Goal: Task Accomplishment & Management: Manage account settings

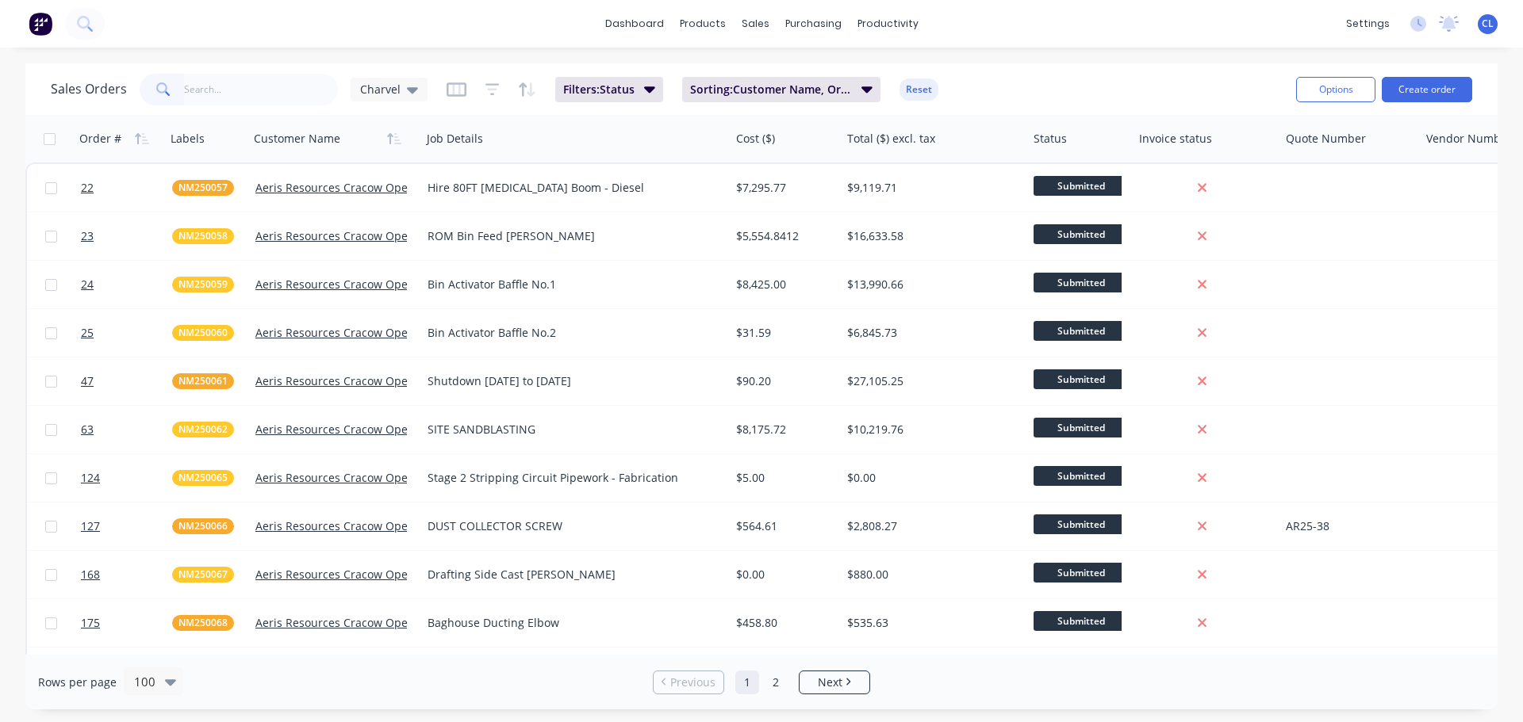
click at [453, 99] on button "button" at bounding box center [456, 89] width 20 height 25
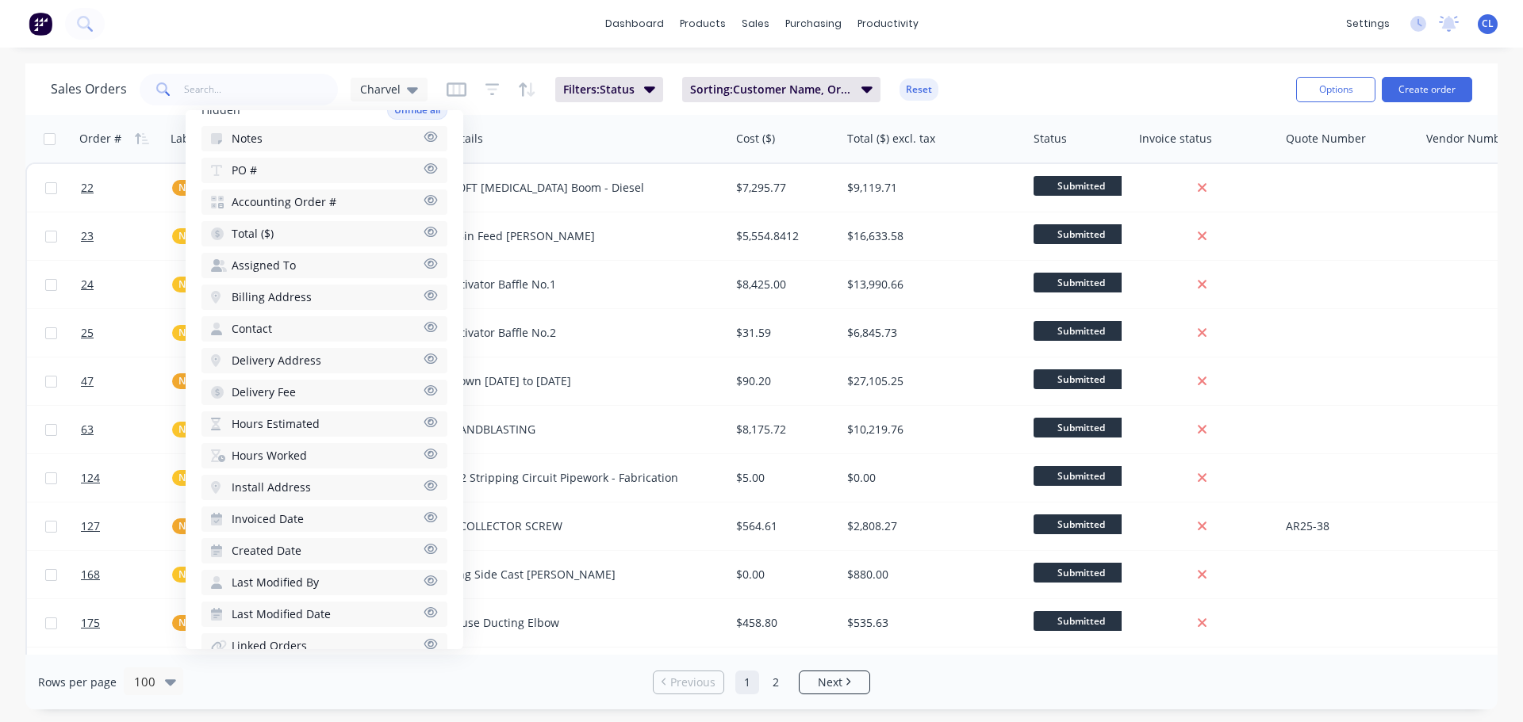
scroll to position [417, 0]
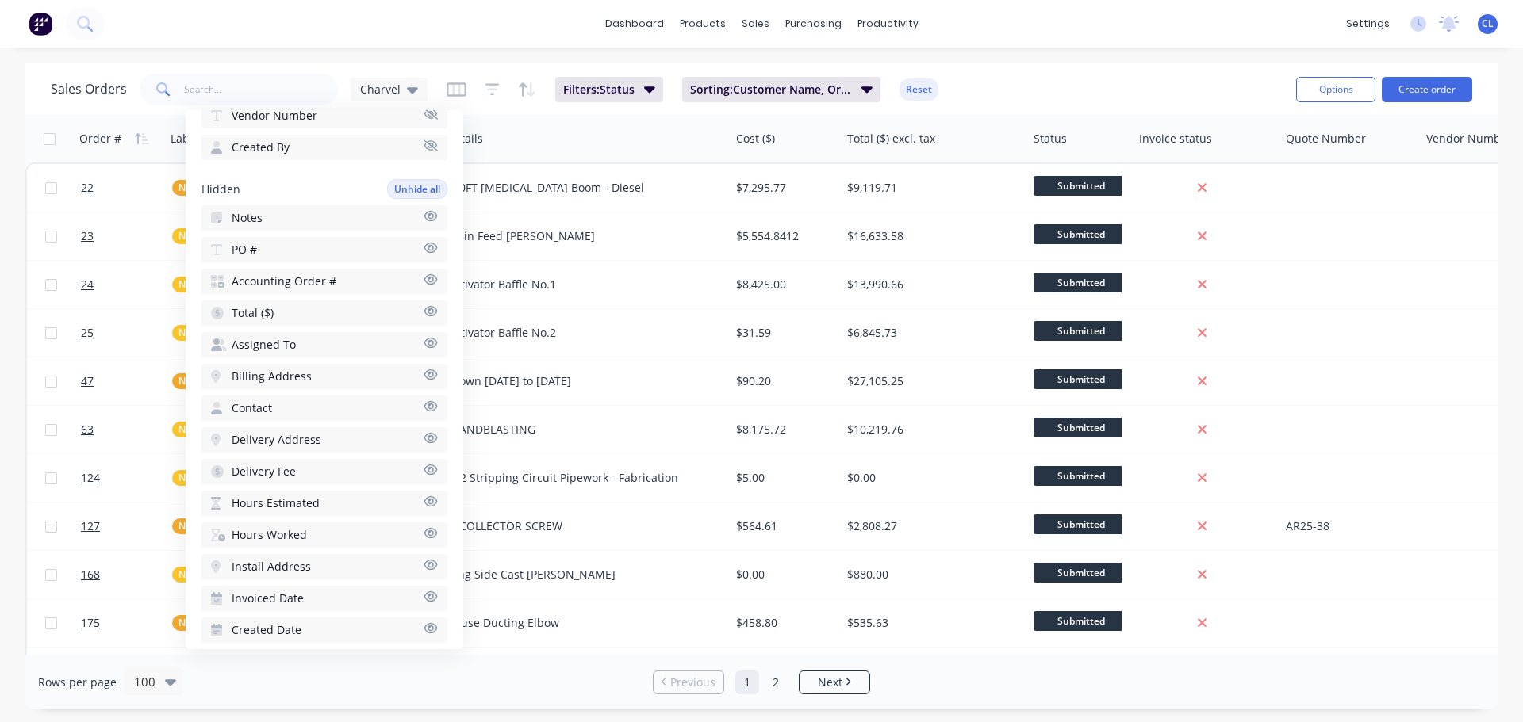
click at [423, 211] on icon "button" at bounding box center [430, 216] width 14 height 12
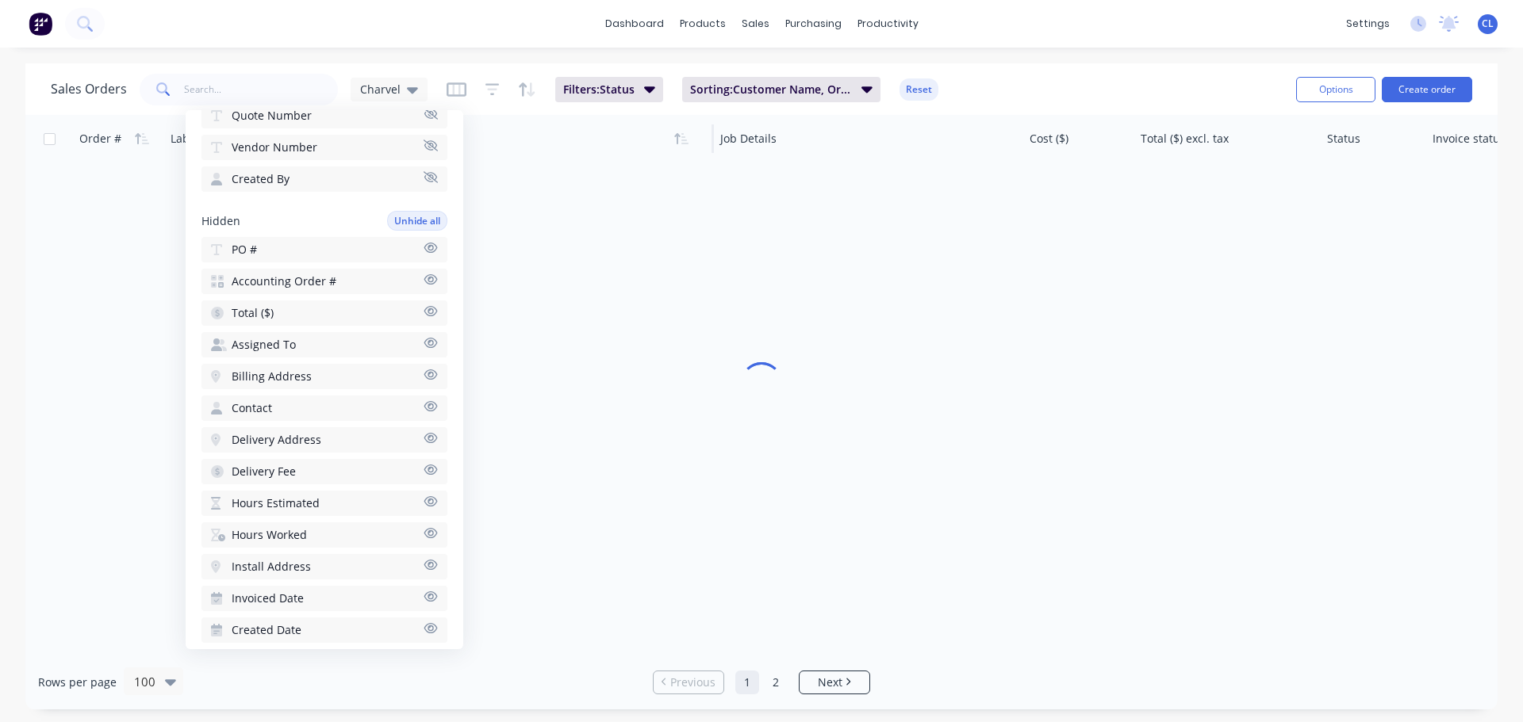
scroll to position [449, 0]
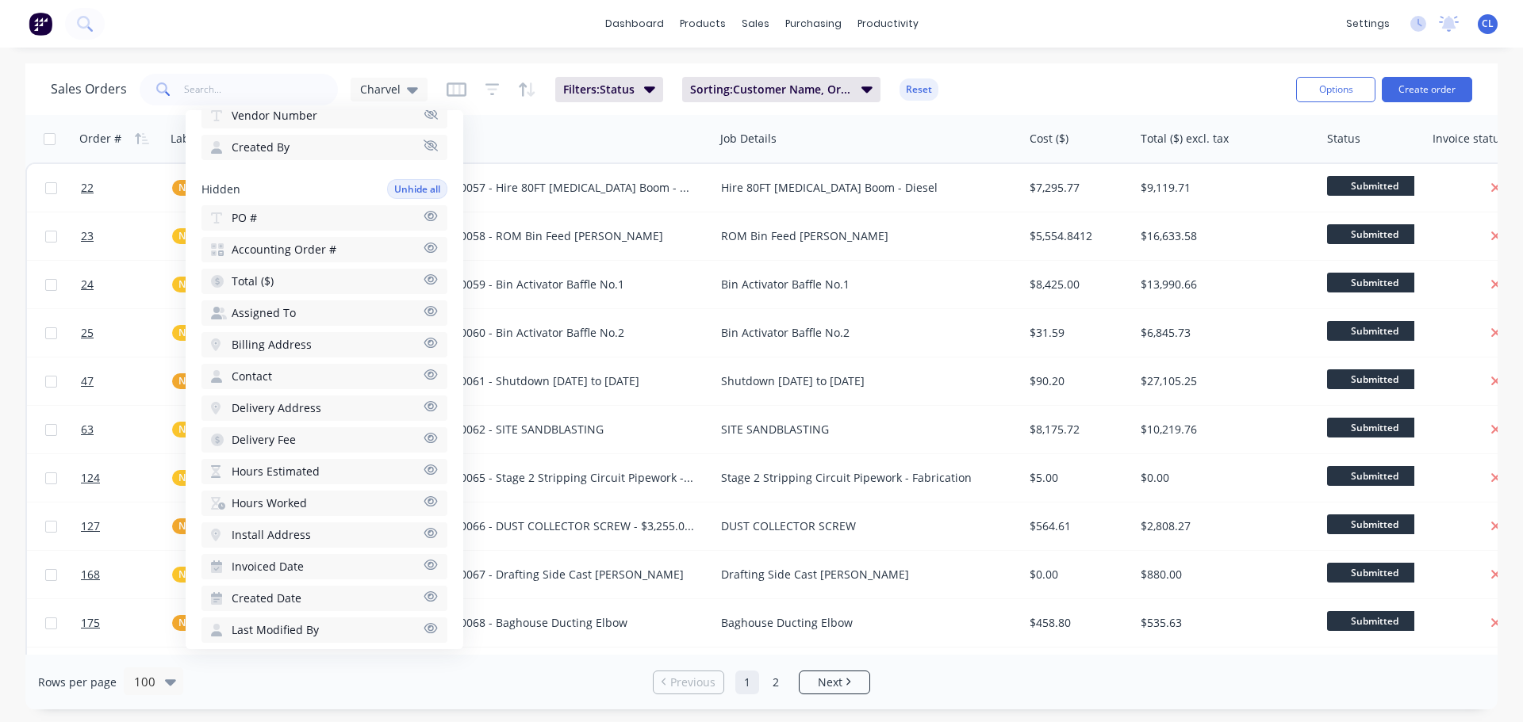
click at [535, 40] on div "dashboard products sales purchasing productivity dashboard products Product Cat…" at bounding box center [761, 24] width 1523 height 48
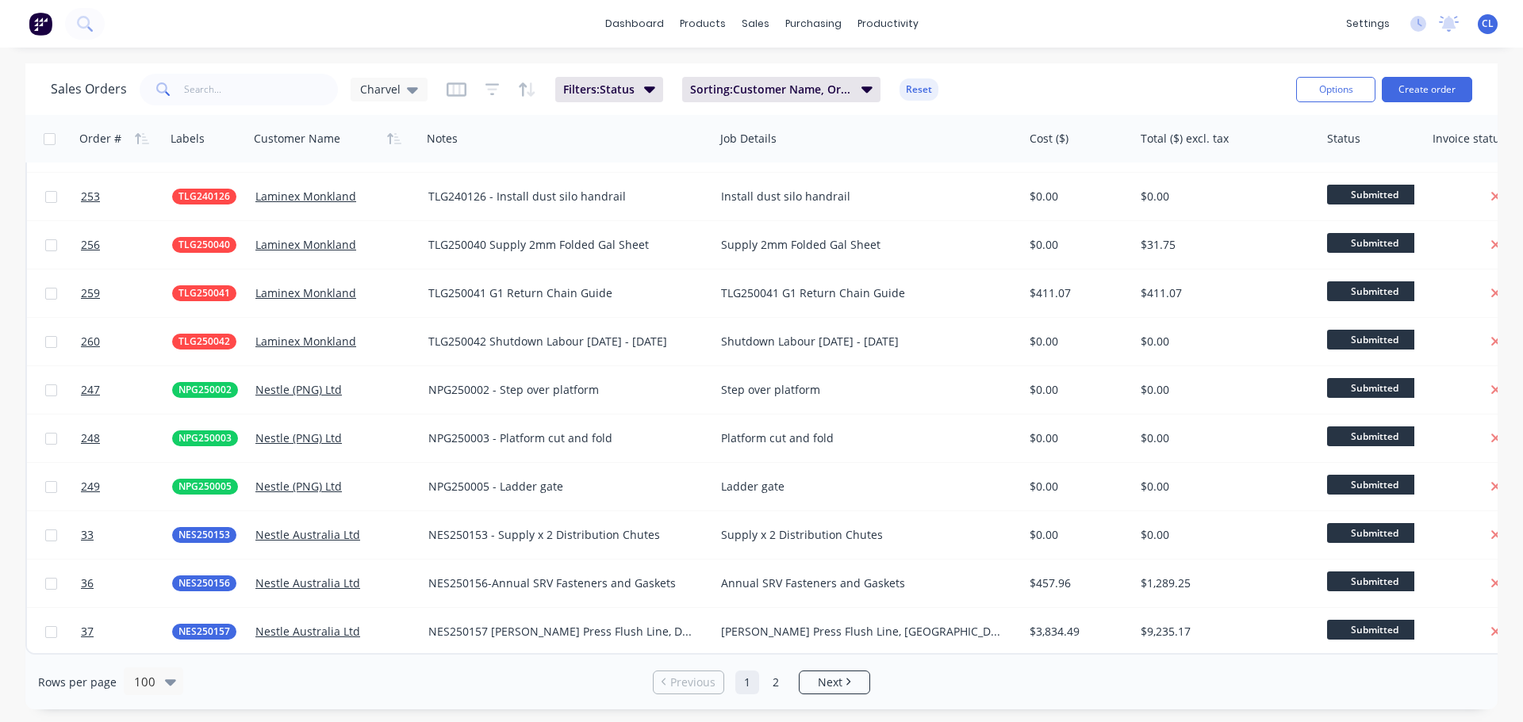
scroll to position [4353, 0]
click at [776, 677] on link "2" at bounding box center [776, 683] width 24 height 24
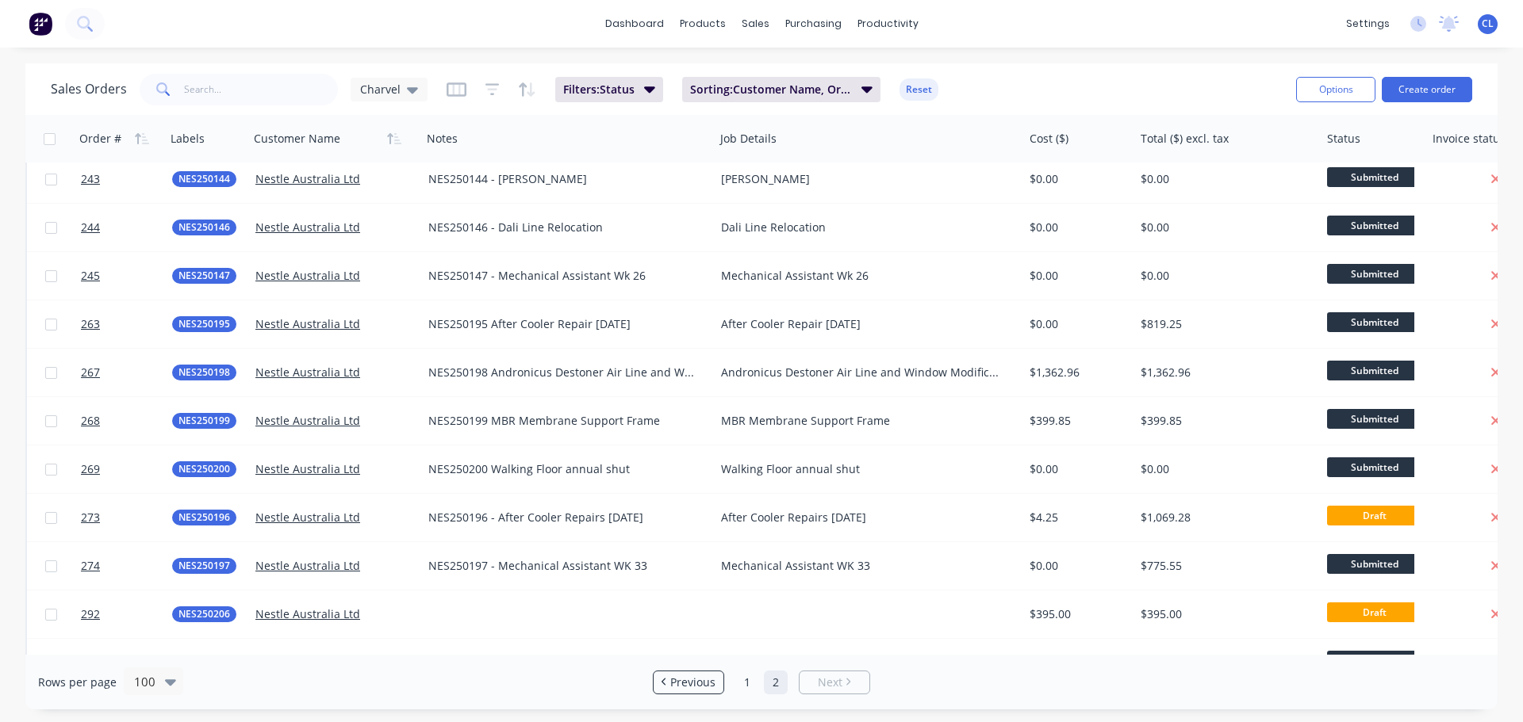
scroll to position [2538, 0]
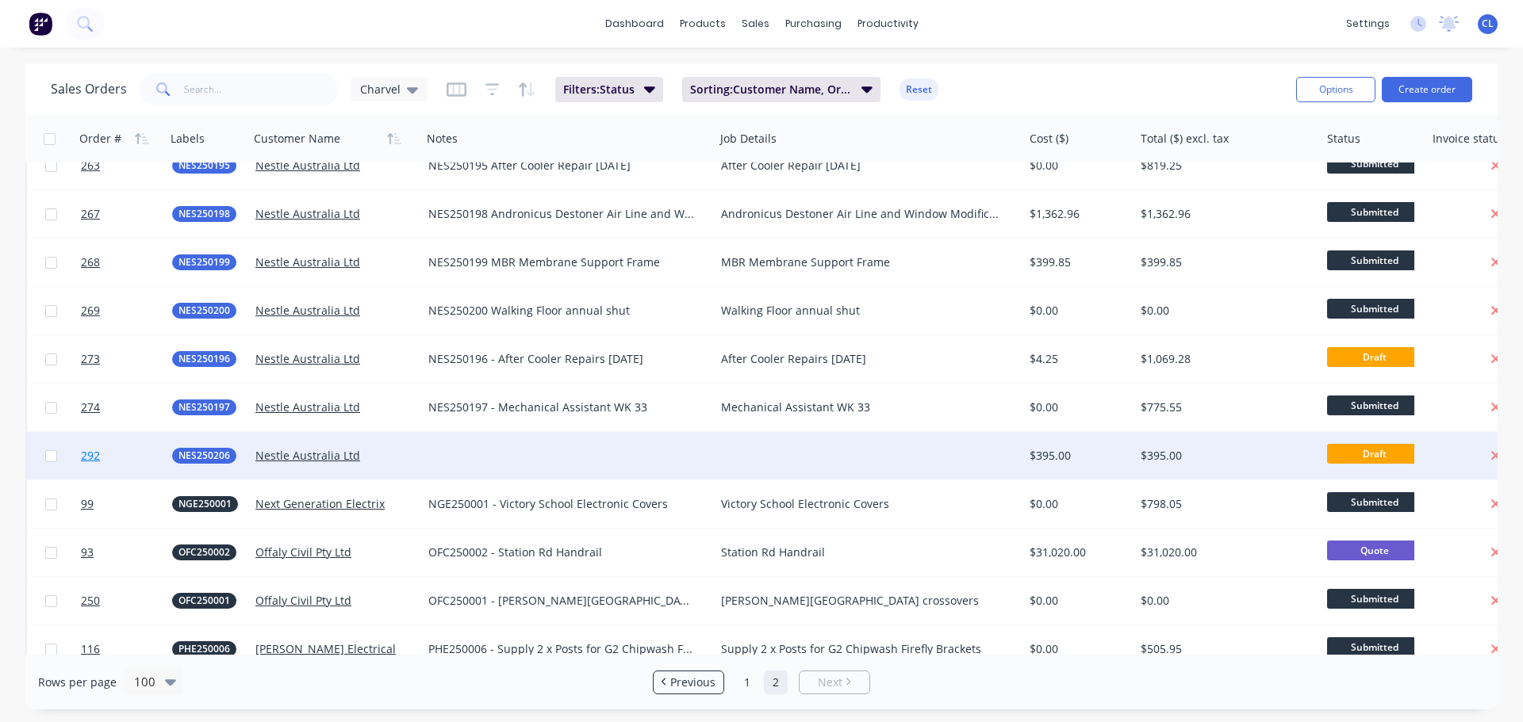
click at [94, 458] on span "292" at bounding box center [90, 456] width 19 height 16
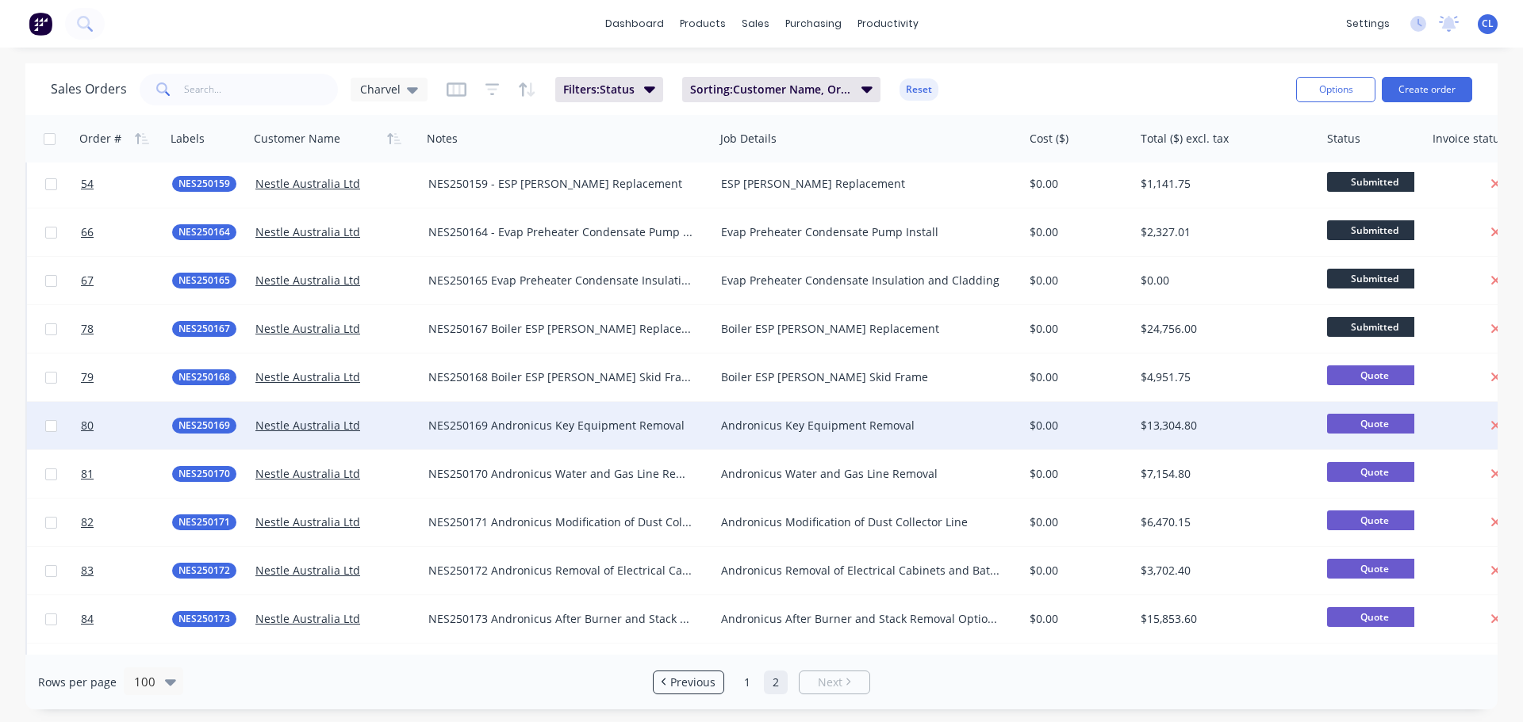
scroll to position [0, 0]
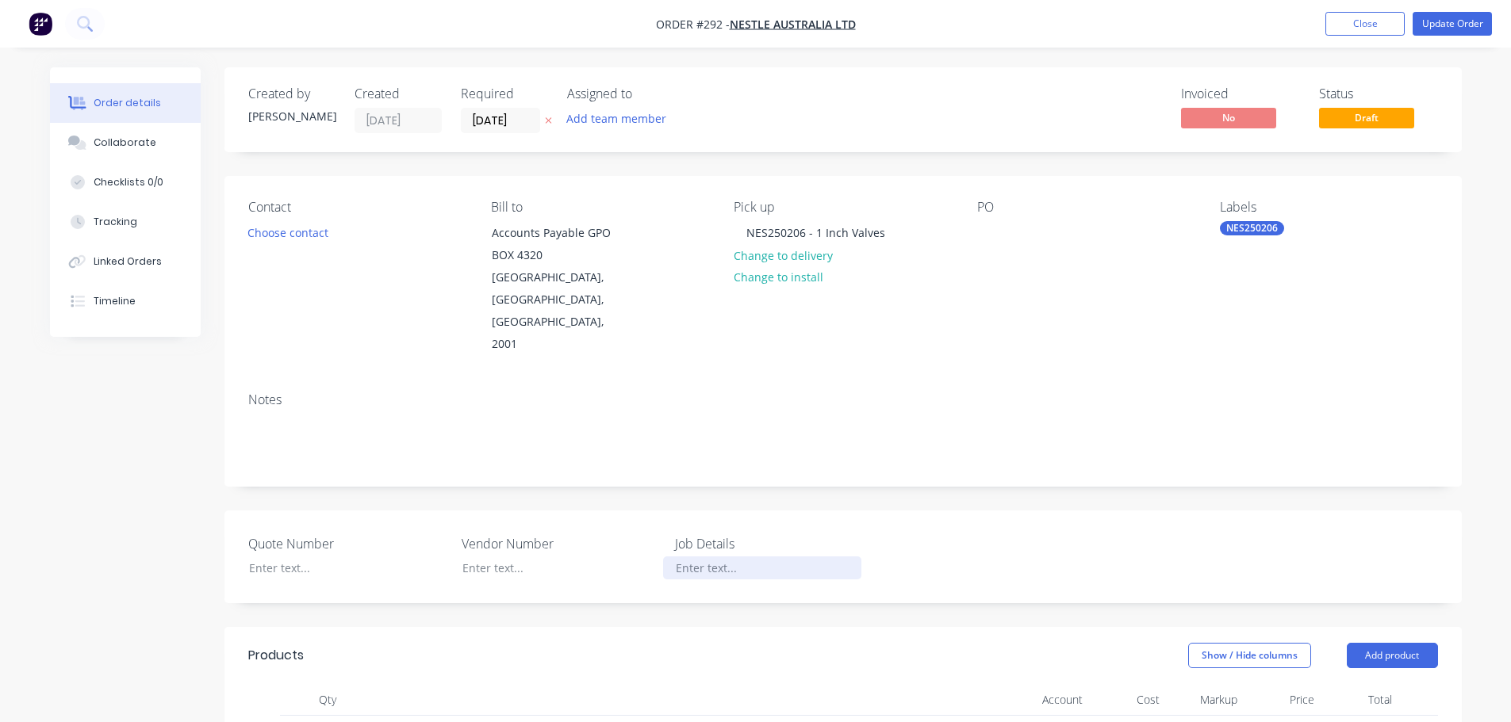
click at [741, 557] on div at bounding box center [762, 568] width 198 height 23
copy div "1 Inch Valves"
click at [452, 424] on div "Notes" at bounding box center [842, 433] width 1237 height 106
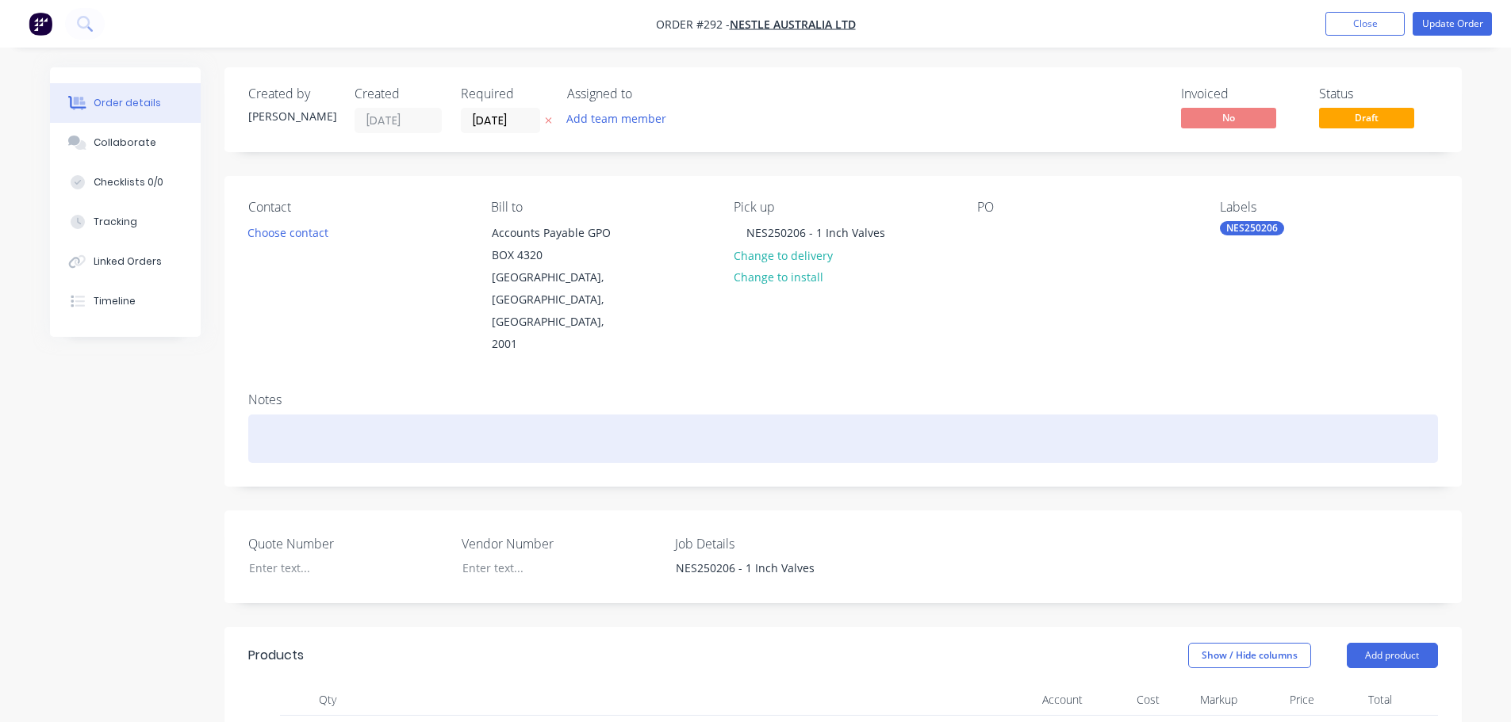
click at [411, 415] on div at bounding box center [842, 439] width 1189 height 48
paste div
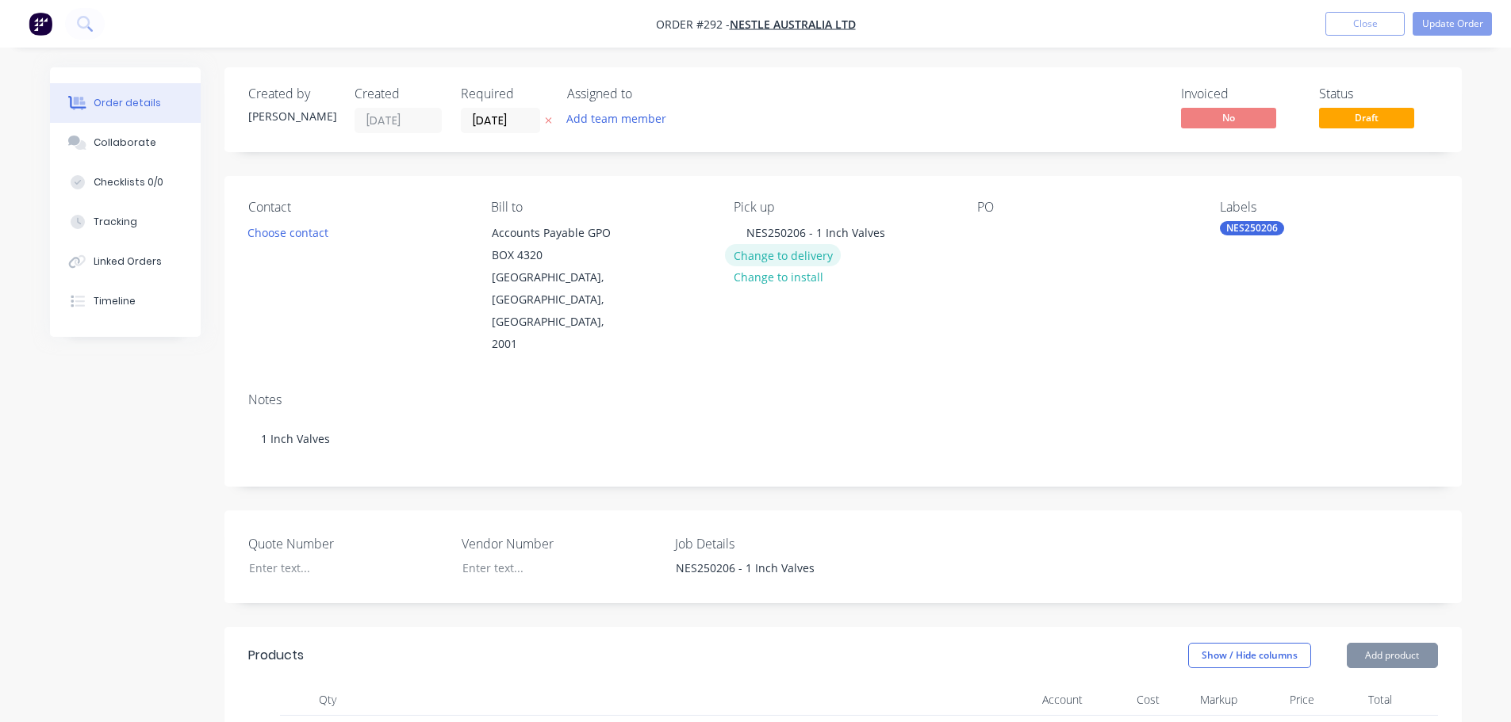
click at [803, 247] on button "Change to delivery" at bounding box center [783, 254] width 116 height 21
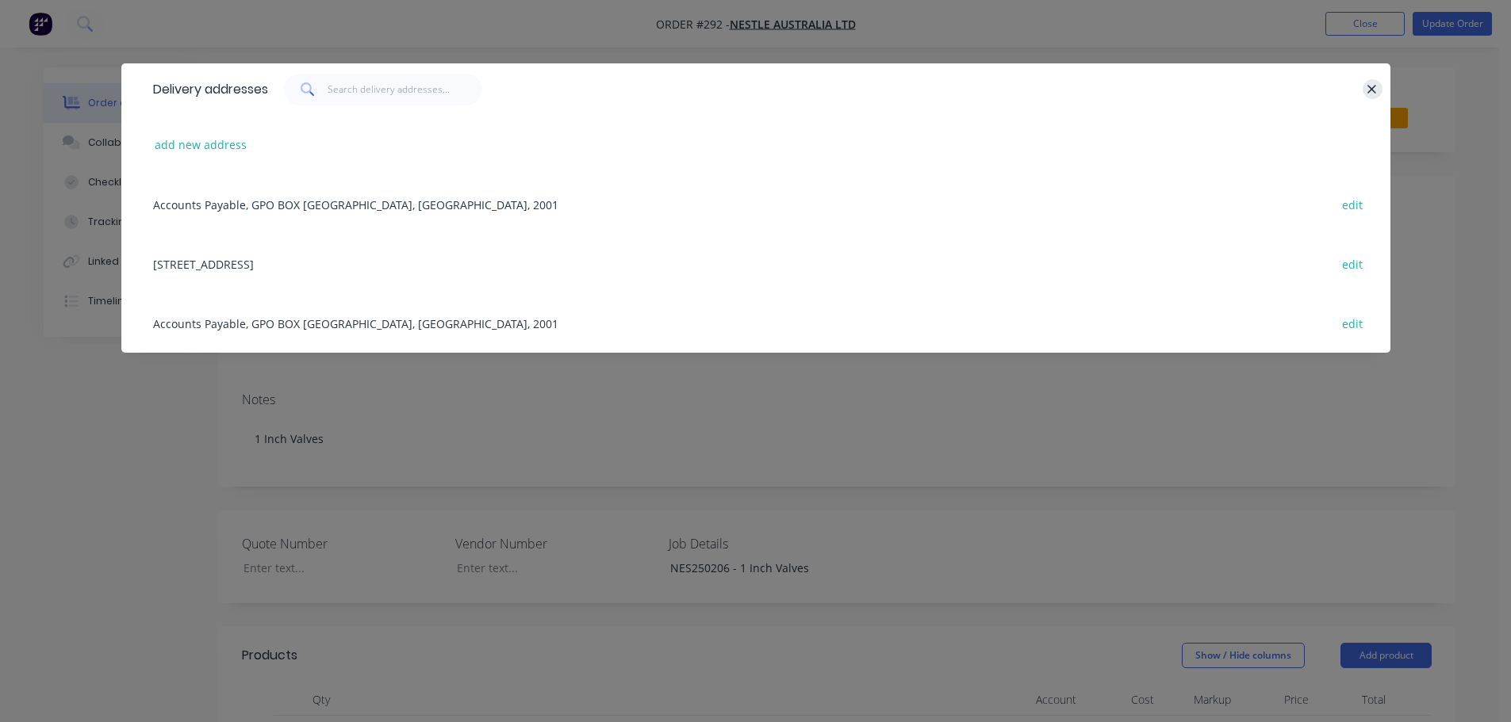
click at [1370, 88] on icon "button" at bounding box center [1372, 89] width 9 height 9
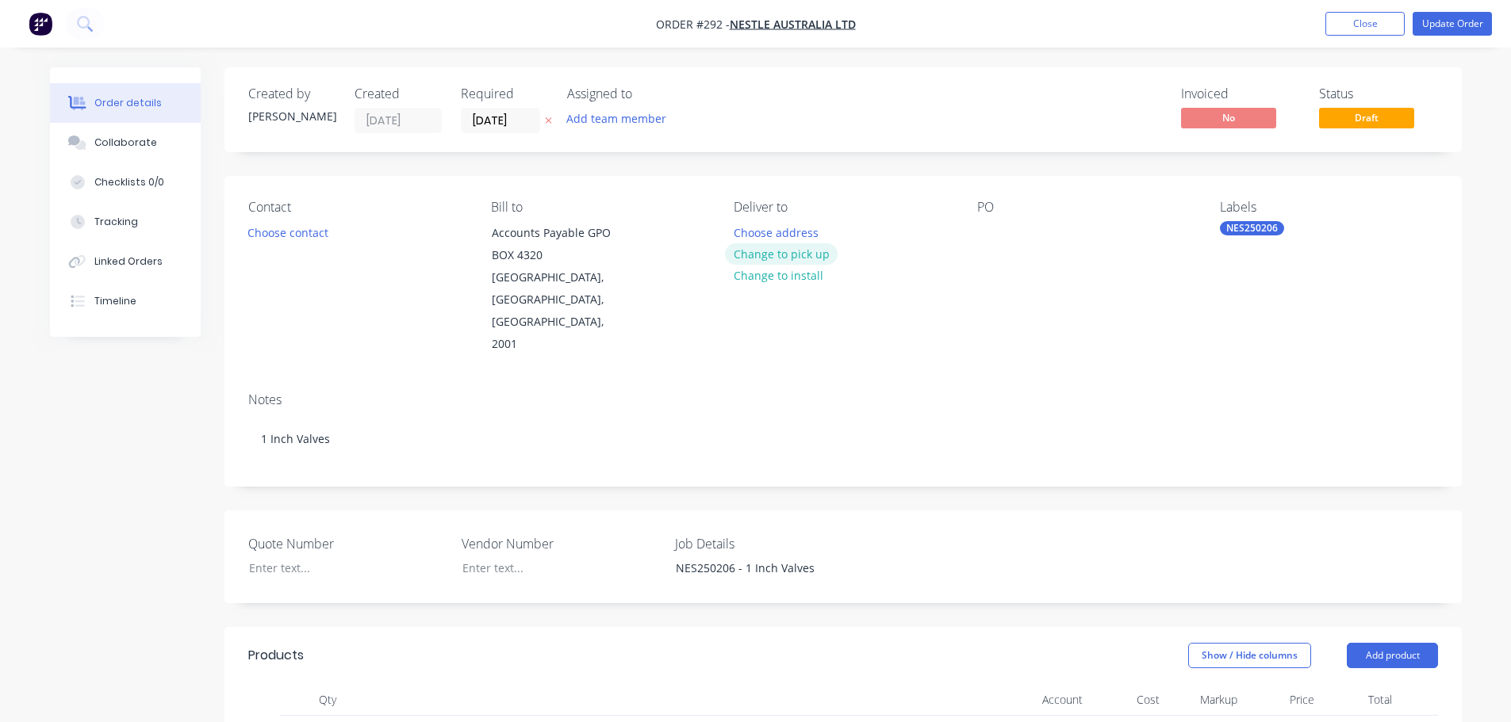
click at [794, 252] on button "Change to pick up" at bounding box center [781, 253] width 113 height 21
drag, startPoint x: 810, startPoint y: 232, endPoint x: 1282, endPoint y: 227, distance: 472.6
click at [1274, 232] on div "Contact Choose contact Bill to Accounts Payable GPO BOX 4320 SYDNEY, New South …" at bounding box center [842, 278] width 1237 height 204
click at [1419, 25] on button "Update Order" at bounding box center [1451, 24] width 79 height 24
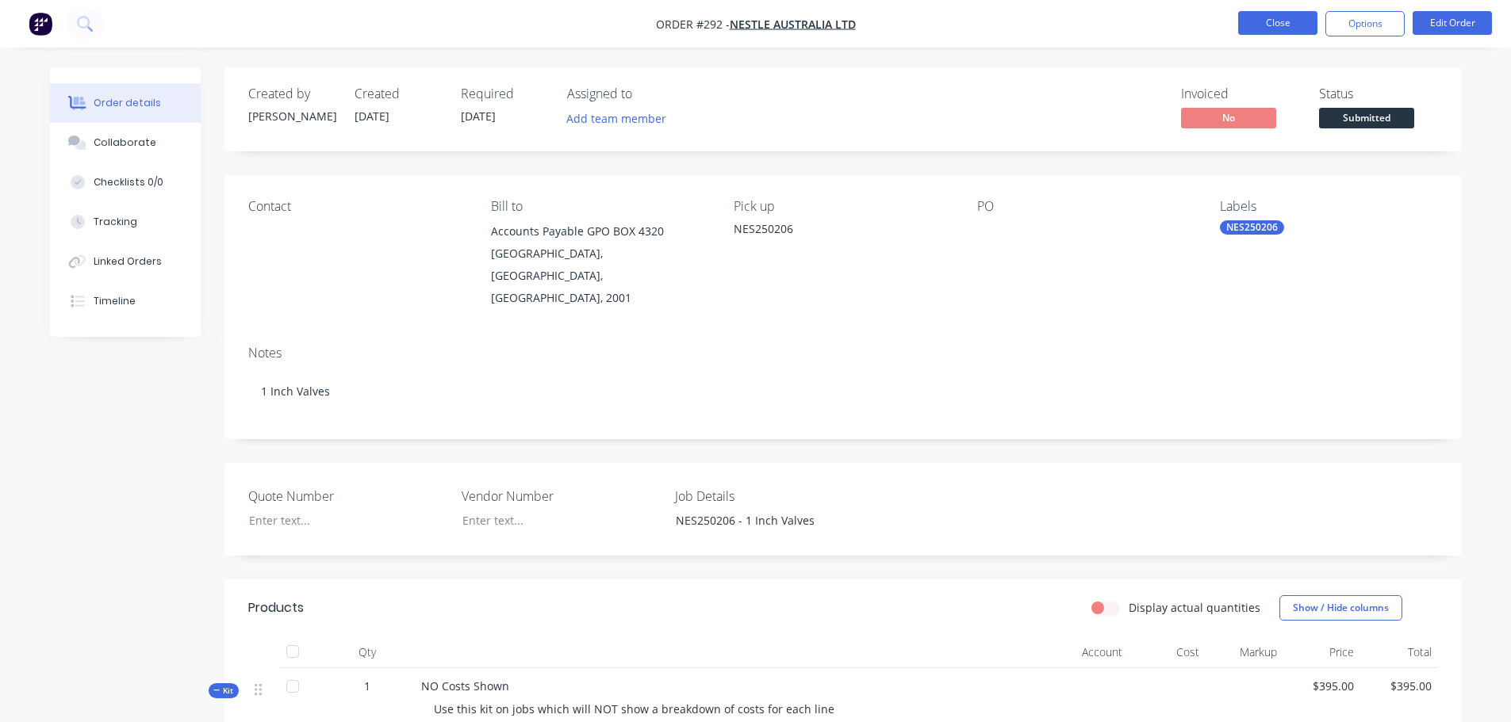
click at [1280, 30] on button "Close" at bounding box center [1277, 23] width 79 height 24
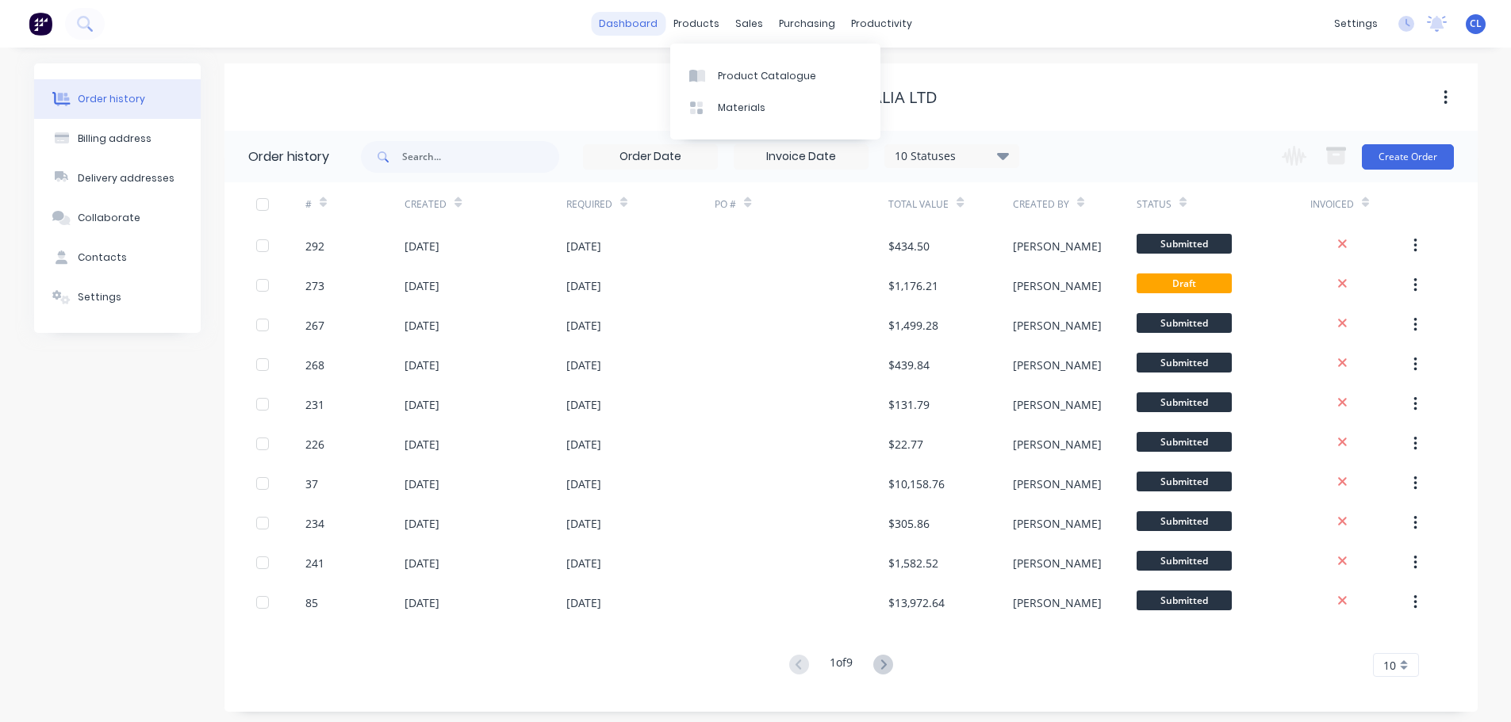
click at [657, 26] on link "dashboard" at bounding box center [628, 24] width 75 height 24
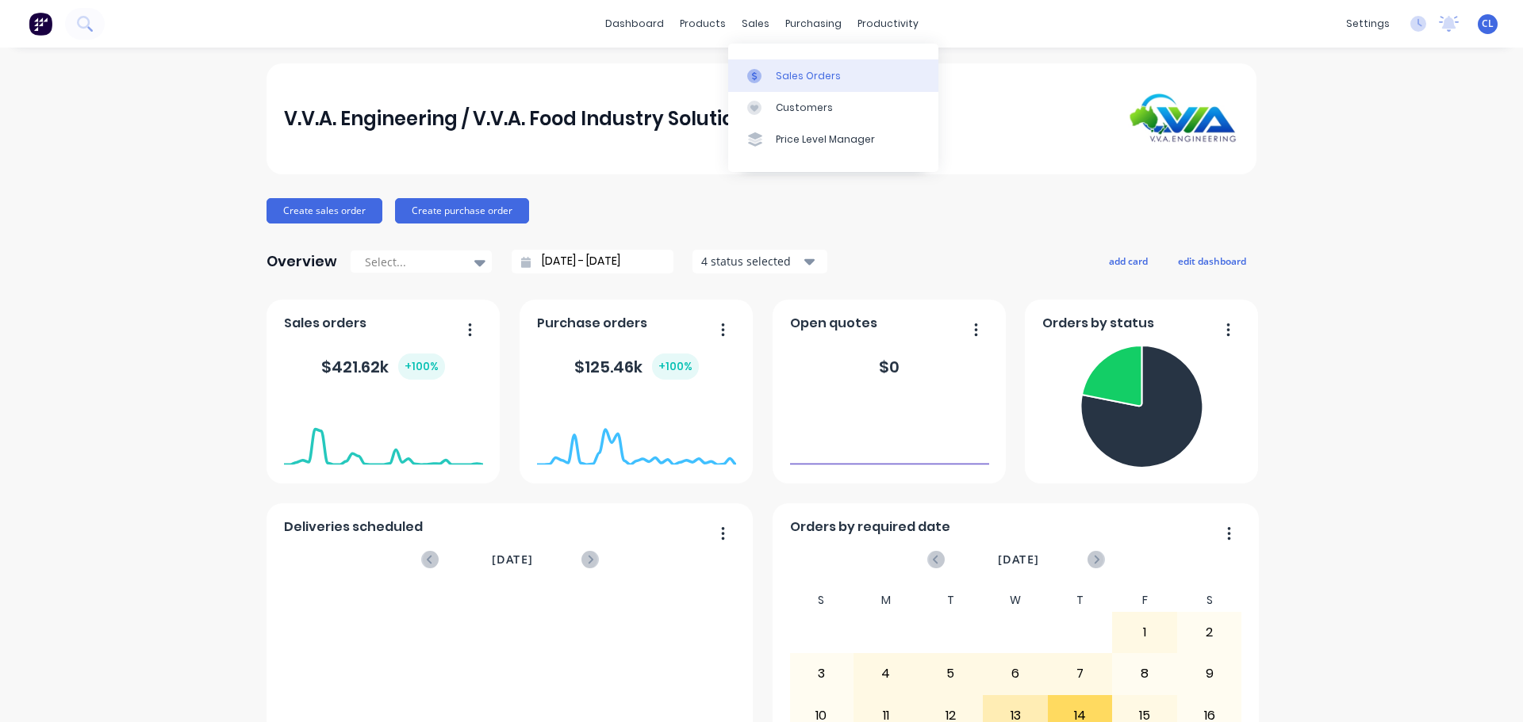
click at [792, 67] on link "Sales Orders" at bounding box center [833, 75] width 210 height 32
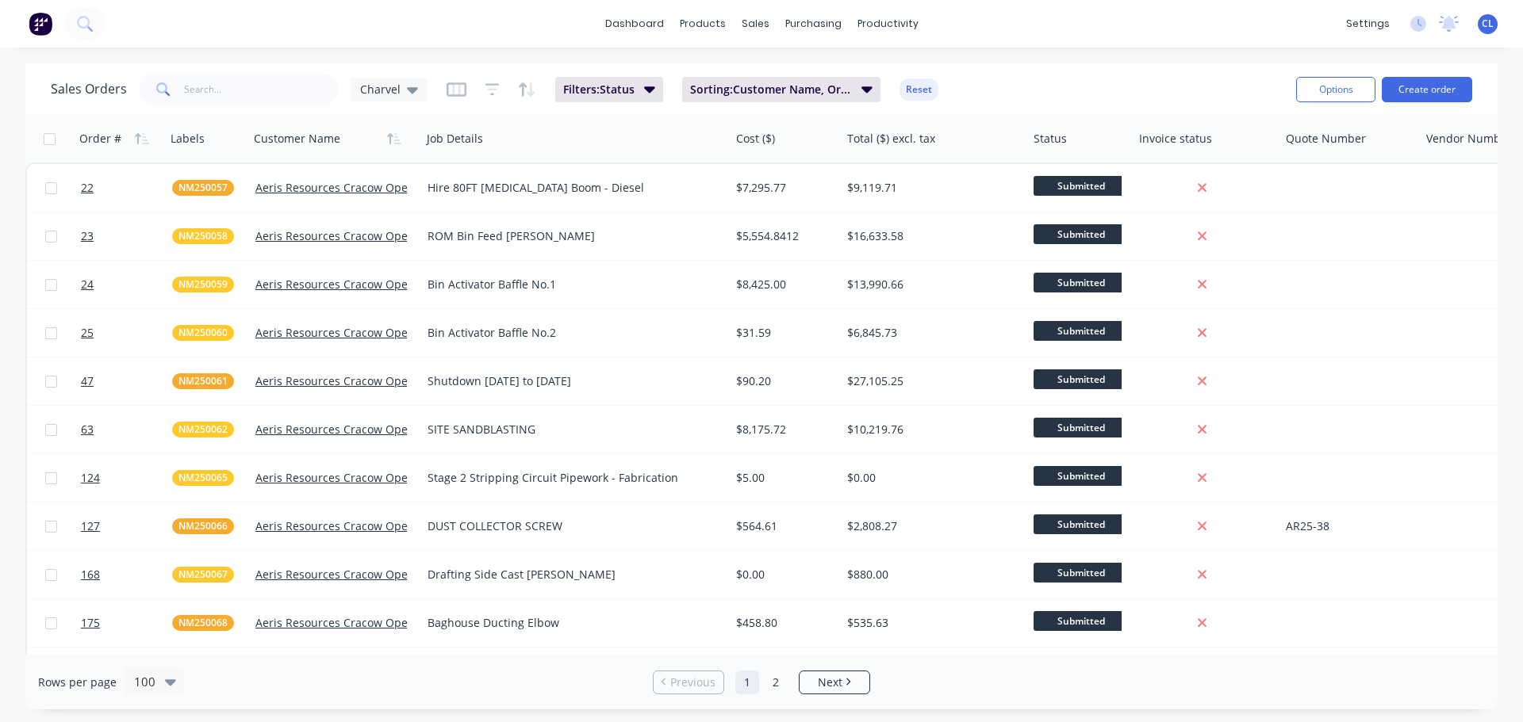
click at [165, 91] on icon at bounding box center [163, 89] width 14 height 14
click at [186, 94] on input "text" at bounding box center [261, 90] width 155 height 32
type input "gwf"
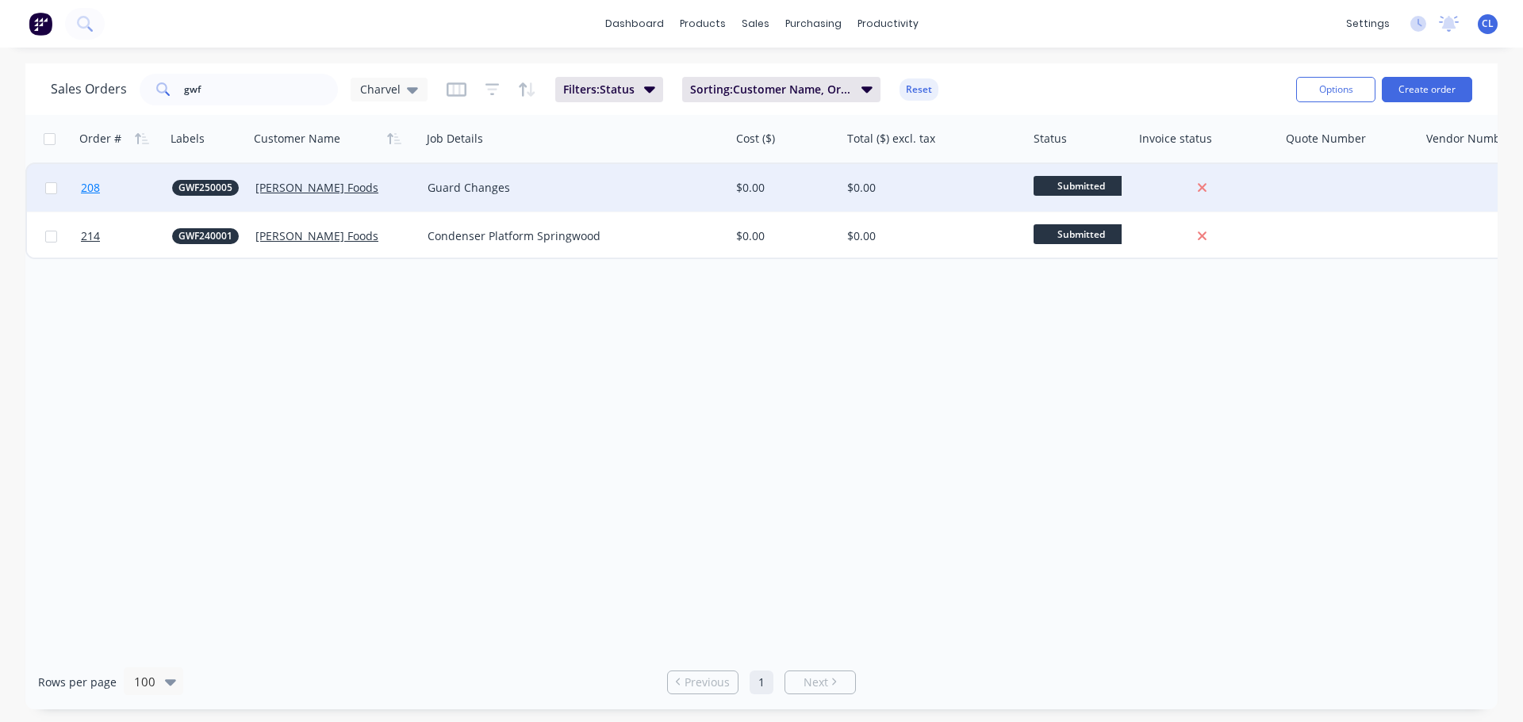
click at [105, 182] on link "208" at bounding box center [126, 188] width 91 height 48
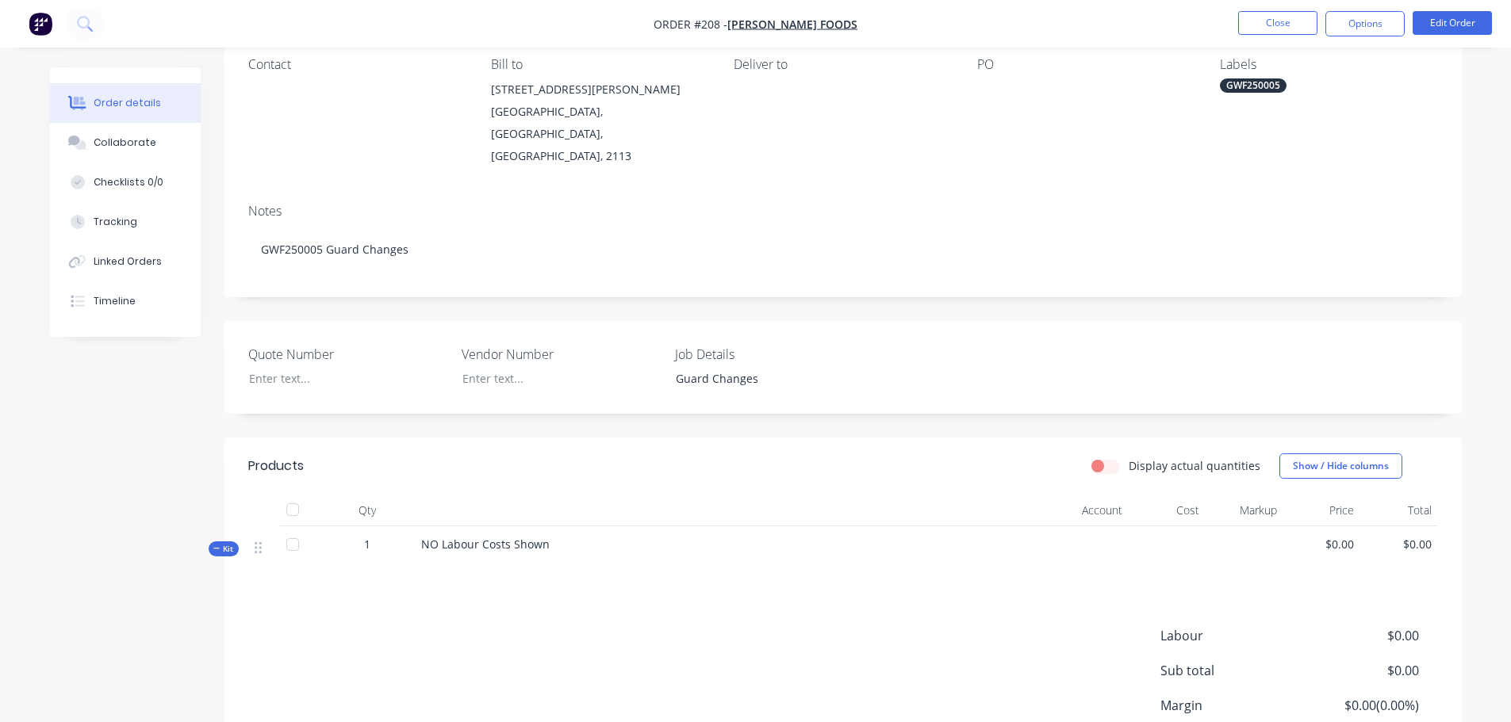
scroll to position [255, 0]
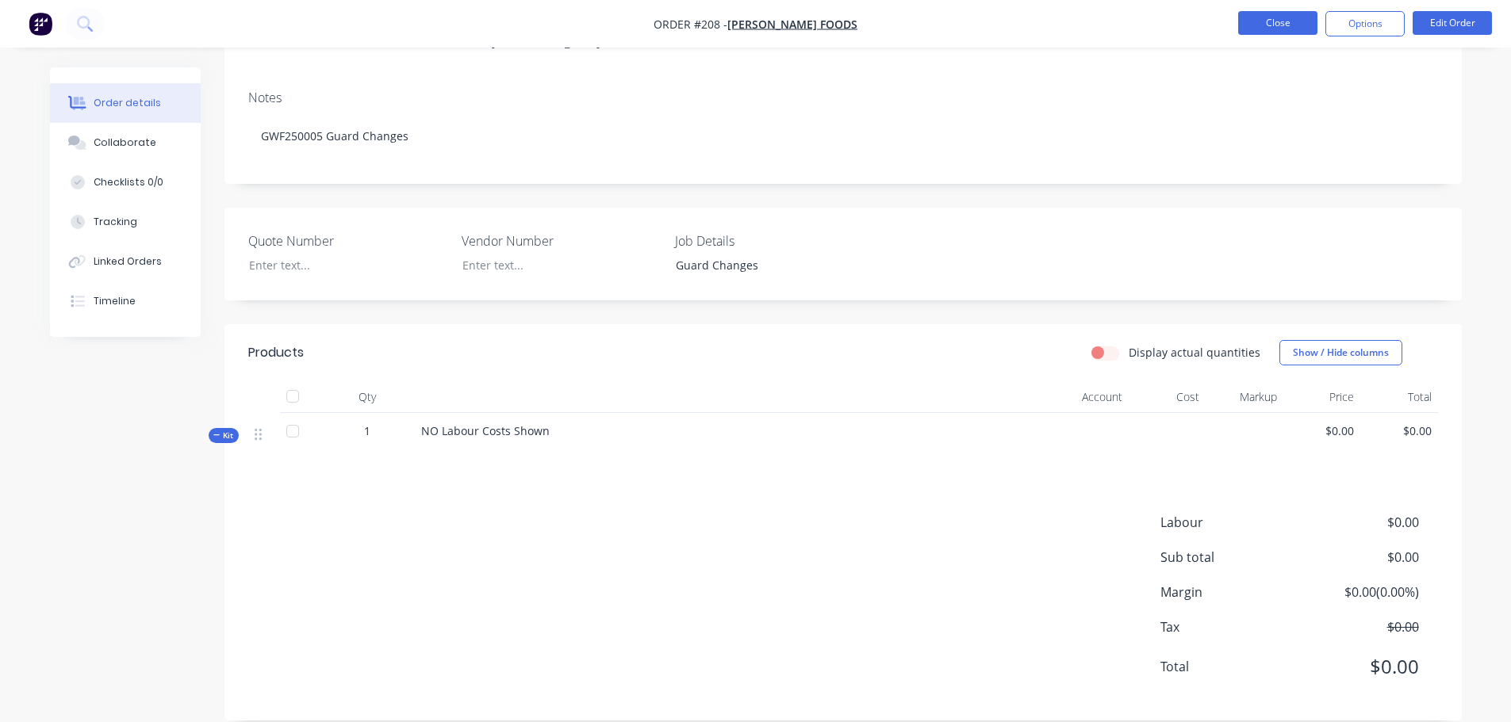
click at [1277, 30] on button "Close" at bounding box center [1277, 23] width 79 height 24
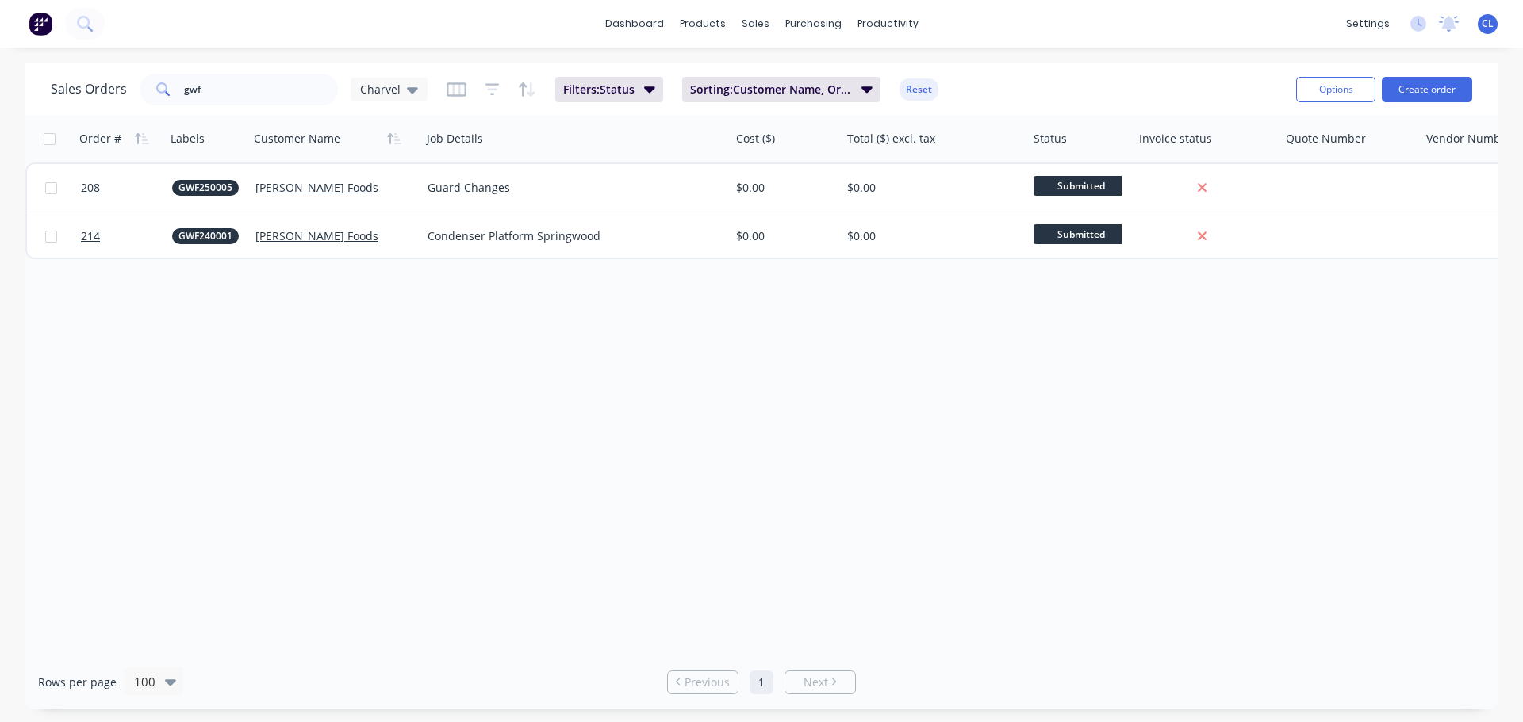
drag, startPoint x: 234, startPoint y: 109, endPoint x: 227, endPoint y: 88, distance: 21.8
click at [231, 108] on div "Sales Orders gwf Charvel Filters: Status Sorting: Customer Name, Order # Reset …" at bounding box center [761, 89] width 1472 height 52
click at [227, 88] on input "gwf" at bounding box center [261, 90] width 155 height 32
type input "g"
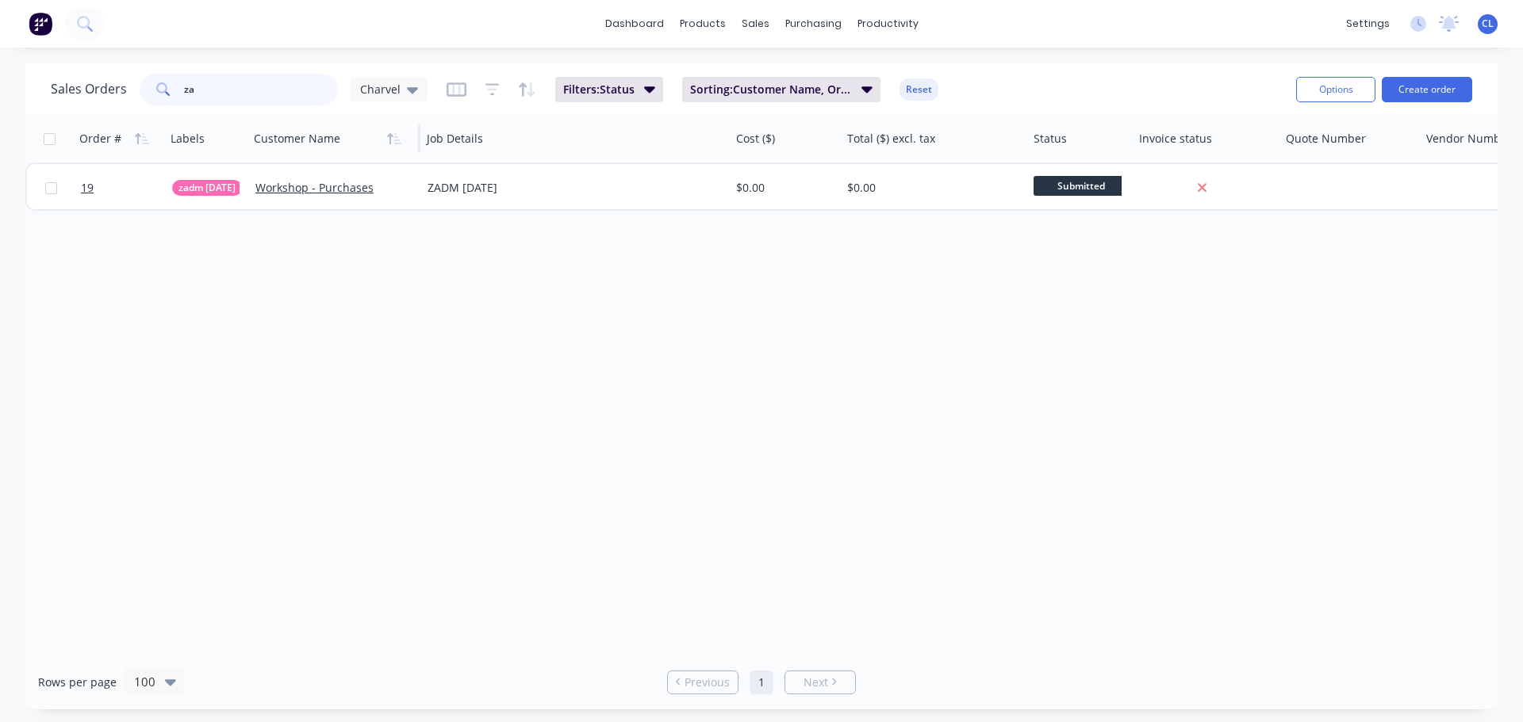
type input "z"
type input "workshop"
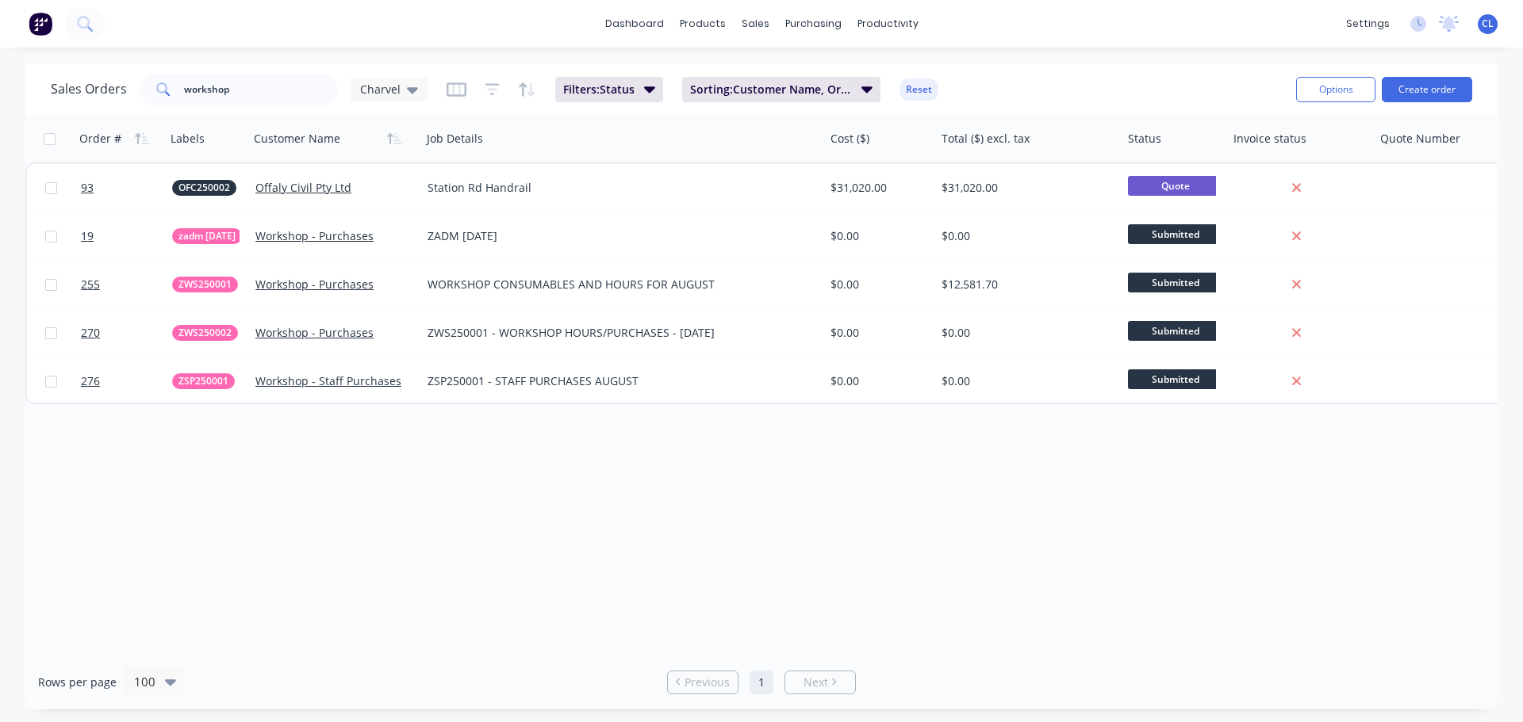
drag, startPoint x: 728, startPoint y: 137, endPoint x: 822, endPoint y: 163, distance: 97.7
click at [822, 163] on div "Order # Labels Customer Name Job Details Cost ($) Total ($) excl. tax Status In…" at bounding box center [943, 259] width 1836 height 289
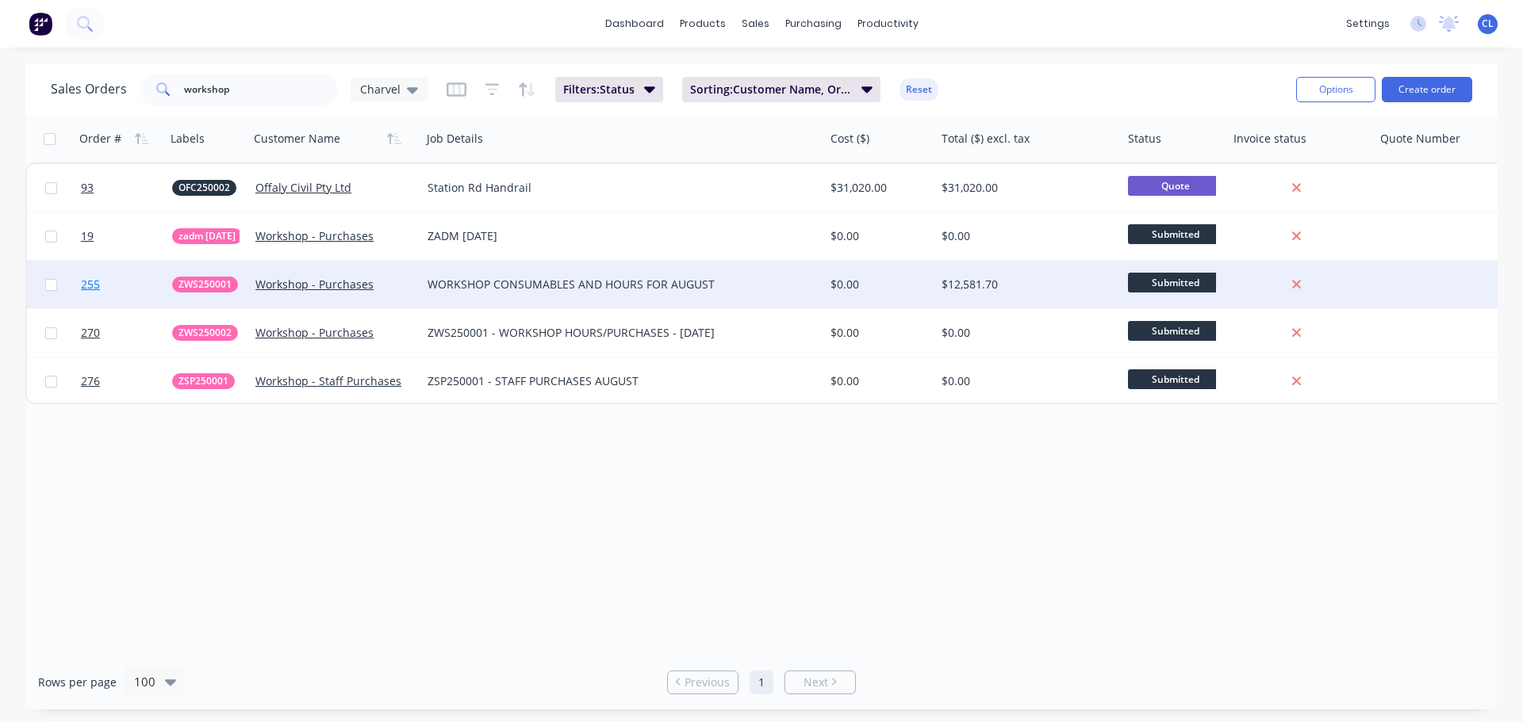
click at [98, 284] on span "255" at bounding box center [90, 285] width 19 height 16
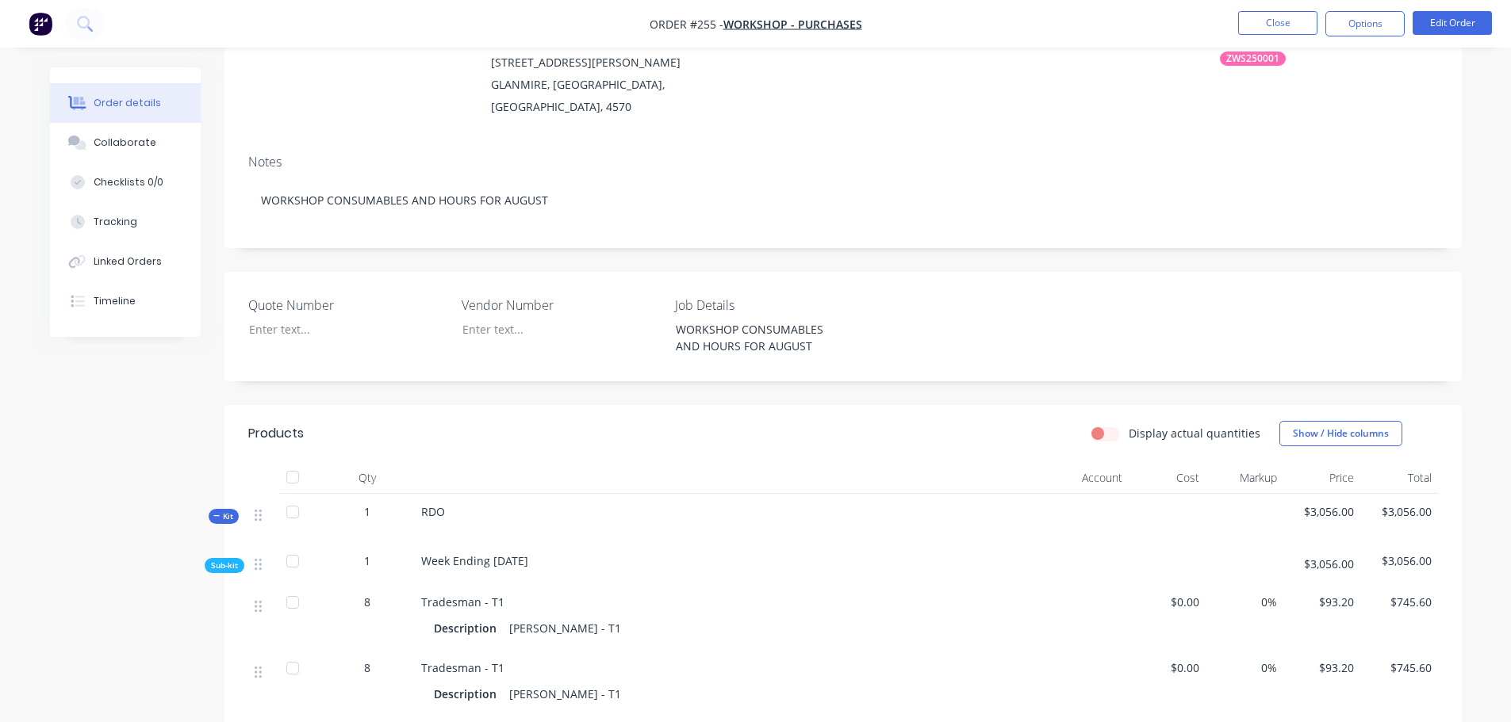
scroll to position [317, 0]
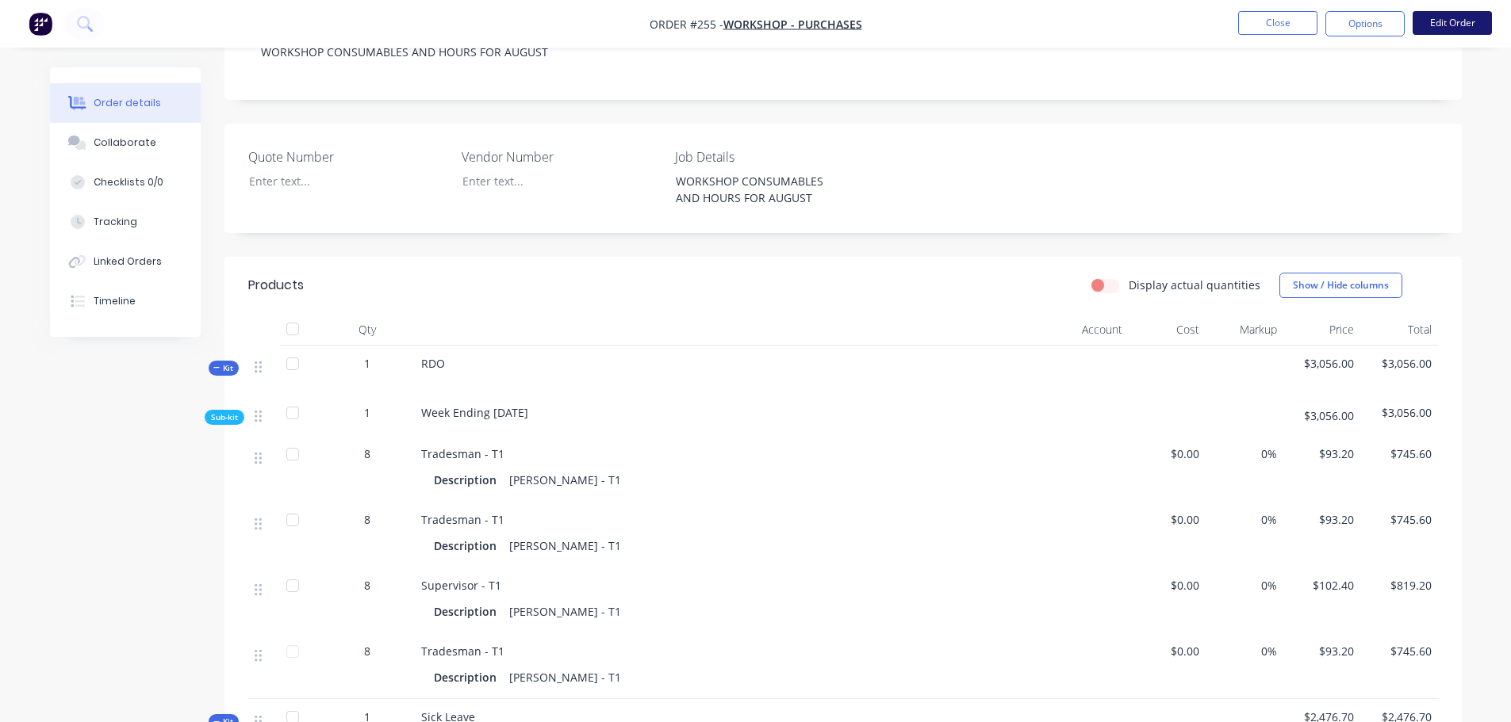
click at [1462, 32] on button "Edit Order" at bounding box center [1451, 23] width 79 height 24
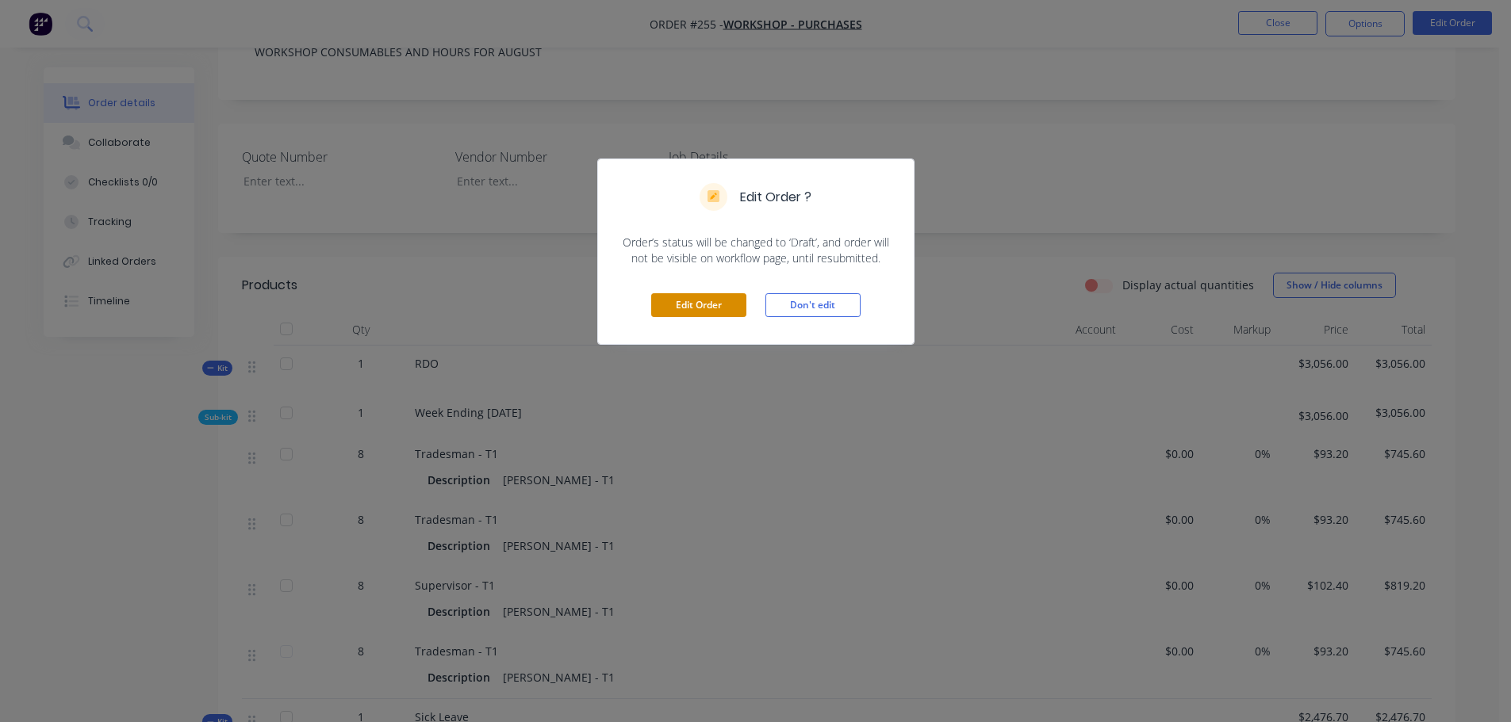
click at [703, 301] on button "Edit Order" at bounding box center [698, 305] width 95 height 24
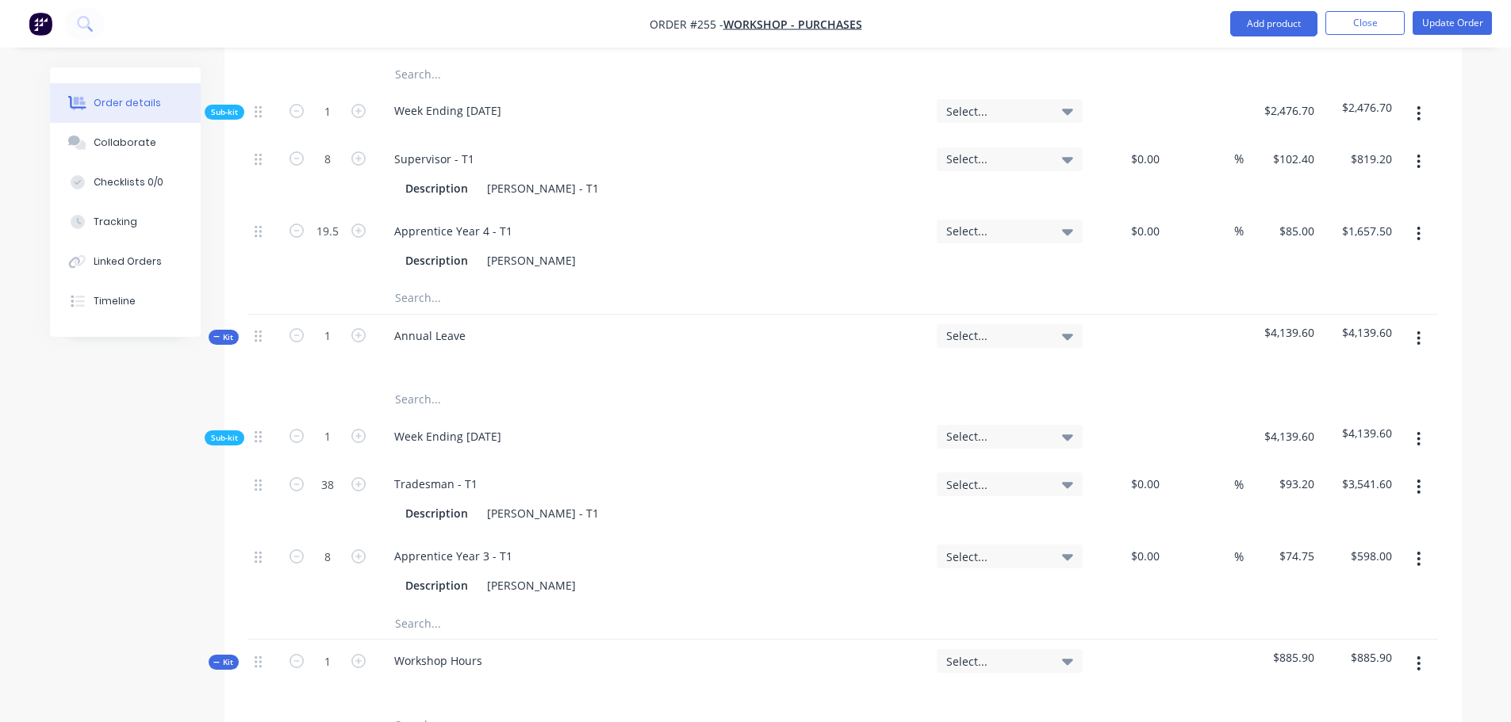
scroll to position [1269, 0]
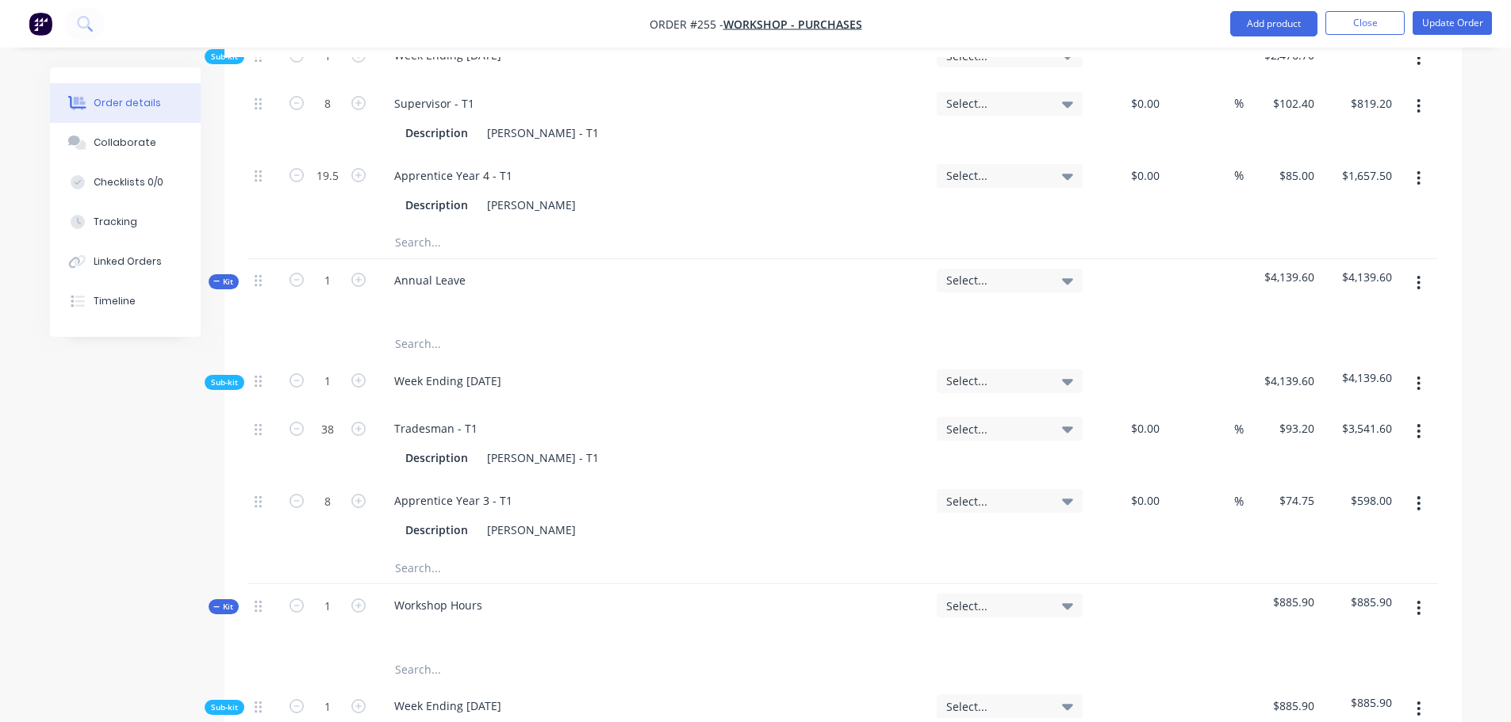
click at [440, 552] on input "text" at bounding box center [552, 568] width 317 height 32
click at [1420, 274] on icon "button" at bounding box center [1418, 282] width 4 height 17
click at [1360, 345] on div "Add sub kit to kit" at bounding box center [1362, 356] width 122 height 23
click at [441, 593] on div at bounding box center [444, 604] width 126 height 23
click at [422, 632] on input "text" at bounding box center [552, 648] width 317 height 32
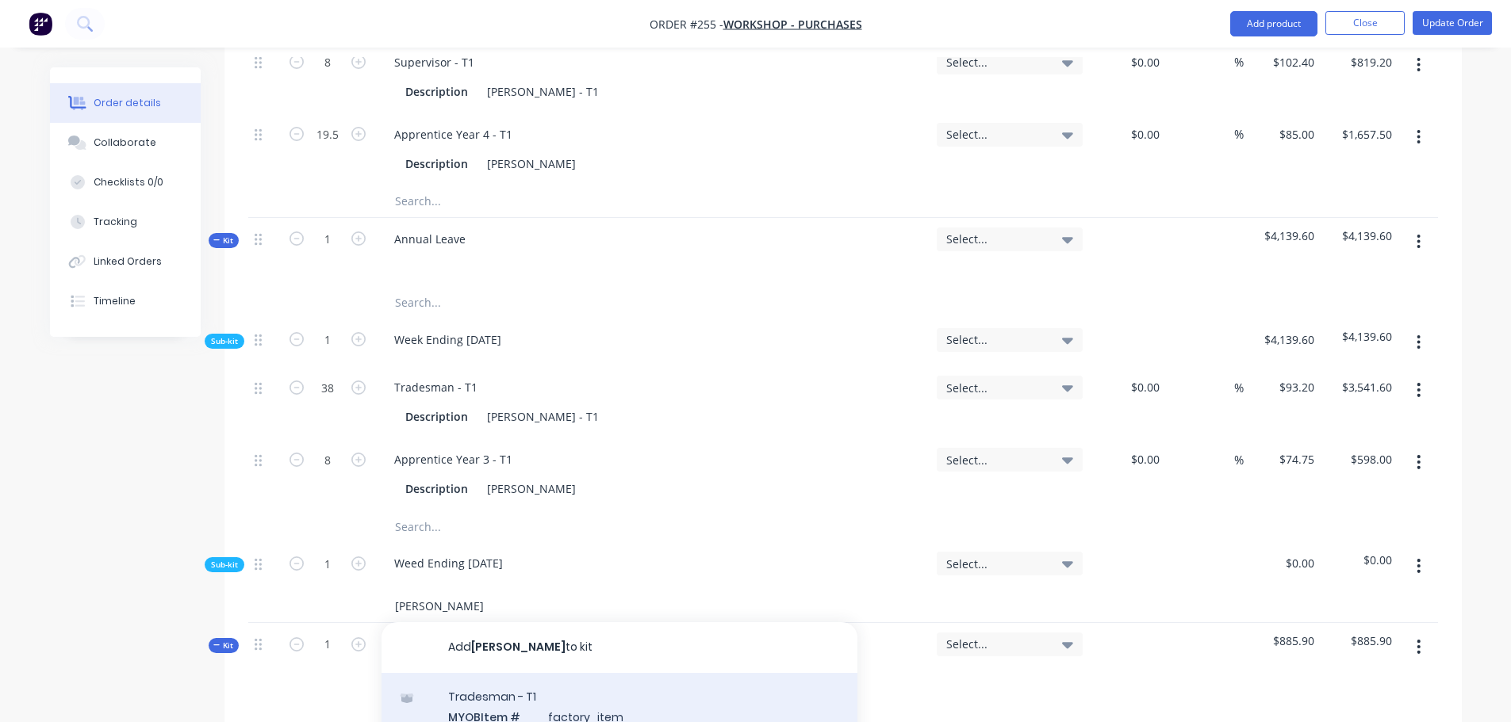
scroll to position [1348, 0]
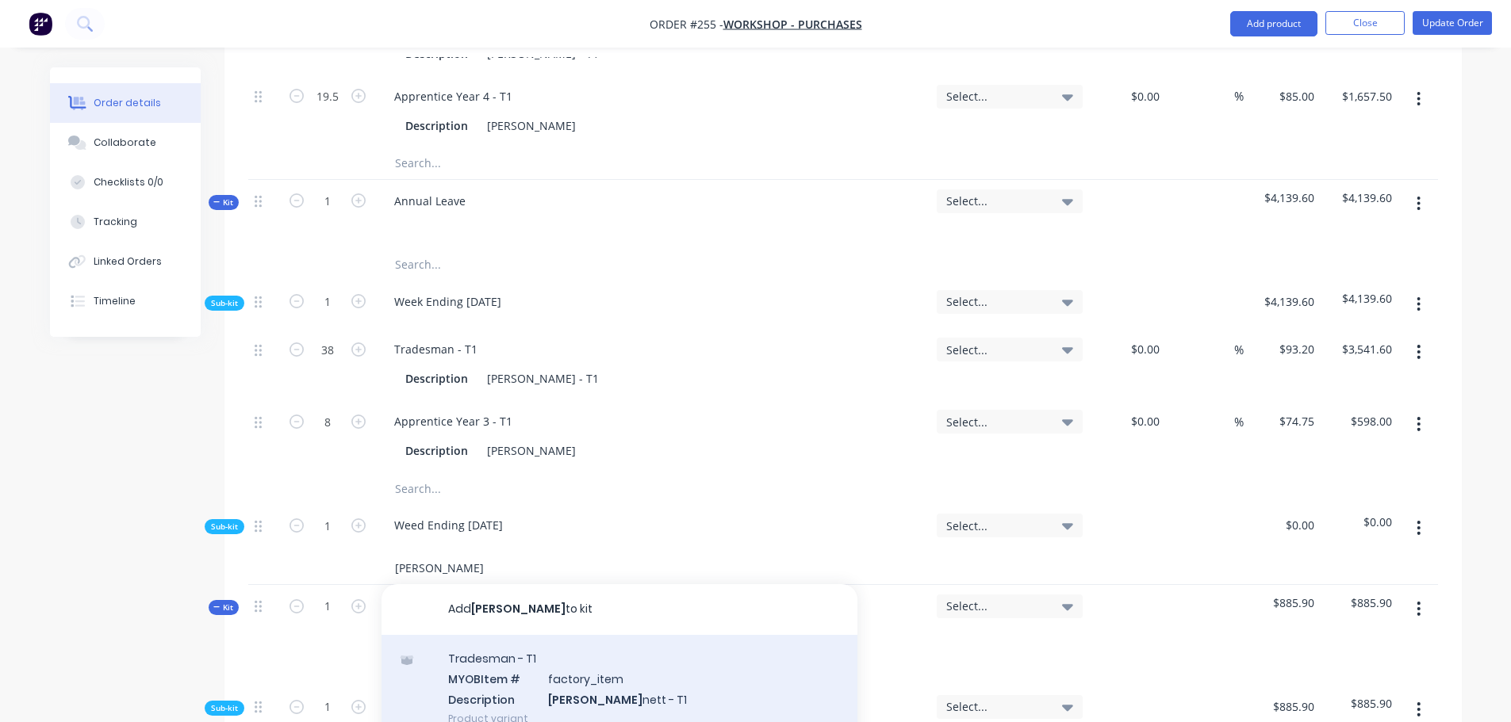
type input "steve ab"
click at [512, 635] on div "Tradesman - T1 MYOB Item # factory_item Description Steve Ab nett - T1 Product …" at bounding box center [619, 688] width 476 height 107
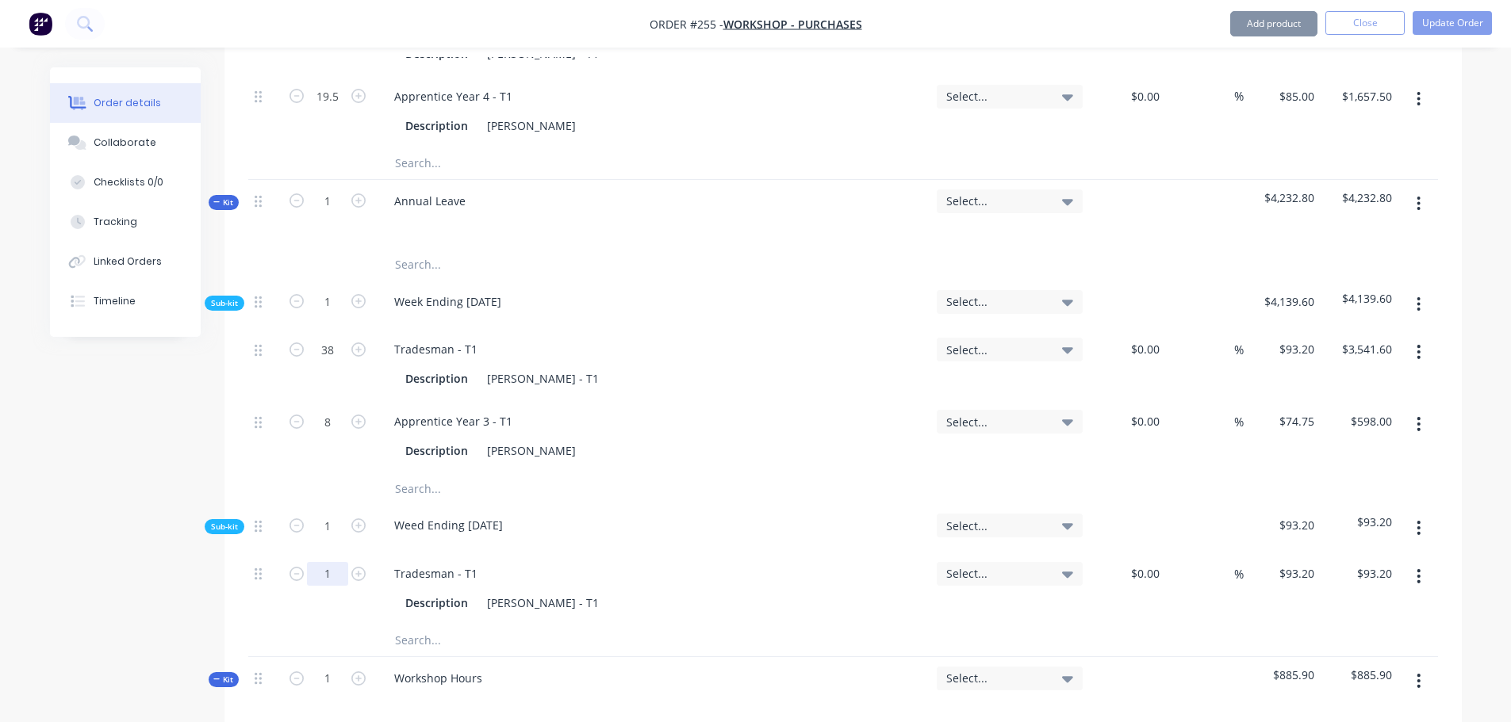
type input "38"
type input "$3,541.60"
click at [1435, 25] on button "Update Order" at bounding box center [1451, 23] width 79 height 24
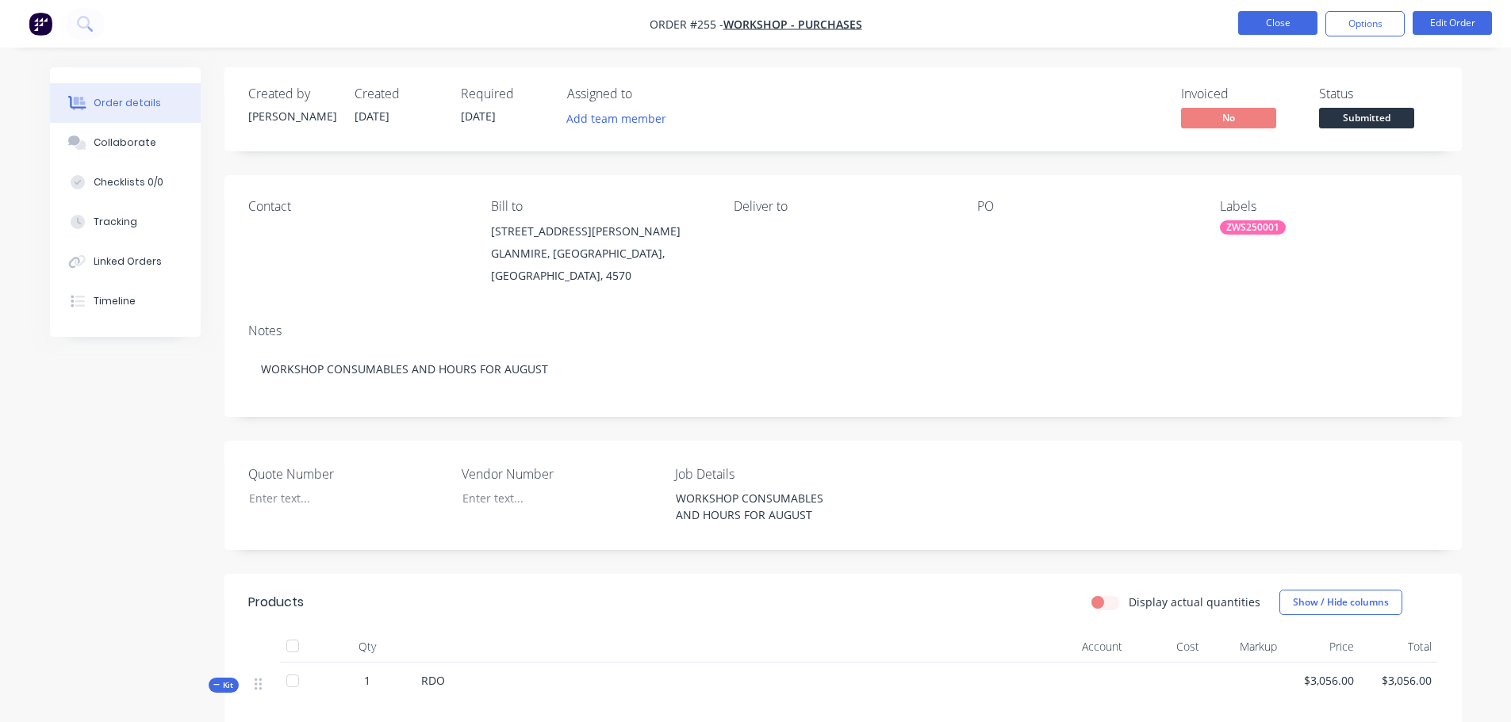
click at [1302, 19] on button "Close" at bounding box center [1277, 23] width 79 height 24
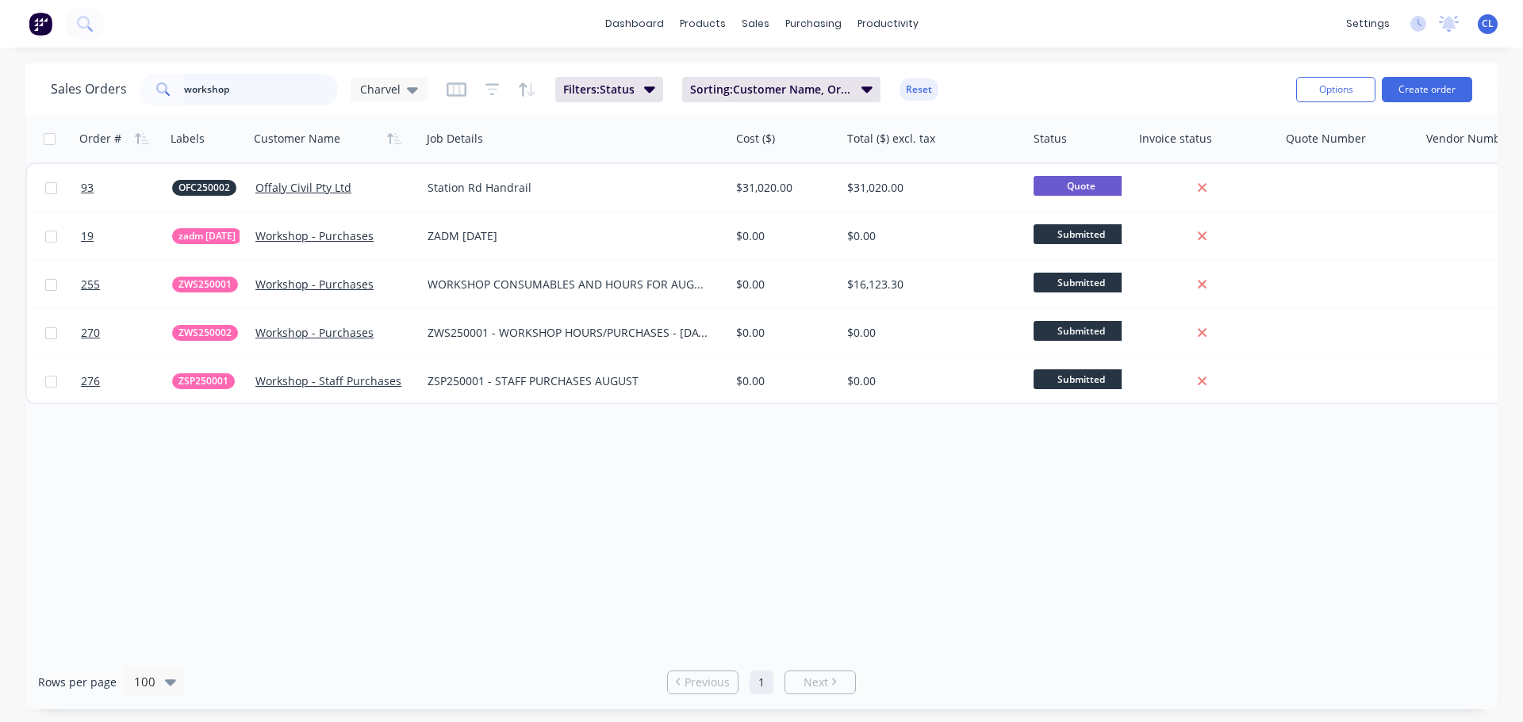
click at [220, 75] on input "workshop" at bounding box center [261, 90] width 155 height 32
click at [220, 79] on input "workshop" at bounding box center [261, 90] width 155 height 32
type input "nes250024"
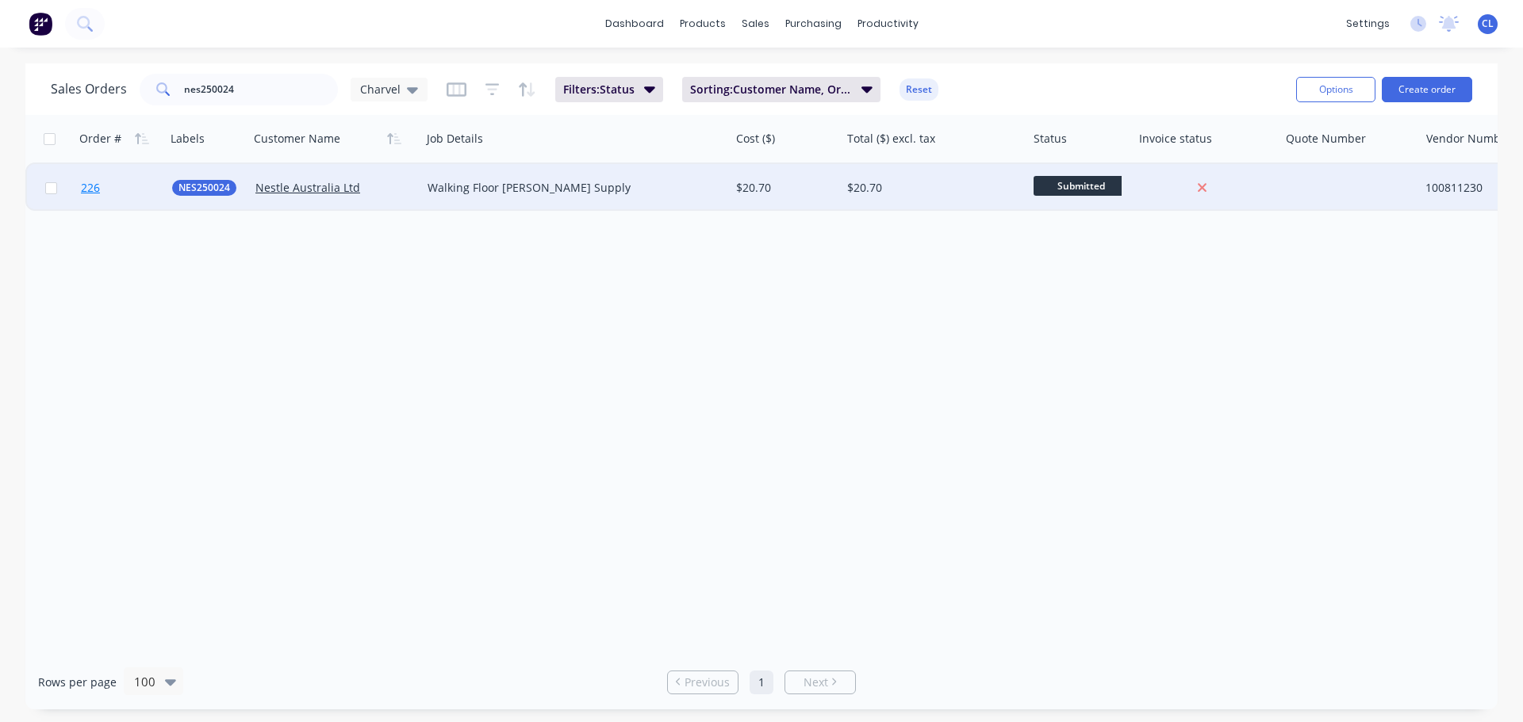
click at [117, 190] on link "226" at bounding box center [126, 188] width 91 height 48
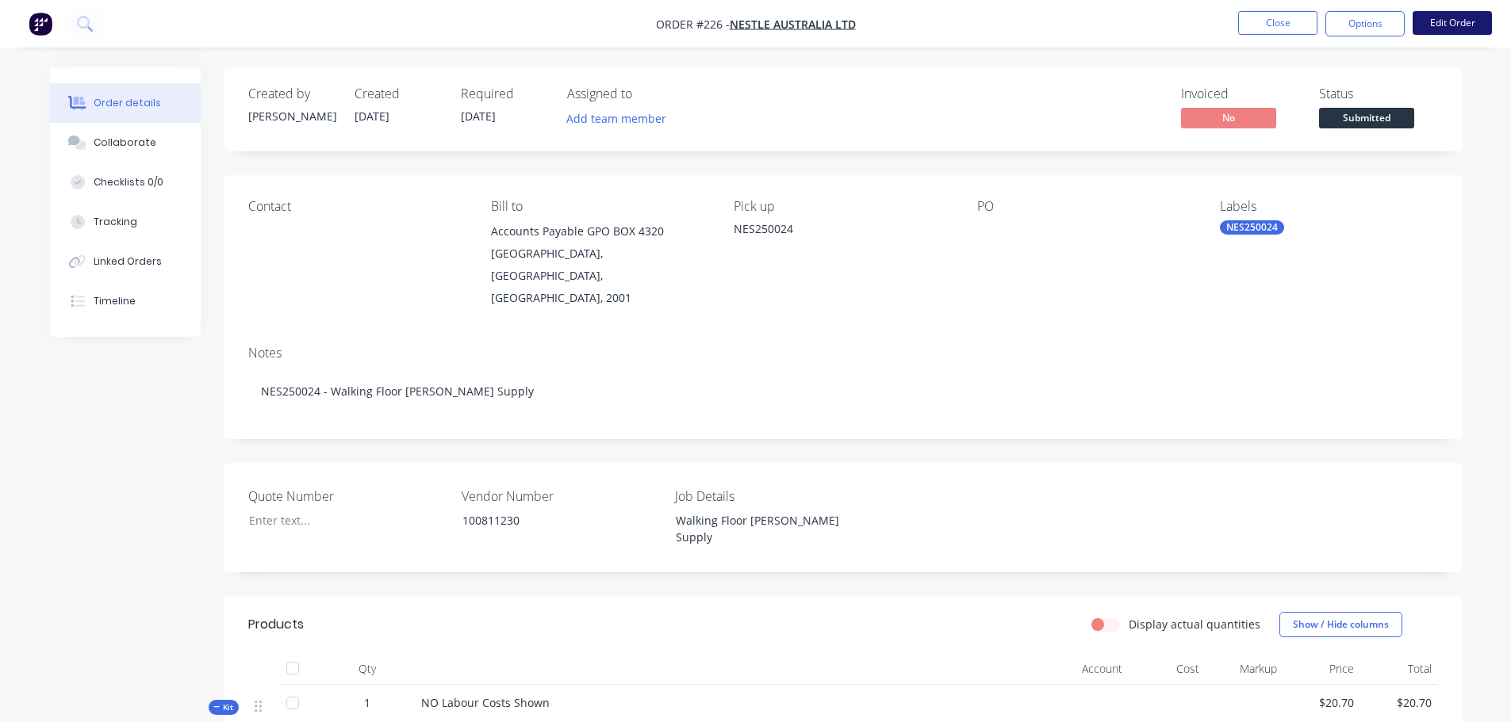
click at [1427, 17] on button "Edit Order" at bounding box center [1451, 23] width 79 height 24
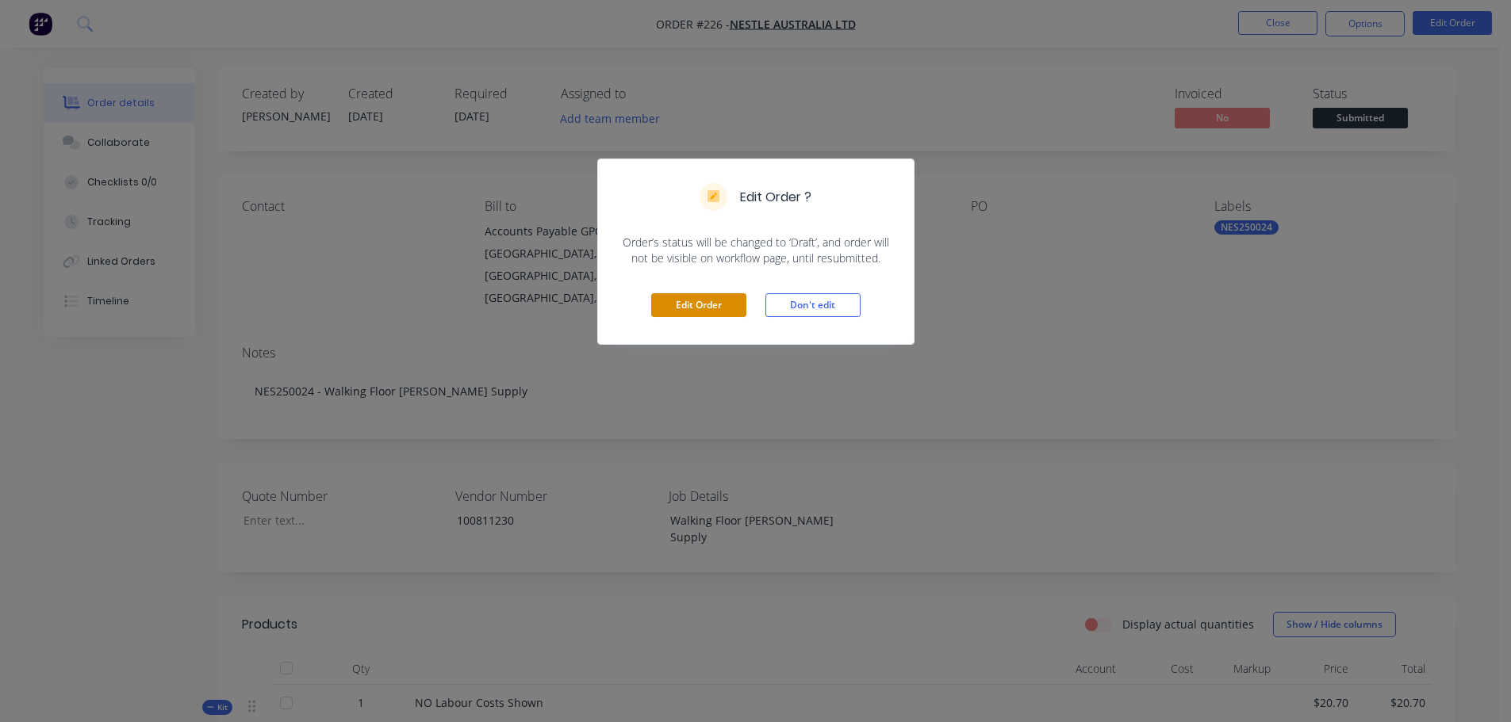
click at [700, 313] on button "Edit Order" at bounding box center [698, 305] width 95 height 24
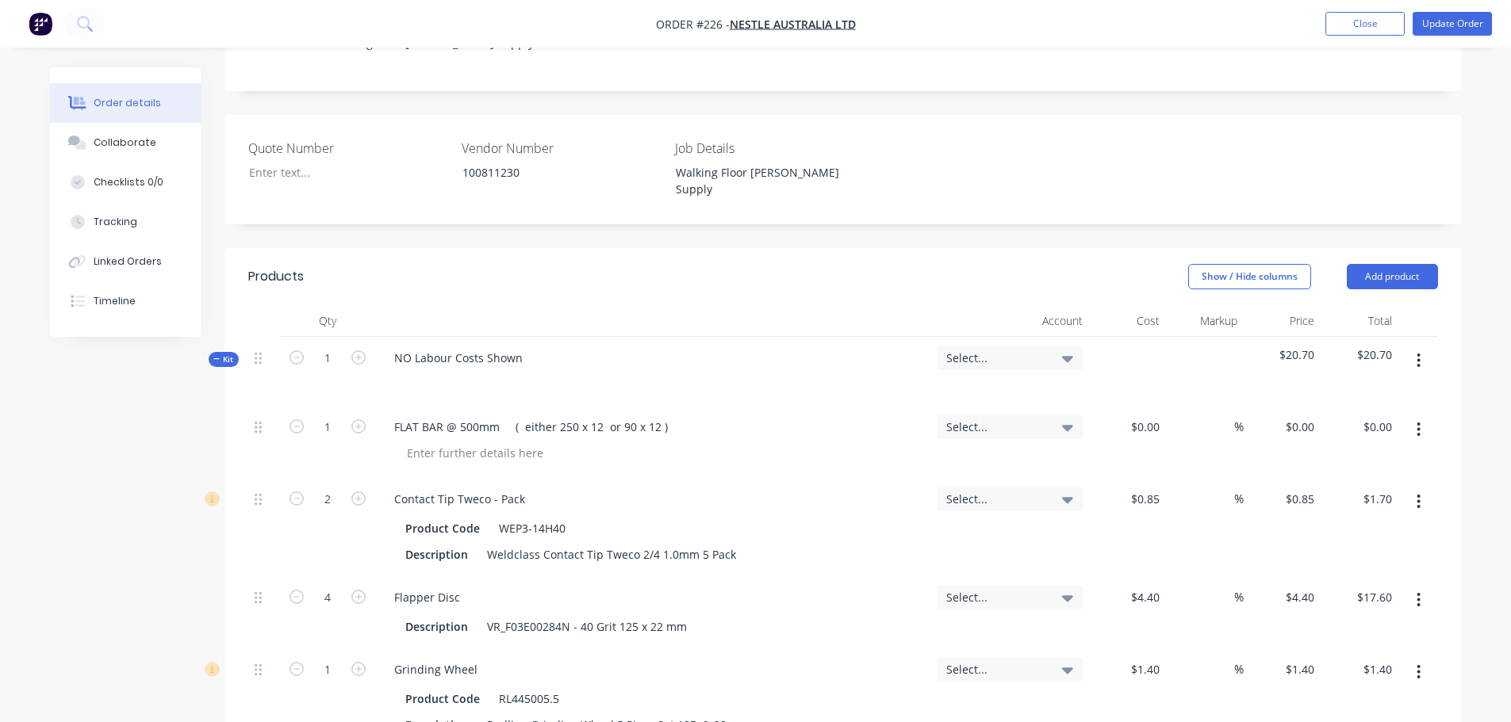
scroll to position [396, 0]
click at [176, 506] on div "Created by Shannon Created 14/08/25 Required 14/08/25 Assigned to Add team memb…" at bounding box center [756, 453] width 1412 height 1564
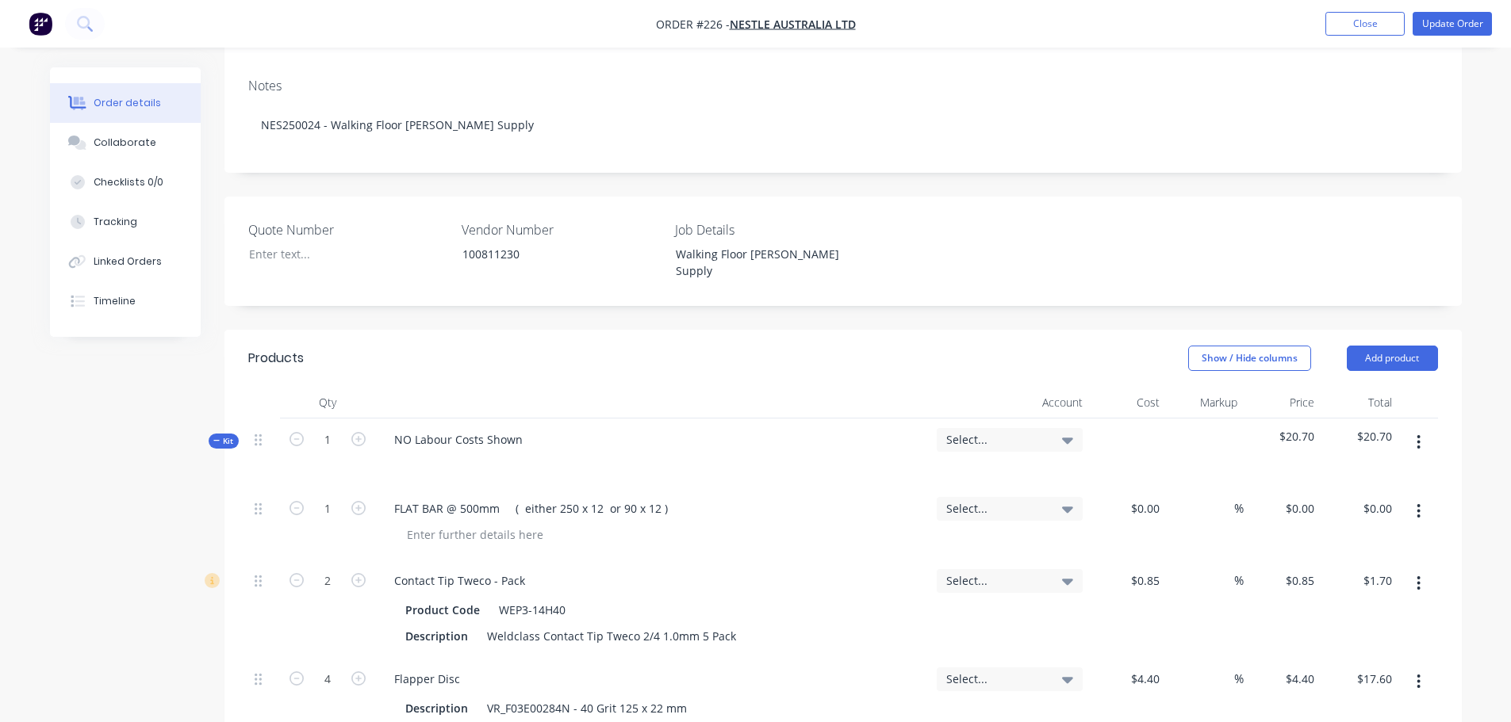
scroll to position [476, 0]
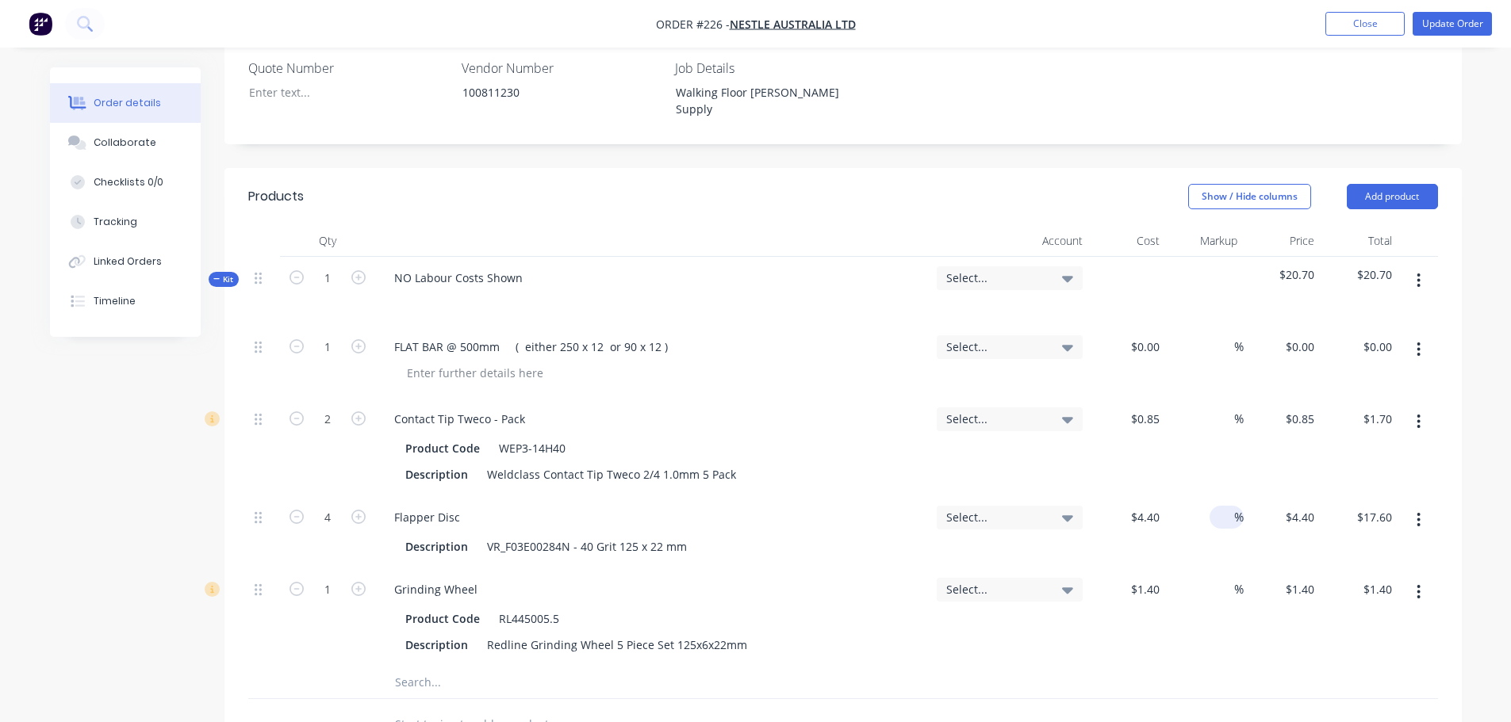
click at [1235, 508] on span "%" at bounding box center [1239, 517] width 10 height 18
type input "25"
type input "$5.50"
type input "$22.00"
click at [1232, 578] on input at bounding box center [1225, 589] width 18 height 23
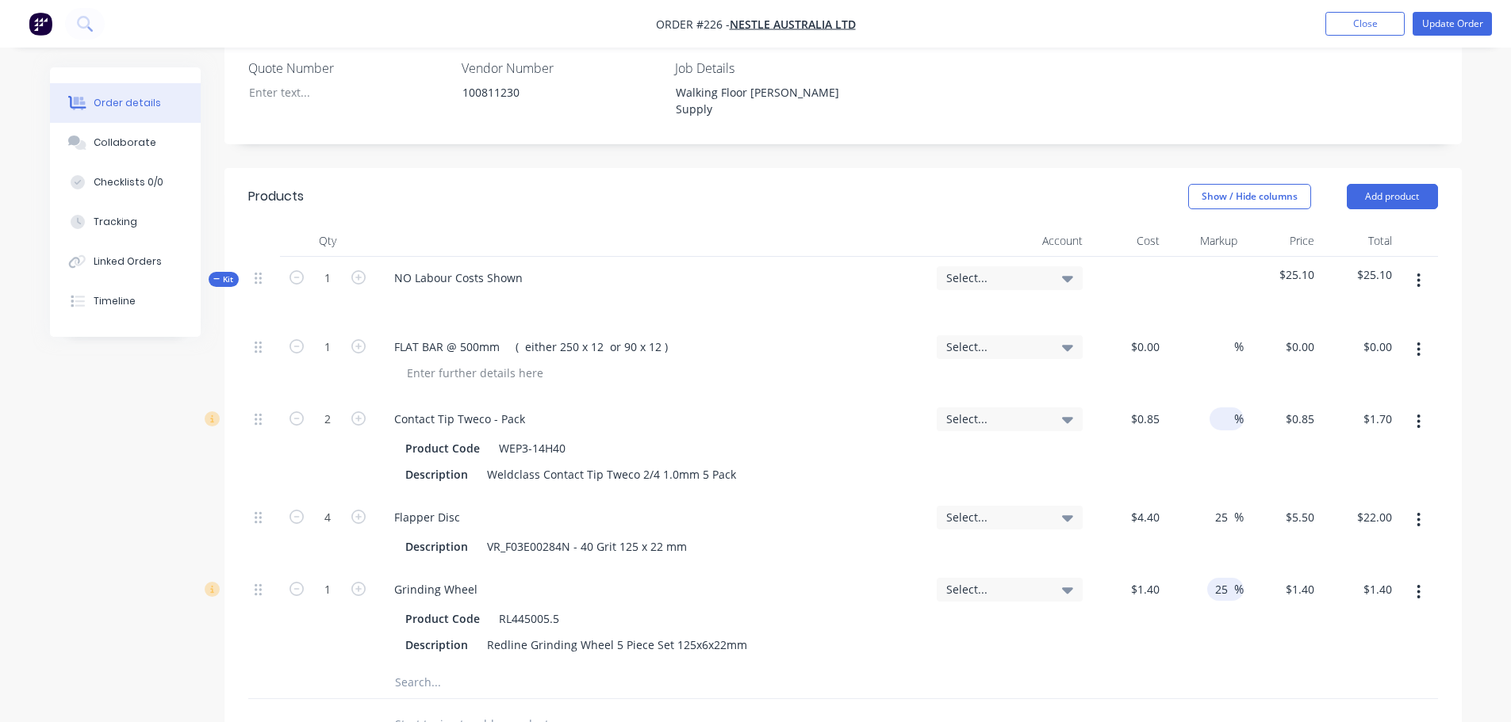
type input "25"
type input "$1.75"
click at [1216, 408] on div "%" at bounding box center [1226, 419] width 34 height 23
click at [1223, 408] on input at bounding box center [1225, 419] width 18 height 23
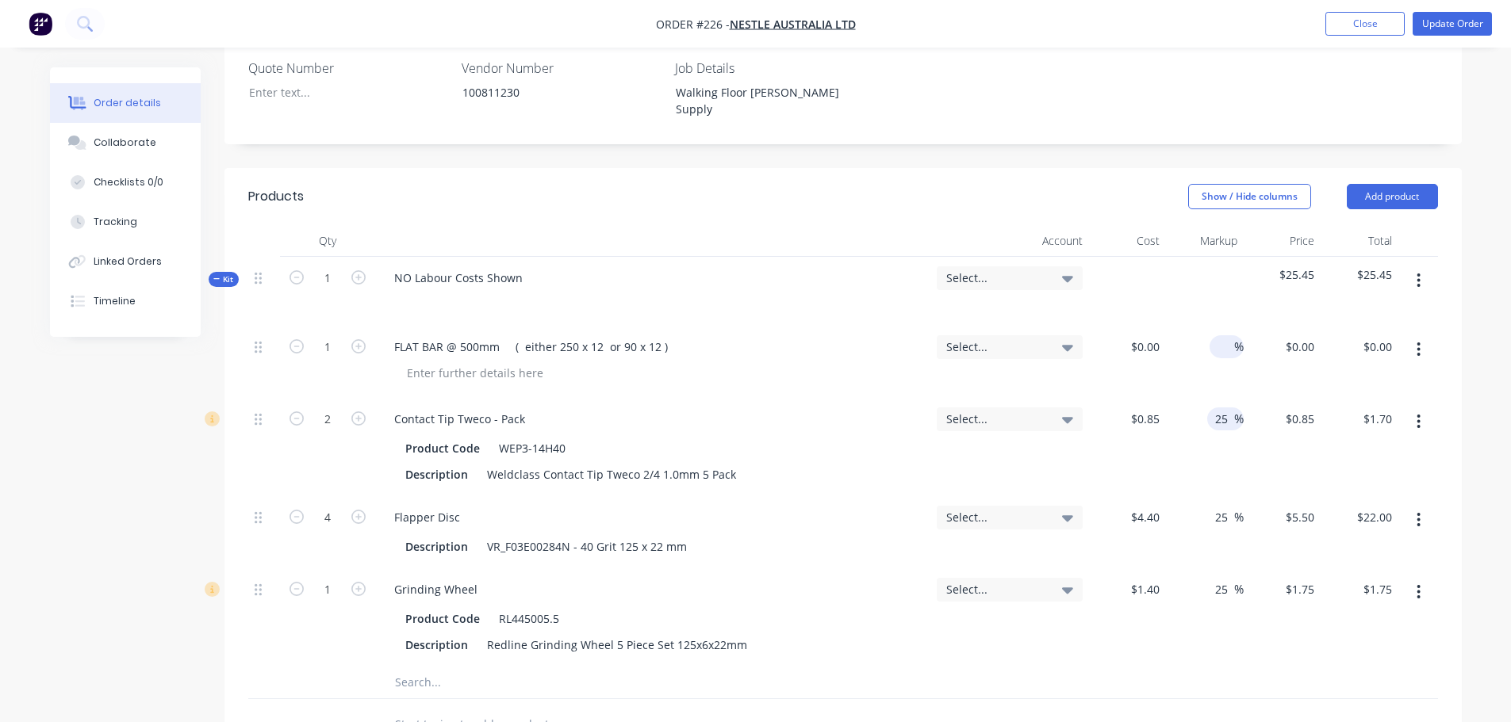
type input "25"
type input "$1.0625"
type input "$2.13"
click at [1217, 335] on input at bounding box center [1225, 346] width 18 height 23
type input "25"
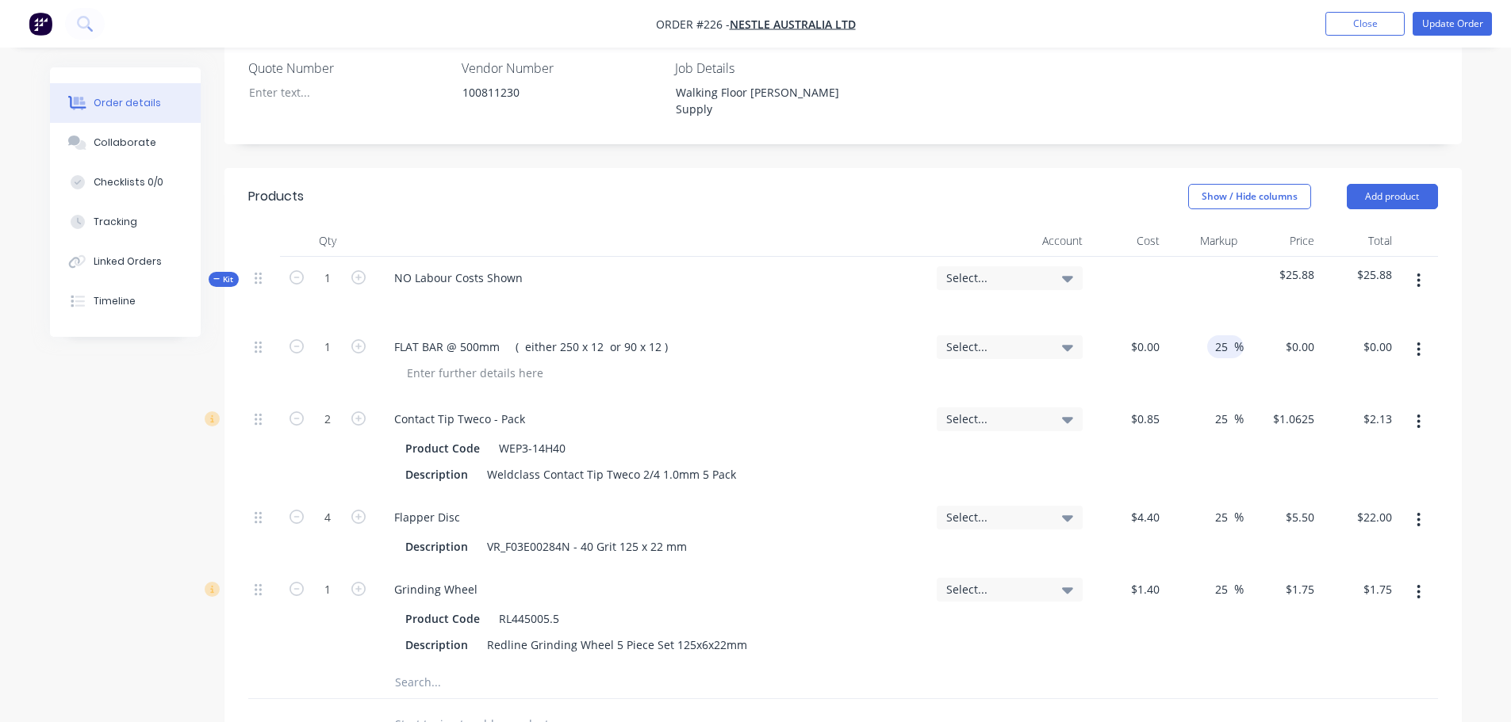
click at [1255, 569] on div "$1.75 $1.75" at bounding box center [1282, 618] width 78 height 98
click at [1374, 168] on header "Products Show / Hide columns Add product" at bounding box center [842, 196] width 1237 height 57
click at [442, 667] on input "text" at bounding box center [552, 683] width 317 height 32
type input "[PERSON_NAME]"
click at [930, 667] on div "baker Add baker to kit Public Holiday MYOB Item # factory_item Description Kris…" at bounding box center [660, 683] width 571 height 32
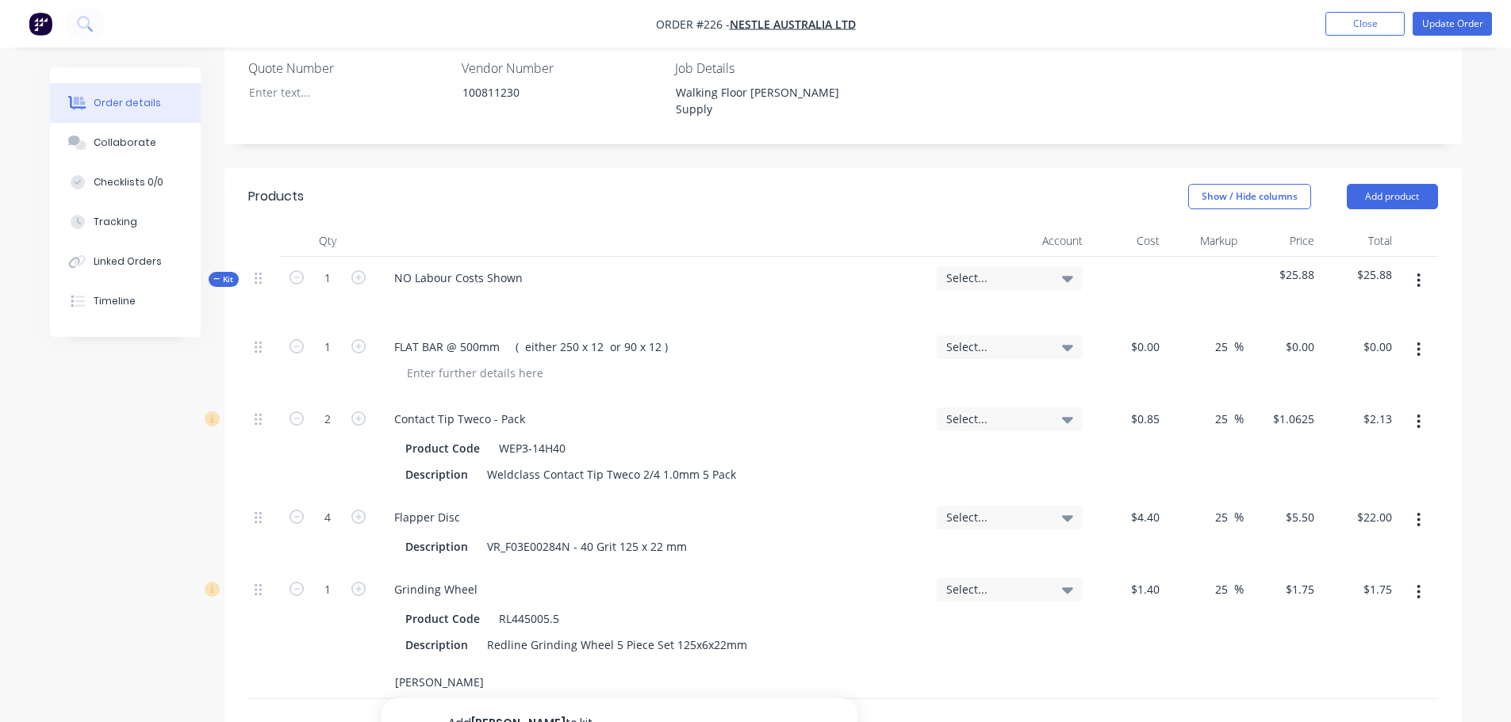
drag, startPoint x: 529, startPoint y: 611, endPoint x: 165, endPoint y: 611, distance: 364.0
click at [167, 611] on div "Created by Shannon Created 14/08/25 Required 14/08/25 Assigned to Add team memb…" at bounding box center [756, 374] width 1412 height 1564
click at [1101, 699] on div at bounding box center [842, 725] width 1189 height 52
click at [1427, 266] on button "button" at bounding box center [1418, 280] width 37 height 29
click at [1351, 343] on div "Add sub kit to kit" at bounding box center [1362, 354] width 122 height 23
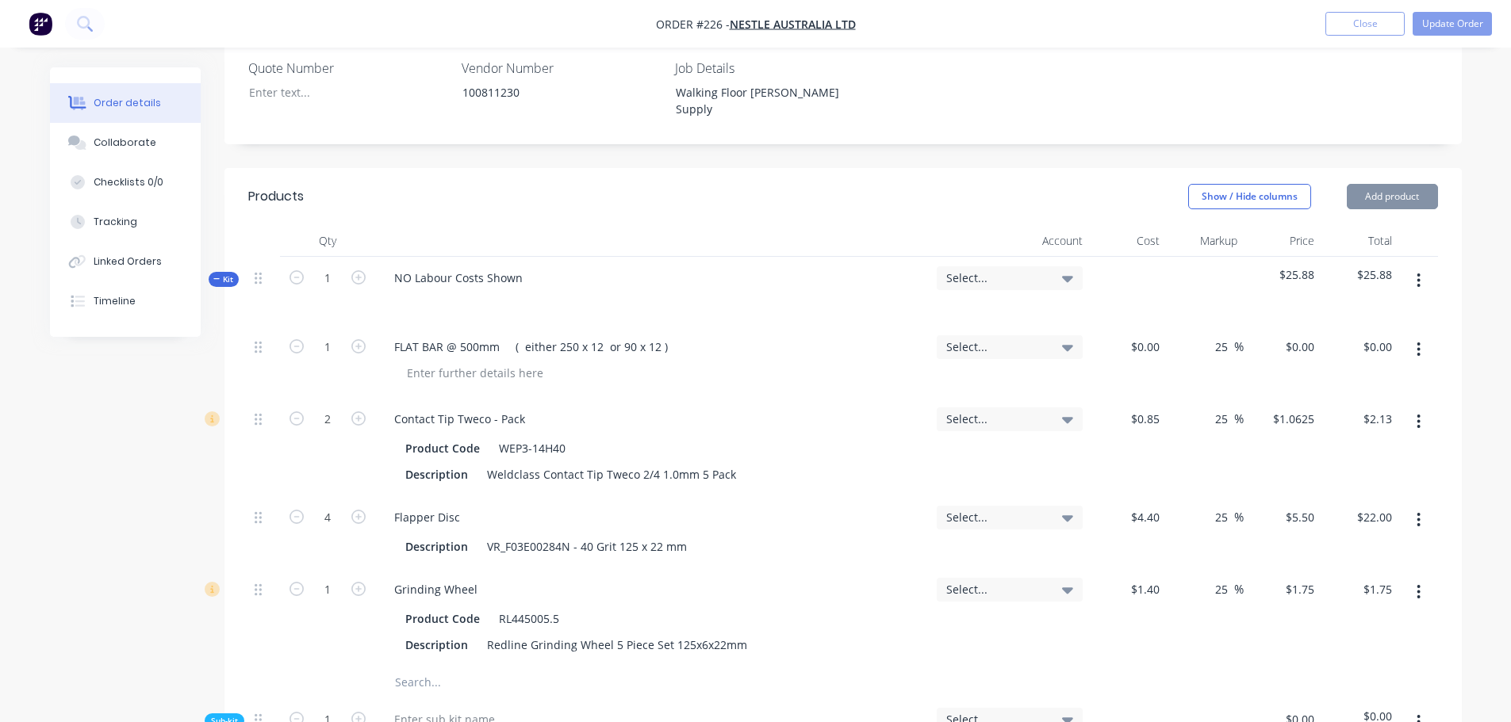
click at [505, 699] on div at bounding box center [652, 723] width 555 height 48
click at [499, 708] on div at bounding box center [444, 719] width 126 height 23
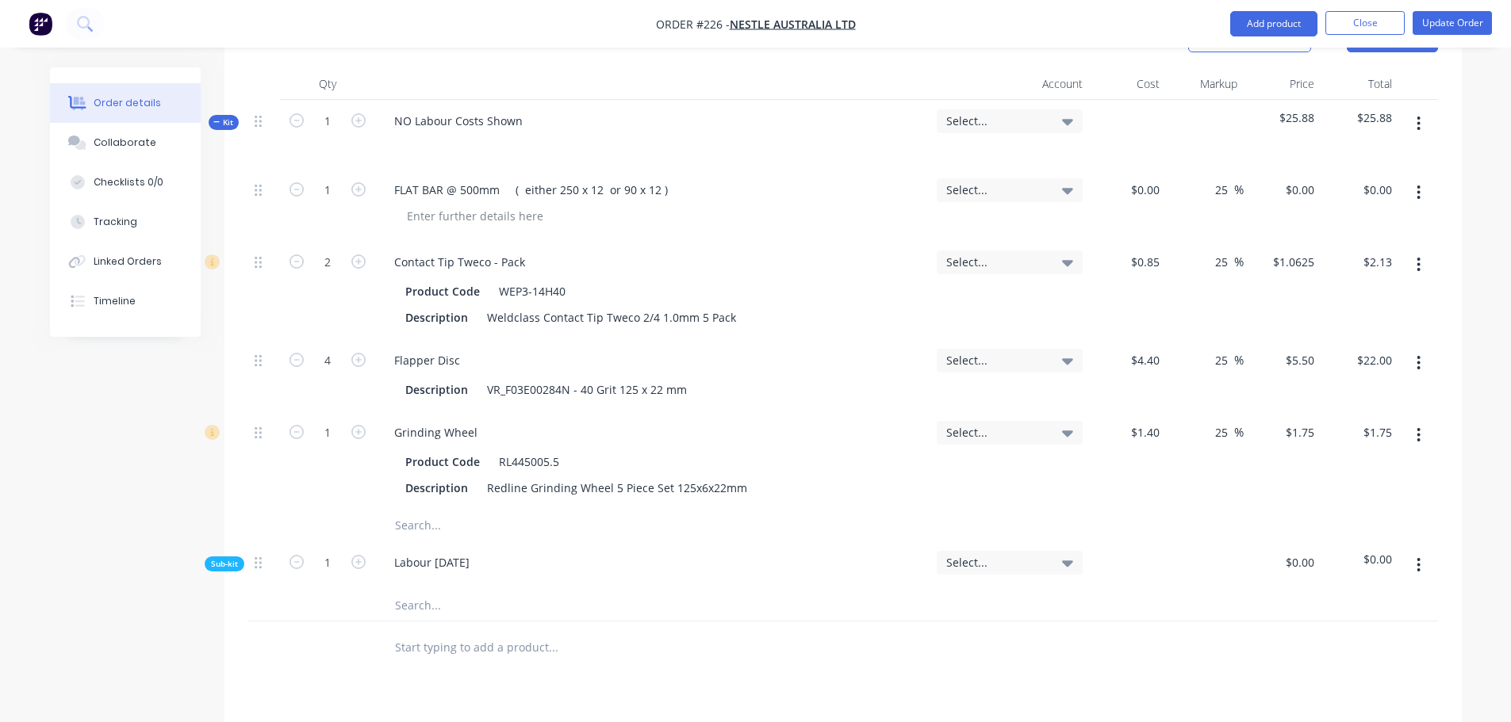
scroll to position [634, 0]
click at [425, 588] on input "text" at bounding box center [552, 604] width 317 height 32
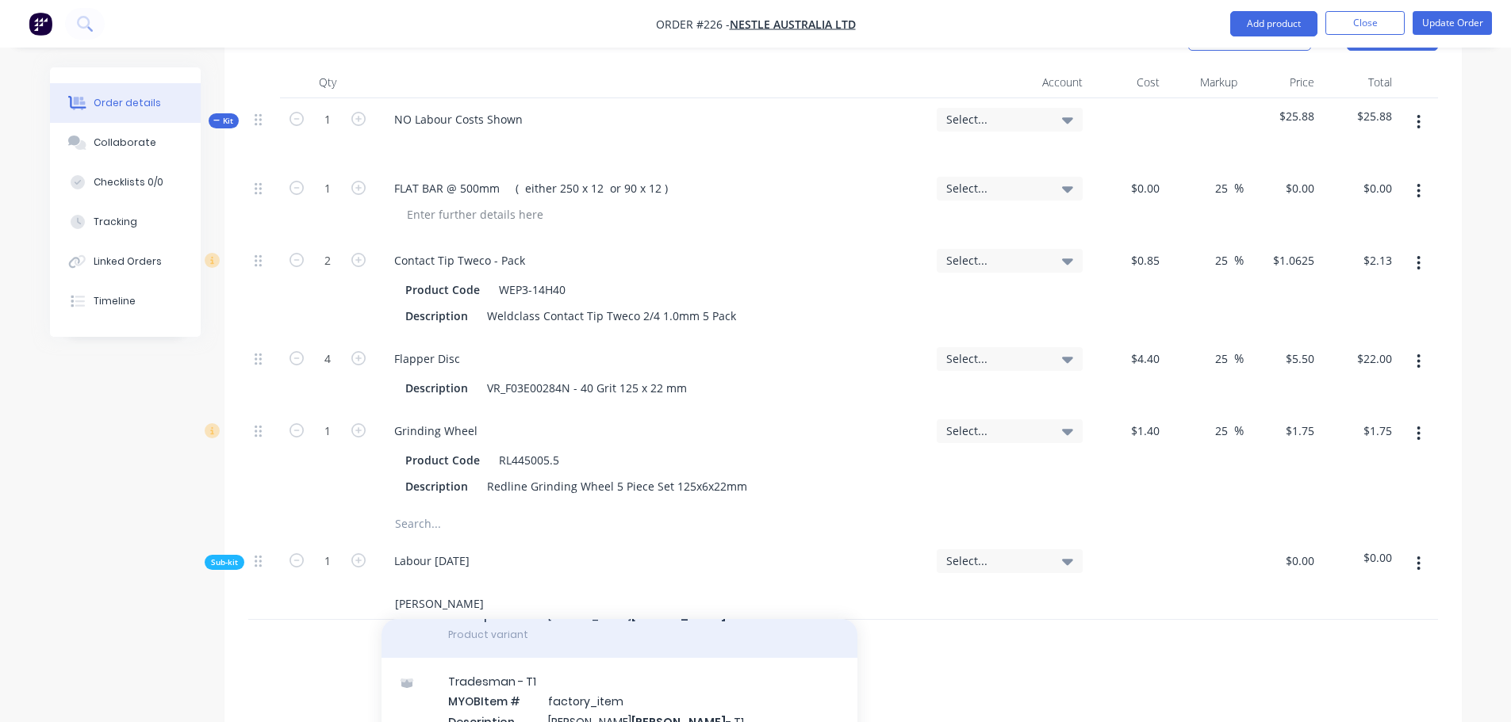
scroll to position [159, 0]
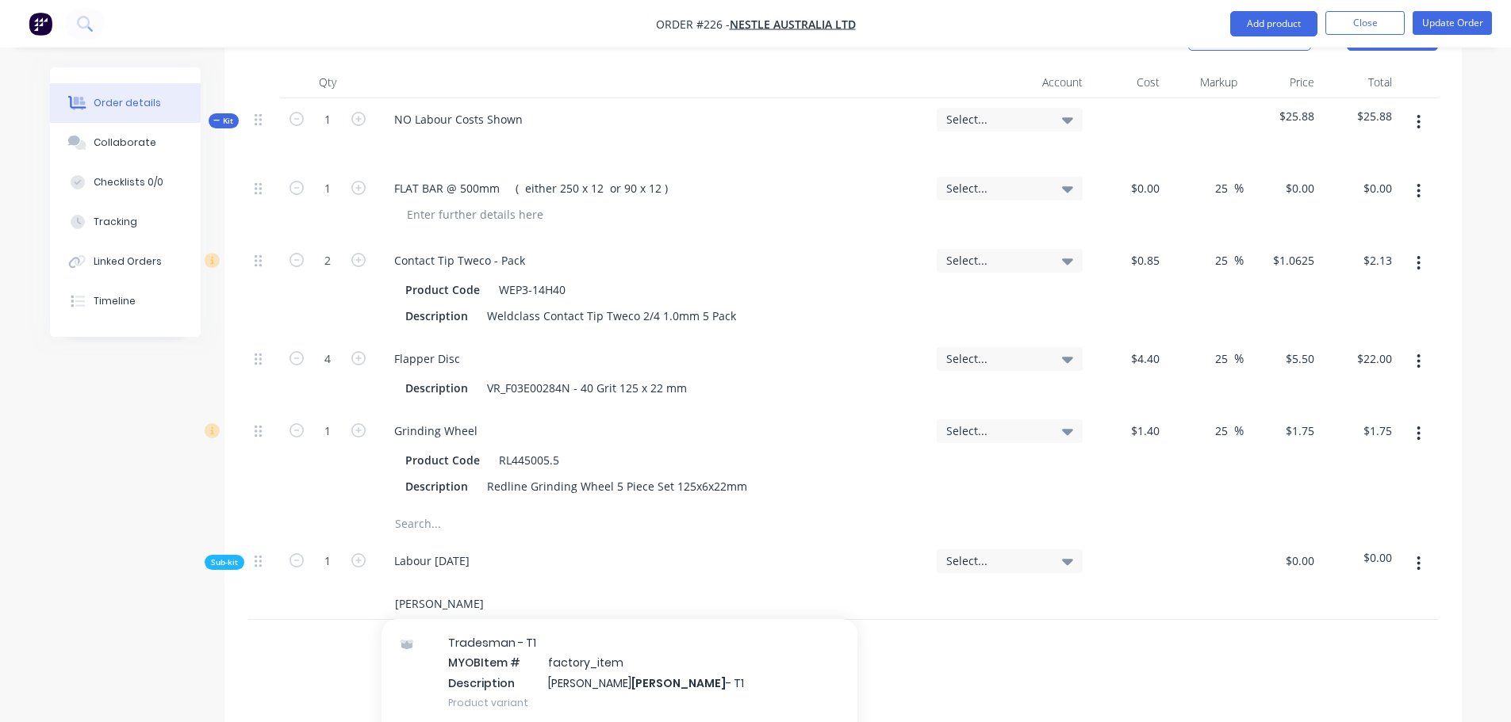
type input "[PERSON_NAME]"
click at [531, 619] on div "Tradesman - T1 MYOB Item # factory_item Description [PERSON_NAME] - T1 Product …" at bounding box center [619, 672] width 476 height 107
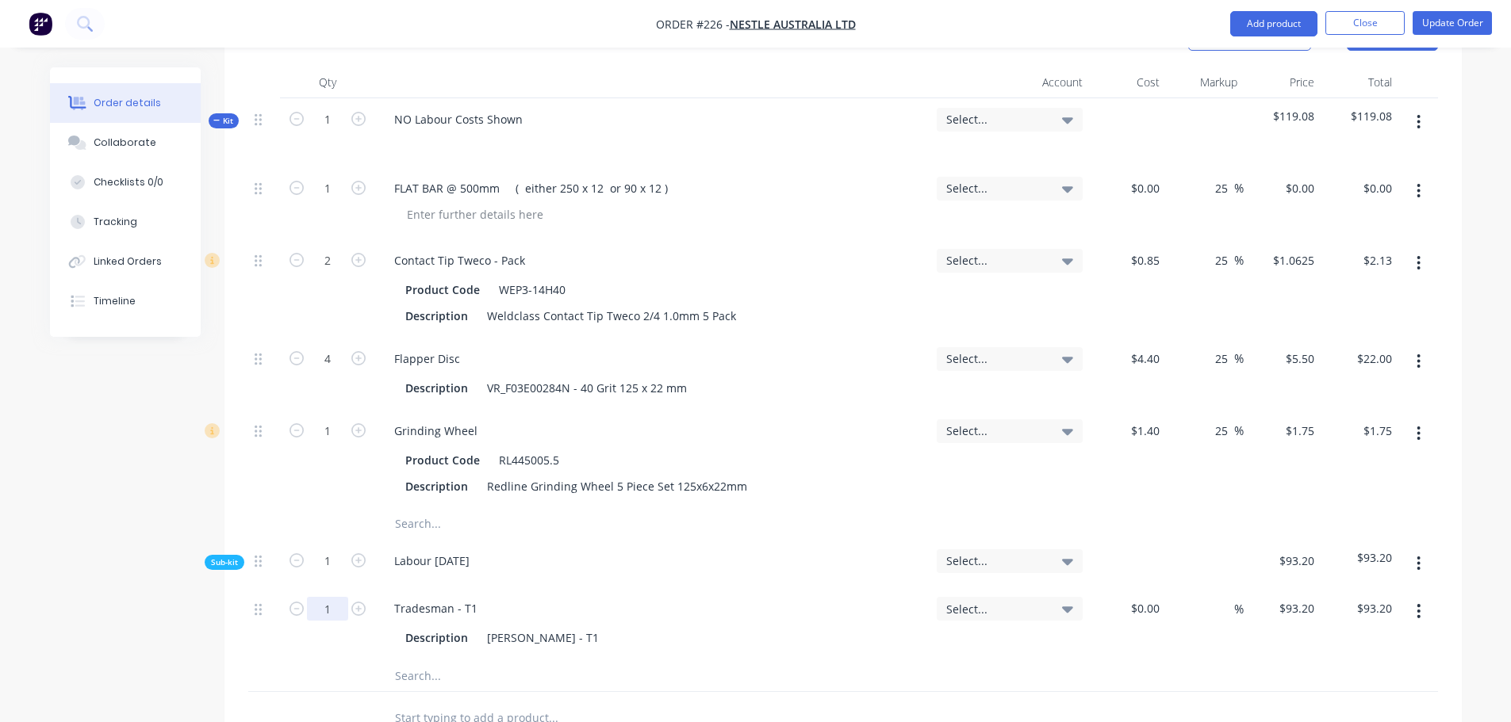
click at [339, 597] on input "1" at bounding box center [327, 609] width 41 height 24
type input "3.25"
type input "$302.90"
click at [1426, 550] on button "button" at bounding box center [1418, 564] width 37 height 29
click at [1459, 534] on div "Qty Account Cost Markup Price Total Kit 1 NO Labour Costs Shown Select... $328.…" at bounding box center [842, 406] width 1237 height 678
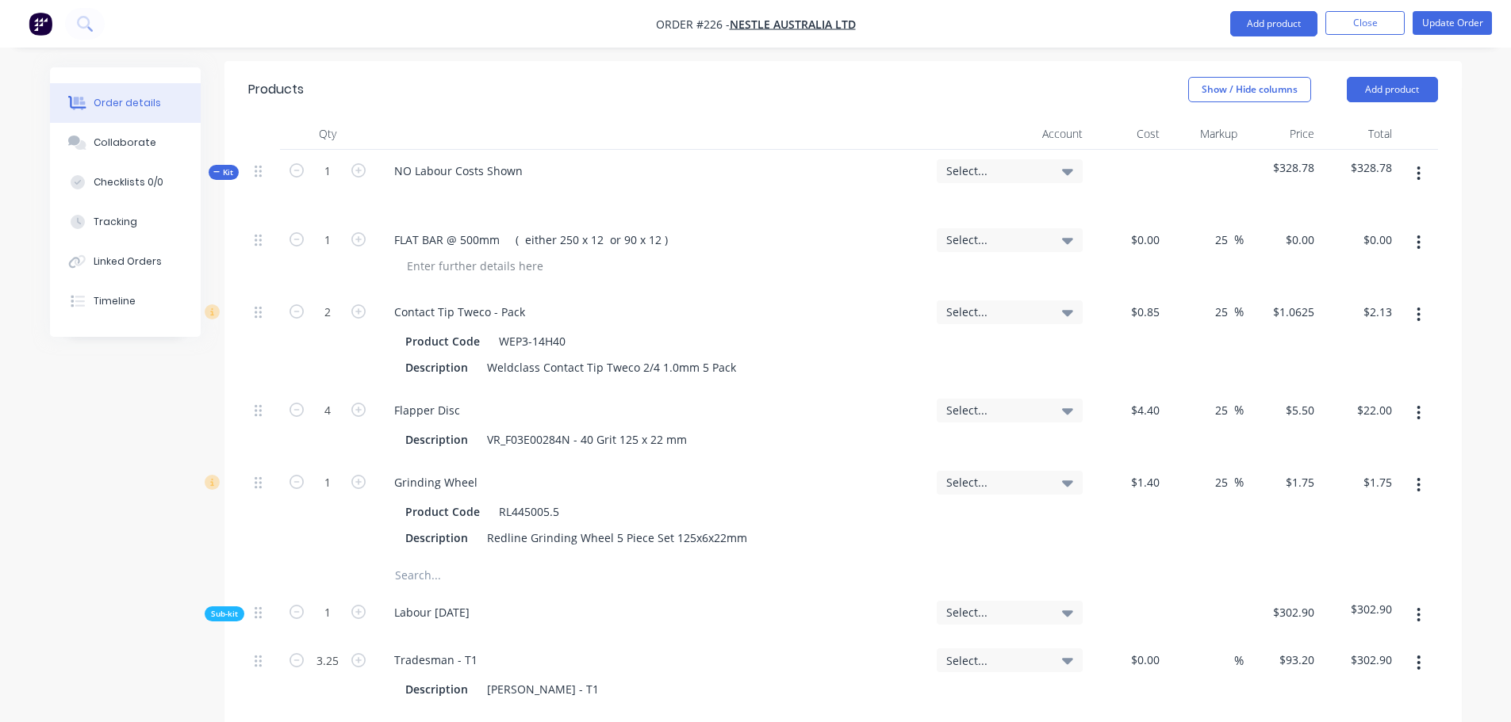
scroll to position [555, 0]
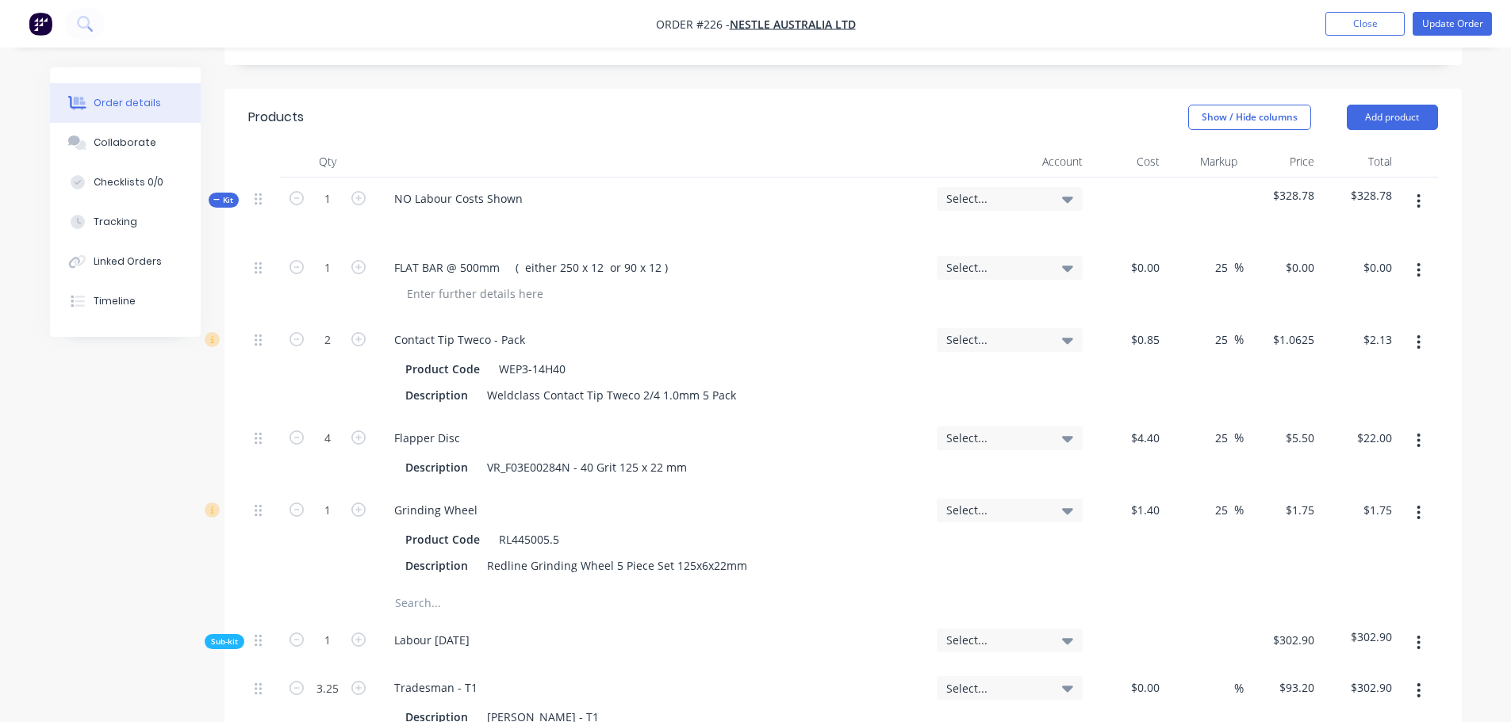
click at [1422, 187] on button "button" at bounding box center [1418, 201] width 37 height 29
click at [1368, 263] on div "Add sub kit to kit" at bounding box center [1362, 274] width 122 height 23
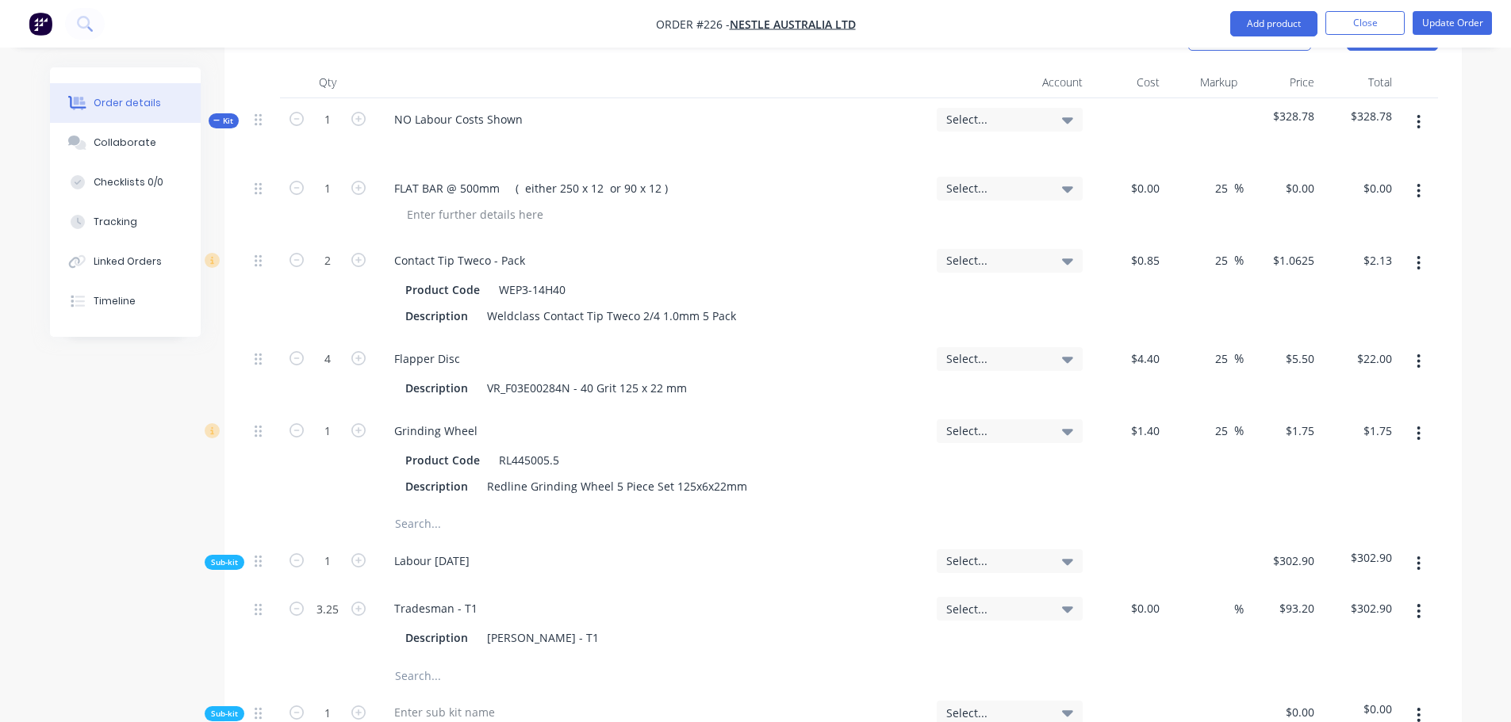
scroll to position [714, 0]
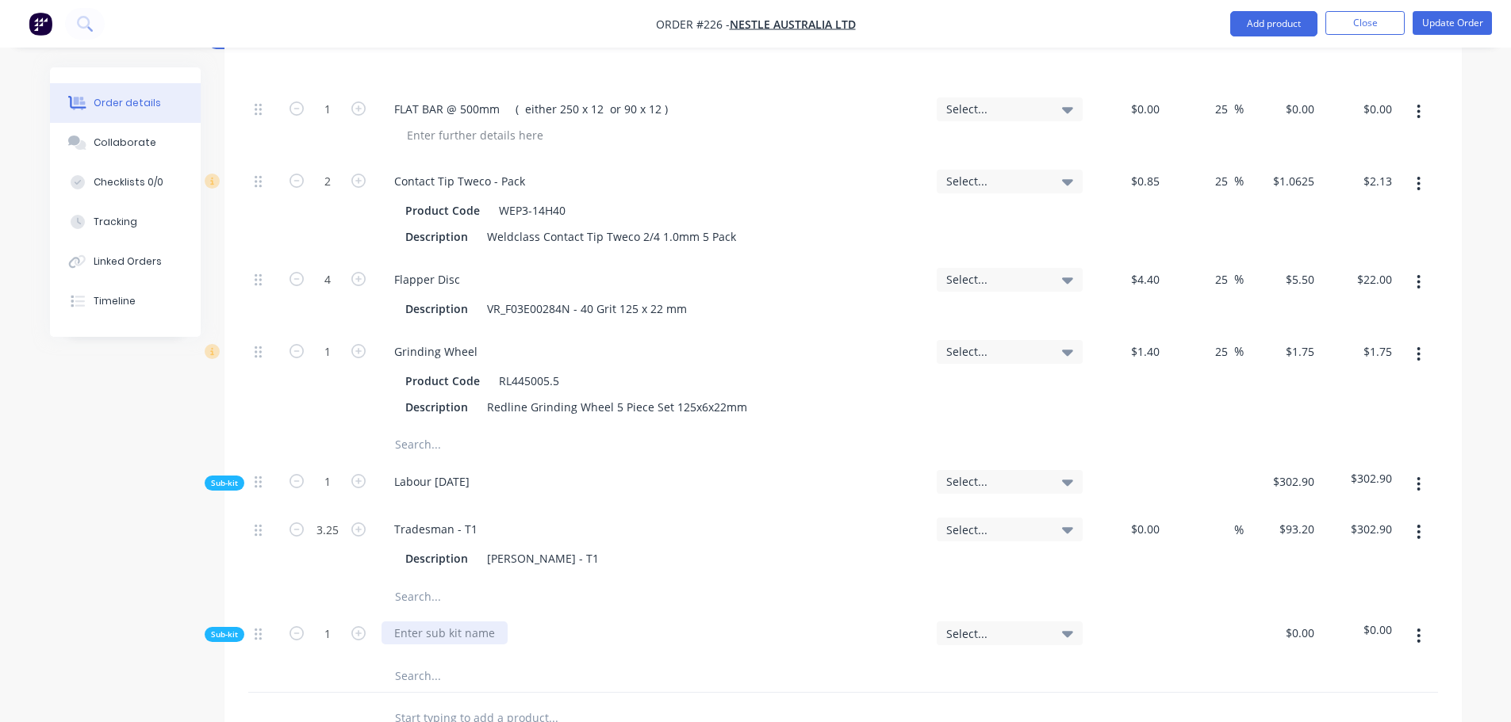
click at [441, 622] on div at bounding box center [444, 633] width 126 height 23
click at [432, 661] on input "text" at bounding box center [552, 677] width 317 height 32
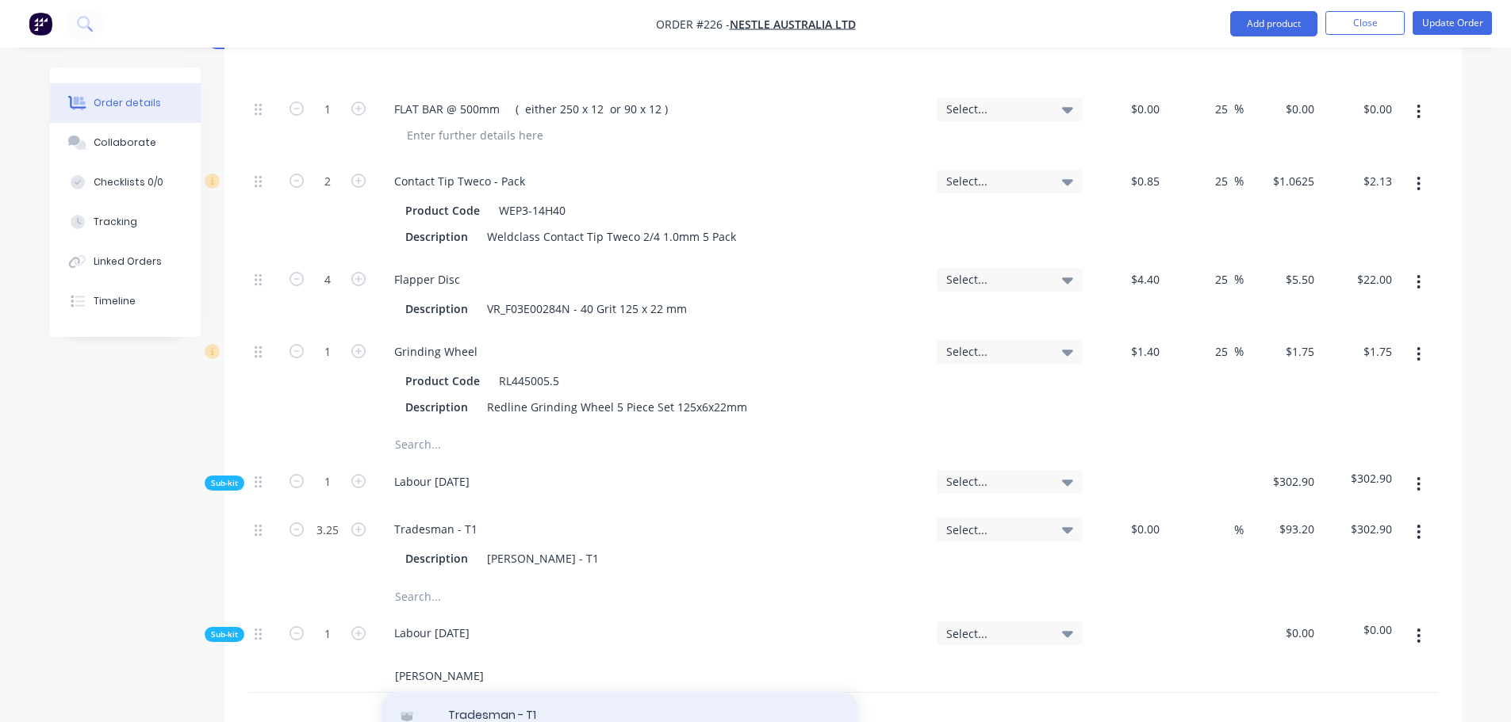
type input "[PERSON_NAME]"
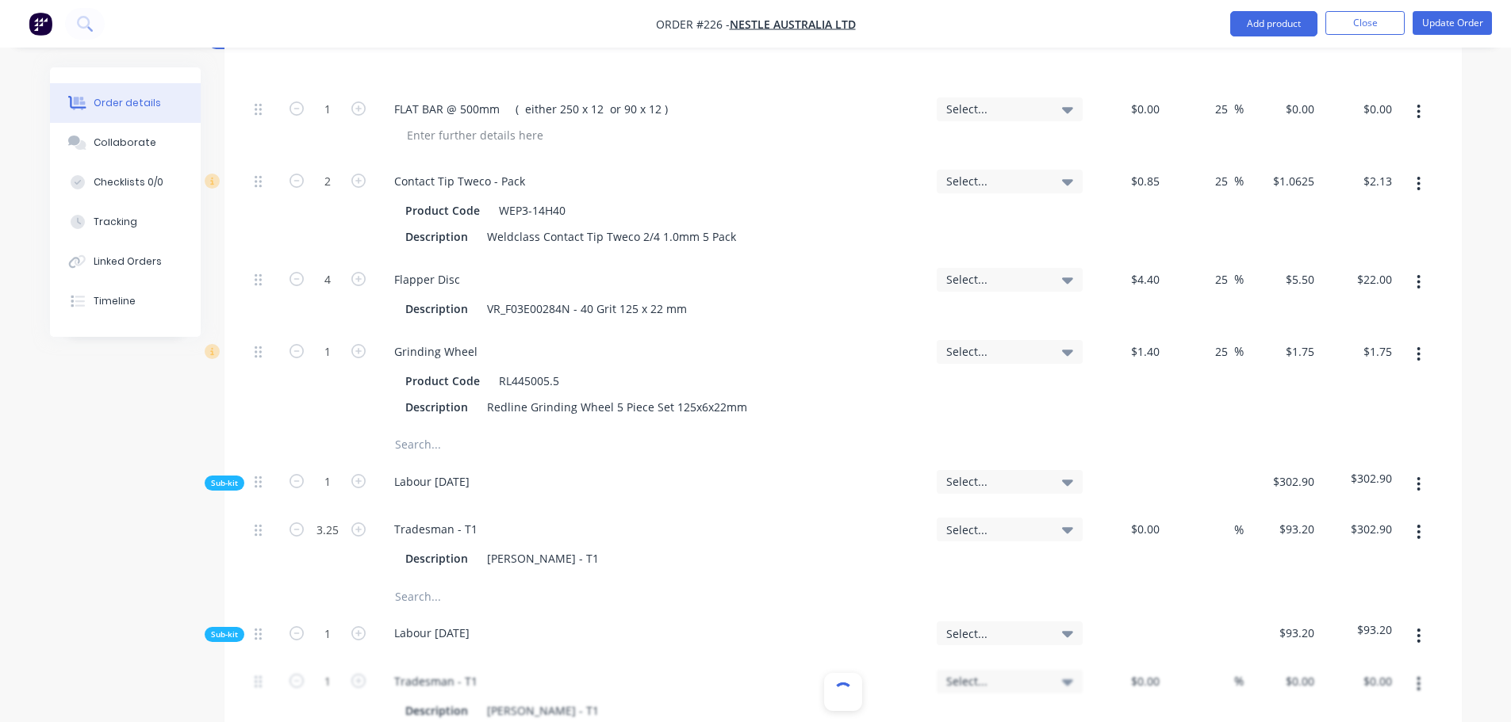
type input "$93.20"
click at [331, 542] on input "1" at bounding box center [327, 530] width 41 height 24
type input "5"
type input "$466.00"
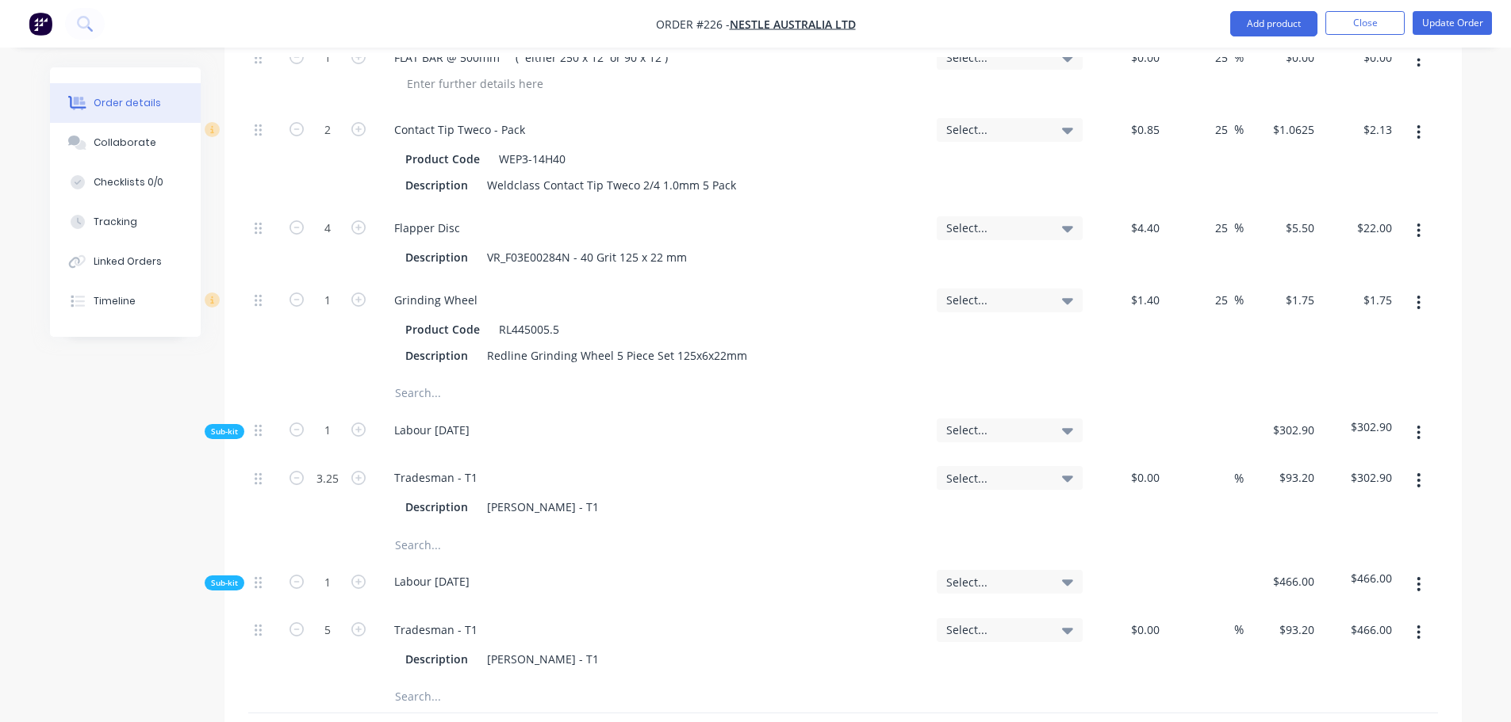
scroll to position [793, 0]
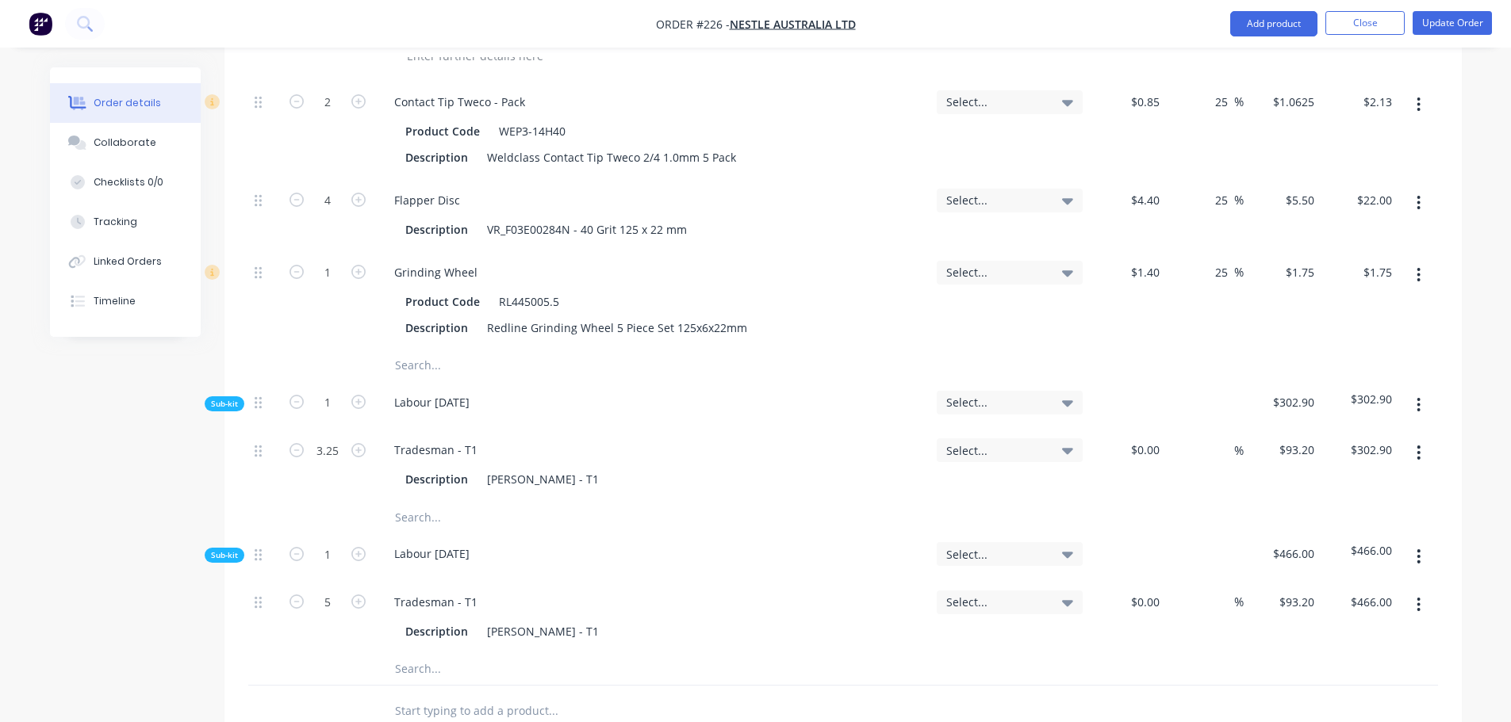
click at [402, 653] on input "text" at bounding box center [552, 669] width 317 height 32
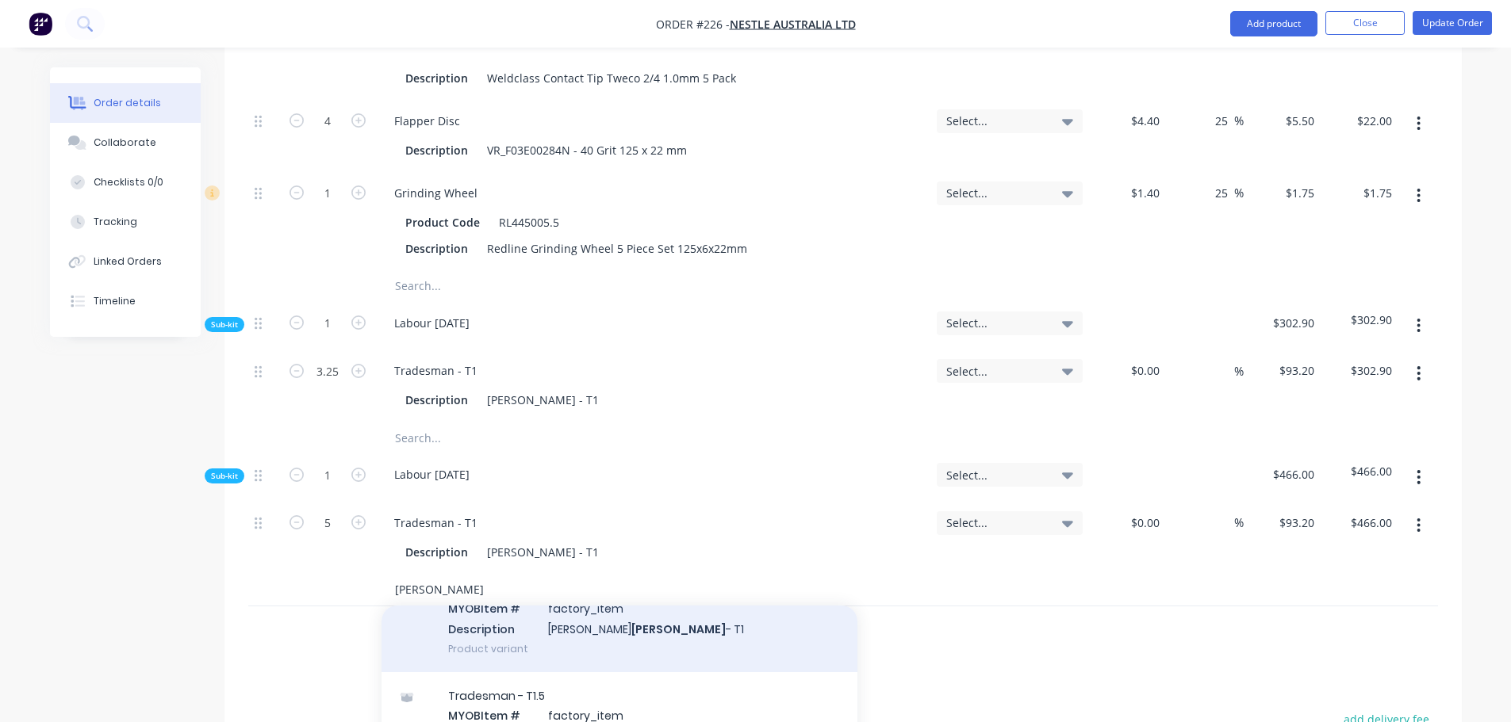
scroll to position [238, 0]
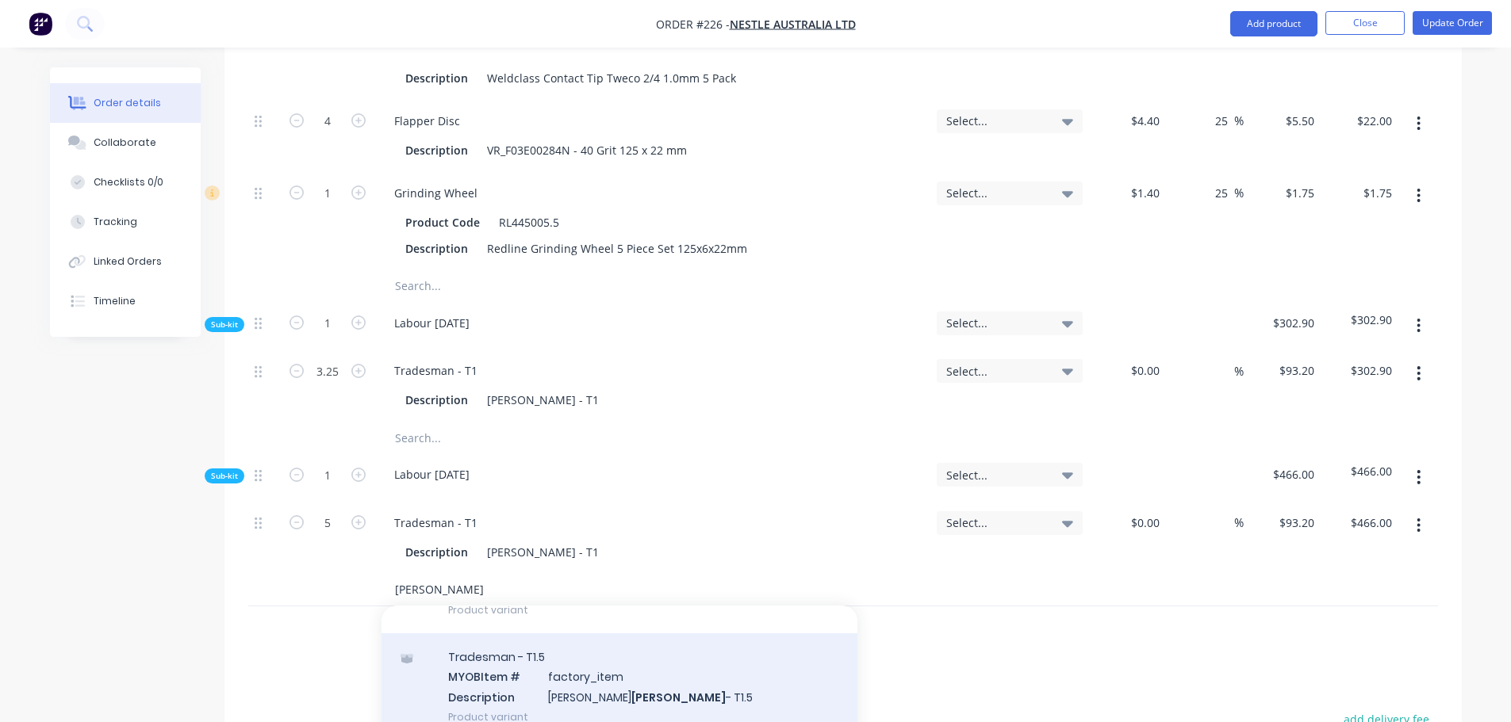
type input "[PERSON_NAME]"
click at [567, 634] on div "Tradesman - T1.5 MYOB Item # factory_item Description [PERSON_NAME] - T1.5 Prod…" at bounding box center [619, 687] width 476 height 107
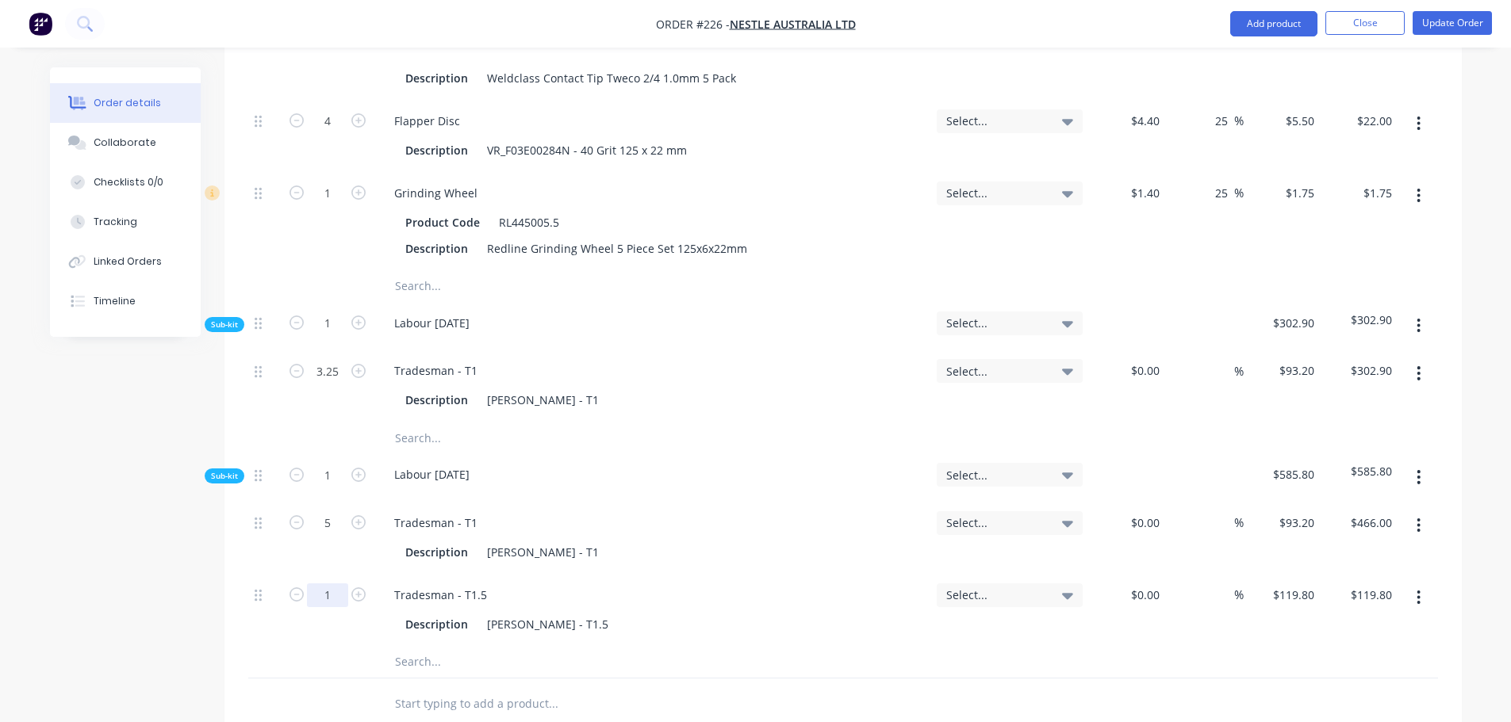
click at [331, 383] on input "1" at bounding box center [327, 371] width 41 height 24
type input "1.5"
type input "$179.70"
click at [1445, 25] on button "Update Order" at bounding box center [1451, 23] width 79 height 24
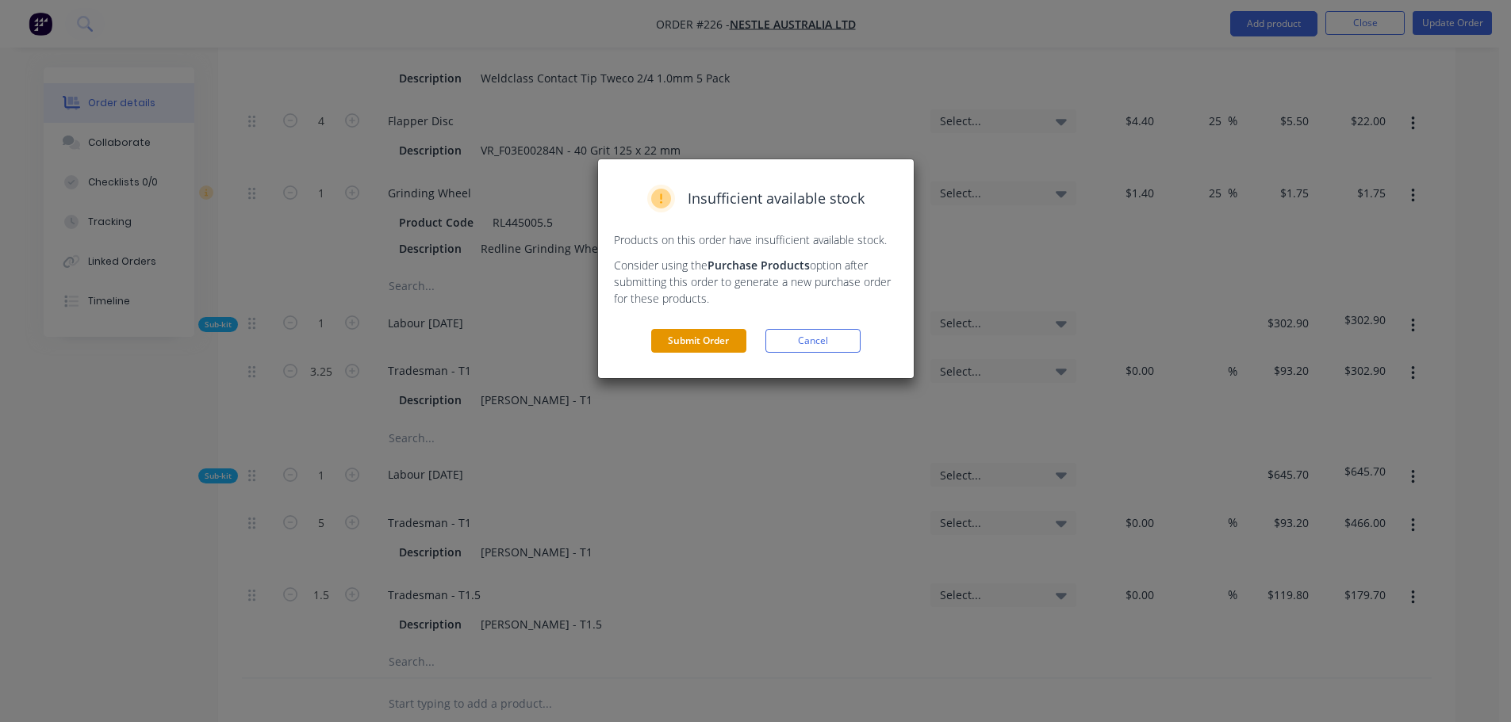
click at [731, 342] on button "Submit Order" at bounding box center [698, 341] width 95 height 24
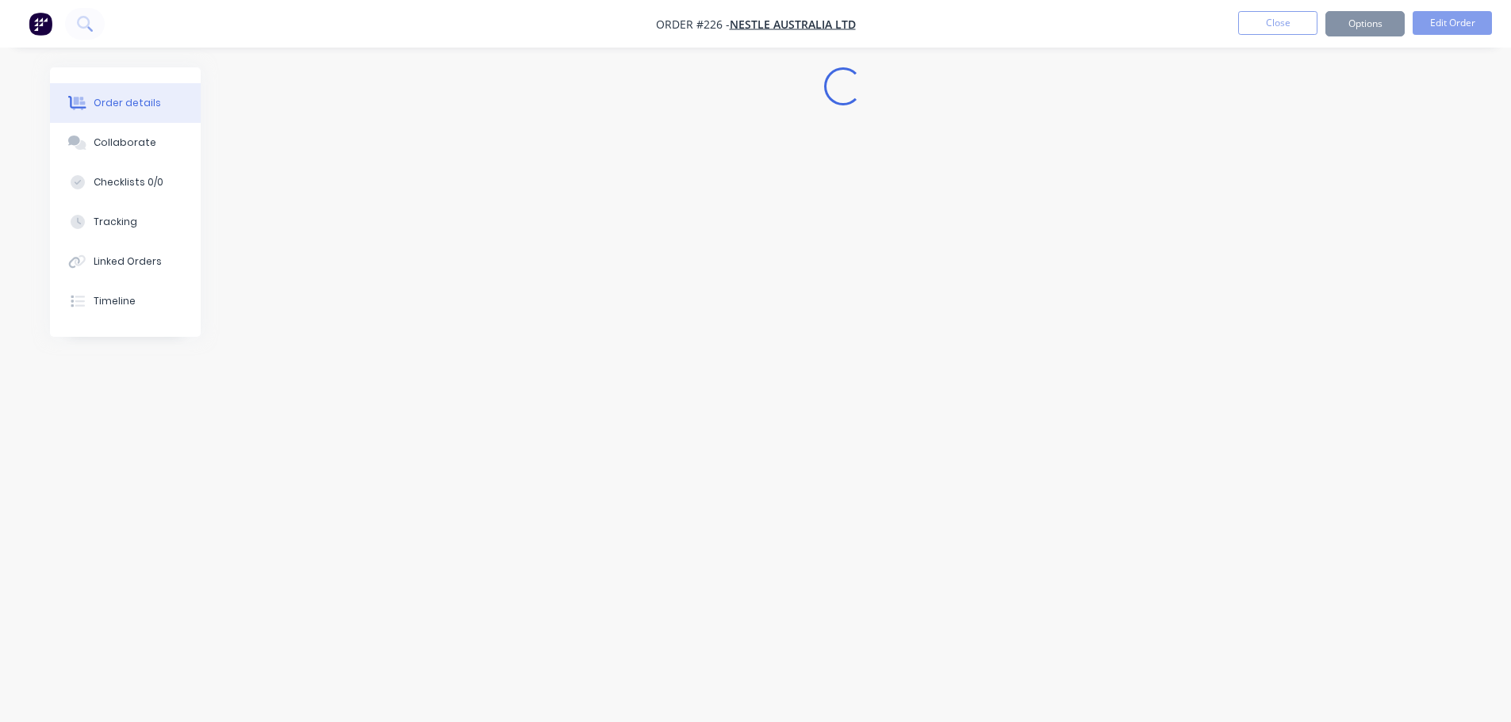
scroll to position [0, 0]
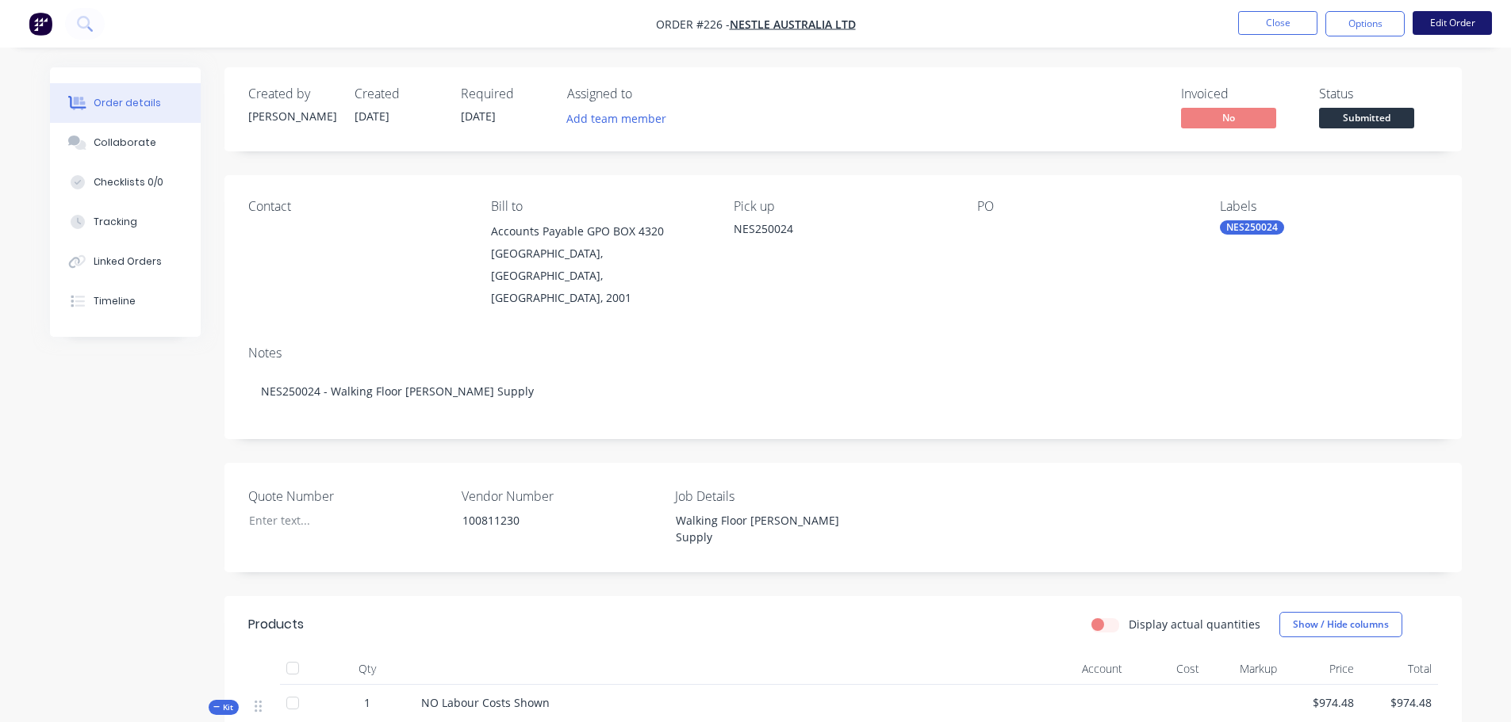
click at [1460, 29] on button "Edit Order" at bounding box center [1451, 23] width 79 height 24
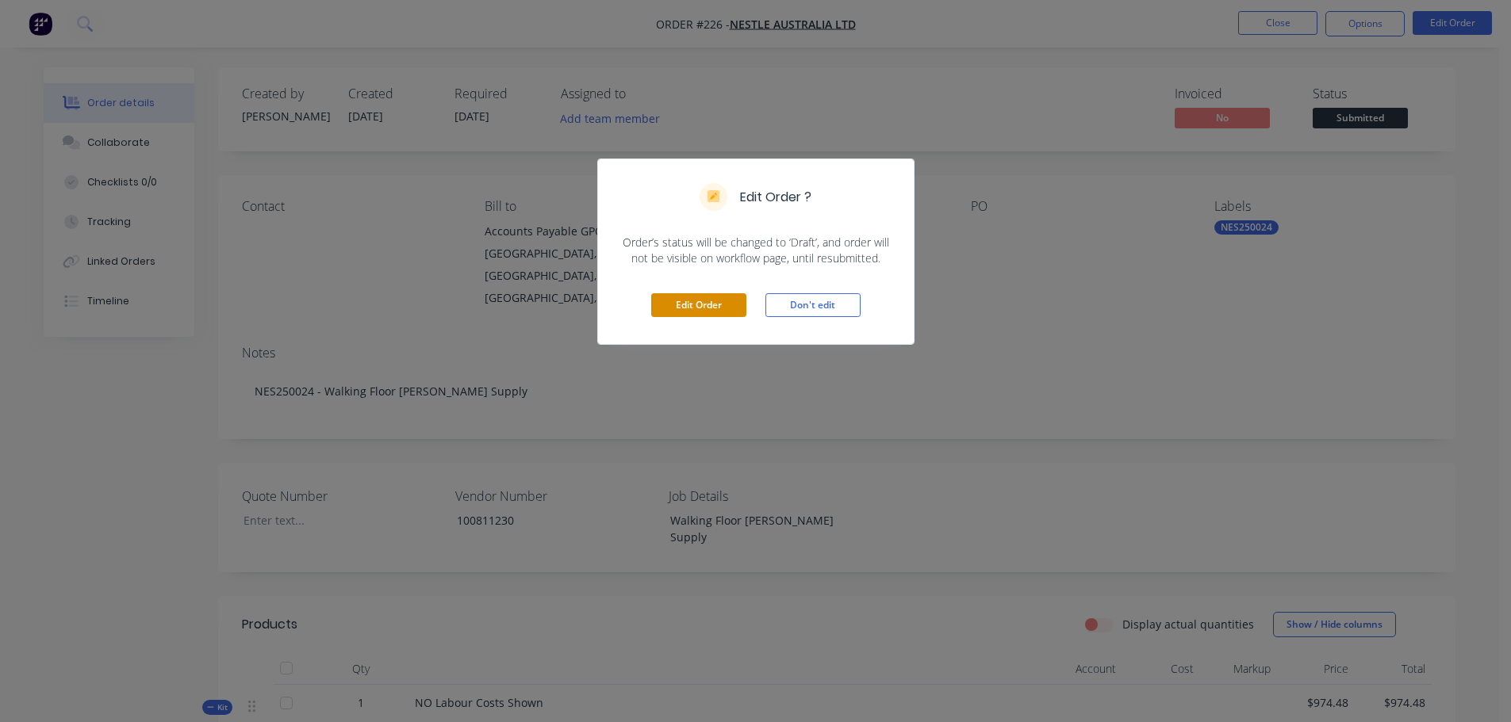
click at [699, 311] on button "Edit Order" at bounding box center [698, 305] width 95 height 24
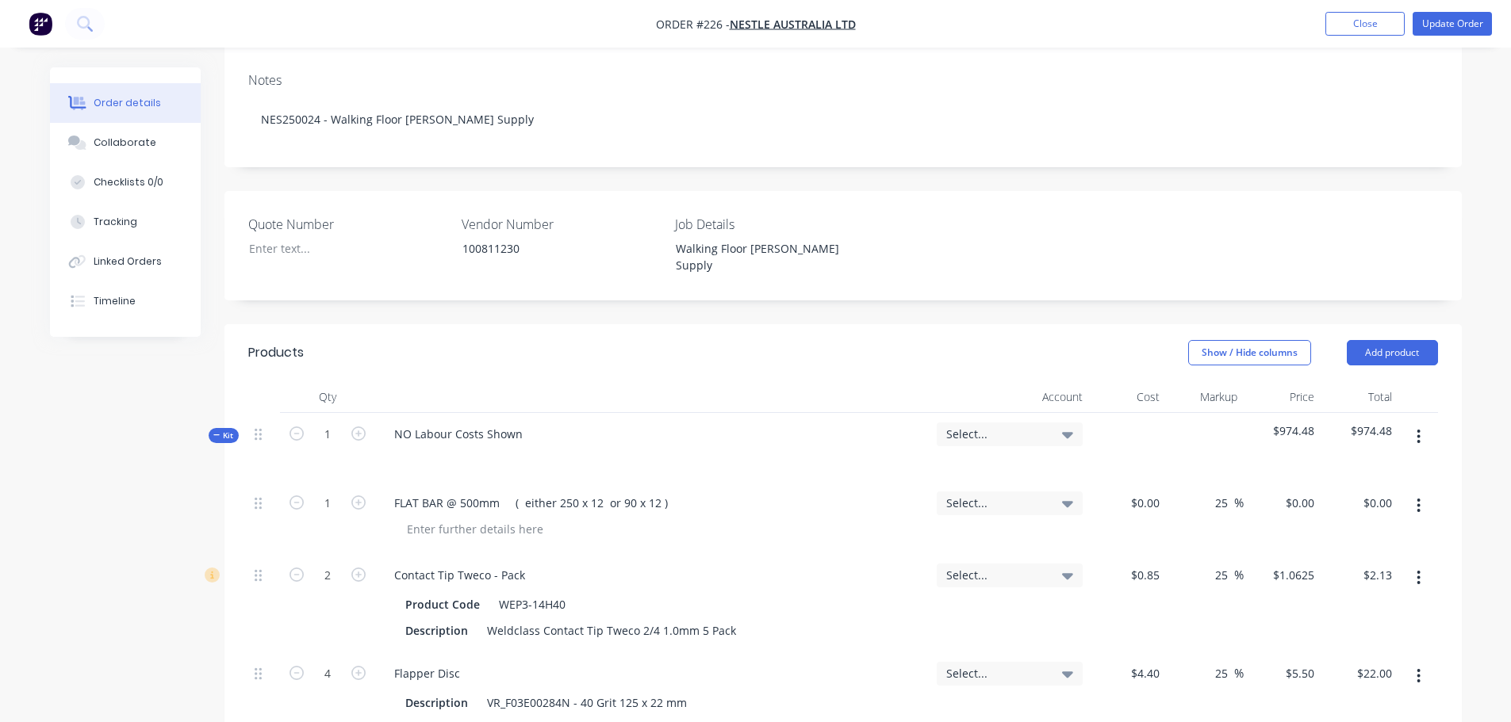
scroll to position [396, 0]
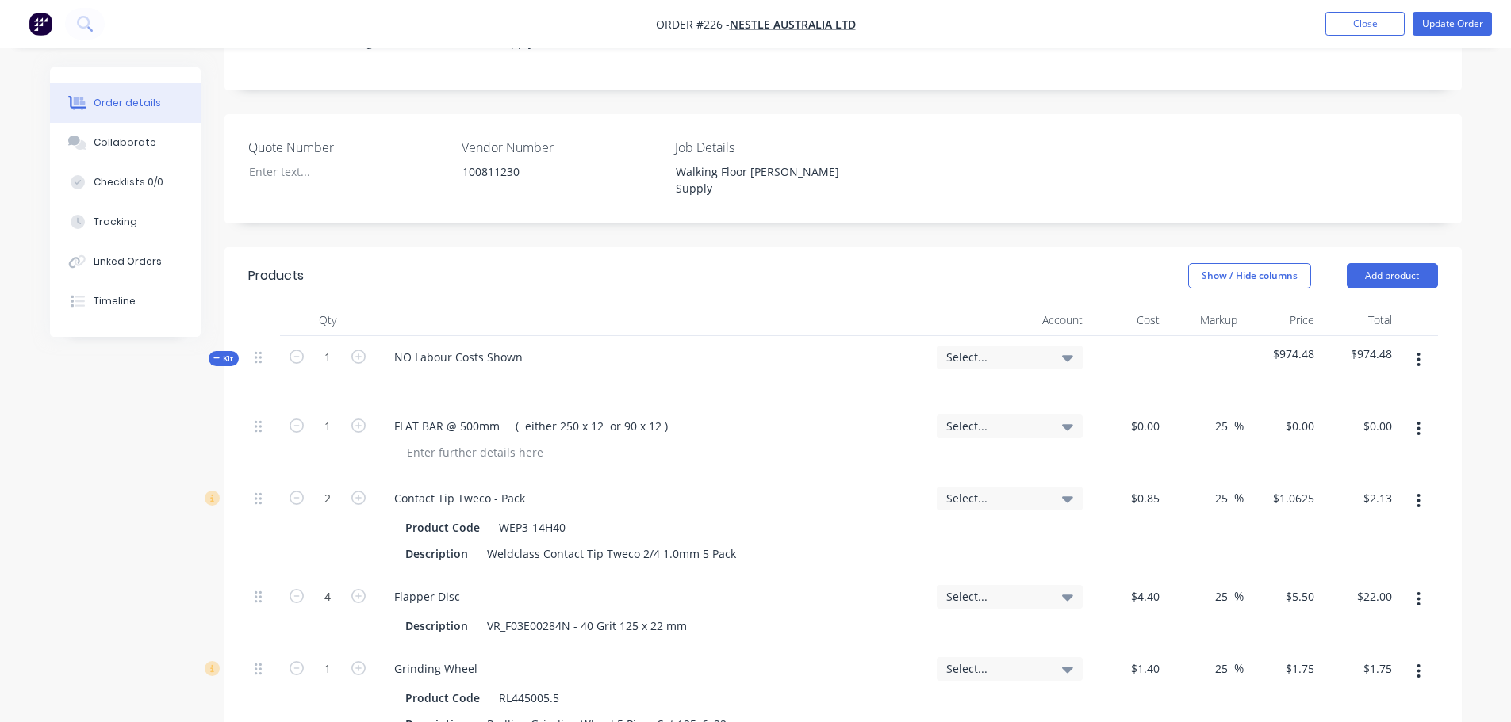
click at [1412, 346] on button "button" at bounding box center [1418, 360] width 37 height 29
click at [1359, 422] on div "Add sub kit to kit" at bounding box center [1362, 433] width 122 height 23
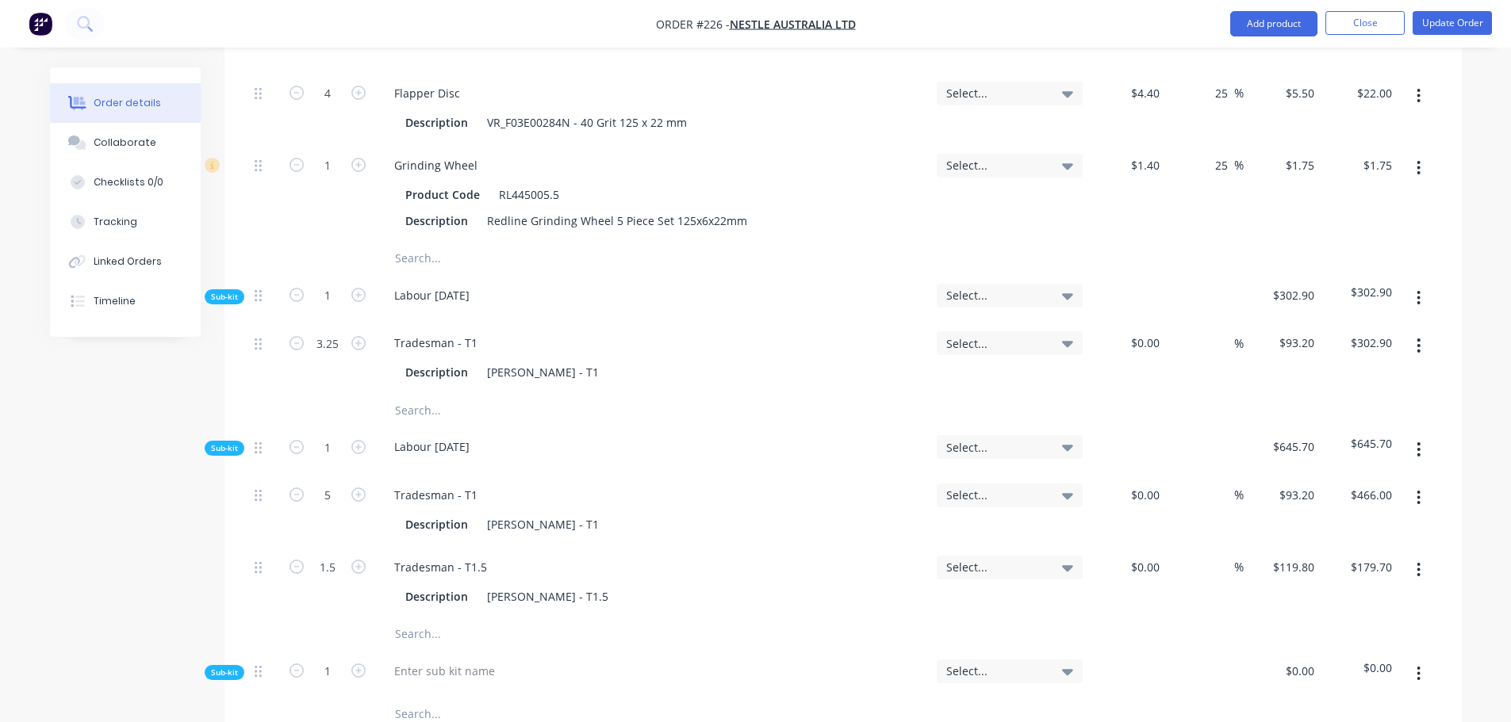
scroll to position [952, 0]
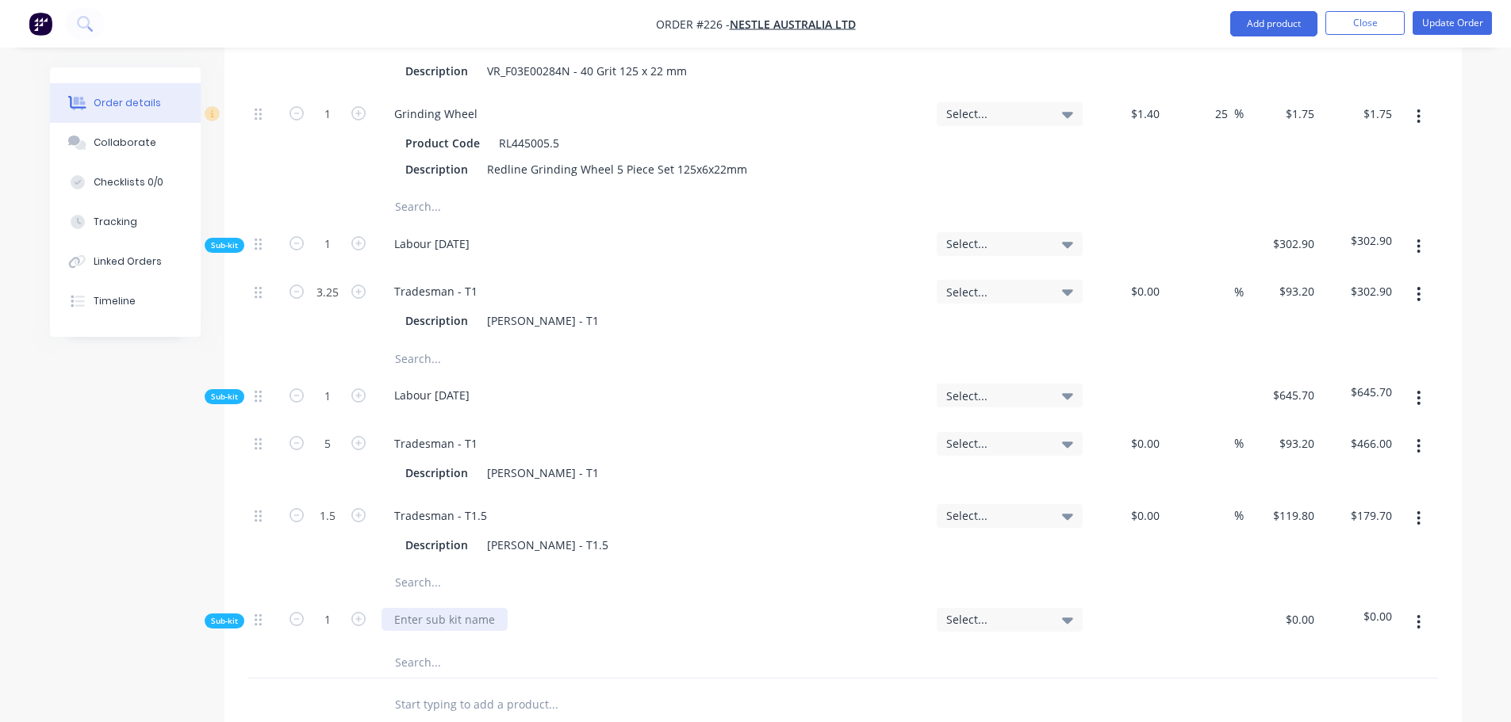
click at [436, 608] on div at bounding box center [444, 619] width 126 height 23
click at [440, 646] on input "text" at bounding box center [552, 662] width 317 height 32
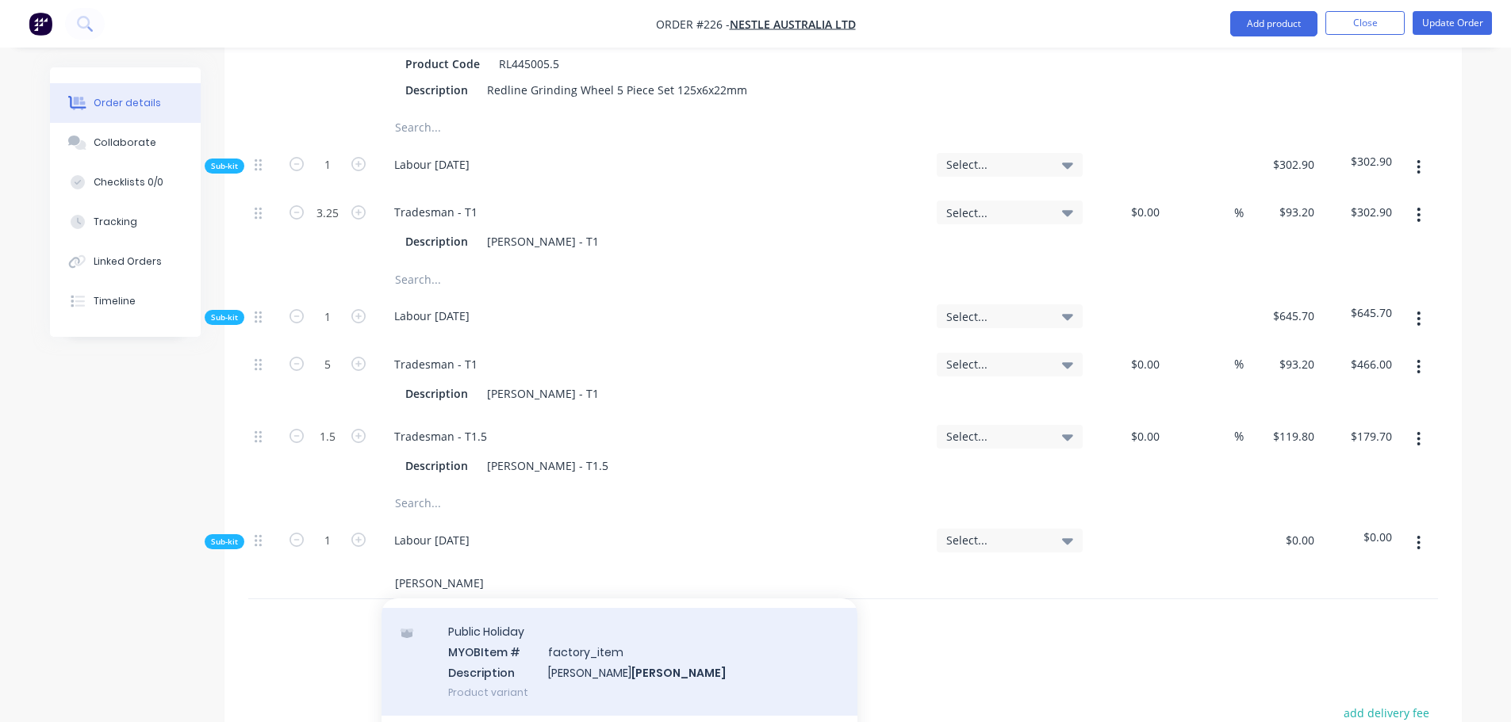
scroll to position [79, 0]
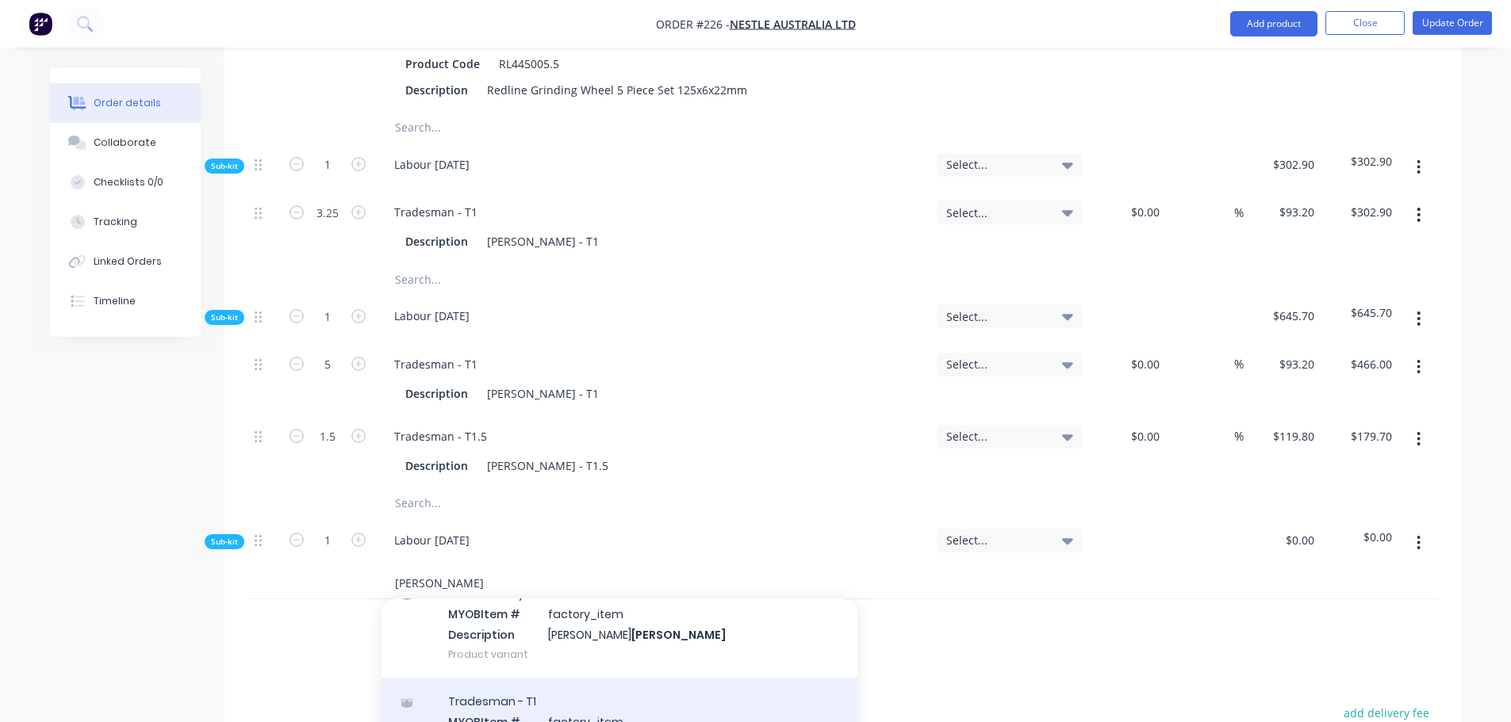
type input "Baker"
click at [496, 678] on div "Tradesman - T1 MYOB Item # factory_item Description Kris Baker - T1 Product var…" at bounding box center [619, 731] width 476 height 107
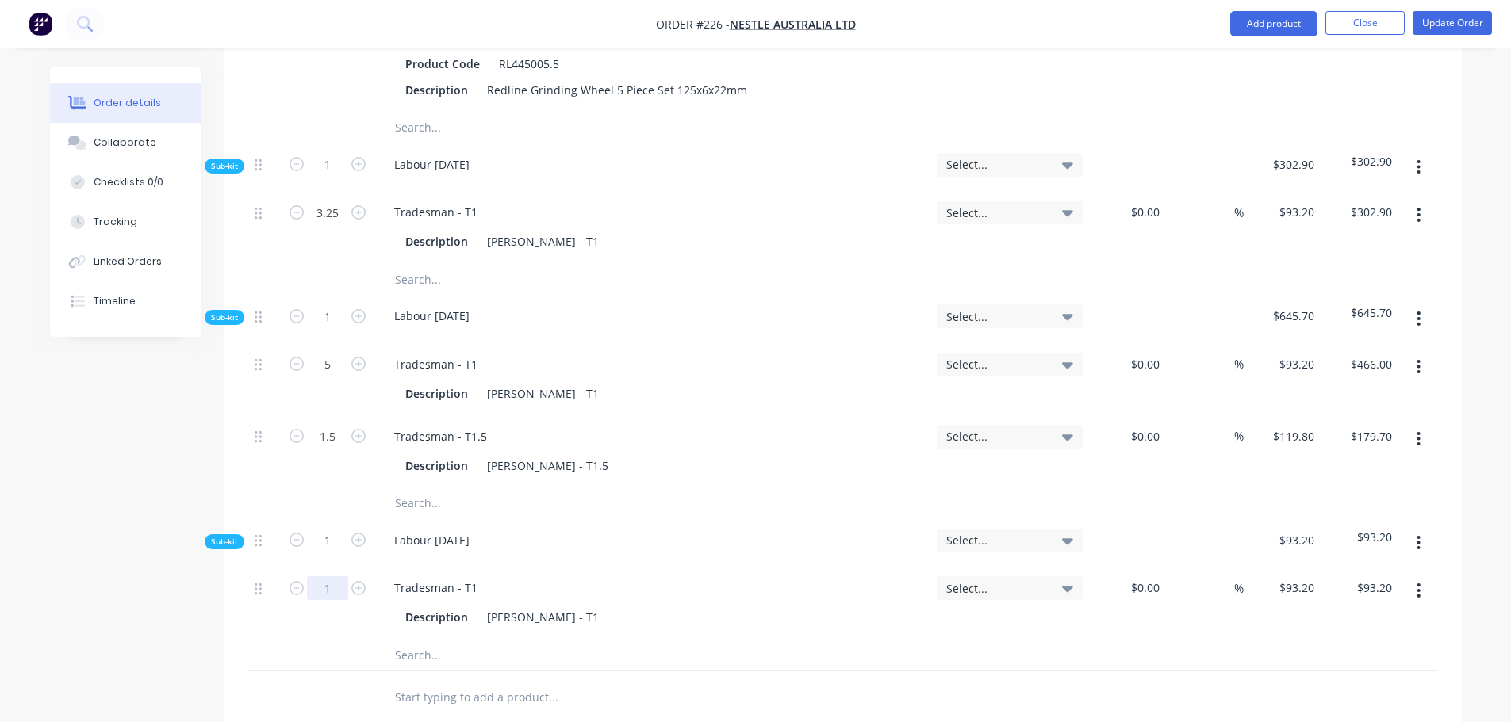
click at [316, 224] on input "1" at bounding box center [327, 213] width 41 height 24
type input "8"
type input "$745.60"
click at [423, 639] on input "text" at bounding box center [552, 655] width 317 height 32
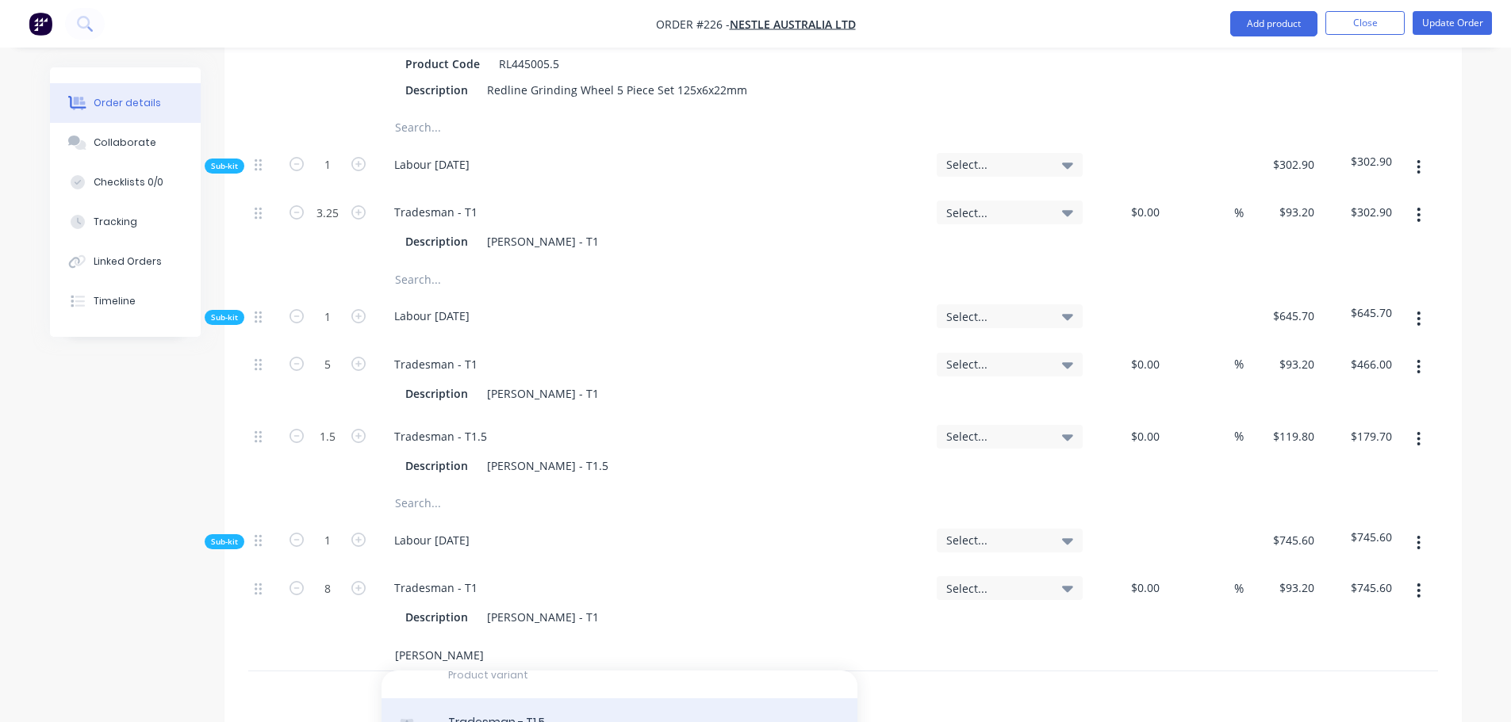
type input "baker"
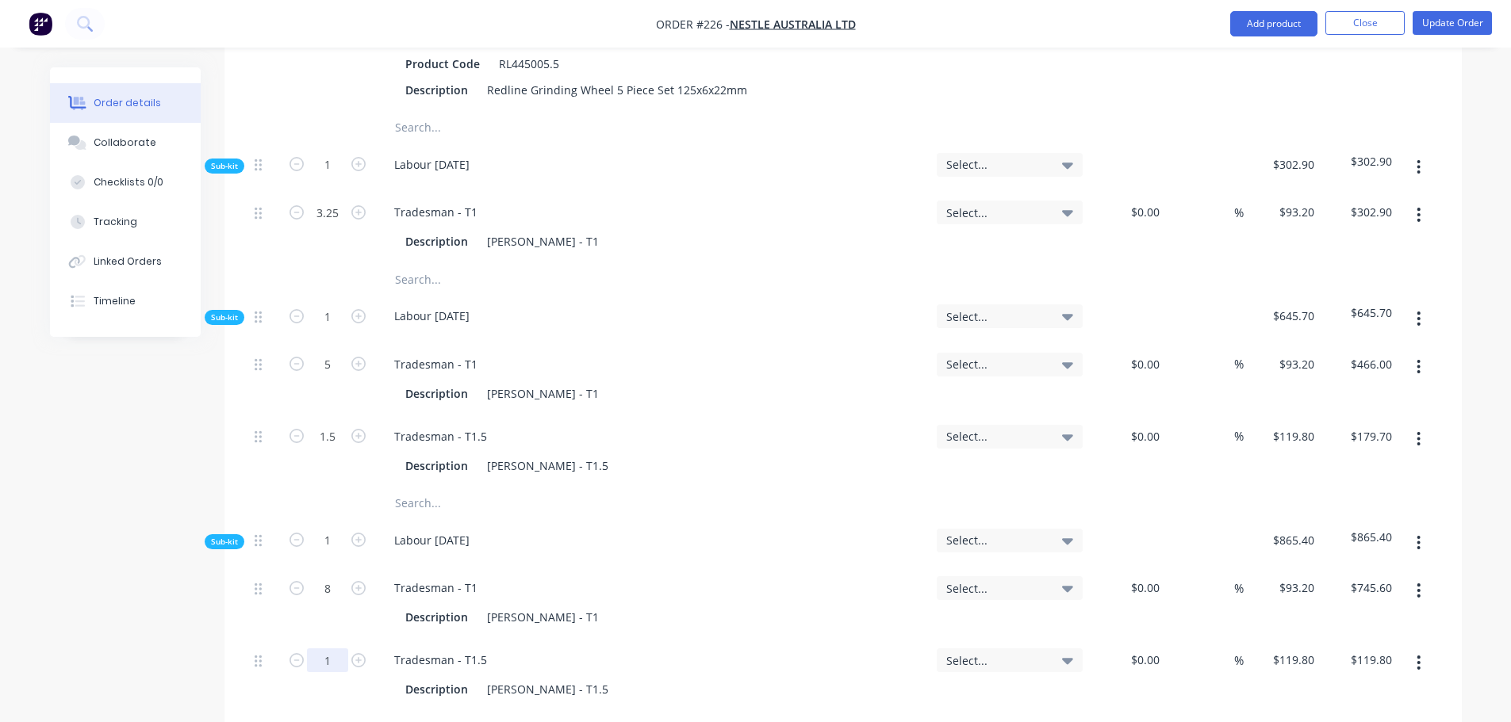
click at [332, 224] on input "1" at bounding box center [327, 213] width 41 height 24
type input "0.25"
type input "$29.95"
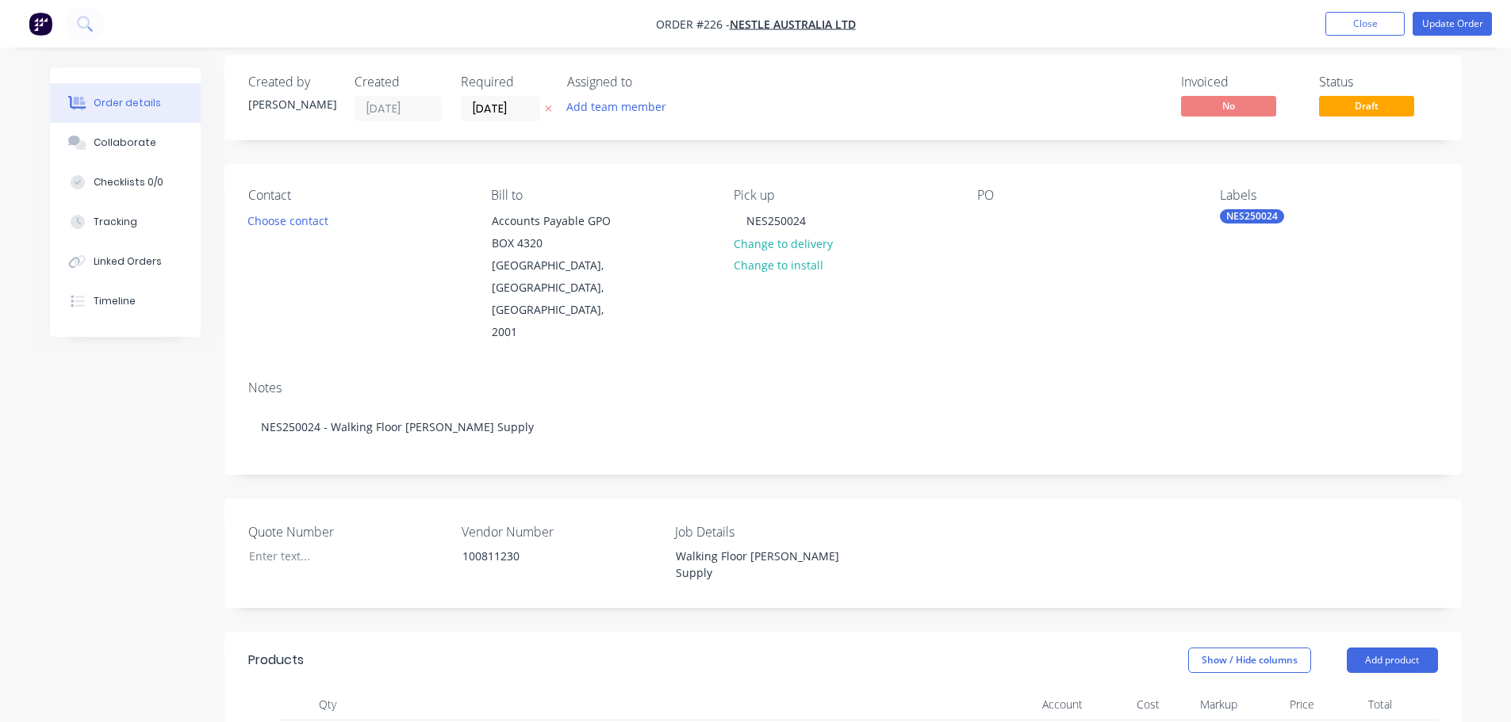
scroll to position [317, 0]
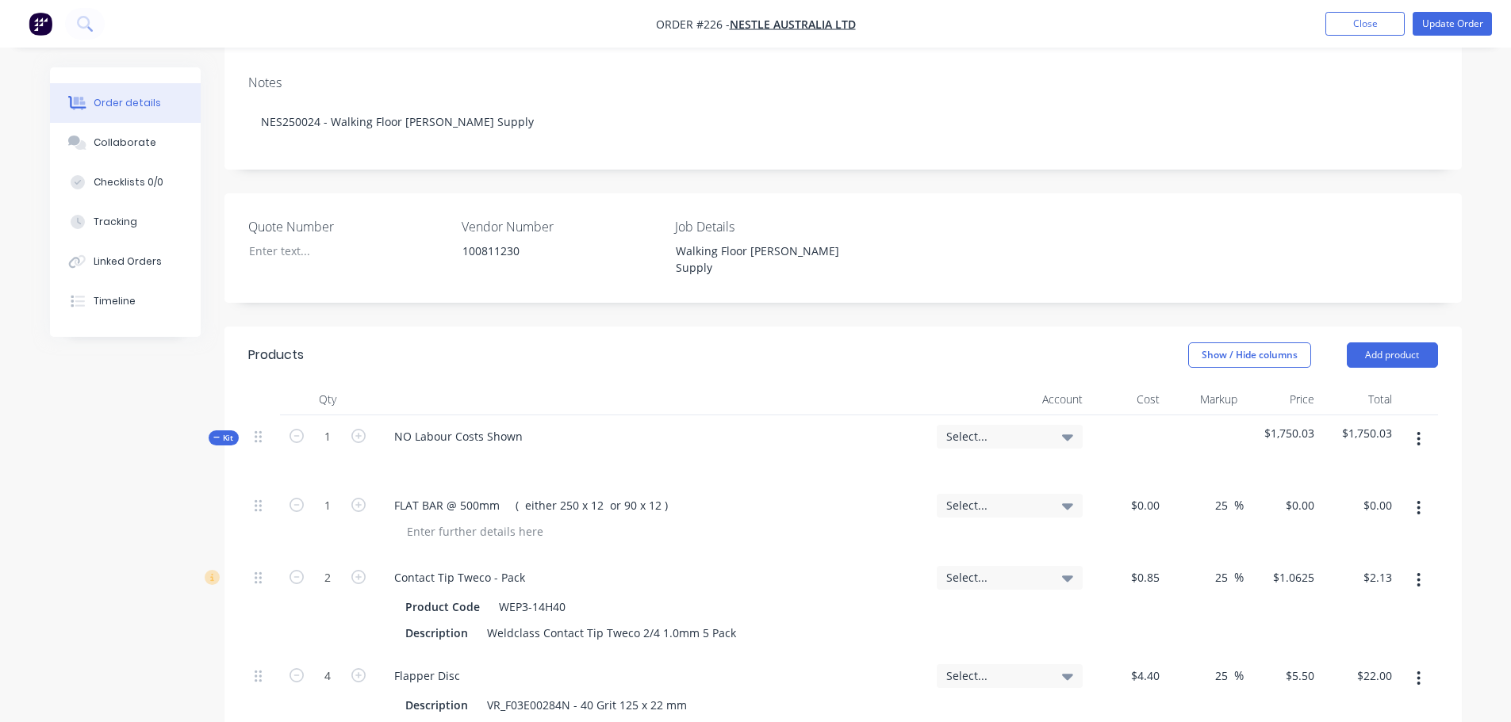
click at [1408, 425] on button "button" at bounding box center [1418, 439] width 37 height 29
click at [1355, 501] on div "Add sub kit to kit" at bounding box center [1362, 512] width 122 height 23
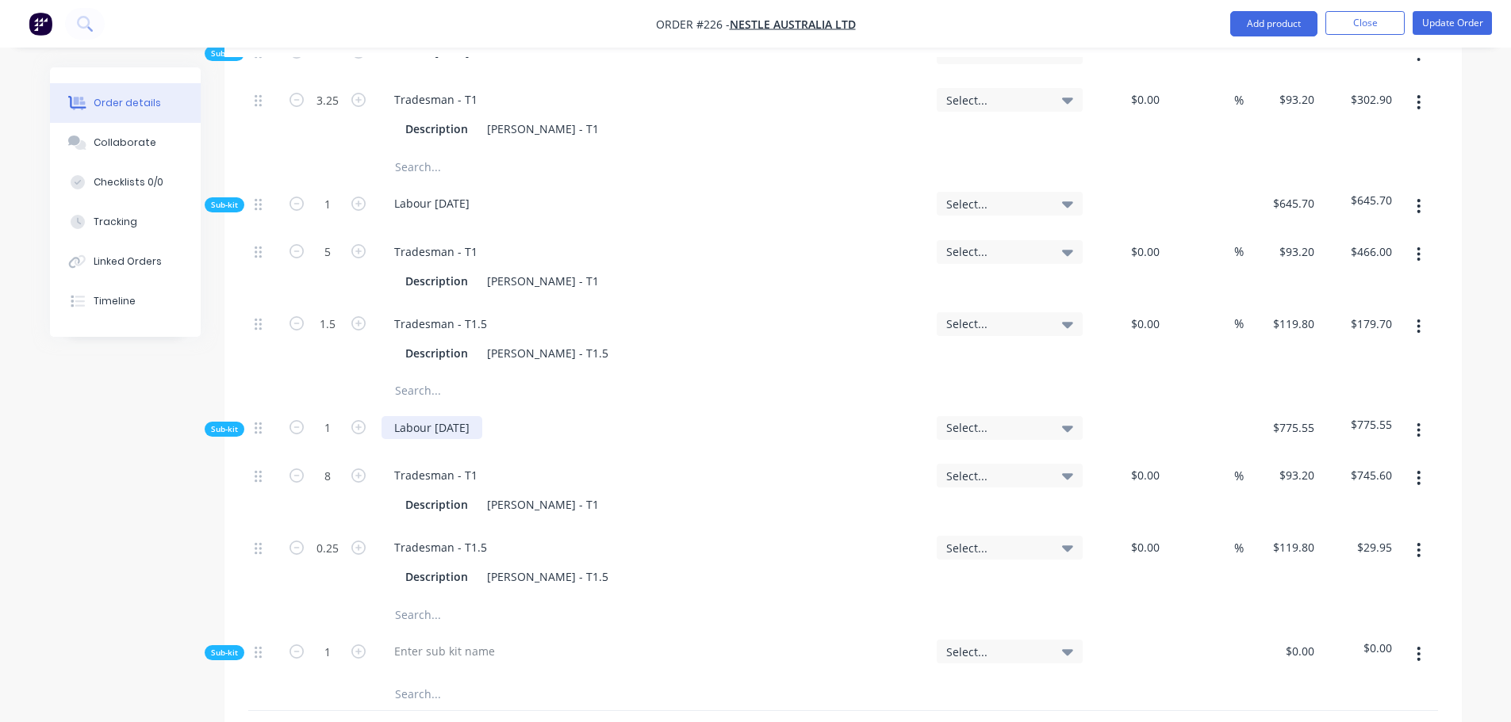
scroll to position [1348, 0]
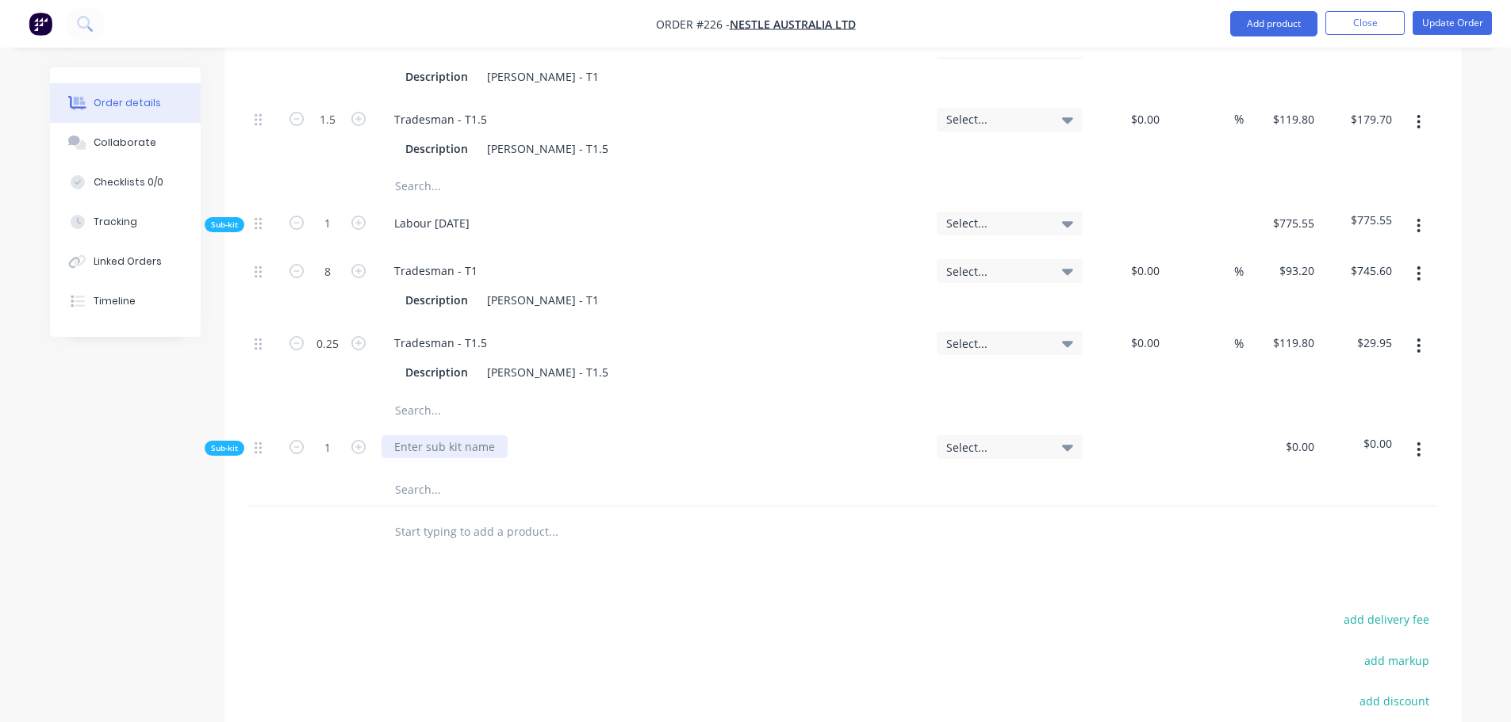
click at [425, 435] on div at bounding box center [444, 446] width 126 height 23
click at [431, 474] on input "text" at bounding box center [552, 490] width 317 height 32
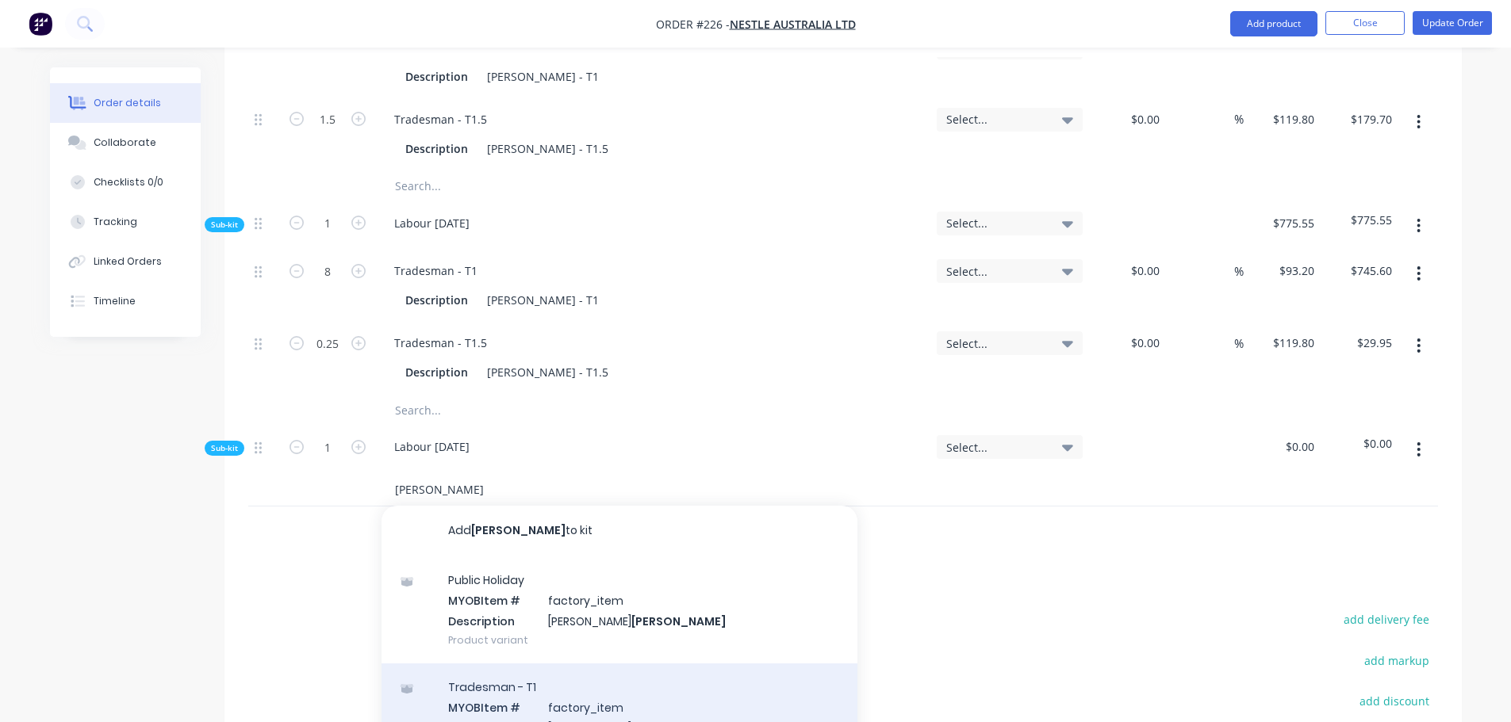
type input "Baker"
click at [554, 664] on div "Tradesman - T1 MYOB Item # factory_item Description Kris Baker - T1 Product var…" at bounding box center [619, 717] width 476 height 107
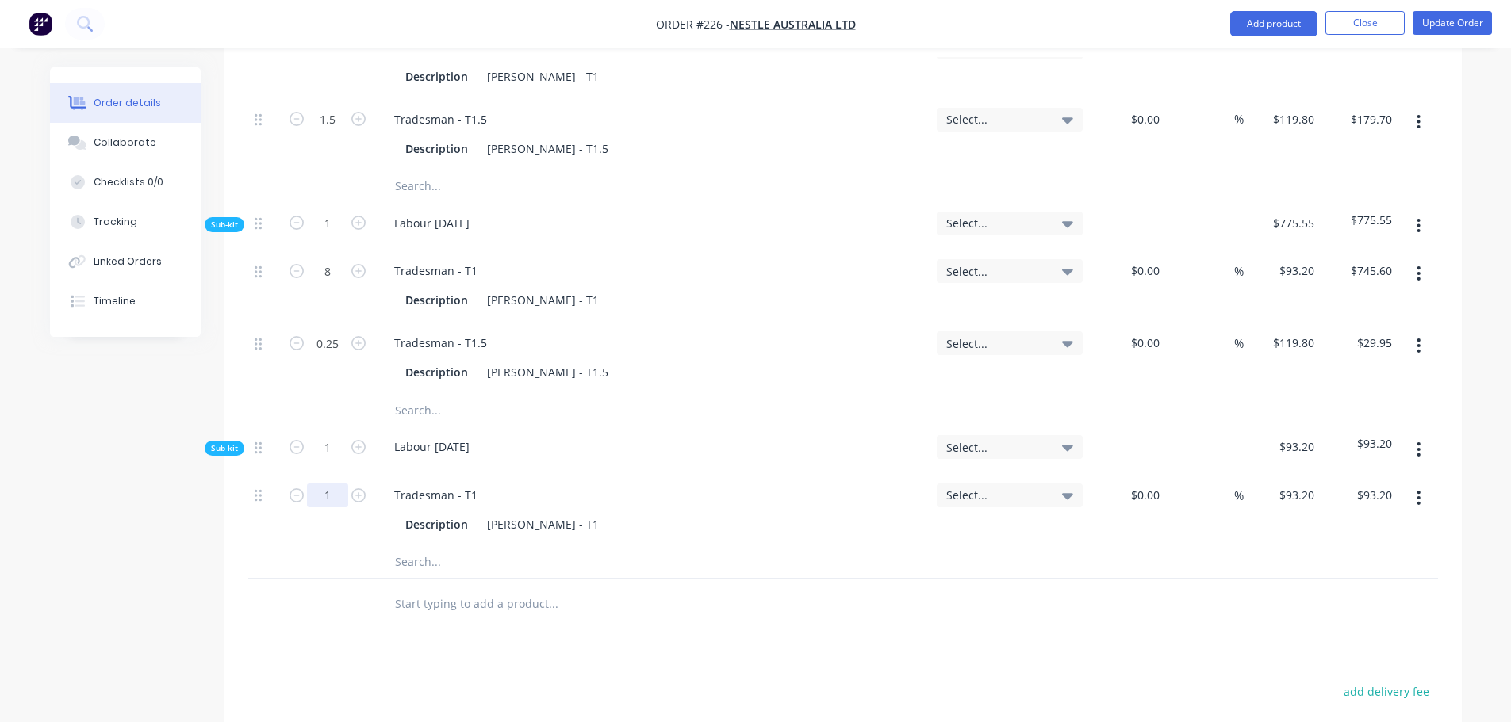
type input "6"
type input "$559.20"
click at [398, 546] on input "text" at bounding box center [552, 562] width 317 height 32
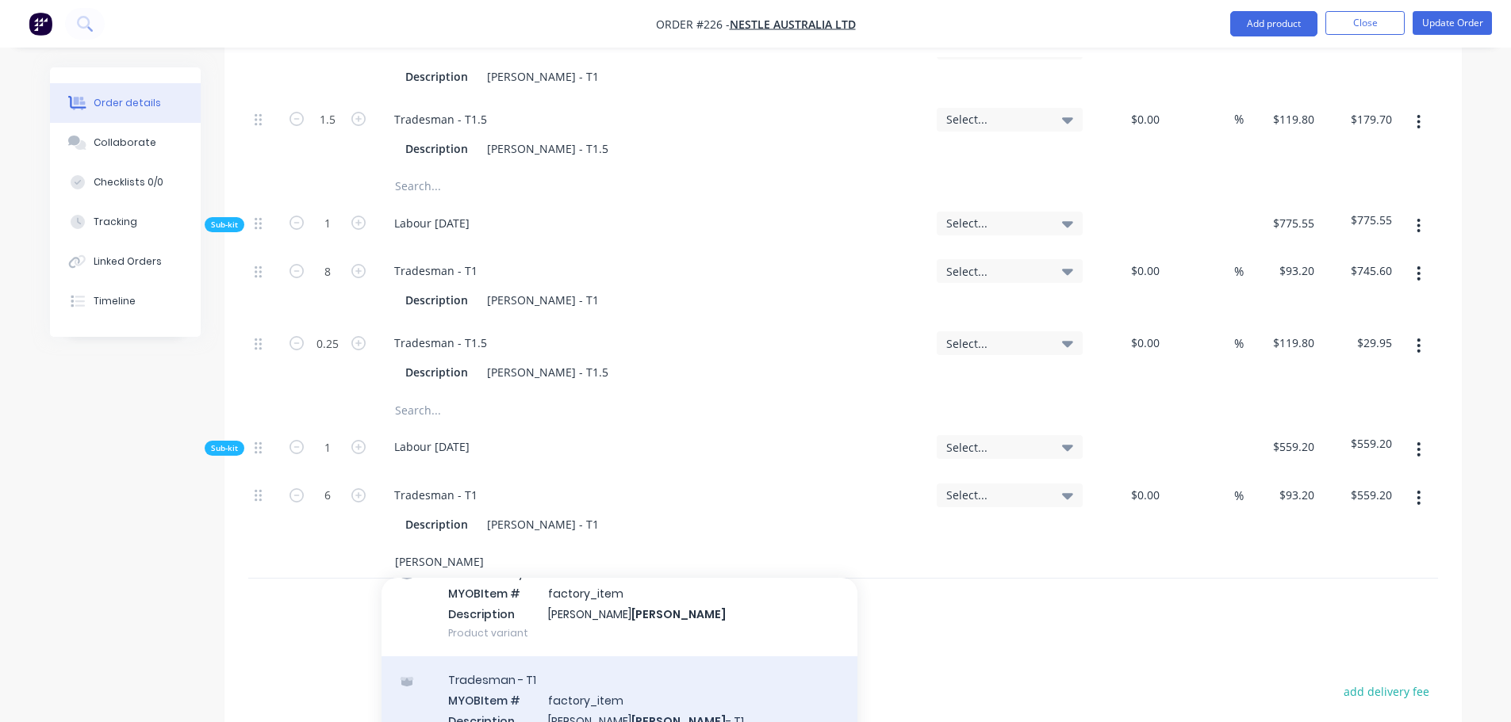
scroll to position [159, 0]
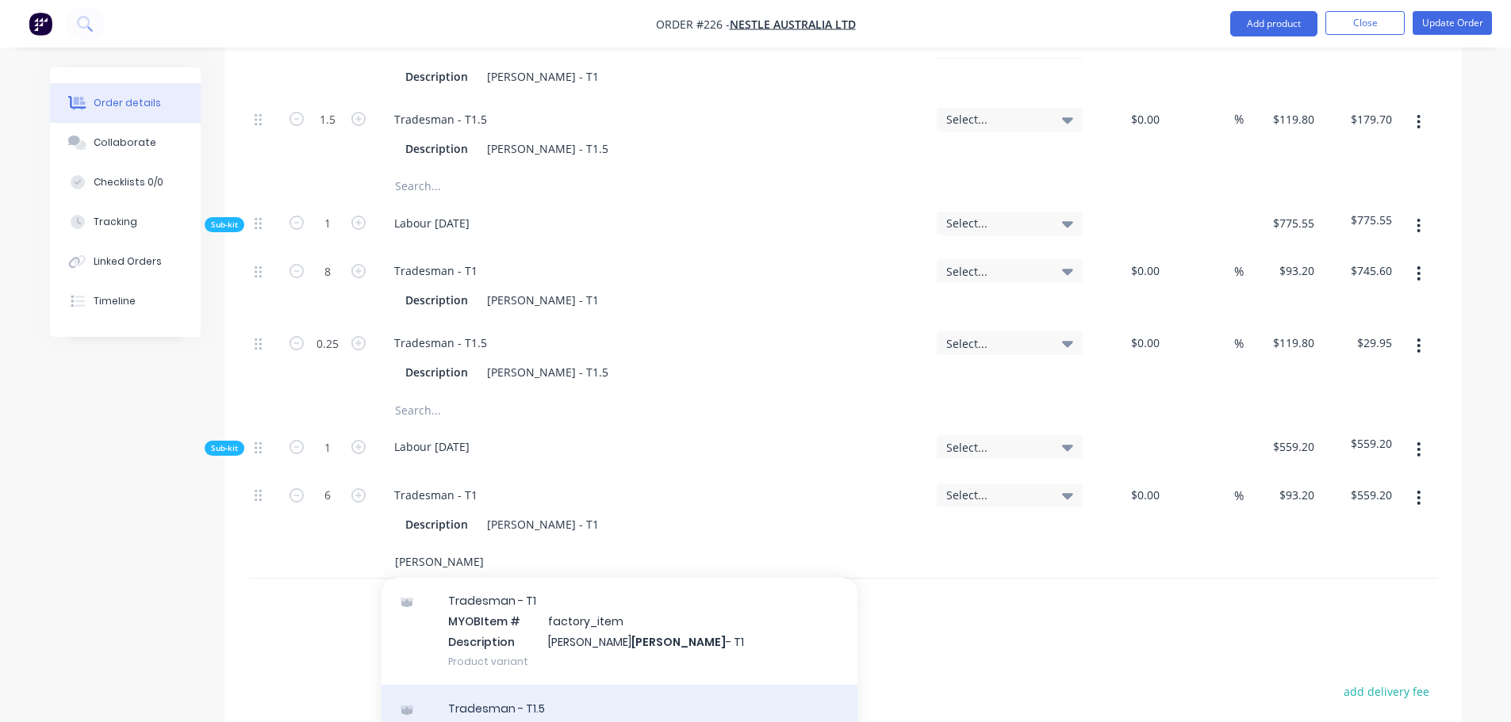
type input "baker"
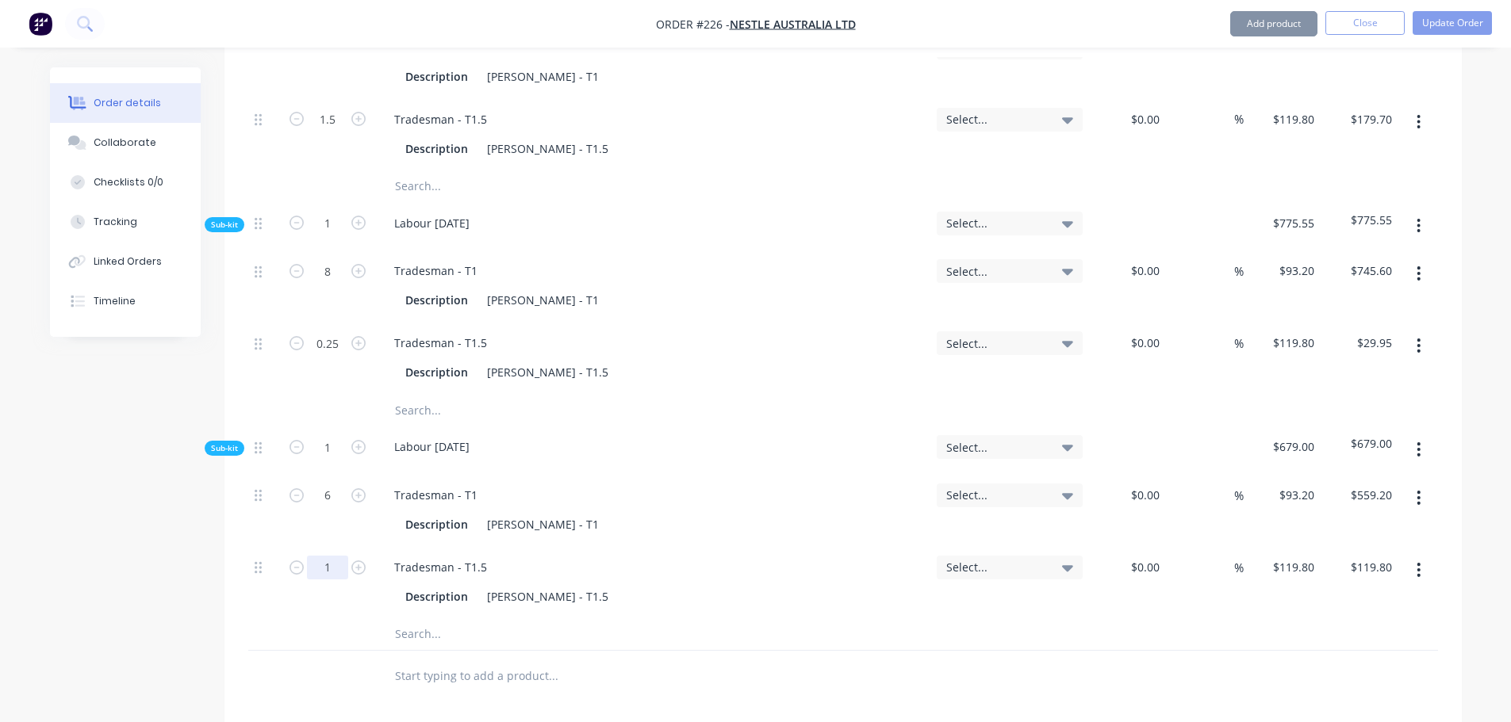
type input "1.75"
type input "$209.65"
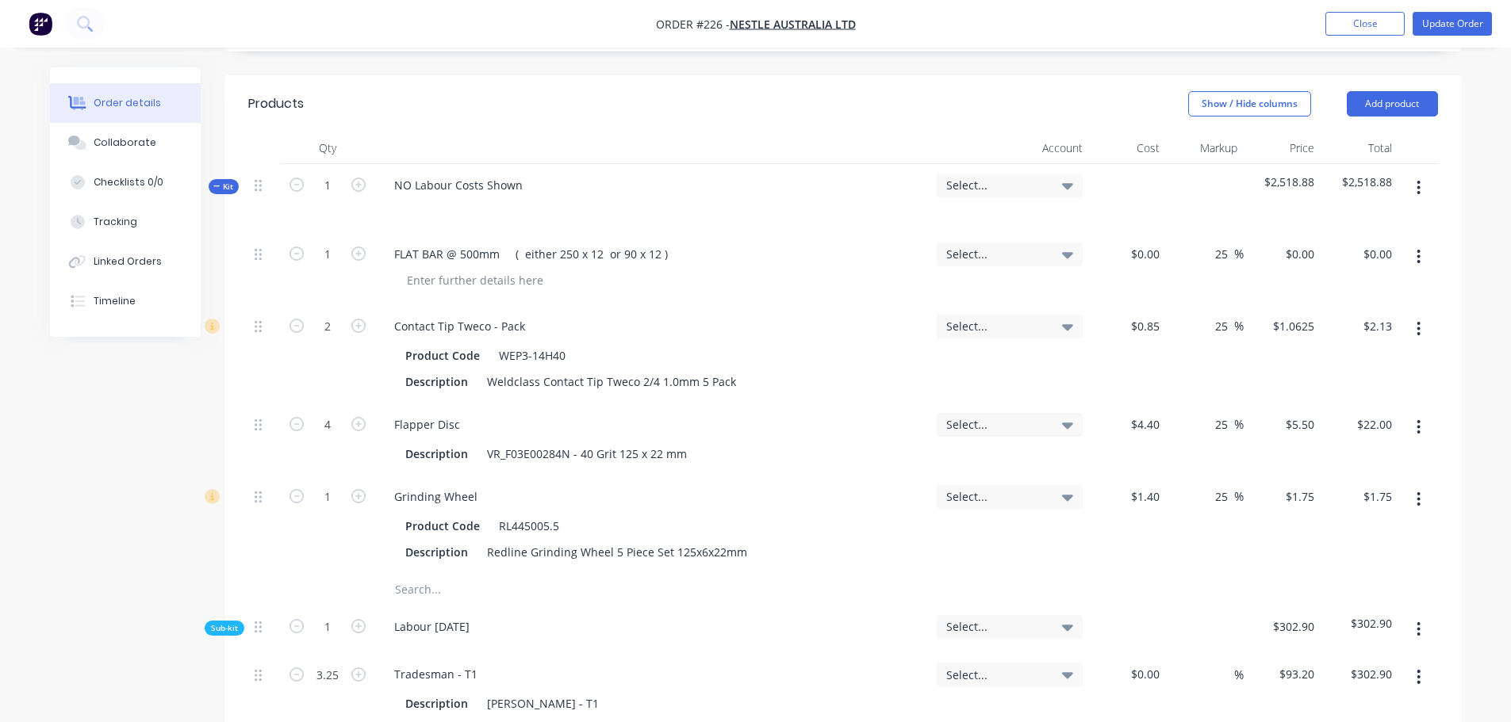
scroll to position [555, 0]
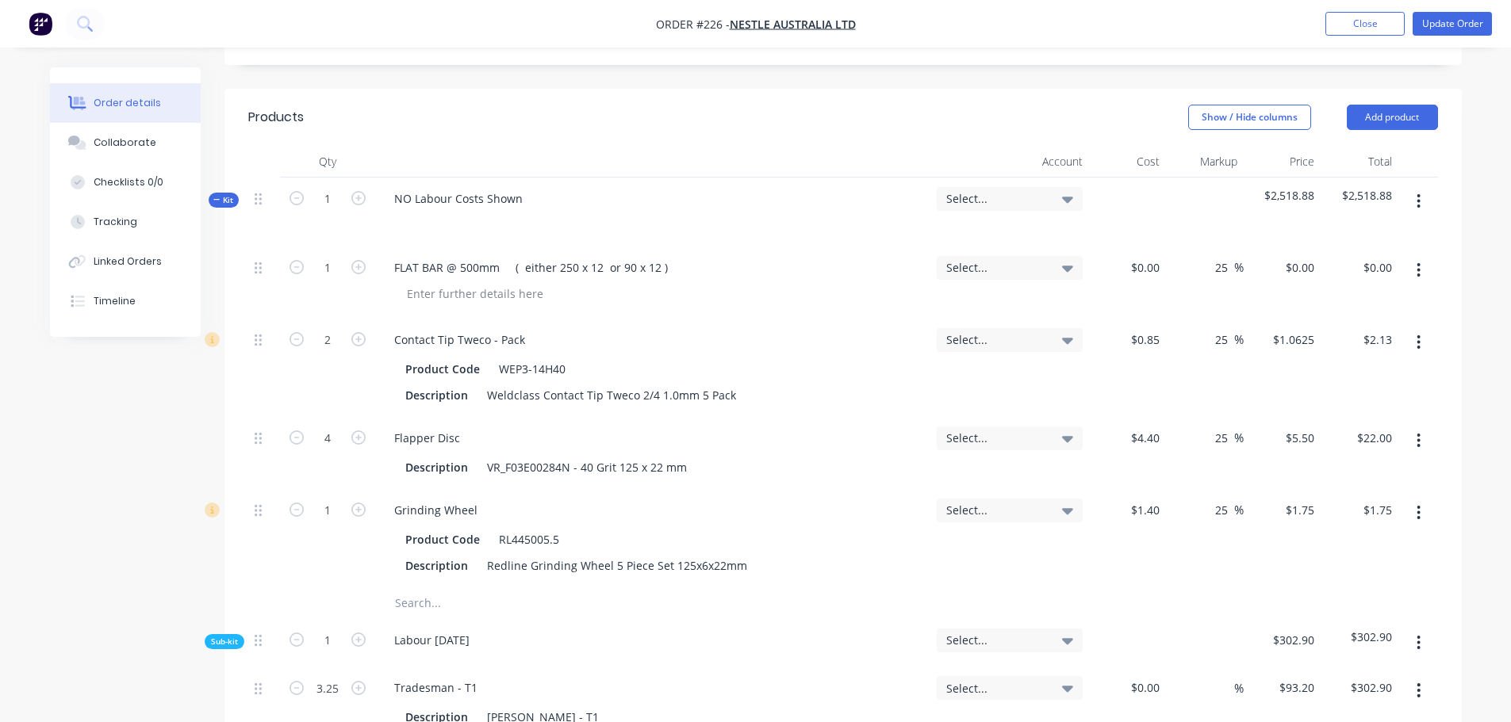
click at [1419, 193] on icon "button" at bounding box center [1418, 201] width 4 height 17
click at [1378, 263] on div "Add sub kit to kit" at bounding box center [1362, 274] width 122 height 23
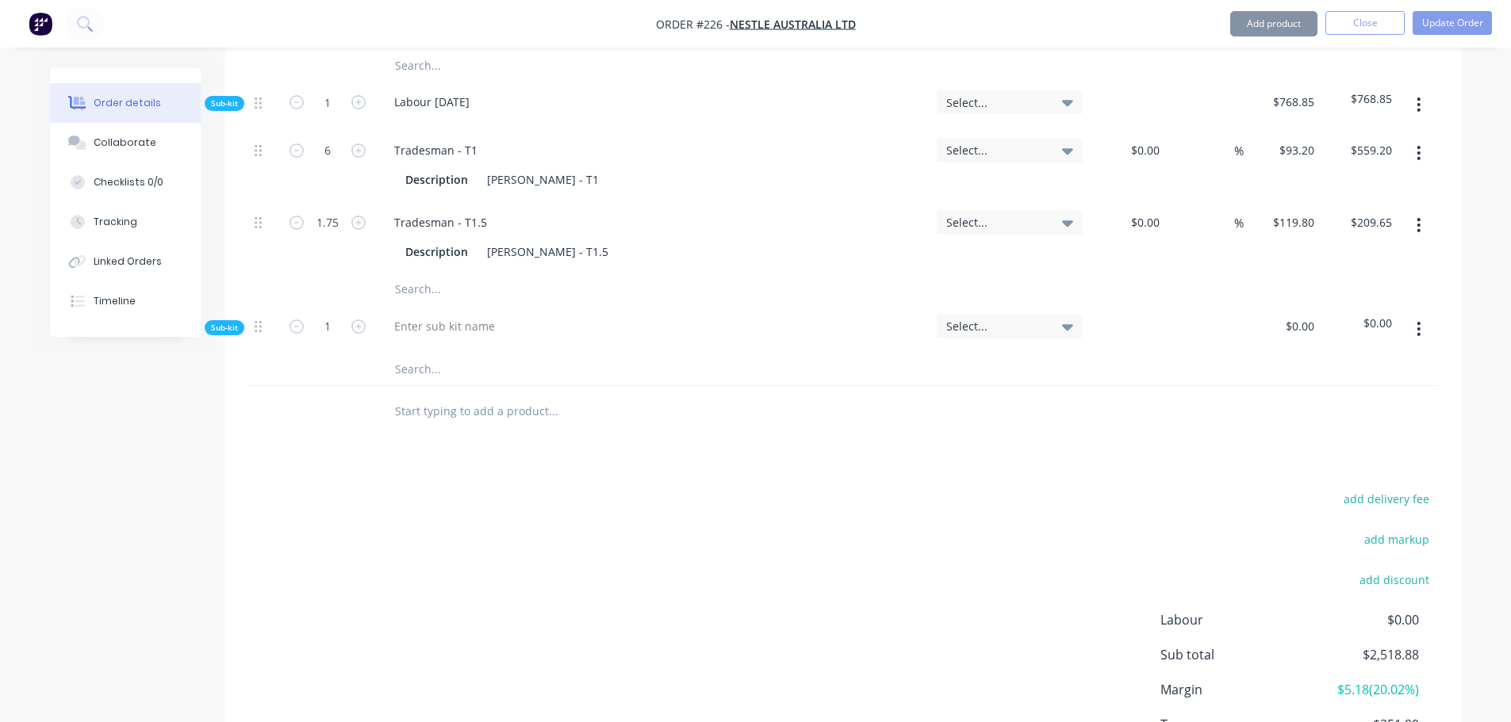
scroll to position [1665, 0]
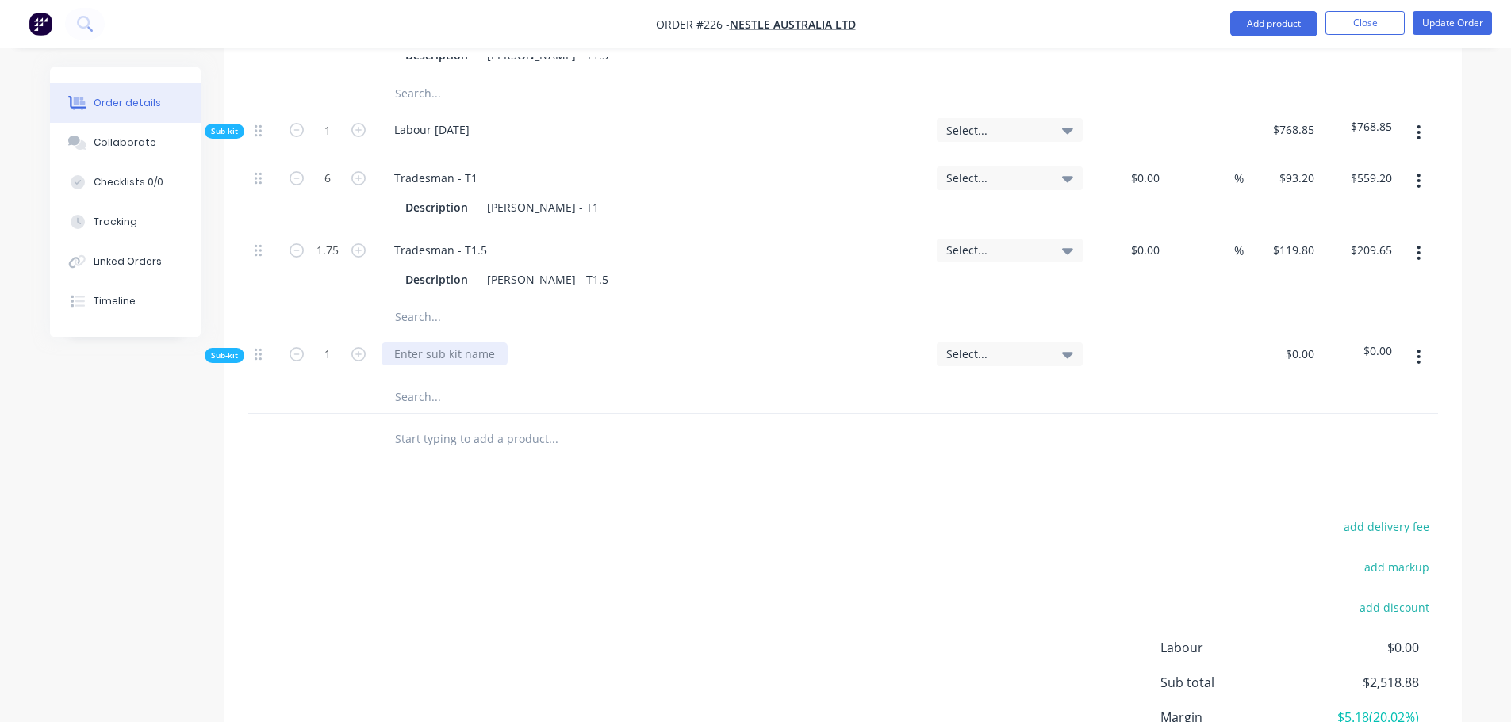
click at [445, 343] on div at bounding box center [444, 354] width 126 height 23
click at [416, 381] on input "text" at bounding box center [552, 397] width 317 height 32
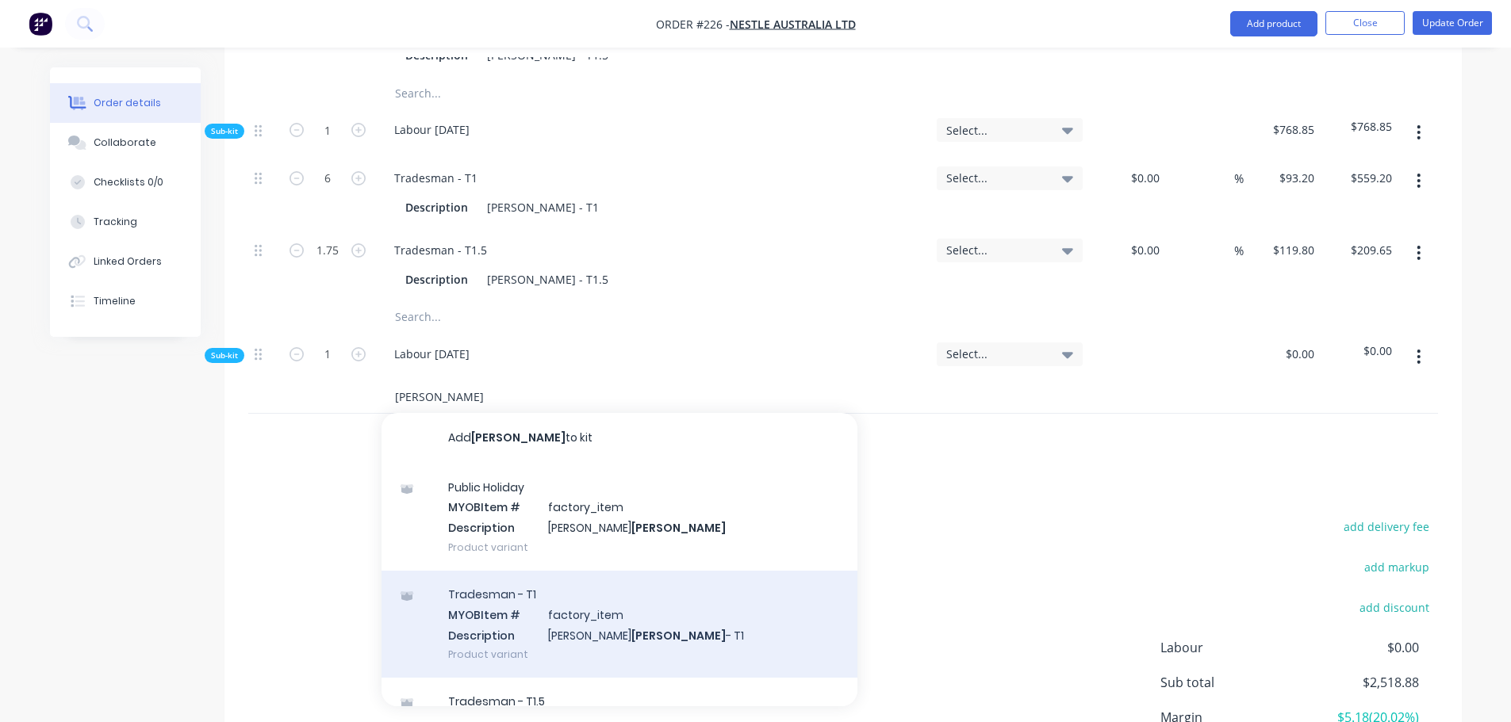
type input "Baker"
click at [582, 572] on div "Tradesman - T1 MYOB Item # factory_item Description Kris Baker - T1 Product var…" at bounding box center [619, 624] width 476 height 107
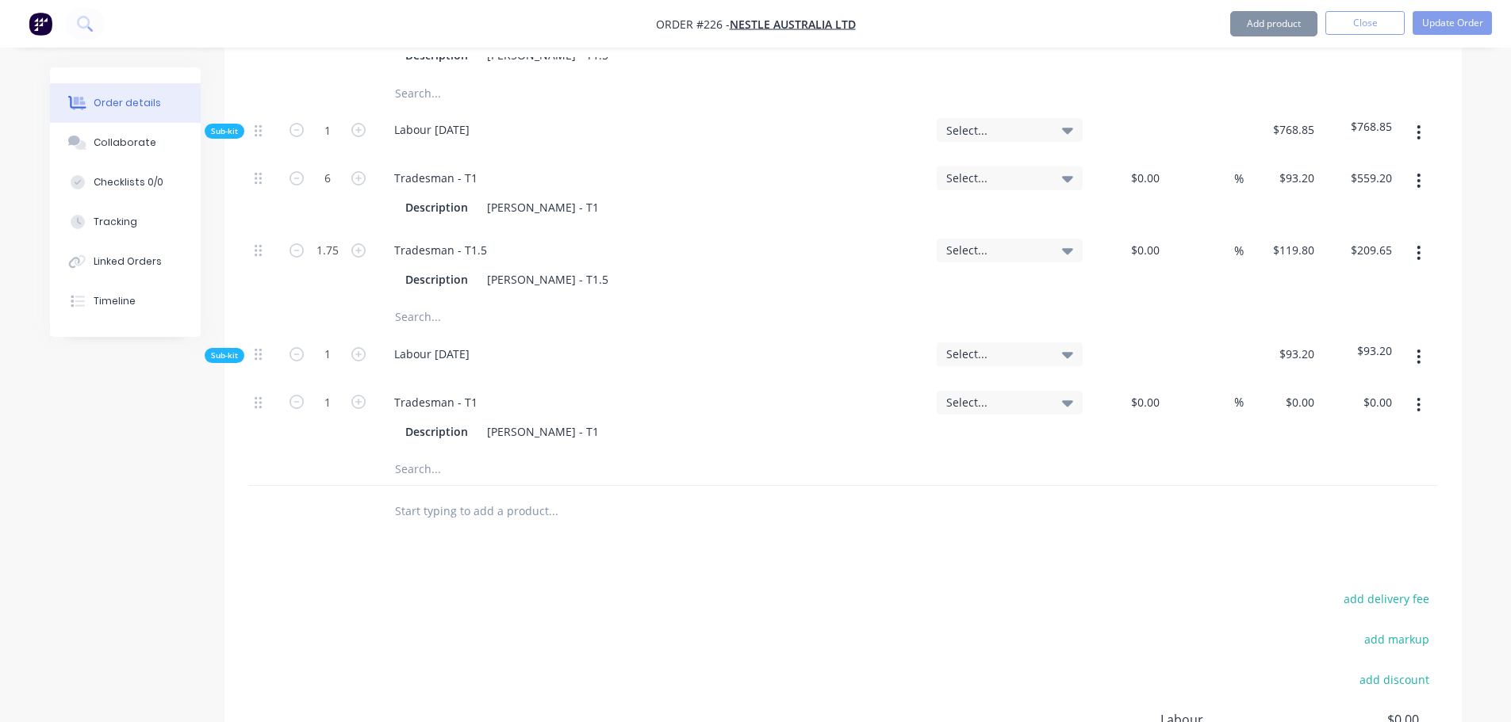
type input "$93.20"
type input "0.5"
type input "$46.60"
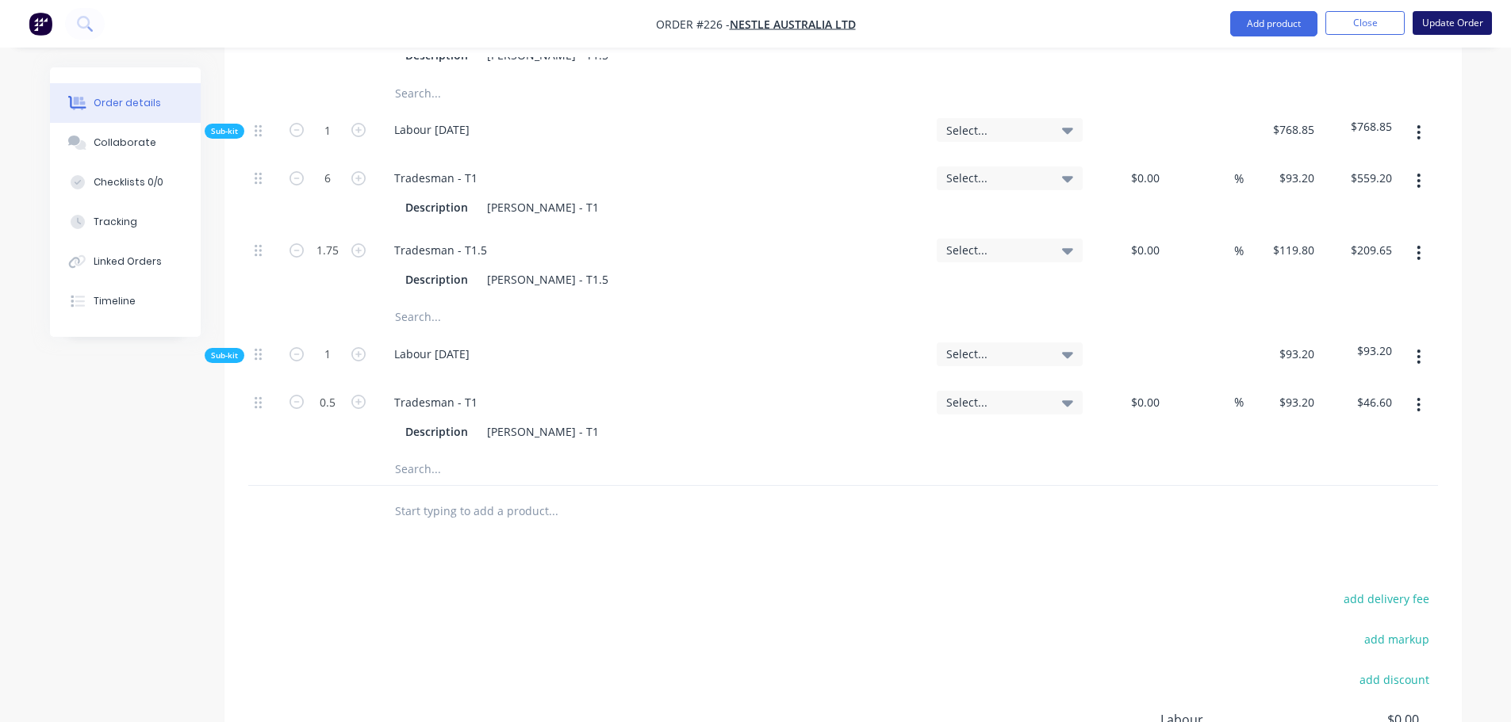
click at [1424, 34] on button "Update Order" at bounding box center [1451, 23] width 79 height 24
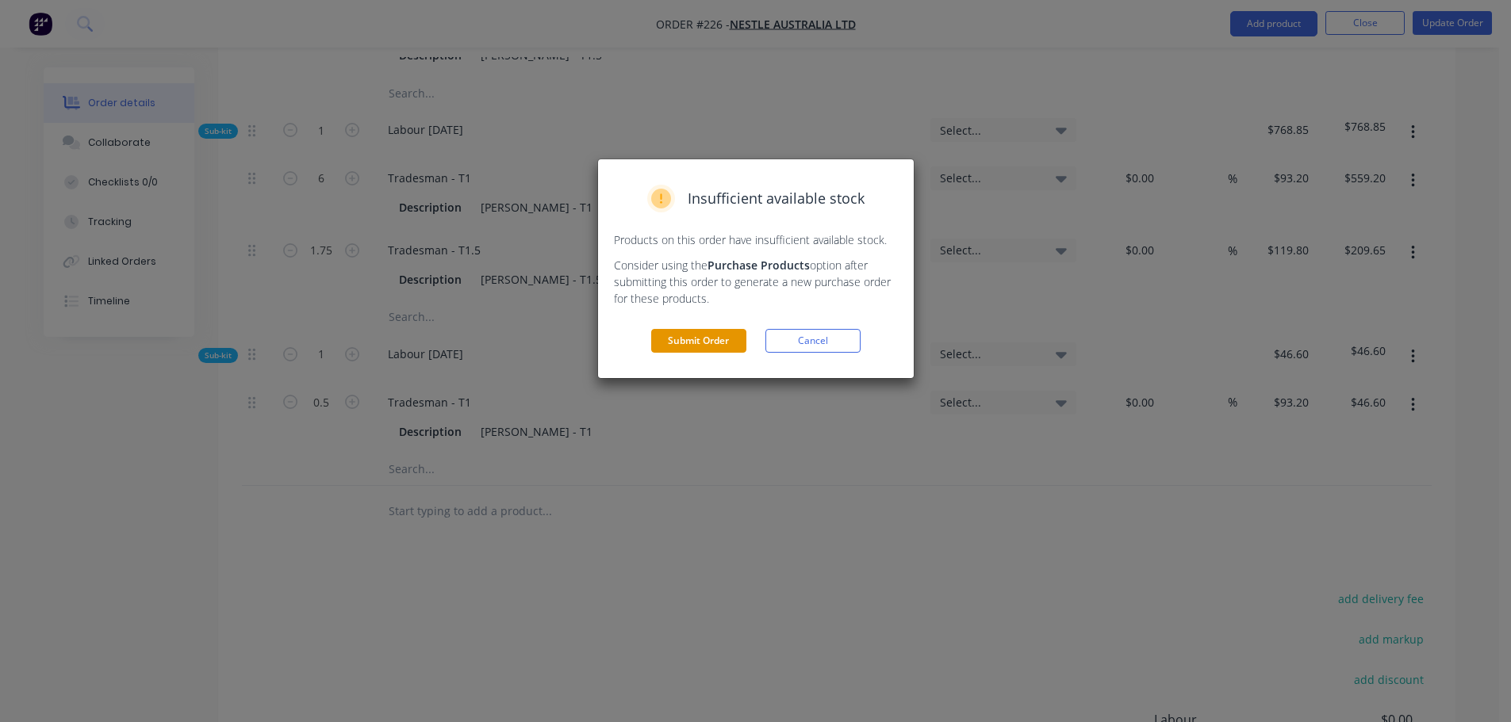
click at [741, 340] on button "Submit Order" at bounding box center [698, 341] width 95 height 24
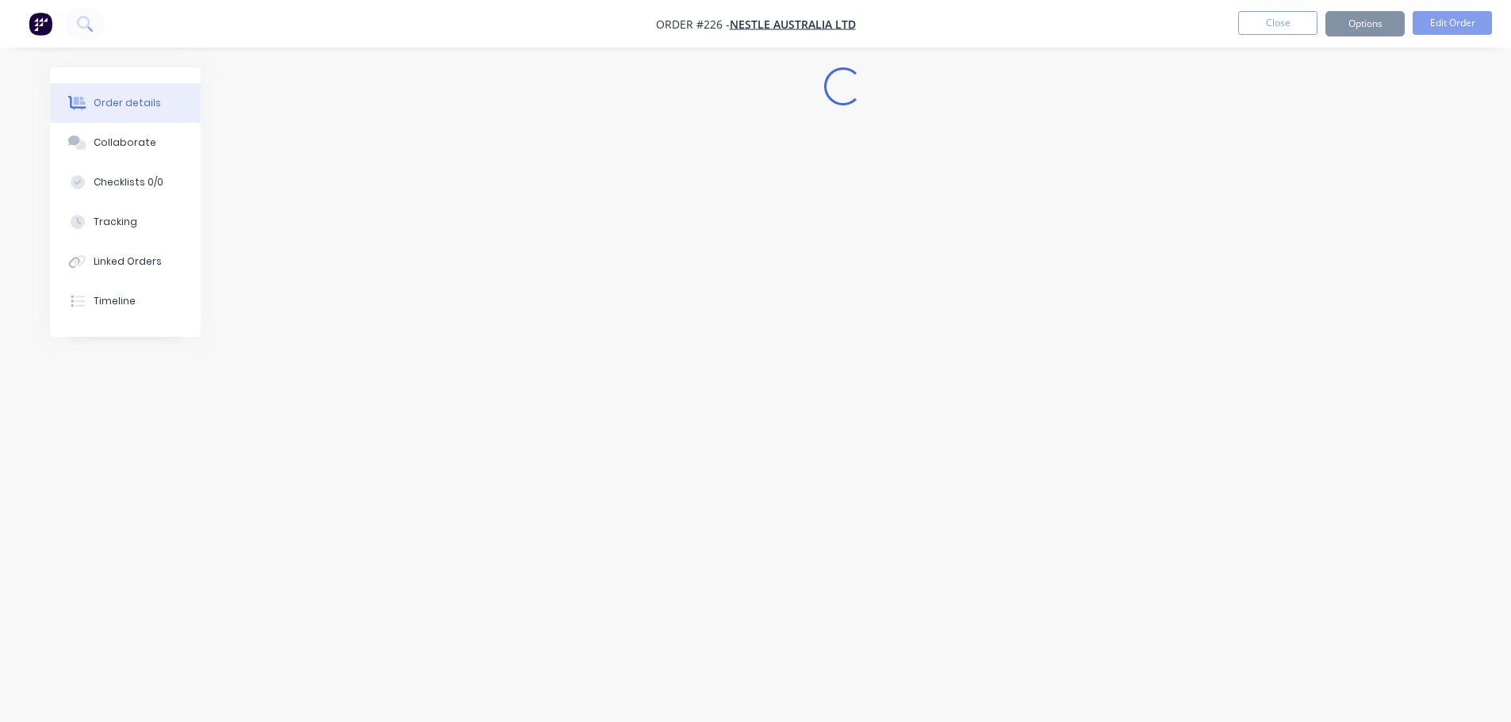
scroll to position [0, 0]
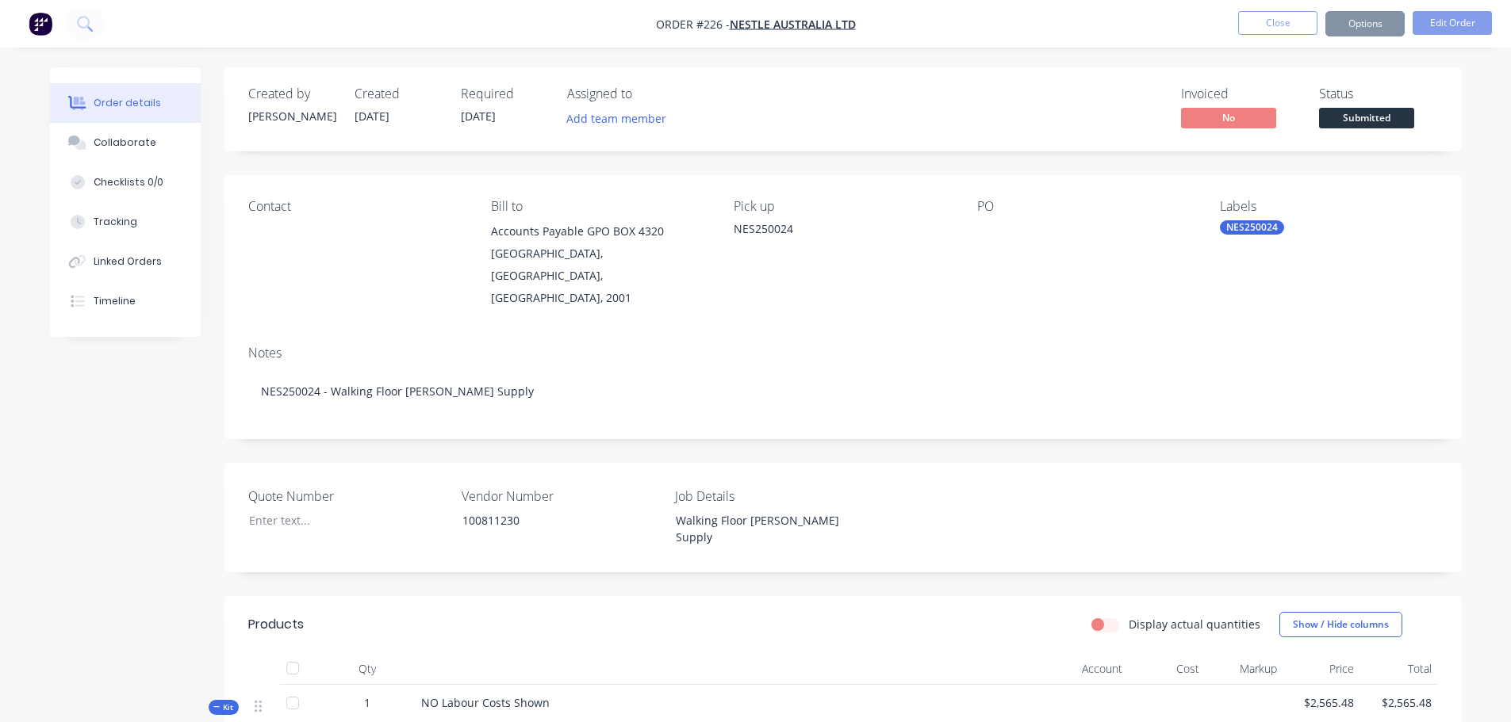
click at [1258, 25] on button "Close" at bounding box center [1277, 23] width 79 height 24
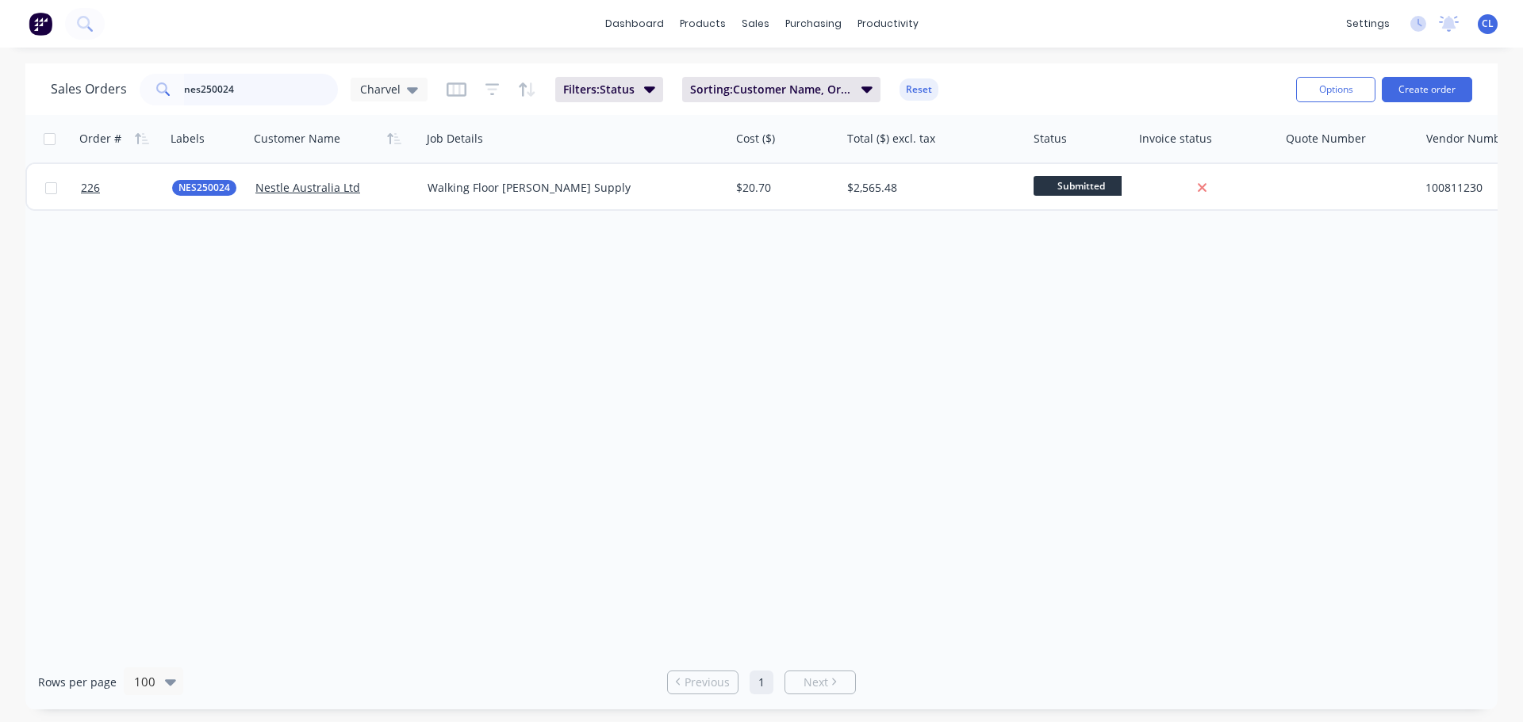
drag, startPoint x: 164, startPoint y: 83, endPoint x: -121, endPoint y: 83, distance: 284.7
click at [0, 83] on html "dashboard products sales purchasing productivity dashboard products Product Cat…" at bounding box center [761, 361] width 1523 height 722
type input "zws"
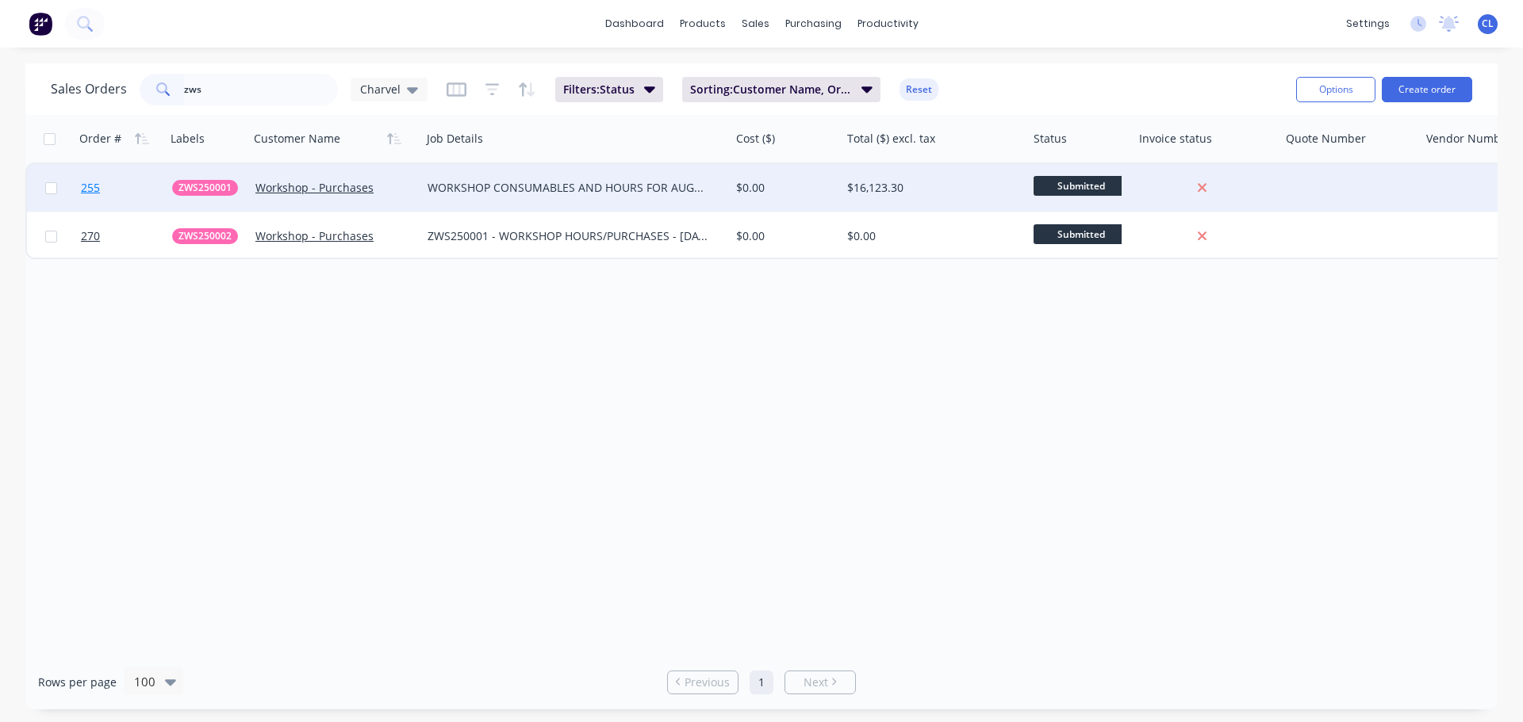
click at [126, 182] on link "255" at bounding box center [126, 188] width 91 height 48
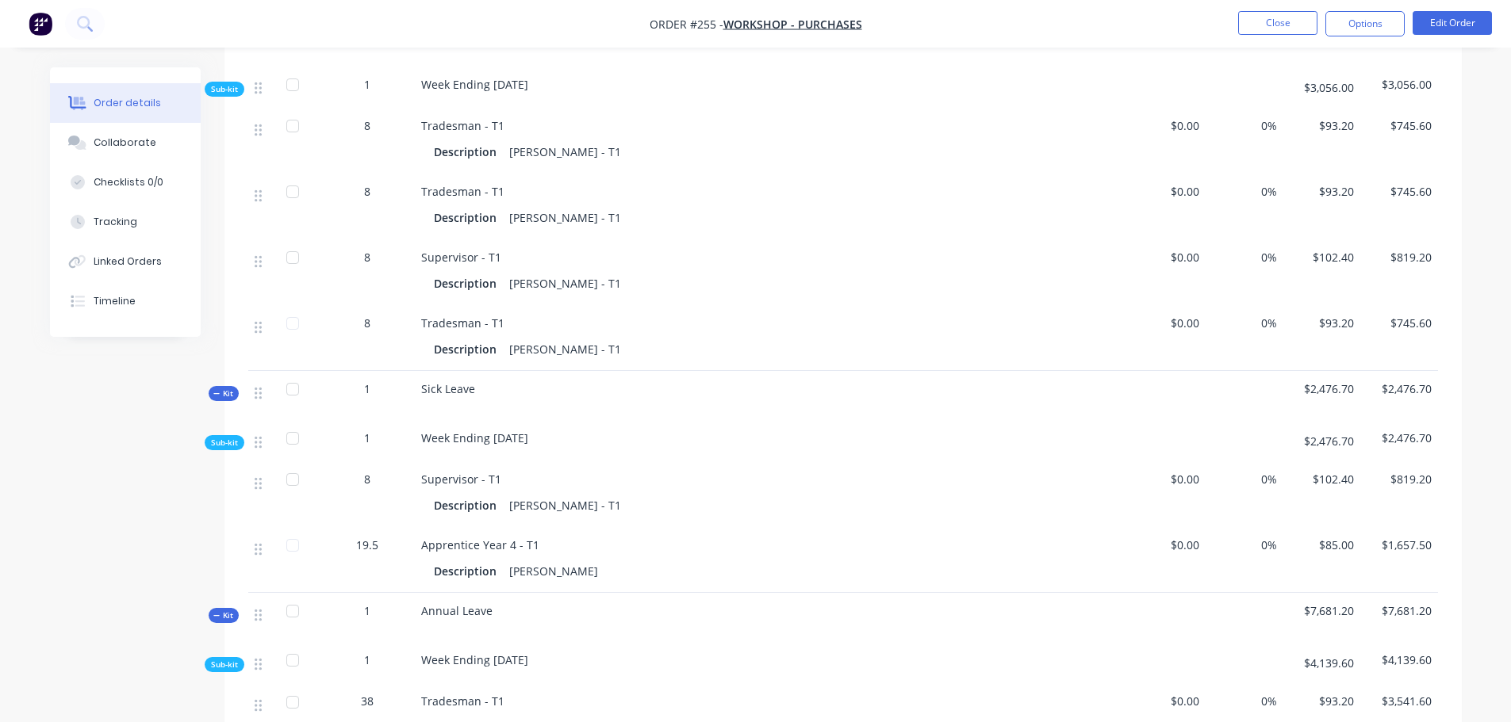
scroll to position [714, 0]
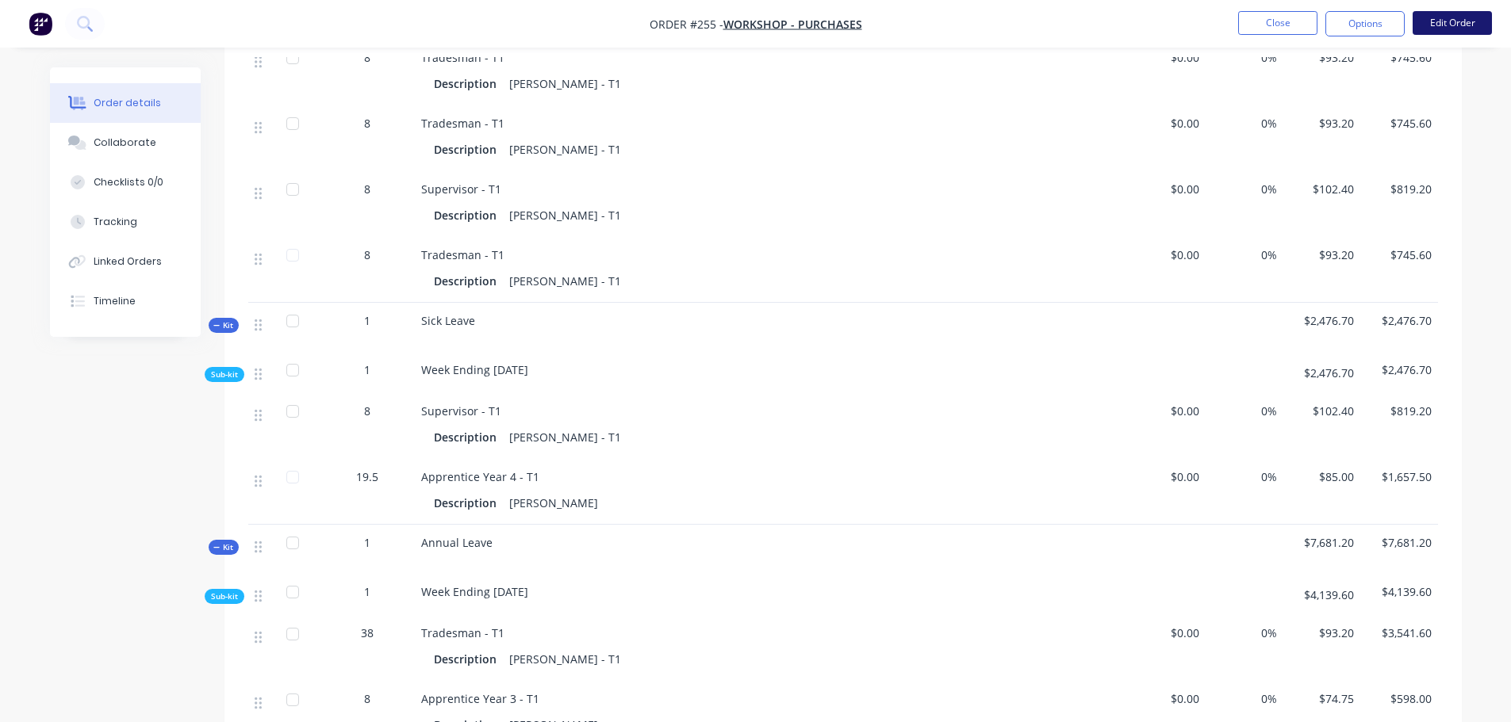
click at [1450, 24] on button "Edit Order" at bounding box center [1451, 23] width 79 height 24
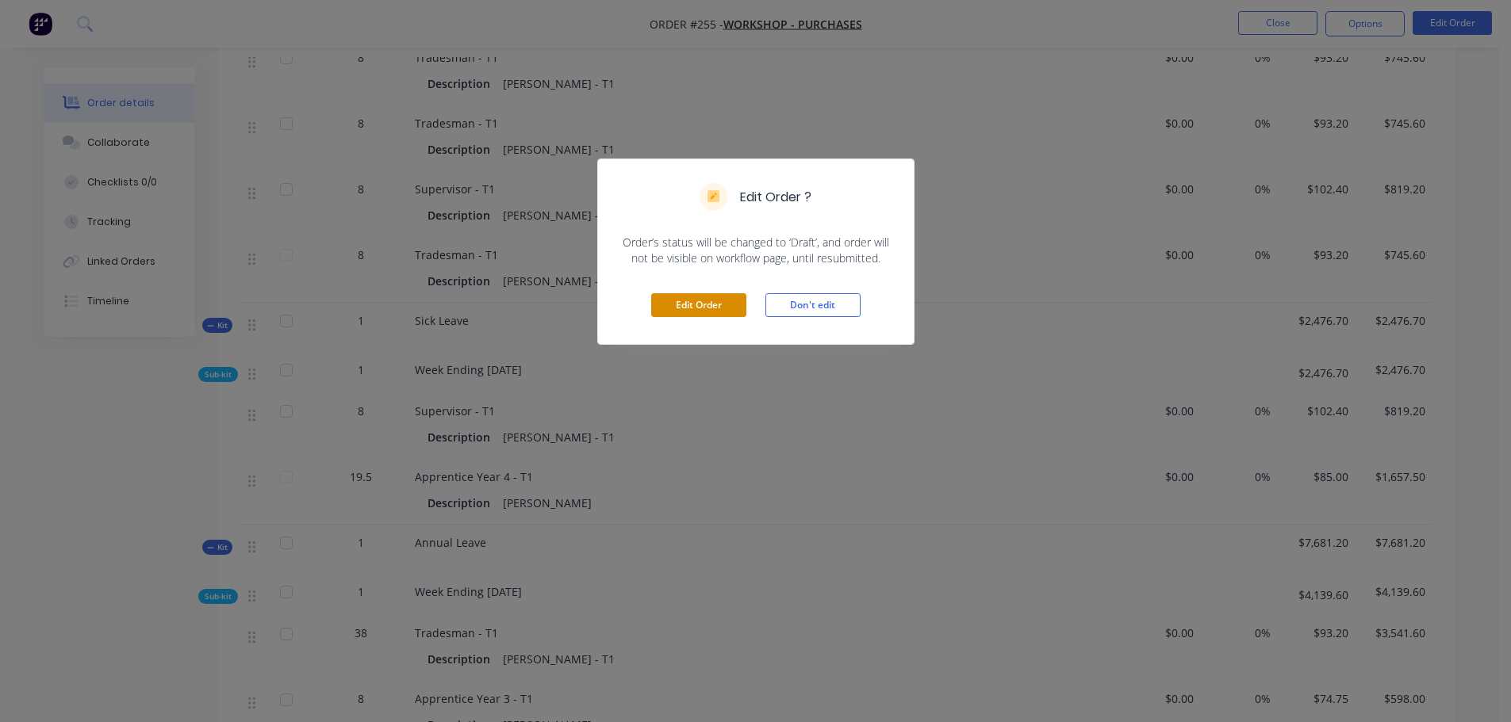
click at [709, 297] on button "Edit Order" at bounding box center [698, 305] width 95 height 24
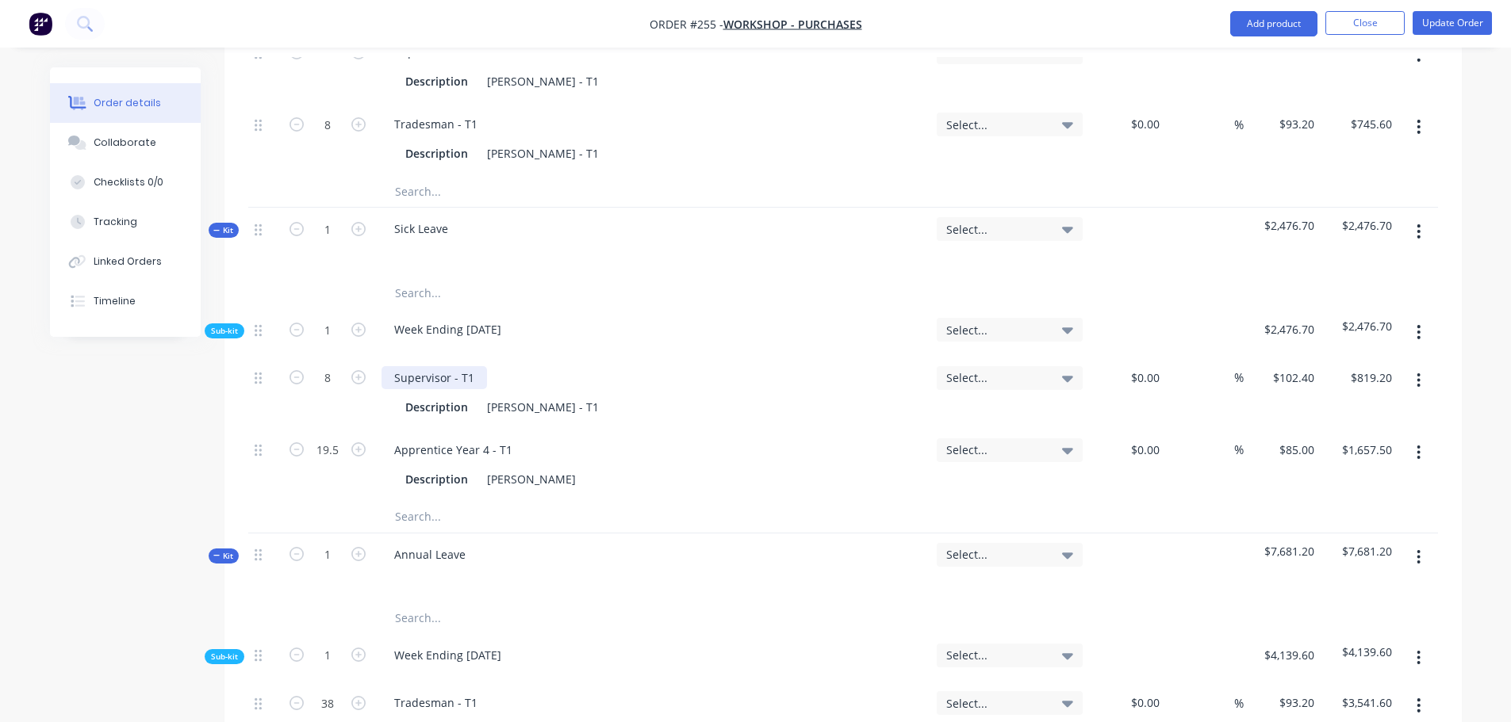
scroll to position [1031, 0]
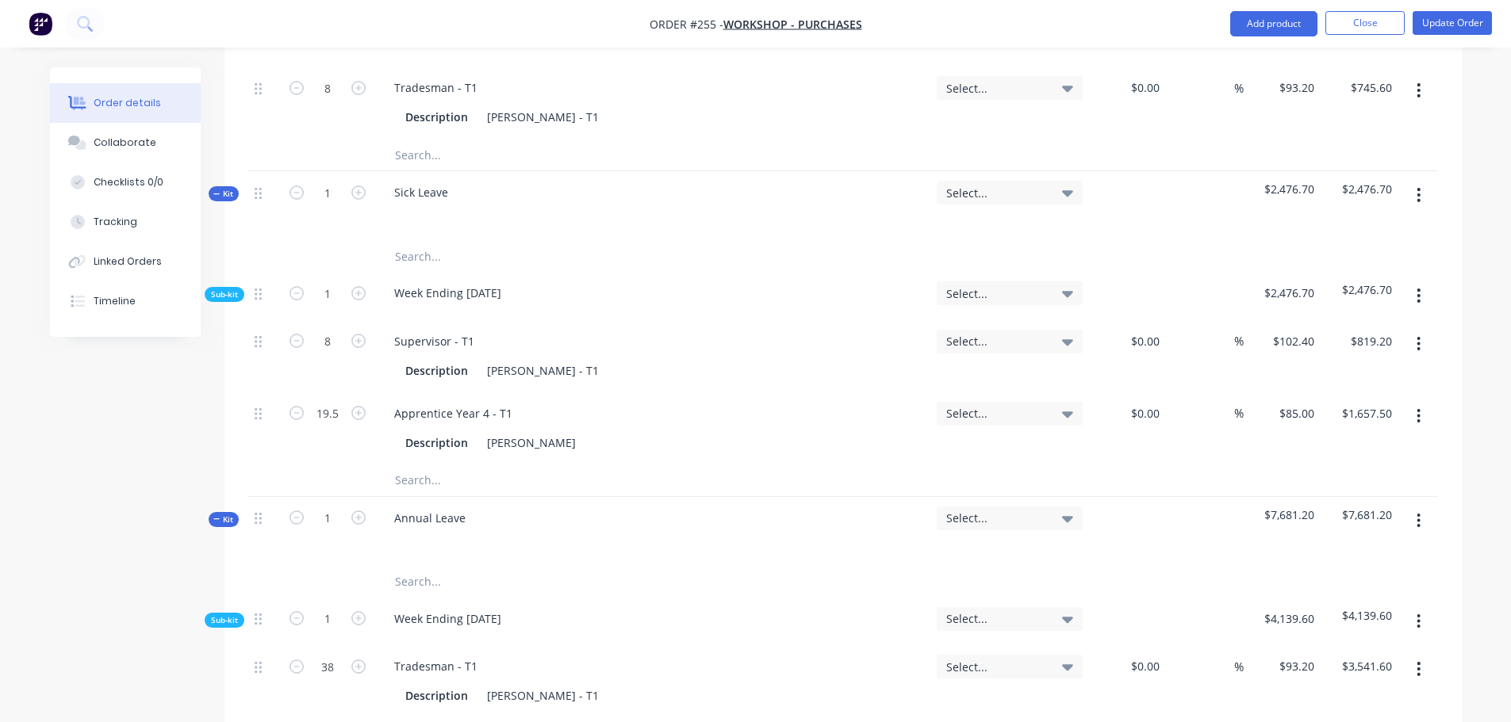
click at [1419, 188] on icon "button" at bounding box center [1418, 195] width 3 height 14
click at [1374, 253] on button "Add sub kit to kit" at bounding box center [1362, 269] width 151 height 32
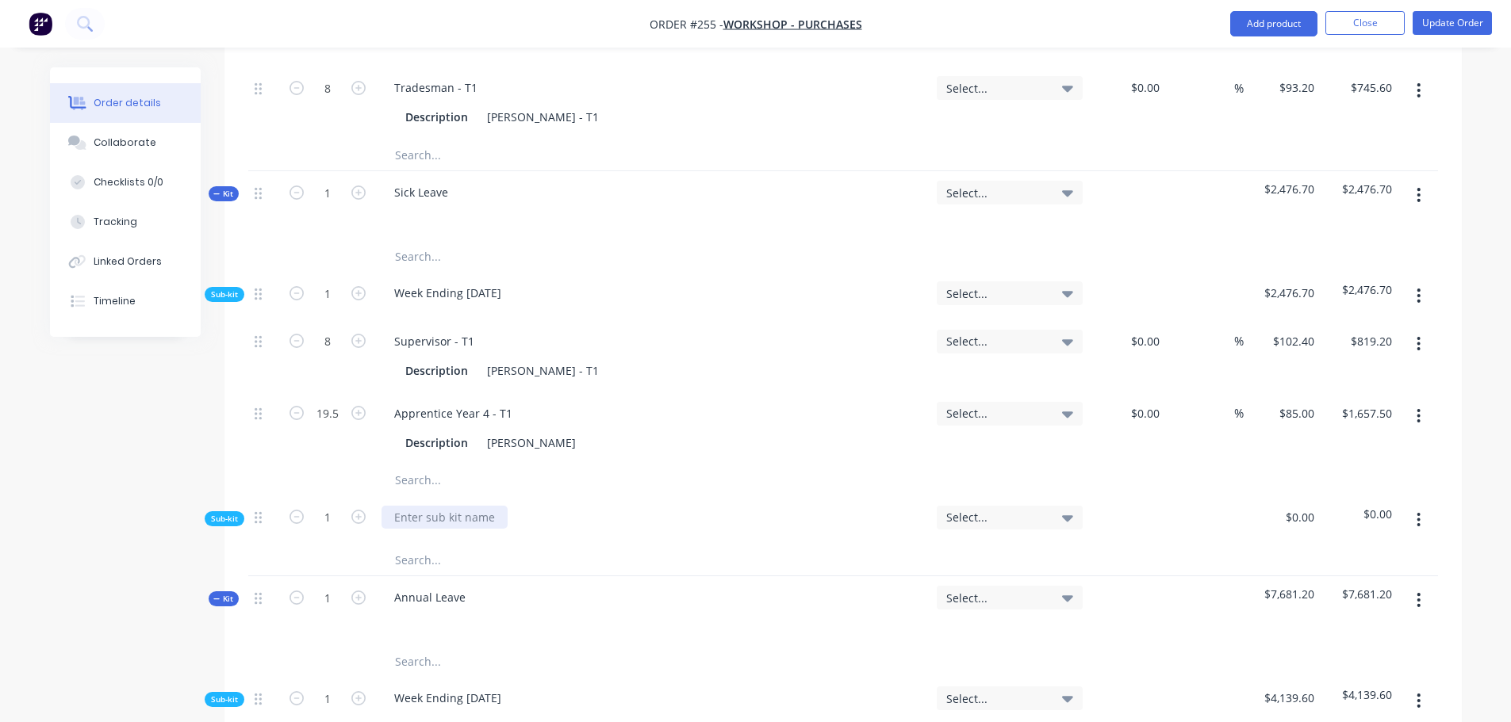
click at [430, 506] on div at bounding box center [444, 517] width 126 height 23
click at [432, 544] on input "text" at bounding box center [552, 560] width 317 height 32
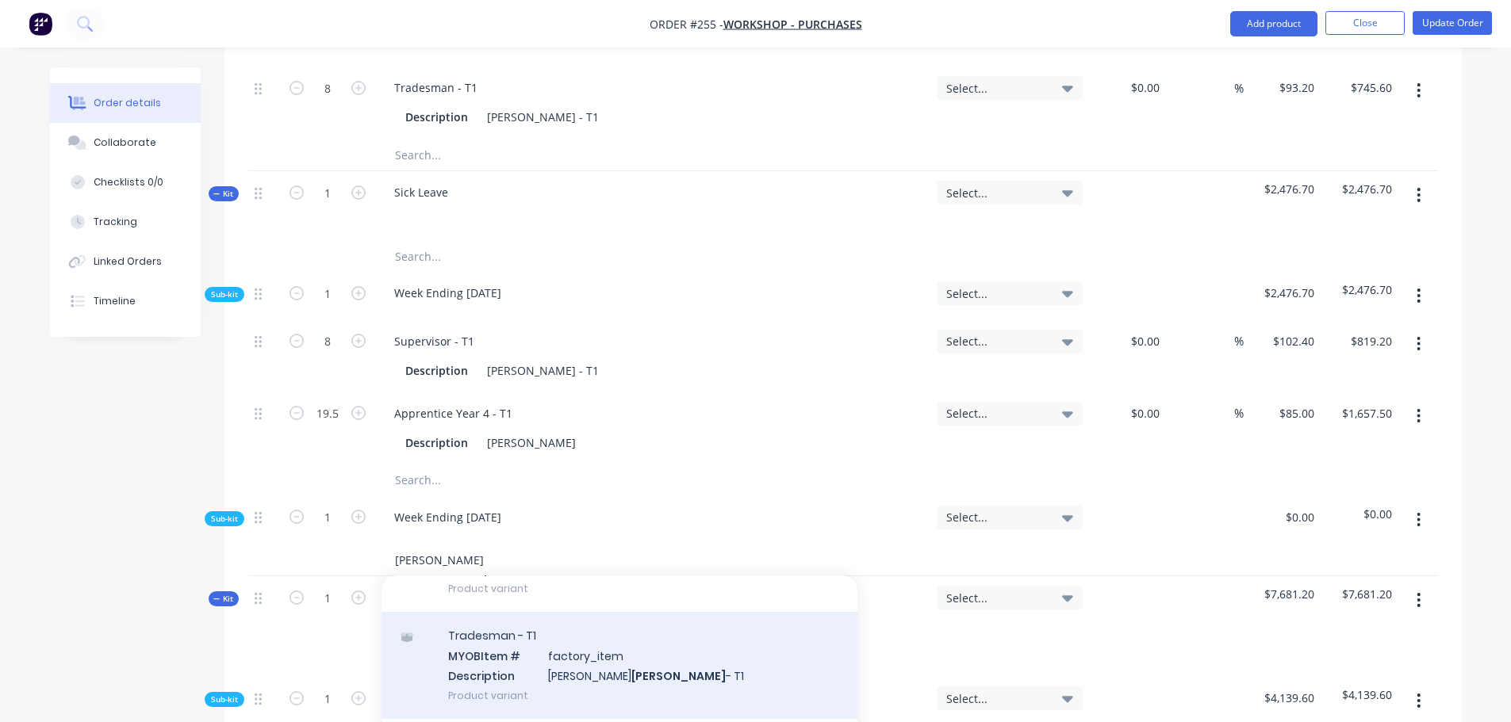
scroll to position [159, 0]
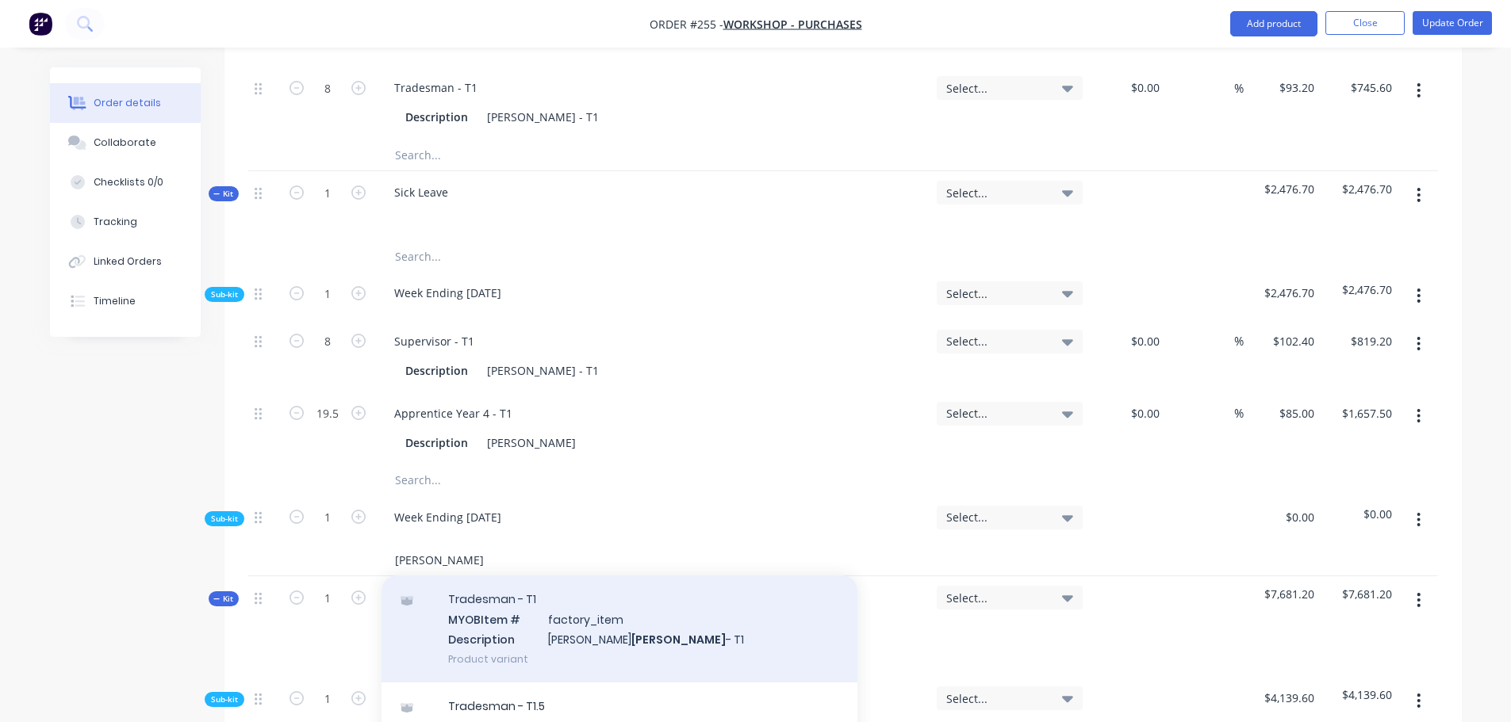
type input "Baker"
click at [542, 577] on div "Tradesman - T1 MYOB Item # factory_item Description Kris Baker - T1 Product var…" at bounding box center [619, 629] width 476 height 107
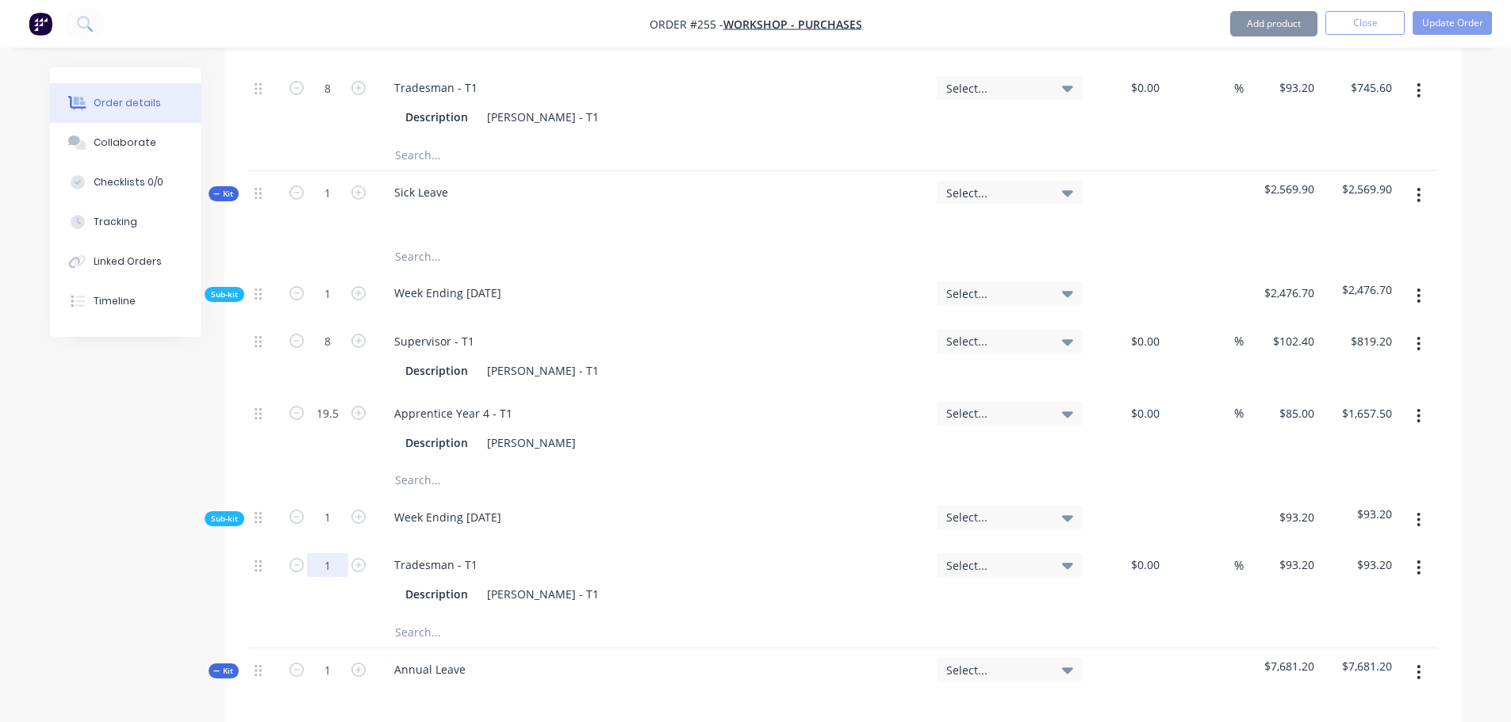
type input "4.75"
type input "$442.70"
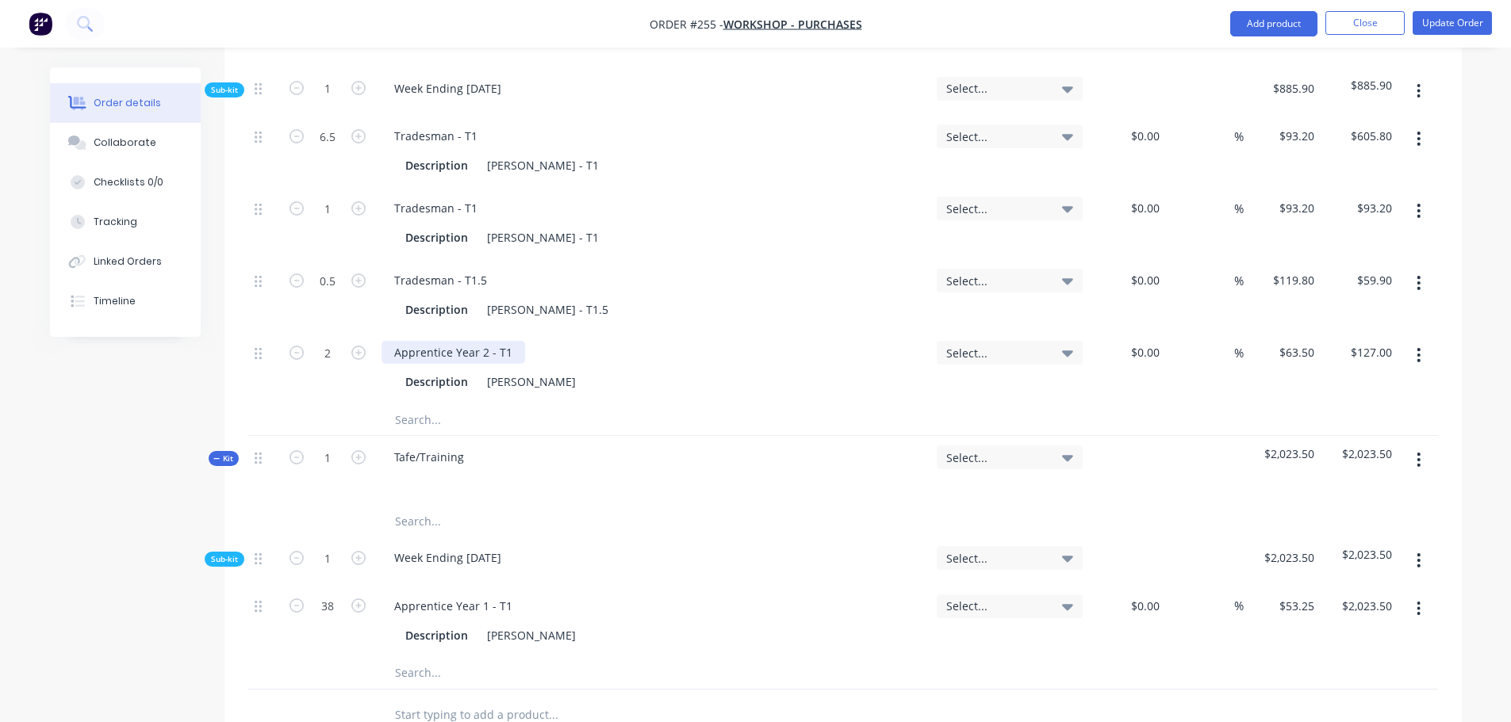
scroll to position [2220, 0]
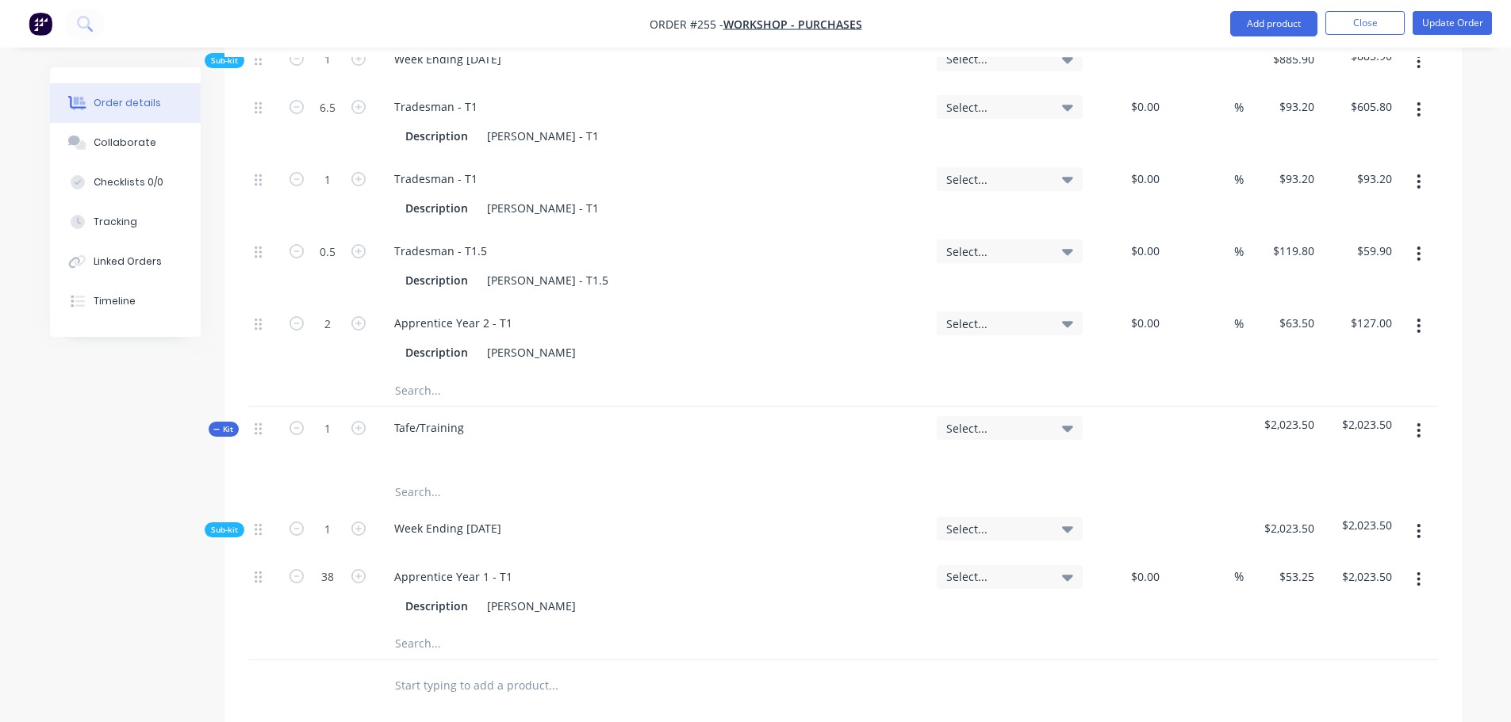
click at [1418, 422] on icon "button" at bounding box center [1418, 430] width 4 height 17
click at [1352, 492] on div "Add sub kit to kit" at bounding box center [1362, 503] width 122 height 23
click at [421, 669] on div at bounding box center [444, 680] width 126 height 23
click at [409, 707] on input "text" at bounding box center [552, 723] width 317 height 32
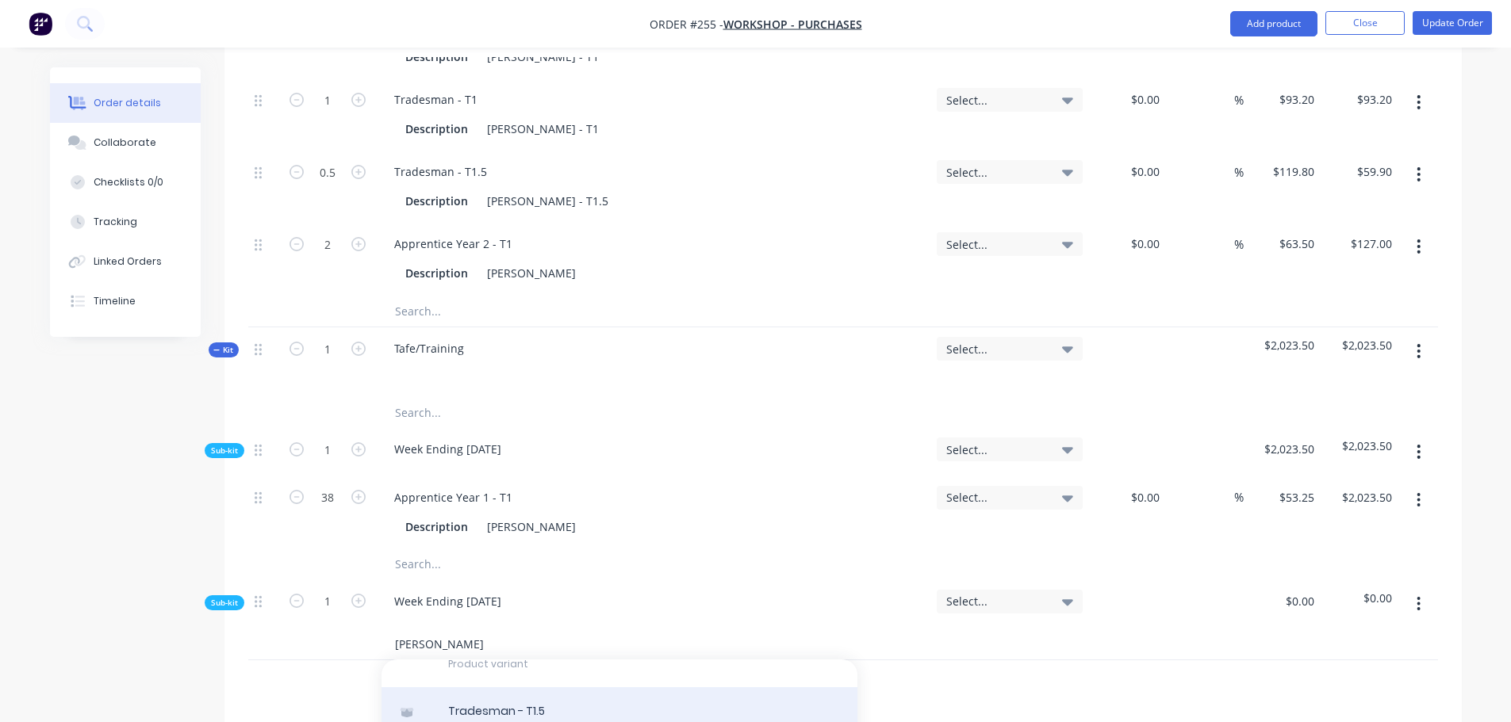
scroll to position [159, 0]
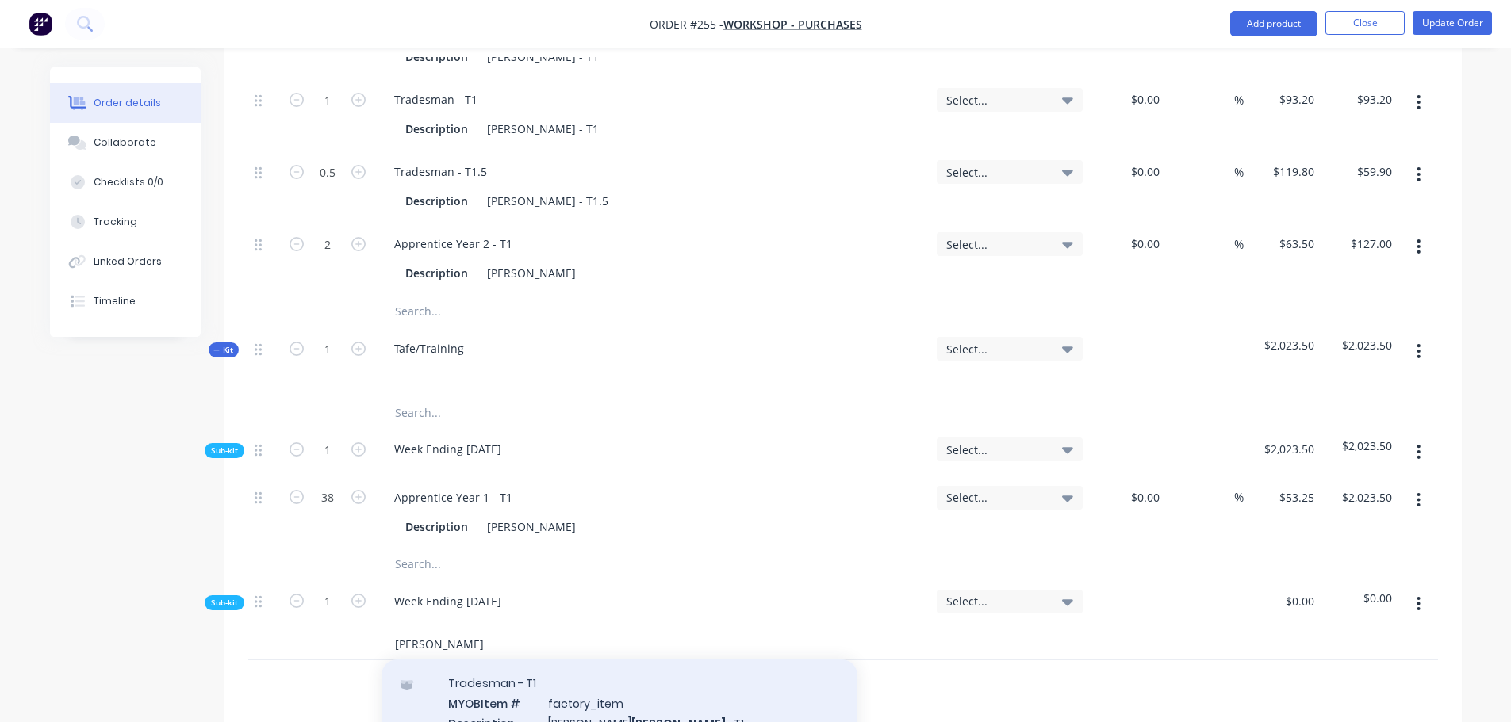
type input "Baker"
click at [590, 660] on div "Tradesman - T1 MYOB Item # factory_item Description Kris Baker - T1 Product var…" at bounding box center [619, 713] width 476 height 107
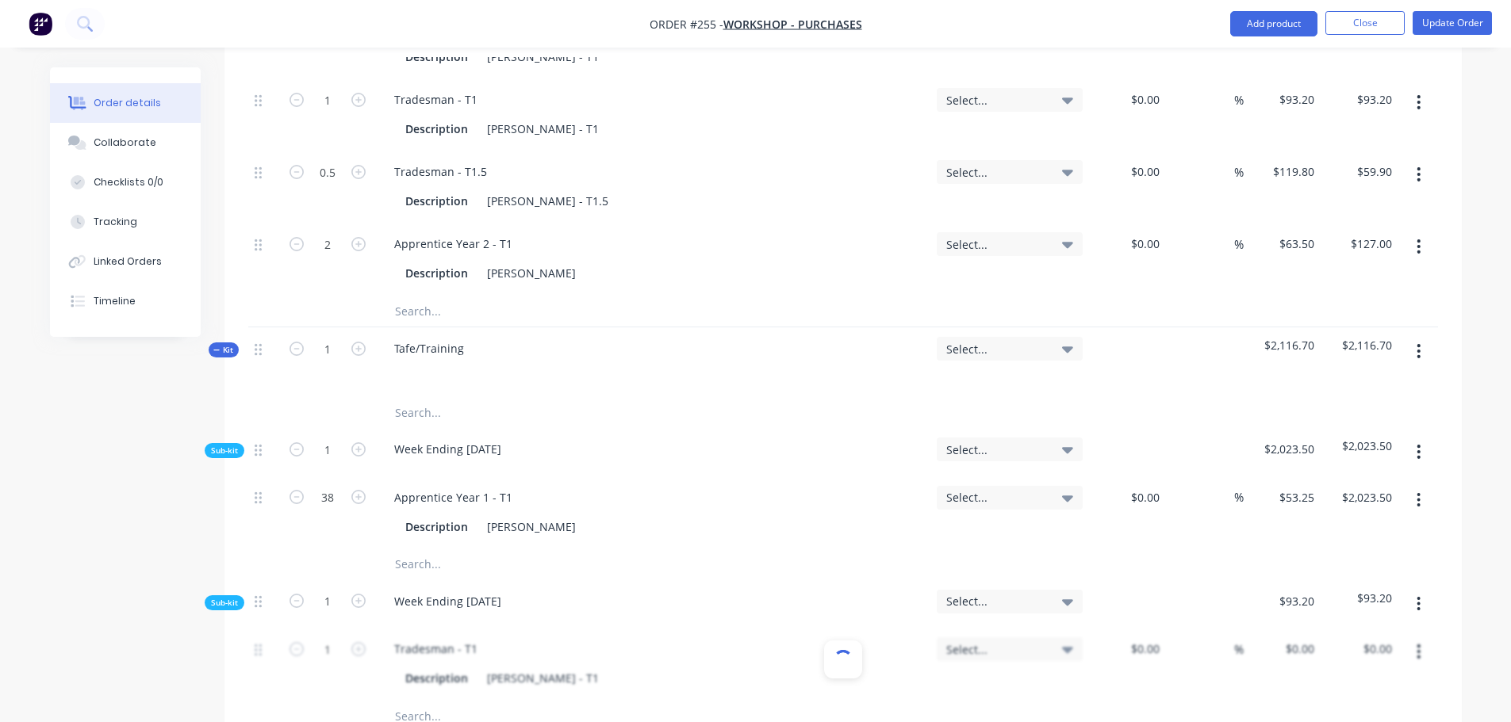
type input "$93.20"
click at [352, 642] on icon "button" at bounding box center [358, 649] width 14 height 14
type input "2"
type input "$186.40"
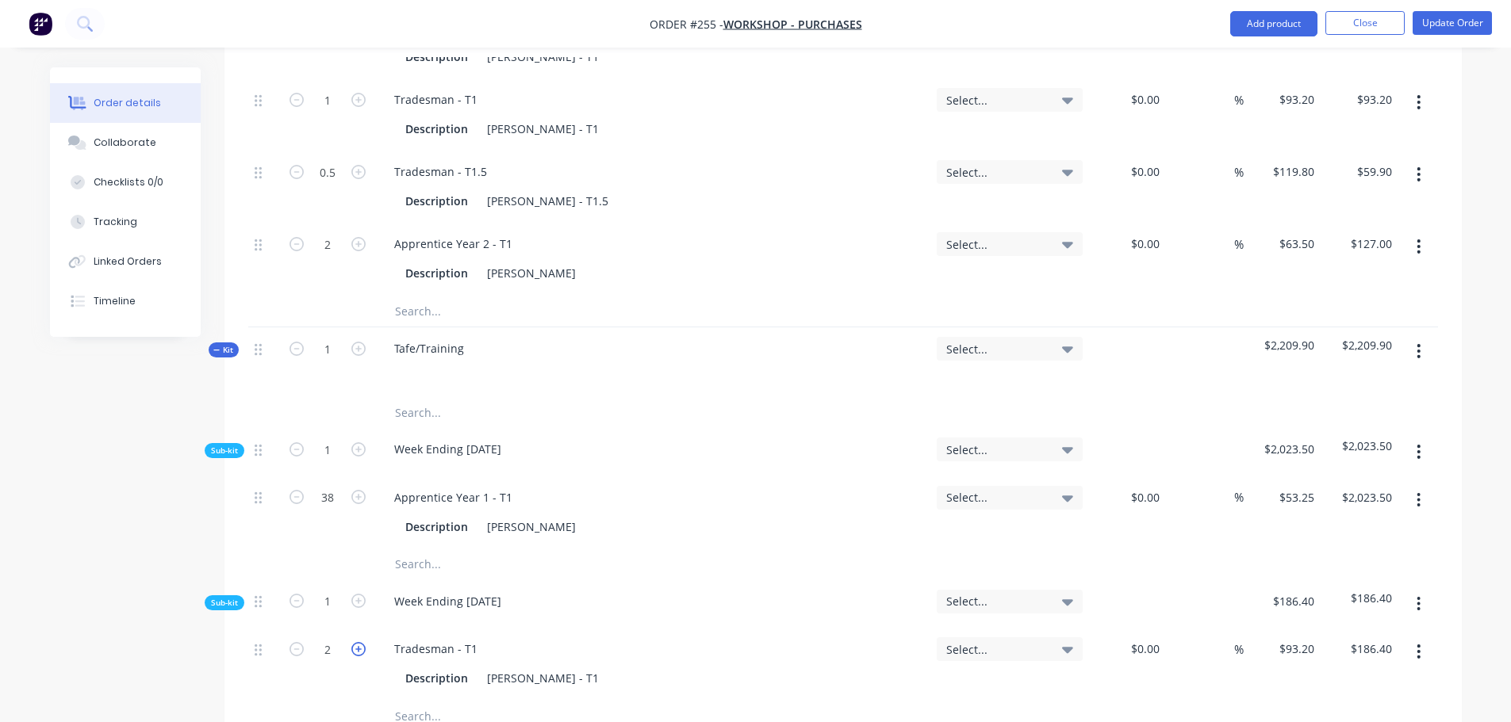
click at [352, 642] on icon "button" at bounding box center [358, 649] width 14 height 14
type input "3"
type input "$279.60"
click at [352, 642] on icon "button" at bounding box center [358, 649] width 14 height 14
type input "4"
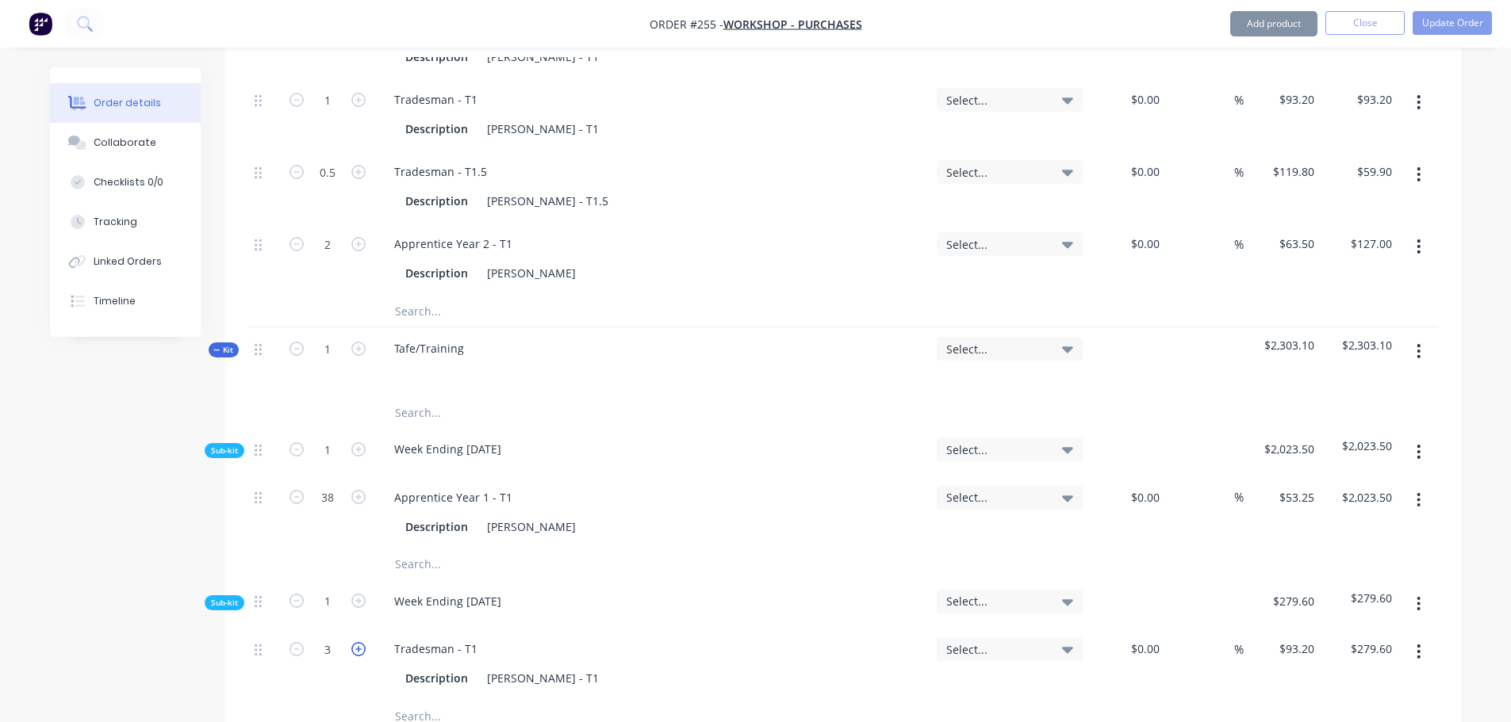
type input "$372.80"
click at [353, 642] on icon "button" at bounding box center [358, 649] width 14 height 14
type input "5"
type input "$466.00"
click at [1423, 30] on button "Update Order" at bounding box center [1451, 23] width 79 height 24
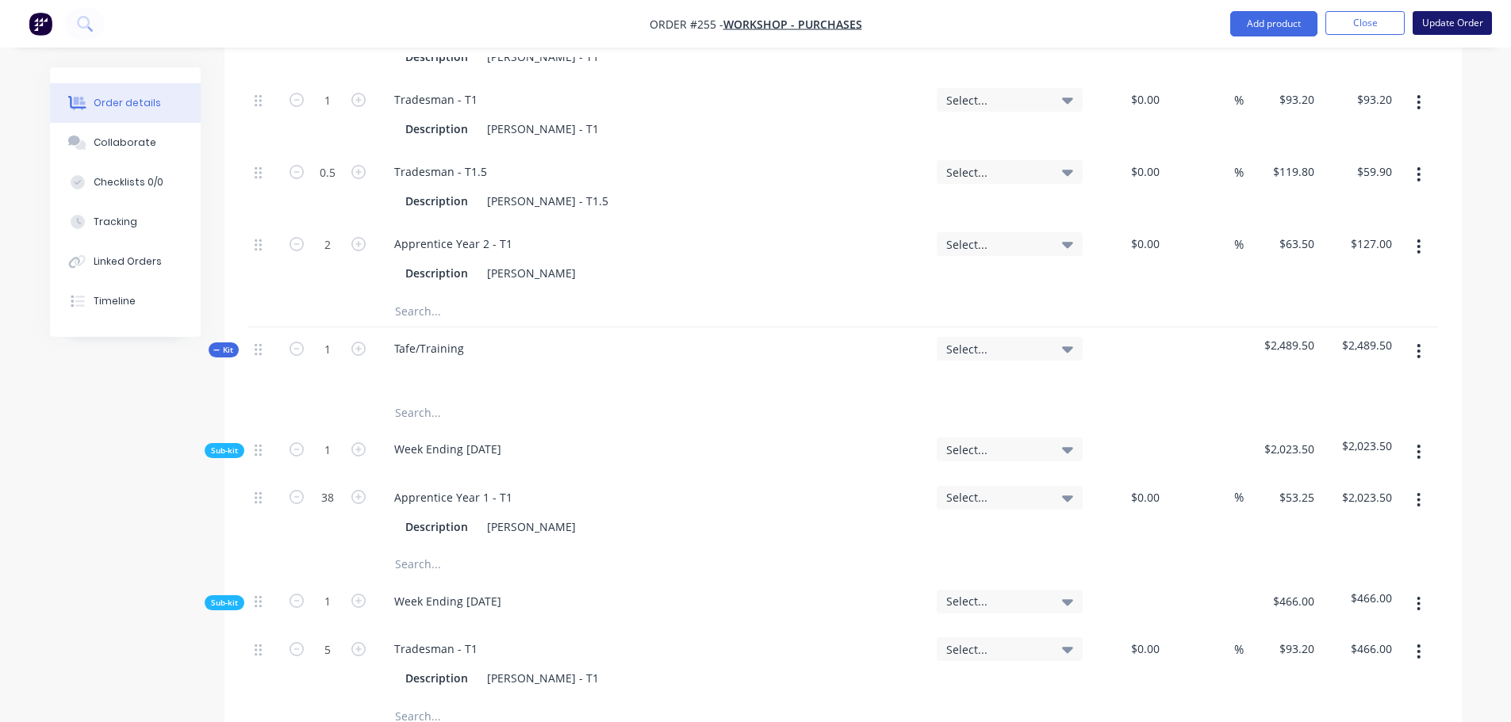
scroll to position [0, 0]
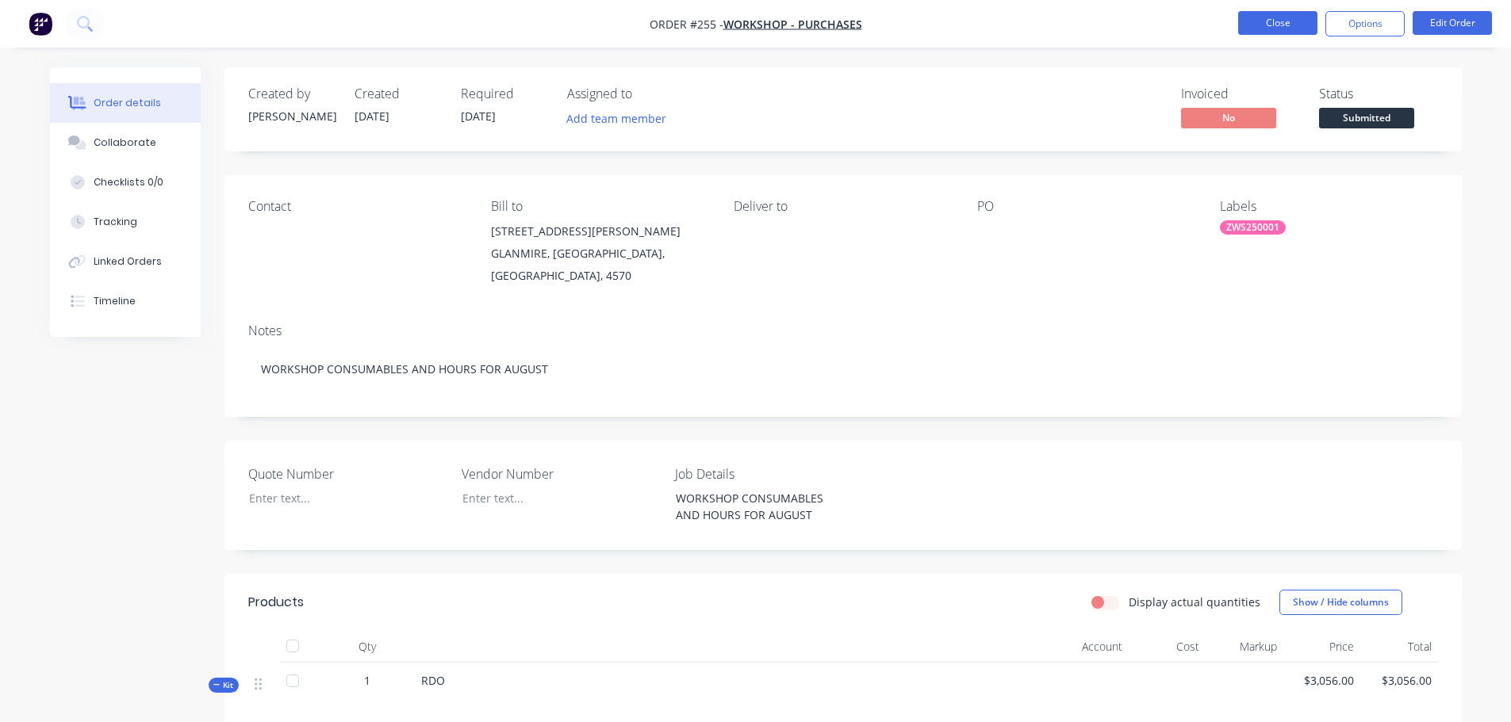
click at [1308, 21] on button "Close" at bounding box center [1277, 23] width 79 height 24
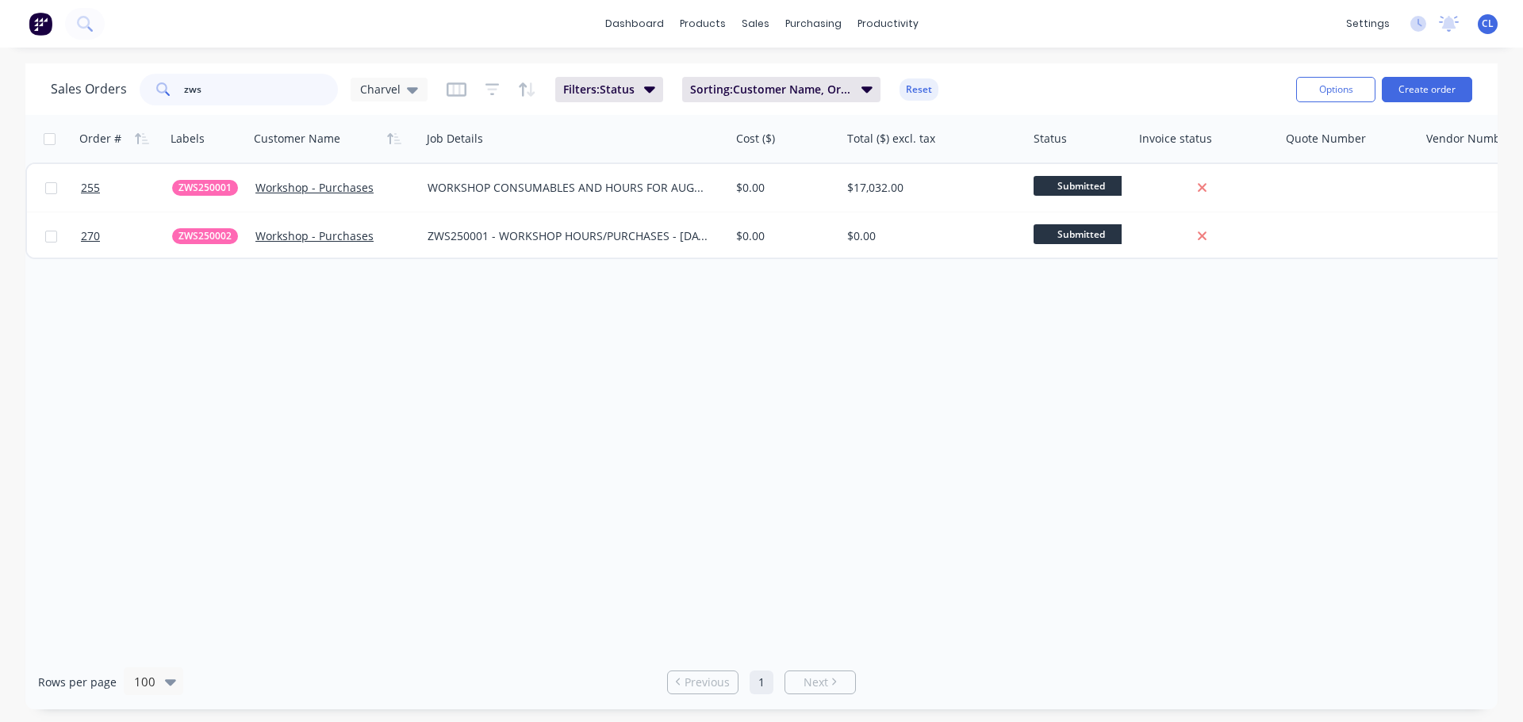
click at [220, 93] on input "zws" at bounding box center [261, 90] width 155 height 32
drag, startPoint x: 223, startPoint y: 94, endPoint x: -354, endPoint y: 75, distance: 576.8
click at [0, 75] on html "dashboard products sales purchasing productivity dashboard products Product Cat…" at bounding box center [761, 361] width 1523 height 722
type input "gtw250007"
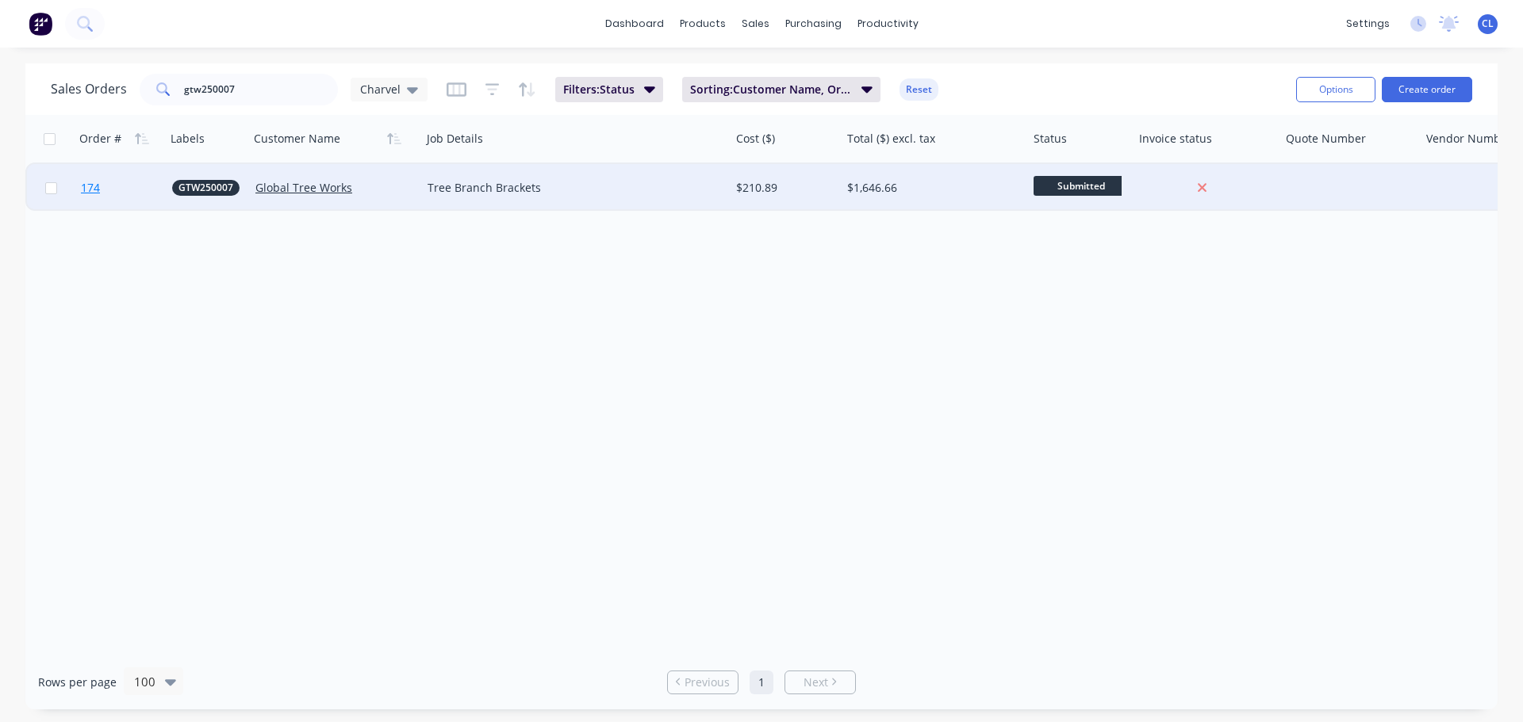
click at [92, 192] on span "174" at bounding box center [90, 188] width 19 height 16
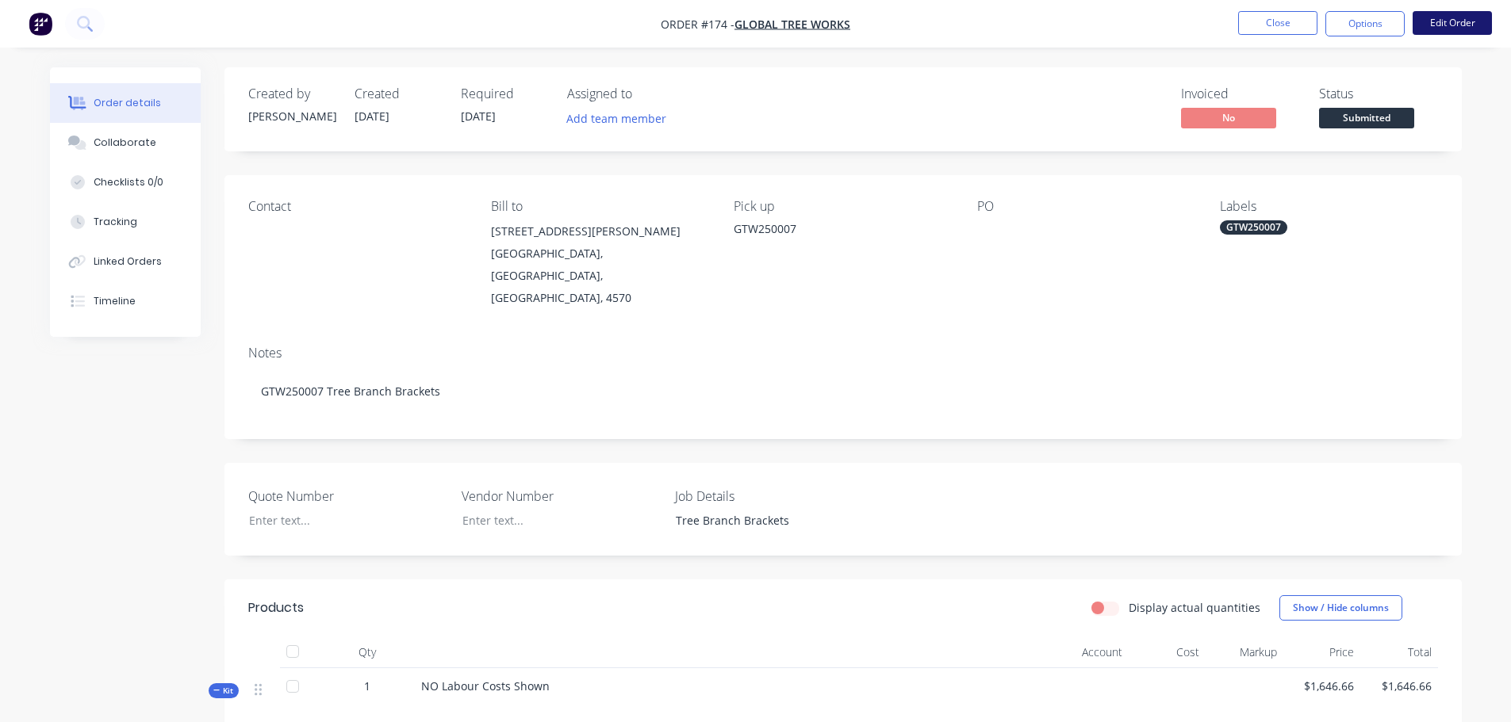
click at [1459, 31] on button "Edit Order" at bounding box center [1451, 23] width 79 height 24
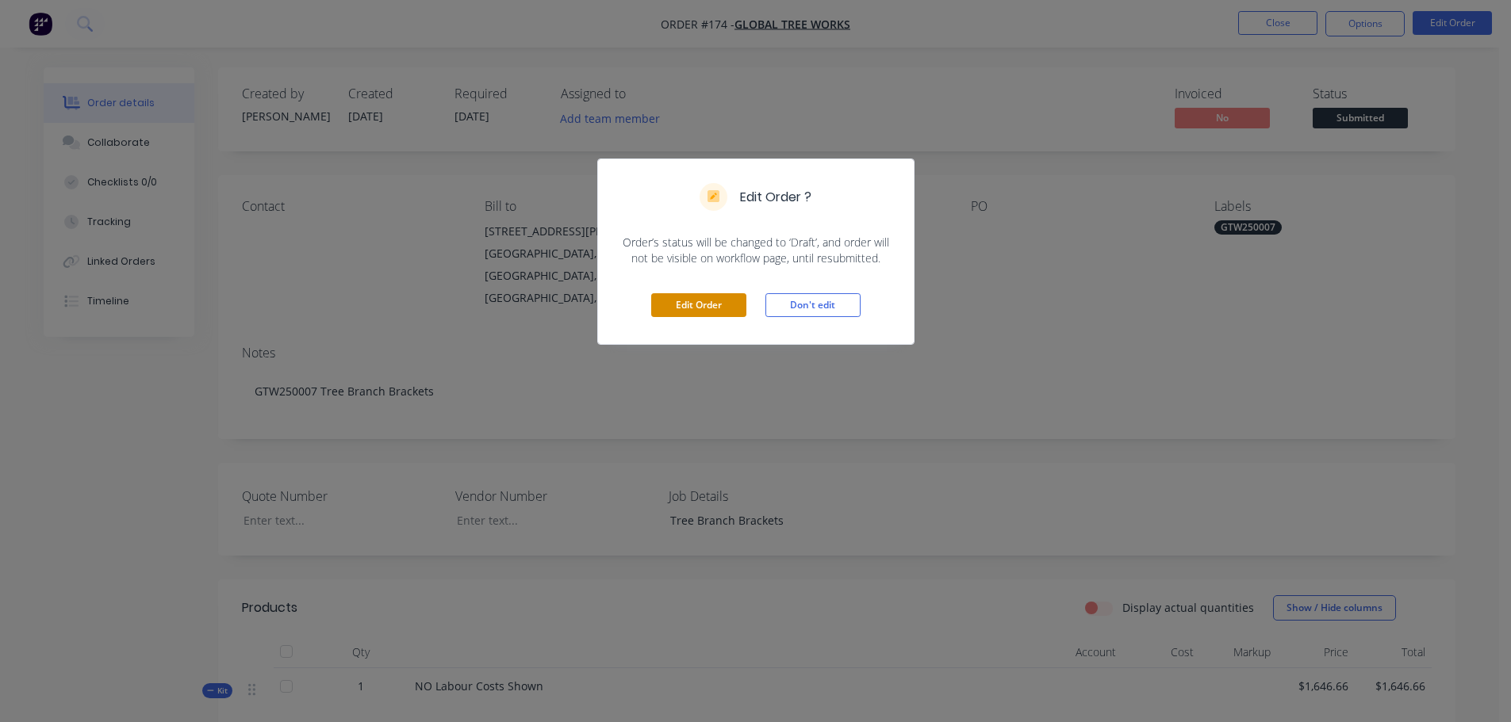
click at [697, 300] on button "Edit Order" at bounding box center [698, 305] width 95 height 24
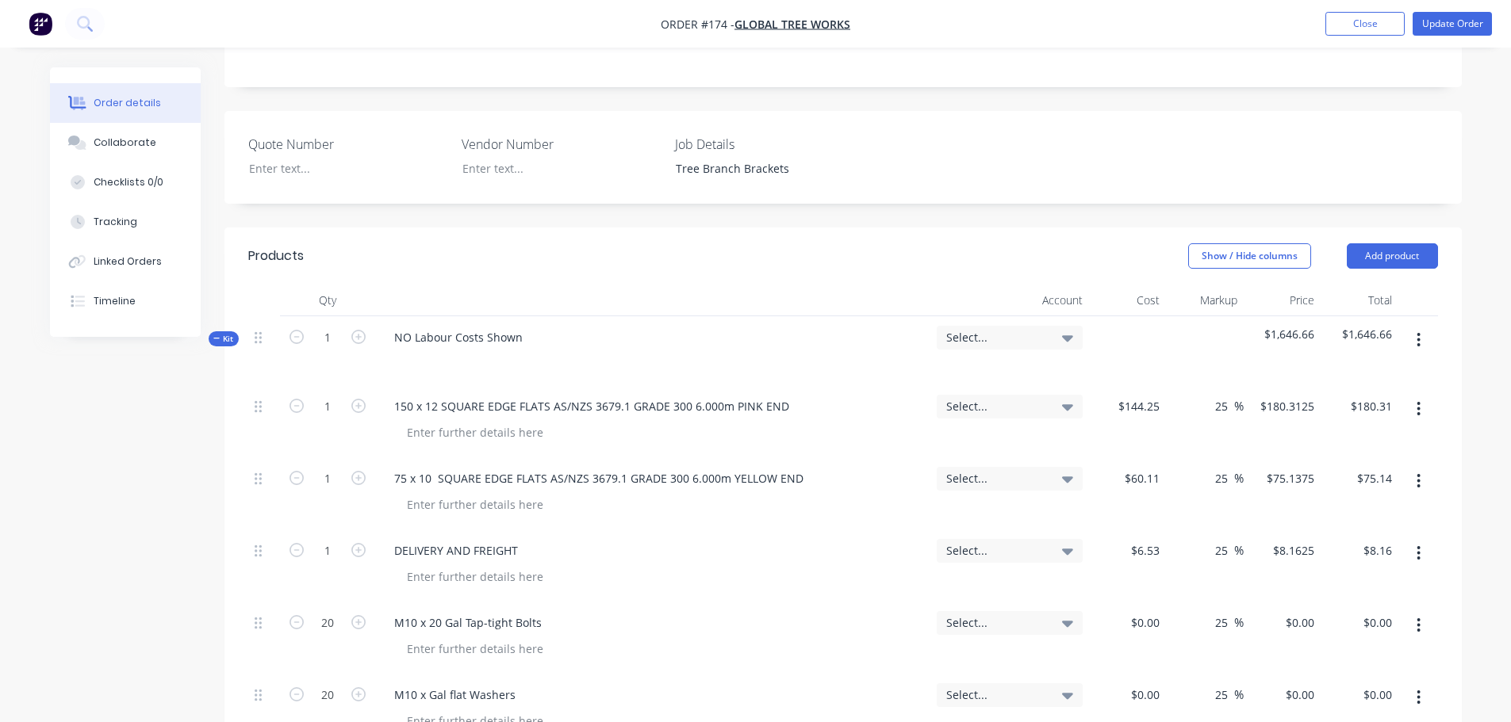
scroll to position [396, 0]
click at [1419, 336] on icon "button" at bounding box center [1418, 343] width 3 height 14
click at [1383, 405] on div "Add sub kit to kit" at bounding box center [1362, 416] width 122 height 23
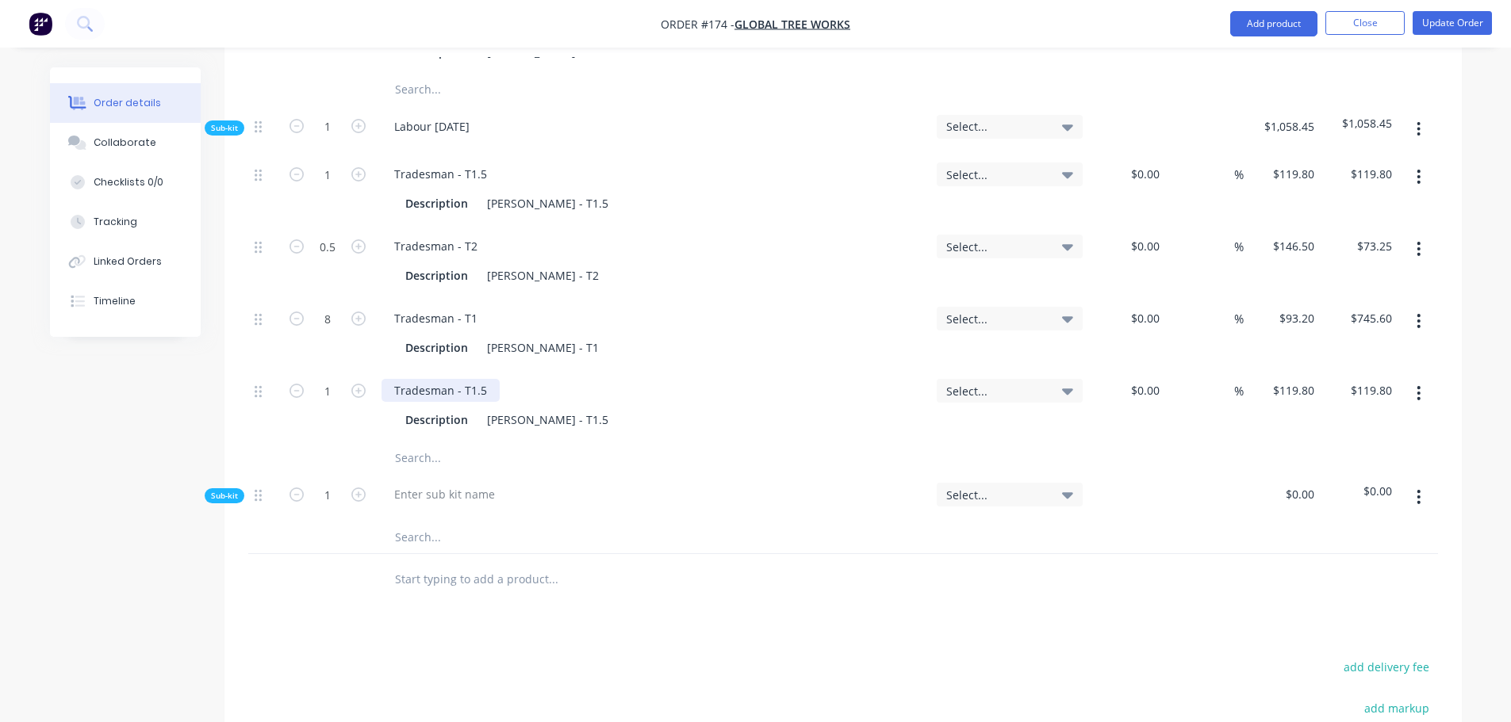
scroll to position [1431, 0]
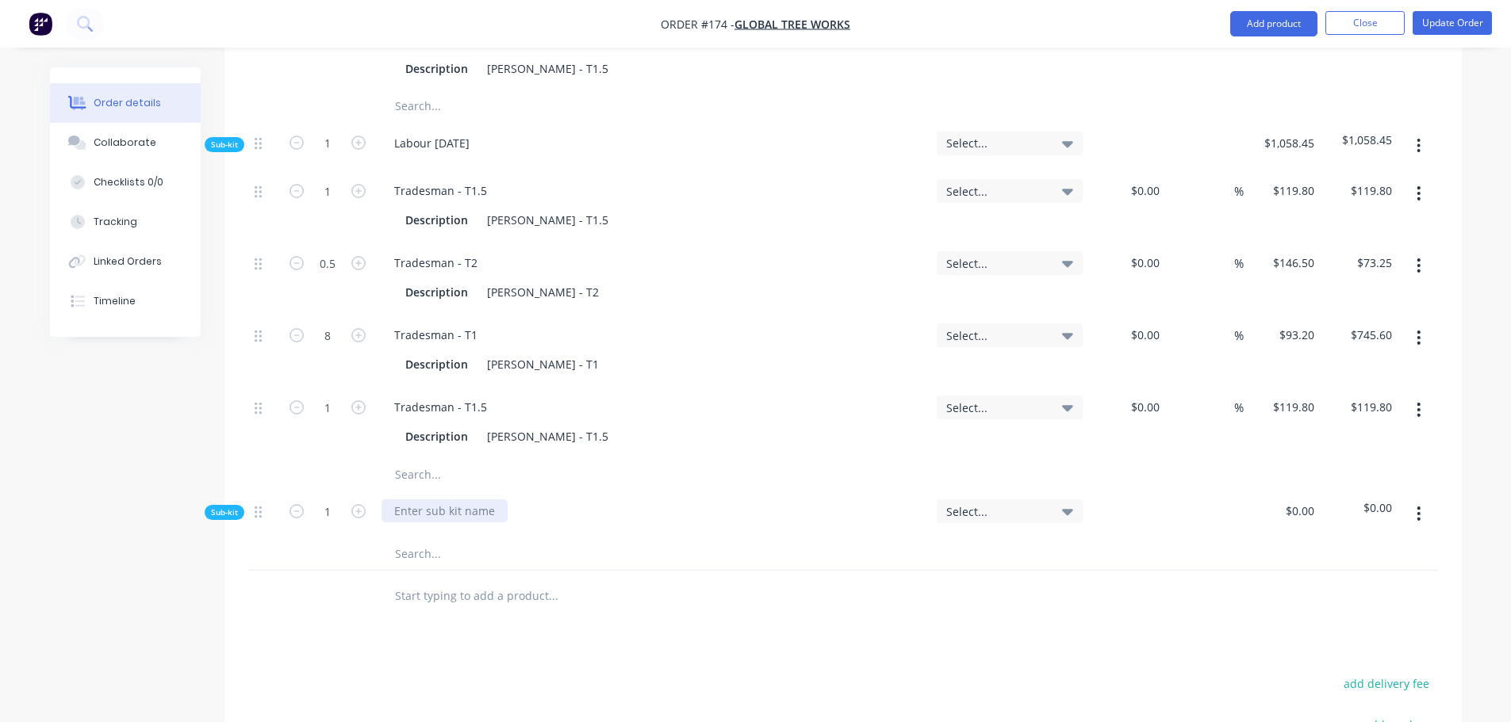
click at [442, 500] on div at bounding box center [444, 511] width 126 height 23
click at [435, 538] on input "text" at bounding box center [552, 554] width 317 height 32
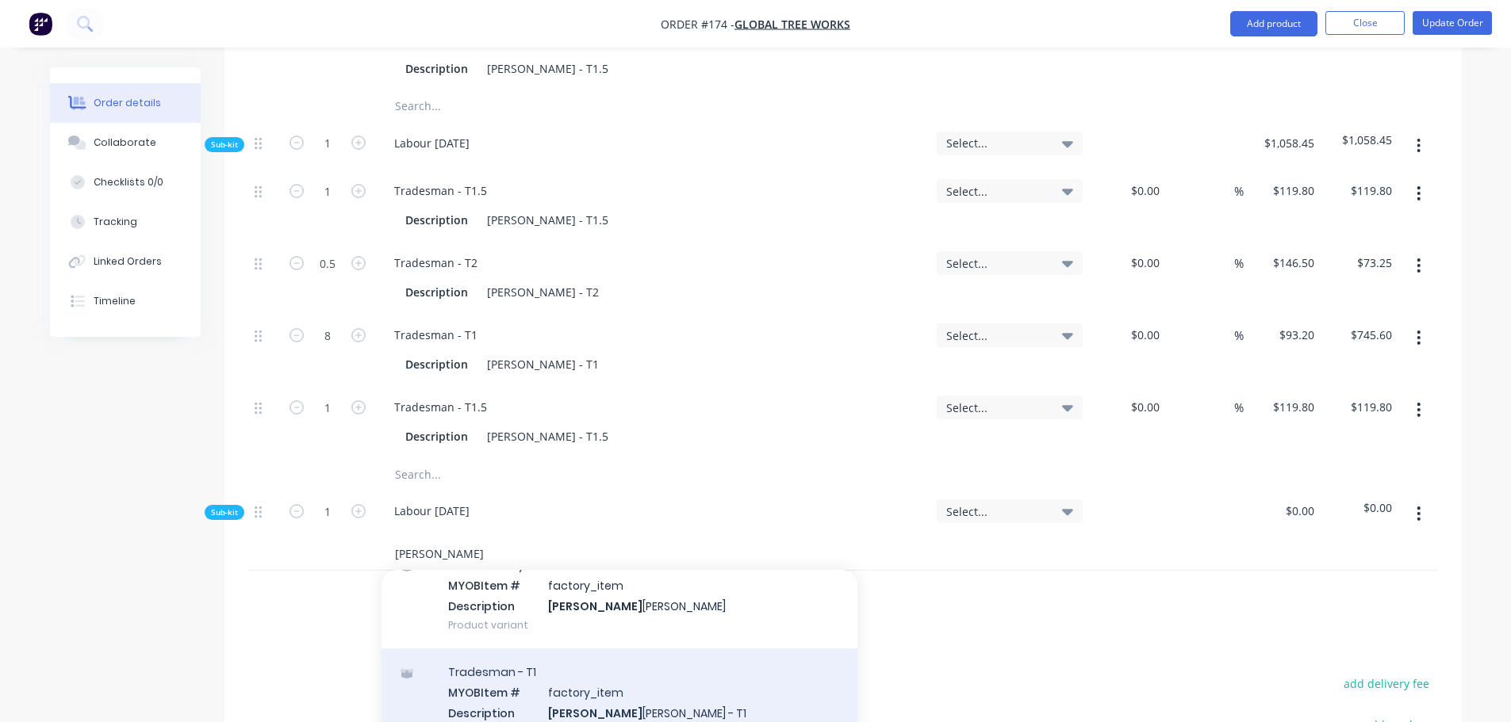
scroll to position [159, 0]
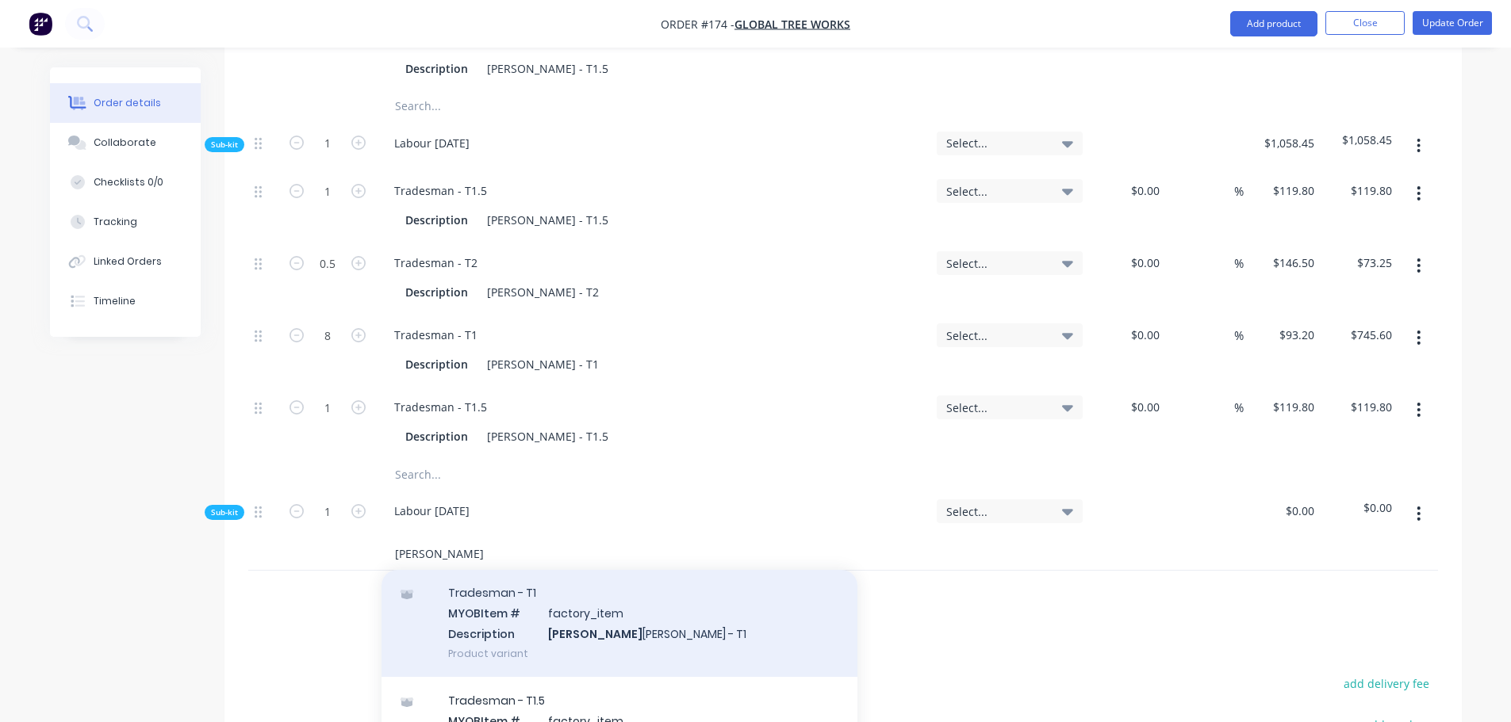
type input "kris"
click at [575, 584] on div "Tradesman - T1 MYOB Item # factory_item Description Kris Baker - T1 Product var…" at bounding box center [619, 622] width 476 height 107
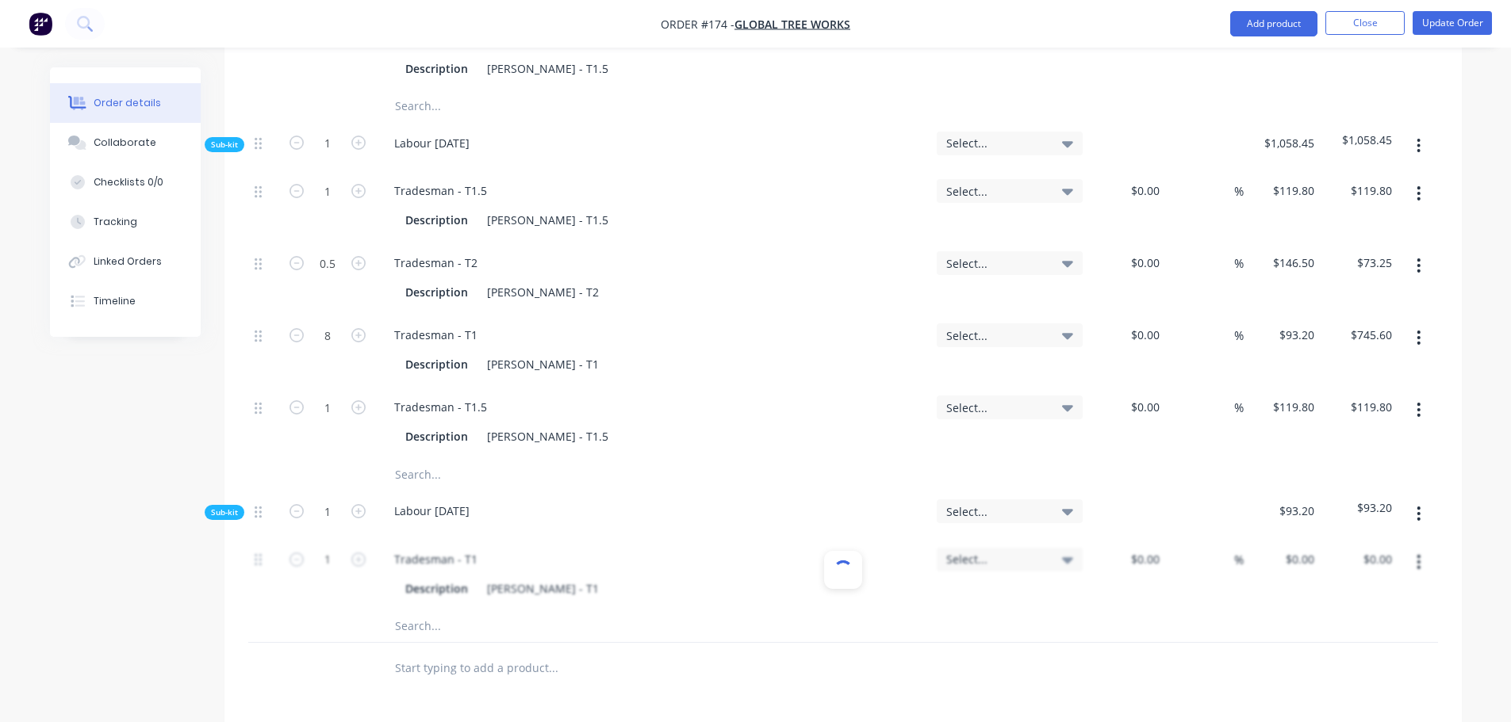
type input "$93.20"
click at [360, 553] on icon "button" at bounding box center [358, 560] width 14 height 14
type input "2"
type input "$186.40"
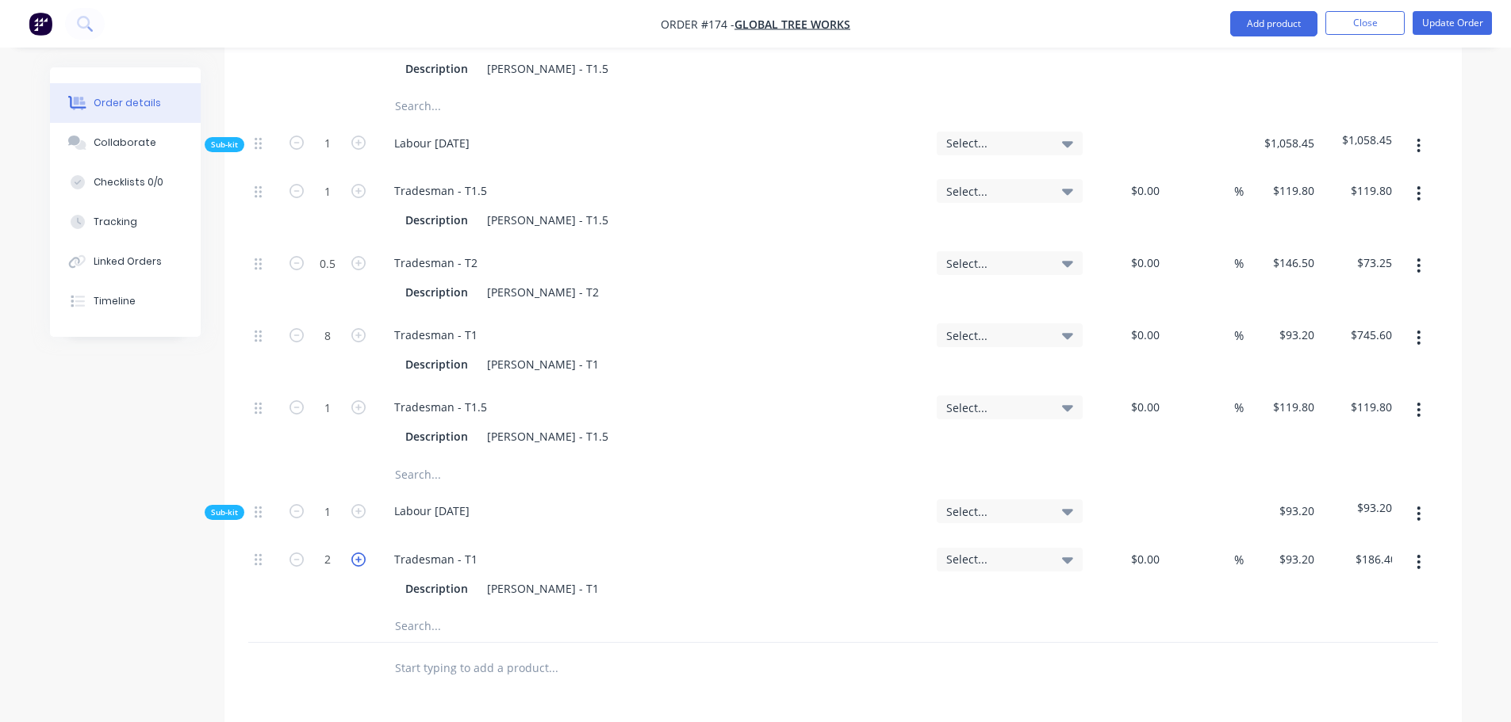
click at [360, 553] on icon "button" at bounding box center [358, 560] width 14 height 14
type input "3"
type input "$279.60"
click at [1425, 25] on button "Update Order" at bounding box center [1451, 23] width 79 height 24
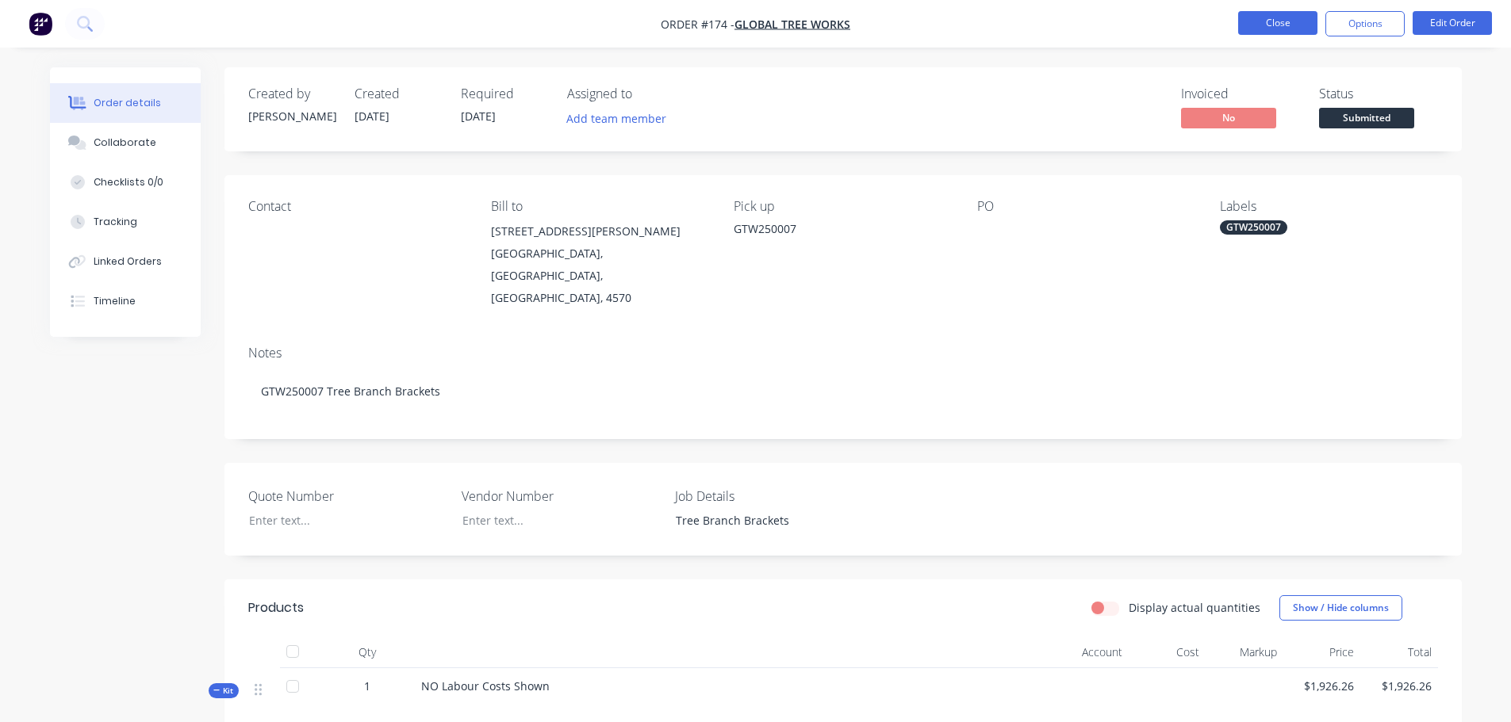
click at [1284, 28] on button "Close" at bounding box center [1277, 23] width 79 height 24
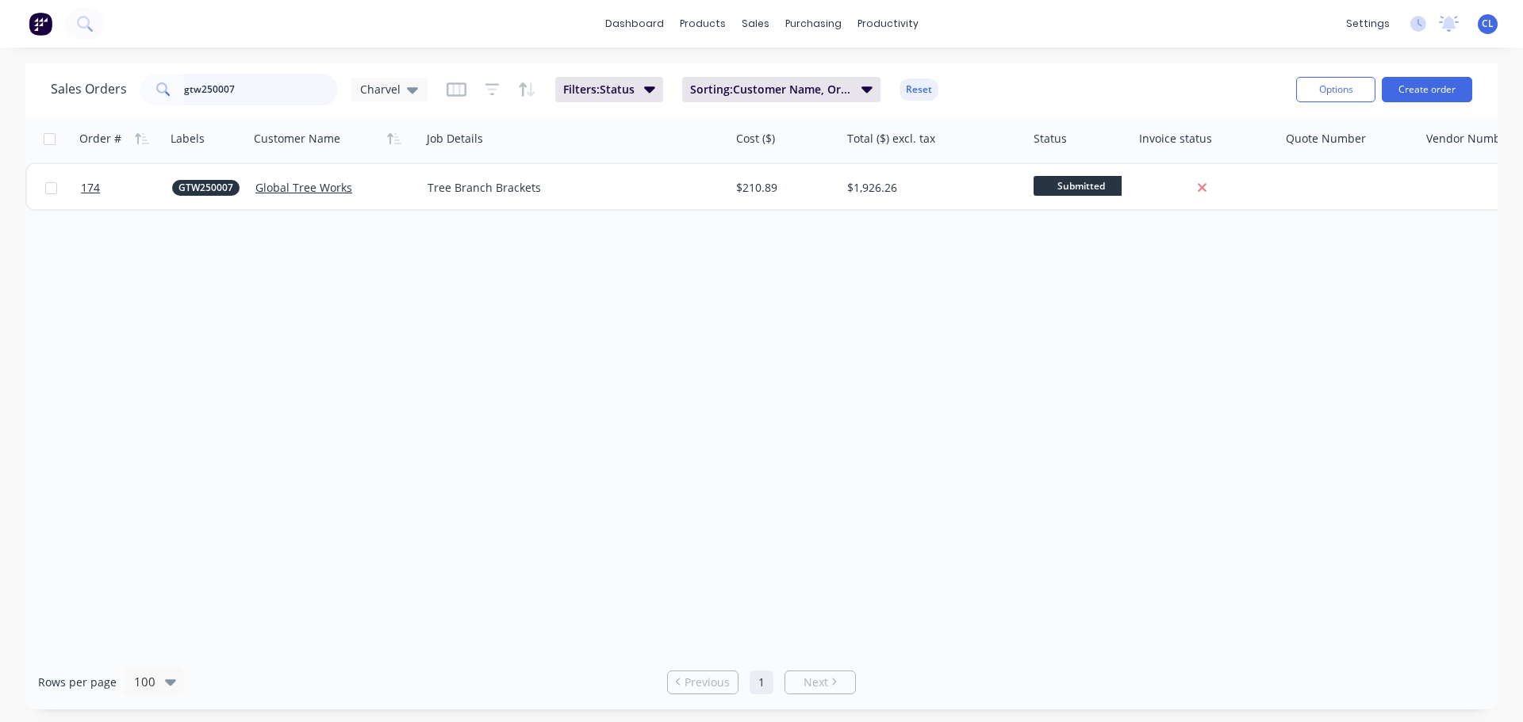
click at [276, 87] on input "gtw250007" at bounding box center [261, 90] width 155 height 32
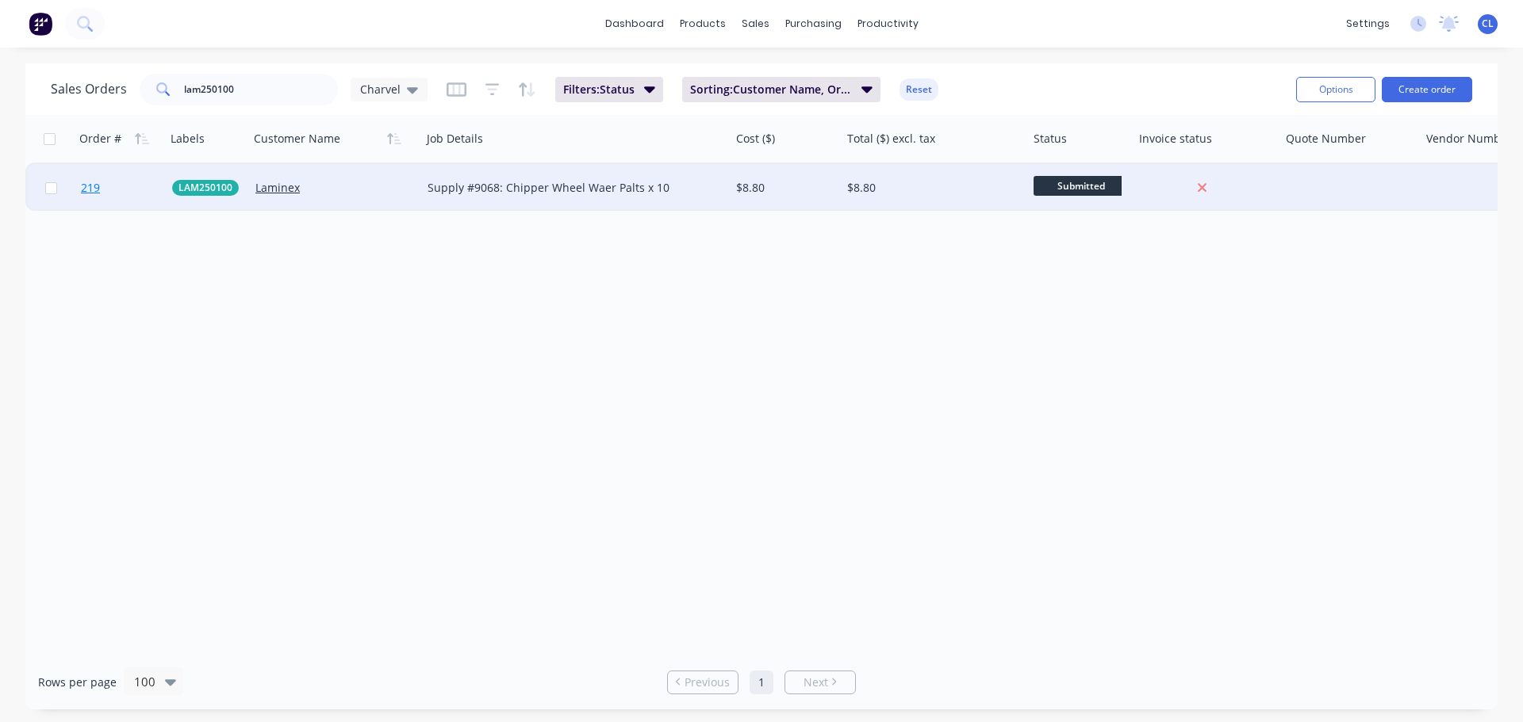
click at [98, 191] on span "219" at bounding box center [90, 188] width 19 height 16
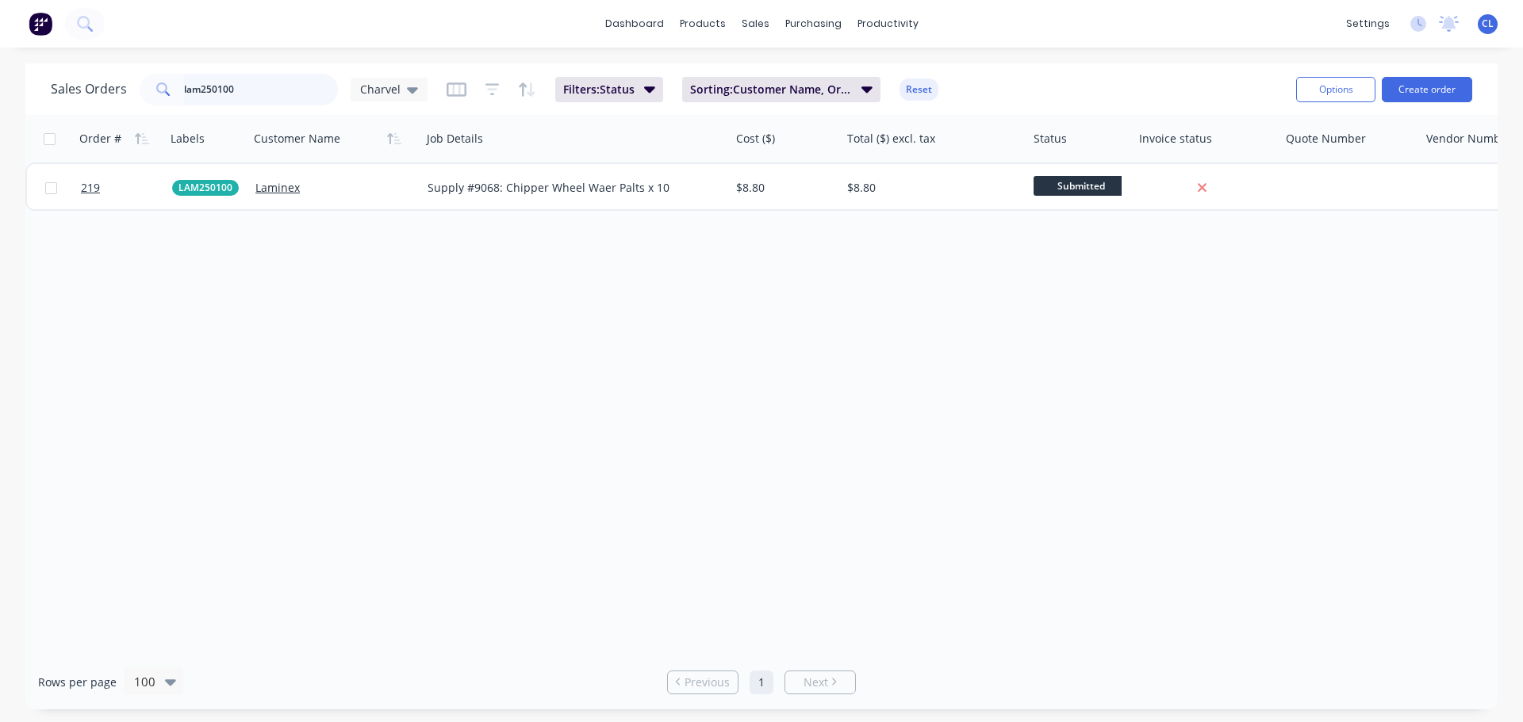
drag, startPoint x: 236, startPoint y: 94, endPoint x: -600, endPoint y: 94, distance: 835.0
click at [0, 94] on html "dashboard products sales purchasing productivity dashboard products Product Cat…" at bounding box center [761, 361] width 1523 height 722
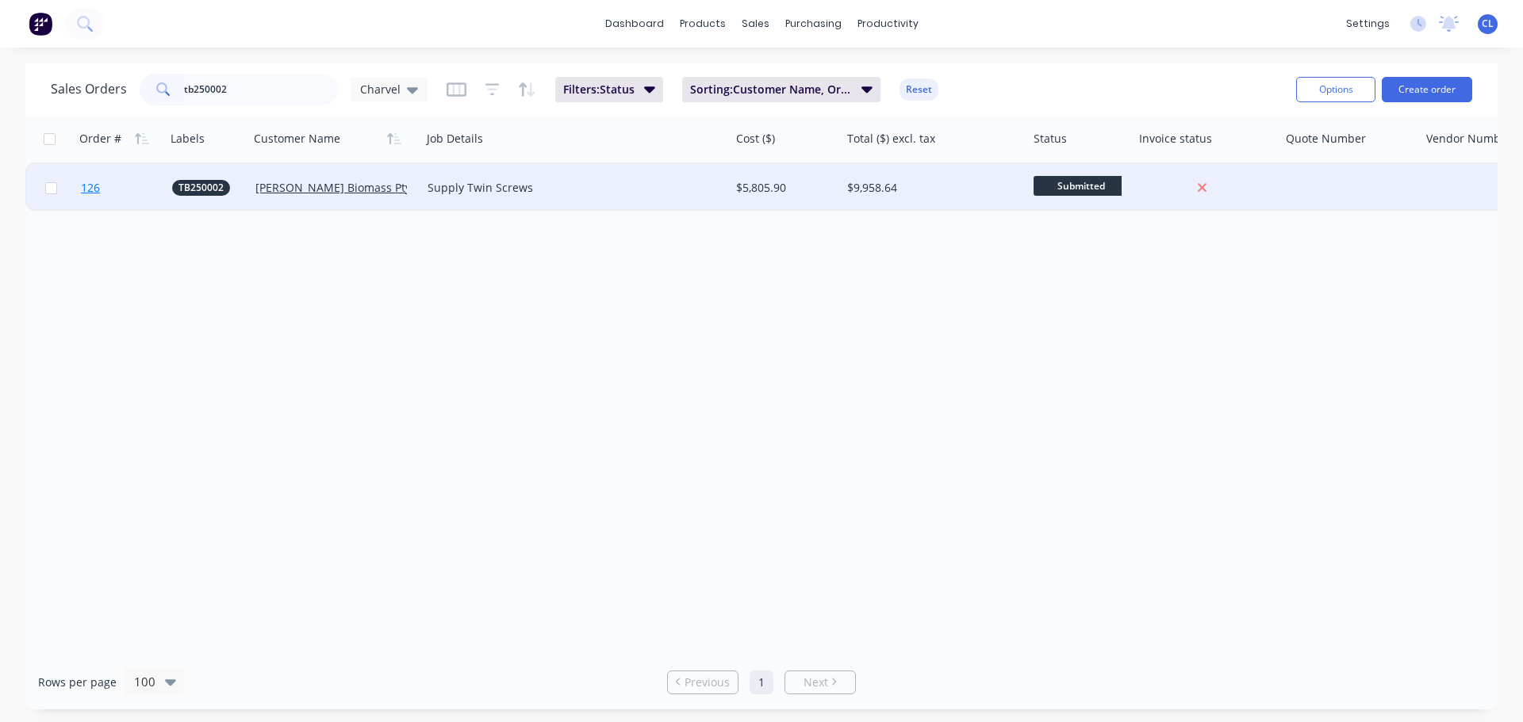
click at [94, 190] on span "126" at bounding box center [90, 188] width 19 height 16
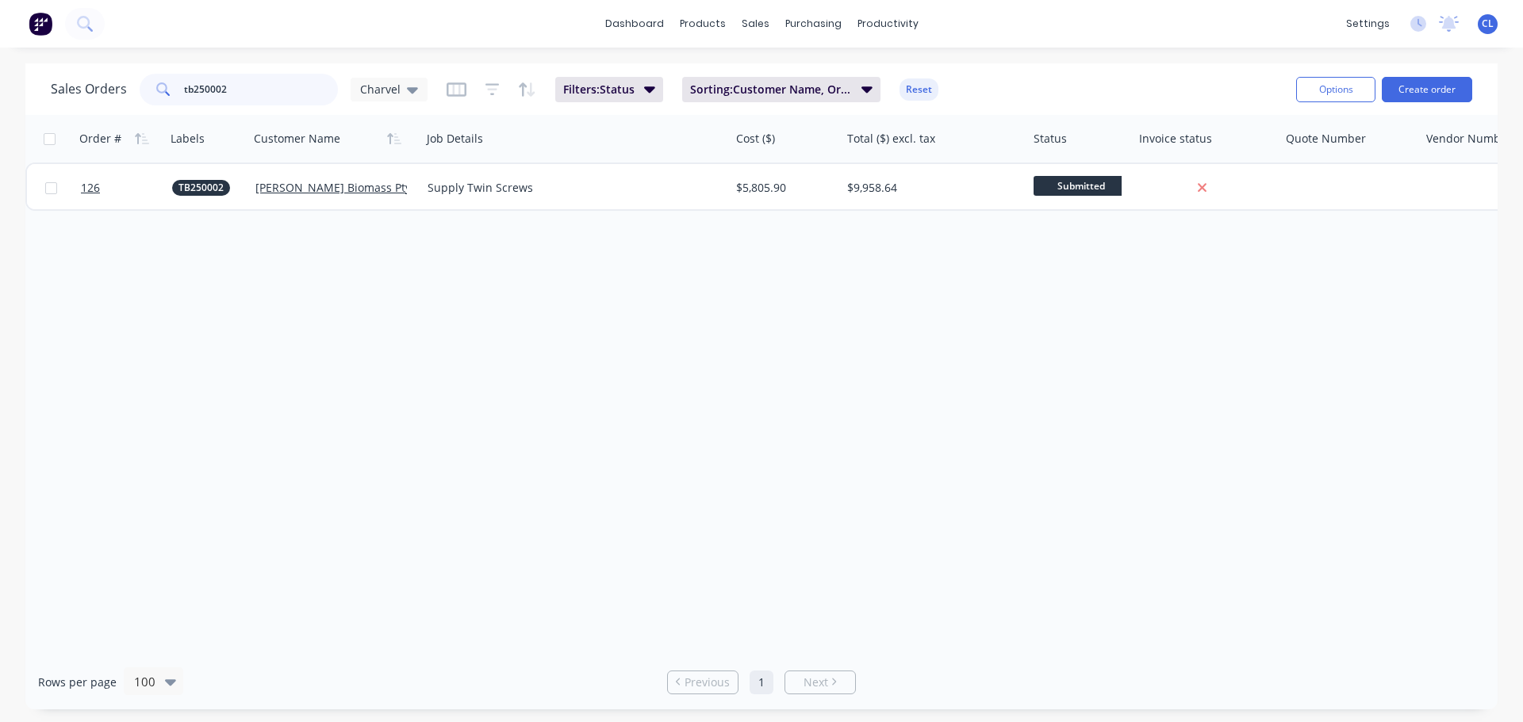
drag, startPoint x: 302, startPoint y: 92, endPoint x: -241, endPoint y: 76, distance: 543.4
click at [0, 76] on html "dashboard products sales purchasing productivity dashboard products Product Cat…" at bounding box center [761, 361] width 1523 height 722
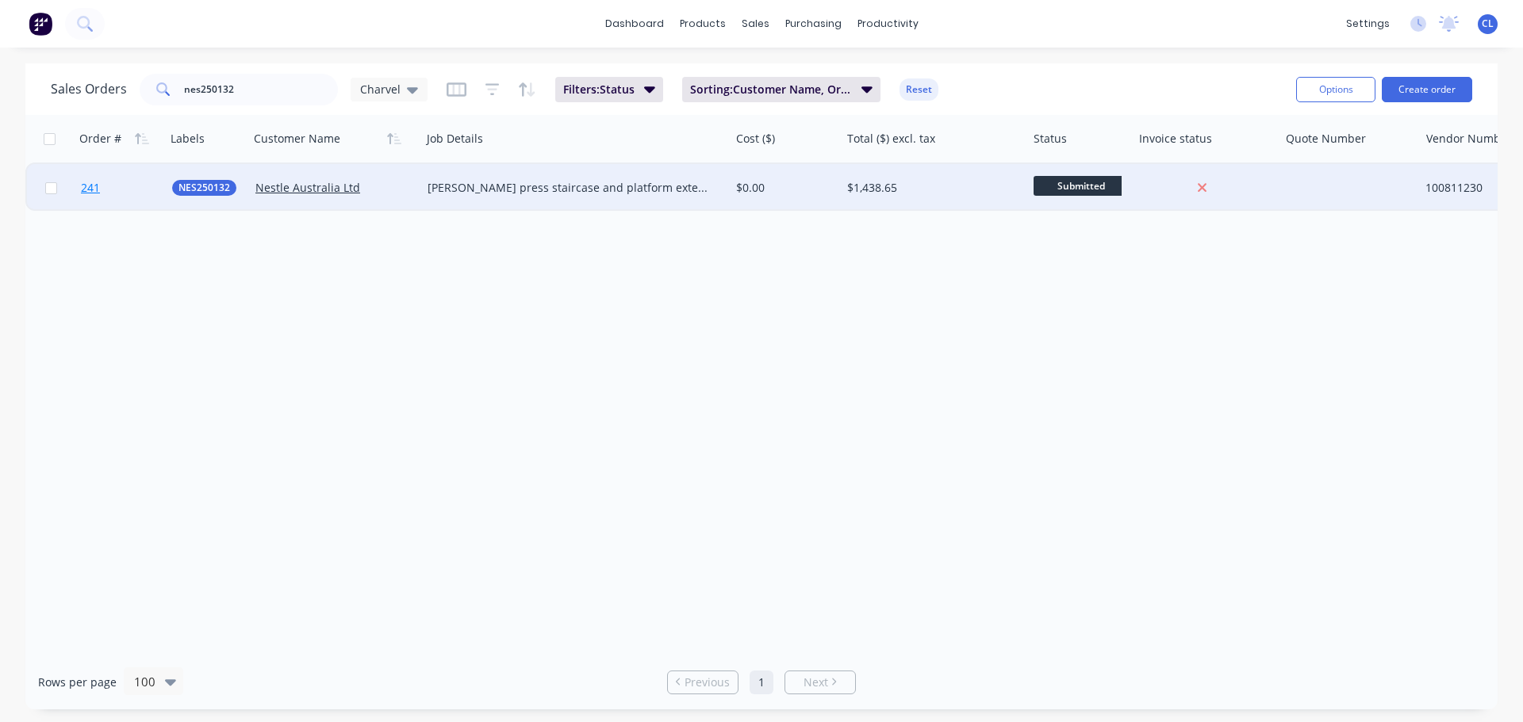
click at [117, 183] on link "241" at bounding box center [126, 188] width 91 height 48
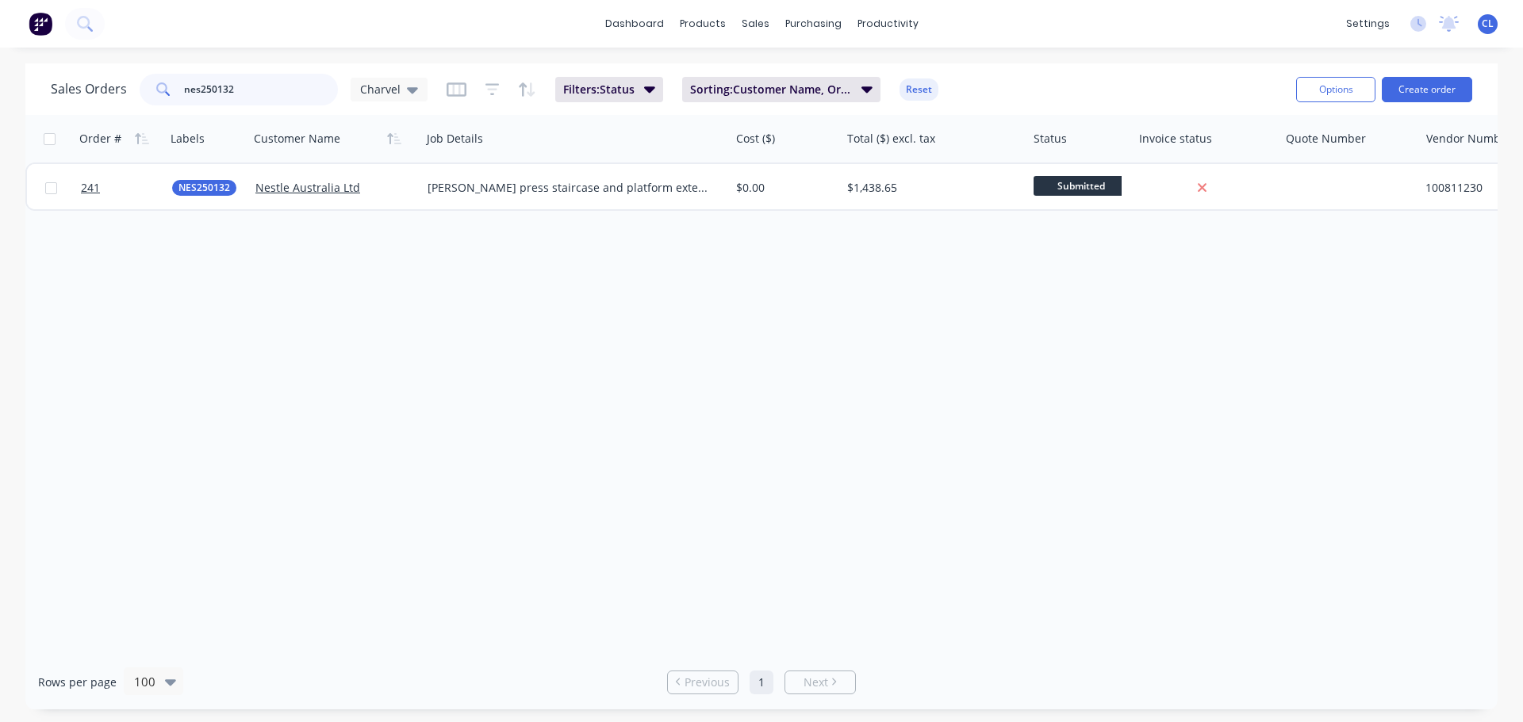
drag, startPoint x: 247, startPoint y: 90, endPoint x: -26, endPoint y: 87, distance: 272.8
click at [0, 87] on html "dashboard products sales purchasing productivity dashboard products Product Cat…" at bounding box center [761, 361] width 1523 height 722
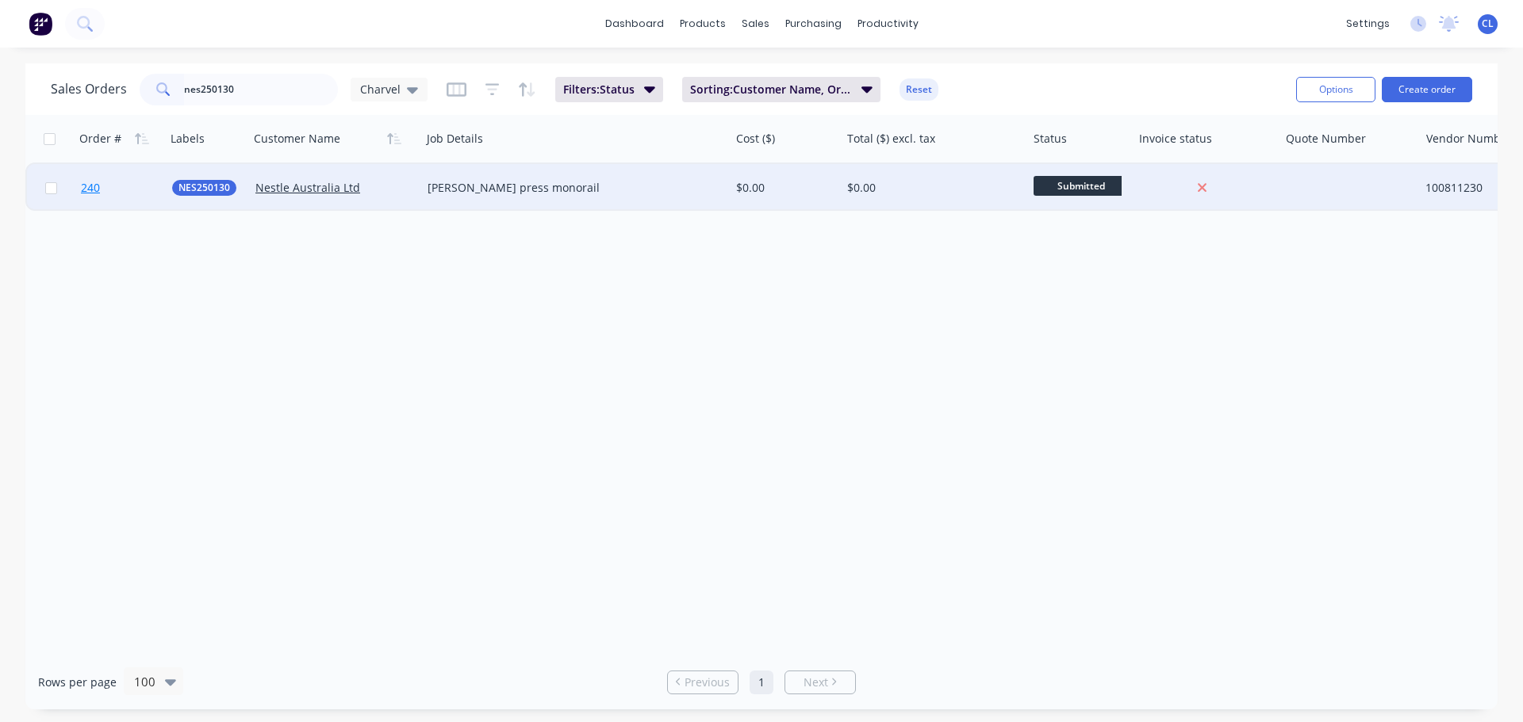
click at [98, 188] on span "240" at bounding box center [90, 188] width 19 height 16
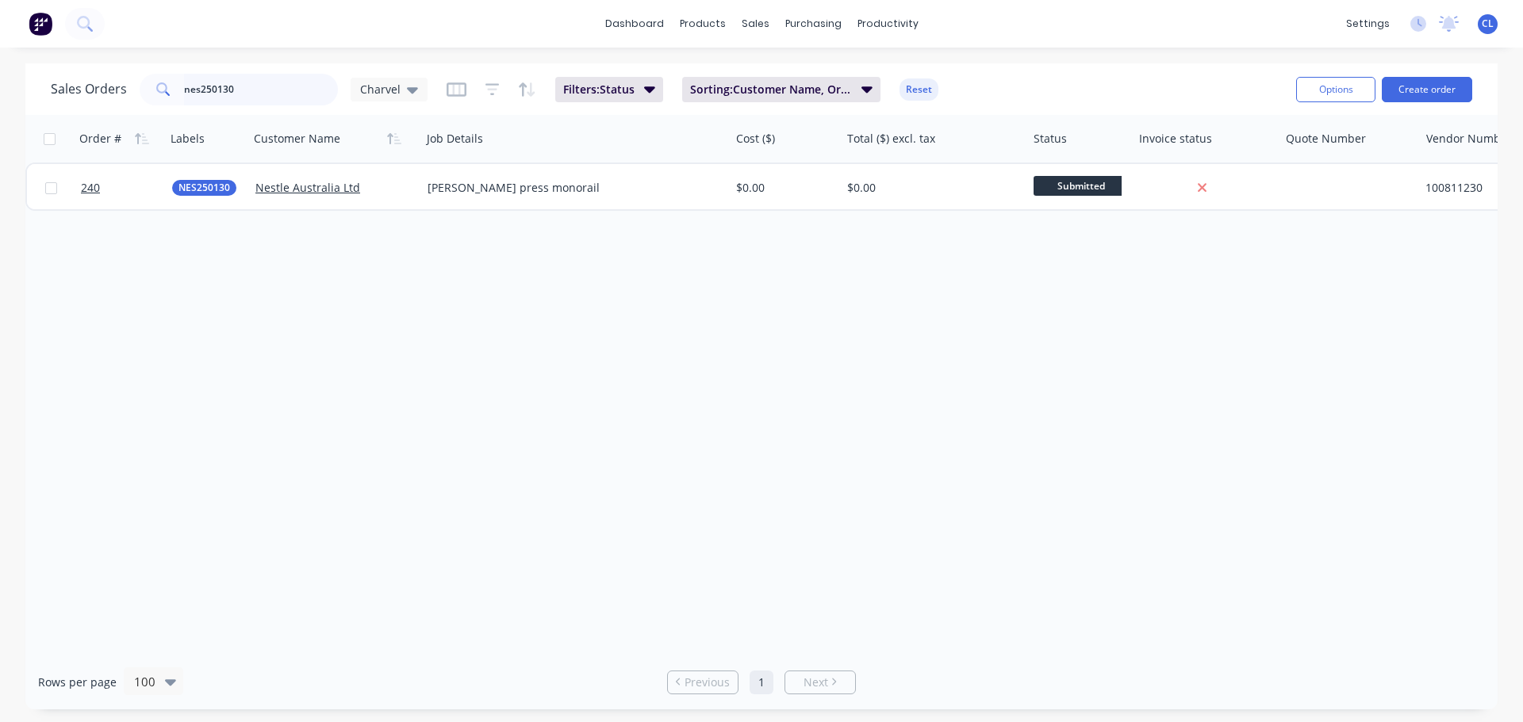
click at [184, 80] on input "nes250130" at bounding box center [261, 90] width 155 height 32
type input "NM250075"
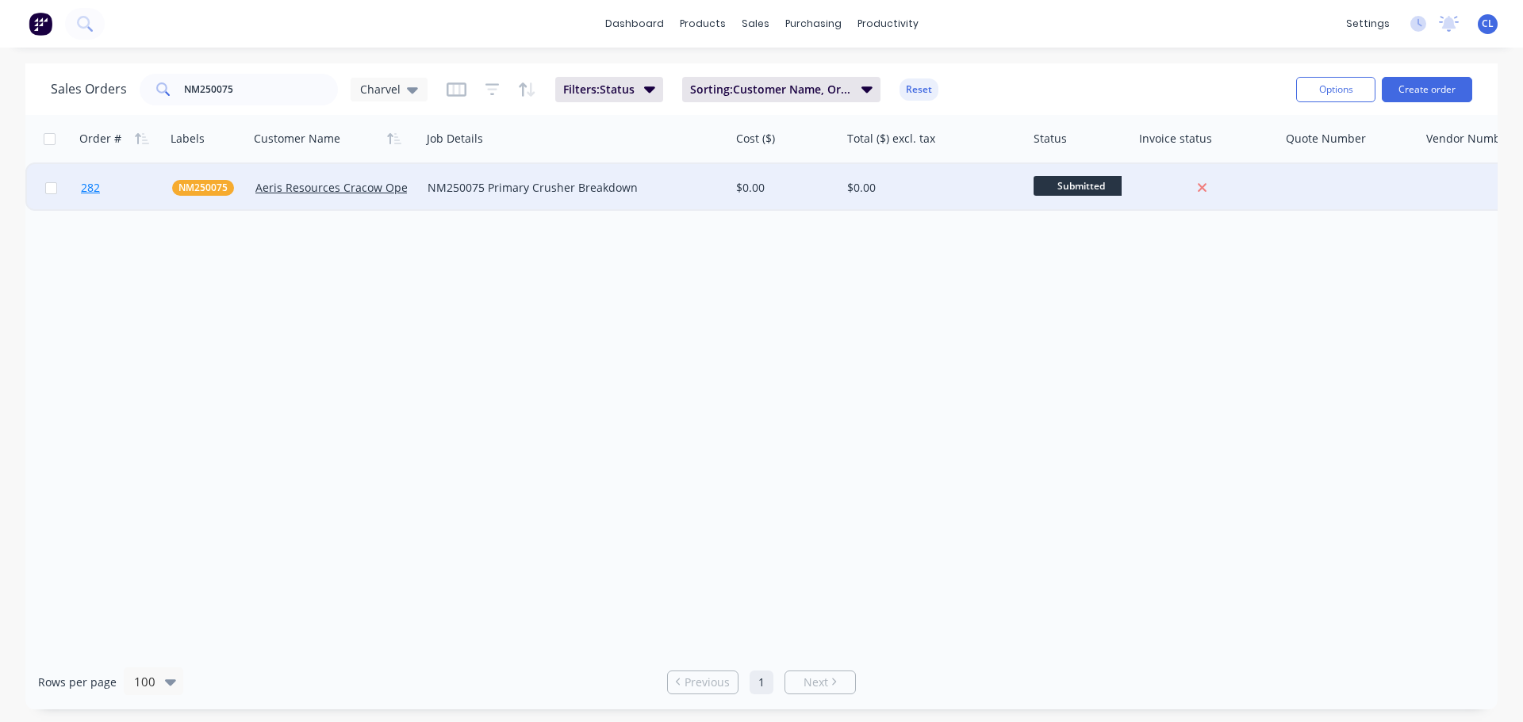
click at [98, 189] on span "282" at bounding box center [90, 188] width 19 height 16
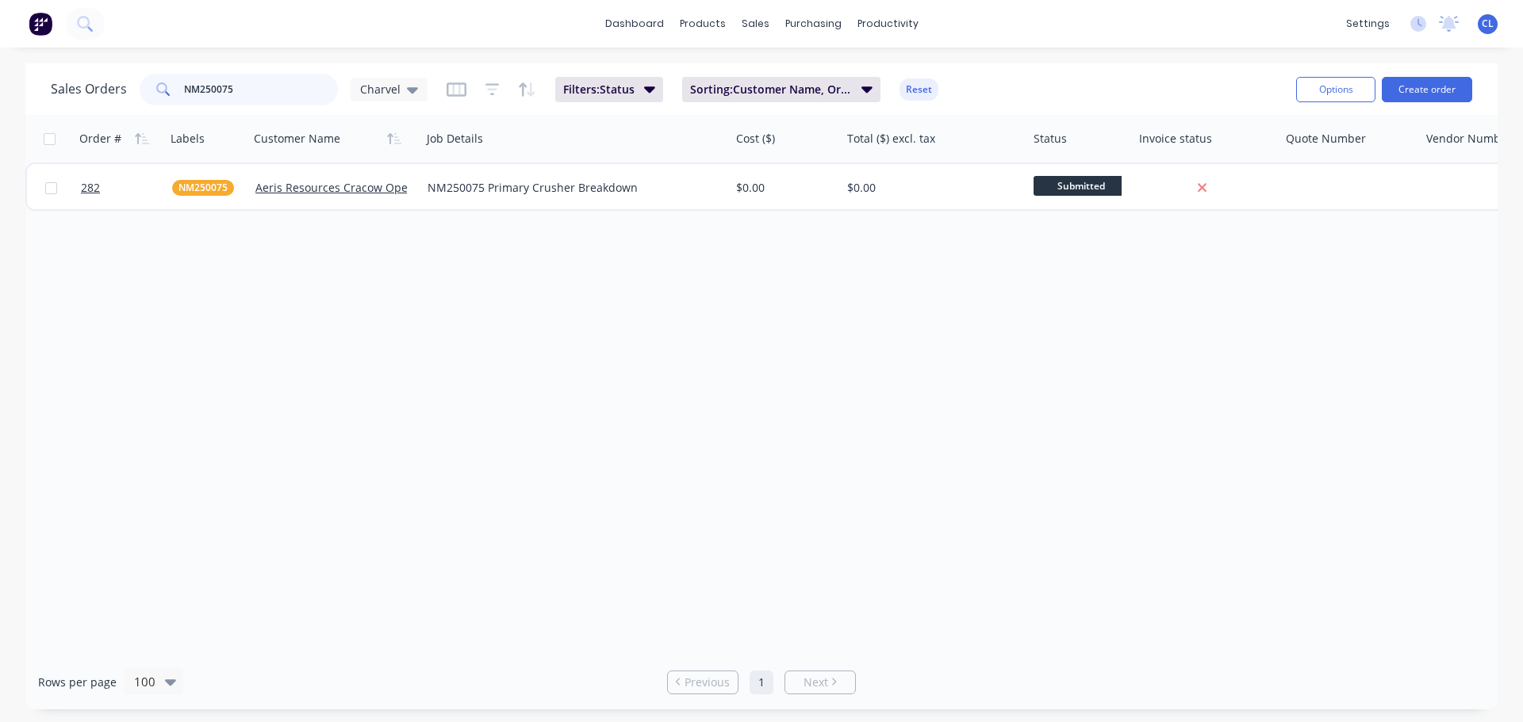
click at [214, 89] on input "NM250075" at bounding box center [261, 90] width 155 height 32
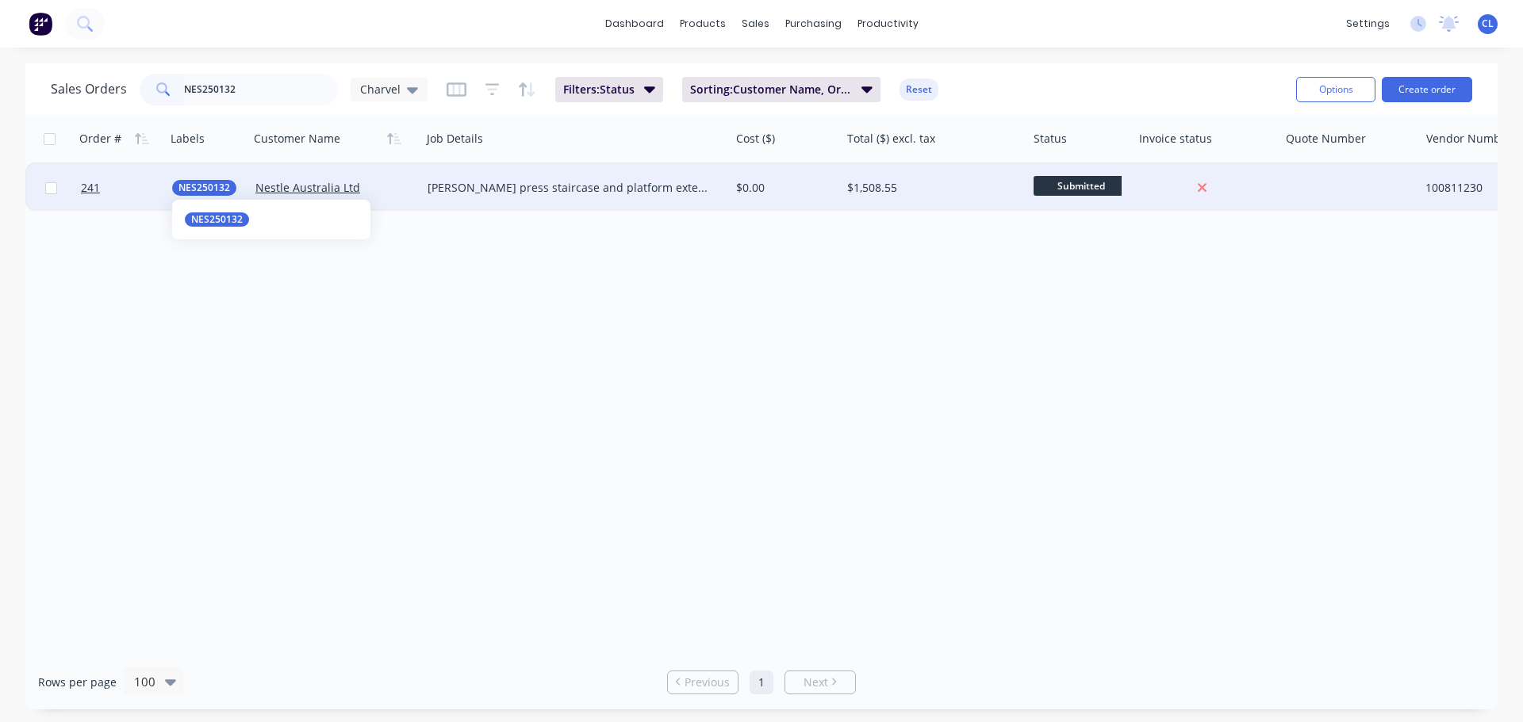
click at [213, 186] on span "NES250132" at bounding box center [204, 188] width 52 height 16
click at [101, 182] on link "241" at bounding box center [126, 188] width 91 height 48
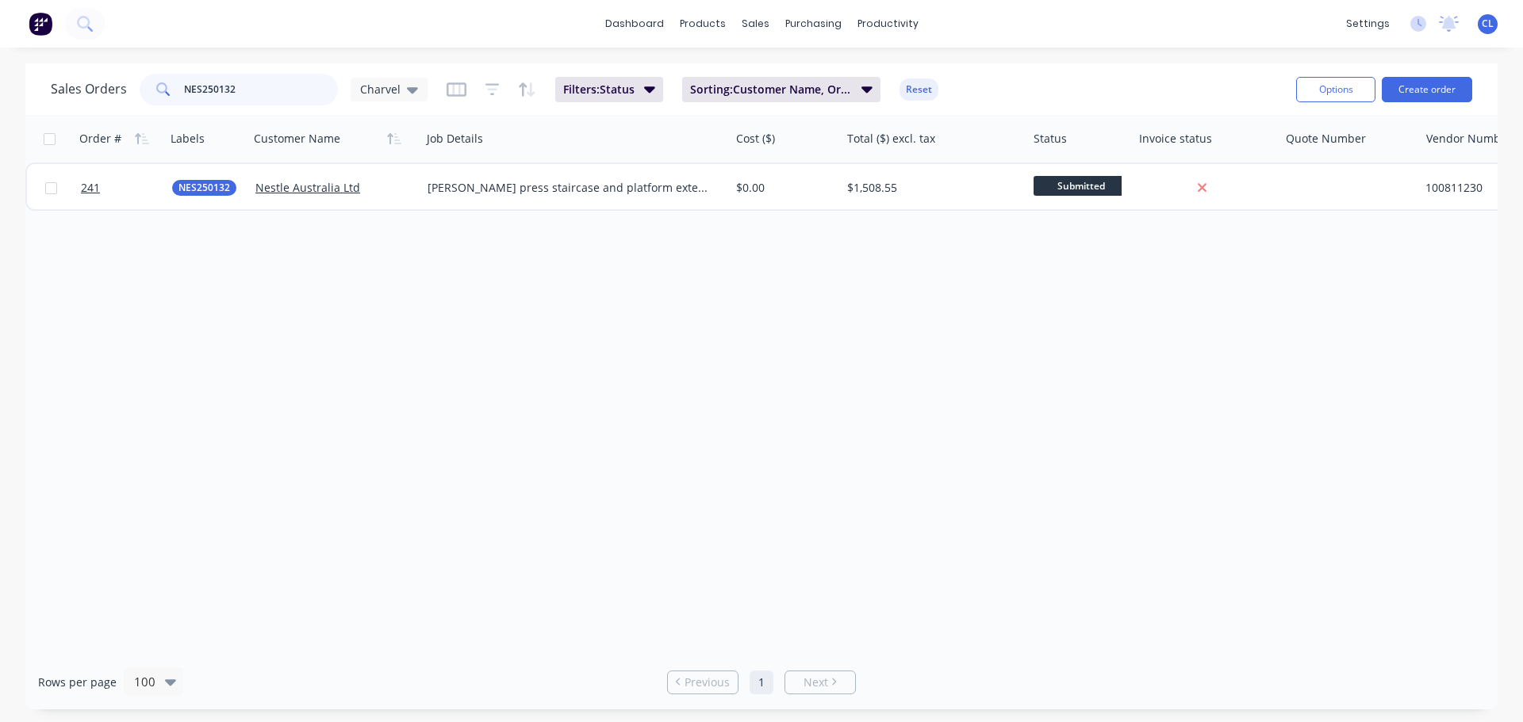
click at [251, 102] on input "NES250132" at bounding box center [261, 90] width 155 height 32
type input "NES250130"
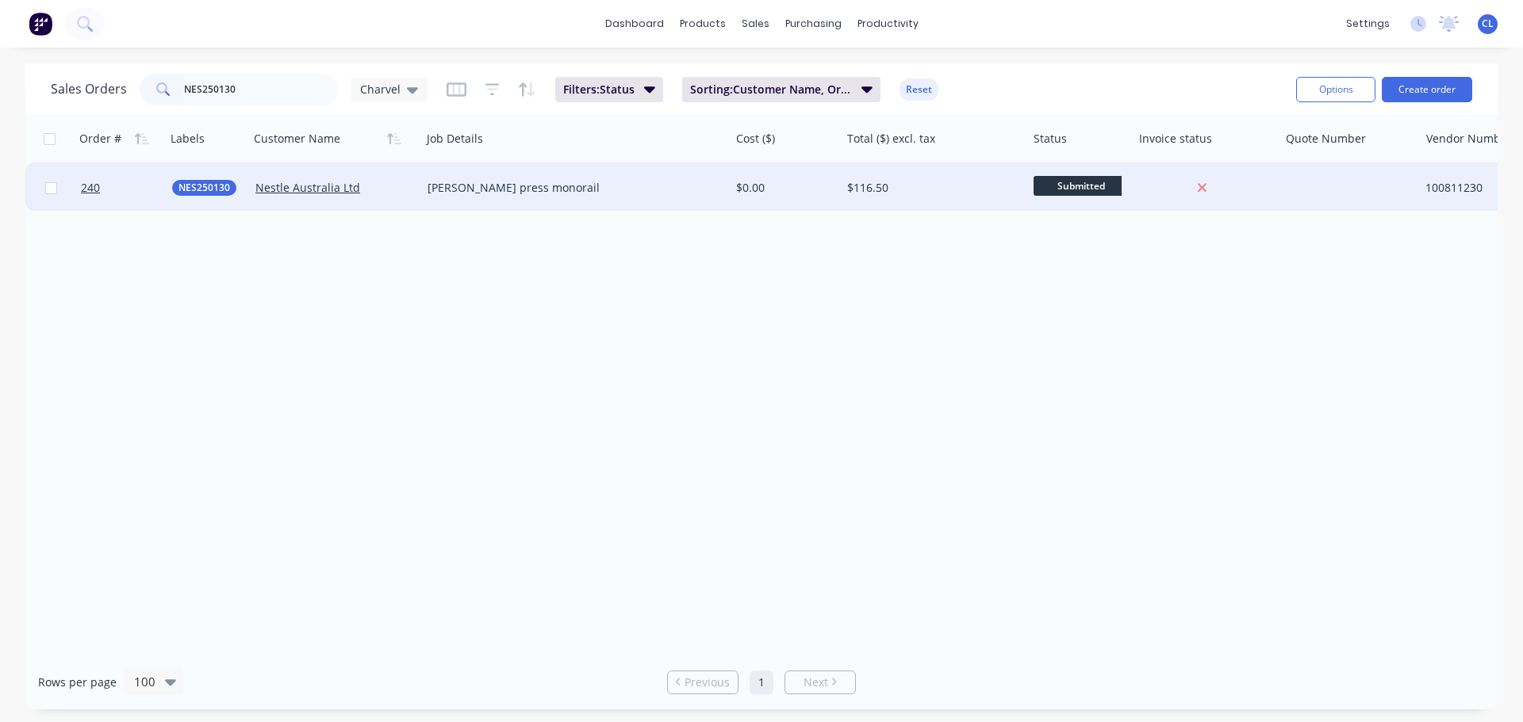
click at [77, 186] on div at bounding box center [120, 188] width 91 height 48
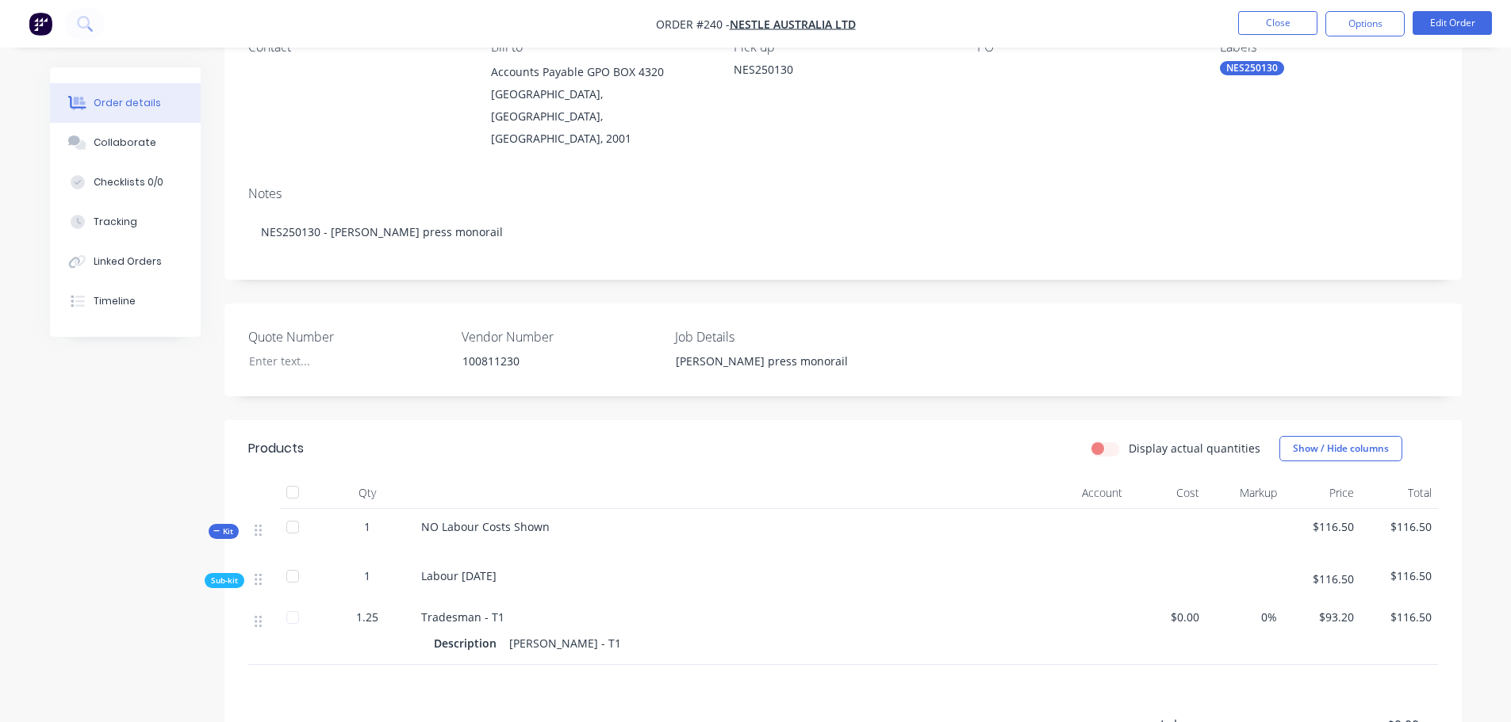
scroll to position [238, 0]
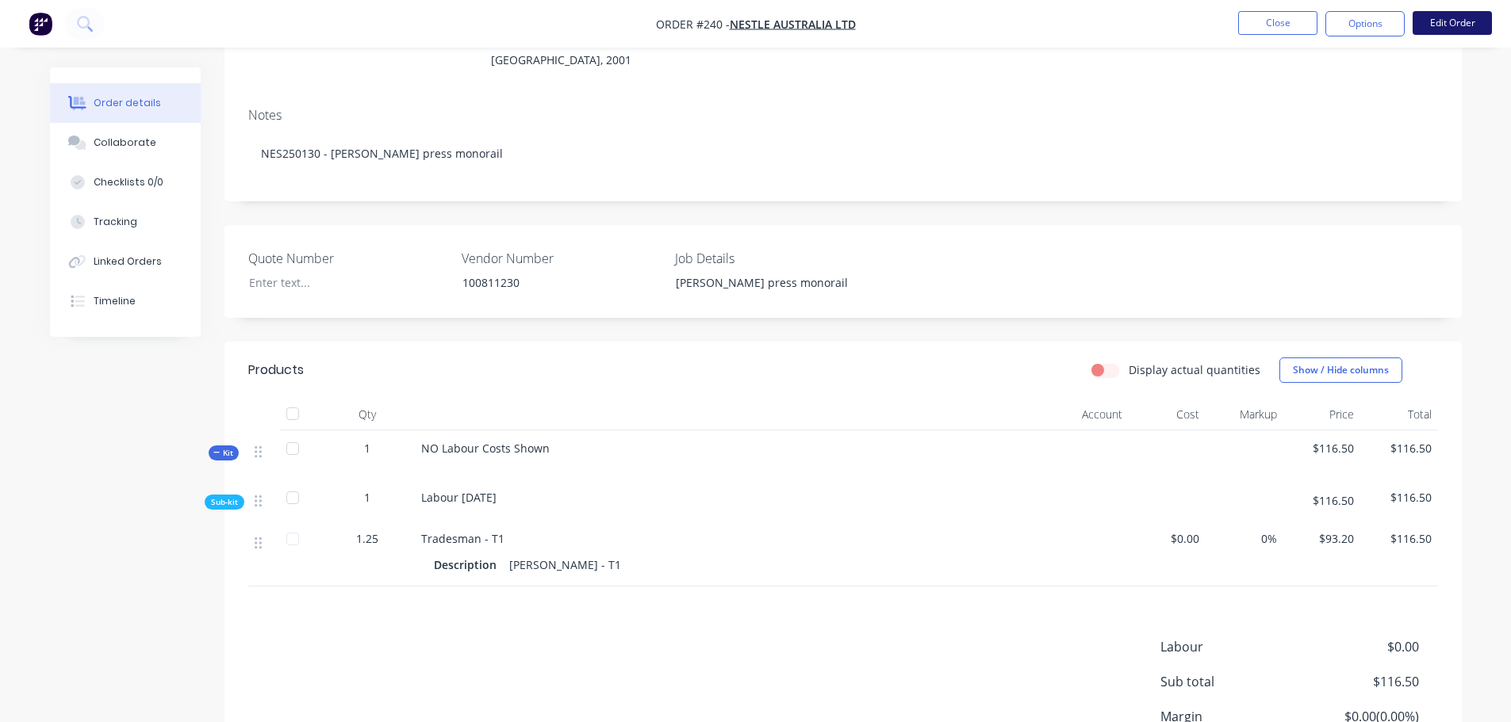
click at [1420, 29] on button "Edit Order" at bounding box center [1451, 23] width 79 height 24
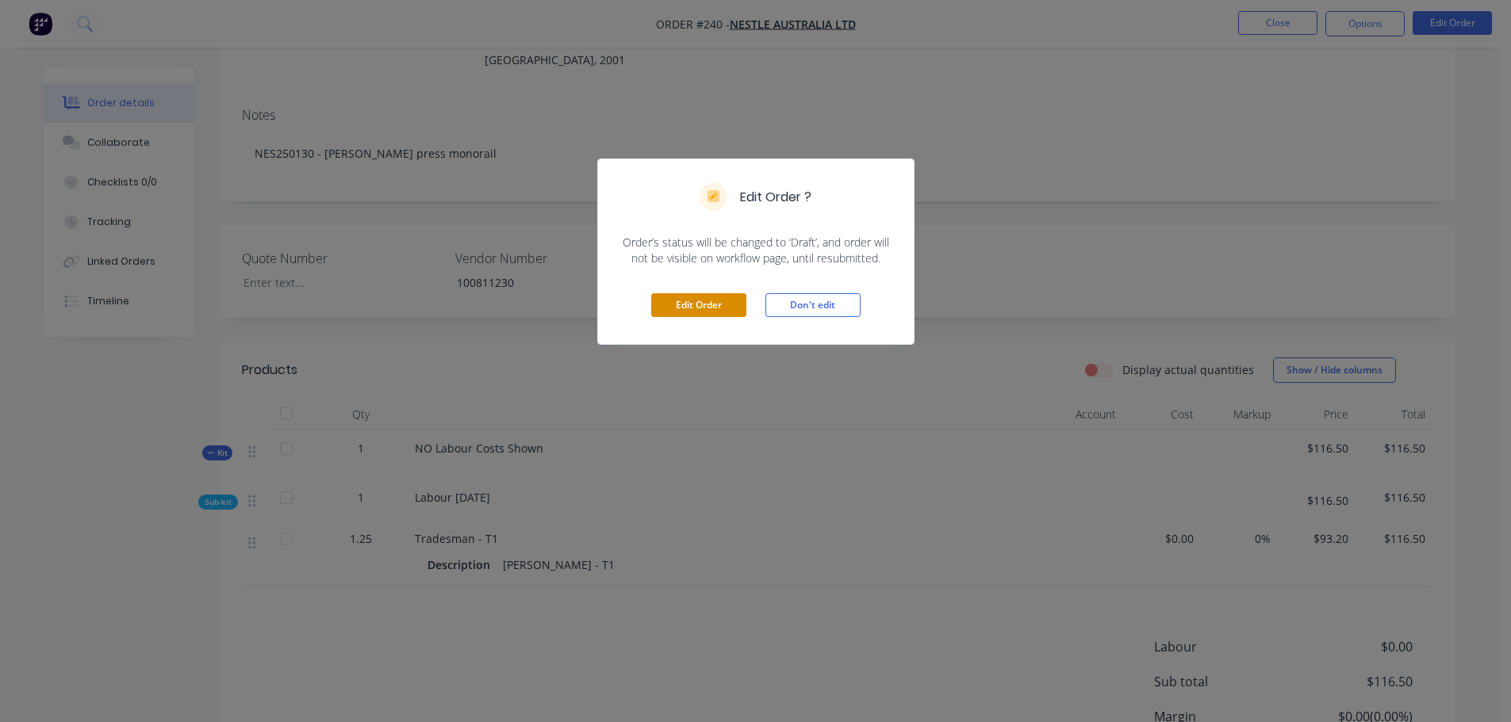
click at [716, 311] on button "Edit Order" at bounding box center [698, 305] width 95 height 24
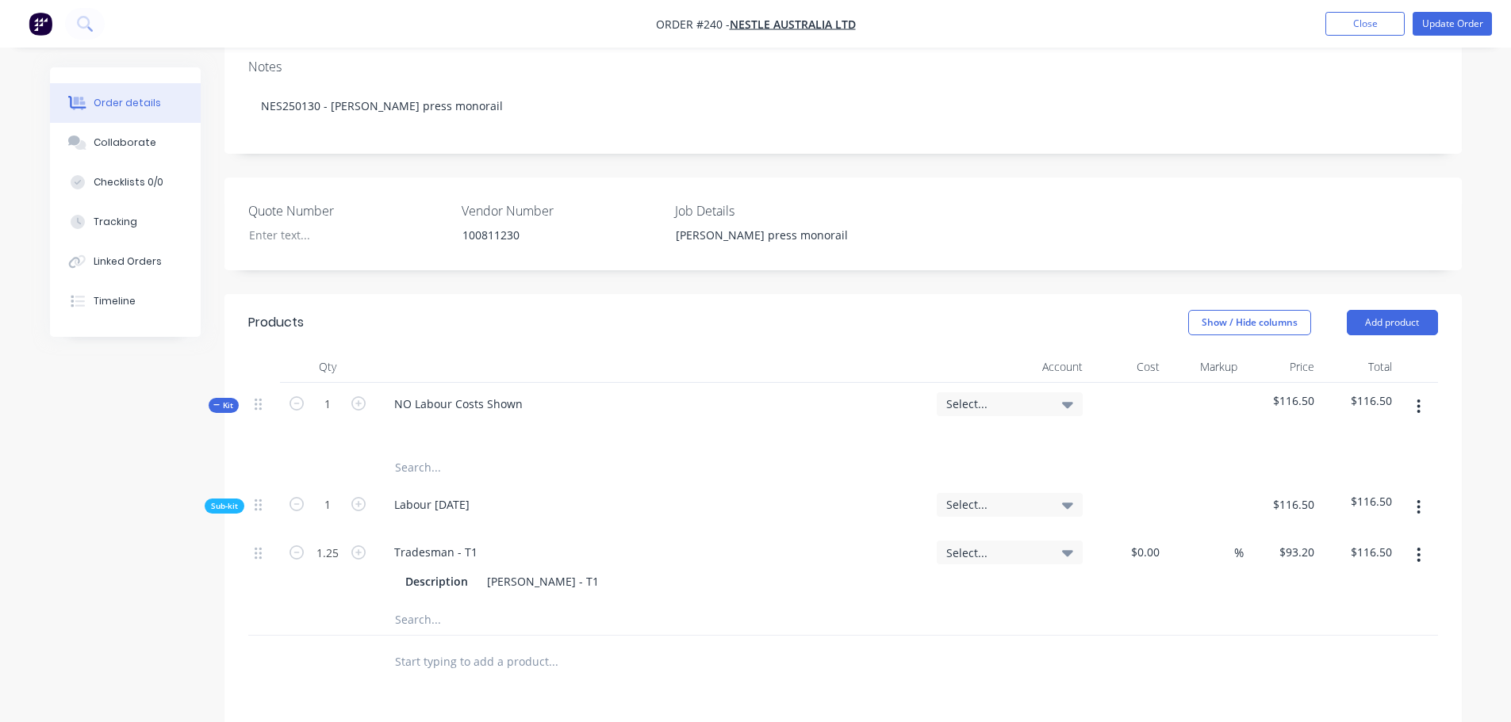
scroll to position [476, 0]
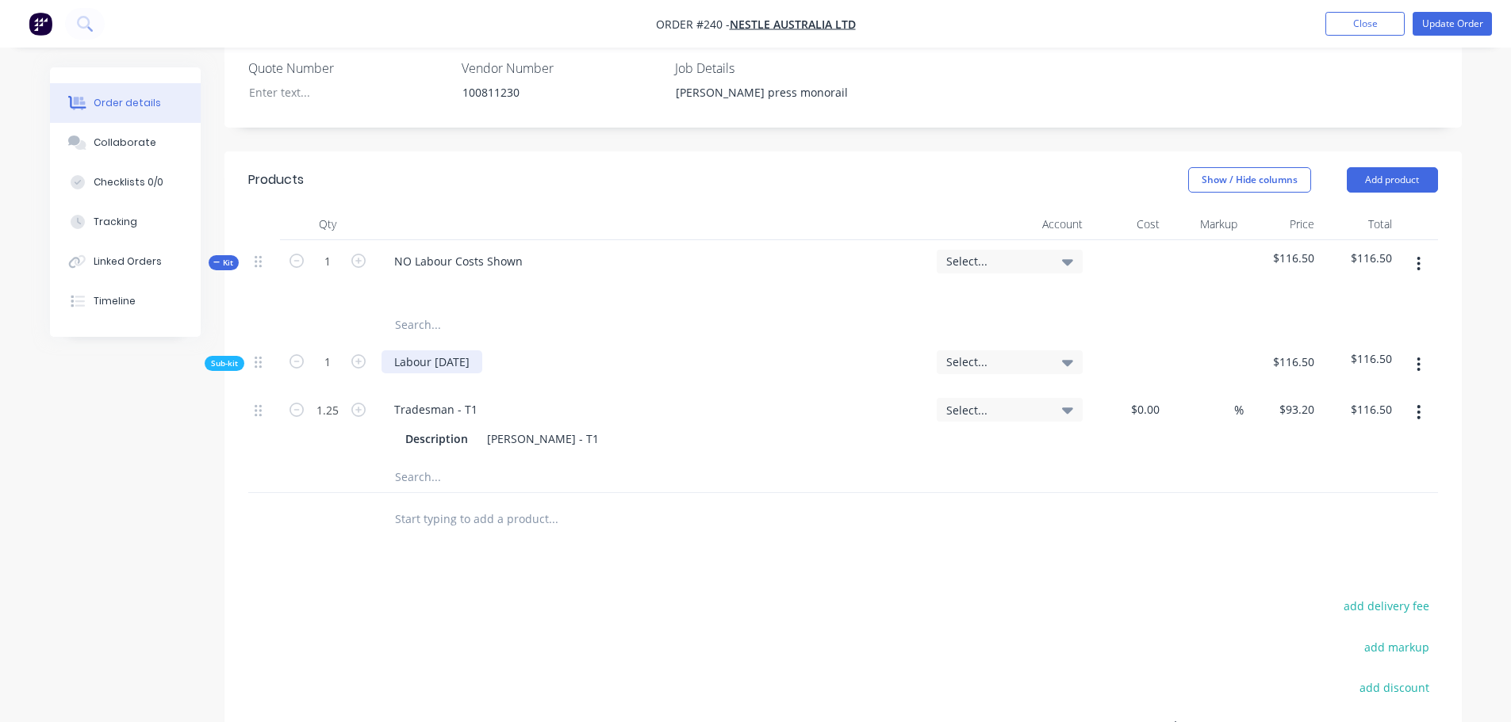
click at [442, 351] on div "Labour [DATE]" at bounding box center [431, 362] width 101 height 23
click at [1434, 24] on button "Update Order" at bounding box center [1451, 24] width 79 height 24
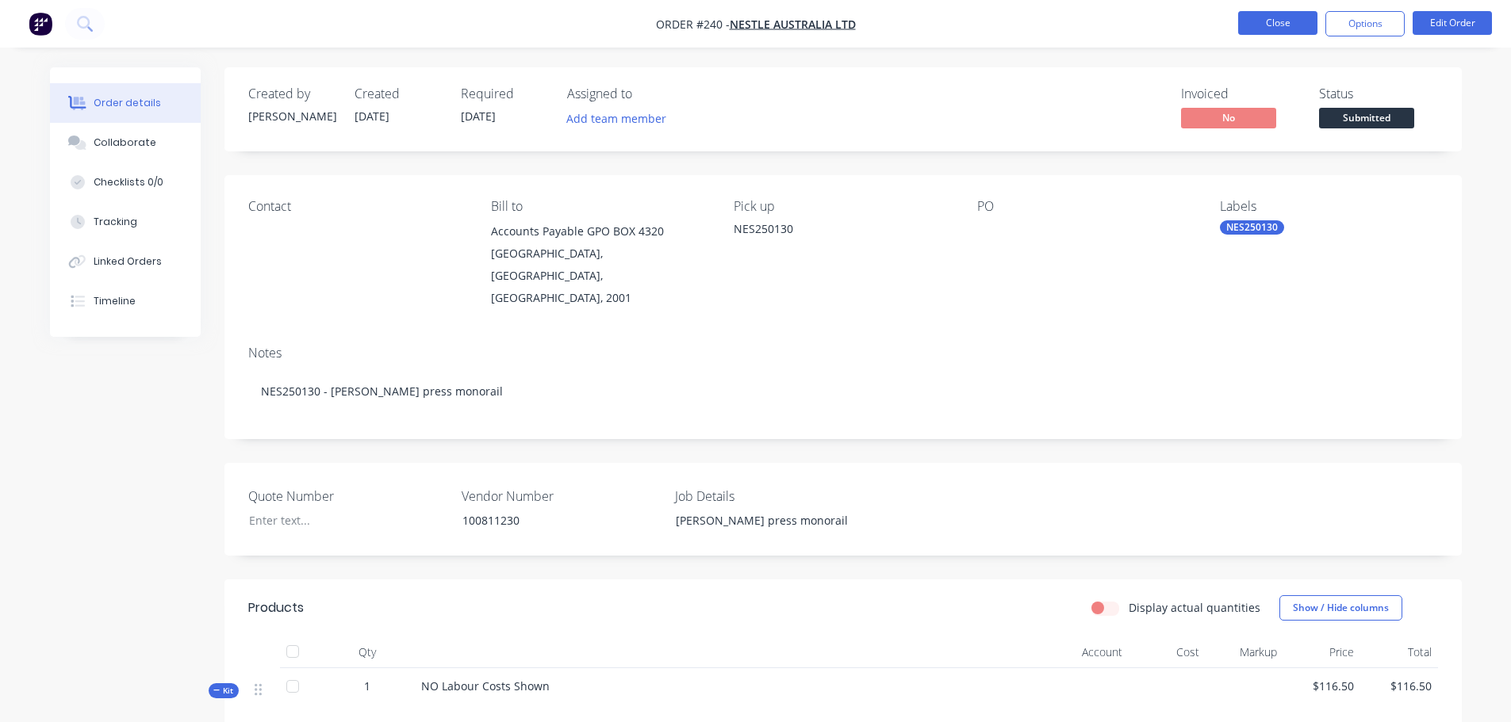
click at [1291, 21] on button "Close" at bounding box center [1277, 23] width 79 height 24
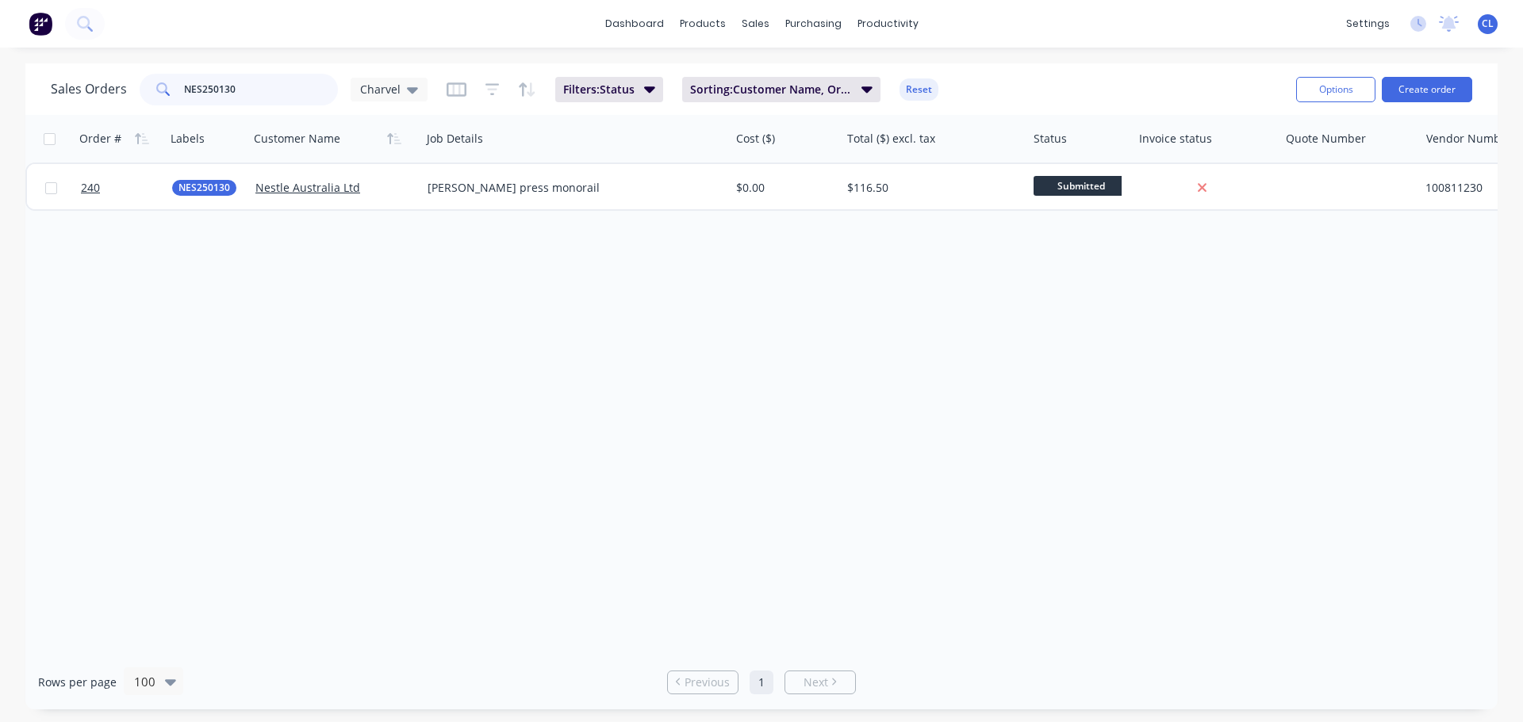
drag, startPoint x: 246, startPoint y: 88, endPoint x: 216, endPoint y: 90, distance: 30.2
click at [216, 90] on input "NES250130" at bounding box center [261, 90] width 155 height 32
type input "NES250024"
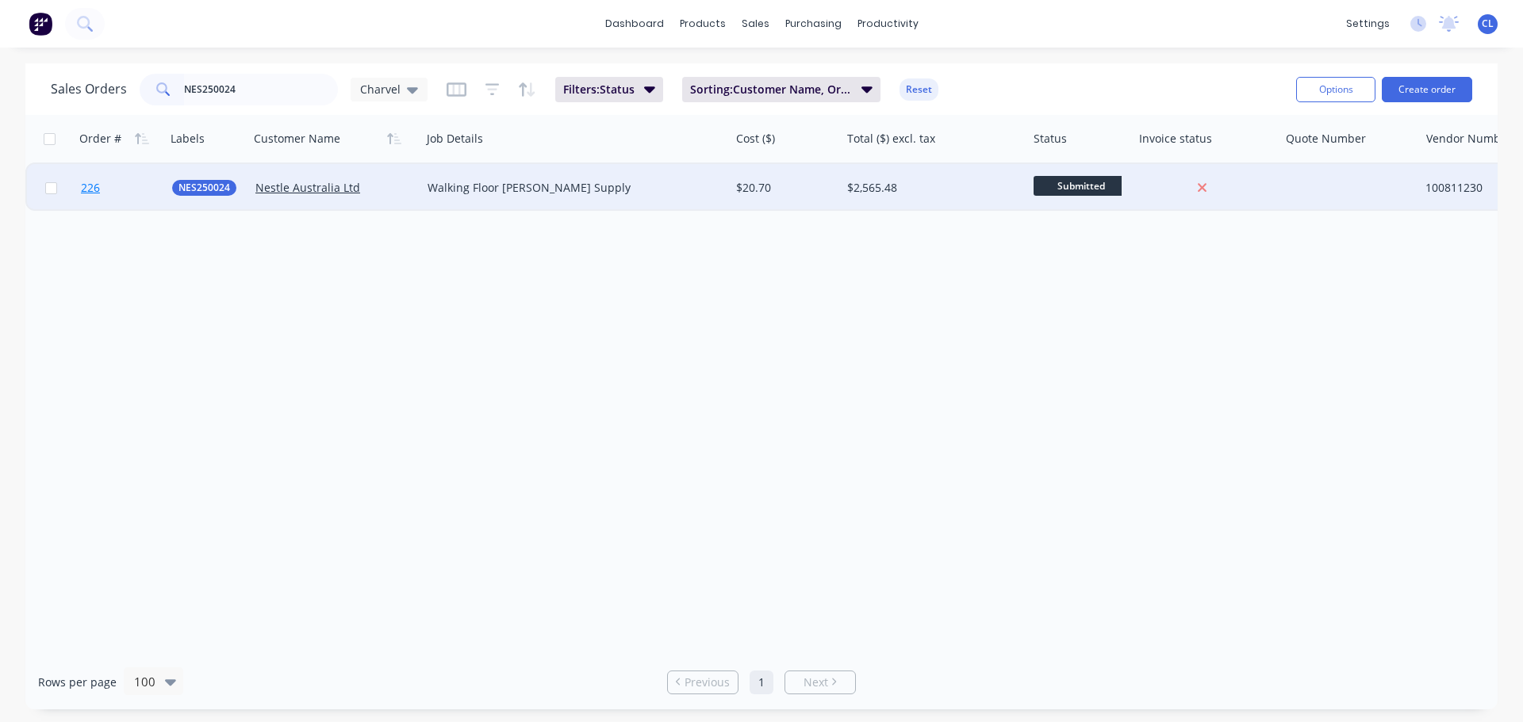
click at [93, 201] on link "226" at bounding box center [126, 188] width 91 height 48
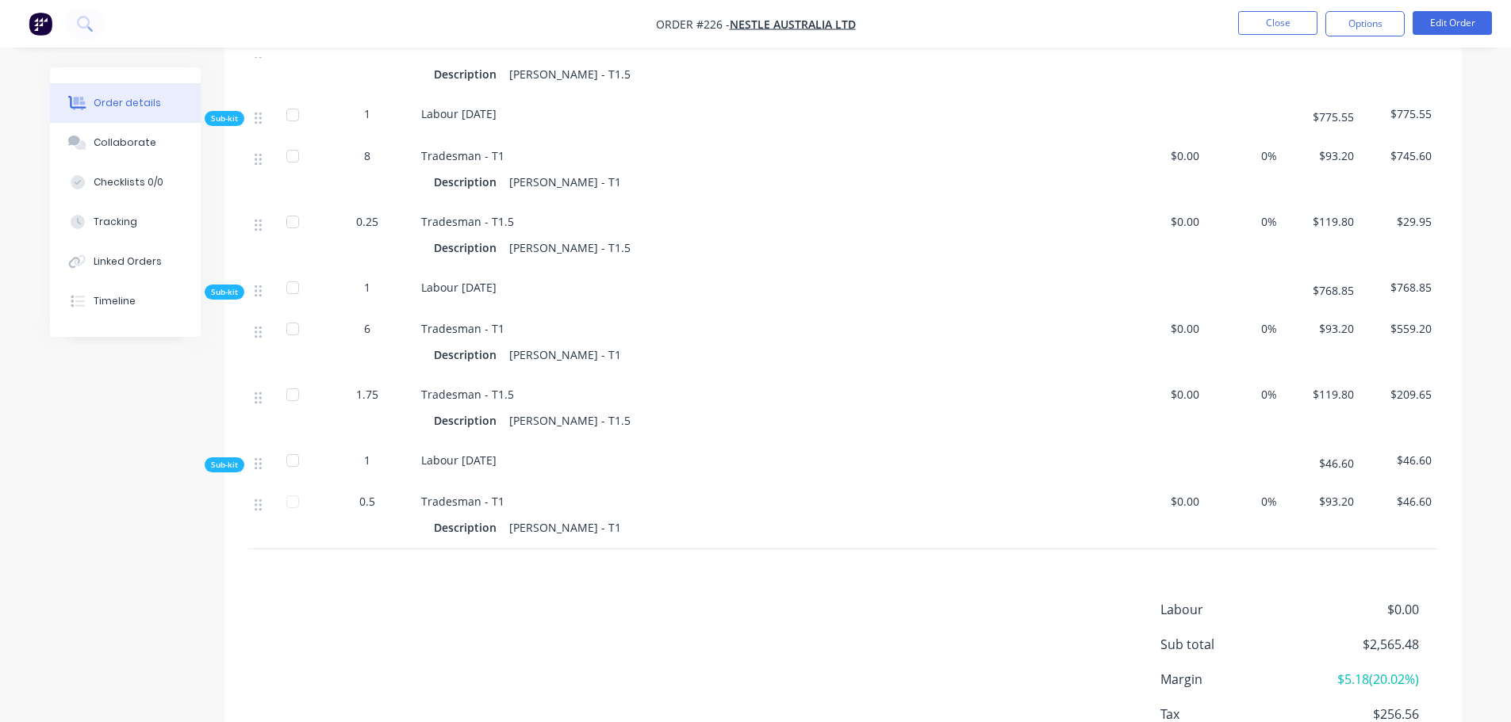
scroll to position [1269, 0]
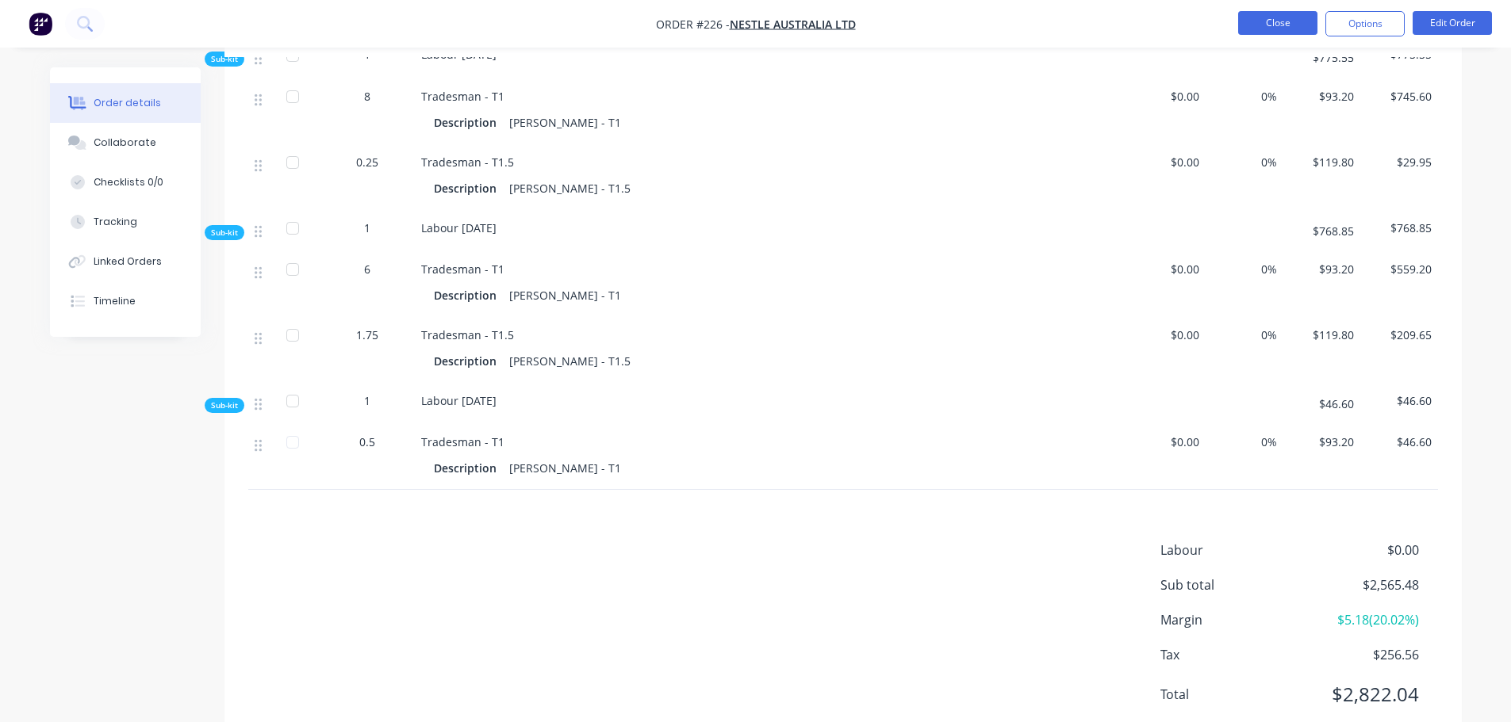
click at [1268, 27] on button "Close" at bounding box center [1277, 23] width 79 height 24
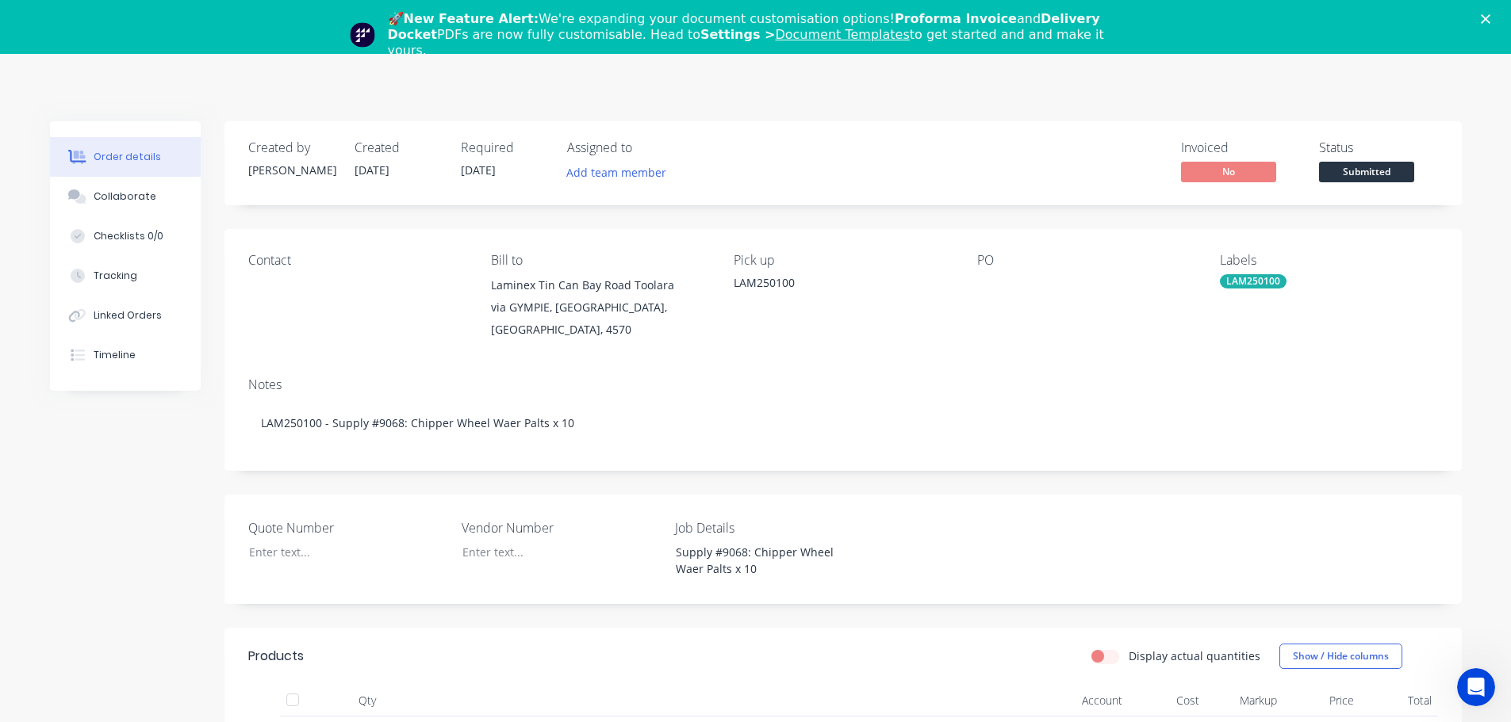
click at [1107, 316] on div "PO" at bounding box center [1085, 297] width 217 height 88
click at [1490, 18] on polygon "Close" at bounding box center [1486, 19] width 10 height 10
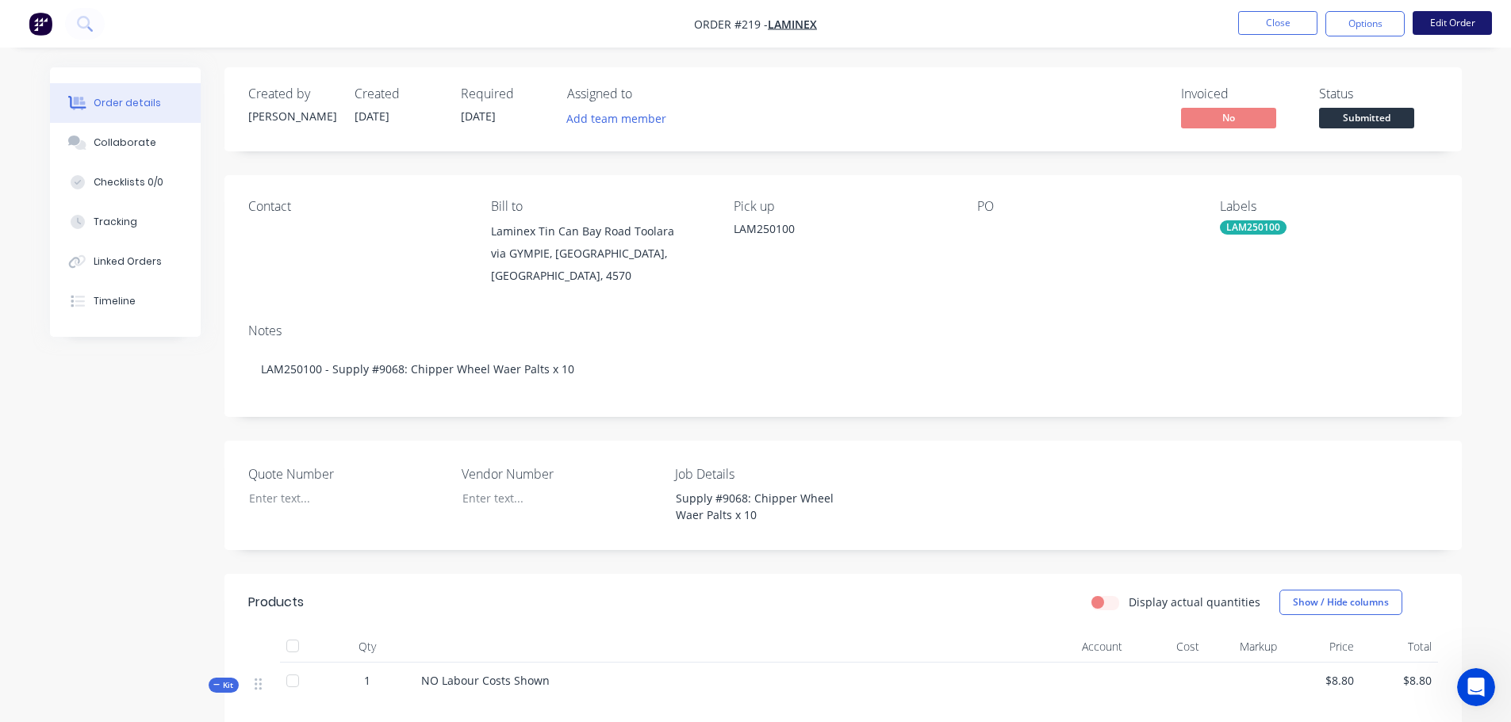
click at [1431, 29] on button "Edit Order" at bounding box center [1451, 23] width 79 height 24
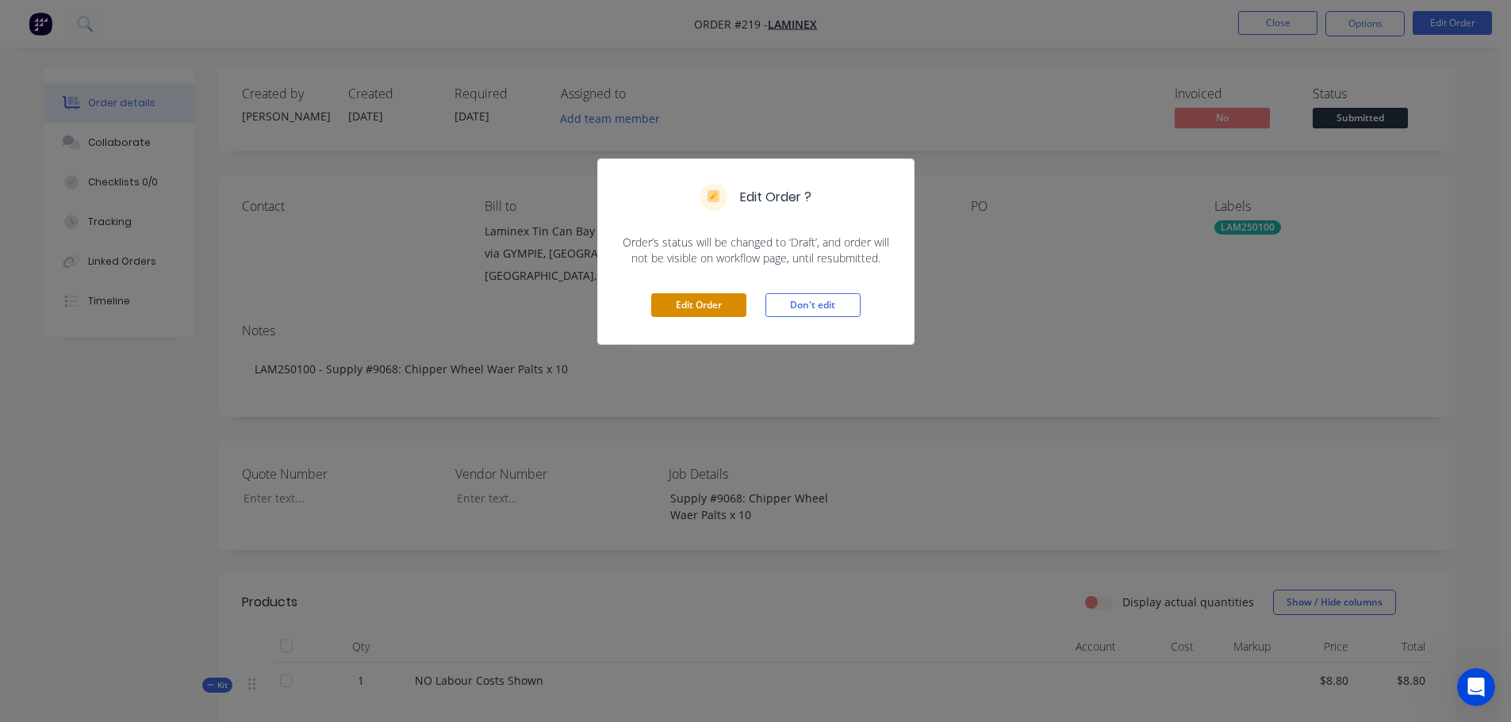
click at [675, 302] on button "Edit Order" at bounding box center [698, 305] width 95 height 24
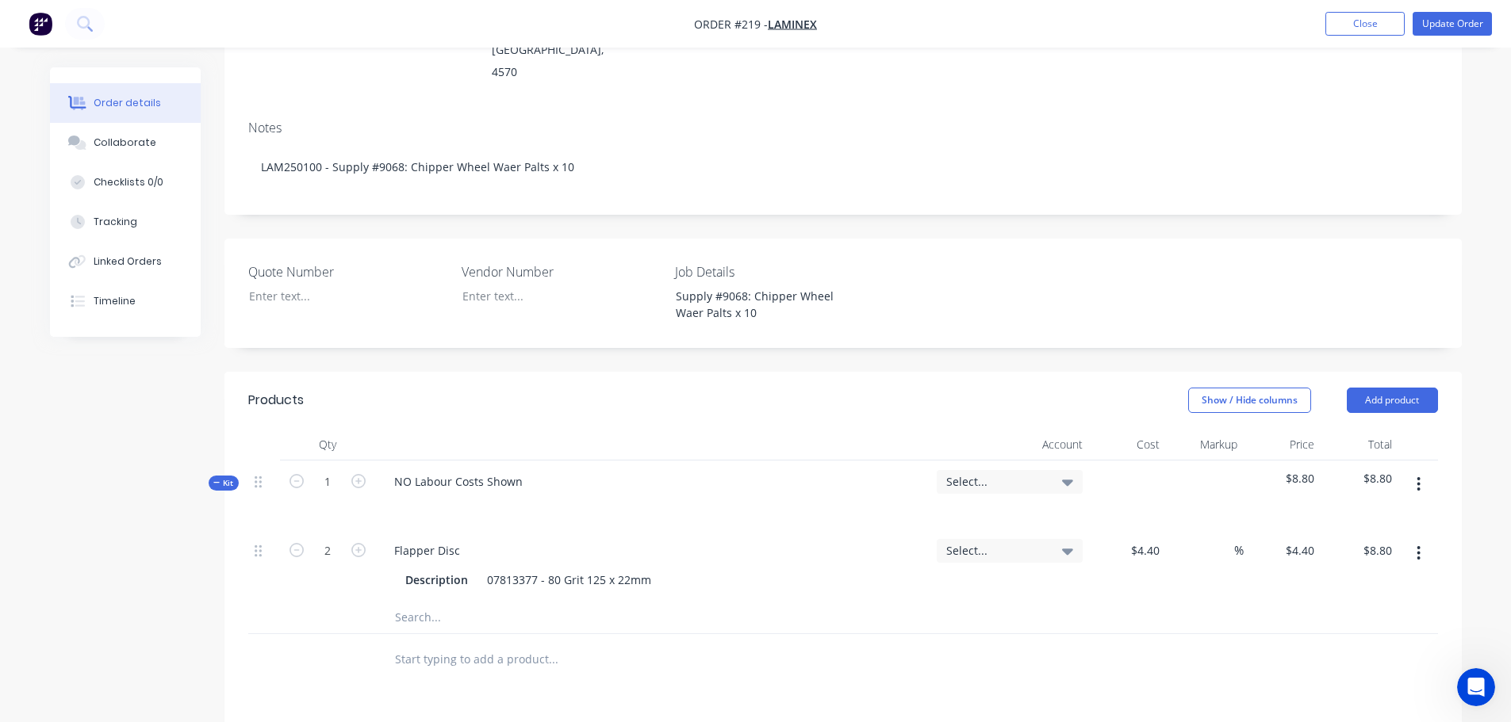
scroll to position [317, 0]
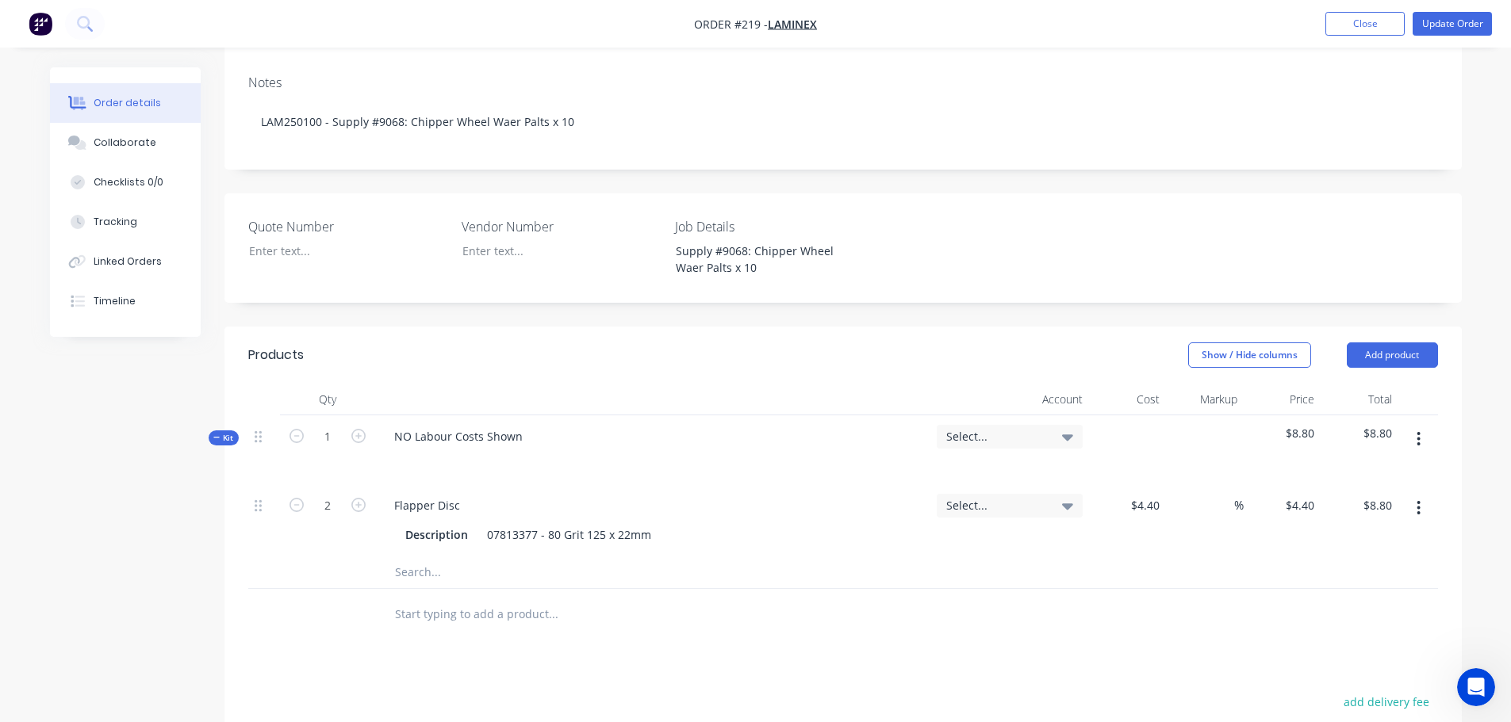
click at [1424, 425] on button "button" at bounding box center [1418, 439] width 37 height 29
click at [1368, 501] on div "Add sub kit to kit" at bounding box center [1362, 512] width 122 height 23
click at [430, 588] on div at bounding box center [652, 612] width 555 height 48
click at [435, 588] on div at bounding box center [652, 612] width 555 height 48
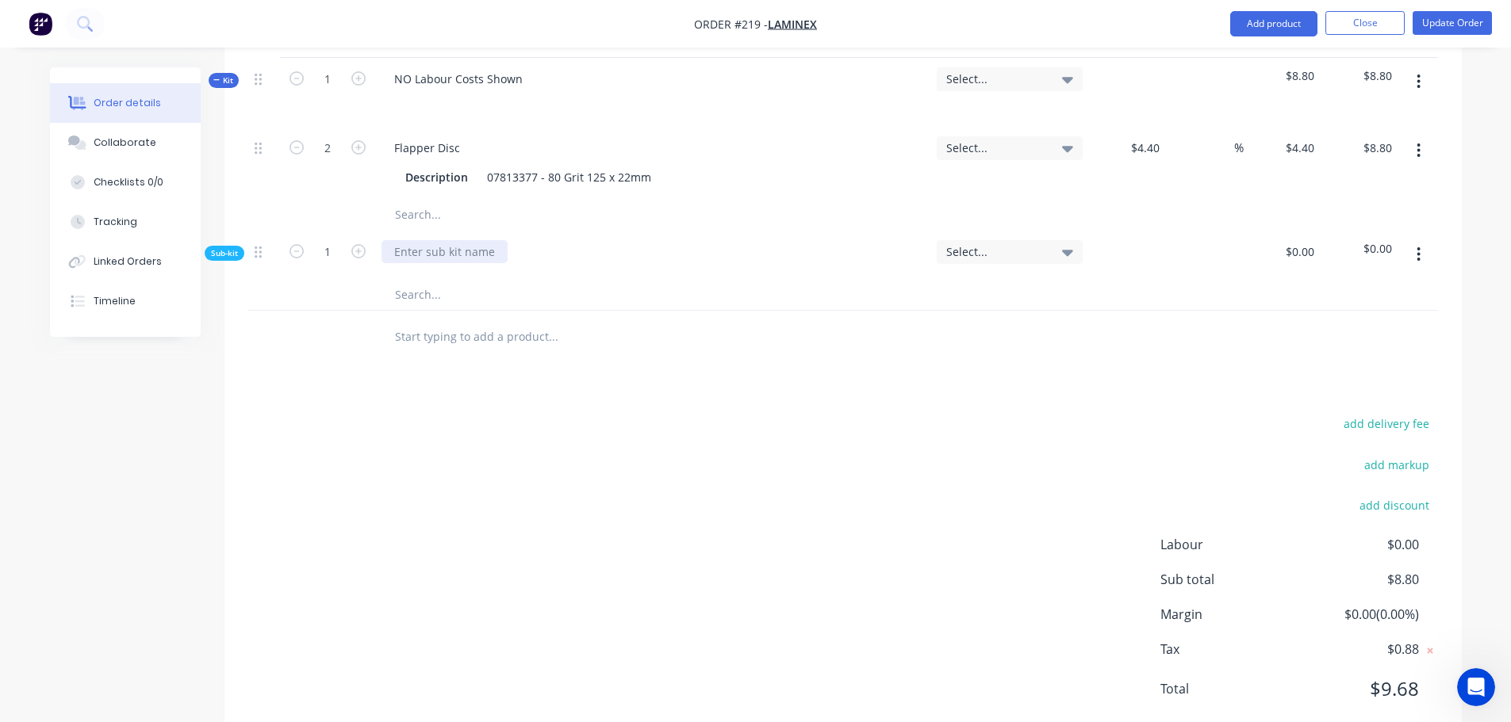
click at [429, 240] on div at bounding box center [444, 251] width 126 height 23
click at [427, 278] on input "text" at bounding box center [552, 294] width 317 height 32
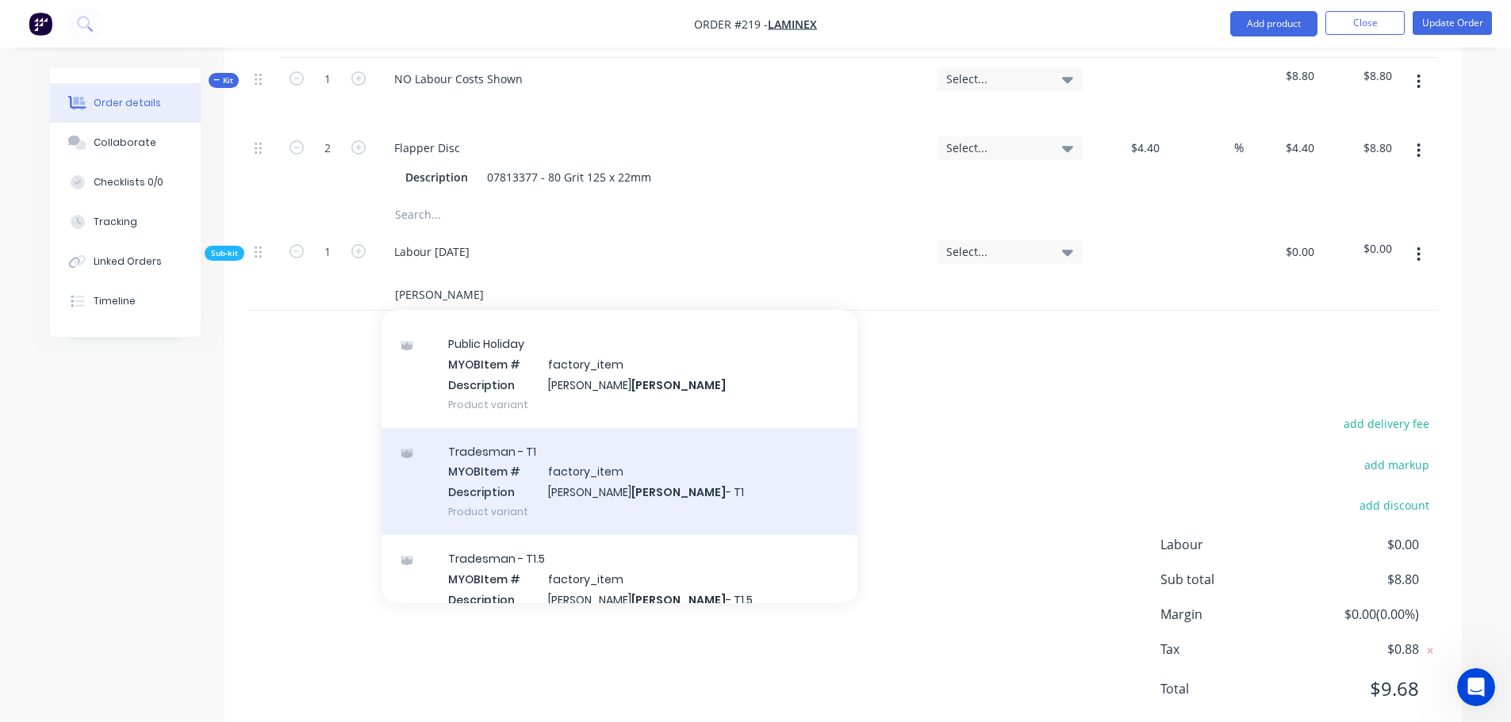
scroll to position [79, 0]
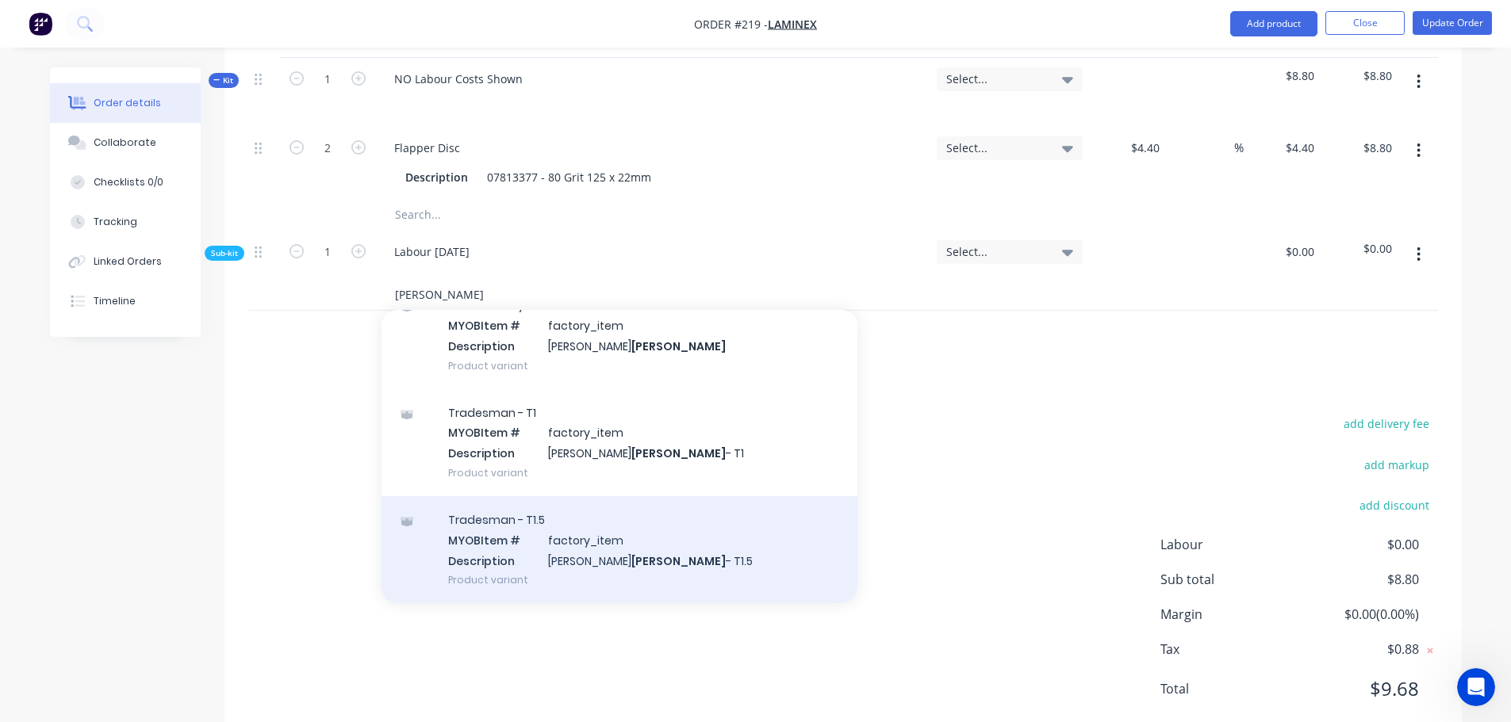
type input "baker"
click at [570, 496] on div "Tradesman - T1.5 MYOB Item # factory_item Description Kris Baker - T1.5 Product…" at bounding box center [619, 549] width 476 height 107
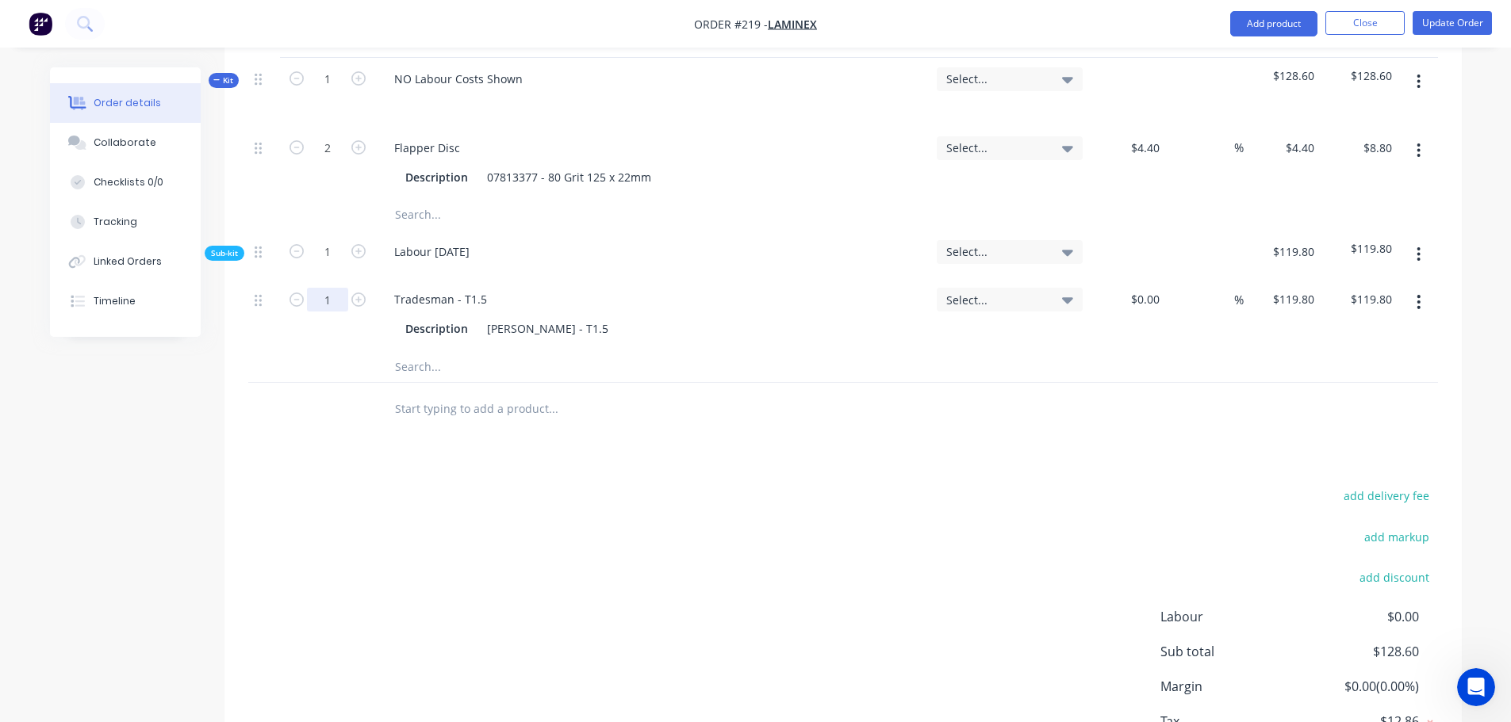
click at [333, 288] on input "1" at bounding box center [327, 300] width 41 height 24
type input "1.5"
type input "$179.70"
click at [359, 383] on div at bounding box center [327, 409] width 95 height 52
click at [1465, 22] on button "Update Order" at bounding box center [1451, 23] width 79 height 24
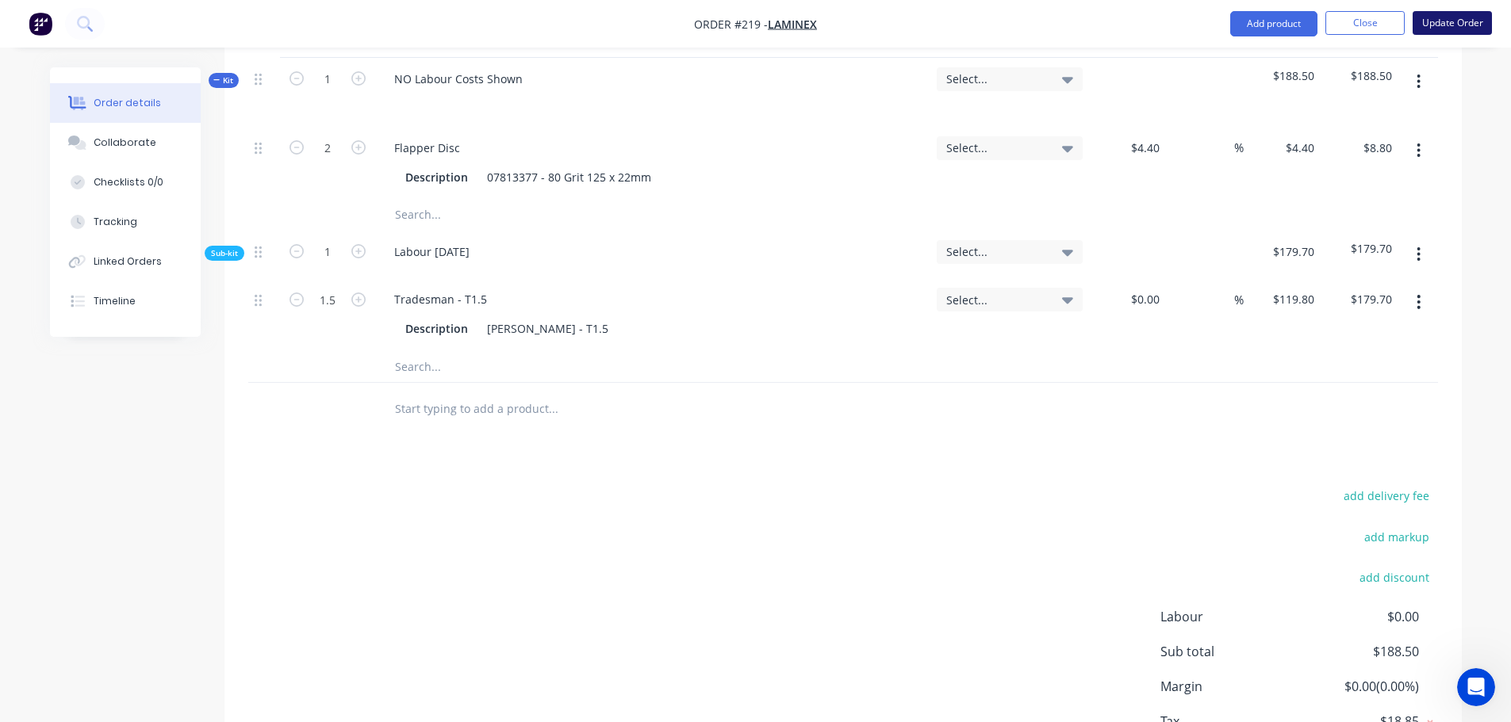
scroll to position [0, 0]
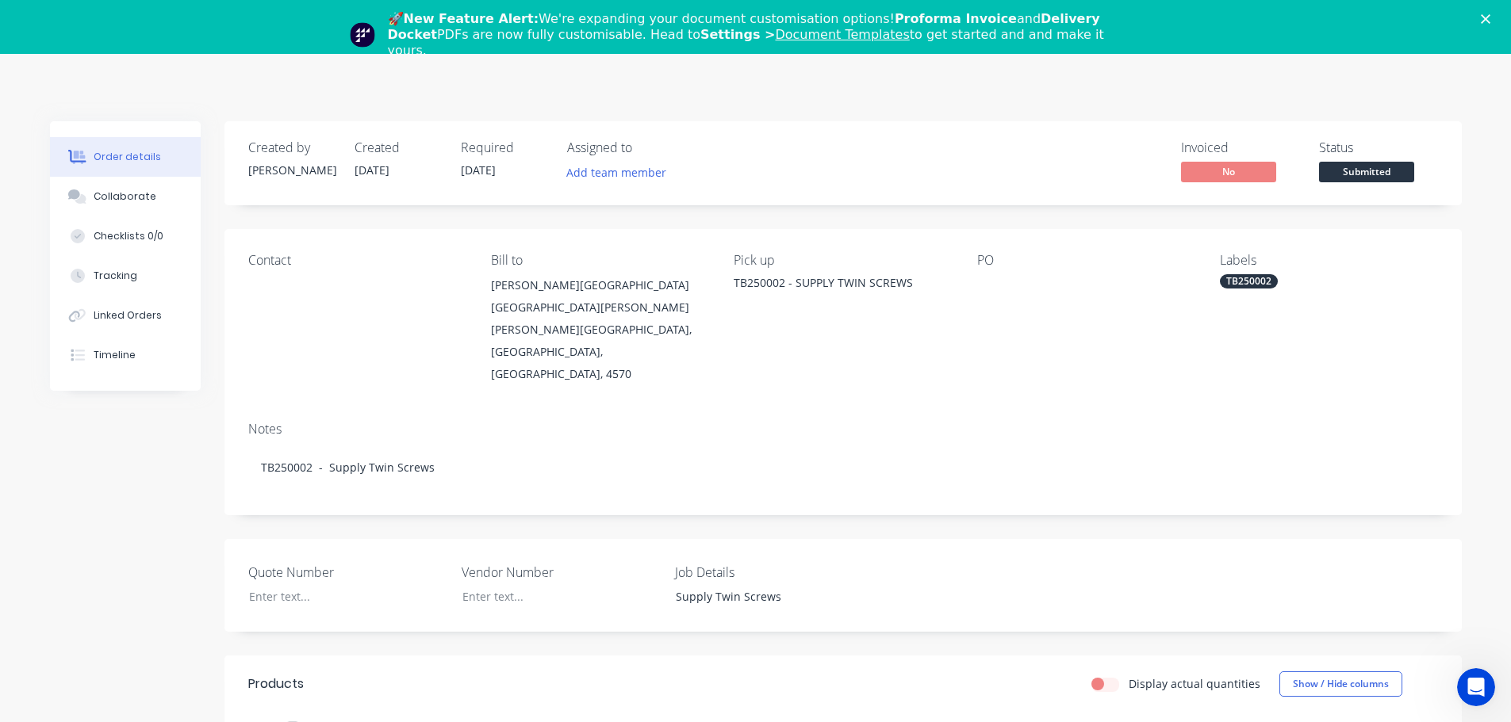
click at [1496, 13] on div "🚀 New Feature Alert: We're expanding your document customisation options! Profo…" at bounding box center [755, 34] width 1511 height 57
click at [1490, 14] on icon "Close" at bounding box center [1486, 19] width 10 height 10
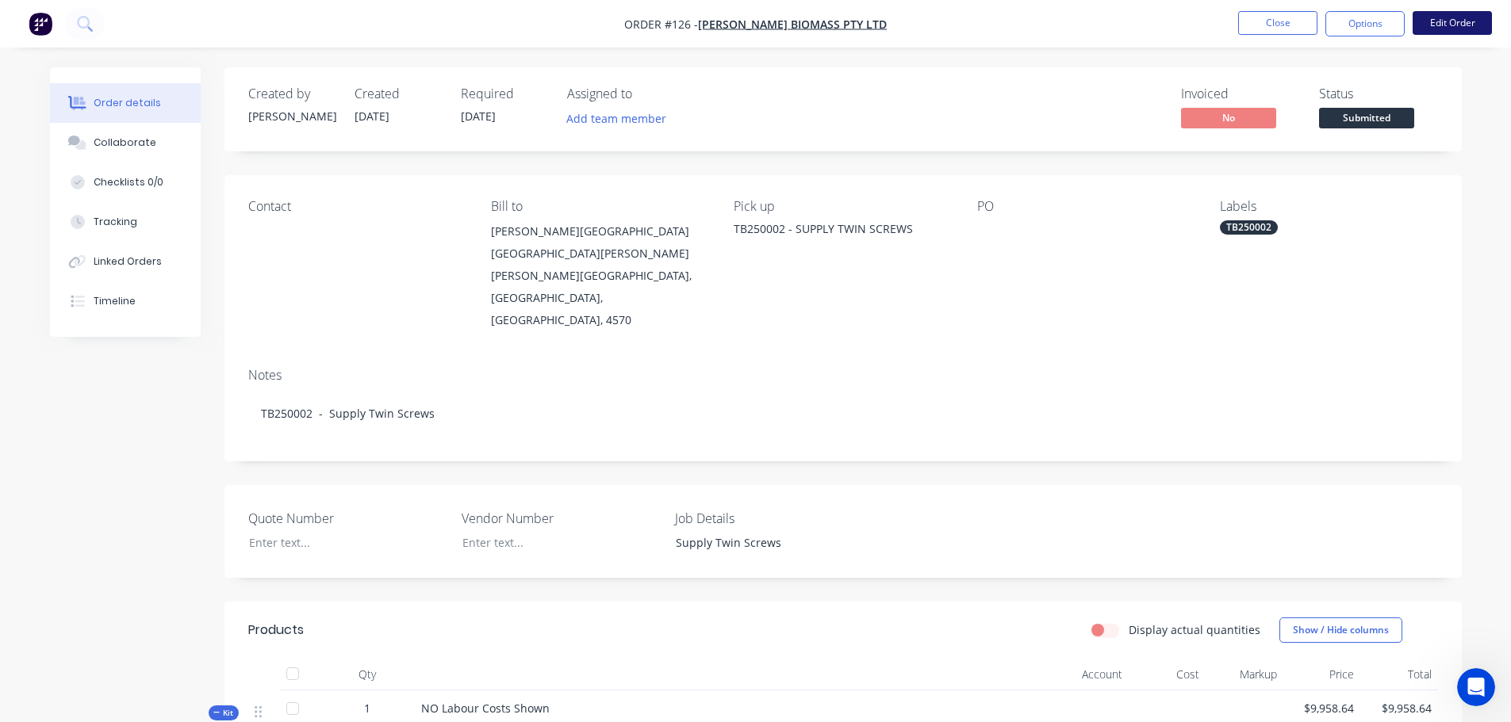
click at [1429, 27] on button "Edit Order" at bounding box center [1451, 23] width 79 height 24
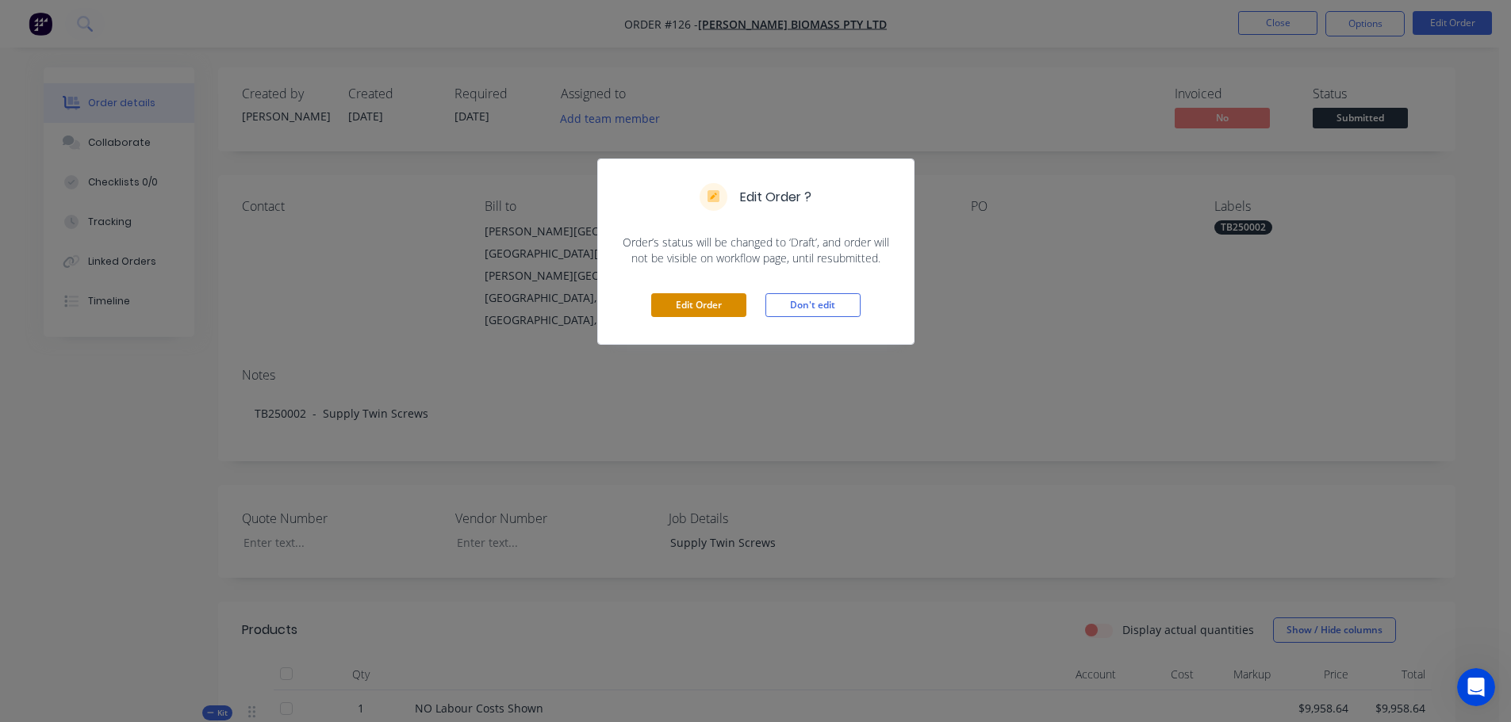
click at [708, 305] on button "Edit Order" at bounding box center [698, 305] width 95 height 24
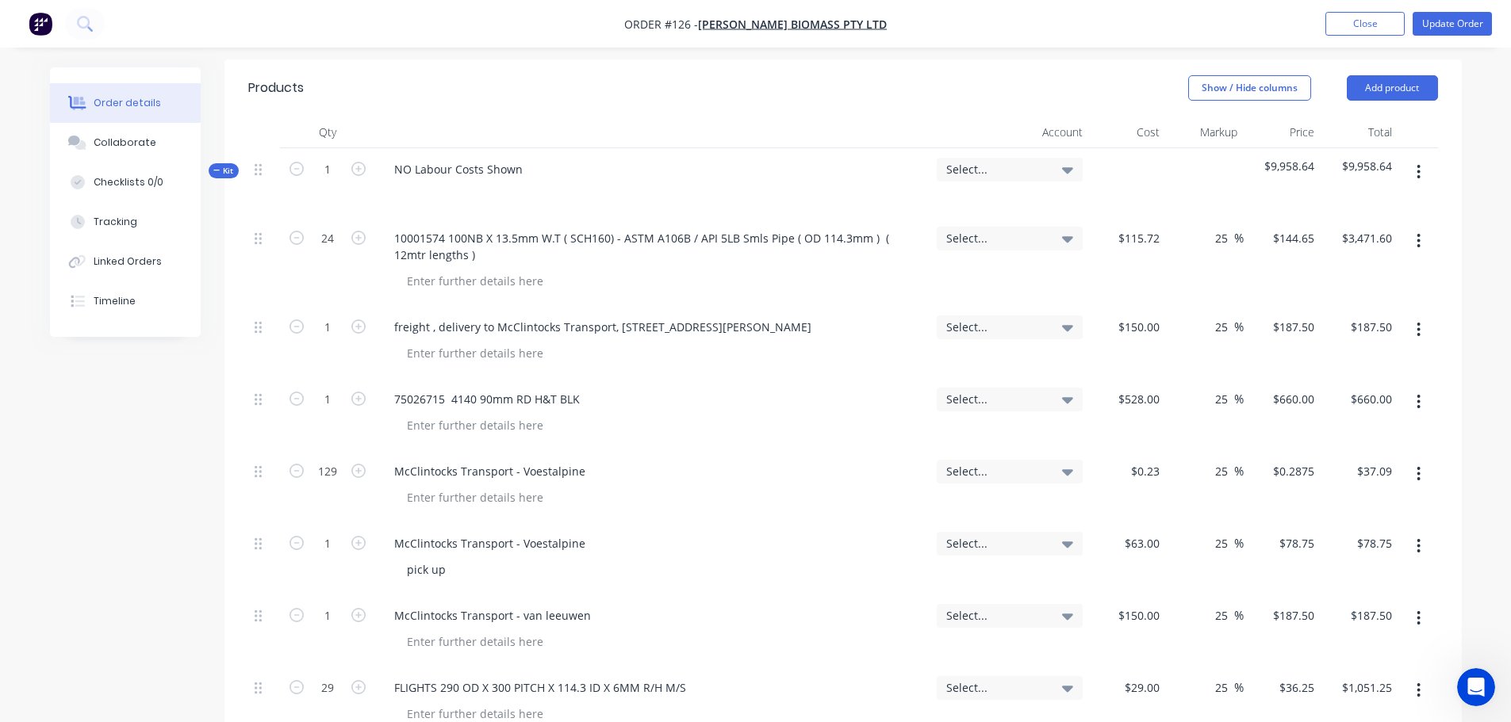
scroll to position [396, 0]
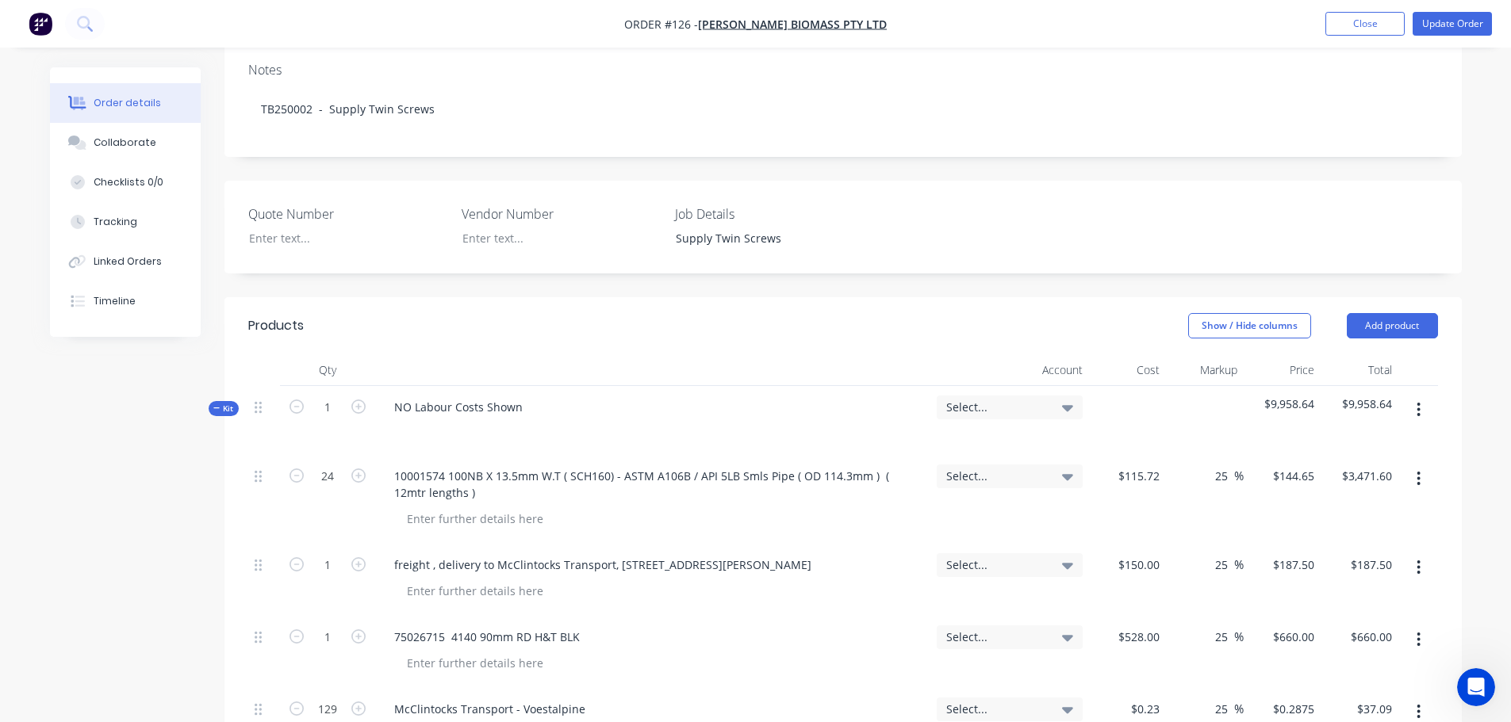
click at [1419, 401] on icon "button" at bounding box center [1418, 409] width 4 height 17
click at [1362, 472] on div "Add sub kit to kit" at bounding box center [1362, 483] width 122 height 23
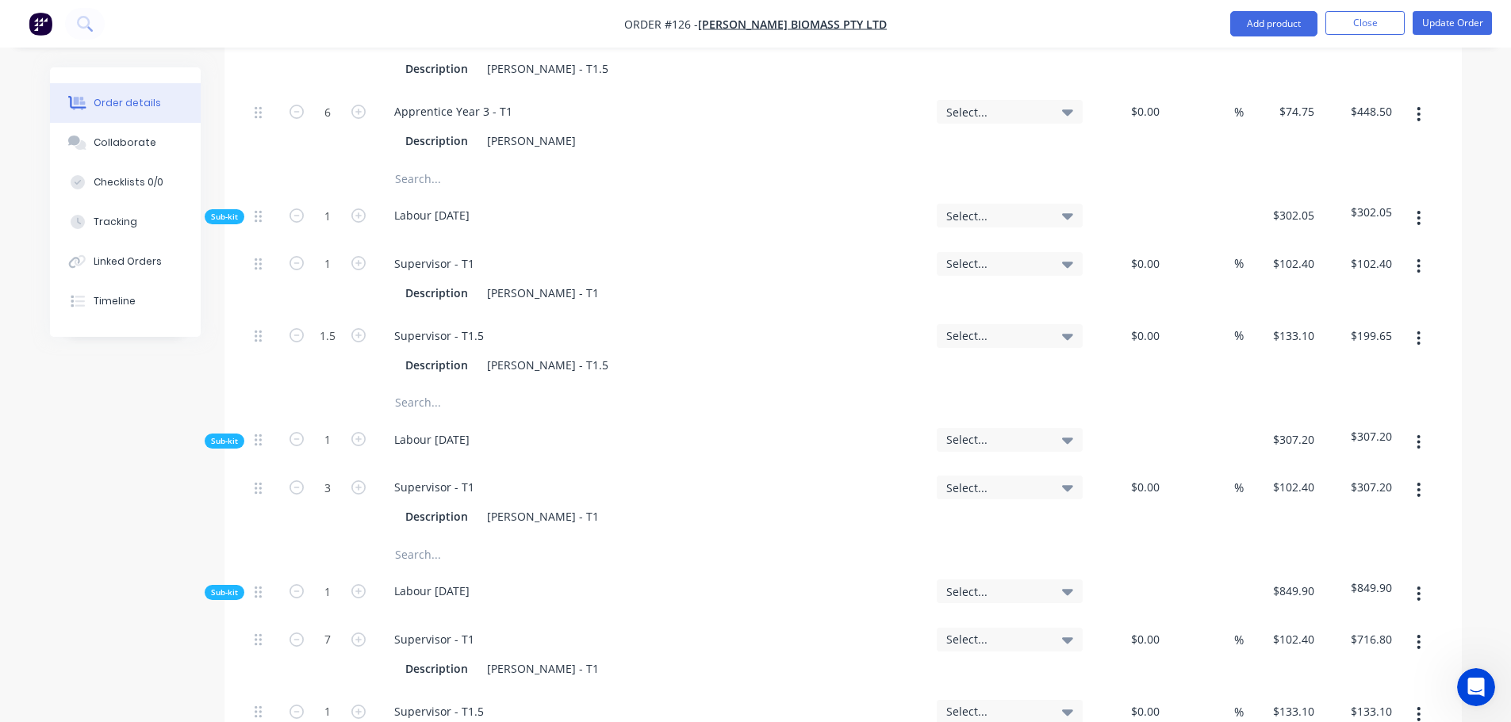
scroll to position [1982, 0]
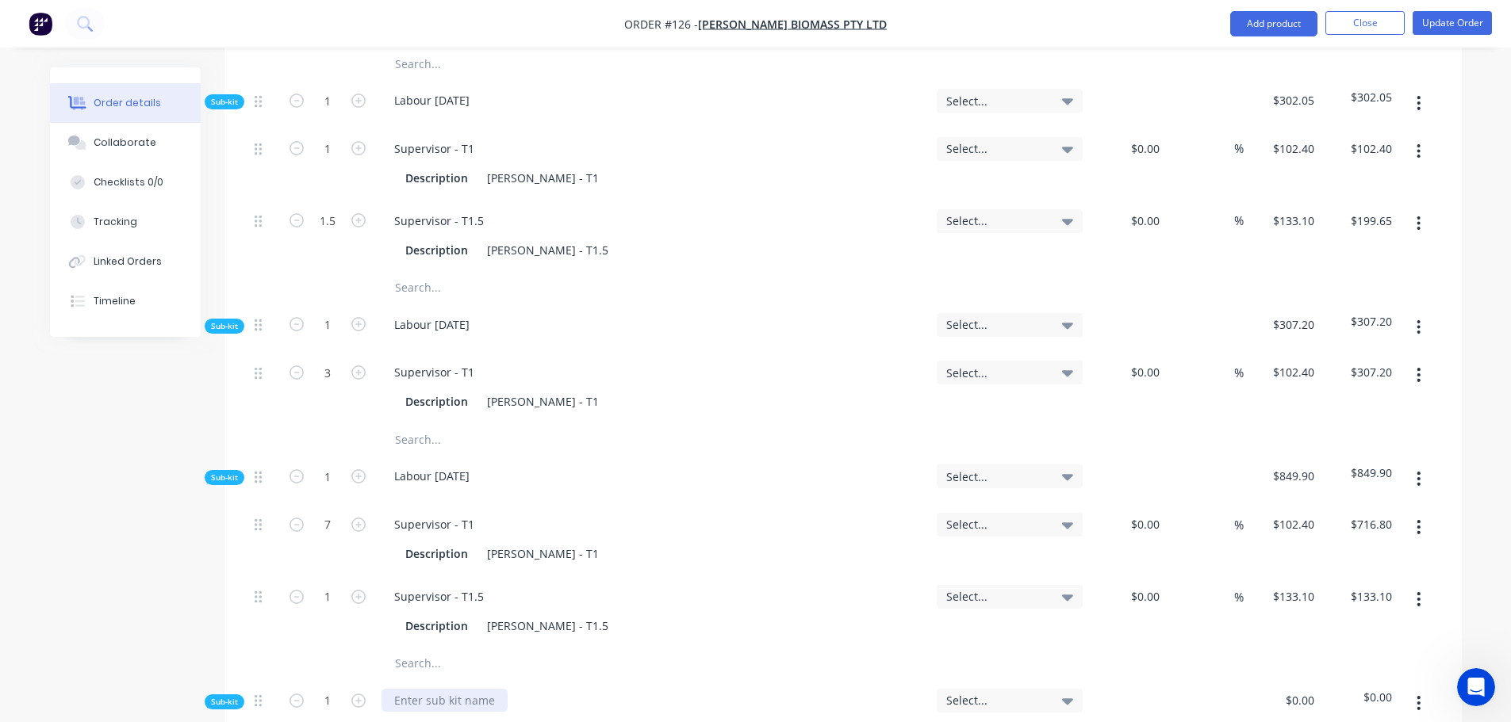
click at [460, 689] on div at bounding box center [444, 700] width 126 height 23
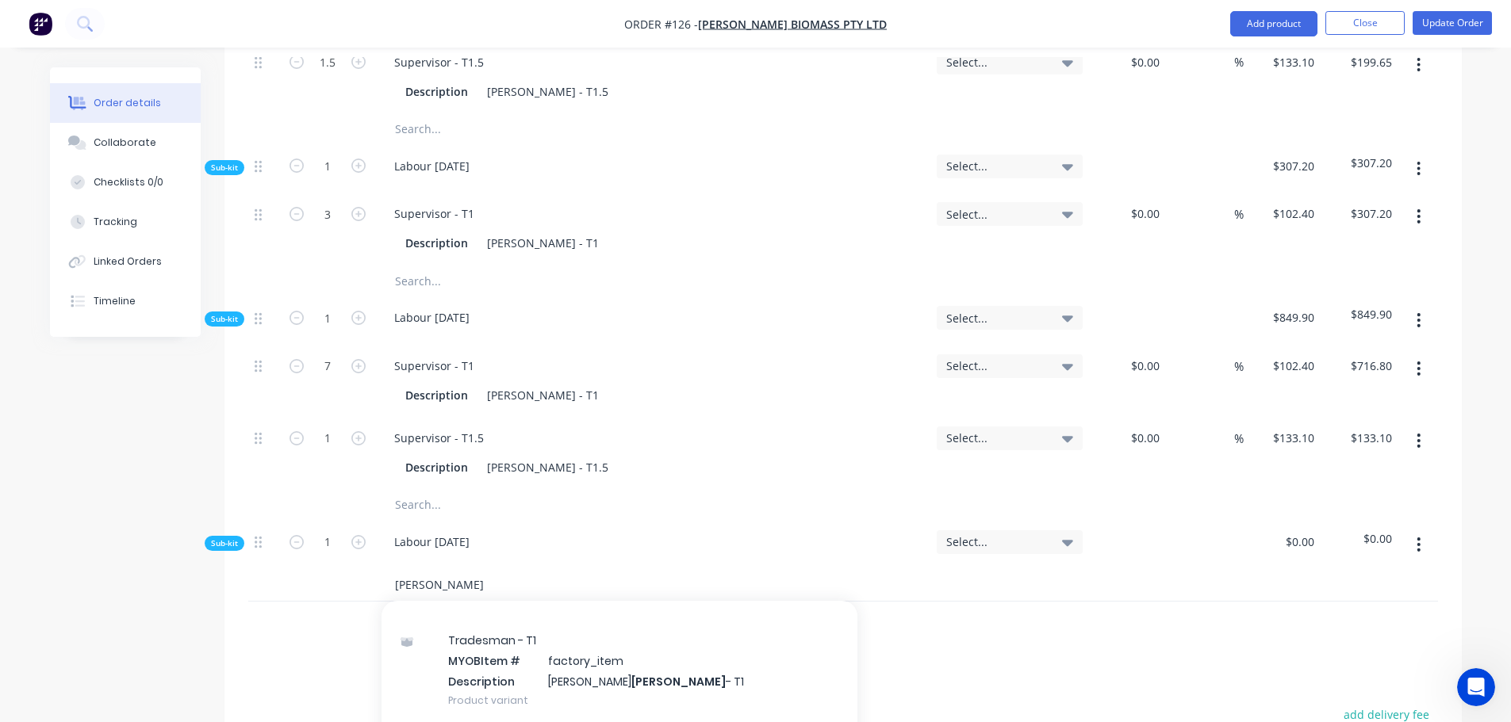
scroll to position [159, 0]
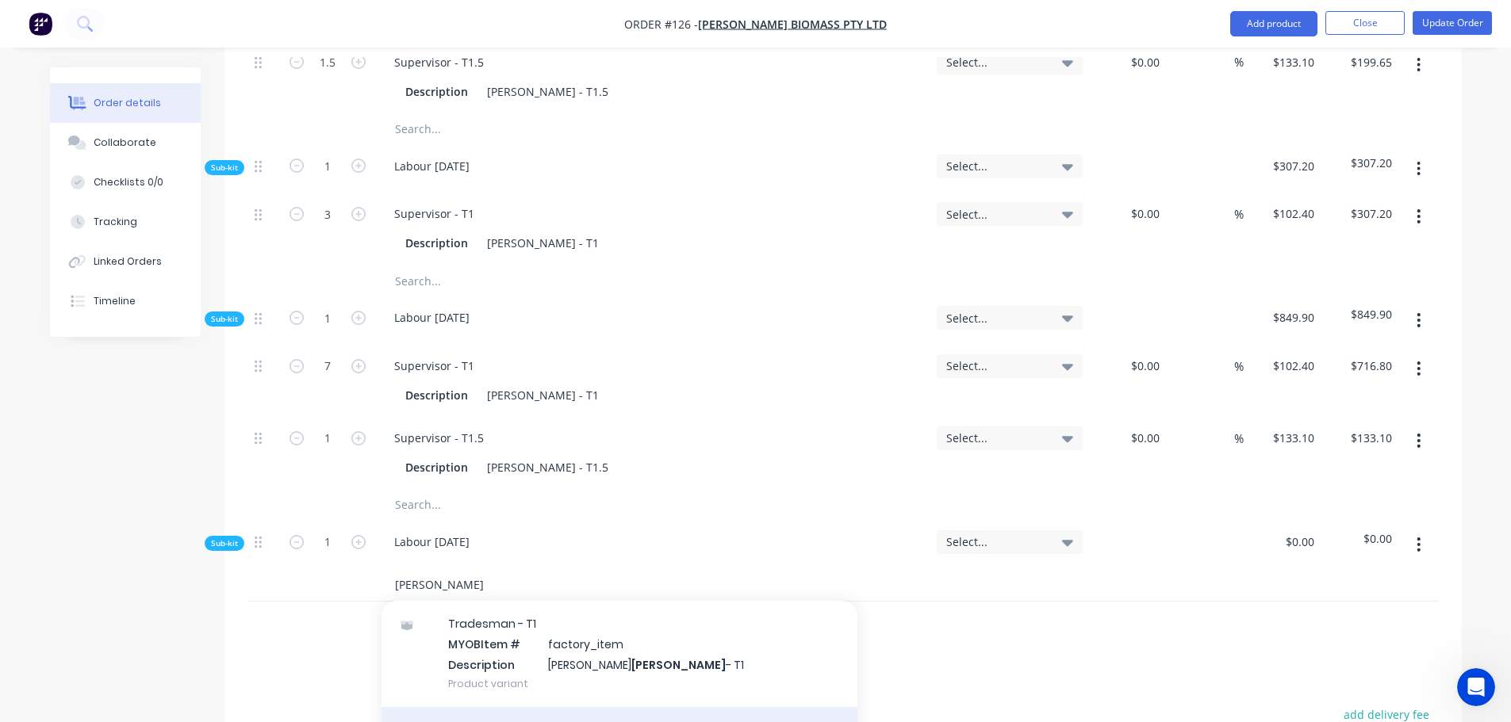
type input "Baker"
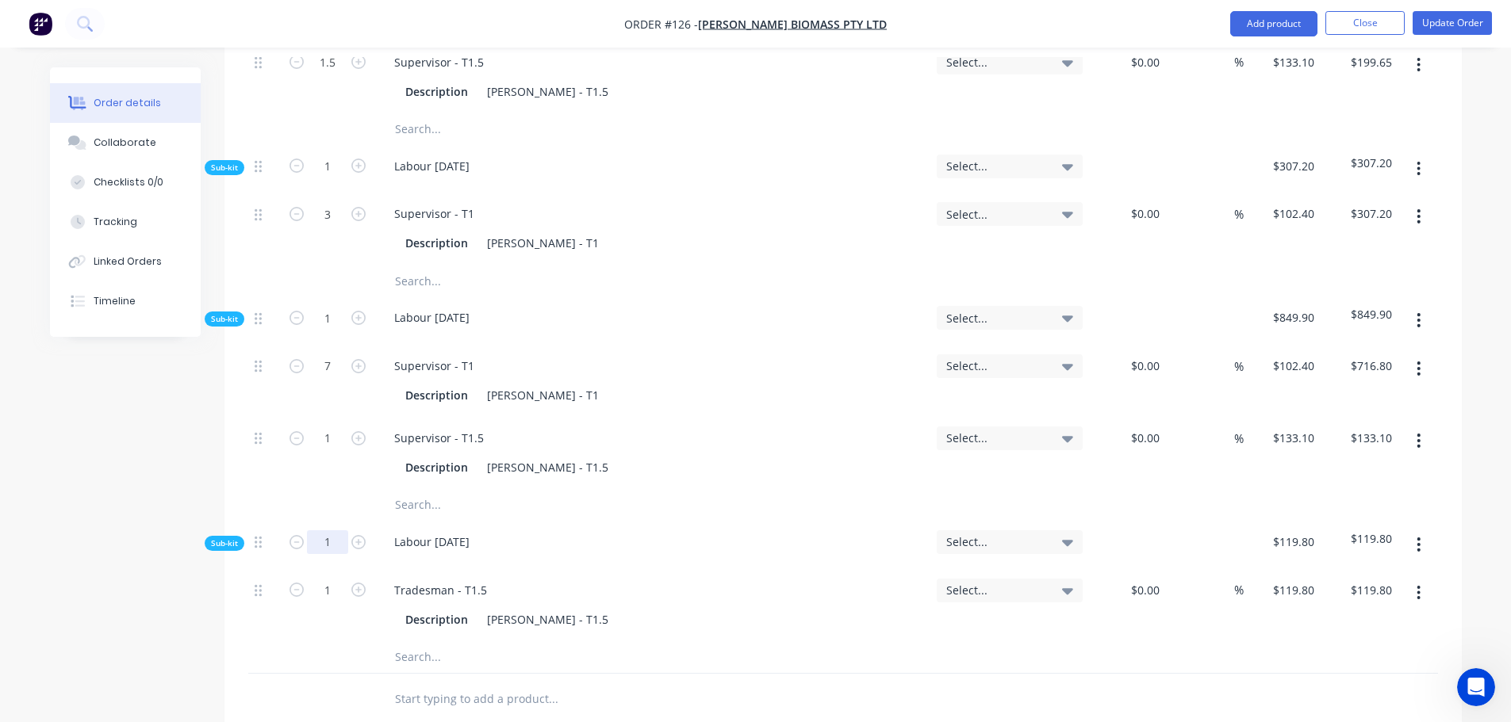
type input "1.25"
type input "$149.75"
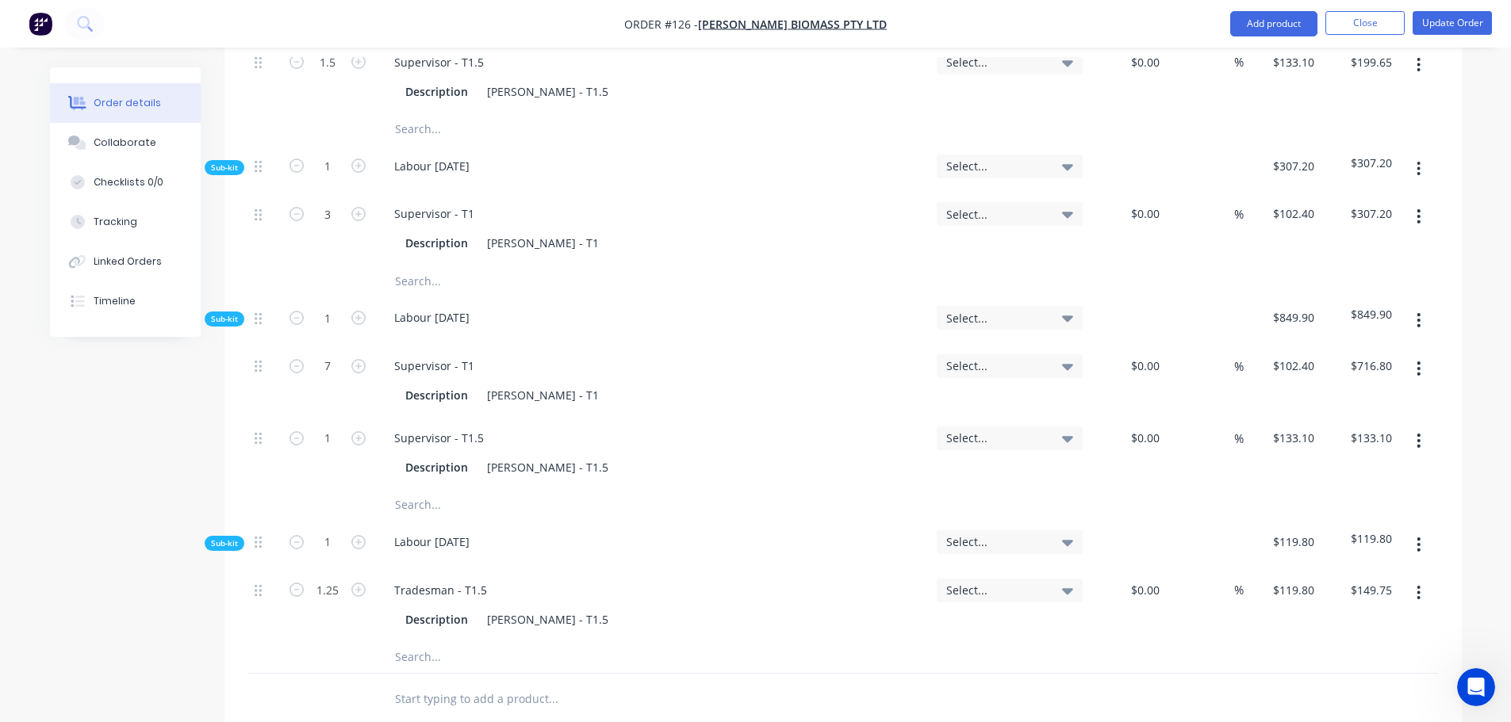
click at [421, 642] on input "text" at bounding box center [552, 658] width 317 height 32
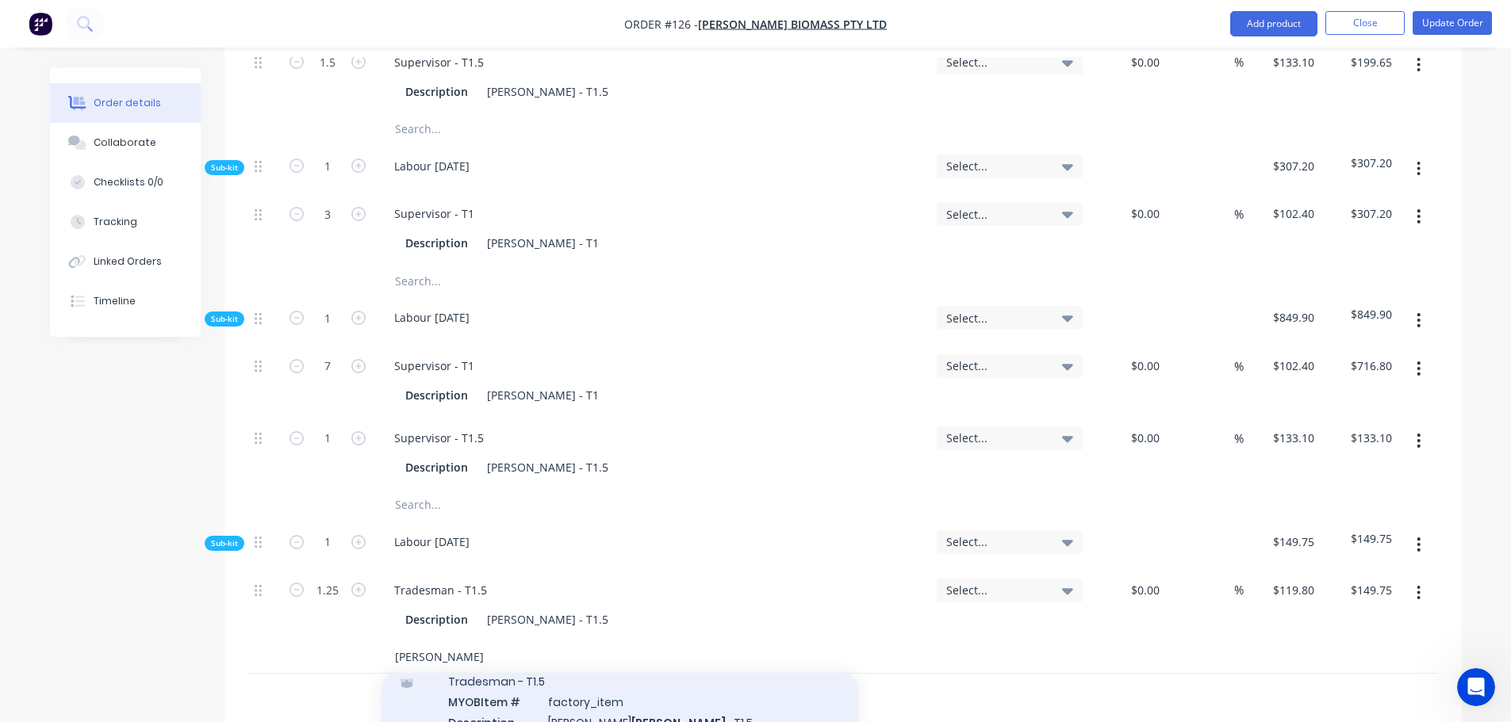
scroll to position [317, 0]
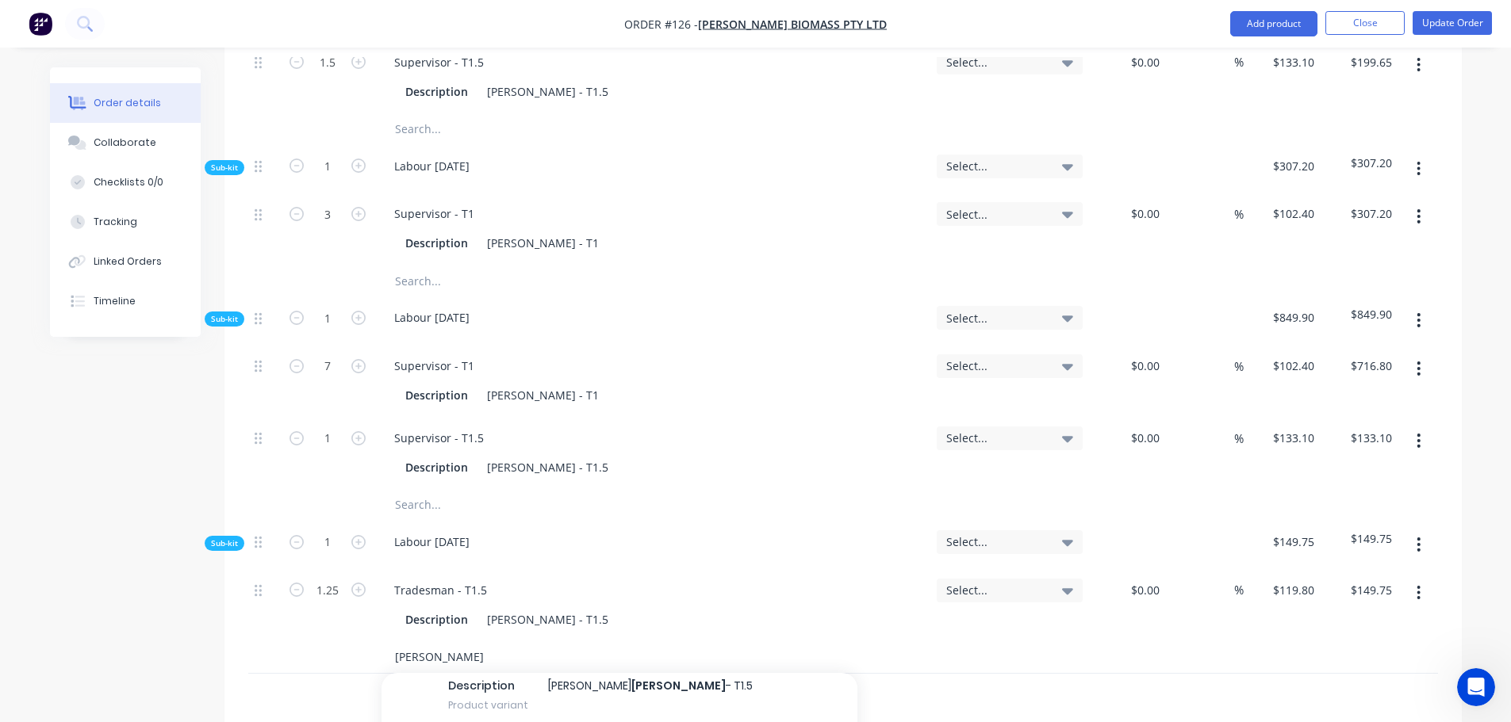
type input "Baker"
type input "$146.50"
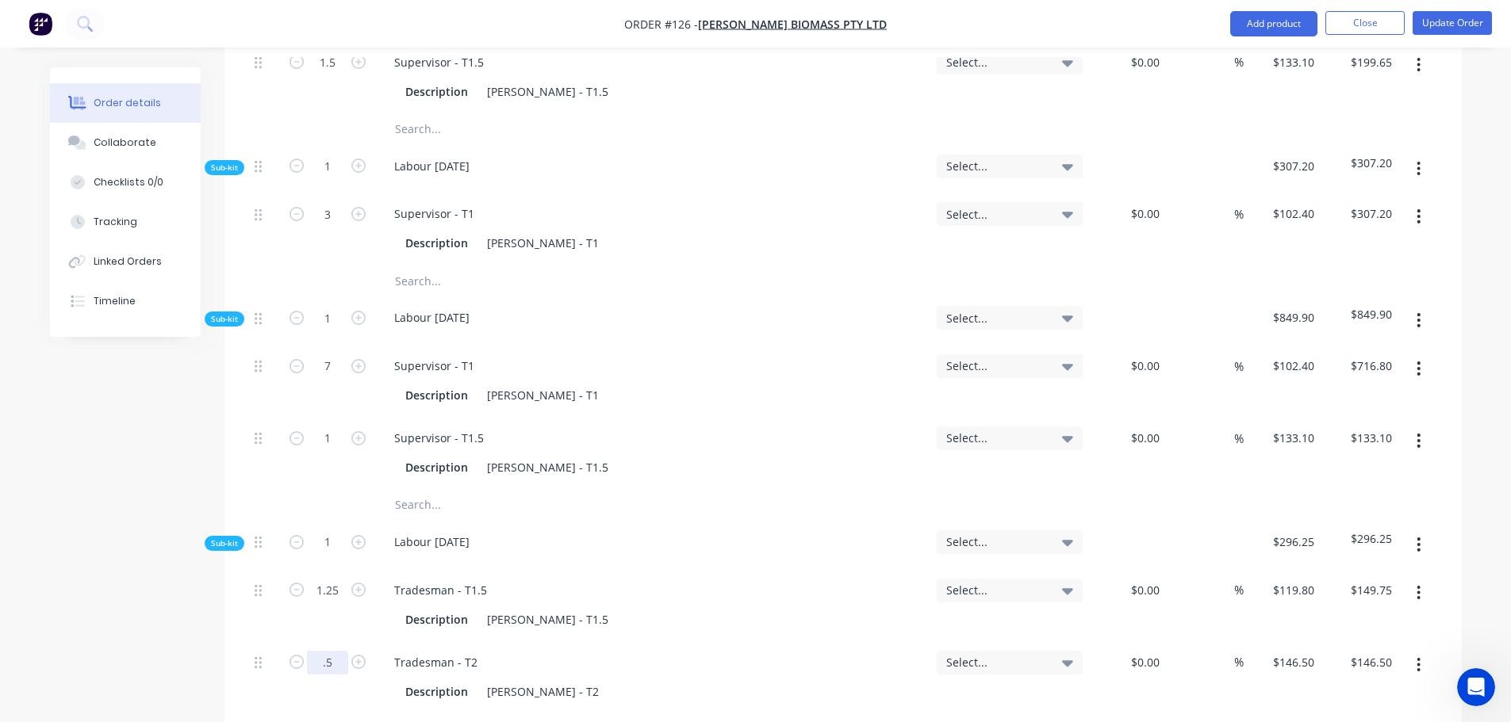
type input "0.5"
type input "$73.25"
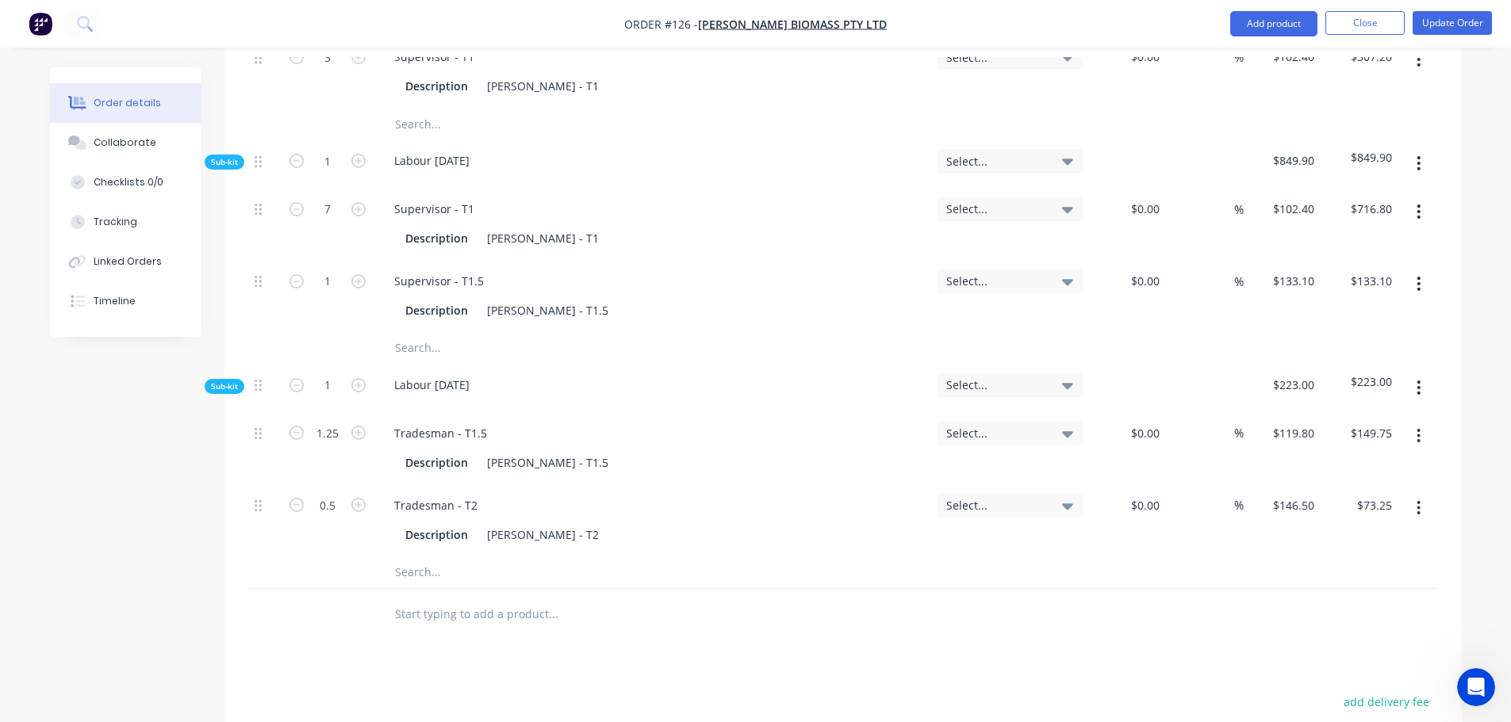
scroll to position [2300, 0]
click at [1458, 22] on button "Update Order" at bounding box center [1451, 23] width 79 height 24
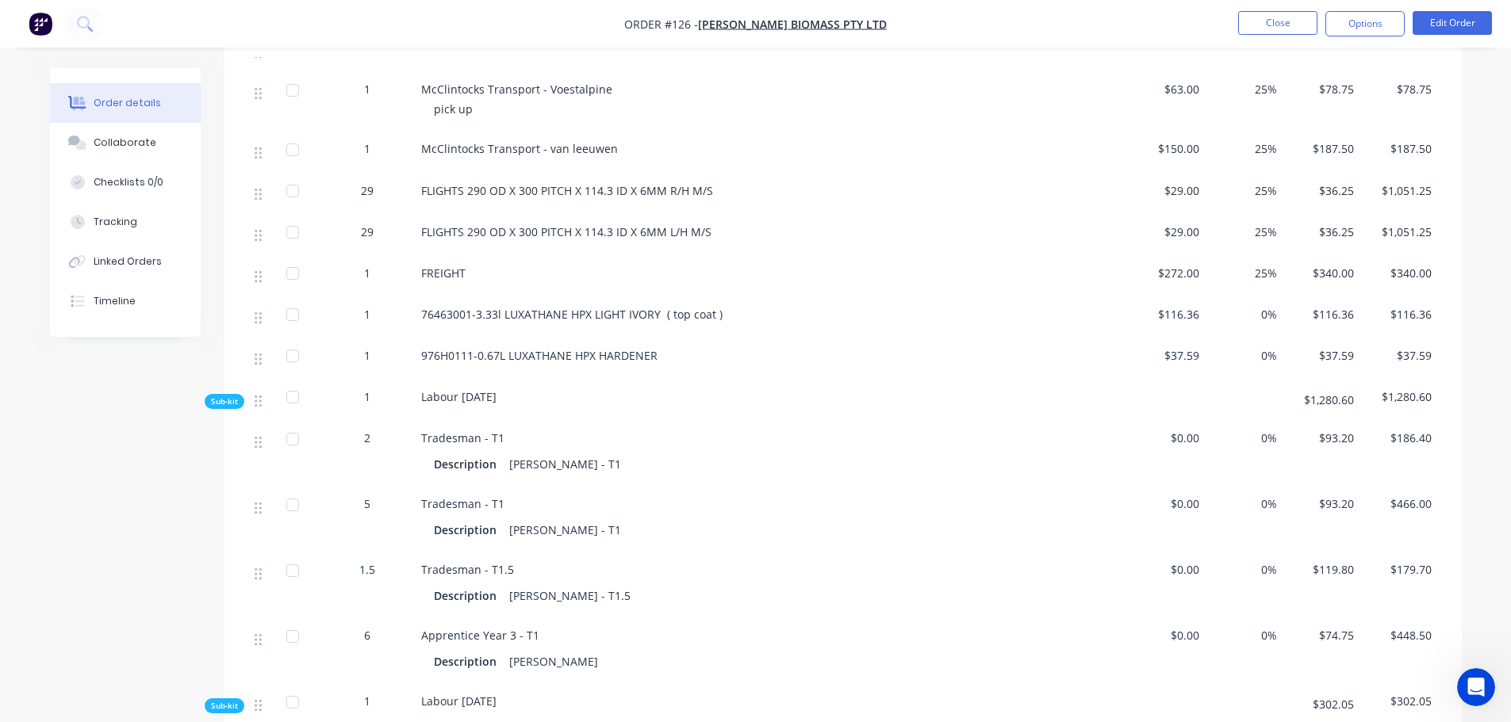
scroll to position [1110, 0]
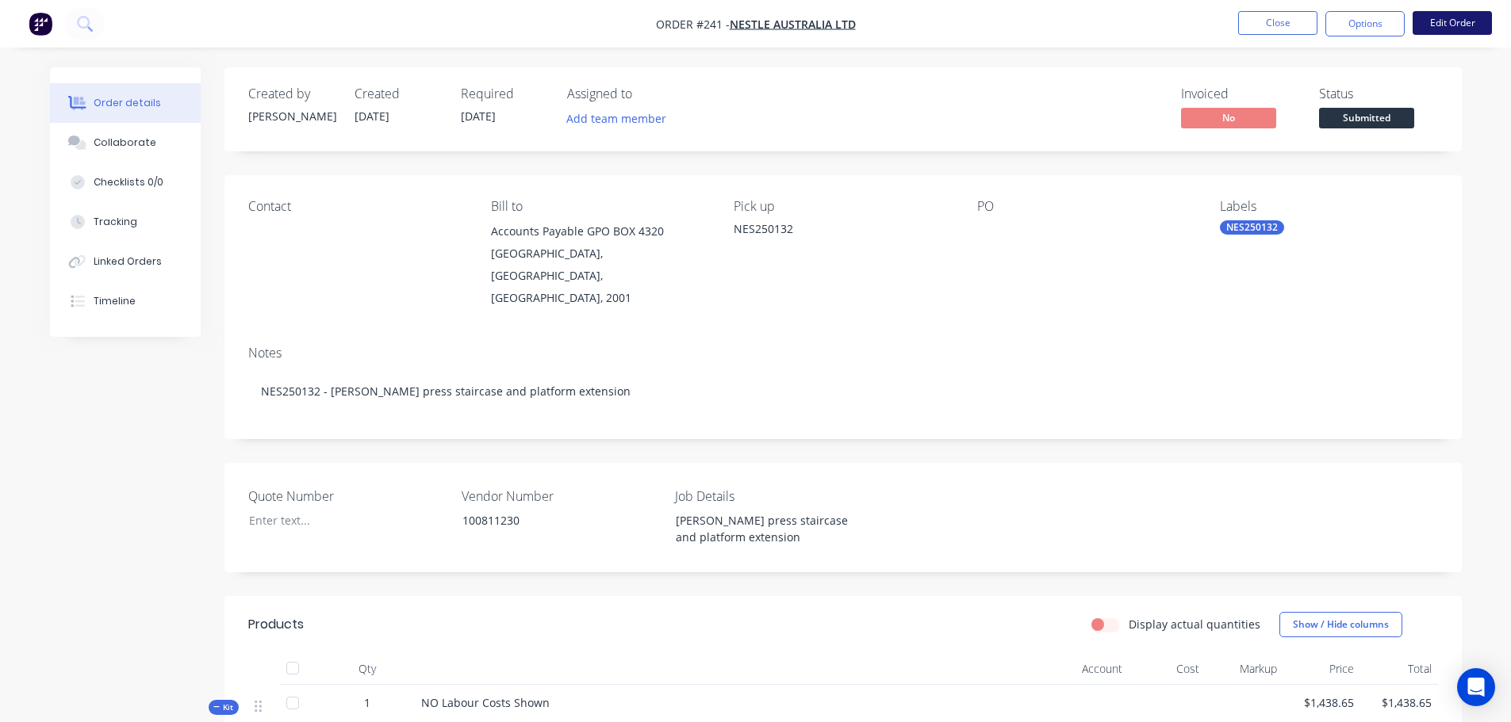
click at [1452, 21] on button "Edit Order" at bounding box center [1451, 23] width 79 height 24
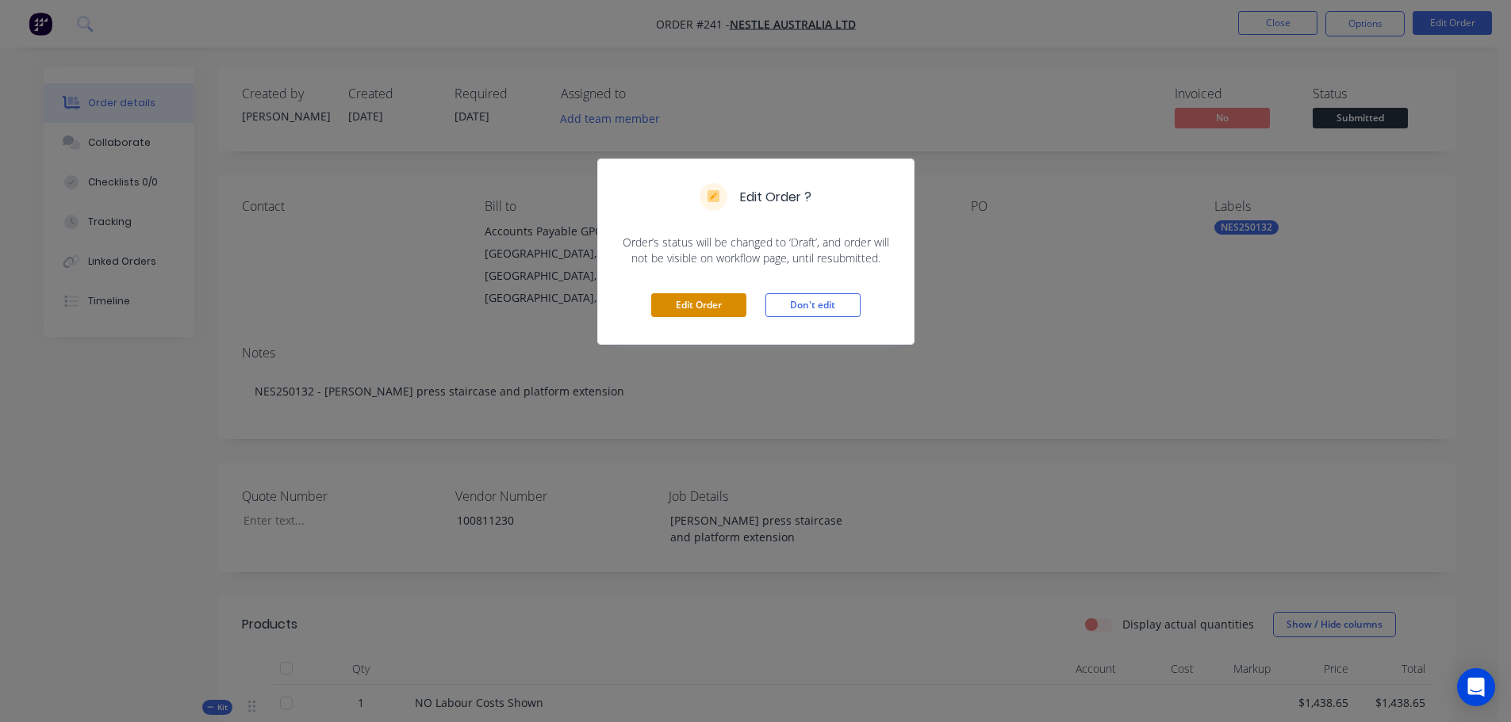
click at [702, 302] on button "Edit Order" at bounding box center [698, 305] width 95 height 24
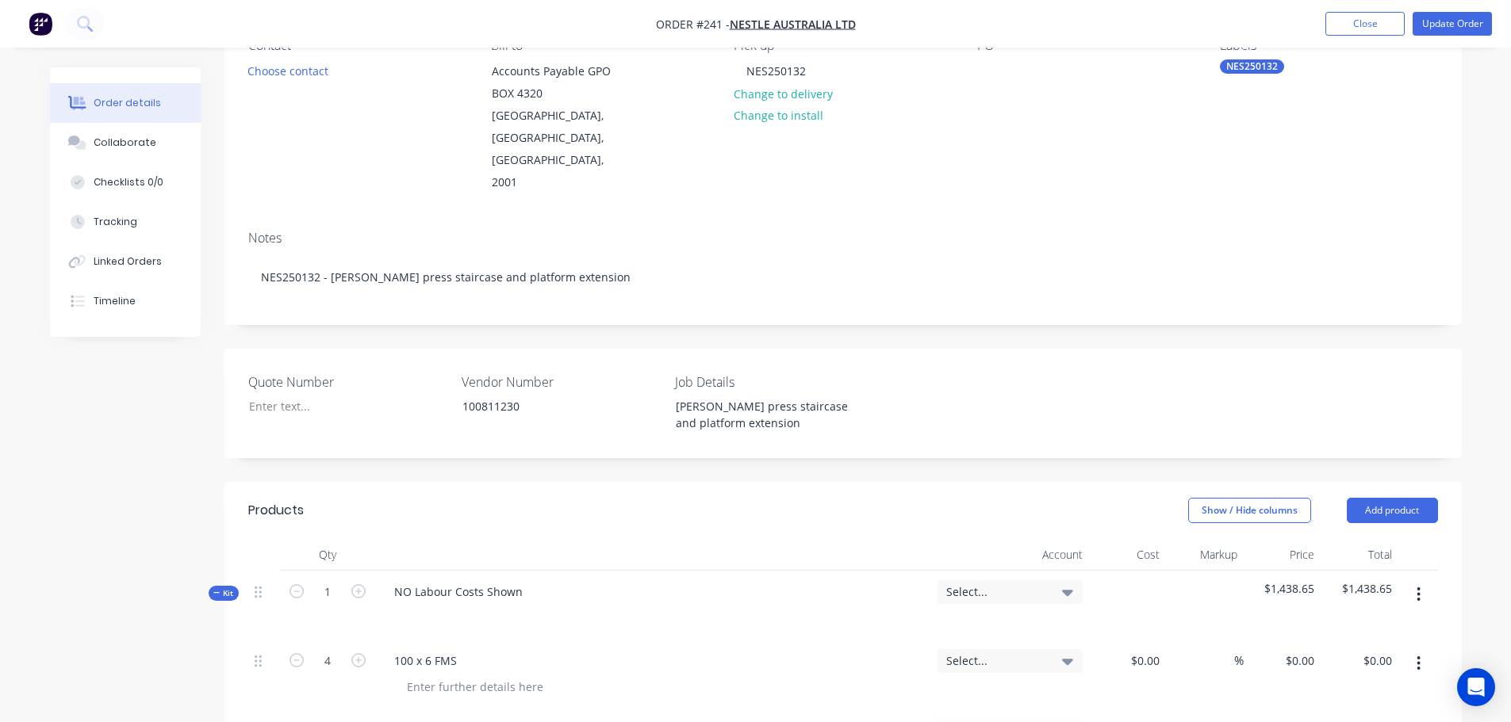
scroll to position [159, 0]
click at [1417, 584] on button "button" at bounding box center [1418, 598] width 37 height 29
click at [1324, 660] on div "Add sub kit to kit" at bounding box center [1362, 671] width 122 height 23
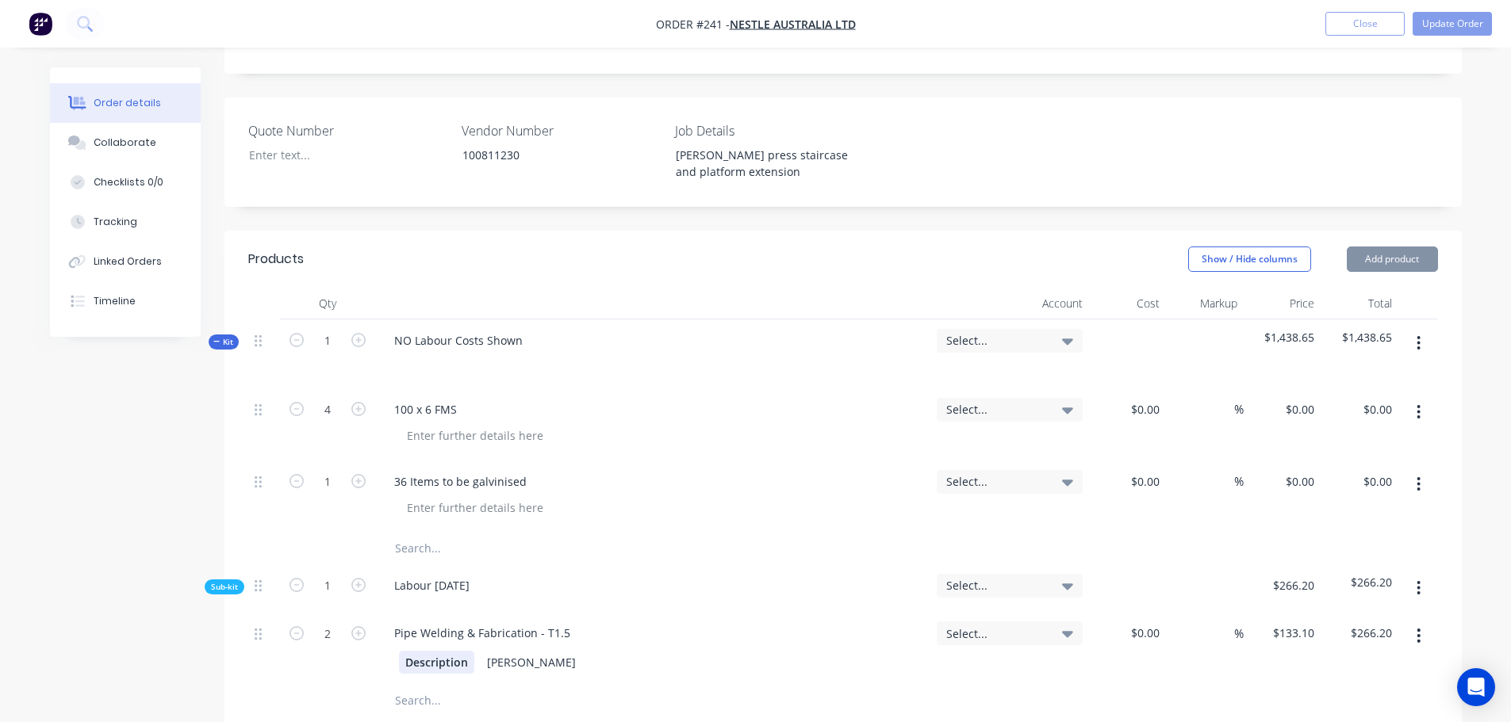
scroll to position [952, 0]
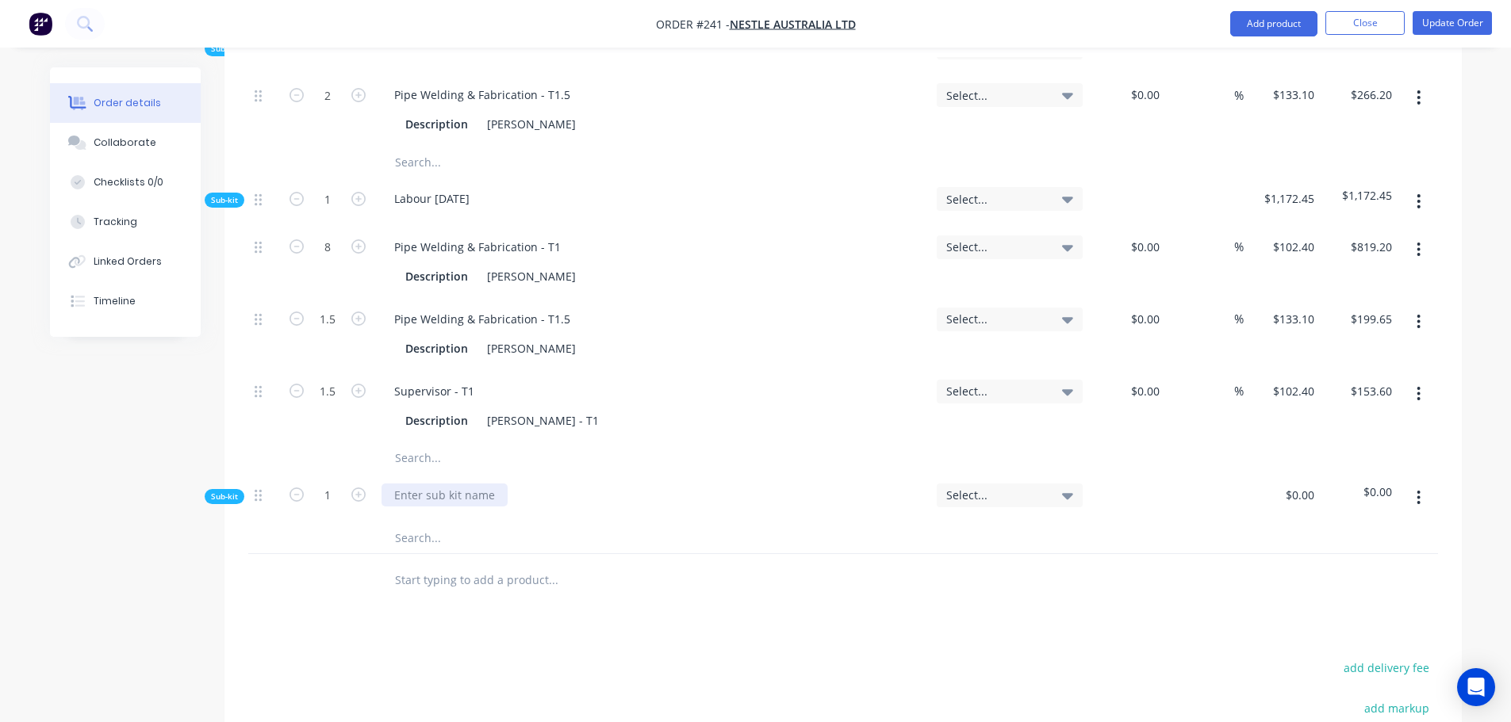
click at [425, 484] on div at bounding box center [444, 495] width 126 height 23
click at [421, 522] on input "text" at bounding box center [552, 538] width 317 height 32
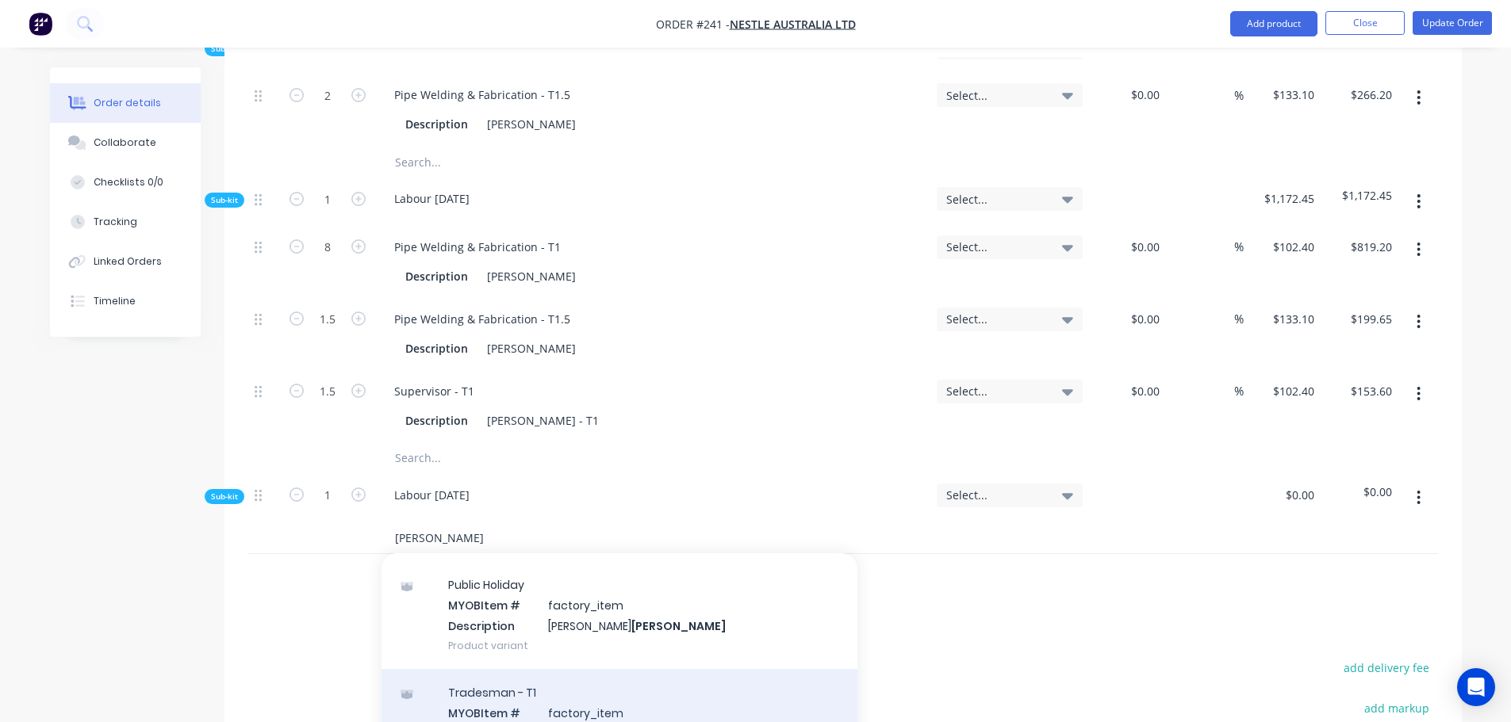
scroll to position [79, 0]
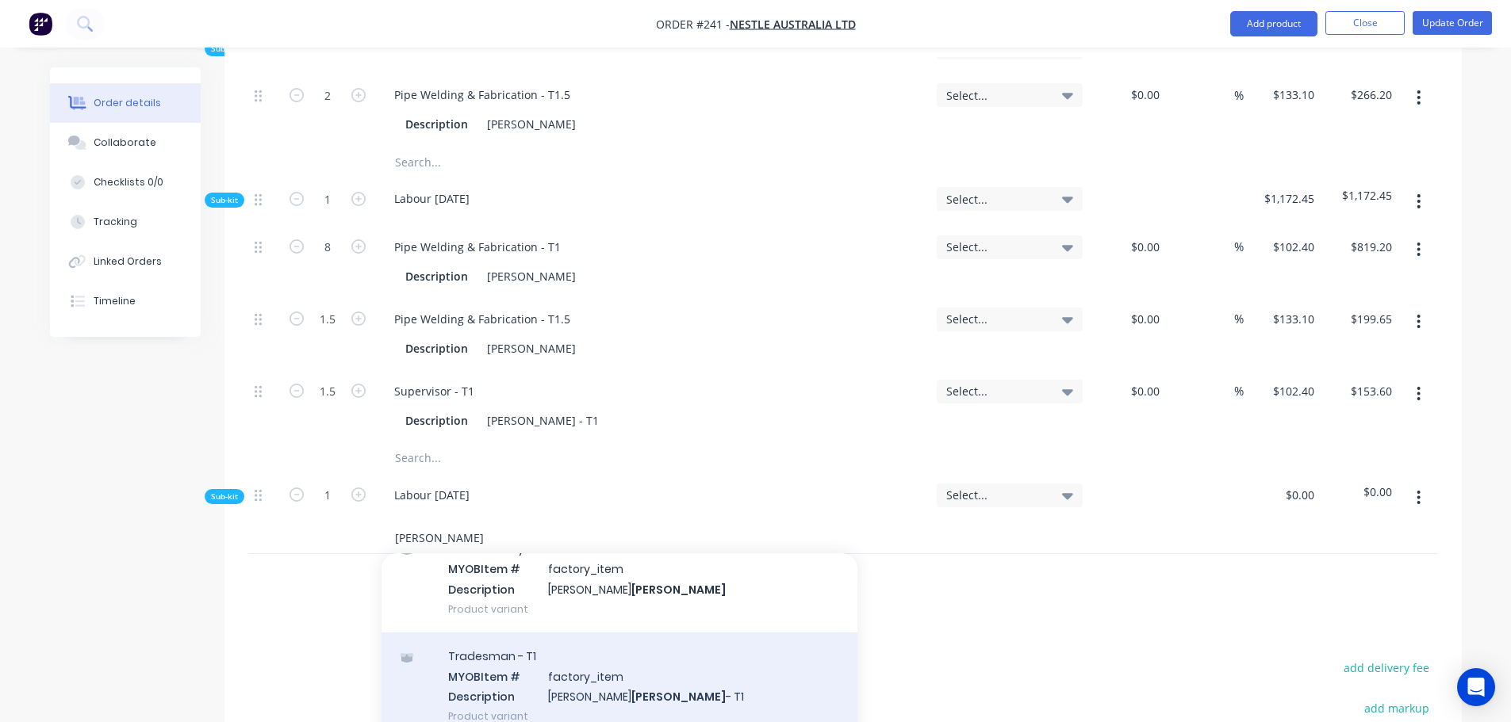
type input "baker"
click at [603, 640] on div "Tradesman - T1 MYOB Item # factory_item Description Kris Baker - T1 Product var…" at bounding box center [619, 686] width 476 height 107
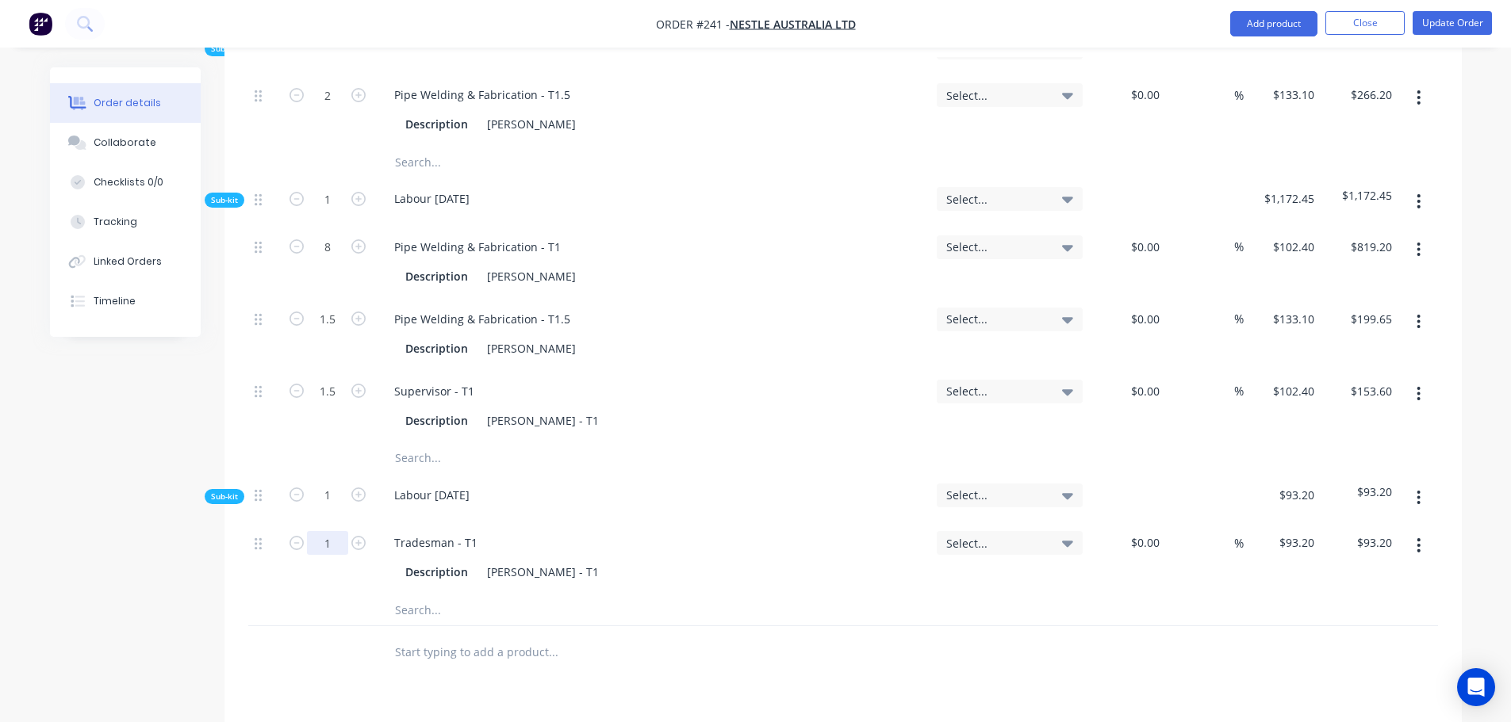
click at [325, 107] on input "1" at bounding box center [327, 95] width 41 height 24
type input "0.75"
type input "$69.90"
click at [1454, 22] on button "Update Order" at bounding box center [1451, 23] width 79 height 24
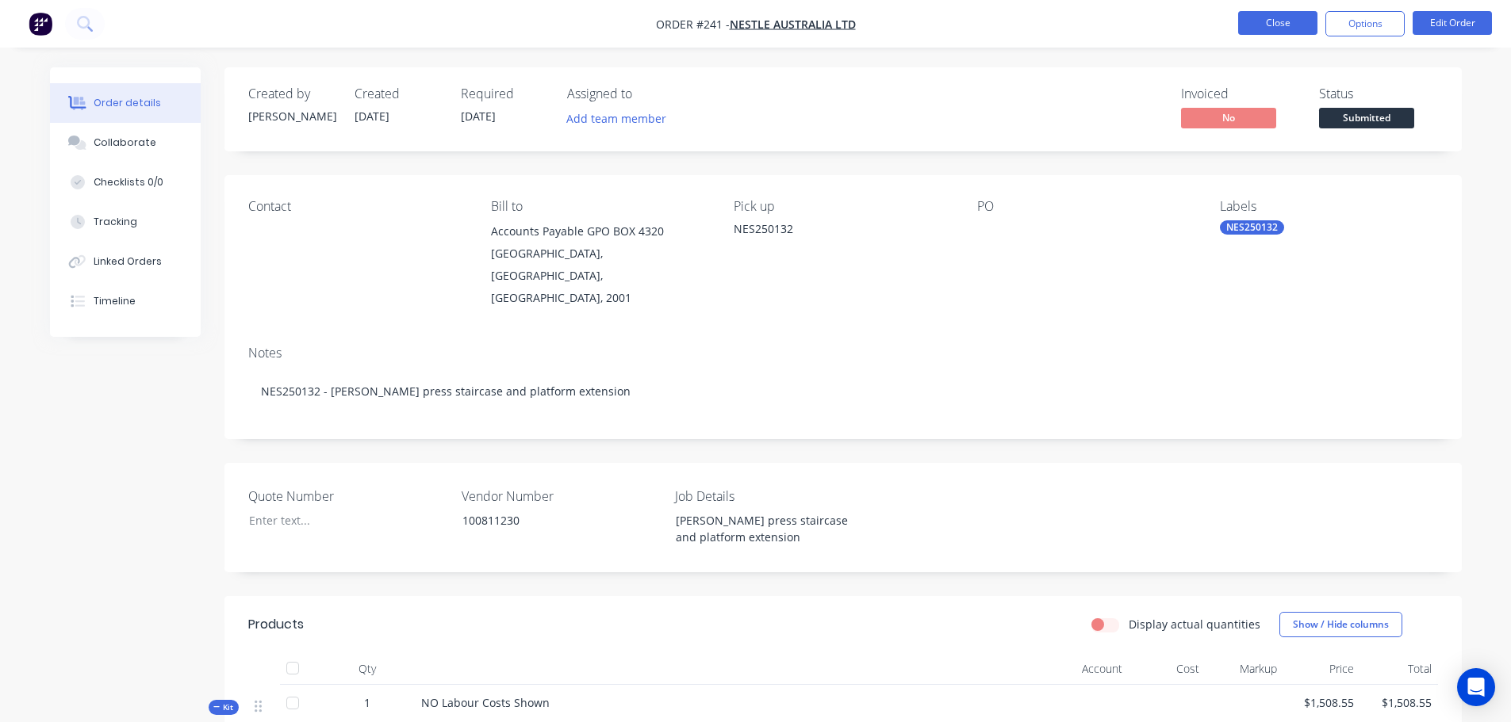
click at [1286, 23] on button "Close" at bounding box center [1277, 23] width 79 height 24
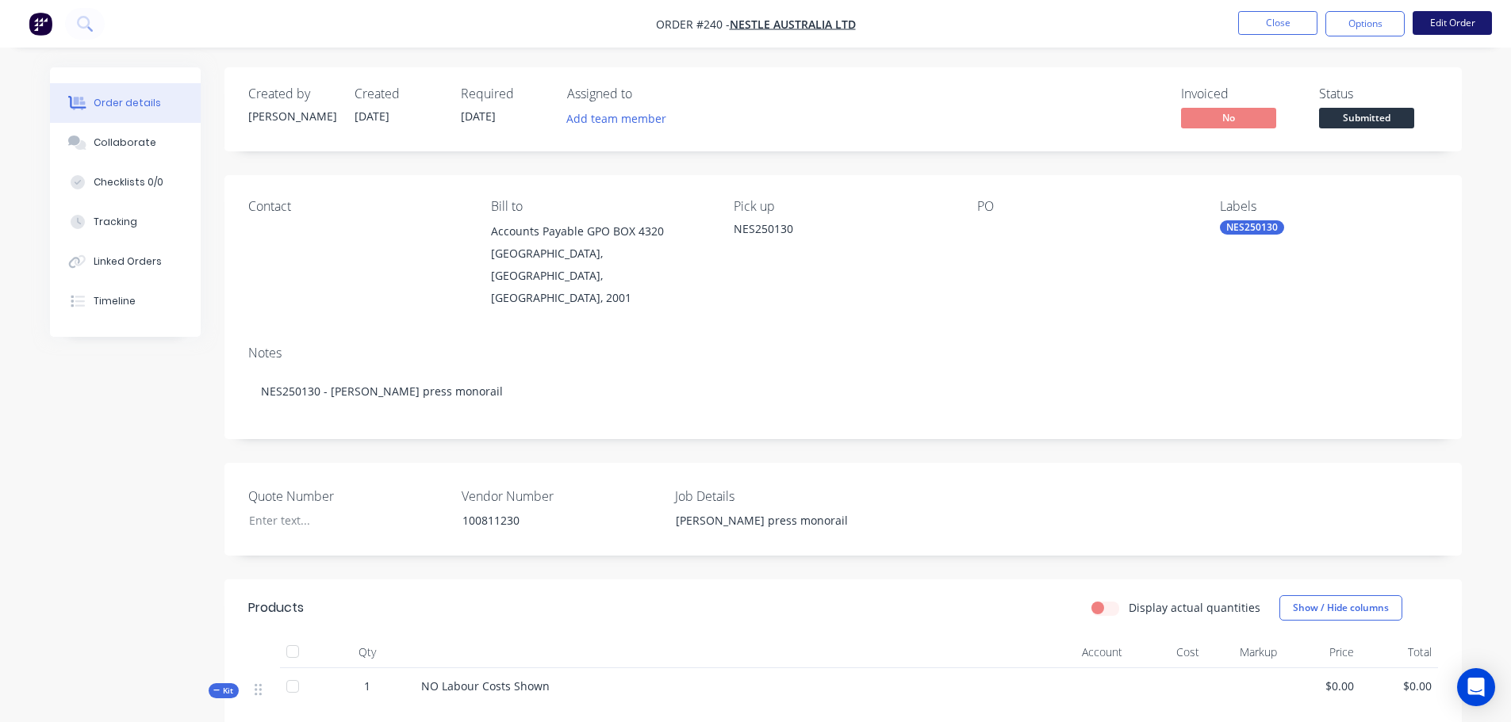
click at [1425, 20] on button "Edit Order" at bounding box center [1451, 23] width 79 height 24
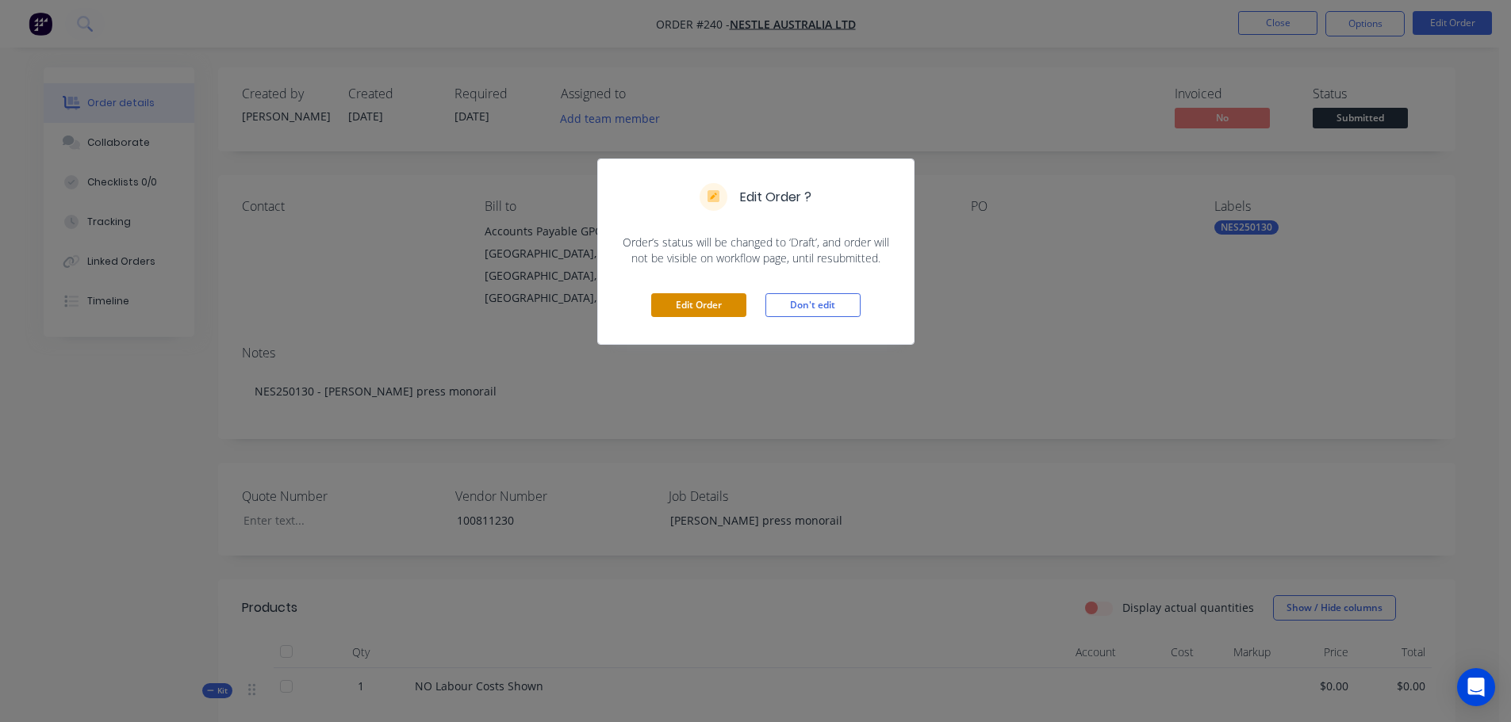
click at [726, 305] on button "Edit Order" at bounding box center [698, 305] width 95 height 24
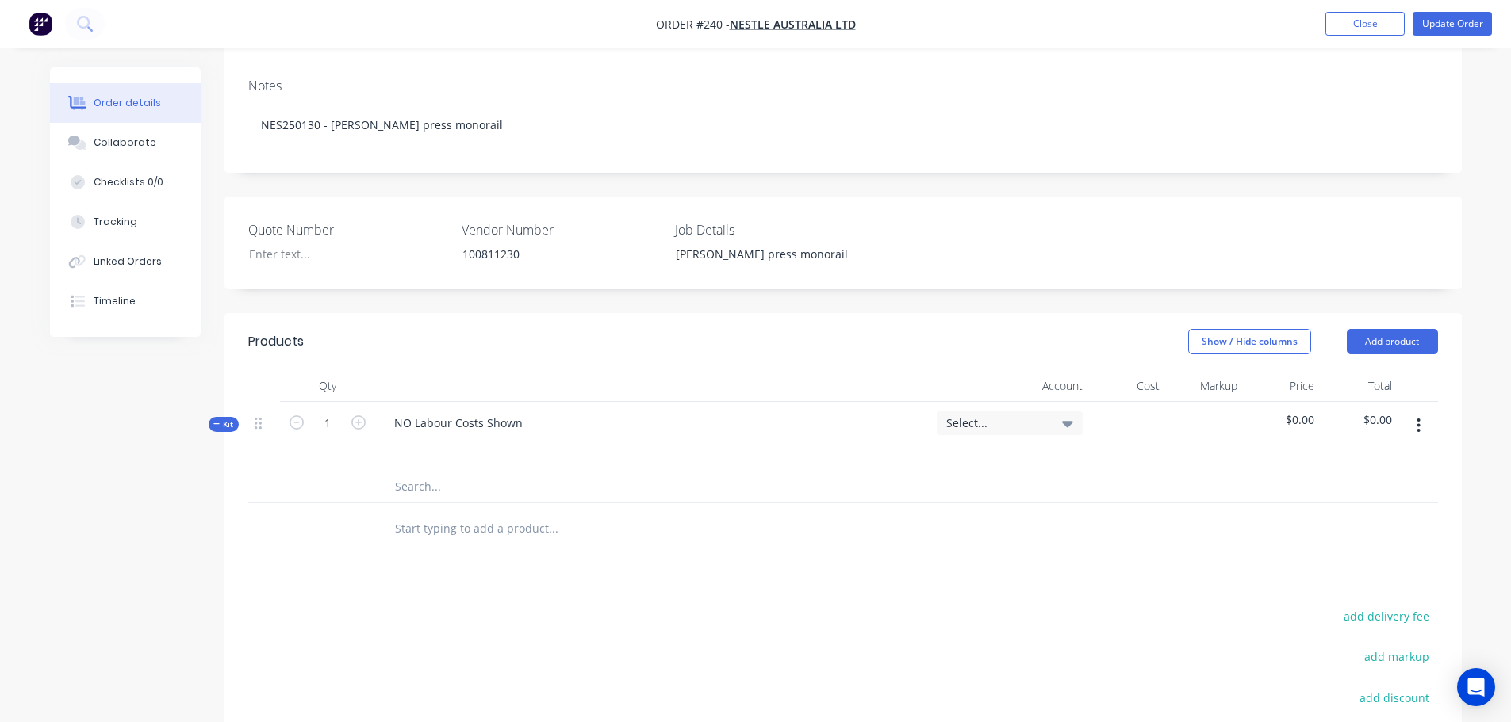
scroll to position [317, 0]
click at [1405, 408] on button "button" at bounding box center [1418, 422] width 37 height 29
click at [1364, 485] on div "Add sub kit to kit" at bounding box center [1362, 496] width 122 height 23
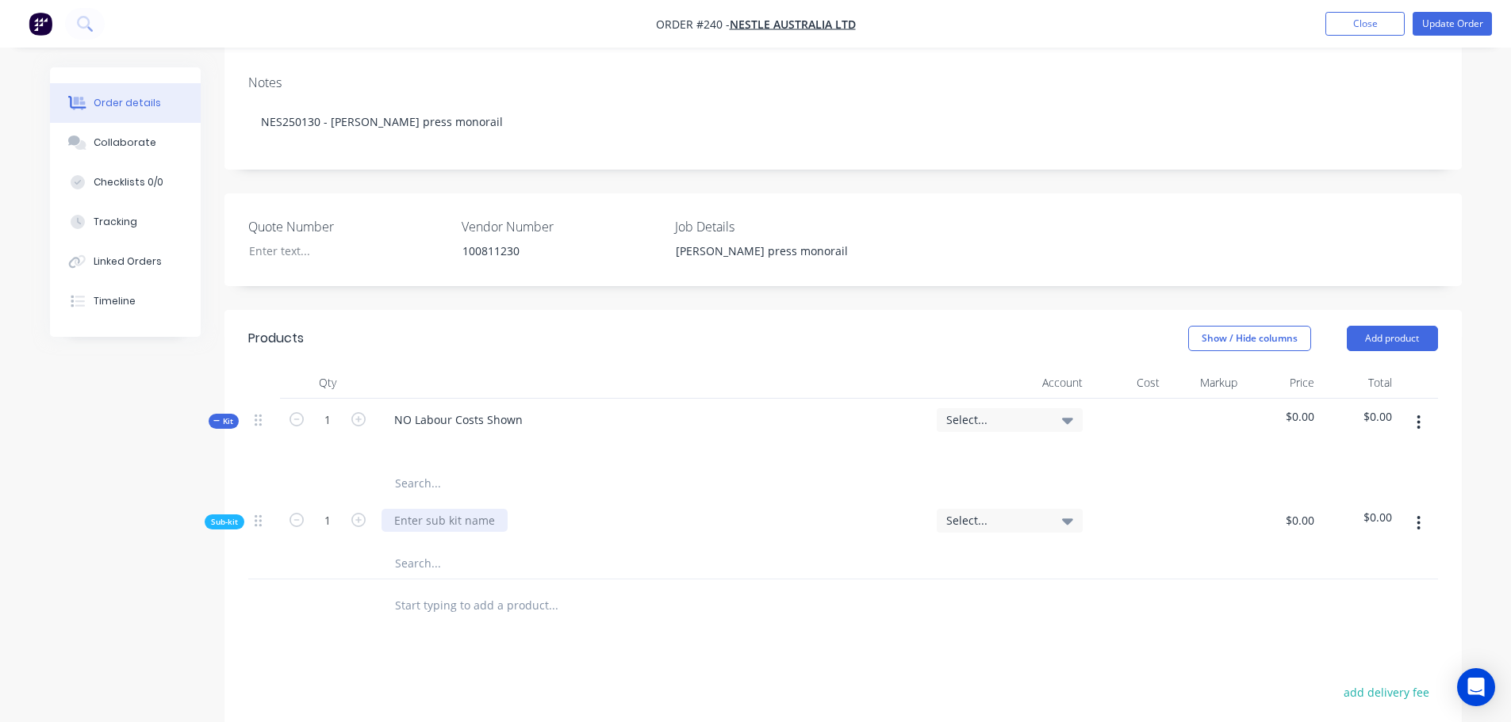
click at [426, 509] on div at bounding box center [444, 520] width 126 height 23
click at [443, 547] on input "text" at bounding box center [552, 563] width 317 height 32
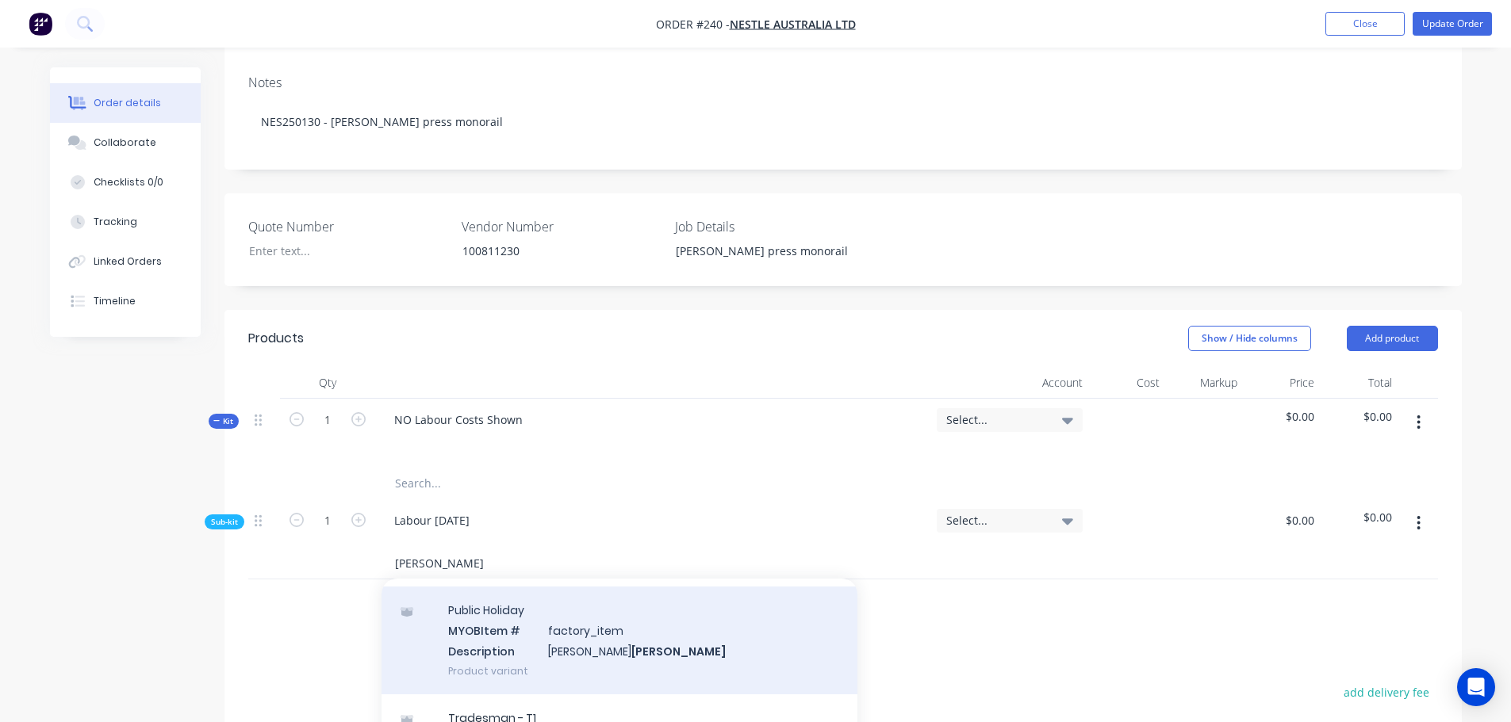
scroll to position [79, 0]
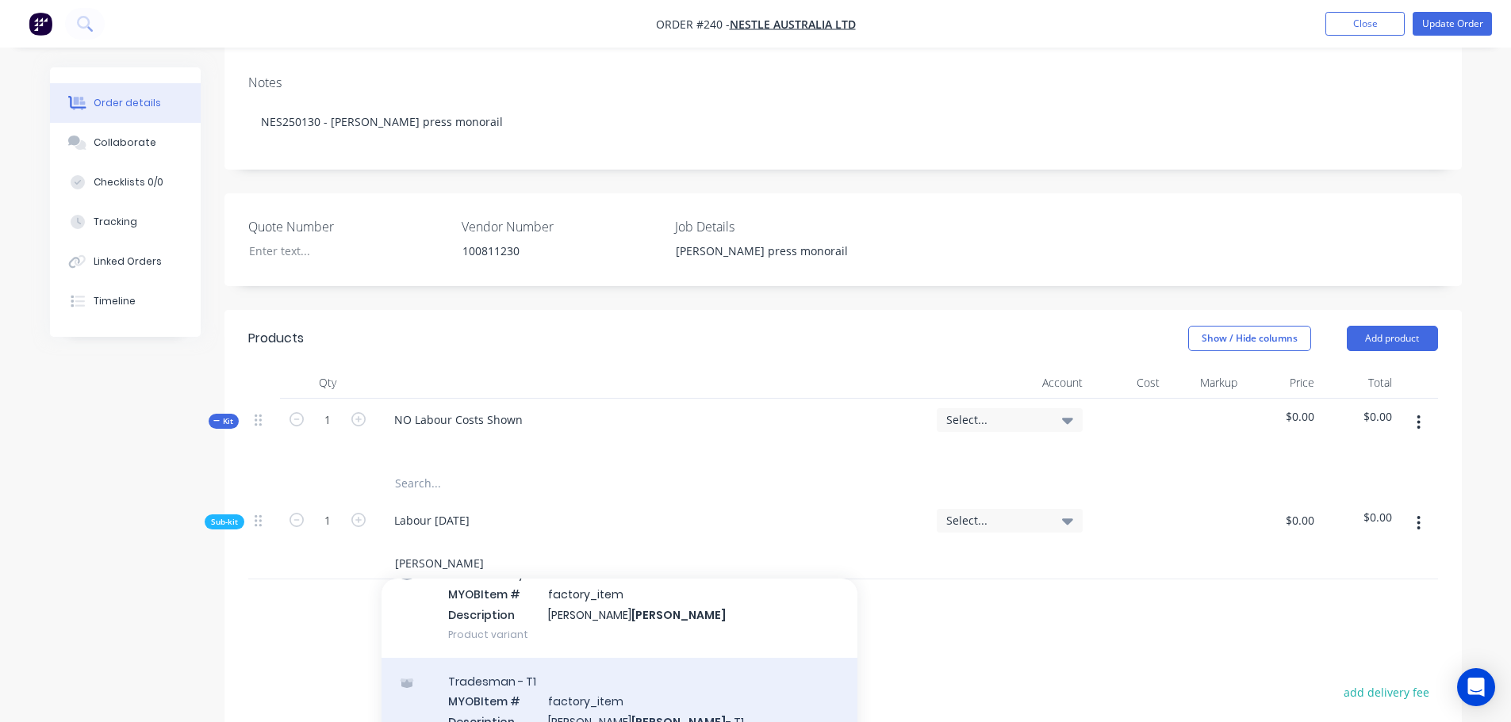
type input "[PERSON_NAME]"
click at [522, 669] on div "Tradesman - T1 MYOB Item # factory_item Description [PERSON_NAME] - T1 Product …" at bounding box center [619, 711] width 476 height 107
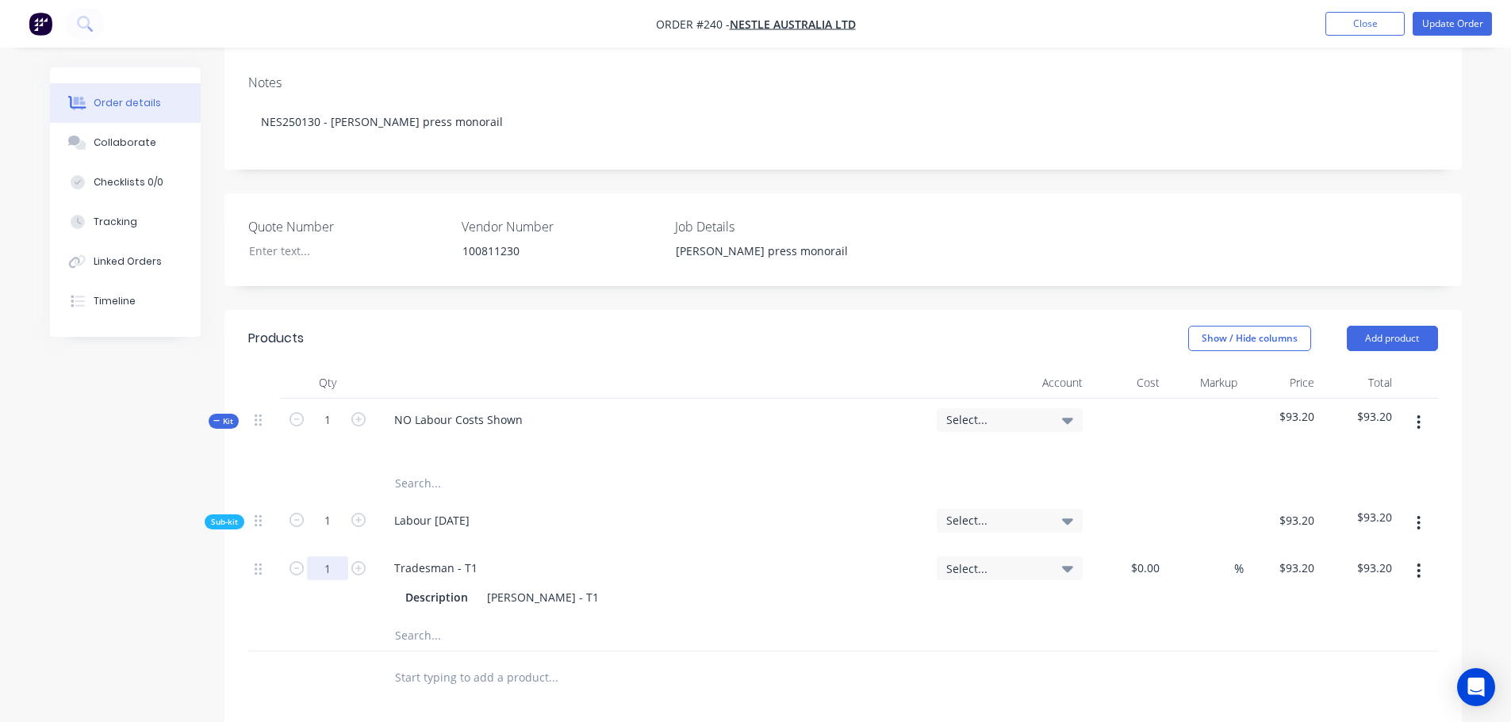
click at [336, 557] on input "1" at bounding box center [327, 569] width 41 height 24
type input "1.25"
type input "$116.50"
click at [1440, 25] on button "Update Order" at bounding box center [1451, 24] width 79 height 24
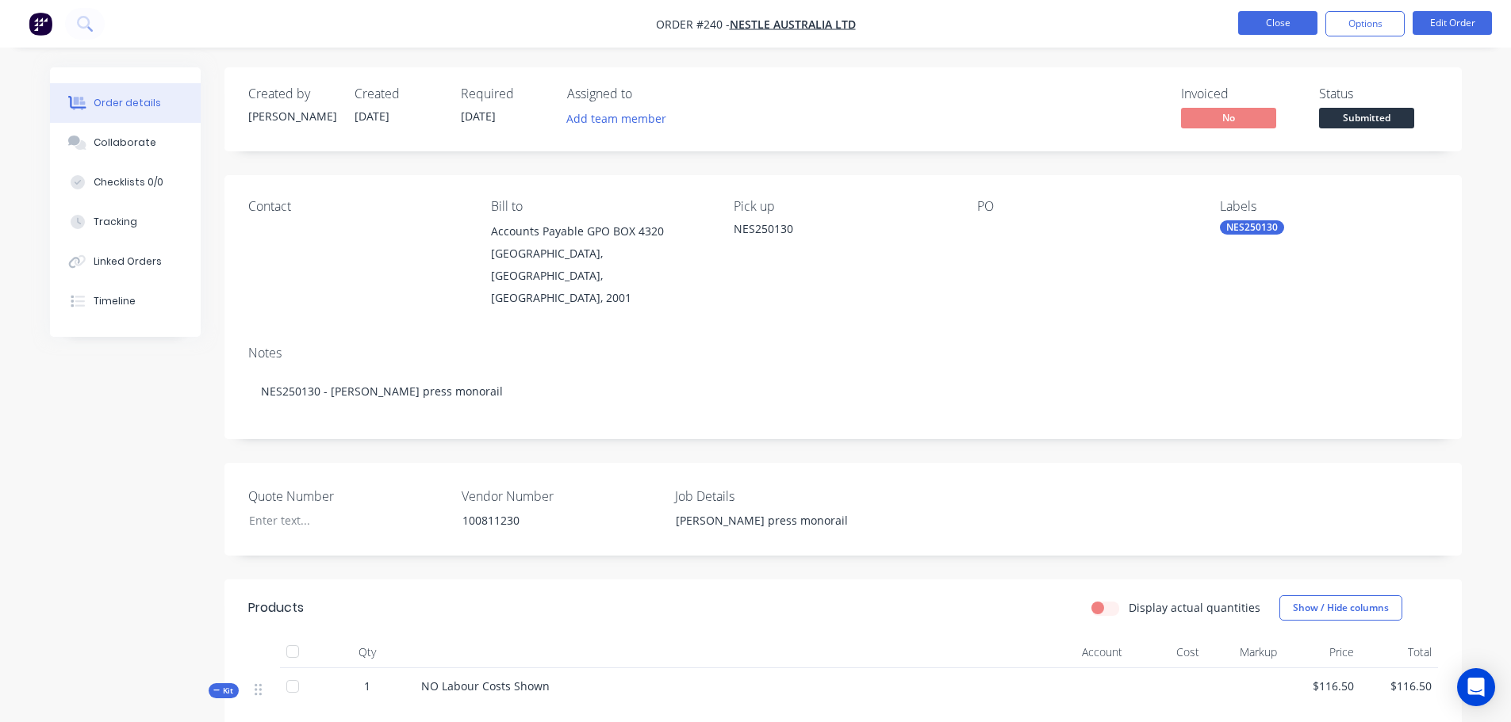
click at [1297, 17] on button "Close" at bounding box center [1277, 23] width 79 height 24
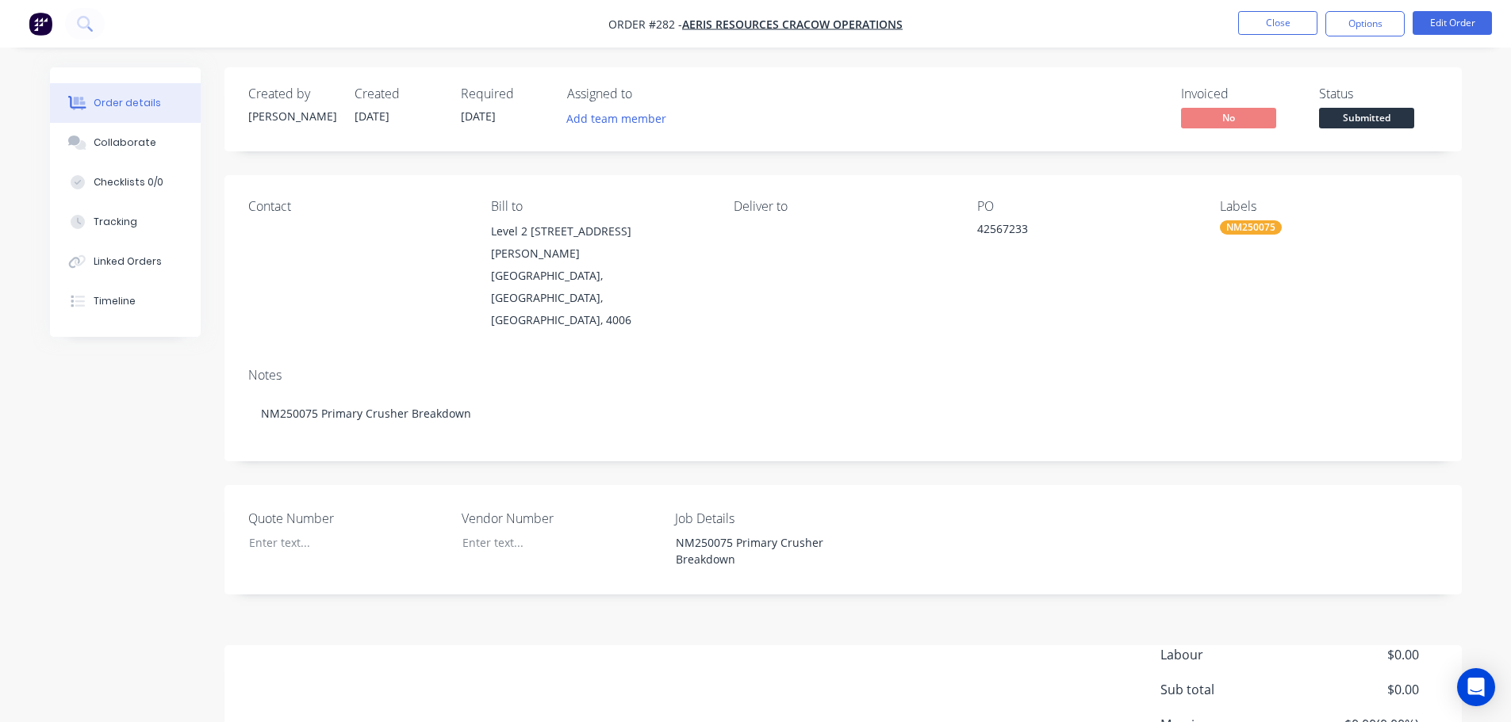
click at [1470, 39] on nav "Order #282 - Aeris Resources Cracow Operations Close Options Edit Order" at bounding box center [755, 24] width 1511 height 48
click at [1459, 33] on button "Edit Order" at bounding box center [1451, 23] width 79 height 24
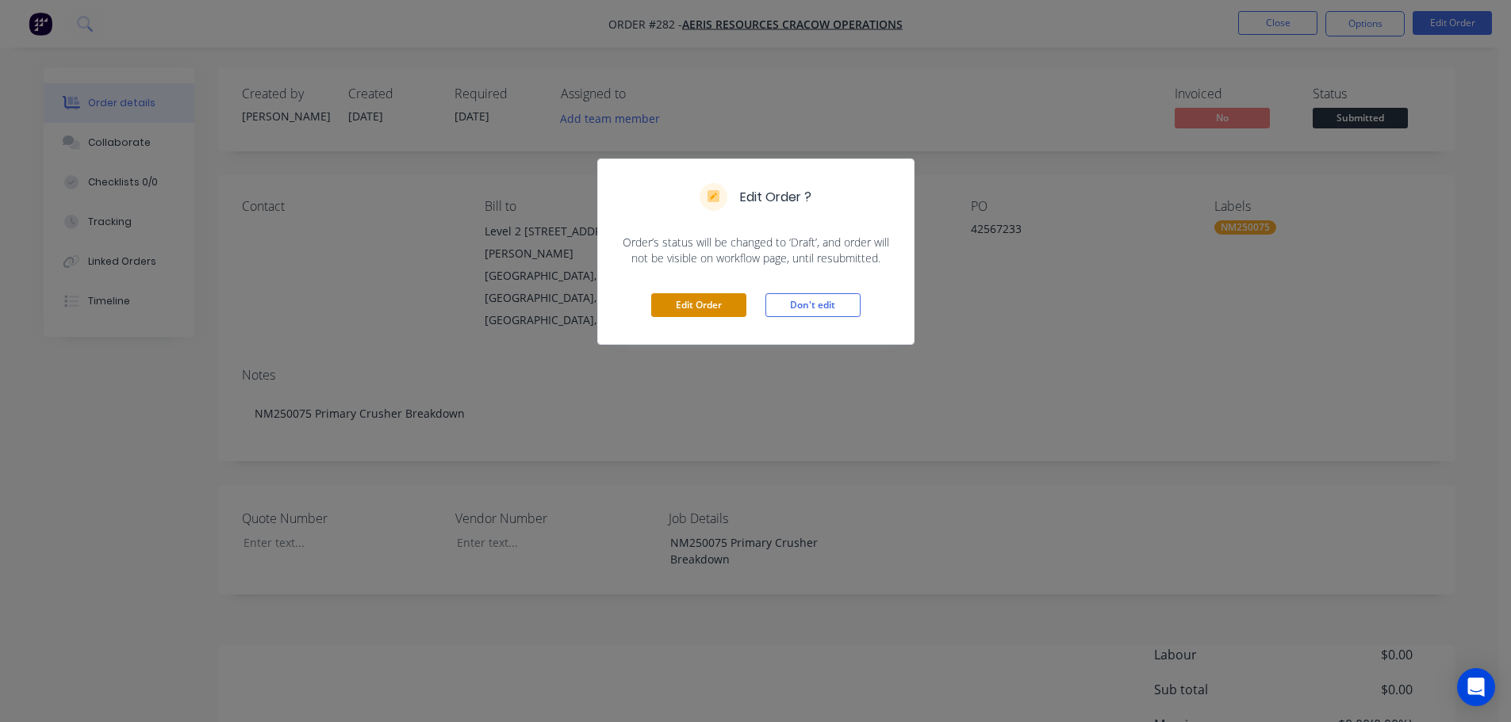
click at [717, 312] on button "Edit Order" at bounding box center [698, 305] width 95 height 24
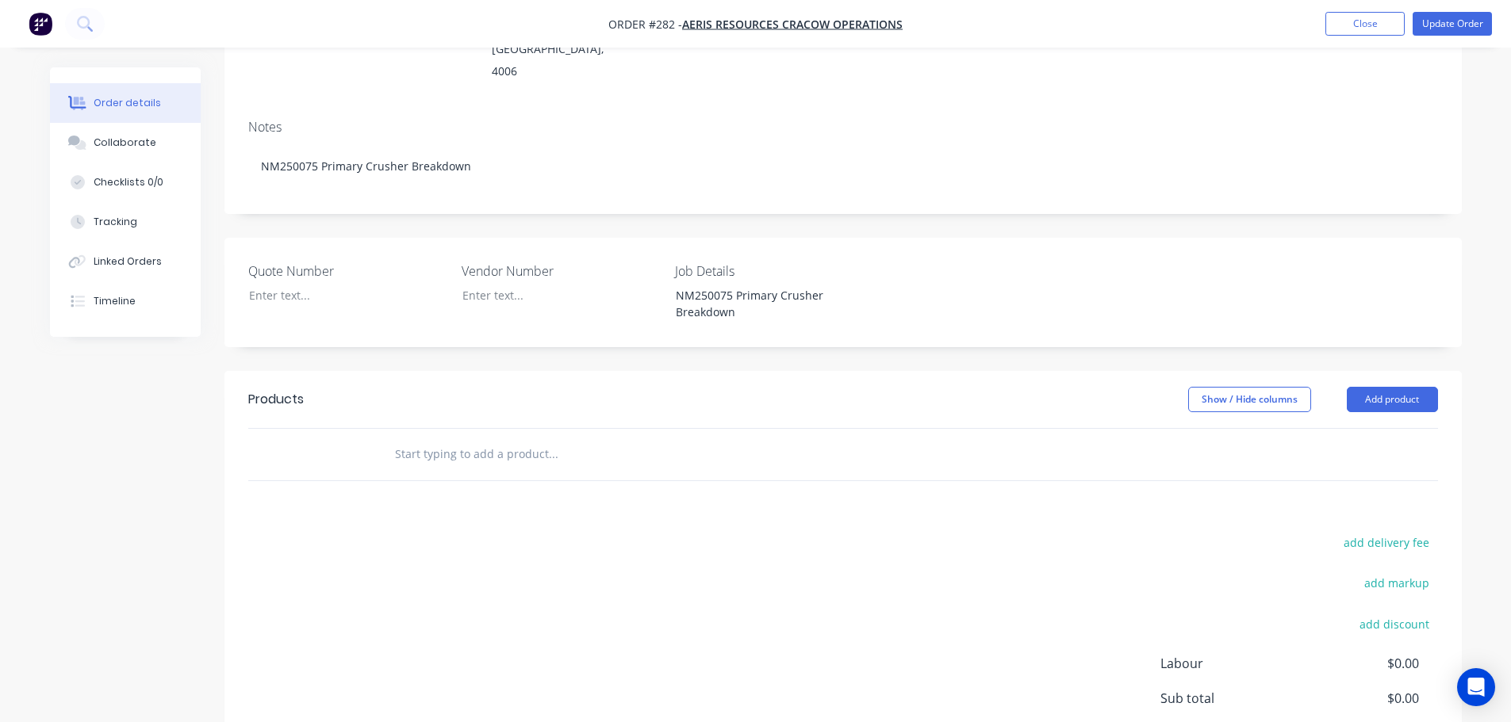
scroll to position [396, 0]
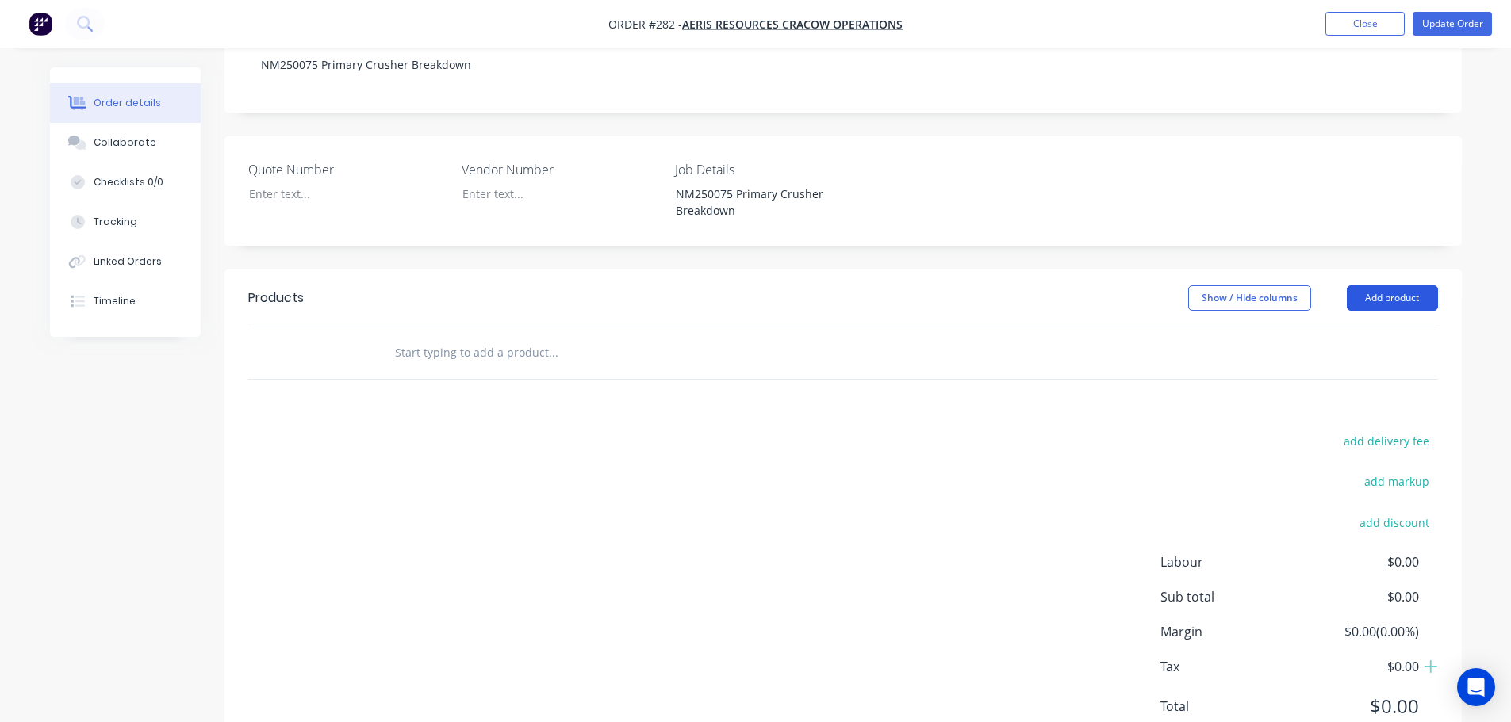
click at [1398, 285] on button "Add product" at bounding box center [1392, 297] width 91 height 25
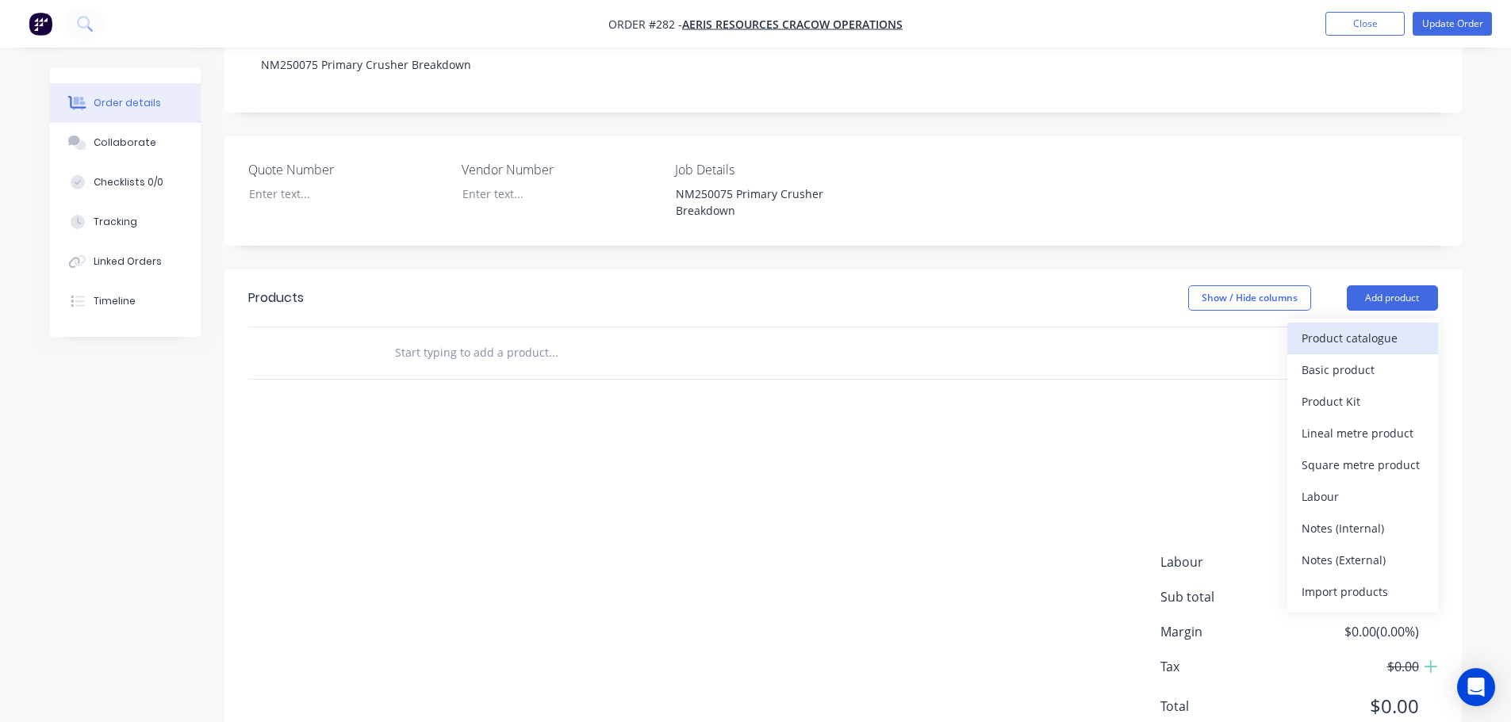
click at [1361, 327] on div "Product catalogue" at bounding box center [1362, 338] width 122 height 23
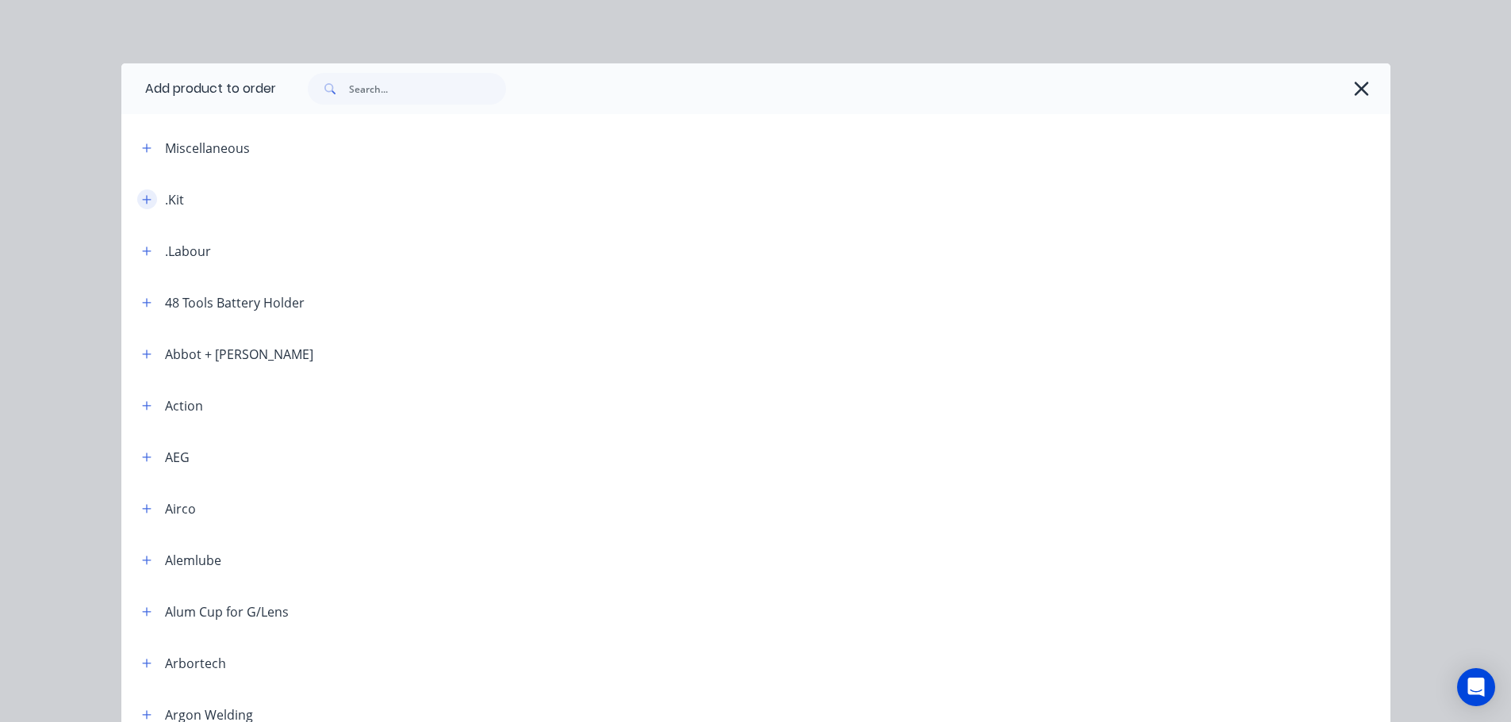
click at [142, 205] on icon "button" at bounding box center [147, 199] width 10 height 11
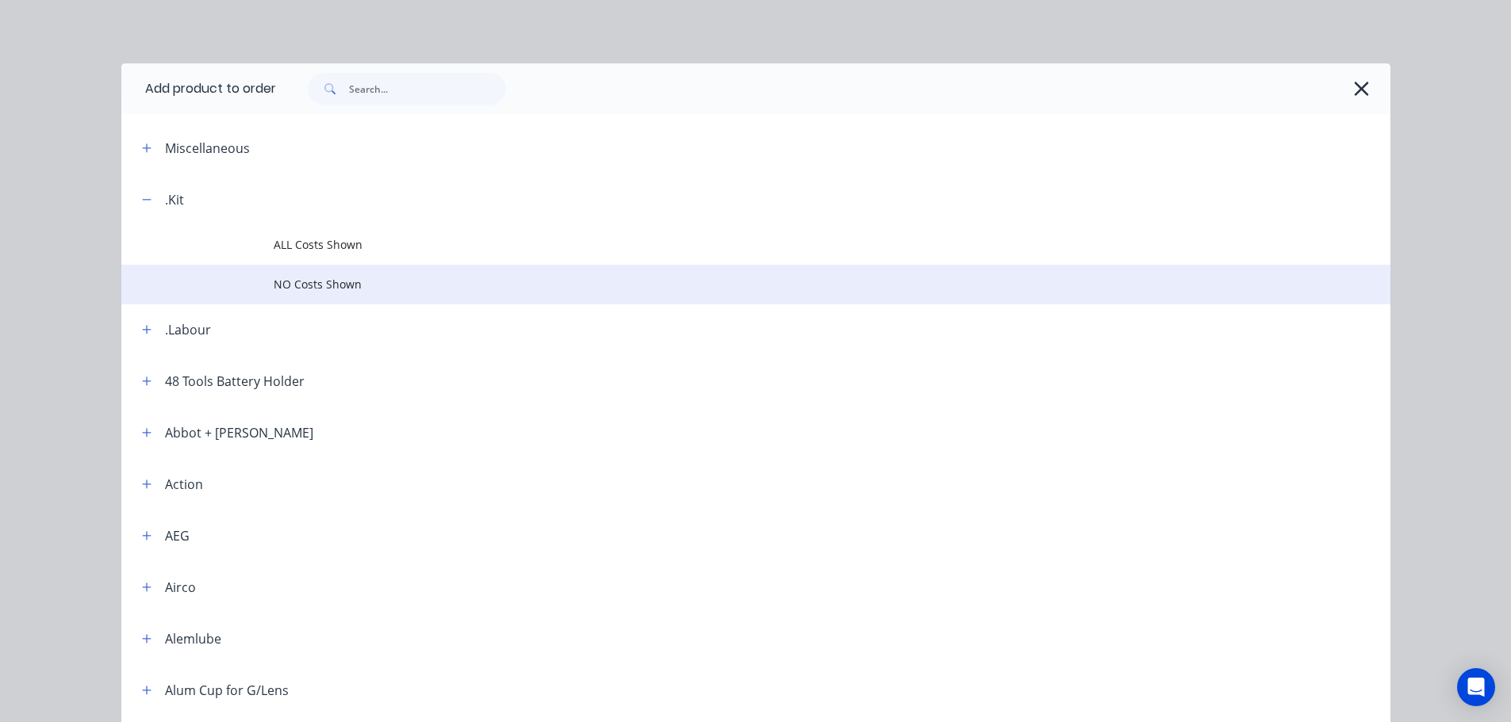
click at [345, 280] on span "NO Costs Shown" at bounding box center [720, 284] width 893 height 17
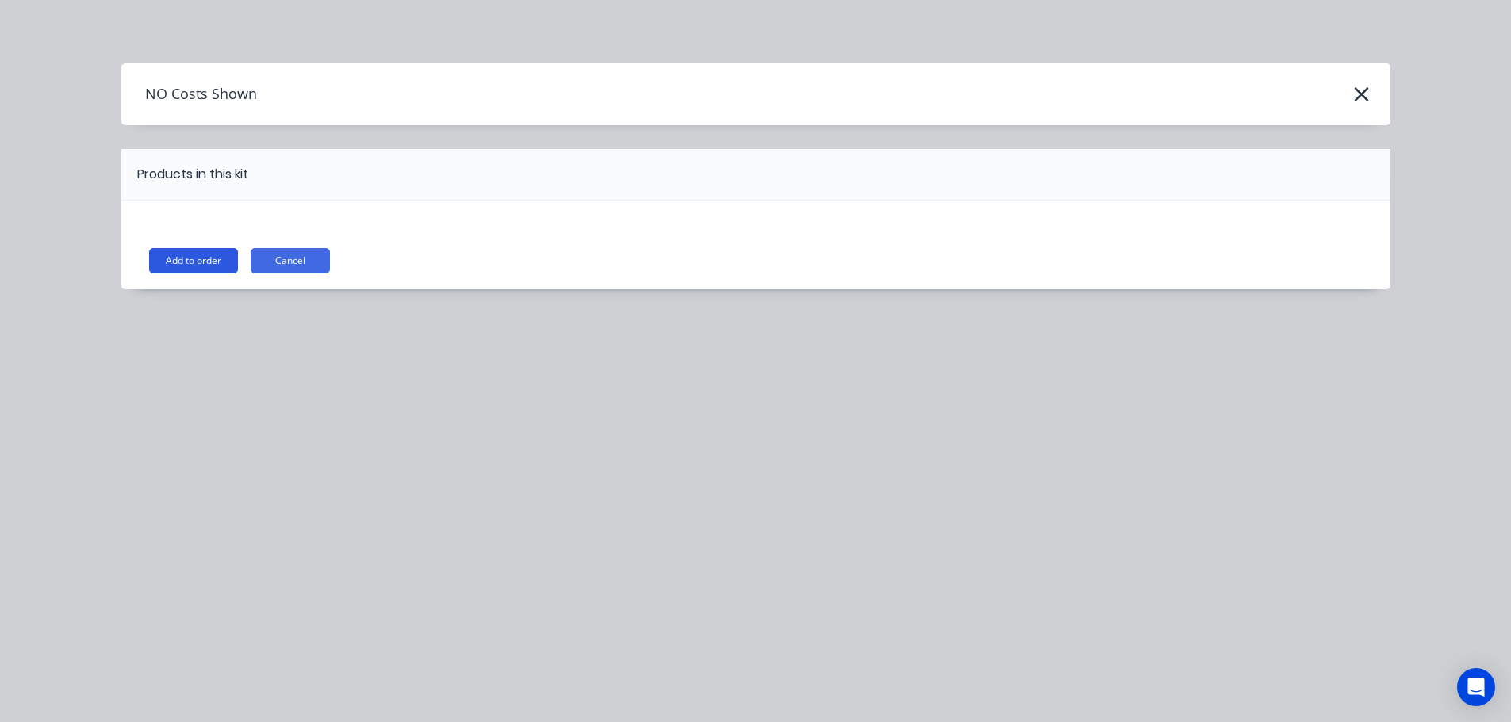
click at [208, 263] on button "Add to order" at bounding box center [193, 260] width 89 height 25
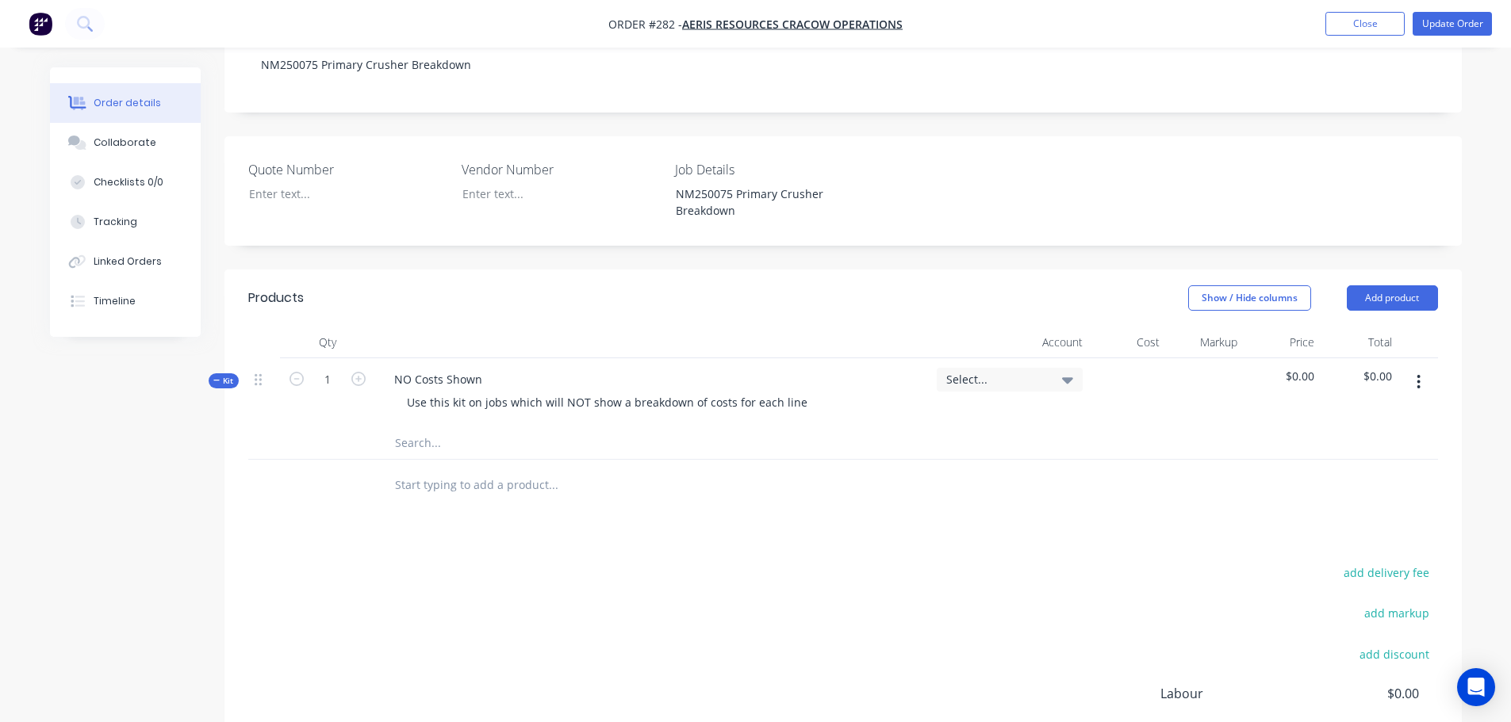
click at [1416, 374] on icon "button" at bounding box center [1418, 382] width 4 height 17
click at [1366, 444] on div "Add sub kit to kit" at bounding box center [1362, 455] width 122 height 23
click at [442, 469] on div at bounding box center [444, 480] width 126 height 23
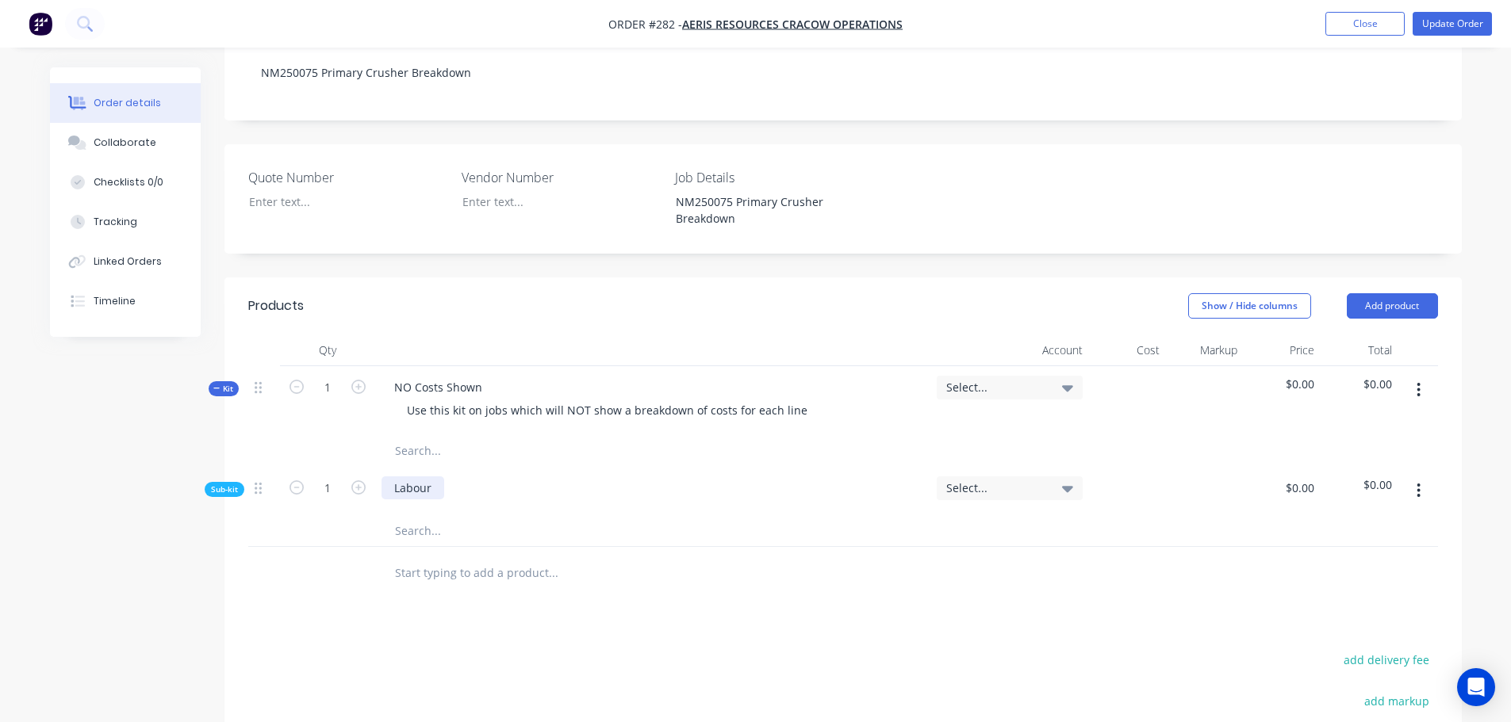
scroll to position [555, 0]
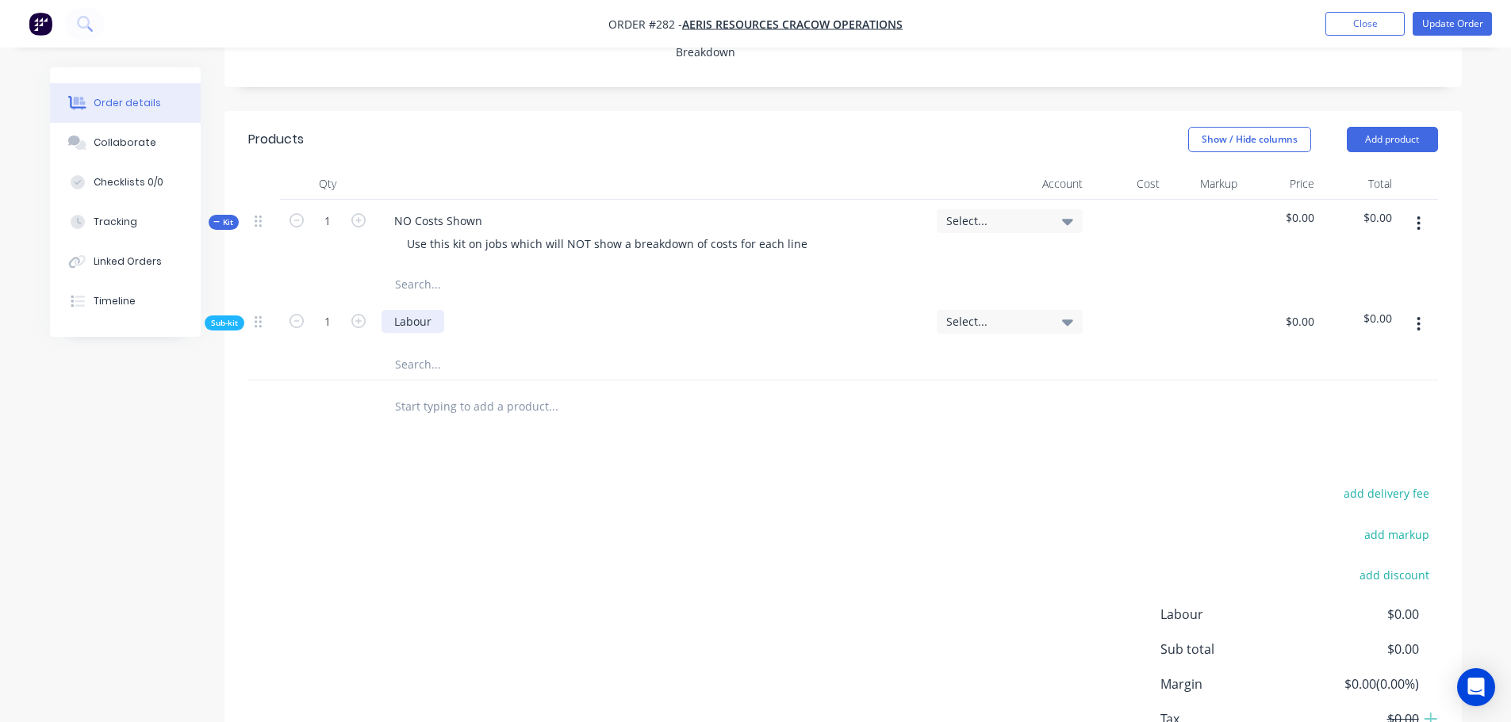
click at [432, 310] on div "Labour" at bounding box center [412, 321] width 63 height 23
click at [439, 348] on input "text" at bounding box center [552, 364] width 317 height 32
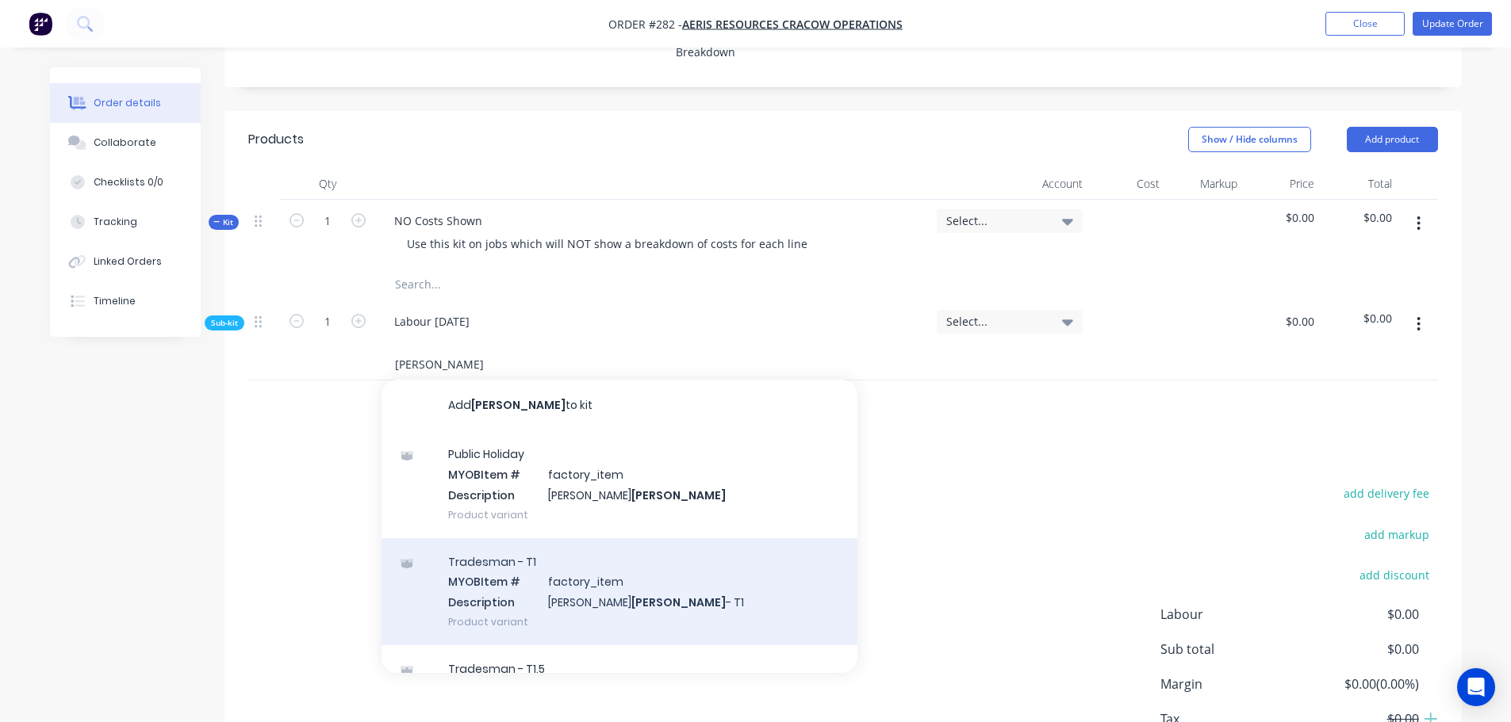
type input "[PERSON_NAME]"
click at [552, 538] on div "Tradesman - T1 MYOB Item # factory_item Description [PERSON_NAME] - T1 Product …" at bounding box center [619, 591] width 476 height 107
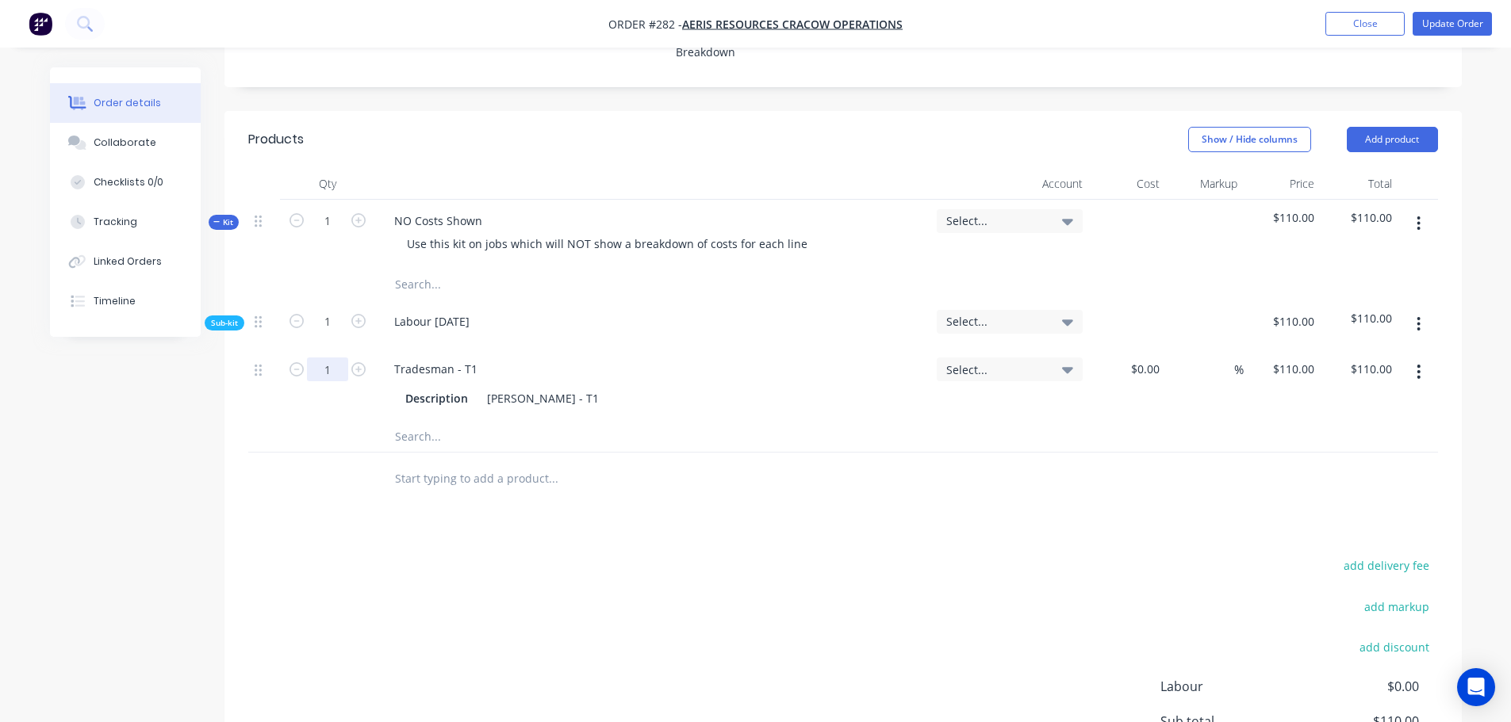
click at [326, 358] on input "1" at bounding box center [327, 370] width 41 height 24
type input "2.5"
type input "$275.00"
click at [418, 420] on input "text" at bounding box center [552, 436] width 317 height 32
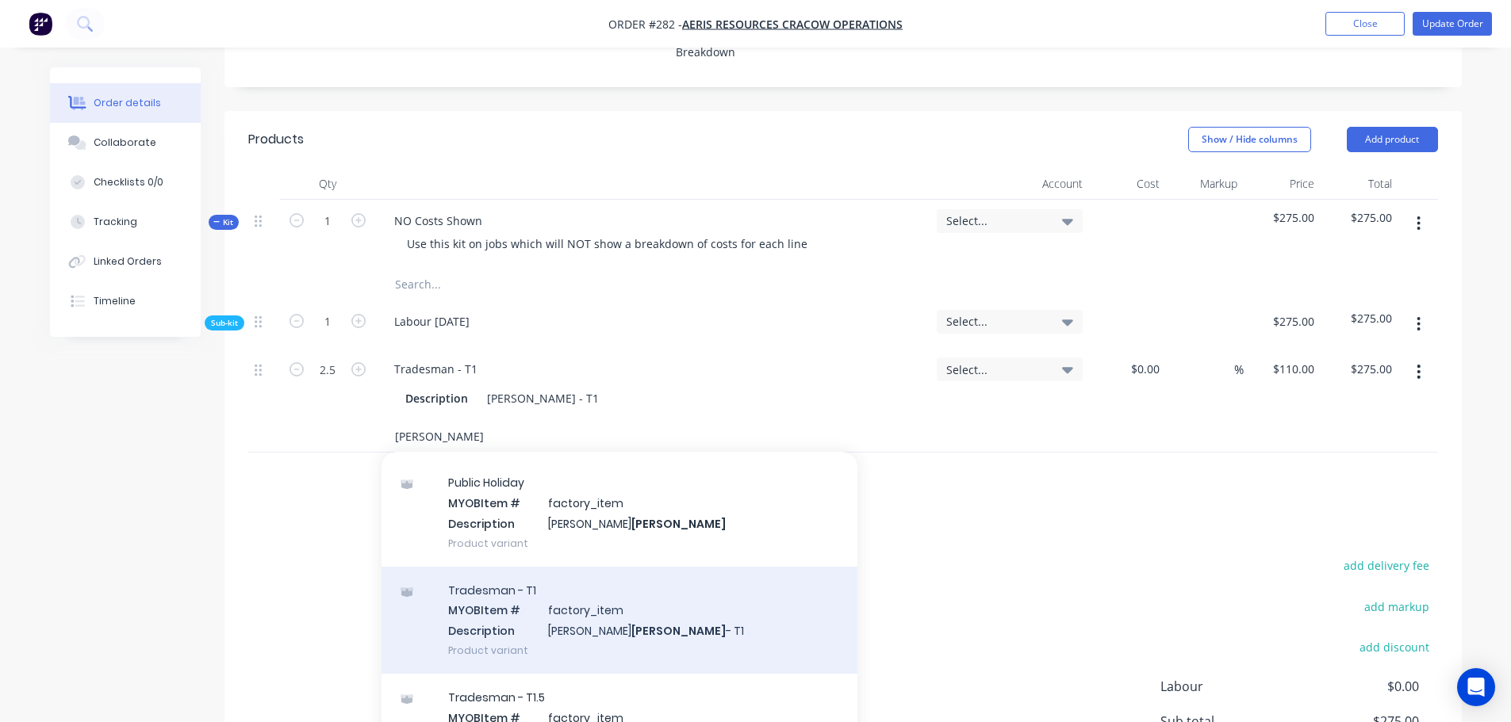
scroll to position [79, 0]
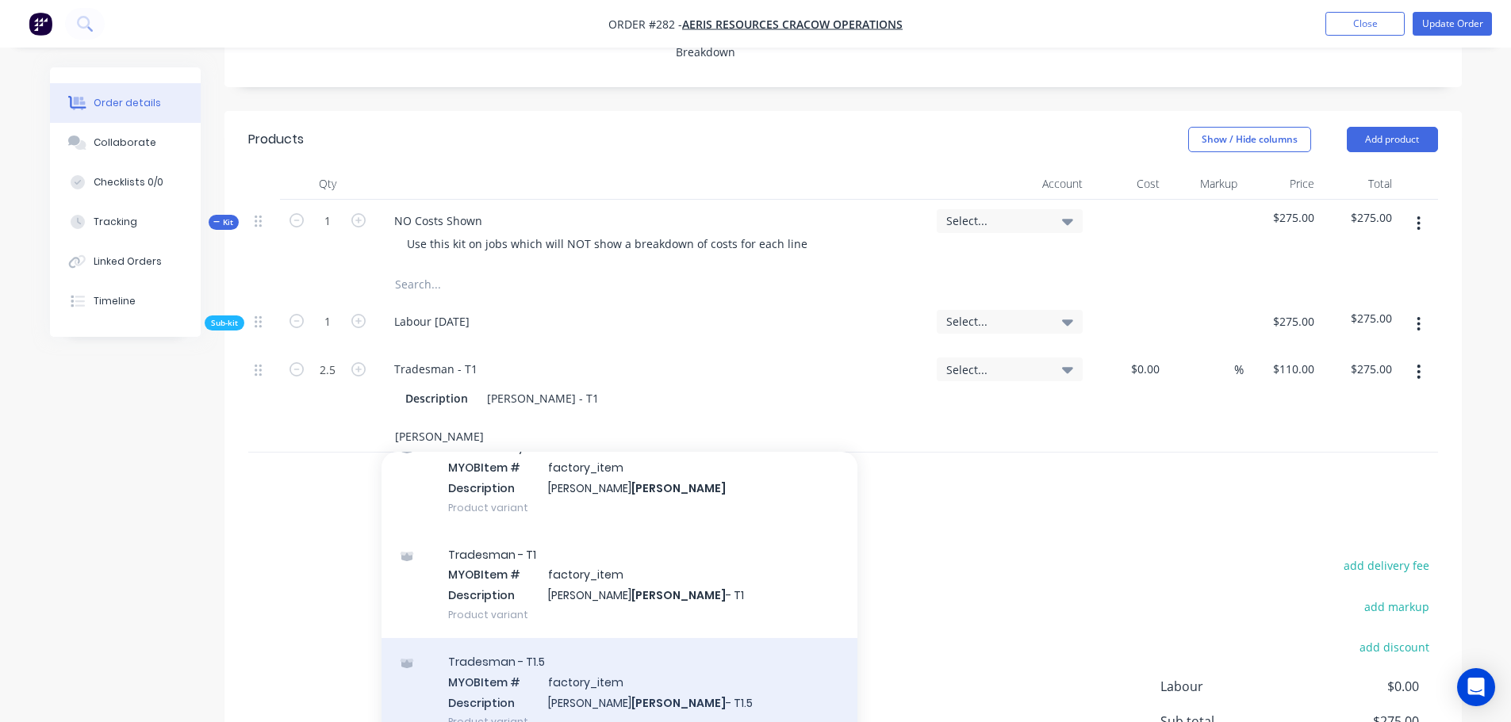
type input "[PERSON_NAME]"
click at [533, 638] on div "Tradesman - T1.5 MYOB Item # factory_item Description [PERSON_NAME] - T1.5 Prod…" at bounding box center [619, 691] width 476 height 107
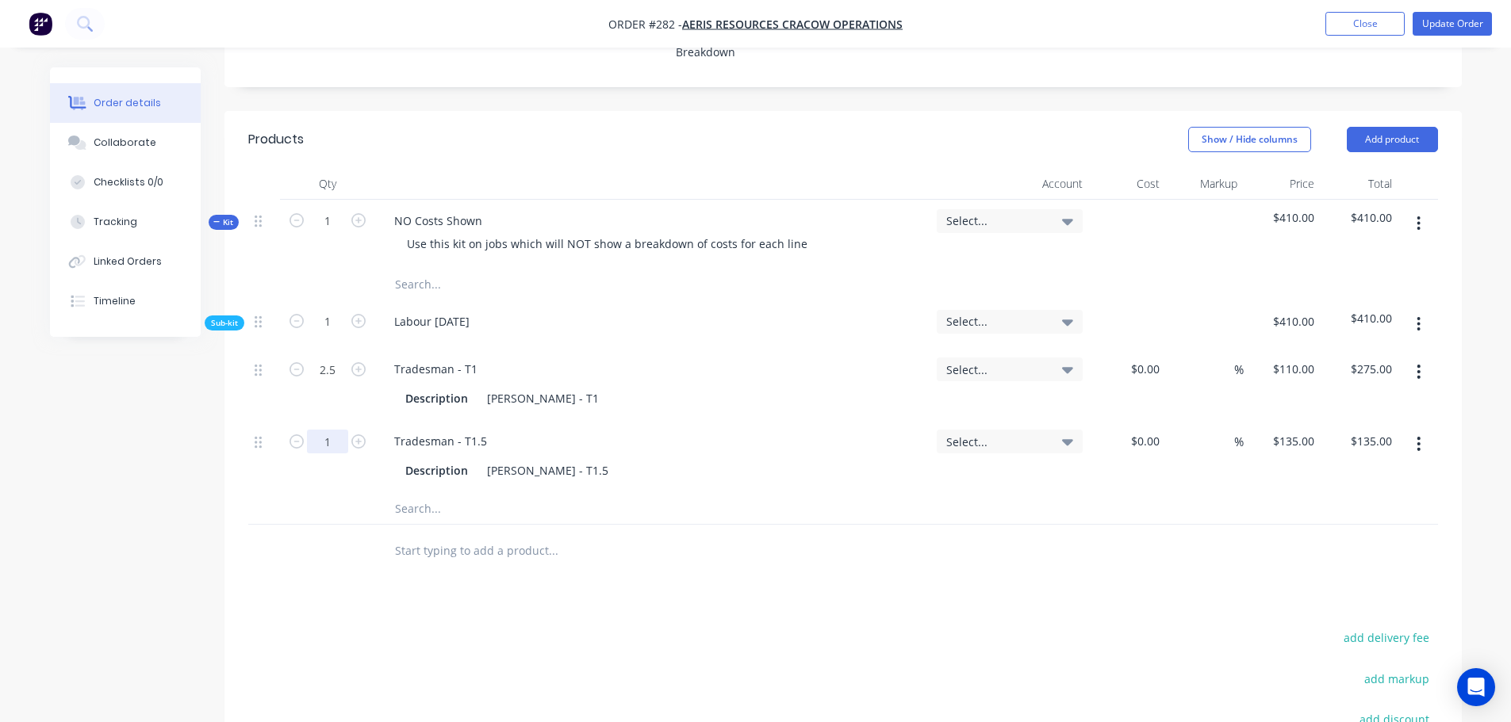
click at [331, 381] on input "1" at bounding box center [327, 370] width 41 height 24
type input "3"
type input "$405.00"
click at [405, 492] on input "text" at bounding box center [552, 508] width 317 height 32
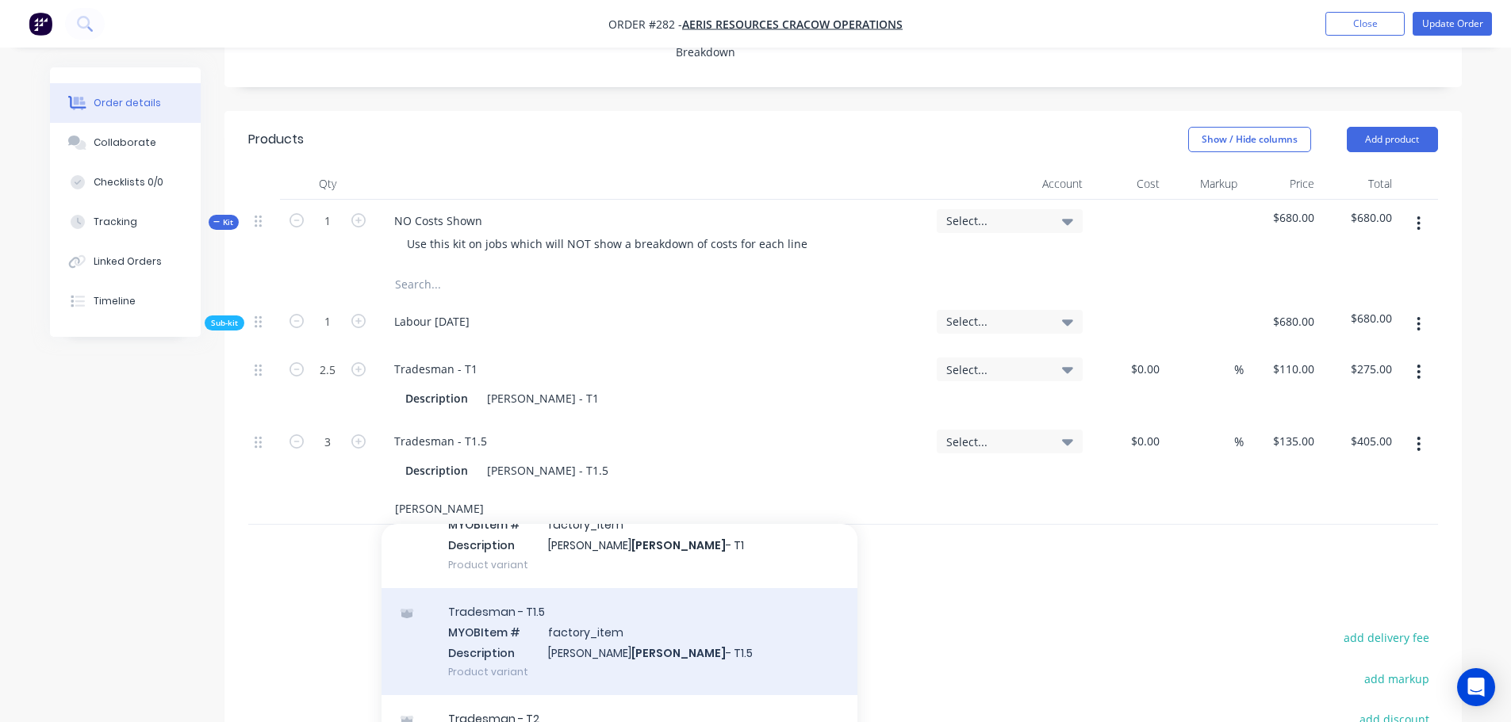
scroll to position [238, 0]
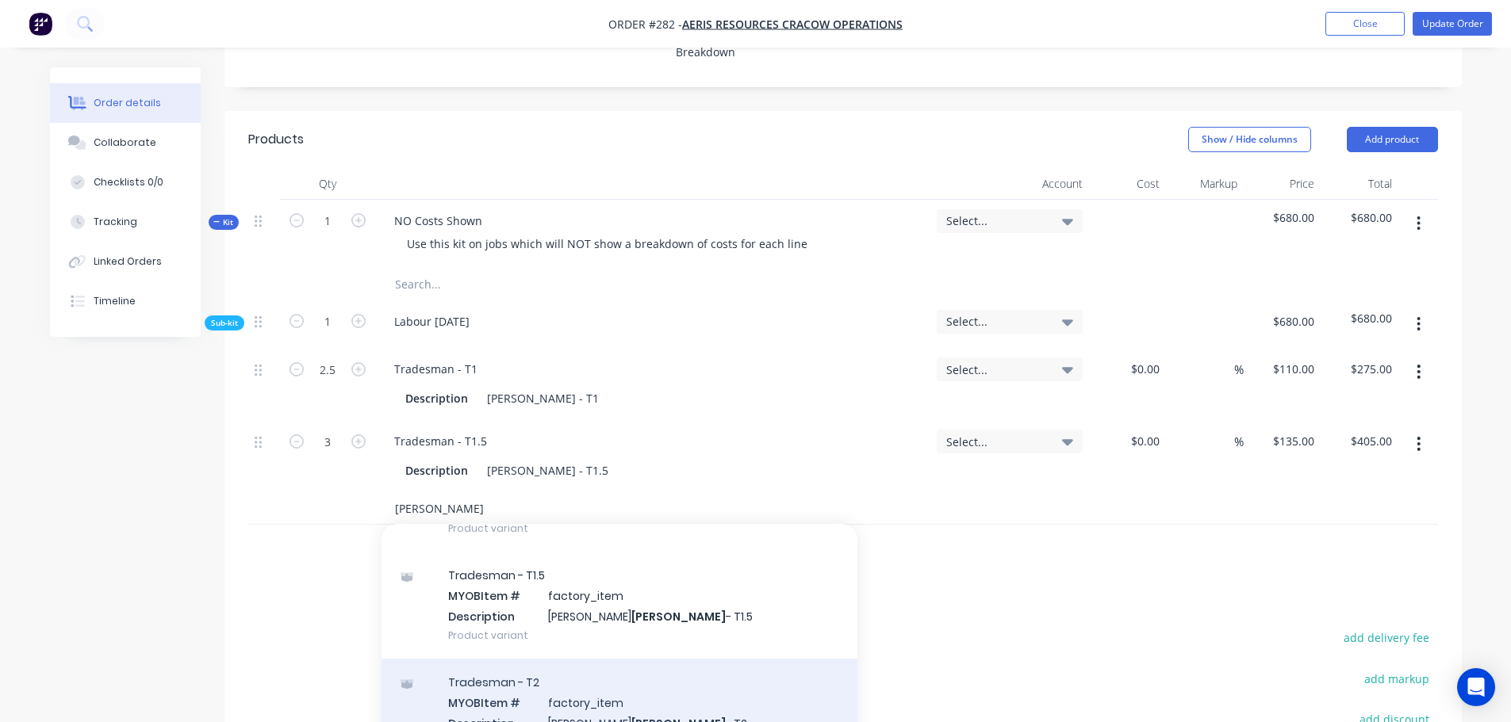
type input "[PERSON_NAME]"
click at [553, 663] on div "Tradesman - T2 MYOB Item # factory_item Description [PERSON_NAME] - T2 Product …" at bounding box center [619, 712] width 476 height 107
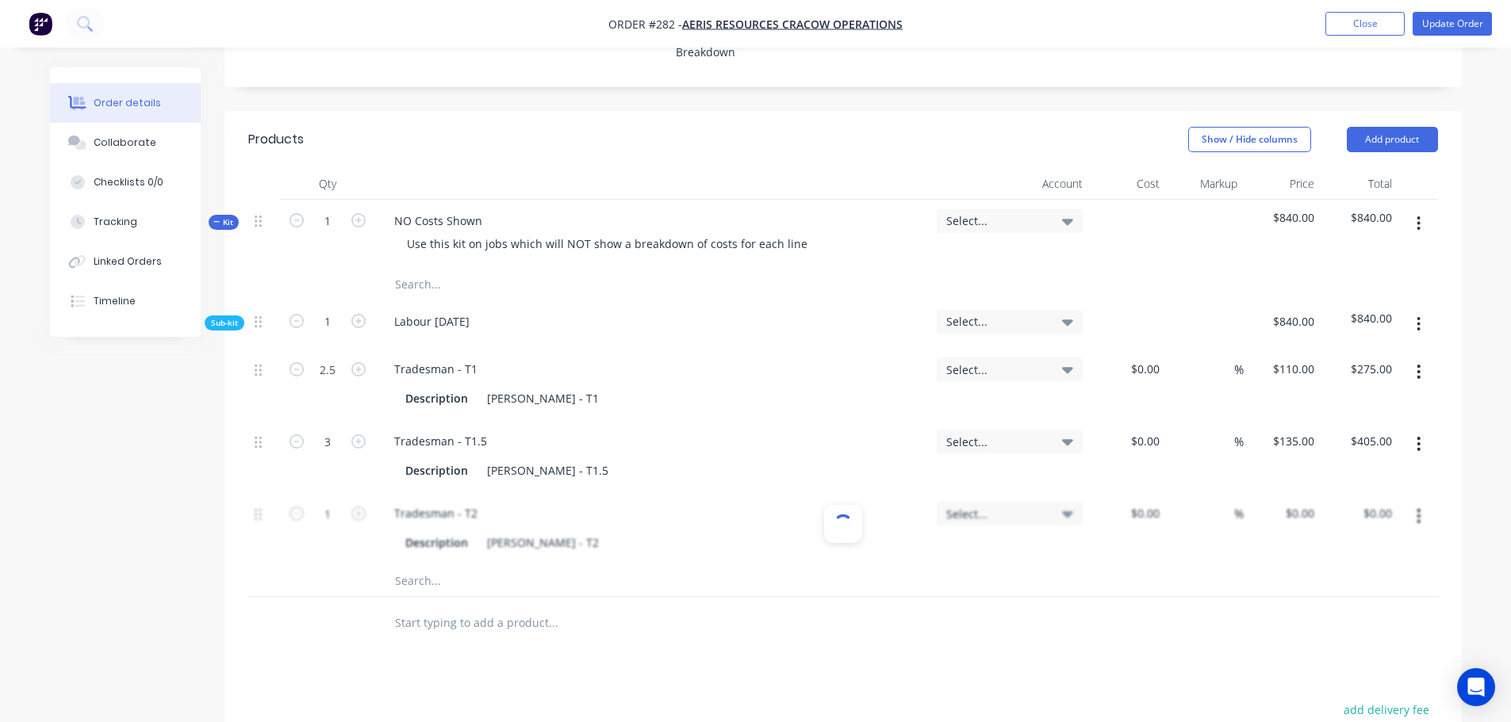
type input "$160.00"
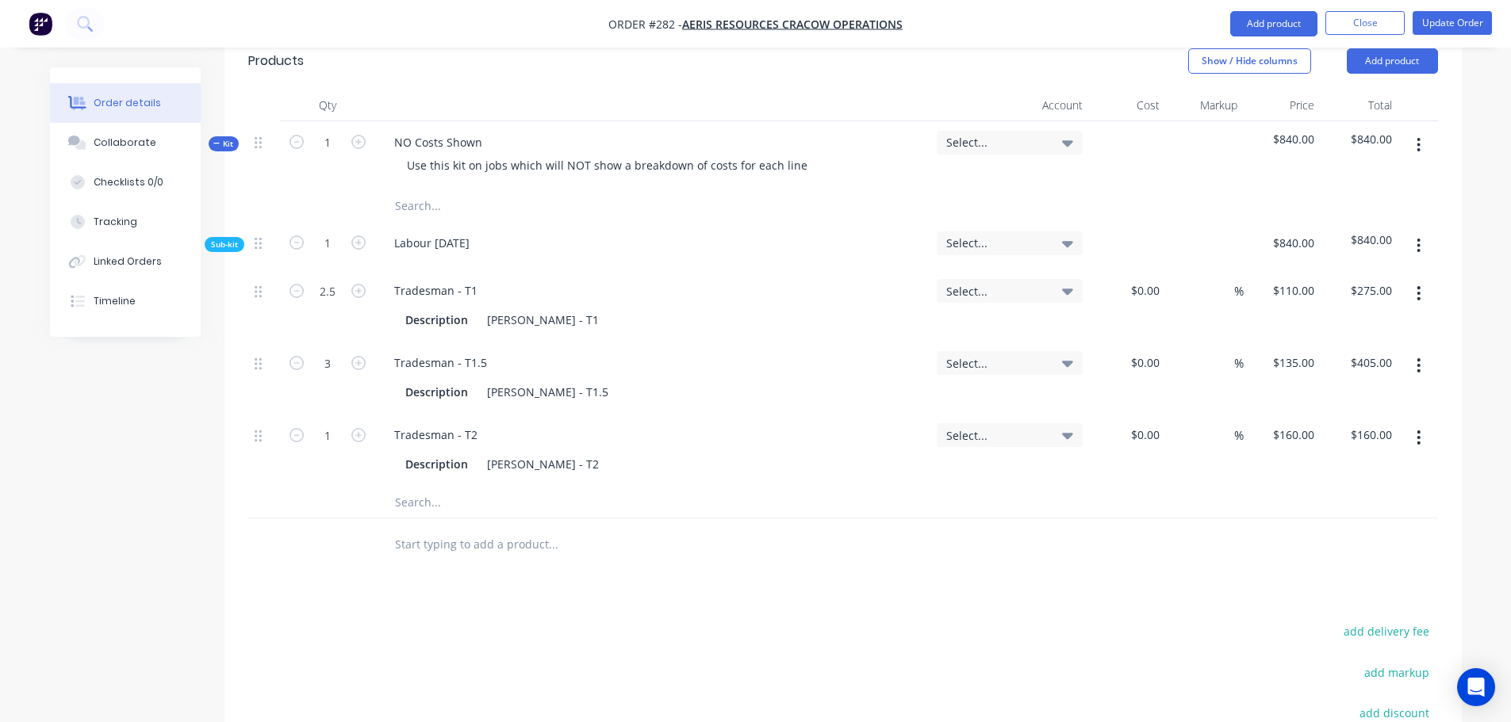
scroll to position [634, 0]
click at [424, 485] on input "text" at bounding box center [552, 501] width 317 height 32
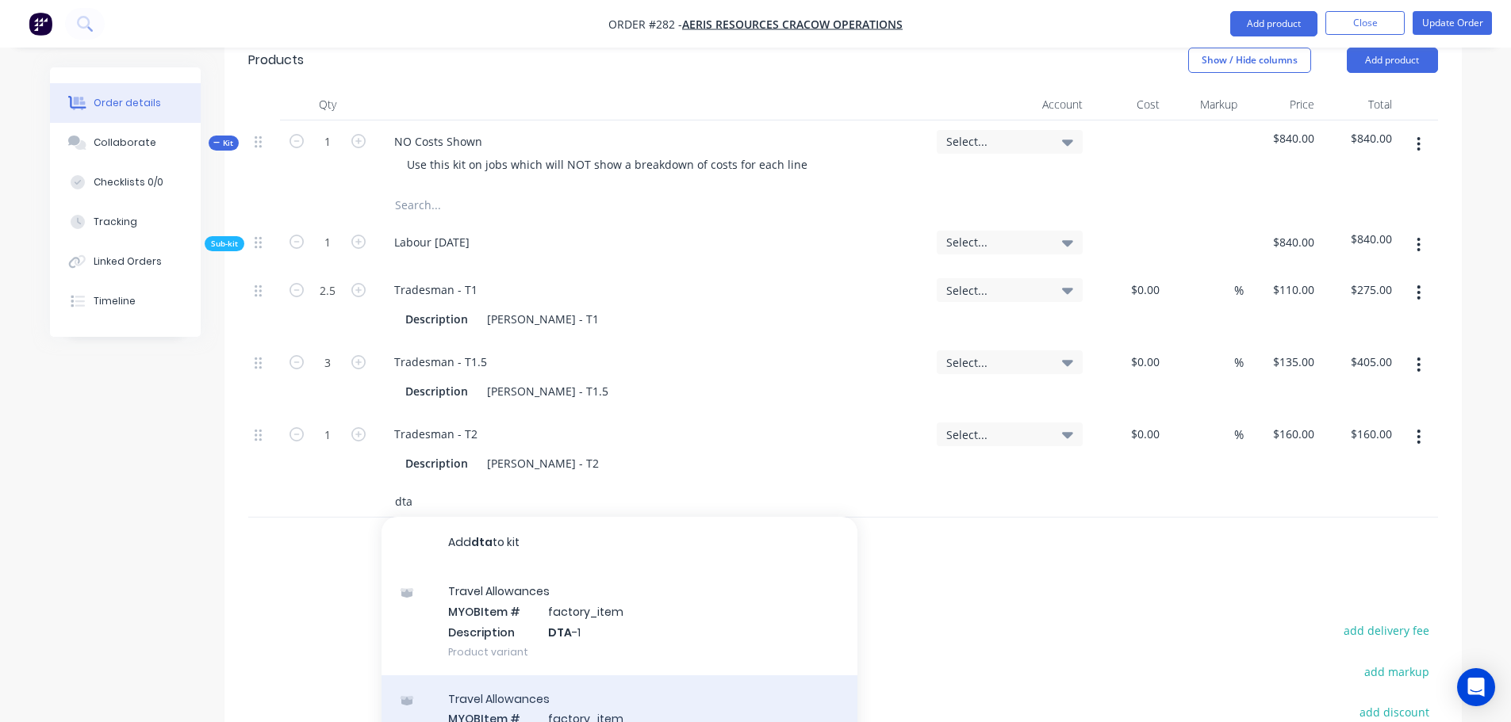
type input "dta"
click at [602, 676] on div "Travel Allowances MYOB Item # factory_item Description DTA -2 Product variant" at bounding box center [619, 729] width 476 height 107
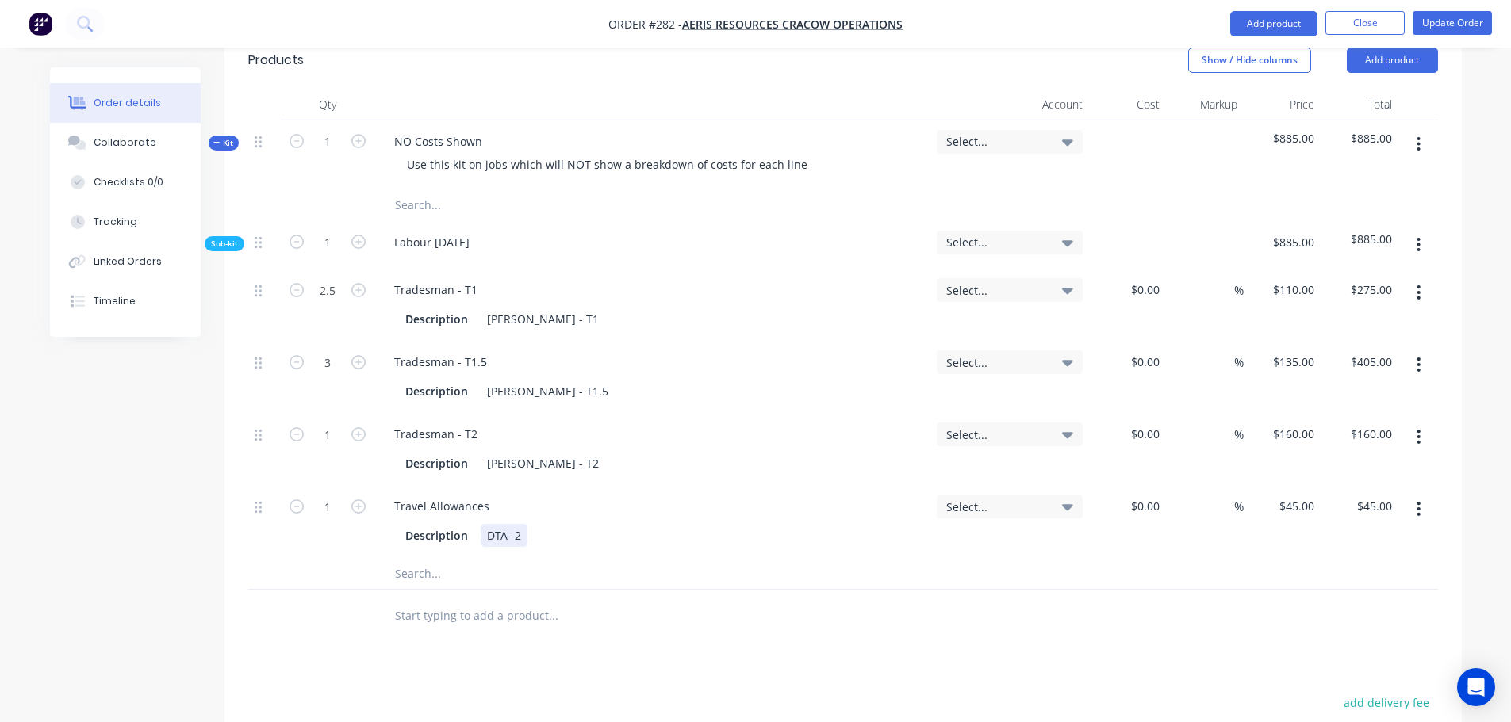
click at [516, 524] on div "DTA -2" at bounding box center [504, 535] width 47 height 23
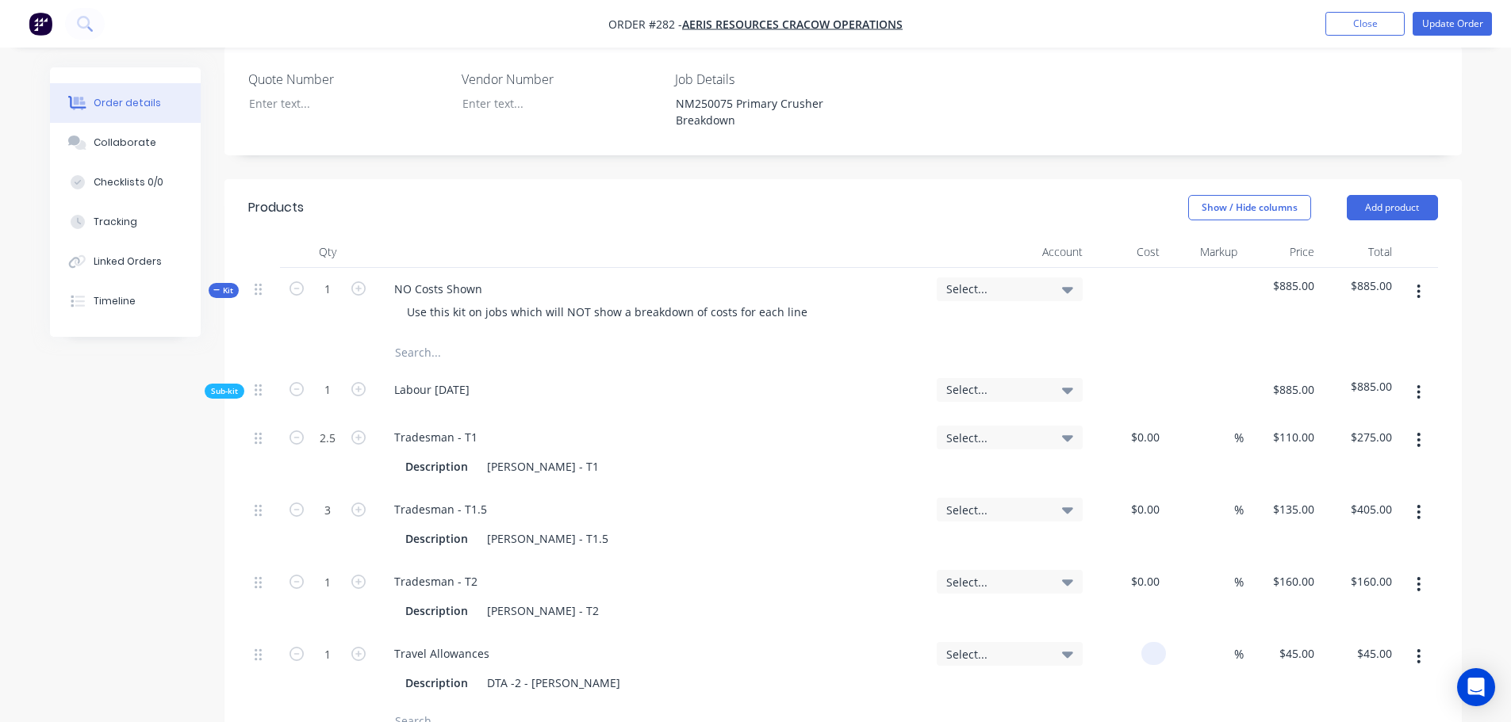
scroll to position [476, 0]
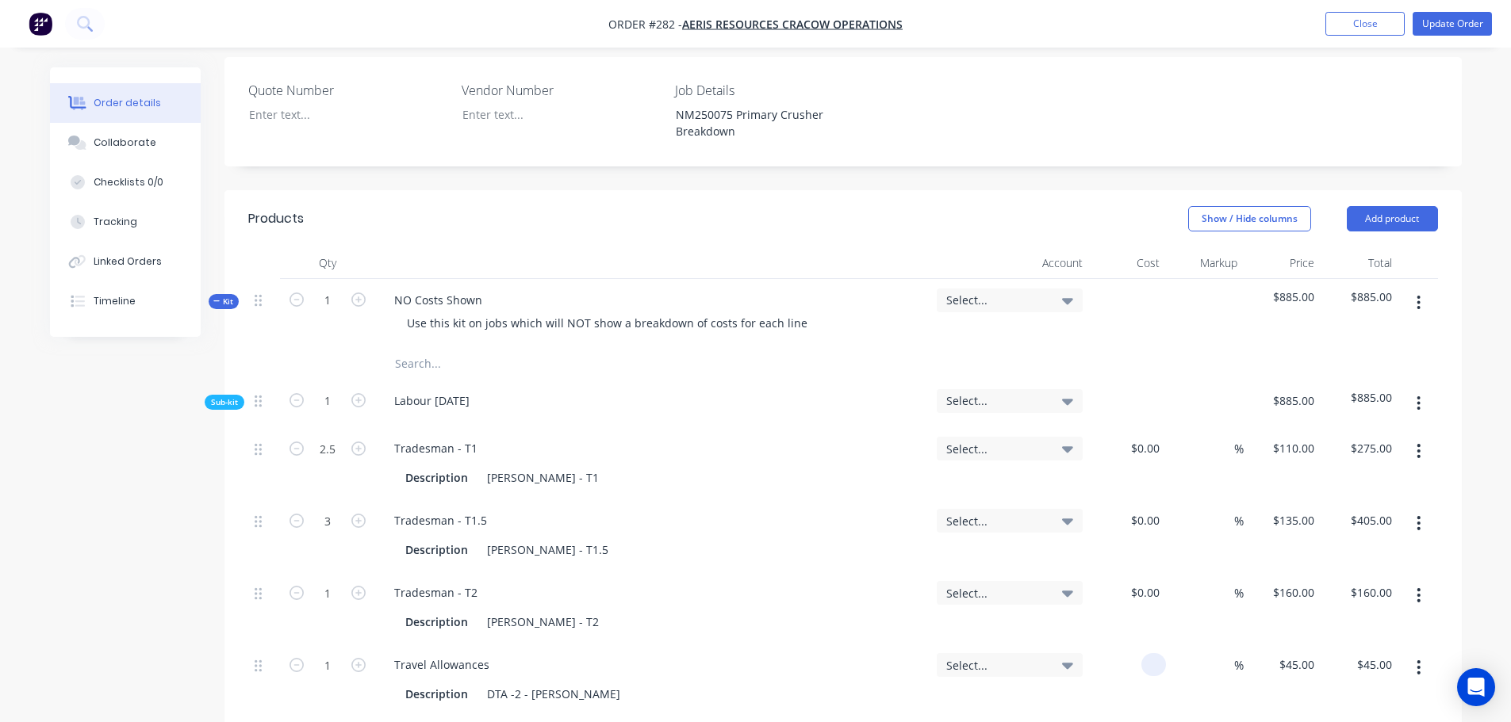
type input "$0.00"
click at [1417, 289] on button "button" at bounding box center [1418, 303] width 37 height 29
click at [1352, 365] on div "Add sub kit to kit" at bounding box center [1362, 376] width 122 height 23
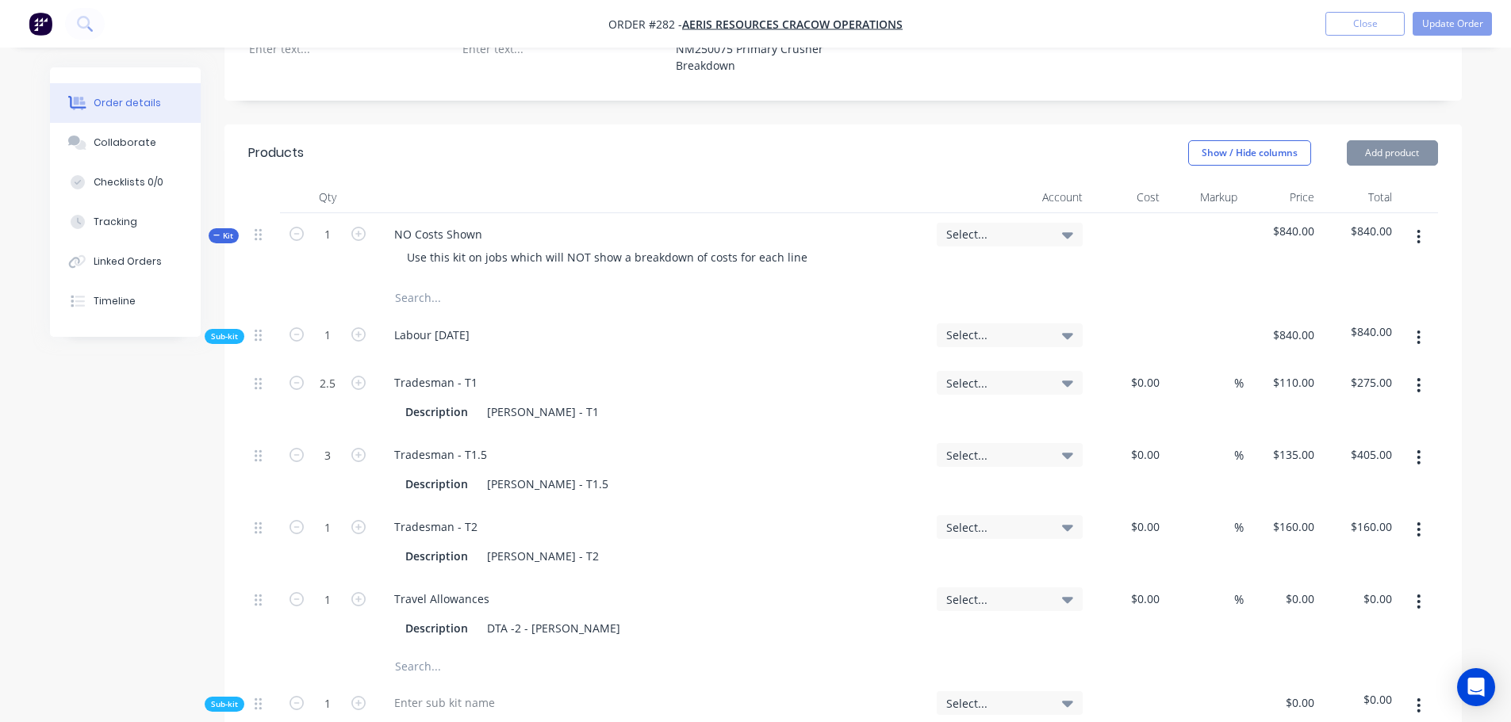
scroll to position [714, 0]
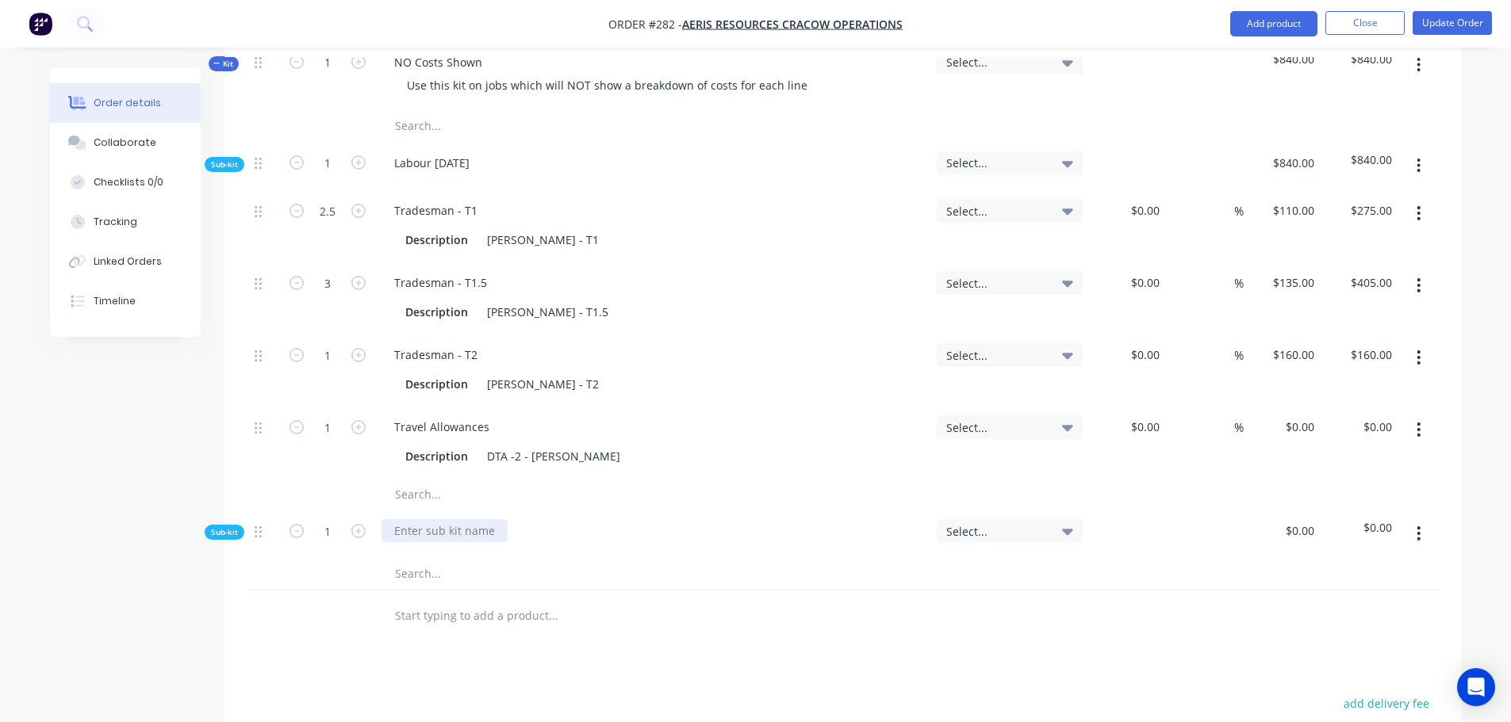
click at [447, 519] on div at bounding box center [444, 530] width 126 height 23
click at [461, 558] on input "text" at bounding box center [552, 574] width 317 height 32
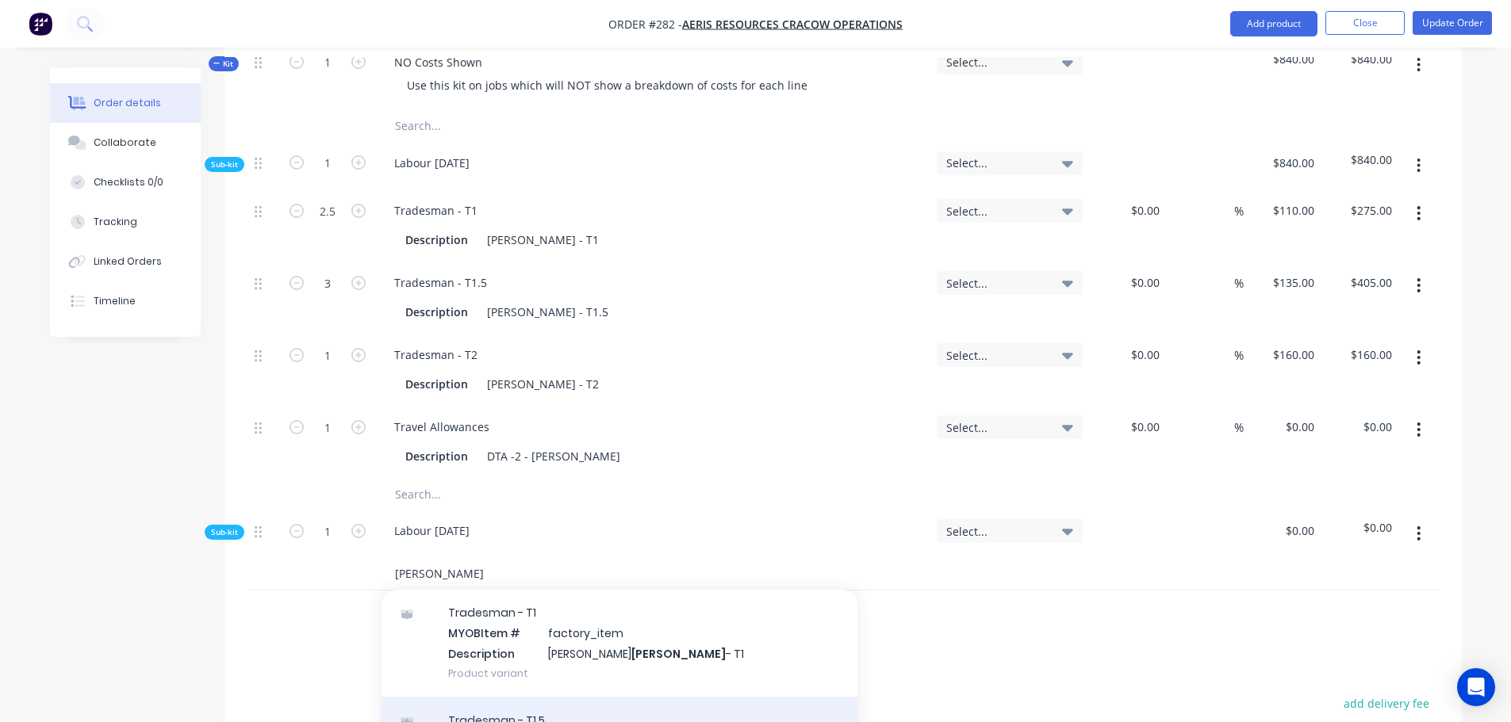
scroll to position [238, 0]
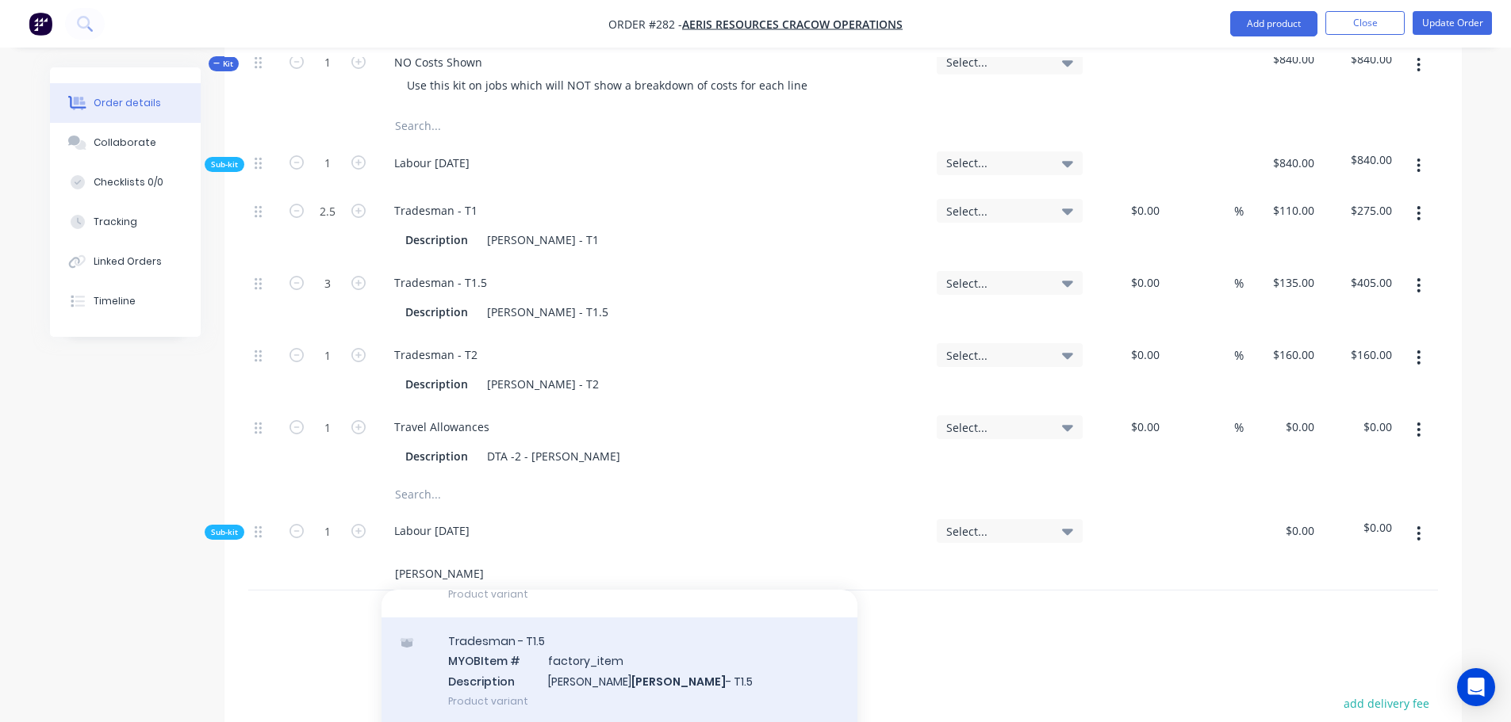
type input "Baker"
click at [552, 634] on div "Tradesman - T1.5 MYOB Item # factory_item Description Kris Baker - T1.5 Product…" at bounding box center [619, 671] width 476 height 107
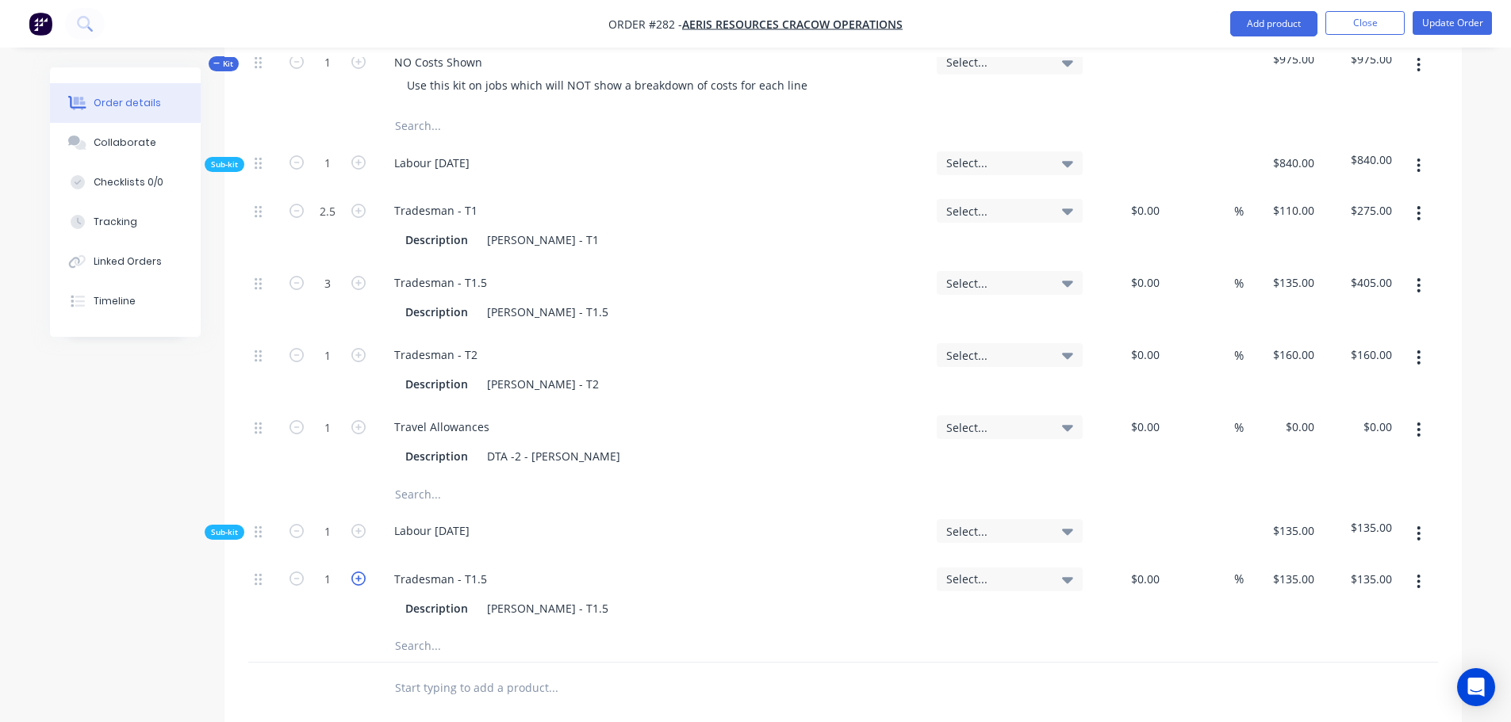
click at [351, 569] on button "button" at bounding box center [358, 577] width 21 height 17
type input "2"
type input "$270.00"
click at [351, 572] on icon "button" at bounding box center [358, 579] width 14 height 14
type input "3"
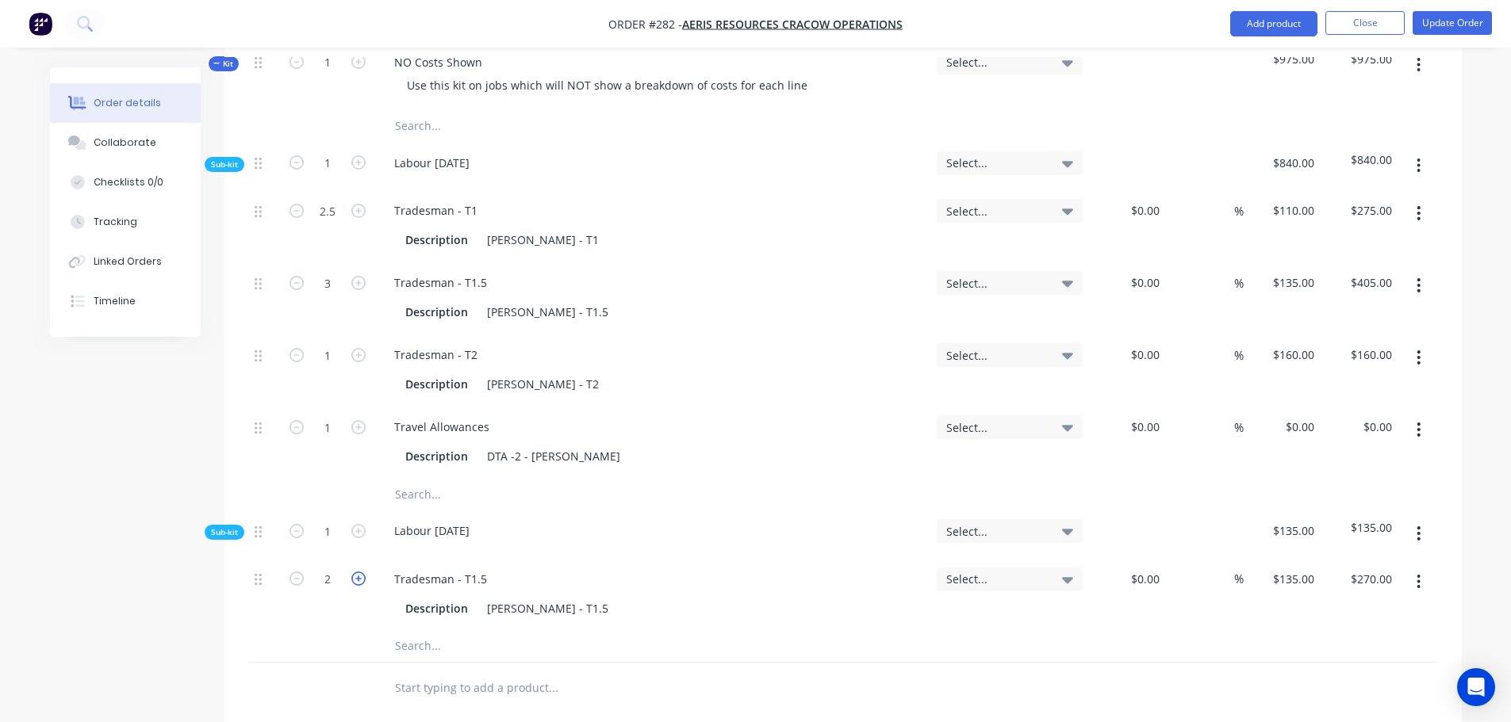
type input "$405.00"
click at [438, 630] on input "text" at bounding box center [552, 646] width 317 height 32
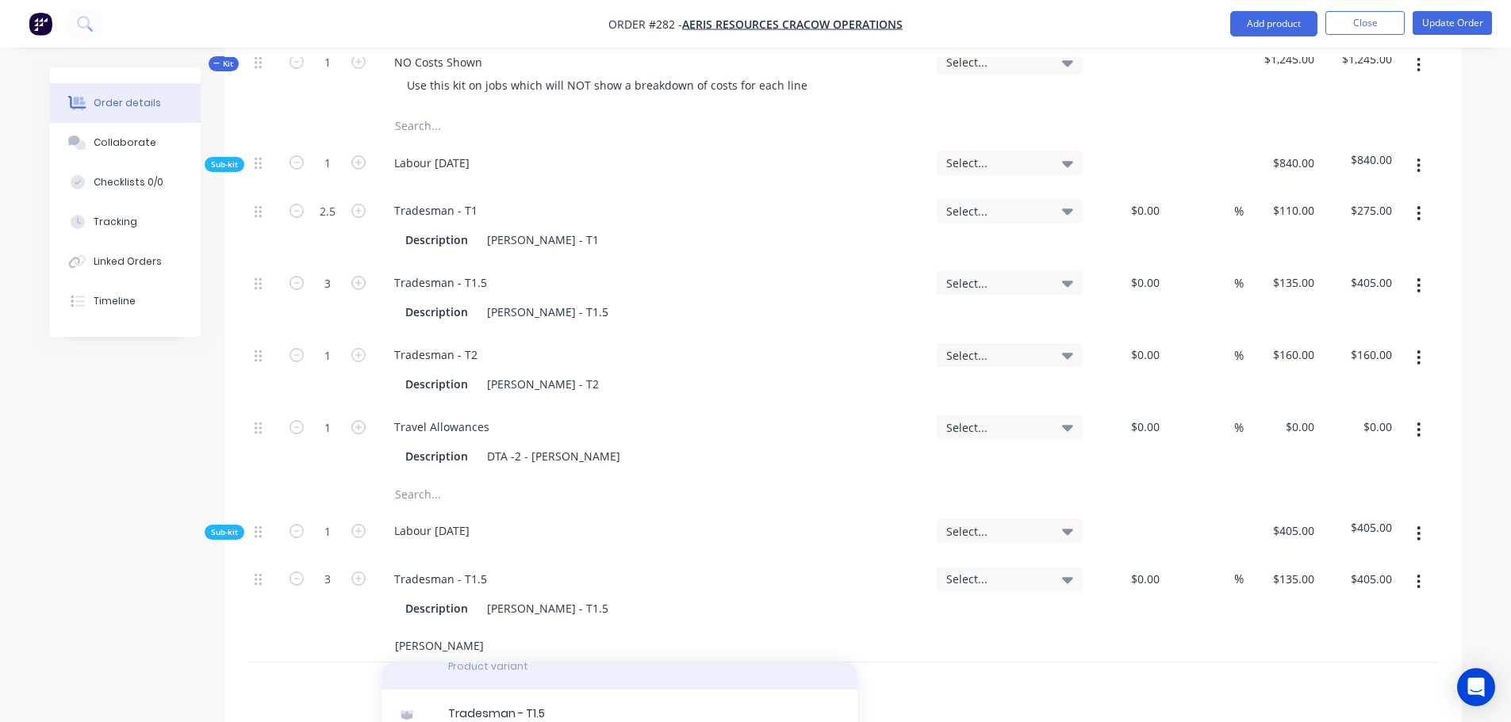
scroll to position [317, 0]
type input "Baker"
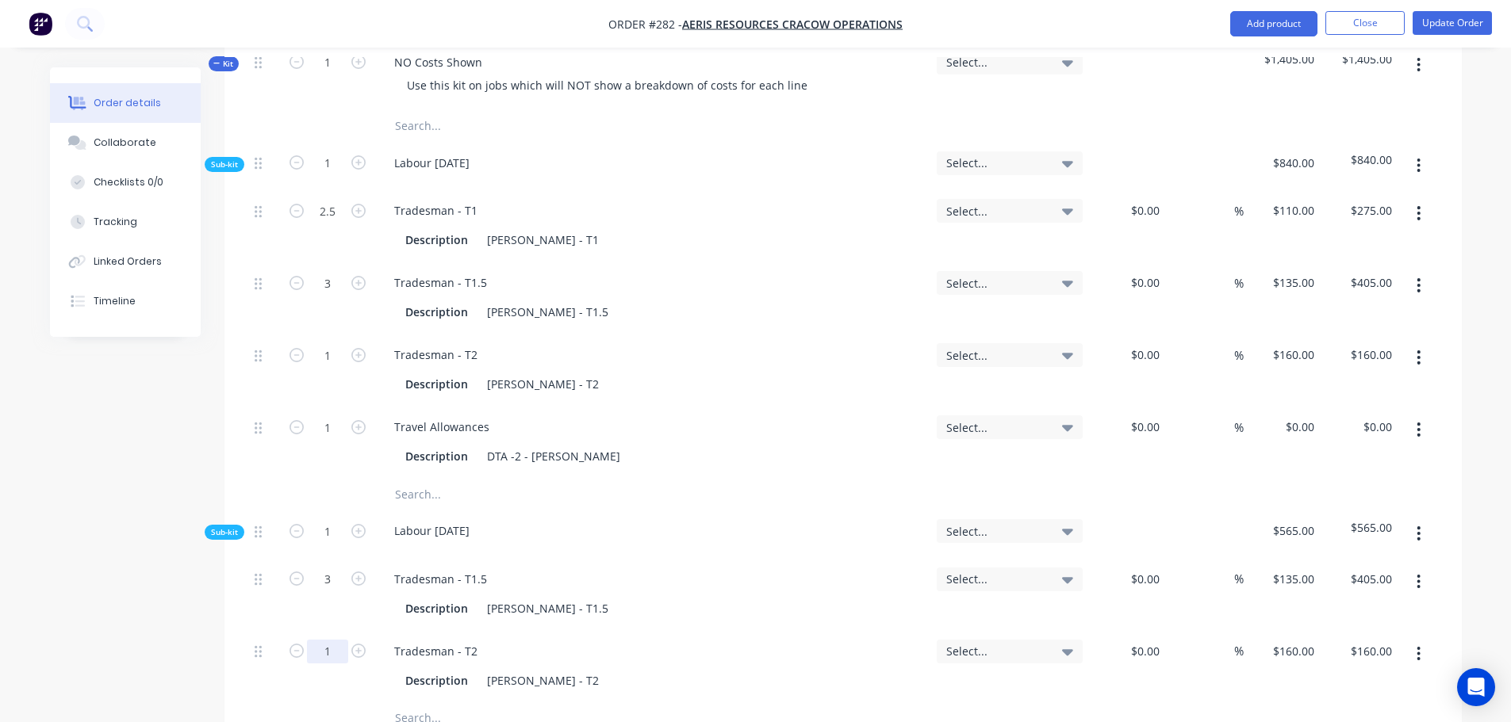
click at [335, 223] on input "1" at bounding box center [327, 211] width 41 height 24
type input "8.5"
type input "$1,360.00"
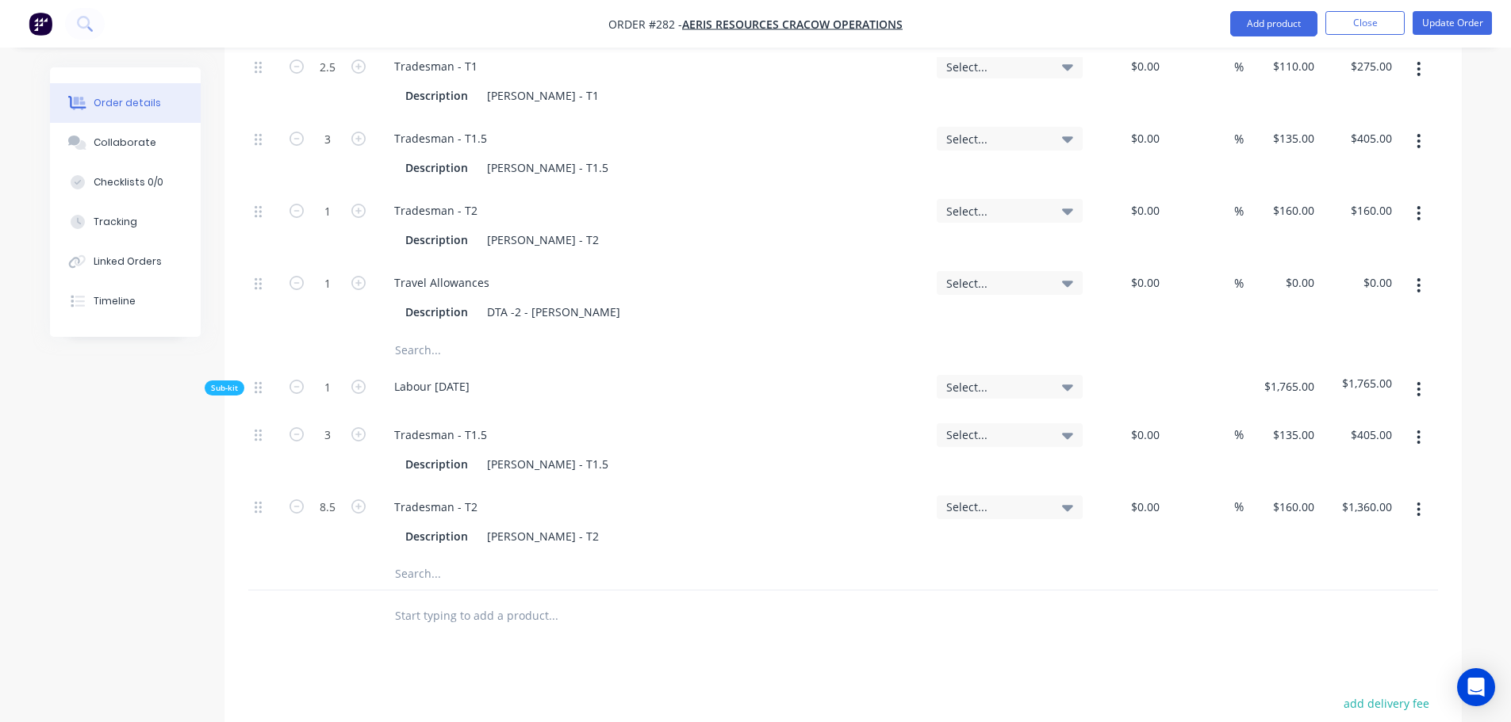
scroll to position [872, 0]
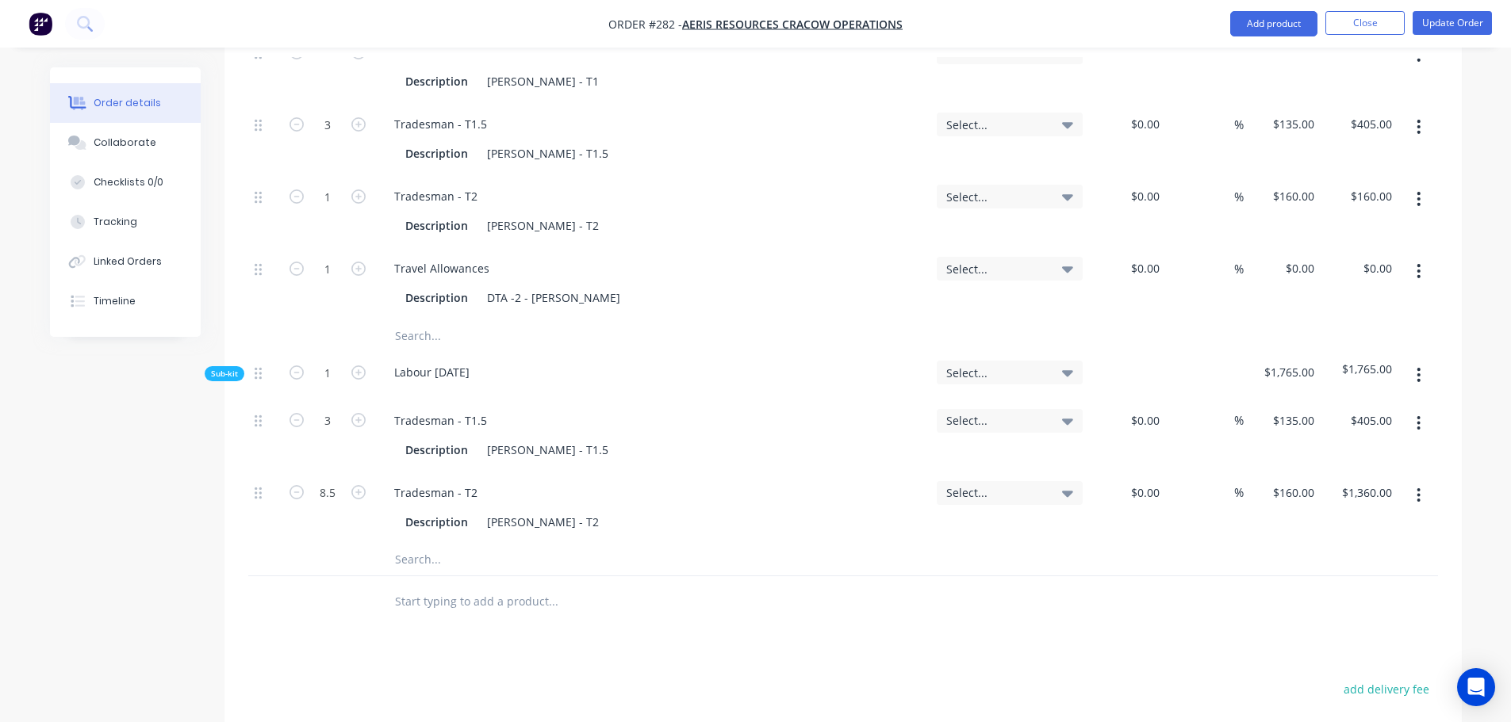
click at [435, 544] on input "text" at bounding box center [552, 560] width 317 height 32
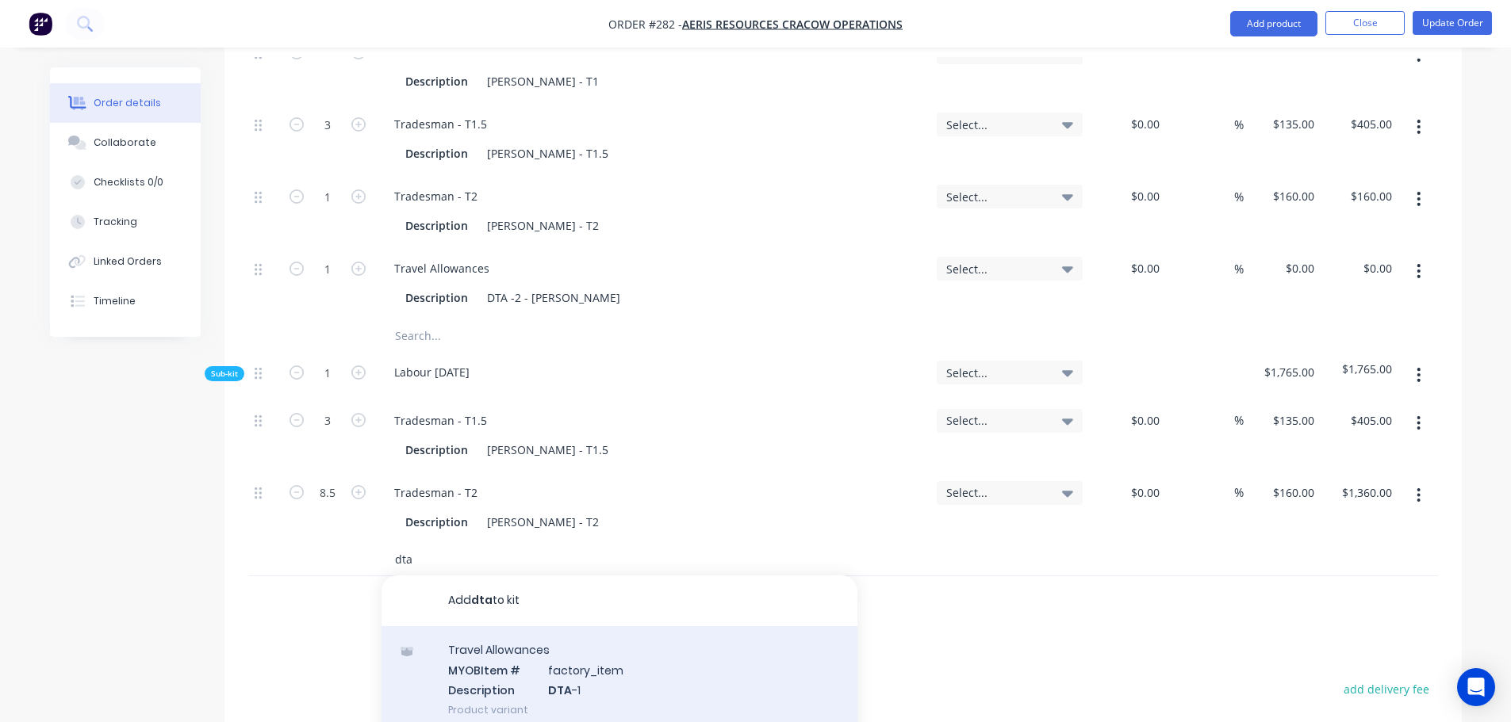
type input "dta"
click at [528, 634] on div "Travel Allowances MYOB Item # factory_item Description DTA -1 Product variant" at bounding box center [619, 679] width 476 height 107
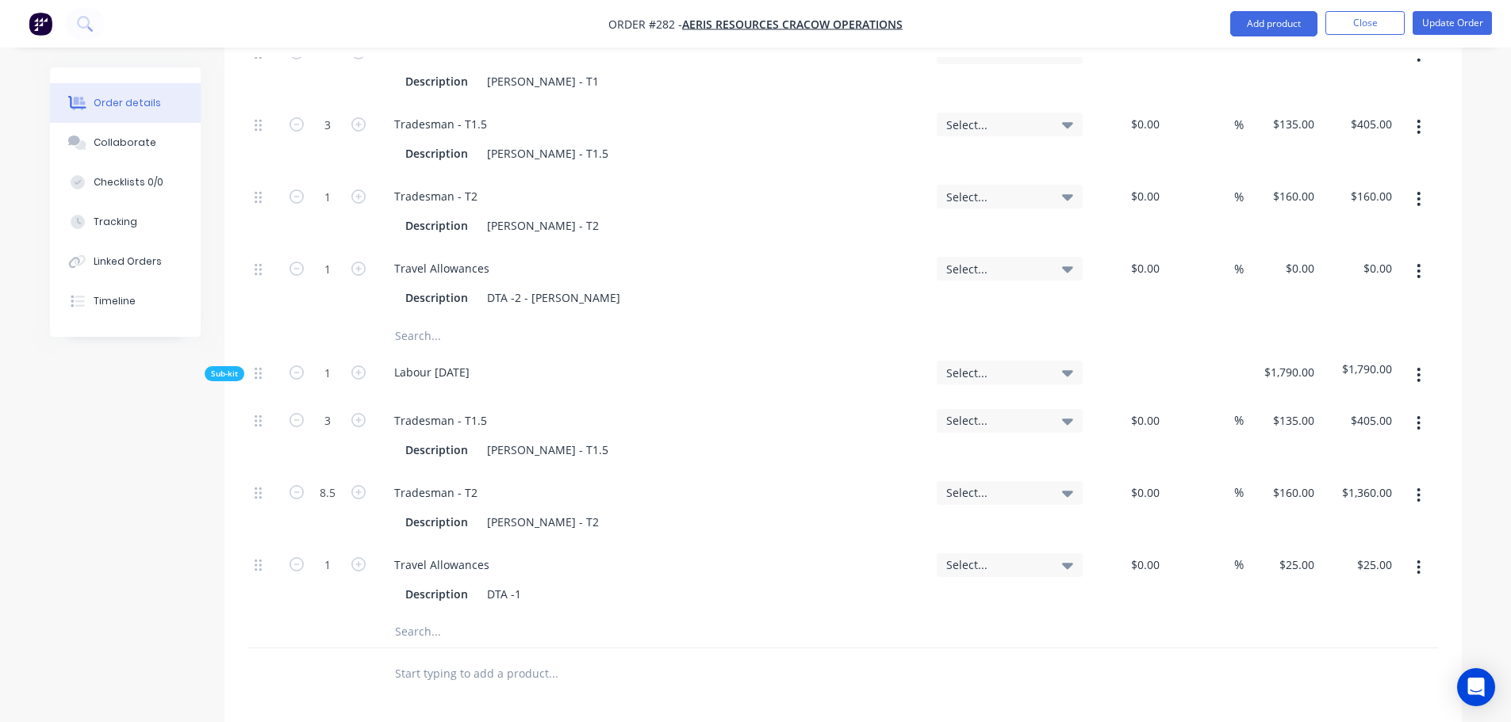
click at [439, 616] on input "text" at bounding box center [552, 632] width 317 height 32
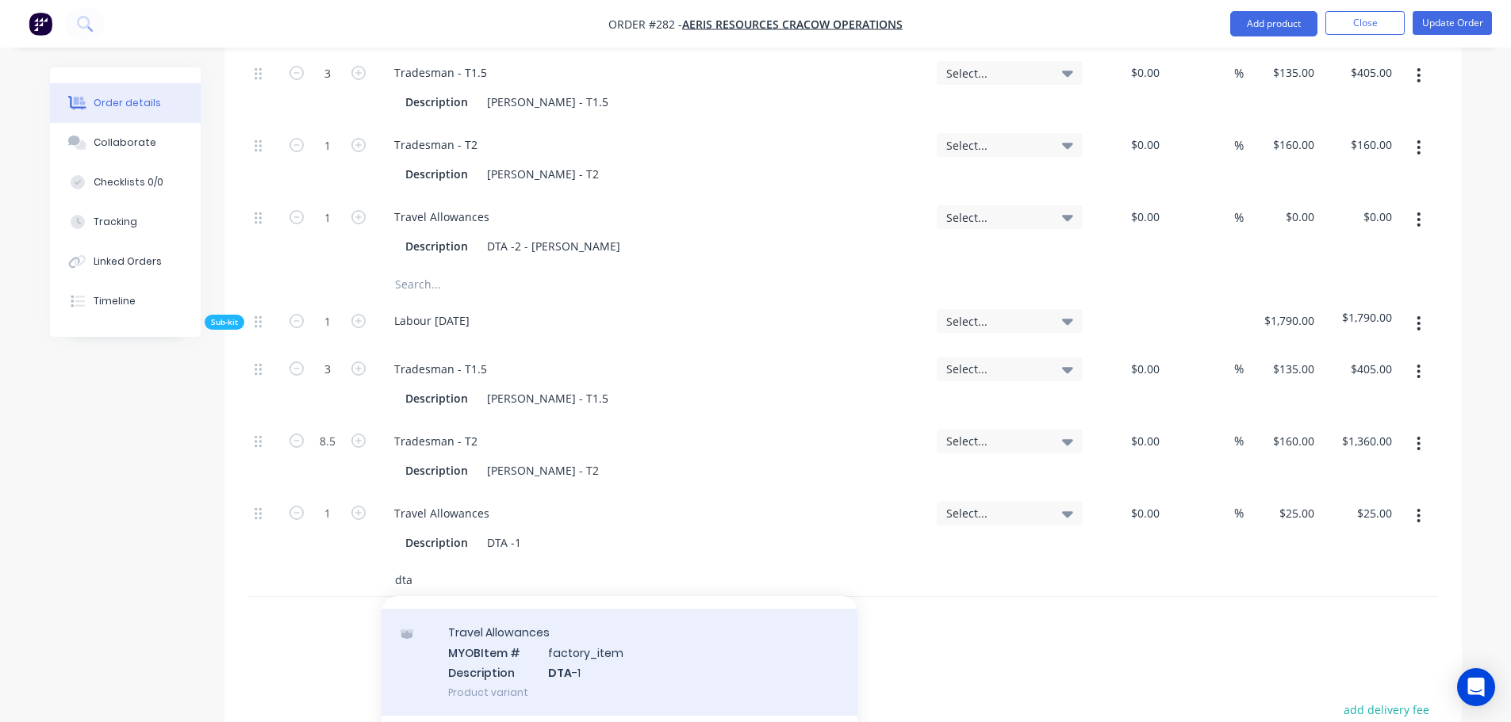
scroll to position [952, 0]
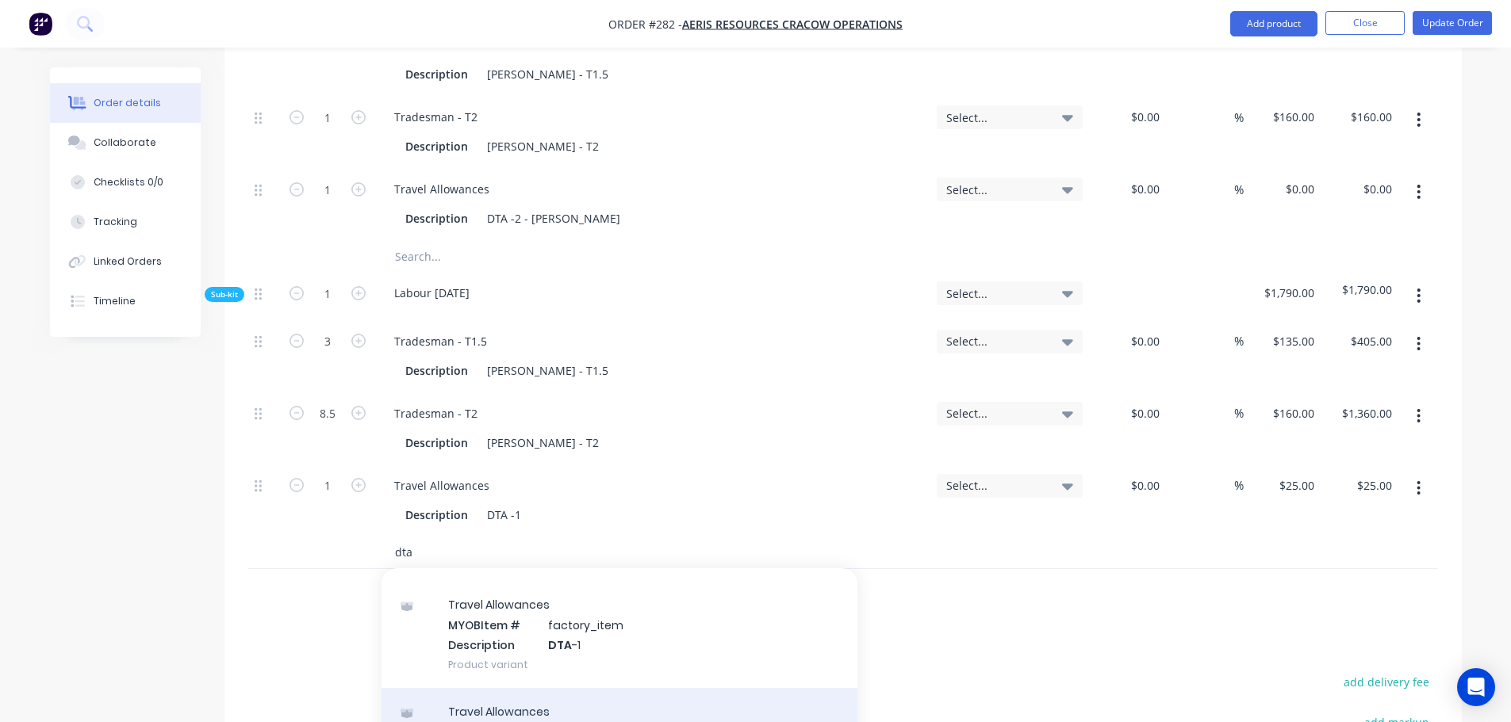
type input "dta"
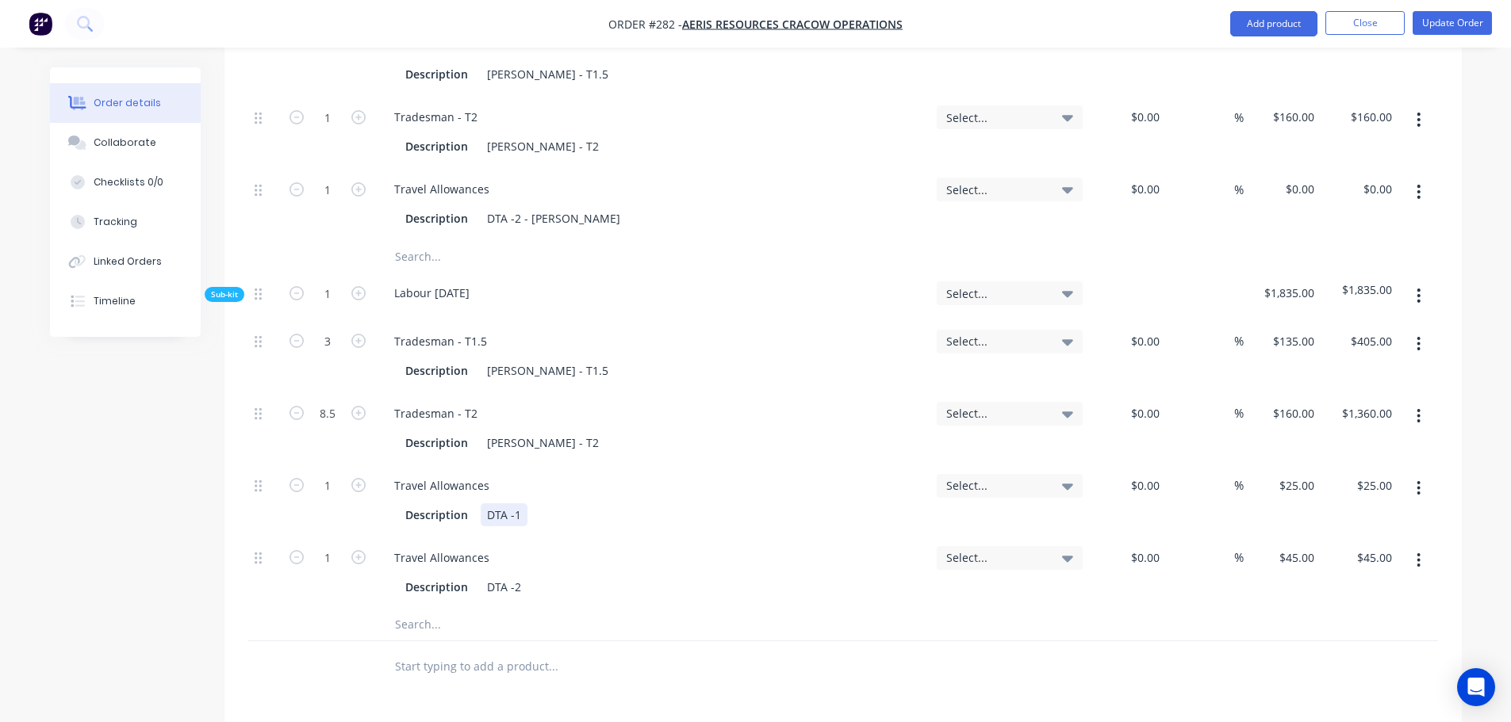
click at [523, 504] on div "DTA -1" at bounding box center [504, 515] width 47 height 23
click at [532, 576] on div "Description DTA -2" at bounding box center [649, 587] width 501 height 23
click at [454, 609] on input "text" at bounding box center [552, 625] width 317 height 32
type input "m"
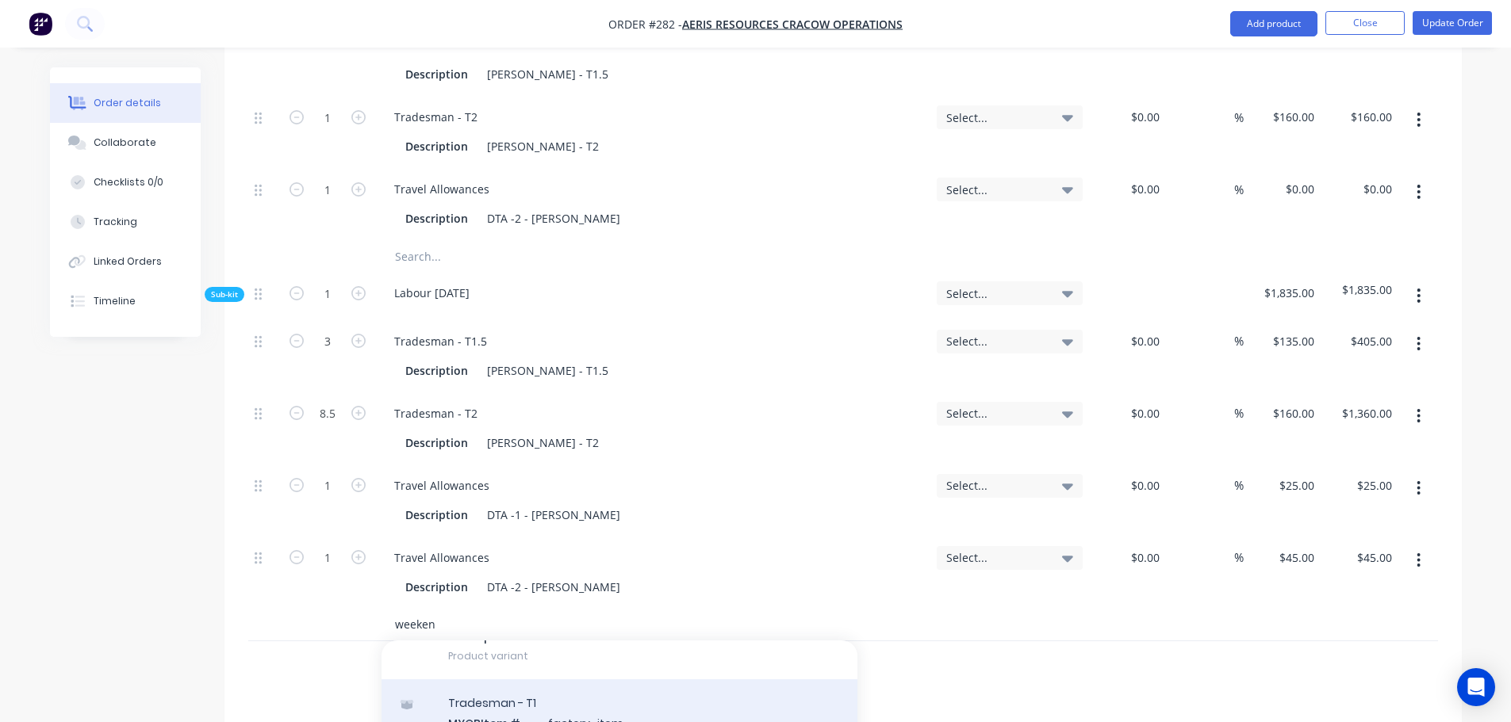
scroll to position [159, 0]
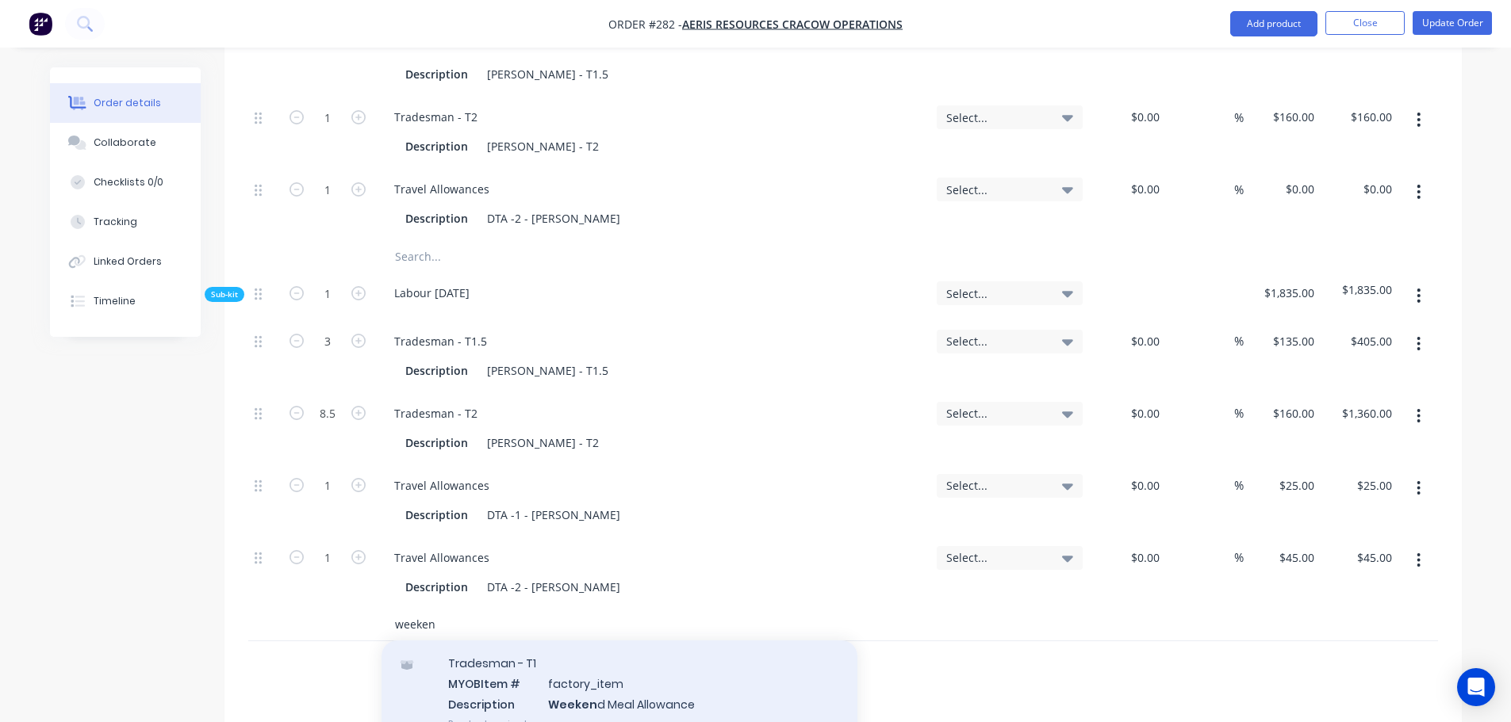
type input "weeken"
click at [602, 657] on div "Tradesman - T1 MYOB Item # factory_item Description Weeken d Meal Allowance Pro…" at bounding box center [619, 693] width 476 height 107
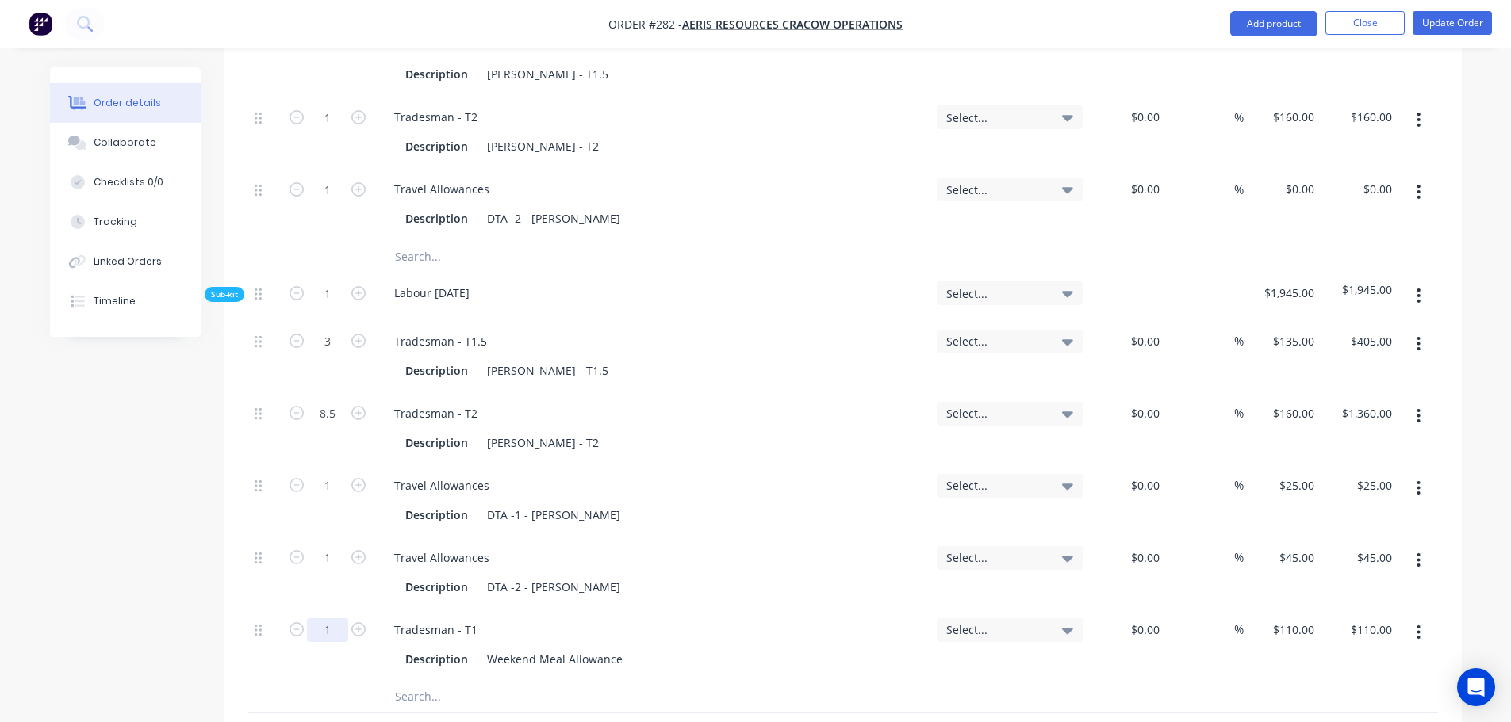
type input "0.5"
type input "$55.00"
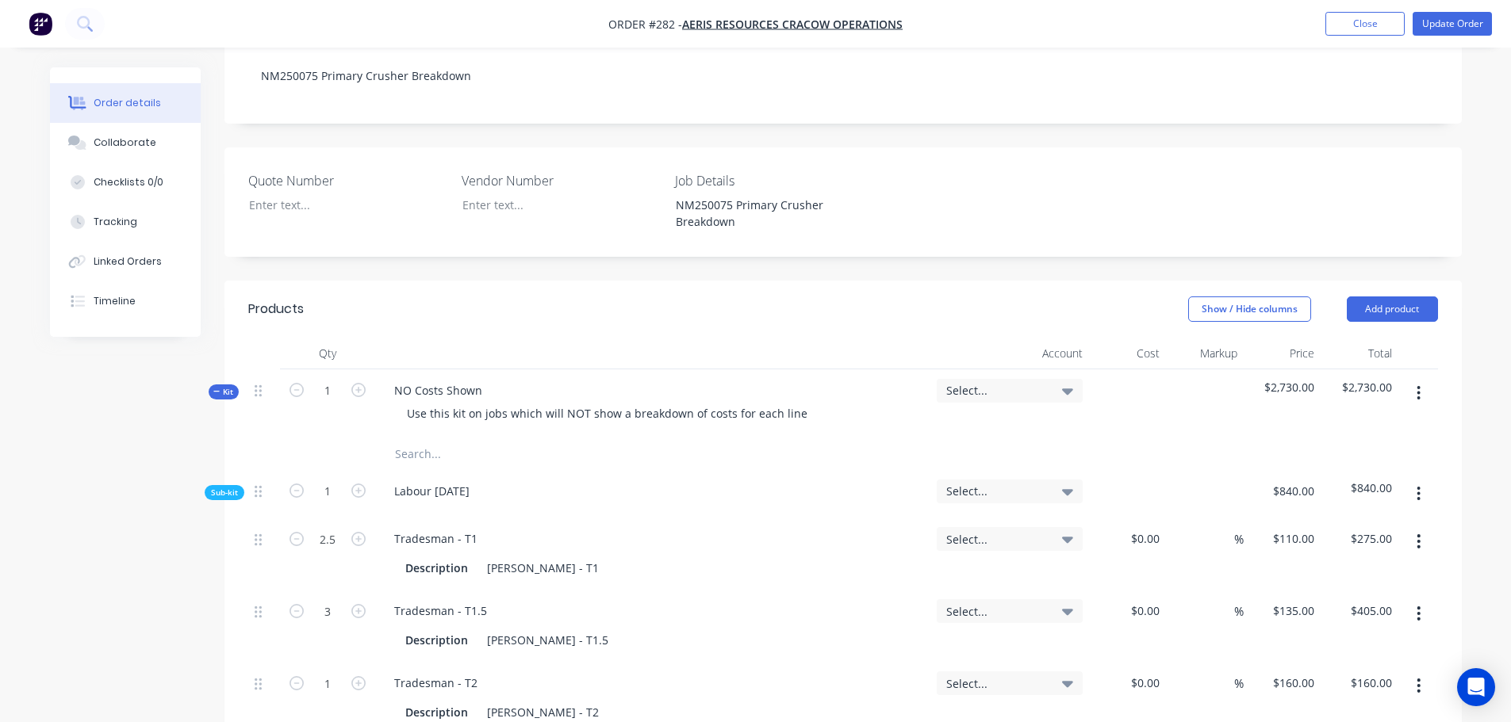
scroll to position [238, 0]
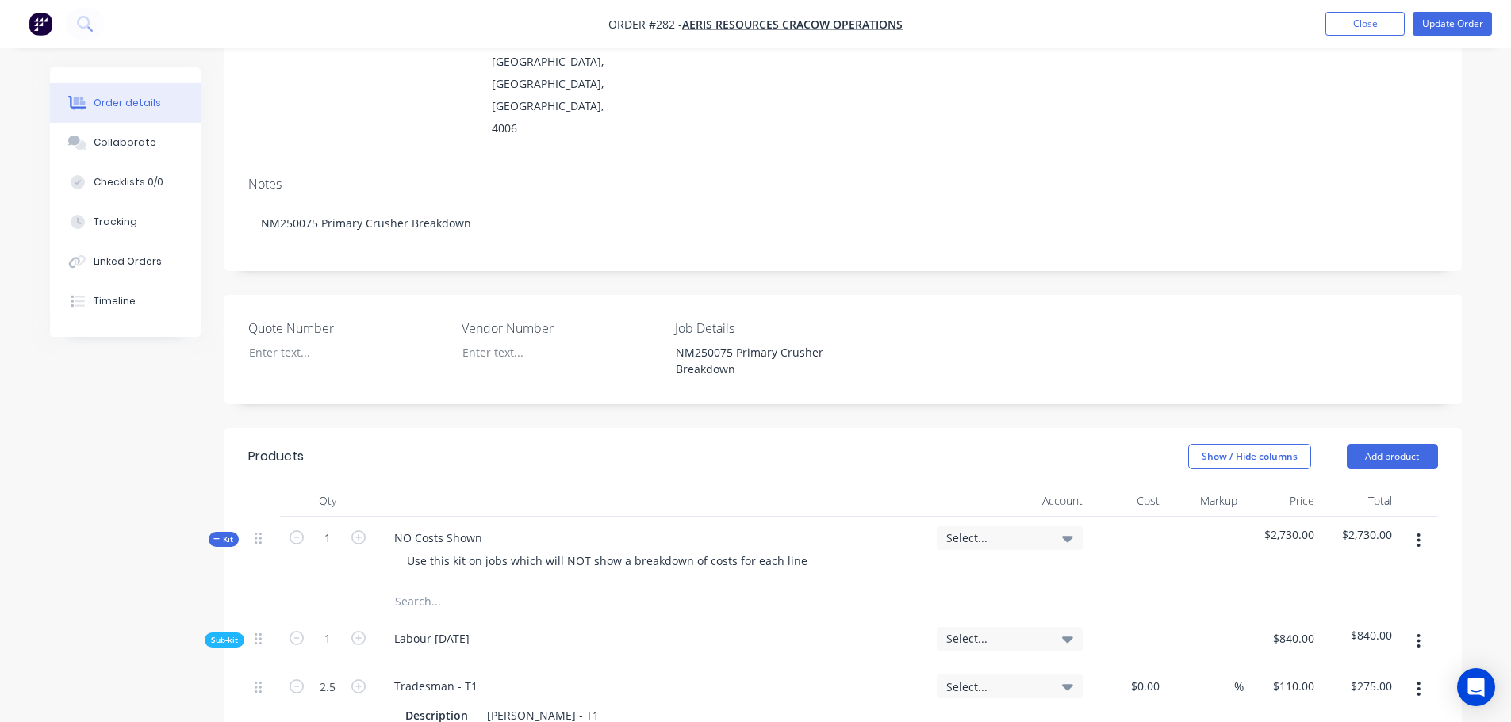
click at [1412, 527] on button "button" at bounding box center [1418, 541] width 37 height 29
click at [1358, 603] on div "Add sub kit to kit" at bounding box center [1362, 614] width 122 height 23
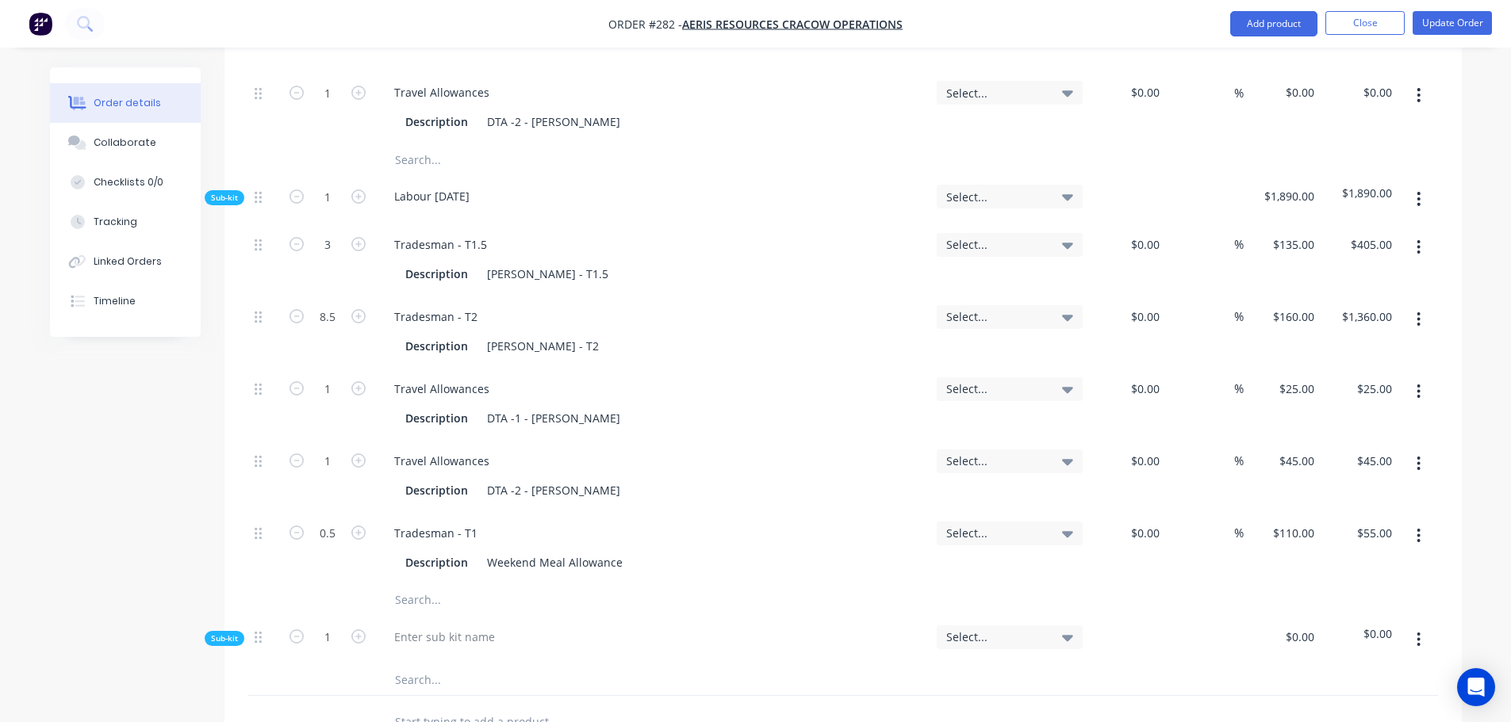
scroll to position [1189, 0]
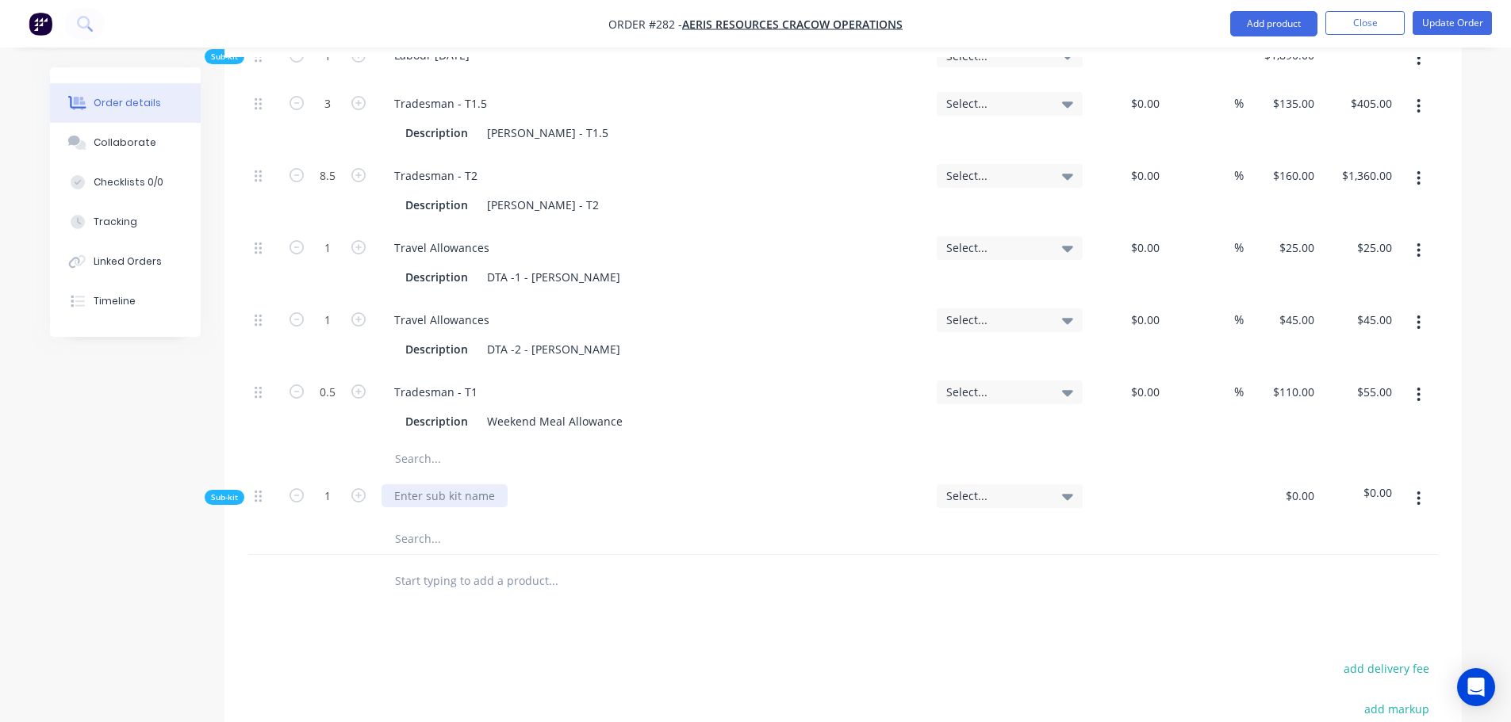
click at [428, 485] on div at bounding box center [444, 496] width 126 height 23
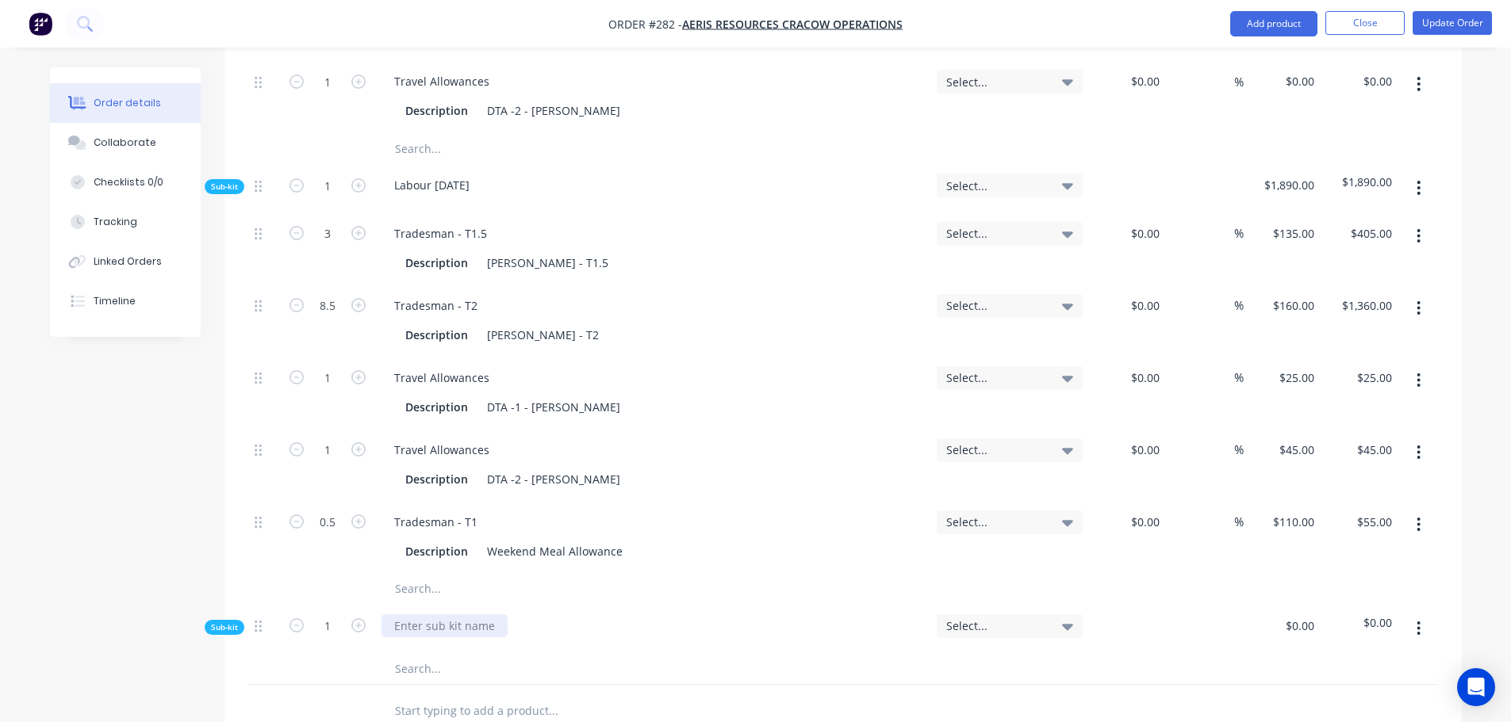
scroll to position [1031, 0]
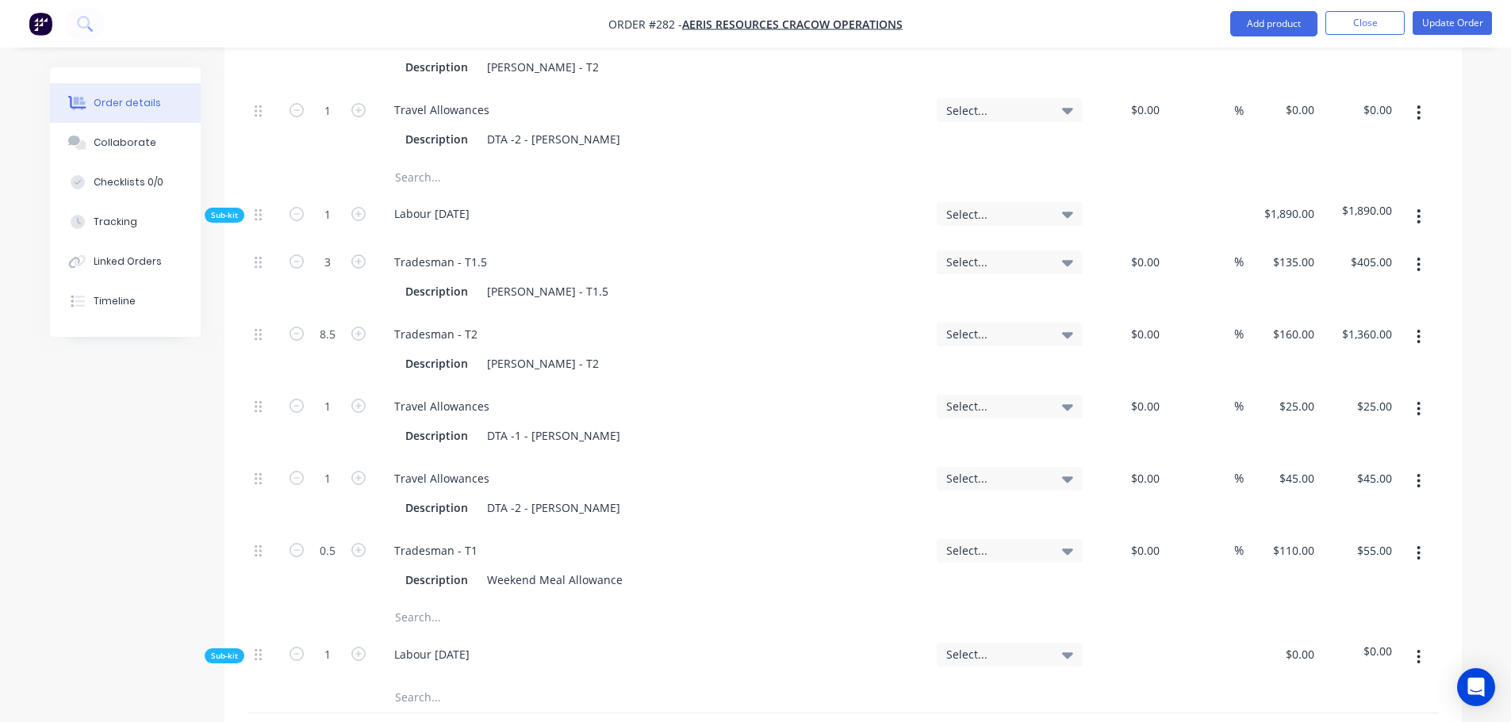
click at [400, 681] on input "text" at bounding box center [552, 697] width 317 height 32
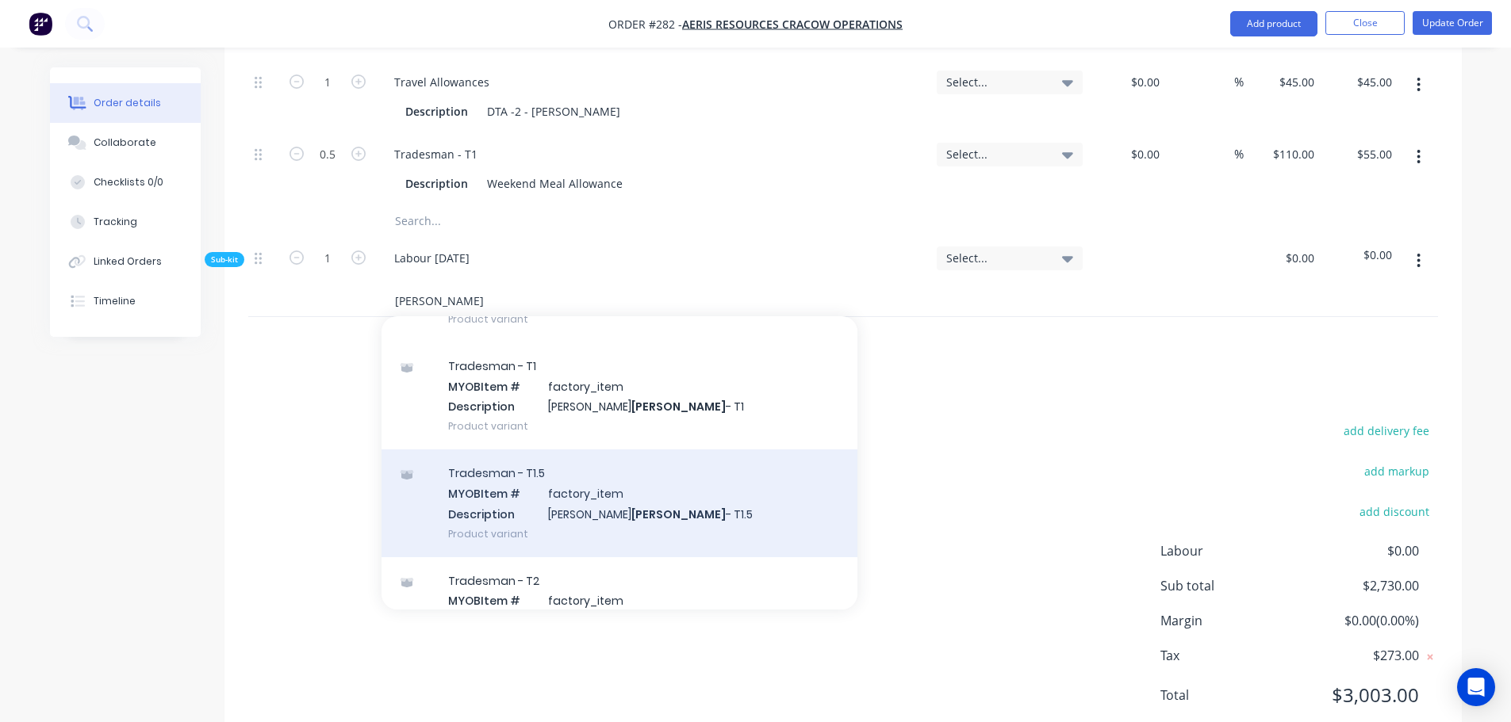
scroll to position [238, 0]
type input "baker"
click at [604, 472] on div "Tradesman - T2 MYOB Item # factory_item Description Kris Baker - T2 Product var…" at bounding box center [619, 505] width 476 height 107
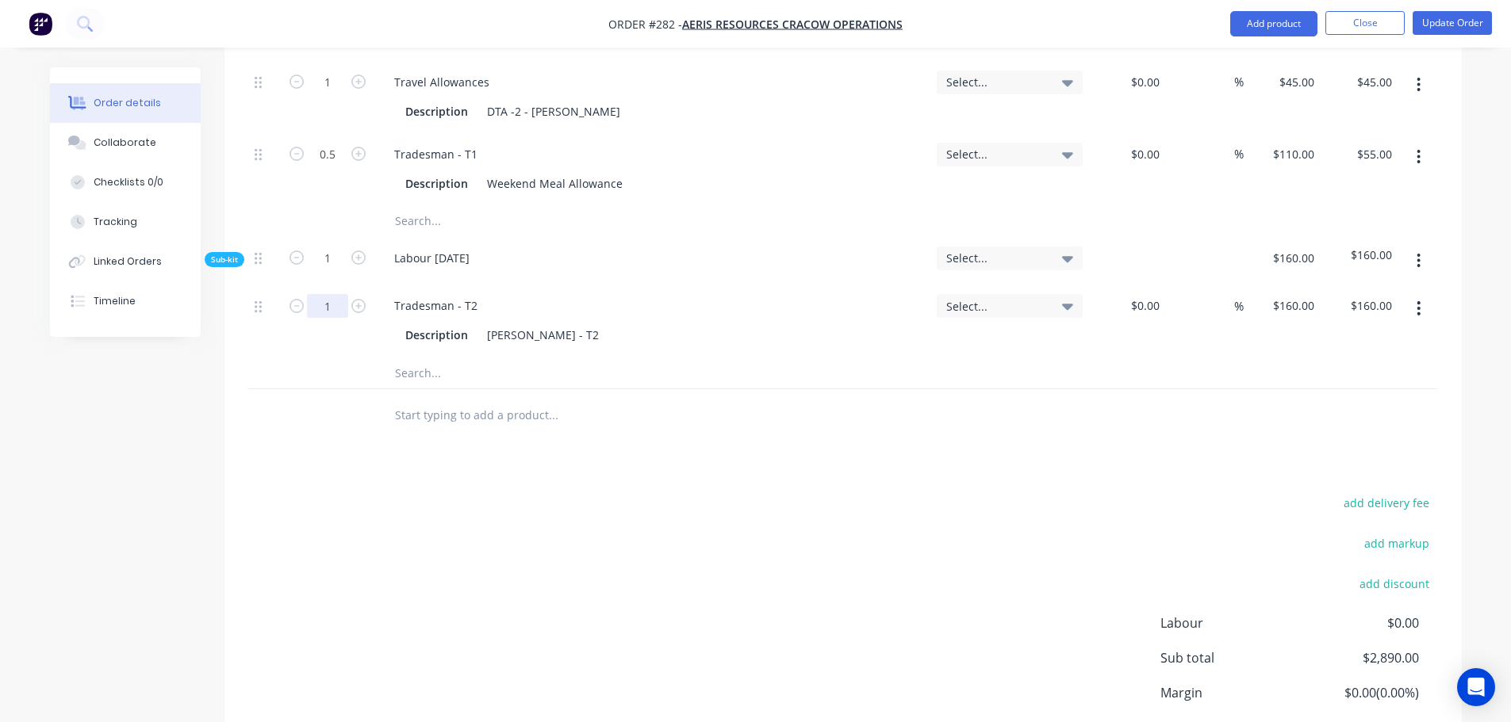
type input "11.5"
type input "$1,840.00"
click at [437, 357] on input "text" at bounding box center [552, 373] width 317 height 32
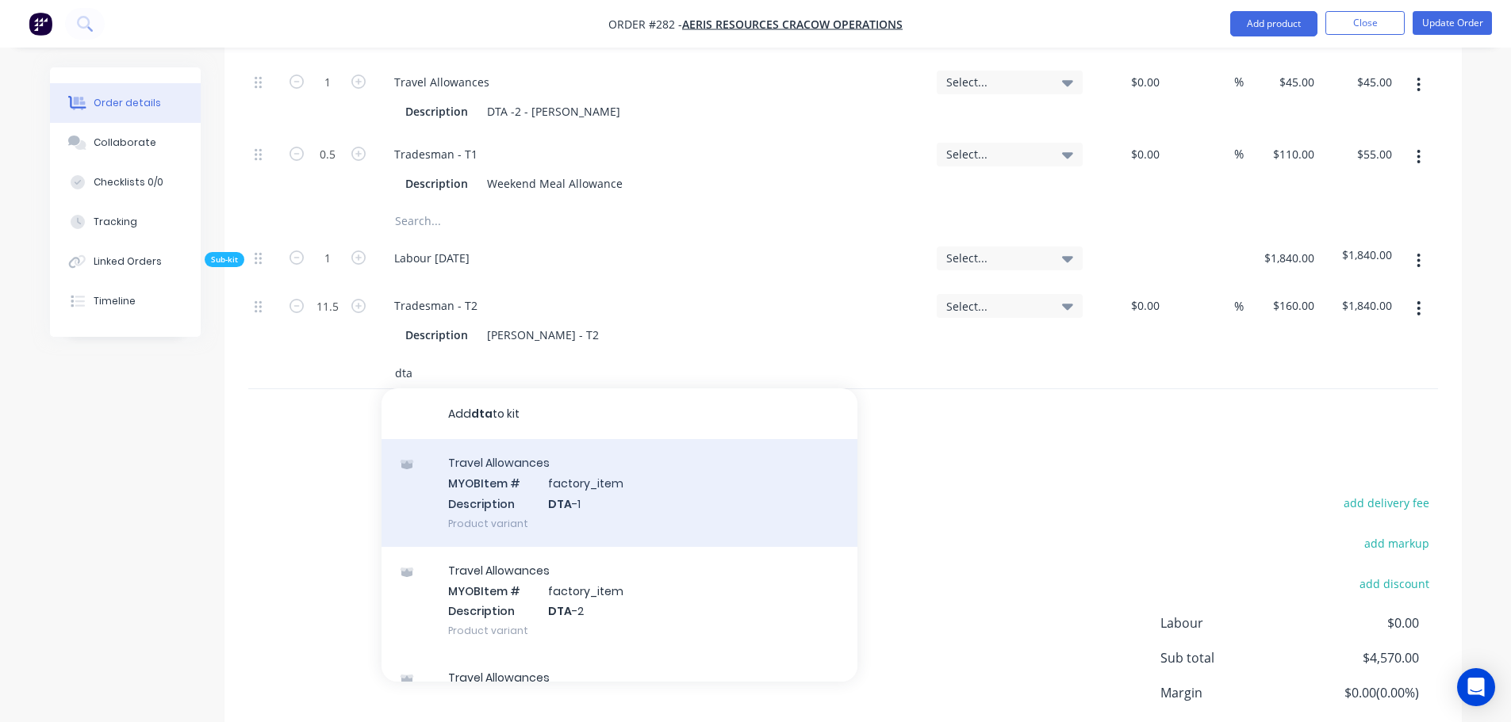
type input "dta"
click at [483, 439] on div "Travel Allowances MYOB Item # factory_item Description DTA -1 Product variant" at bounding box center [619, 492] width 476 height 107
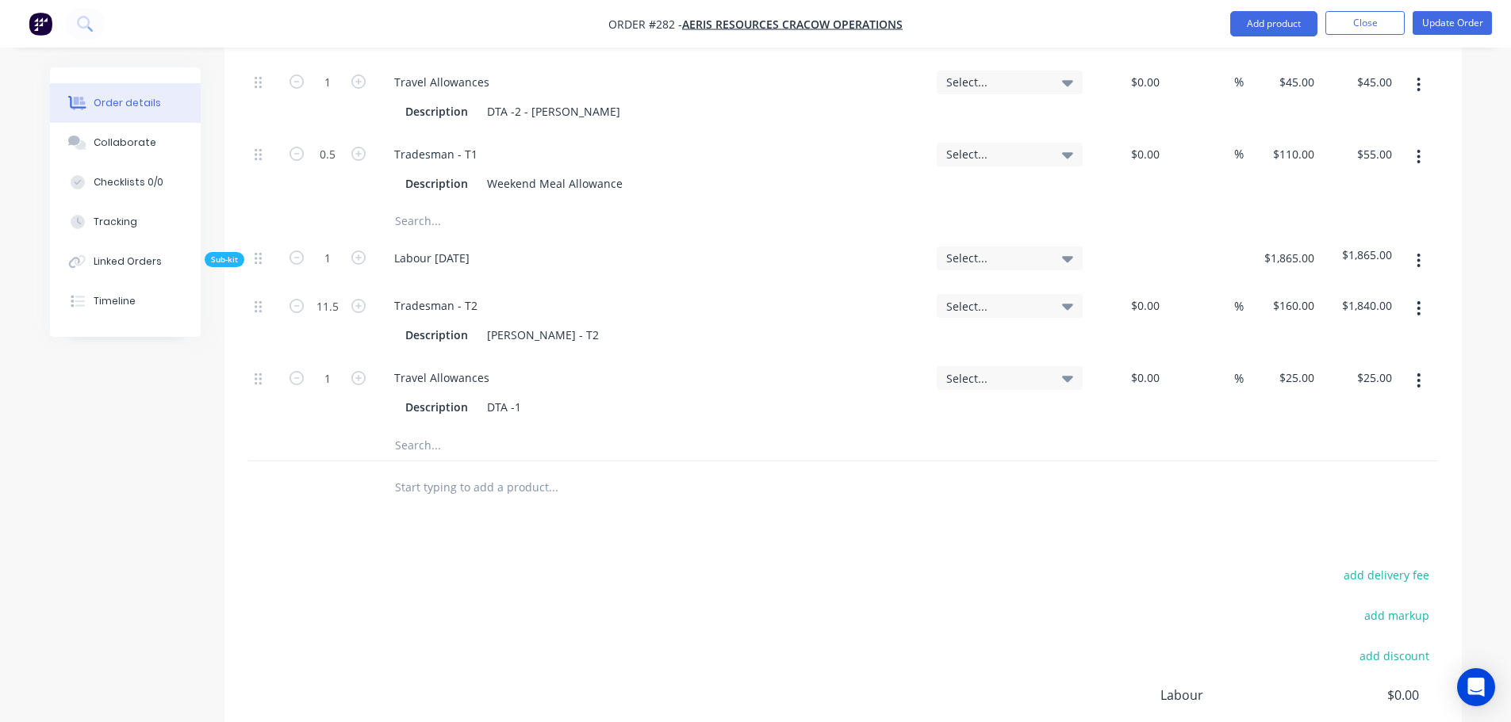
click at [434, 429] on input "text" at bounding box center [552, 445] width 317 height 32
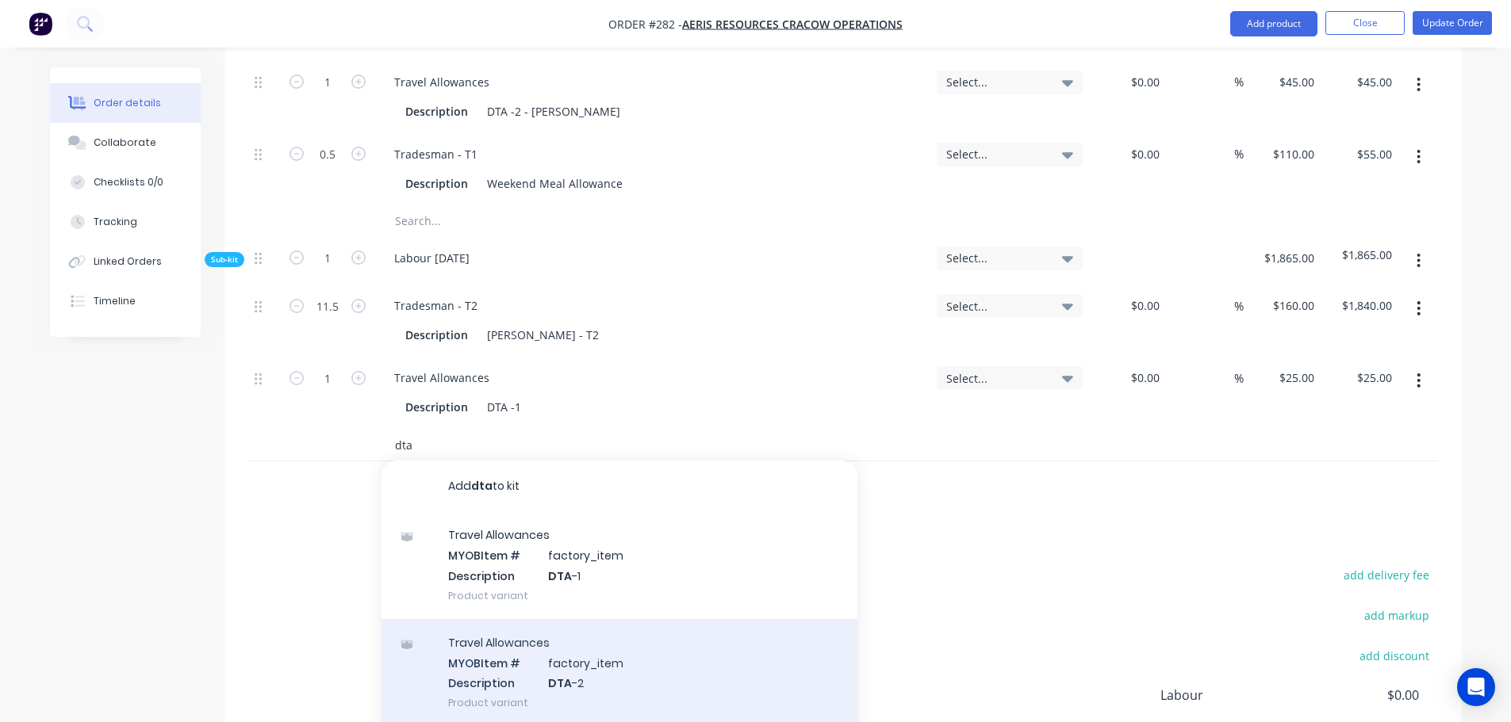
type input "dta"
click at [510, 621] on div "Travel Allowances MYOB Item # factory_item Description DTA -2 Product variant" at bounding box center [619, 672] width 476 height 107
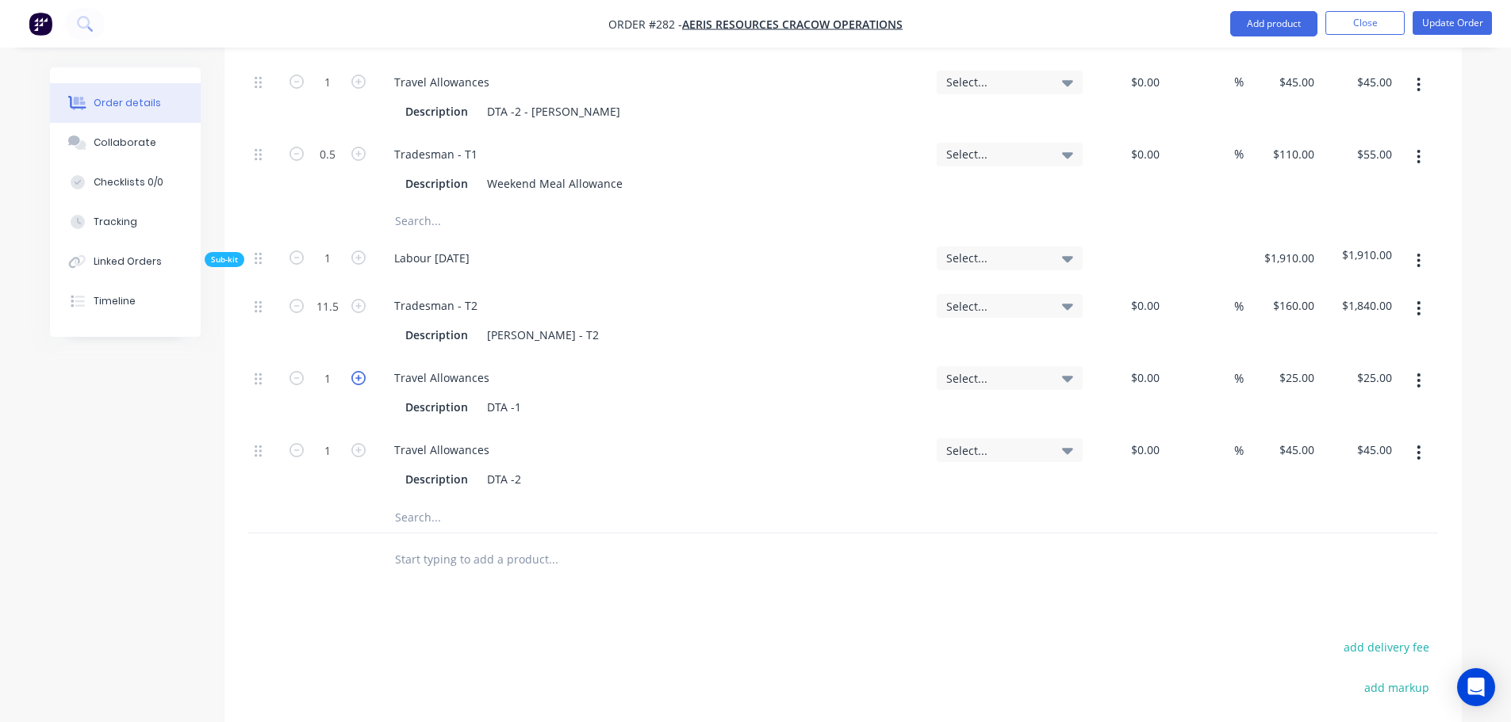
click at [354, 371] on icon "button" at bounding box center [358, 378] width 14 height 14
type input "2"
type input "$50.00"
click at [435, 501] on input "text" at bounding box center [552, 517] width 317 height 32
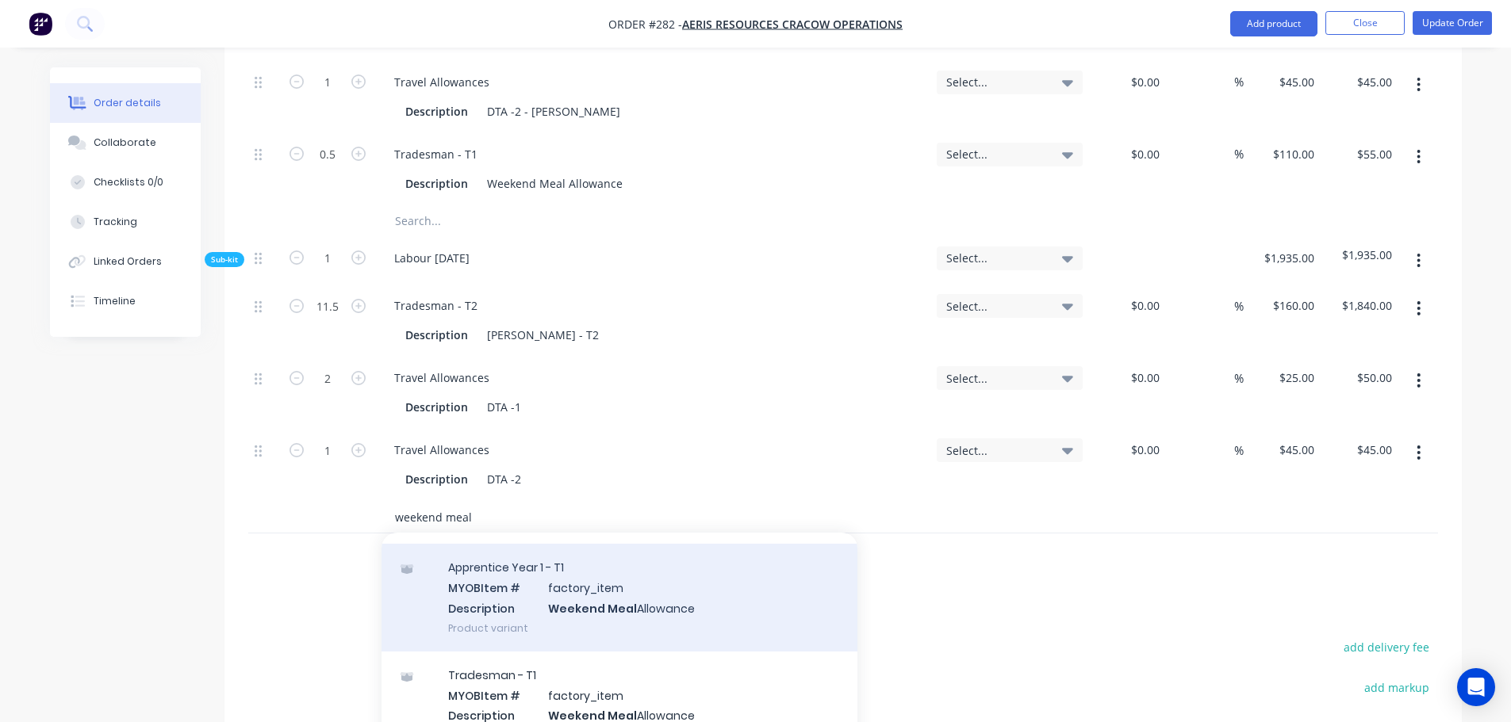
scroll to position [79, 0]
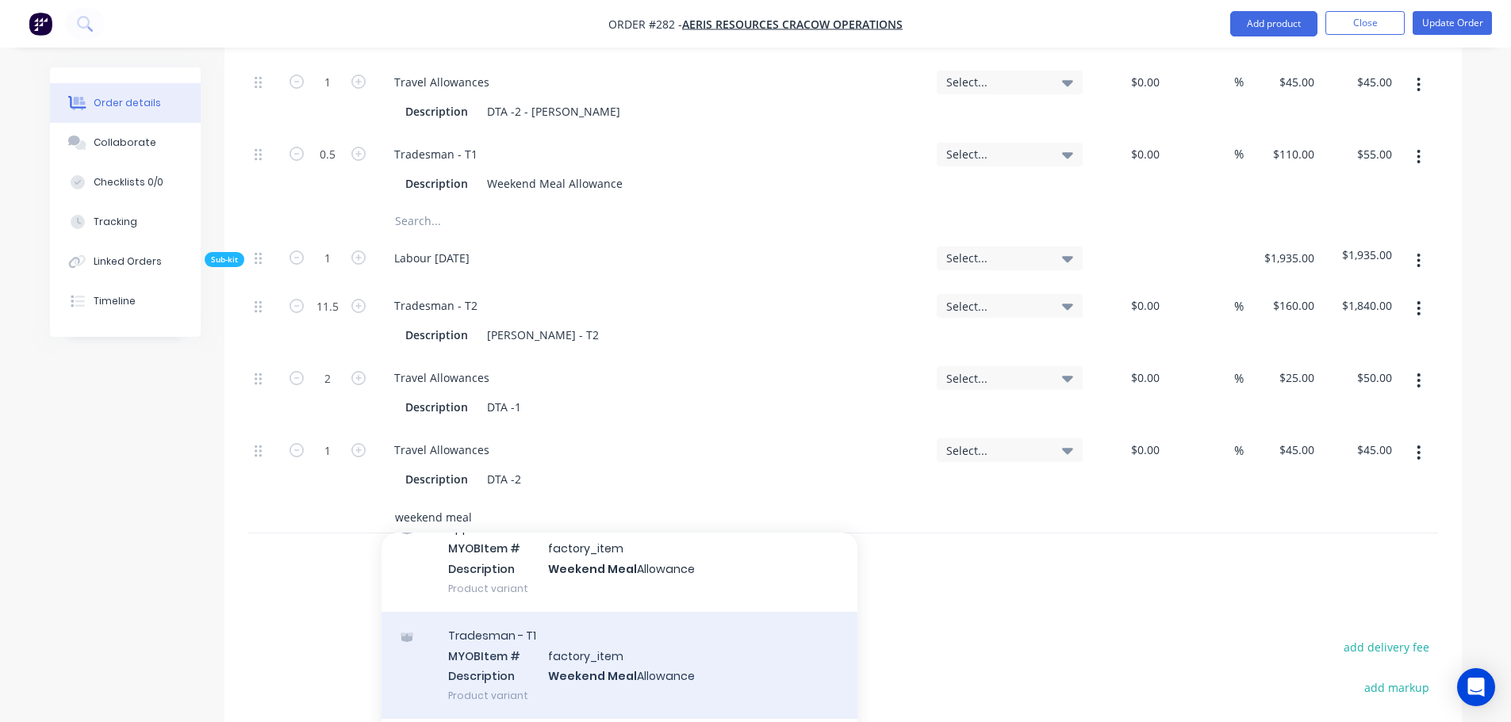
type input "weekend meal"
click at [561, 638] on div "Tradesman - T1 MYOB Item # factory_item Description Weekend Meal Allowance Prod…" at bounding box center [619, 665] width 476 height 107
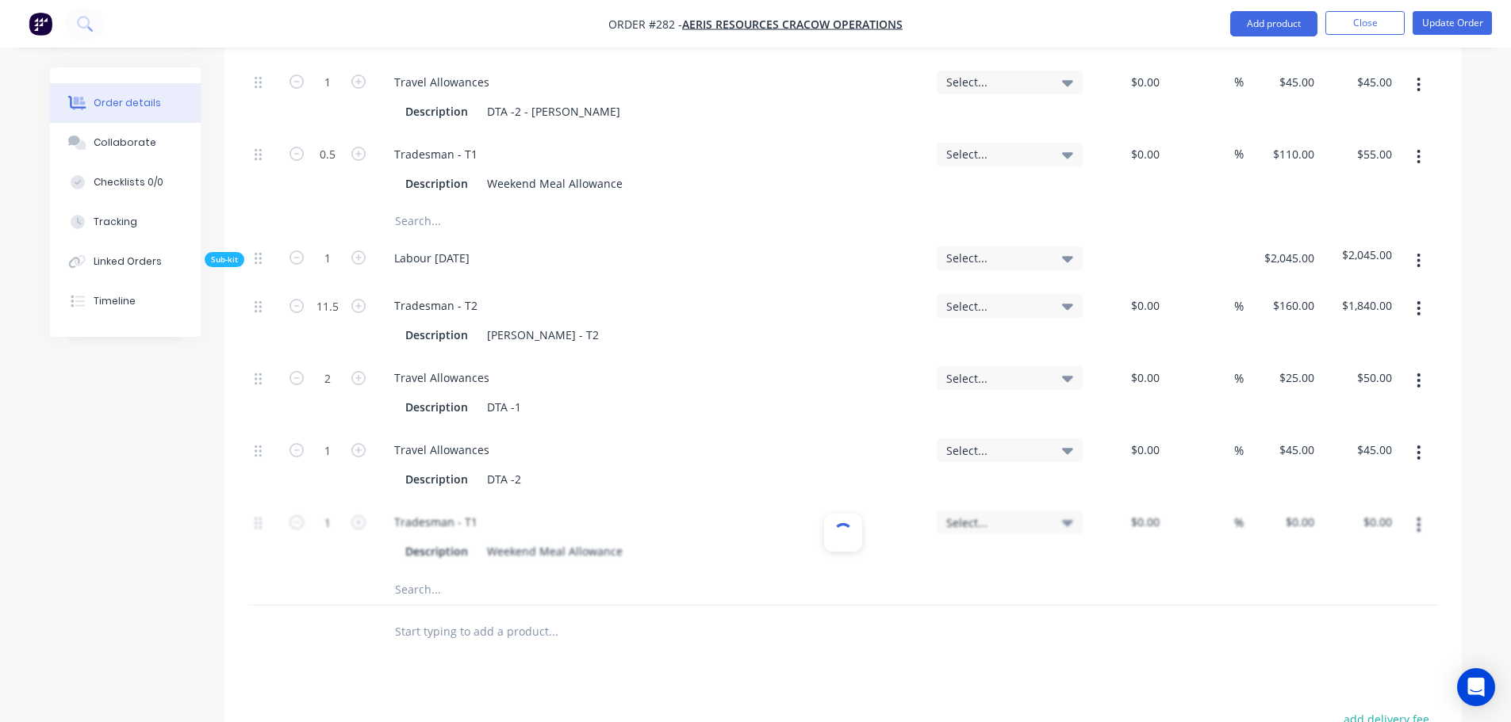
type input "$110.00"
type input "0.5"
type input "$55.00"
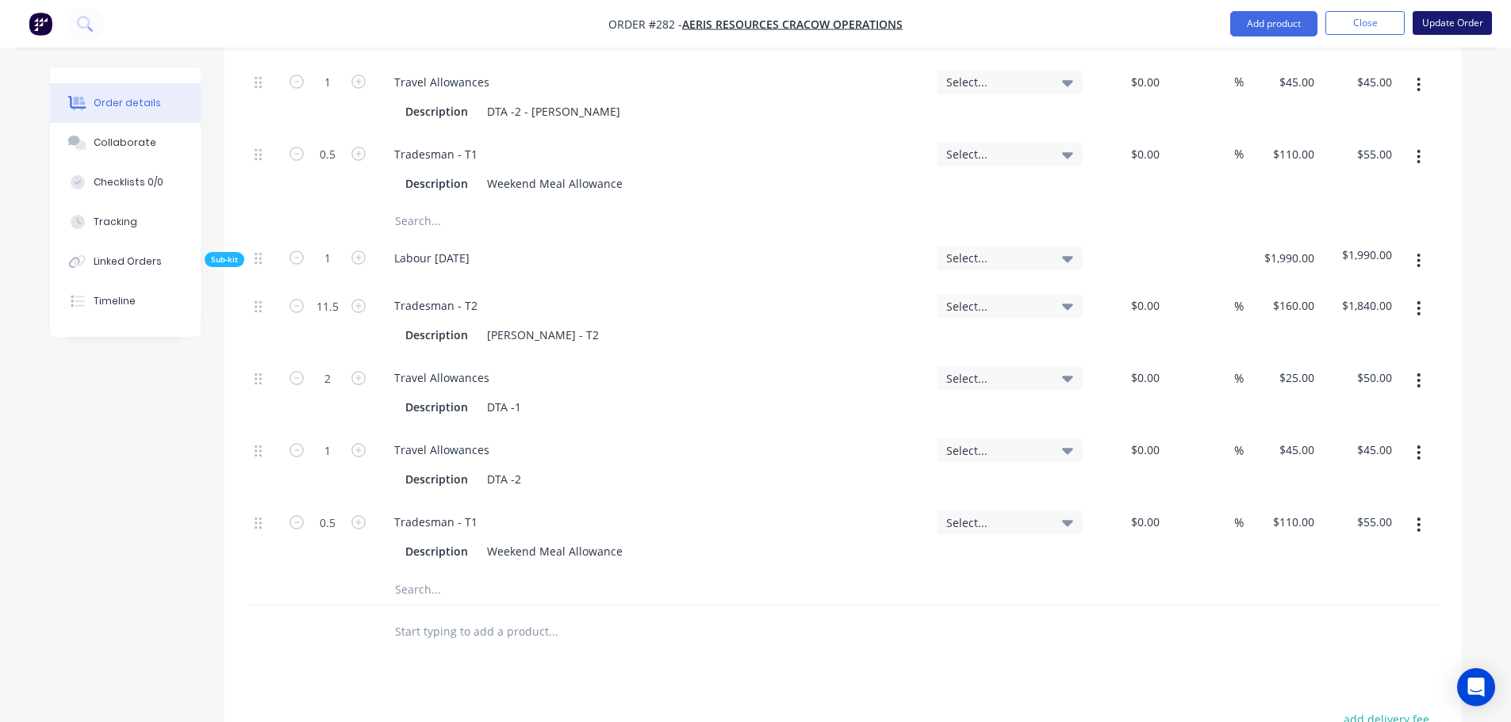
click at [1445, 26] on button "Update Order" at bounding box center [1451, 23] width 79 height 24
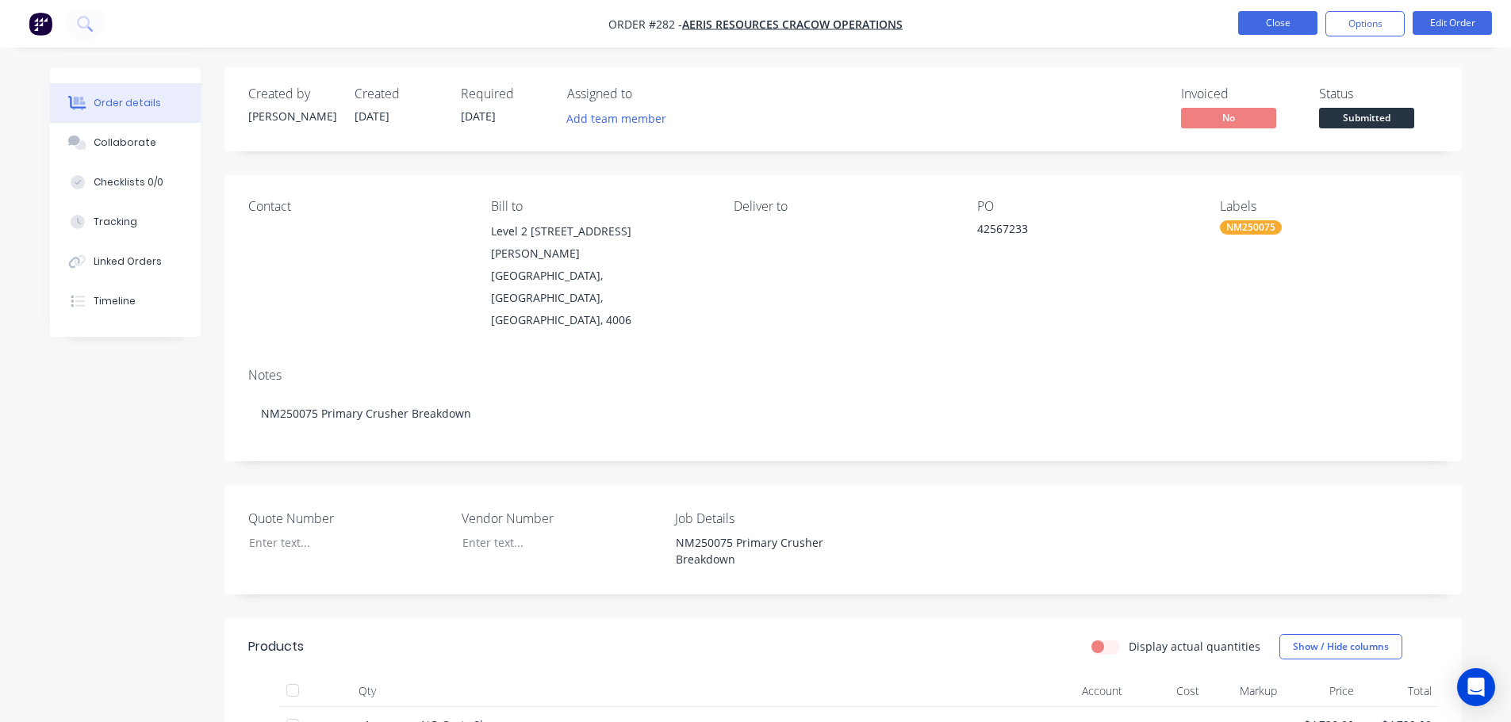
click at [1283, 29] on button "Close" at bounding box center [1277, 23] width 79 height 24
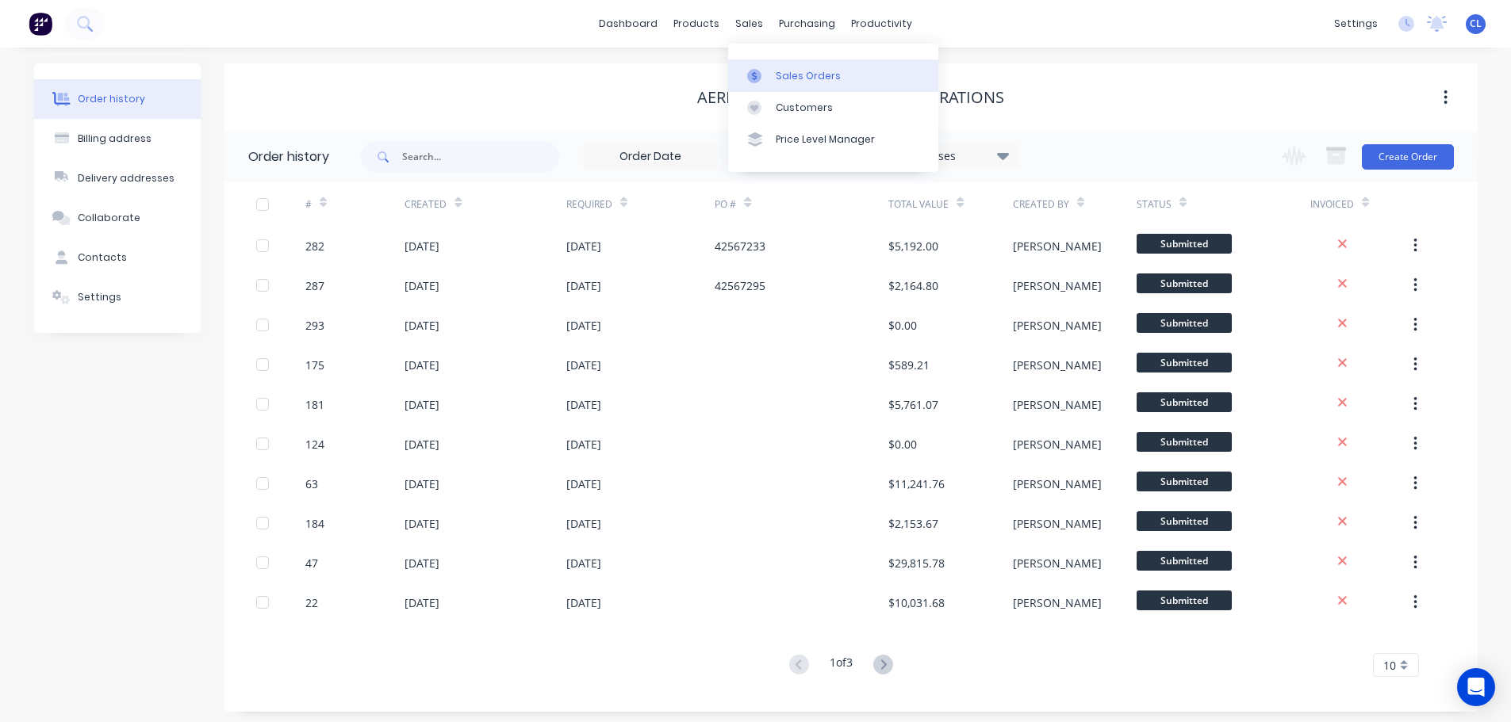
click at [768, 75] on div at bounding box center [759, 76] width 24 height 14
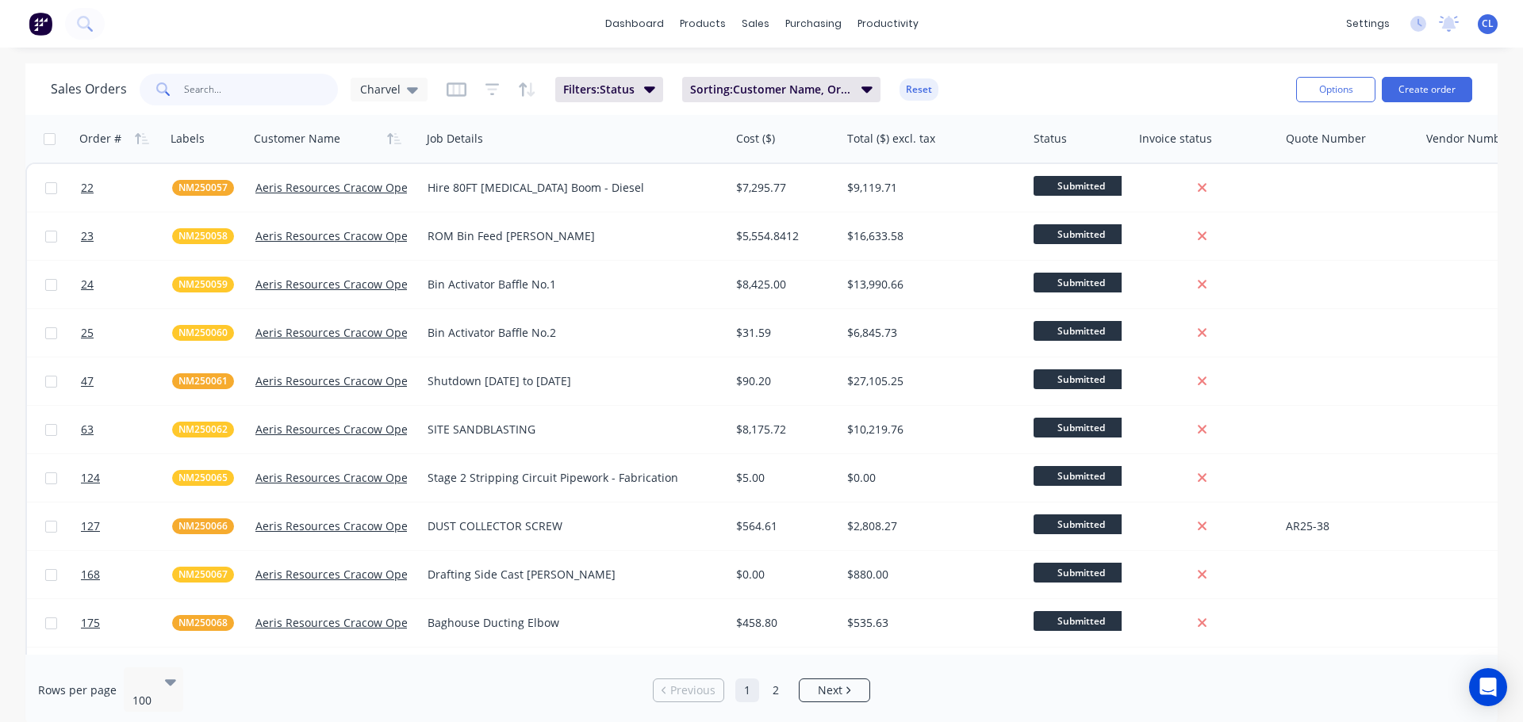
click at [199, 94] on input "text" at bounding box center [261, 90] width 155 height 32
click at [201, 93] on input "text" at bounding box center [261, 90] width 155 height 32
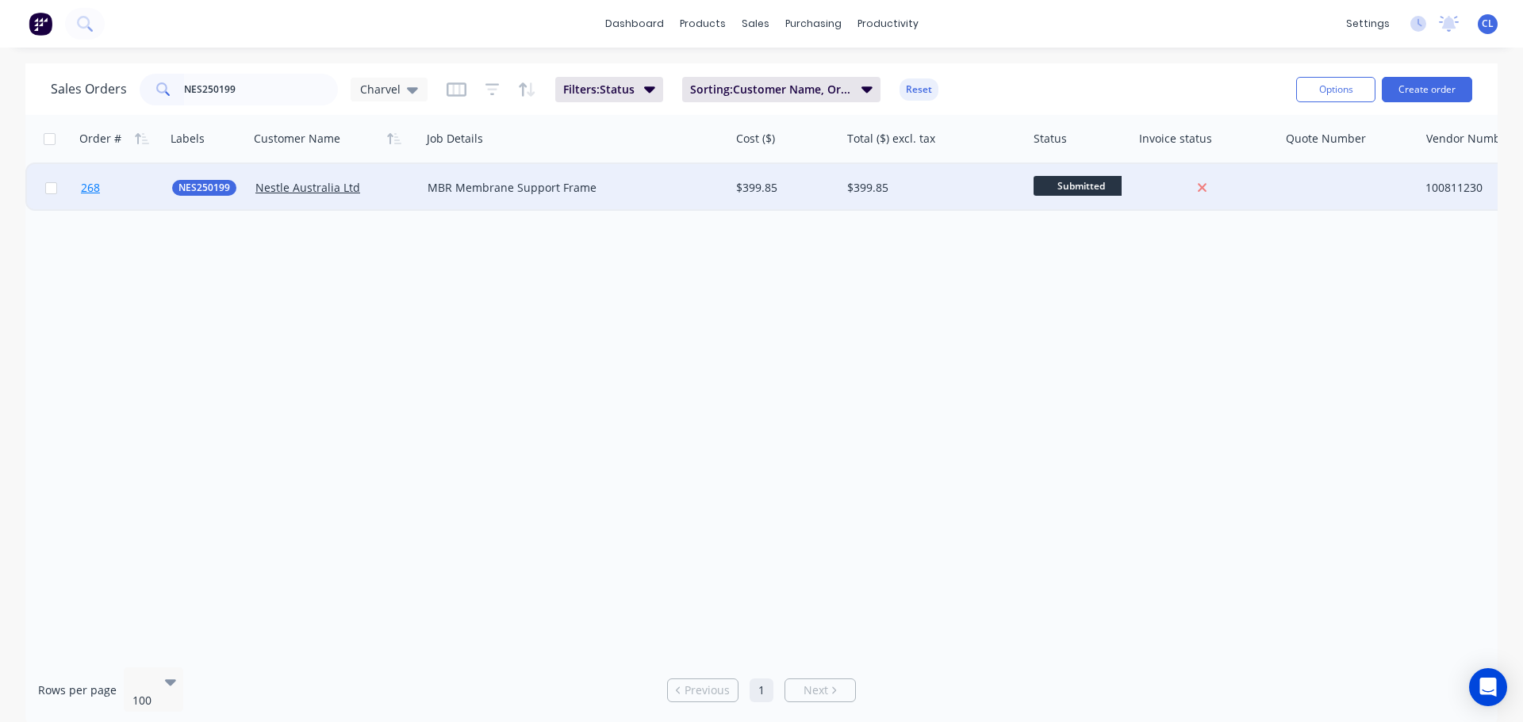
click at [107, 189] on link "268" at bounding box center [126, 188] width 91 height 48
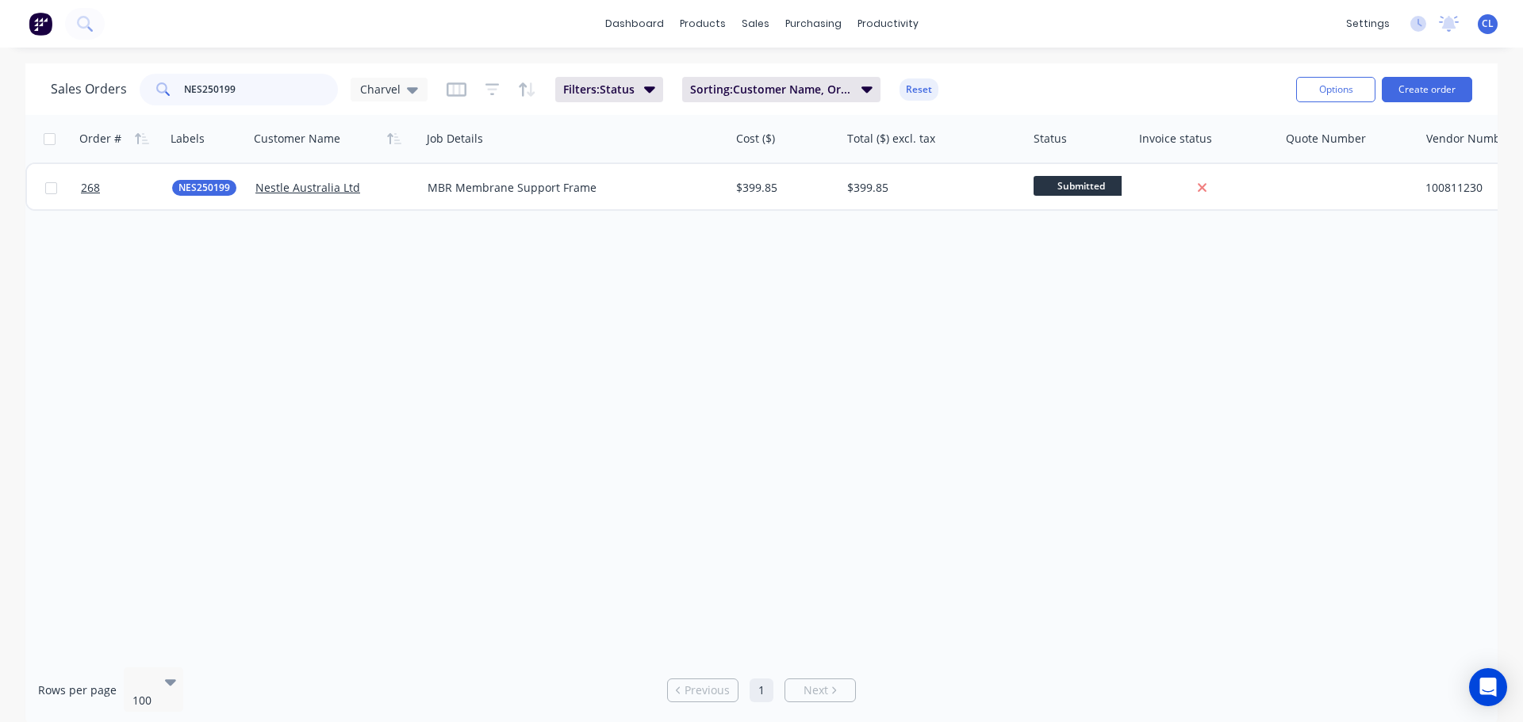
drag, startPoint x: 239, startPoint y: 96, endPoint x: 6, endPoint y: 96, distance: 232.3
click at [21, 96] on div "Sales Orders NES250199 Charvel Filters: Status Sorting: Customer Name, Order # …" at bounding box center [761, 394] width 1523 height 663
type input "nes250157"
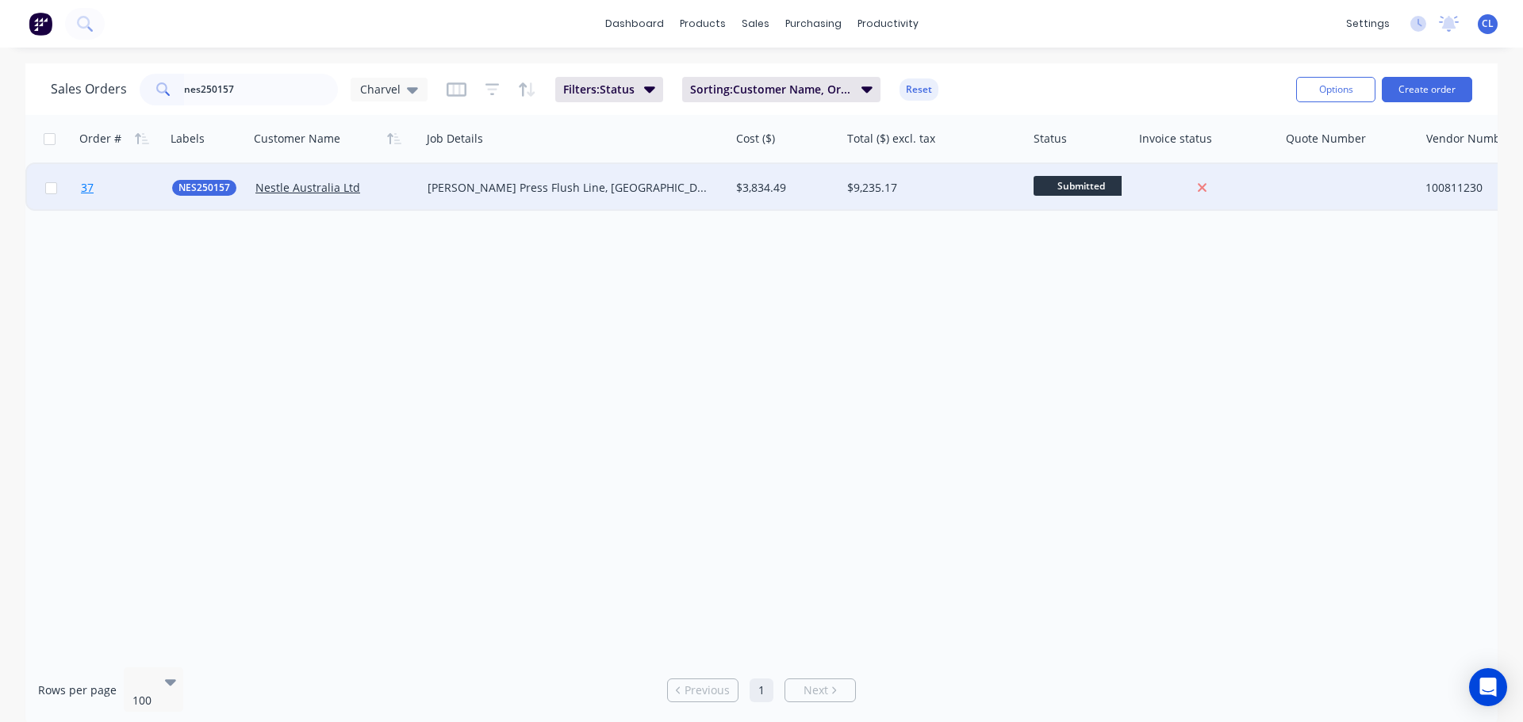
click at [99, 186] on link "37" at bounding box center [126, 188] width 91 height 48
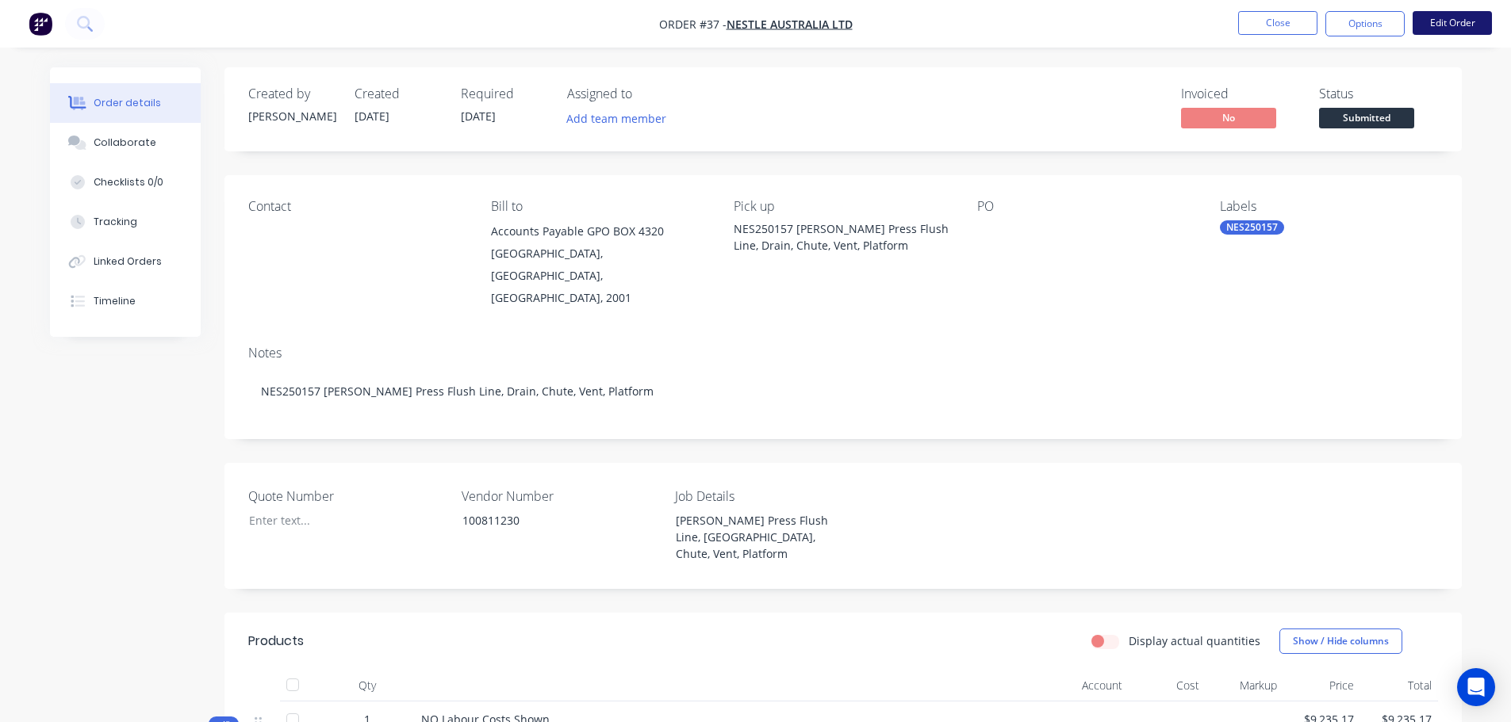
click at [1438, 26] on button "Edit Order" at bounding box center [1451, 23] width 79 height 24
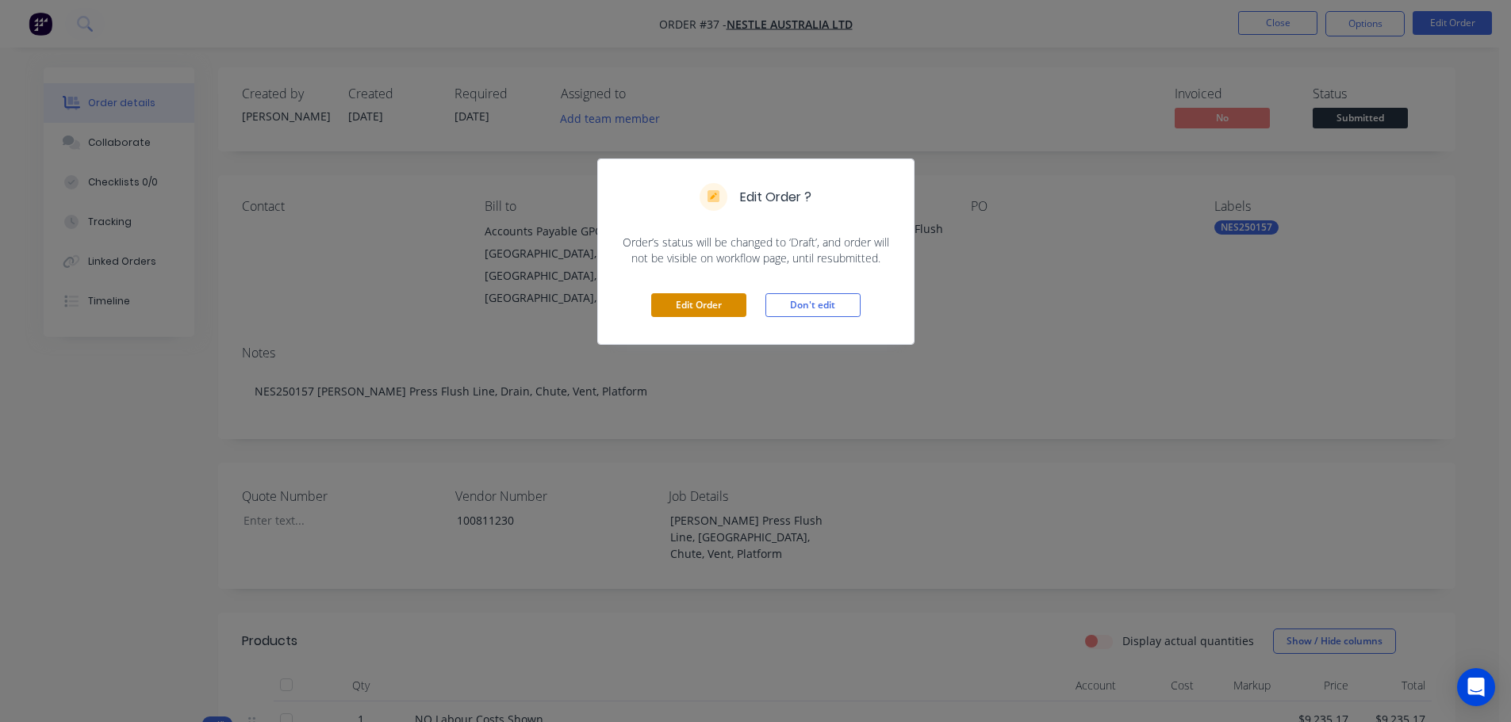
click at [717, 303] on button "Edit Order" at bounding box center [698, 305] width 95 height 24
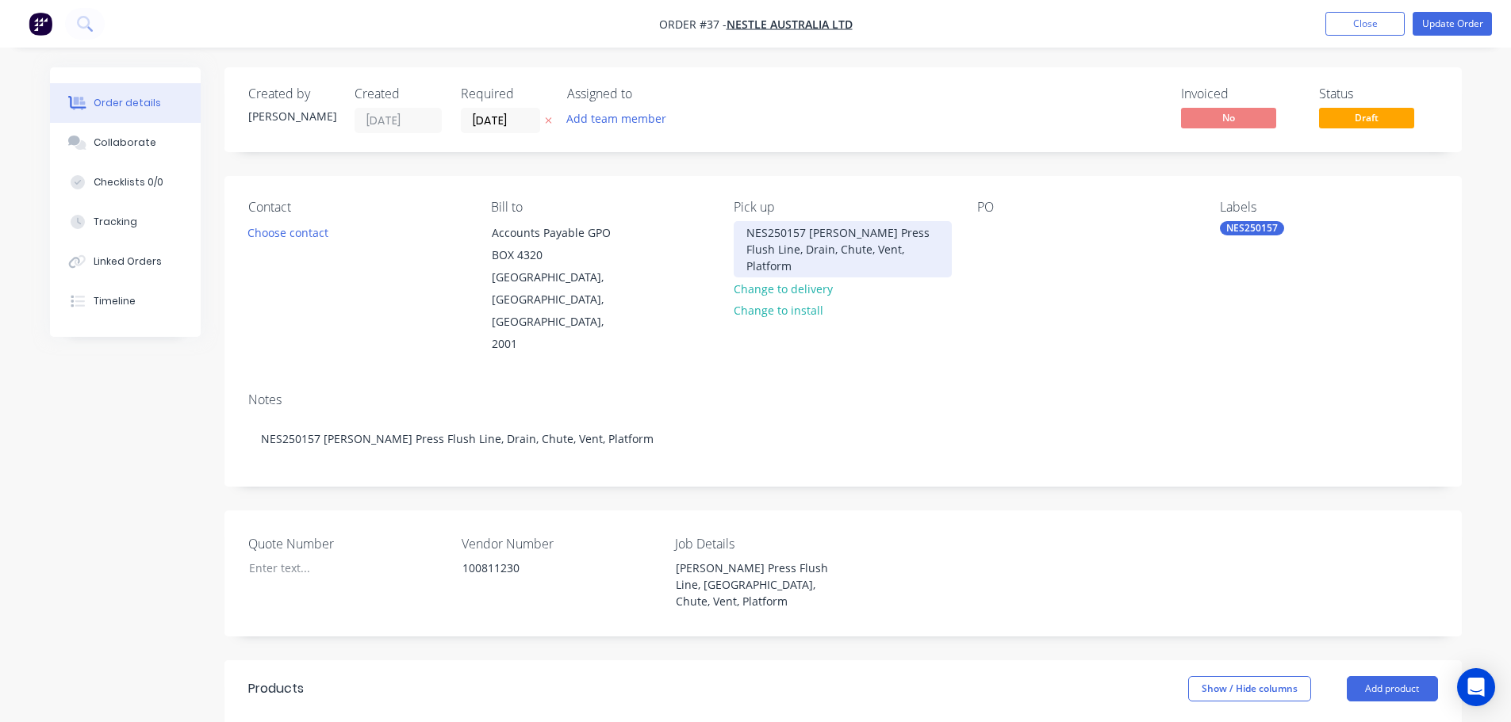
click at [852, 236] on div "NES250157 Vetter Press Flush Line, Drain, Chute, Vent, Platform" at bounding box center [842, 249] width 217 height 56
drag, startPoint x: 898, startPoint y: 255, endPoint x: 806, endPoint y: 234, distance: 94.4
click at [806, 234] on div "NES250157 Vetter Press Flush Line, Drain, Chute, Vent, Platform" at bounding box center [842, 249] width 217 height 56
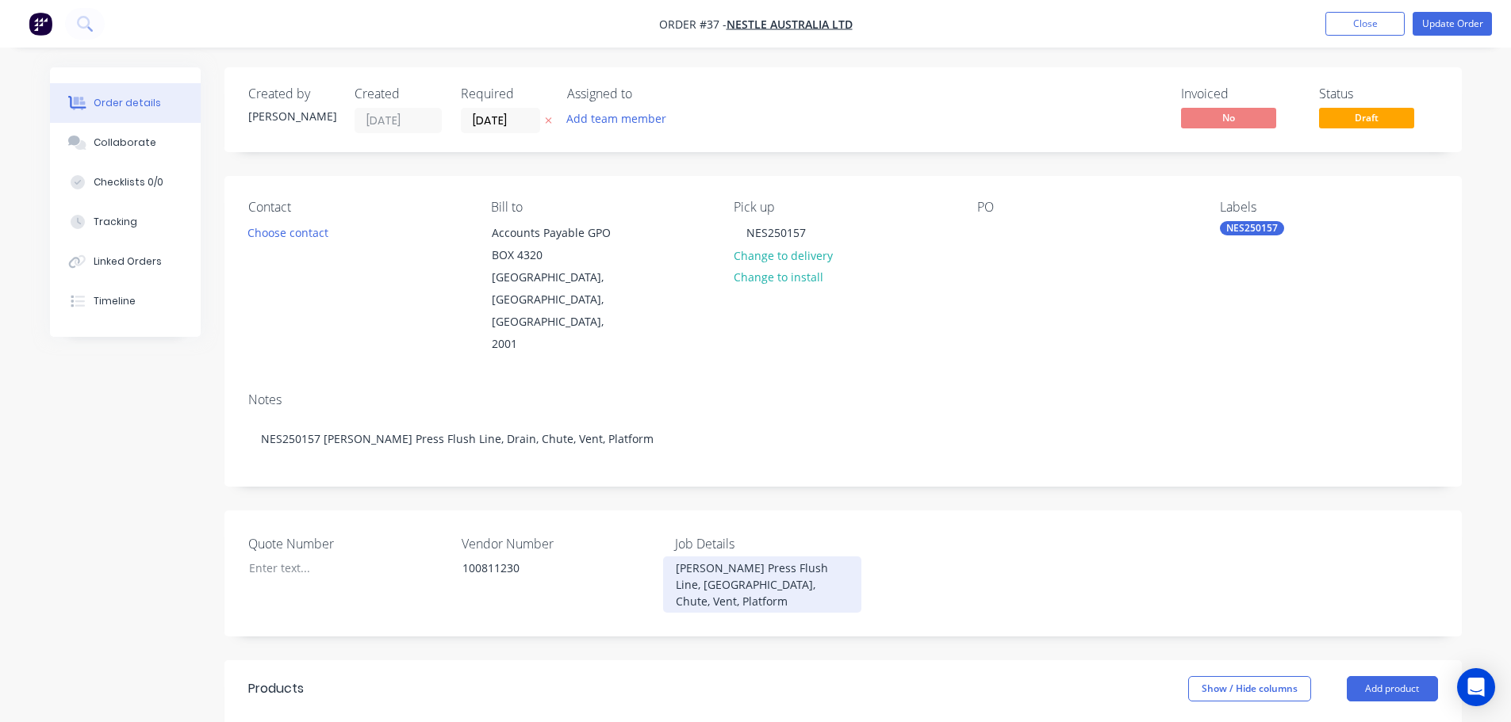
click at [727, 557] on div "Vetter Press Flush Line, Drain, Chute, Vent, Platform" at bounding box center [762, 585] width 198 height 56
click at [653, 557] on div "100811230" at bounding box center [554, 568] width 209 height 23
click at [668, 557] on div "Vetter Press Flush Line, Drain, Chute, Vent, Platform" at bounding box center [762, 585] width 198 height 56
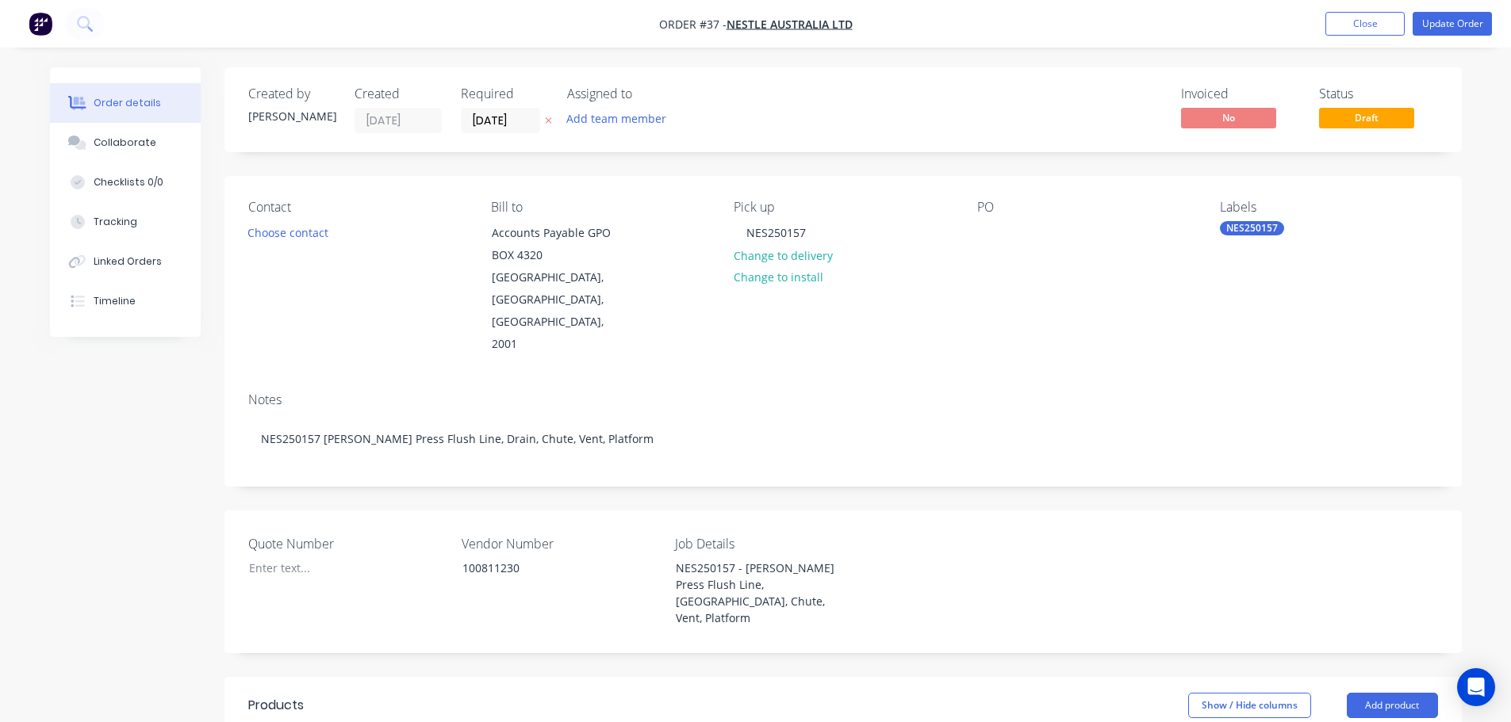
click at [997, 515] on div "Quote Number Vendor Number 100811230 Job Details NES250157 - Vetter Press Flush…" at bounding box center [842, 582] width 1237 height 143
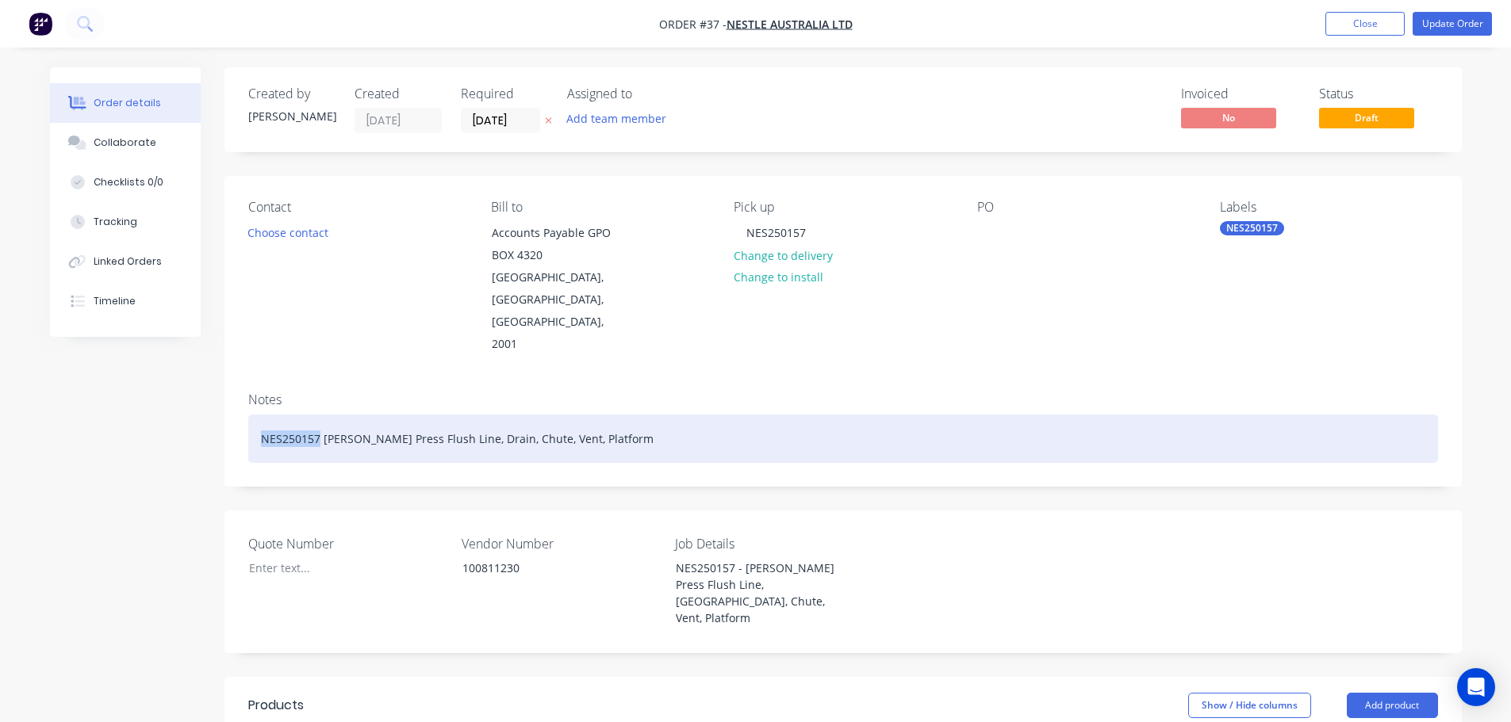
drag, startPoint x: 320, startPoint y: 395, endPoint x: 63, endPoint y: 387, distance: 257.1
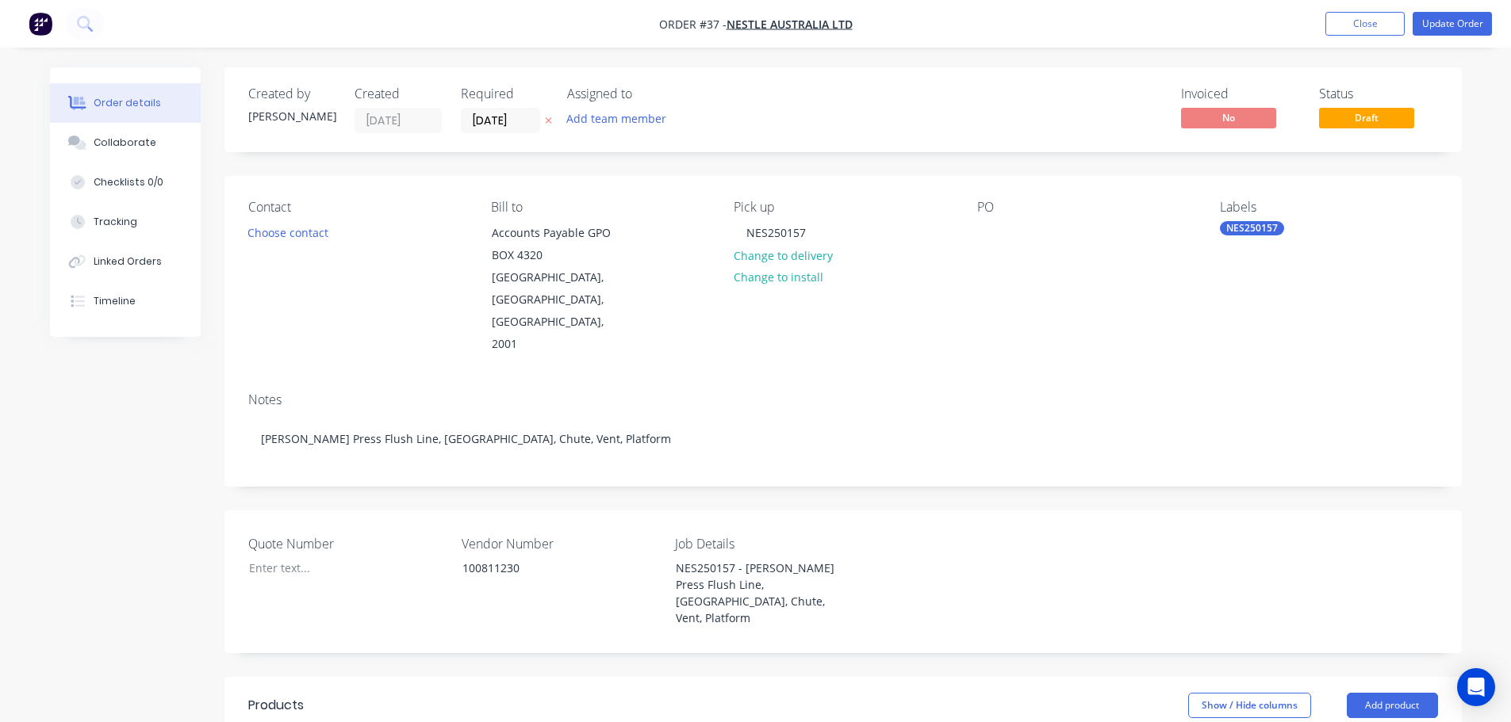
click at [1011, 313] on div "Contact Choose contact Bill to Accounts Payable GPO BOX 4320 SYDNEY, New South …" at bounding box center [842, 278] width 1237 height 204
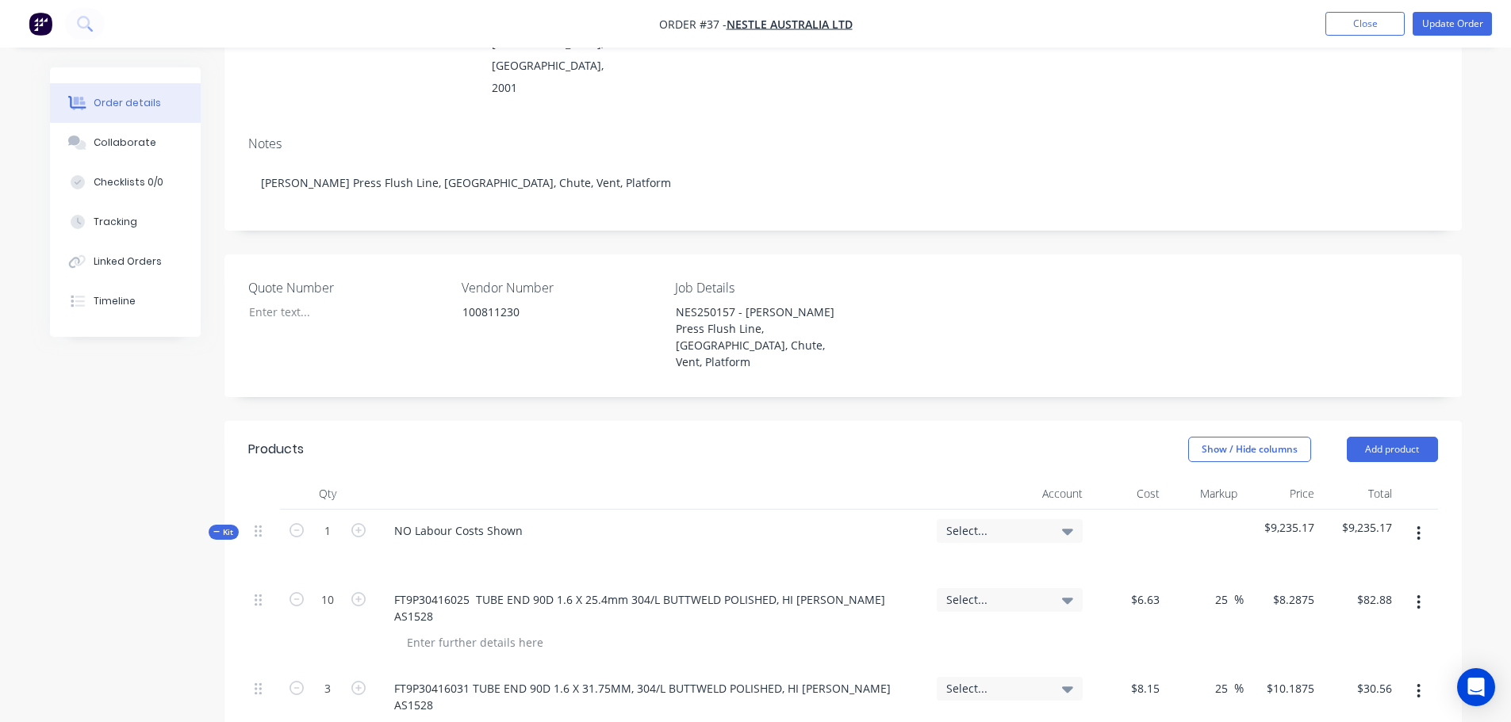
scroll to position [396, 0]
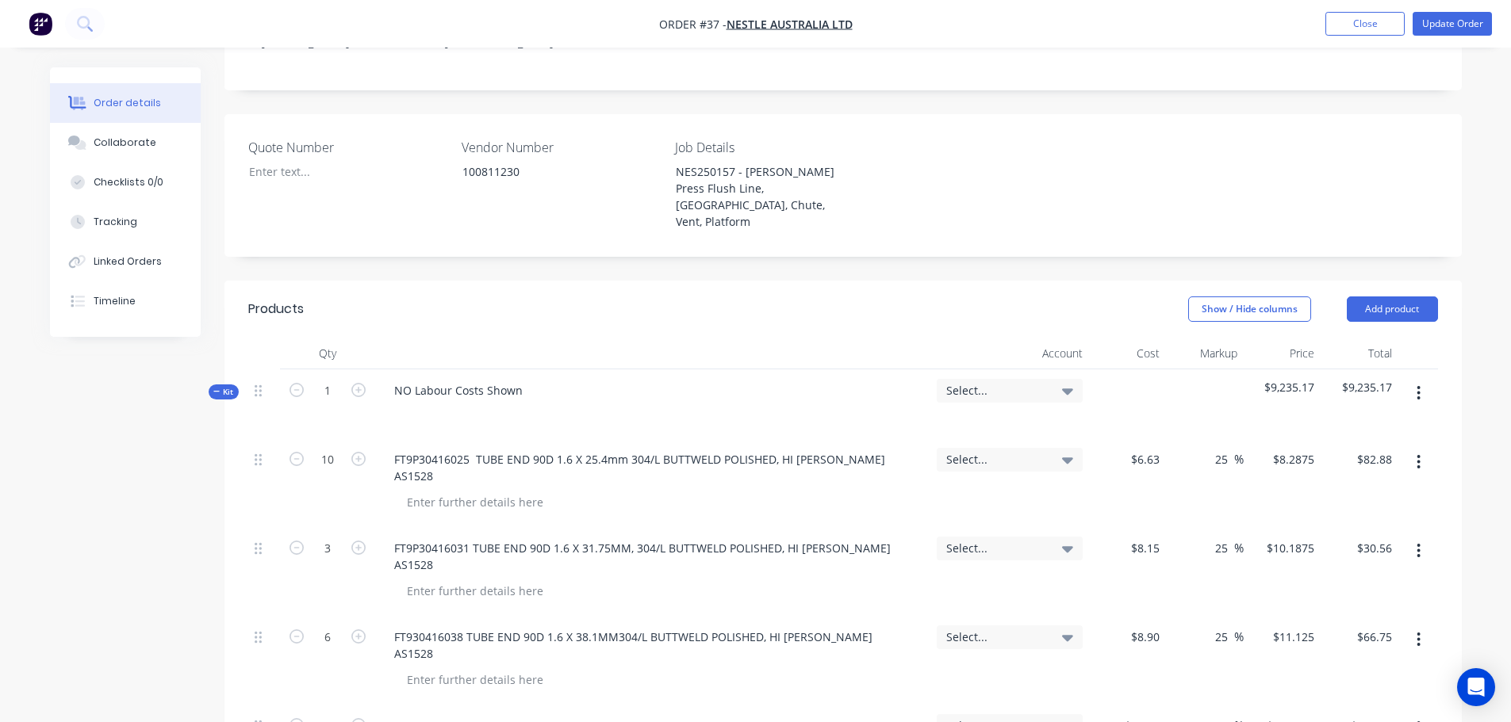
click at [1429, 379] on button "button" at bounding box center [1418, 393] width 37 height 29
click at [1340, 455] on div "Add sub kit to kit" at bounding box center [1362, 466] width 122 height 23
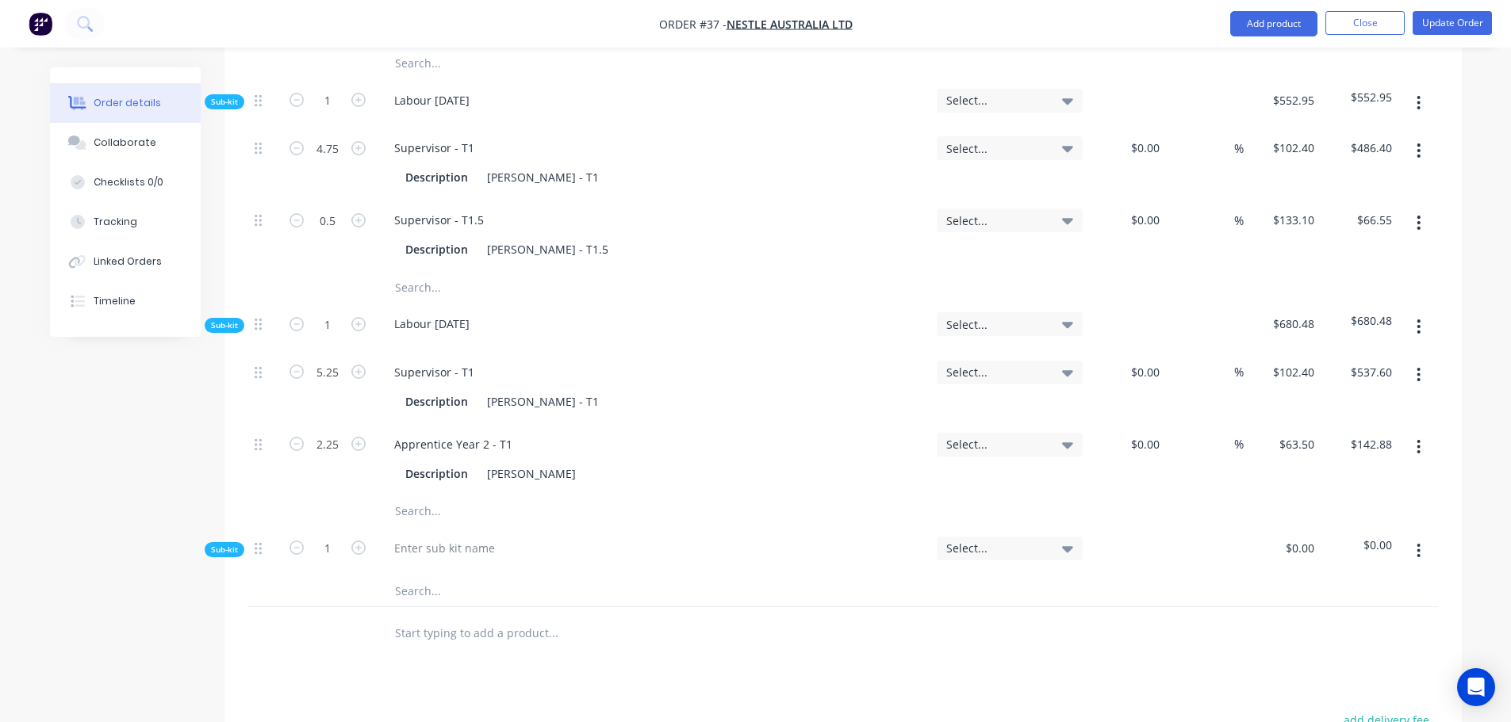
scroll to position [7732, 0]
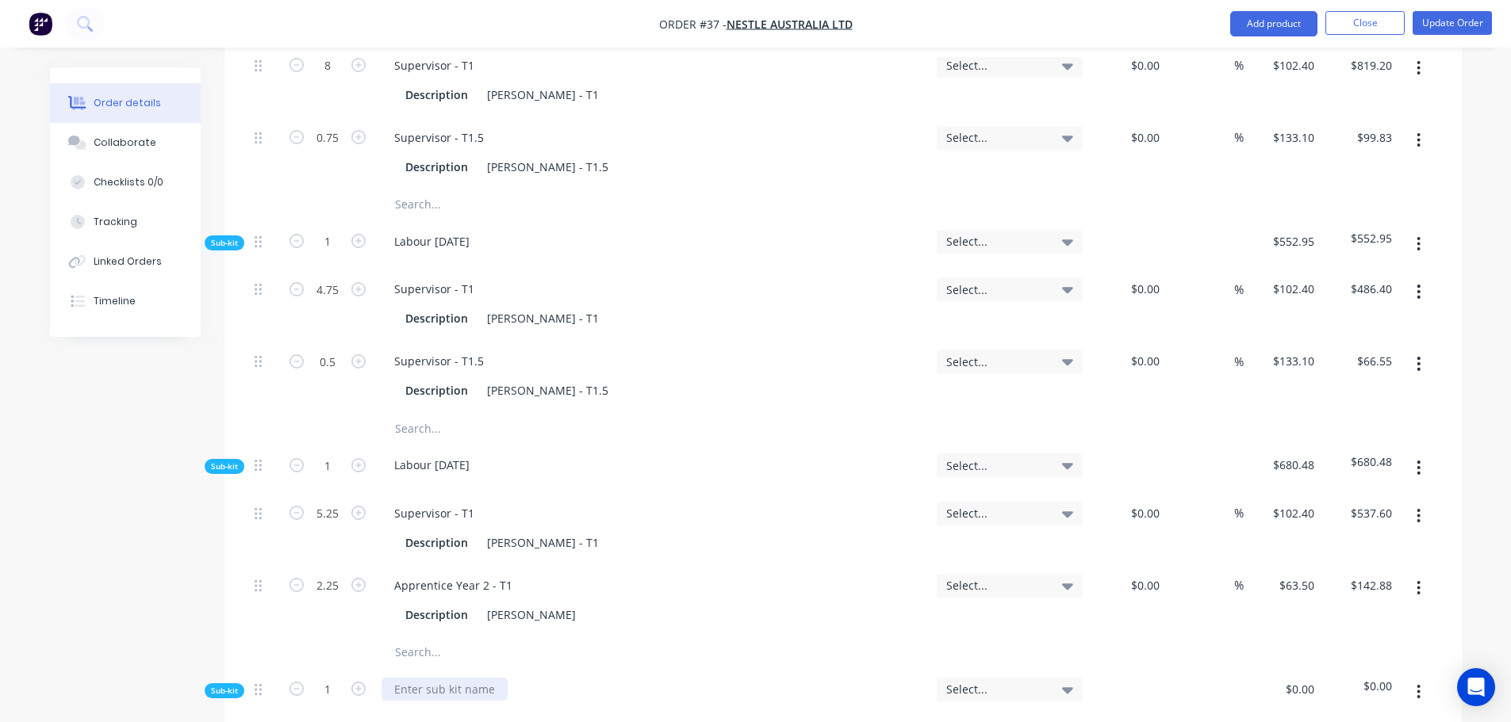
click at [431, 678] on div at bounding box center [444, 689] width 126 height 23
click at [431, 716] on input "text" at bounding box center [552, 732] width 317 height 32
click at [473, 678] on div "Labour [DATE]" at bounding box center [431, 689] width 101 height 23
click at [414, 716] on input "text" at bounding box center [552, 732] width 317 height 32
type input "brady"
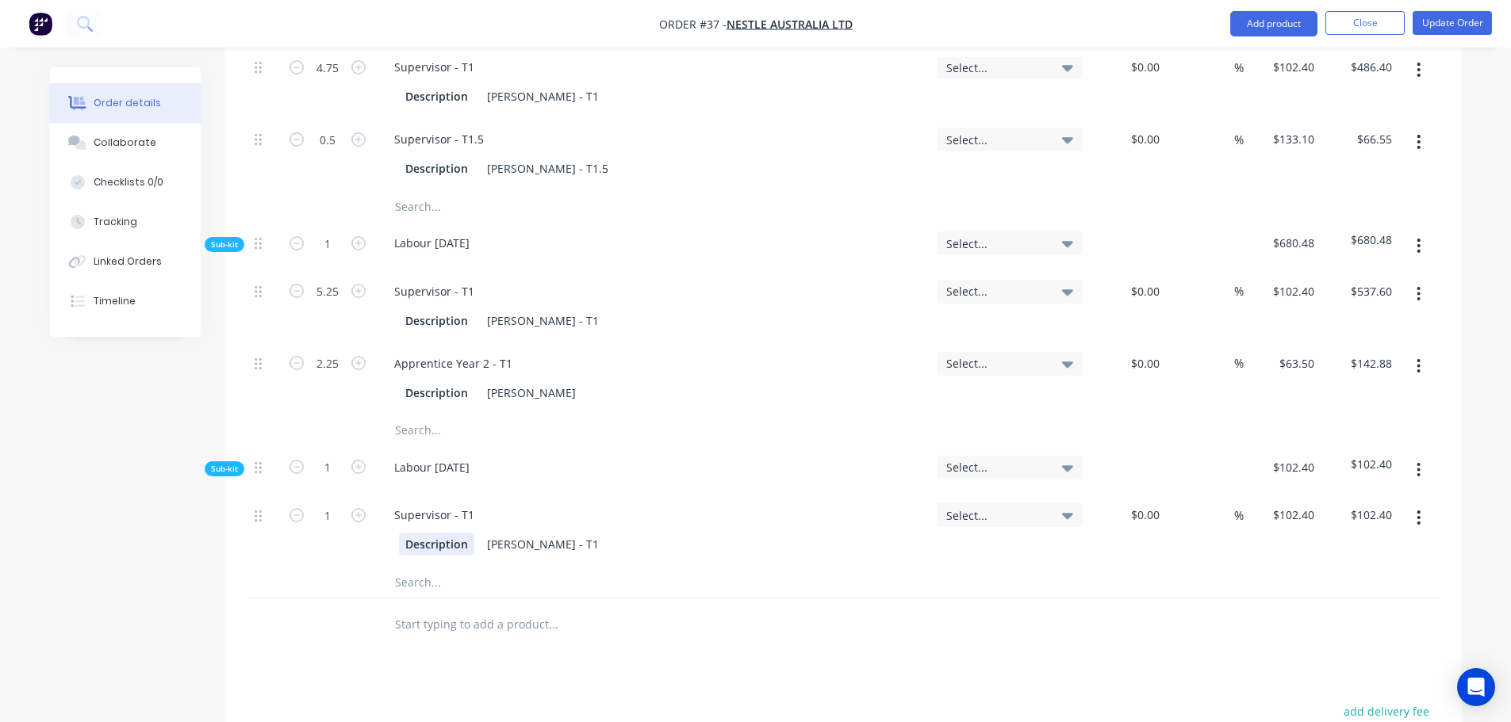
scroll to position [7804, 0]
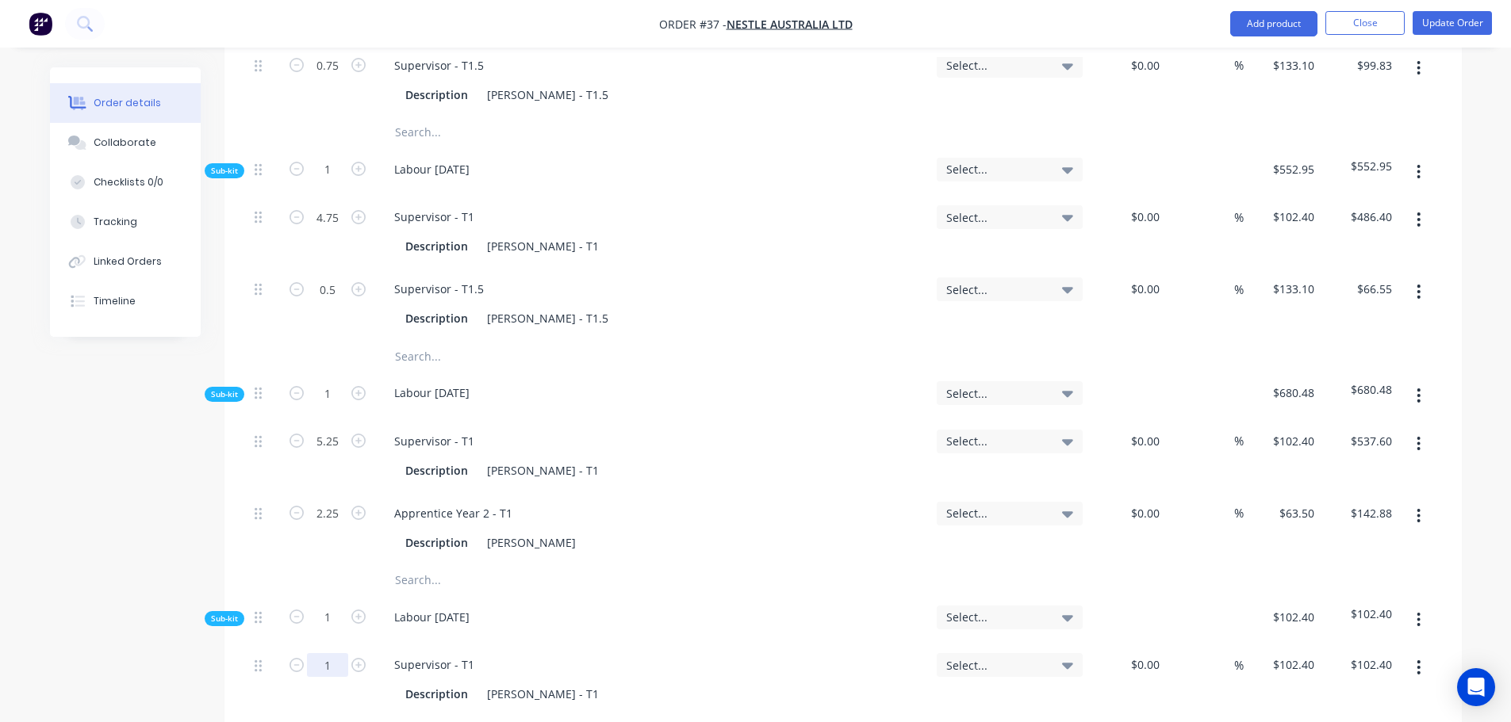
type input "6.5"
type input "$665.60"
click at [427, 716] on input "text" at bounding box center [552, 732] width 317 height 32
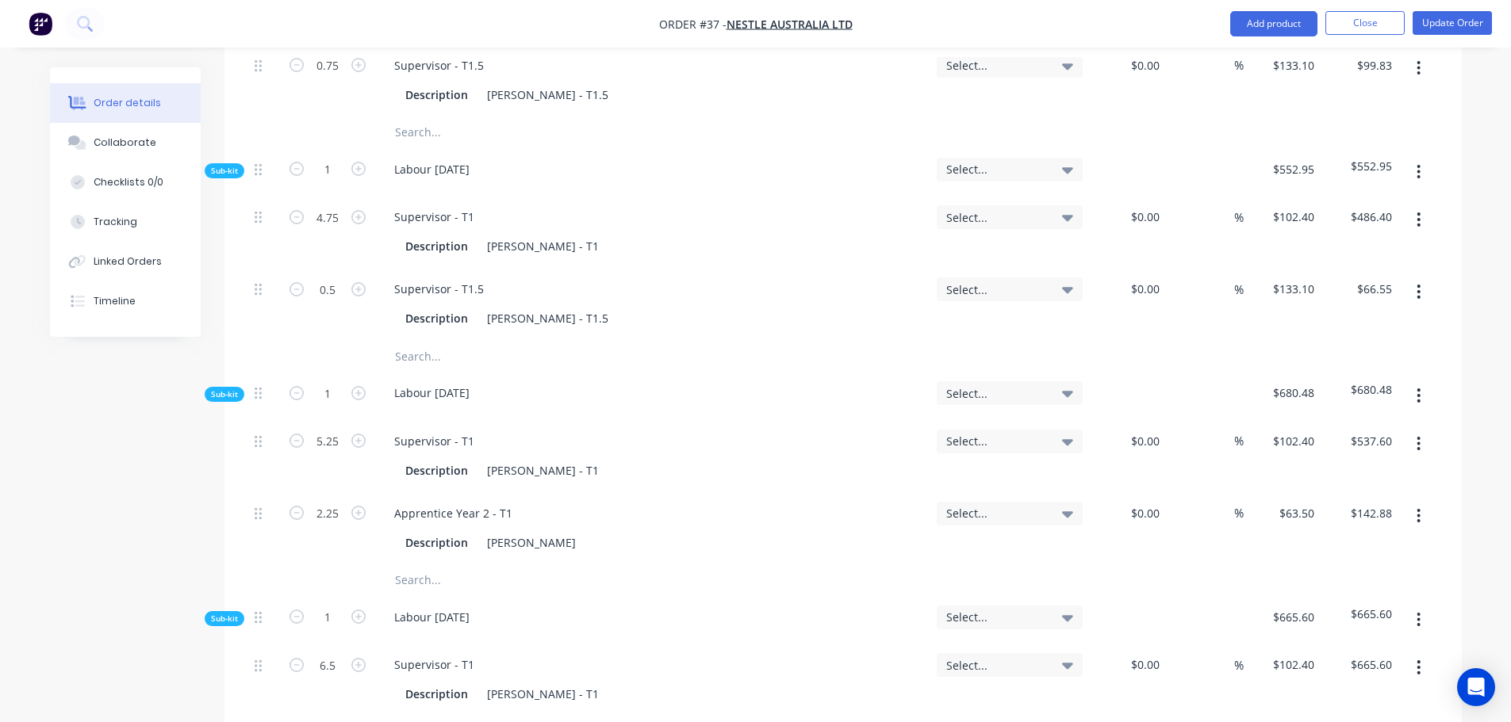
type input "darren"
type input "$133.10"
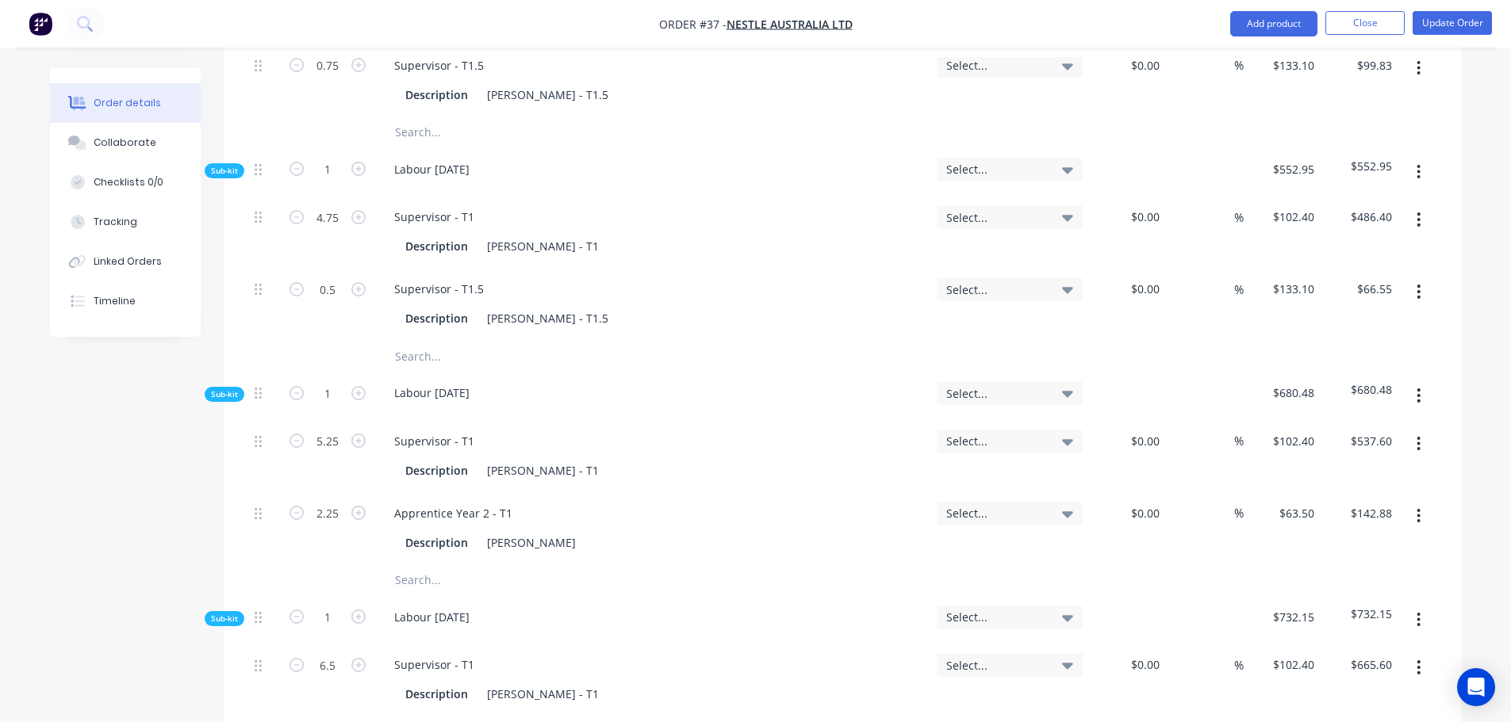
type input "0.5"
type input "$66.55"
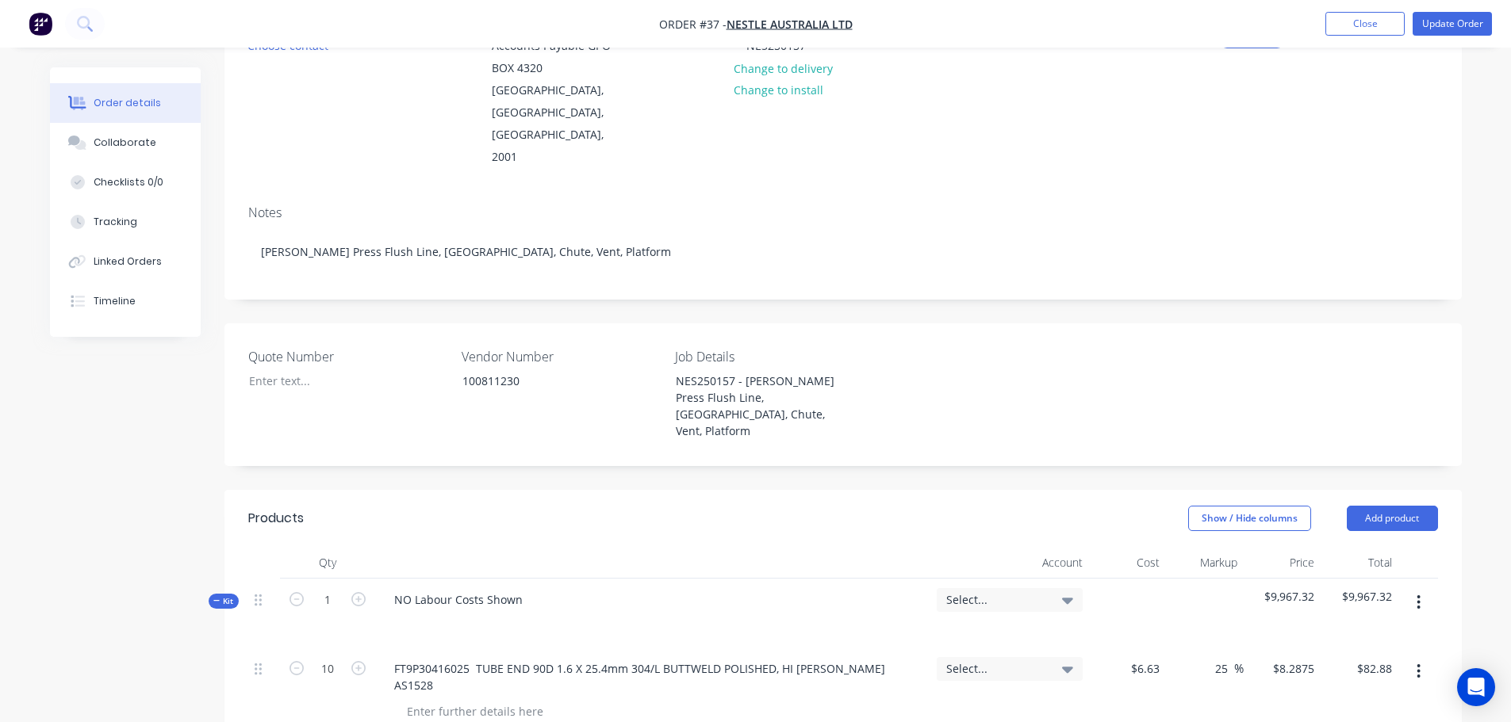
scroll to position [270, 0]
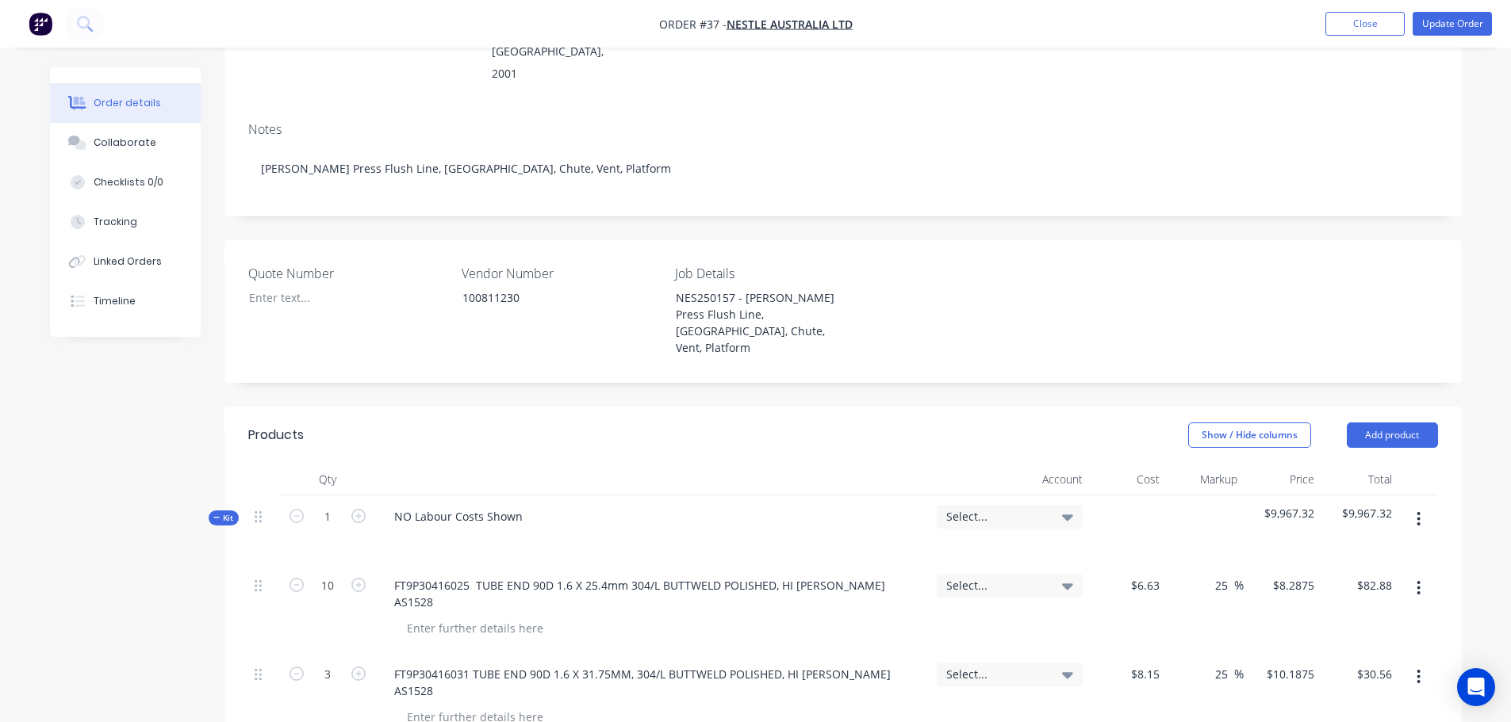
click at [1423, 505] on button "button" at bounding box center [1418, 519] width 37 height 29
click at [1374, 581] on div "Add sub kit to kit" at bounding box center [1362, 592] width 122 height 23
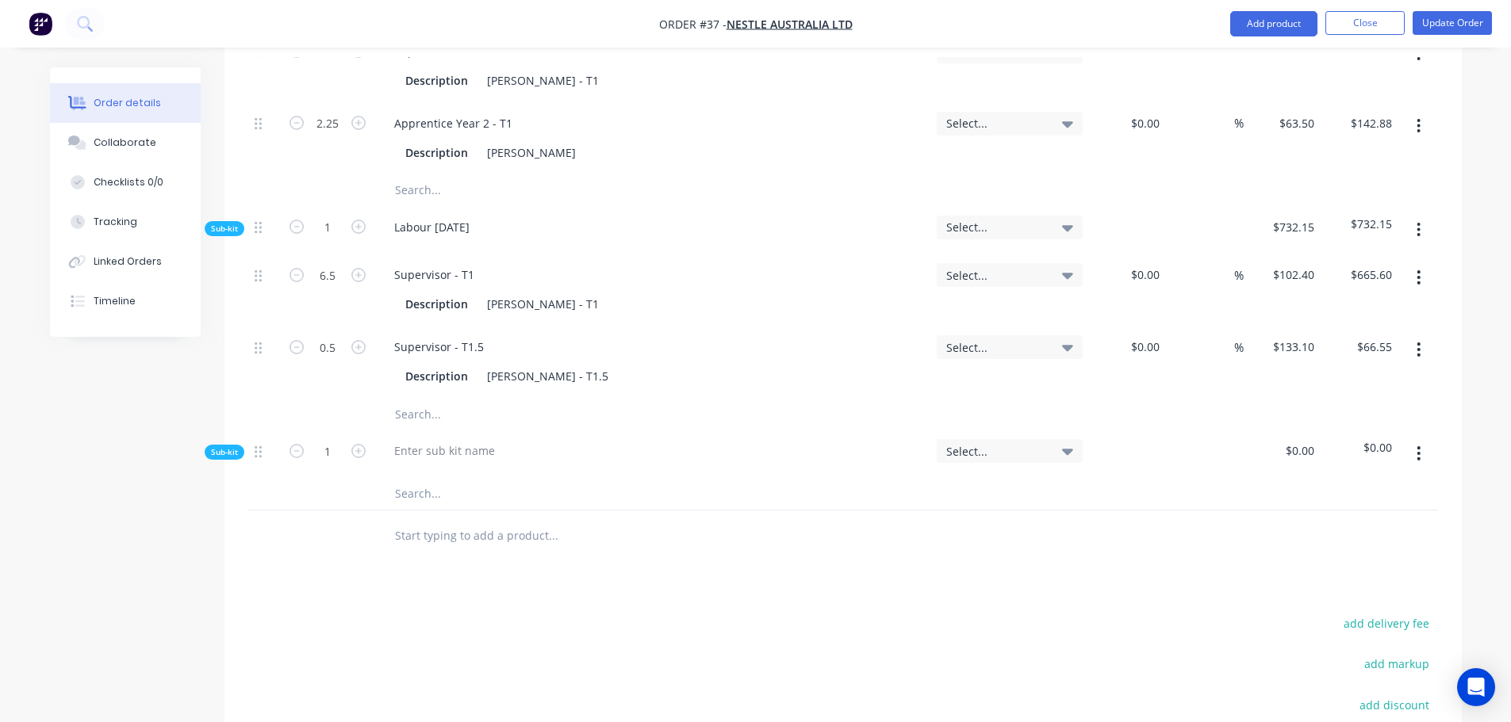
scroll to position [7877, 0]
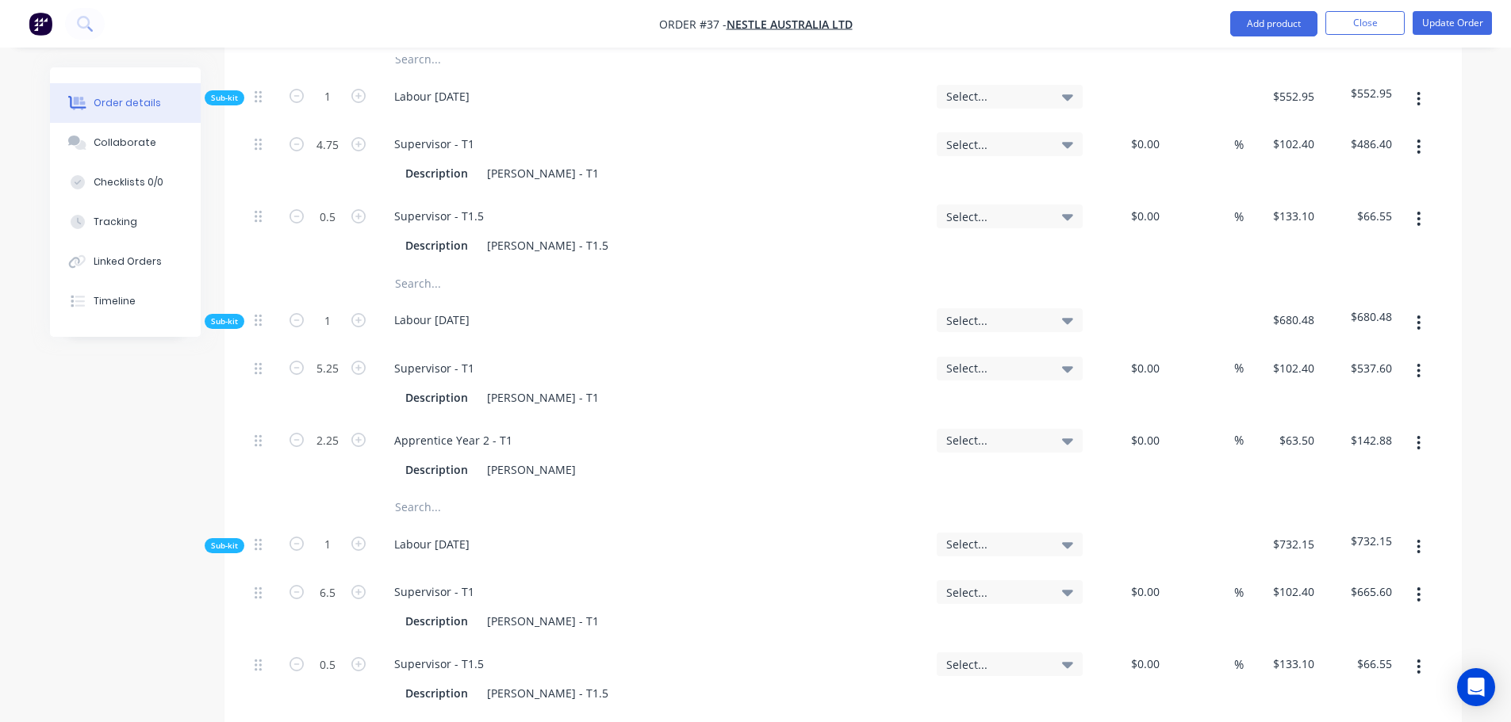
type input "b"
type input "darren"
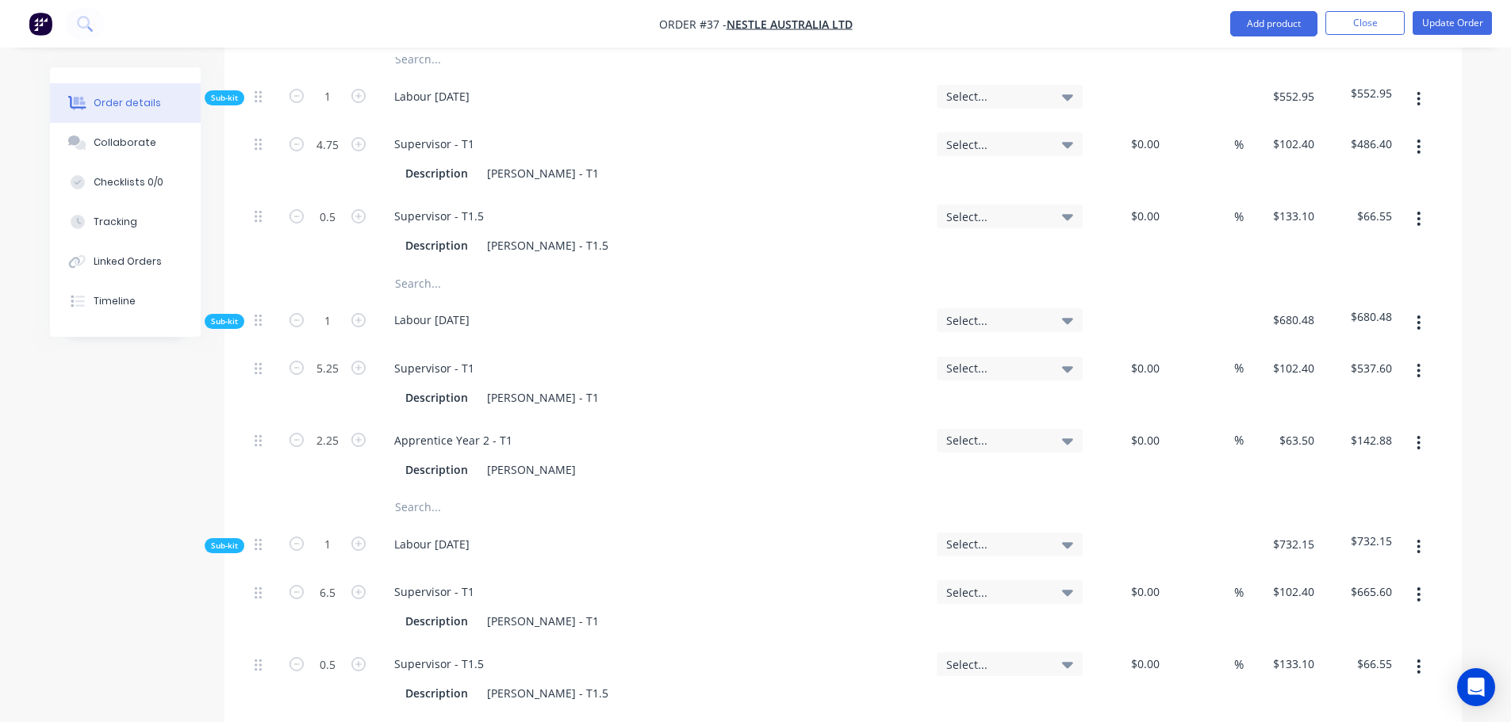
type input "$102.40"
type input "4"
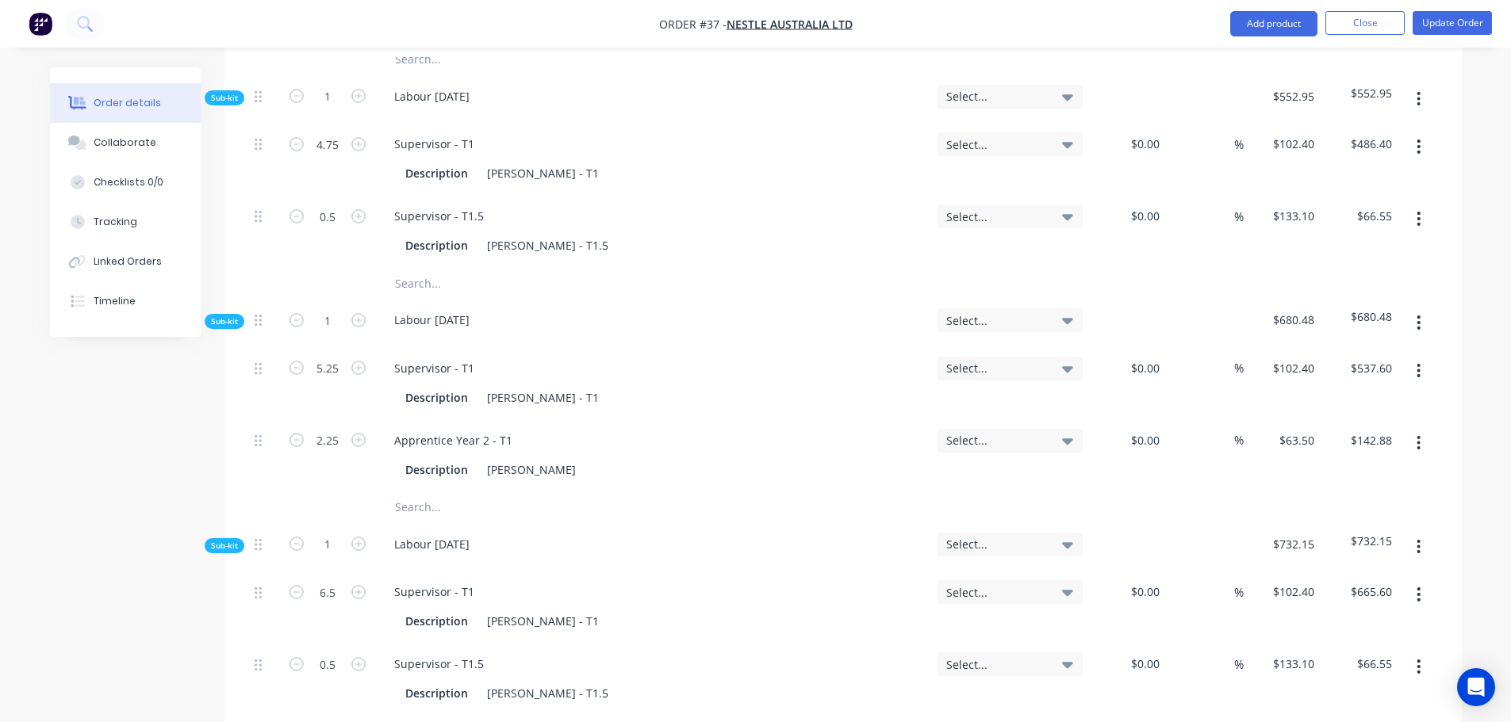
type input "$409.60"
click at [1455, 29] on button "Update Order" at bounding box center [1451, 23] width 79 height 24
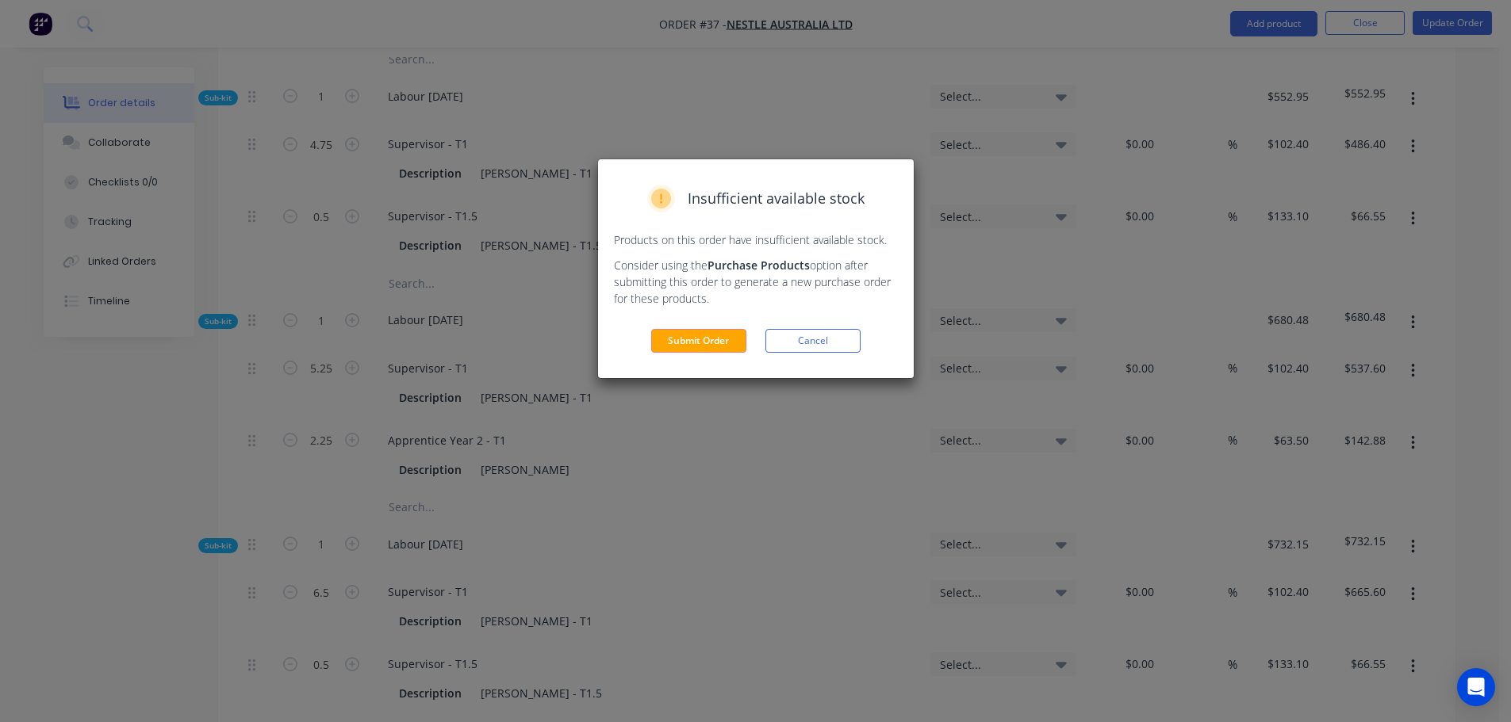
click at [726, 347] on button "Submit Order" at bounding box center [698, 341] width 95 height 24
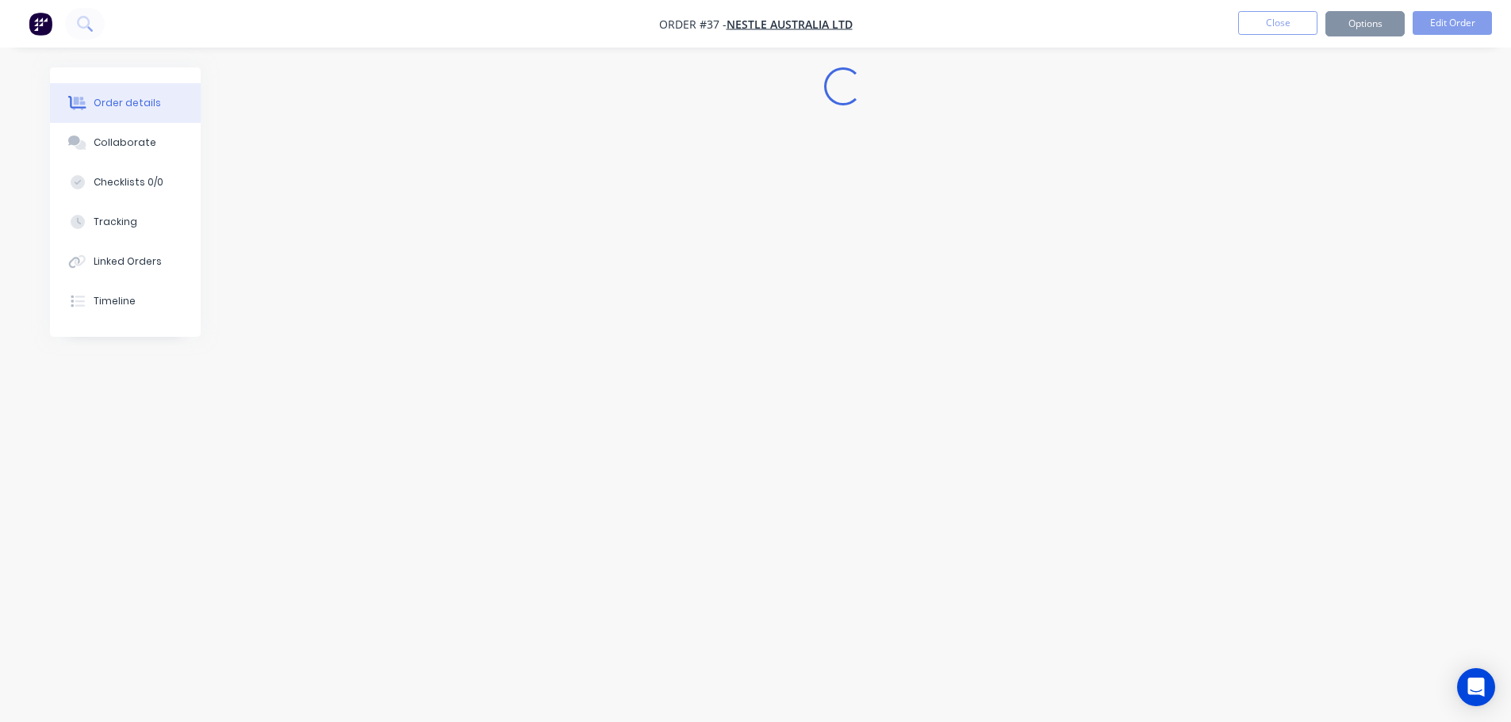
scroll to position [0, 0]
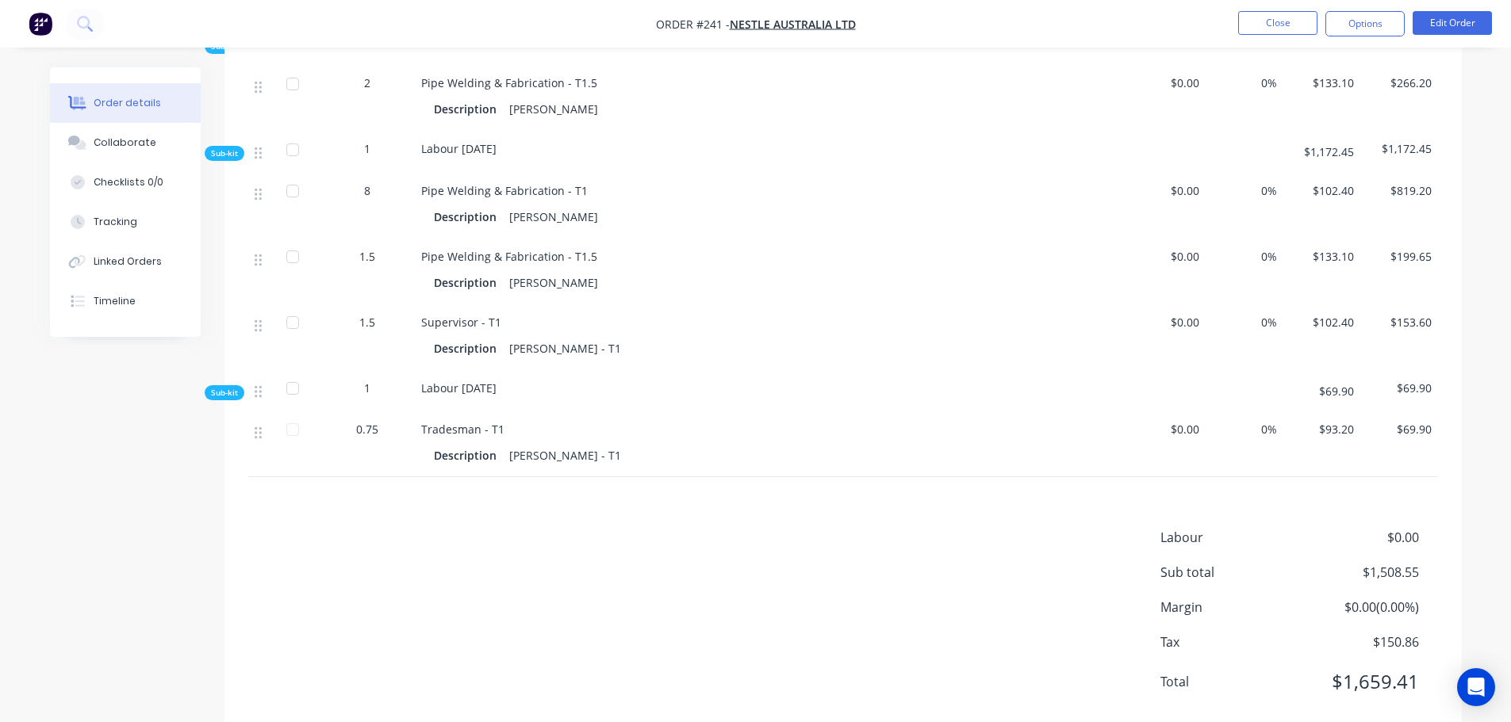
scroll to position [808, 0]
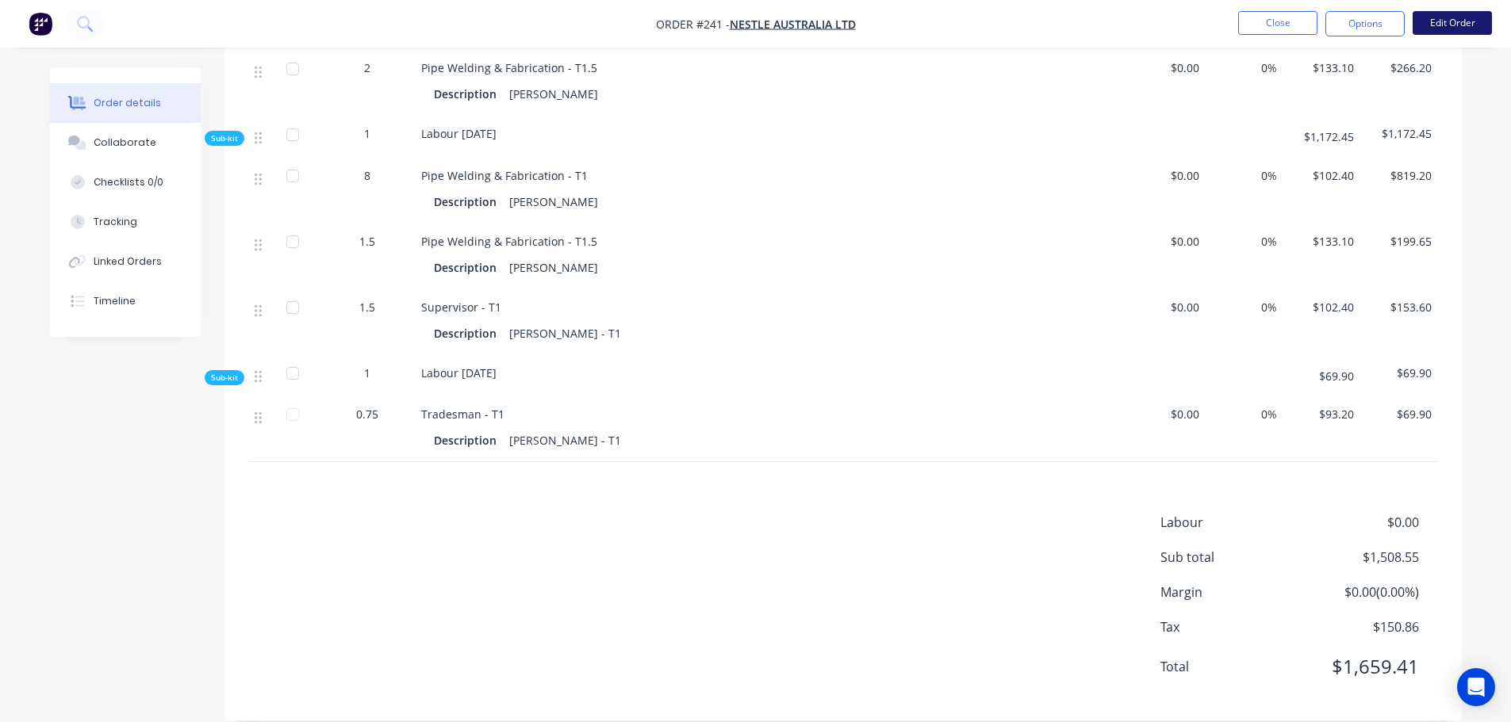
click at [1467, 29] on button "Edit Order" at bounding box center [1451, 23] width 79 height 24
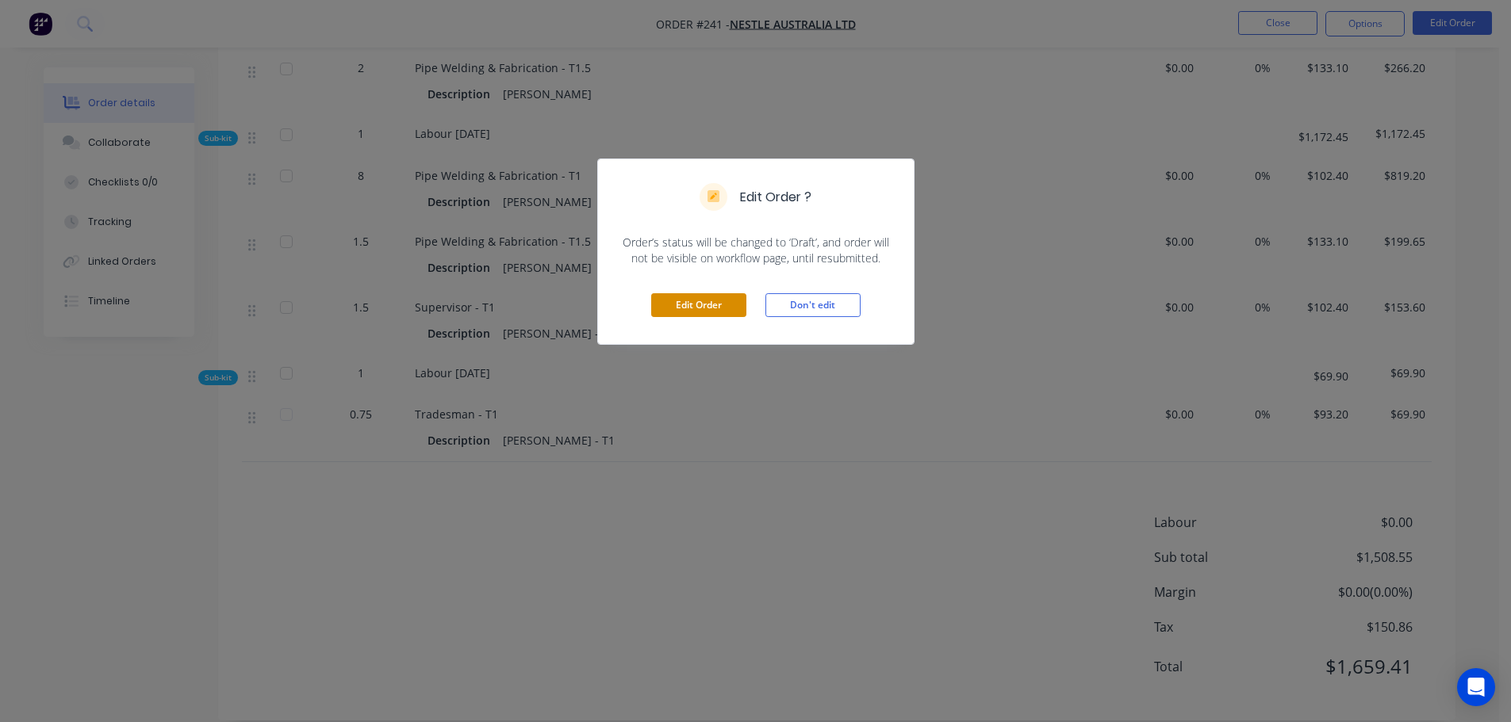
click at [720, 308] on button "Edit Order" at bounding box center [698, 305] width 95 height 24
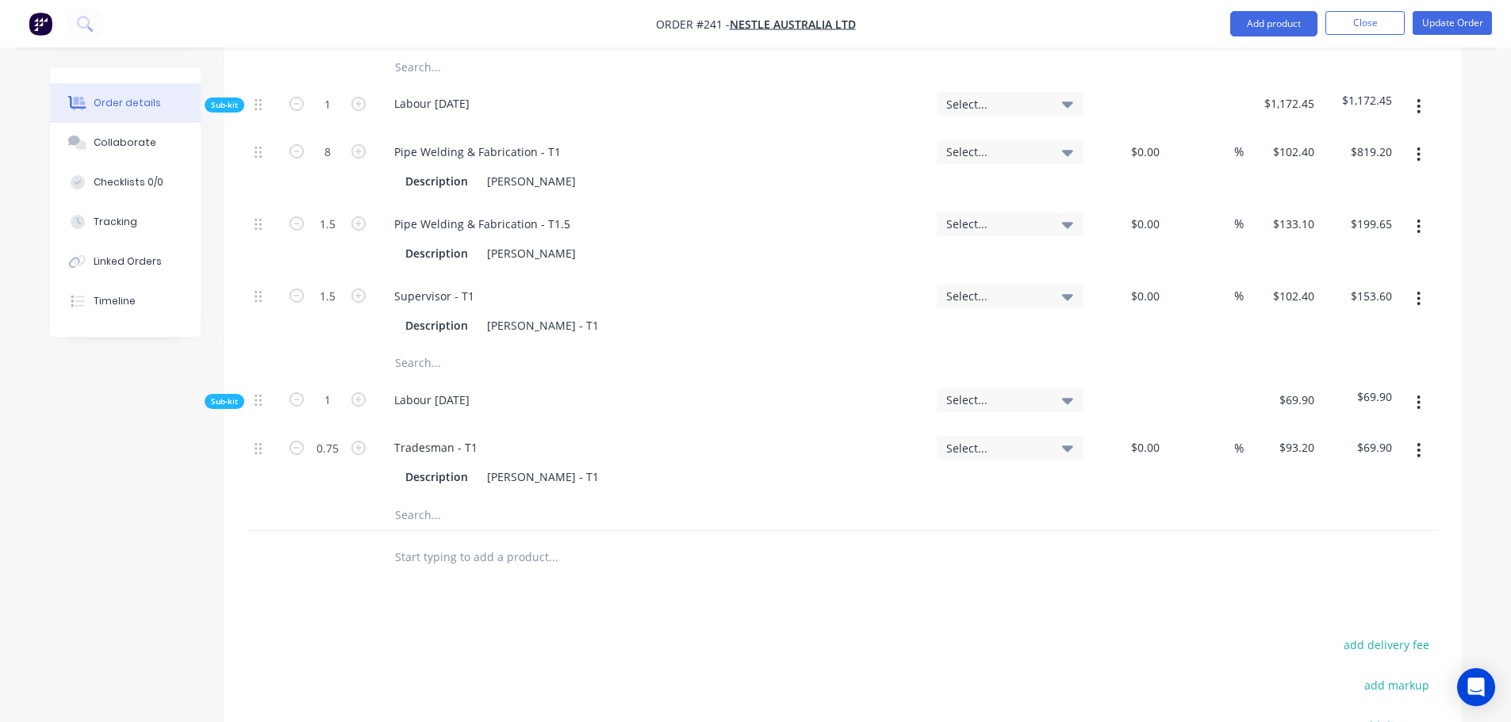
scroll to position [1029, 0]
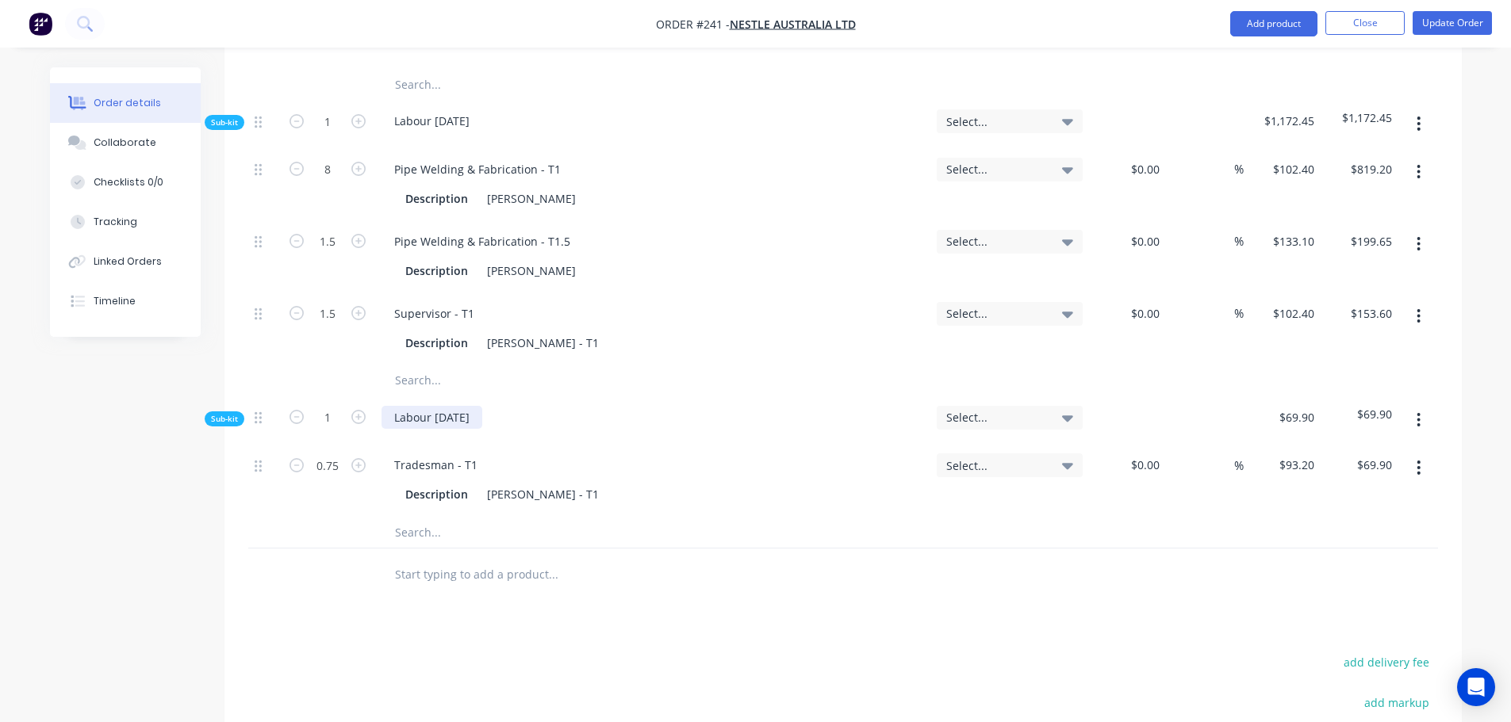
click at [438, 406] on div "Labour [DATE]" at bounding box center [431, 417] width 101 height 23
click at [1439, 22] on button "Update Order" at bounding box center [1451, 23] width 79 height 24
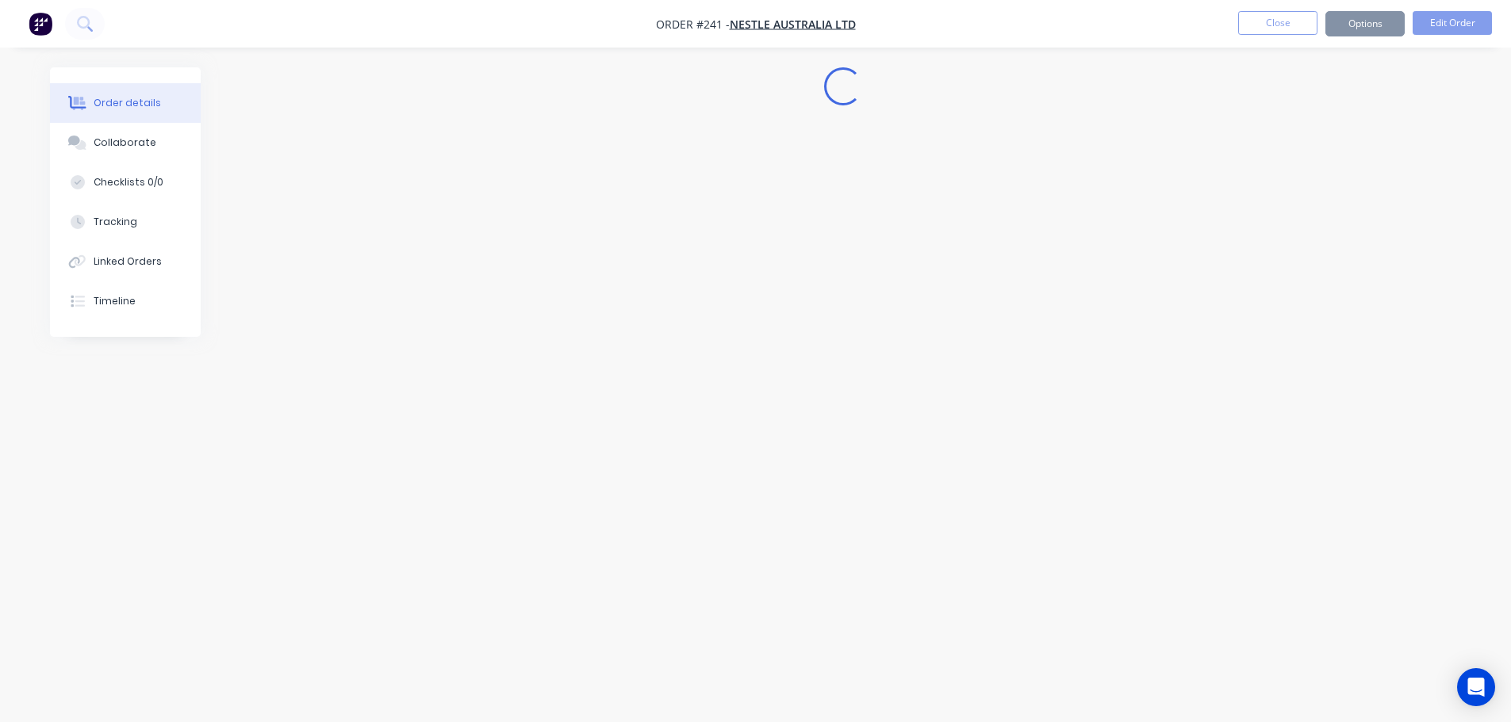
scroll to position [0, 0]
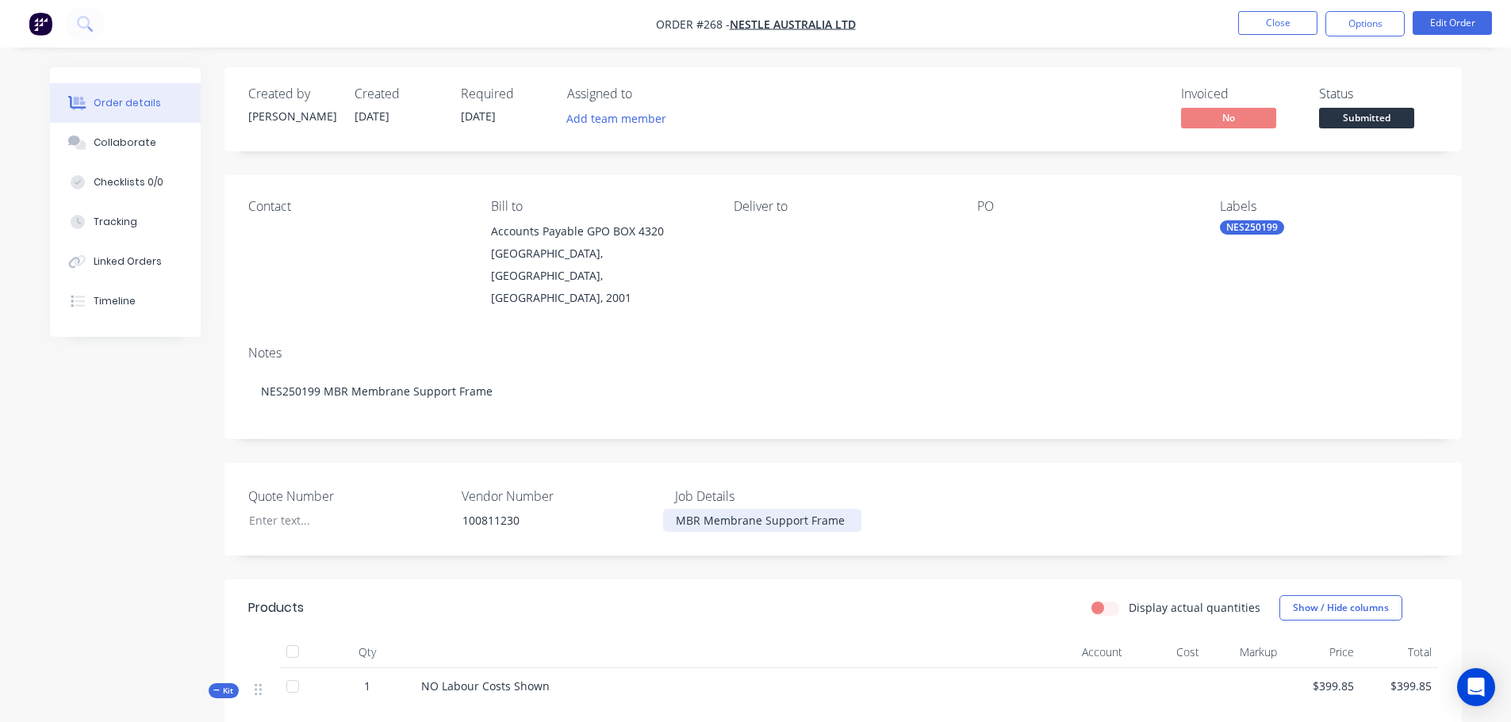
click at [686, 509] on div "MBR Membrane Support Frame" at bounding box center [762, 520] width 198 height 23
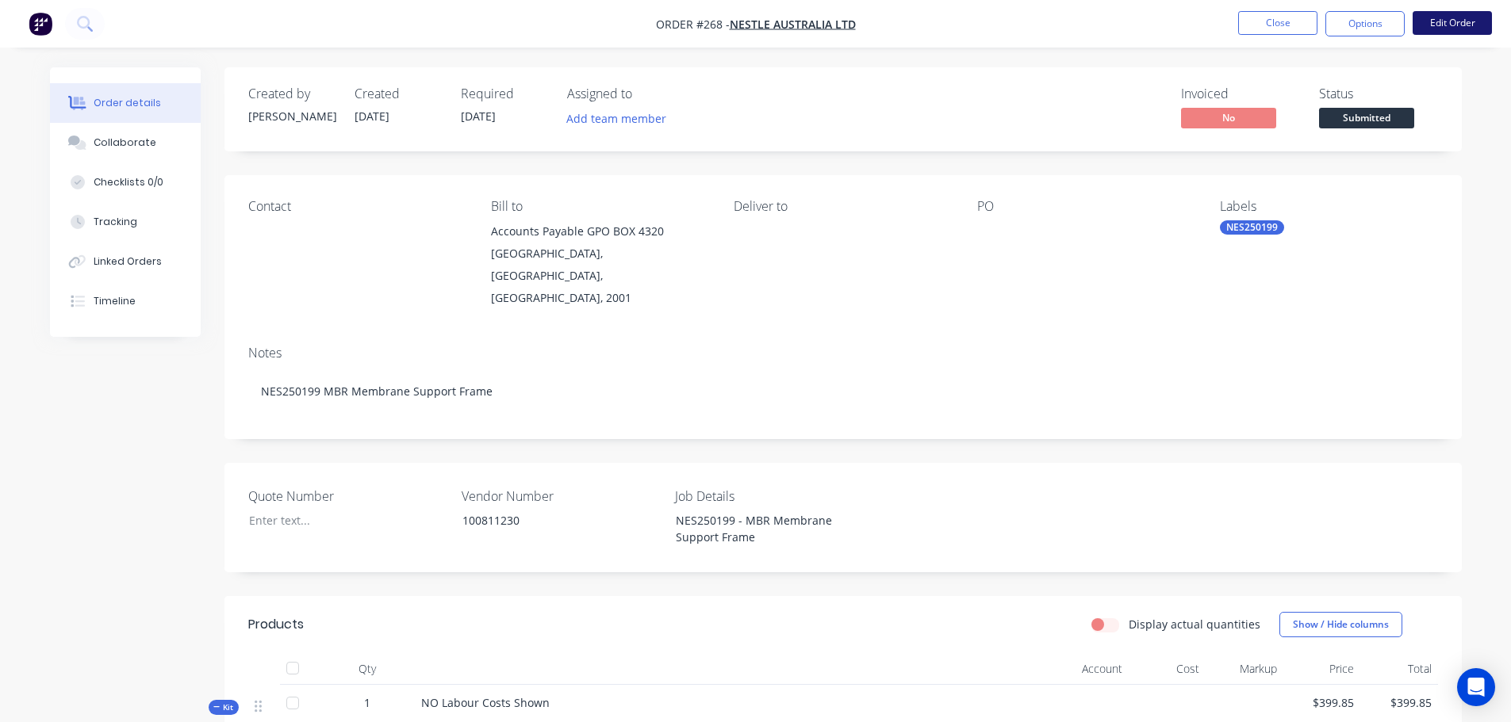
click at [1431, 33] on button "Edit Order" at bounding box center [1451, 23] width 79 height 24
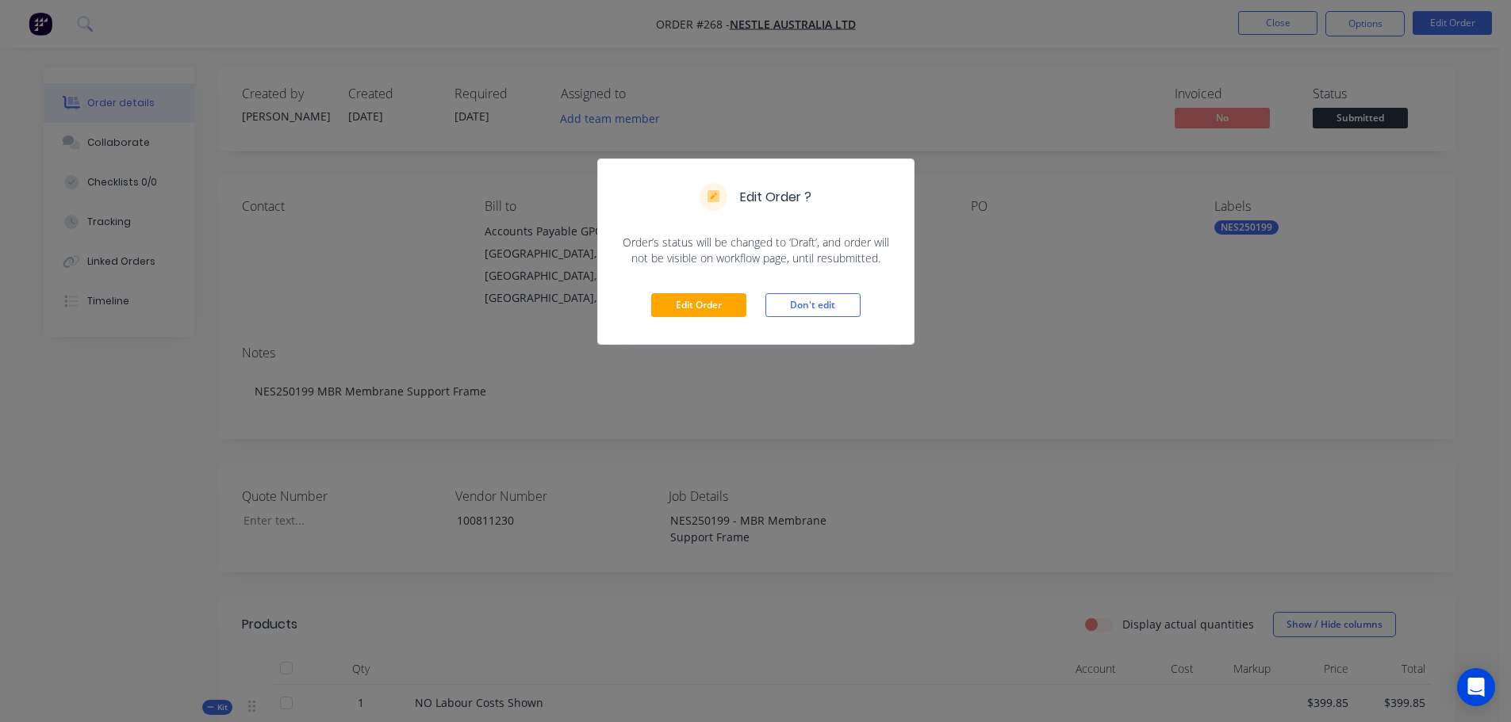
click at [711, 291] on div "Edit Order Don't edit" at bounding box center [756, 305] width 316 height 78
click at [710, 292] on div "Edit Order Don't edit" at bounding box center [756, 305] width 316 height 78
click at [707, 297] on button "Edit Order" at bounding box center [698, 305] width 95 height 24
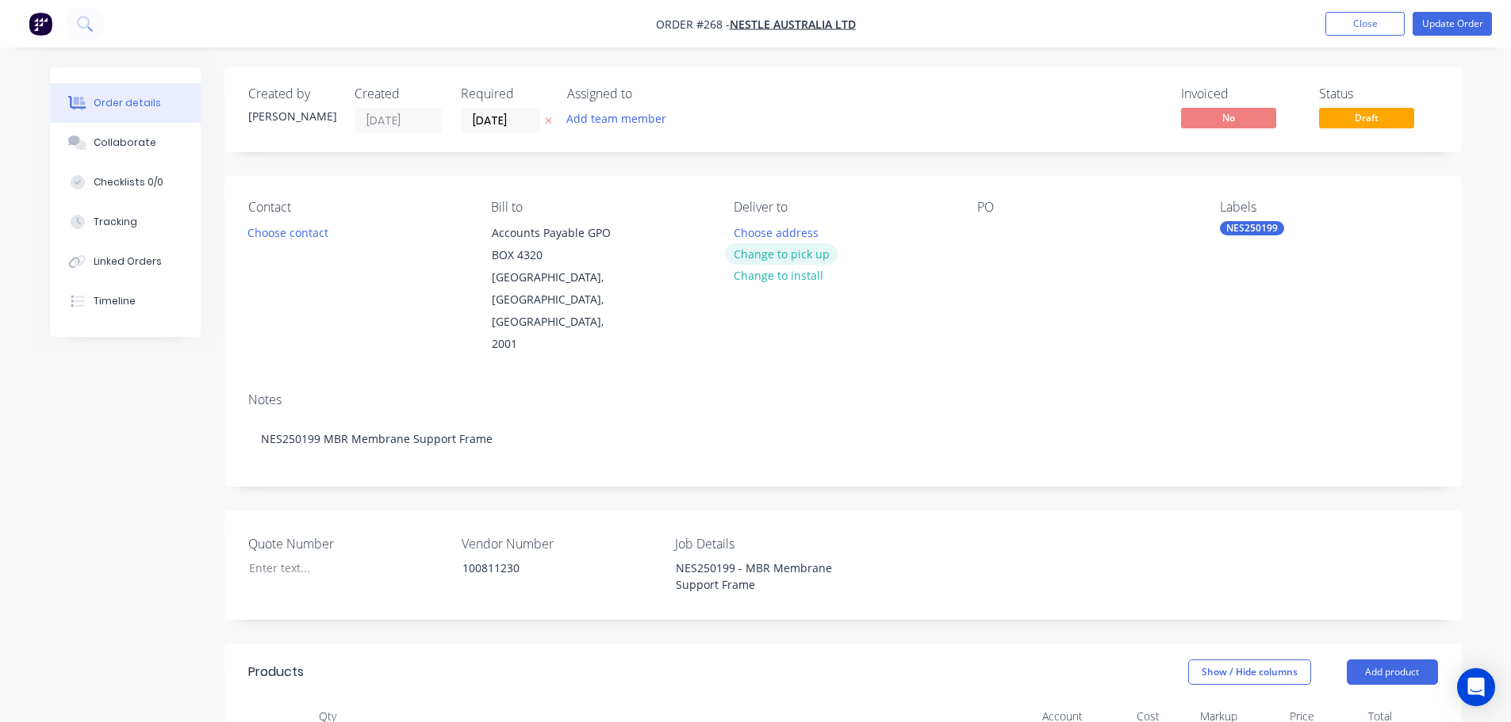
click at [787, 259] on button "Change to pick up" at bounding box center [781, 253] width 113 height 21
click at [768, 227] on div "Pick up Change to delivery Change to install" at bounding box center [842, 278] width 217 height 156
click at [752, 225] on div at bounding box center [746, 232] width 25 height 23
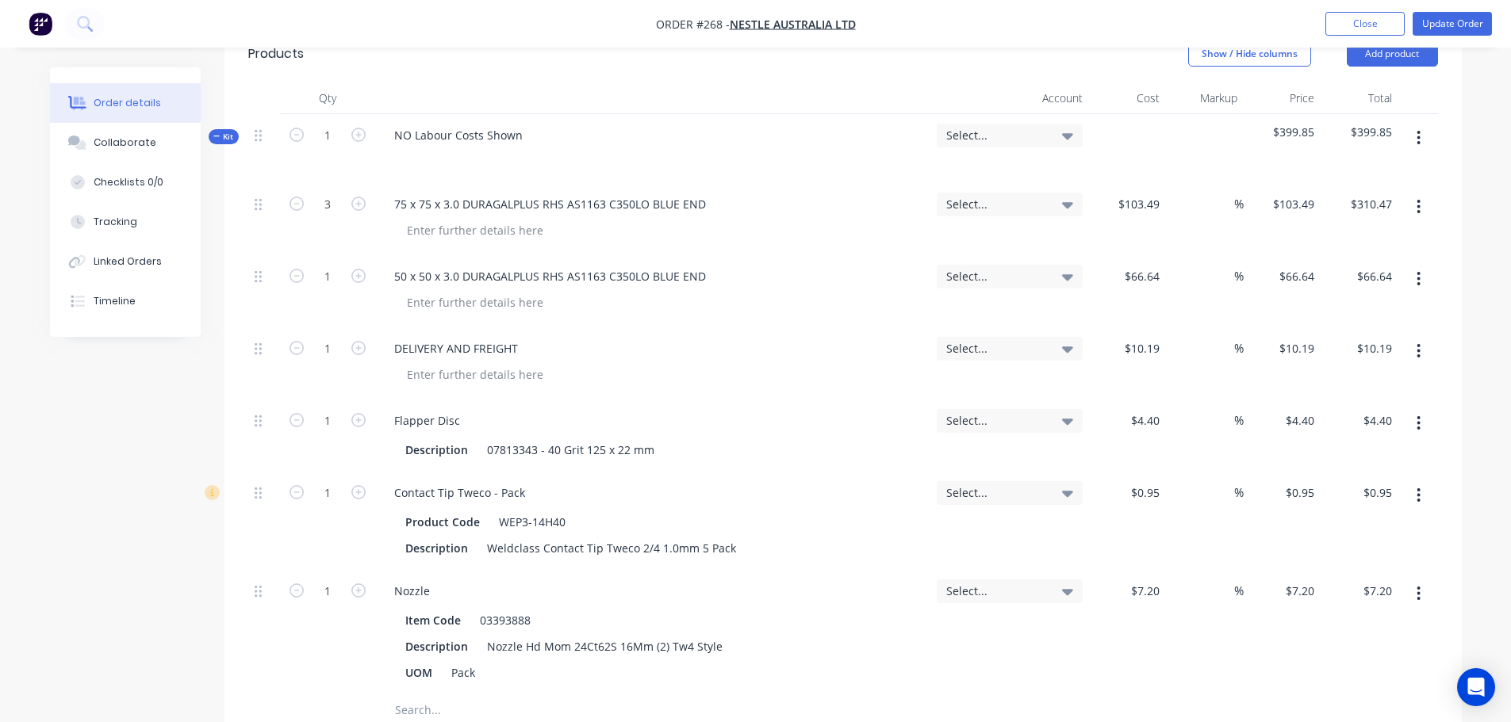
scroll to position [476, 0]
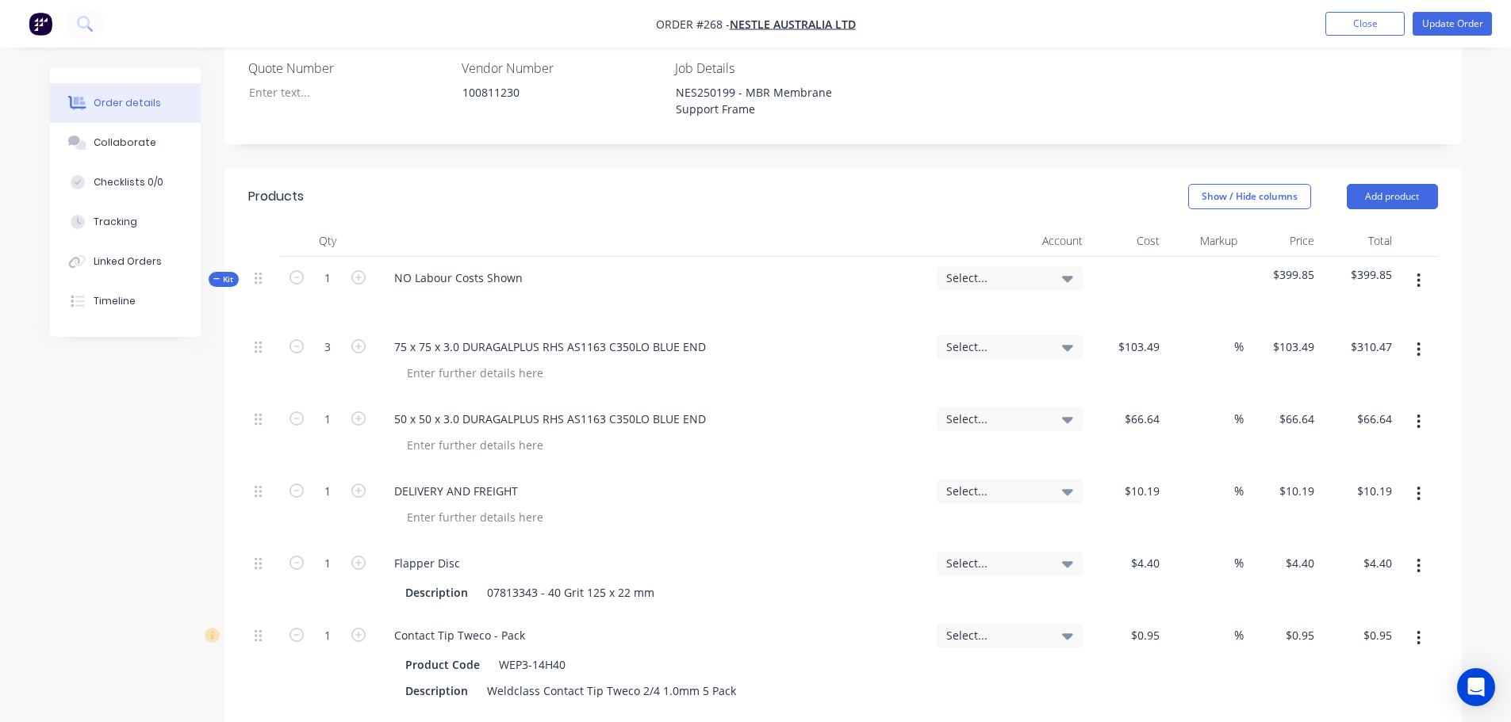
click at [1419, 274] on icon "button" at bounding box center [1418, 281] width 3 height 14
click at [1387, 343] on div "Add sub kit to kit" at bounding box center [1362, 354] width 122 height 23
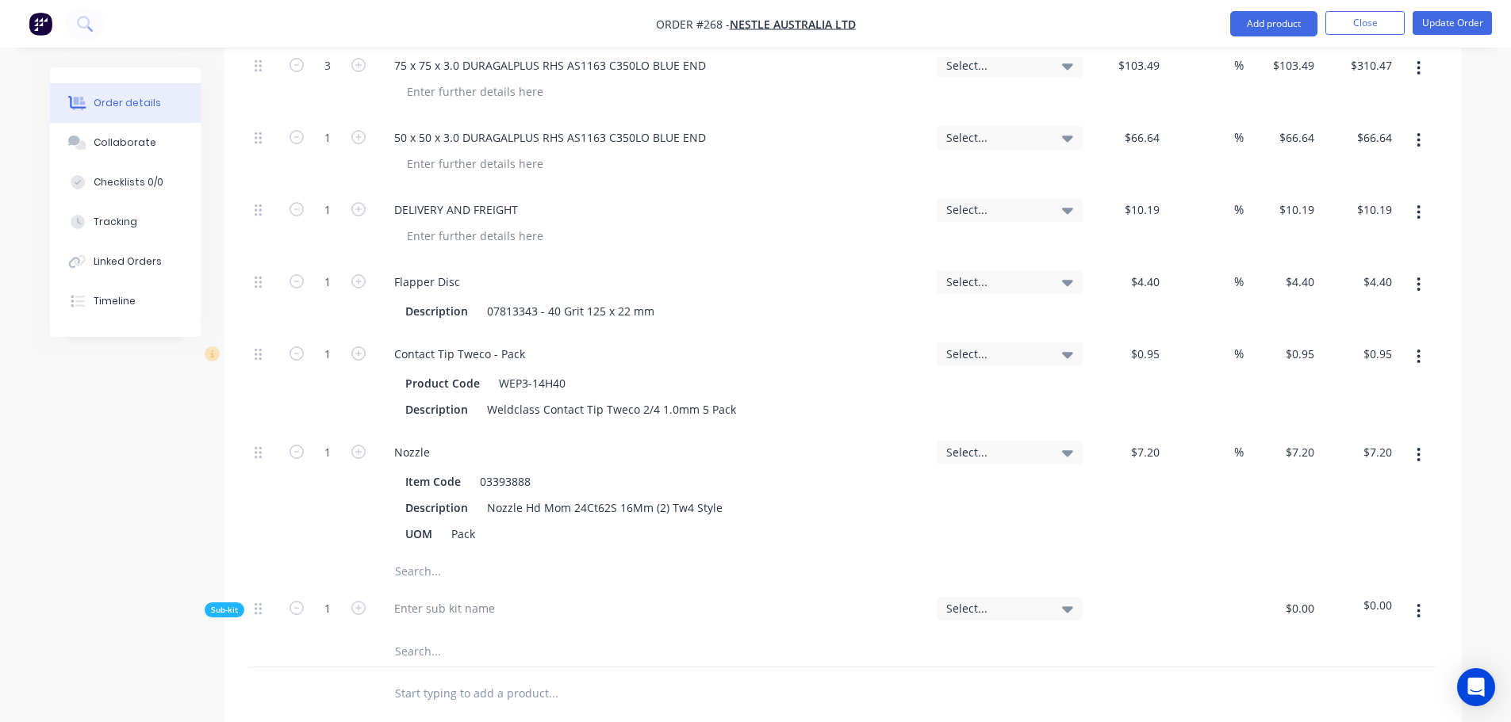
scroll to position [793, 0]
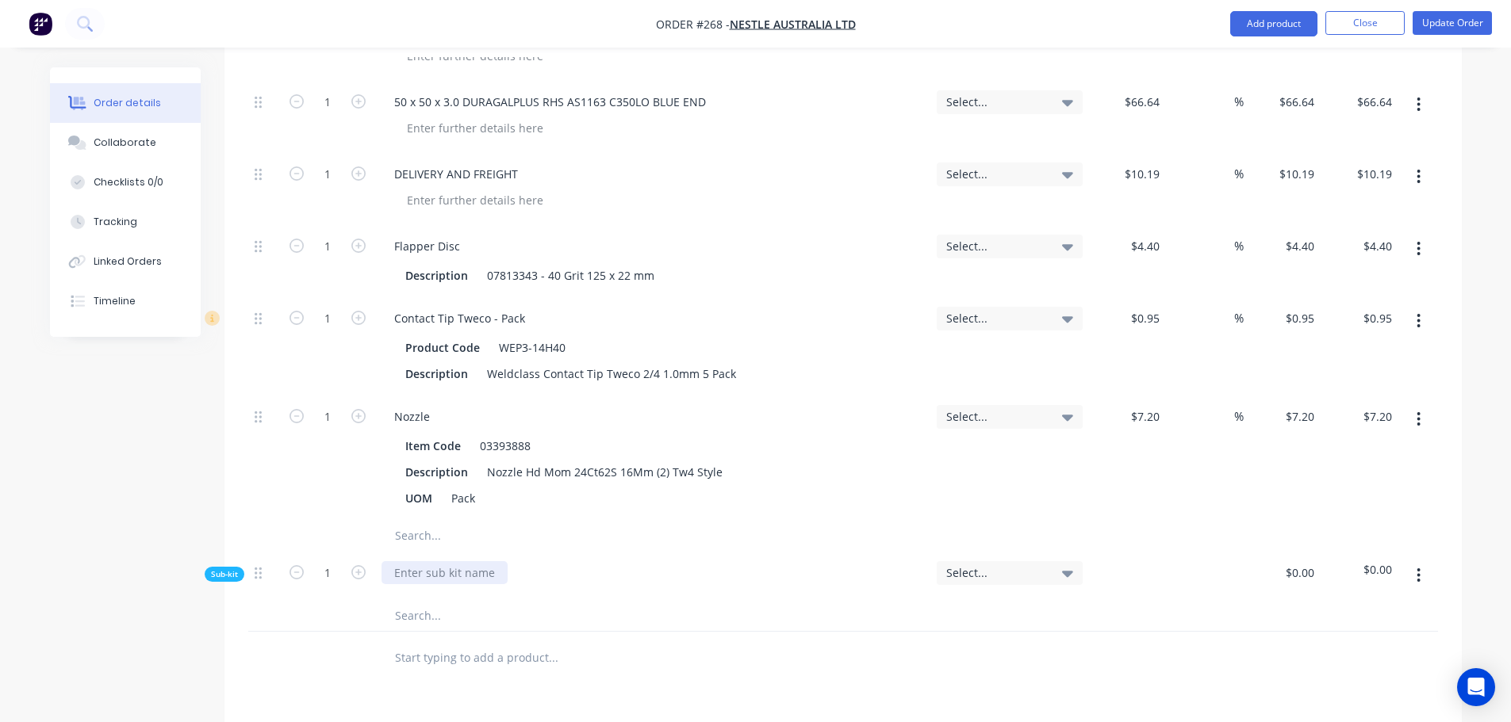
click at [439, 561] on div at bounding box center [444, 572] width 126 height 23
click at [439, 600] on input "text" at bounding box center [552, 616] width 317 height 32
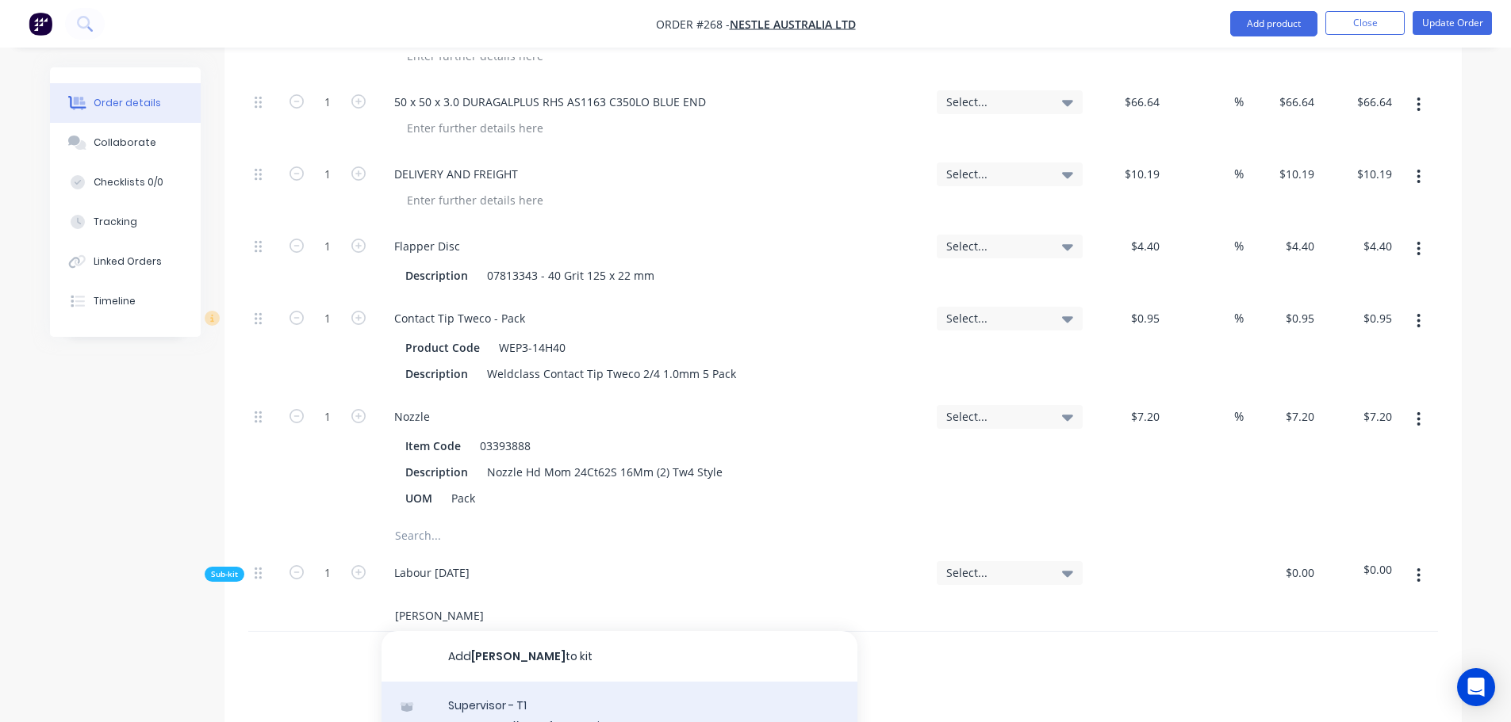
type input "[PERSON_NAME]"
click at [535, 682] on div "Supervisor - T1 MYOB Item # factory_item Description [PERSON_NAME] - T1 Product…" at bounding box center [619, 735] width 476 height 107
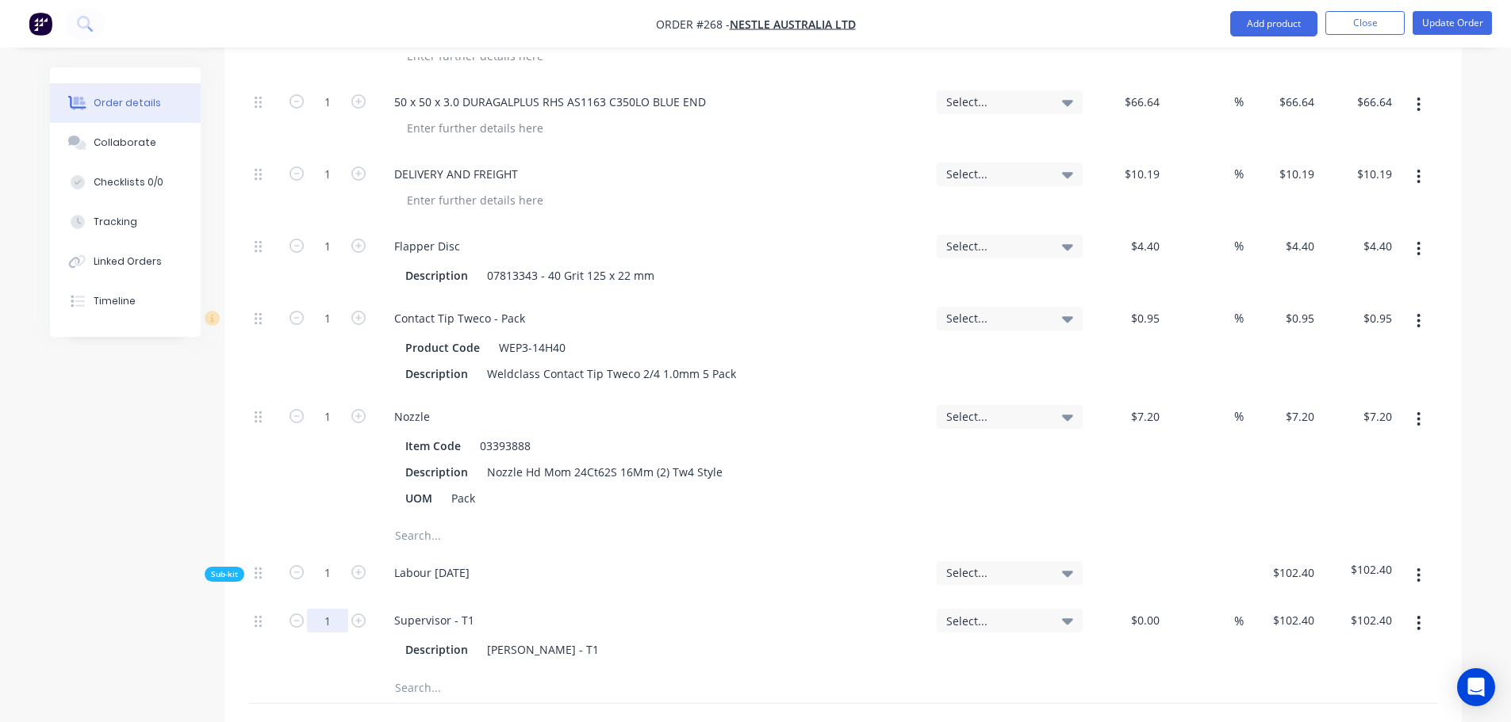
click at [339, 609] on input "1" at bounding box center [327, 621] width 41 height 24
type input "1.5"
type input "$153.60"
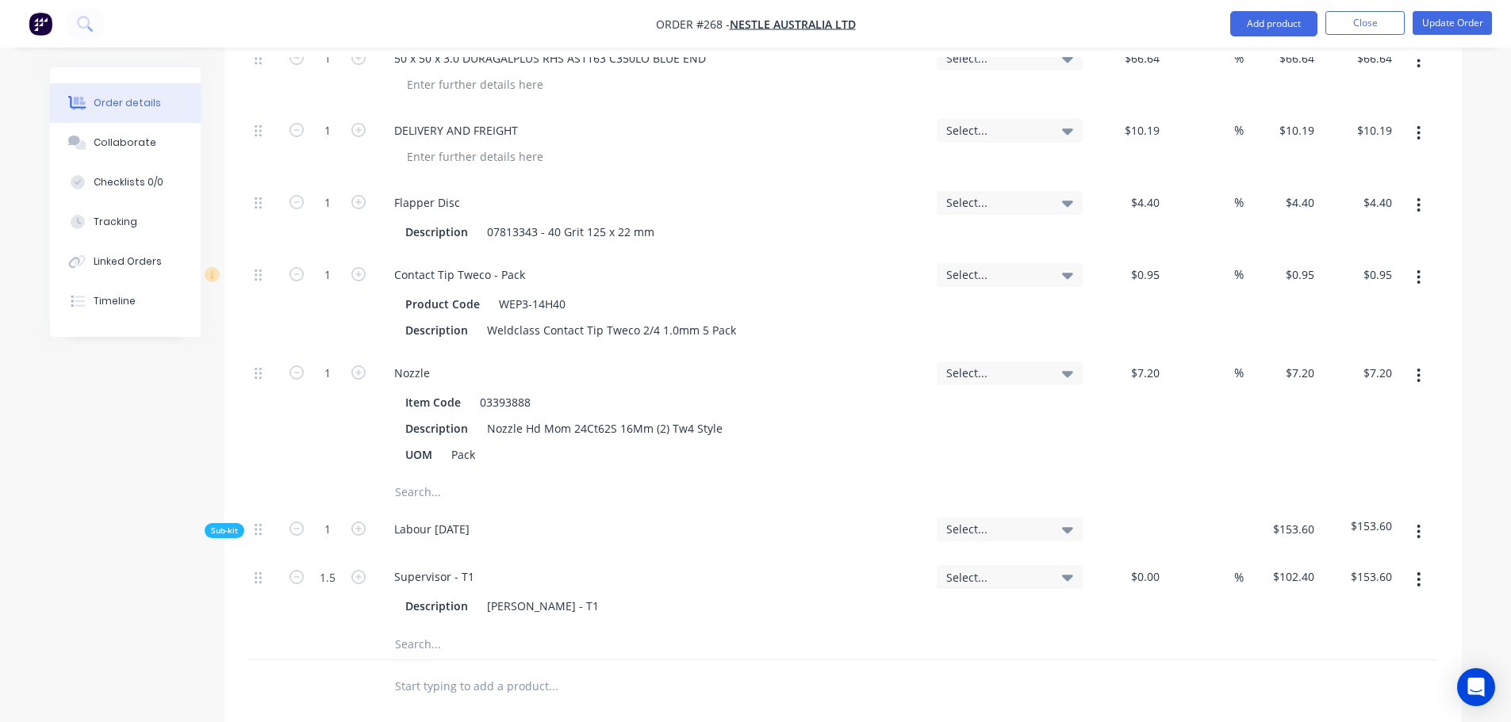
scroll to position [872, 0]
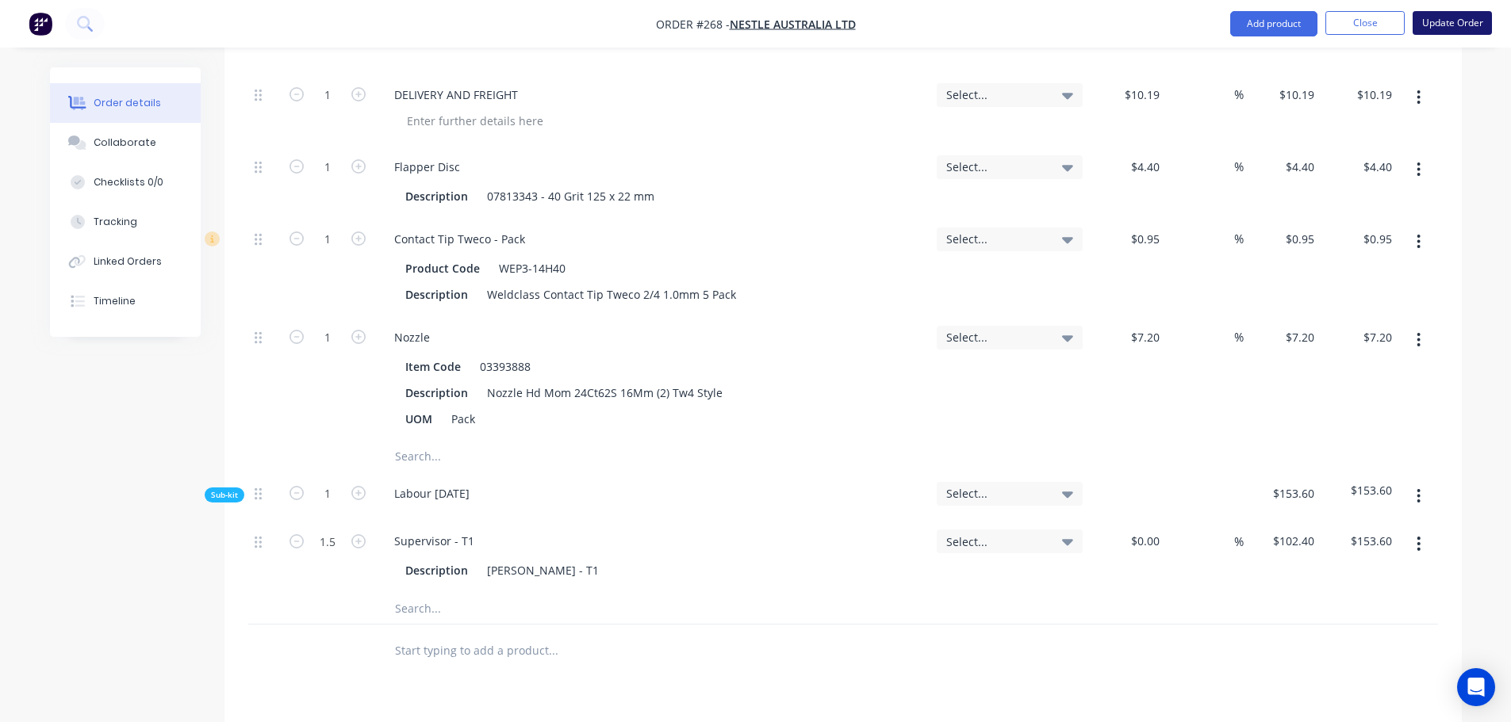
click at [1468, 26] on button "Update Order" at bounding box center [1451, 23] width 79 height 24
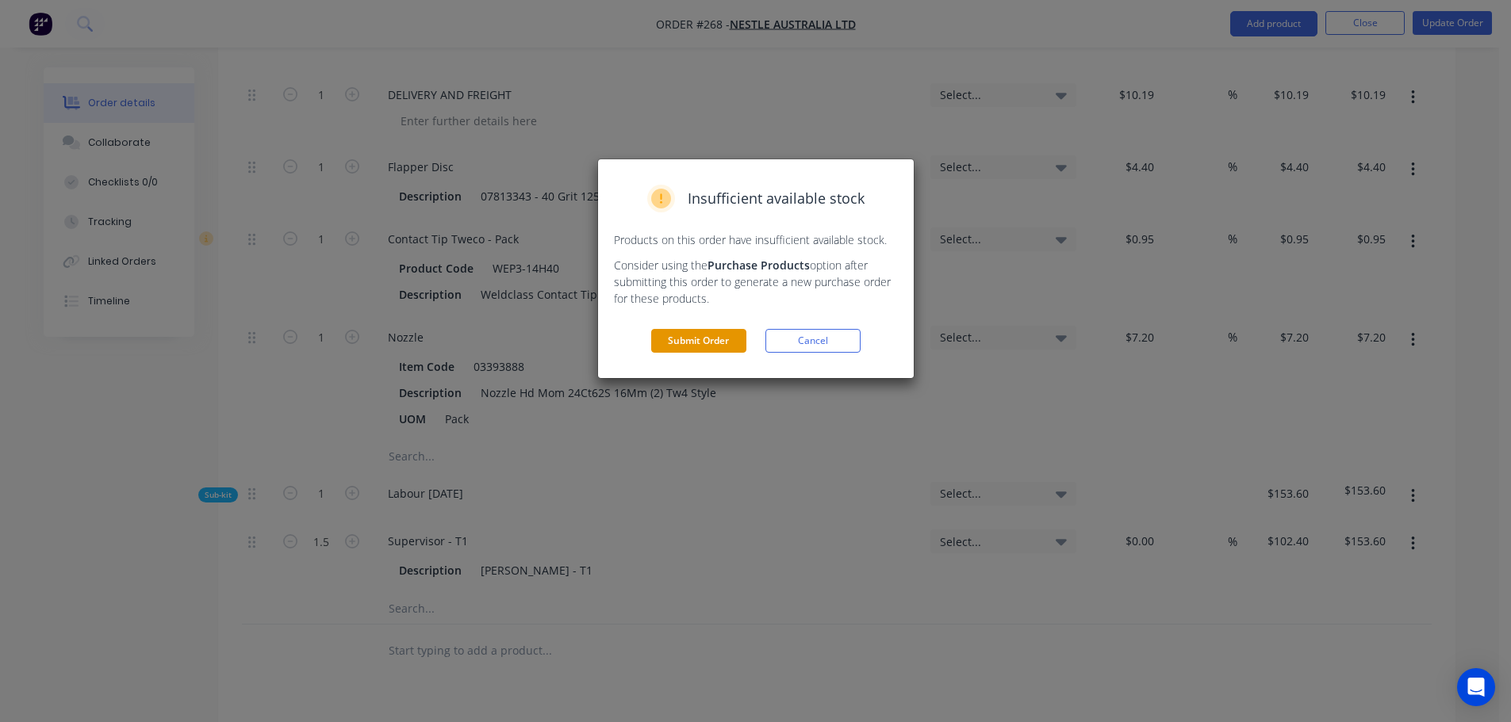
click at [730, 345] on button "Submit Order" at bounding box center [698, 341] width 95 height 24
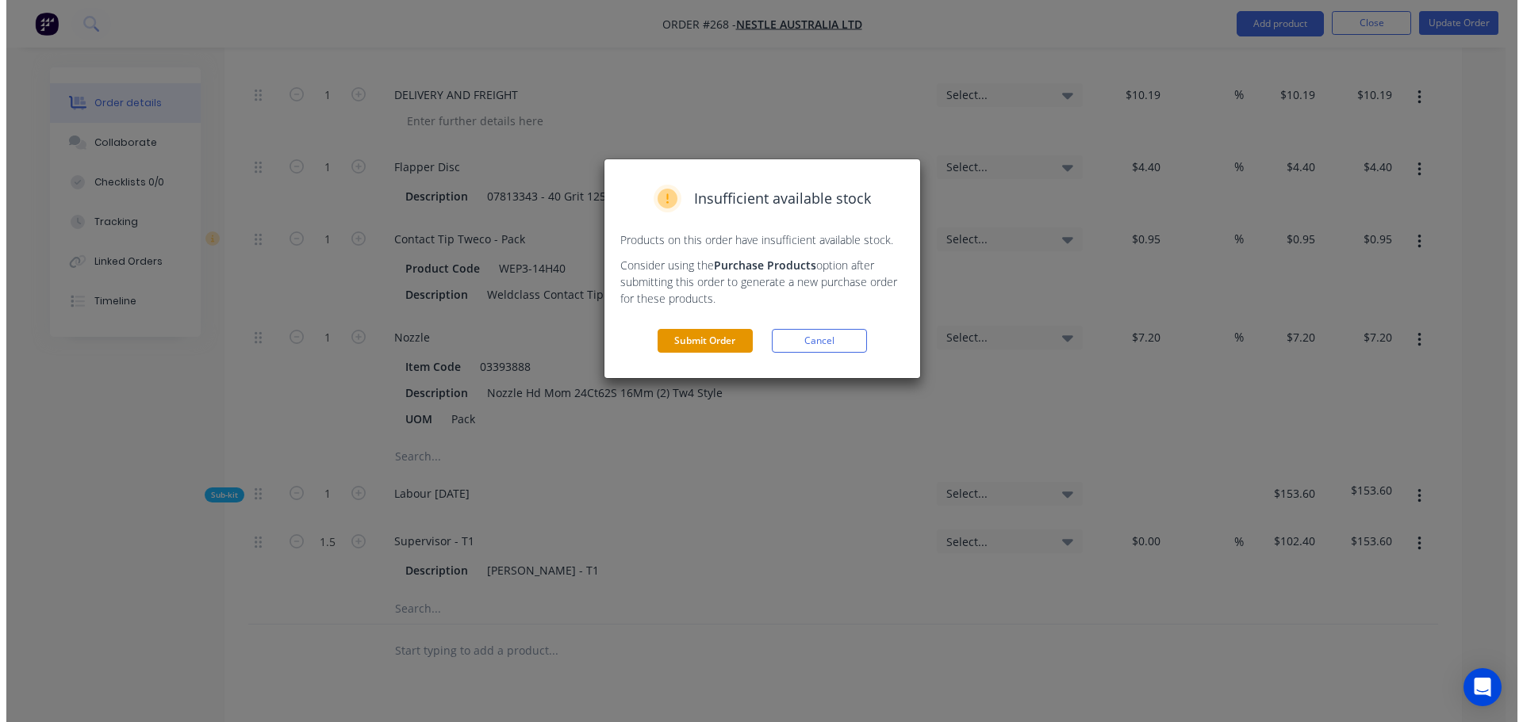
scroll to position [0, 0]
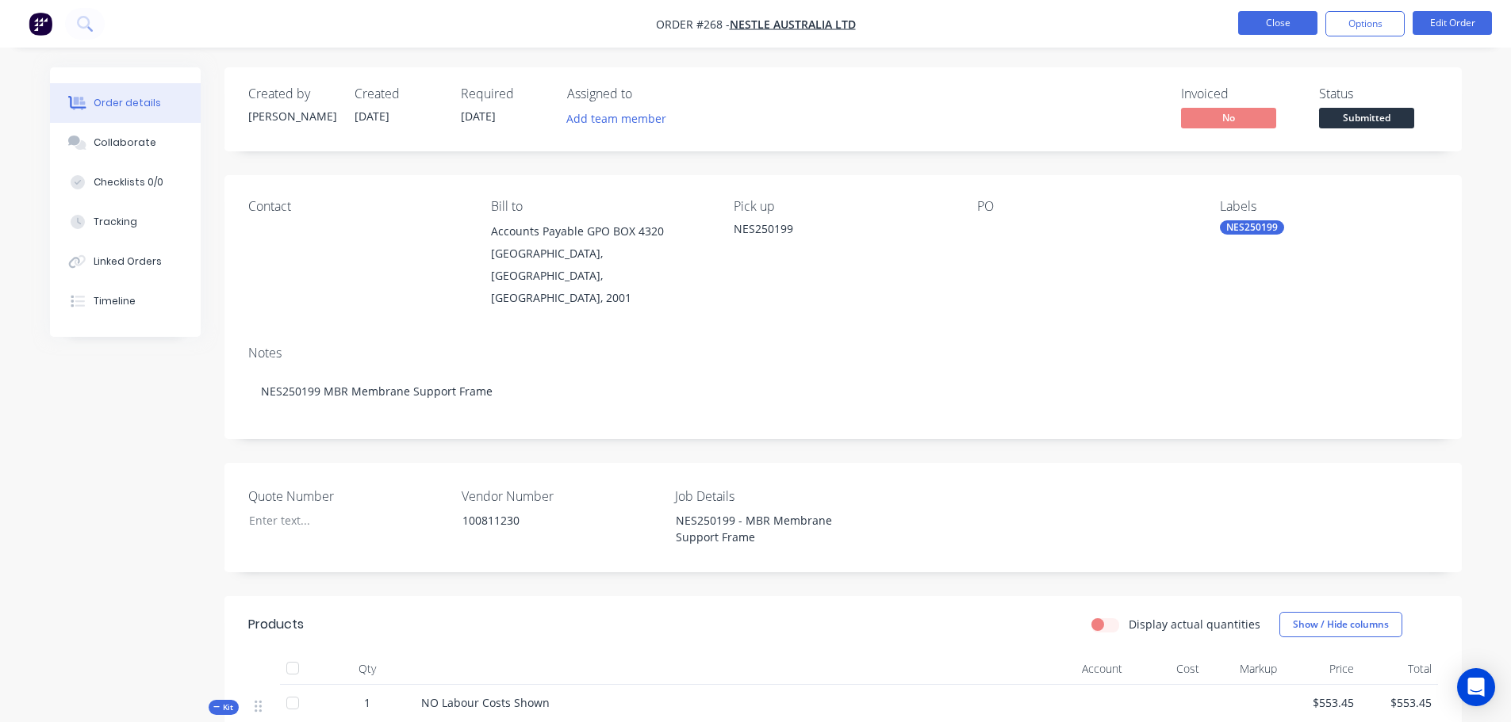
click at [1293, 21] on button "Close" at bounding box center [1277, 23] width 79 height 24
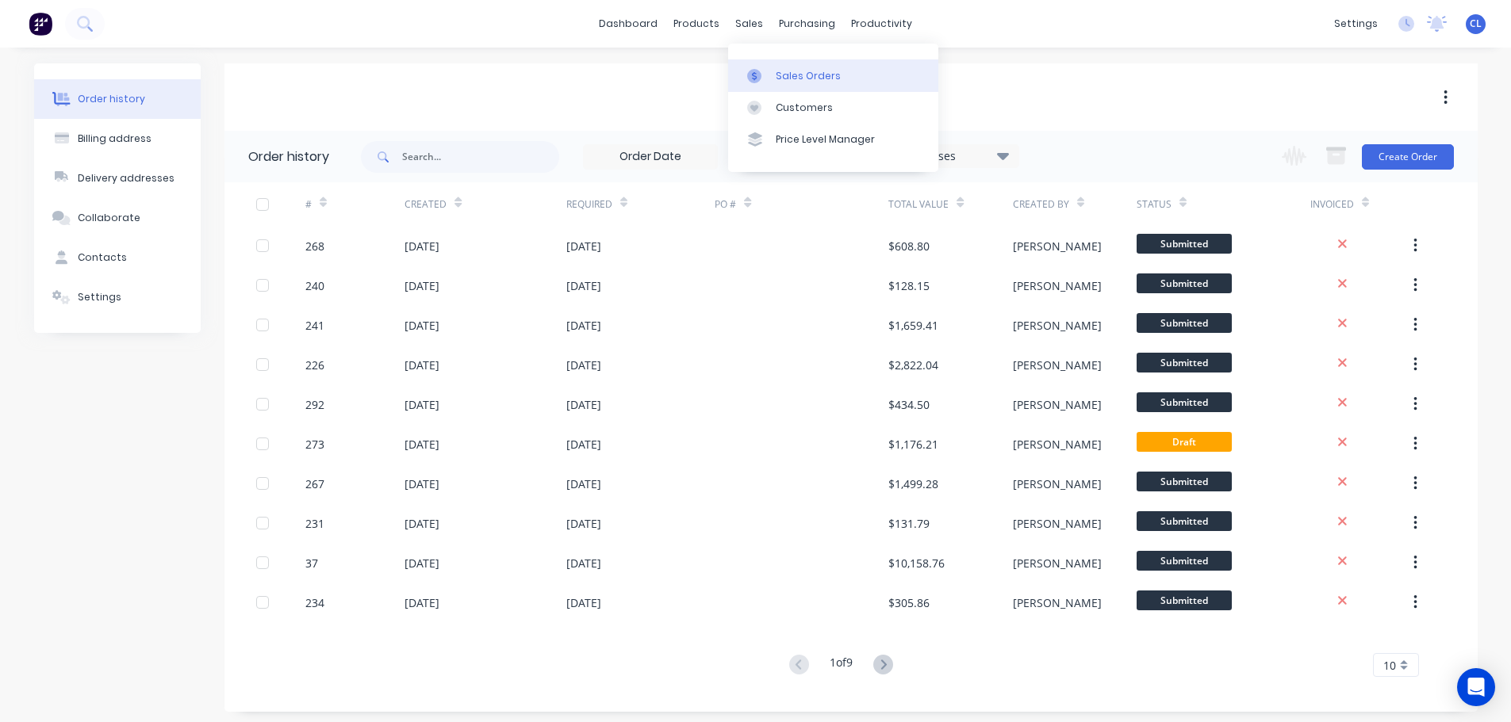
click at [762, 79] on div at bounding box center [759, 76] width 24 height 14
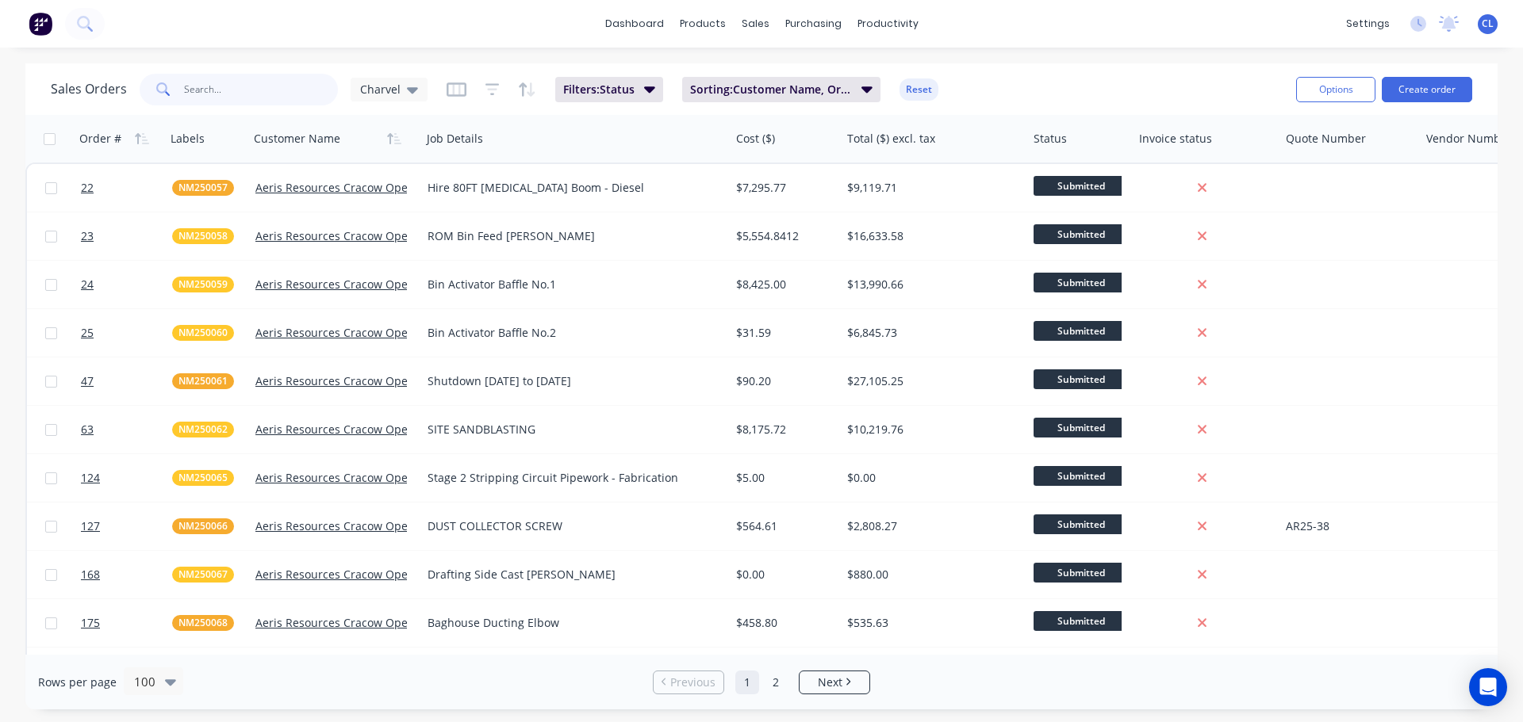
click at [279, 91] on input "text" at bounding box center [261, 90] width 155 height 32
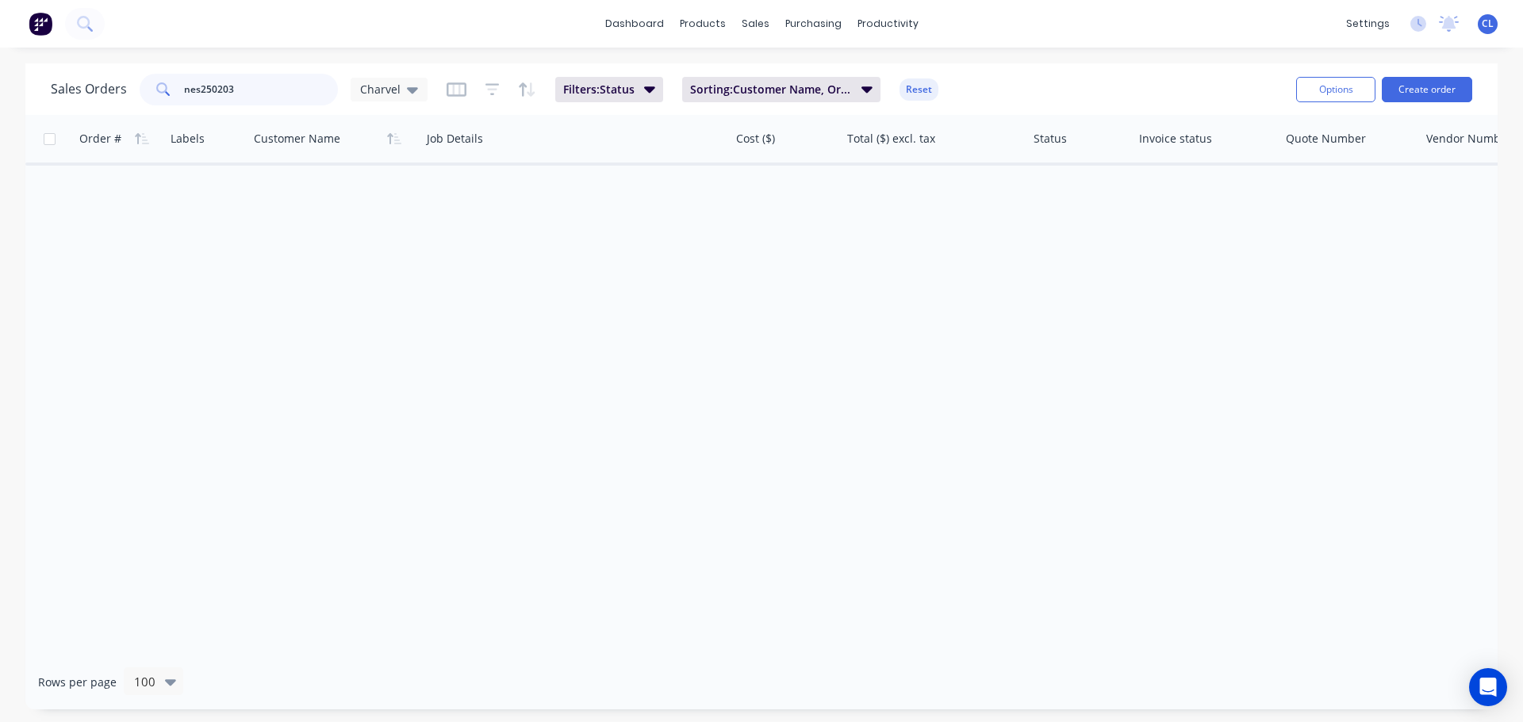
drag, startPoint x: 273, startPoint y: 88, endPoint x: -16, endPoint y: 79, distance: 288.8
click at [0, 79] on html "dashboard products sales purchasing productivity dashboard products Product Cat…" at bounding box center [761, 361] width 1523 height 722
click at [208, 93] on input "nes250203" at bounding box center [261, 90] width 155 height 32
drag, startPoint x: 209, startPoint y: 92, endPoint x: 231, endPoint y: 90, distance: 22.3
click at [231, 90] on input "nes250203" at bounding box center [261, 90] width 155 height 32
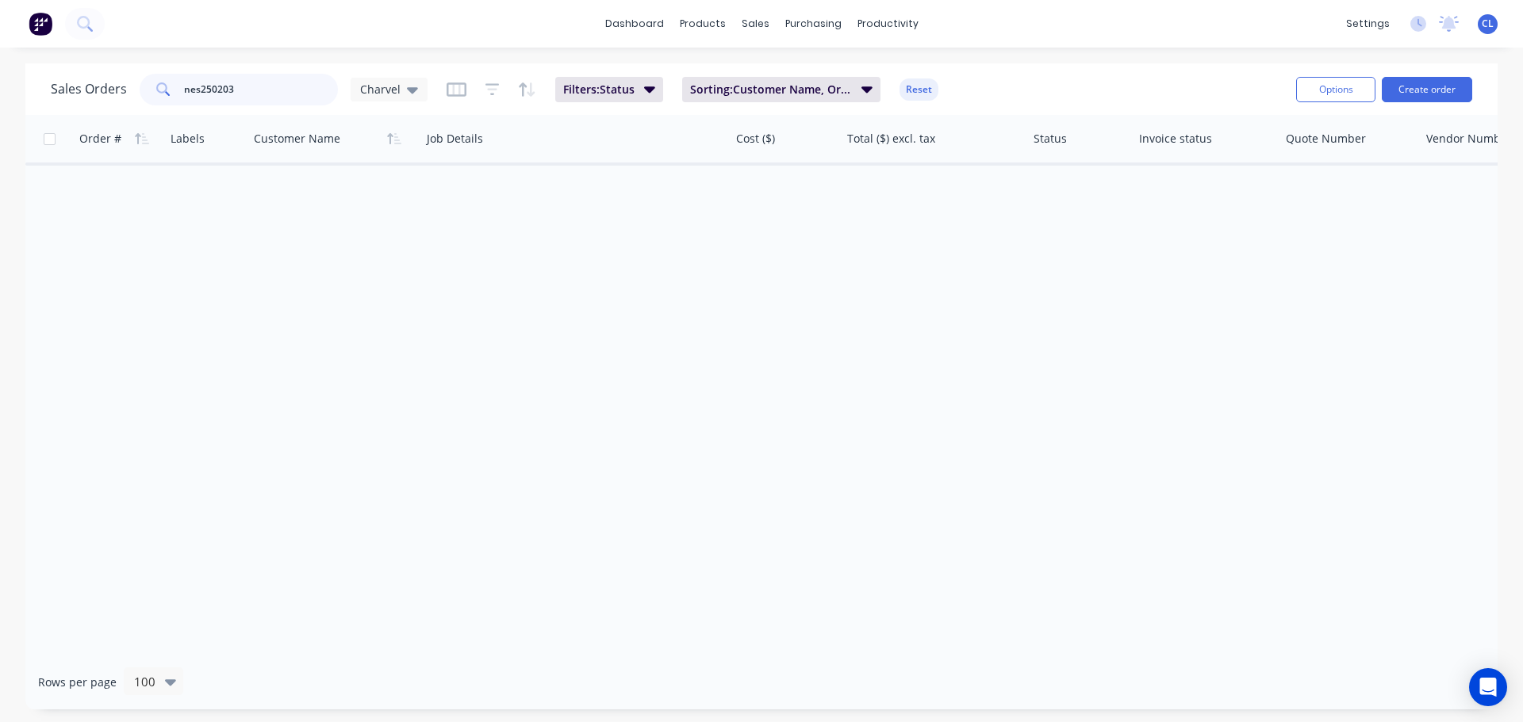
click at [231, 90] on input "nes250203" at bounding box center [261, 90] width 155 height 32
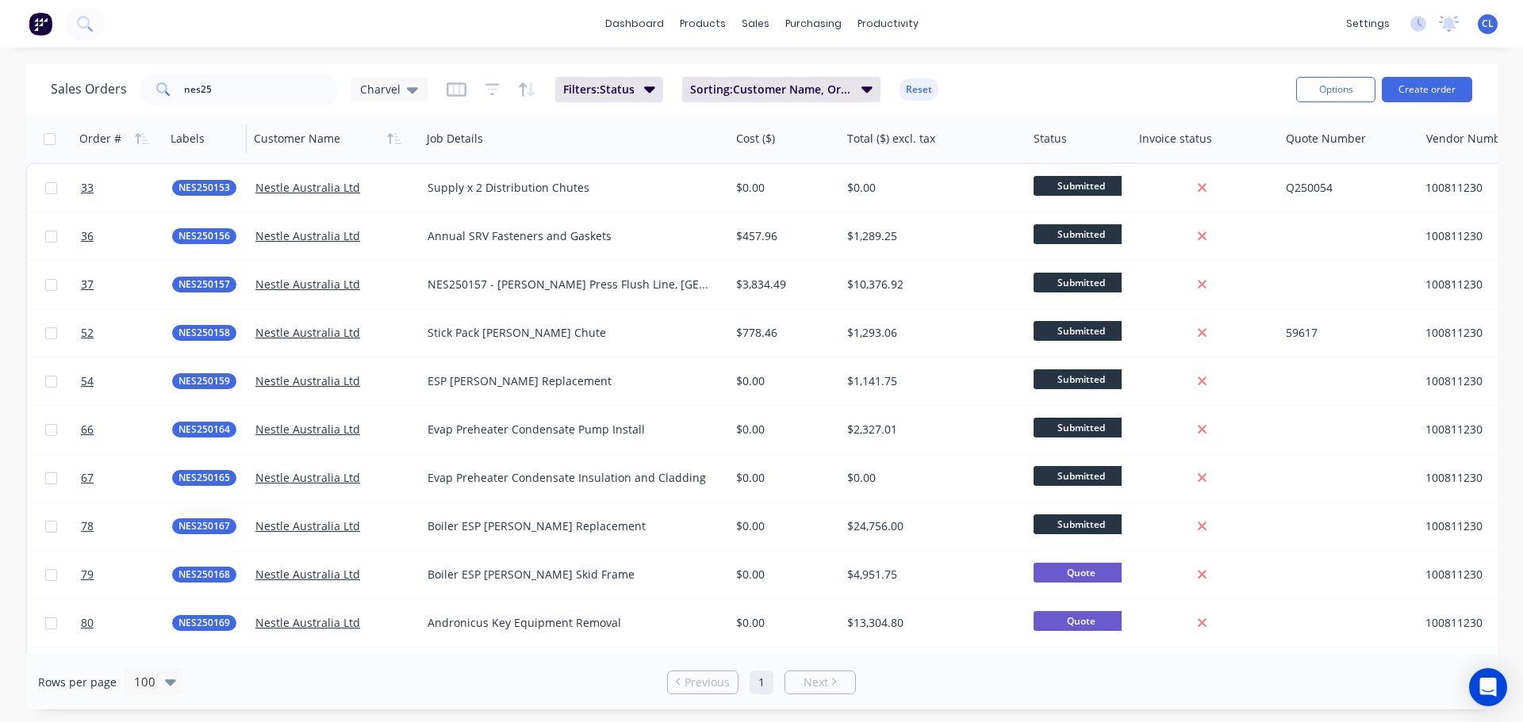
click at [179, 140] on div at bounding box center [203, 139] width 67 height 32
click at [192, 141] on div at bounding box center [203, 139] width 67 height 32
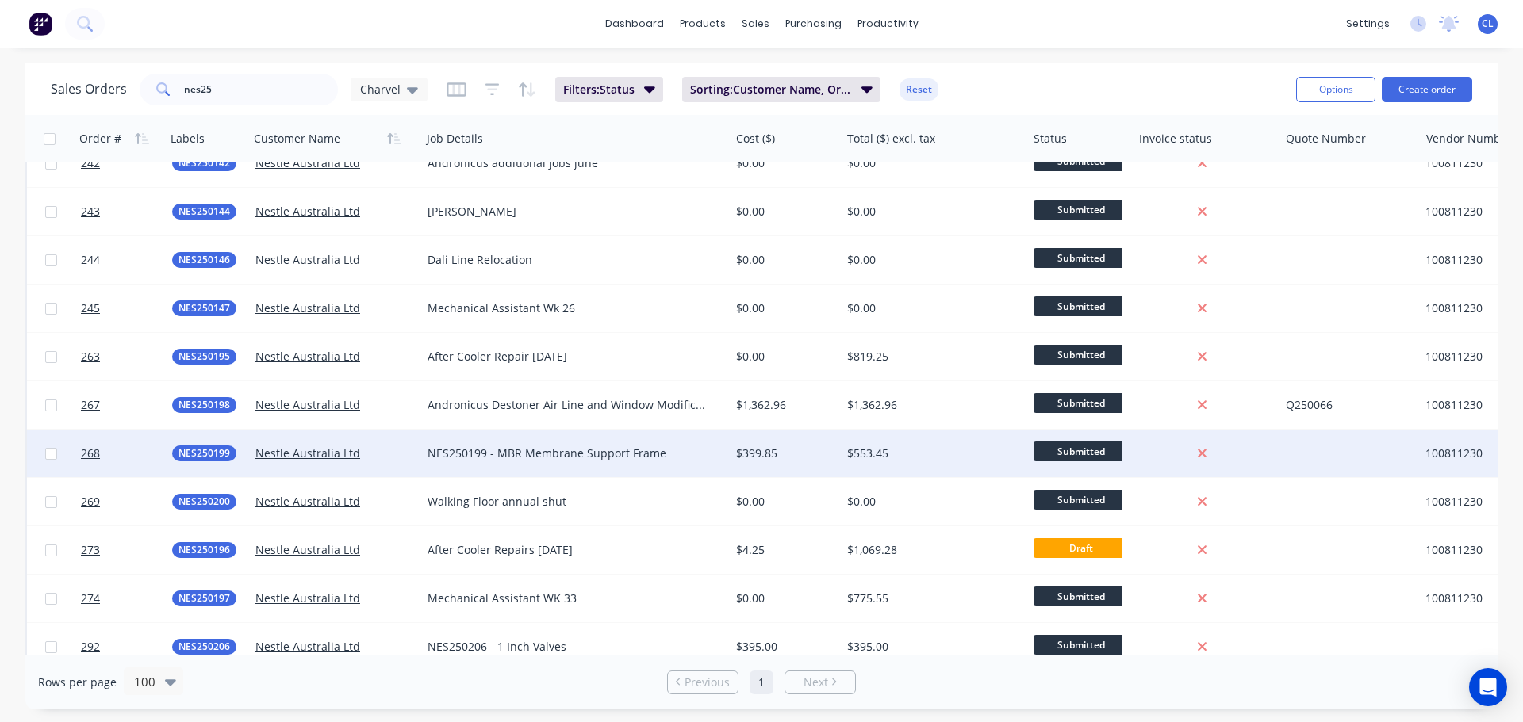
scroll to position [2369, 0]
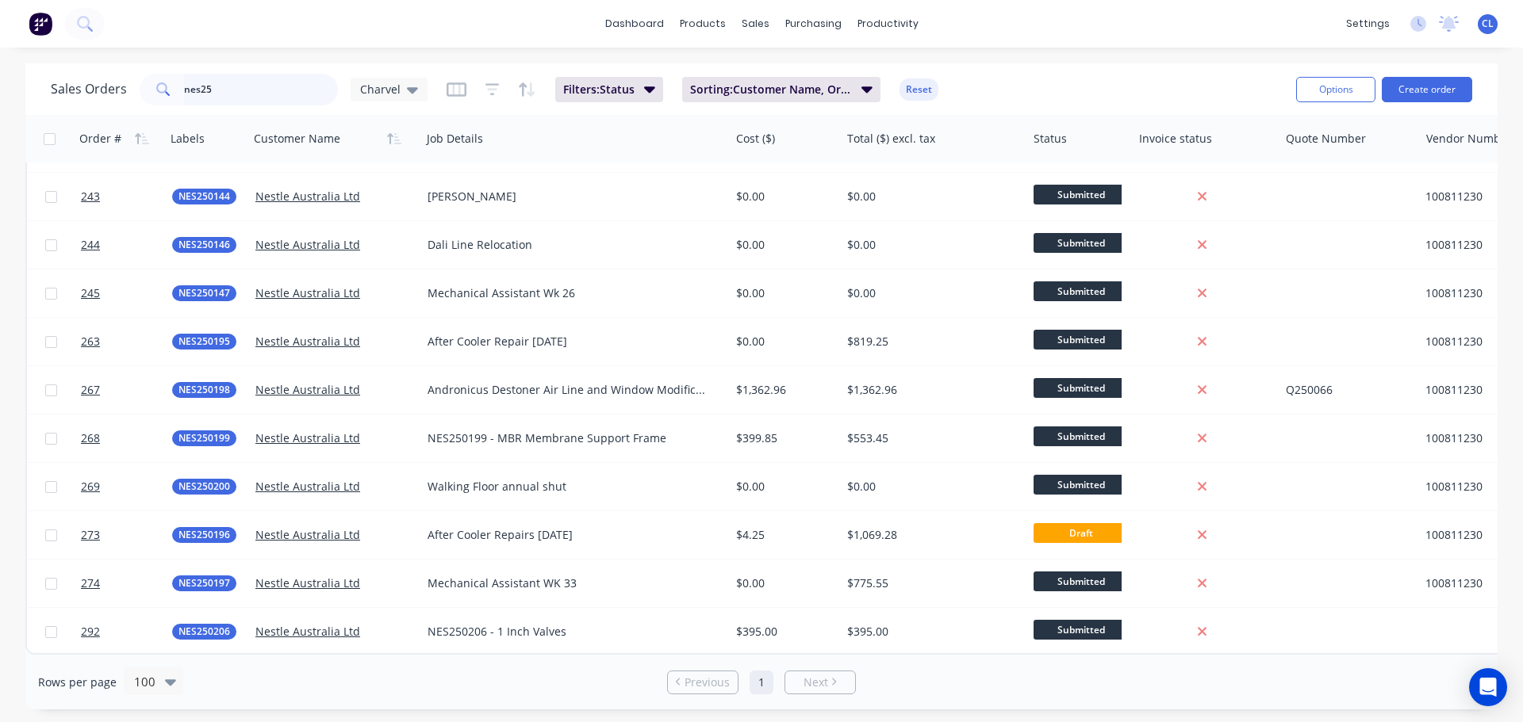
click at [222, 103] on input "nes25" at bounding box center [261, 90] width 155 height 32
click at [254, 90] on input "nes25" at bounding box center [261, 90] width 155 height 32
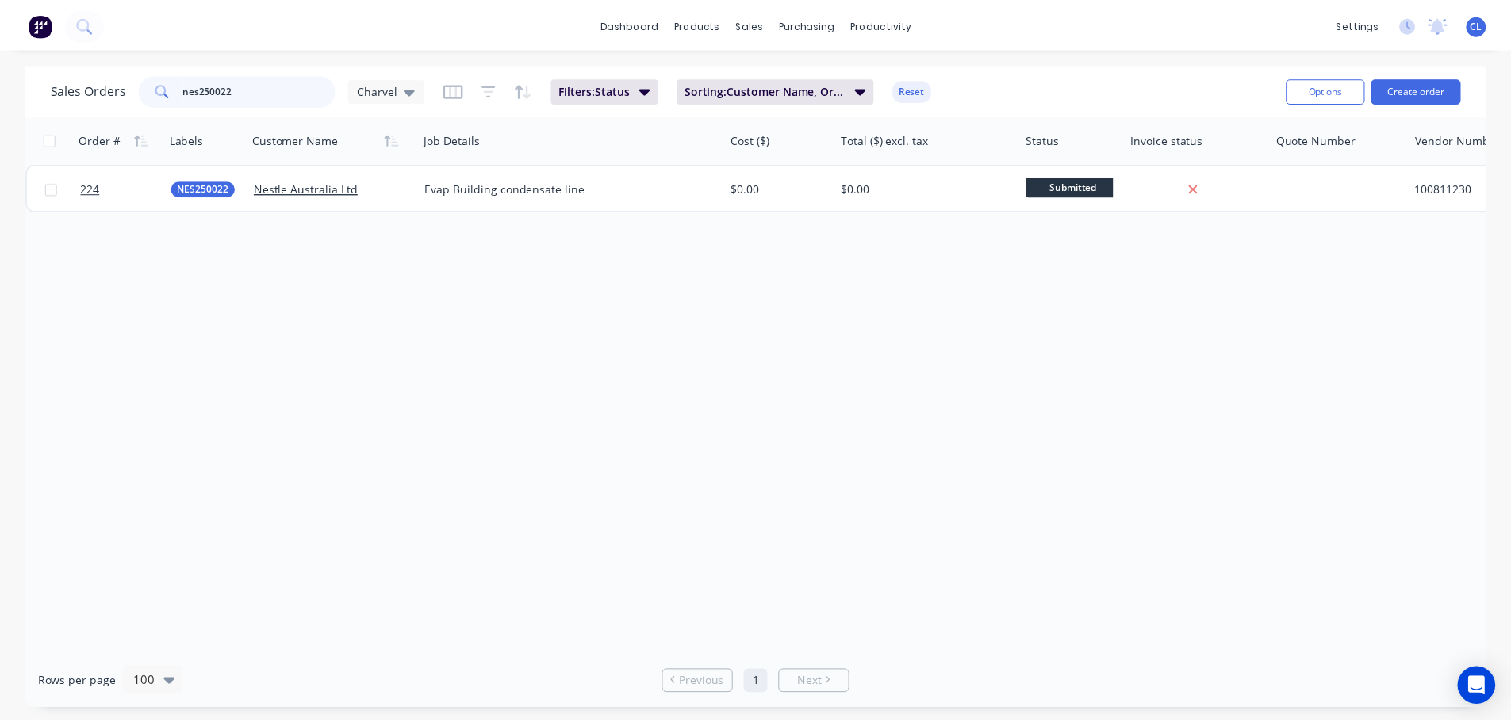
scroll to position [0, 0]
drag, startPoint x: 254, startPoint y: 90, endPoint x: -511, endPoint y: 70, distance: 764.7
click at [0, 70] on html "dashboard products sales purchasing productivity dashboard products Product Cat…" at bounding box center [761, 361] width 1523 height 722
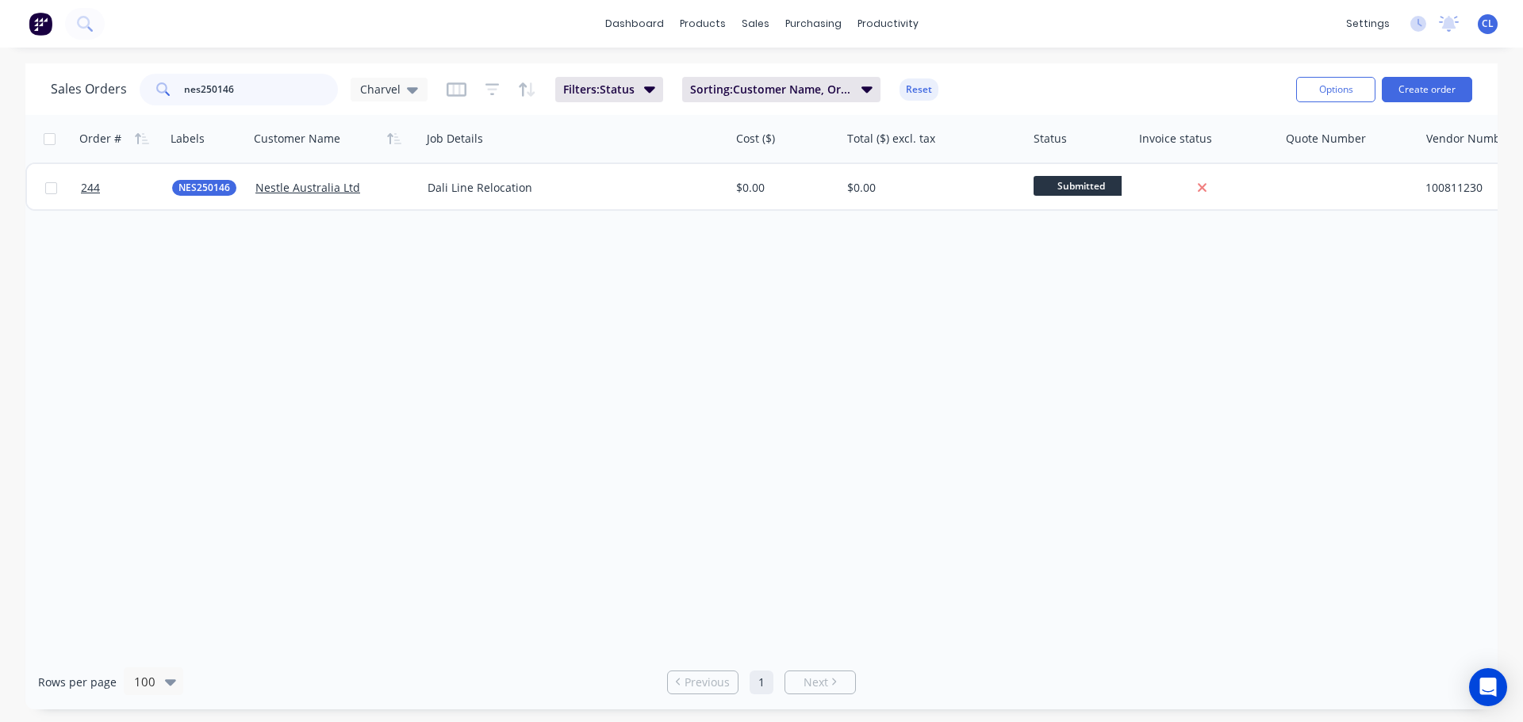
click at [247, 84] on input "nes250146" at bounding box center [261, 90] width 155 height 32
click at [285, 90] on input "nes250166" at bounding box center [261, 90] width 155 height 32
drag, startPoint x: 221, startPoint y: 85, endPoint x: 323, endPoint y: 94, distance: 101.9
click at [293, 94] on input "nes250179" at bounding box center [261, 90] width 155 height 32
click at [244, 94] on input "nes250202" at bounding box center [261, 90] width 155 height 32
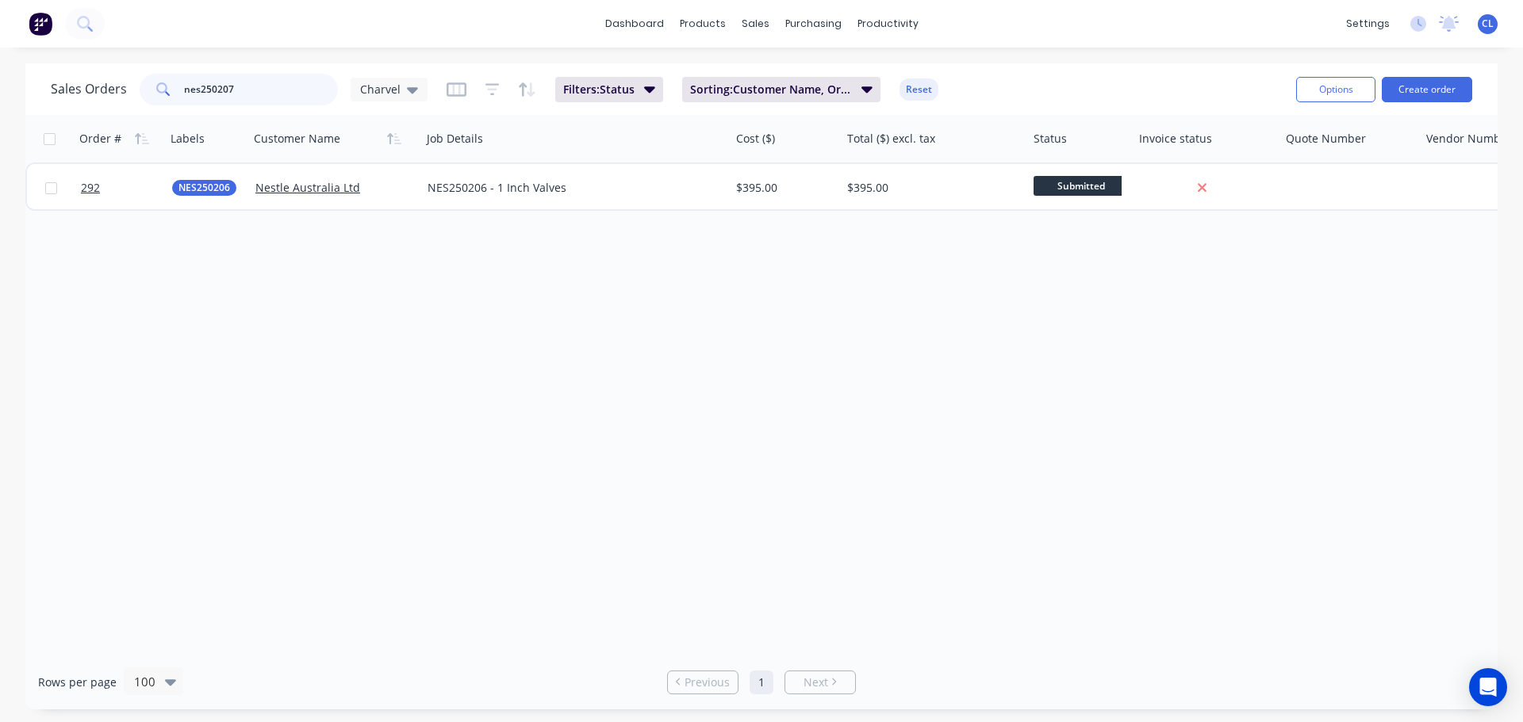
type input "nes250207"
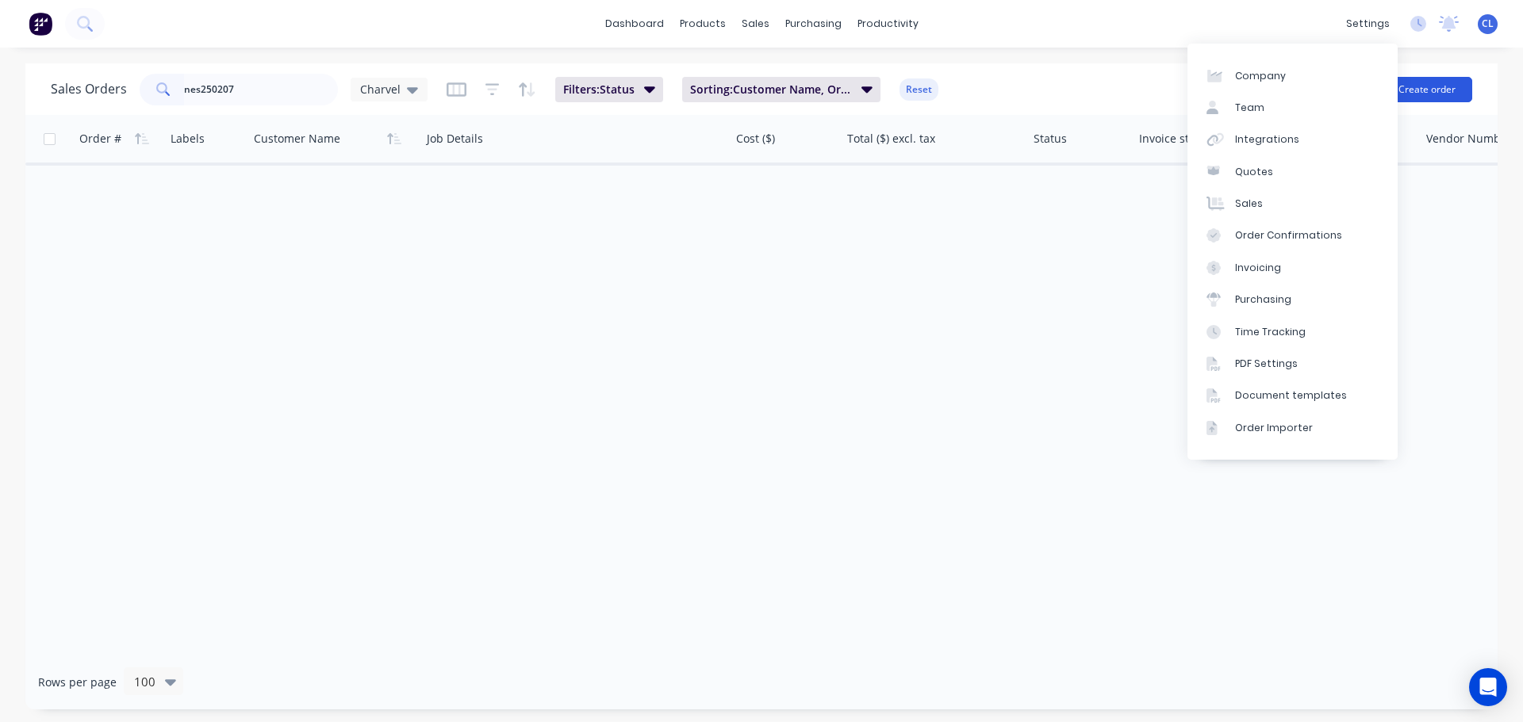
click at [1438, 82] on button "Create order" at bounding box center [1426, 89] width 90 height 25
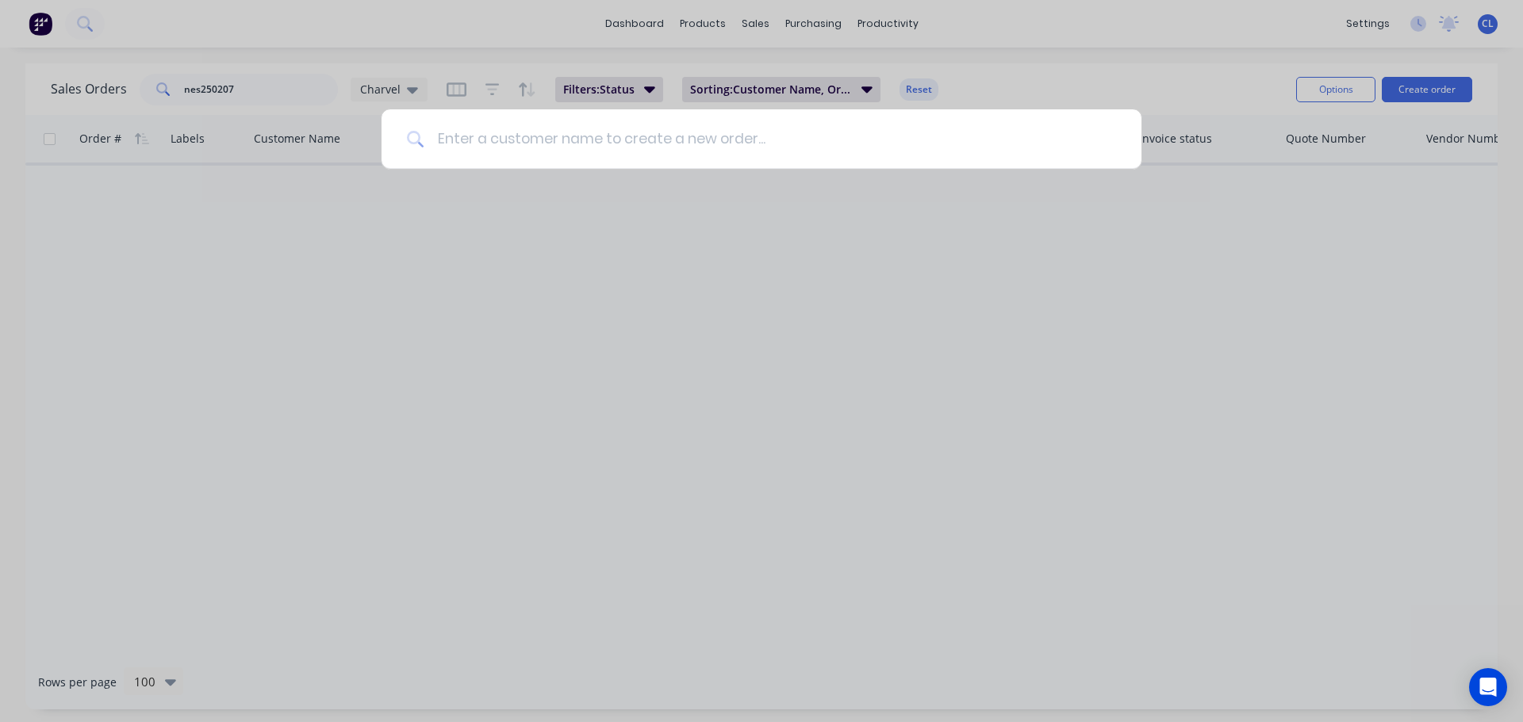
click at [506, 127] on input at bounding box center [769, 138] width 691 height 59
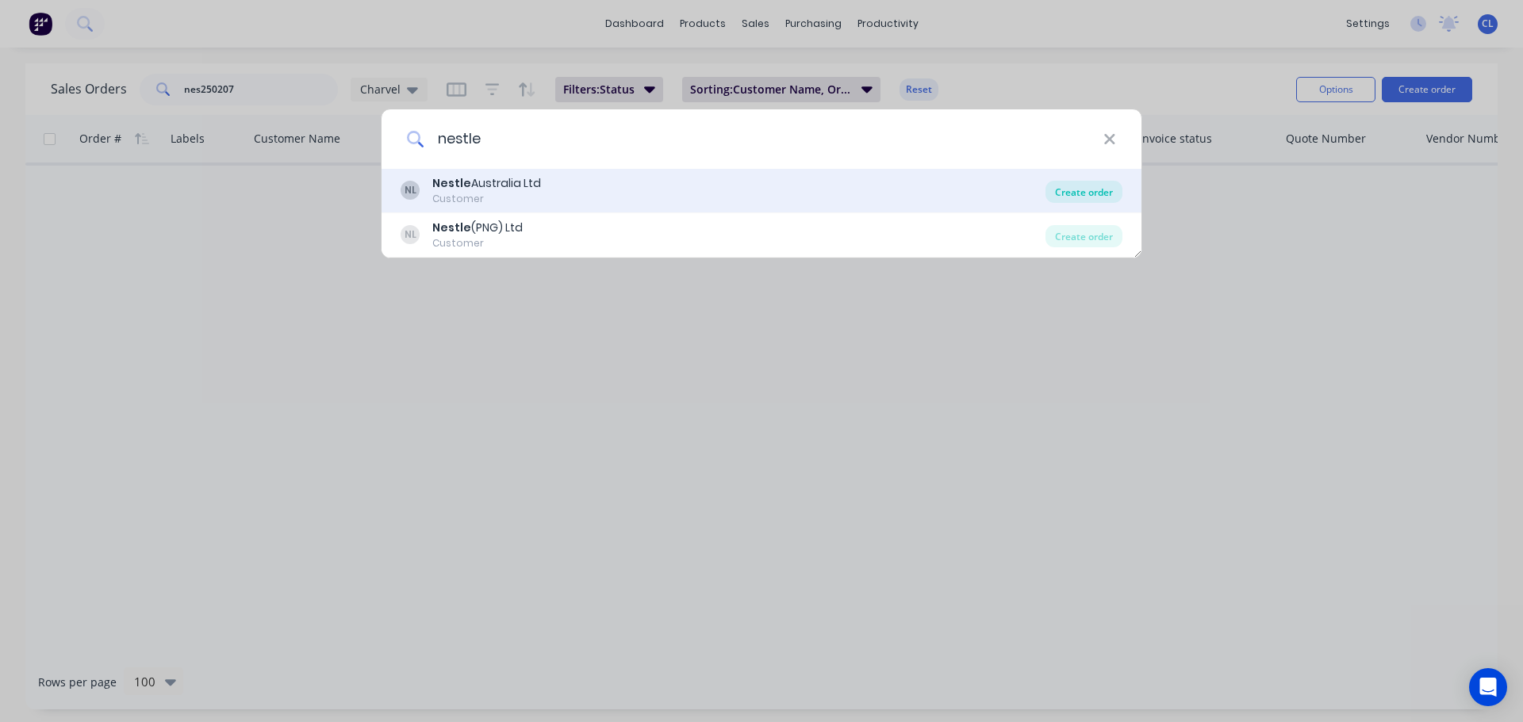
type input "nestle"
click at [1070, 195] on div "Create order" at bounding box center [1083, 192] width 77 height 22
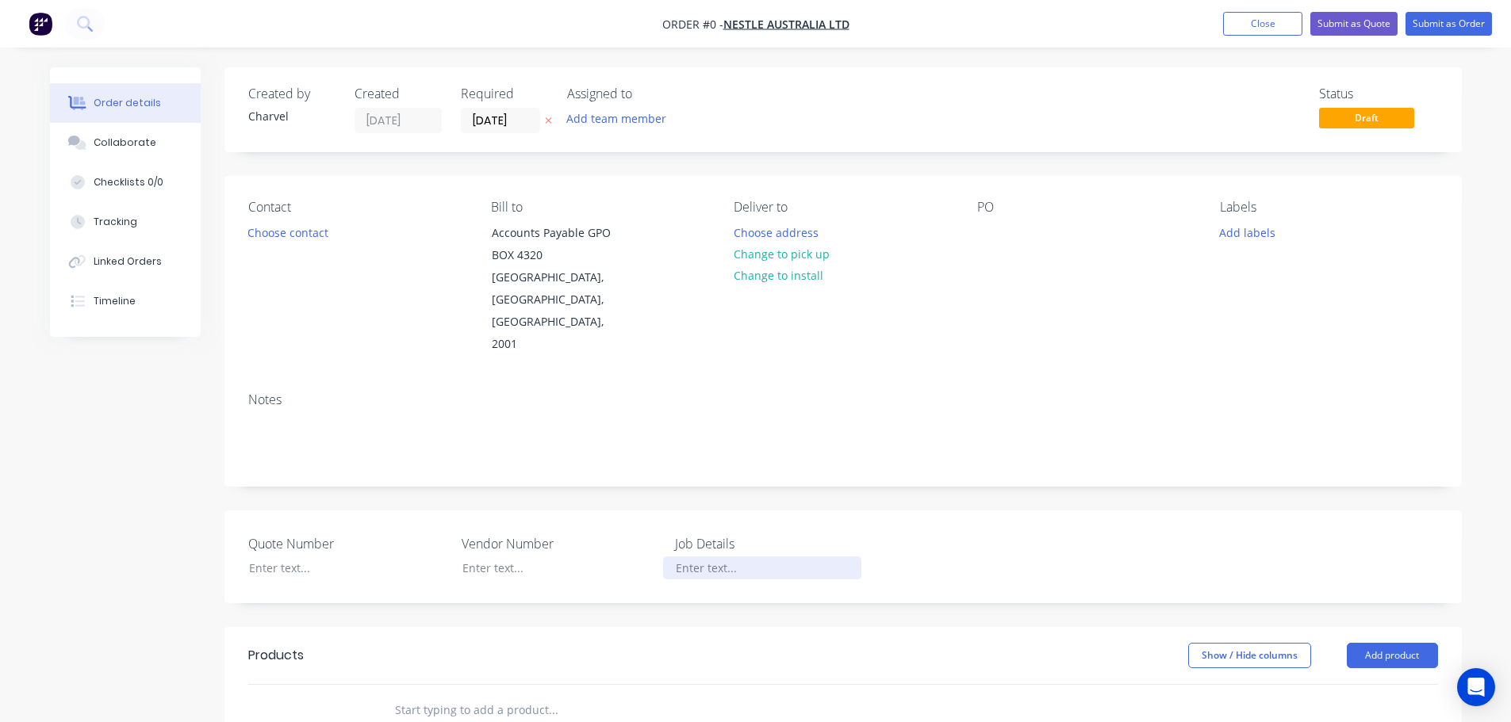
click at [690, 557] on div at bounding box center [762, 568] width 198 height 23
paste div
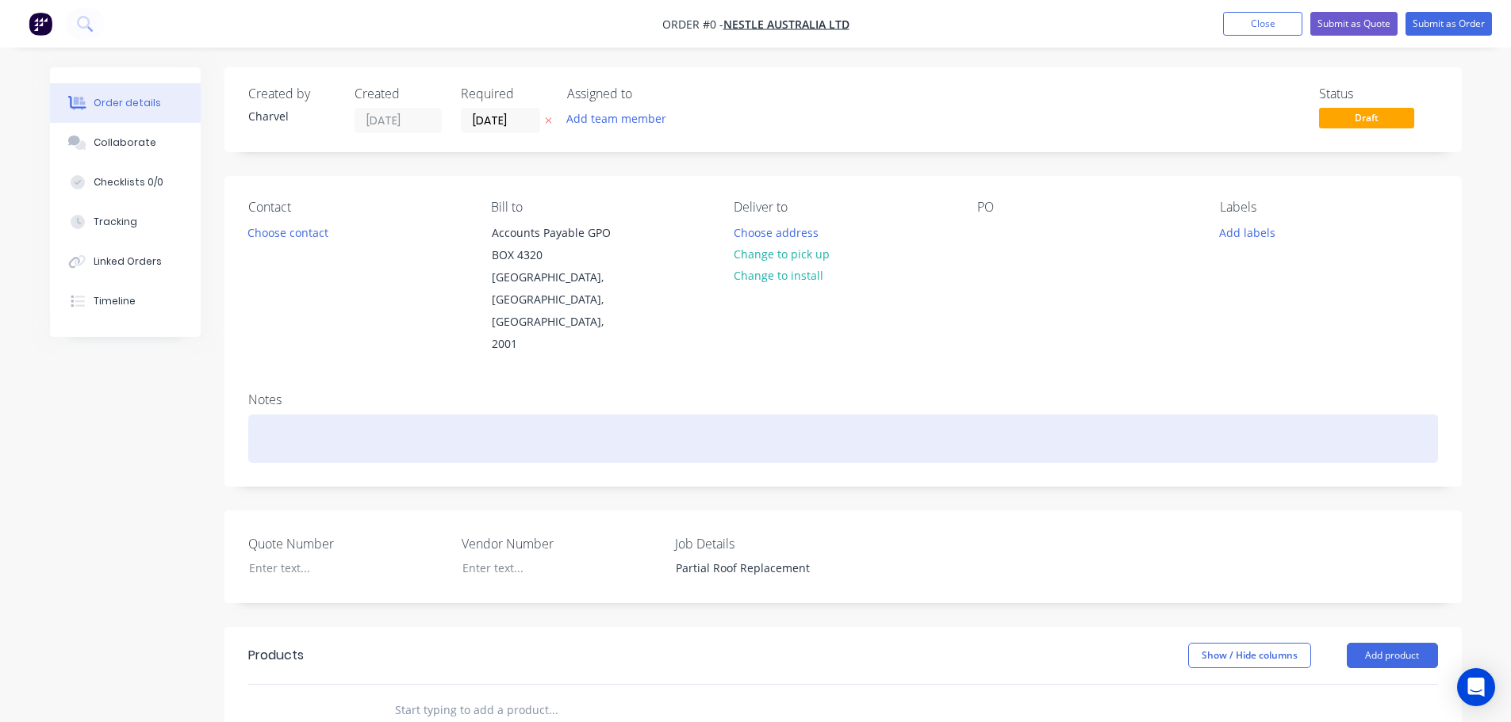
click at [331, 385] on div "Order details Collaborate Checklists 0/0 Tracking Linked Orders Timeline Order …" at bounding box center [755, 604] width 1443 height 1075
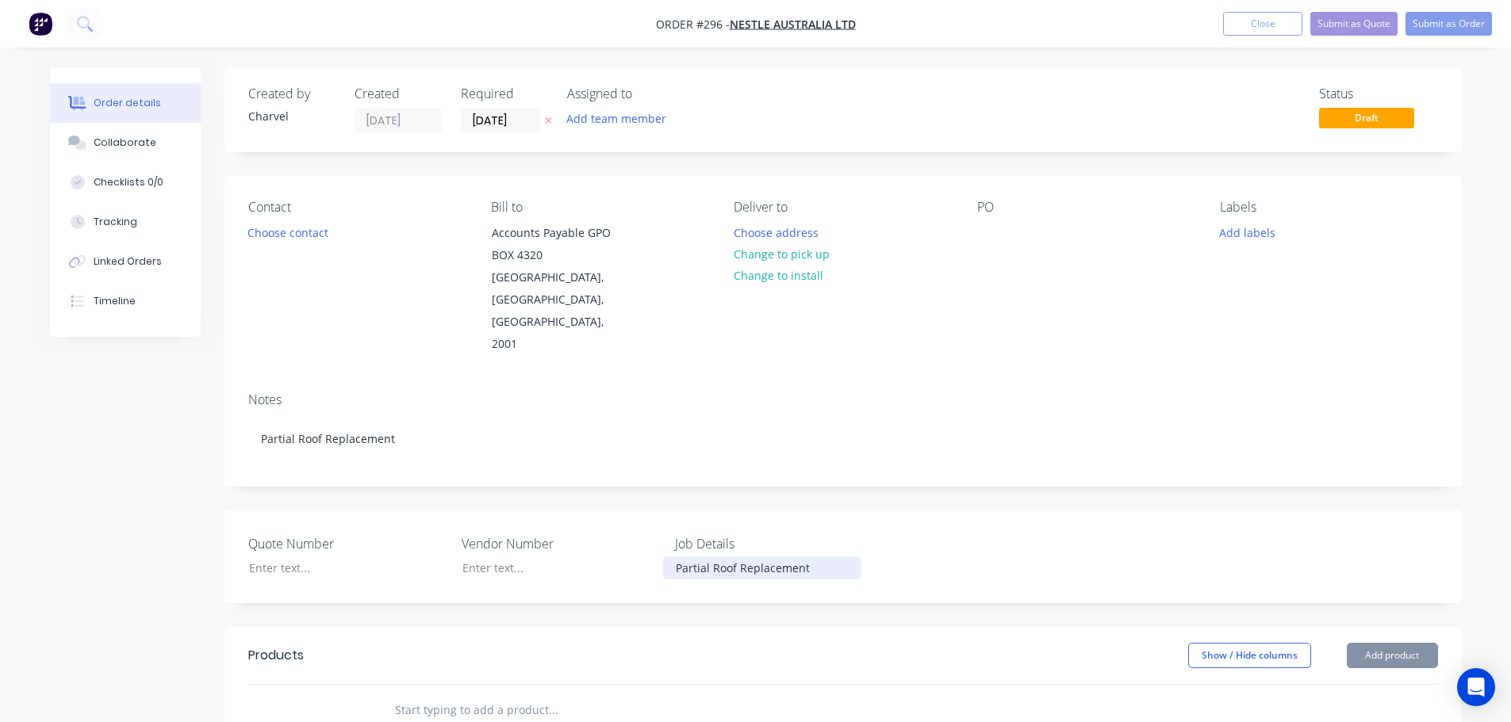
click at [674, 557] on div "Partial Roof Replacement" at bounding box center [762, 568] width 198 height 23
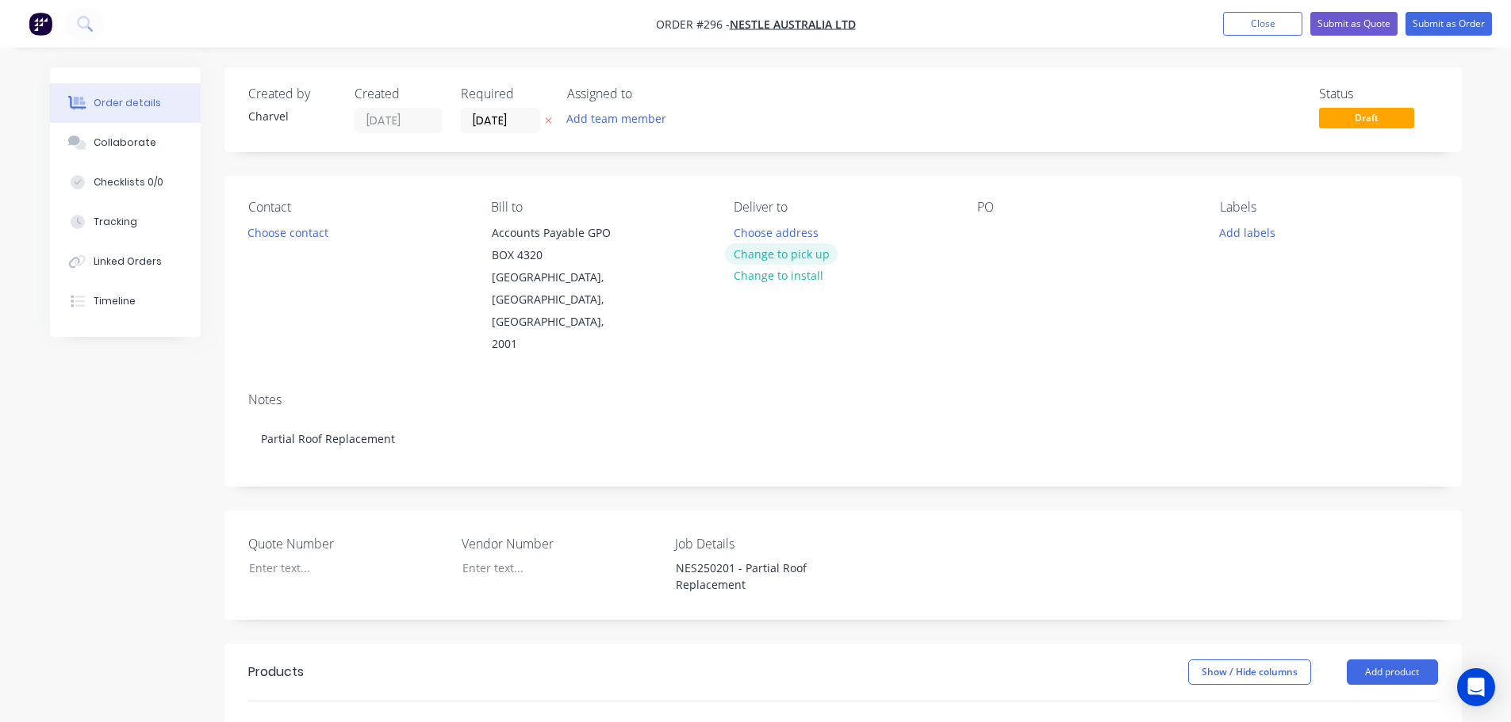
click at [776, 253] on button "Change to pick up" at bounding box center [781, 253] width 113 height 21
click at [747, 235] on div at bounding box center [746, 232] width 25 height 23
click at [1238, 237] on button "Add labels" at bounding box center [1247, 231] width 73 height 21
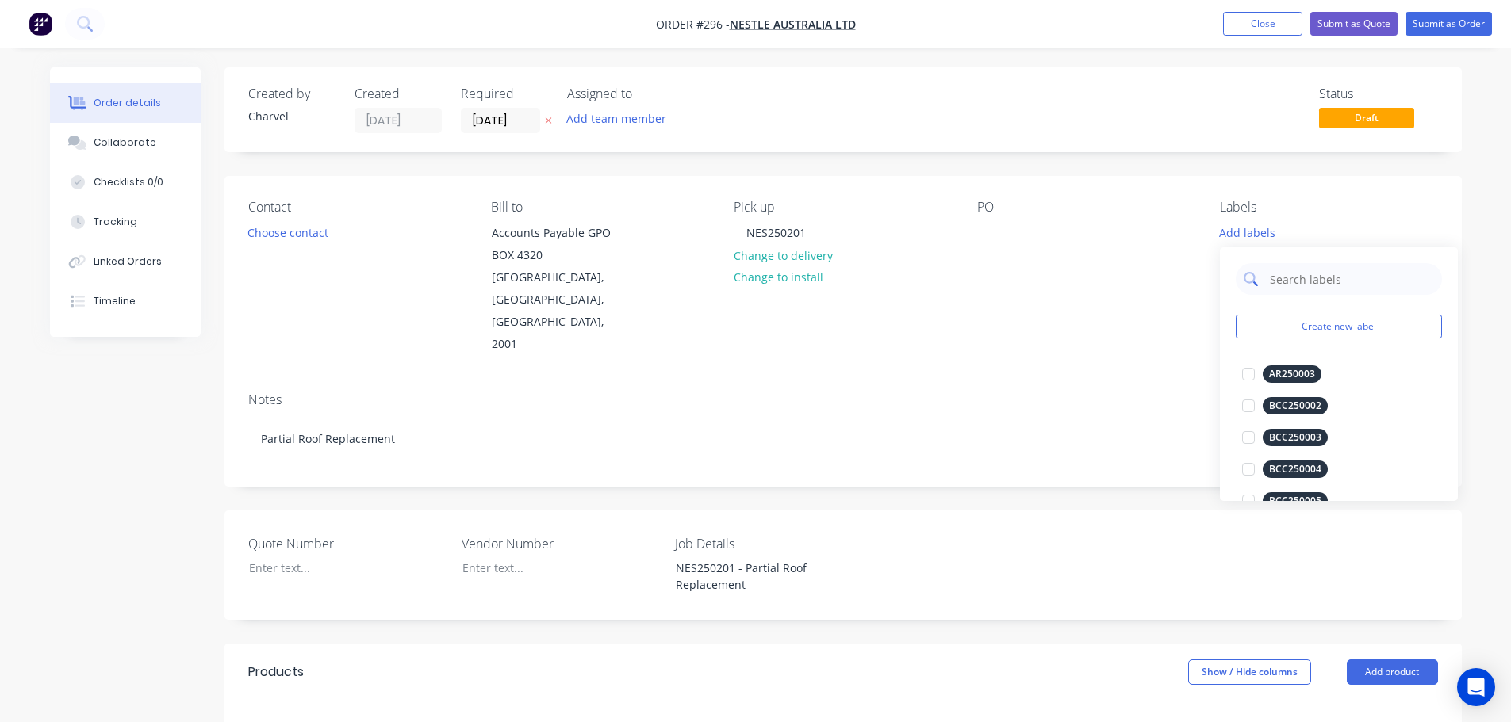
click at [1317, 284] on input "text" at bounding box center [1351, 279] width 166 height 32
click at [1301, 320] on button "Create new label" at bounding box center [1338, 327] width 206 height 24
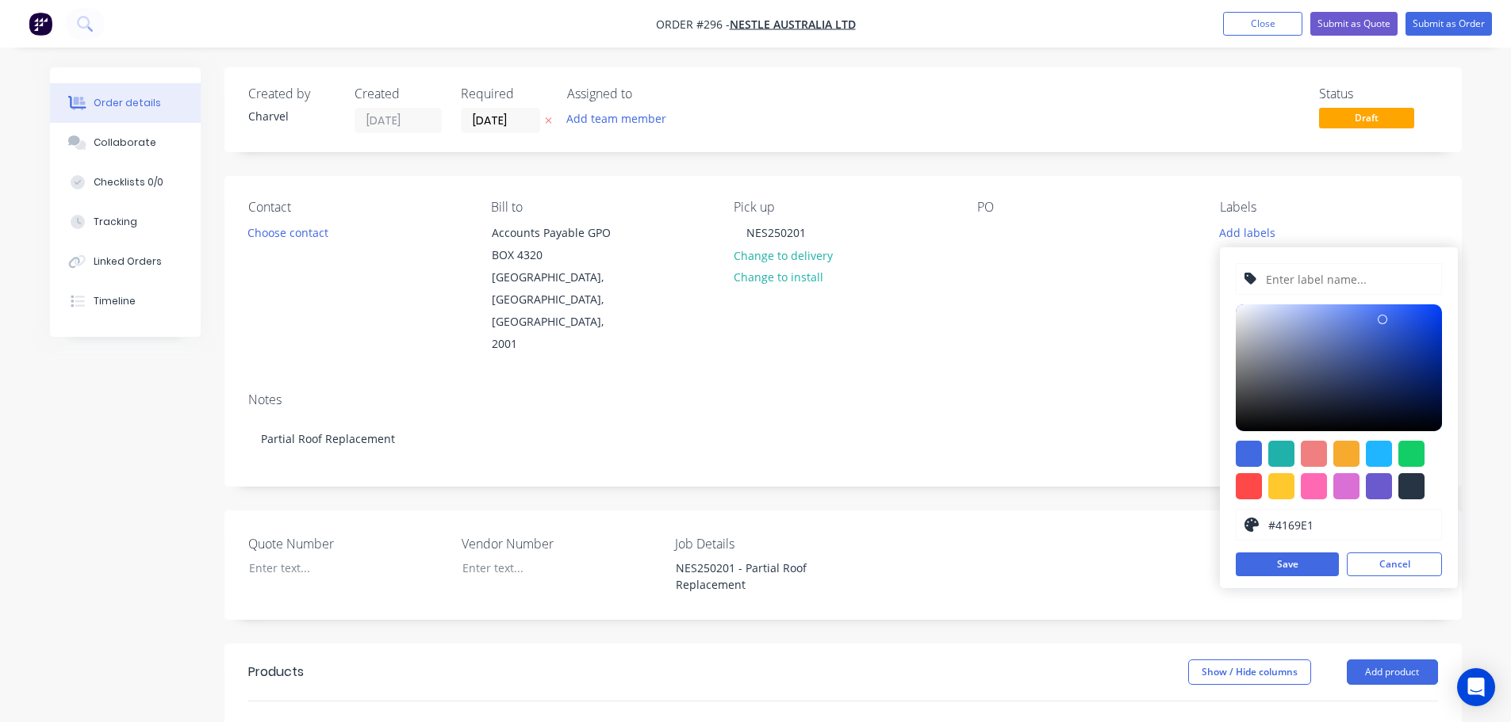
click at [1297, 284] on input "text" at bounding box center [1348, 279] width 169 height 30
type input "NES250201"
click at [1293, 565] on button "Save" at bounding box center [1286, 565] width 103 height 24
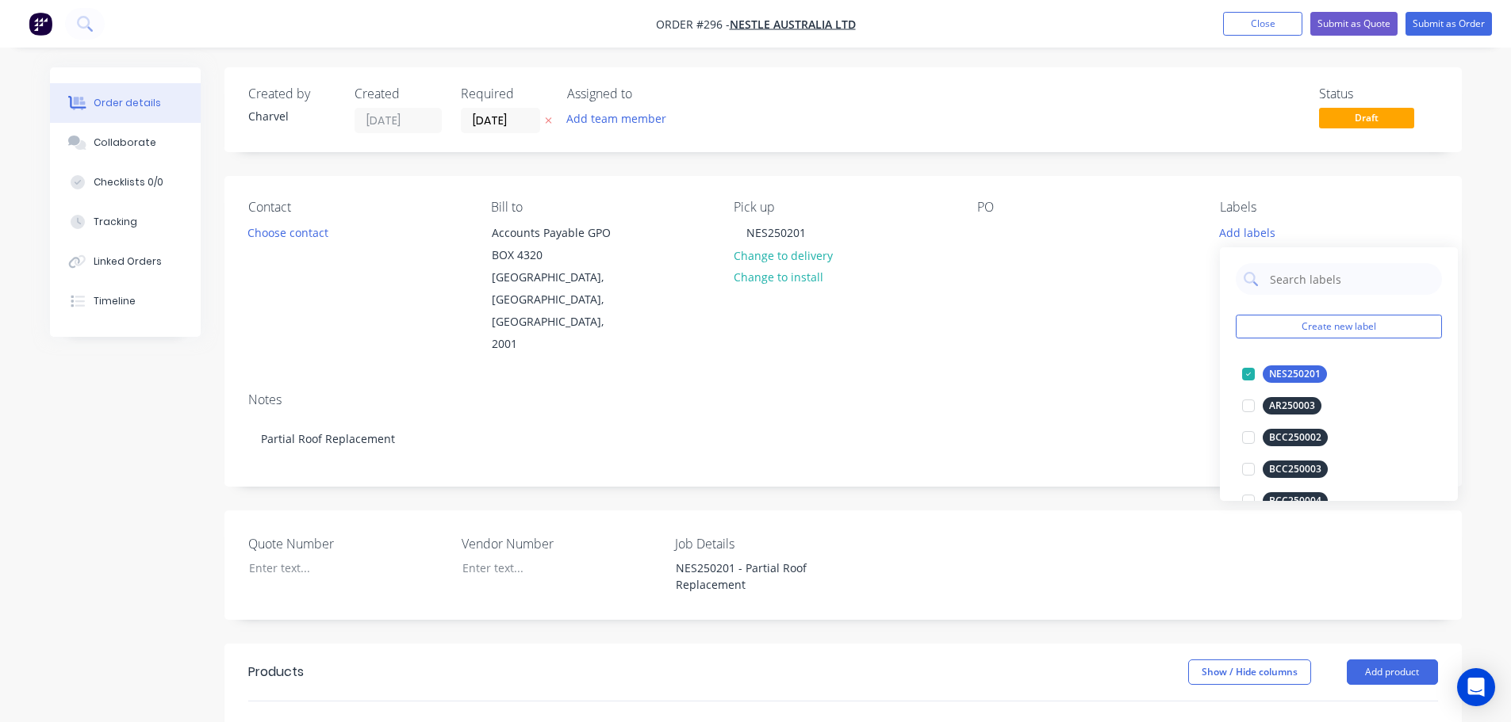
click at [166, 561] on div "Created by Charvel Created 26/08/25 Required 26/08/25 Assigned to Add team memb…" at bounding box center [756, 612] width 1412 height 1091
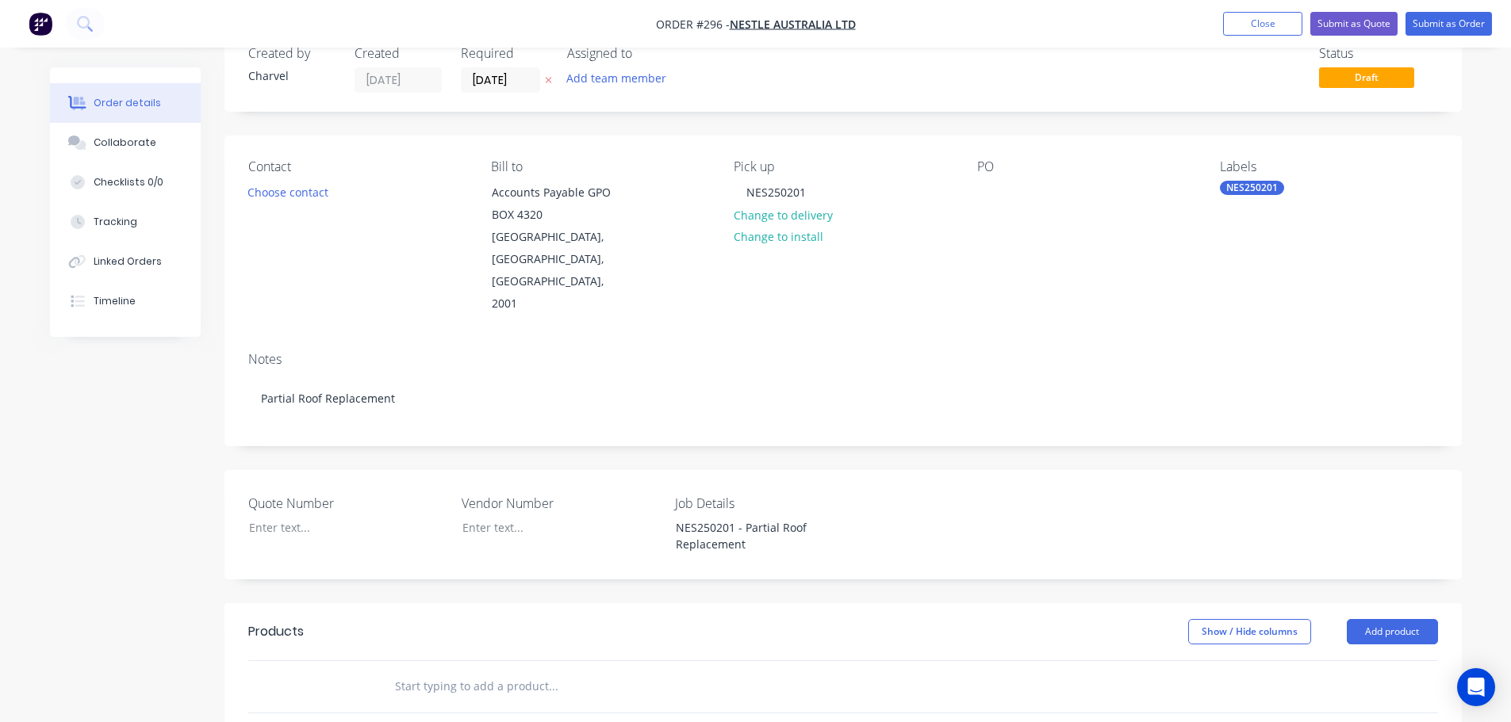
scroll to position [79, 0]
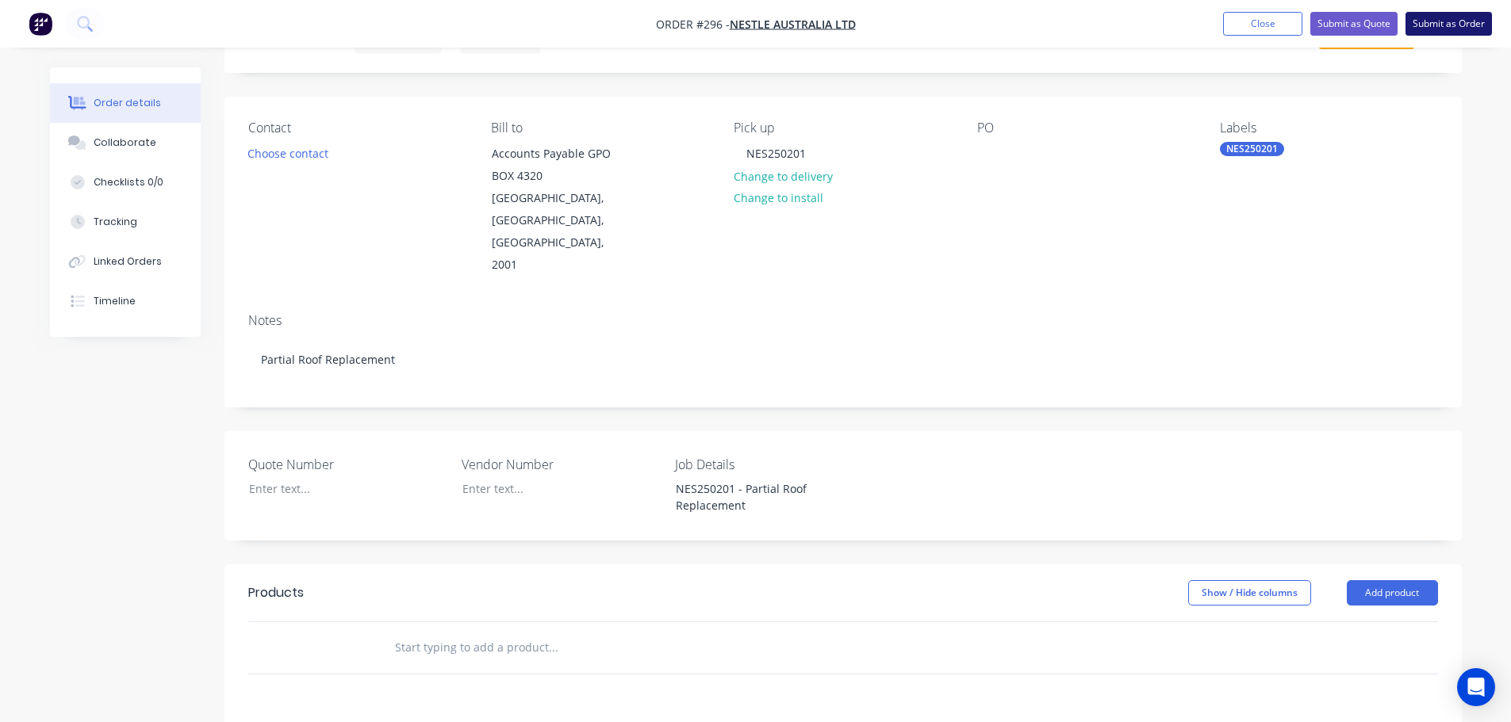
click at [1452, 34] on button "Submit as Order" at bounding box center [1448, 24] width 86 height 24
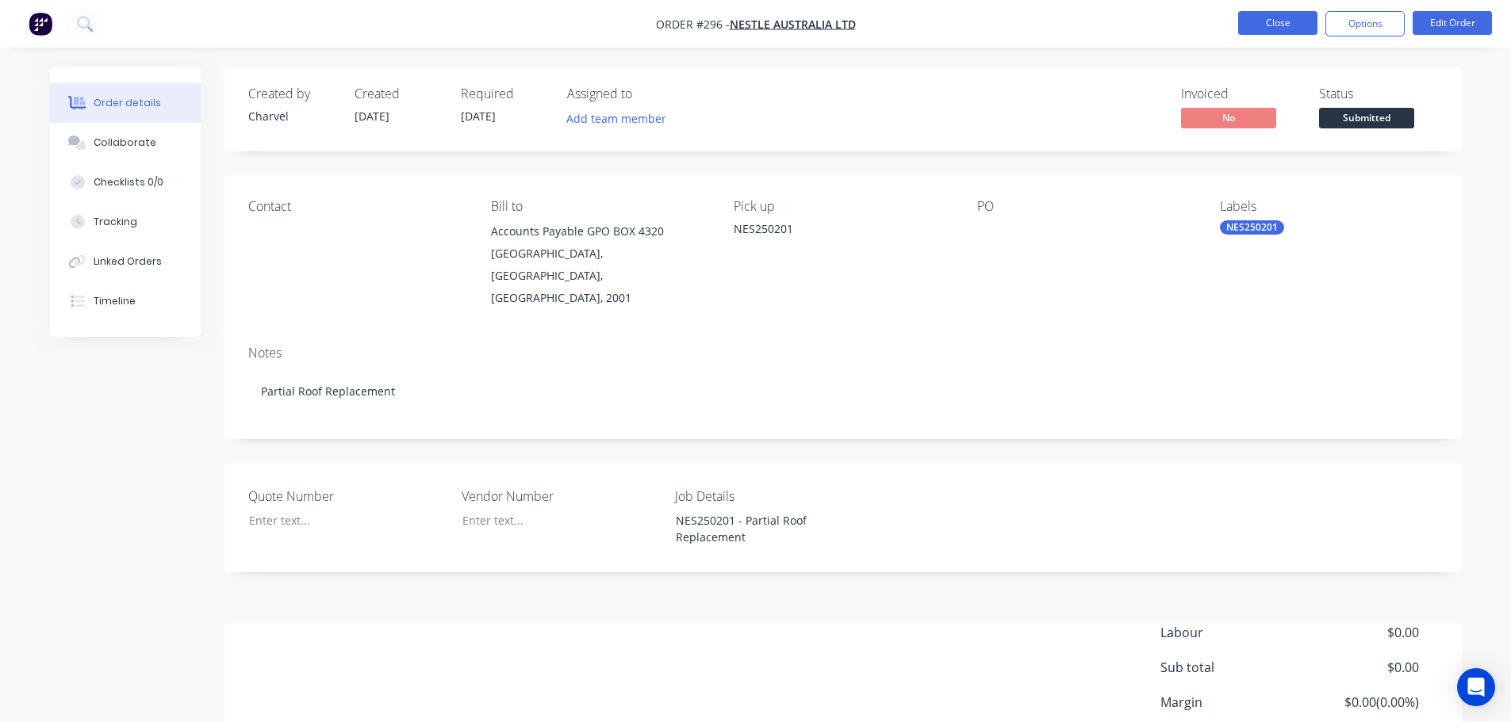
click at [1282, 21] on button "Close" at bounding box center [1277, 23] width 79 height 24
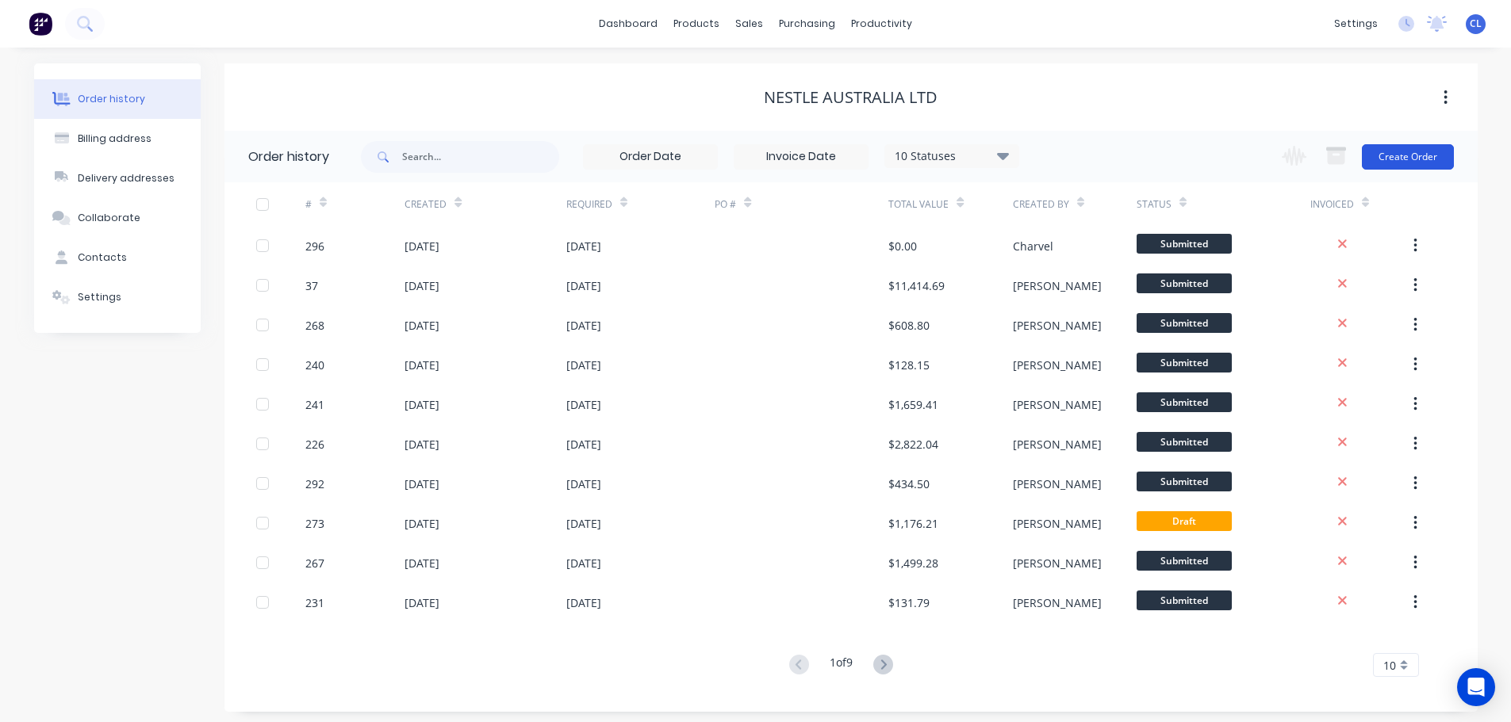
click at [1429, 157] on button "Create Order" at bounding box center [1408, 156] width 92 height 25
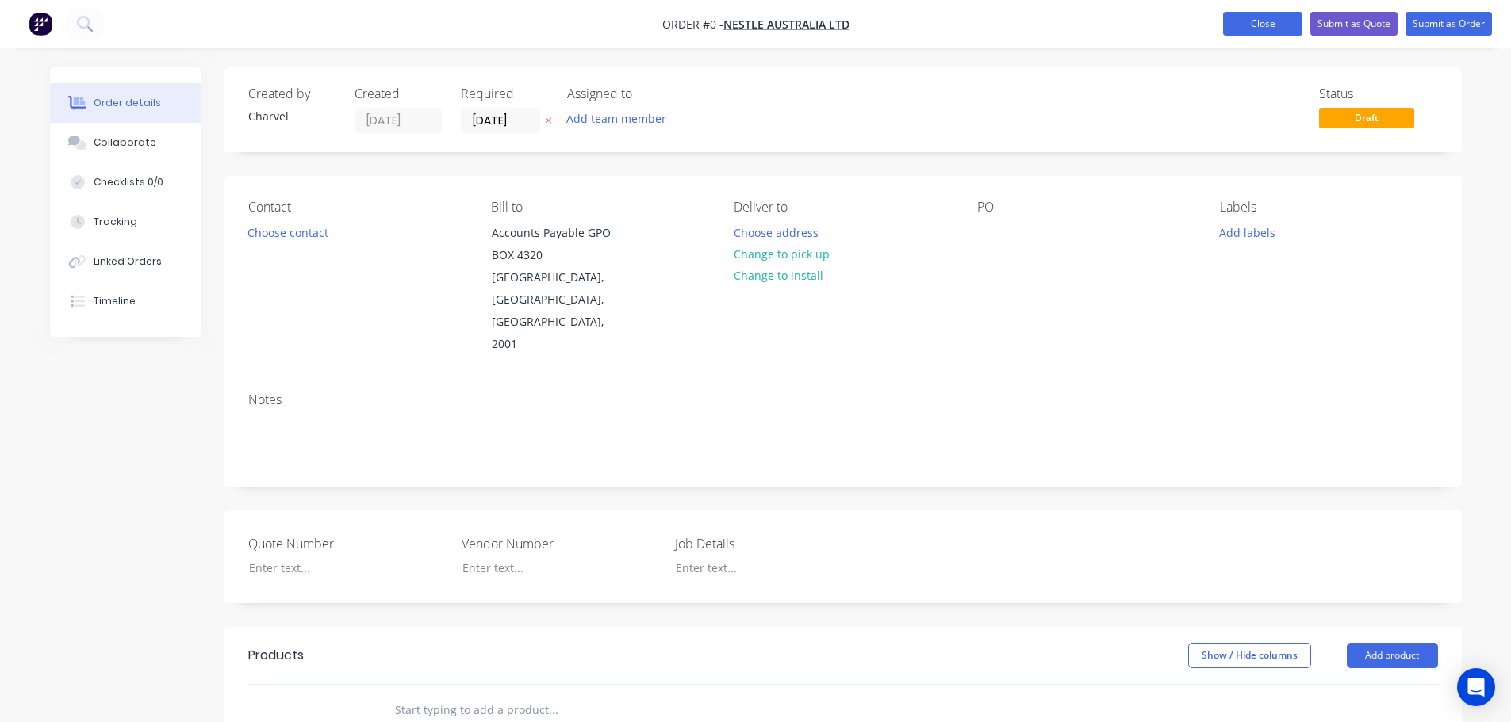
click at [1289, 26] on button "Close" at bounding box center [1262, 24] width 79 height 24
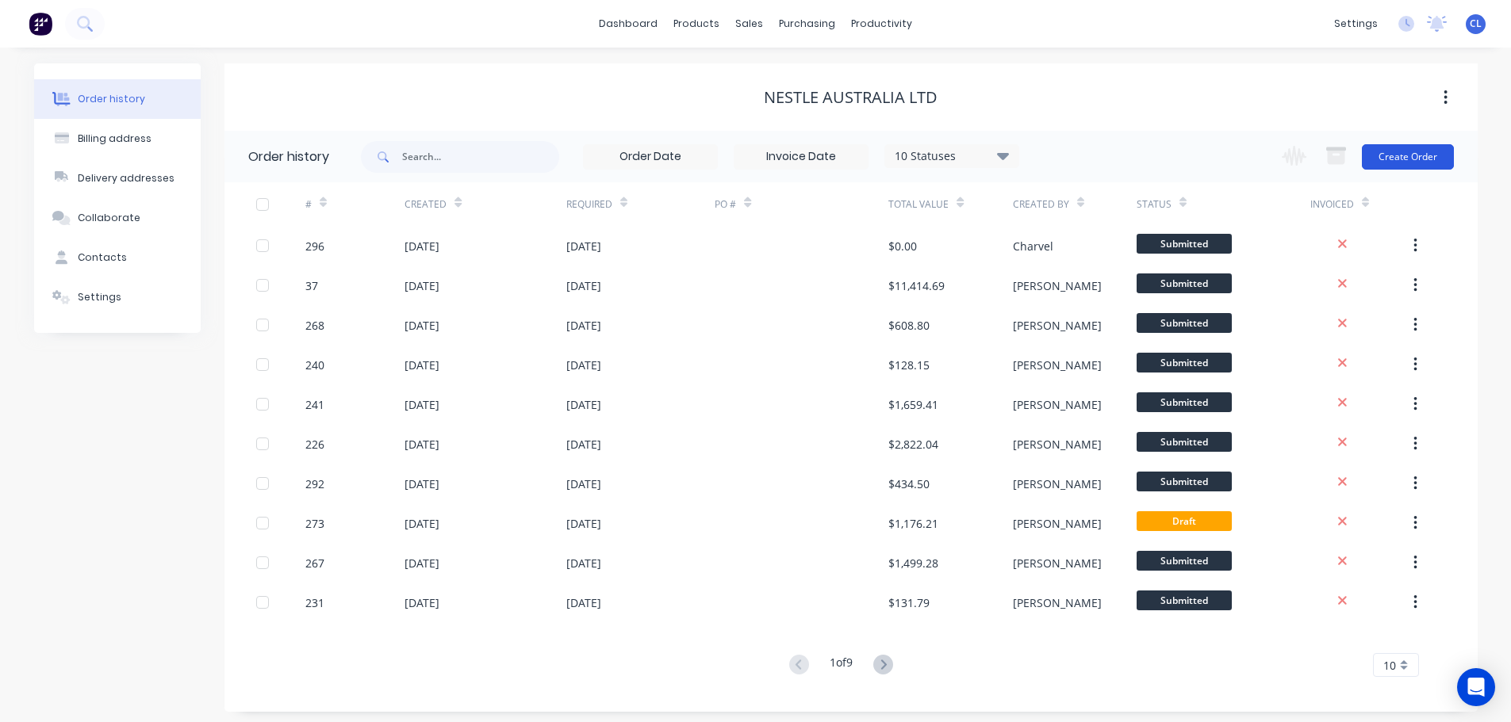
click at [1402, 149] on button "Create Order" at bounding box center [1408, 156] width 92 height 25
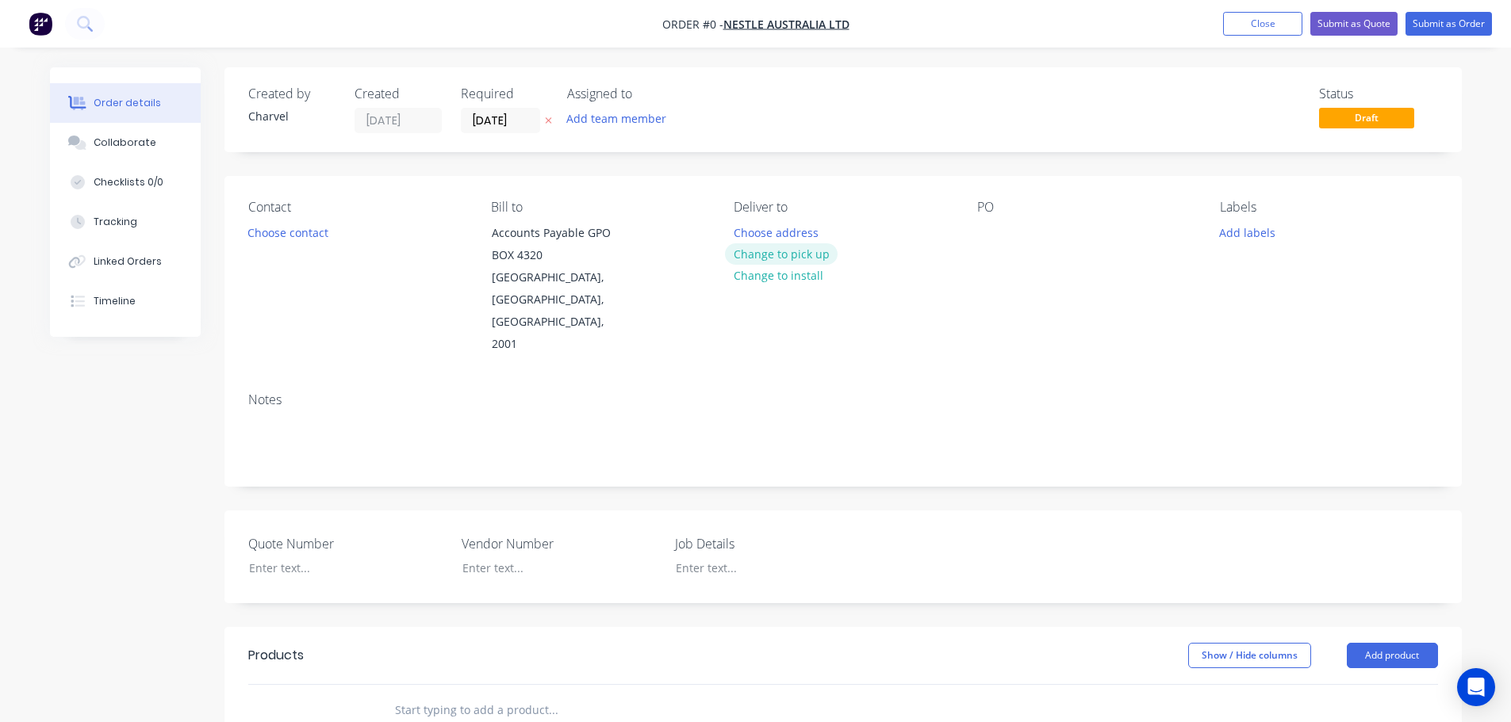
click at [781, 258] on button "Change to pick up" at bounding box center [781, 253] width 113 height 21
click at [751, 231] on div at bounding box center [746, 232] width 25 height 23
click at [719, 557] on div at bounding box center [762, 568] width 198 height 23
paste div
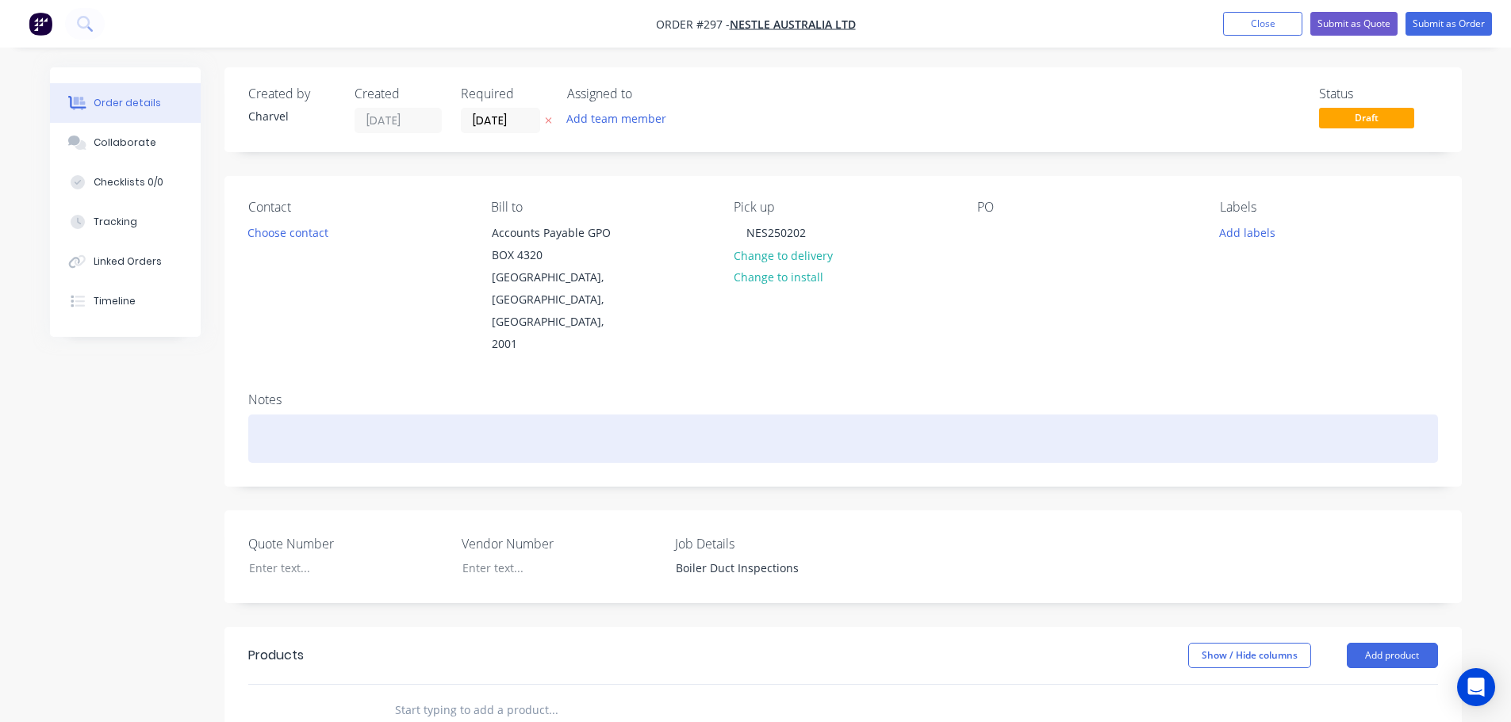
click at [362, 415] on div at bounding box center [842, 439] width 1189 height 48
paste div
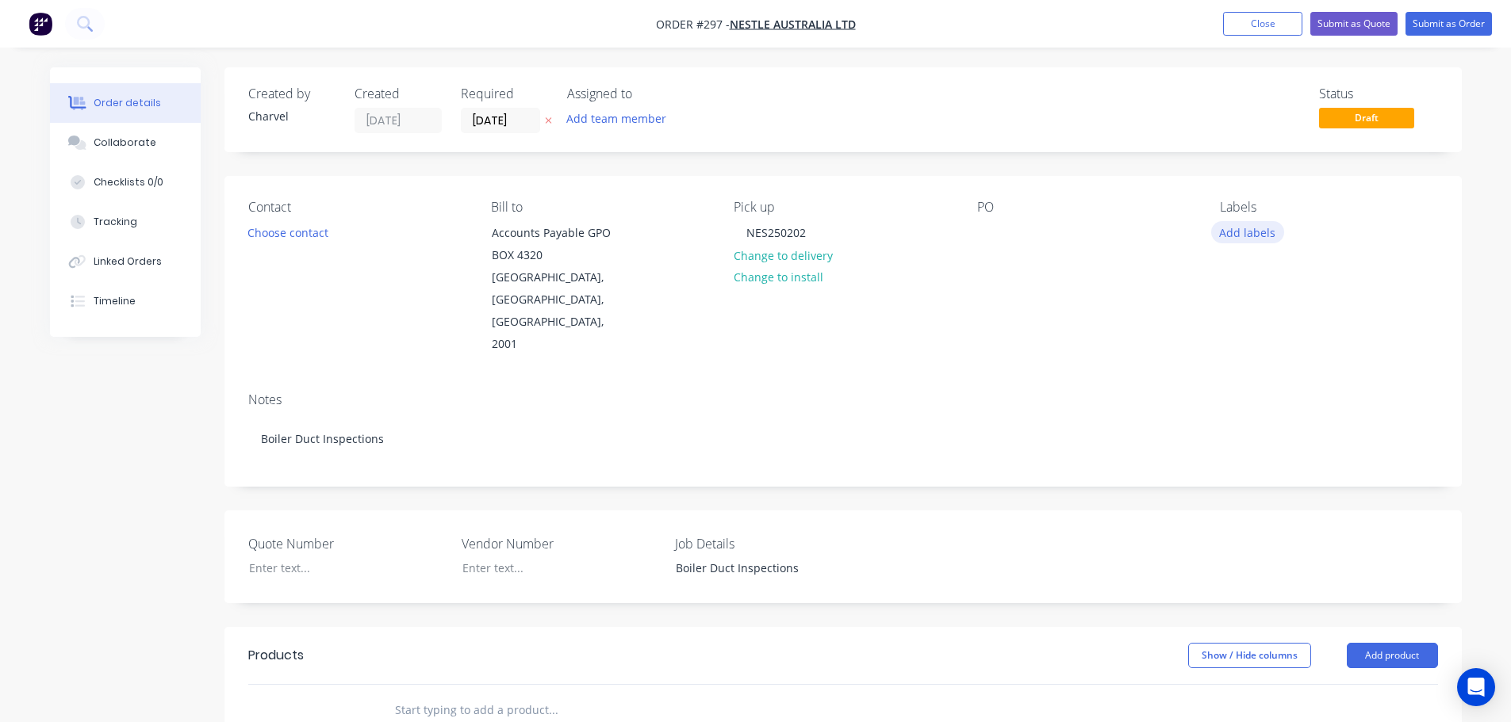
click at [1254, 237] on button "Add labels" at bounding box center [1247, 231] width 73 height 21
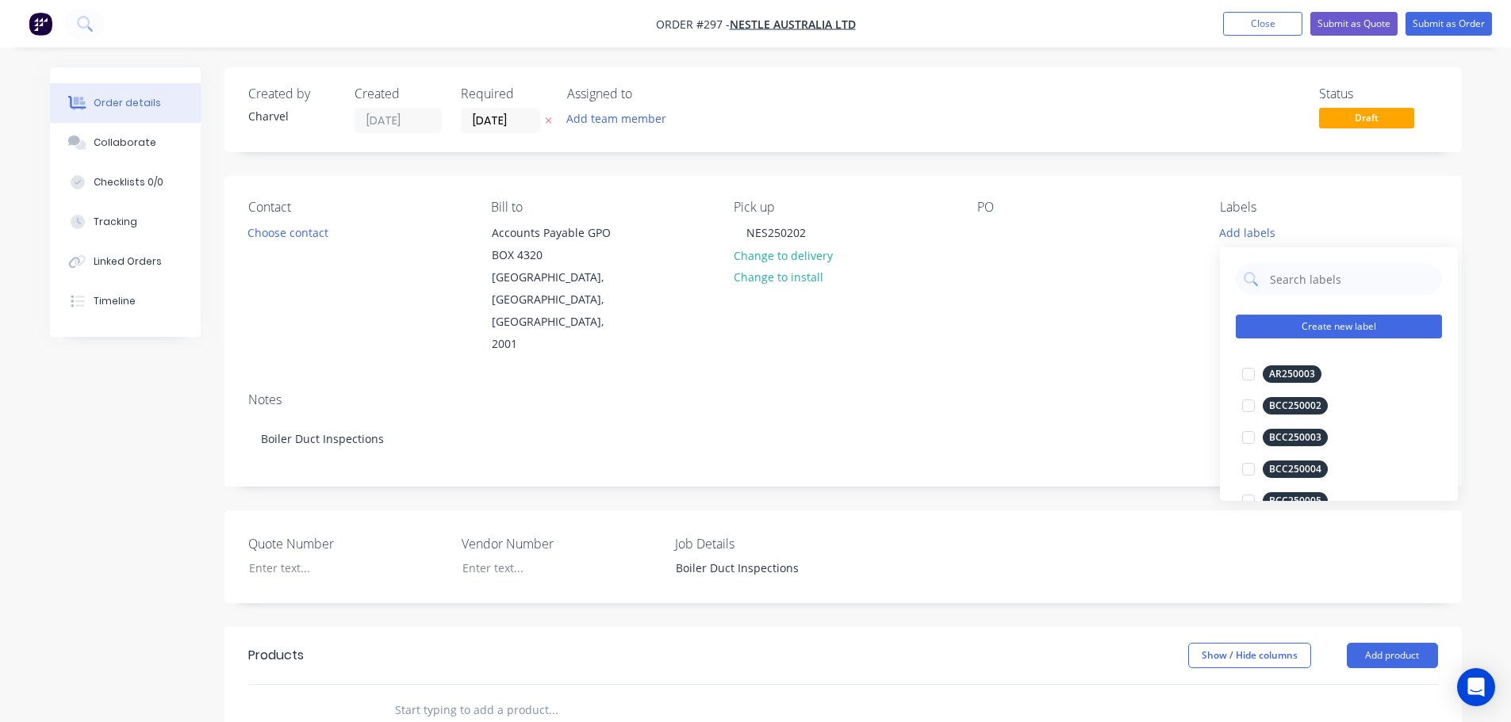
click at [1304, 324] on button "Create new label" at bounding box center [1338, 327] width 206 height 24
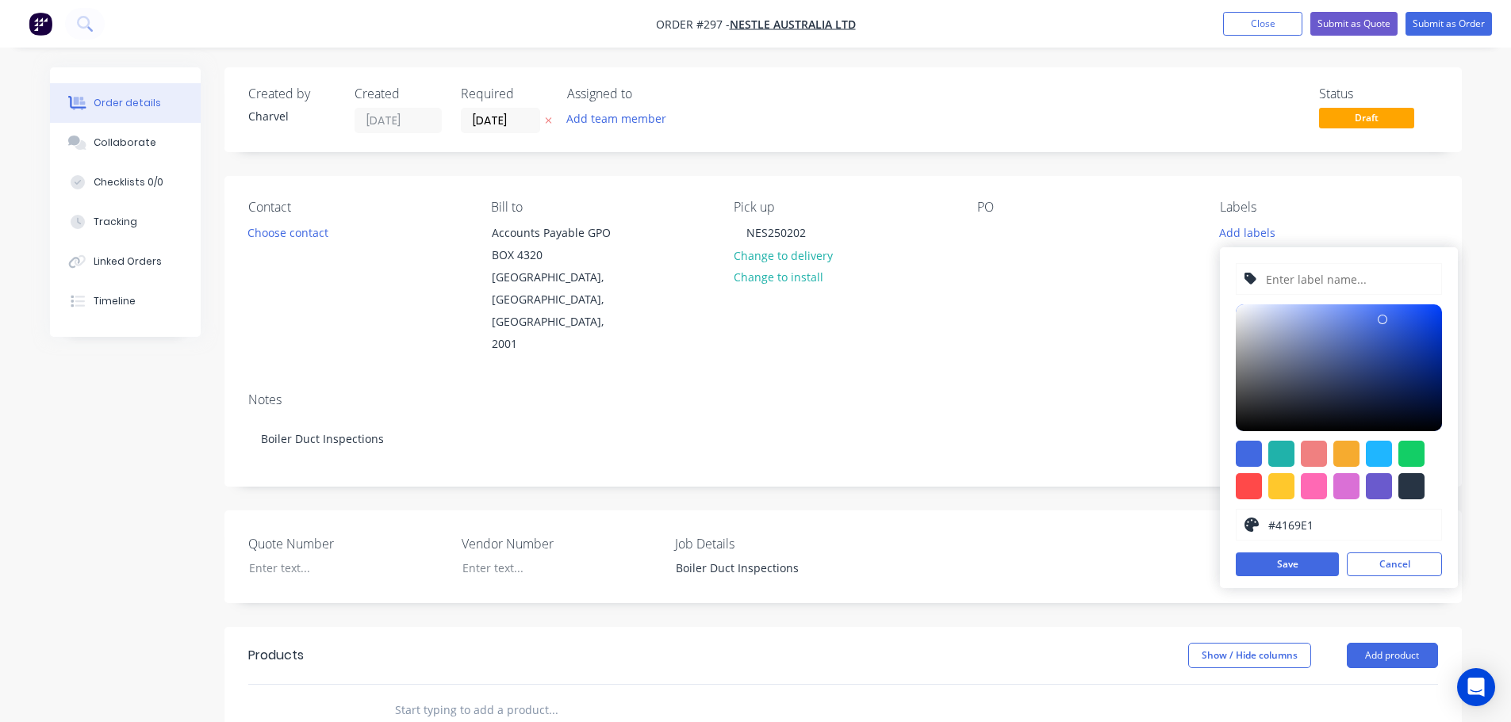
click at [1274, 285] on input "text" at bounding box center [1348, 279] width 169 height 30
type input "NES250202"
click at [1291, 579] on div "NES250202 #4169E1 hex #4169E1 Save Cancel" at bounding box center [1339, 417] width 238 height 341
click at [1289, 572] on button "Save" at bounding box center [1286, 565] width 103 height 24
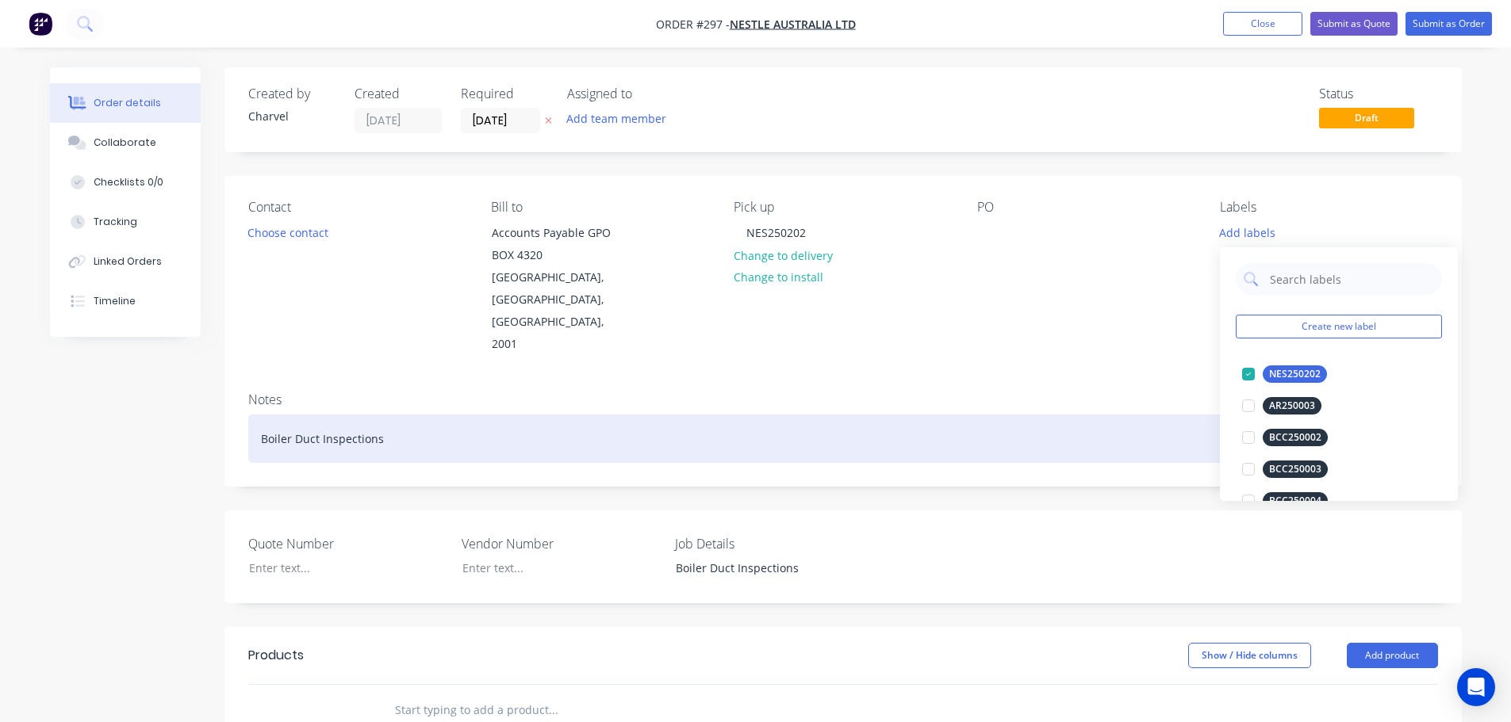
click at [1182, 415] on div "Boiler Duct Inspections" at bounding box center [842, 439] width 1189 height 48
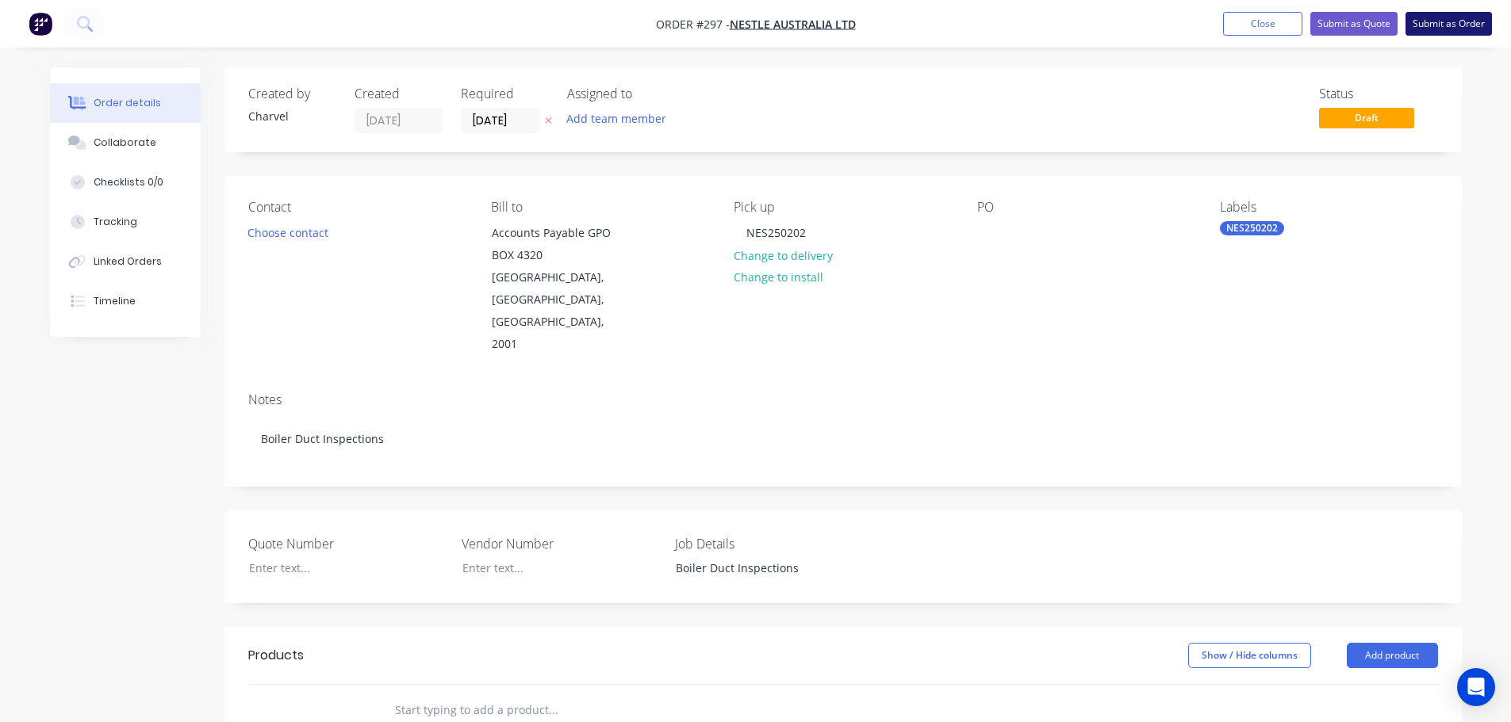
click at [1450, 24] on button "Submit as Order" at bounding box center [1448, 24] width 86 height 24
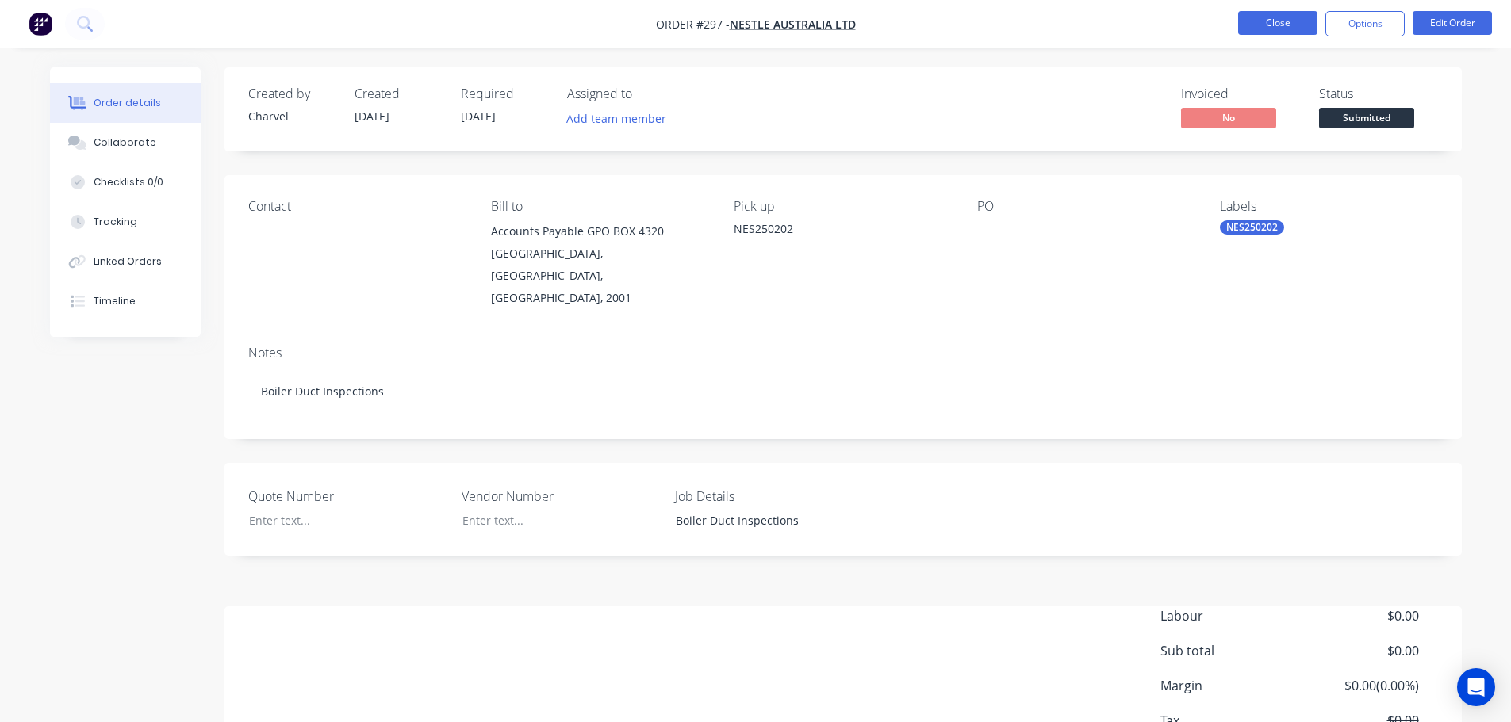
click at [1289, 21] on button "Close" at bounding box center [1277, 23] width 79 height 24
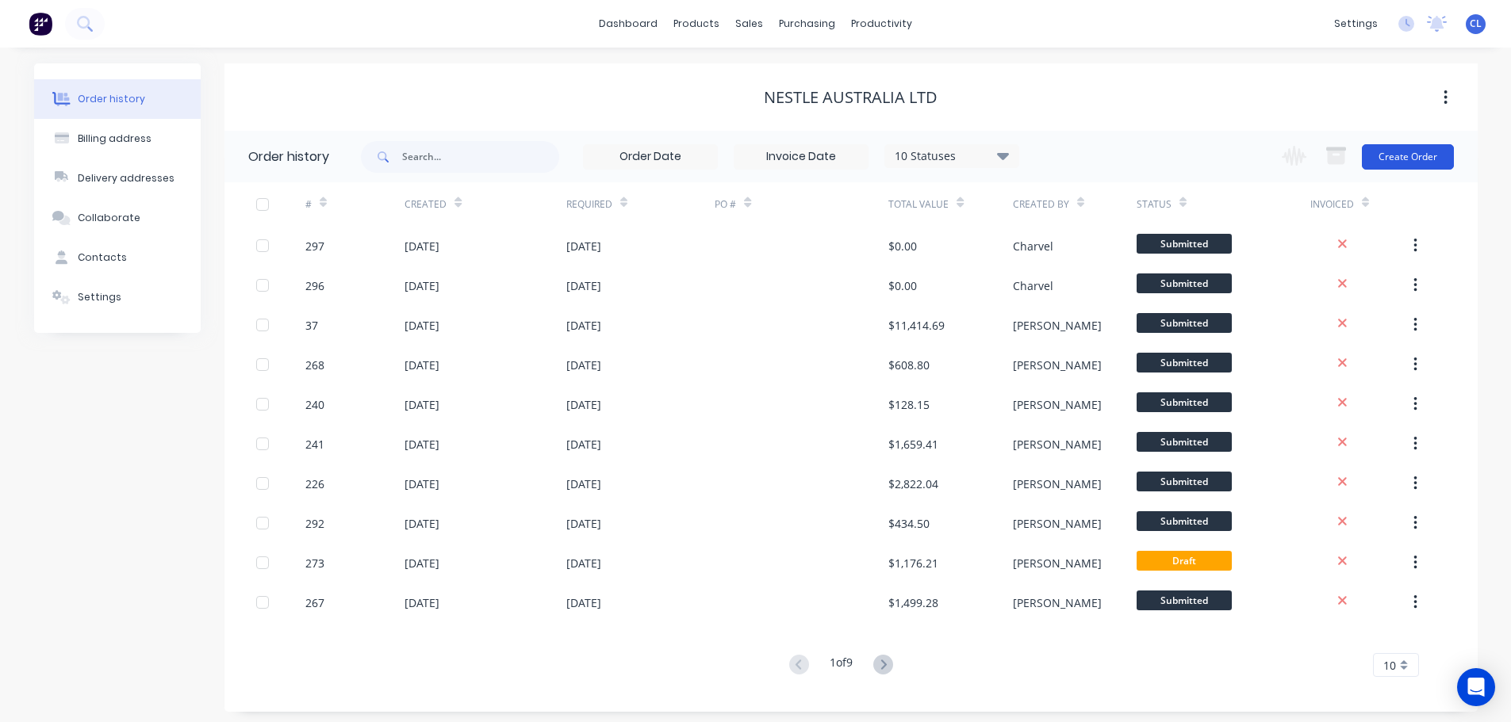
click at [1448, 144] on button "Create Order" at bounding box center [1408, 156] width 92 height 25
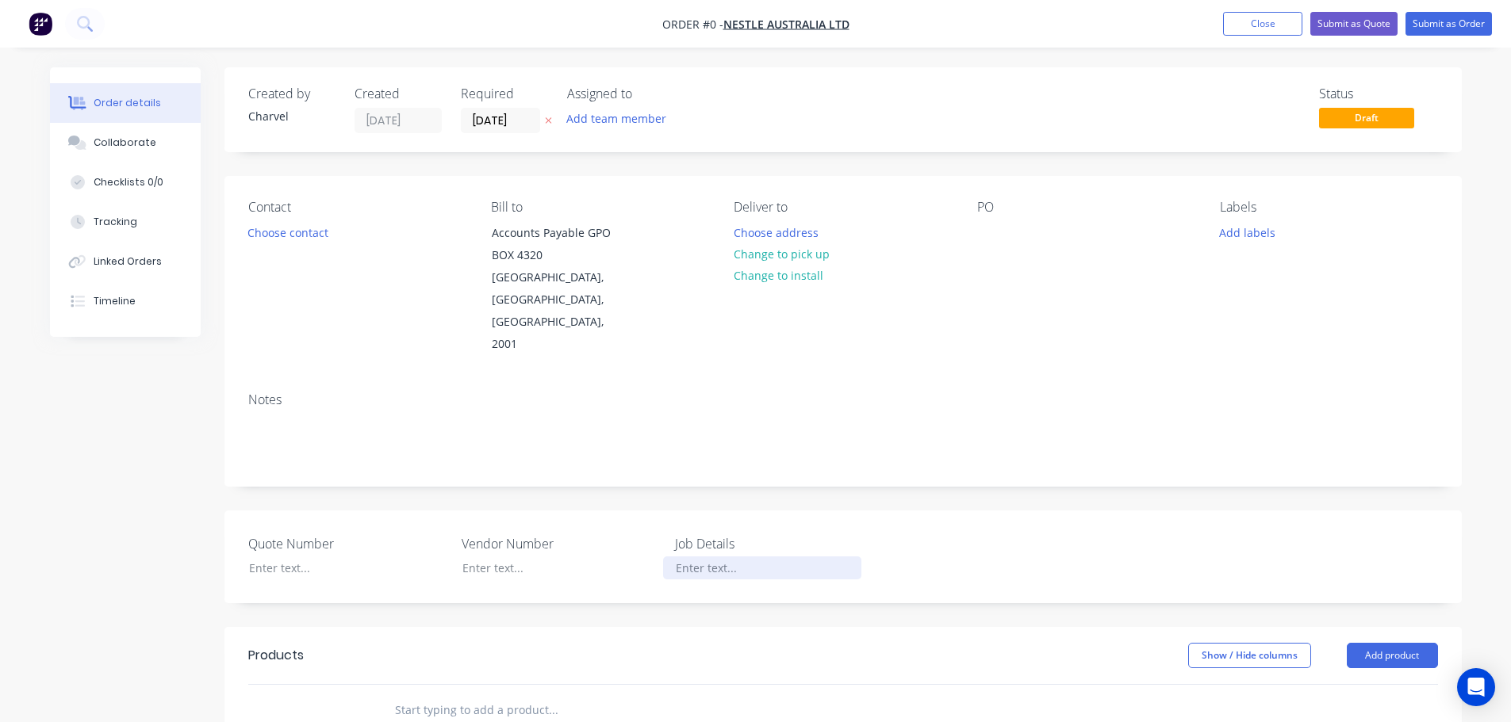
click at [700, 557] on div at bounding box center [762, 568] width 198 height 23
paste div
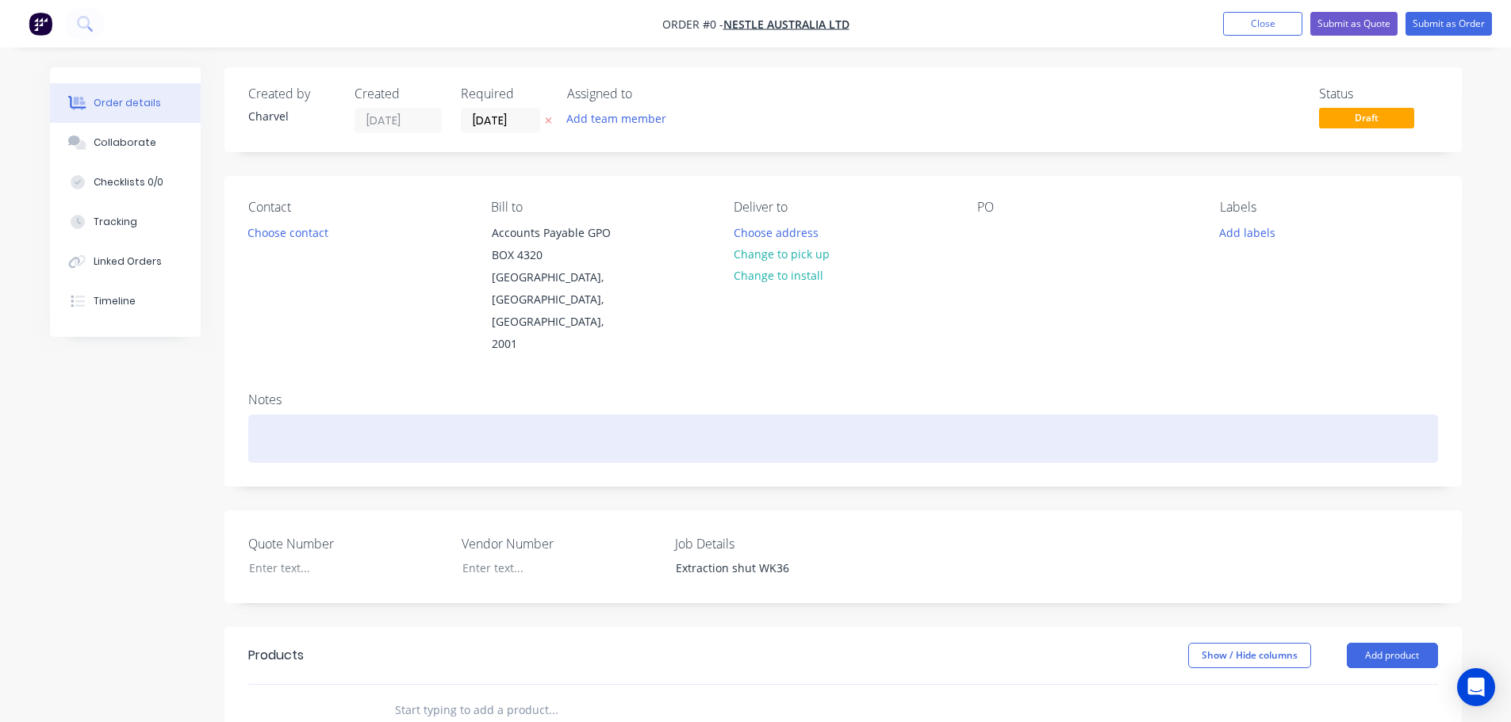
click at [381, 398] on div "Order details Collaborate Checklists 0/0 Tracking Linked Orders Timeline Order …" at bounding box center [755, 604] width 1443 height 1075
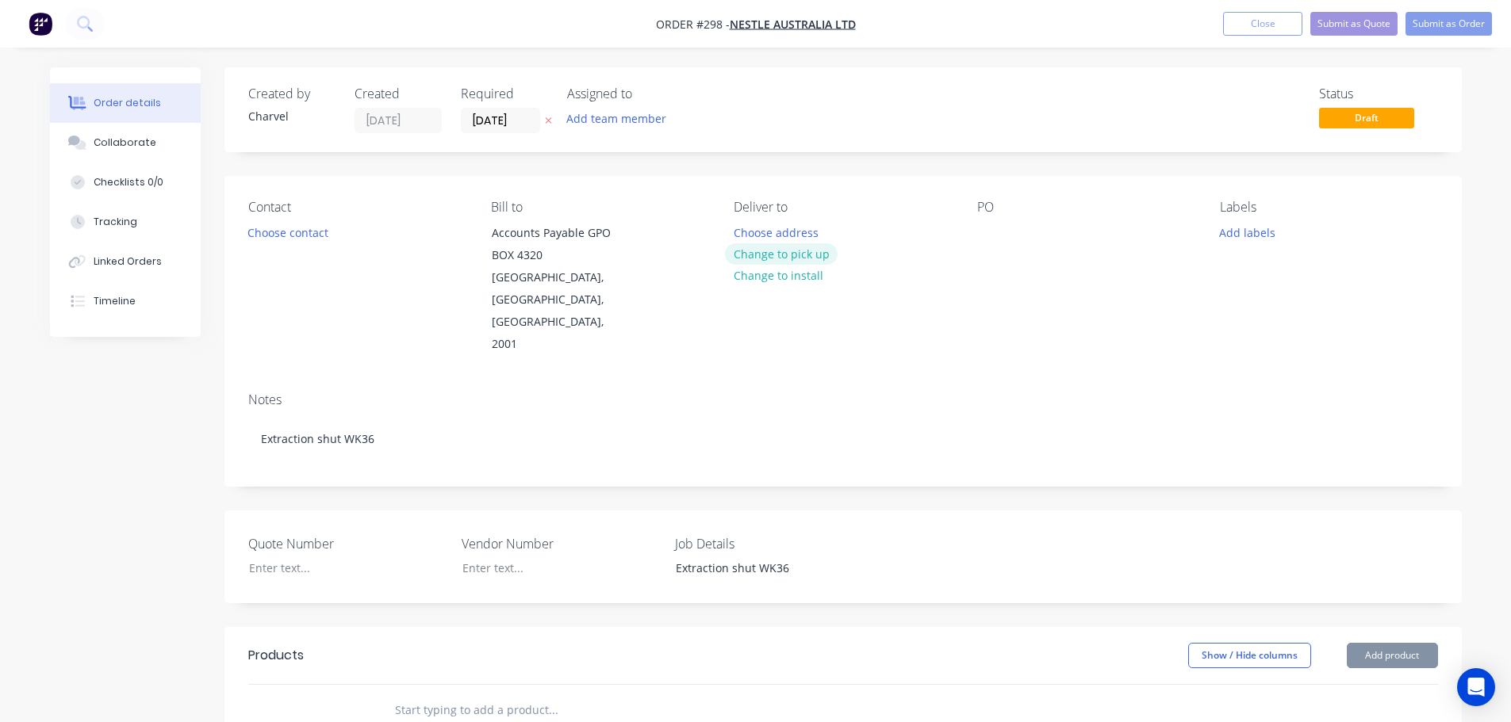
click at [768, 250] on button "Change to pick up" at bounding box center [781, 253] width 113 height 21
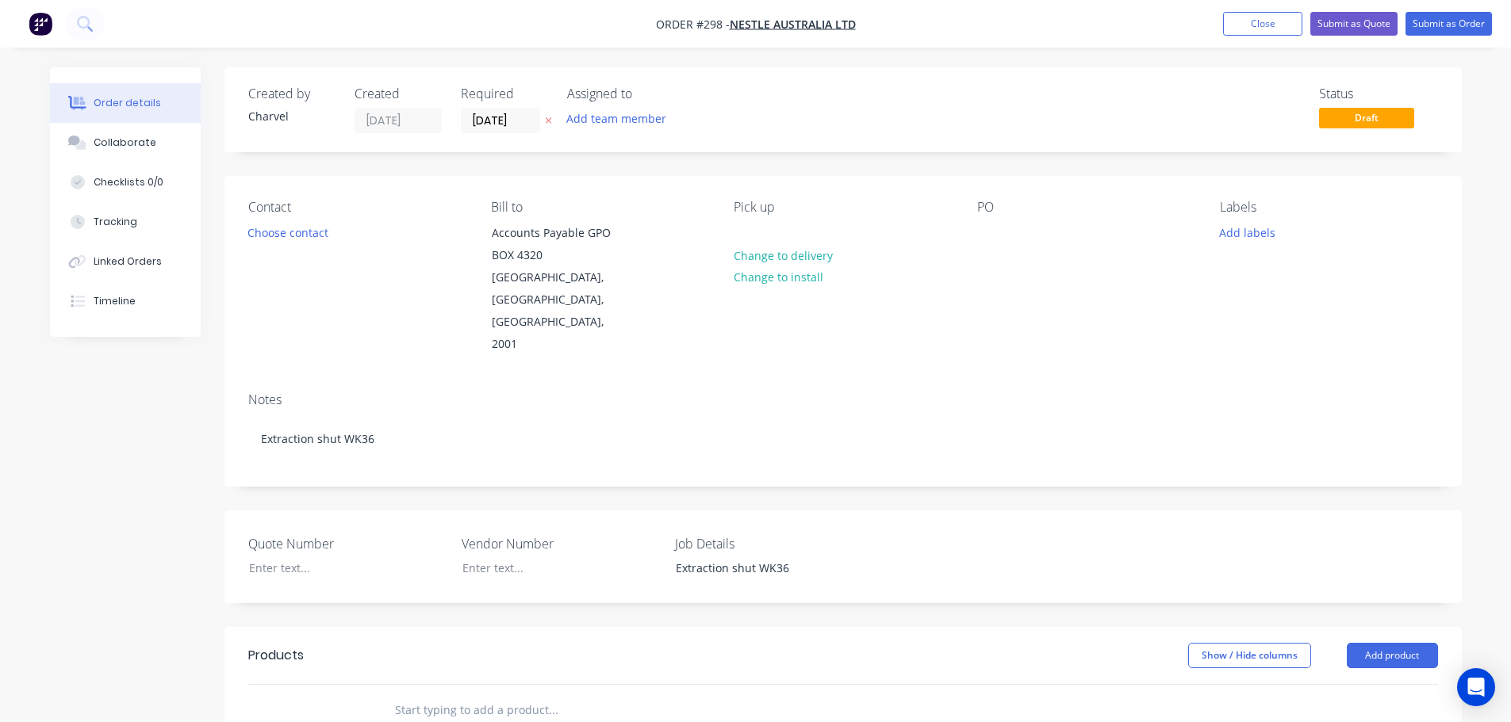
click at [765, 230] on div "Pick up Change to delivery Change to install" at bounding box center [842, 278] width 217 height 156
click at [751, 228] on div at bounding box center [746, 232] width 25 height 23
click at [1240, 243] on button "Add labels" at bounding box center [1247, 231] width 73 height 21
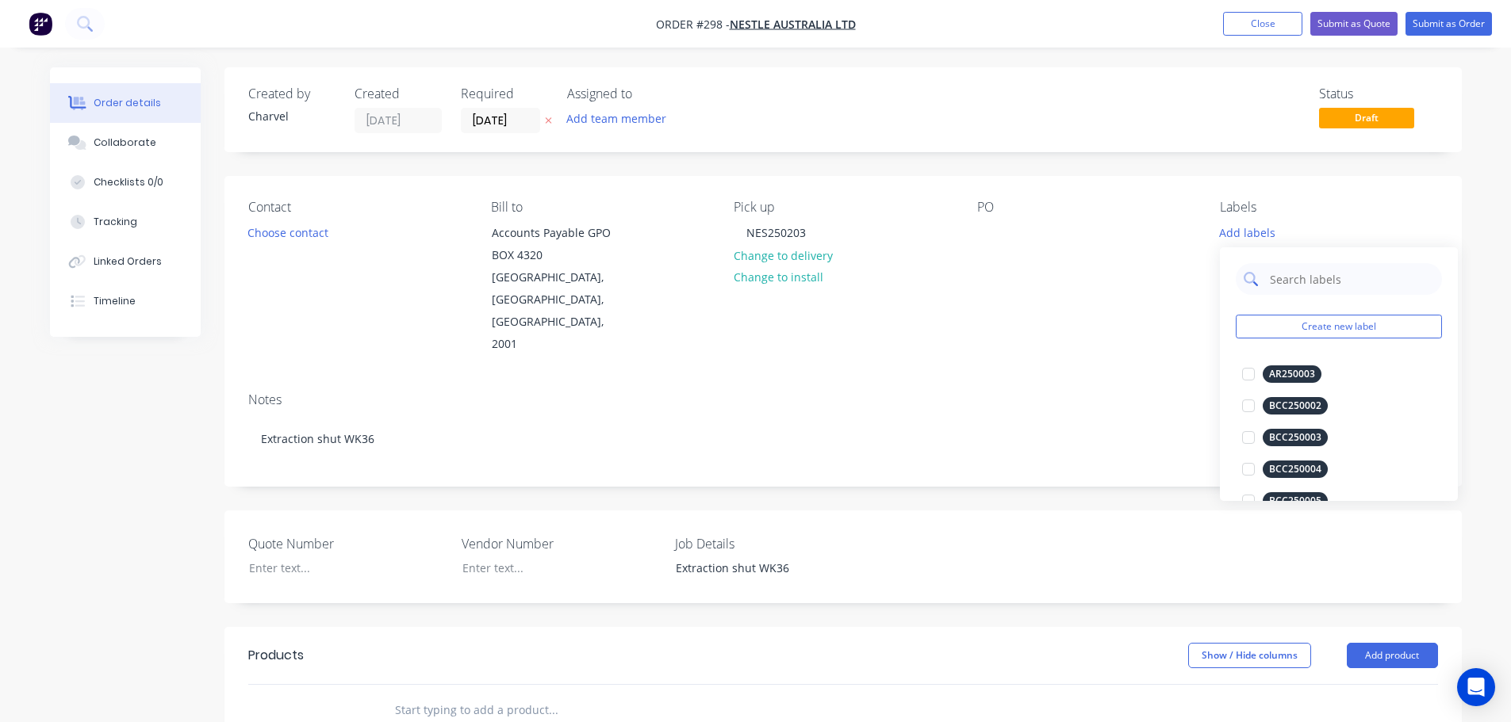
click at [1287, 282] on input "text" at bounding box center [1351, 279] width 166 height 32
drag, startPoint x: 1331, startPoint y: 278, endPoint x: 1190, endPoint y: 266, distance: 141.7
click at [1151, 256] on body "Order #298 - Nestle Australia Ltd Add product Close Submit as Quote Submit as O…" at bounding box center [755, 571] width 1511 height 1142
drag, startPoint x: 1313, startPoint y: 277, endPoint x: 1190, endPoint y: 268, distance: 123.2
click at [1190, 268] on body "Order #298 - Nestle Australia Ltd Add product Close Submit as Quote Submit as O…" at bounding box center [755, 571] width 1511 height 1142
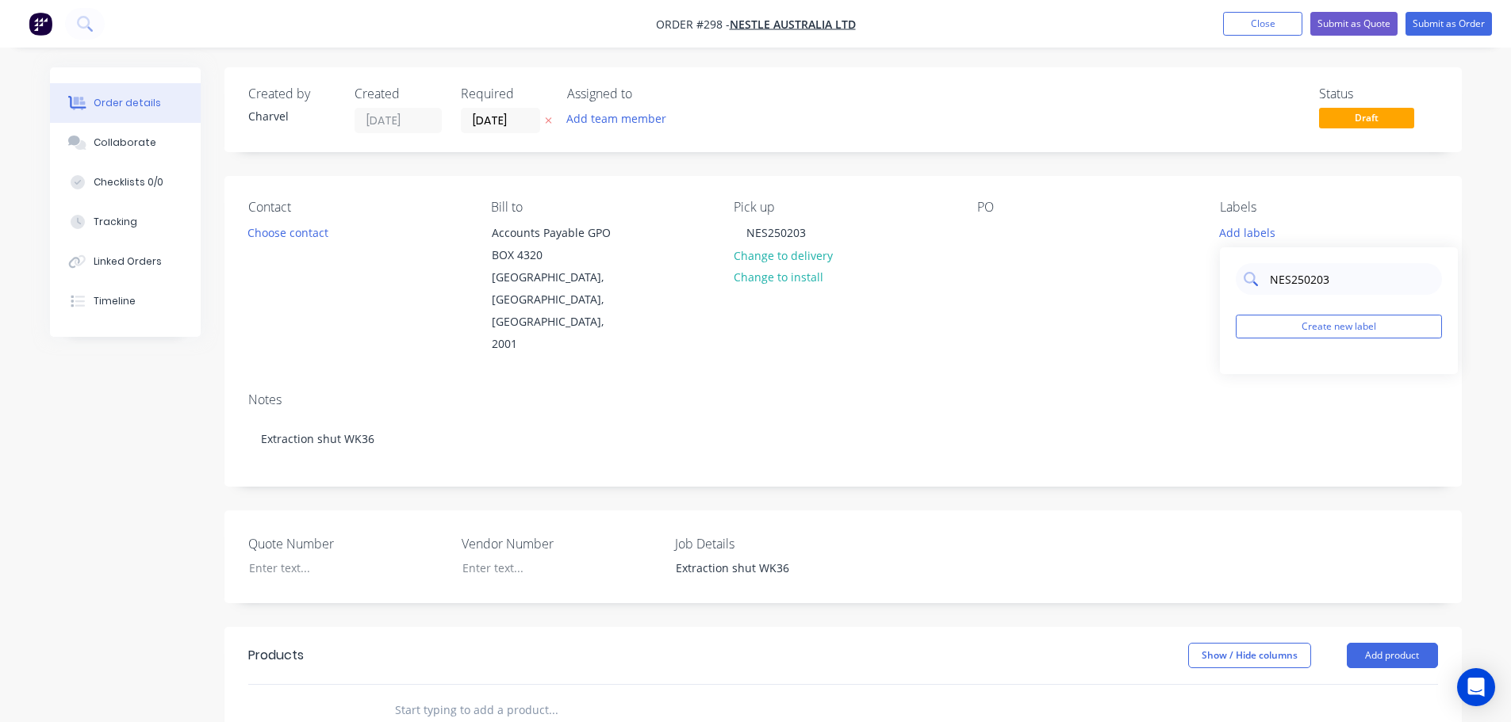
click at [1281, 280] on input "NES250203" at bounding box center [1351, 279] width 166 height 32
type input "NES250203"
click at [1310, 328] on button "Create new label" at bounding box center [1338, 327] width 206 height 24
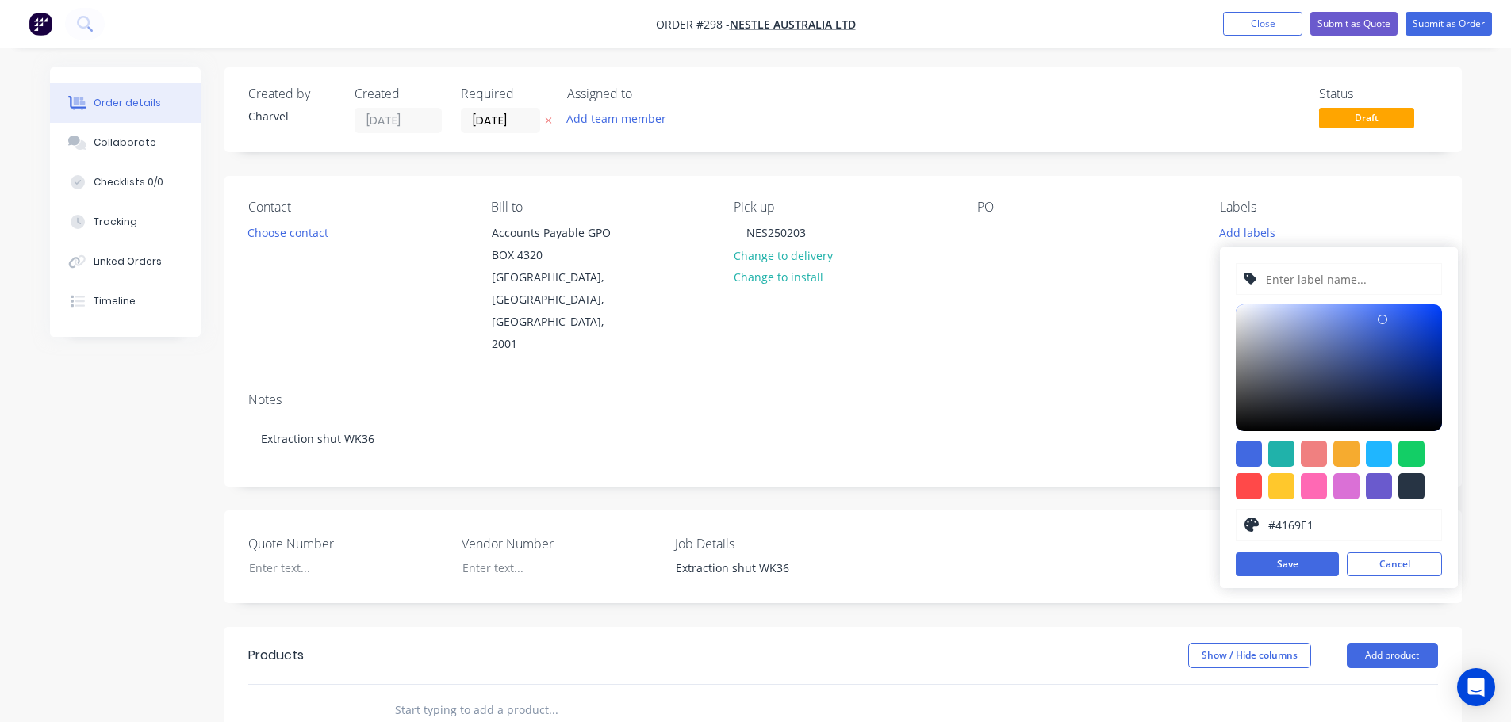
click at [1307, 282] on input "text" at bounding box center [1348, 279] width 169 height 30
paste input "NES250203"
type input "NES250203"
click at [1296, 556] on button "Save" at bounding box center [1286, 565] width 103 height 24
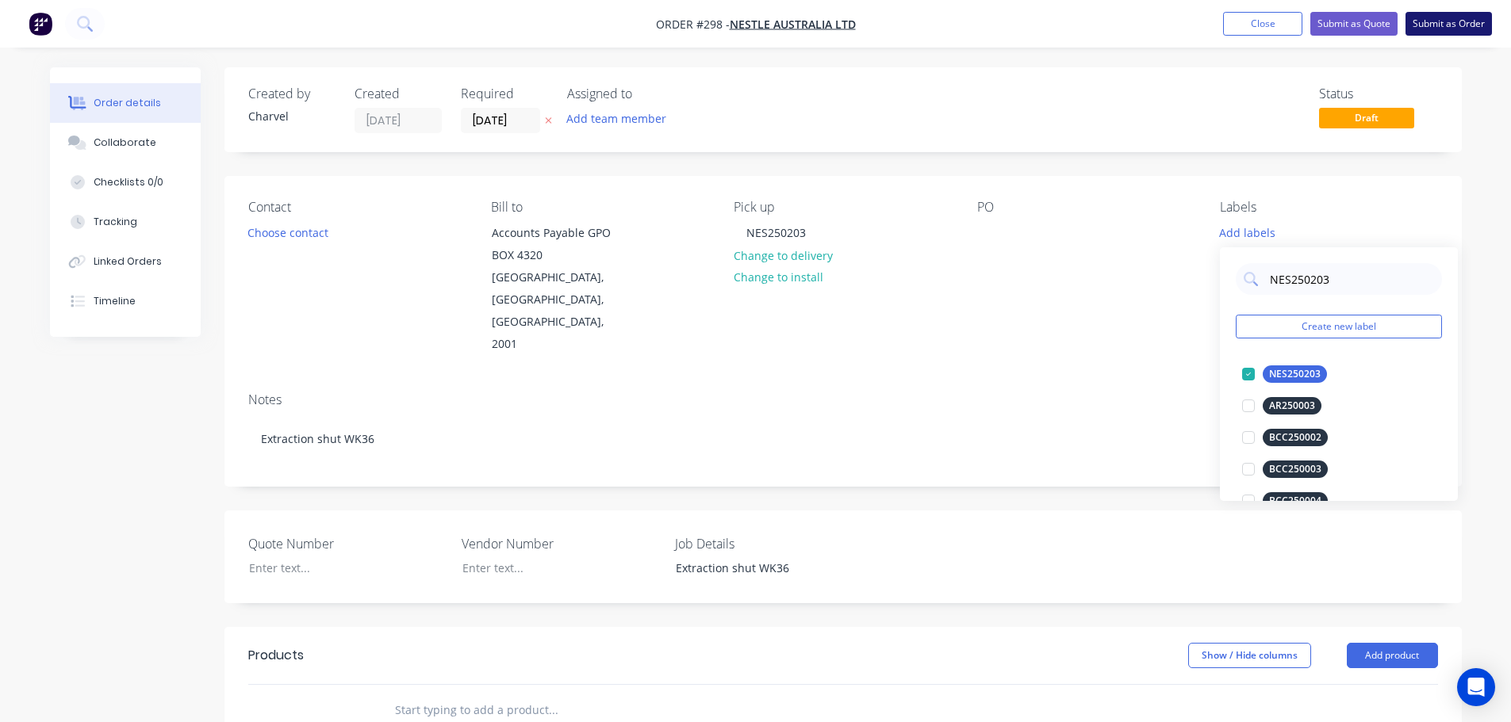
click at [1446, 31] on button "Submit as Order" at bounding box center [1448, 24] width 86 height 24
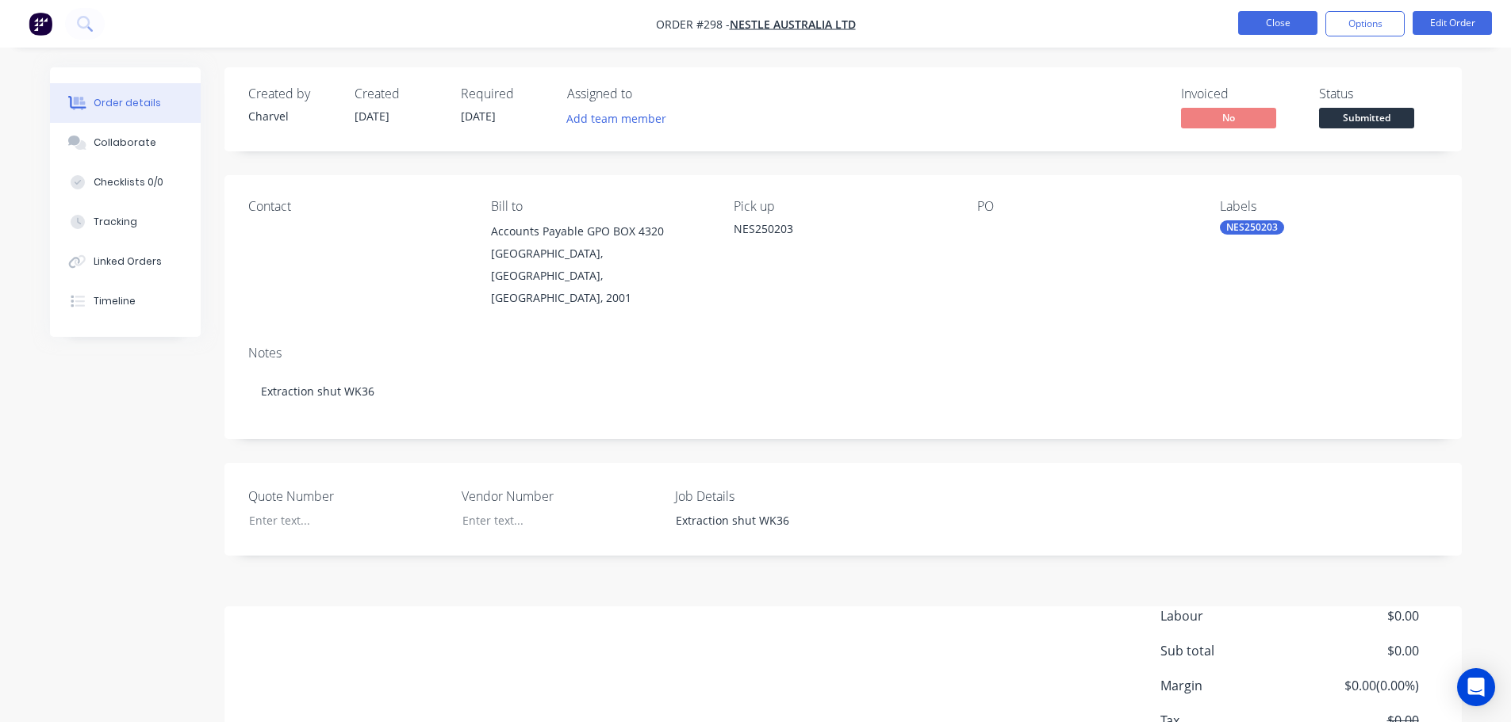
click at [1305, 17] on button "Close" at bounding box center [1277, 23] width 79 height 24
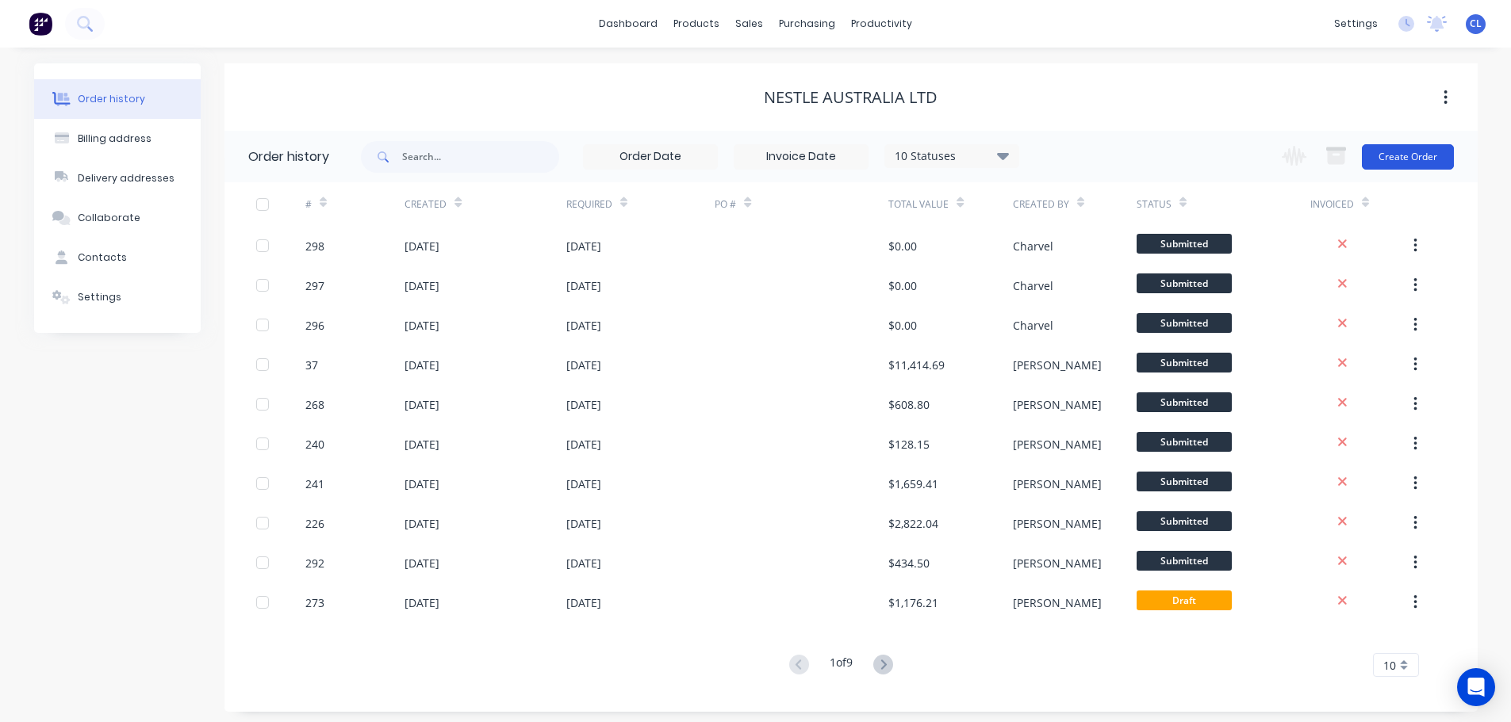
click at [1429, 146] on button "Create Order" at bounding box center [1408, 156] width 92 height 25
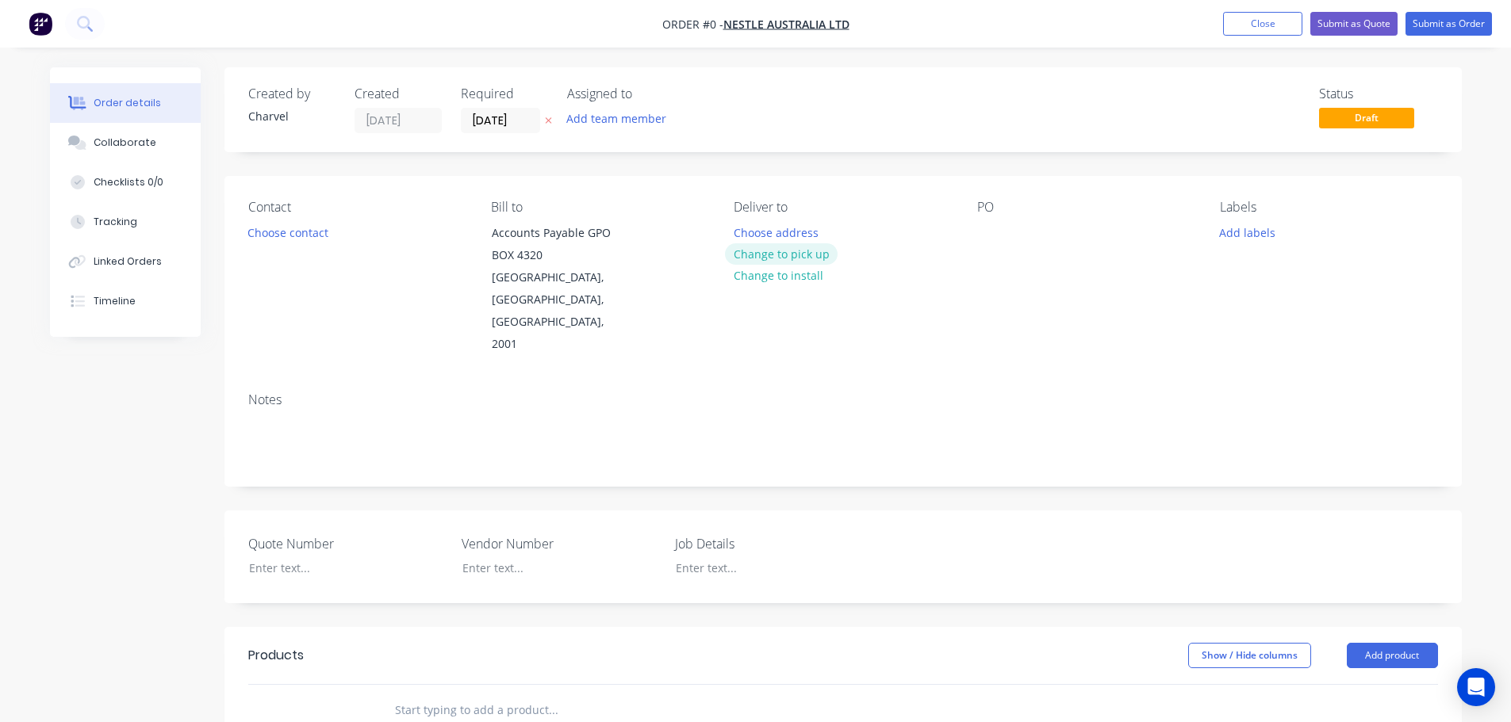
click at [809, 250] on button "Change to pick up" at bounding box center [781, 253] width 113 height 21
click at [741, 231] on div at bounding box center [746, 232] width 25 height 23
click at [1225, 233] on button "Add labels" at bounding box center [1247, 231] width 73 height 21
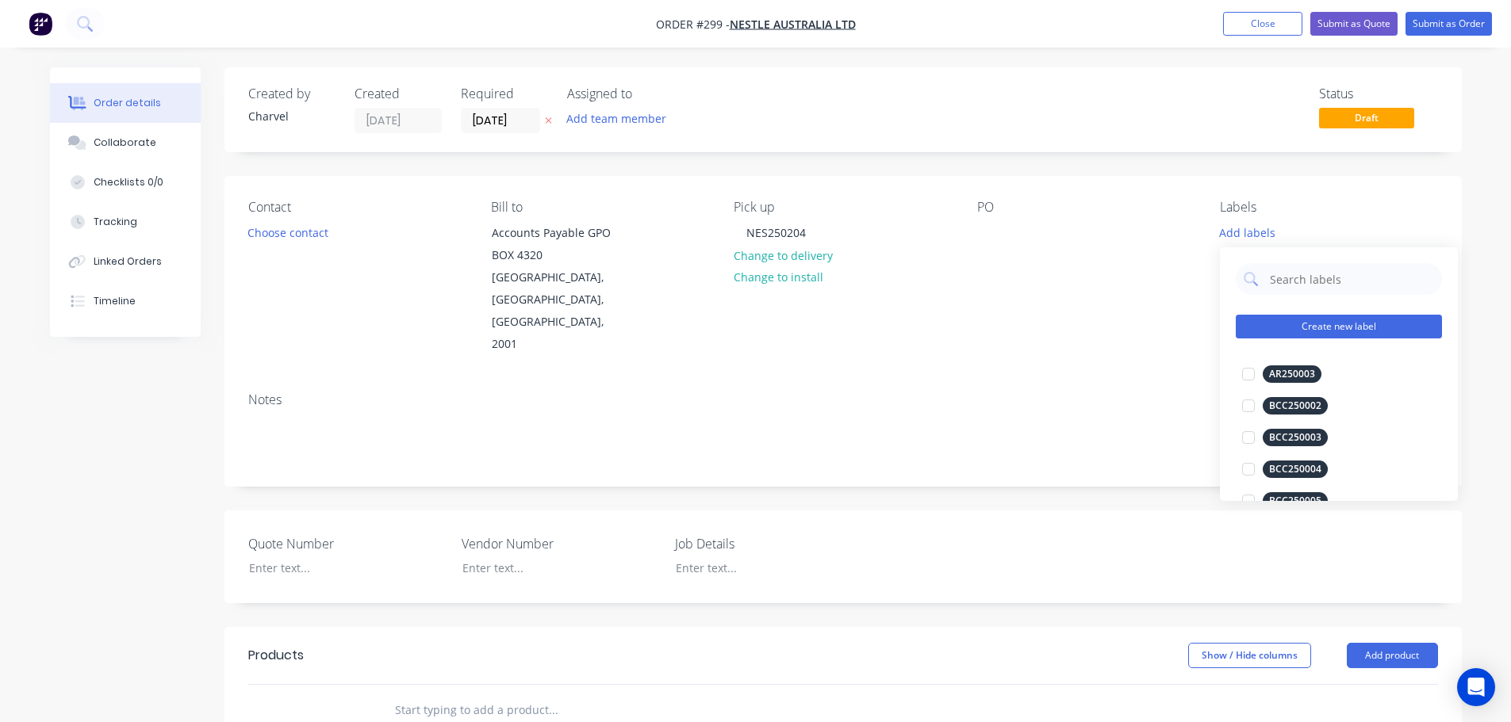
click at [1309, 326] on button "Create new label" at bounding box center [1338, 327] width 206 height 24
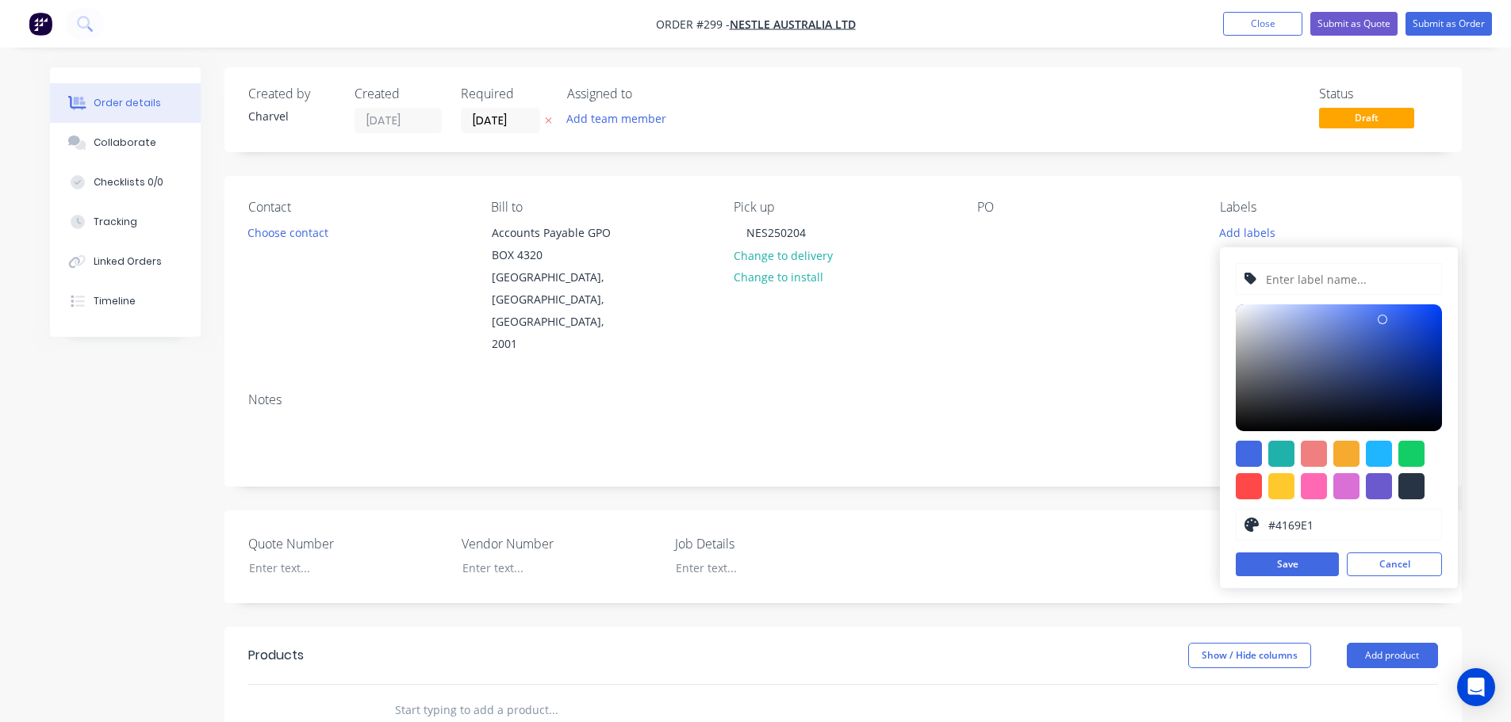
click at [1291, 282] on input "text" at bounding box center [1348, 279] width 169 height 30
type input "NES250204"
click at [1319, 559] on button "Save" at bounding box center [1286, 565] width 103 height 24
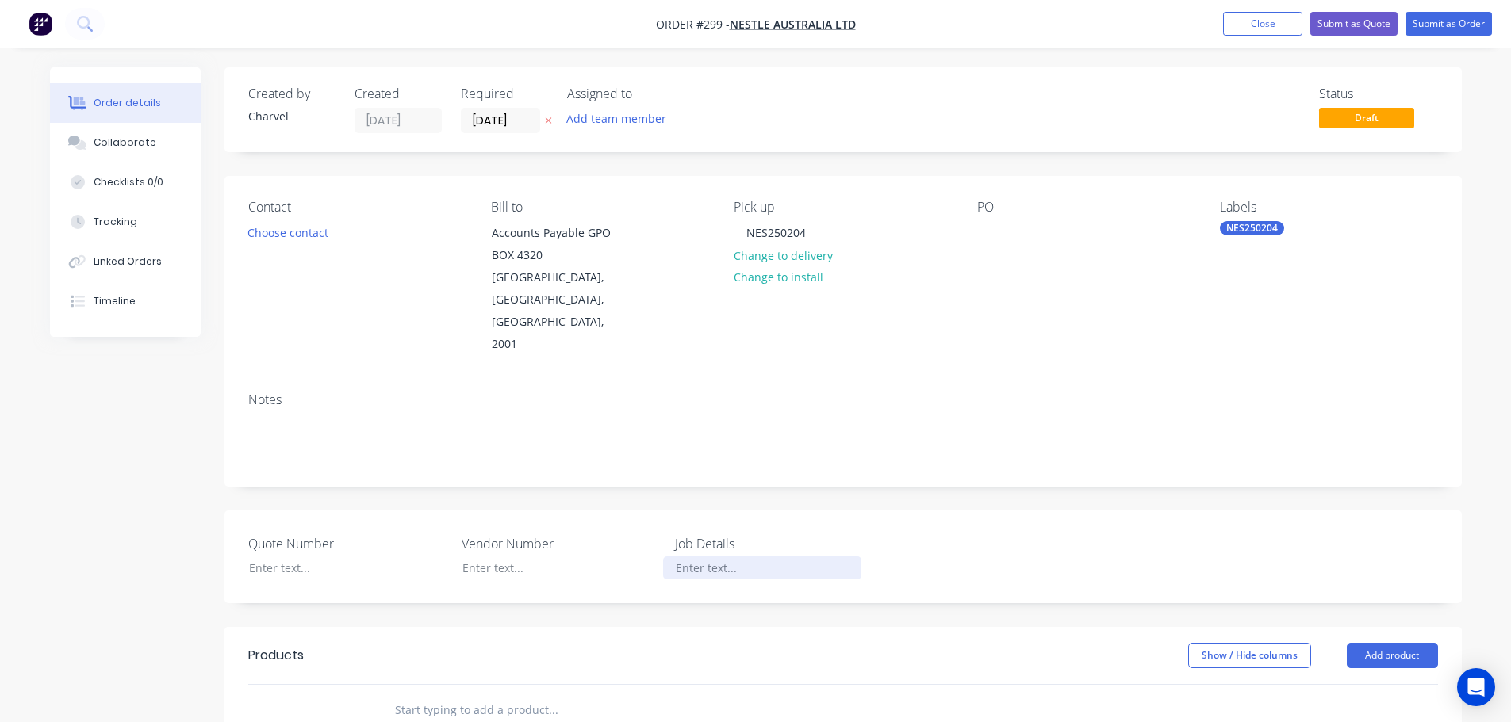
click at [724, 557] on div at bounding box center [762, 568] width 198 height 23
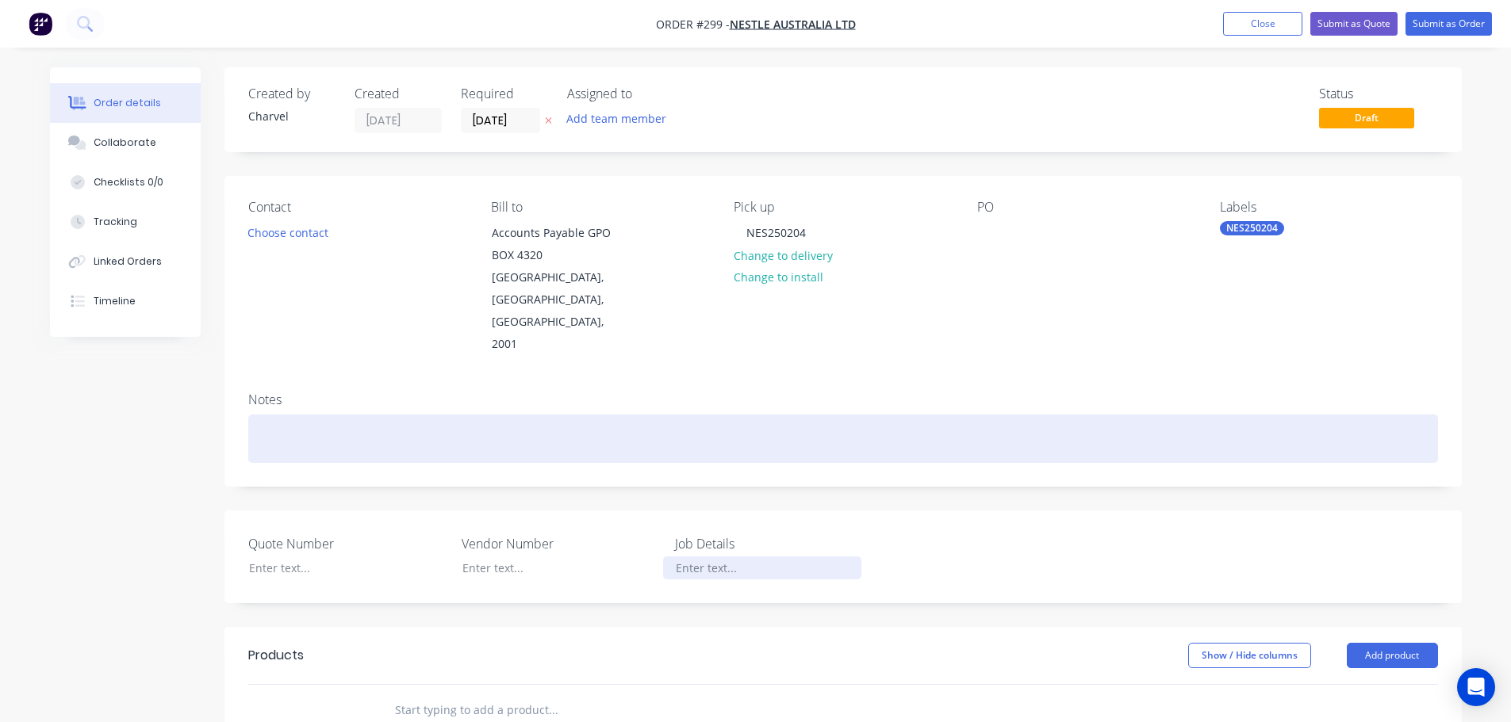
paste div
click at [400, 415] on div at bounding box center [842, 439] width 1189 height 48
paste div
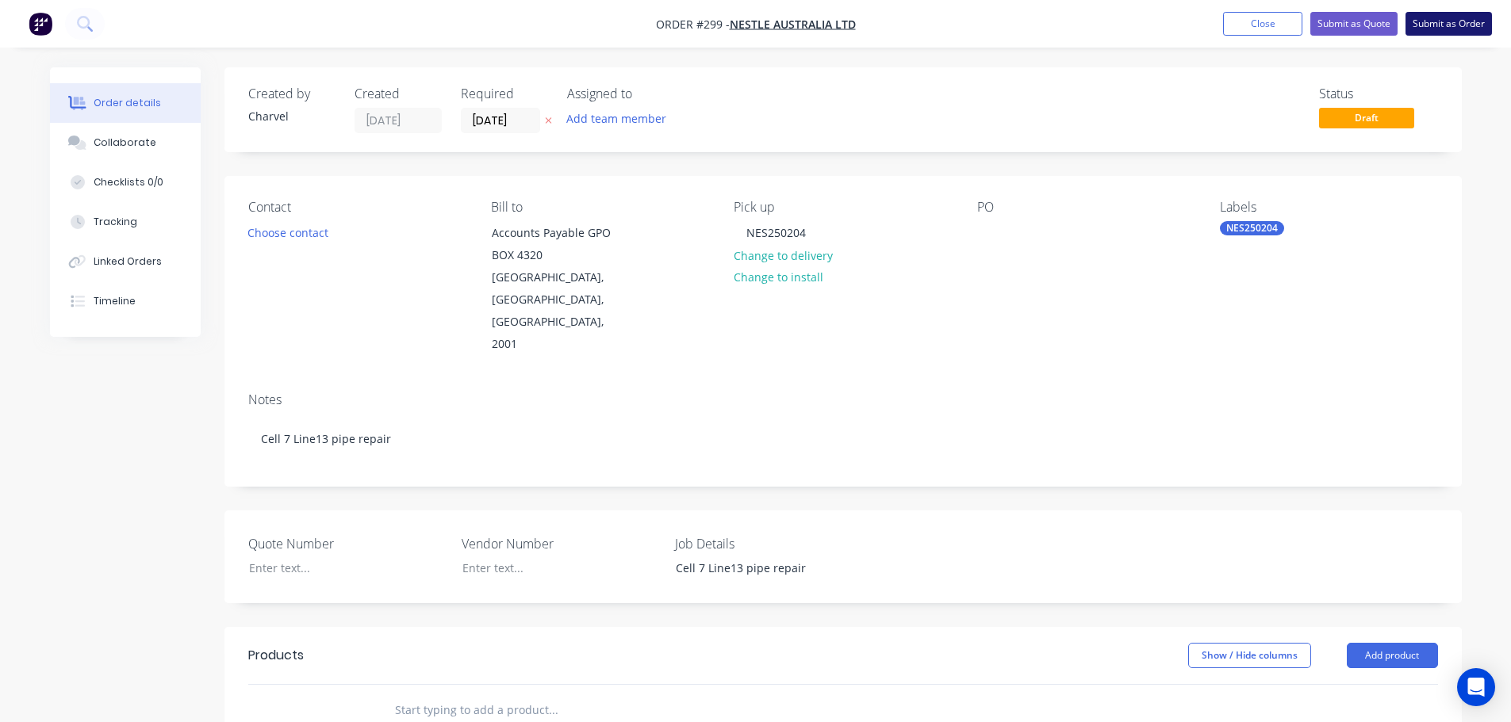
click at [1440, 25] on button "Submit as Order" at bounding box center [1448, 24] width 86 height 24
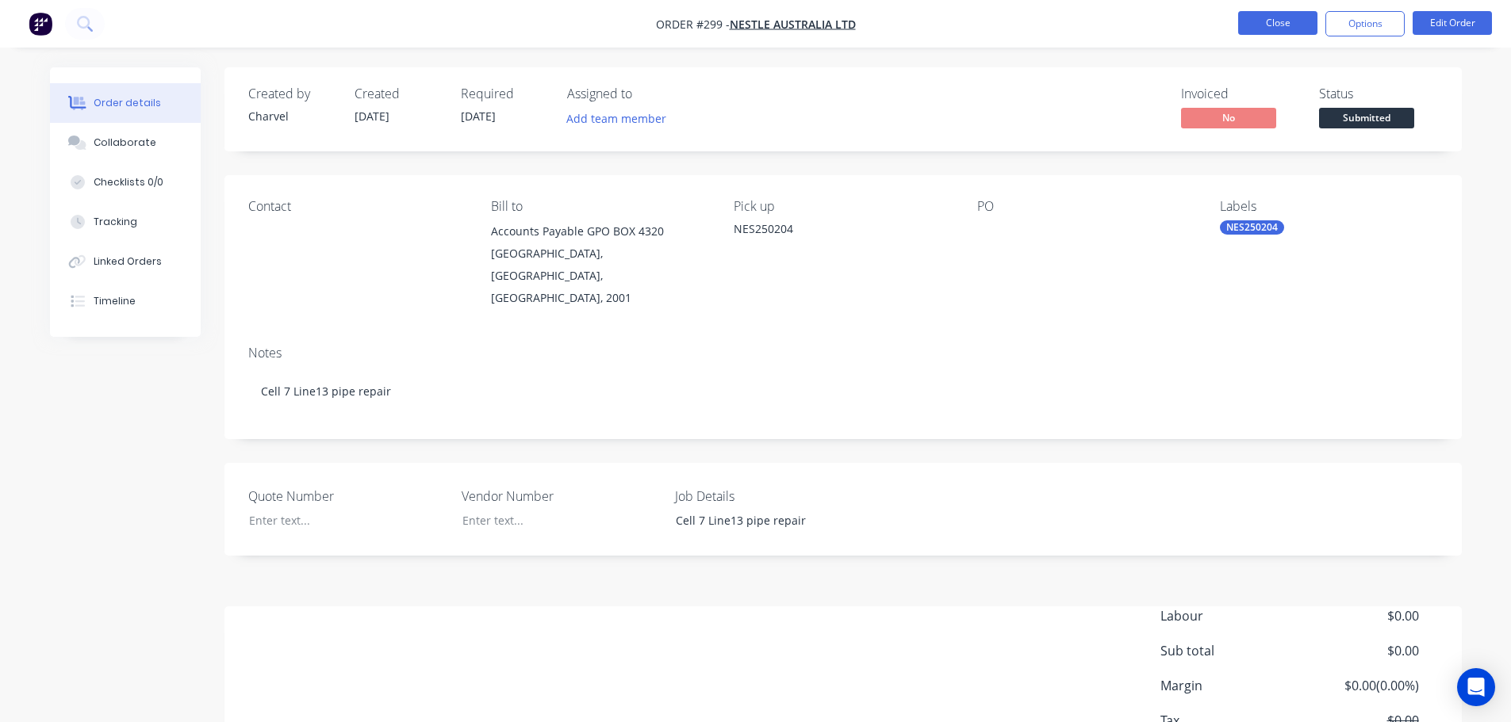
click at [1276, 23] on button "Close" at bounding box center [1277, 23] width 79 height 24
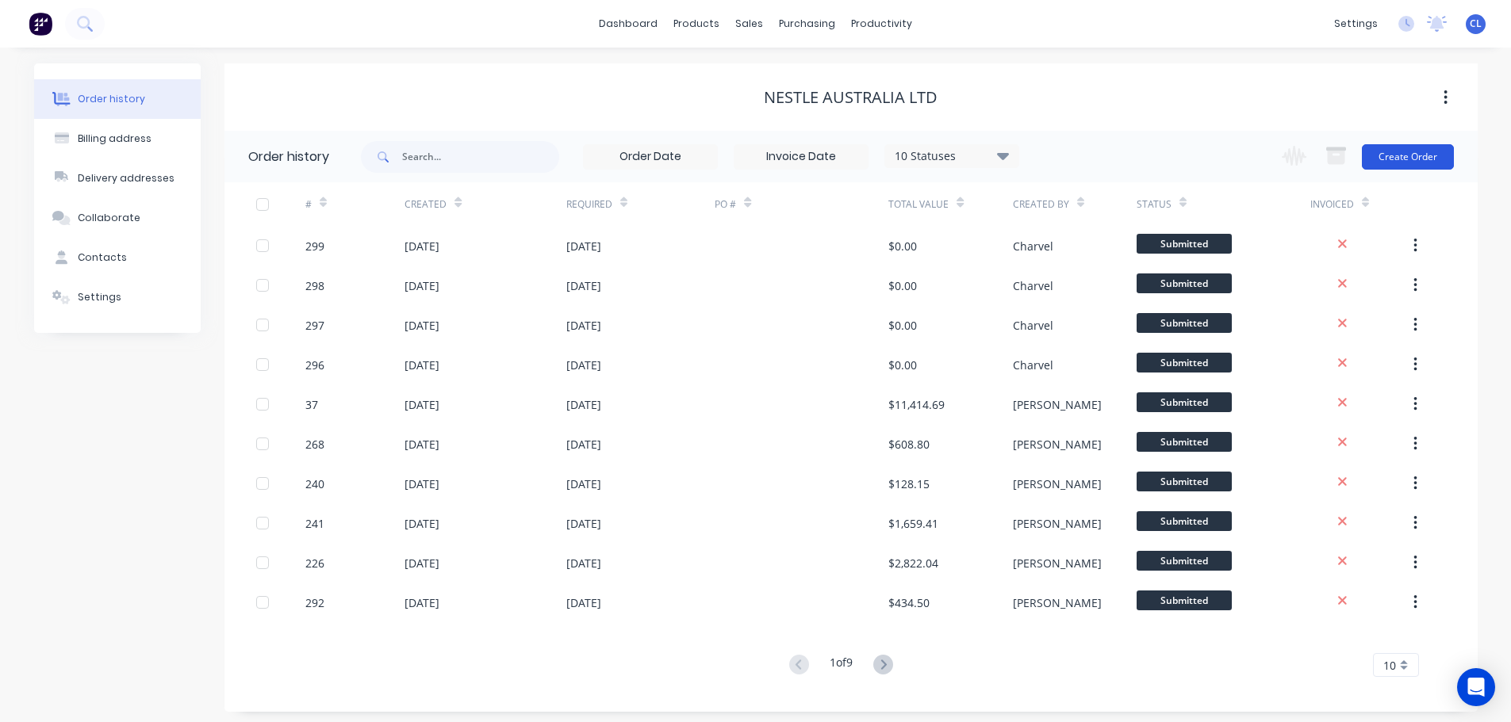
click at [1413, 158] on button "Create Order" at bounding box center [1408, 156] width 92 height 25
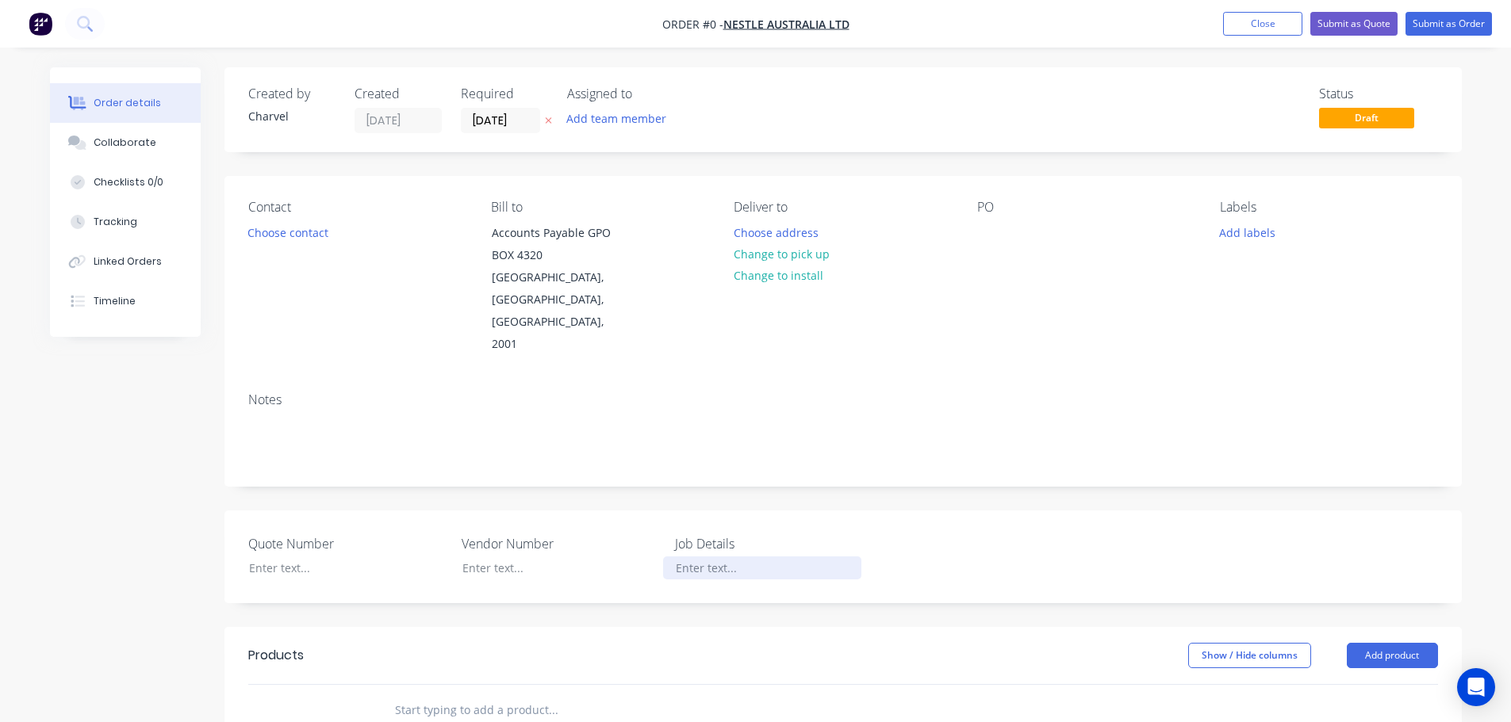
click at [712, 557] on div at bounding box center [762, 568] width 198 height 23
paste div
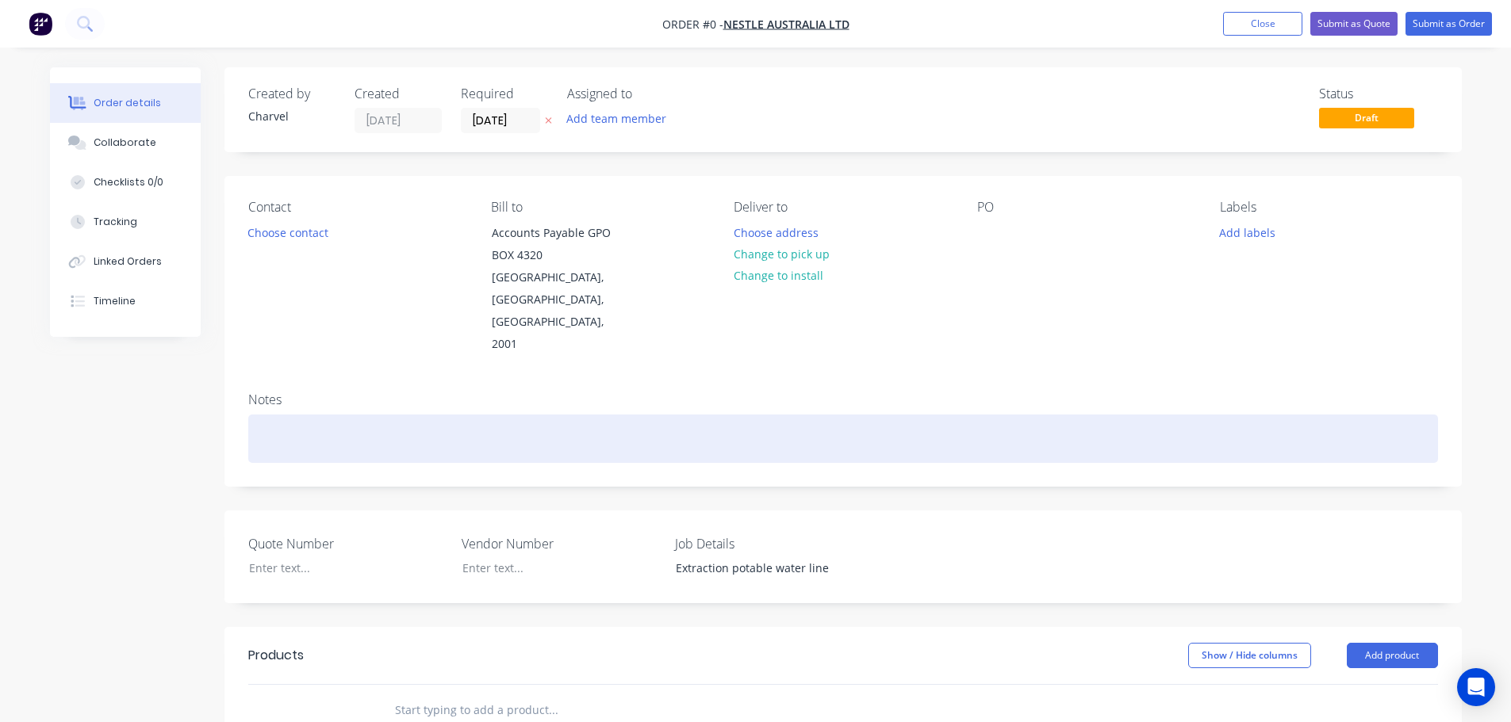
click at [340, 406] on div "Order details Collaborate Checklists 0/0 Tracking Linked Orders Timeline Order …" at bounding box center [755, 604] width 1443 height 1075
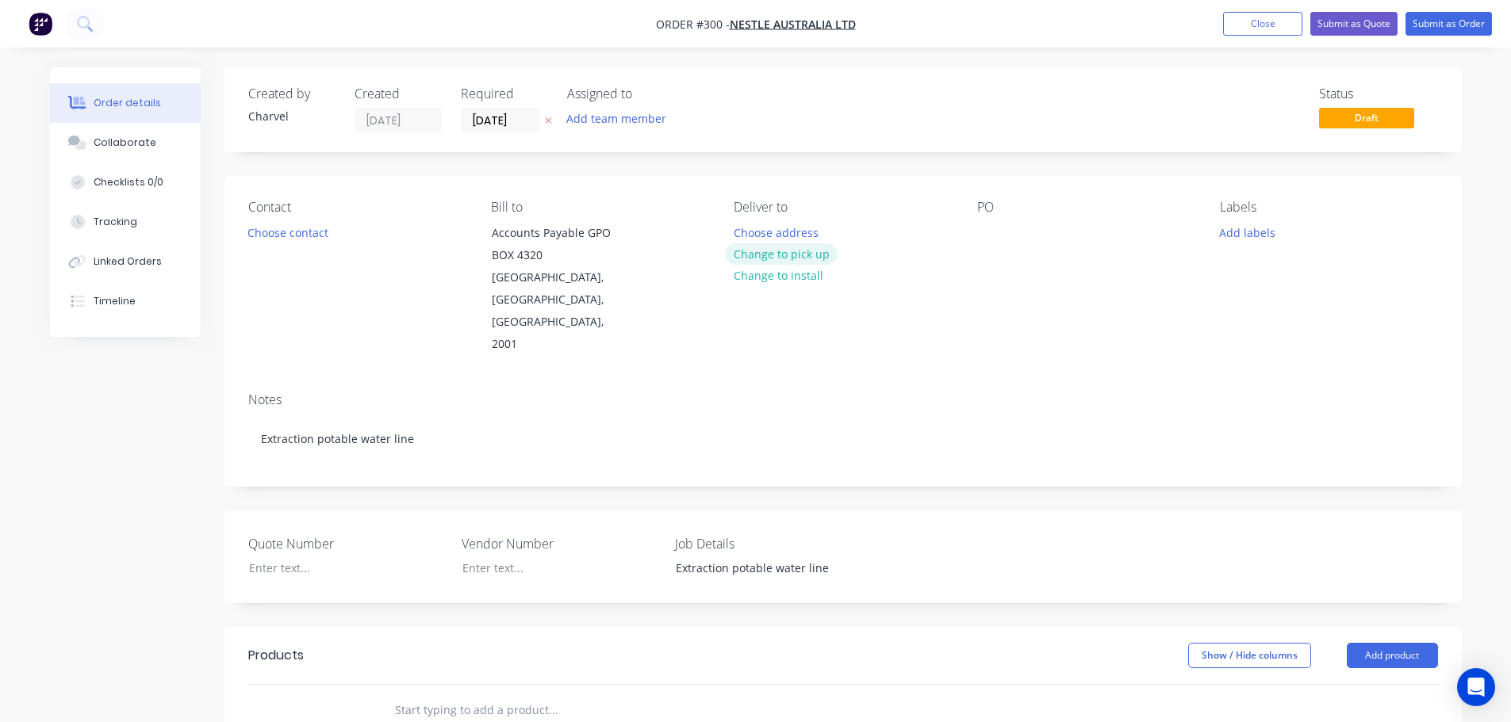
click at [767, 251] on button "Change to pick up" at bounding box center [781, 253] width 113 height 21
click at [756, 233] on div at bounding box center [746, 232] width 25 height 23
click at [1236, 234] on button "Add labels" at bounding box center [1247, 231] width 73 height 21
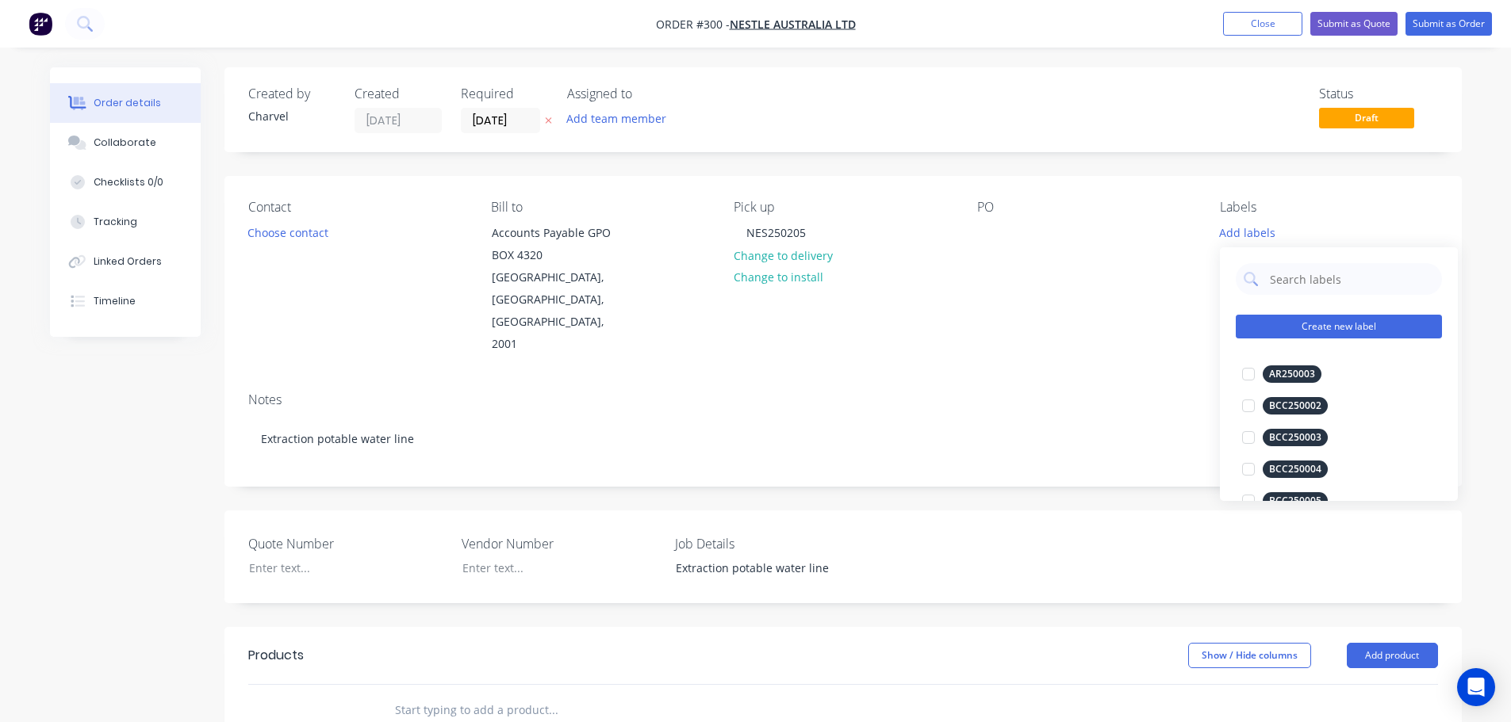
click at [1295, 317] on button "Create new label" at bounding box center [1338, 327] width 206 height 24
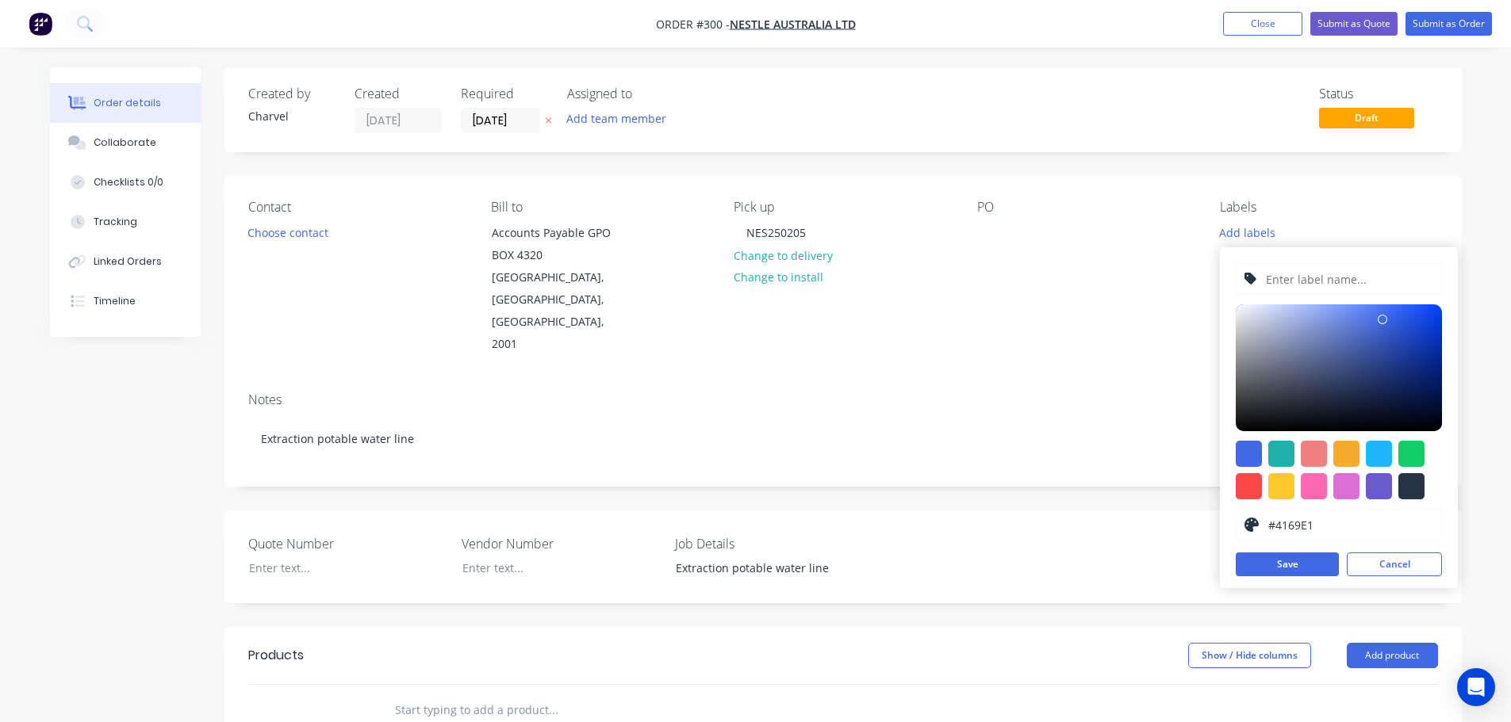
drag, startPoint x: 1288, startPoint y: 288, endPoint x: 1275, endPoint y: 288, distance: 12.7
click at [1288, 288] on input "text" at bounding box center [1348, 279] width 169 height 30
type input "NES250205"
click at [1312, 568] on button "Save" at bounding box center [1286, 565] width 103 height 24
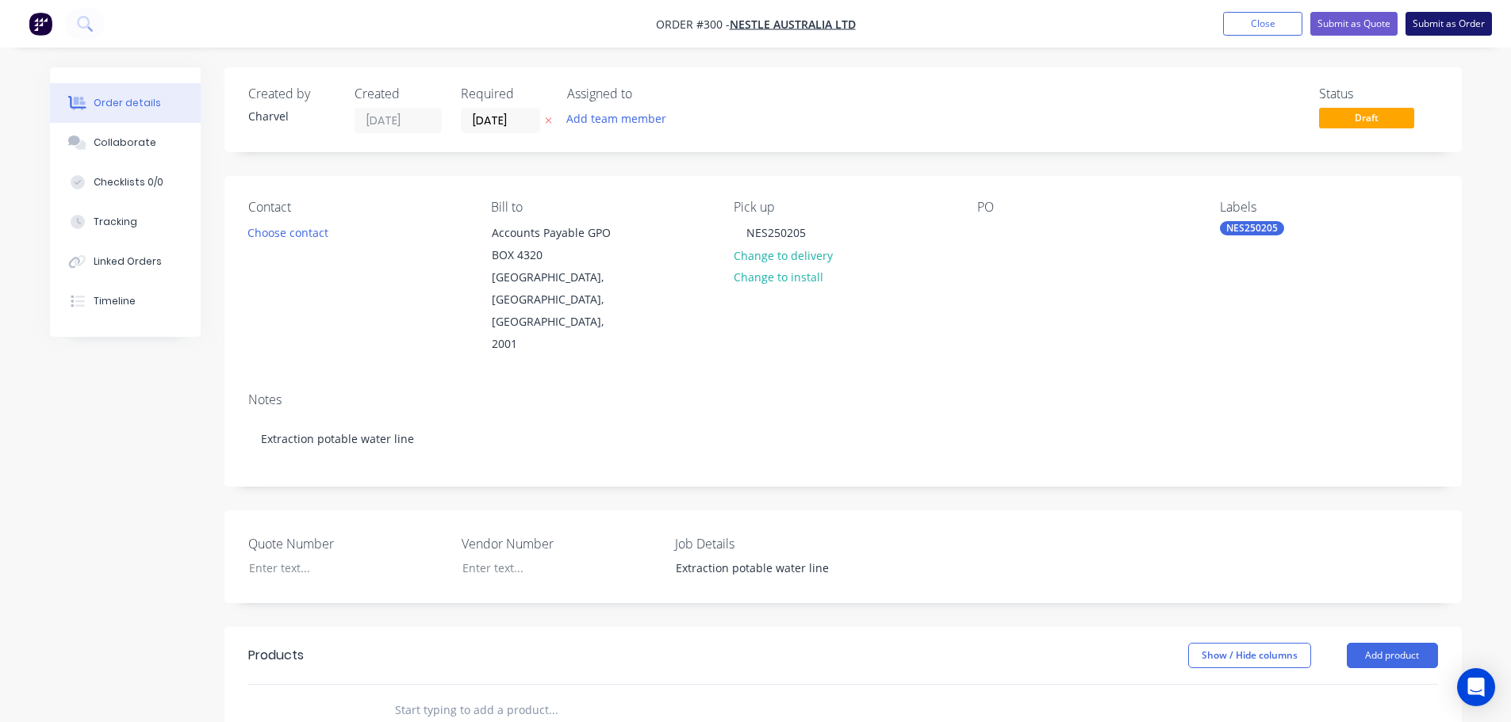
click at [1439, 30] on button "Submit as Order" at bounding box center [1448, 24] width 86 height 24
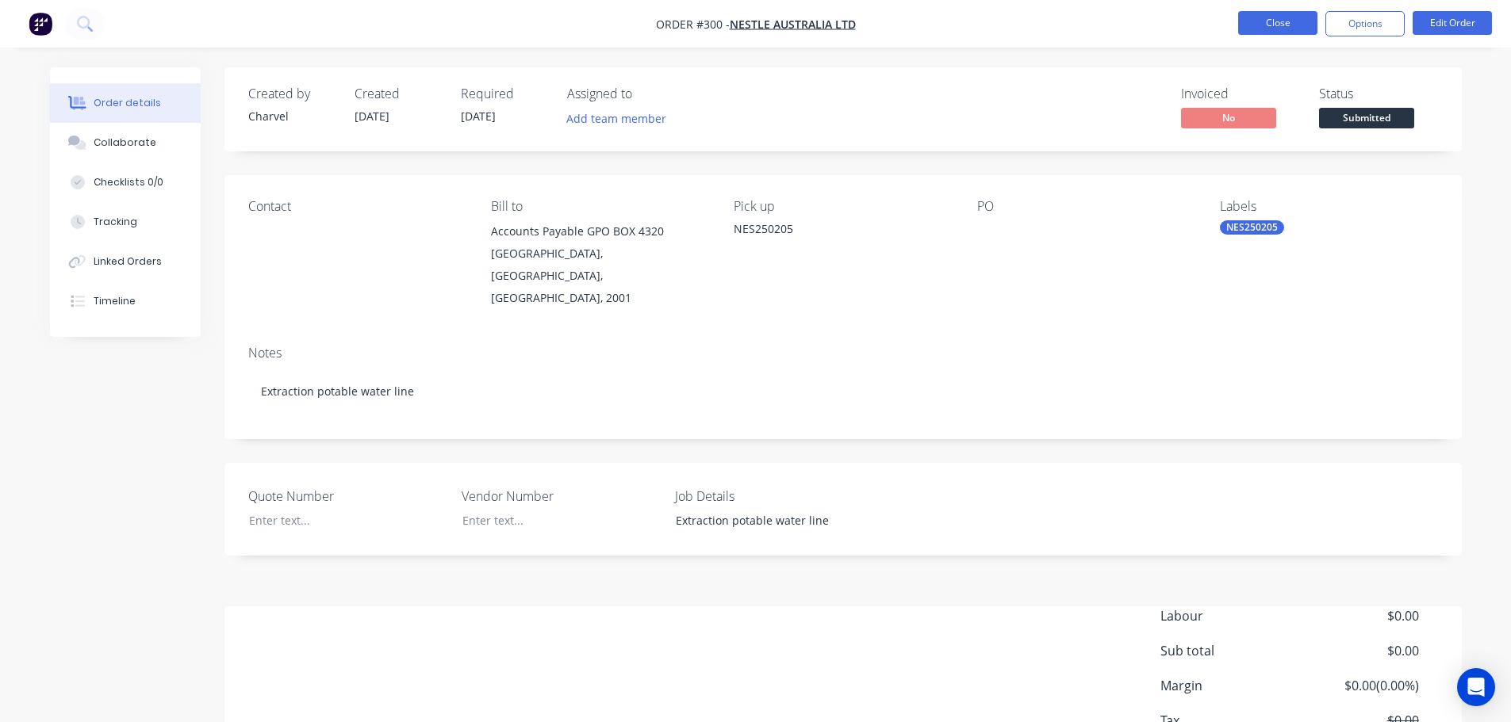
click at [1278, 26] on button "Close" at bounding box center [1277, 23] width 79 height 24
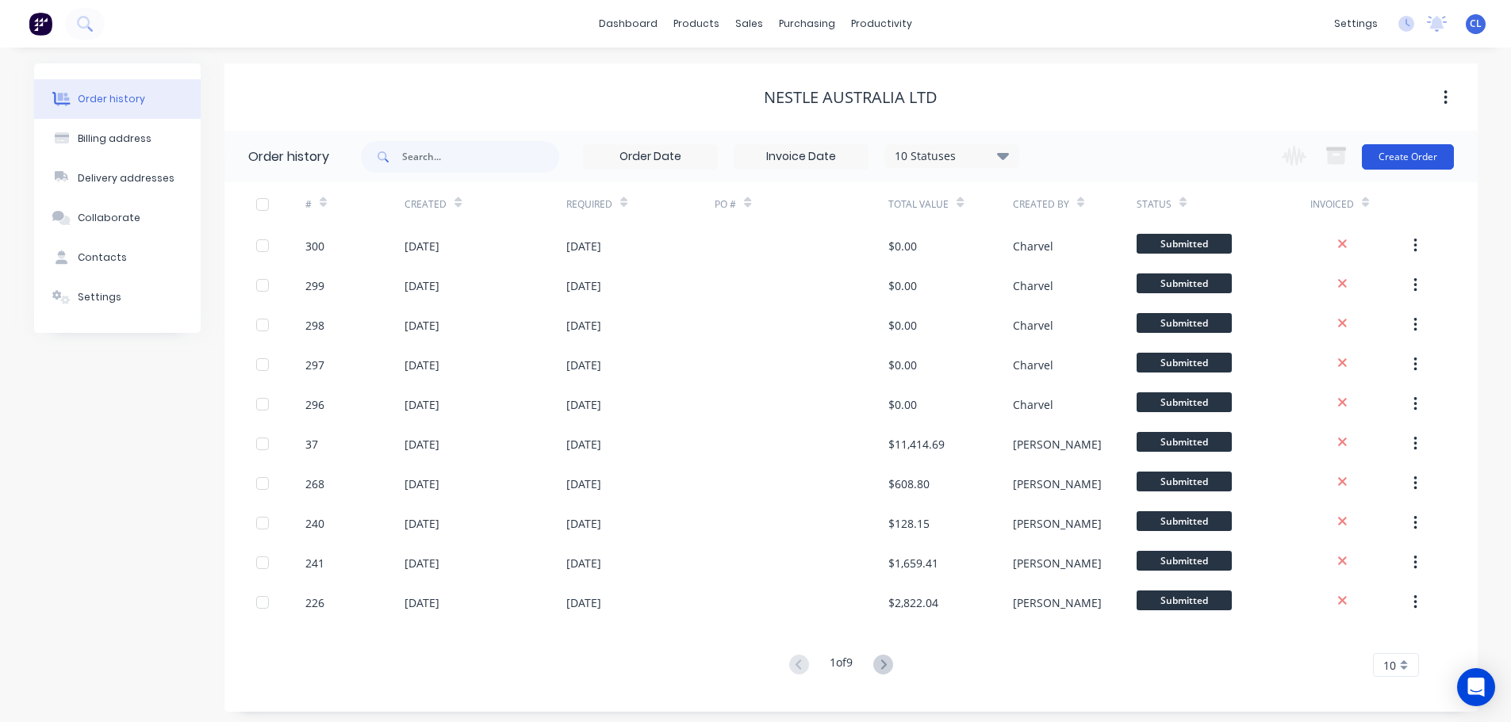
click at [1415, 155] on button "Create Order" at bounding box center [1408, 156] width 92 height 25
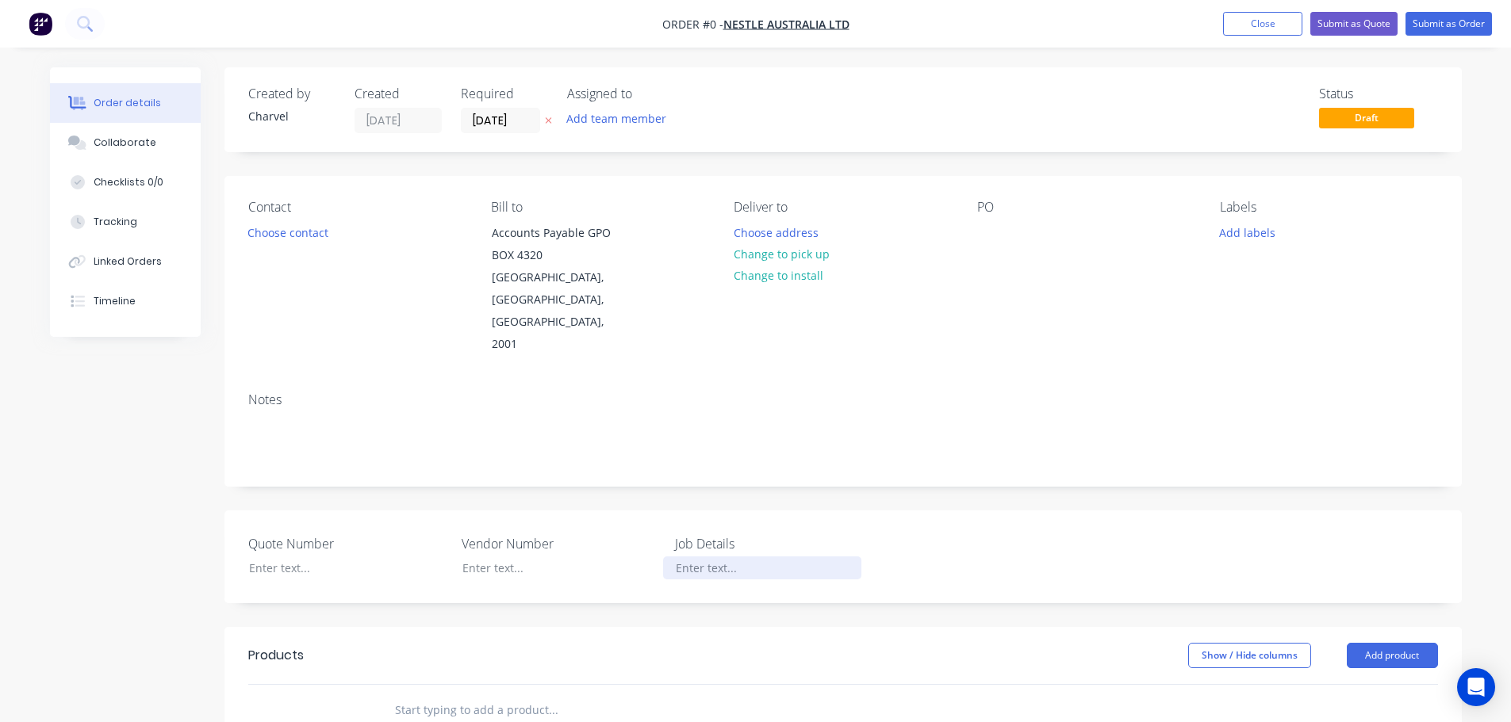
click at [680, 557] on div at bounding box center [762, 568] width 198 height 23
paste div
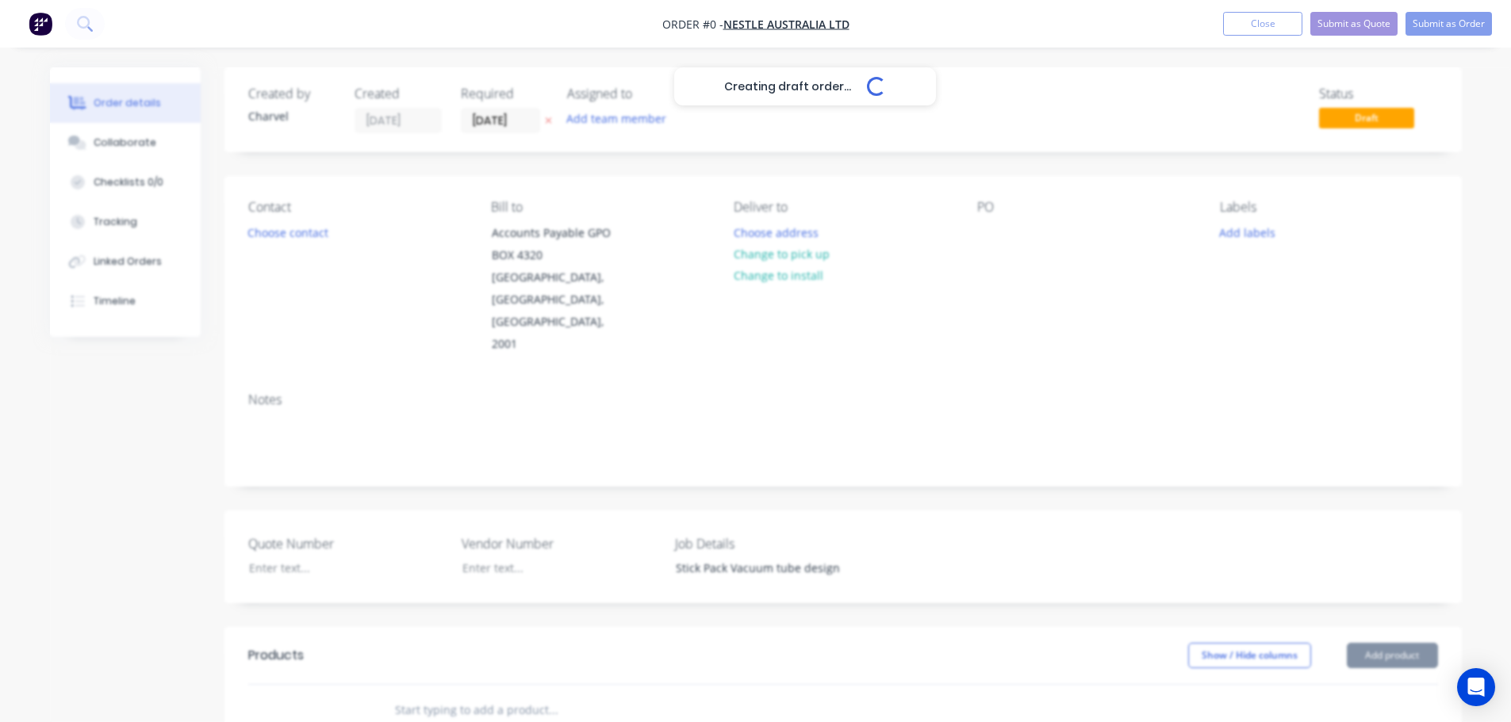
click at [445, 424] on div "Creating draft order... Loading... Order details Collaborate Checklists 0/0 Tra…" at bounding box center [755, 604] width 1443 height 1075
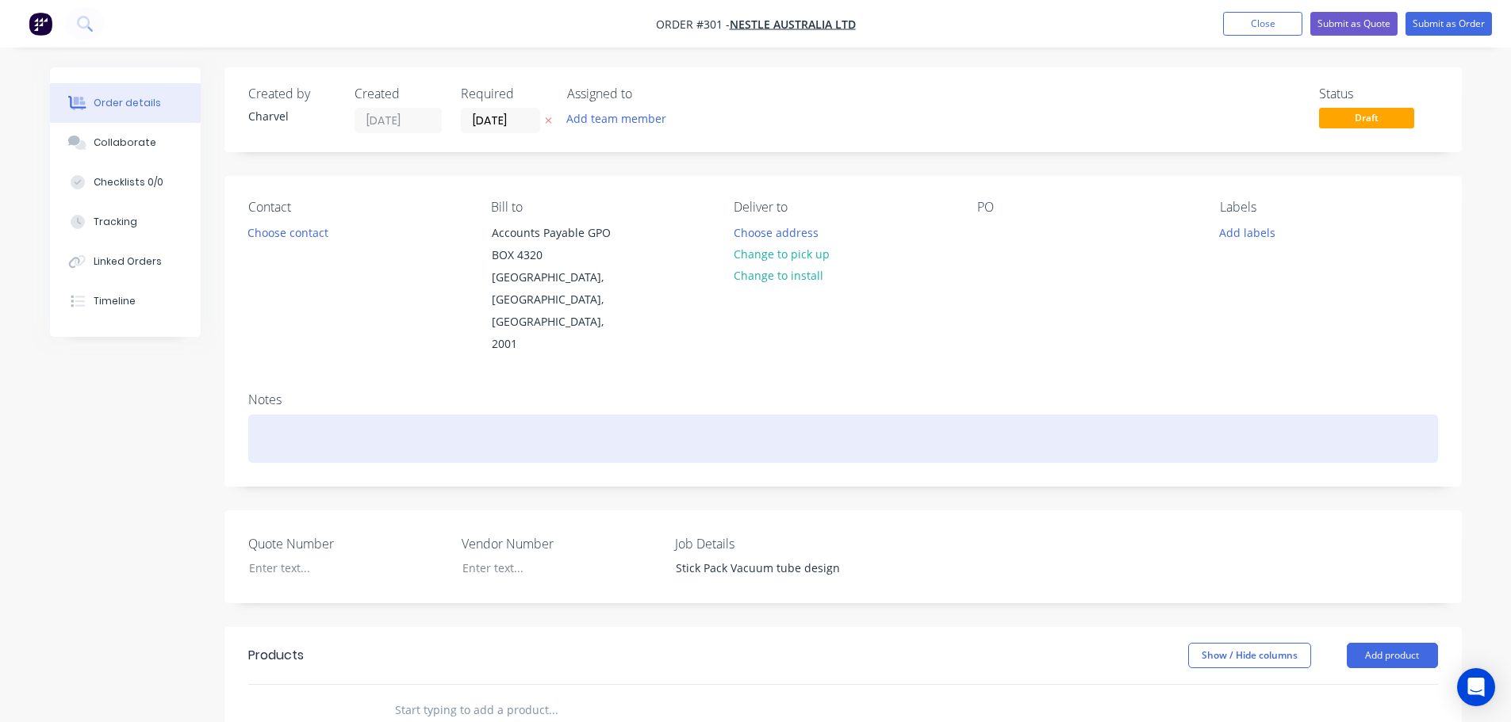
click at [412, 415] on div at bounding box center [842, 439] width 1189 height 48
paste div
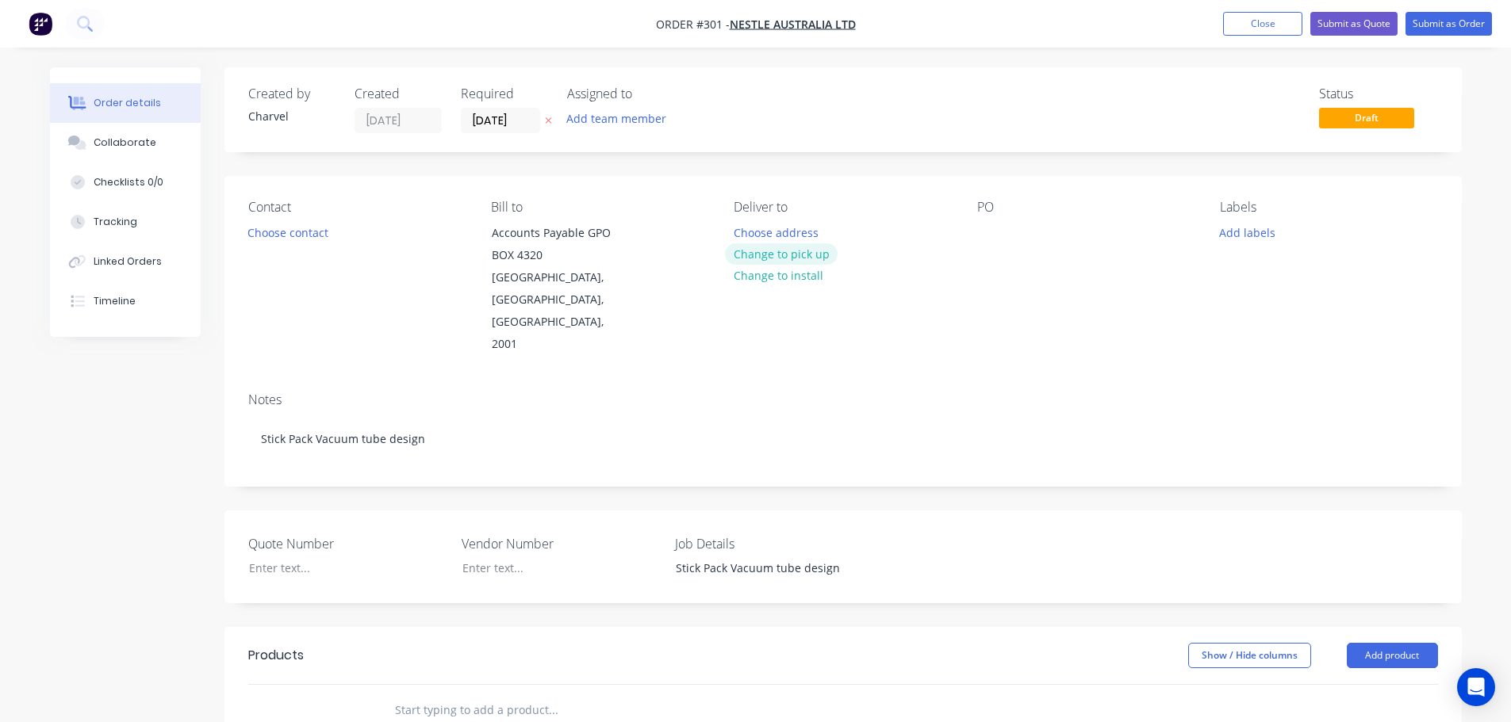
click at [783, 255] on button "Change to pick up" at bounding box center [781, 253] width 113 height 21
click at [751, 235] on div at bounding box center [746, 232] width 25 height 23
click at [1254, 239] on button "Add labels" at bounding box center [1247, 231] width 73 height 21
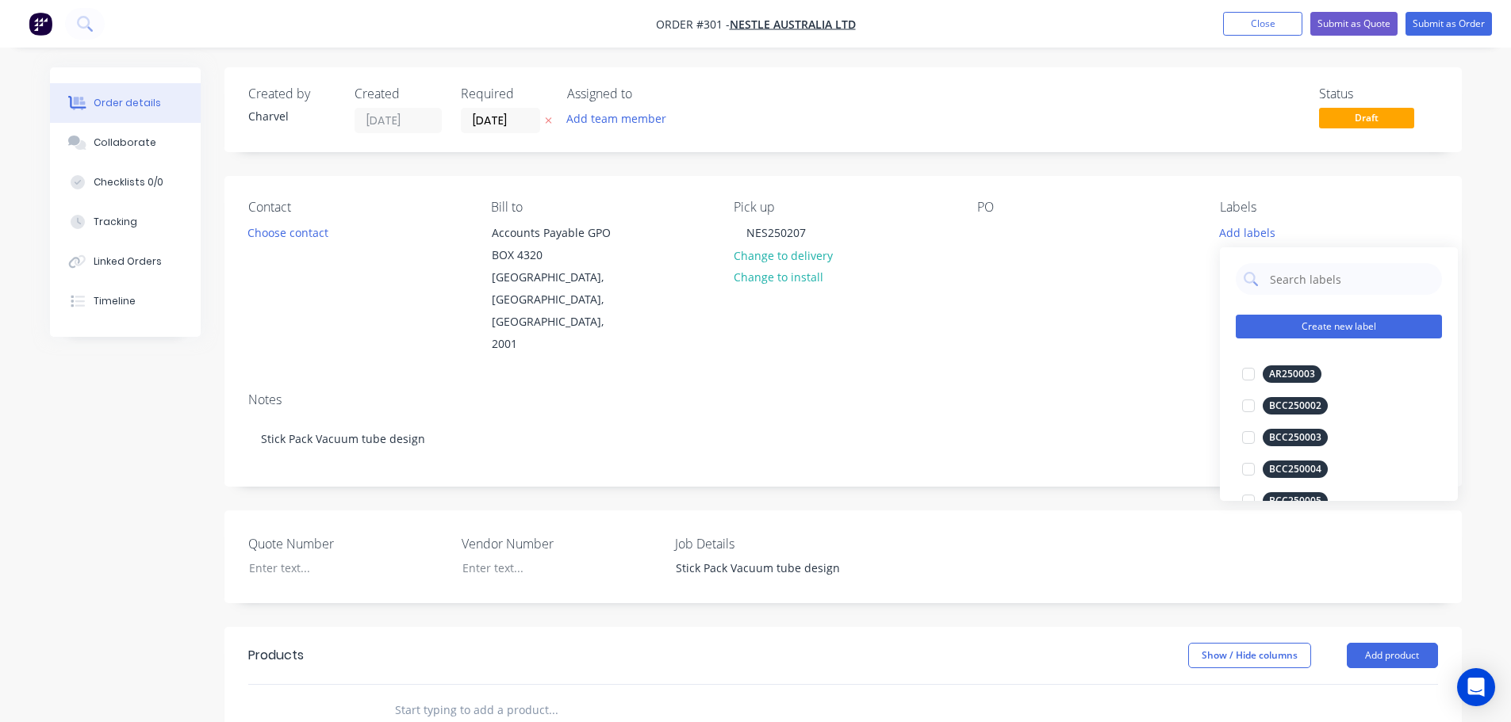
click at [1314, 320] on button "Create new label" at bounding box center [1338, 327] width 206 height 24
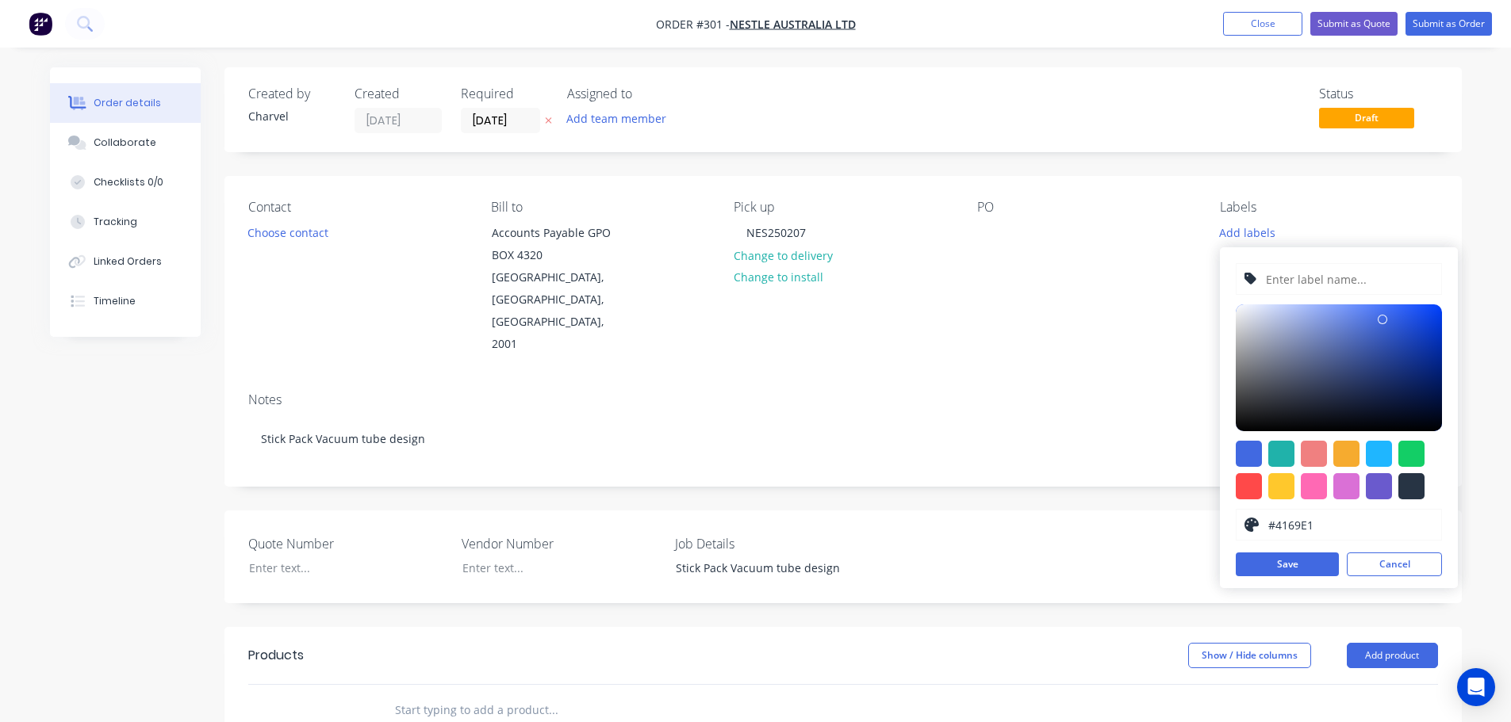
click at [1302, 288] on input "text" at bounding box center [1348, 279] width 169 height 30
type input "NES250207"
click at [1308, 562] on button "Save" at bounding box center [1286, 565] width 103 height 24
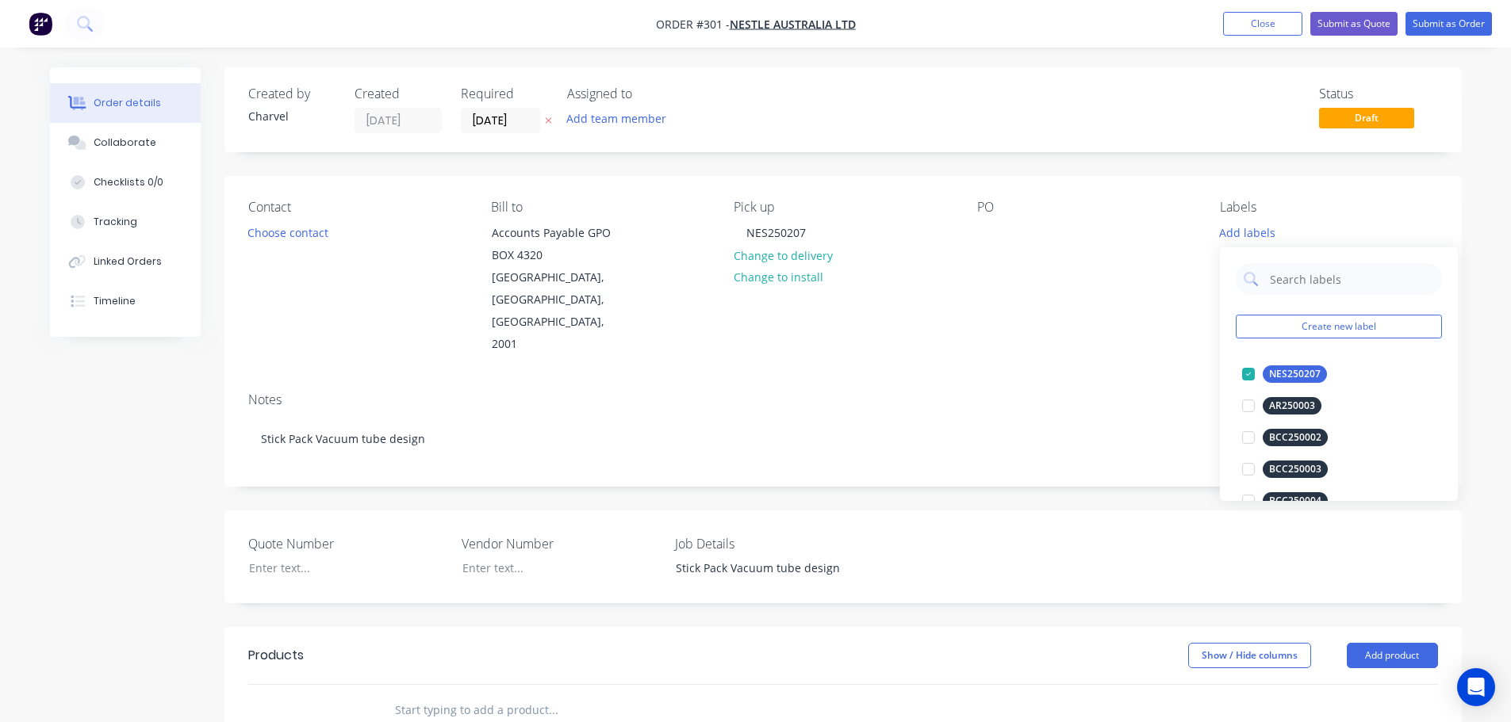
click at [1134, 511] on div "Quote Number Vendor Number Job Details Stick Pack Vacuum tube design" at bounding box center [842, 557] width 1237 height 93
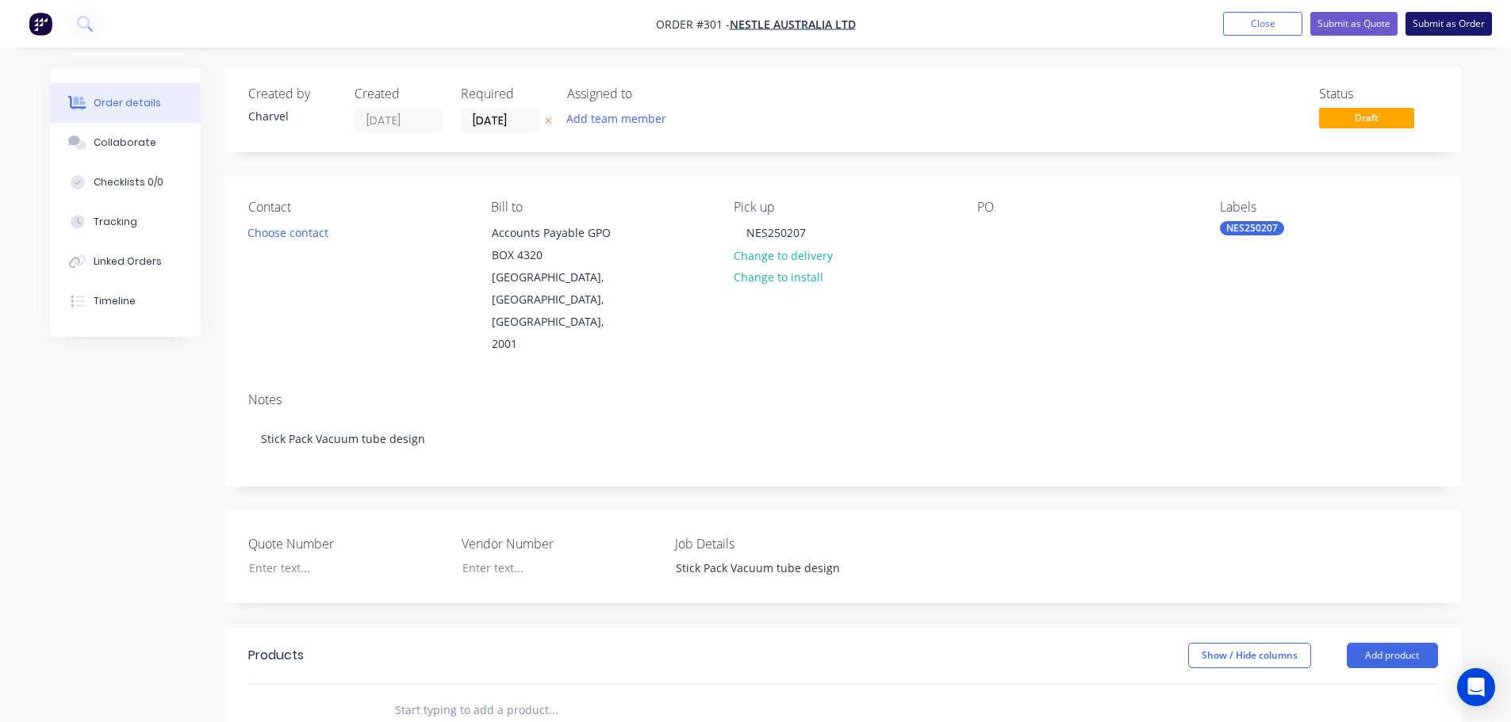
click at [1426, 22] on button "Submit as Order" at bounding box center [1448, 24] width 86 height 24
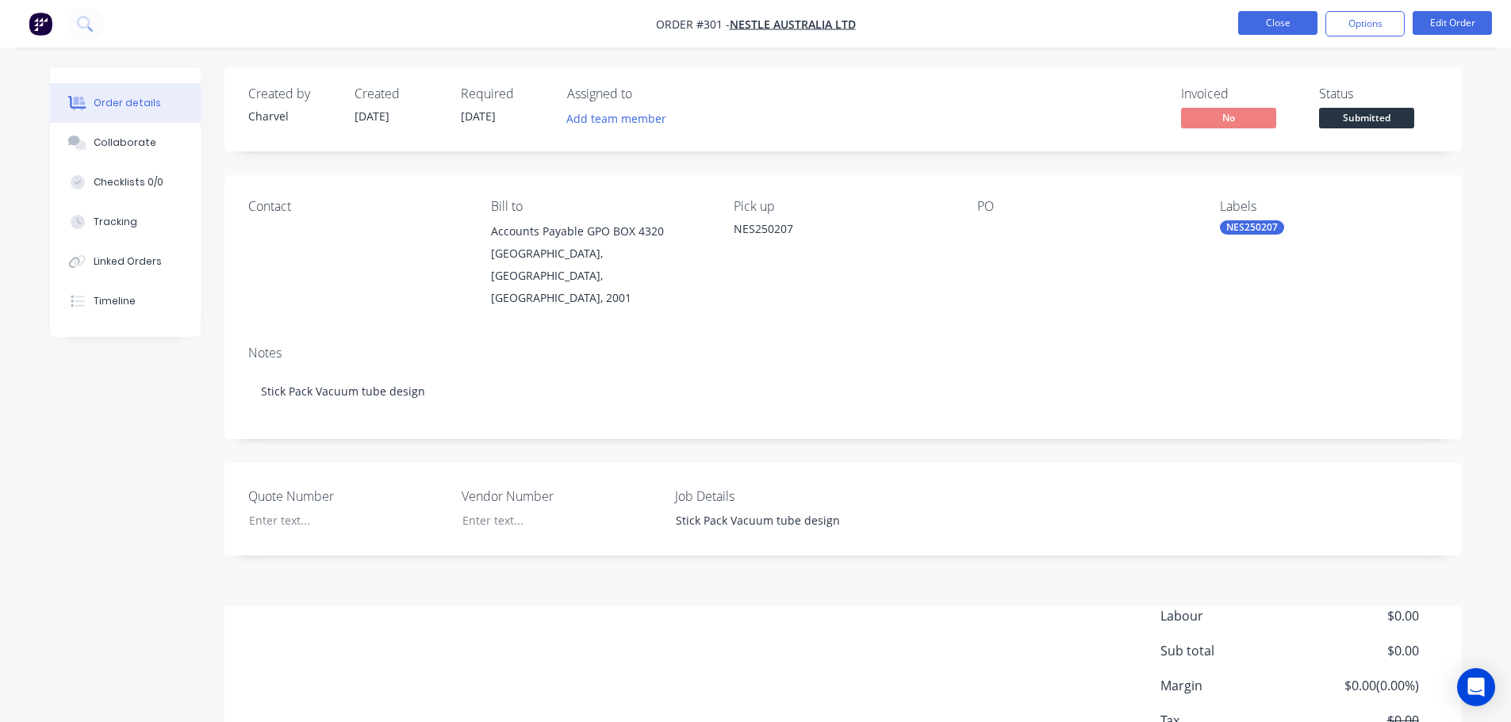
click at [1262, 25] on button "Close" at bounding box center [1277, 23] width 79 height 24
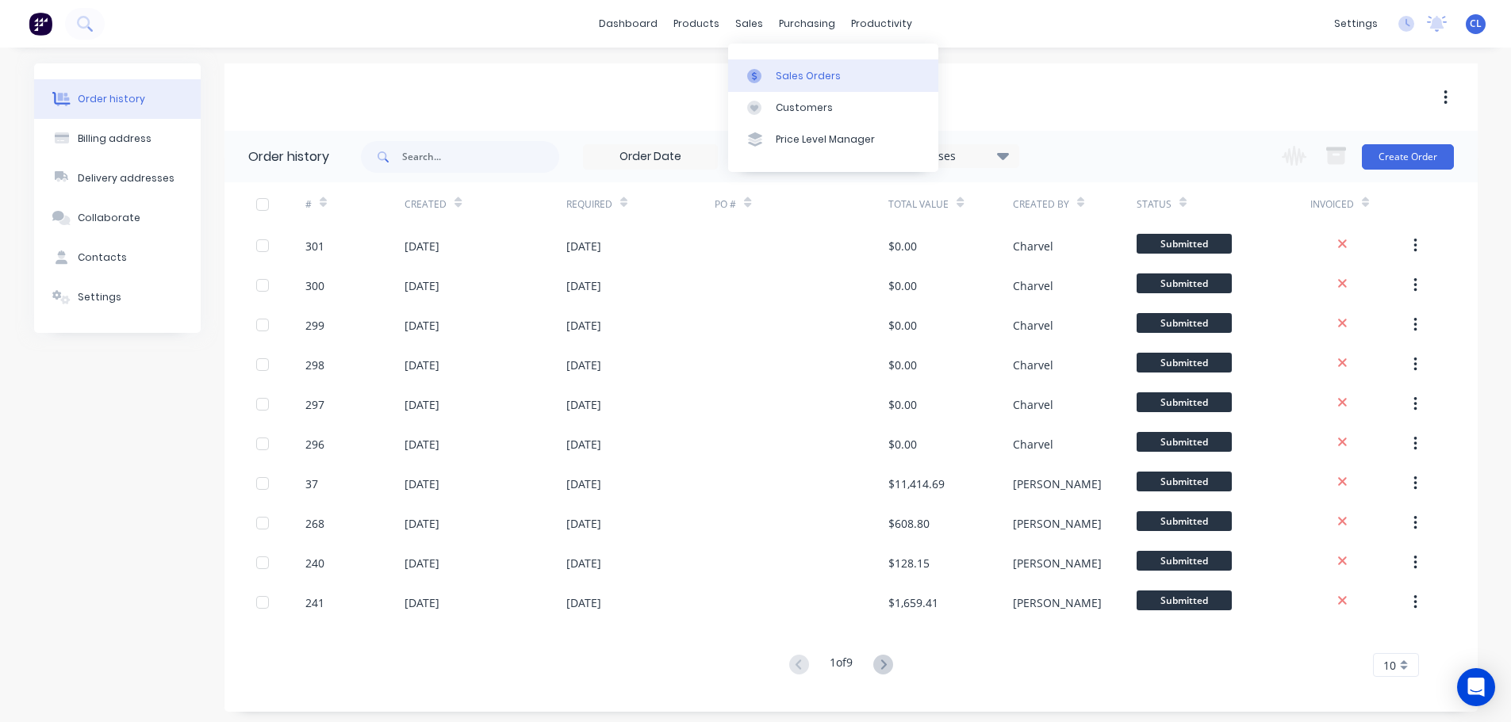
click at [770, 75] on div at bounding box center [759, 76] width 24 height 14
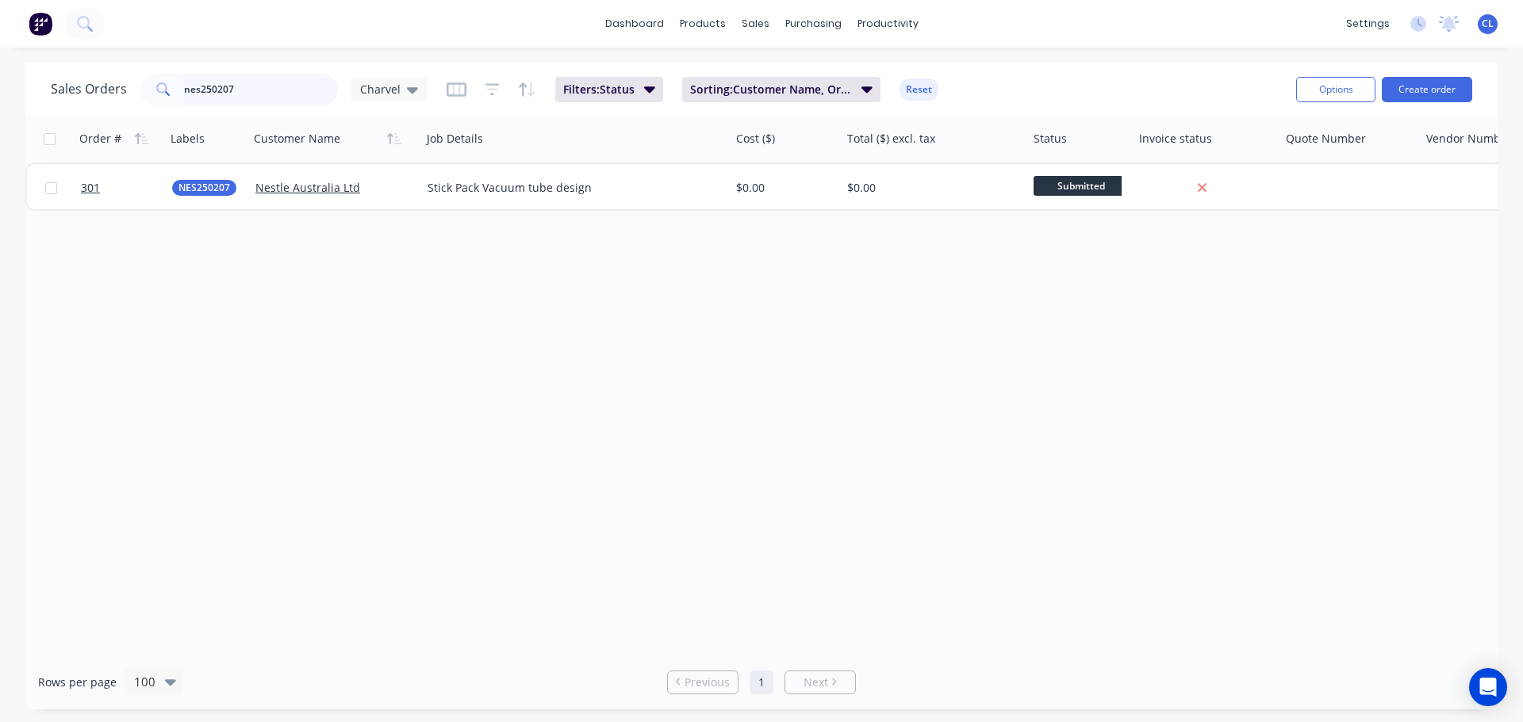
click at [63, 90] on div "Sales Orders nes250207 Charvel" at bounding box center [239, 90] width 377 height 32
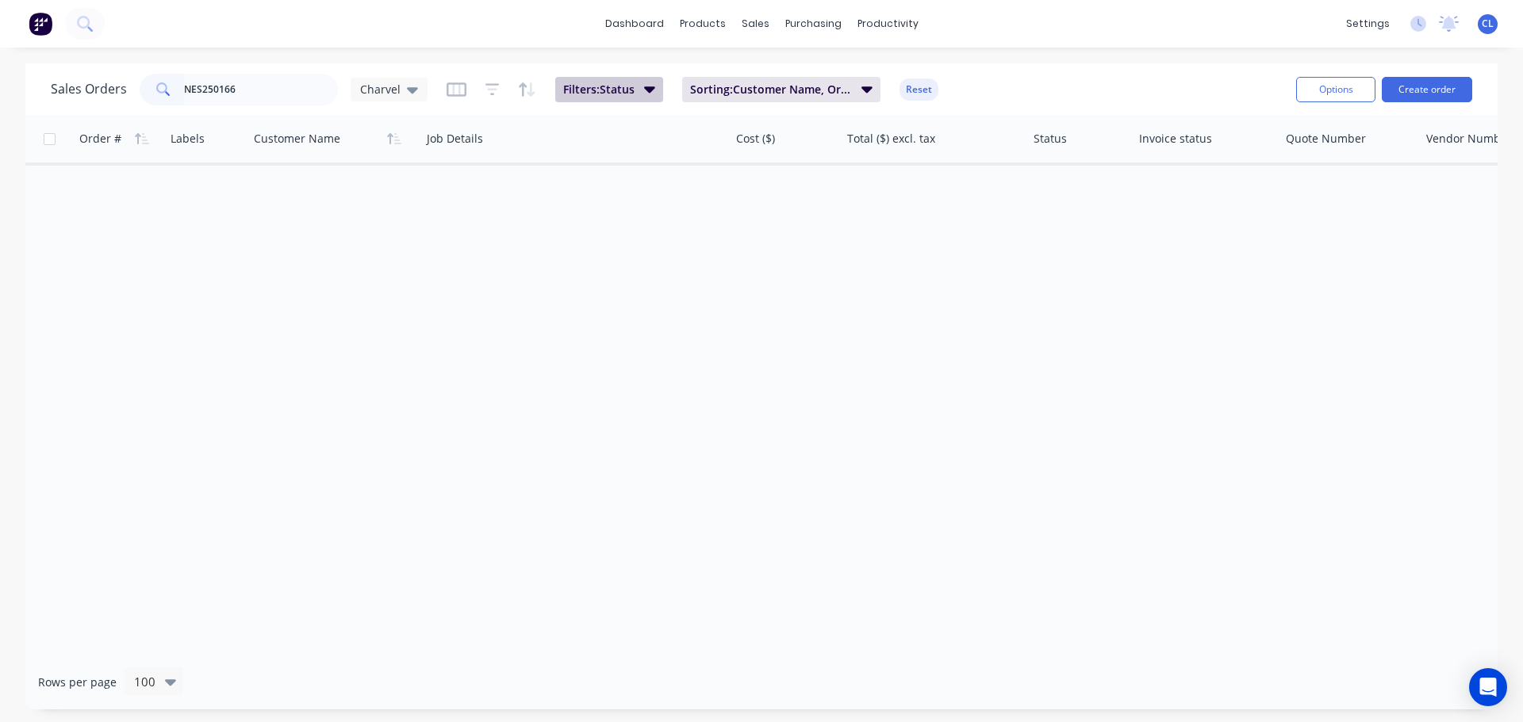
click at [647, 92] on icon "button" at bounding box center [649, 89] width 11 height 6
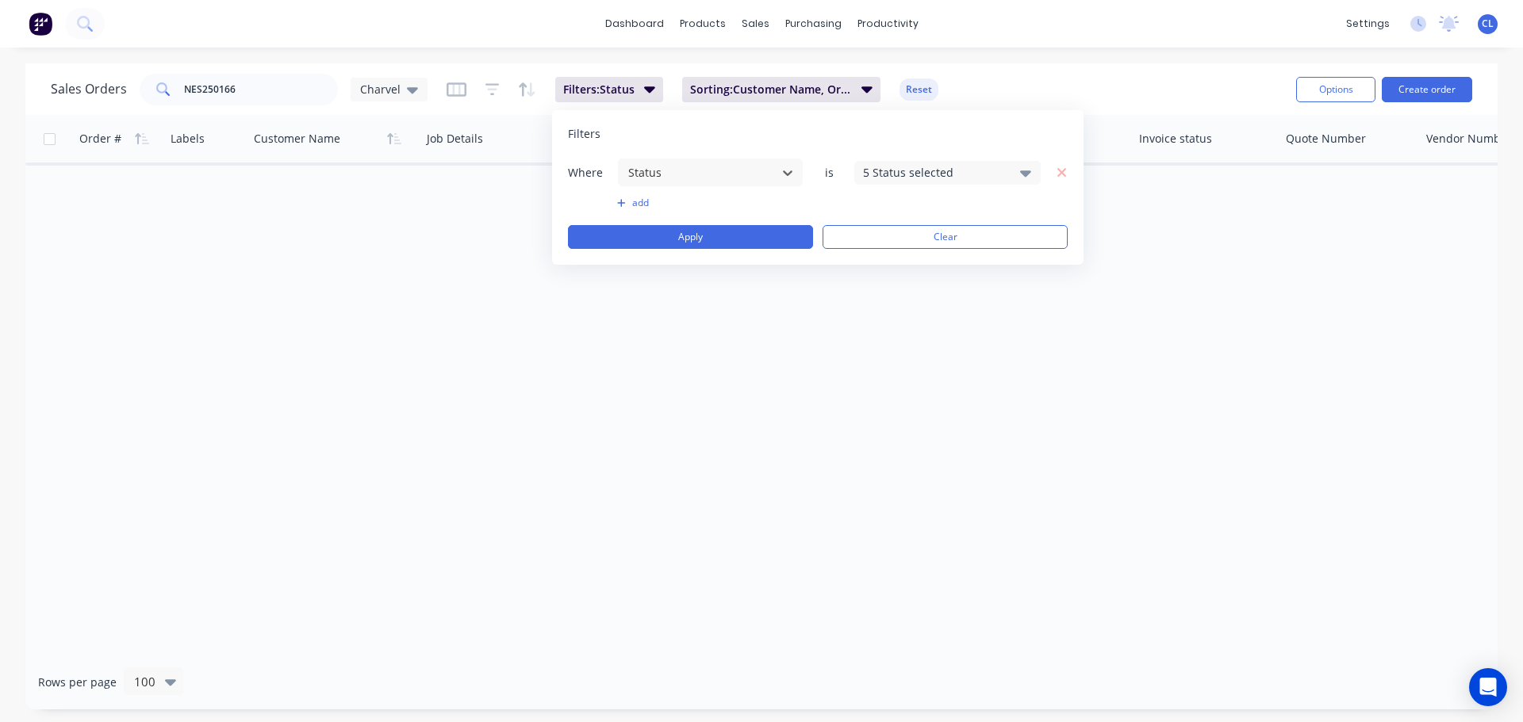
click at [1025, 177] on icon at bounding box center [1025, 172] width 11 height 17
click at [883, 262] on div at bounding box center [880, 260] width 32 height 32
click at [952, 132] on div "Filters" at bounding box center [818, 134] width 500 height 16
click at [745, 236] on button "Apply" at bounding box center [690, 237] width 245 height 24
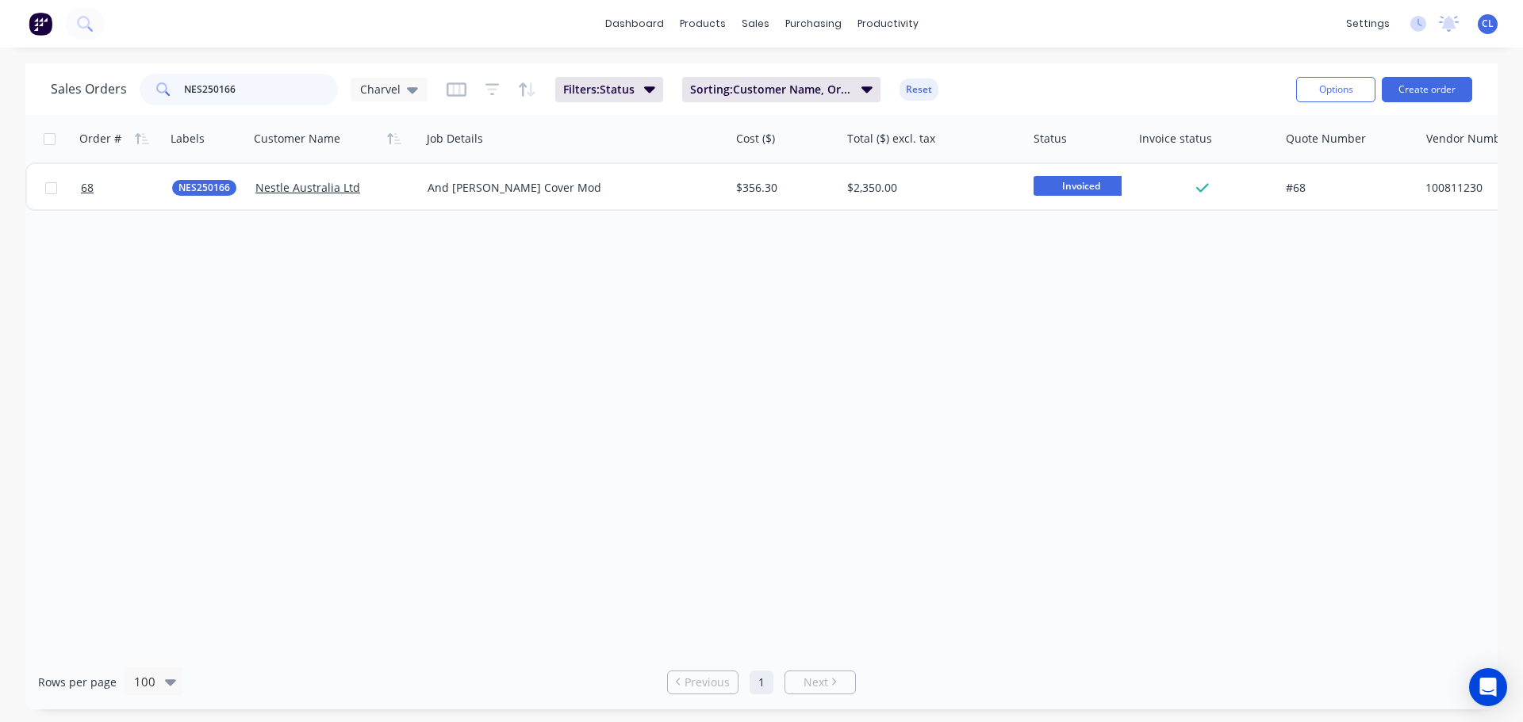
drag, startPoint x: 297, startPoint y: 88, endPoint x: 20, endPoint y: 73, distance: 277.2
click at [20, 73] on div "Sales Orders NES250166 Charvel Filters: Status Sorting: Customer Name, Order # …" at bounding box center [761, 386] width 1523 height 646
type input "nes250157"
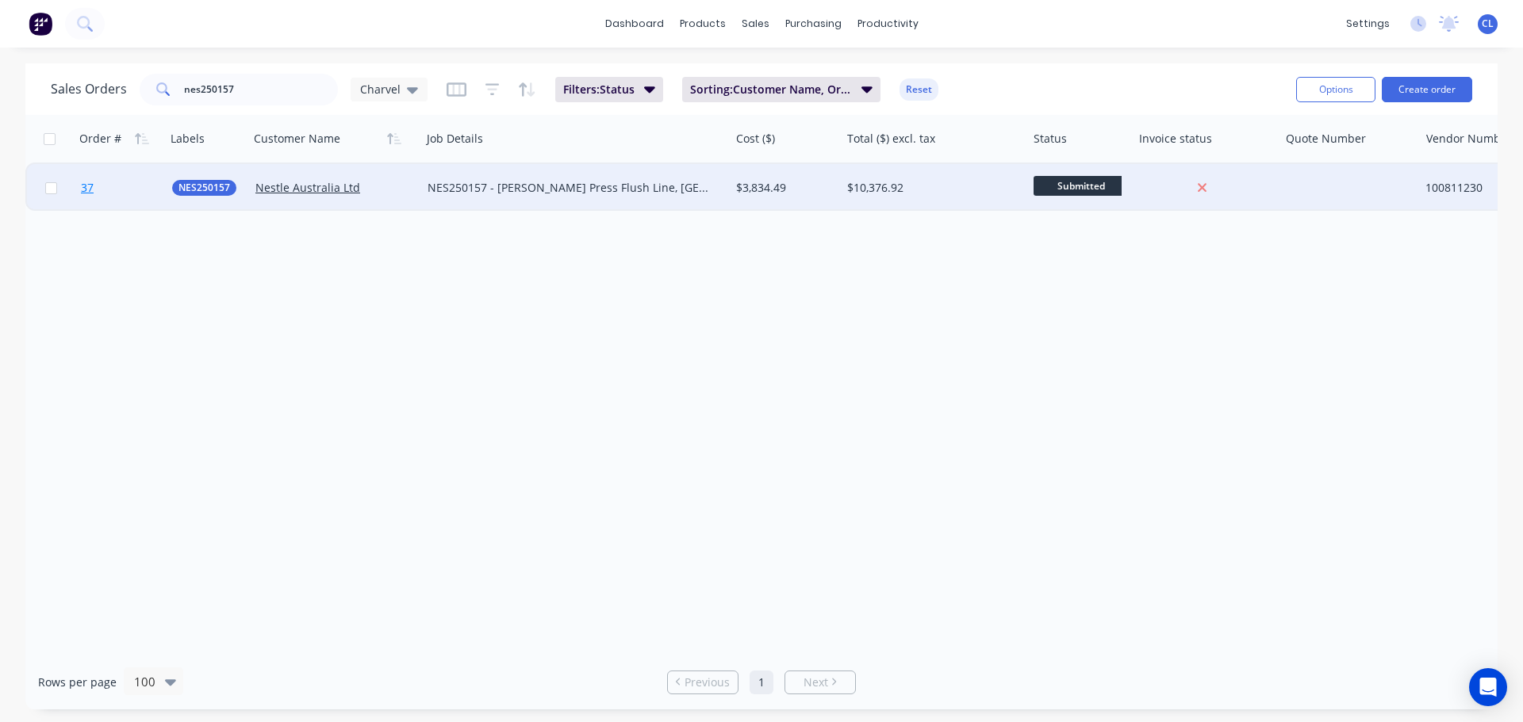
click at [83, 193] on span "37" at bounding box center [87, 188] width 13 height 16
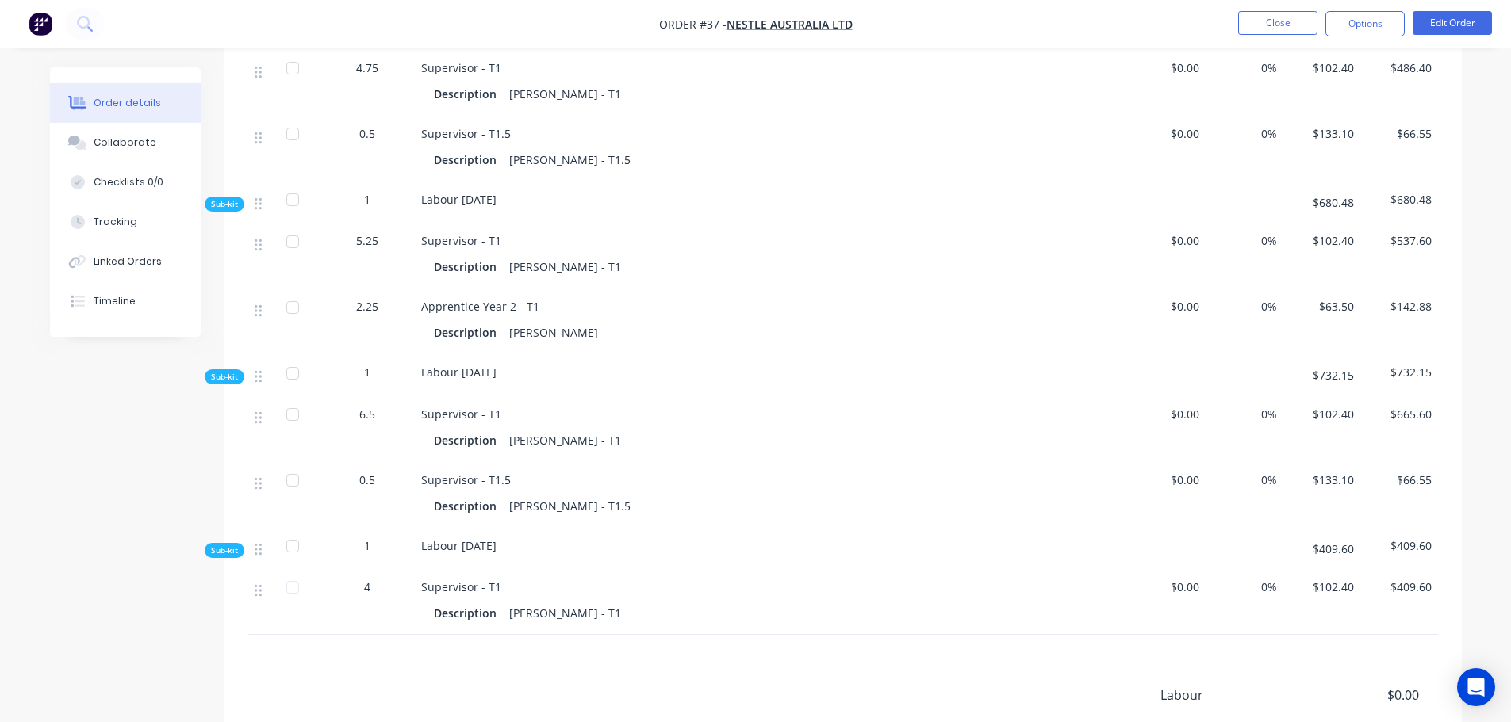
scroll to position [5389, 0]
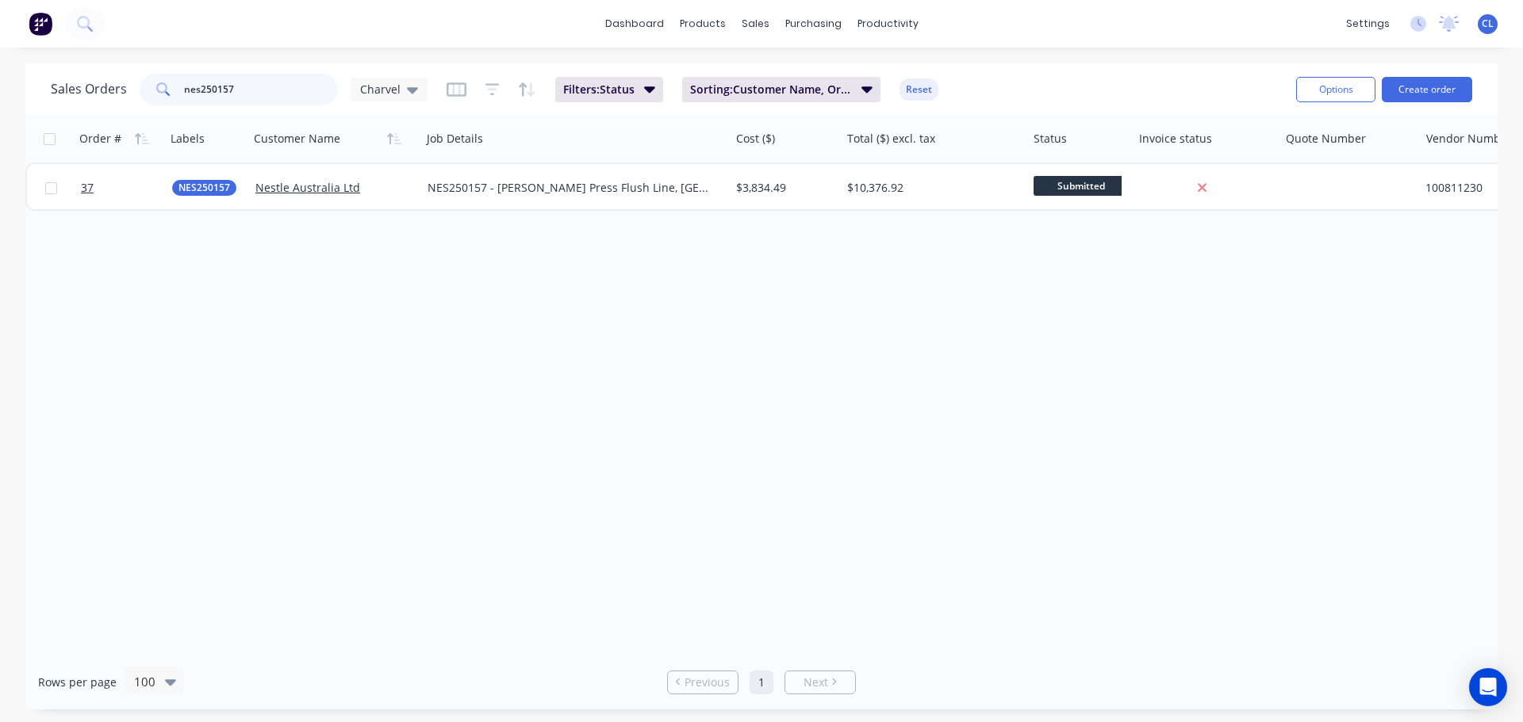
drag, startPoint x: 250, startPoint y: 94, endPoint x: 104, endPoint y: 87, distance: 146.1
click at [104, 87] on div "Sales Orders nes250157 Charvel" at bounding box center [239, 90] width 377 height 32
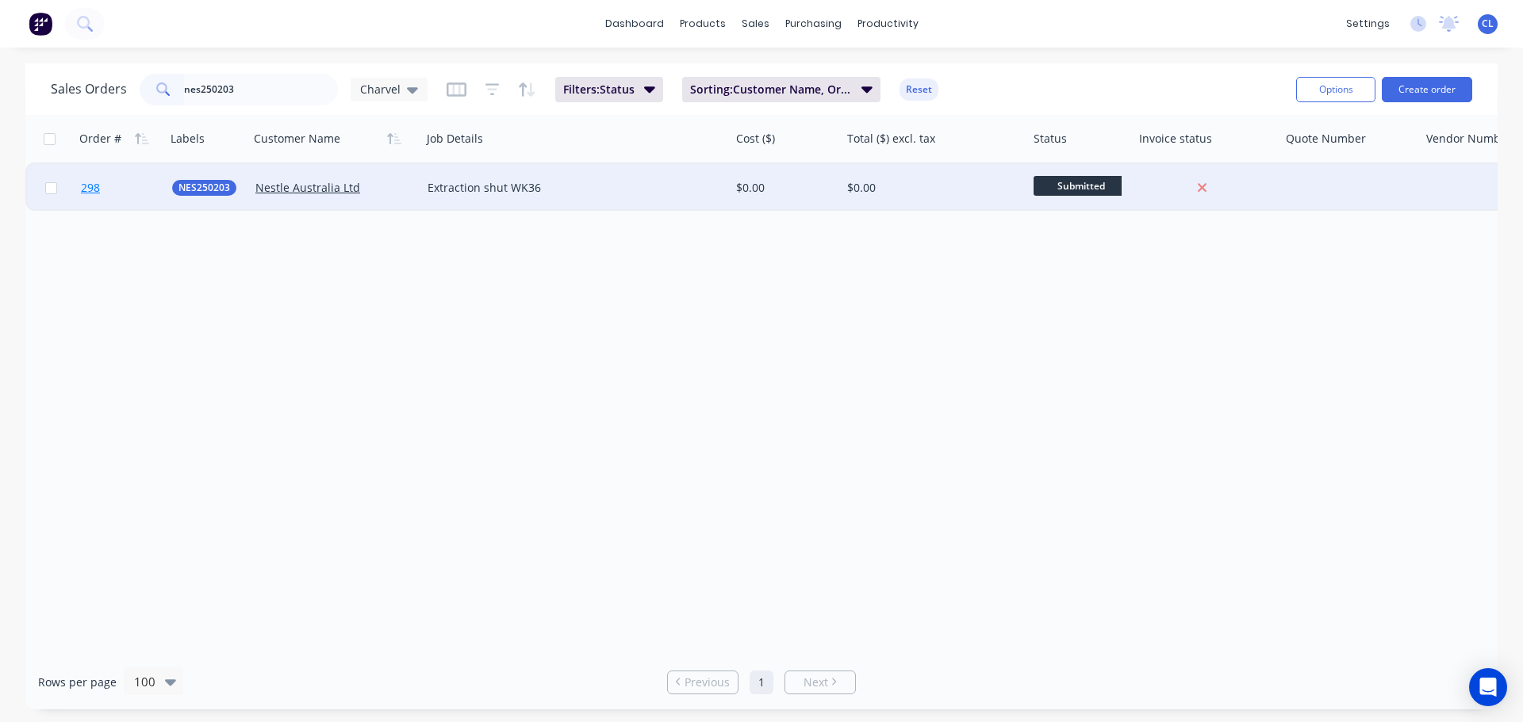
click at [94, 187] on span "298" at bounding box center [90, 188] width 19 height 16
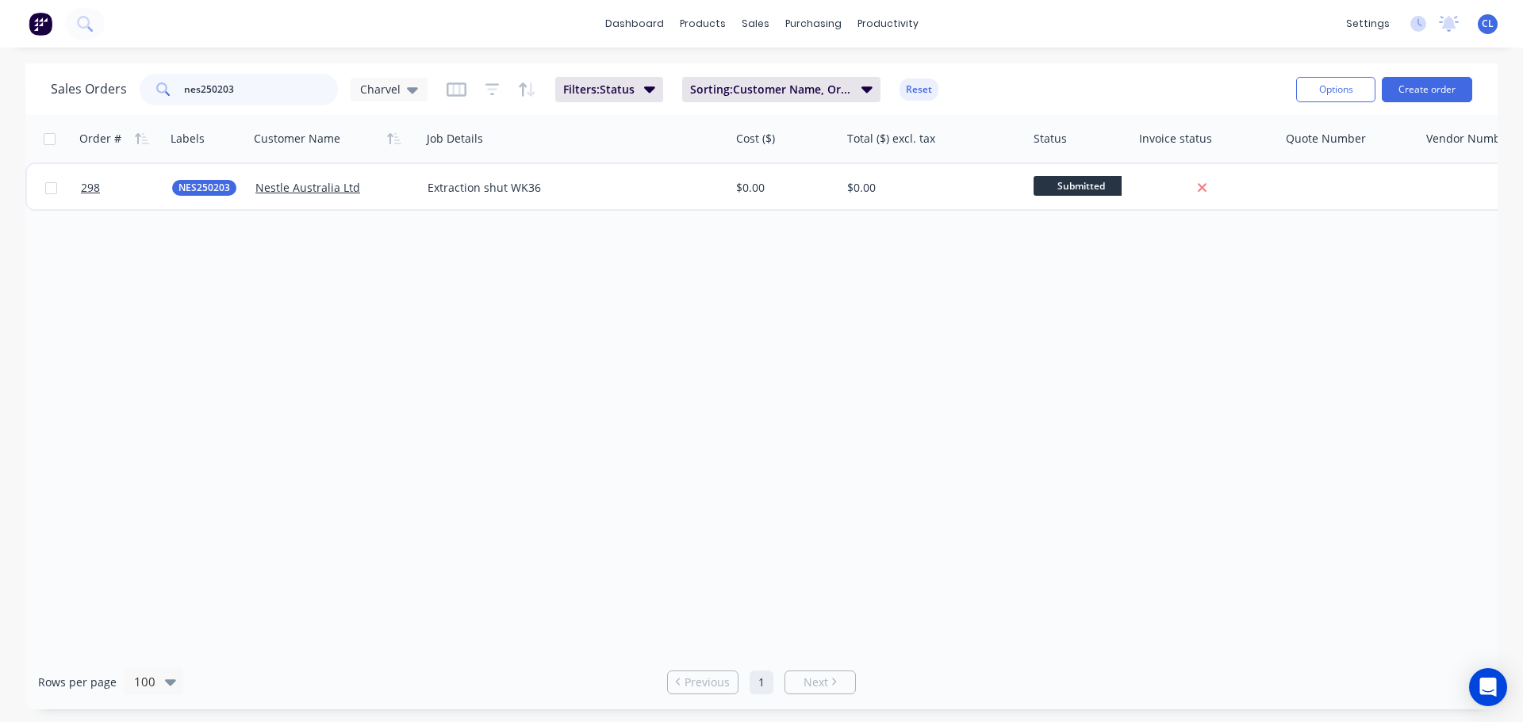
click at [245, 82] on input "nes250203" at bounding box center [261, 90] width 155 height 32
type input "nes250202"
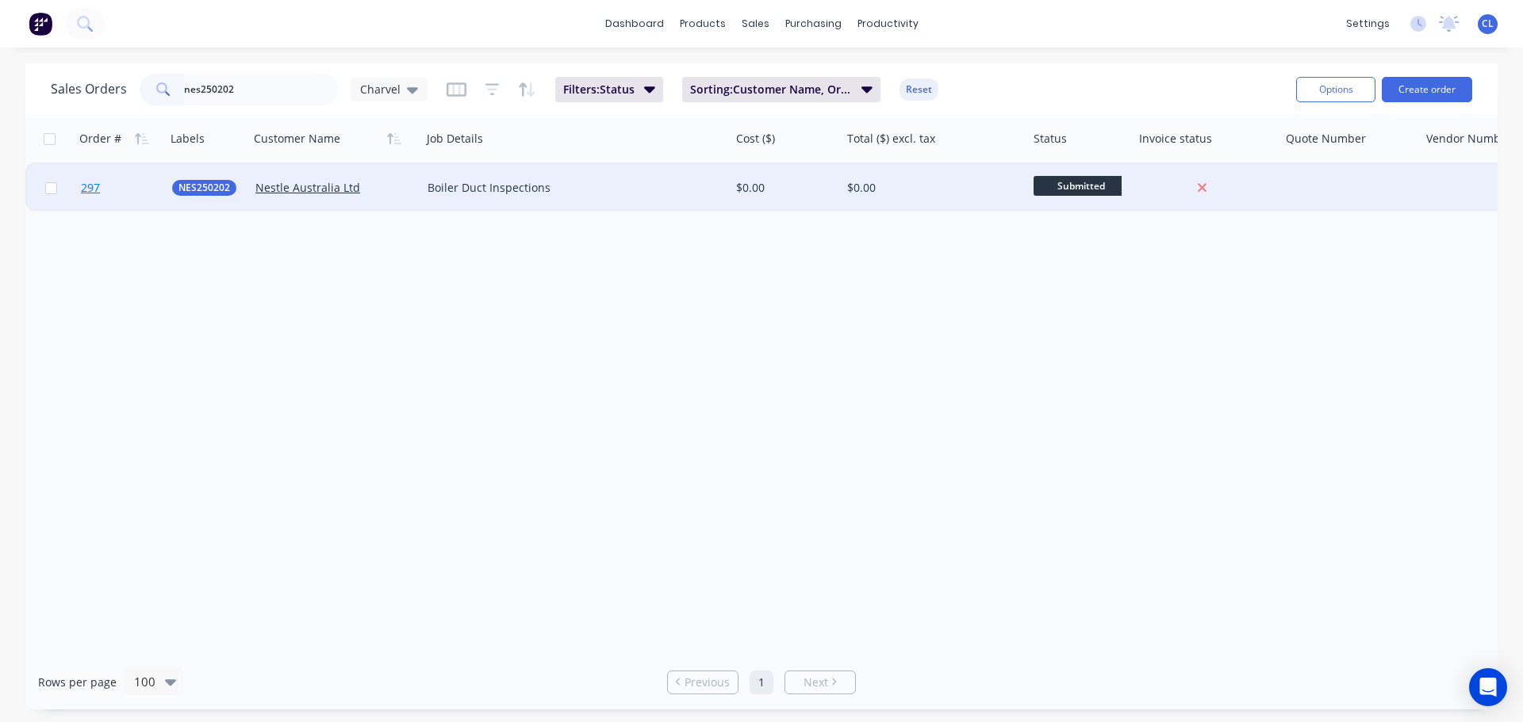
click at [101, 189] on link "297" at bounding box center [126, 188] width 91 height 48
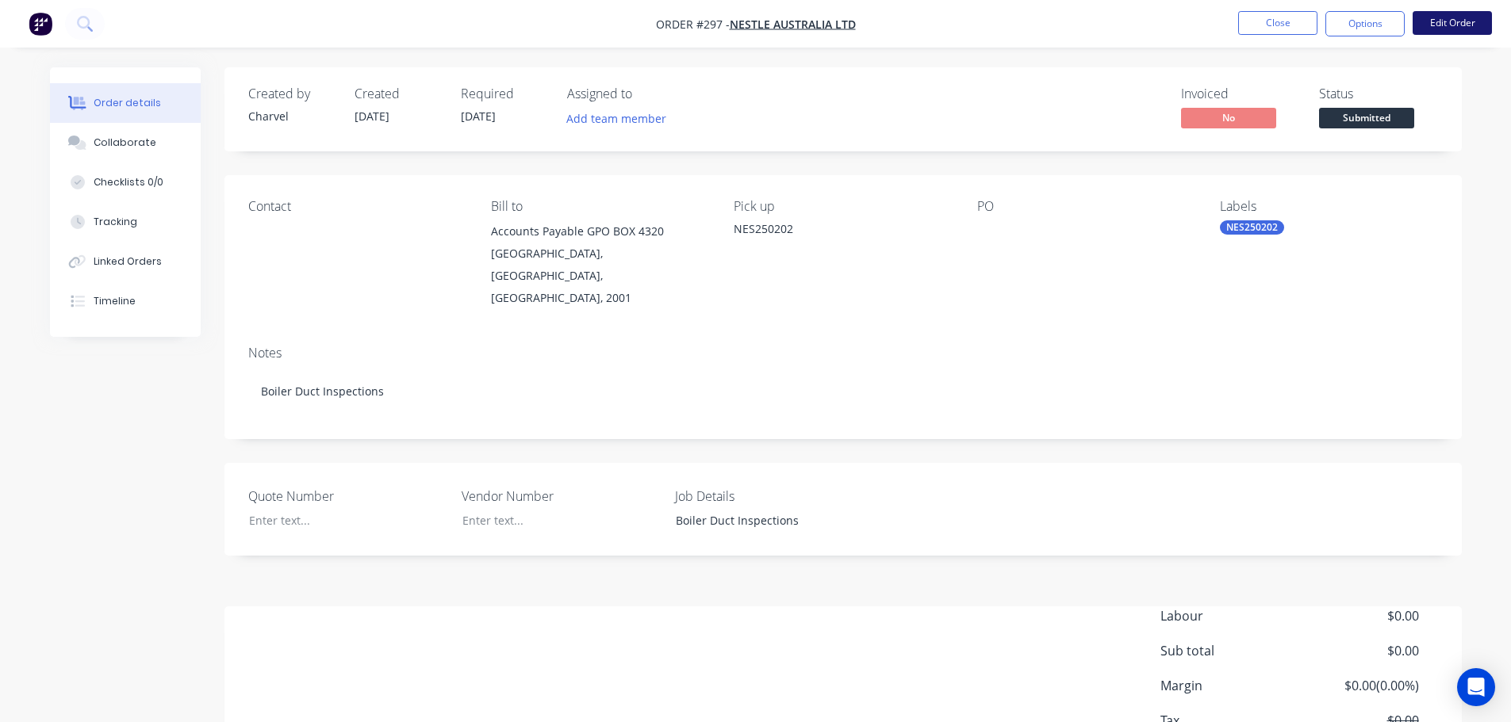
click at [1424, 29] on button "Edit Order" at bounding box center [1451, 23] width 79 height 24
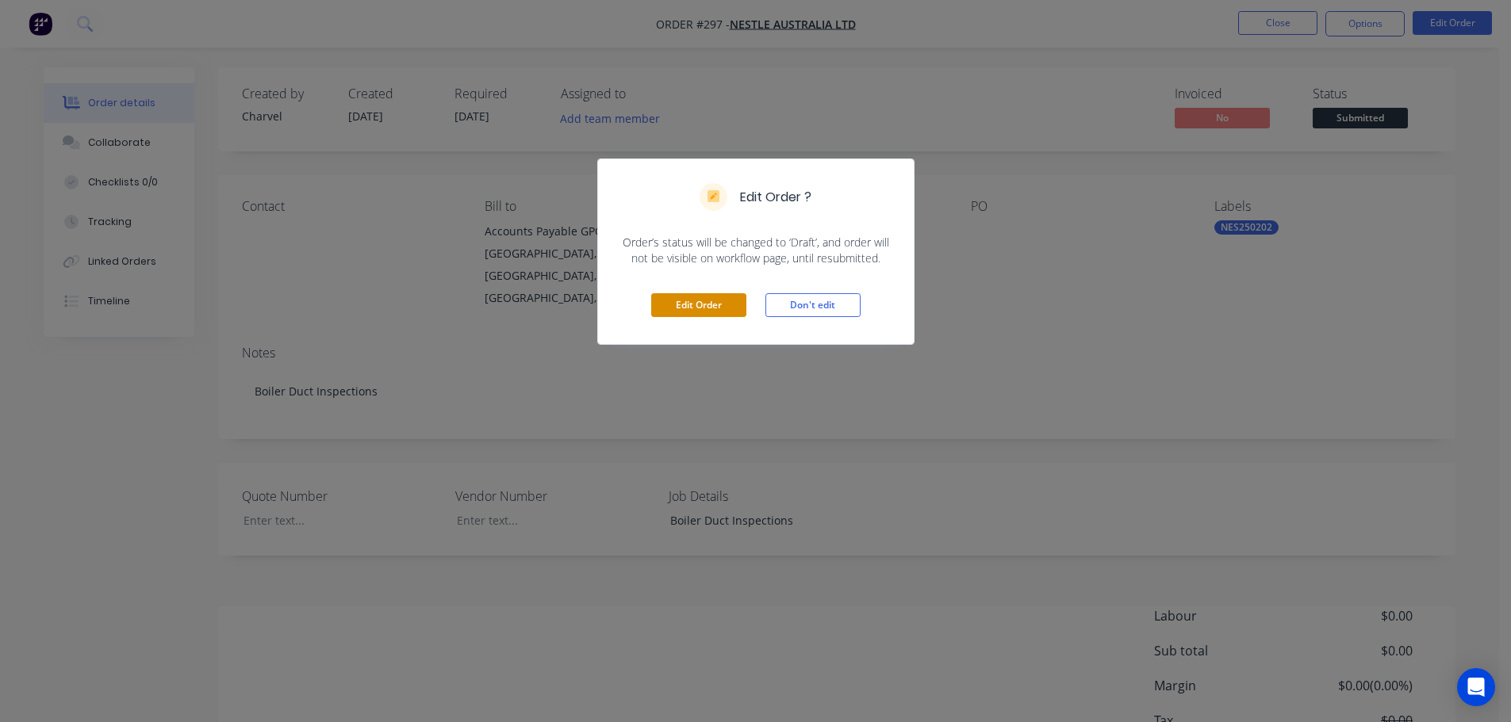
click at [720, 300] on button "Edit Order" at bounding box center [698, 305] width 95 height 24
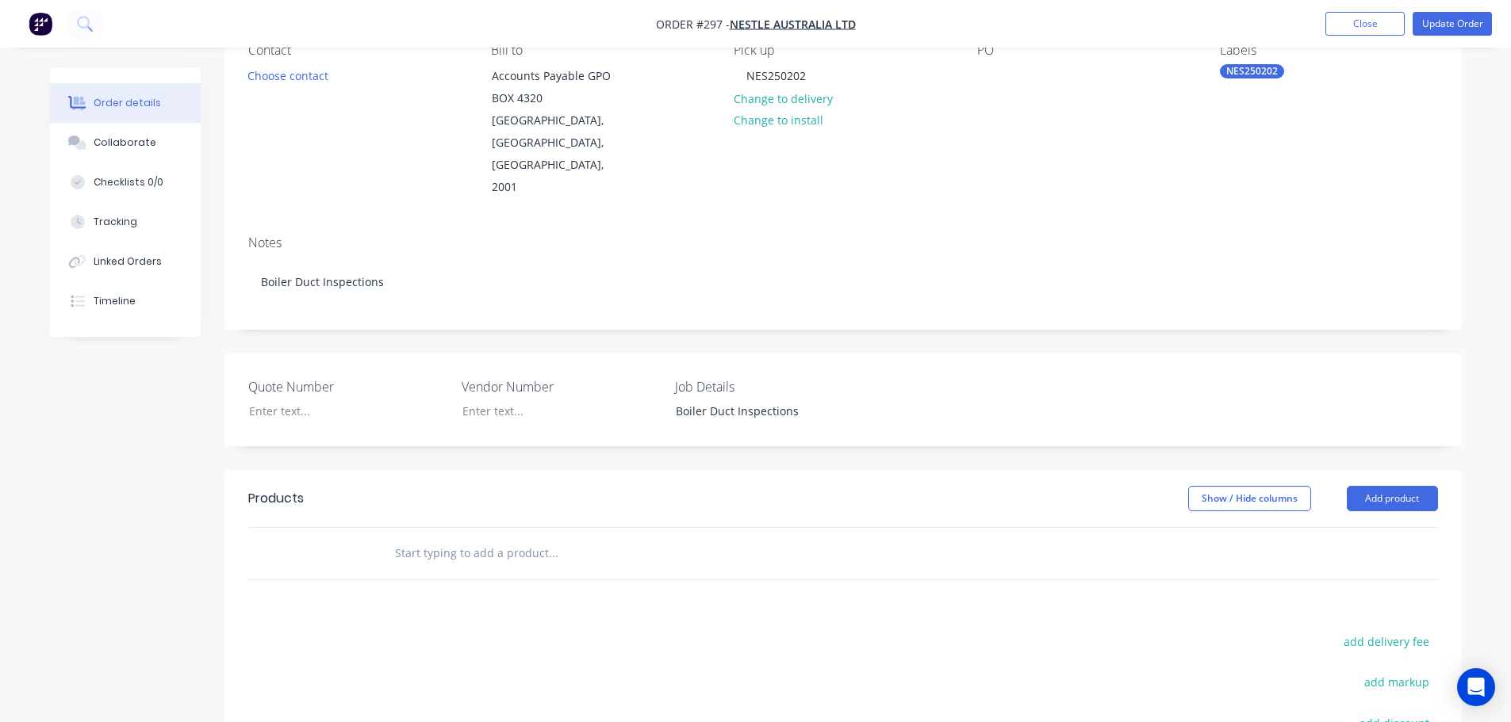
scroll to position [159, 0]
click at [1375, 485] on button "Add product" at bounding box center [1392, 497] width 91 height 25
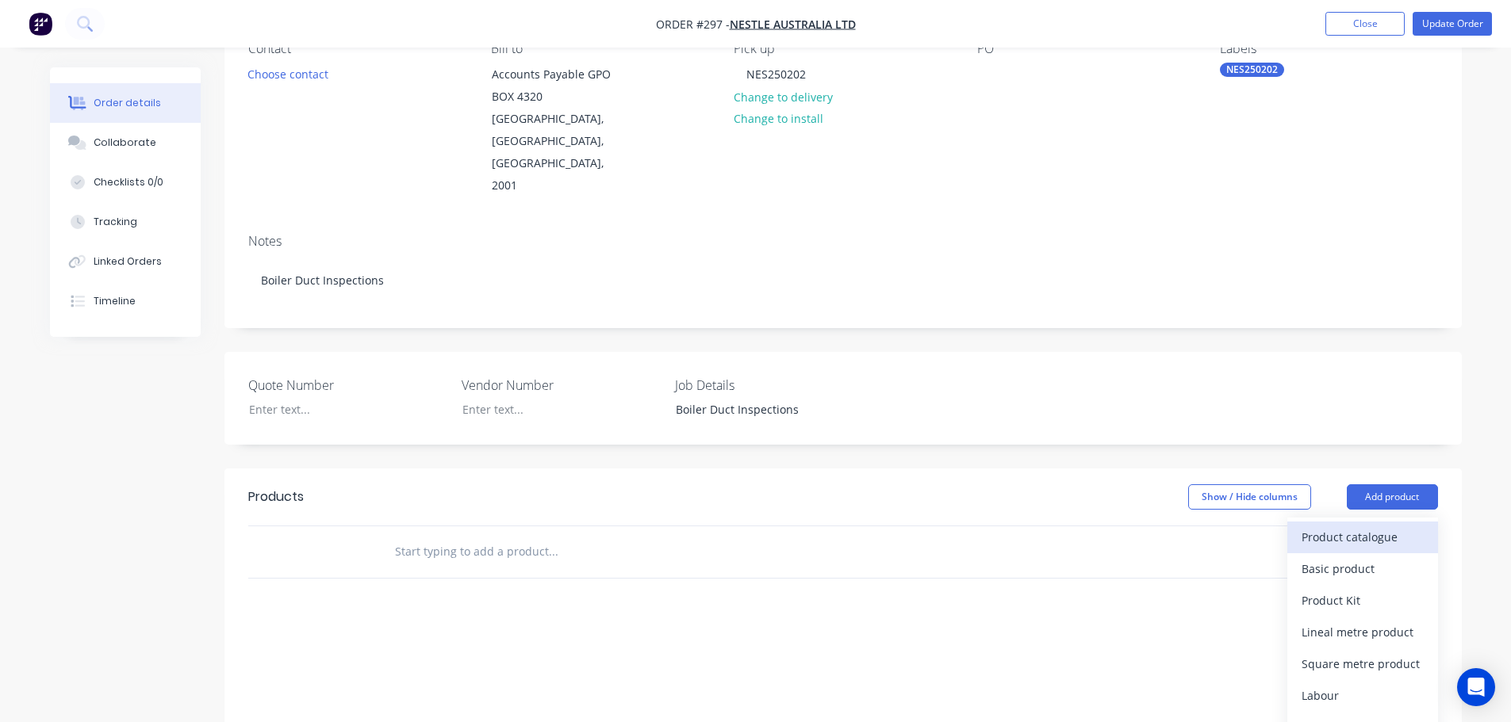
click at [1362, 526] on div "Product catalogue" at bounding box center [1362, 537] width 122 height 23
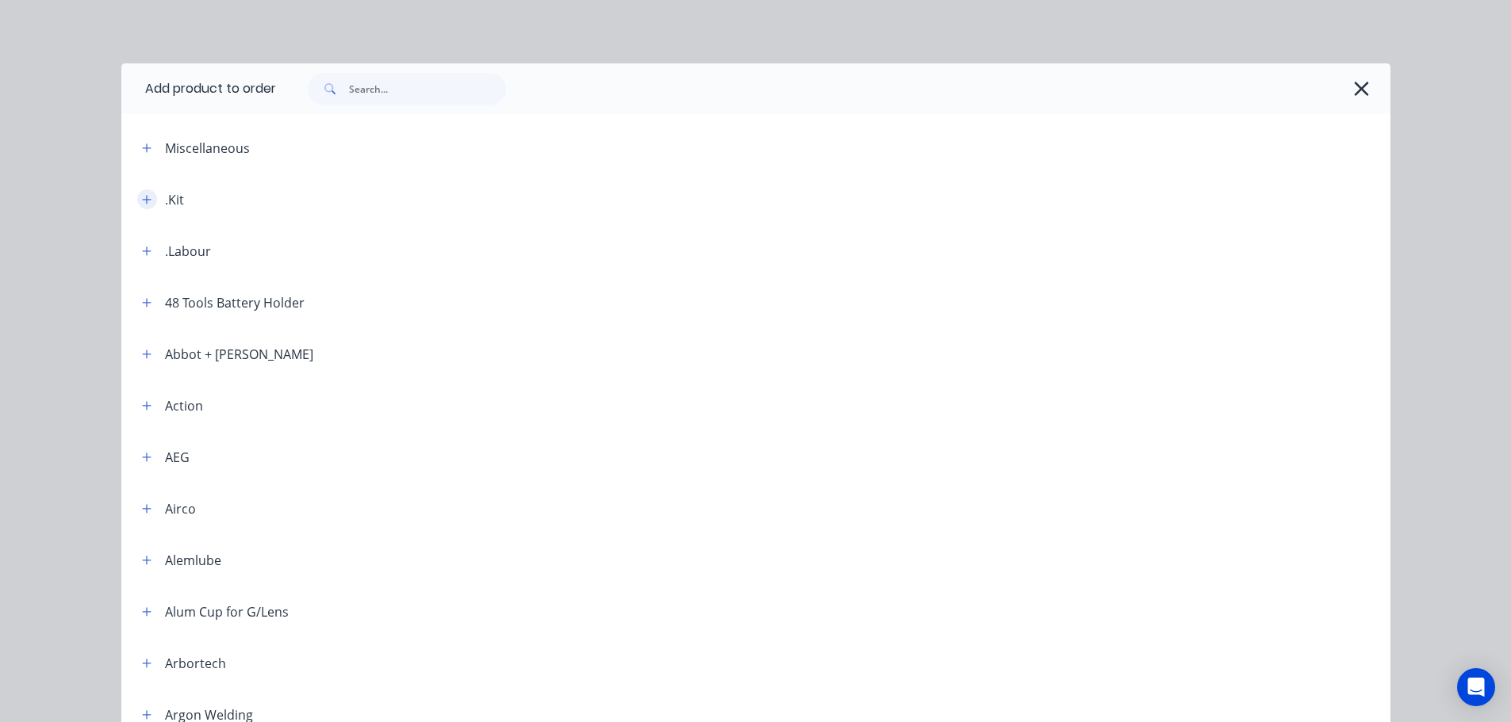
click at [137, 202] on button "button" at bounding box center [147, 200] width 20 height 20
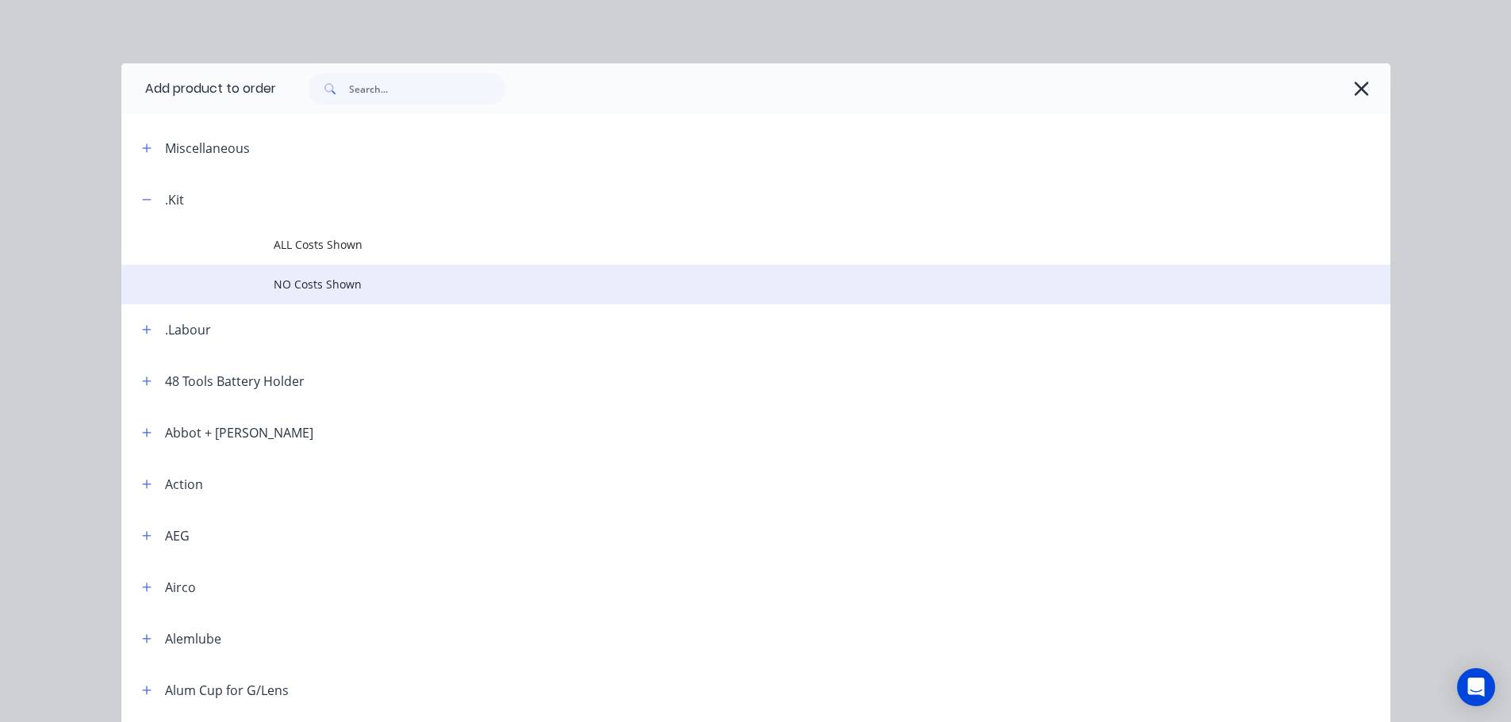
click at [307, 287] on span "NO Costs Shown" at bounding box center [720, 284] width 893 height 17
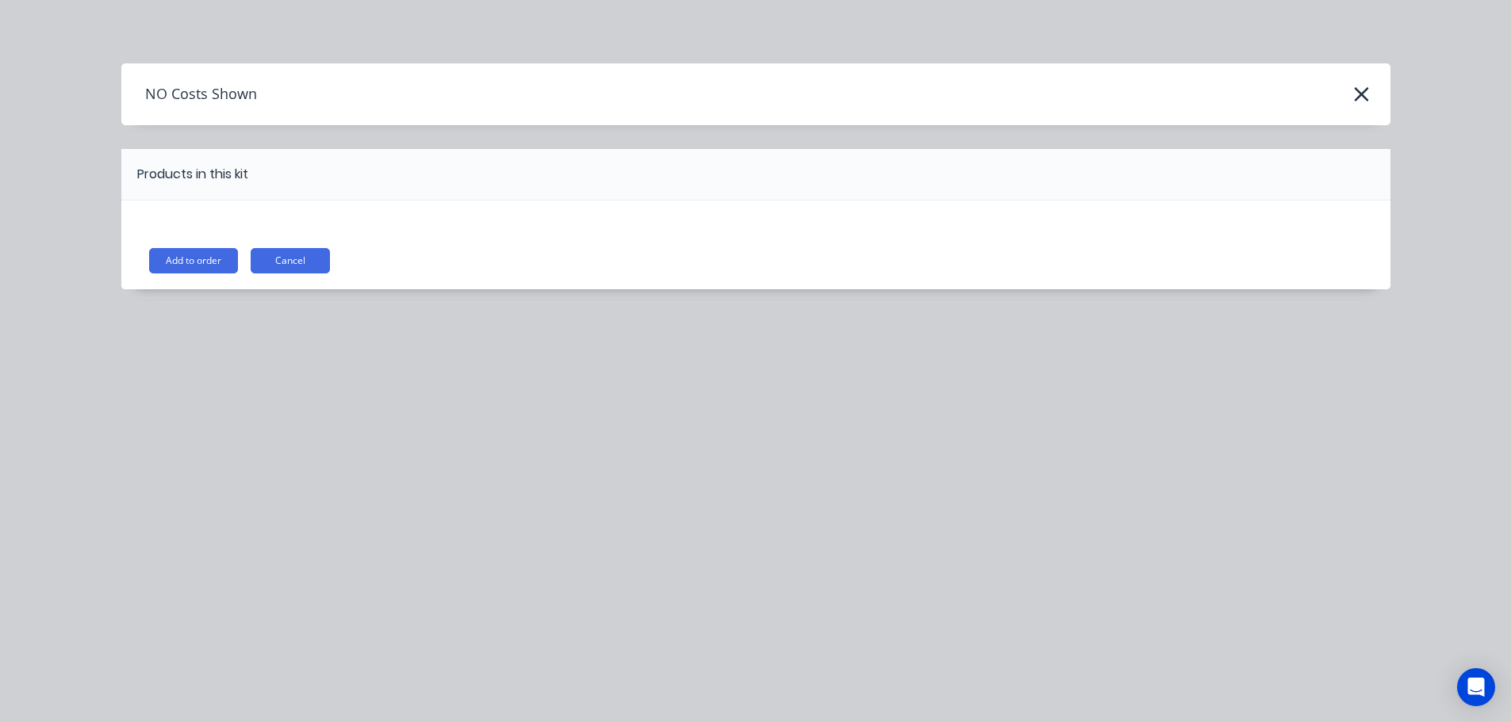
click at [216, 264] on button "Add to order" at bounding box center [193, 260] width 89 height 25
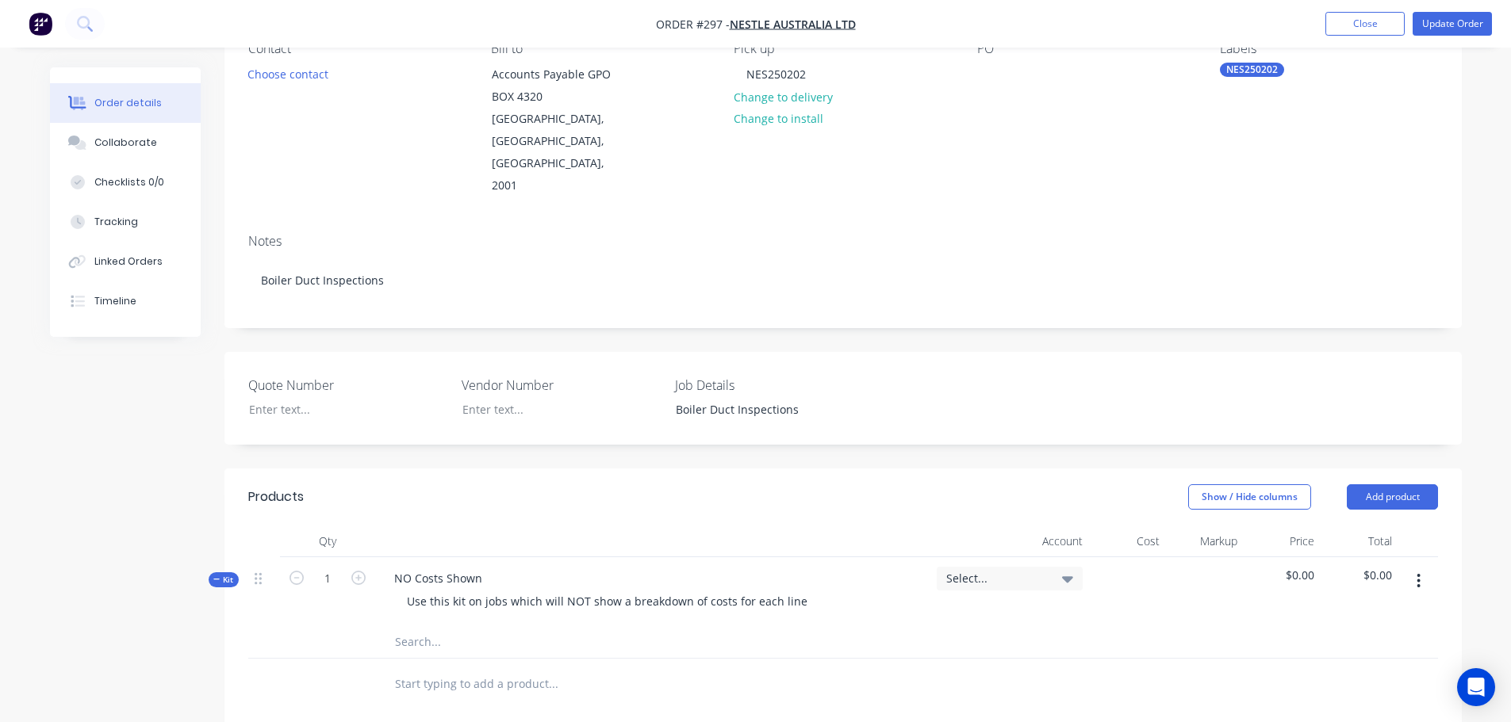
click at [1427, 567] on button "button" at bounding box center [1418, 581] width 37 height 29
click at [1354, 643] on div "Add sub kit to kit" at bounding box center [1362, 654] width 122 height 23
click at [477, 668] on div at bounding box center [444, 679] width 126 height 23
click at [427, 706] on input "text" at bounding box center [552, 722] width 317 height 32
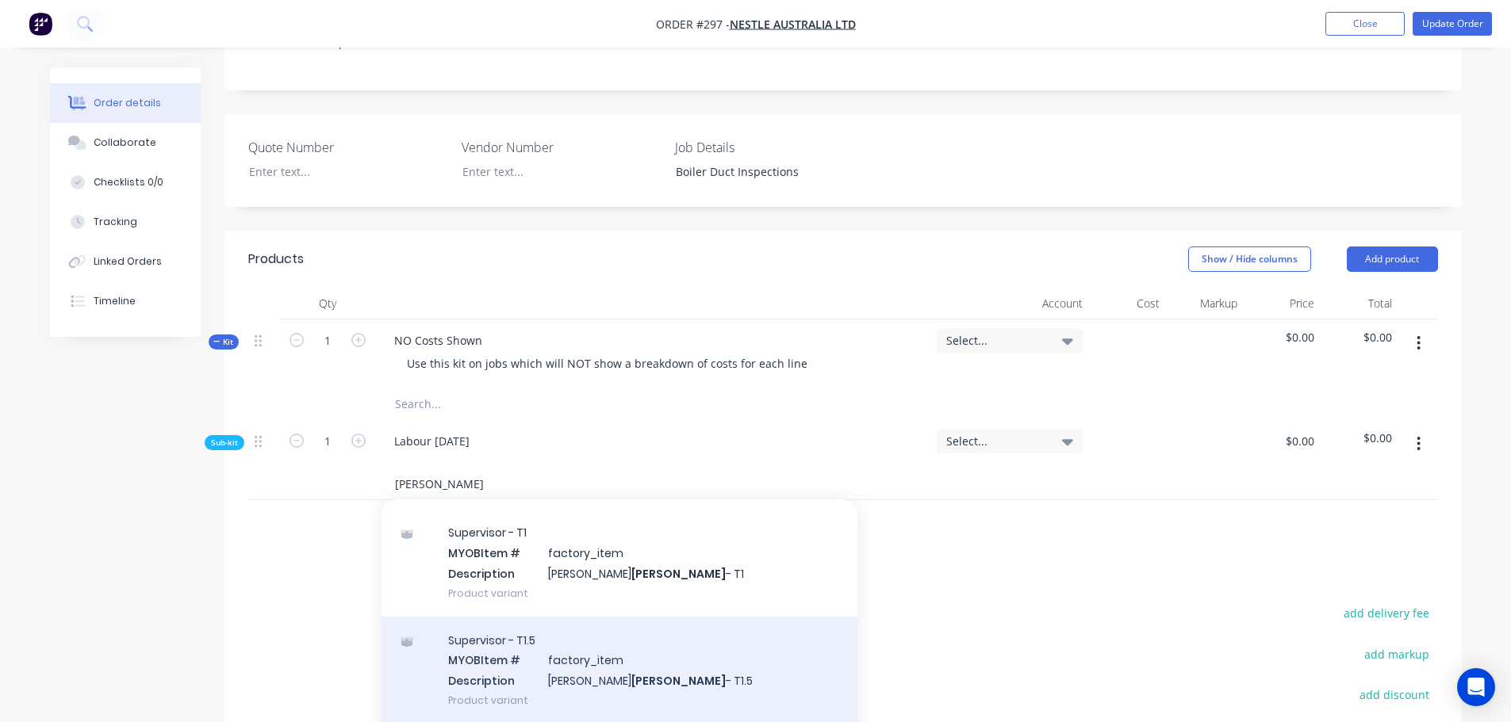
scroll to position [79, 0]
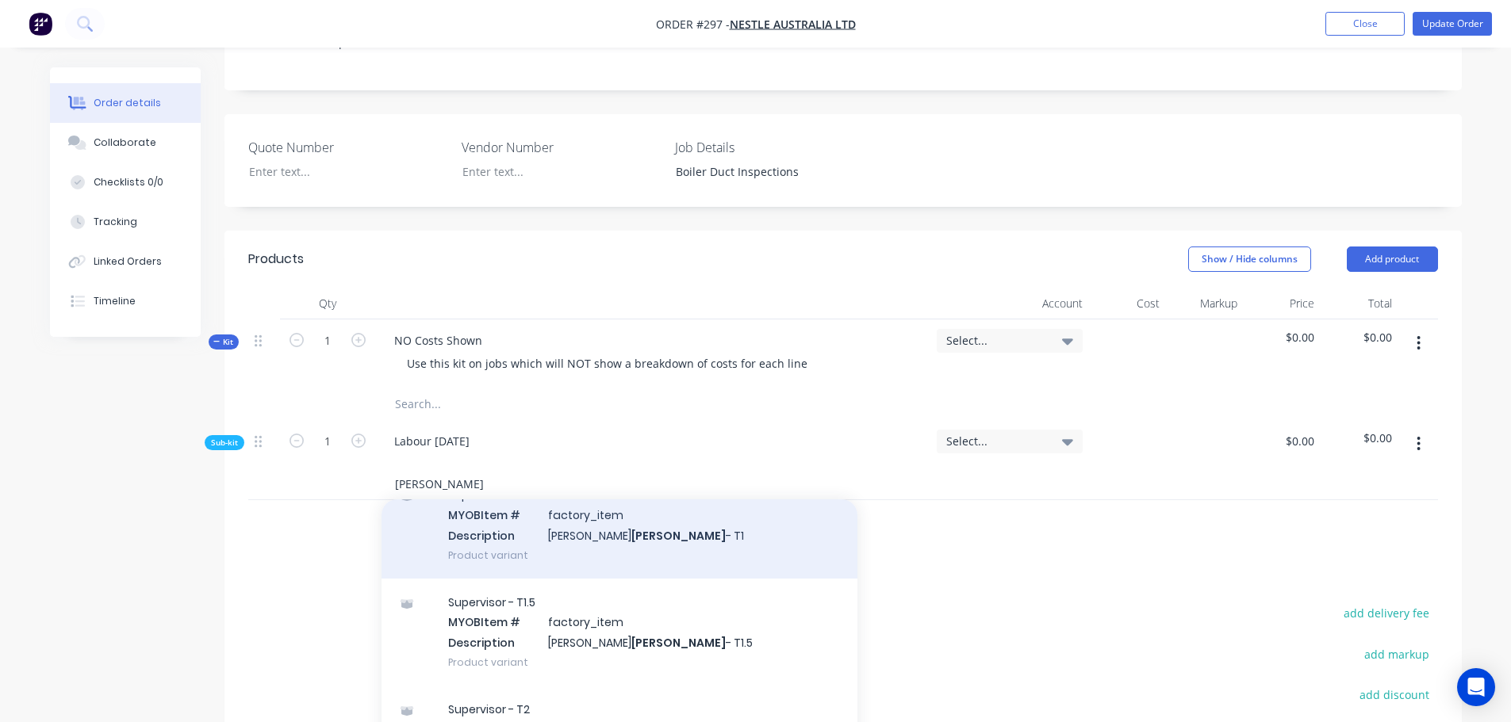
type input "brady"
click at [529, 498] on div "Supervisor - T1 MYOB Item # factory_item Description Darren Brady - T1 Product …" at bounding box center [619, 524] width 476 height 107
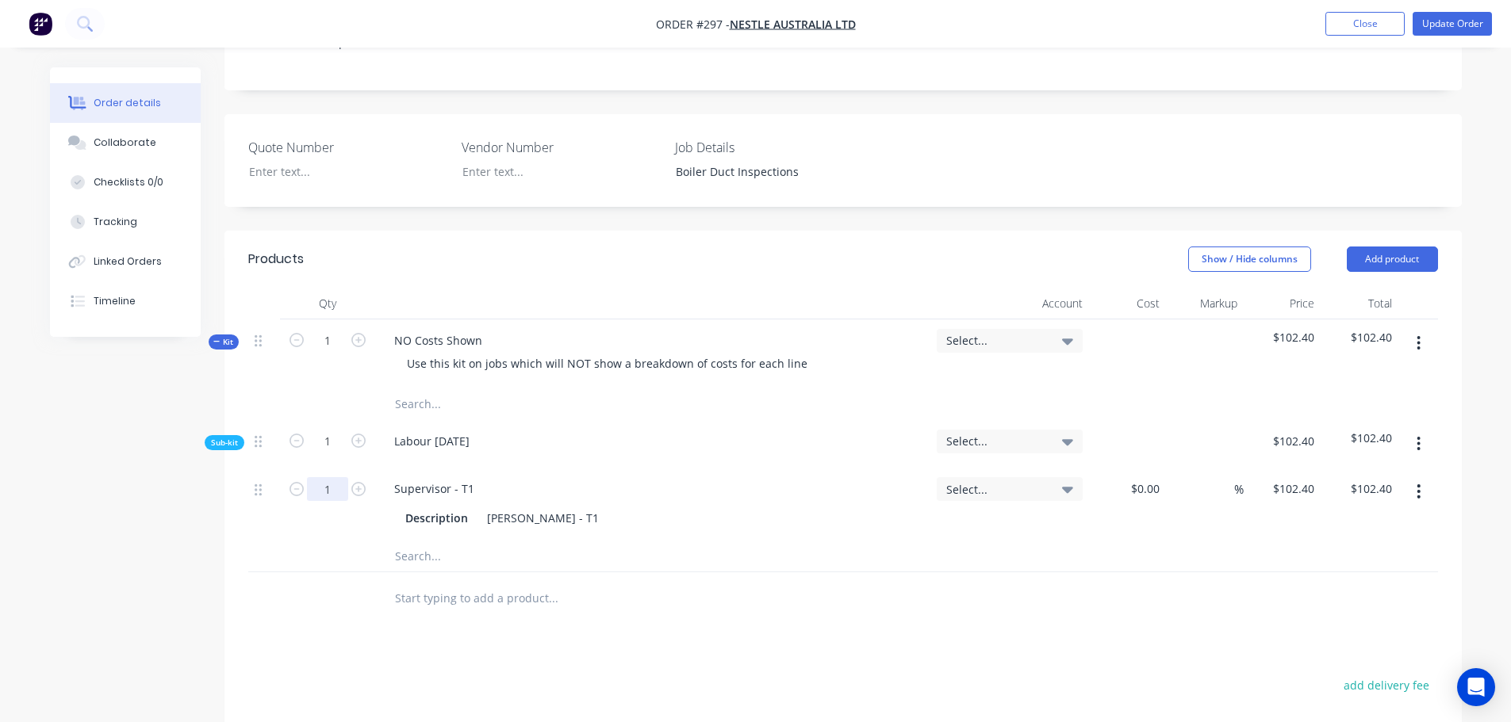
click at [334, 477] on input "1" at bounding box center [327, 489] width 41 height 24
type input "4"
type input "1.5"
type input "$153.60"
click at [440, 540] on input "text" at bounding box center [552, 556] width 317 height 32
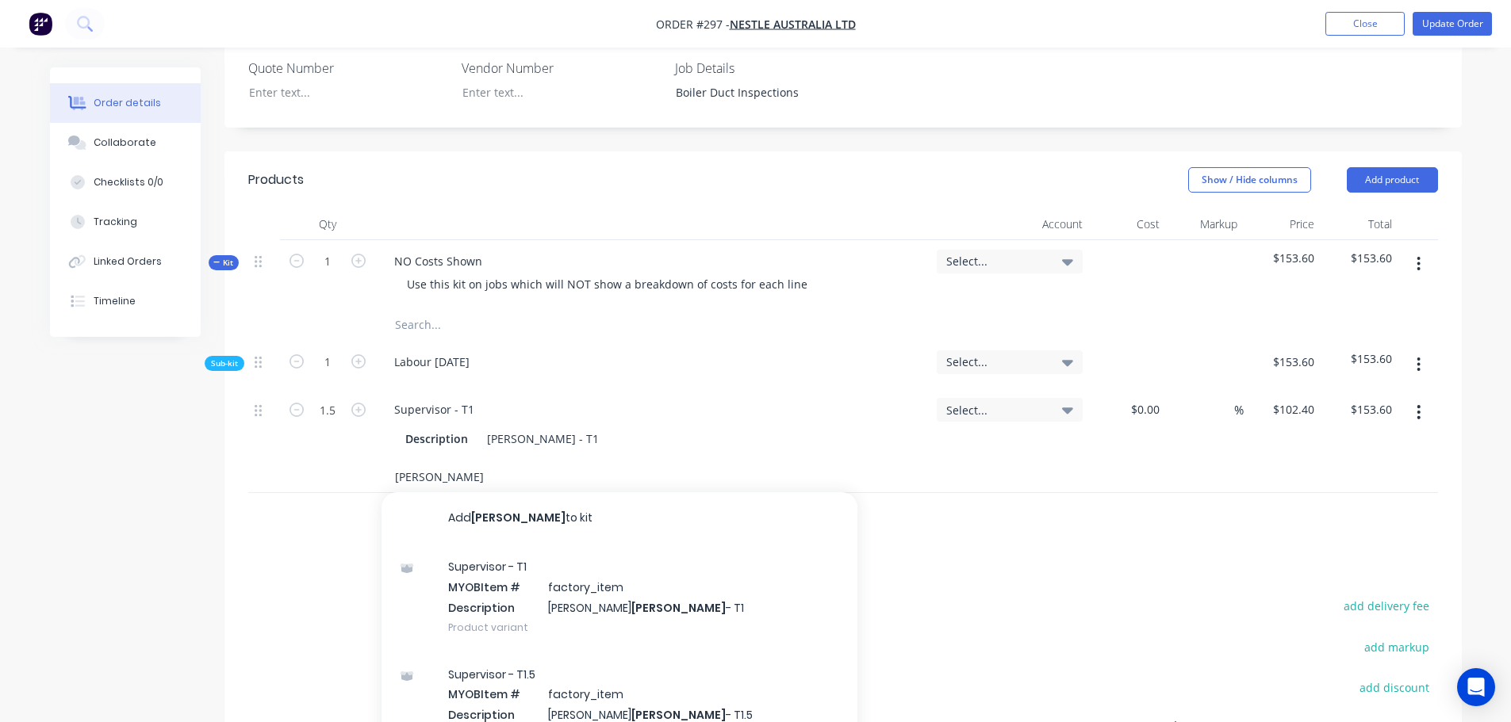
scroll to position [555, 0]
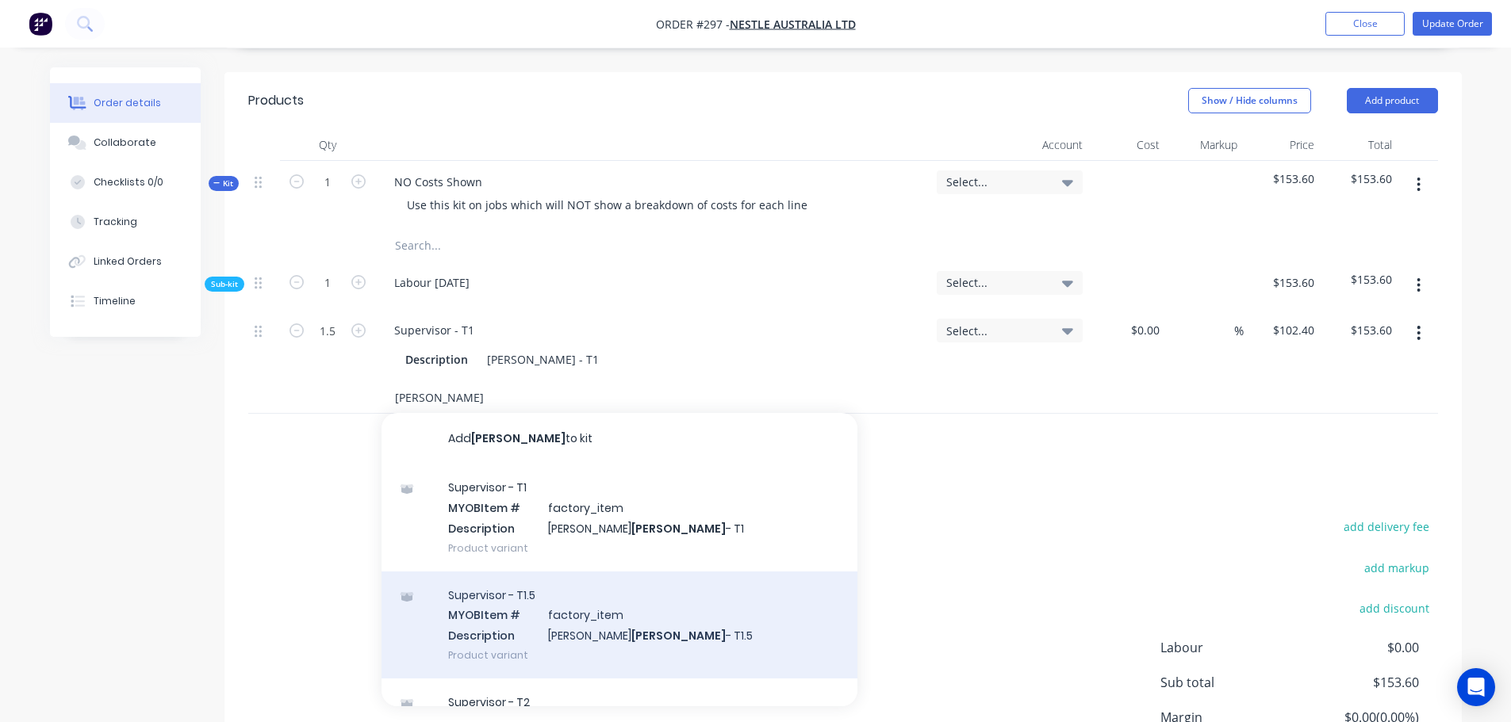
type input "brady"
click at [532, 572] on div "Supervisor - T1.5 MYOB Item # factory_item Description Darren Brady - T1.5 Prod…" at bounding box center [619, 625] width 476 height 107
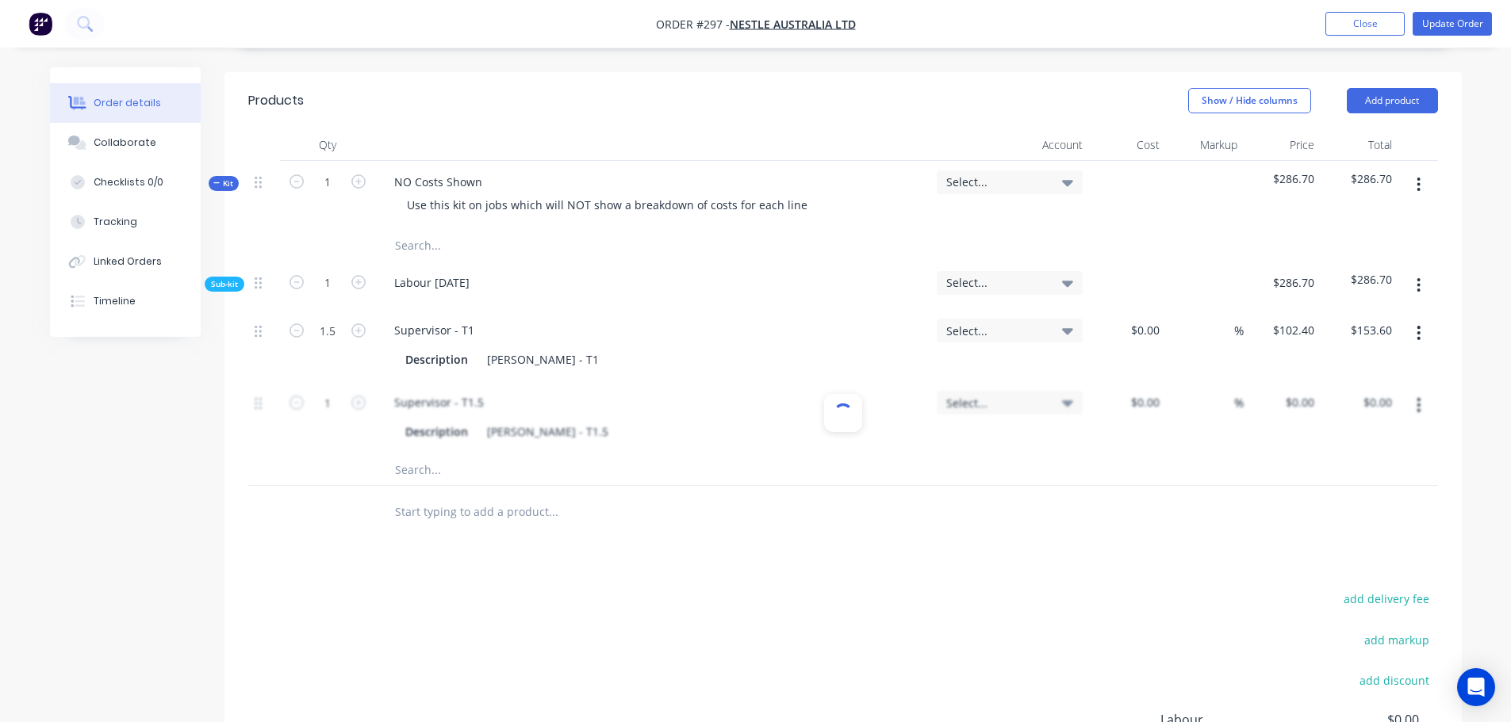
type input "$133.10"
click at [332, 343] on input "1" at bounding box center [327, 331] width 41 height 24
type input "0.5"
type input "$66.55"
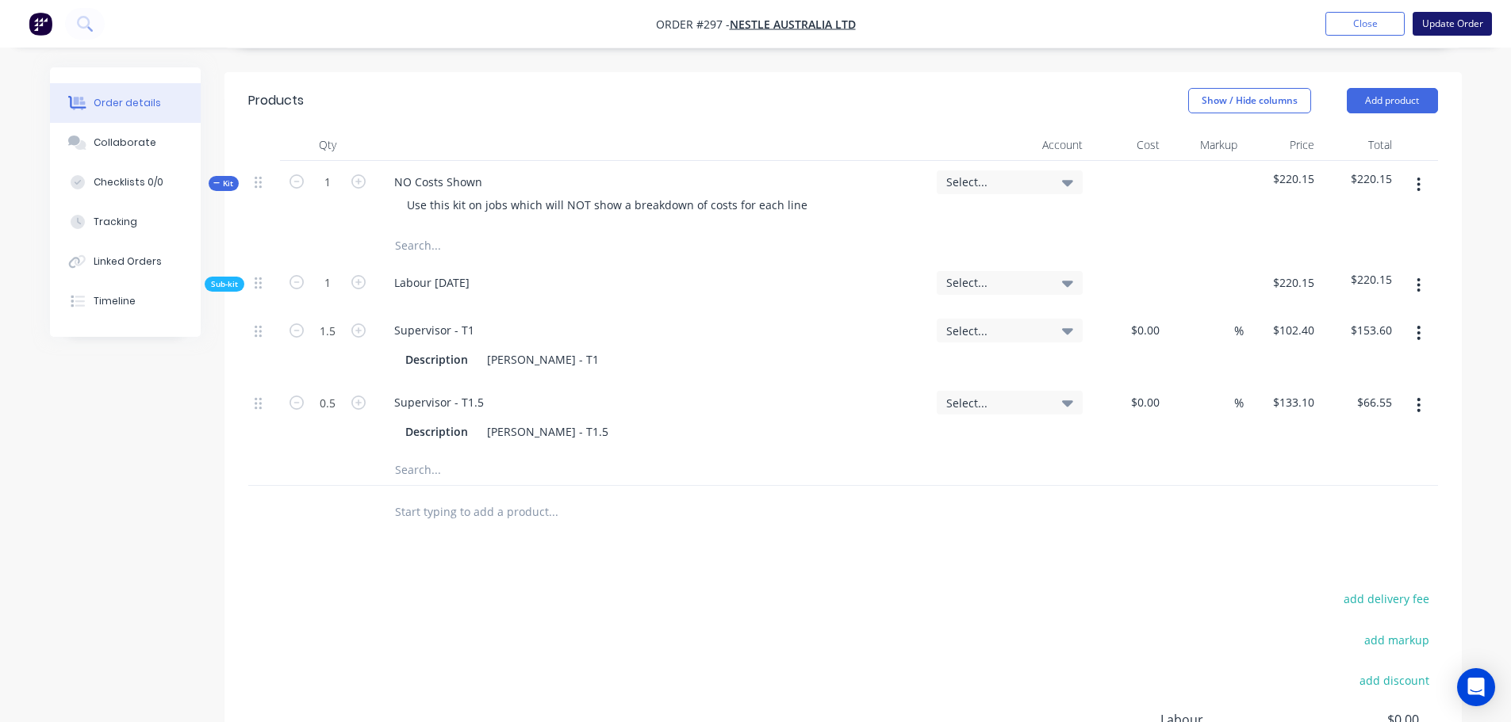
click at [1453, 33] on button "Update Order" at bounding box center [1451, 24] width 79 height 24
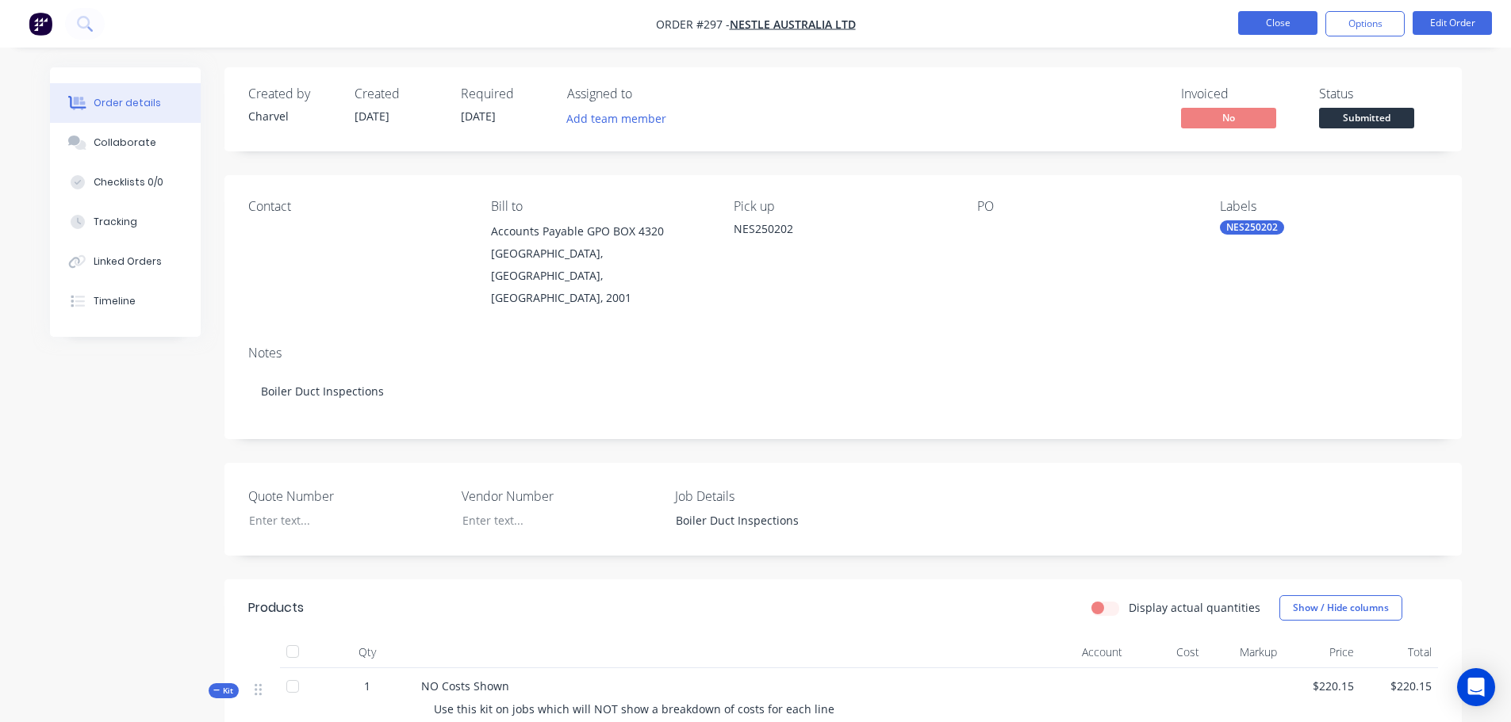
click at [1287, 25] on button "Close" at bounding box center [1277, 23] width 79 height 24
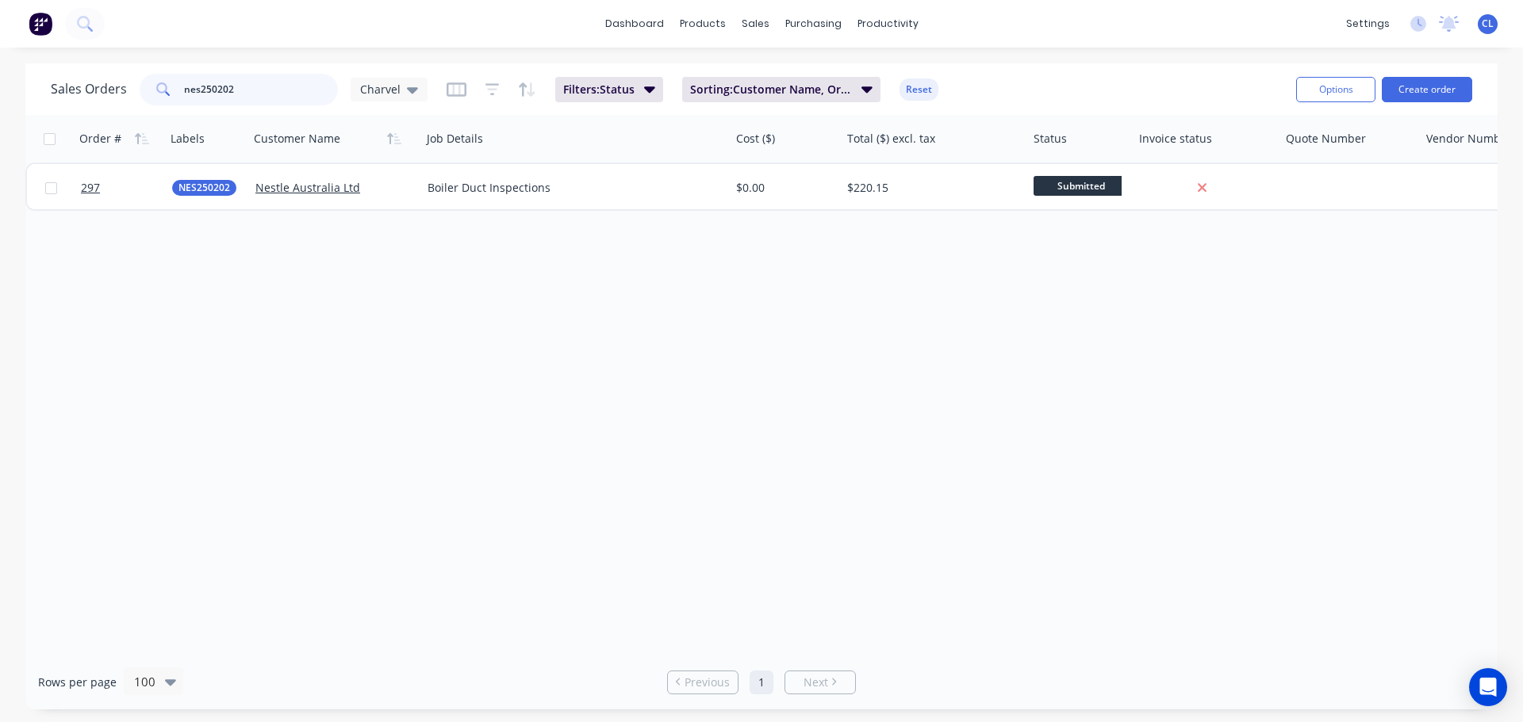
drag, startPoint x: 263, startPoint y: 96, endPoint x: 52, endPoint y: 95, distance: 210.9
click at [52, 95] on div "Sales Orders nes250202 Charvel" at bounding box center [239, 90] width 377 height 32
type input "nes250169"
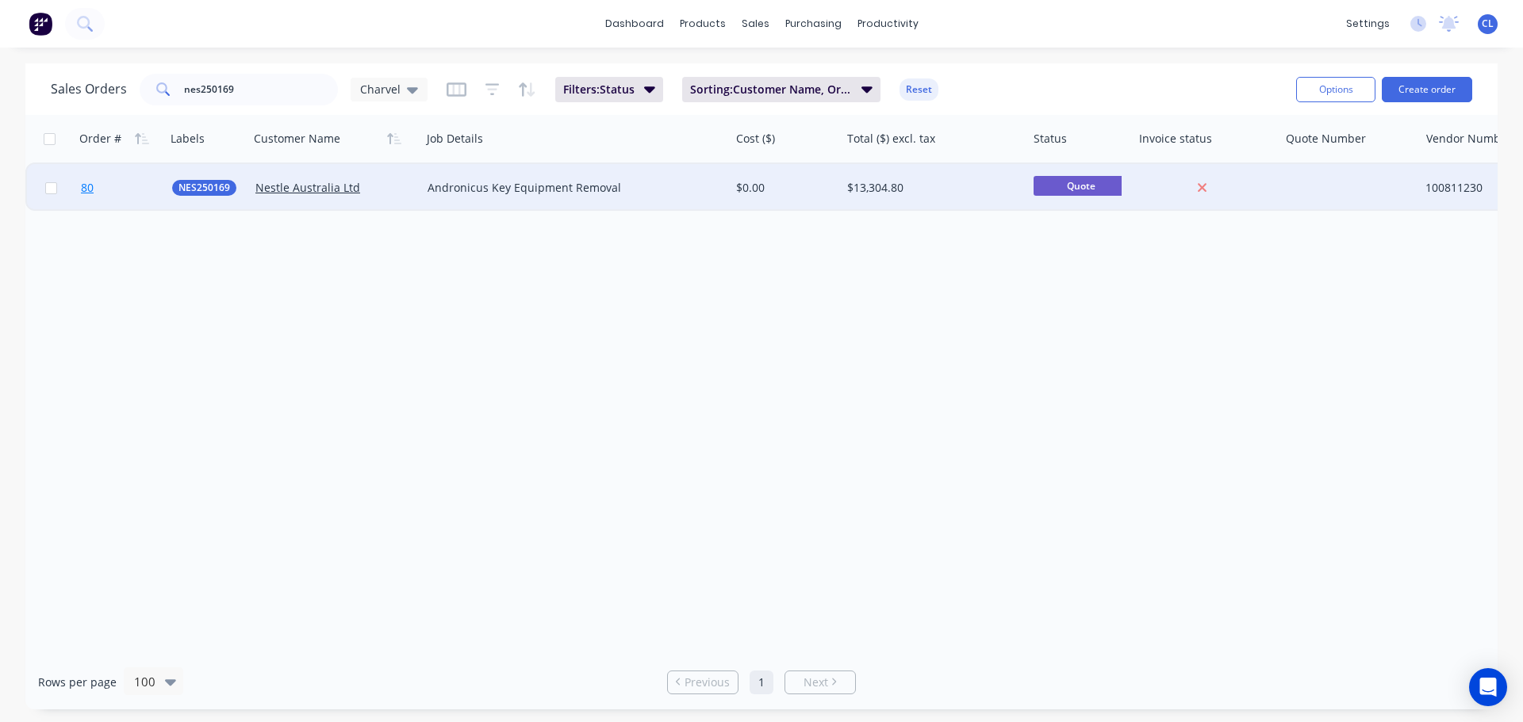
click at [103, 180] on link "80" at bounding box center [126, 188] width 91 height 48
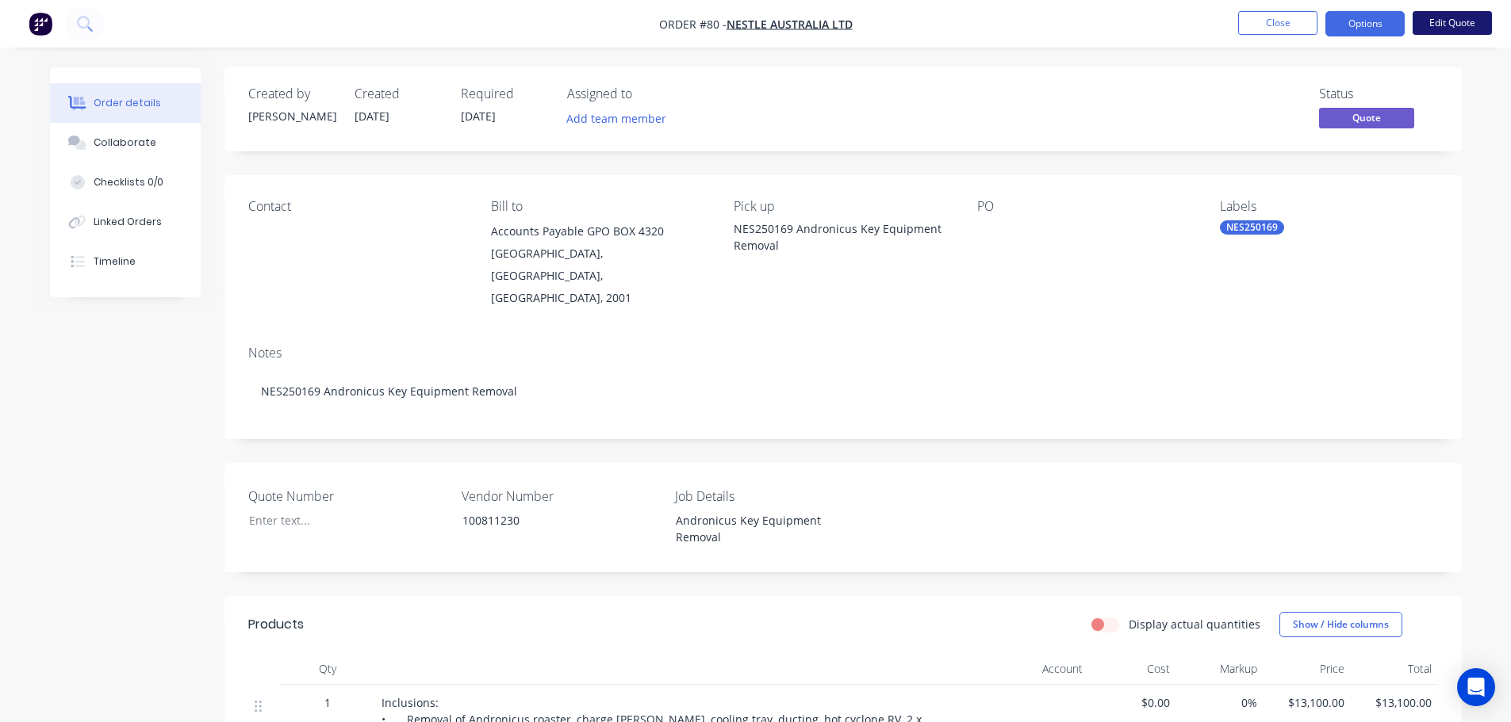
click at [1429, 29] on button "Edit Quote" at bounding box center [1451, 23] width 79 height 24
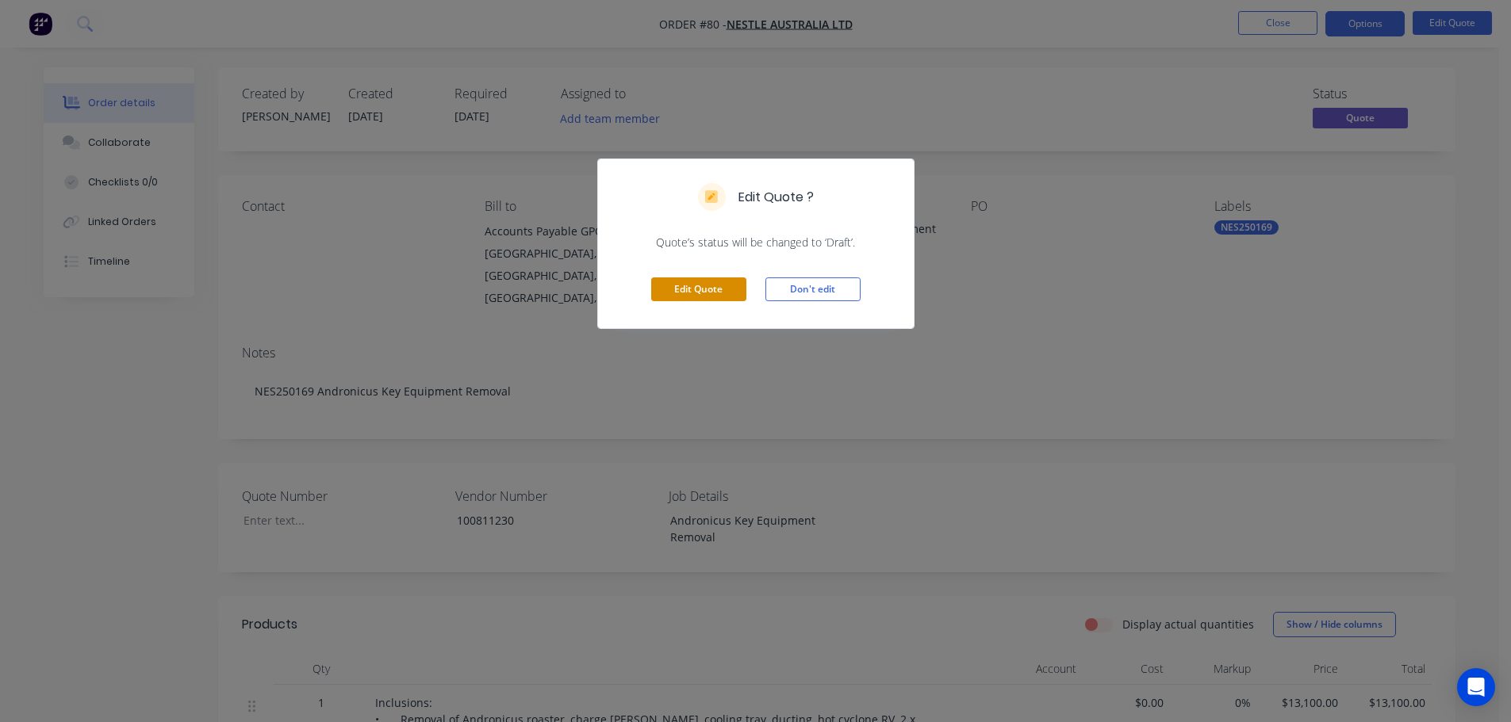
click at [675, 293] on button "Edit Quote" at bounding box center [698, 290] width 95 height 24
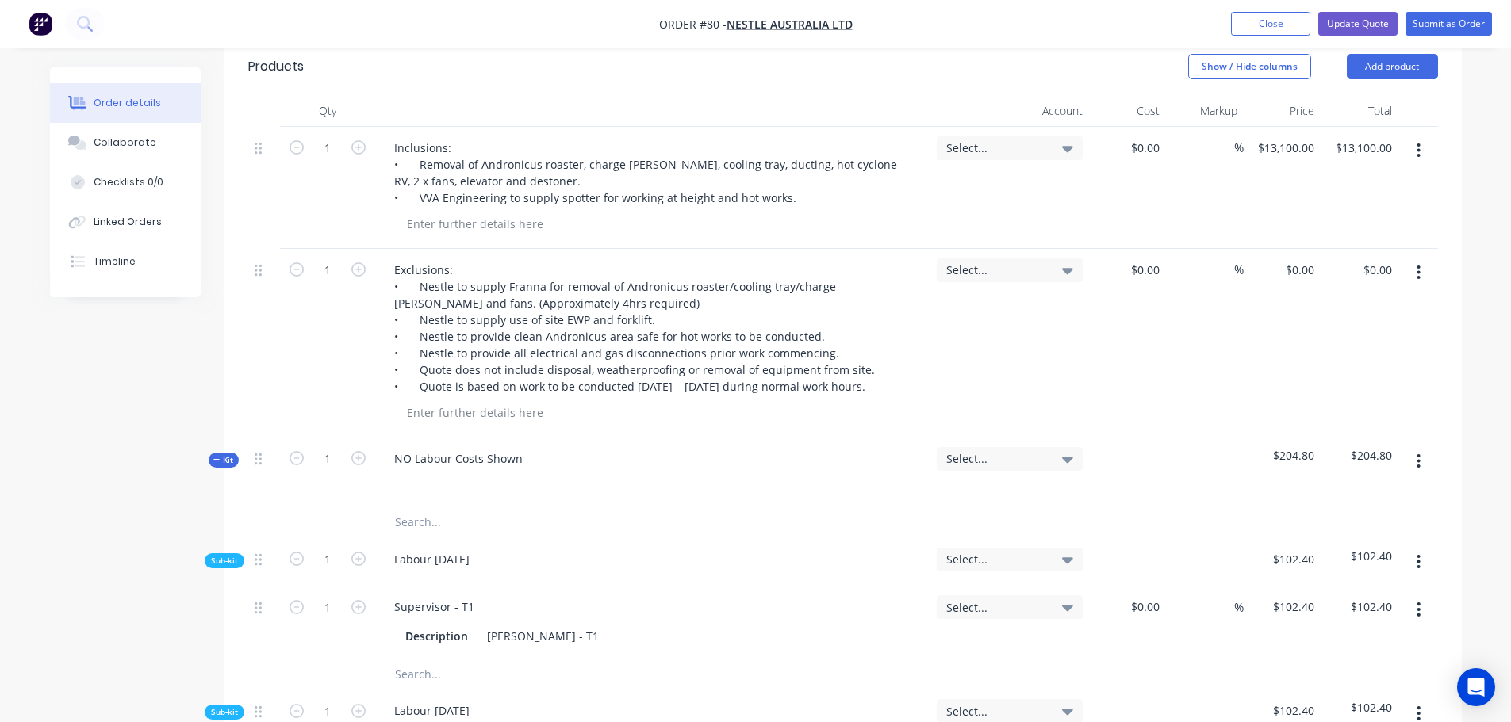
scroll to position [634, 0]
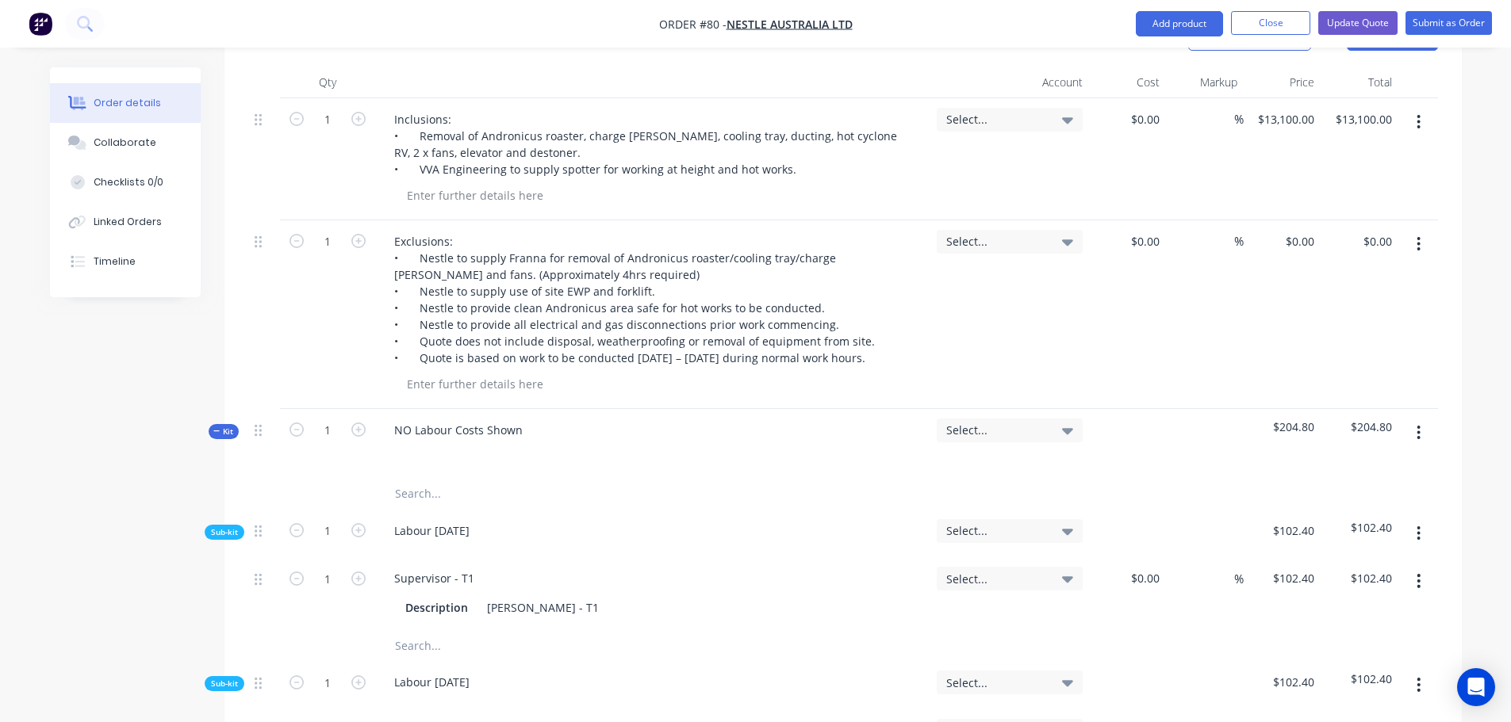
click at [1418, 426] on icon "button" at bounding box center [1418, 433] width 3 height 14
click at [1341, 495] on div "Add sub kit to kit" at bounding box center [1362, 506] width 122 height 23
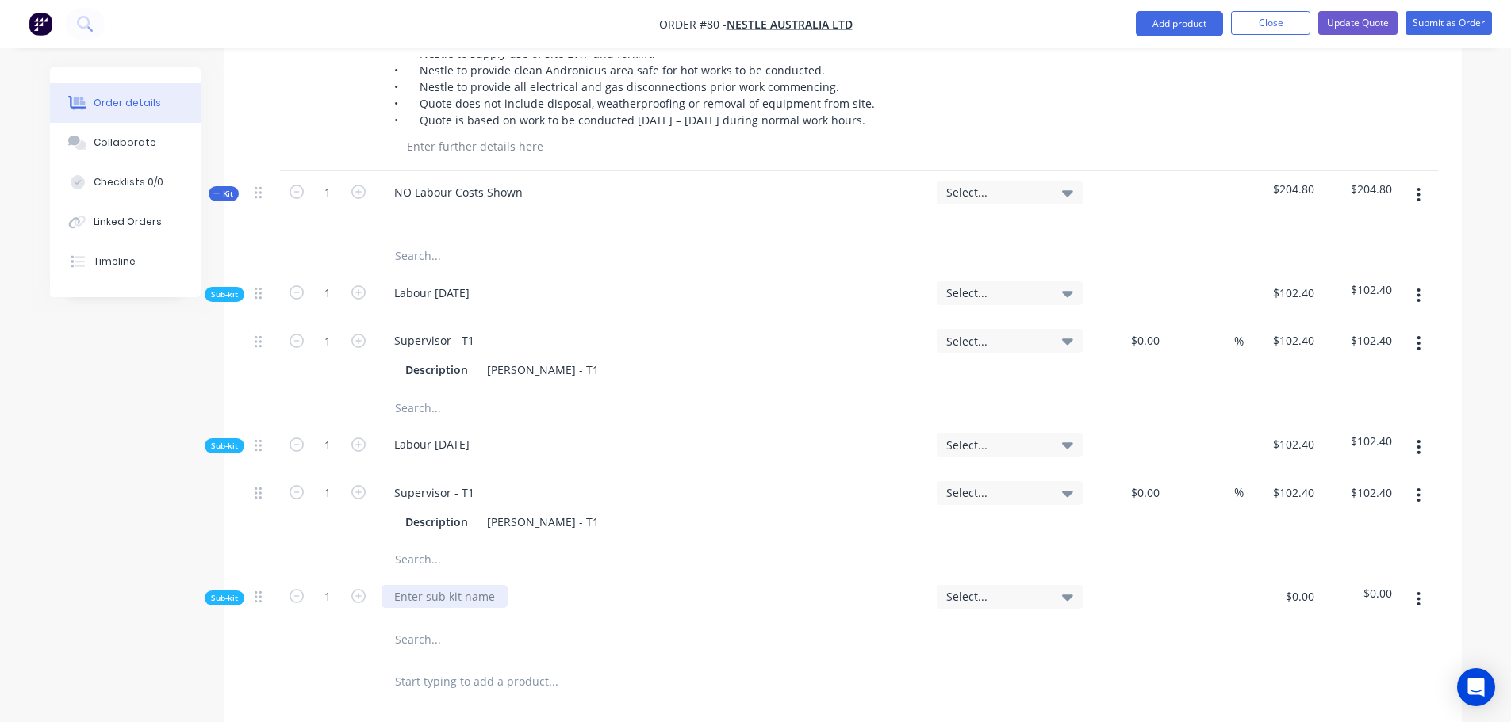
click at [418, 585] on div at bounding box center [444, 596] width 126 height 23
click at [408, 623] on input "text" at bounding box center [552, 639] width 317 height 32
type input "darre"
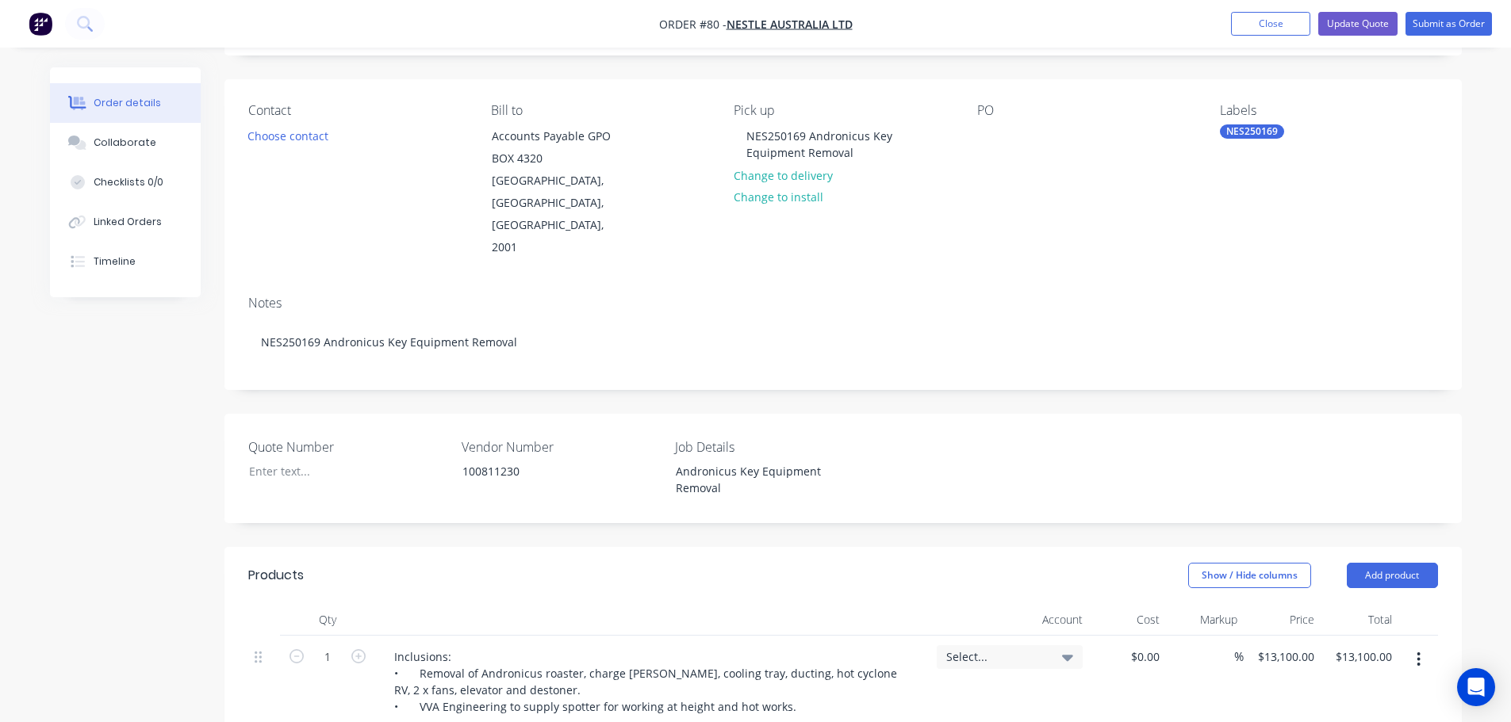
scroll to position [0, 0]
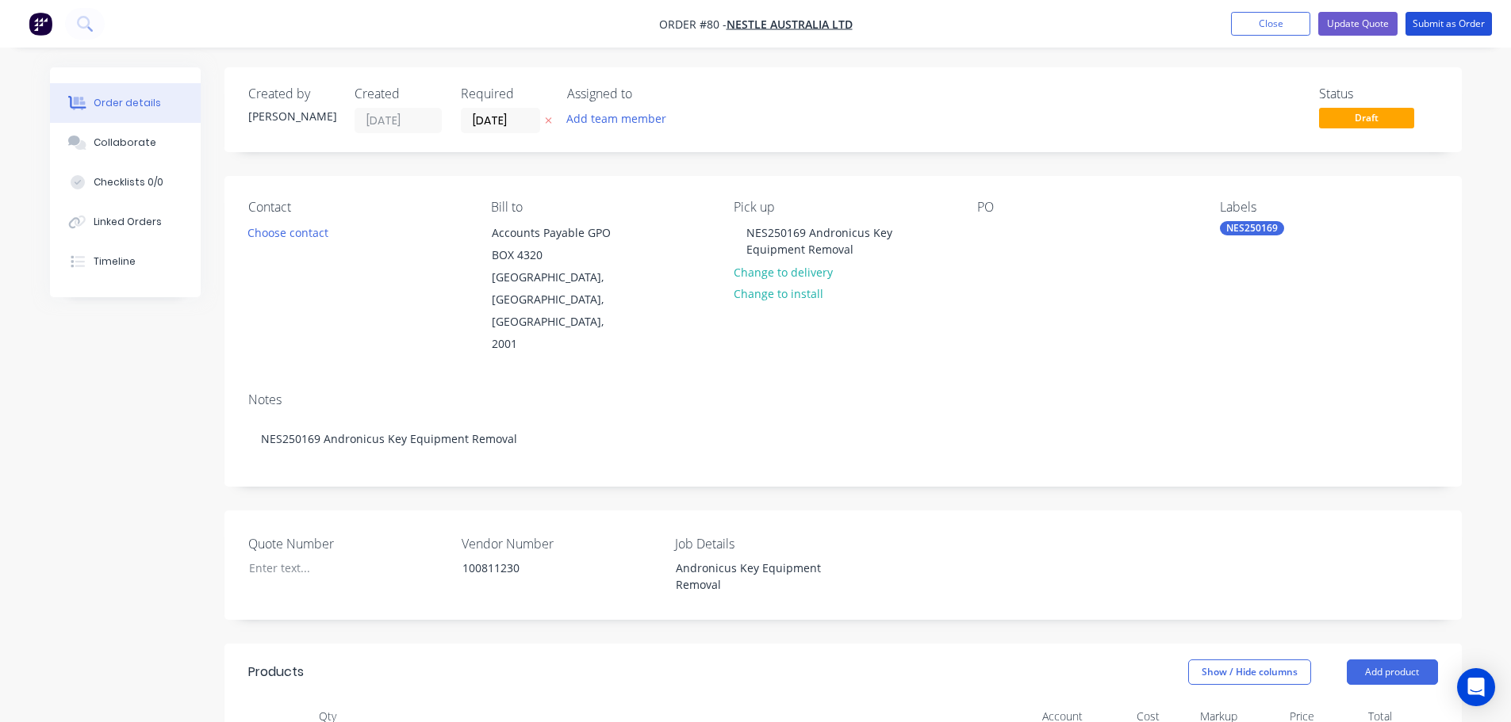
drag, startPoint x: 1423, startPoint y: 26, endPoint x: 1147, endPoint y: 448, distance: 504.6
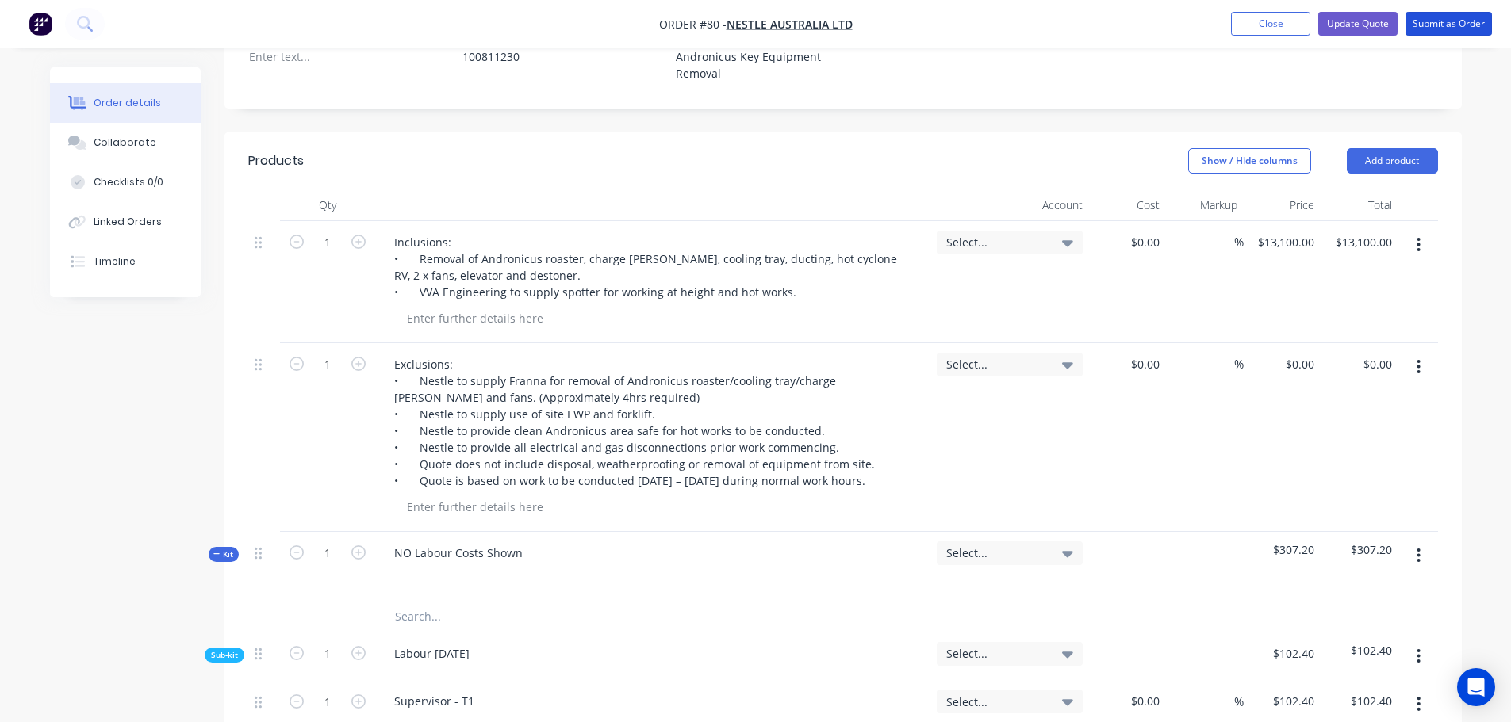
scroll to position [476, 0]
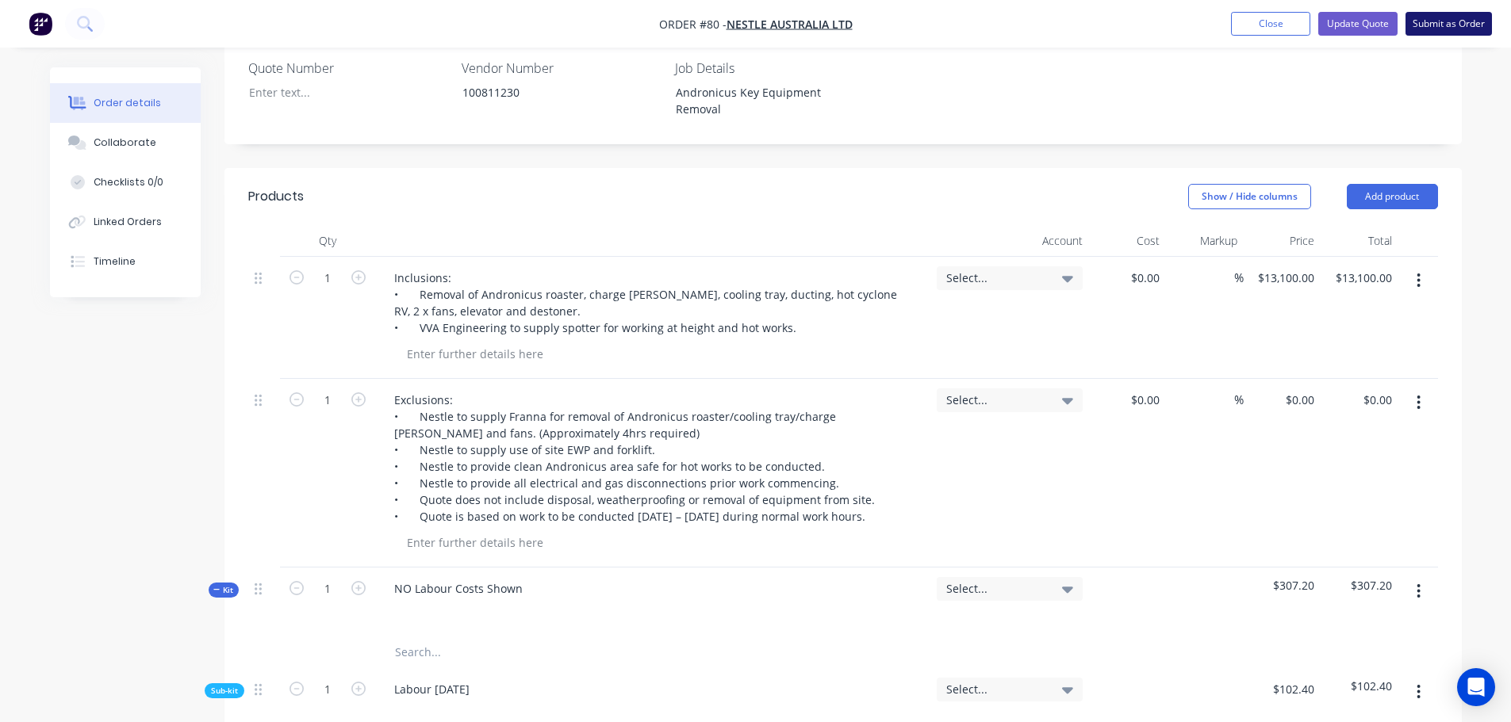
click at [1438, 25] on button "Submit as Order" at bounding box center [1448, 24] width 86 height 24
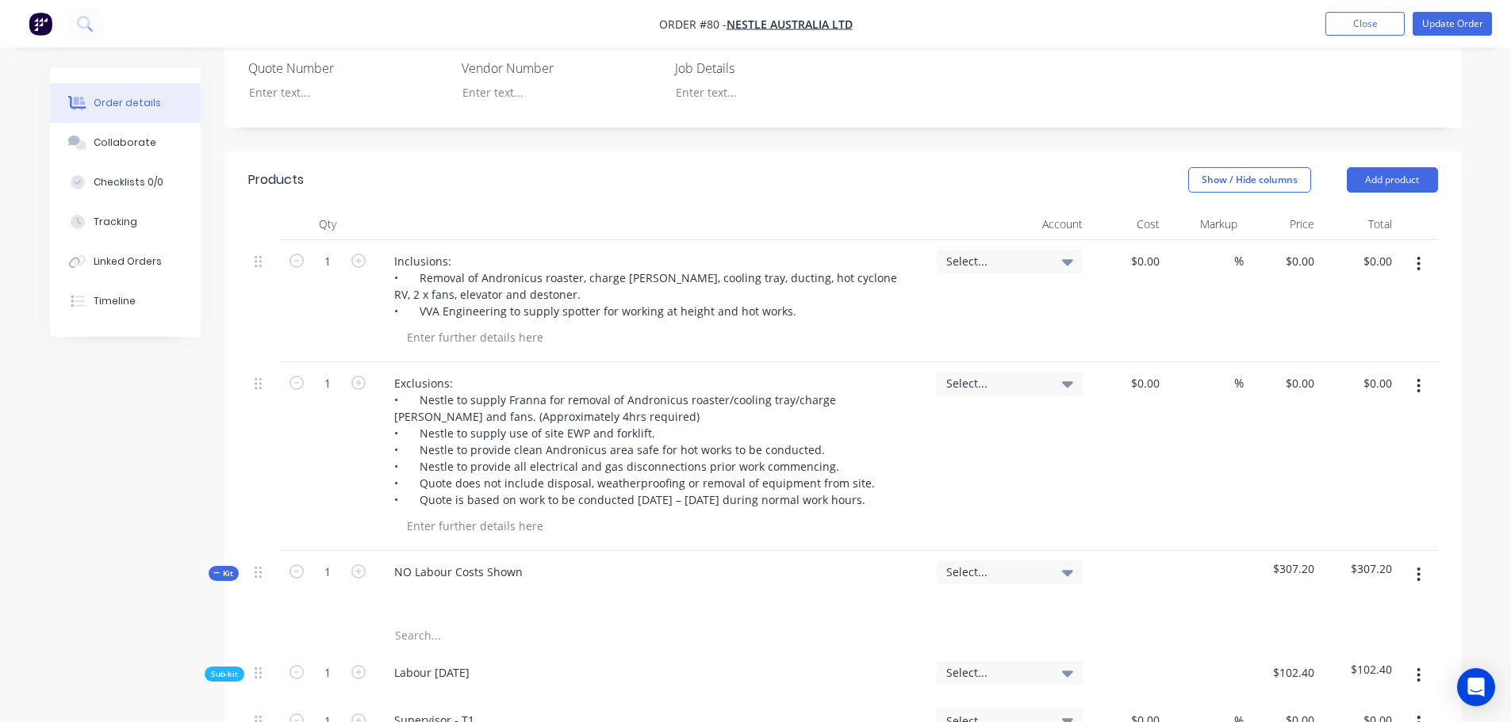
type input "$13,100.00"
type input "$102.40"
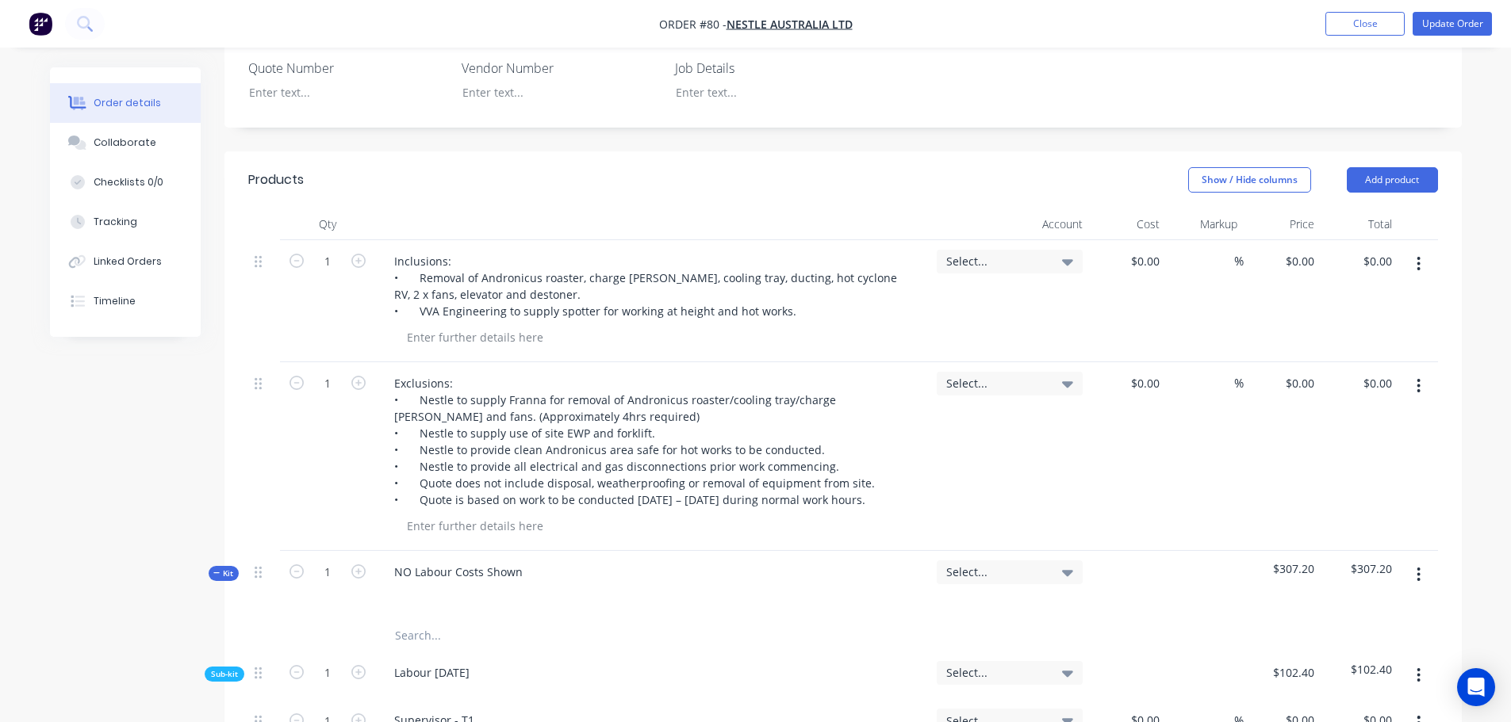
type input "$102.40"
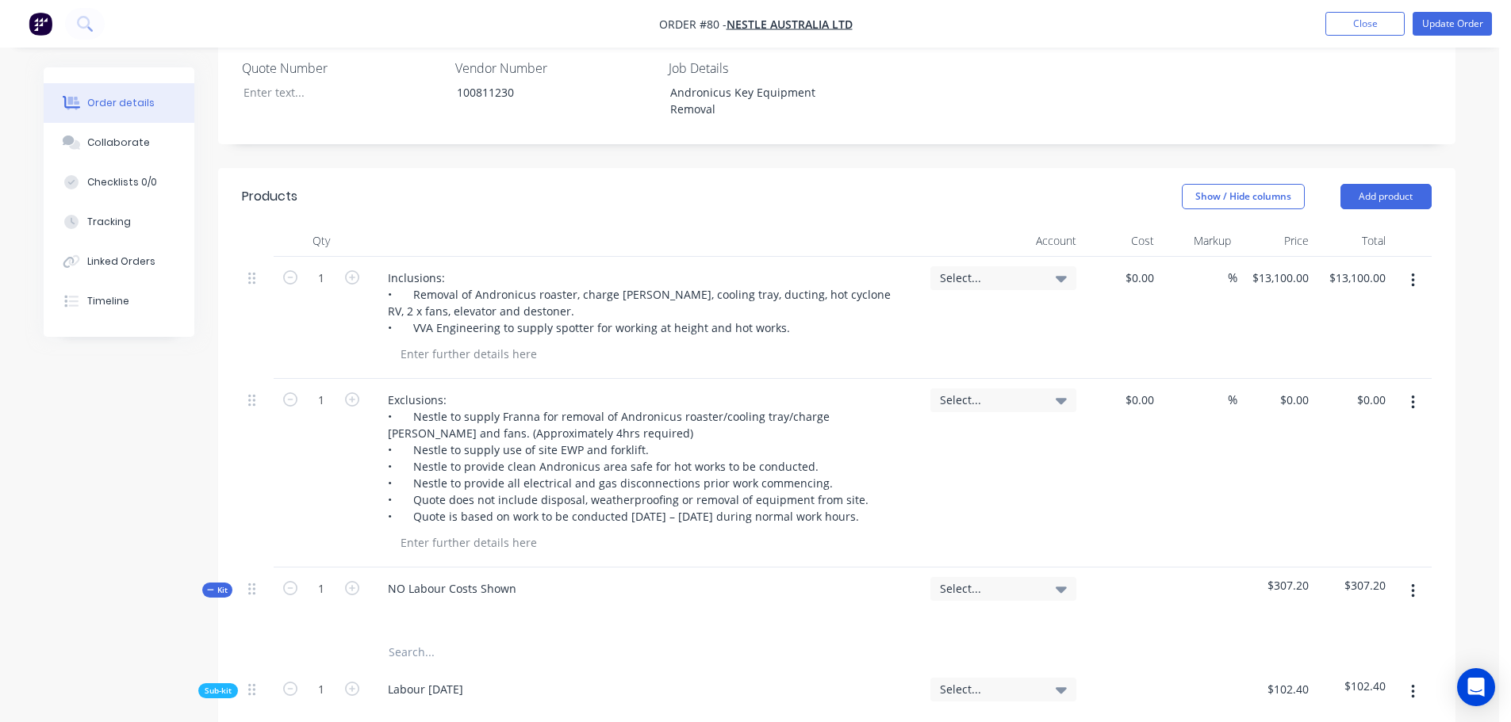
scroll to position [0, 0]
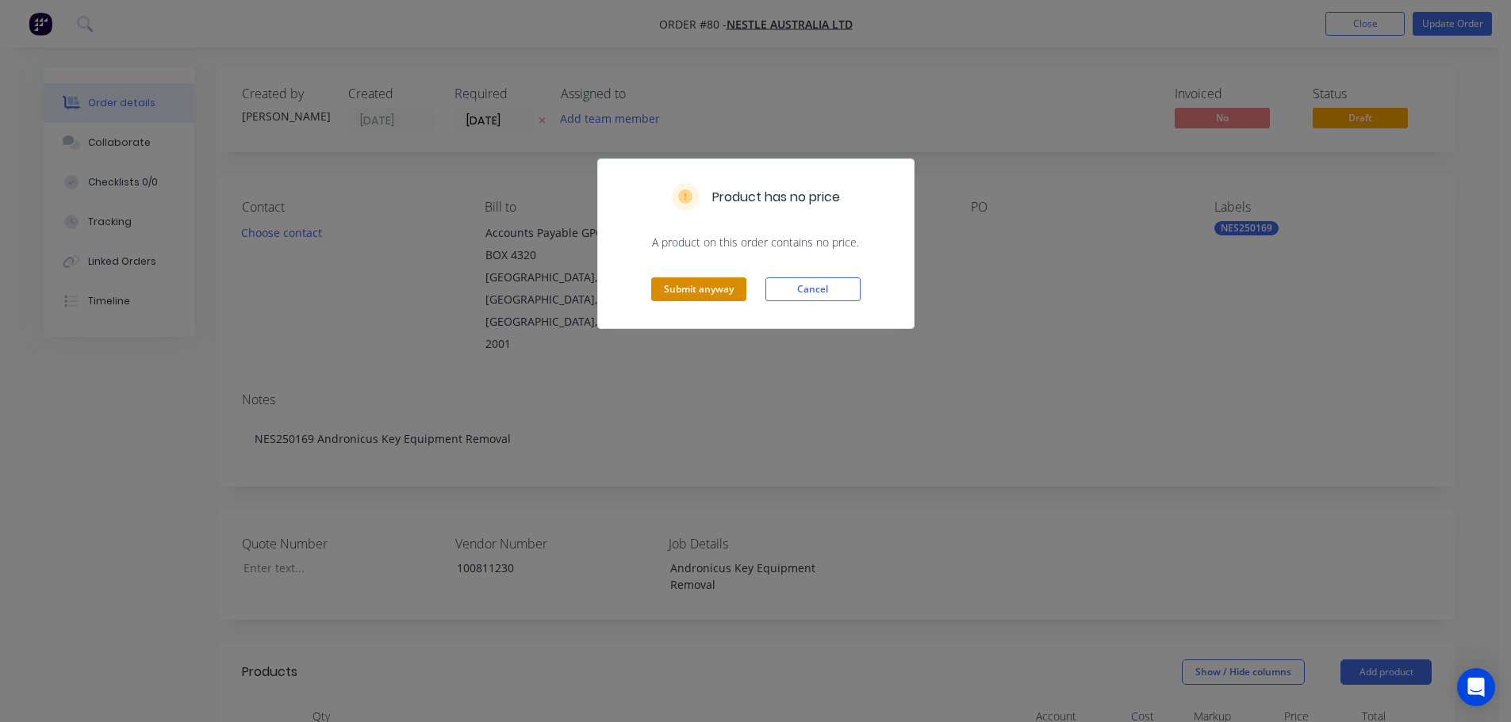
click at [715, 297] on button "Submit anyway" at bounding box center [698, 290] width 95 height 24
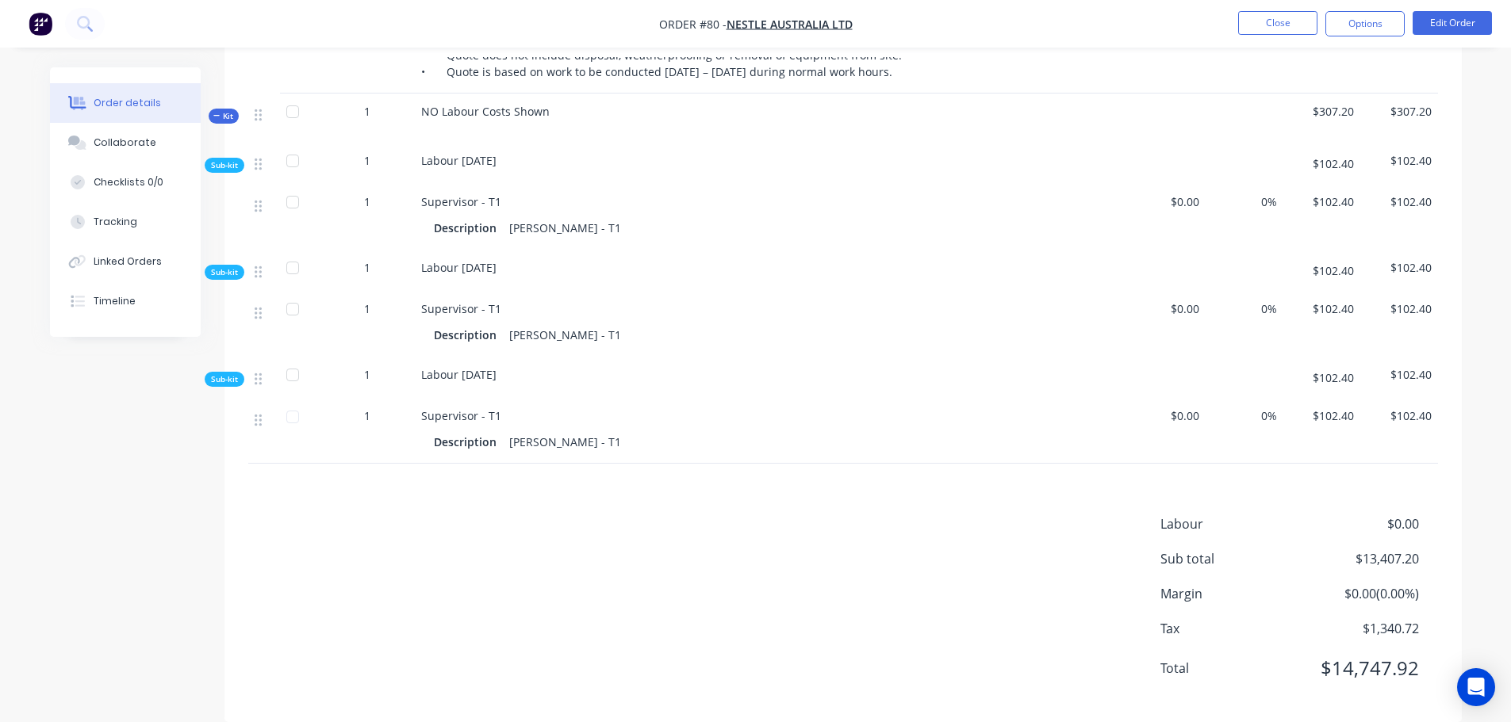
scroll to position [839, 0]
click at [1263, 14] on button "Close" at bounding box center [1277, 23] width 79 height 24
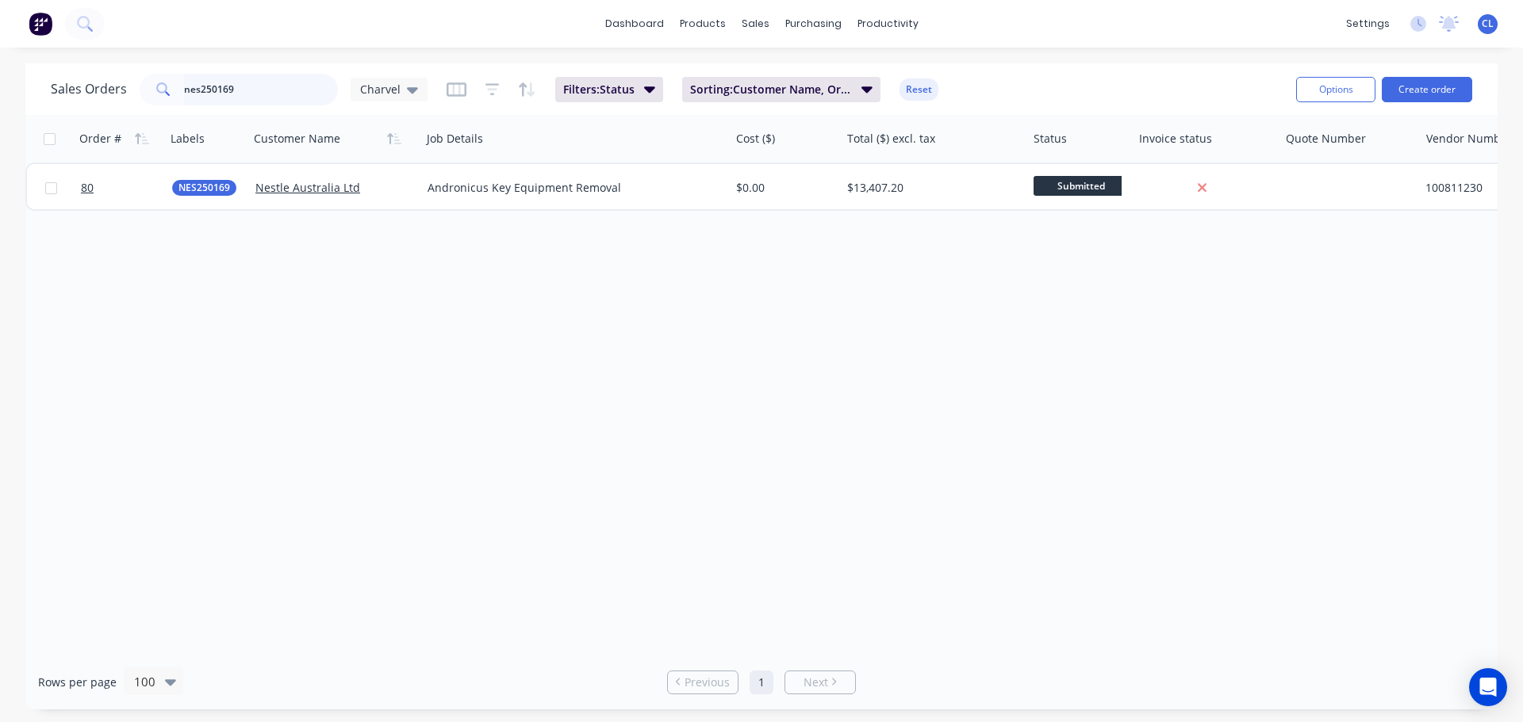
click at [324, 90] on input "nes250169" at bounding box center [261, 90] width 155 height 32
type input "nes250170"
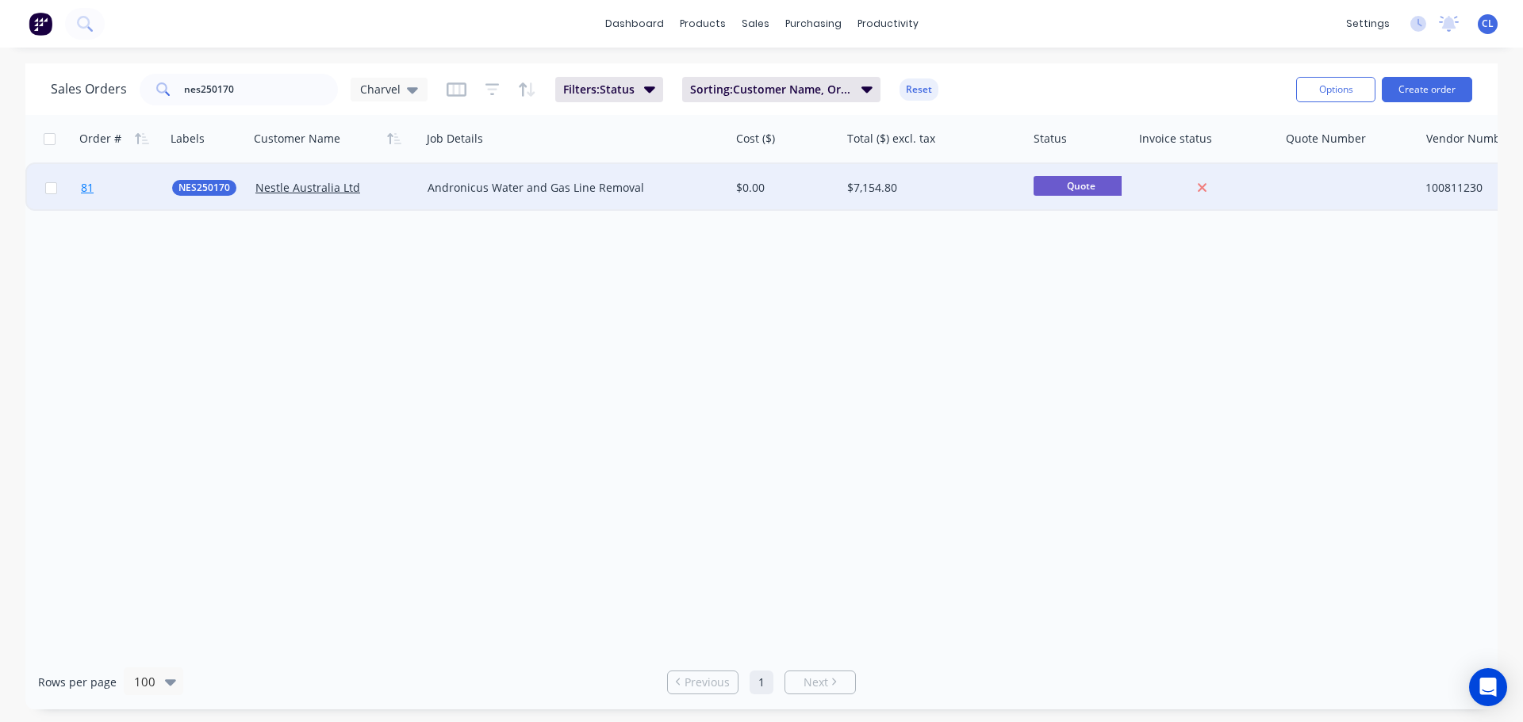
click at [98, 184] on link "81" at bounding box center [126, 188] width 91 height 48
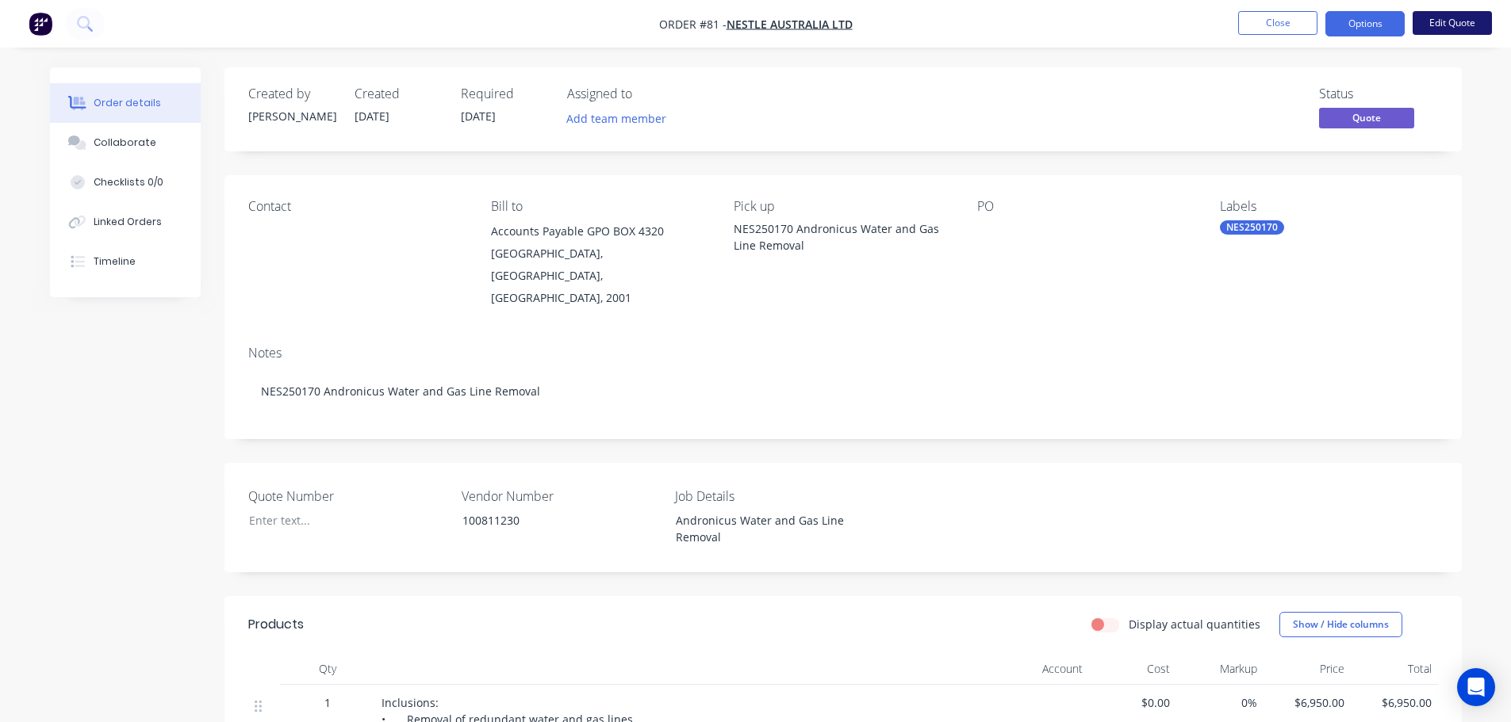
click at [1442, 29] on button "Edit Quote" at bounding box center [1451, 23] width 79 height 24
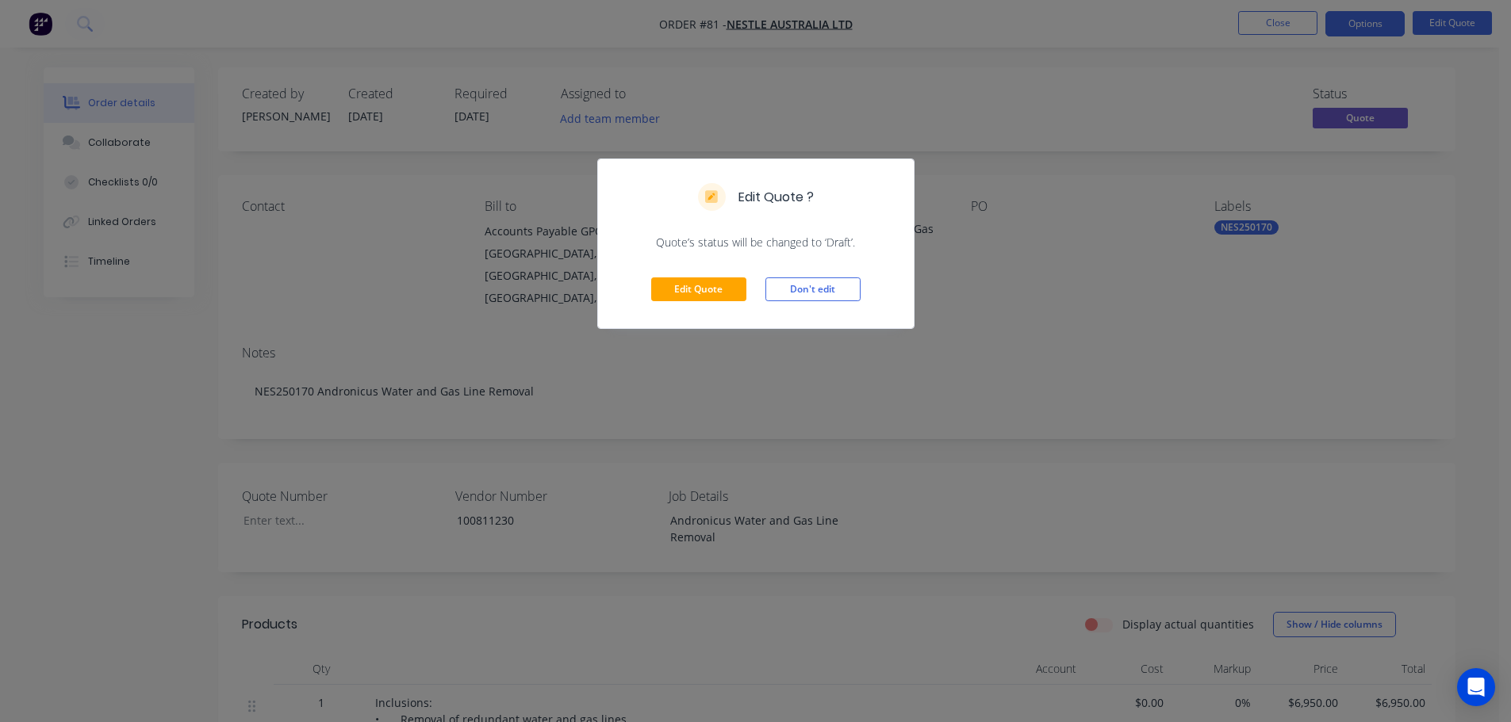
click at [684, 302] on div "Edit Quote Don't edit" at bounding box center [756, 290] width 316 height 78
click at [684, 295] on button "Edit Quote" at bounding box center [698, 290] width 95 height 24
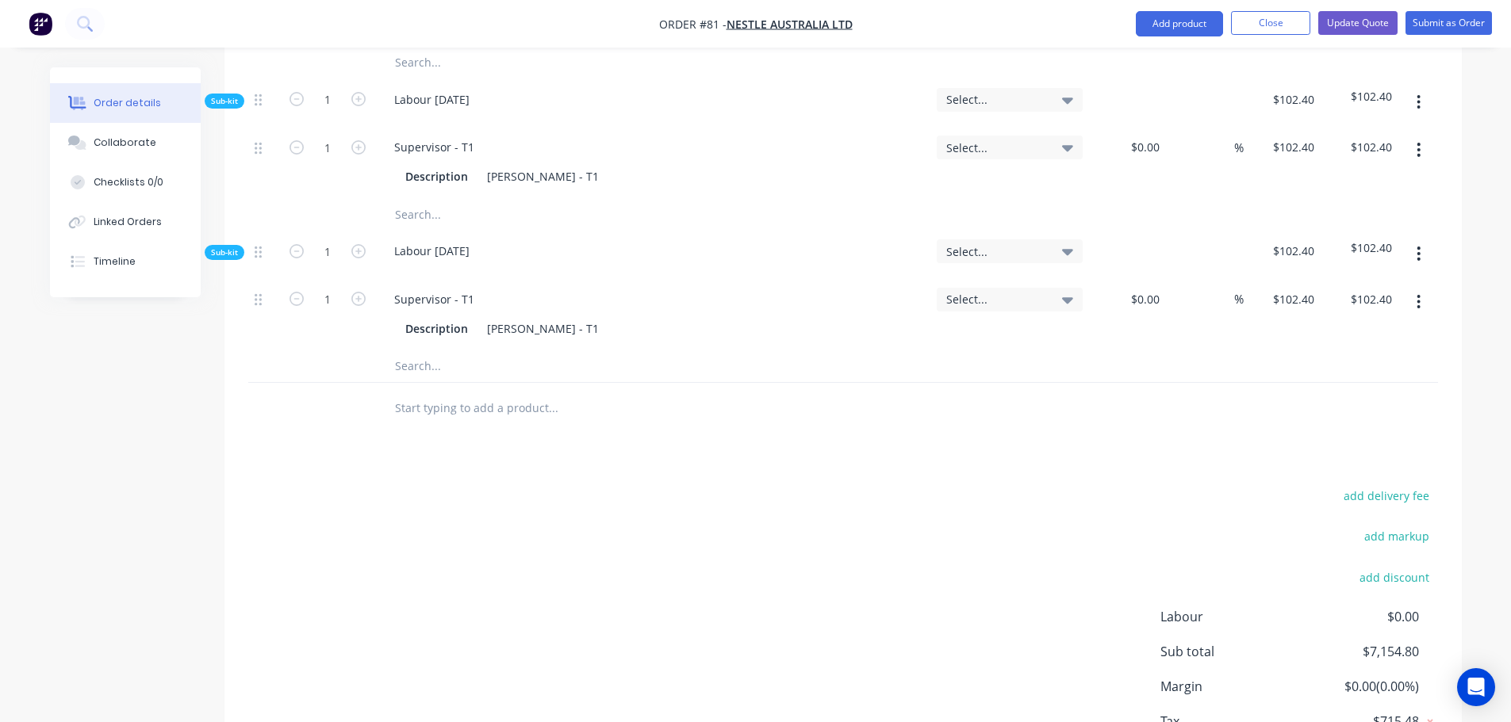
scroll to position [1138, 0]
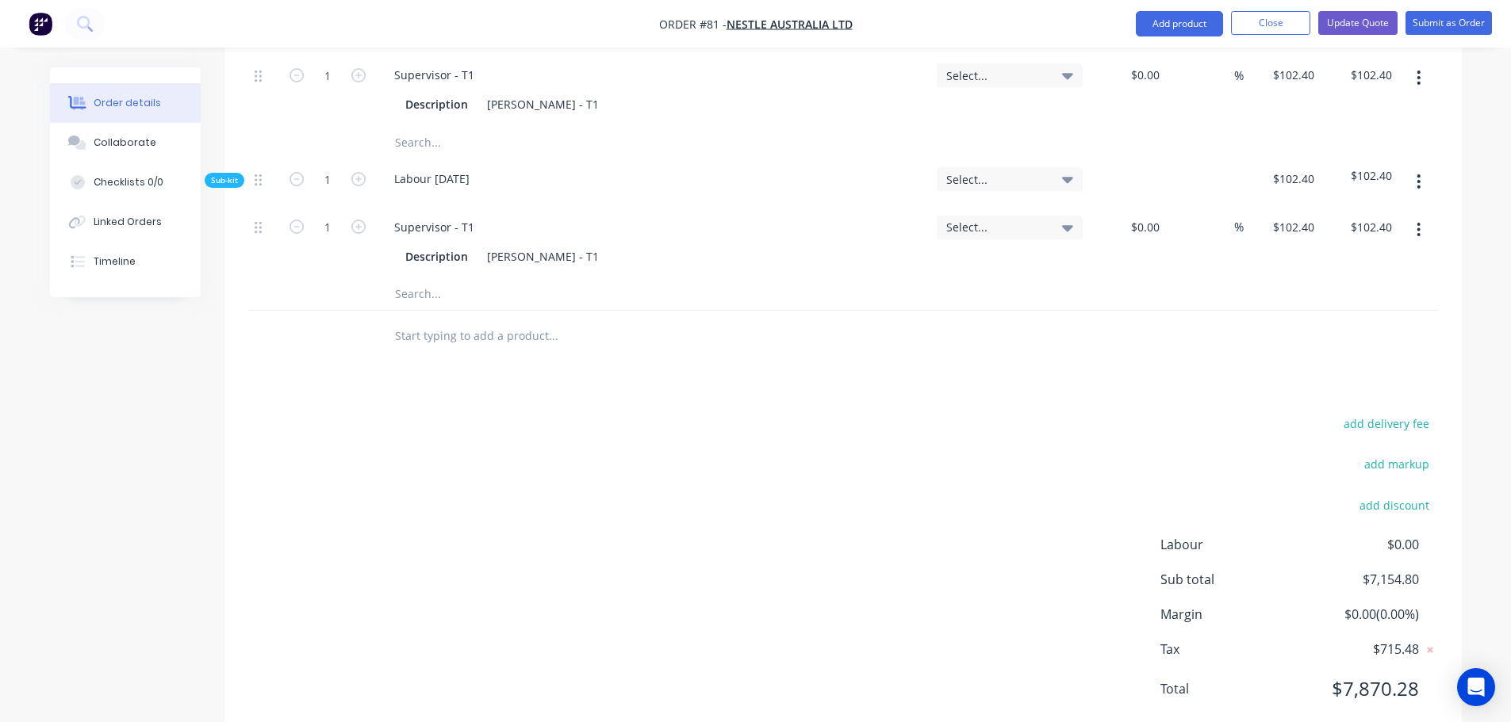
click at [435, 320] on input "text" at bounding box center [552, 336] width 317 height 32
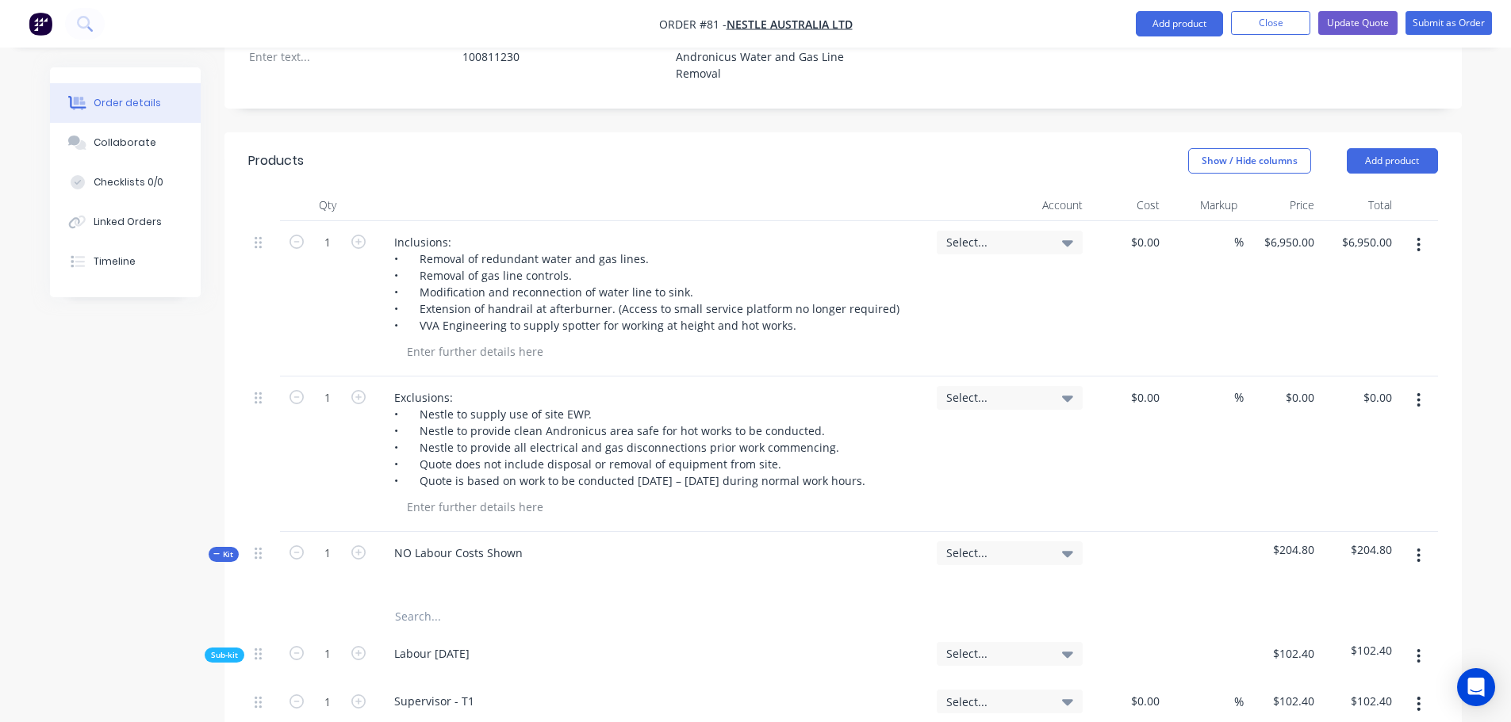
scroll to position [662, 0]
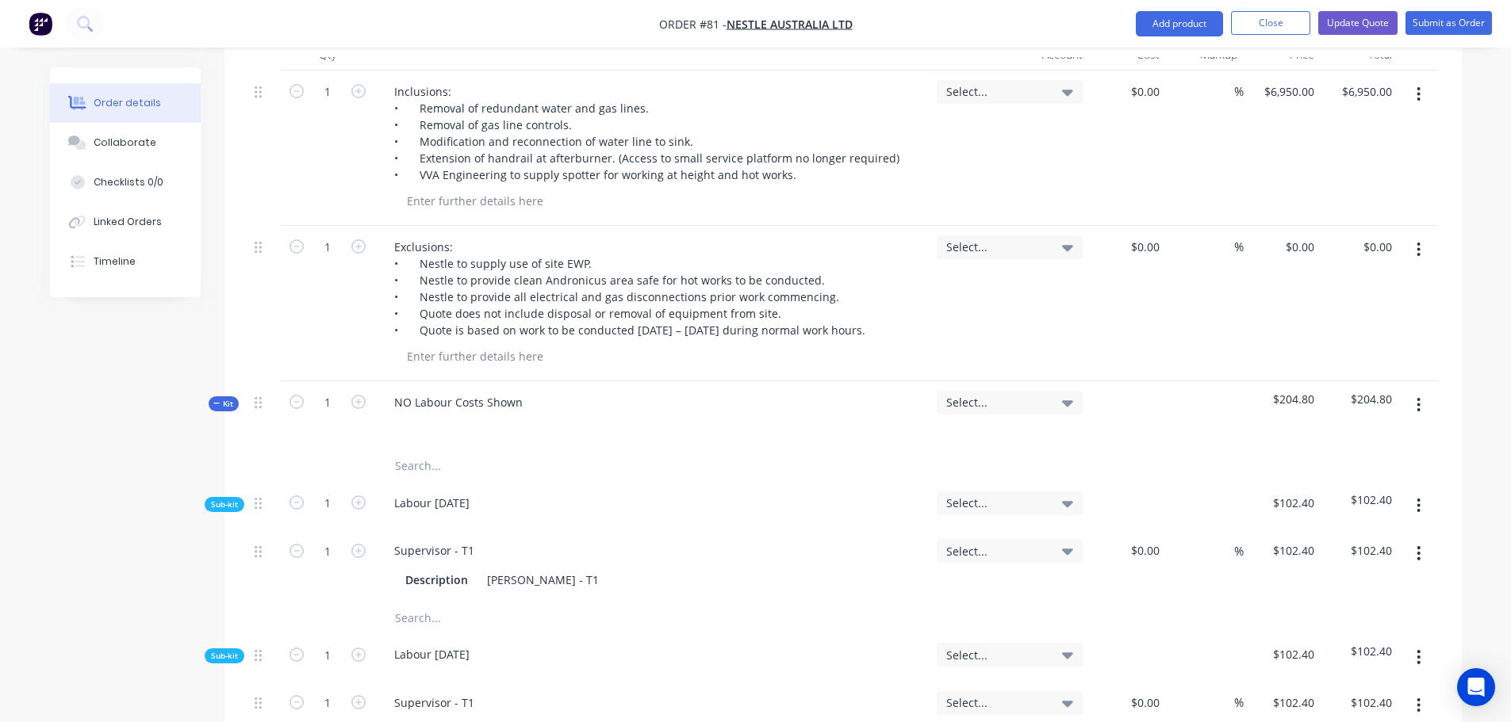
click at [1424, 391] on button "button" at bounding box center [1418, 405] width 37 height 29
click at [1353, 467] on div "Add sub kit to kit" at bounding box center [1362, 478] width 122 height 23
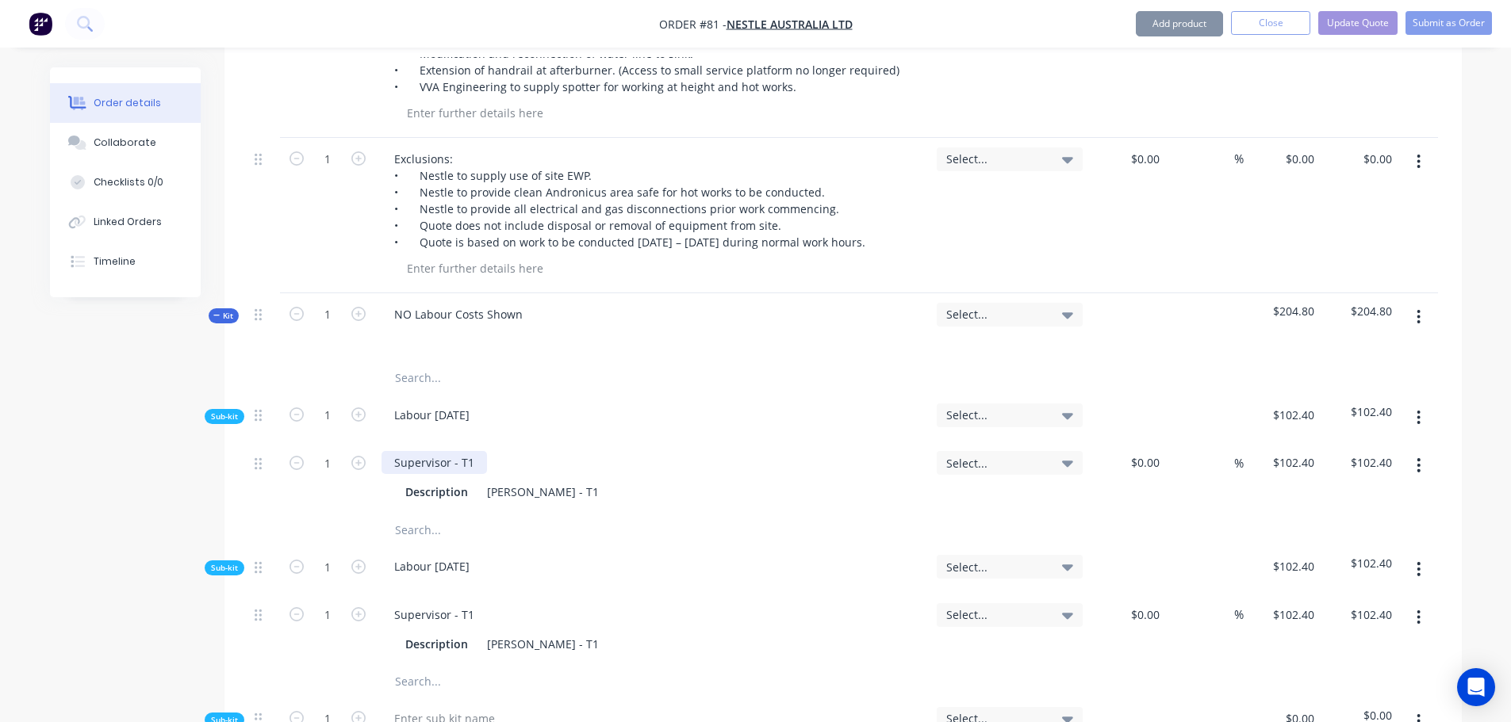
scroll to position [900, 0]
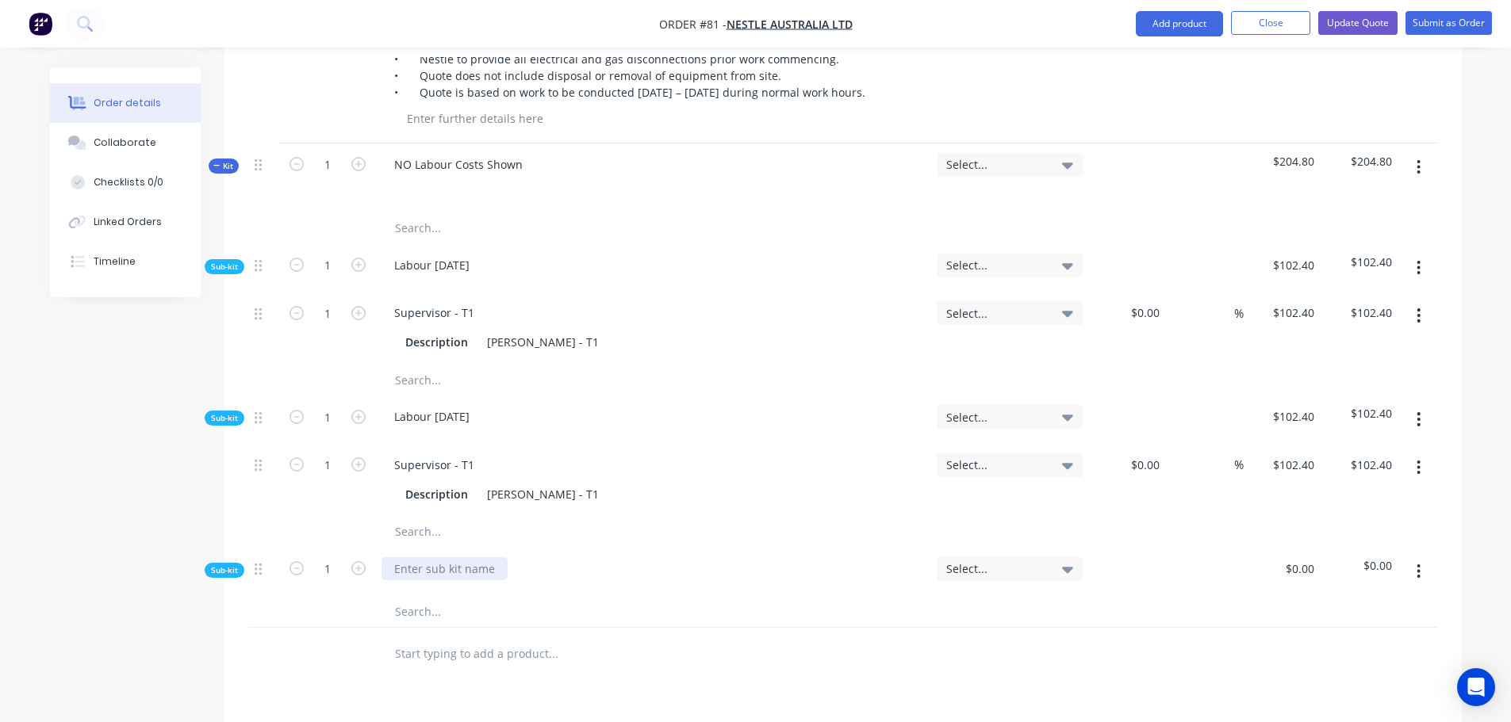
click at [427, 557] on div at bounding box center [444, 568] width 126 height 23
click at [451, 596] on input "text" at bounding box center [552, 612] width 317 height 32
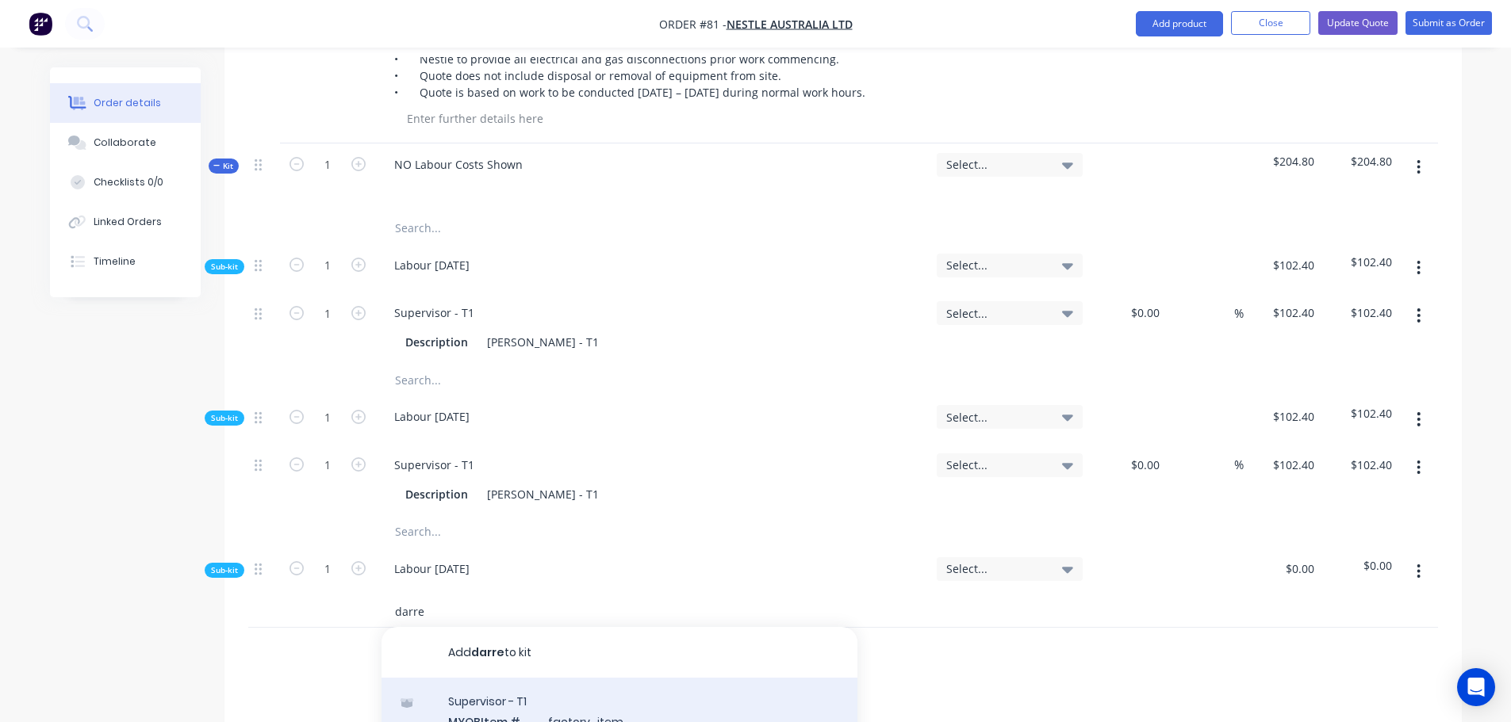
type input "darre"
click at [527, 678] on div "Supervisor - T1 MYOB Item # factory_item Description Darre n Brady - T1 Product…" at bounding box center [619, 731] width 476 height 107
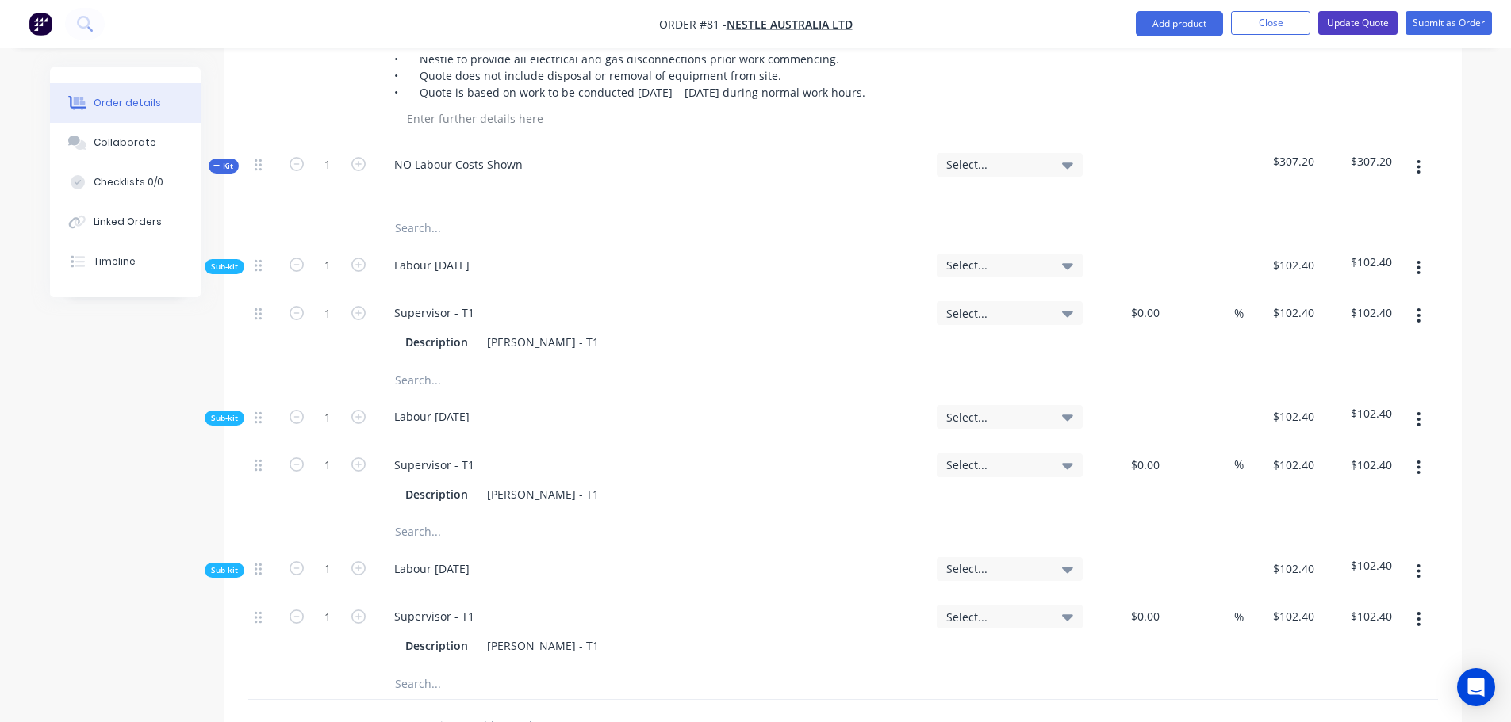
click at [1362, 16] on button "Update Quote" at bounding box center [1357, 23] width 79 height 24
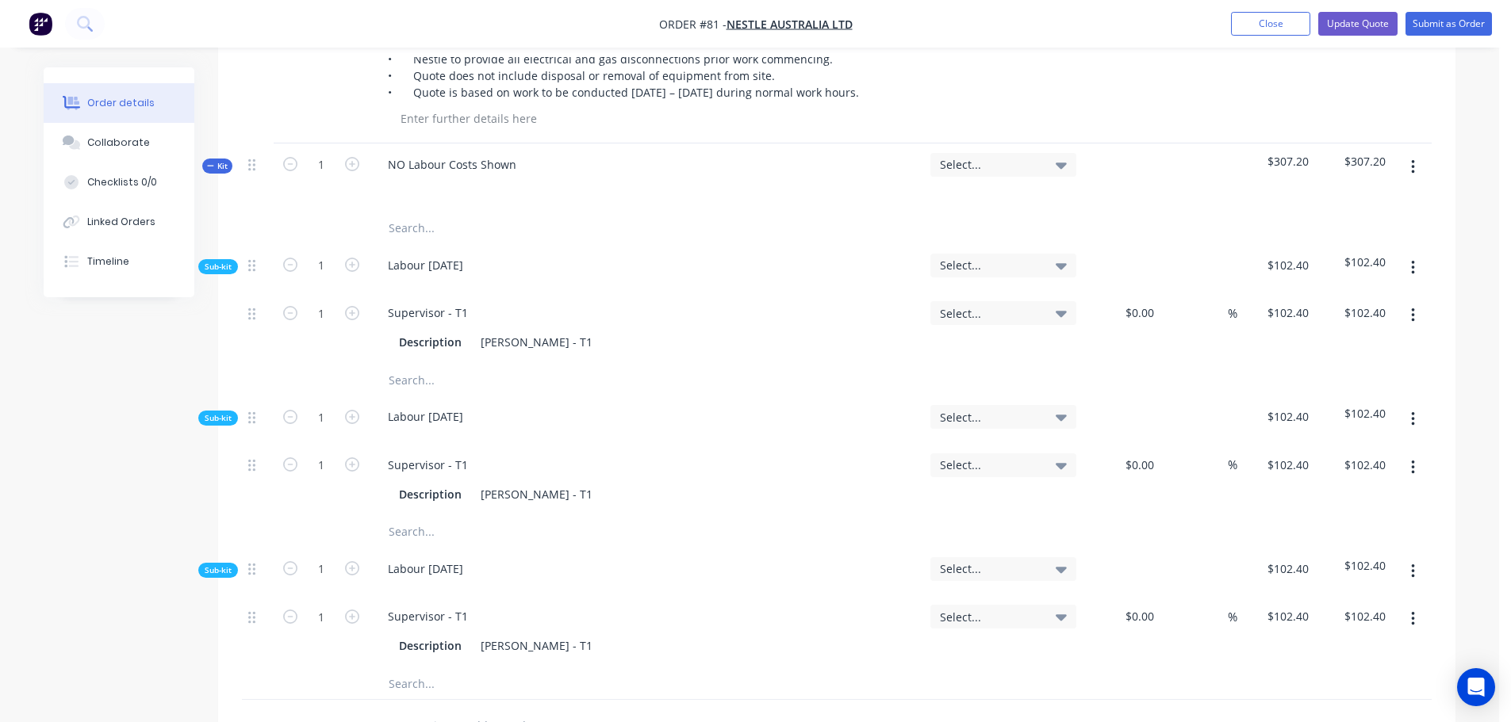
scroll to position [0, 0]
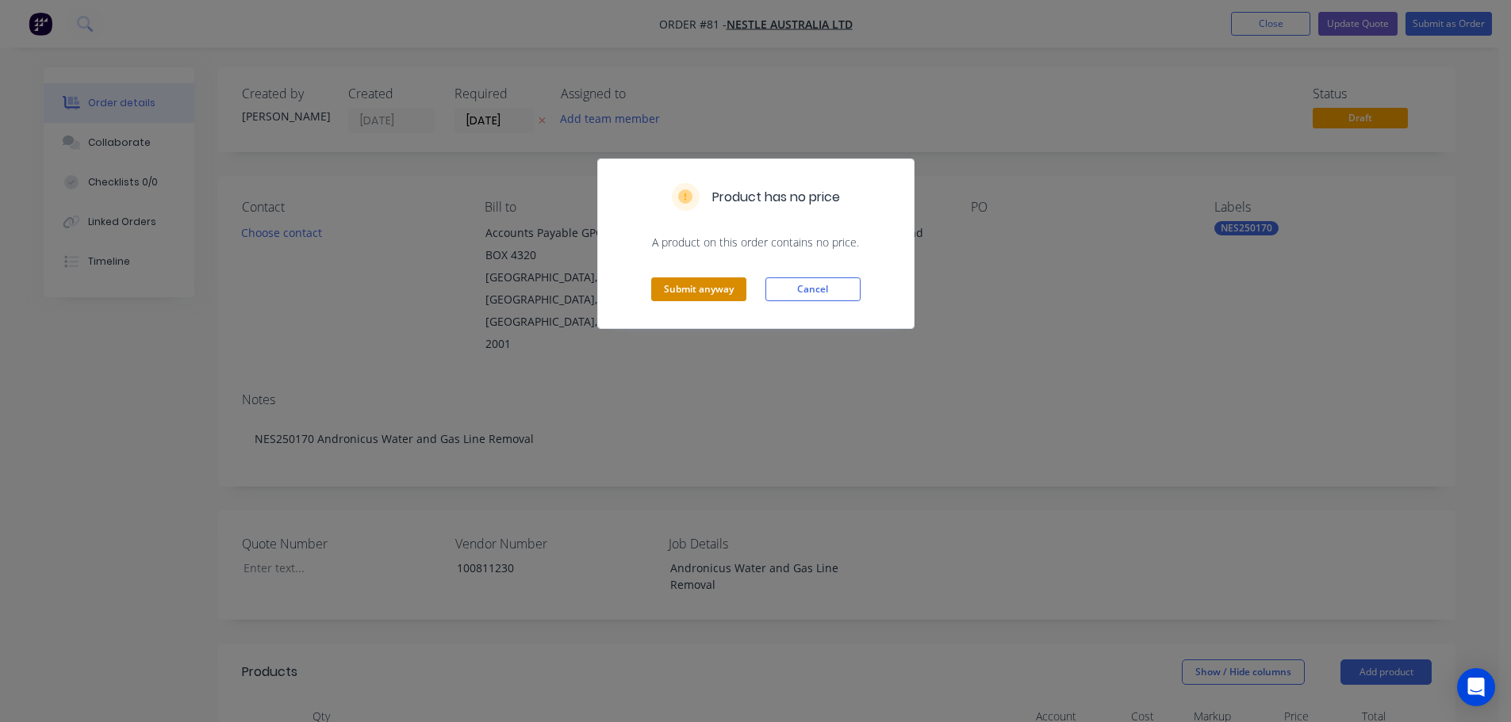
click at [745, 282] on button "Submit anyway" at bounding box center [698, 290] width 95 height 24
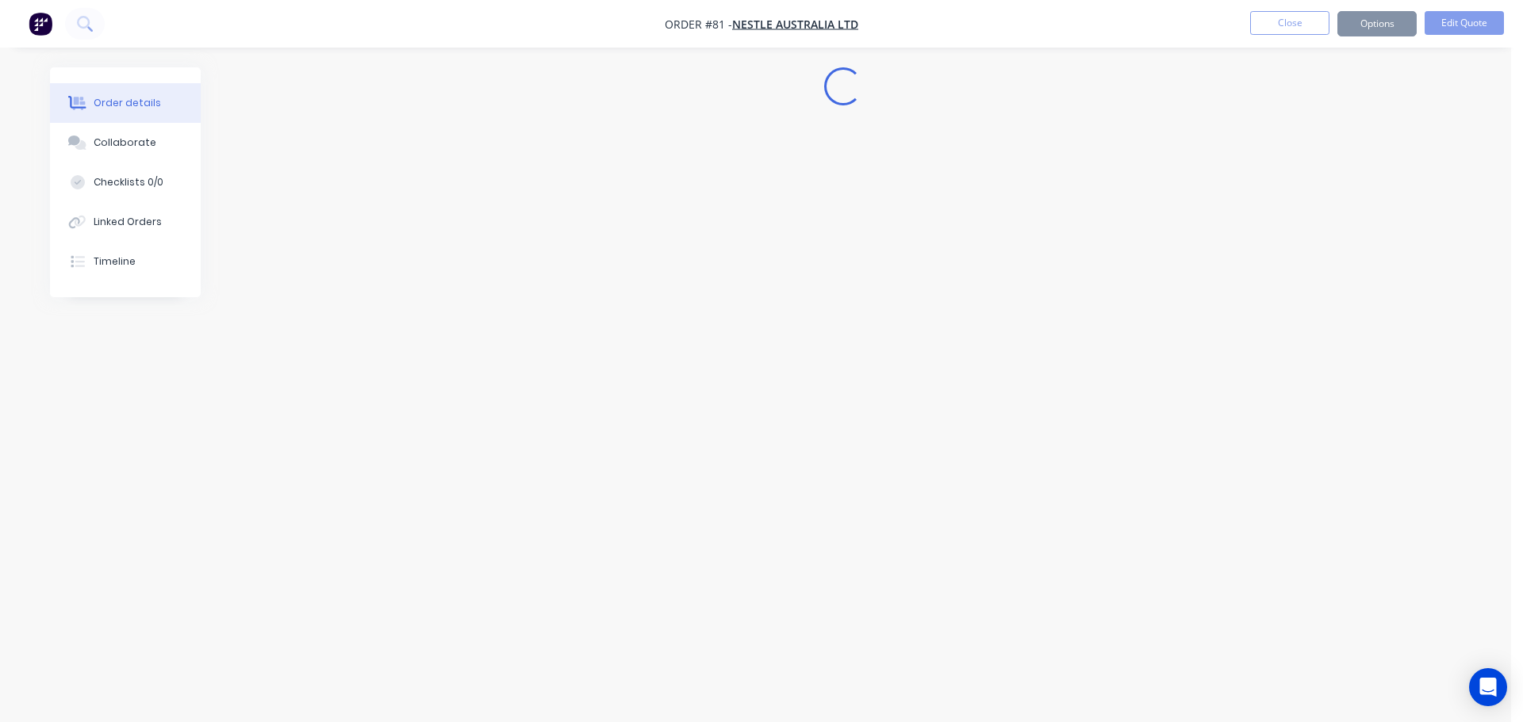
click at [737, 285] on div "Submit anyway Cancel" at bounding box center [761, 250] width 316 height 78
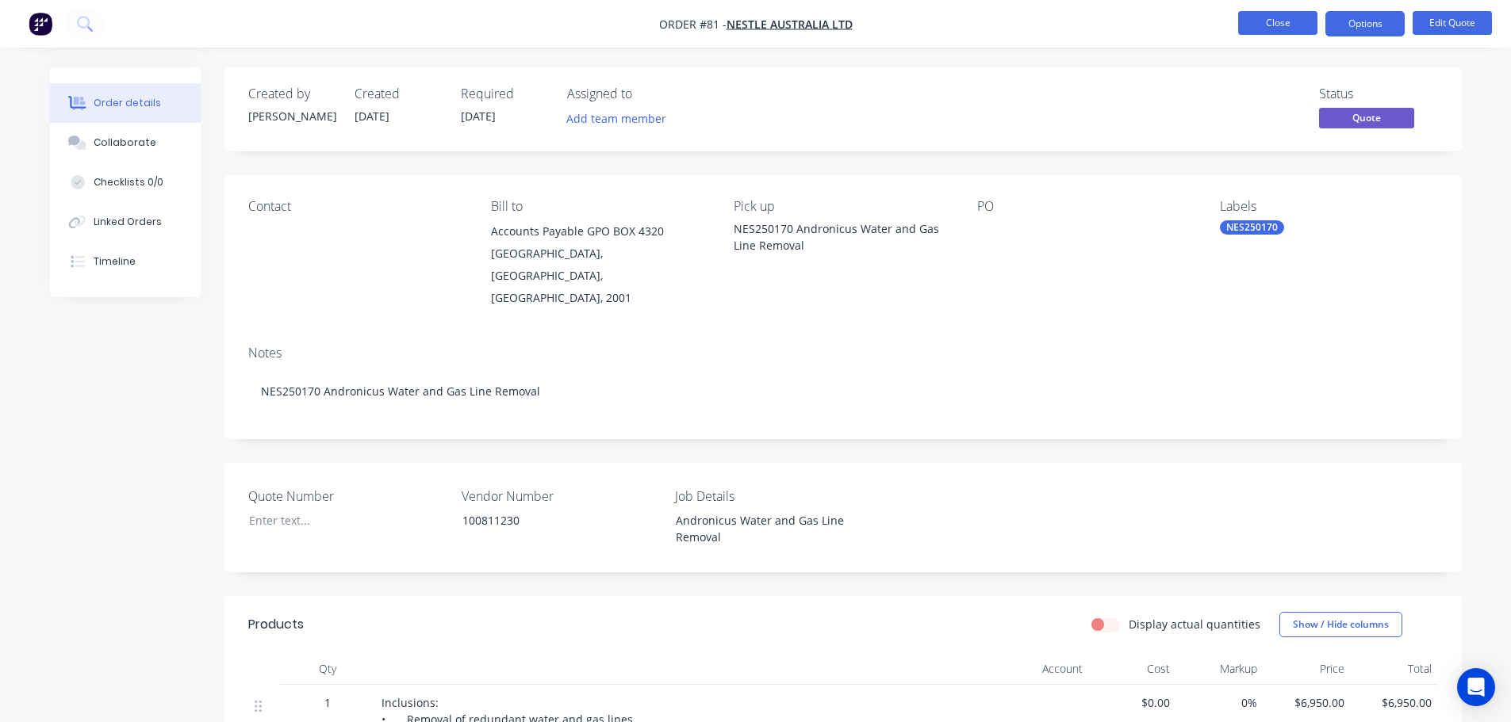
click at [1248, 33] on button "Close" at bounding box center [1277, 23] width 79 height 24
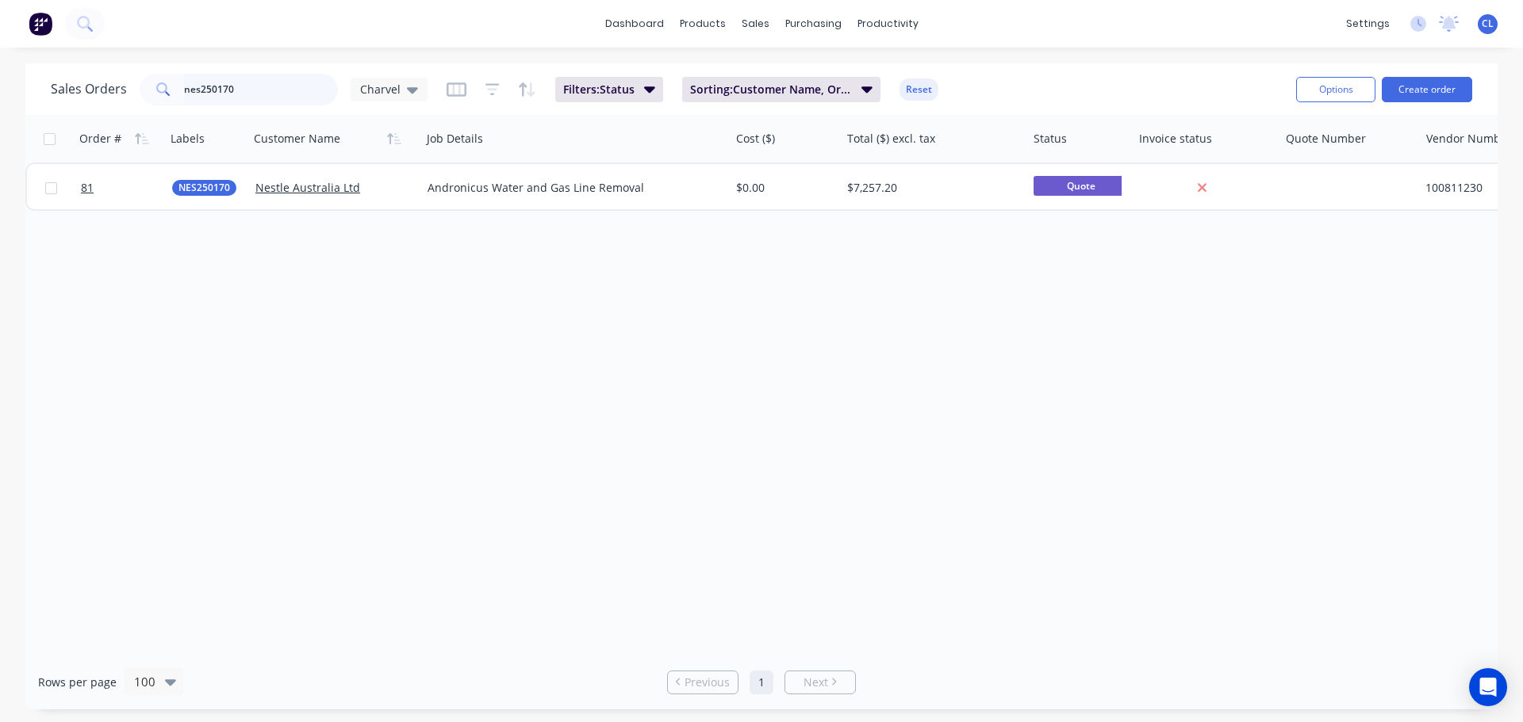
drag, startPoint x: 221, startPoint y: 92, endPoint x: 320, endPoint y: 83, distance: 99.5
click at [305, 90] on input "nes250170" at bounding box center [261, 90] width 155 height 32
type input "nes250146"
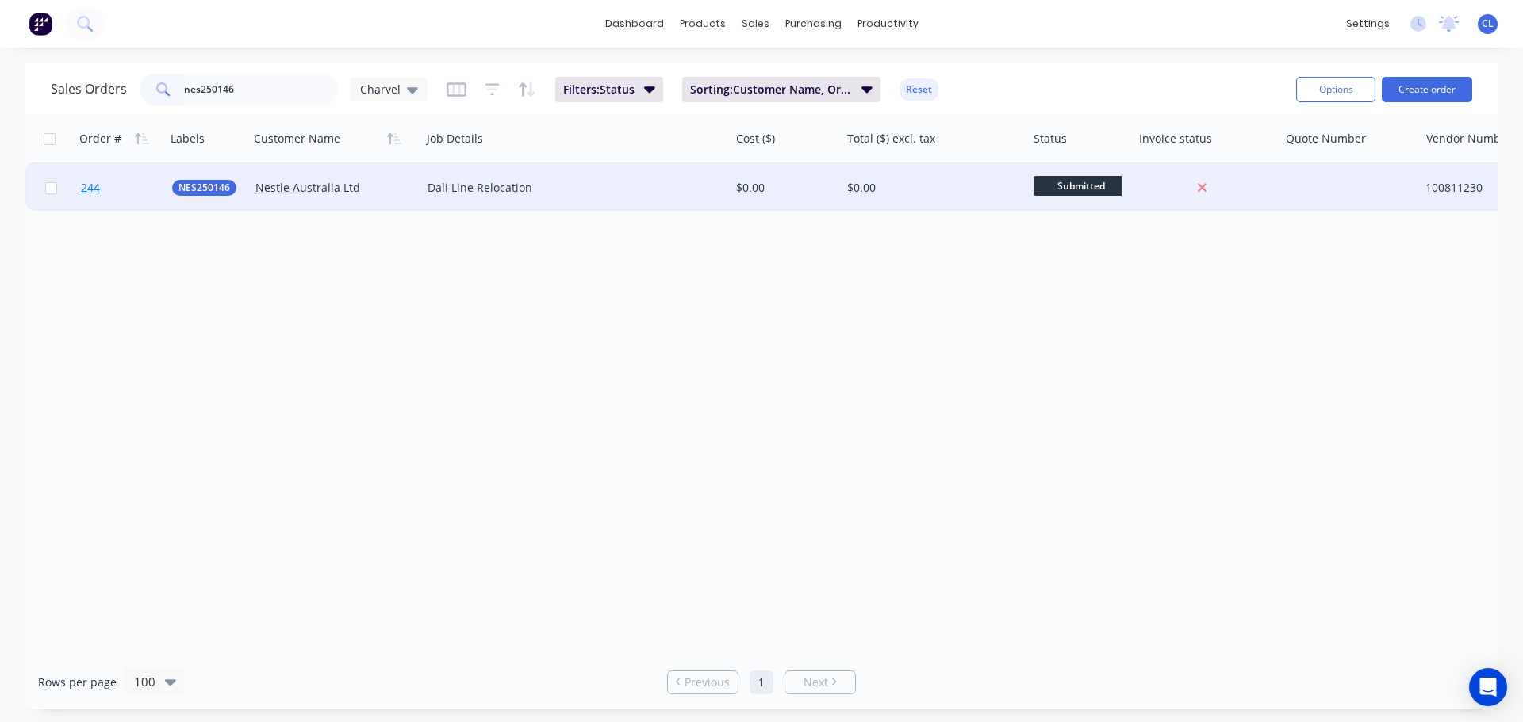
click at [102, 182] on link "244" at bounding box center [126, 188] width 91 height 48
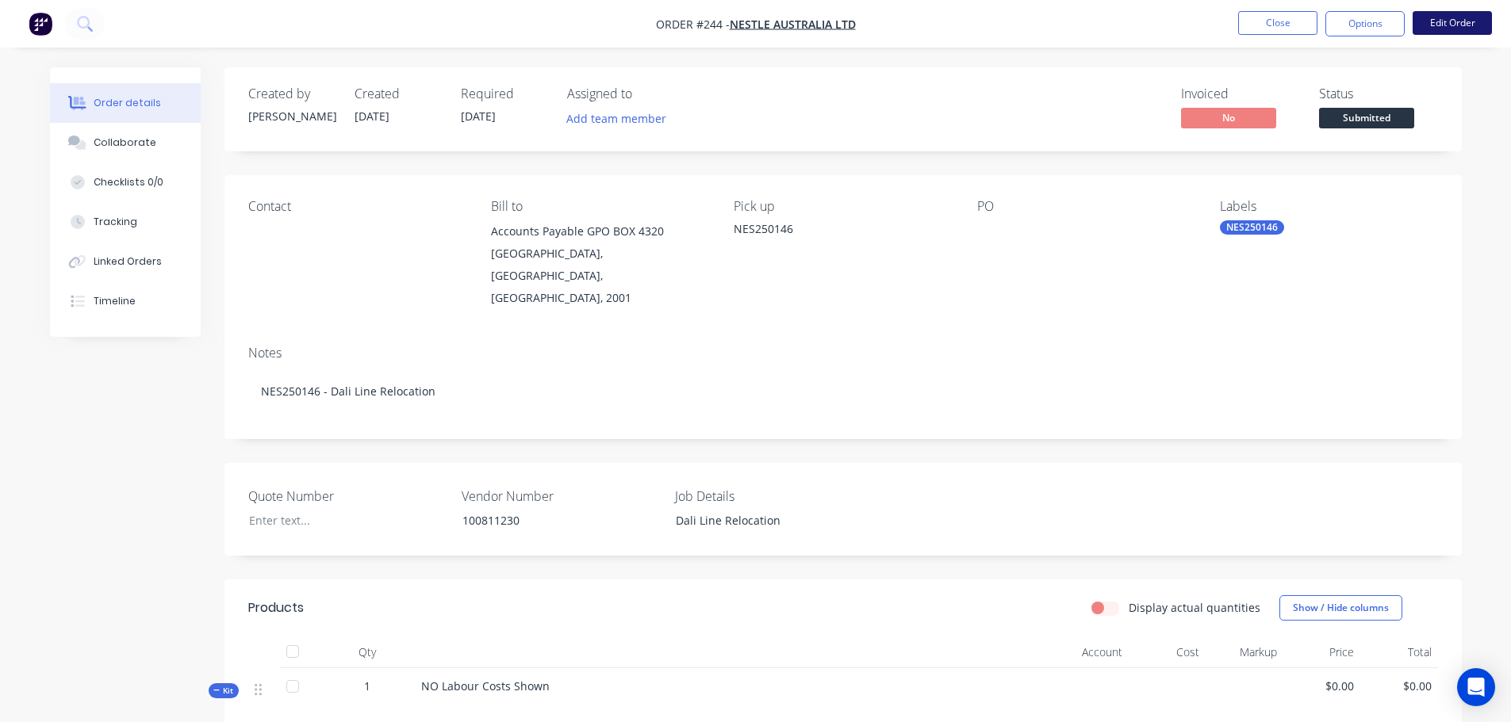
click at [1428, 25] on button "Edit Order" at bounding box center [1451, 23] width 79 height 24
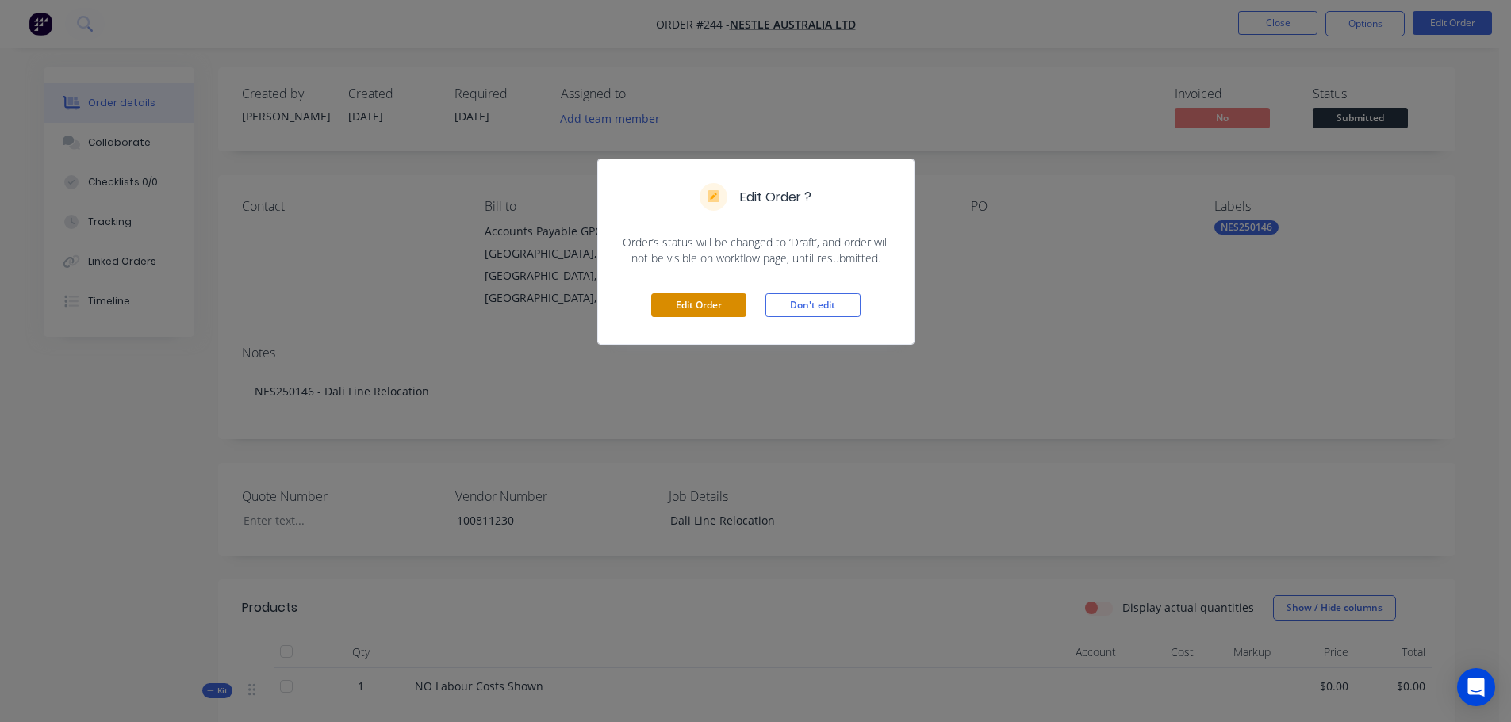
click at [707, 301] on button "Edit Order" at bounding box center [698, 305] width 95 height 24
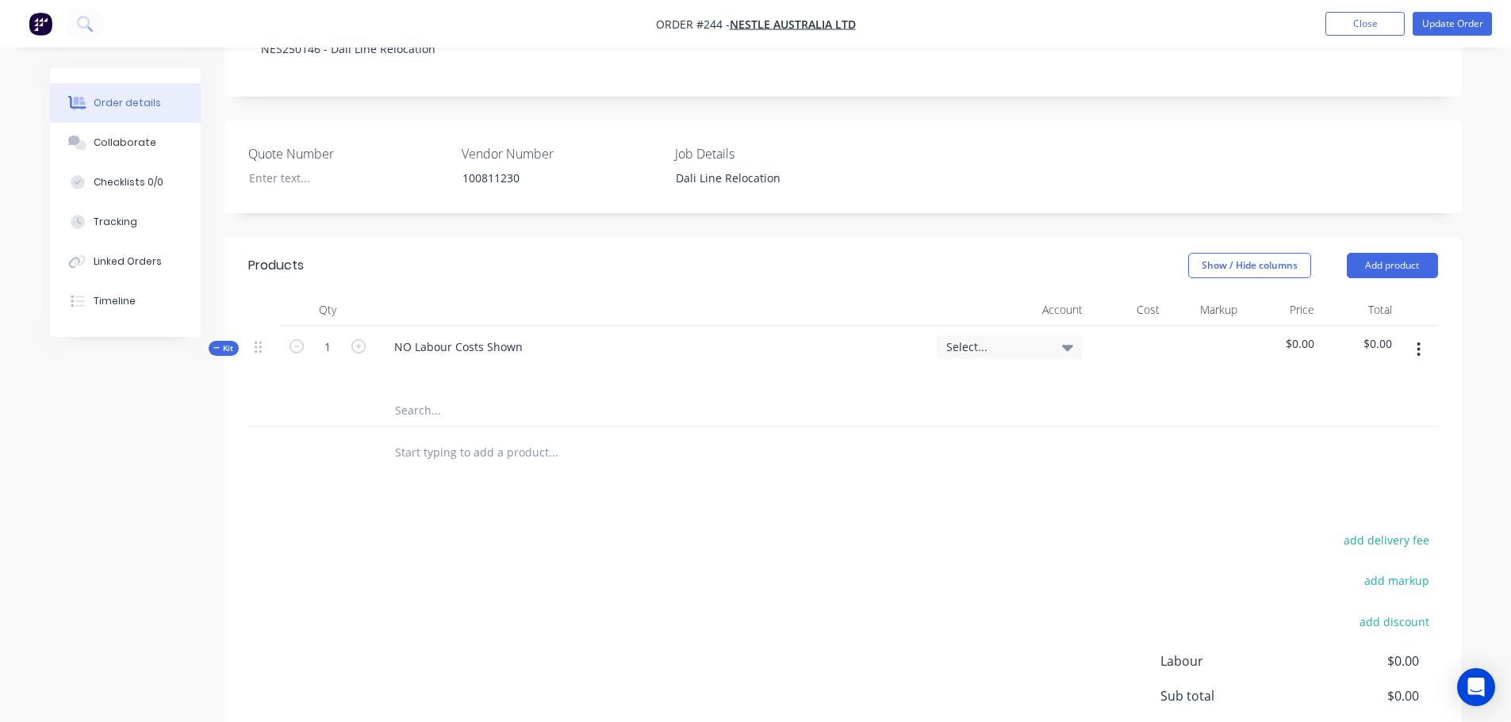
scroll to position [507, 0]
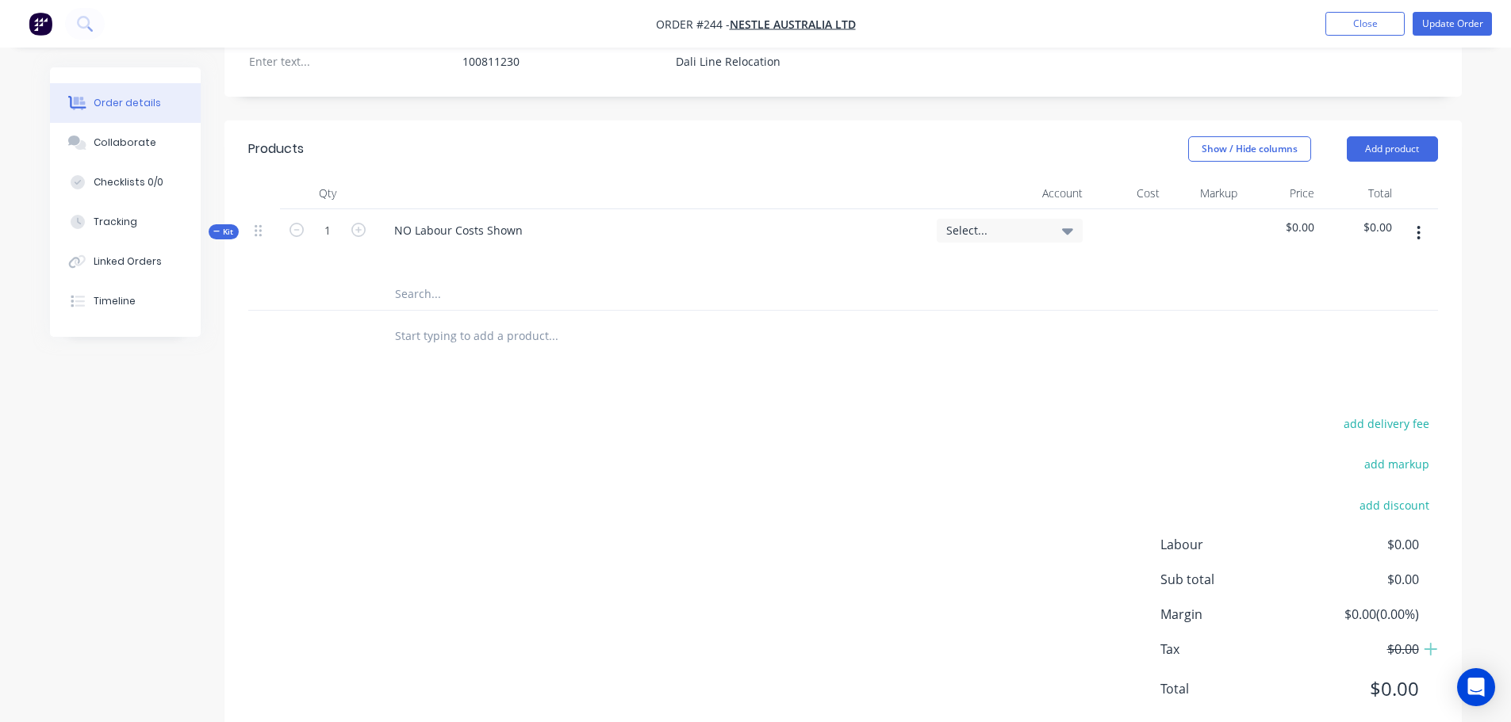
click at [1415, 219] on button "button" at bounding box center [1418, 233] width 37 height 29
click at [1381, 295] on div "Add sub kit to kit" at bounding box center [1362, 306] width 122 height 23
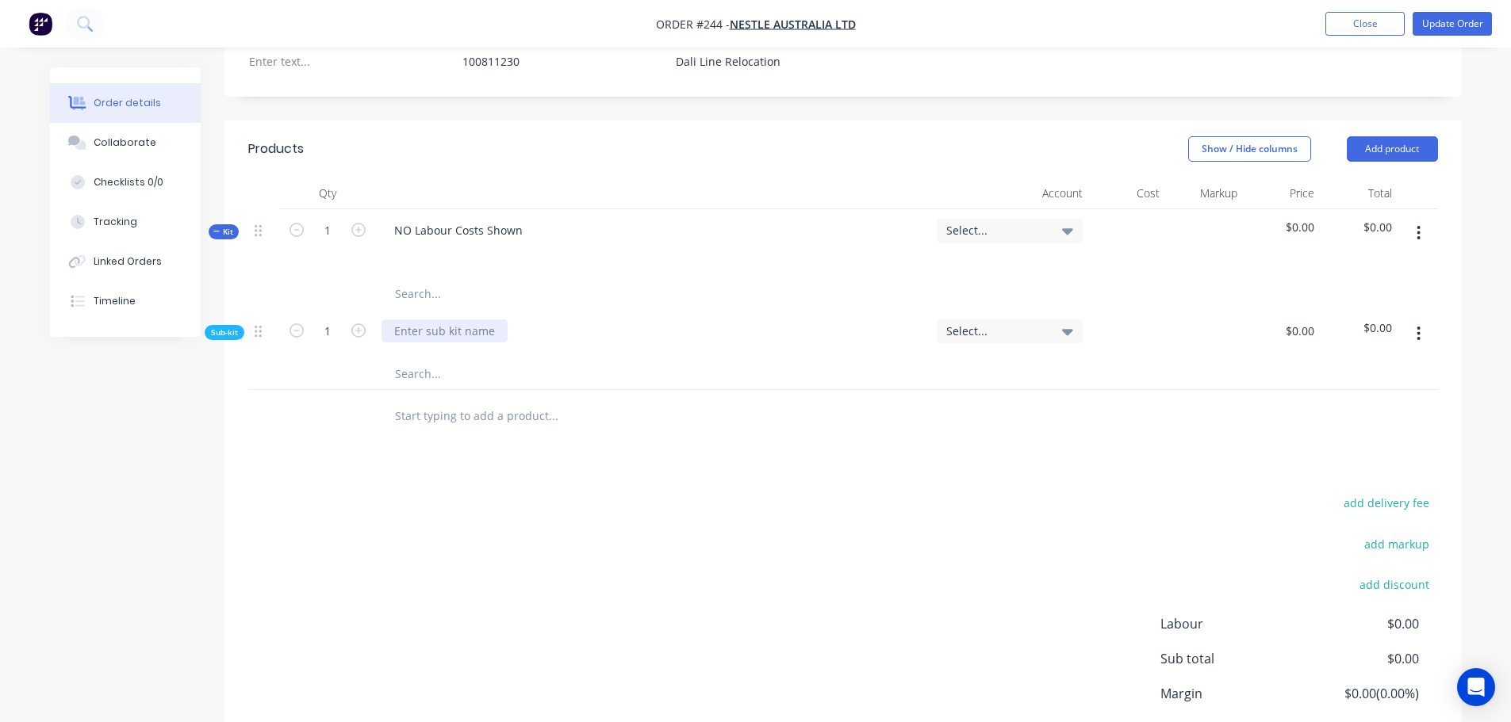
click at [485, 320] on div at bounding box center [444, 331] width 126 height 23
click at [431, 358] on input "text" at bounding box center [552, 374] width 317 height 32
type input "b"
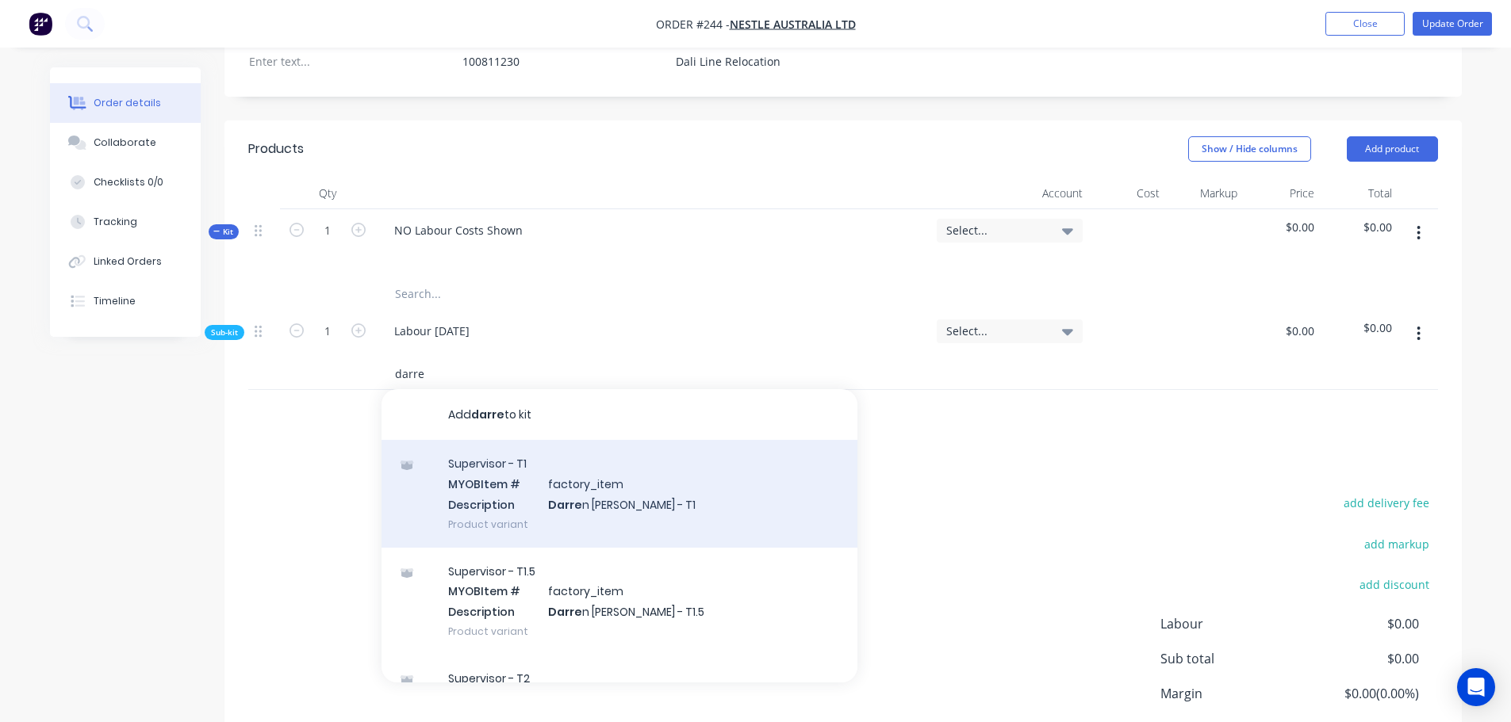
type input "darre"
click at [611, 457] on div "Supervisor - T1 MYOB Item # factory_item Description Darre n Brady - T1 Product…" at bounding box center [619, 493] width 476 height 107
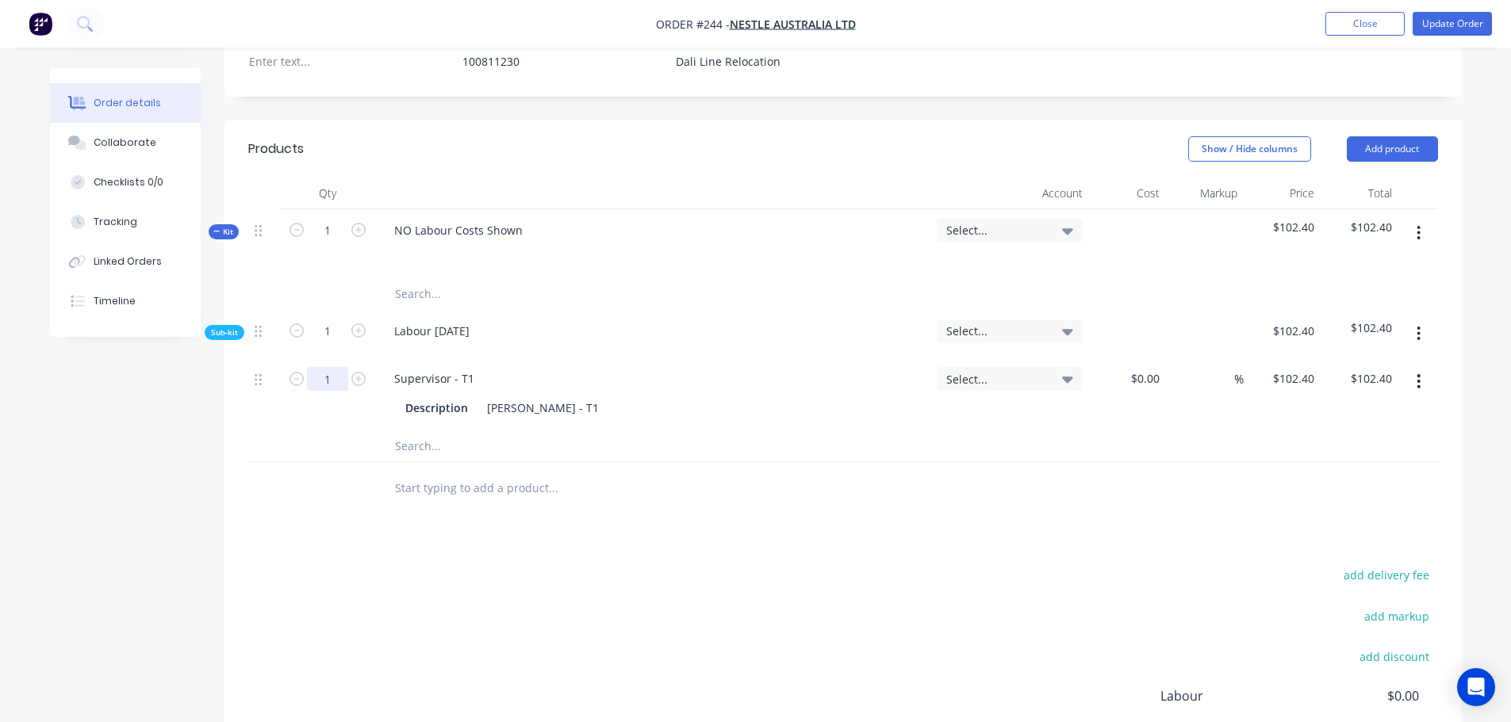
click at [324, 367] on input "1" at bounding box center [327, 379] width 41 height 24
type input "4.5"
type input "$460.80"
click at [1444, 26] on button "Update Order" at bounding box center [1451, 24] width 79 height 24
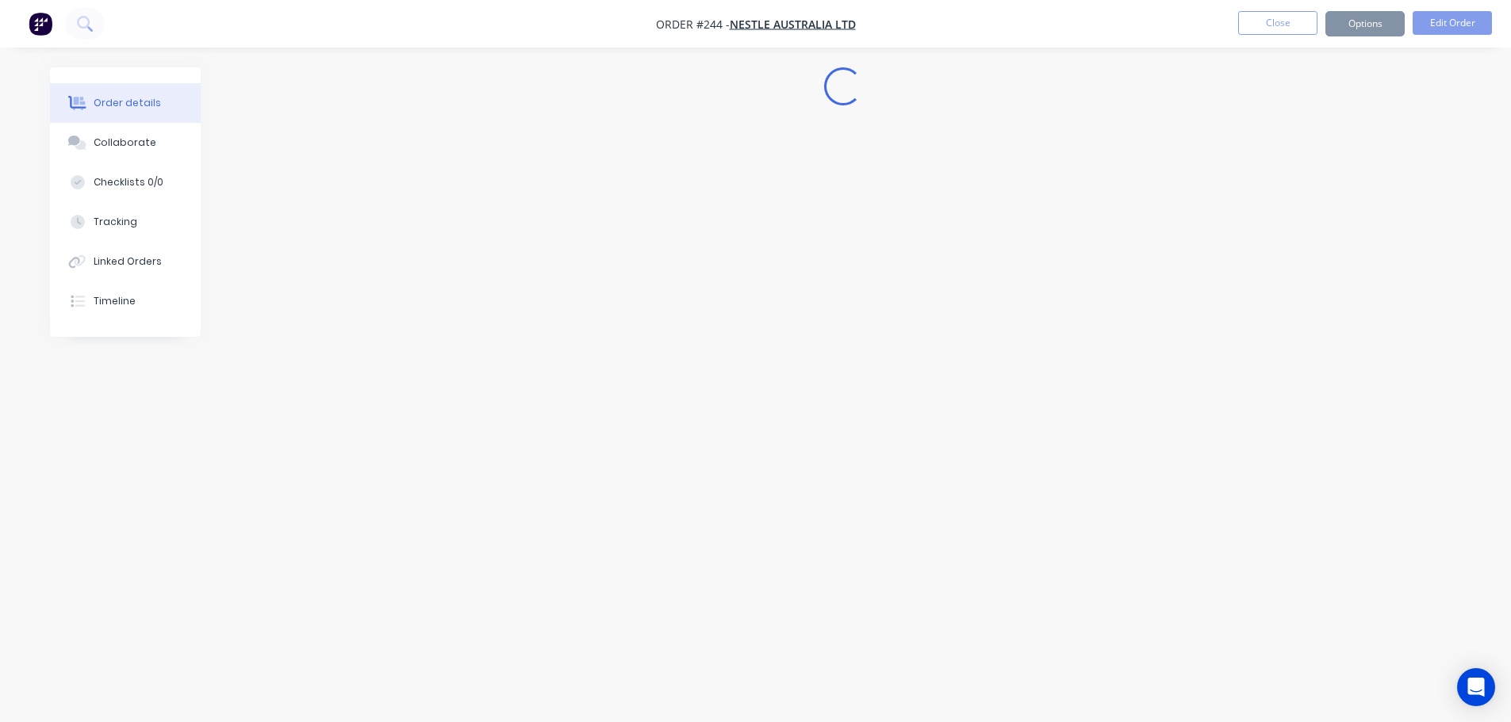
scroll to position [0, 0]
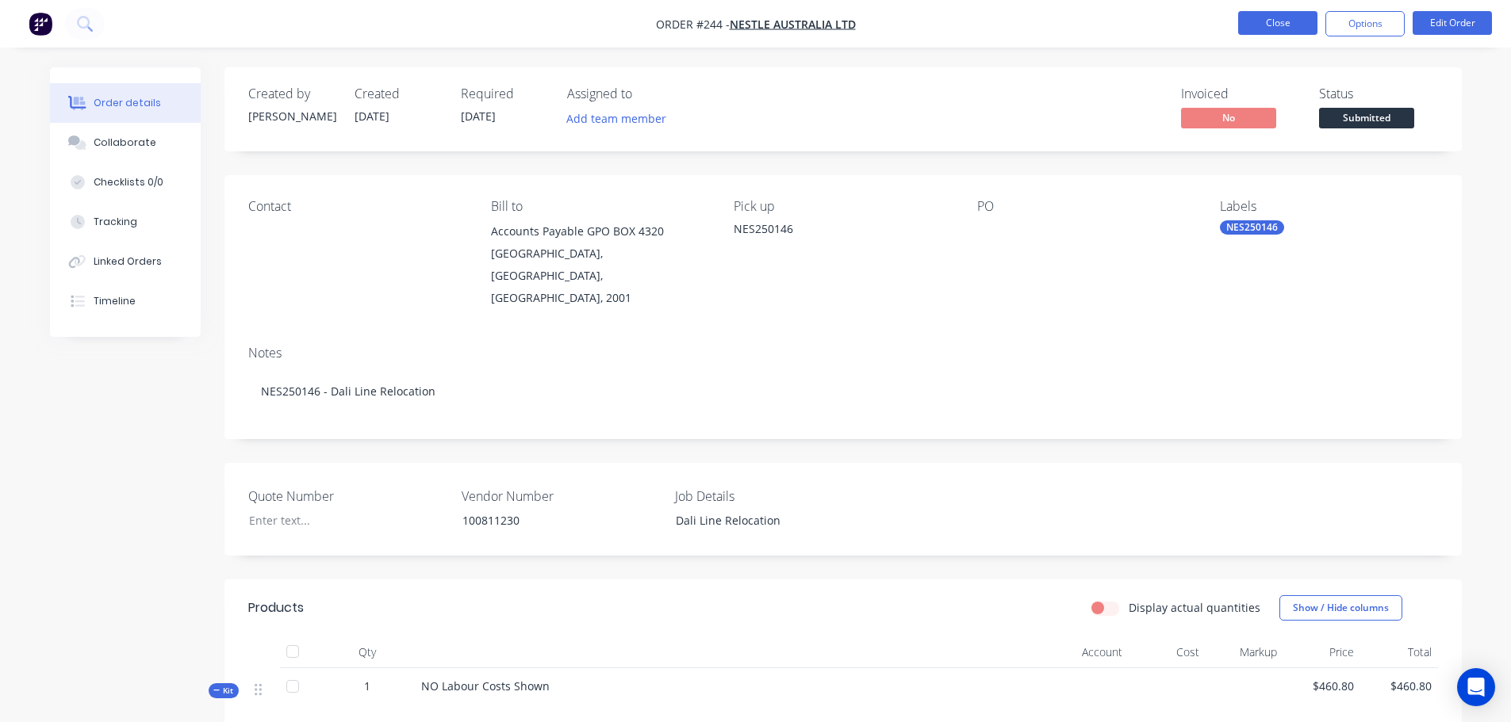
click at [1286, 25] on button "Close" at bounding box center [1277, 23] width 79 height 24
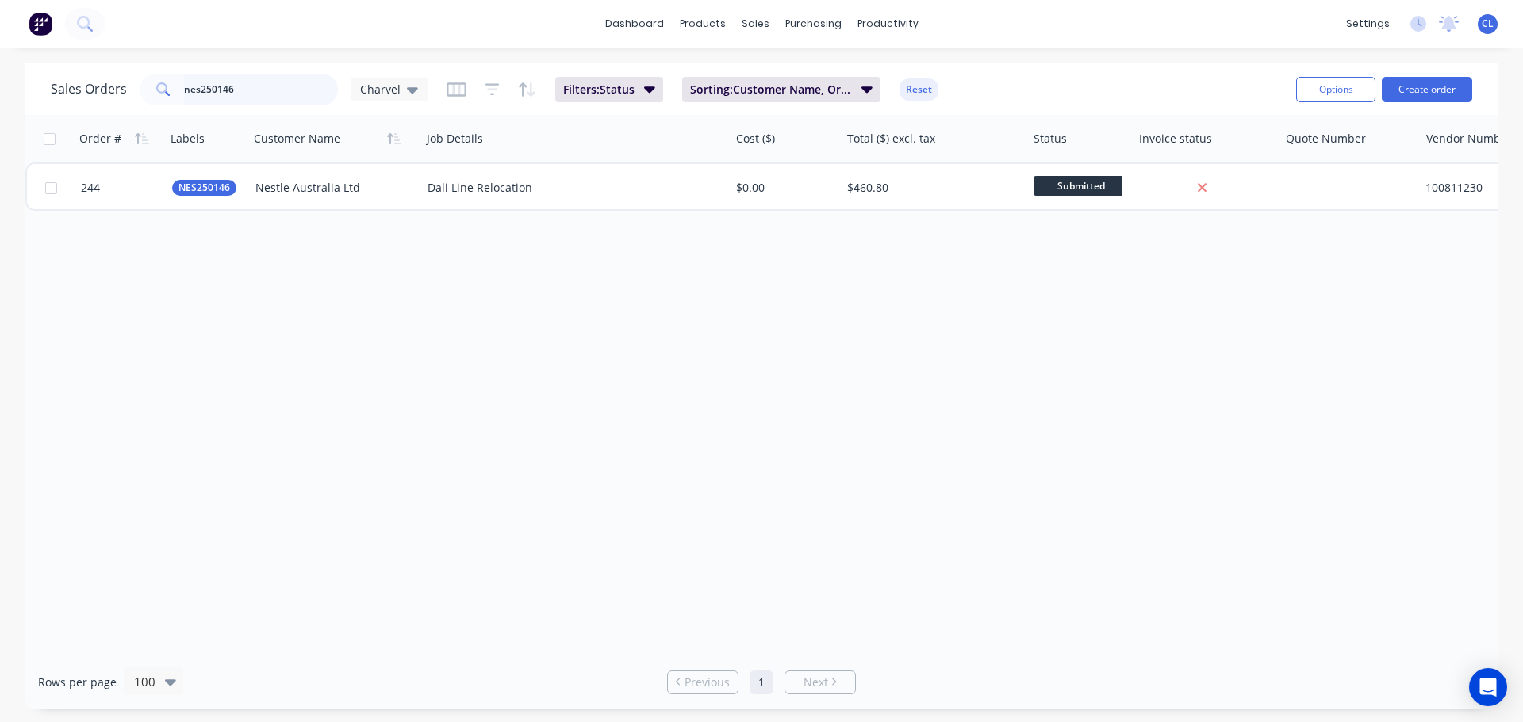
click at [228, 82] on input "nes250146" at bounding box center [261, 90] width 155 height 32
drag, startPoint x: 218, startPoint y: 86, endPoint x: 465, endPoint y: 82, distance: 246.7
click at [389, 86] on div "Sales Orders nes250146 Charvel" at bounding box center [239, 90] width 377 height 32
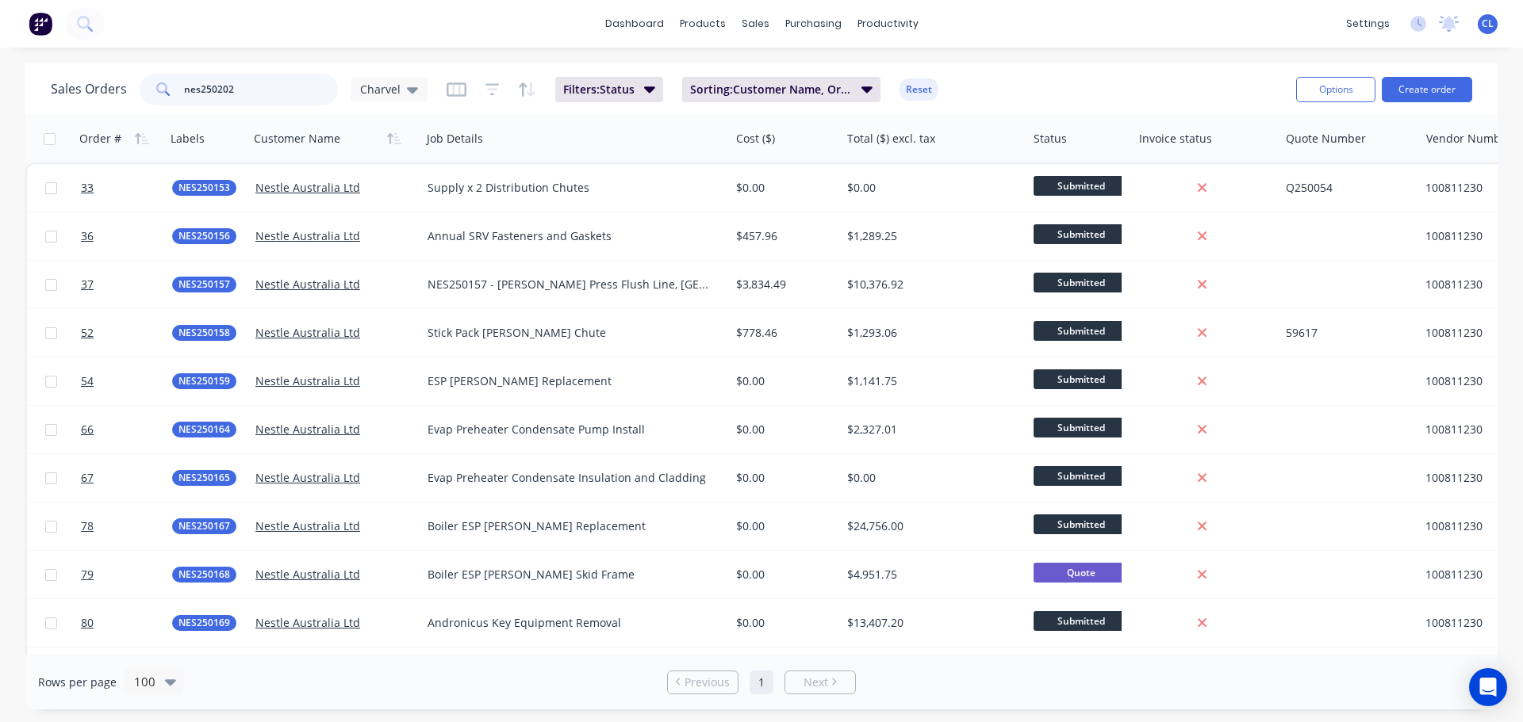
type input "nes250202"
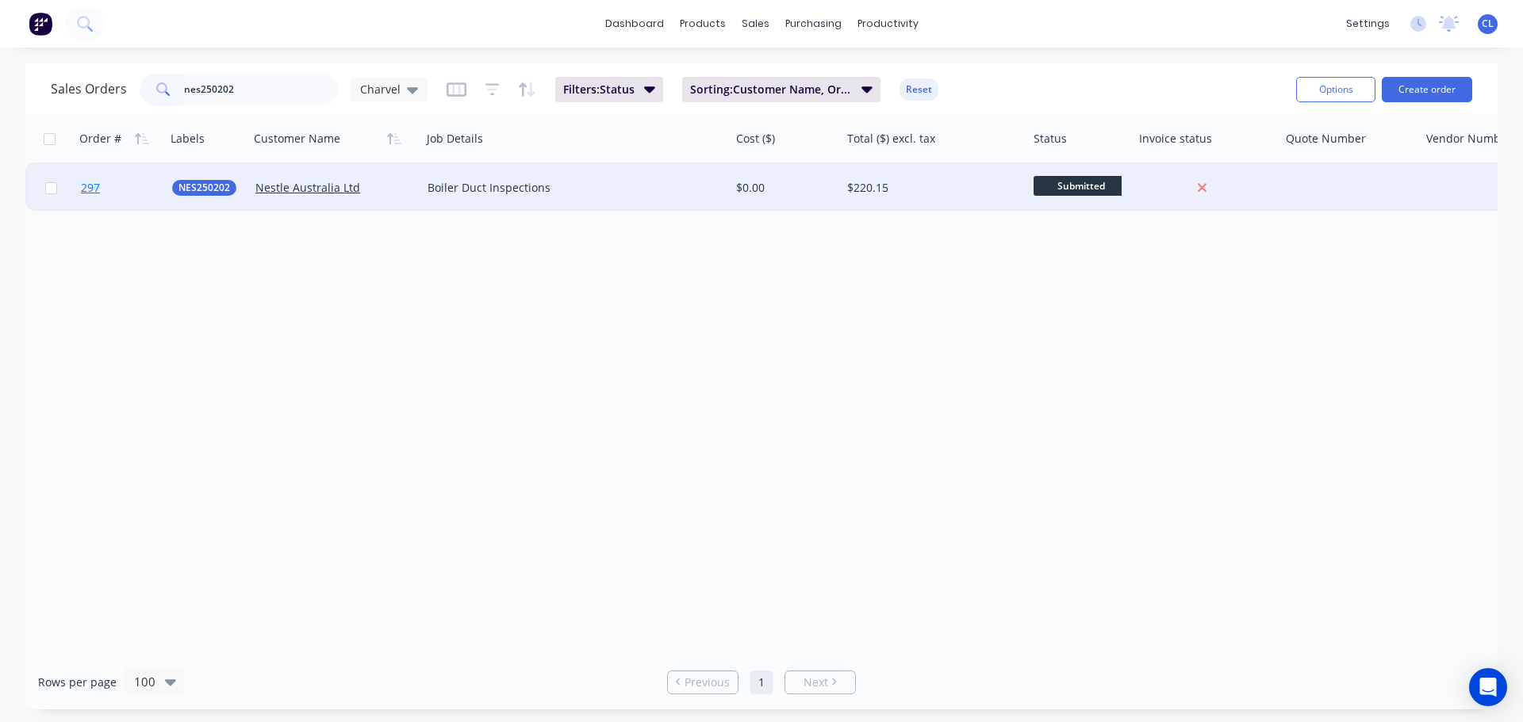
click at [102, 181] on link "297" at bounding box center [126, 188] width 91 height 48
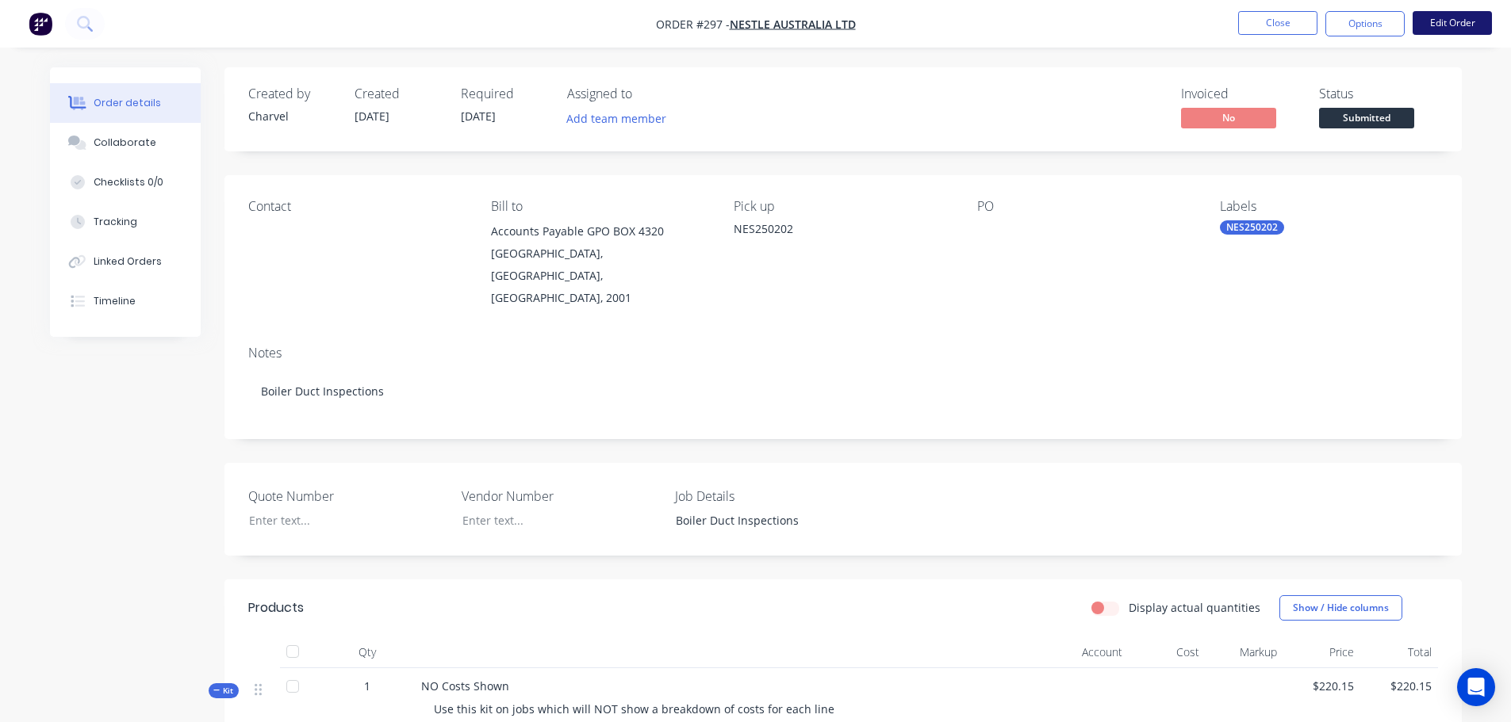
drag, startPoint x: 1446, startPoint y: 43, endPoint x: 1440, endPoint y: 19, distance: 24.6
click at [1446, 43] on nav "Order #297 - Nestle Australia Ltd Close Options Edit Order" at bounding box center [755, 24] width 1511 height 48
click at [1440, 19] on button "Edit Order" at bounding box center [1451, 23] width 79 height 24
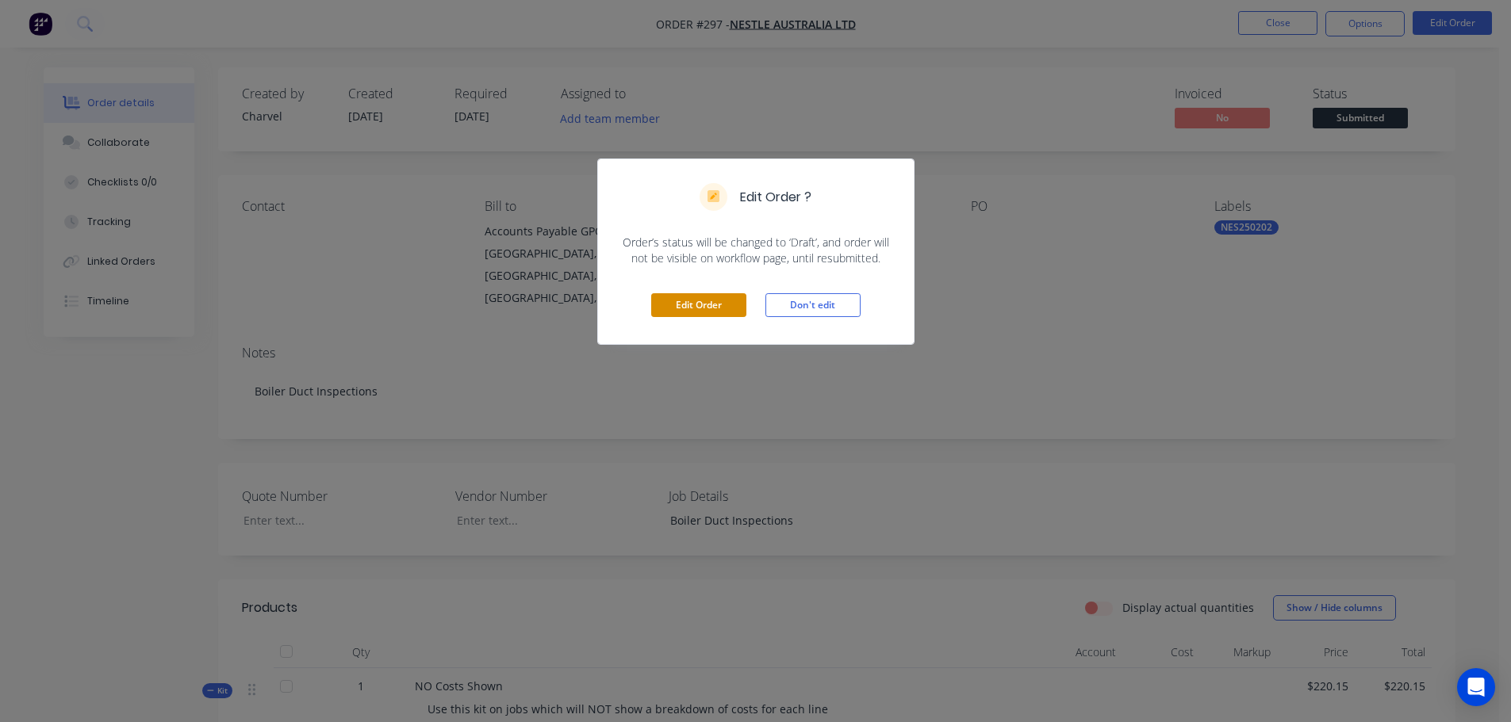
click at [726, 299] on button "Edit Order" at bounding box center [698, 305] width 95 height 24
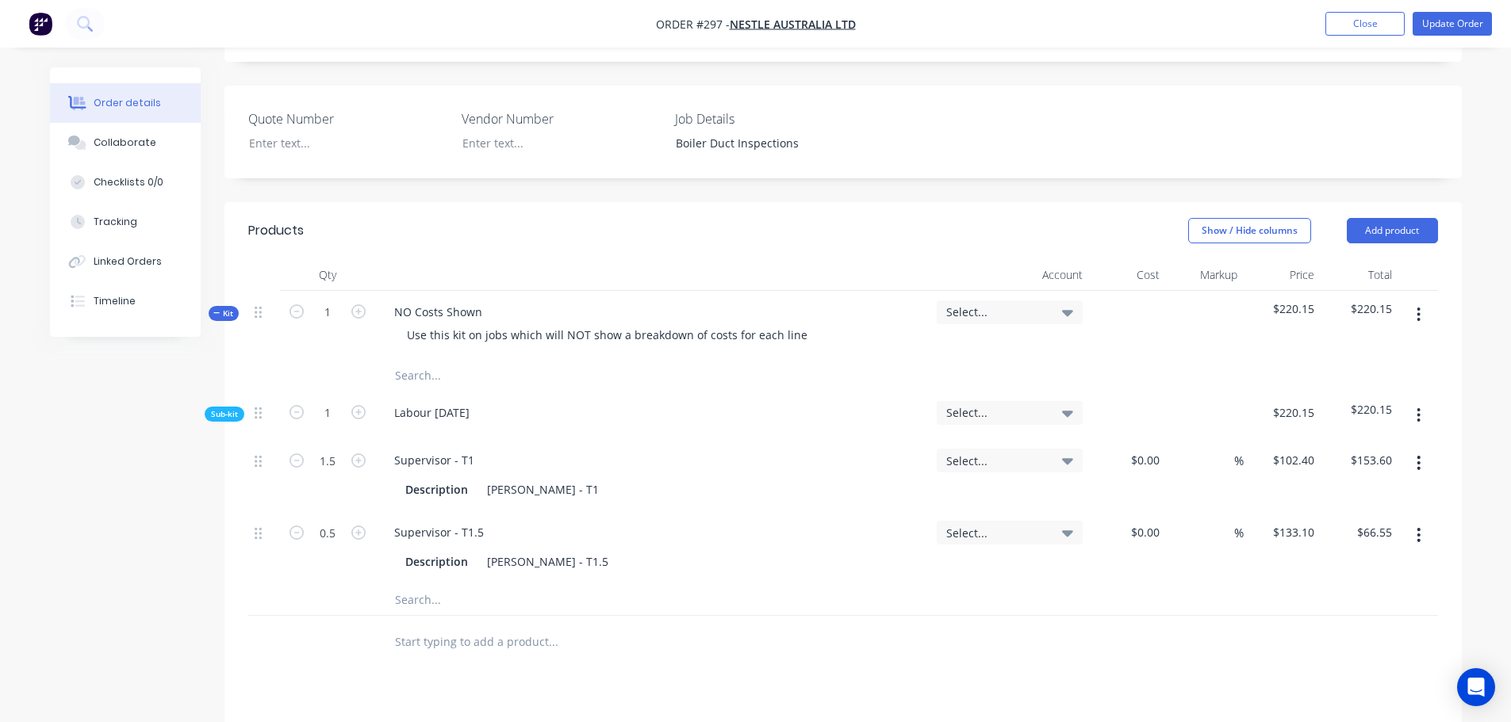
scroll to position [413, 0]
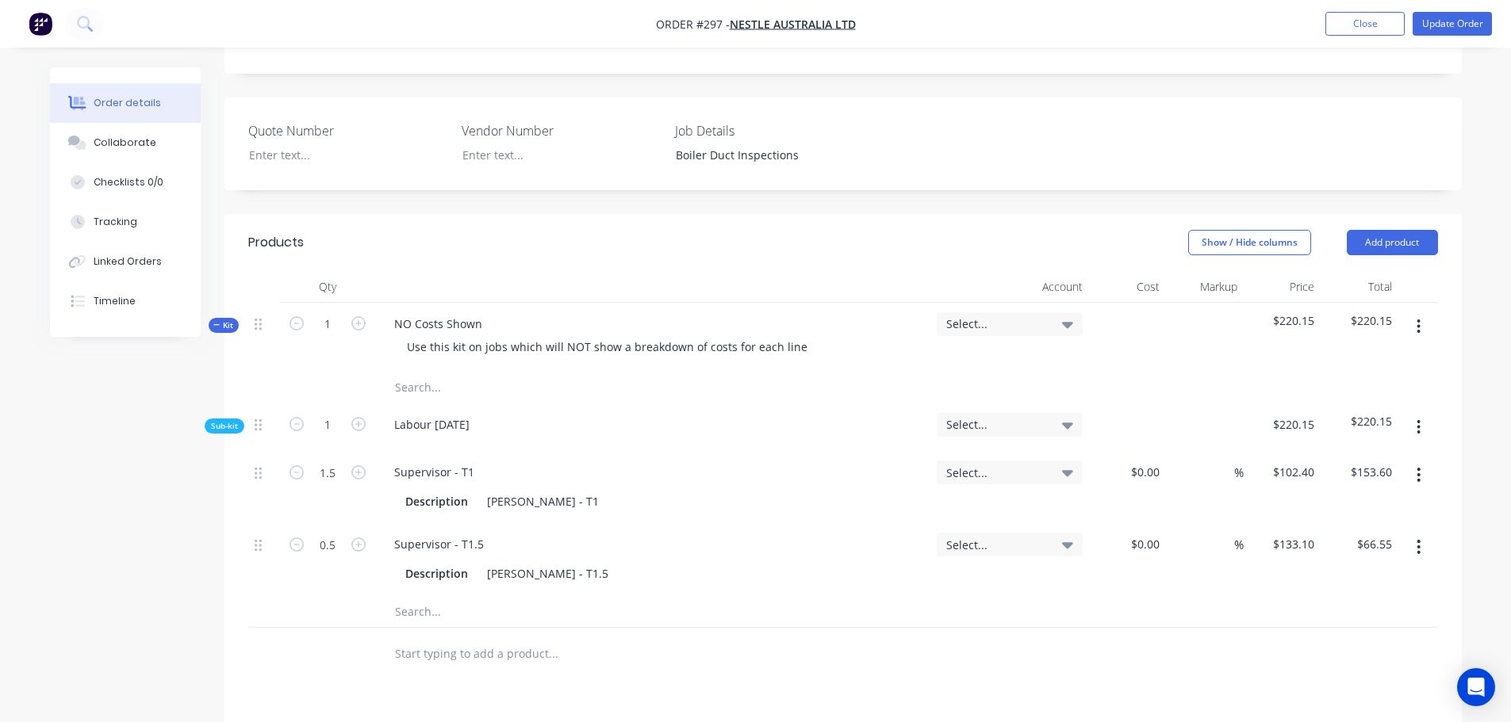
click at [1421, 312] on button "button" at bounding box center [1418, 326] width 37 height 29
click at [1385, 389] on div "Add sub kit to kit" at bounding box center [1362, 400] width 122 height 23
click at [442, 637] on div at bounding box center [444, 648] width 126 height 23
drag, startPoint x: 446, startPoint y: 379, endPoint x: 433, endPoint y: 379, distance: 12.7
click at [433, 413] on div "Labour [DATE]" at bounding box center [431, 424] width 101 height 23
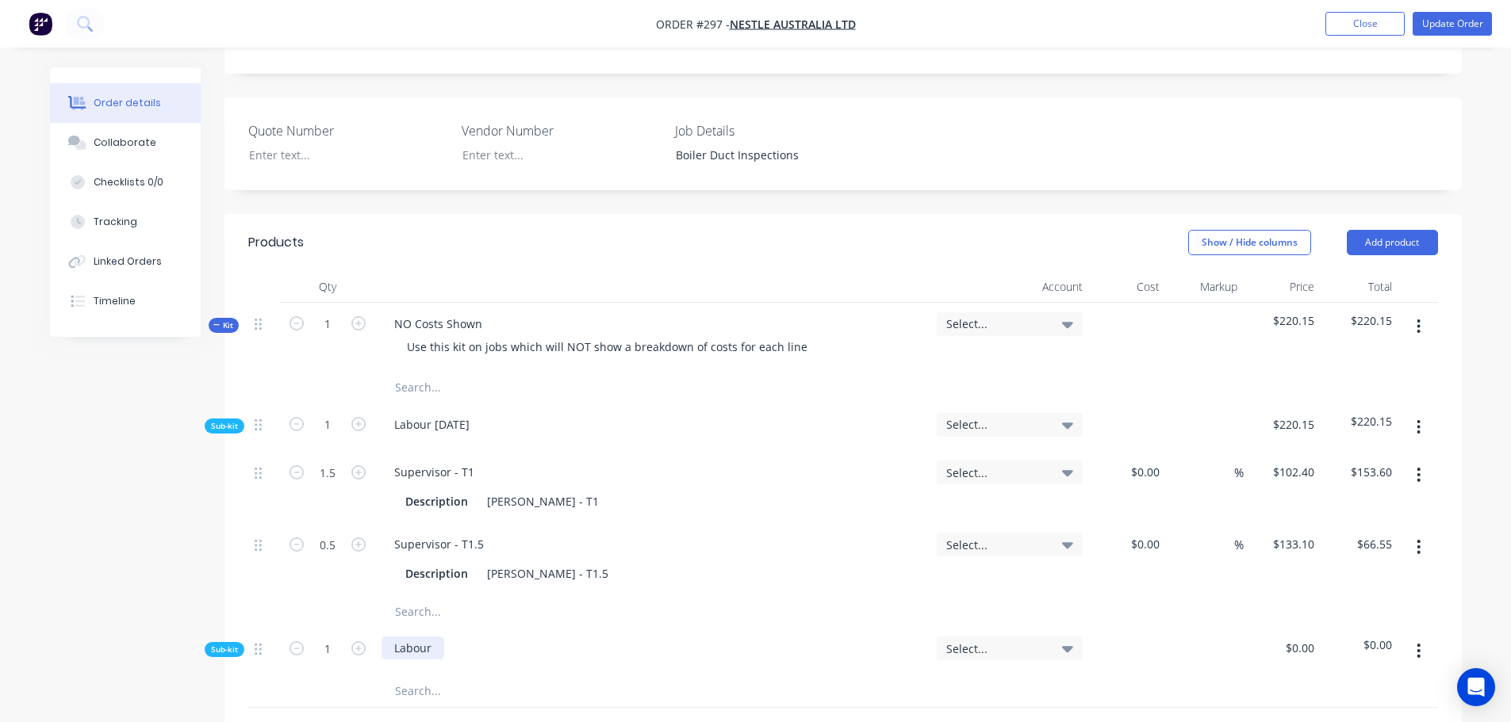
click at [420, 637] on div "Labour" at bounding box center [412, 648] width 63 height 23
click at [431, 637] on div "Labour" at bounding box center [412, 648] width 63 height 23
click at [444, 676] on input "text" at bounding box center [552, 692] width 317 height 32
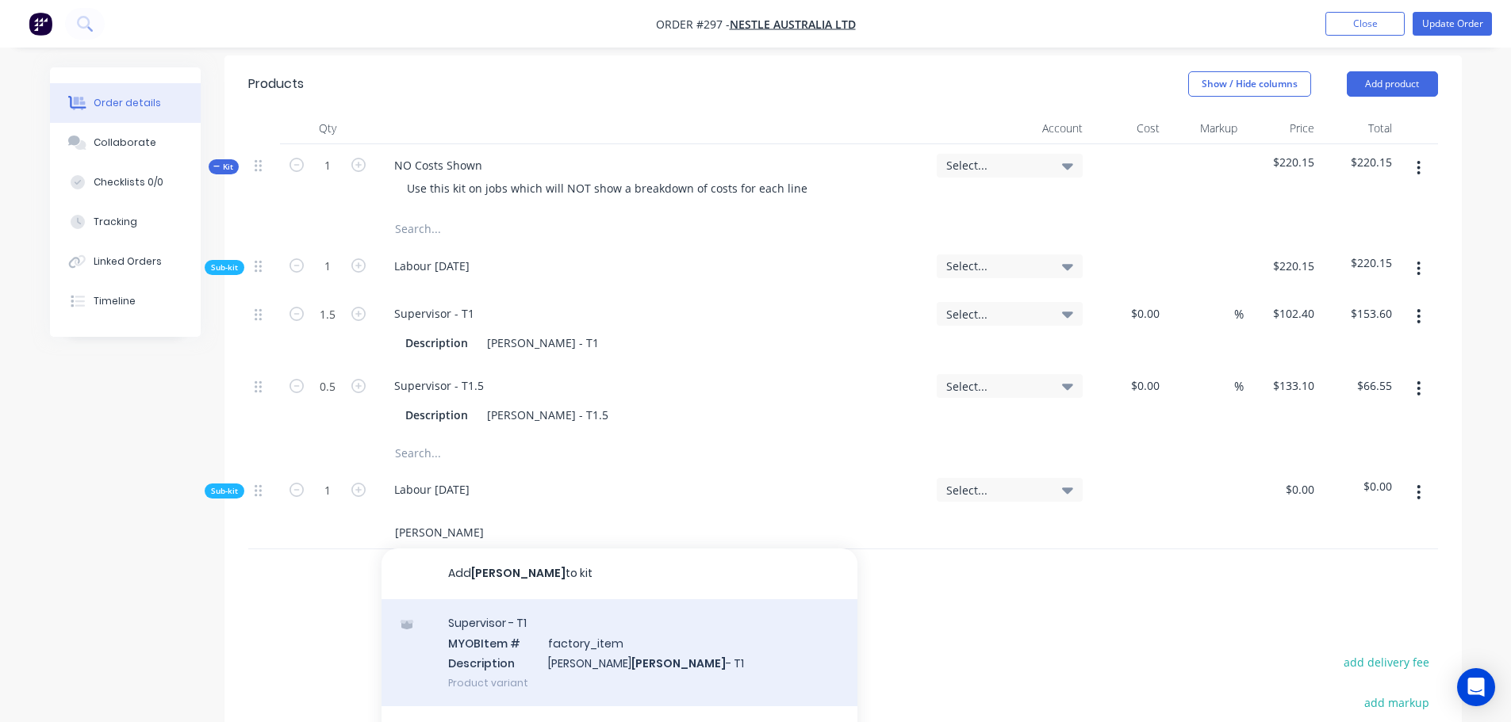
scroll to position [79, 0]
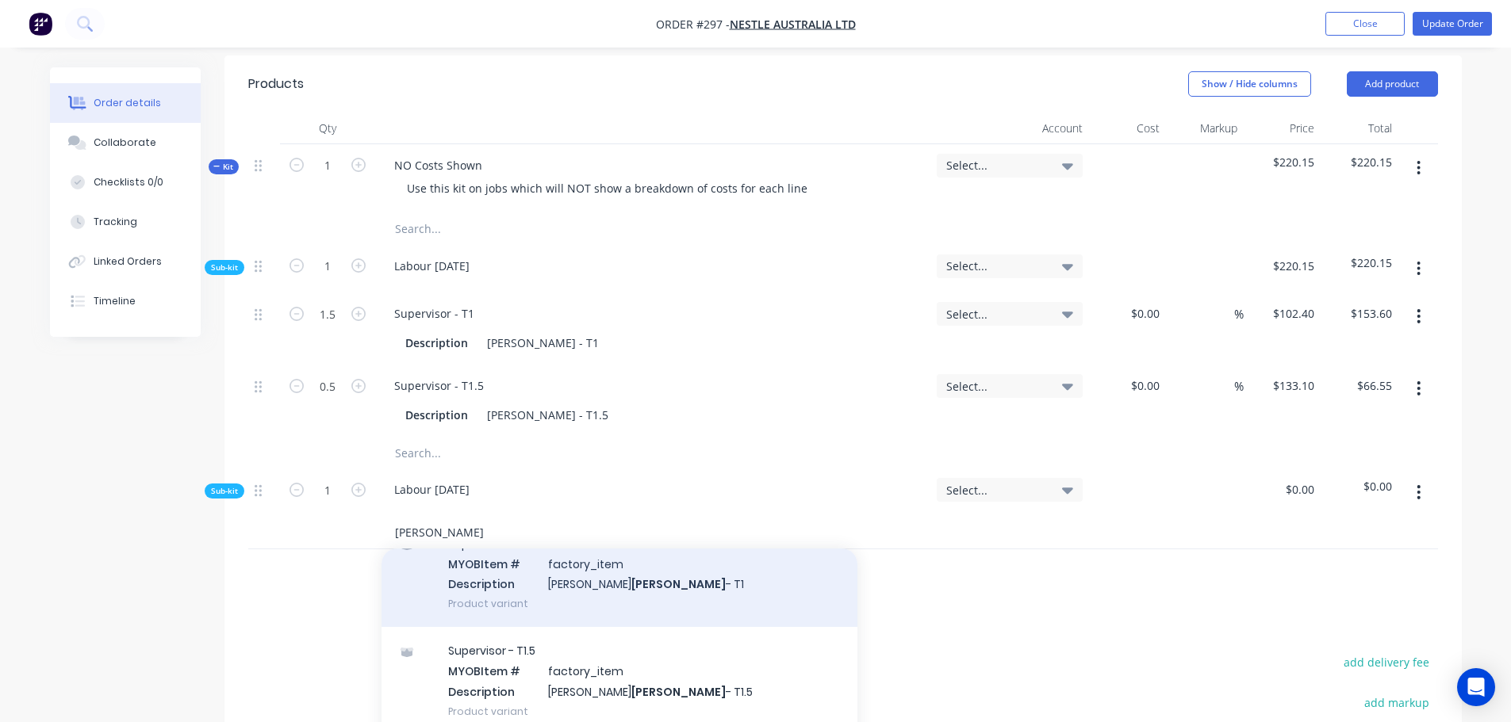
type input "brady"
click at [519, 565] on div "Supervisor - T1 MYOB Item # factory_item Description Darren Brady - T1 Product …" at bounding box center [619, 573] width 476 height 107
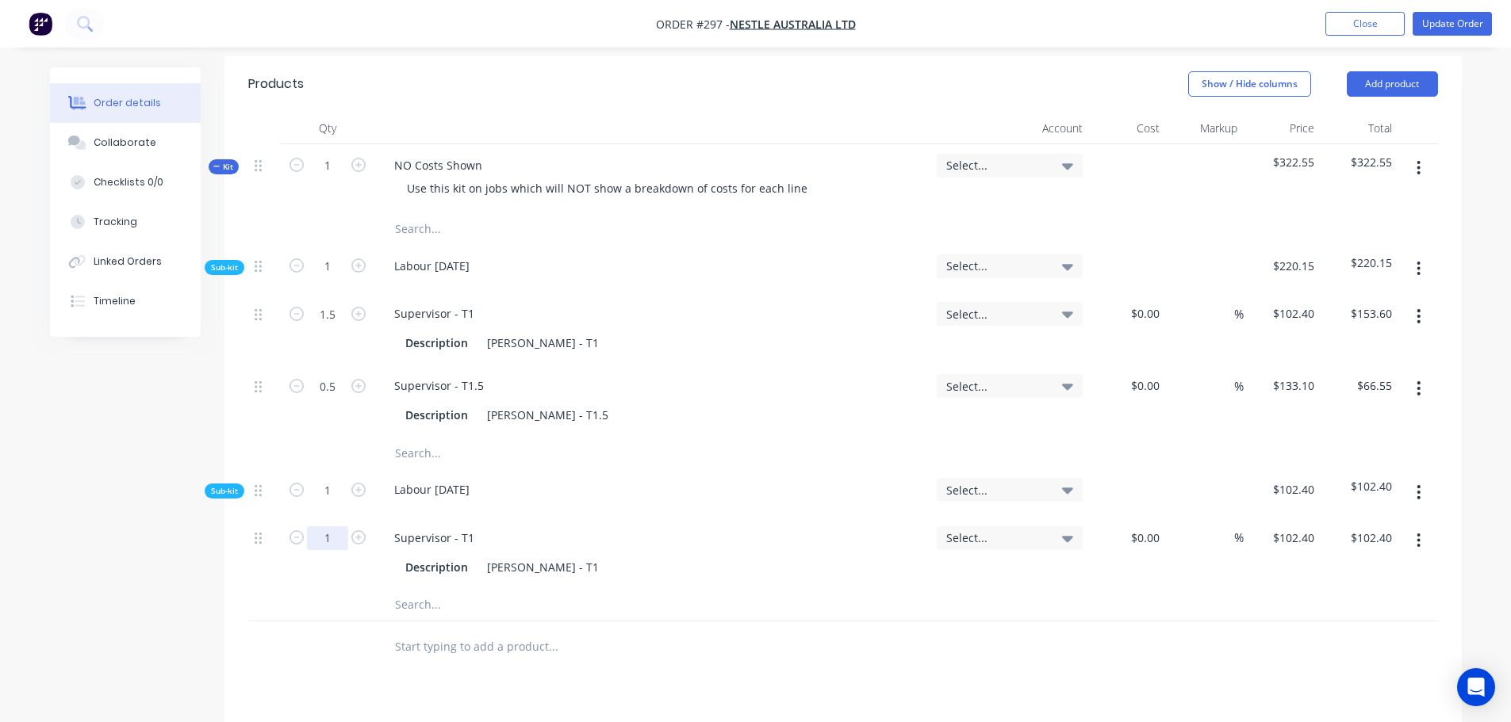
click at [341, 326] on input "1" at bounding box center [327, 314] width 41 height 24
type input "1.5"
type input "$153.60"
click at [408, 589] on input "text" at bounding box center [552, 605] width 317 height 32
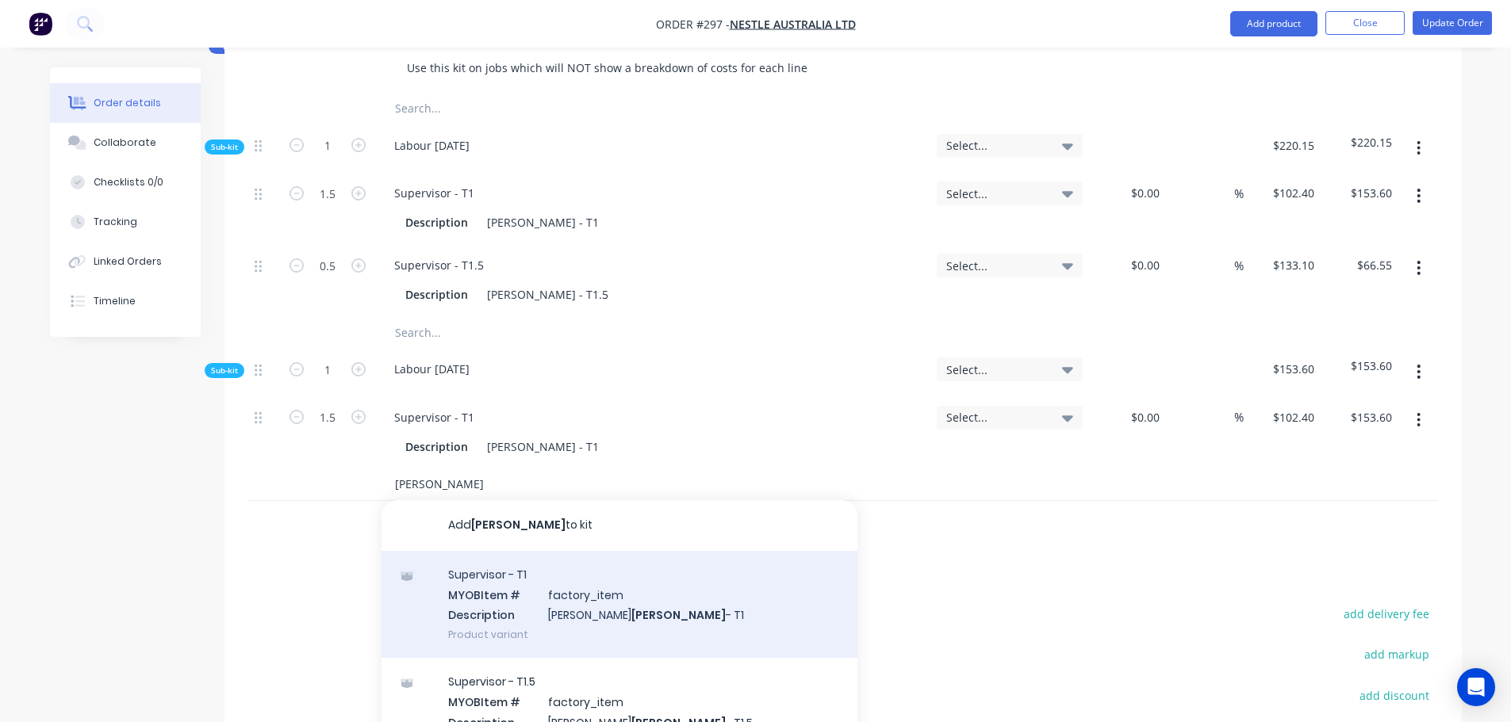
scroll to position [730, 0]
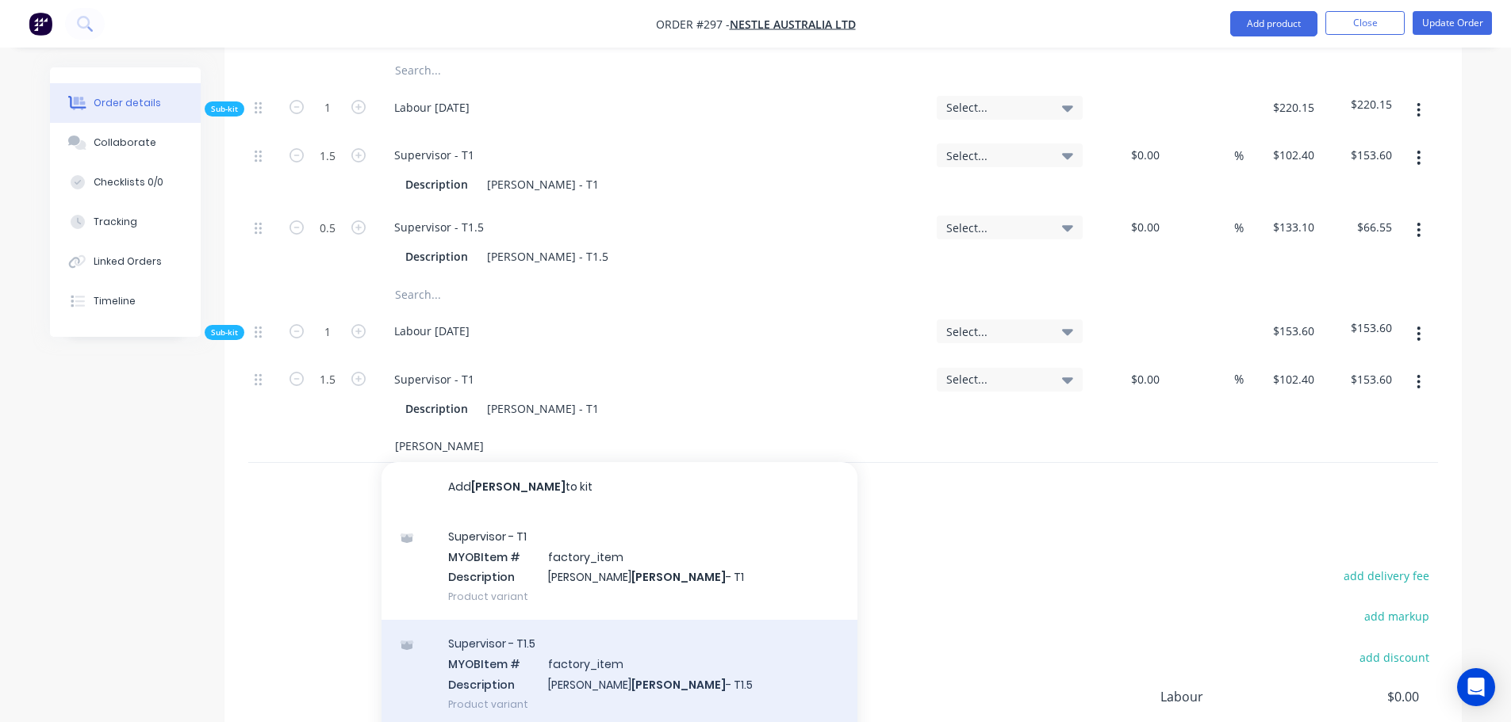
type input "brady"
click at [504, 620] on div "Supervisor - T1.5 MYOB Item # factory_item Description Darren Brady - T1.5 Prod…" at bounding box center [619, 673] width 476 height 107
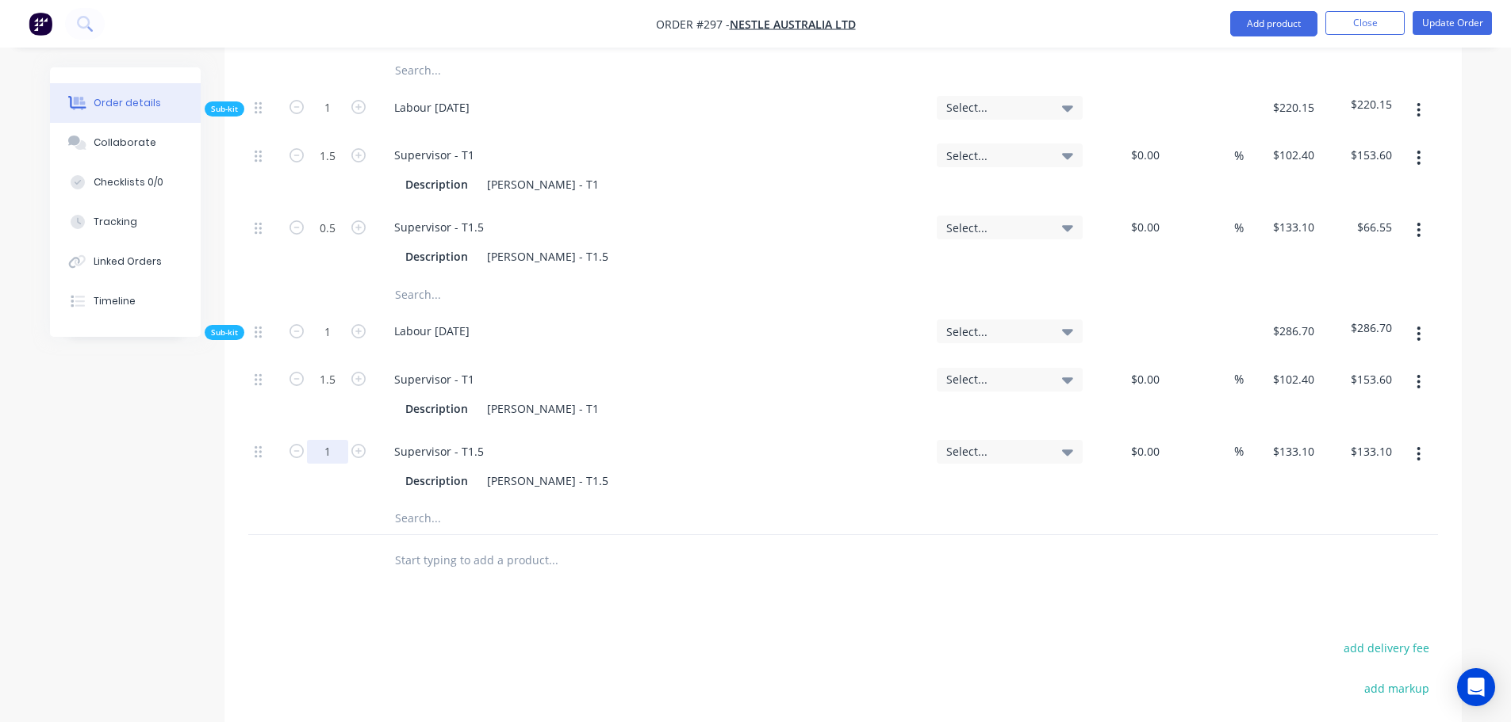
click at [320, 167] on input "1" at bounding box center [327, 156] width 41 height 24
click at [1472, 22] on button "Update Order" at bounding box center [1451, 23] width 79 height 24
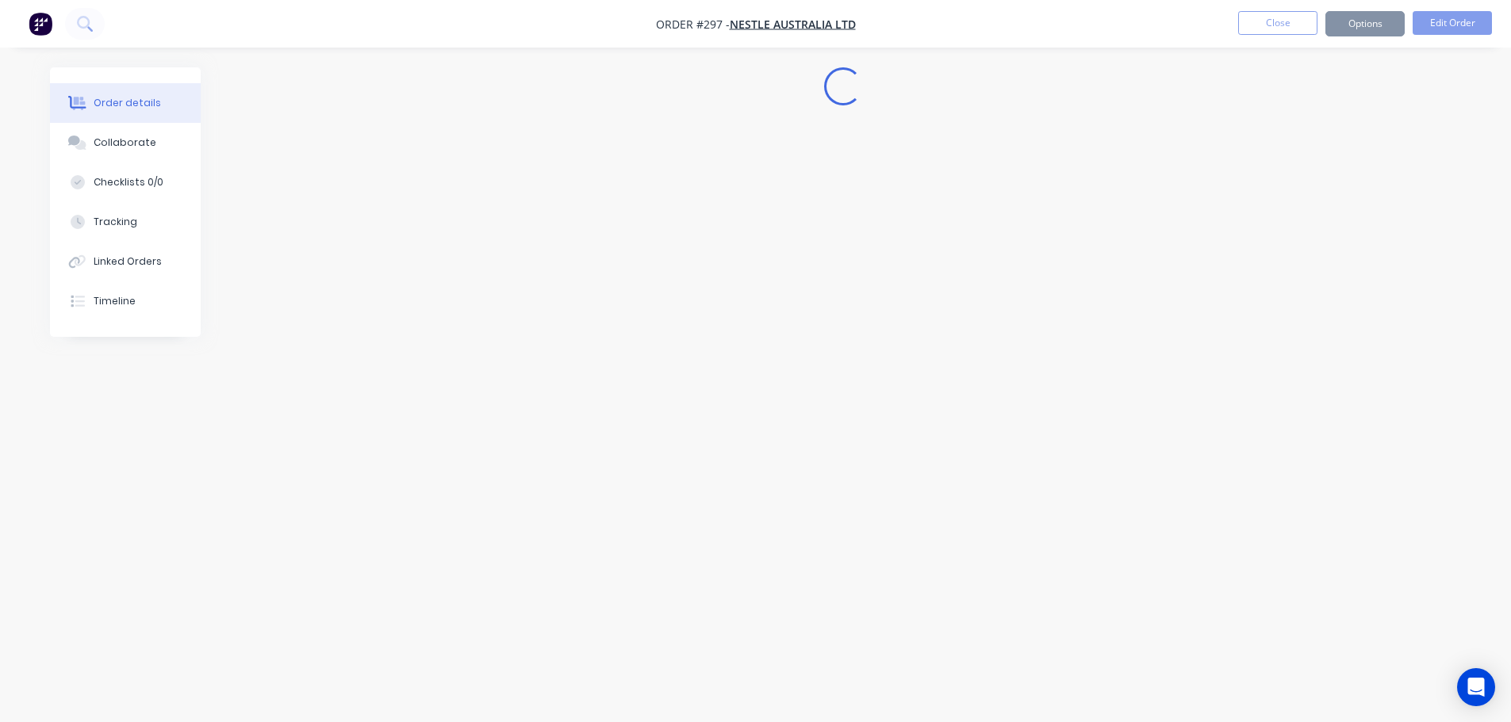
scroll to position [0, 0]
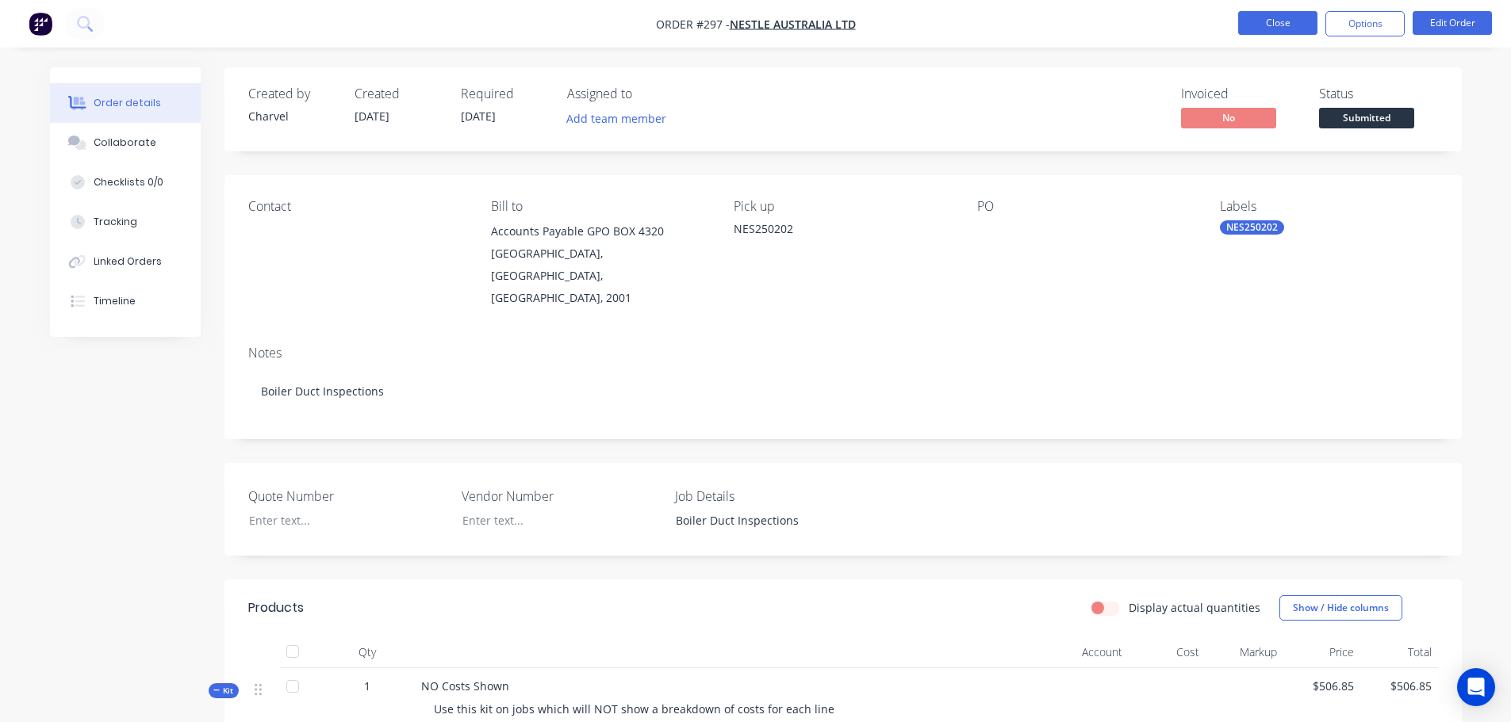
click at [1307, 18] on button "Close" at bounding box center [1277, 23] width 79 height 24
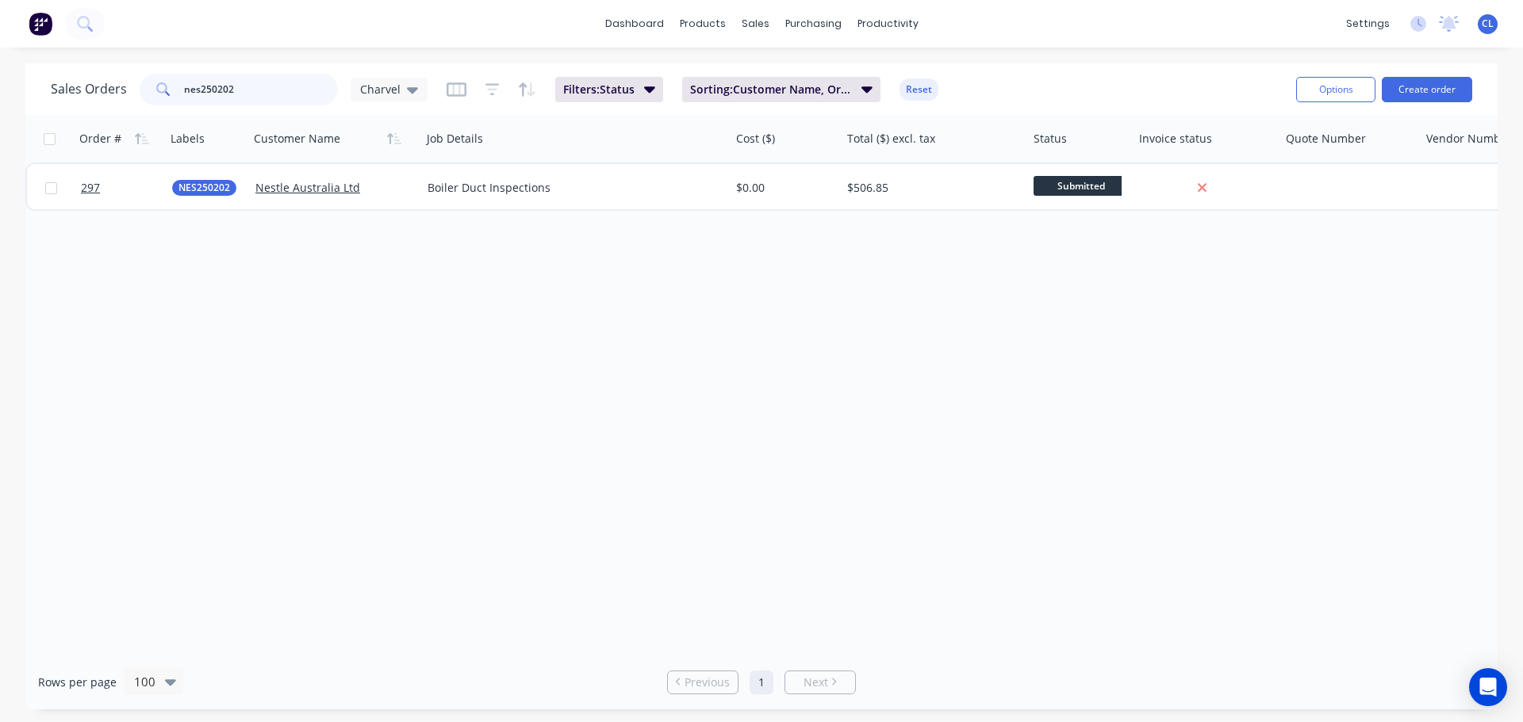
click at [283, 95] on input "nes250202" at bounding box center [261, 90] width 155 height 32
type input "nes250203"
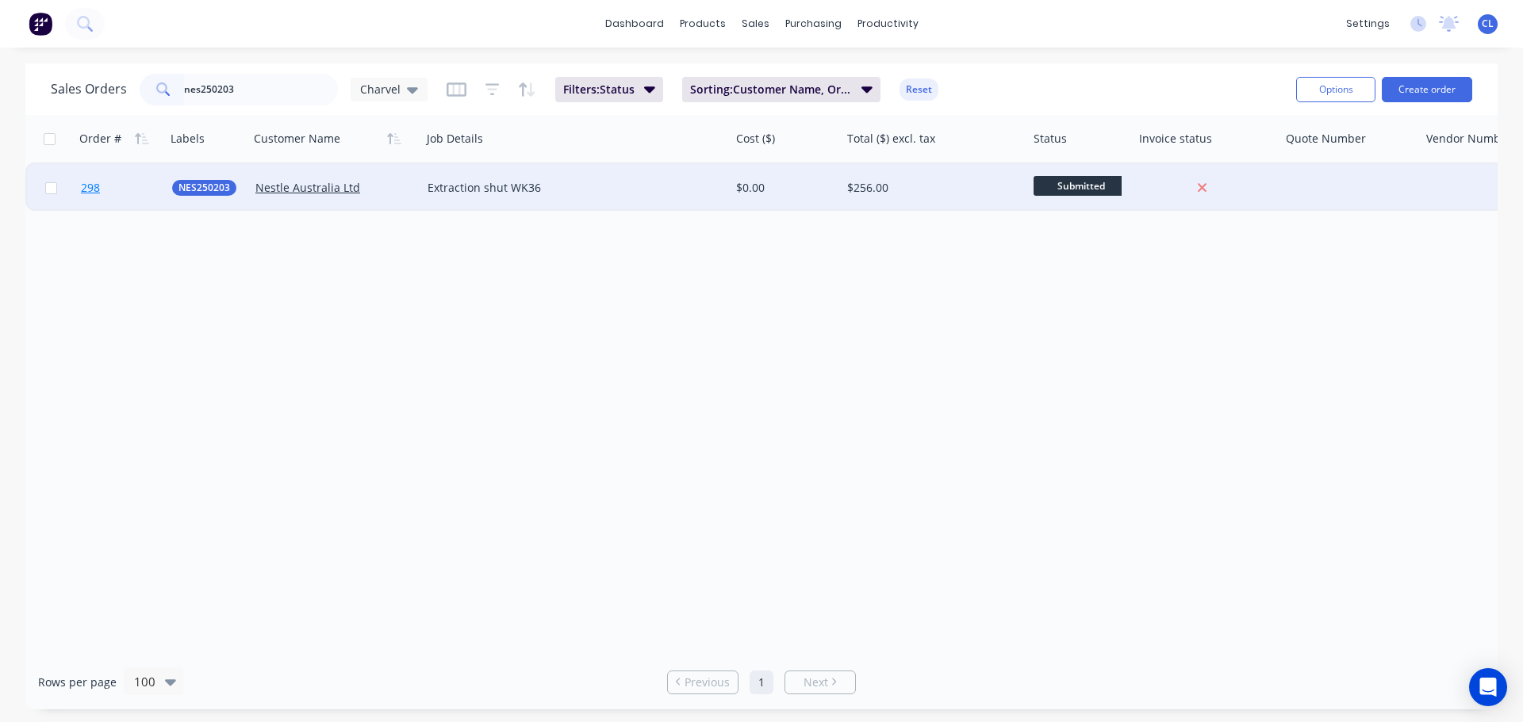
click at [97, 193] on span "298" at bounding box center [90, 188] width 19 height 16
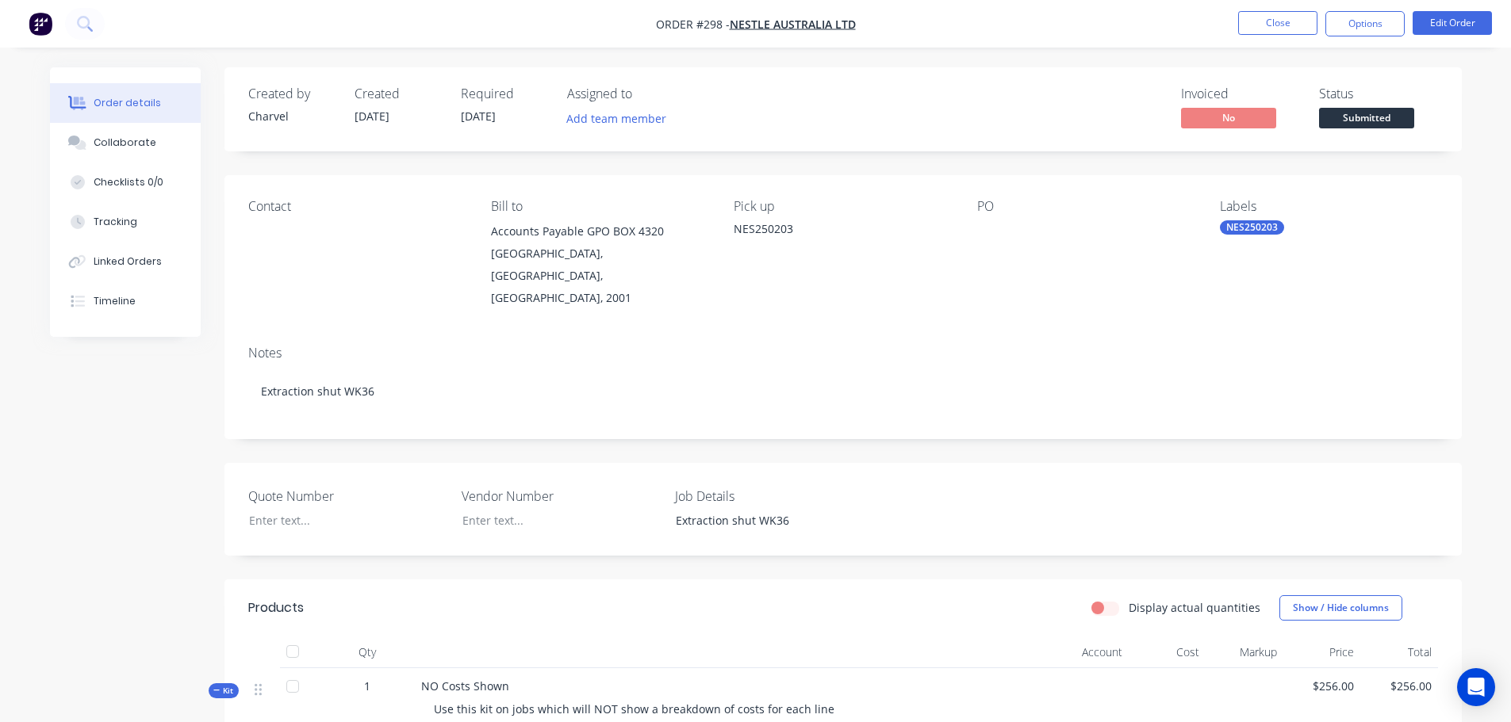
scroll to position [379, 0]
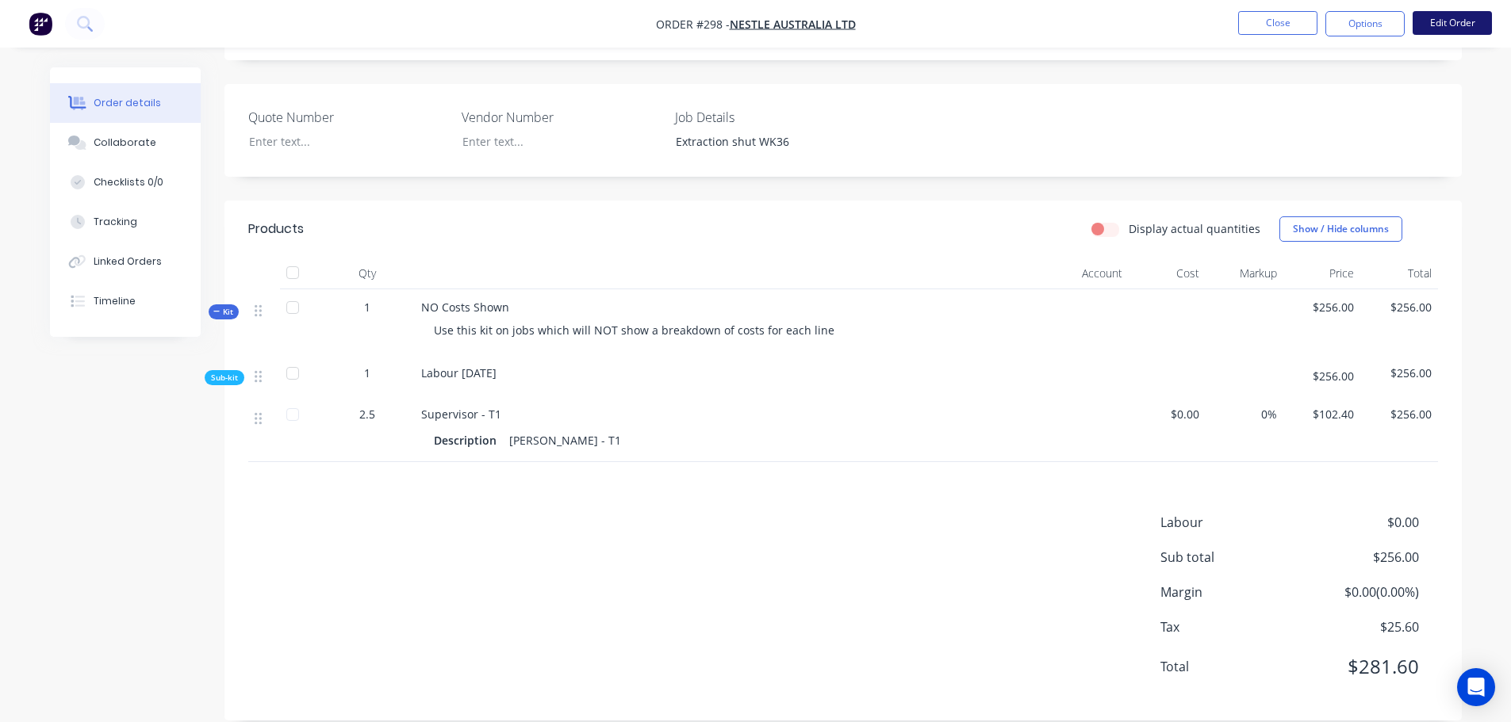
click at [1467, 15] on button "Edit Order" at bounding box center [1451, 23] width 79 height 24
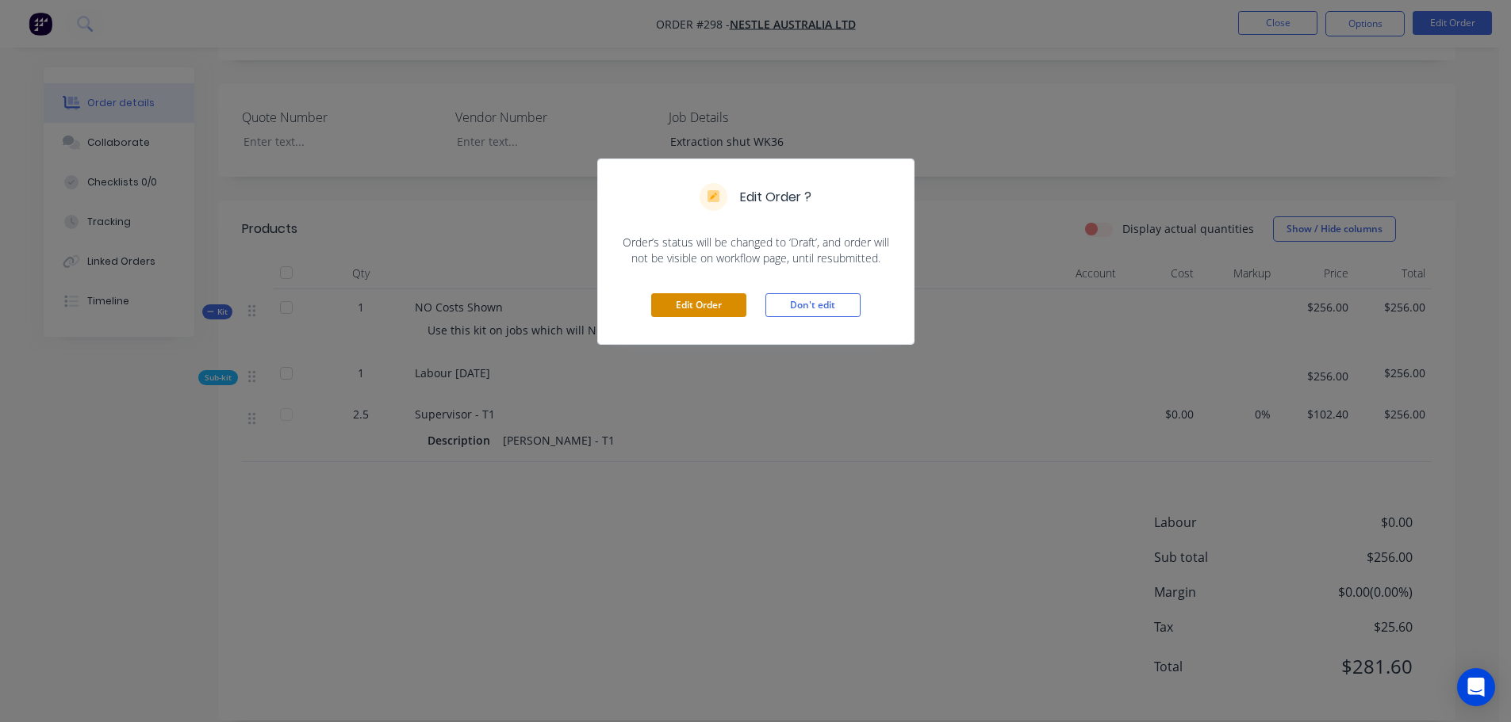
click at [720, 305] on button "Edit Order" at bounding box center [698, 305] width 95 height 24
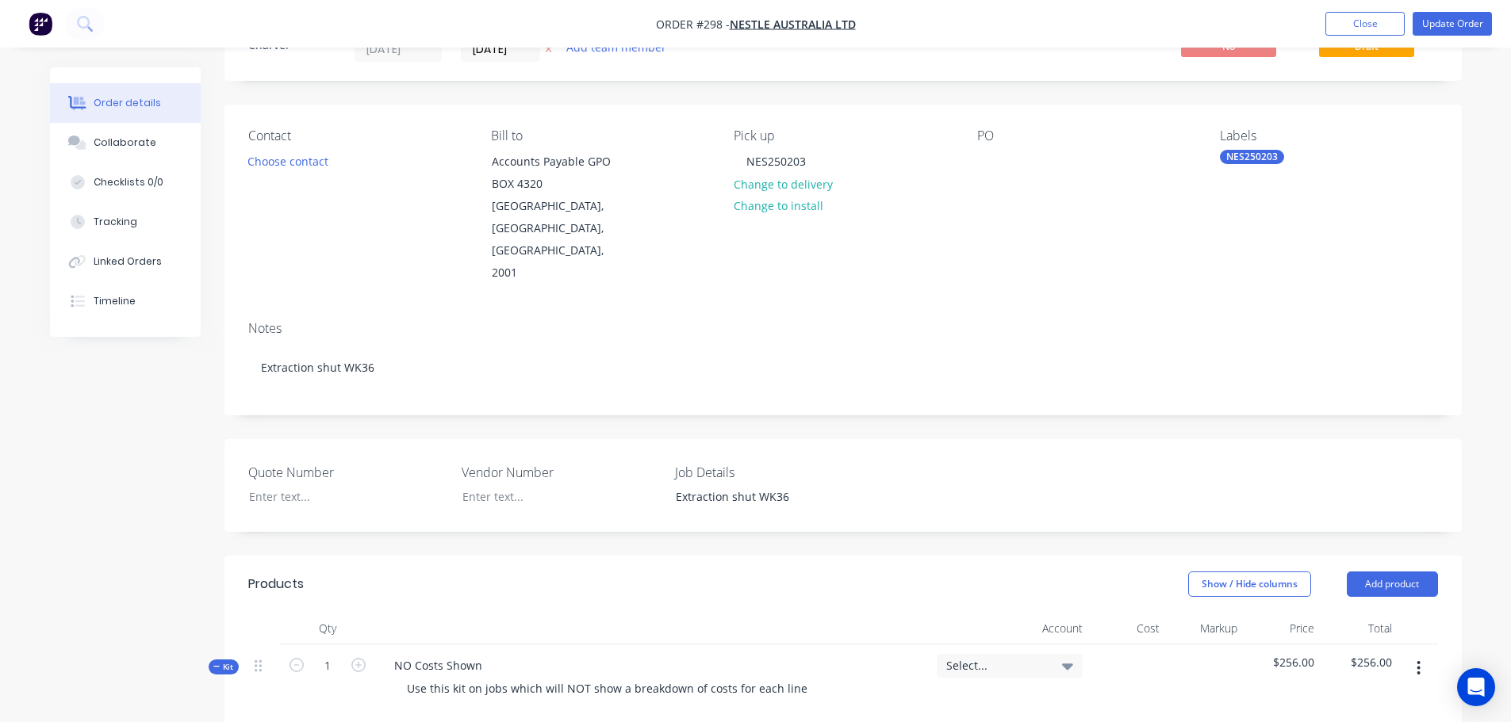
scroll to position [396, 0]
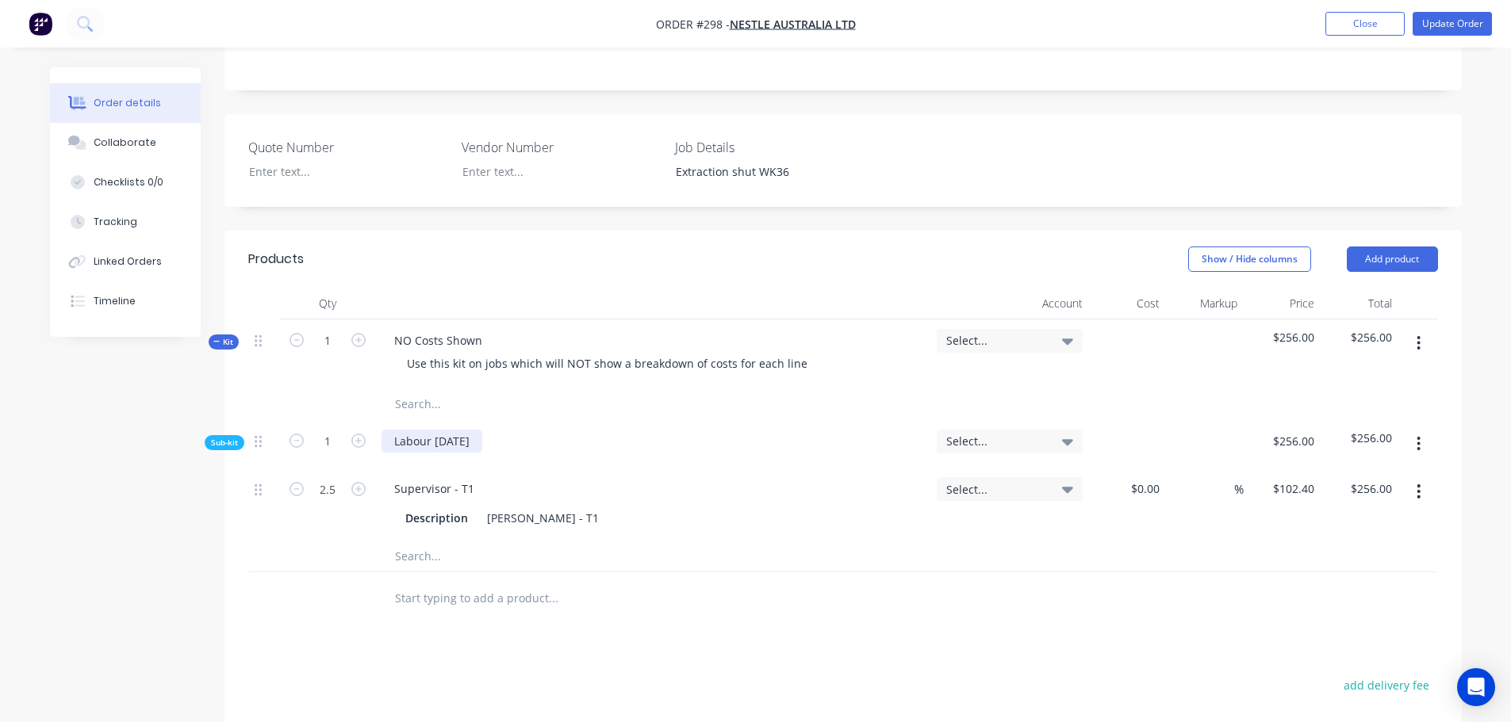
click at [446, 430] on div "Labour [DATE]" at bounding box center [431, 441] width 101 height 23
click at [1446, 33] on button "Update Order" at bounding box center [1451, 24] width 79 height 24
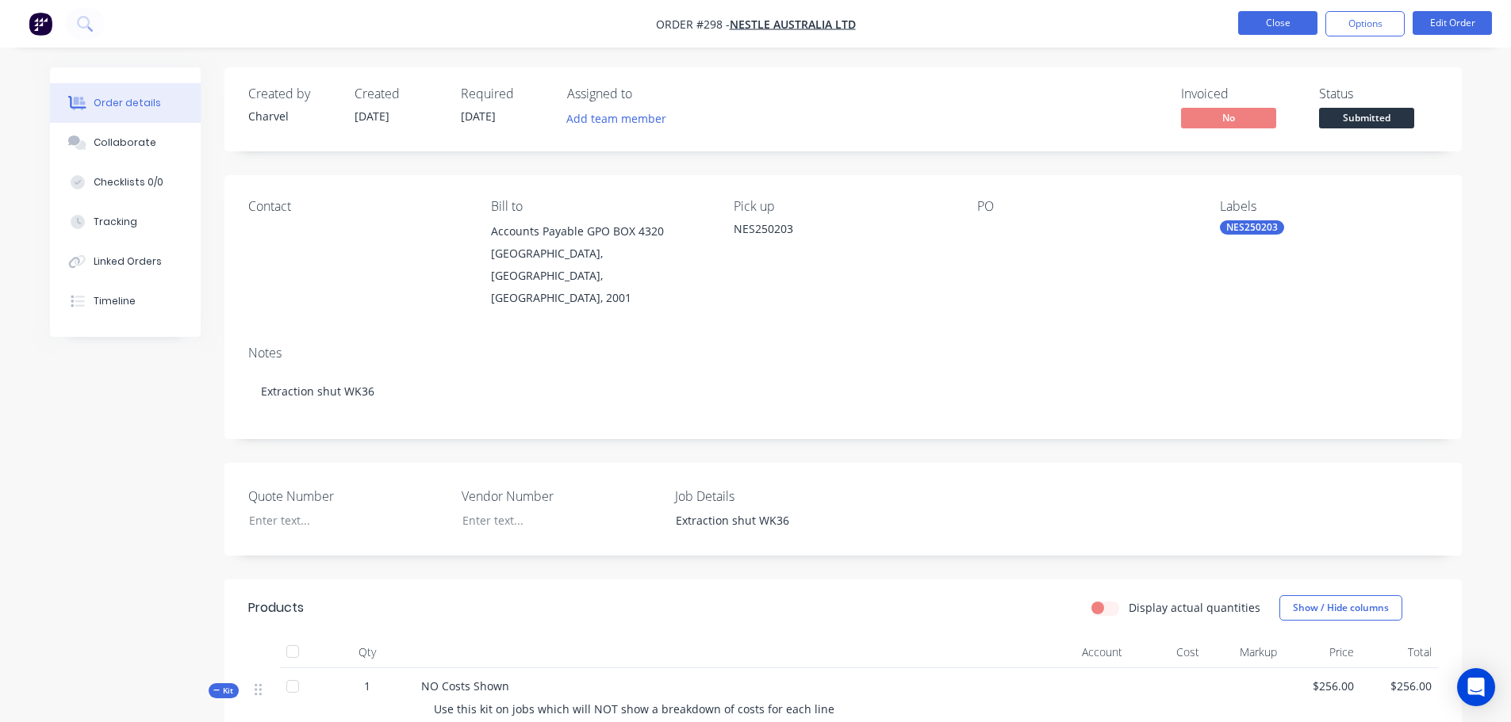
click at [1289, 22] on button "Close" at bounding box center [1277, 23] width 79 height 24
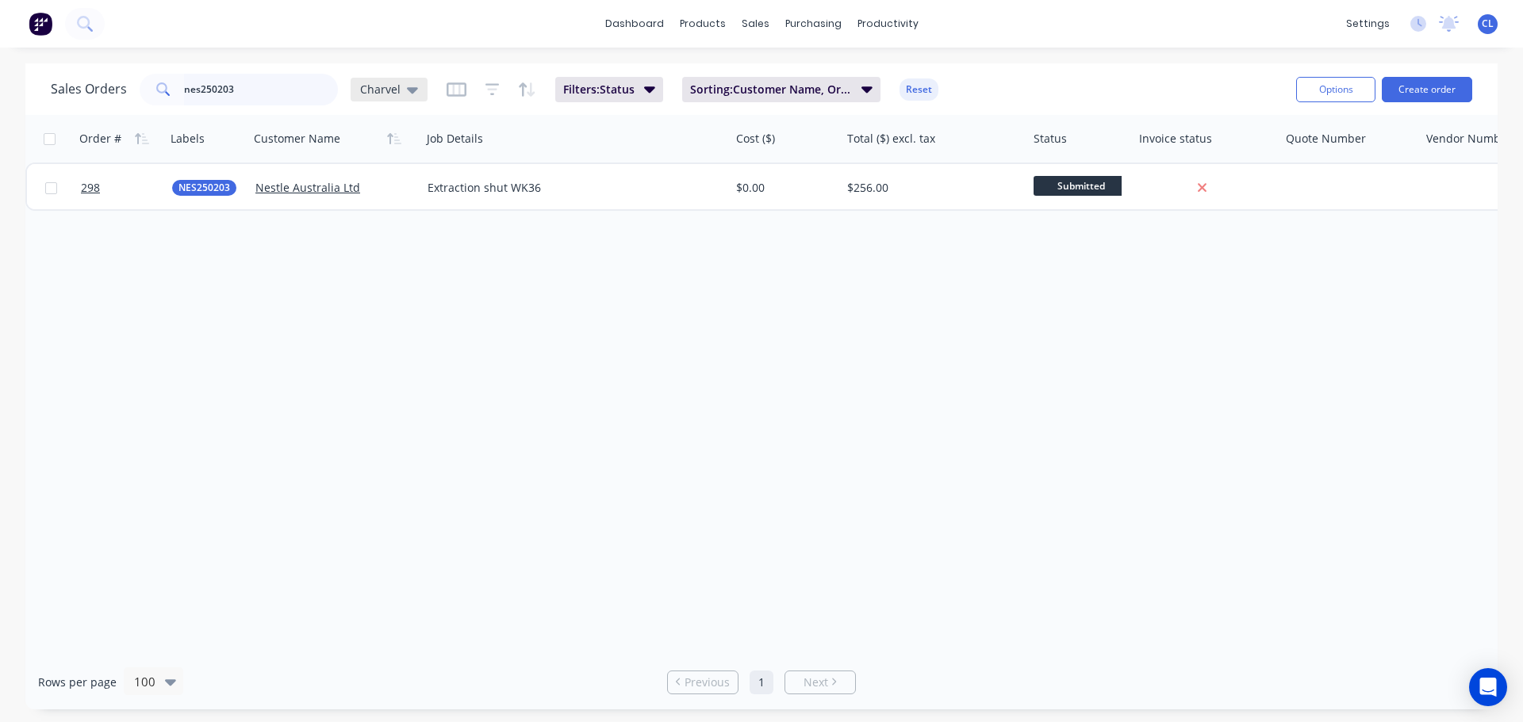
drag, startPoint x: 213, startPoint y: 86, endPoint x: 401, endPoint y: 97, distance: 188.2
click at [362, 97] on div "Sales Orders nes250203 Charvel" at bounding box center [239, 90] width 377 height 32
type input "nes250157"
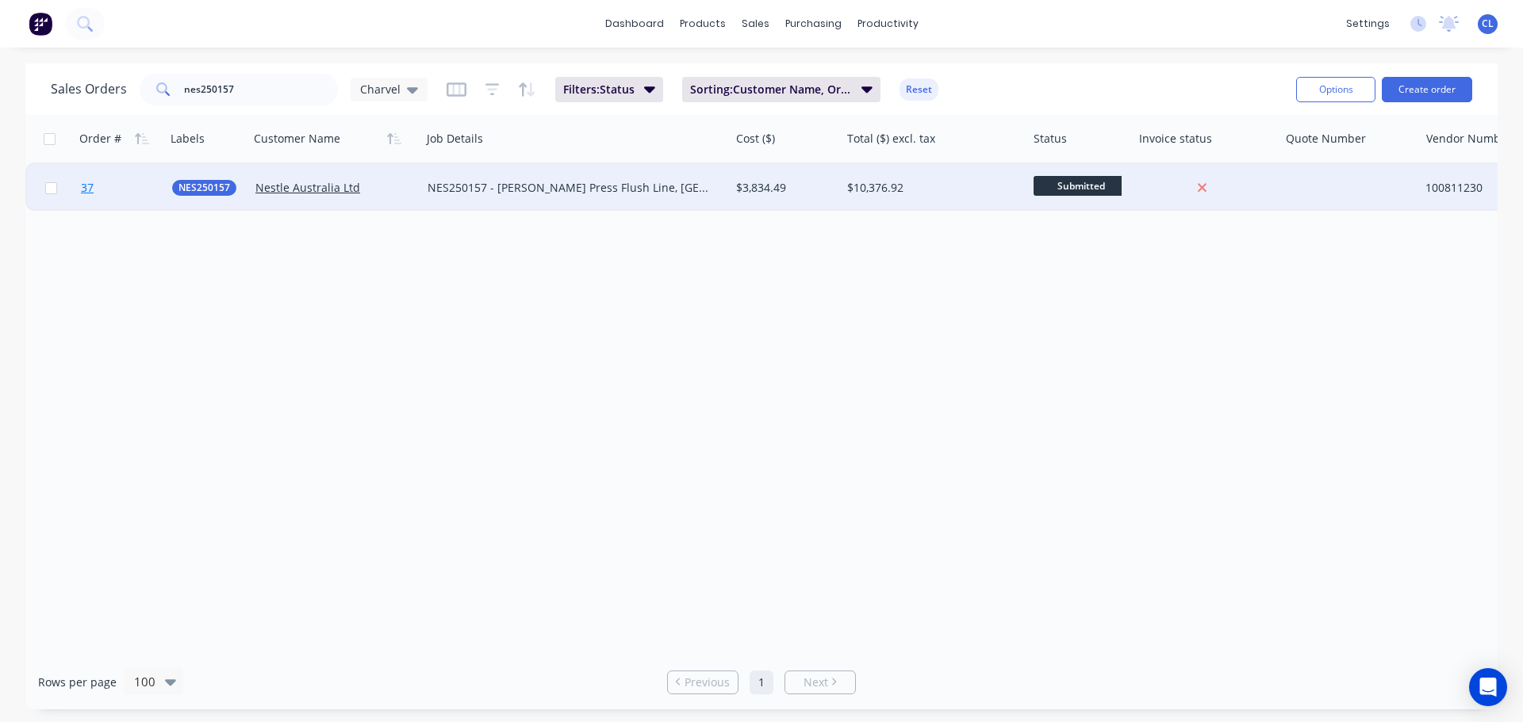
click at [98, 191] on link "37" at bounding box center [126, 188] width 91 height 48
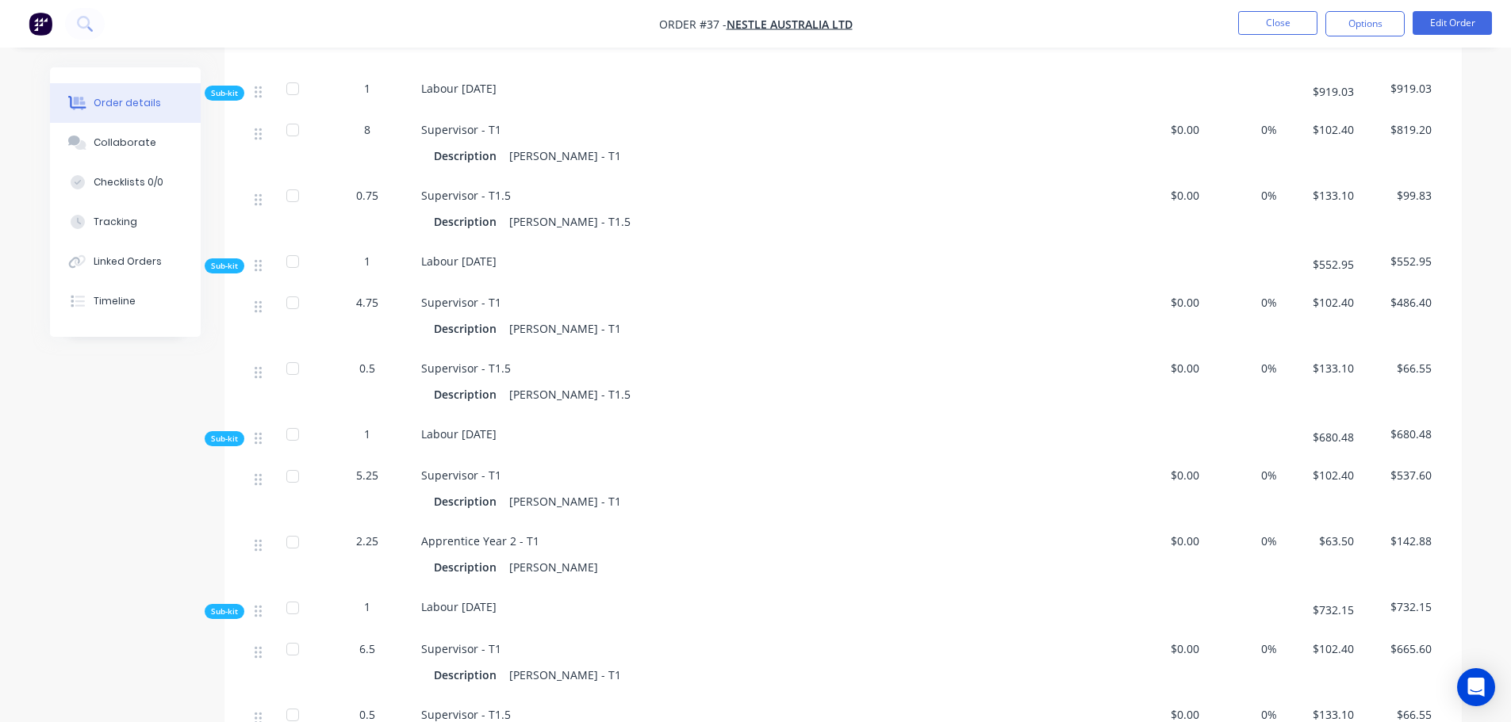
scroll to position [5389, 0]
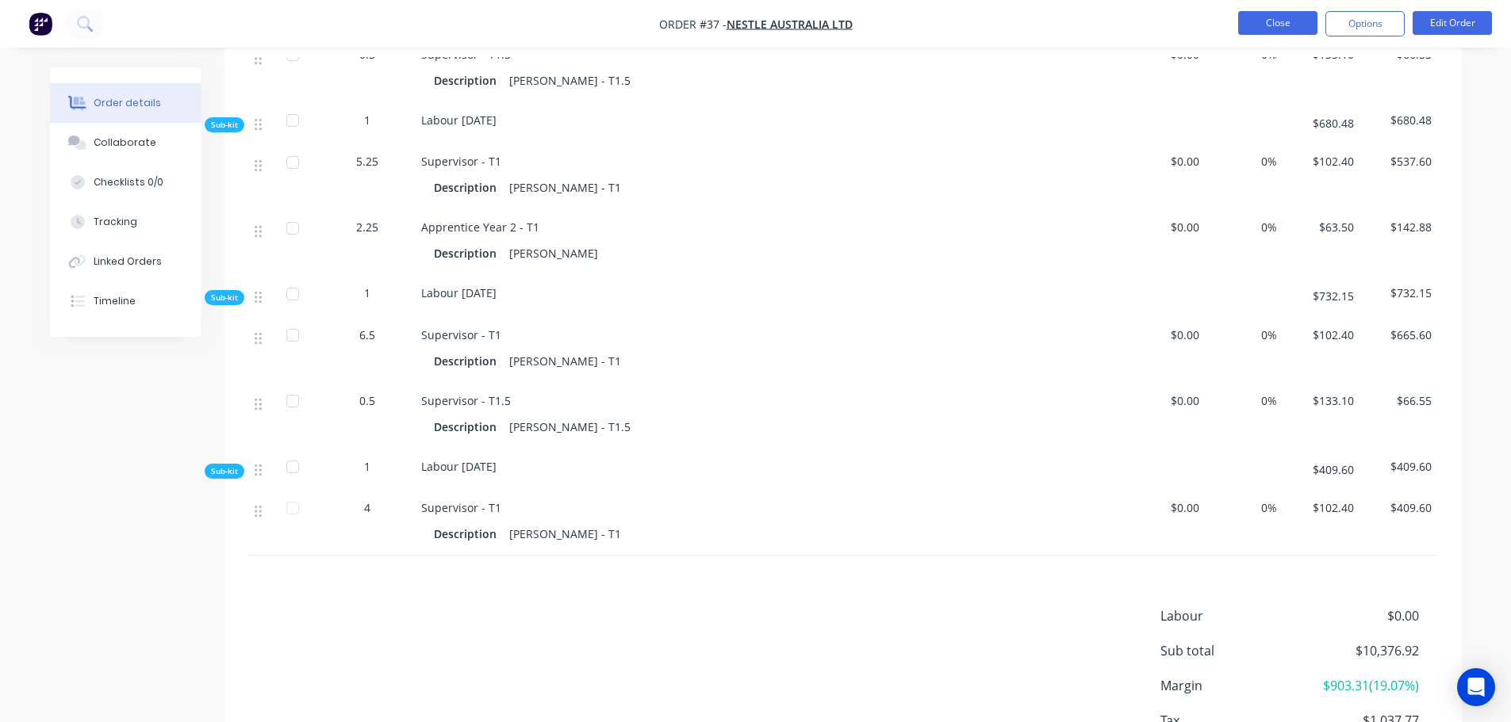
click at [1281, 21] on button "Close" at bounding box center [1277, 23] width 79 height 24
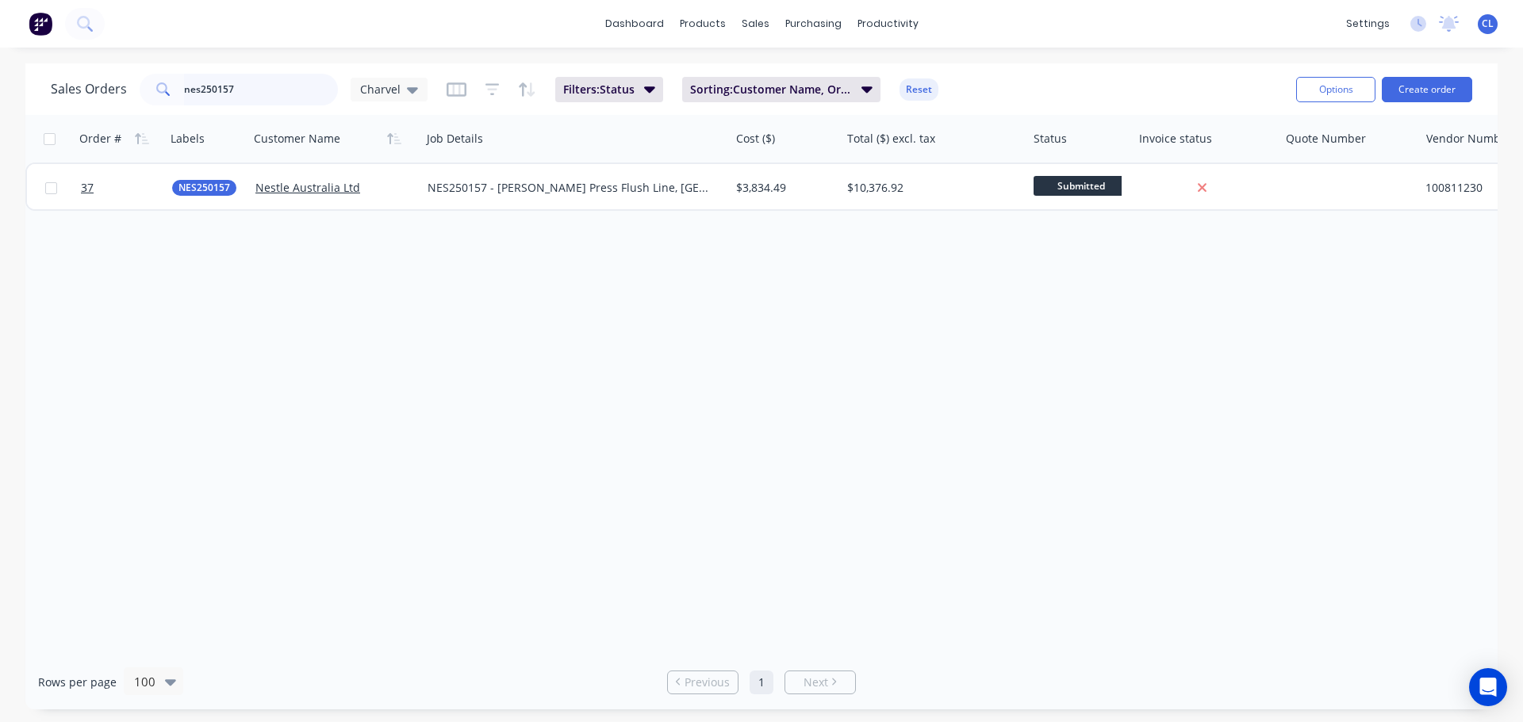
click at [268, 97] on input "nes250157" at bounding box center [261, 90] width 155 height 32
type input "nes250194"
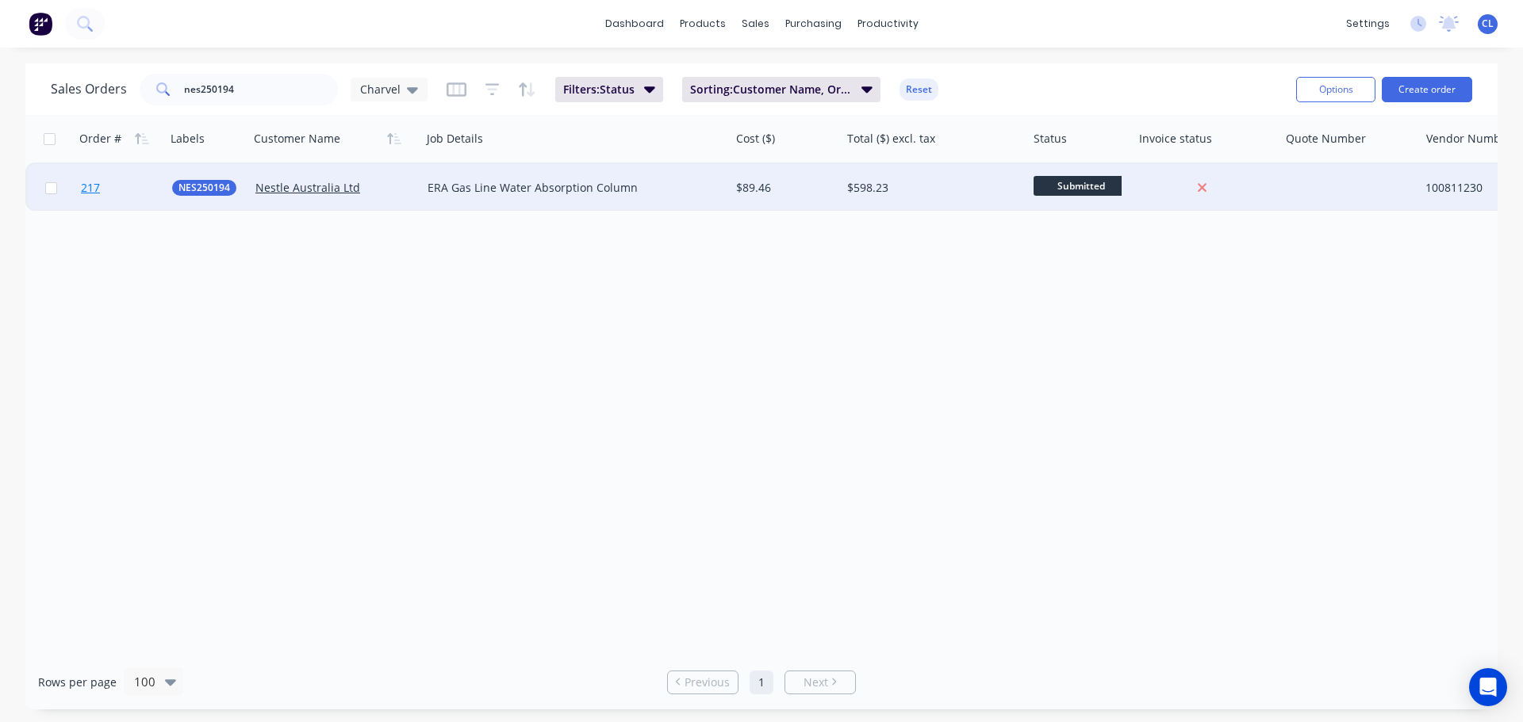
click at [94, 181] on span "217" at bounding box center [90, 188] width 19 height 16
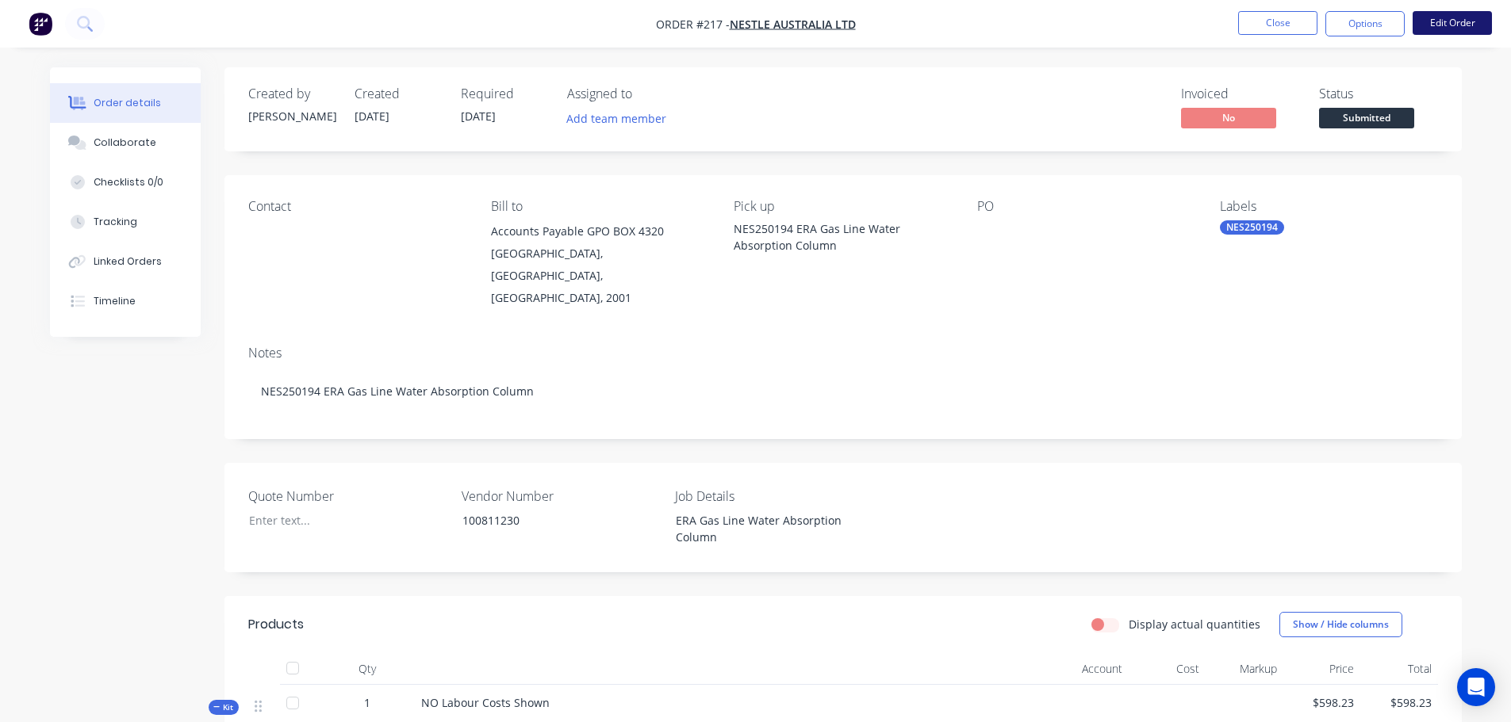
click at [1456, 25] on button "Edit Order" at bounding box center [1451, 23] width 79 height 24
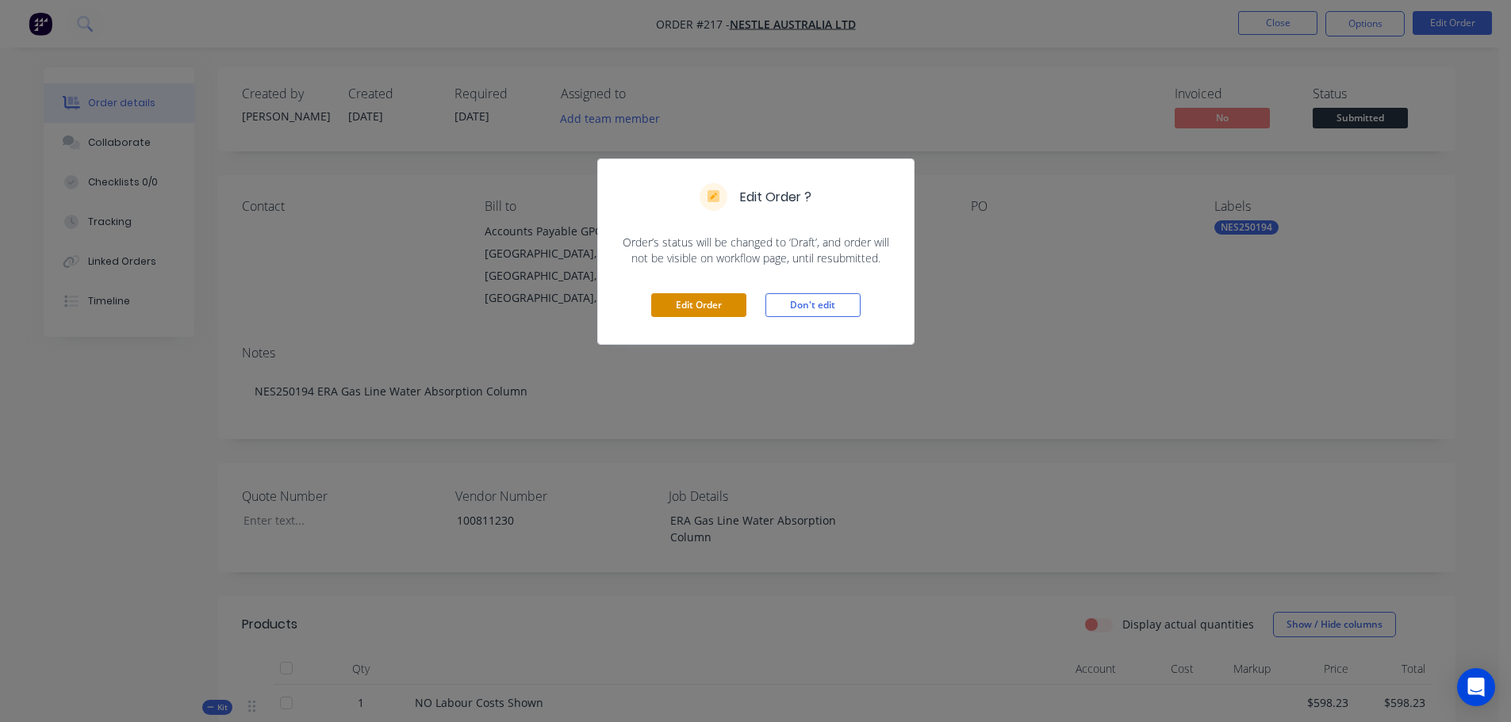
click at [704, 296] on button "Edit Order" at bounding box center [698, 305] width 95 height 24
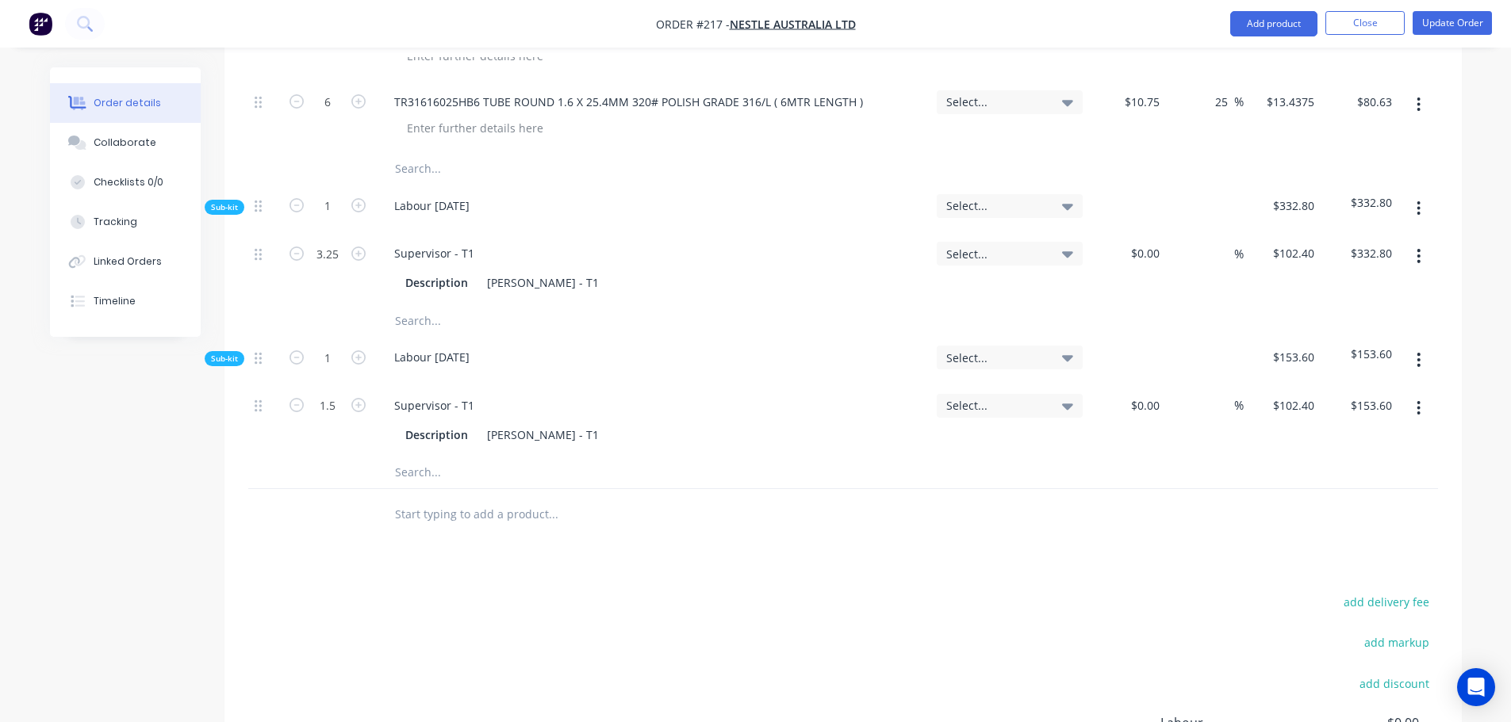
scroll to position [555, 0]
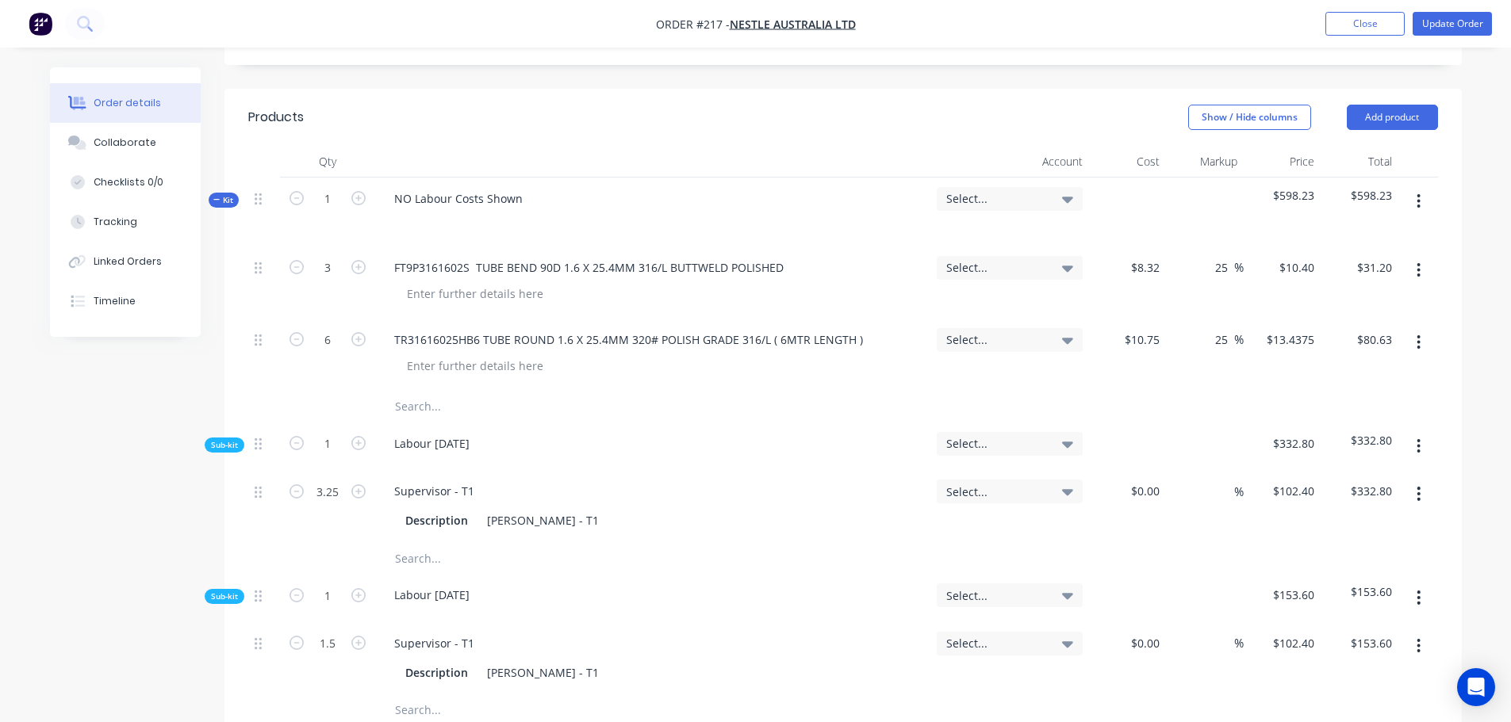
click at [1429, 187] on button "button" at bounding box center [1418, 201] width 37 height 29
click at [1386, 263] on div "Add sub kit to kit" at bounding box center [1362, 274] width 122 height 23
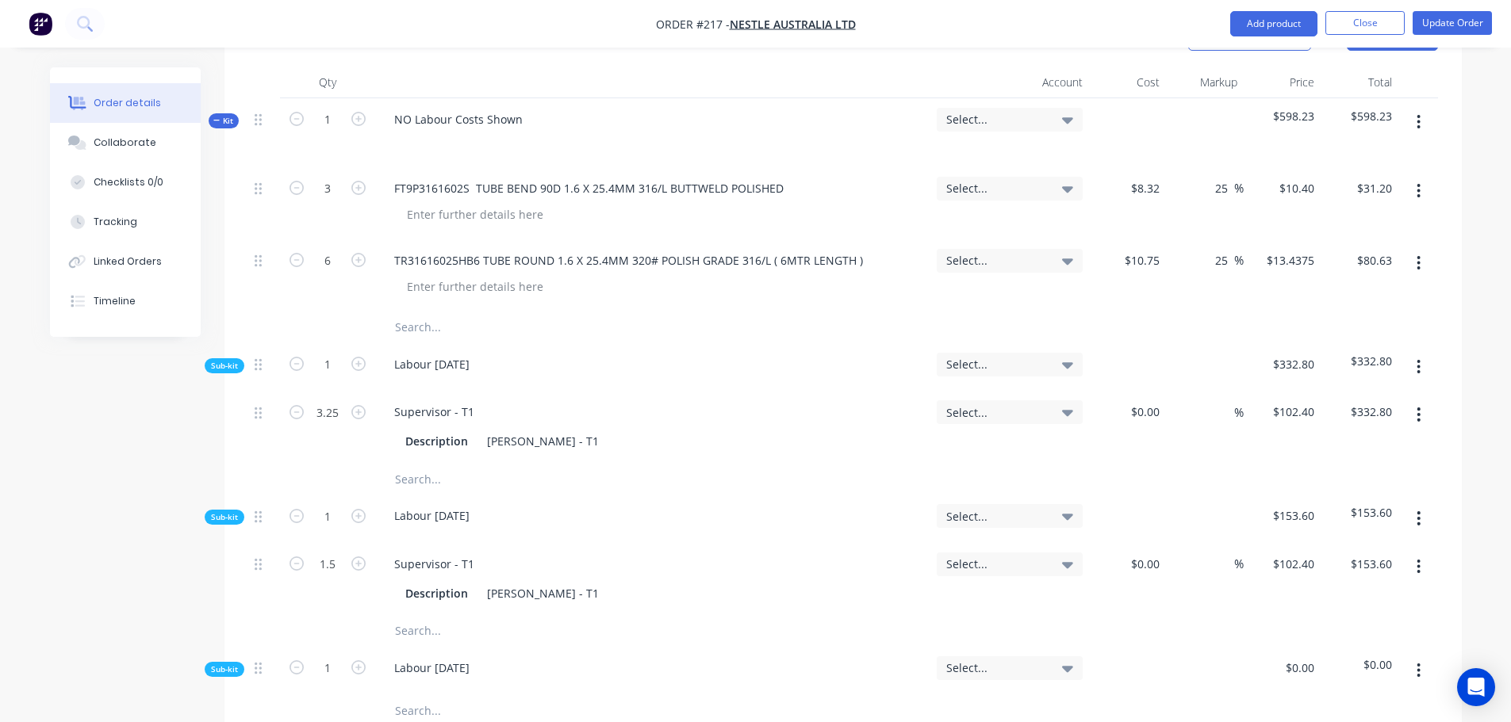
click at [443, 695] on input "text" at bounding box center [552, 711] width 317 height 32
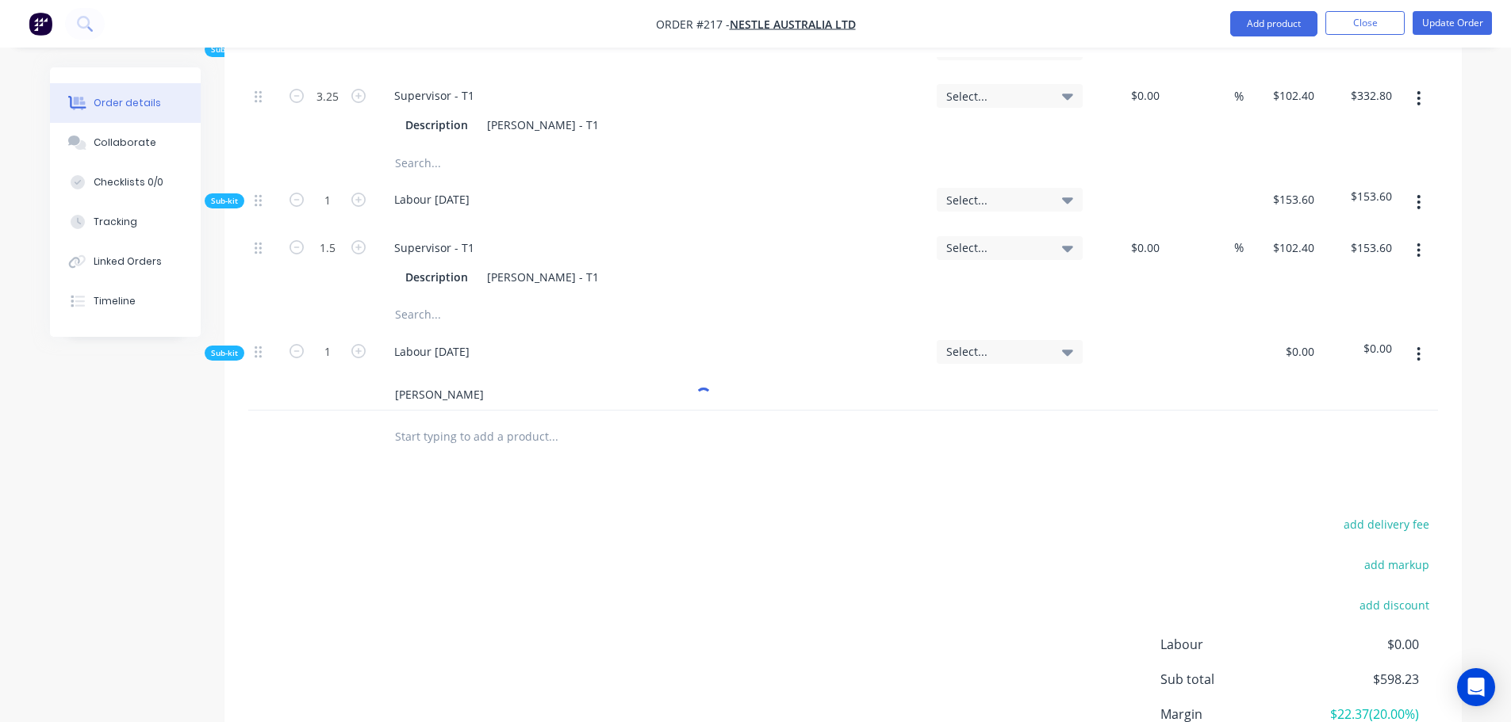
scroll to position [952, 0]
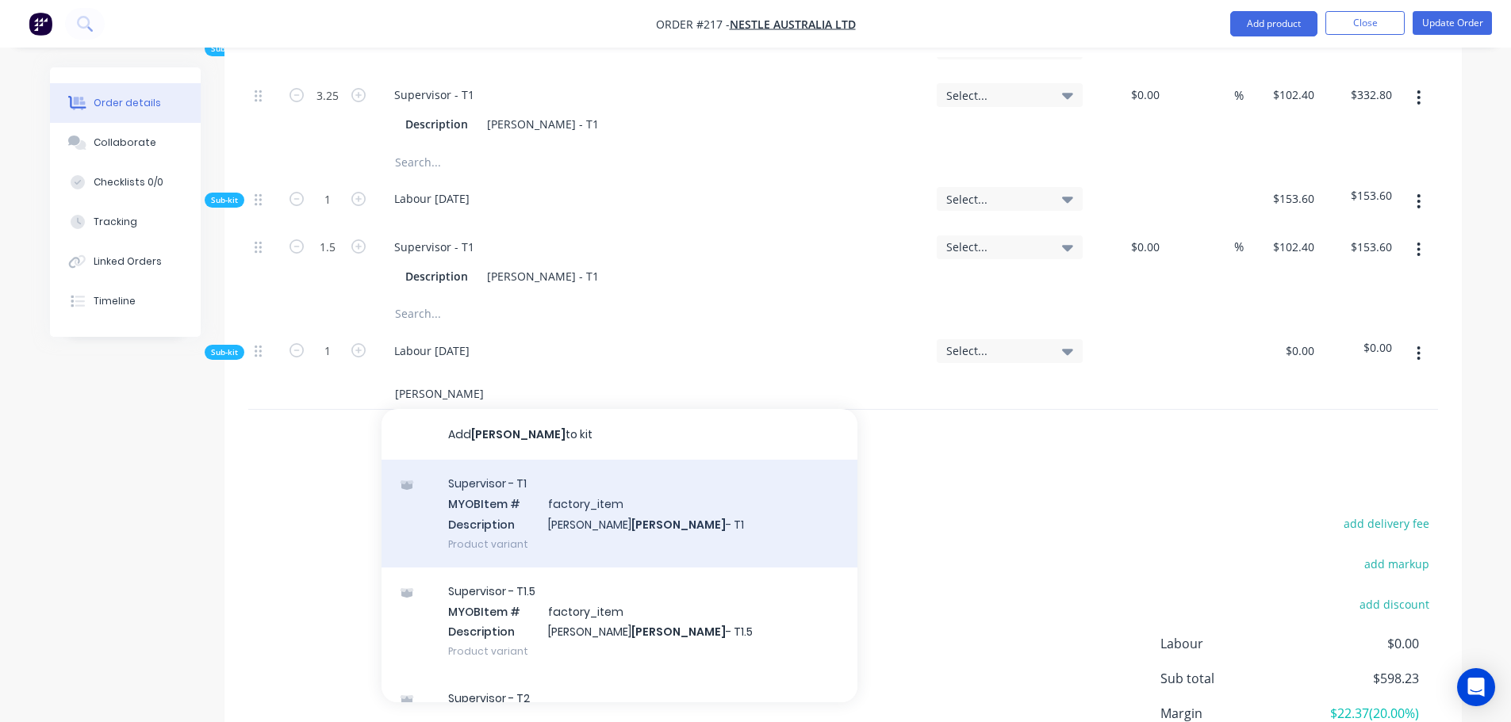
type input "brady"
click at [546, 468] on div "Supervisor - T1 MYOB Item # factory_item Description Darren Brady - T1 Product …" at bounding box center [619, 513] width 476 height 107
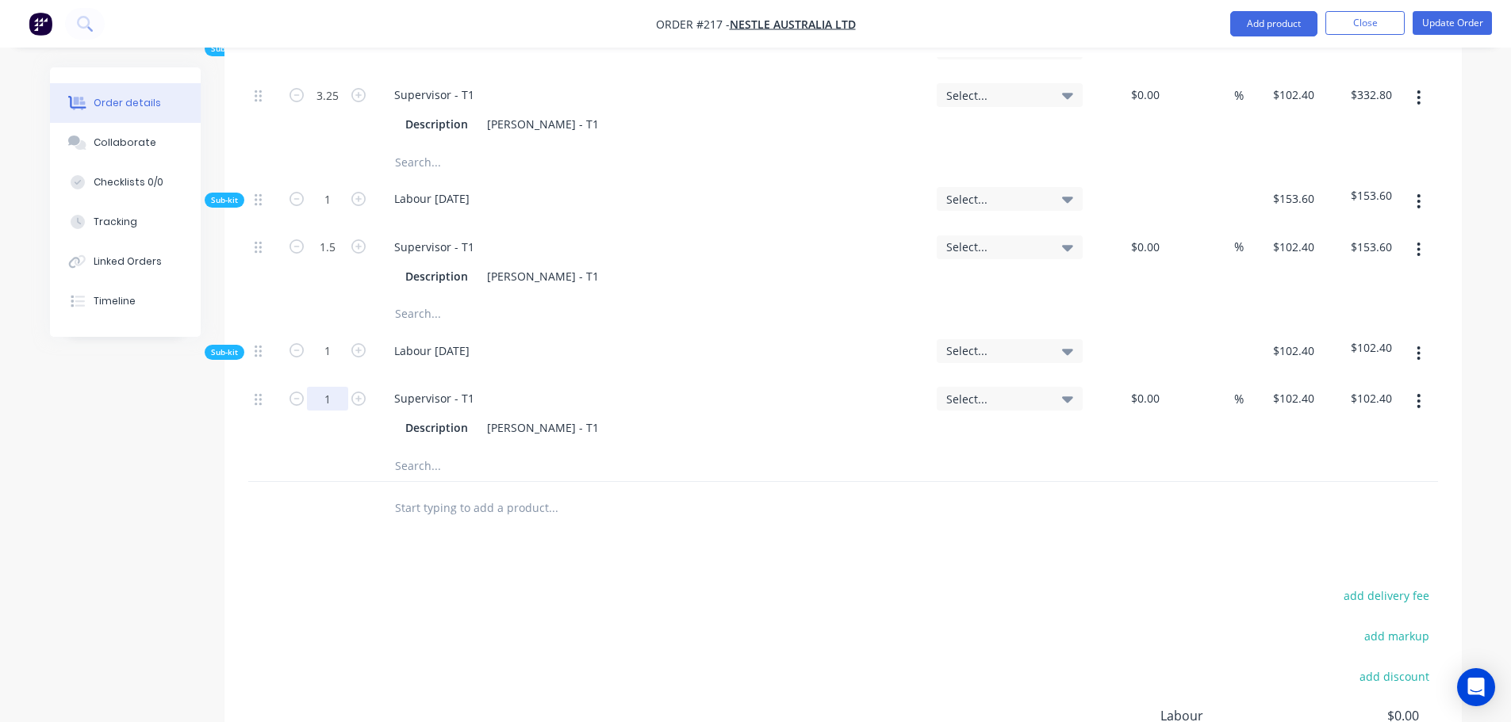
click at [331, 107] on input "1" at bounding box center [327, 95] width 41 height 24
type input "0.5"
type input "$51.20"
click at [1481, 25] on button "Update Order" at bounding box center [1451, 23] width 79 height 24
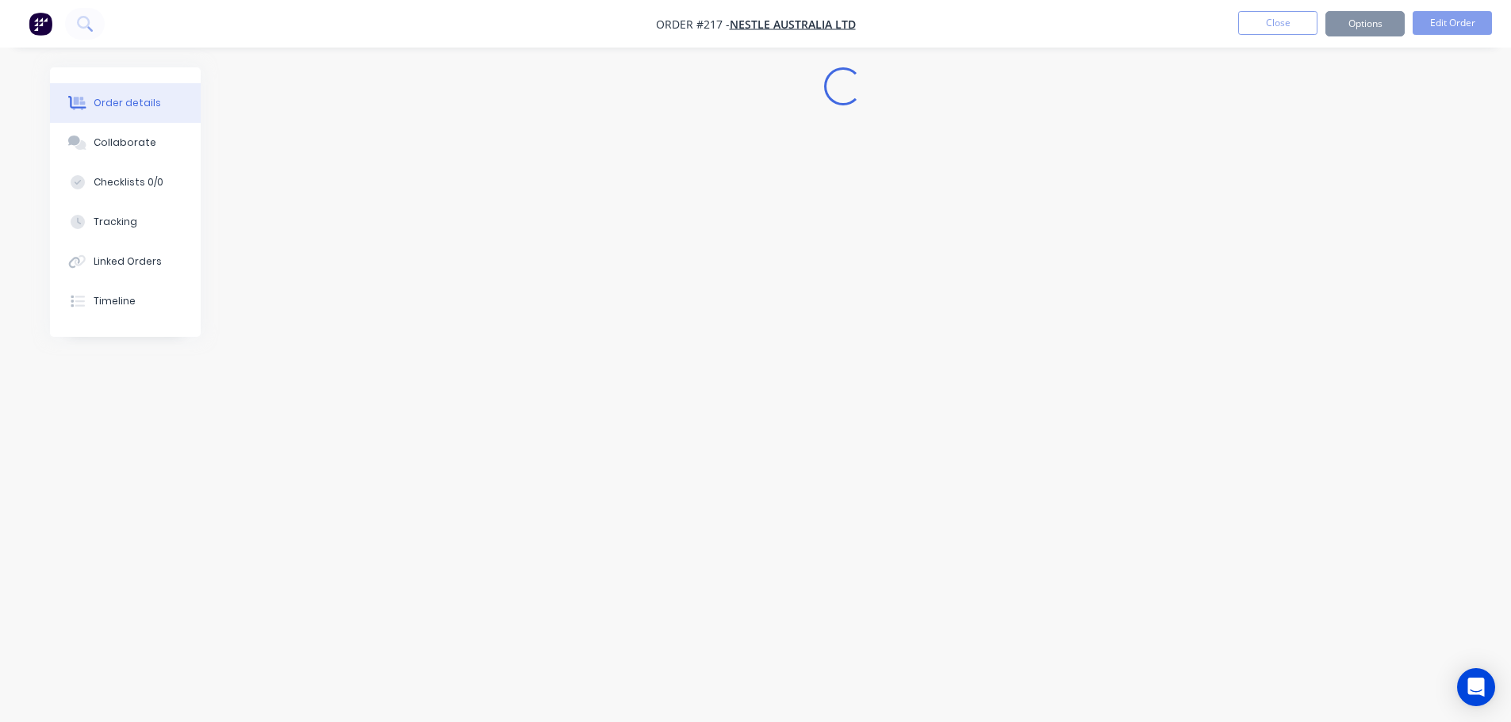
scroll to position [0, 0]
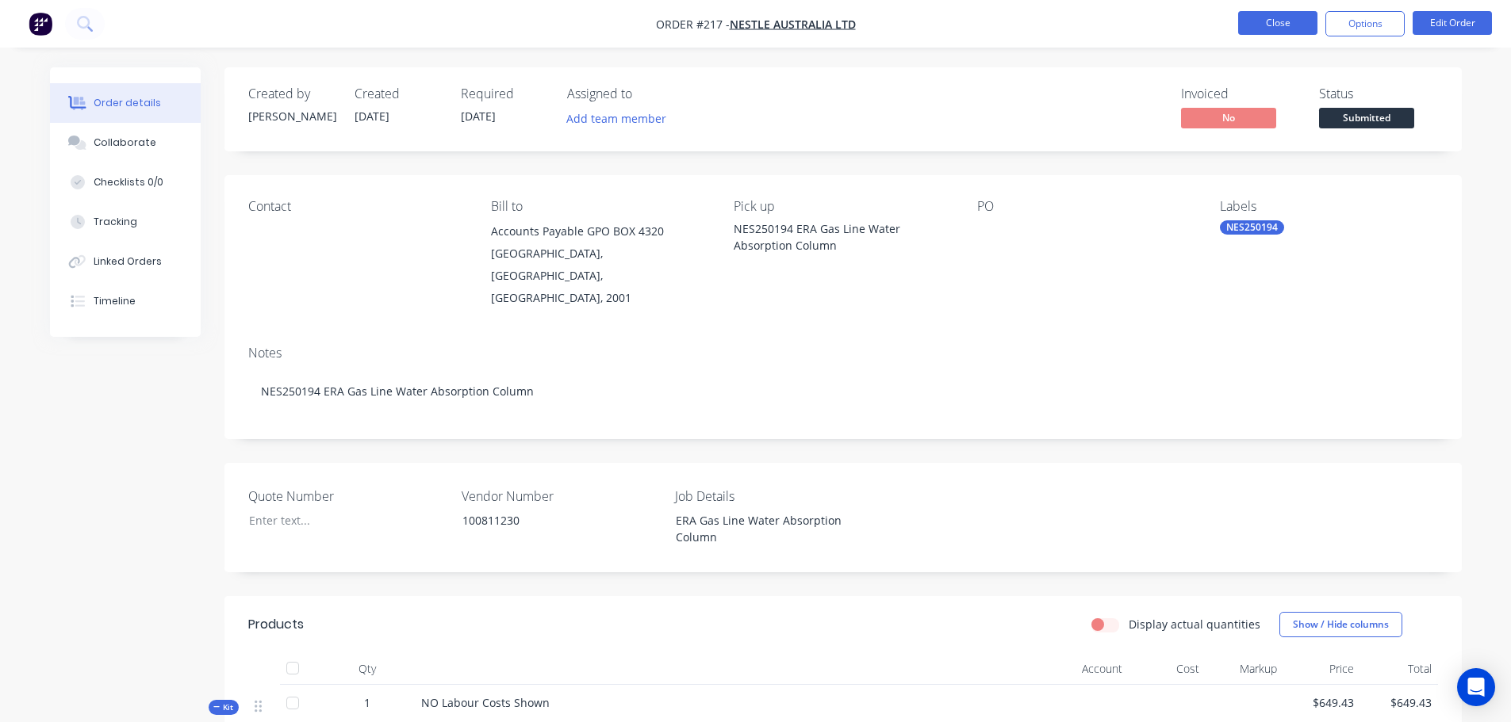
click at [1267, 18] on button "Close" at bounding box center [1277, 23] width 79 height 24
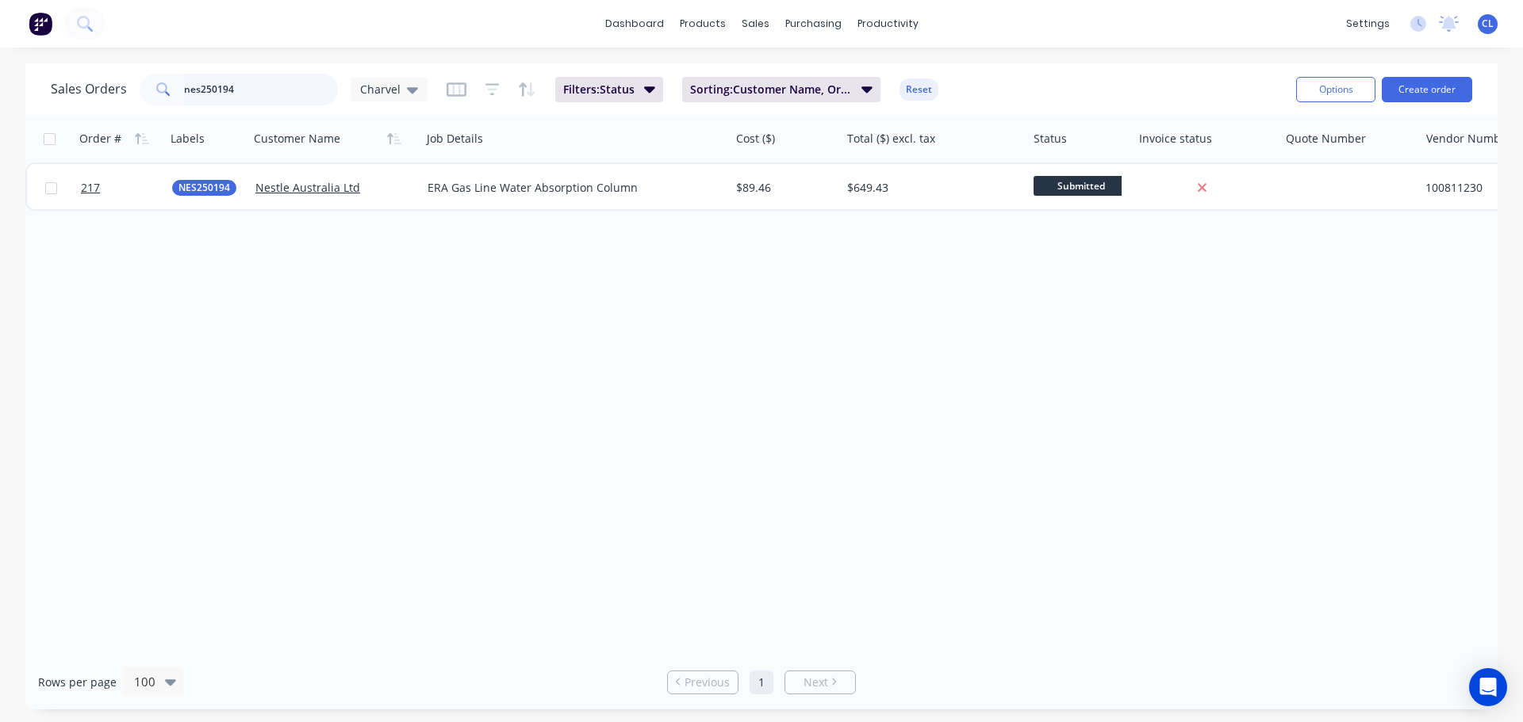
click at [288, 88] on input "nes250194" at bounding box center [261, 90] width 155 height 32
type input "nes250199"
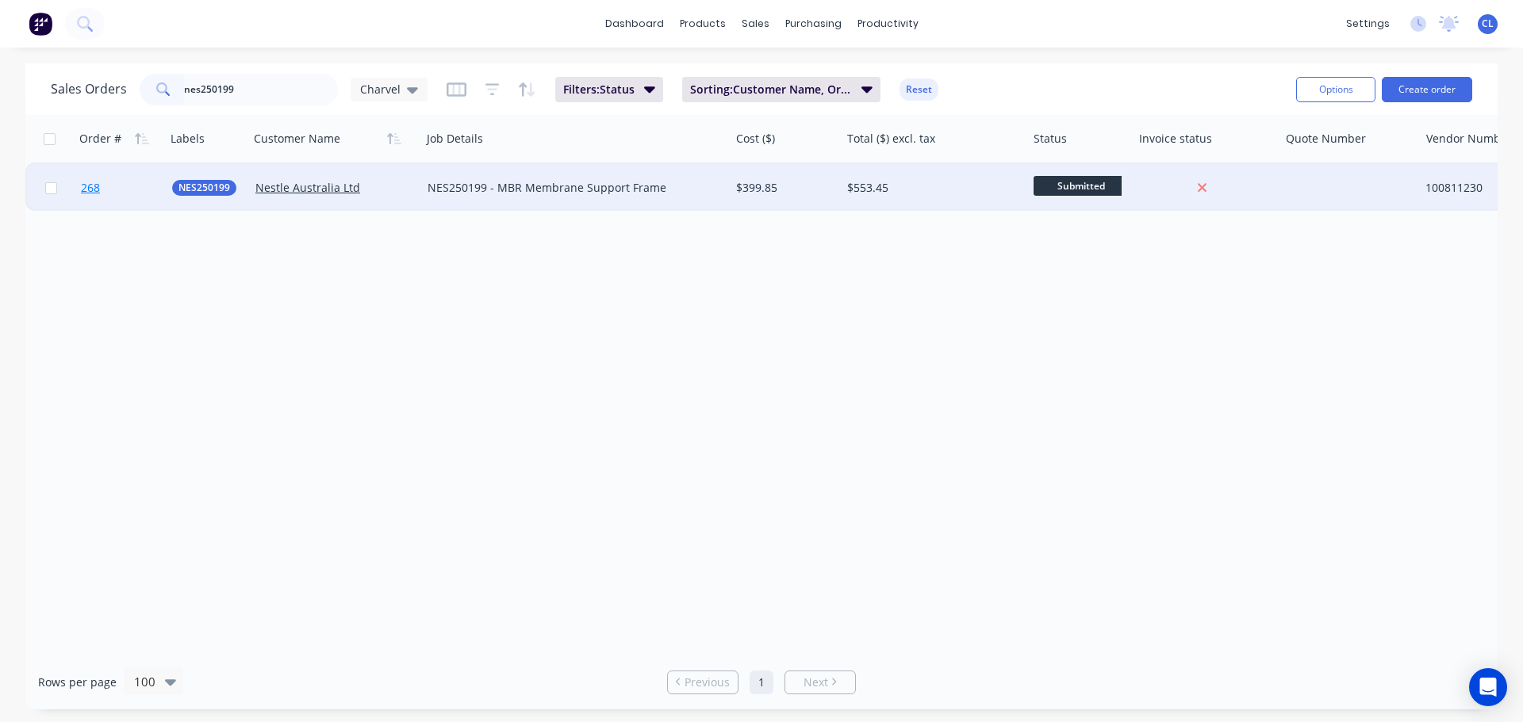
click at [108, 193] on link "268" at bounding box center [126, 188] width 91 height 48
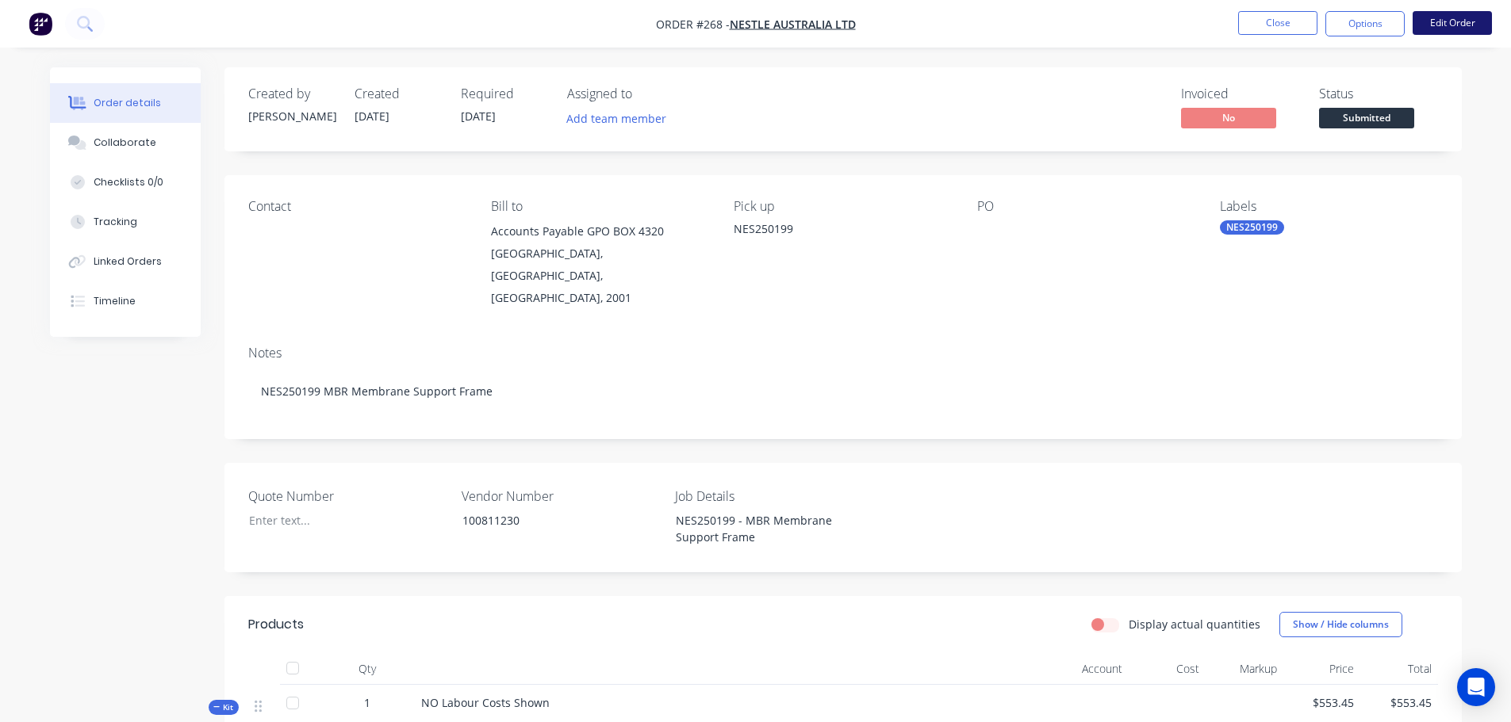
click at [1446, 24] on button "Edit Order" at bounding box center [1451, 23] width 79 height 24
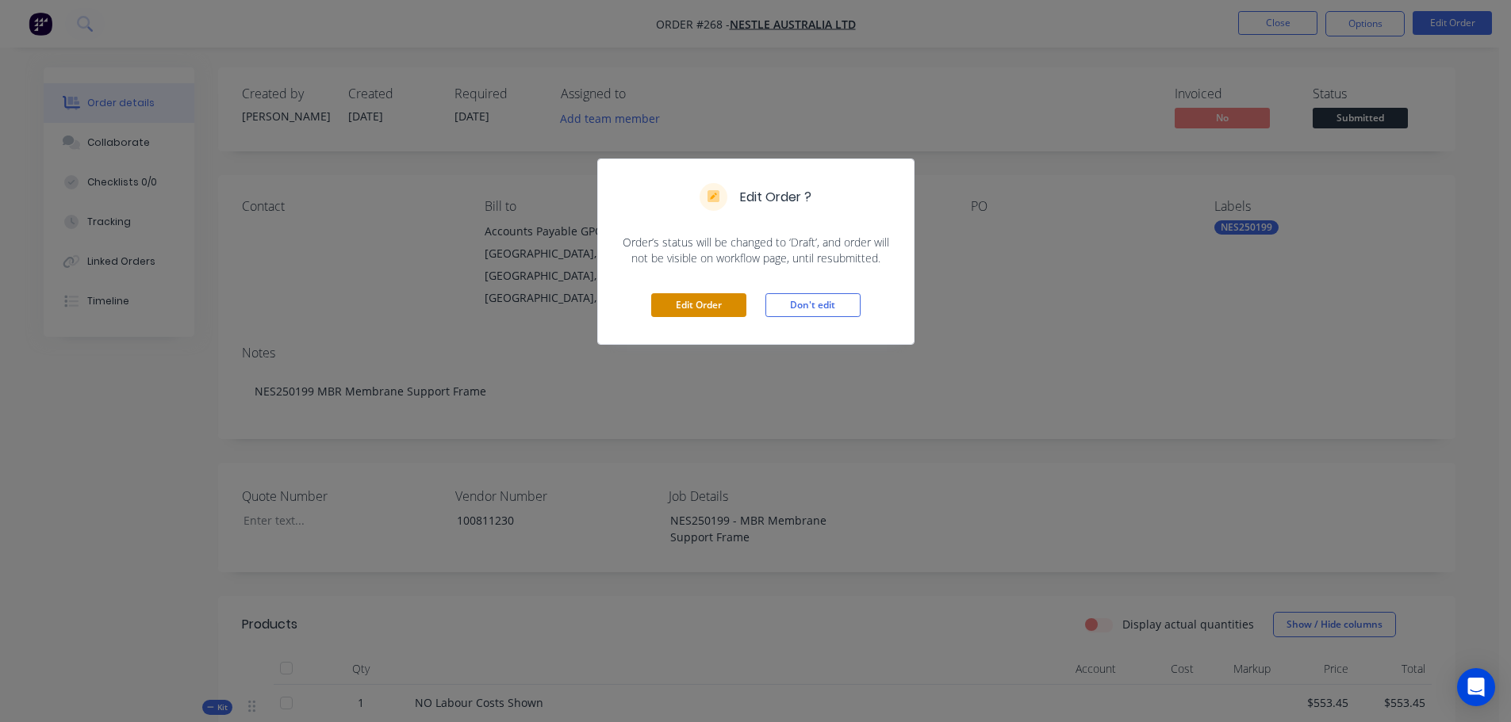
click at [685, 300] on button "Edit Order" at bounding box center [698, 305] width 95 height 24
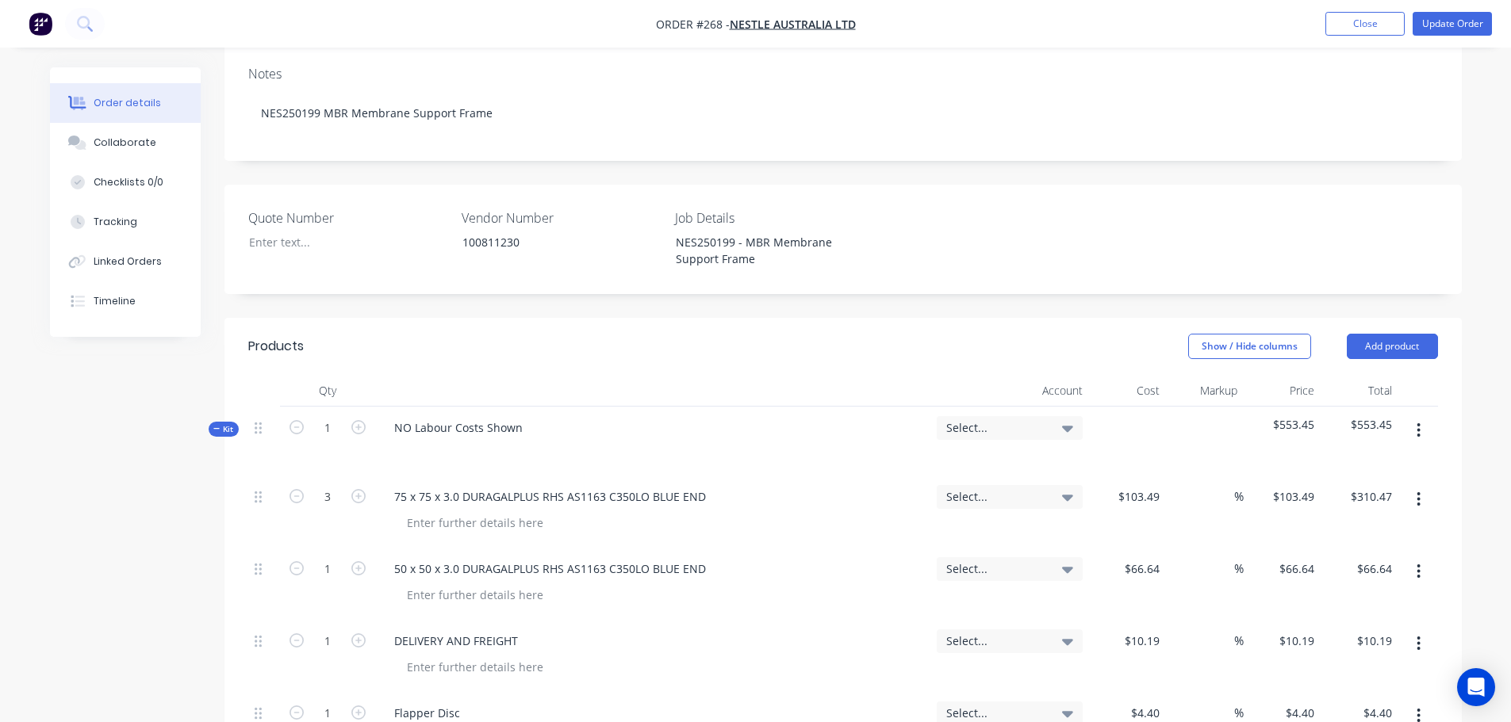
scroll to position [317, 0]
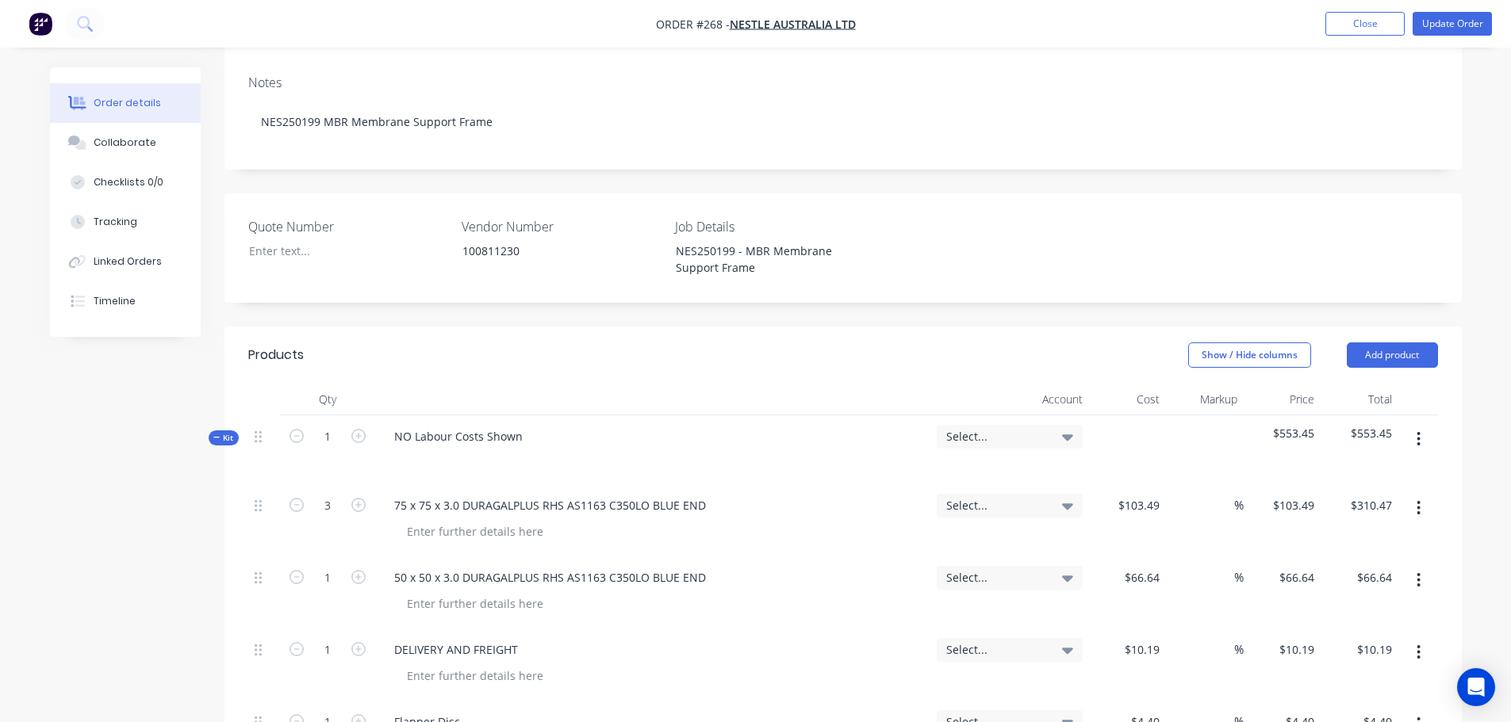
click at [1408, 425] on button "button" at bounding box center [1418, 439] width 37 height 29
click at [1371, 501] on div "Add sub kit to kit" at bounding box center [1362, 512] width 122 height 23
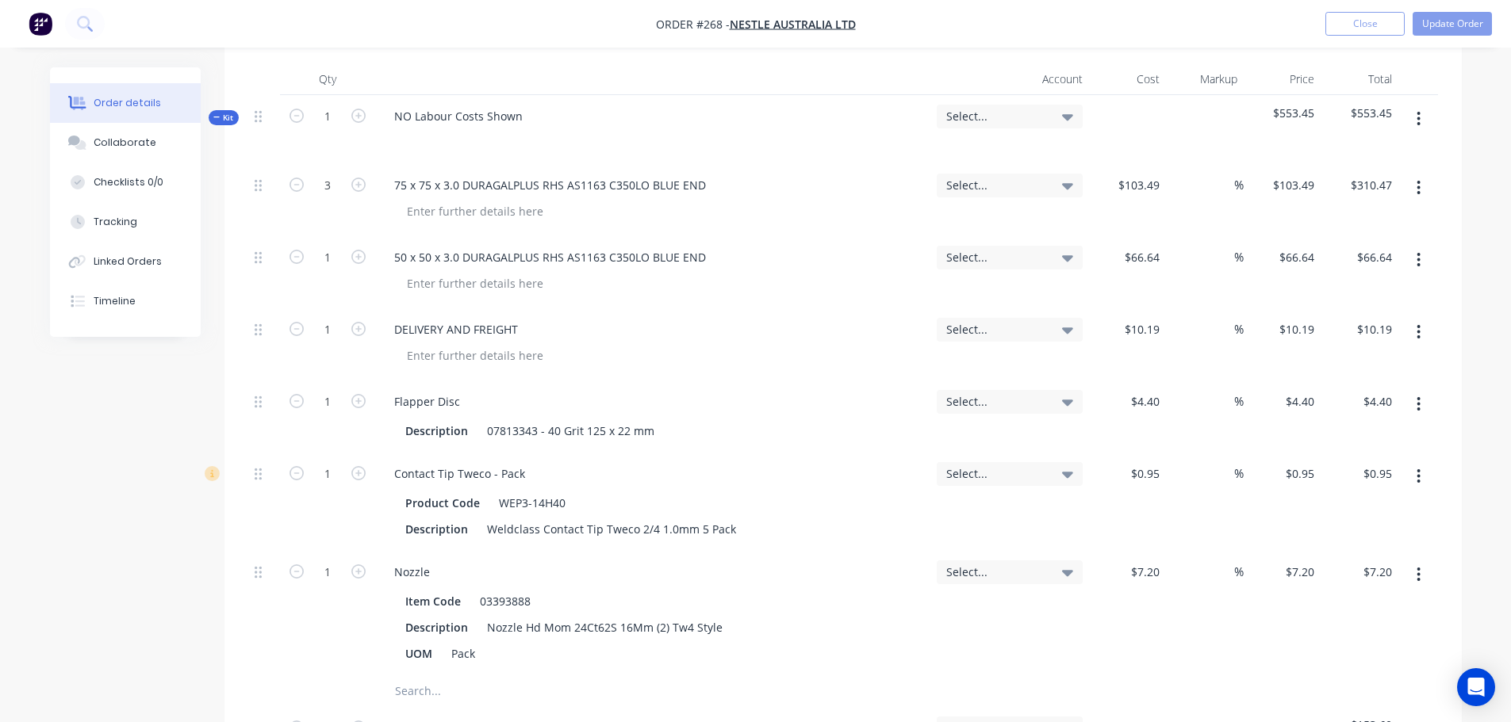
scroll to position [952, 0]
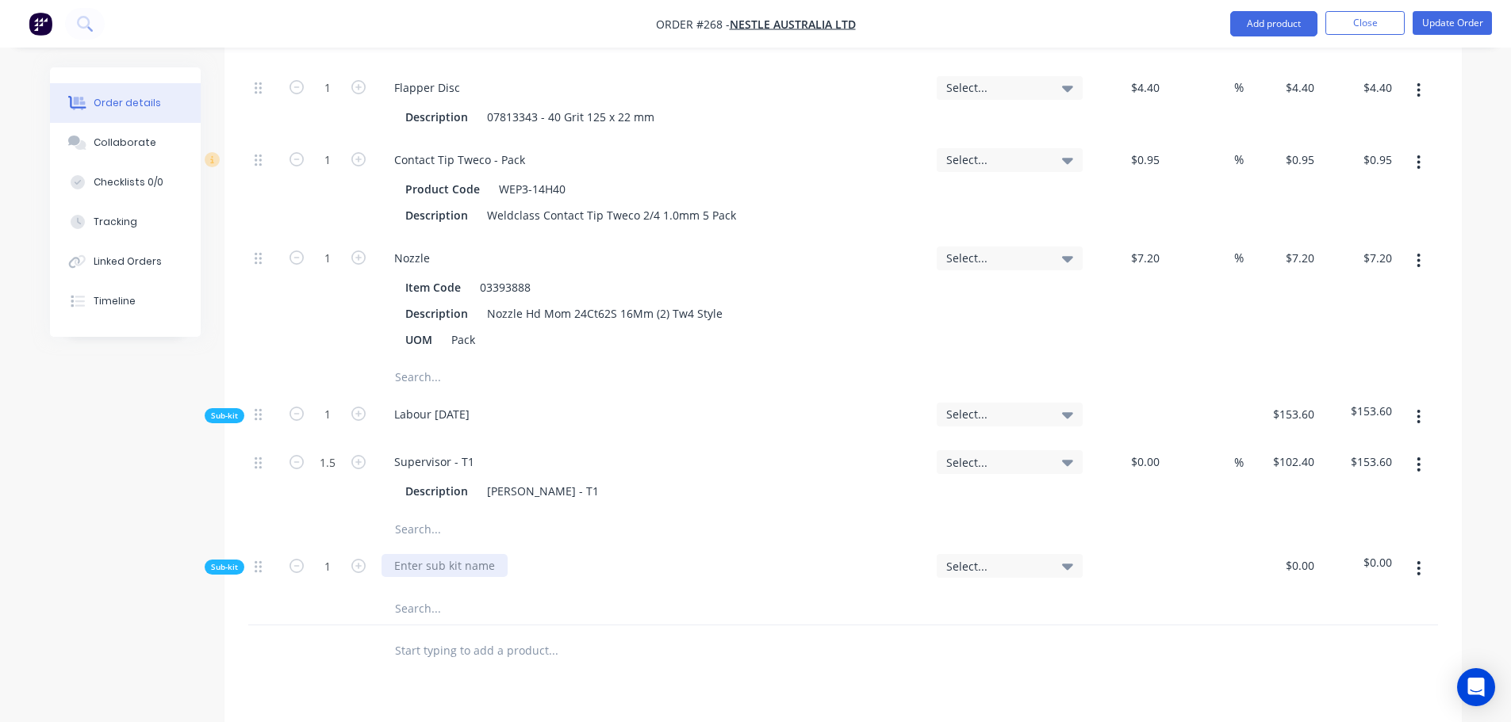
click at [462, 554] on div at bounding box center [444, 565] width 126 height 23
click at [435, 593] on input "text" at bounding box center [552, 609] width 317 height 32
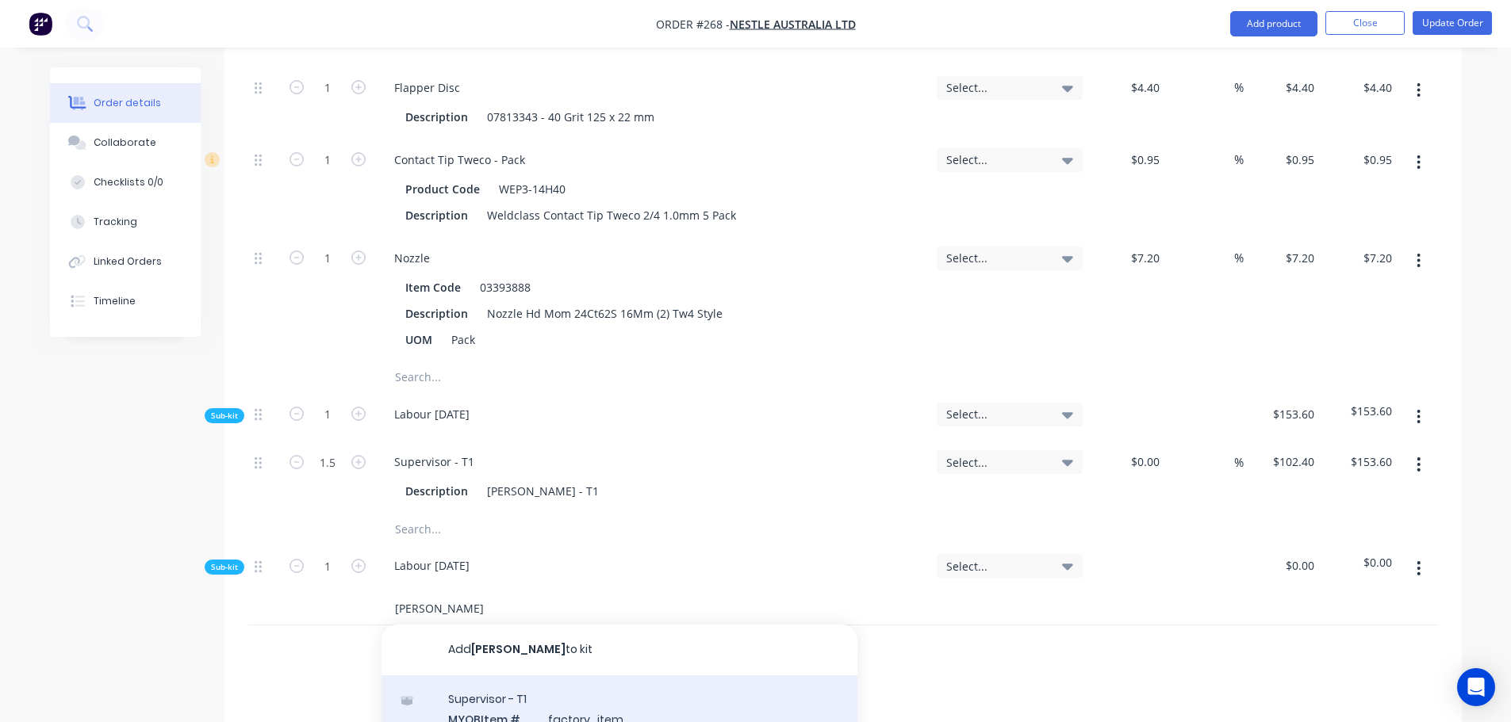
type input "brady"
click at [527, 676] on div "Supervisor - T1 MYOB Item # factory_item Description Darren Brady - T1 Product …" at bounding box center [619, 729] width 476 height 107
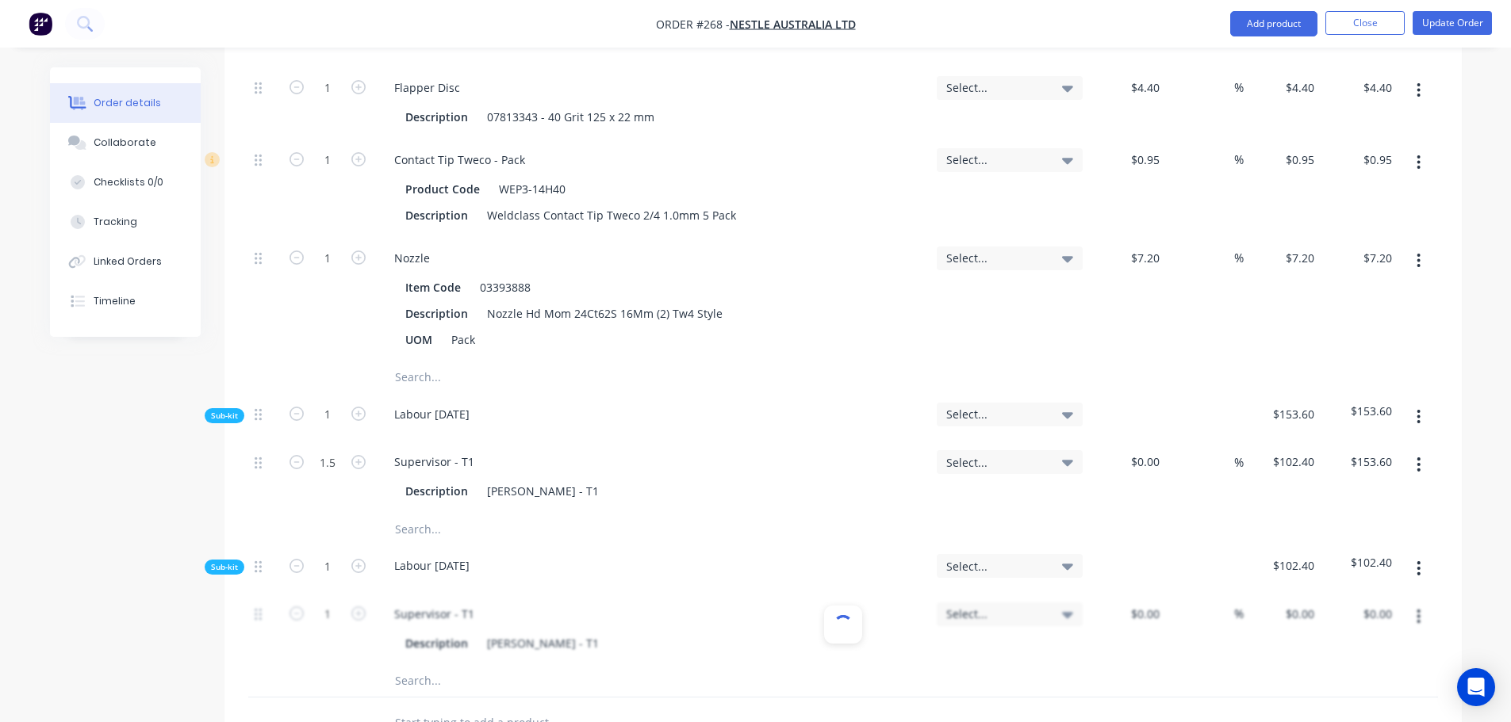
type input "$102.40"
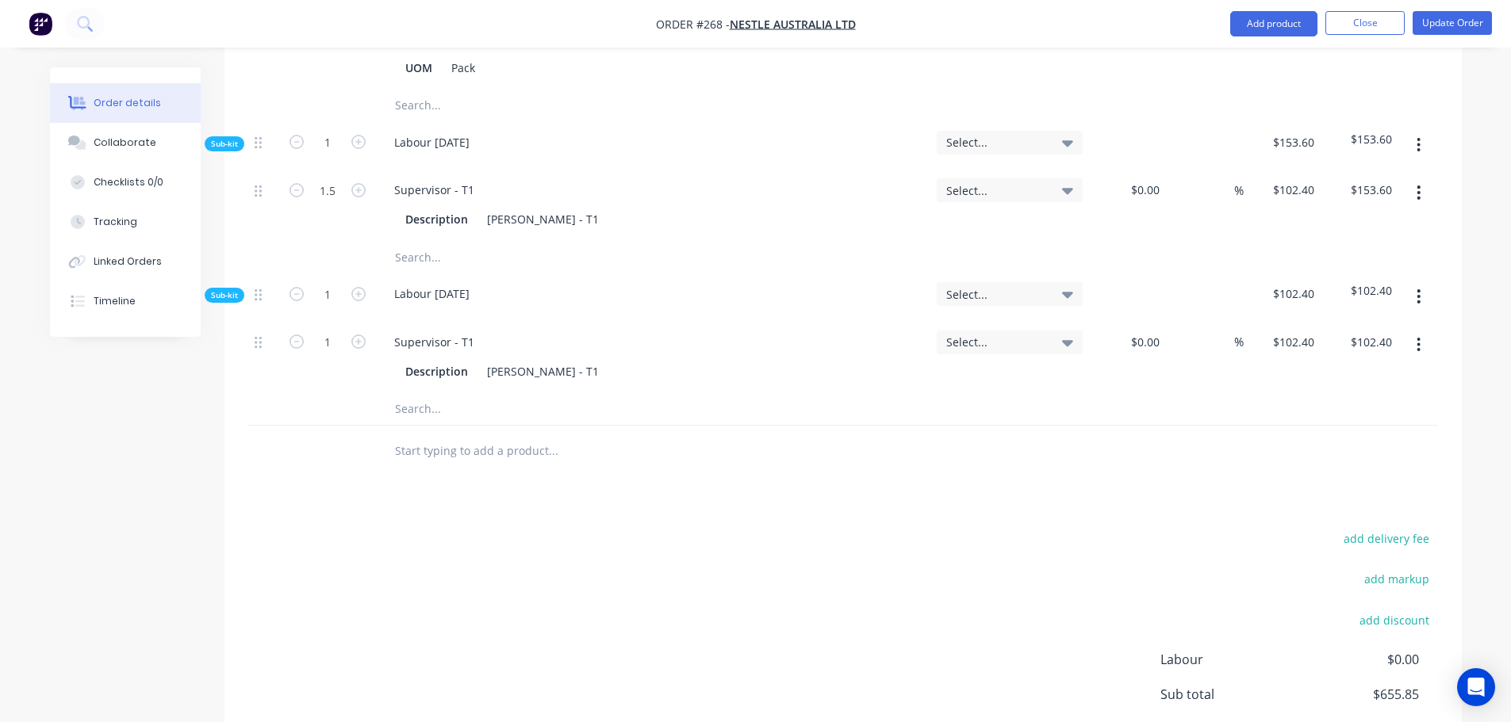
scroll to position [1101, 0]
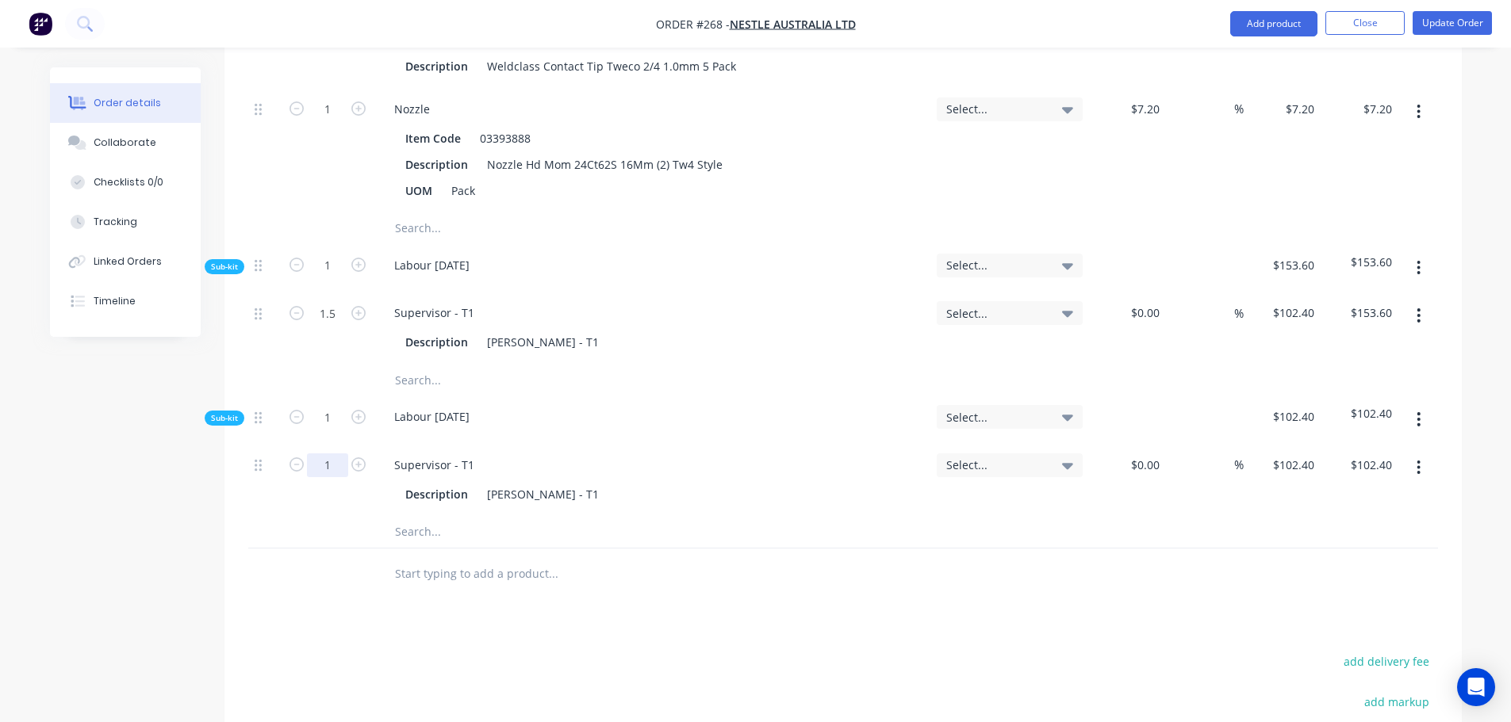
click at [326, 325] on input "1" at bounding box center [327, 313] width 41 height 24
type input "0.75"
type input "$76.80"
click at [1454, 25] on button "Update Order" at bounding box center [1451, 23] width 79 height 24
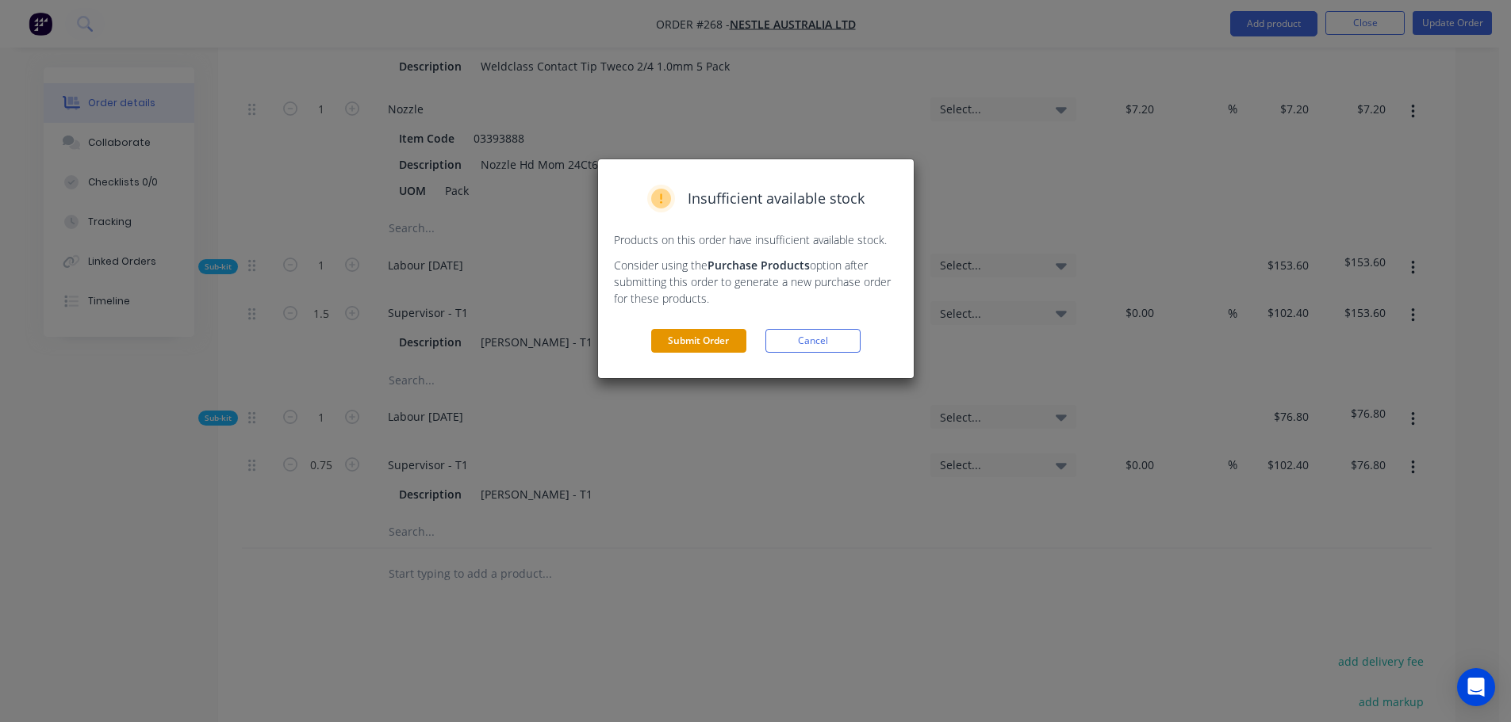
click at [691, 342] on button "Submit Order" at bounding box center [698, 341] width 95 height 24
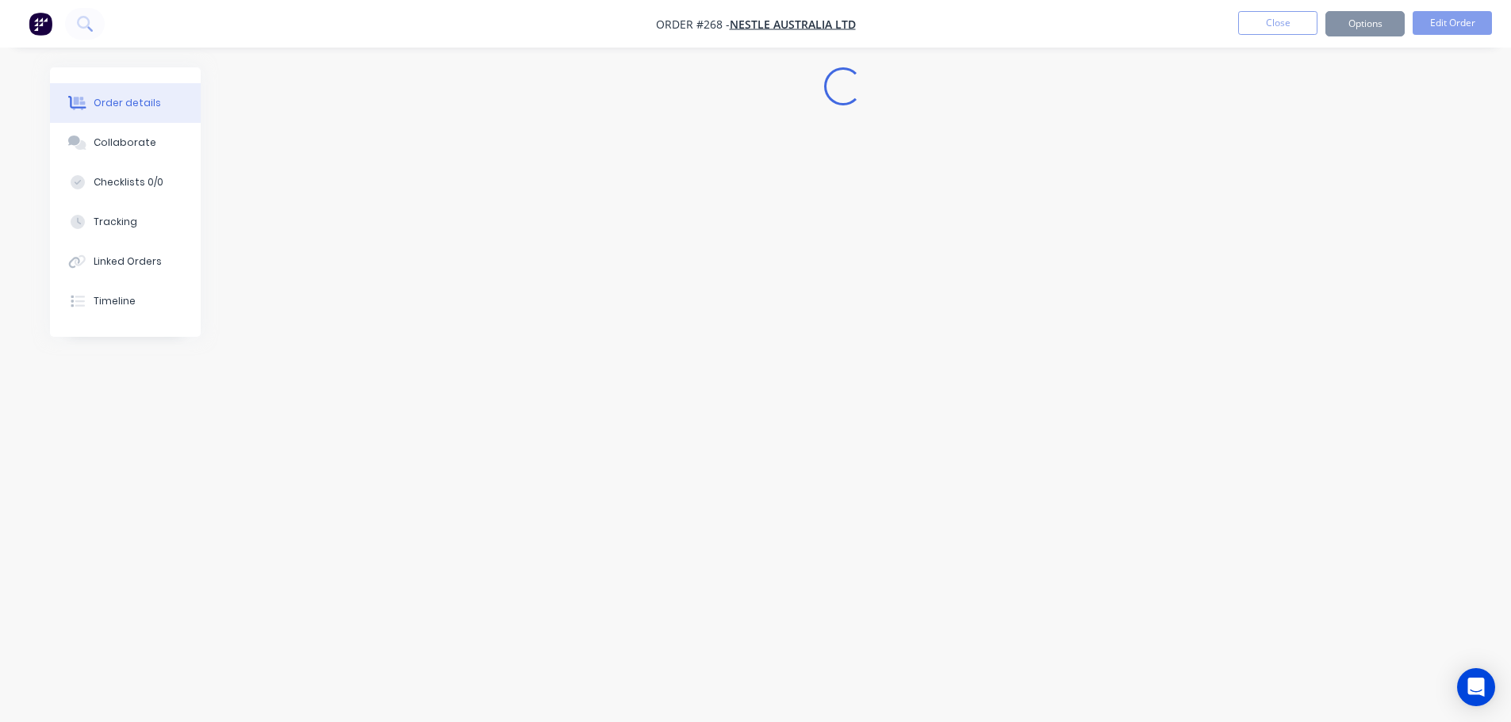
scroll to position [0, 0]
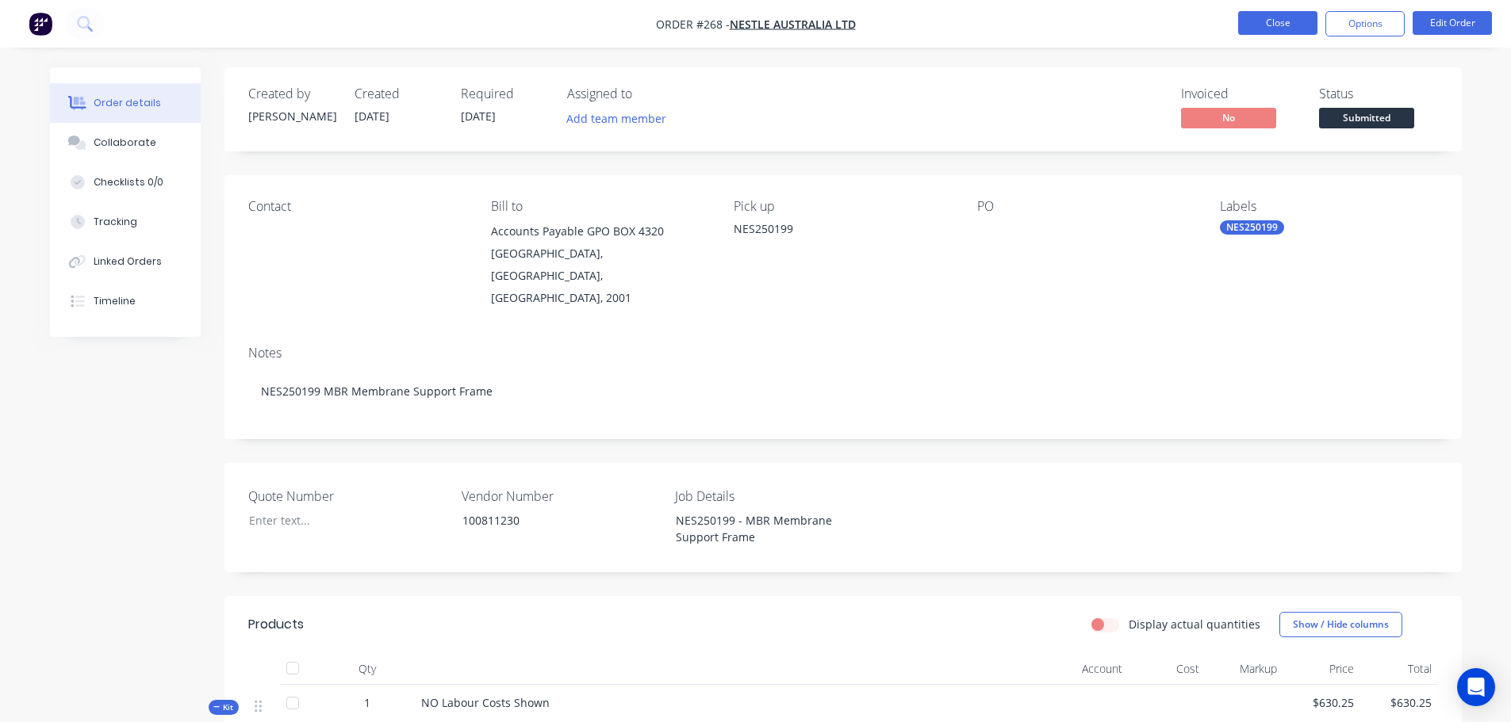
click at [1267, 28] on button "Close" at bounding box center [1277, 23] width 79 height 24
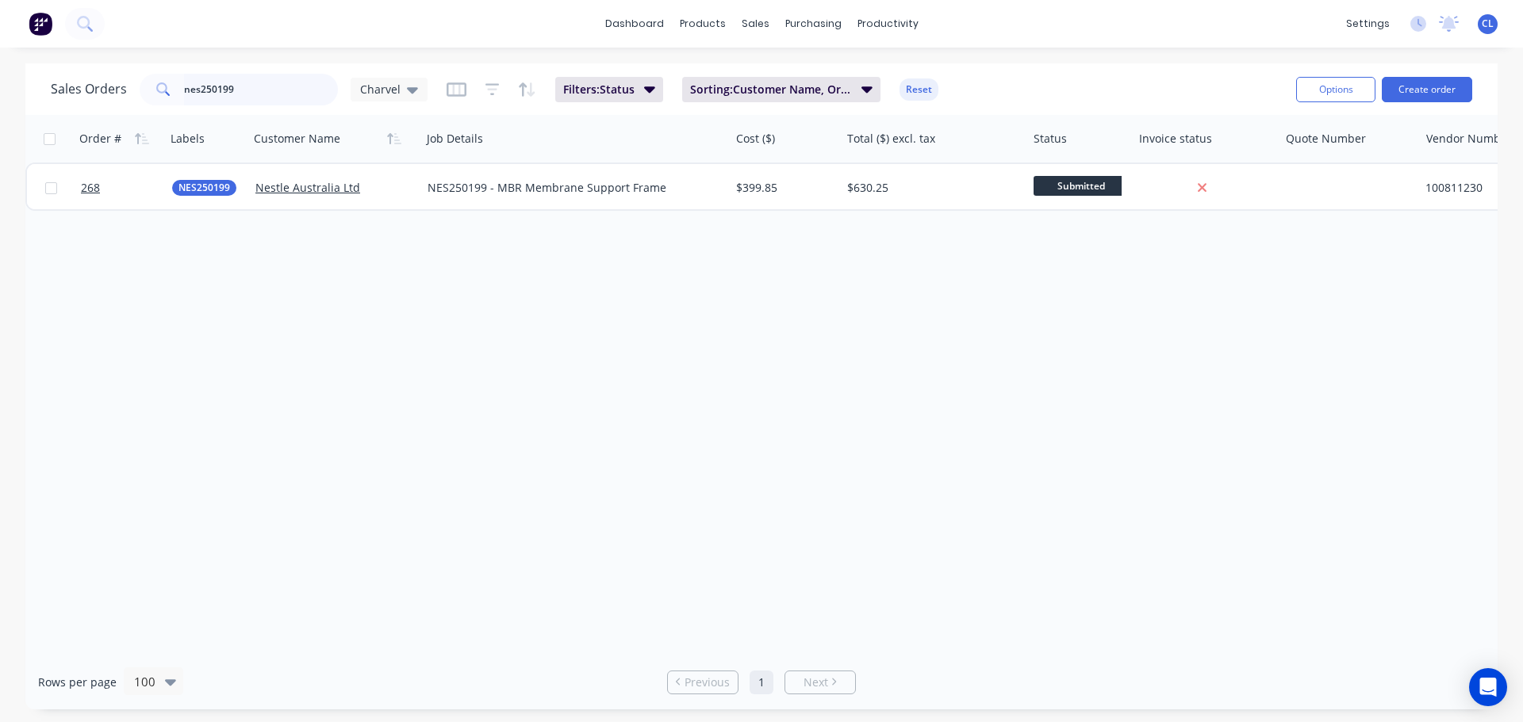
click at [310, 90] on input "nes250199" at bounding box center [261, 90] width 155 height 32
type input "nes250204"
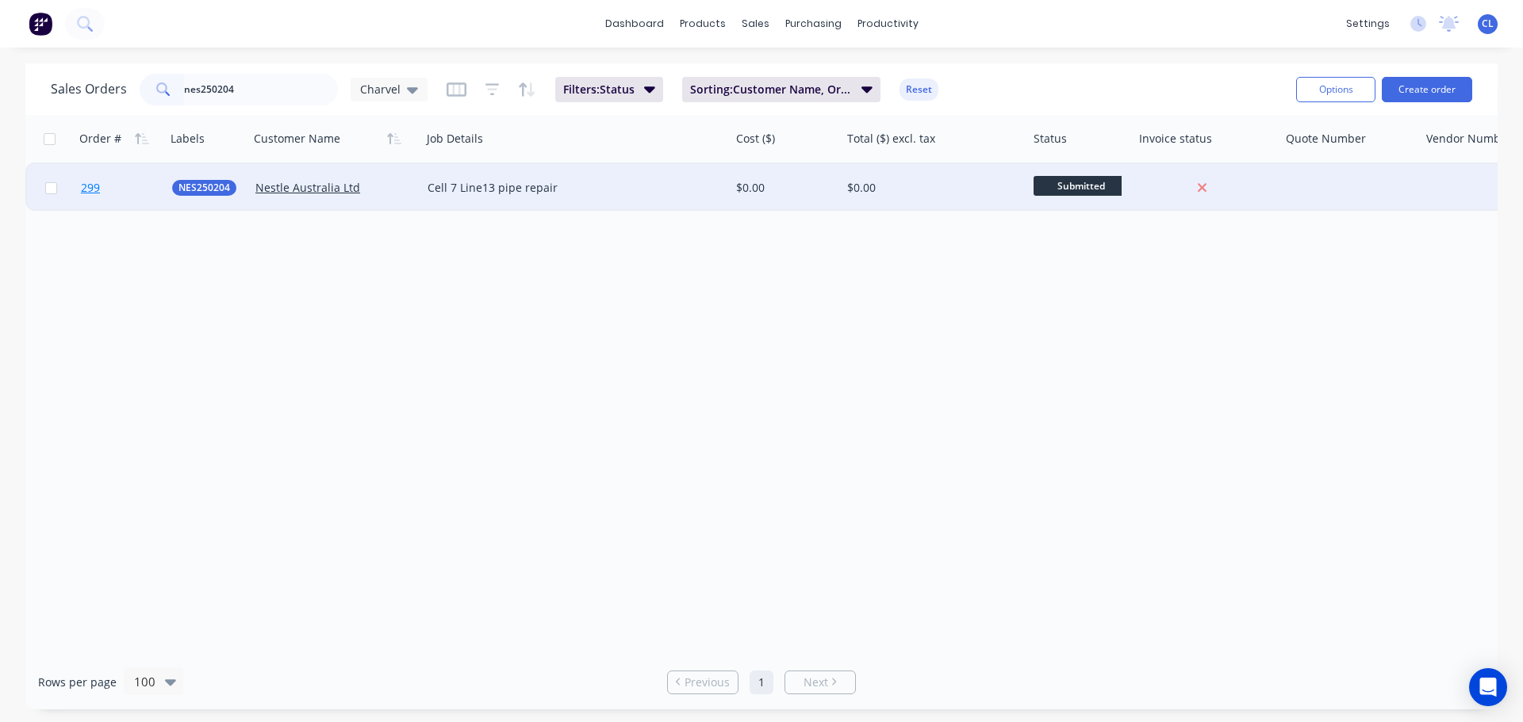
click at [105, 185] on link "299" at bounding box center [126, 188] width 91 height 48
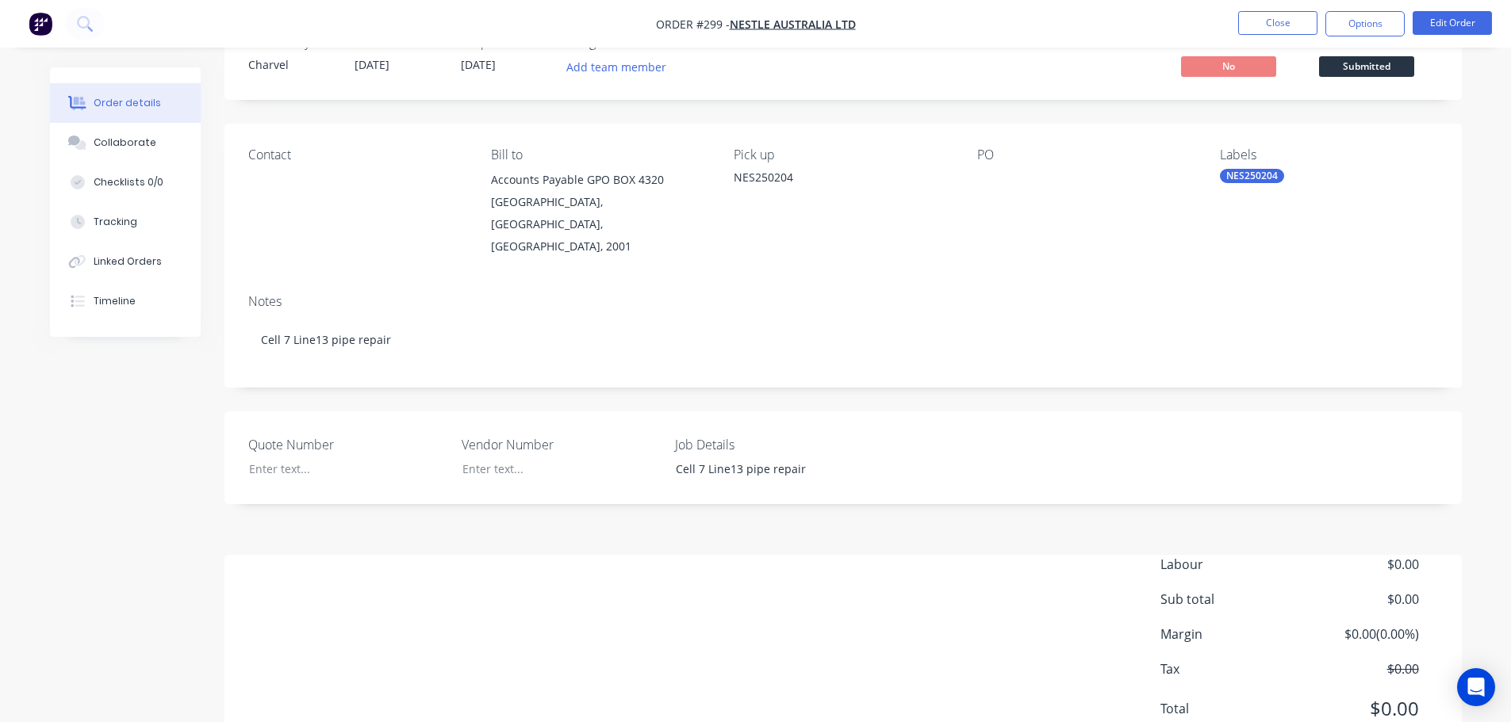
scroll to position [79, 0]
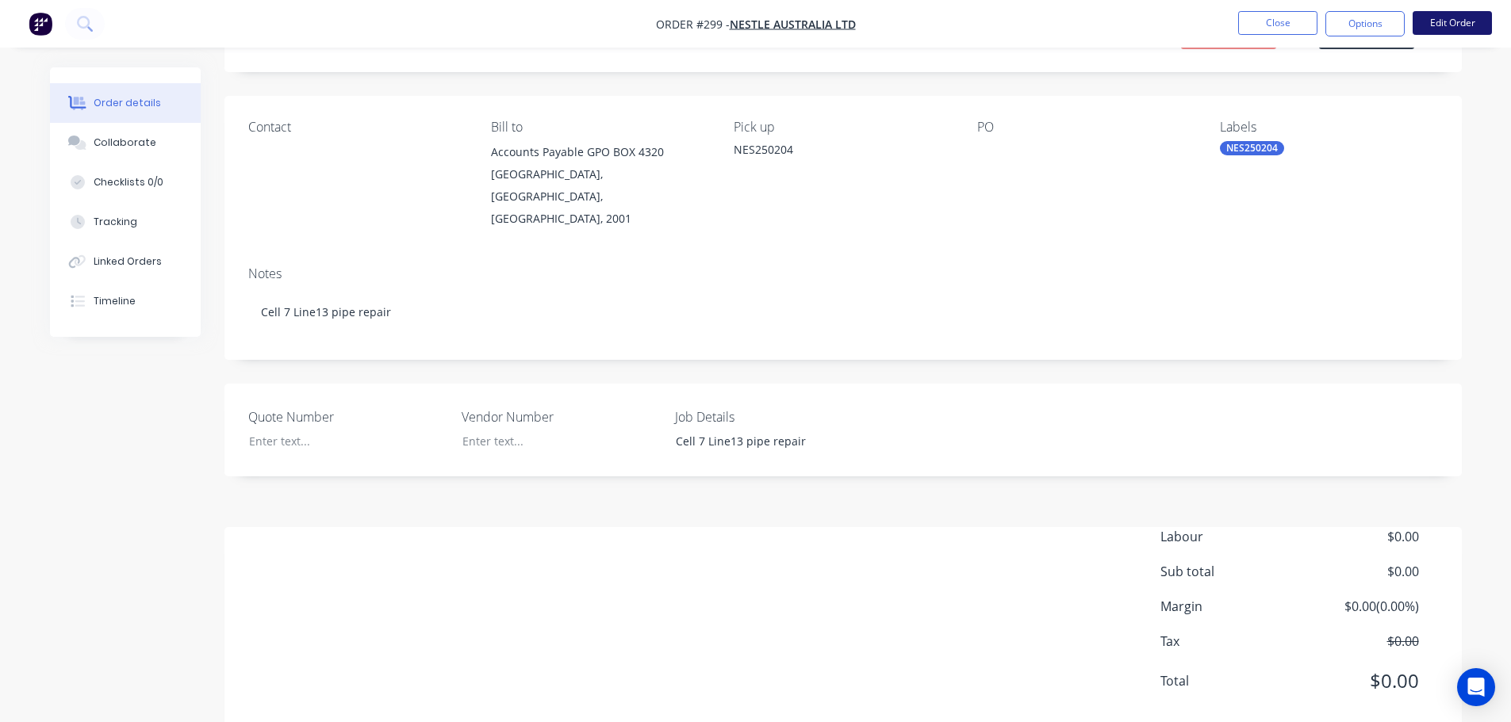
click at [1462, 18] on button "Edit Order" at bounding box center [1451, 23] width 79 height 24
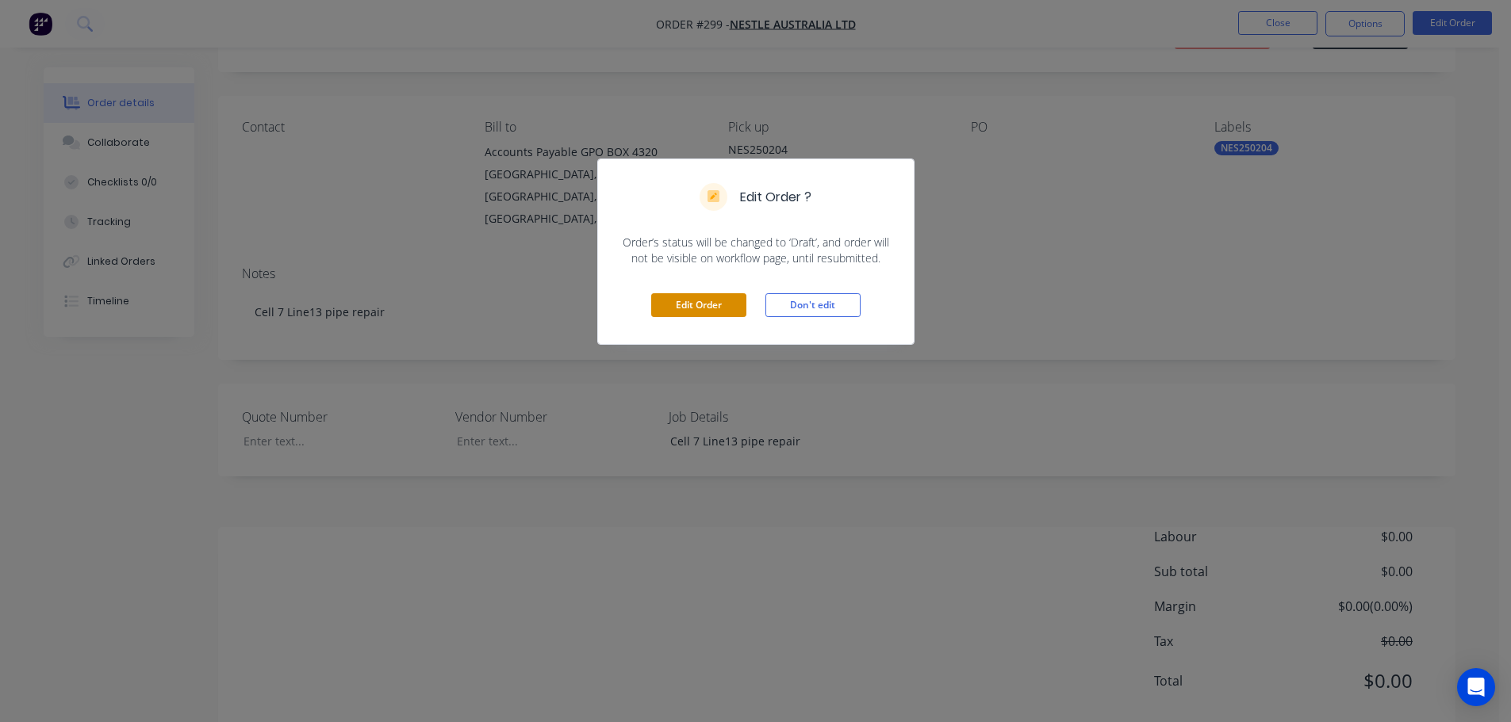
click at [691, 308] on button "Edit Order" at bounding box center [698, 305] width 95 height 24
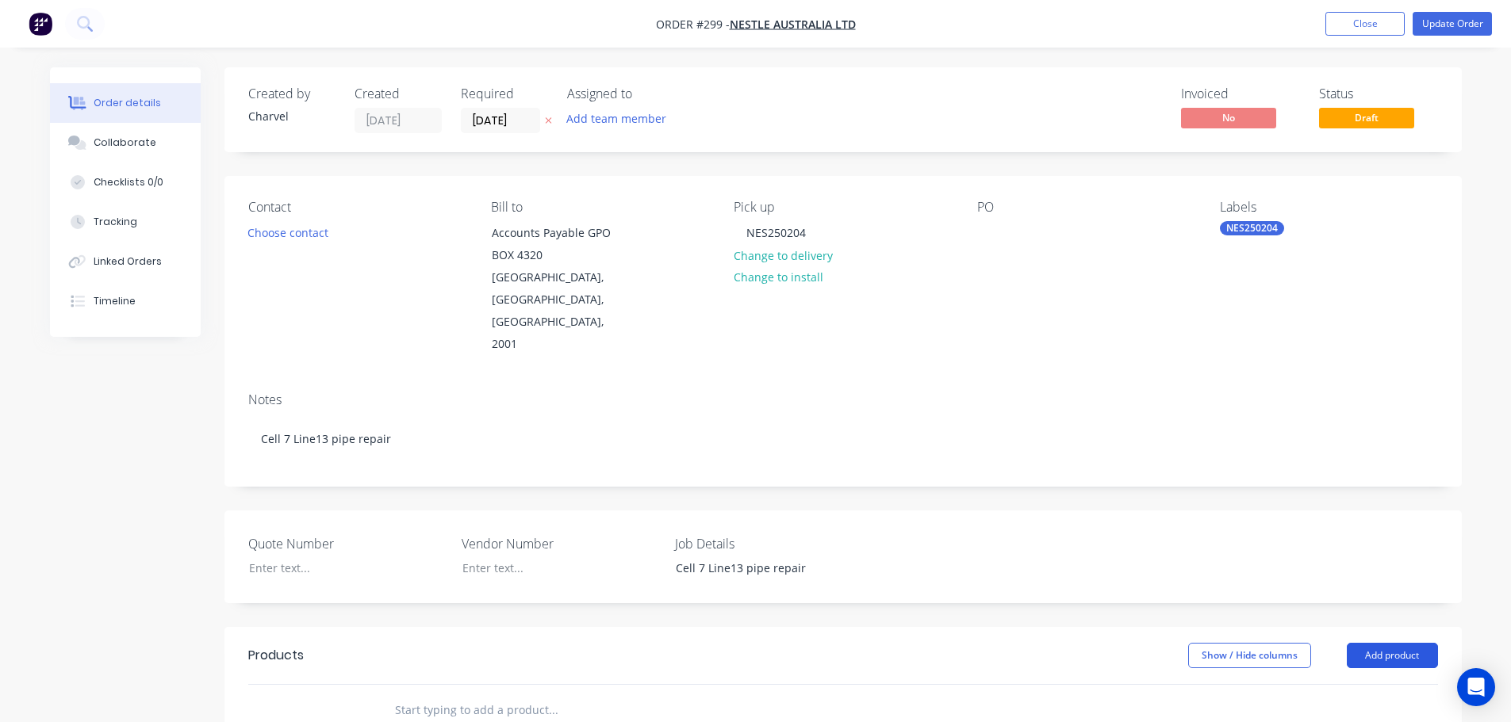
click at [1354, 643] on button "Add product" at bounding box center [1392, 655] width 91 height 25
click at [1322, 684] on div "Product catalogue" at bounding box center [1362, 695] width 122 height 23
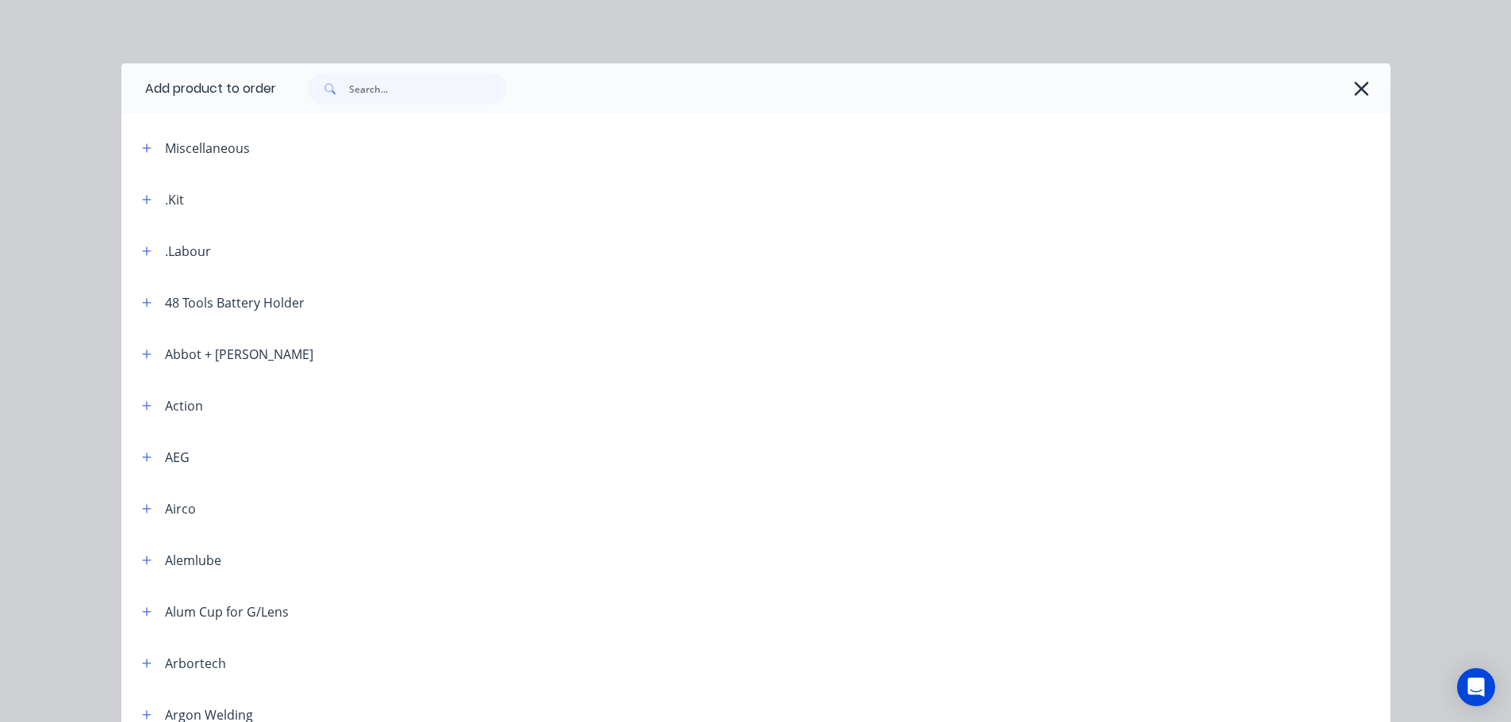
click at [140, 213] on header ".Kit" at bounding box center [755, 200] width 1269 height 52
click at [143, 200] on icon "button" at bounding box center [146, 199] width 9 height 9
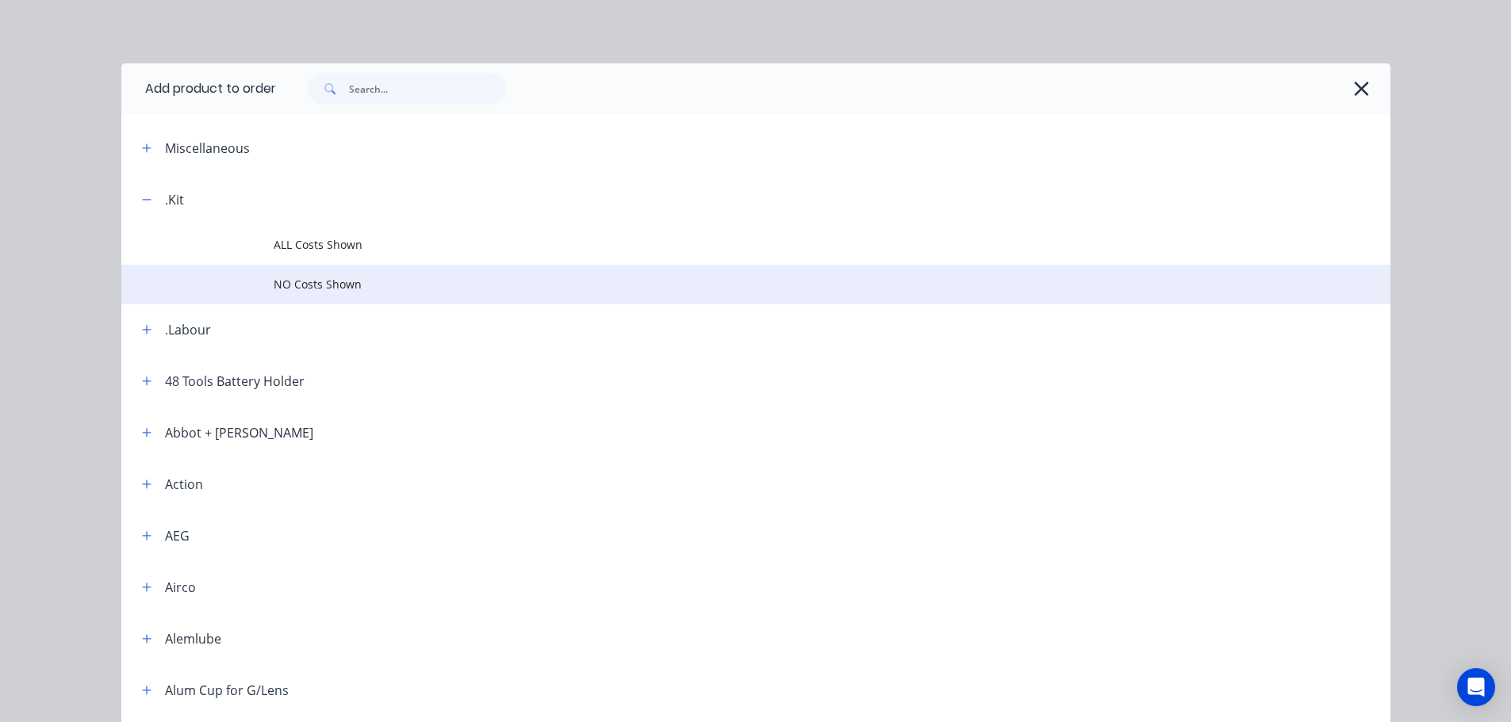
click at [338, 283] on span "NO Costs Shown" at bounding box center [720, 284] width 893 height 17
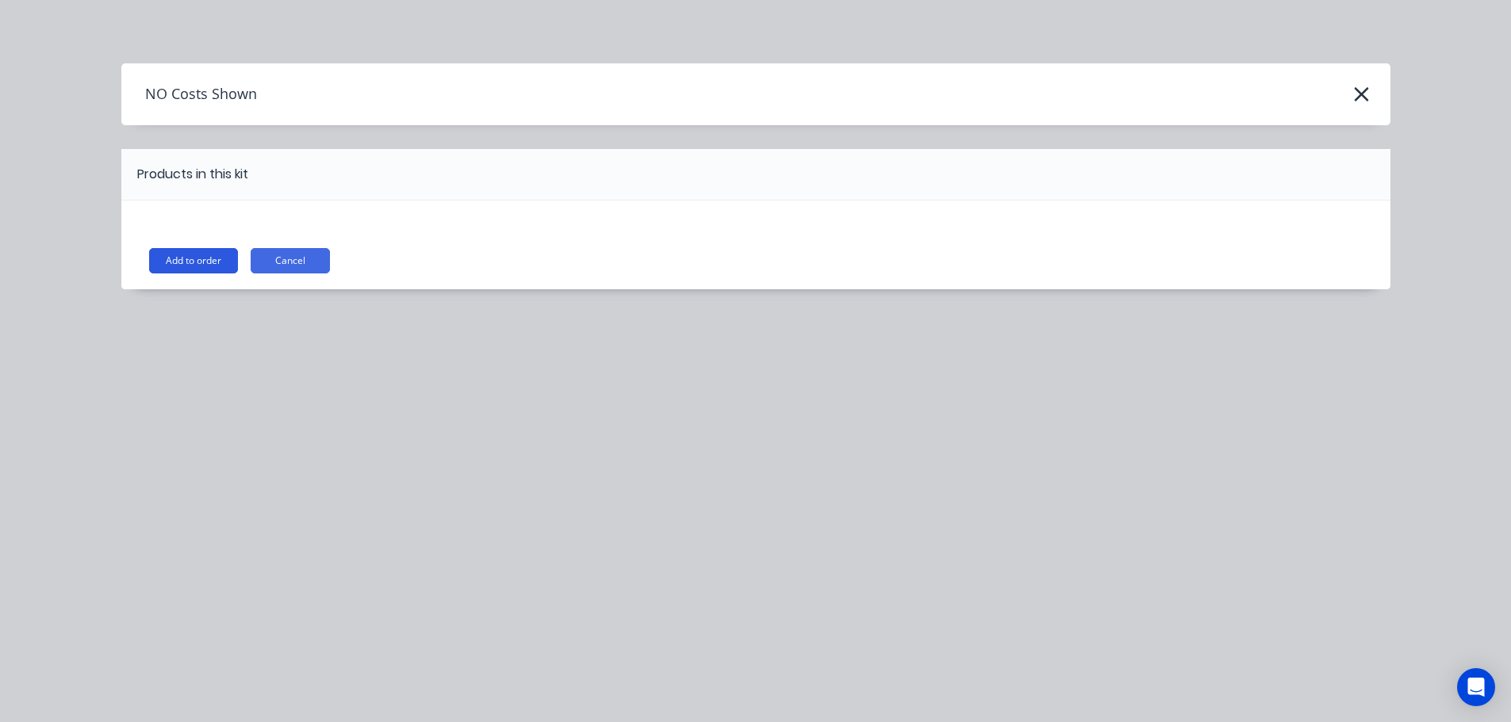
click at [192, 268] on button "Add to order" at bounding box center [193, 260] width 89 height 25
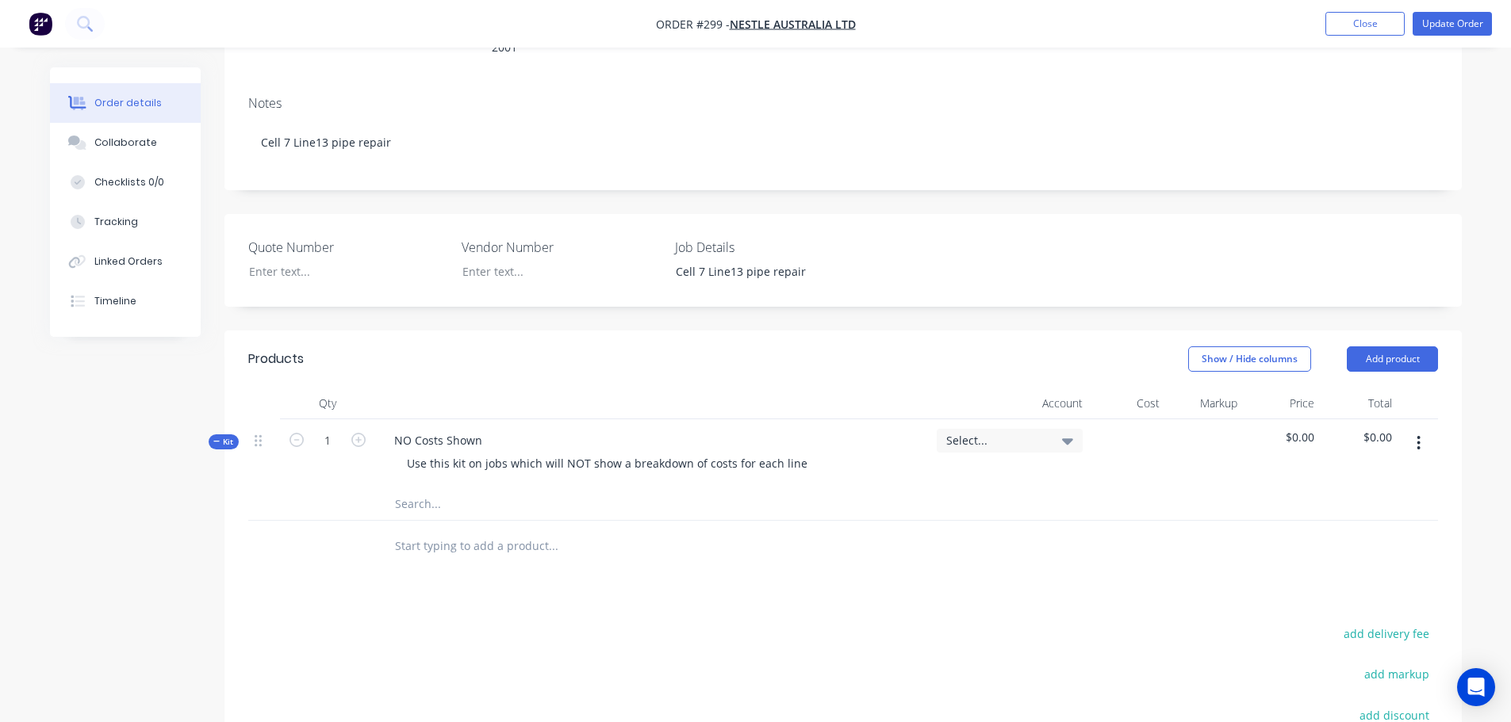
scroll to position [317, 0]
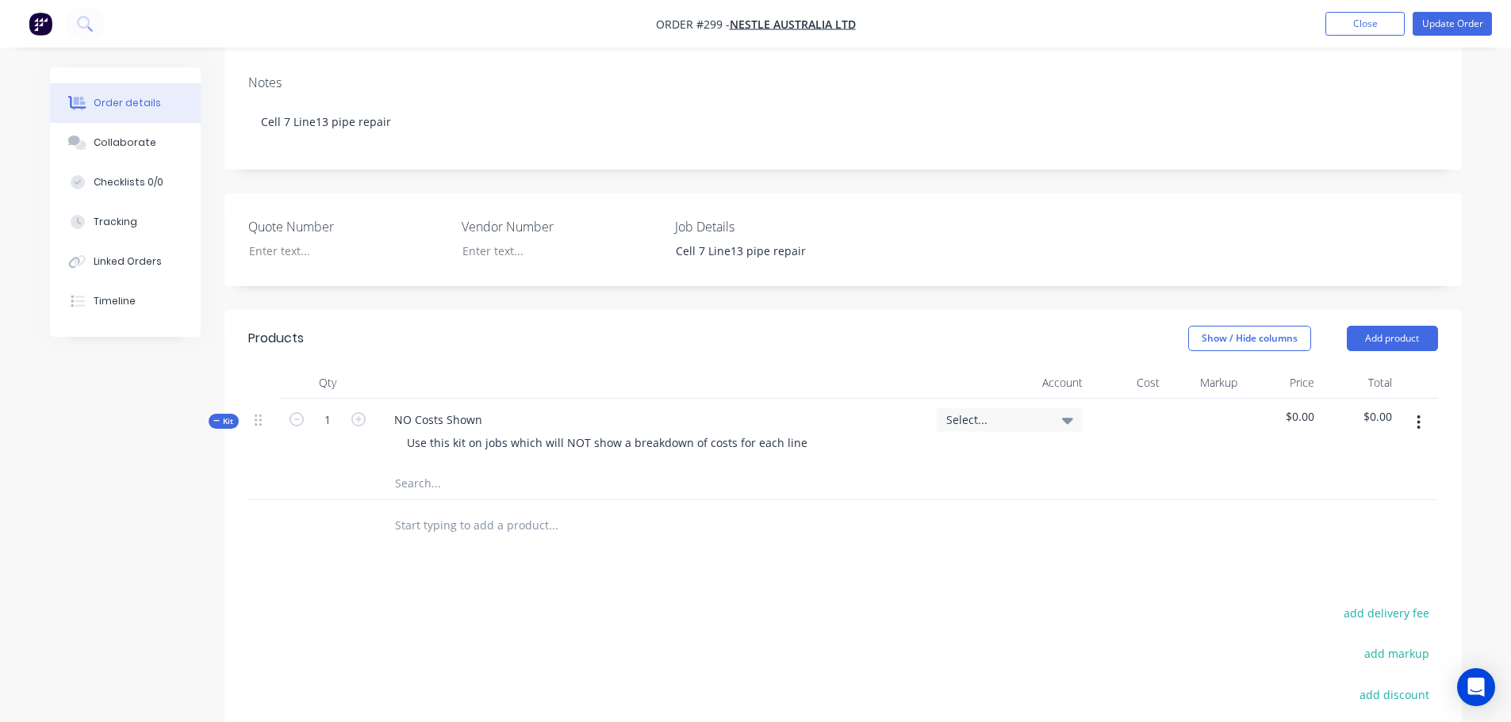
click at [1424, 408] on button "button" at bounding box center [1418, 422] width 37 height 29
click at [1385, 485] on div "Add sub kit to kit" at bounding box center [1362, 496] width 122 height 23
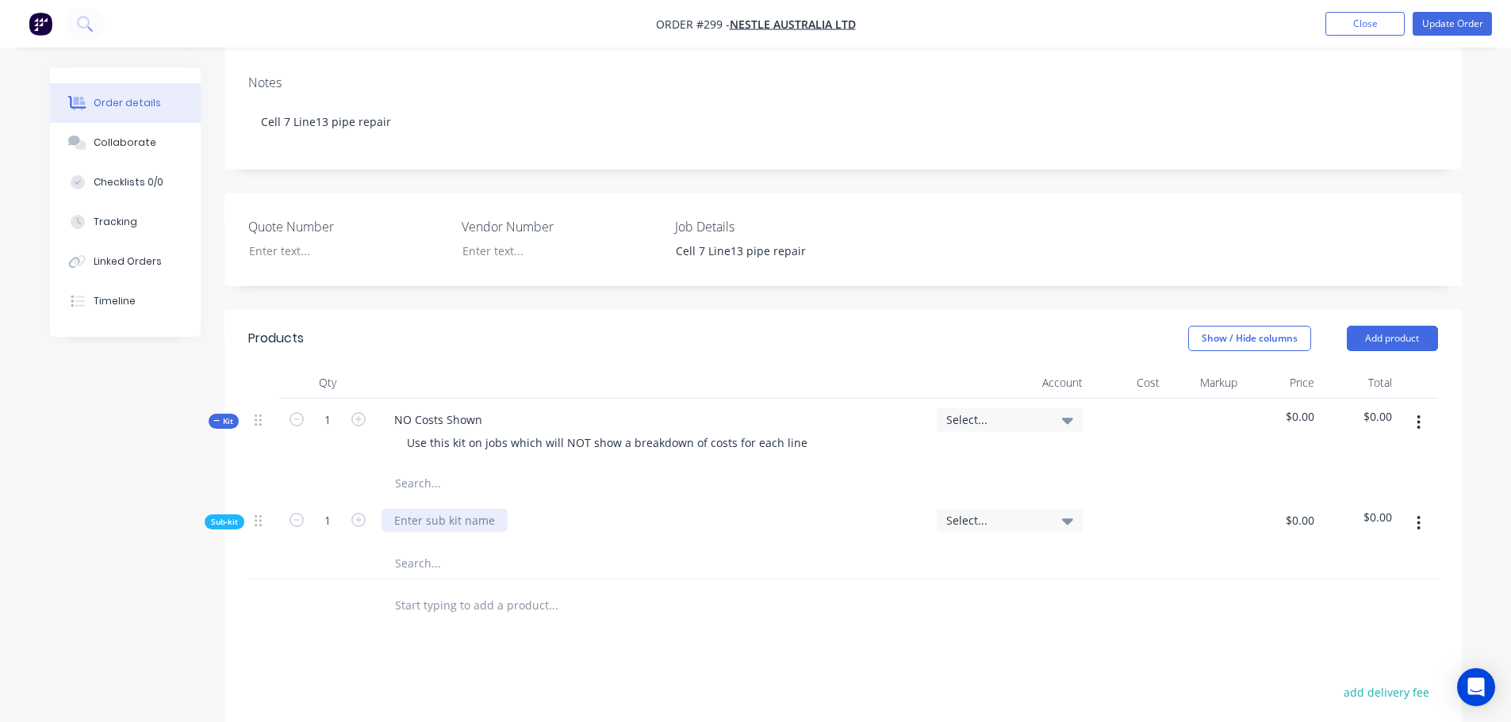
click at [436, 509] on div at bounding box center [444, 520] width 126 height 23
click at [439, 547] on input "text" at bounding box center [552, 563] width 317 height 32
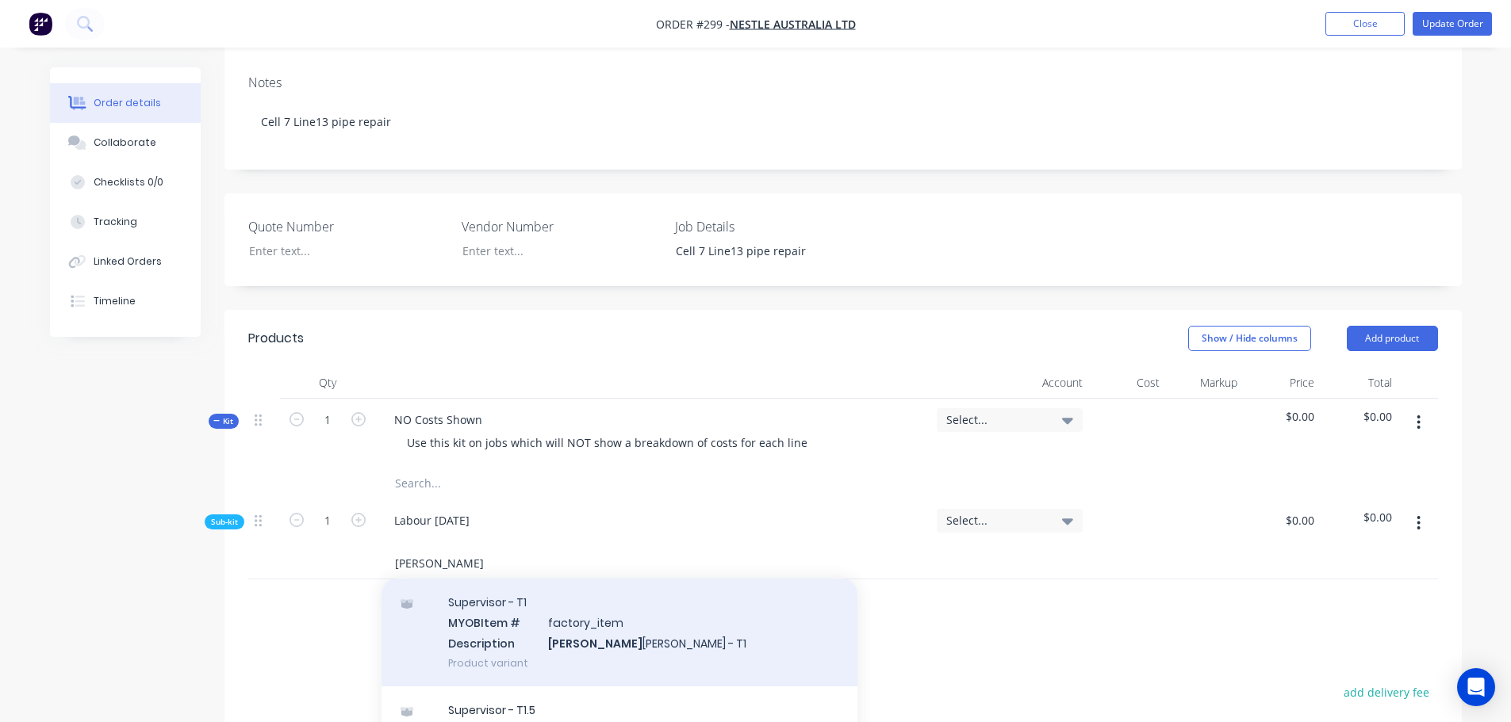
scroll to position [79, 0]
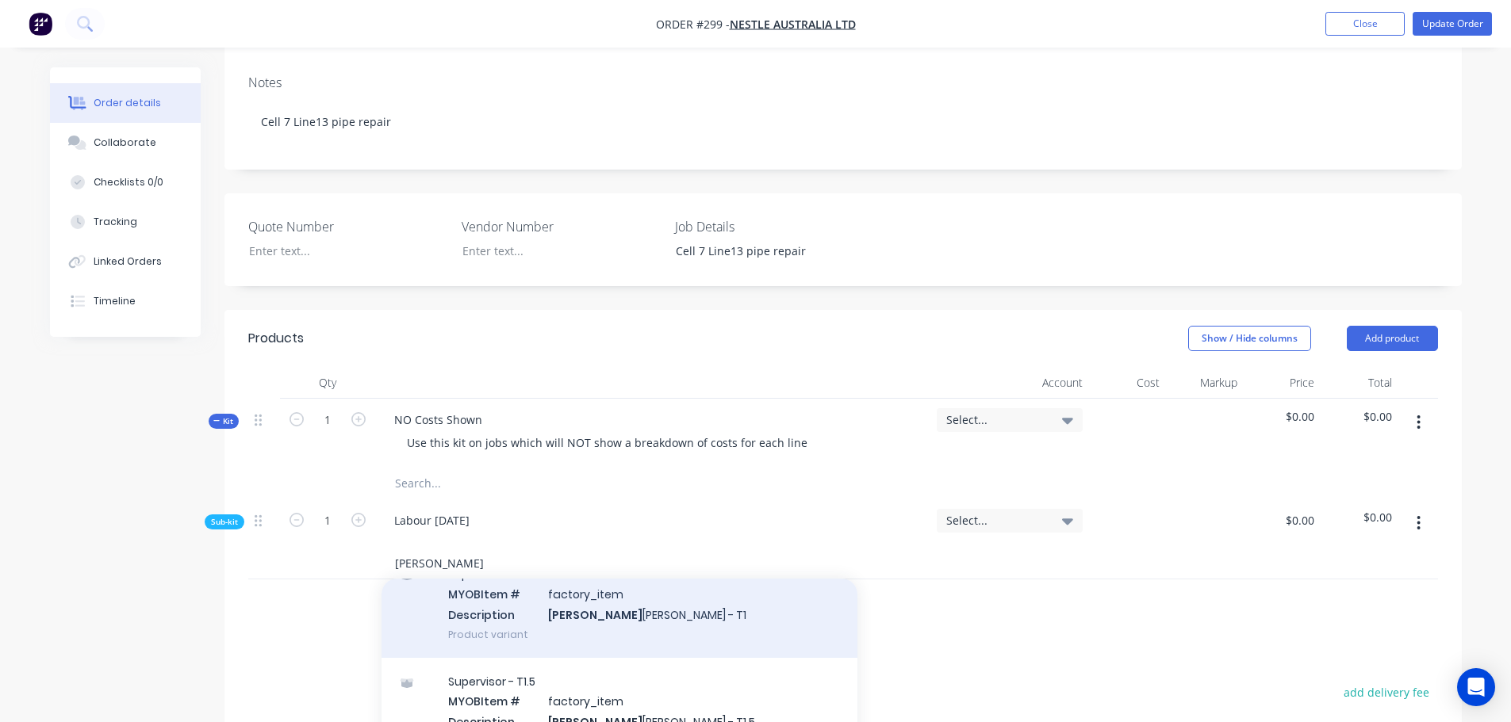
type input "darren"
click at [550, 576] on div "Supervisor - T1 MYOB Item # factory_item Description Darren Brady - T1 Product …" at bounding box center [619, 603] width 476 height 107
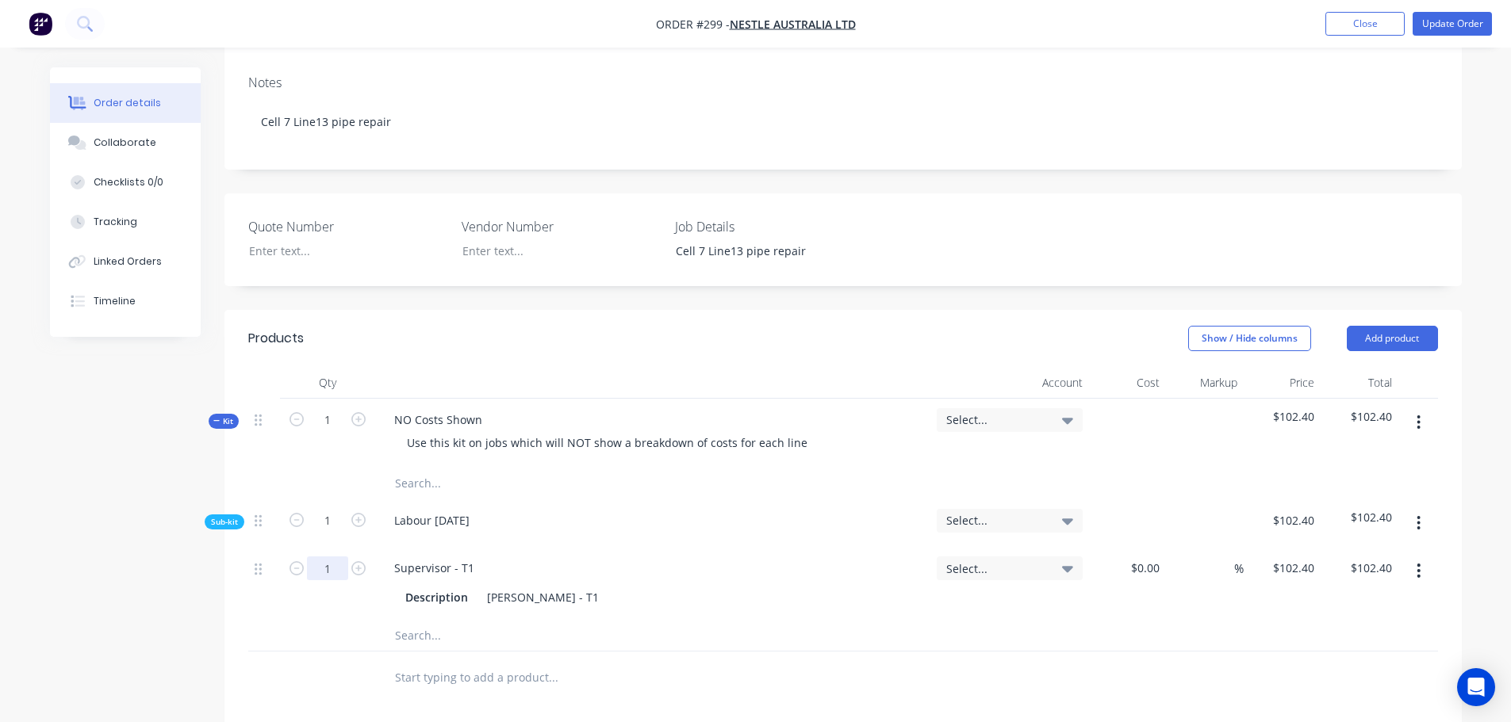
click at [337, 557] on input "1" at bounding box center [327, 569] width 41 height 24
type input "6.75"
type input "$691.20"
click at [416, 619] on input "text" at bounding box center [552, 635] width 317 height 32
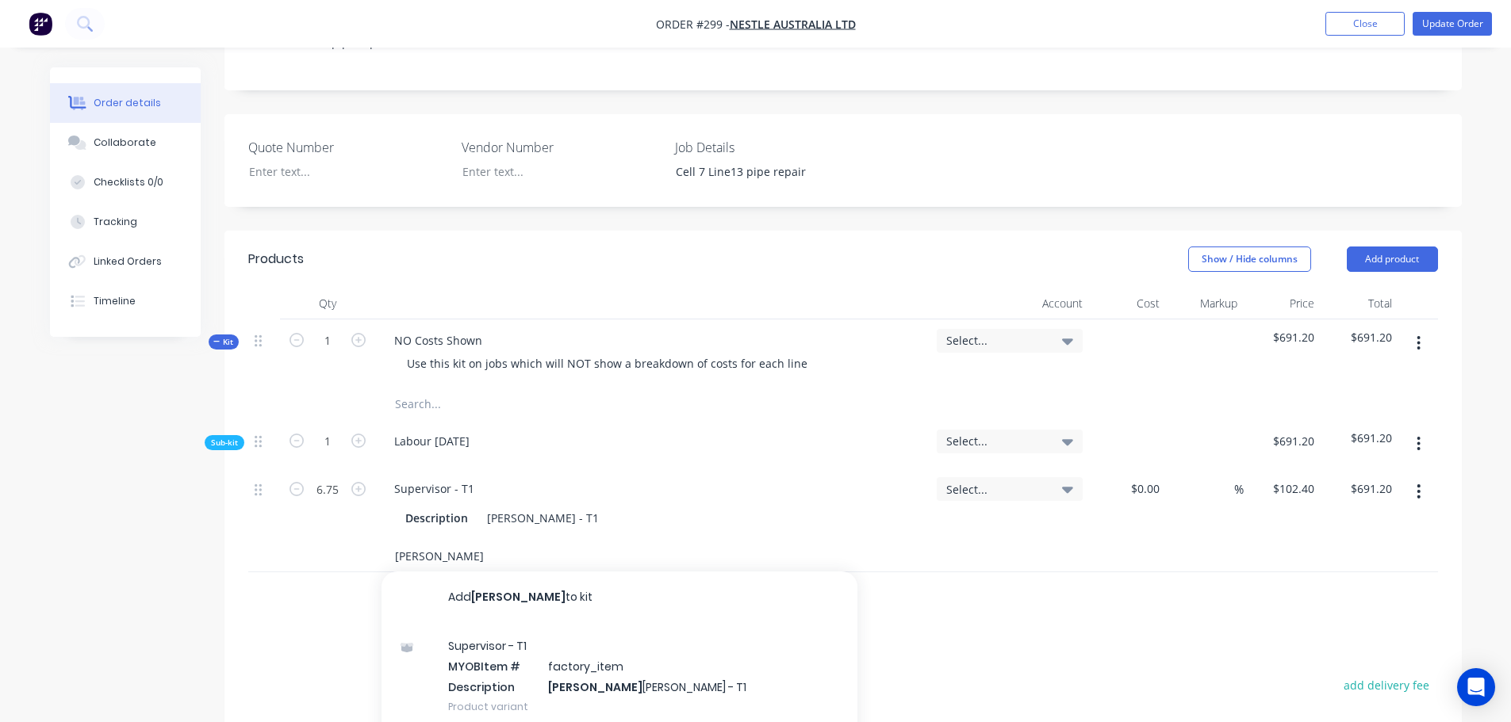
scroll to position [476, 0]
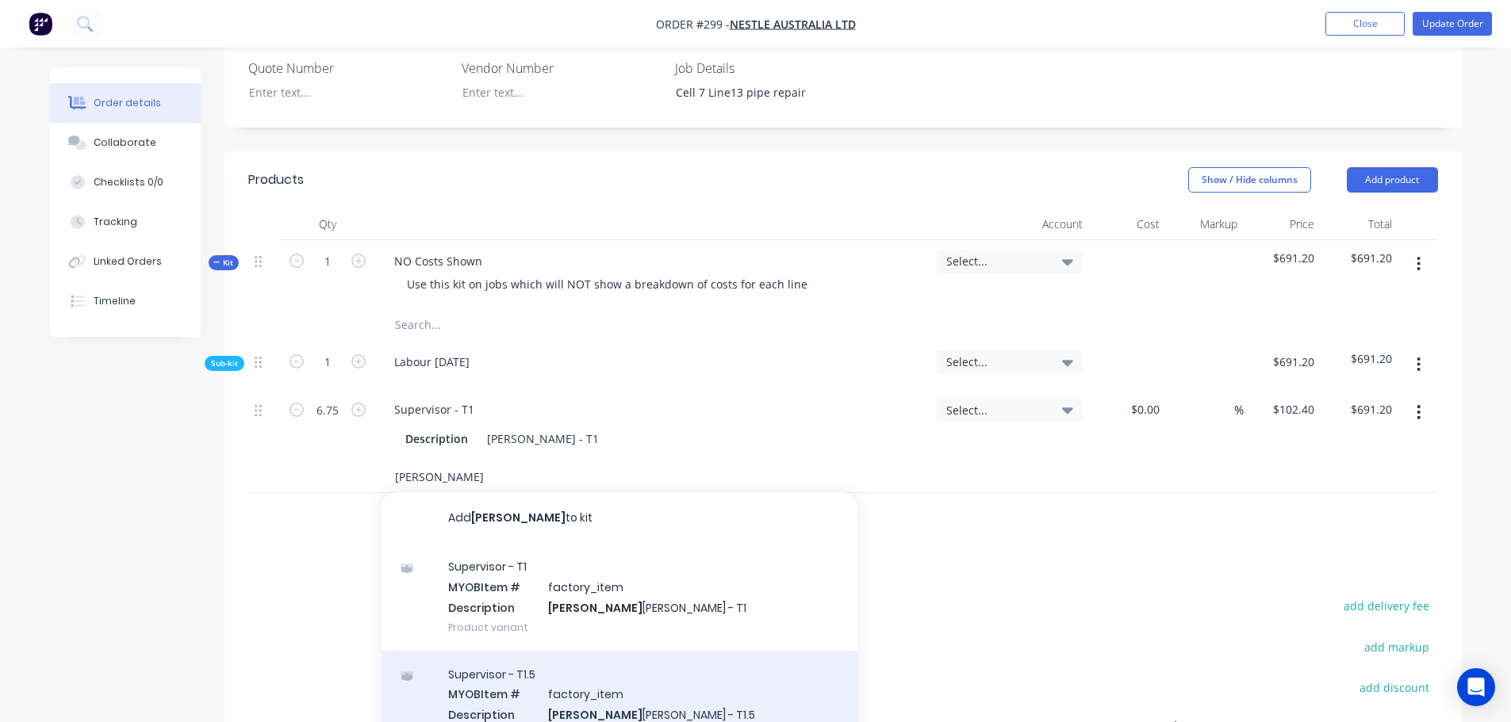
type input "darren"
click at [546, 651] on div "Supervisor - T1.5 MYOB Item # factory_item Description Darren Brady - T1.5 Prod…" at bounding box center [619, 704] width 476 height 107
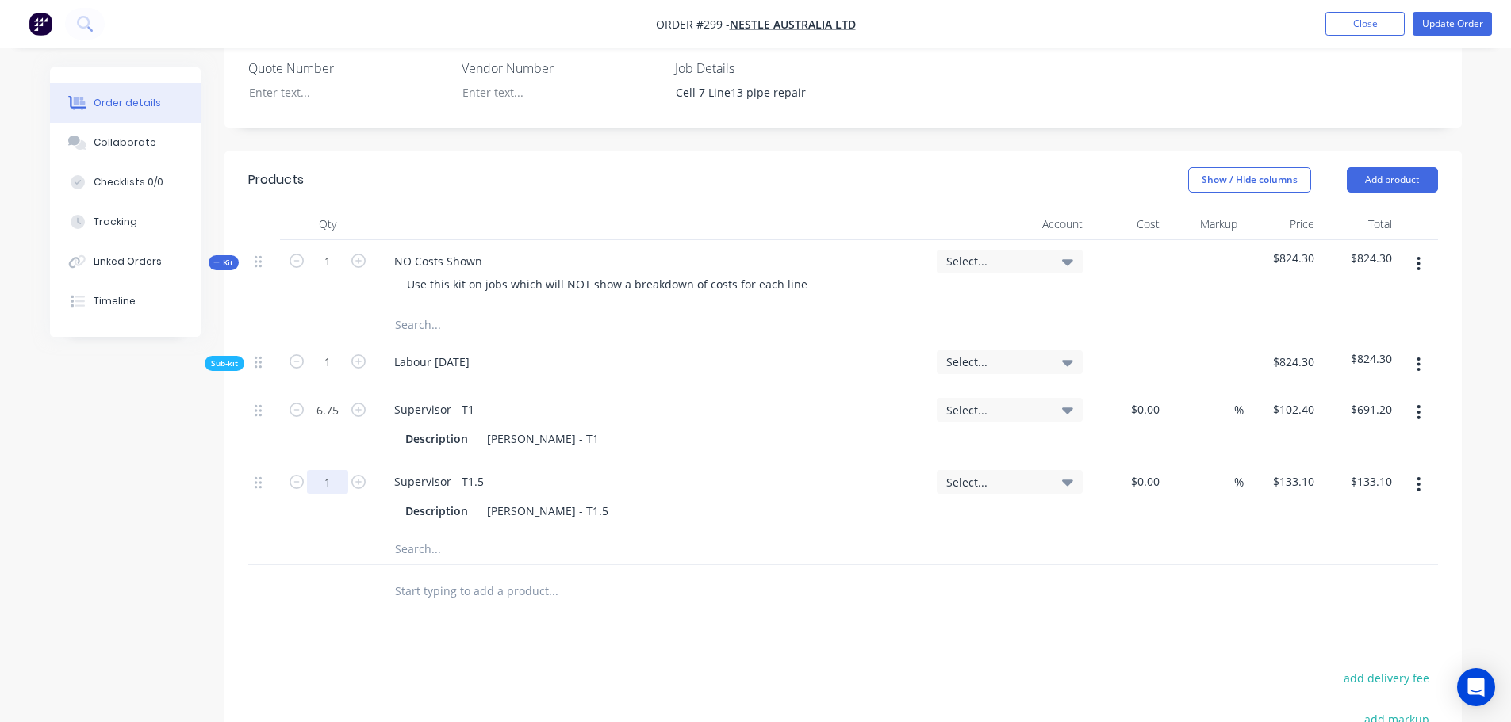
click at [328, 422] on input "1" at bounding box center [327, 410] width 41 height 24
click at [1453, 21] on button "Update Order" at bounding box center [1451, 24] width 79 height 24
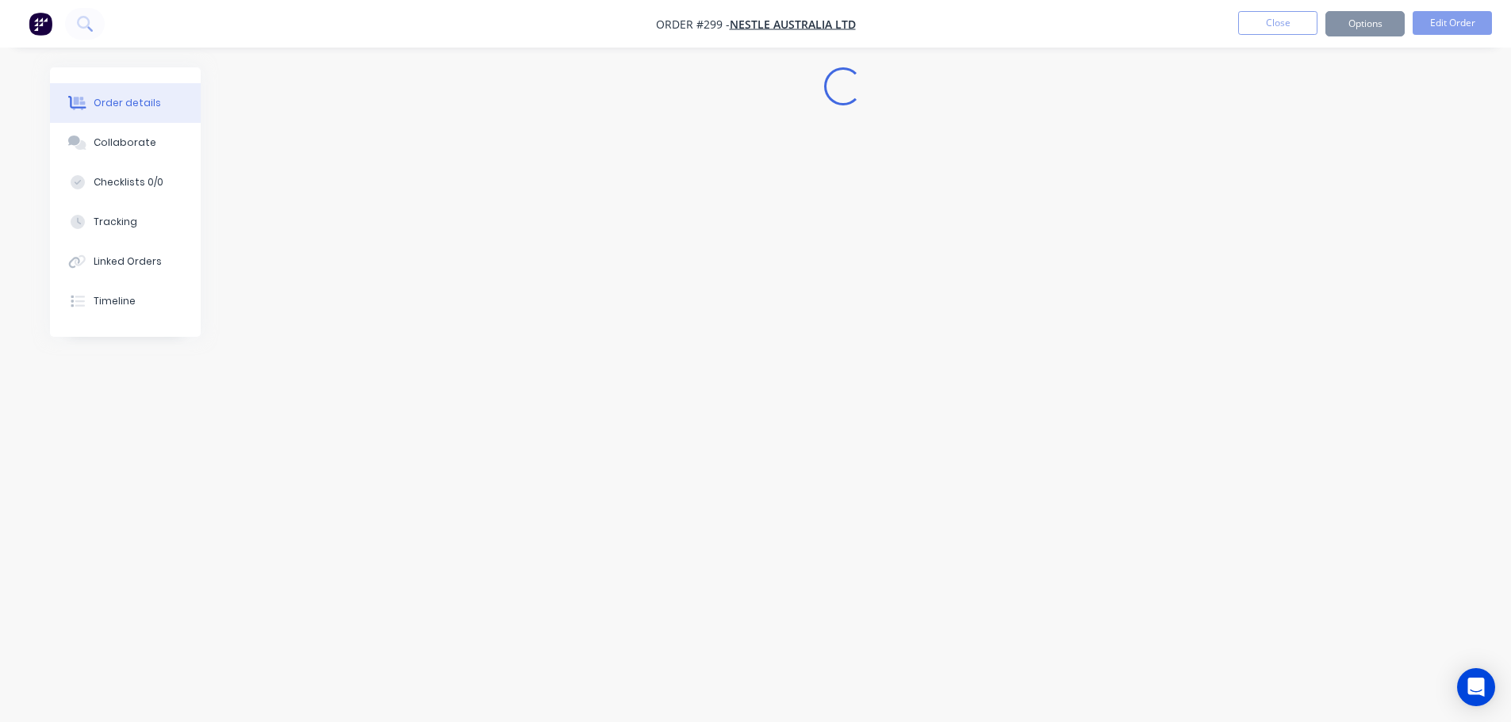
scroll to position [0, 0]
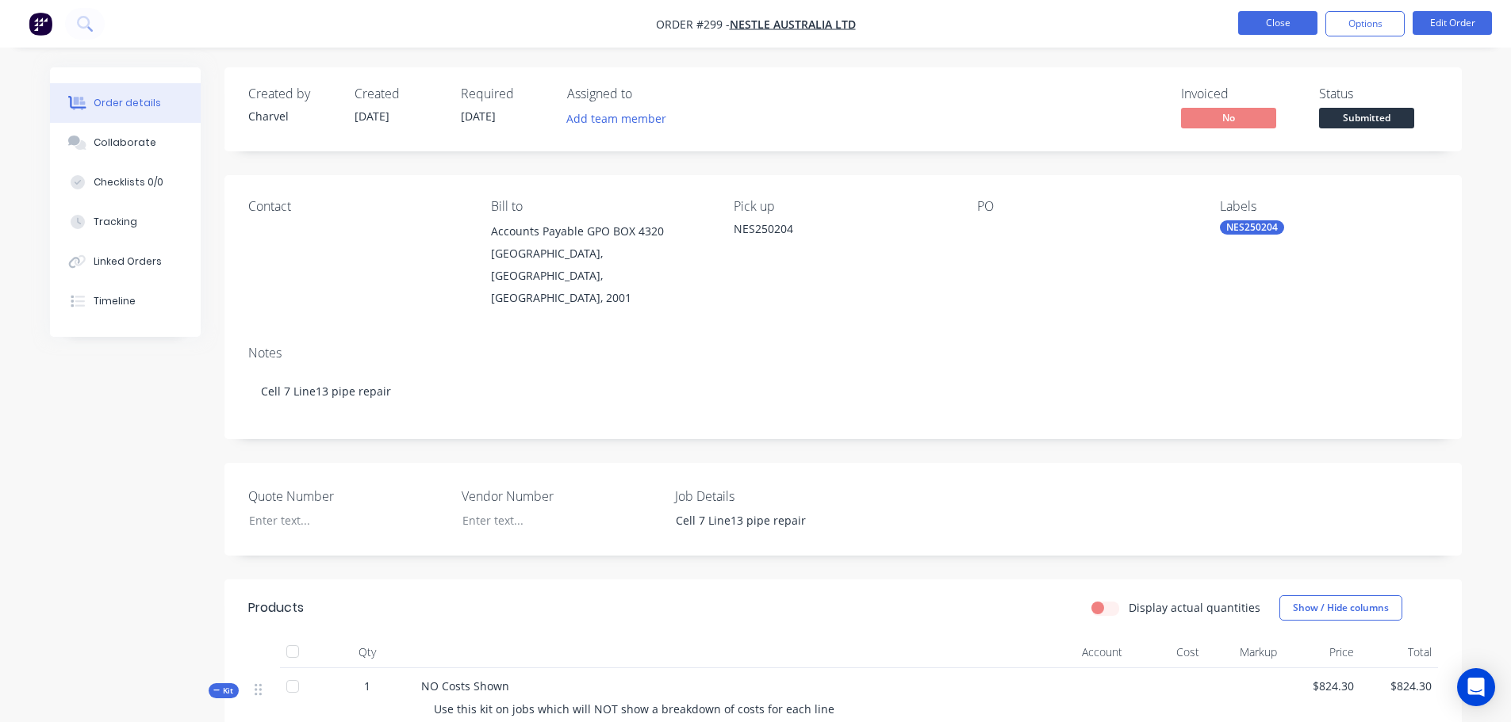
click at [1282, 33] on button "Close" at bounding box center [1277, 23] width 79 height 24
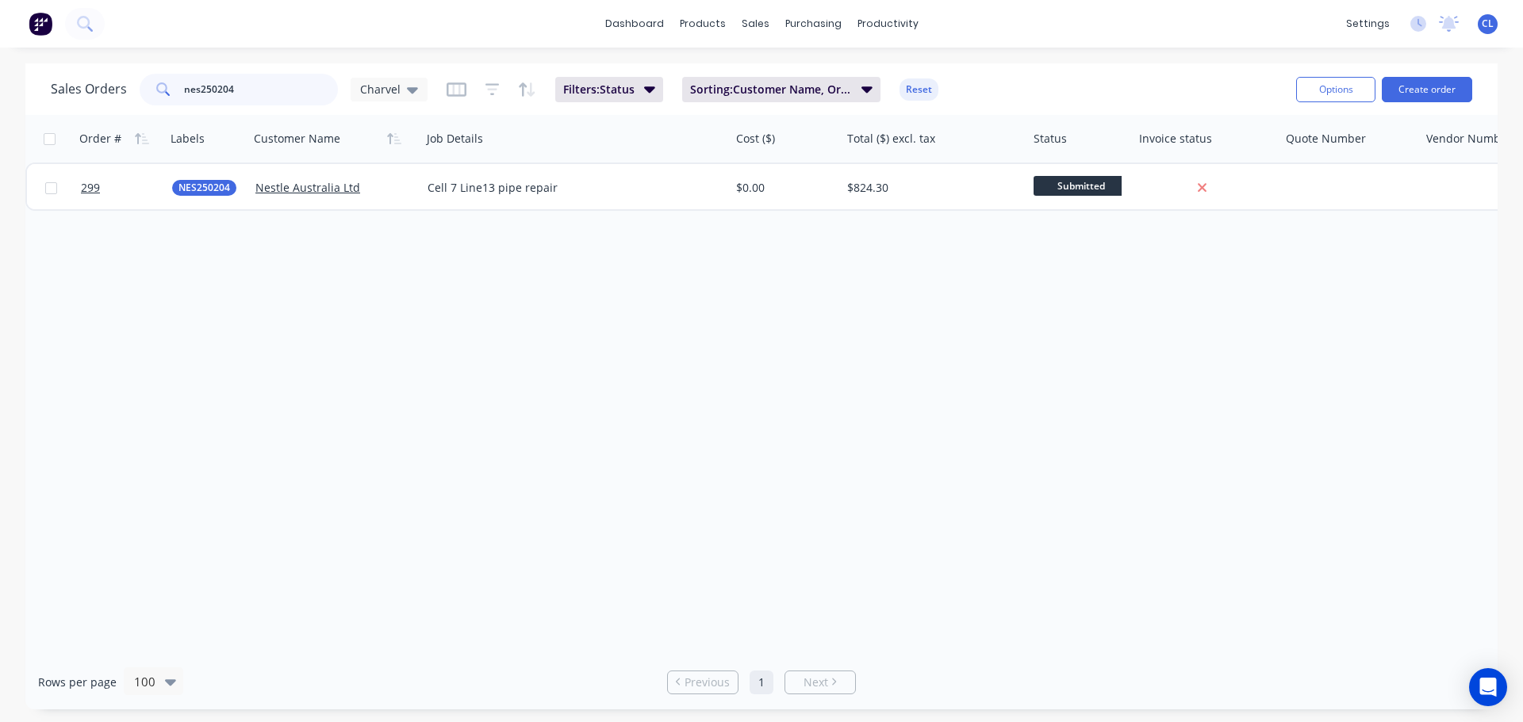
drag, startPoint x: 216, startPoint y: 86, endPoint x: 266, endPoint y: 90, distance: 49.4
click at [259, 89] on input "nes250204" at bounding box center [261, 90] width 155 height 32
type input "nes250199"
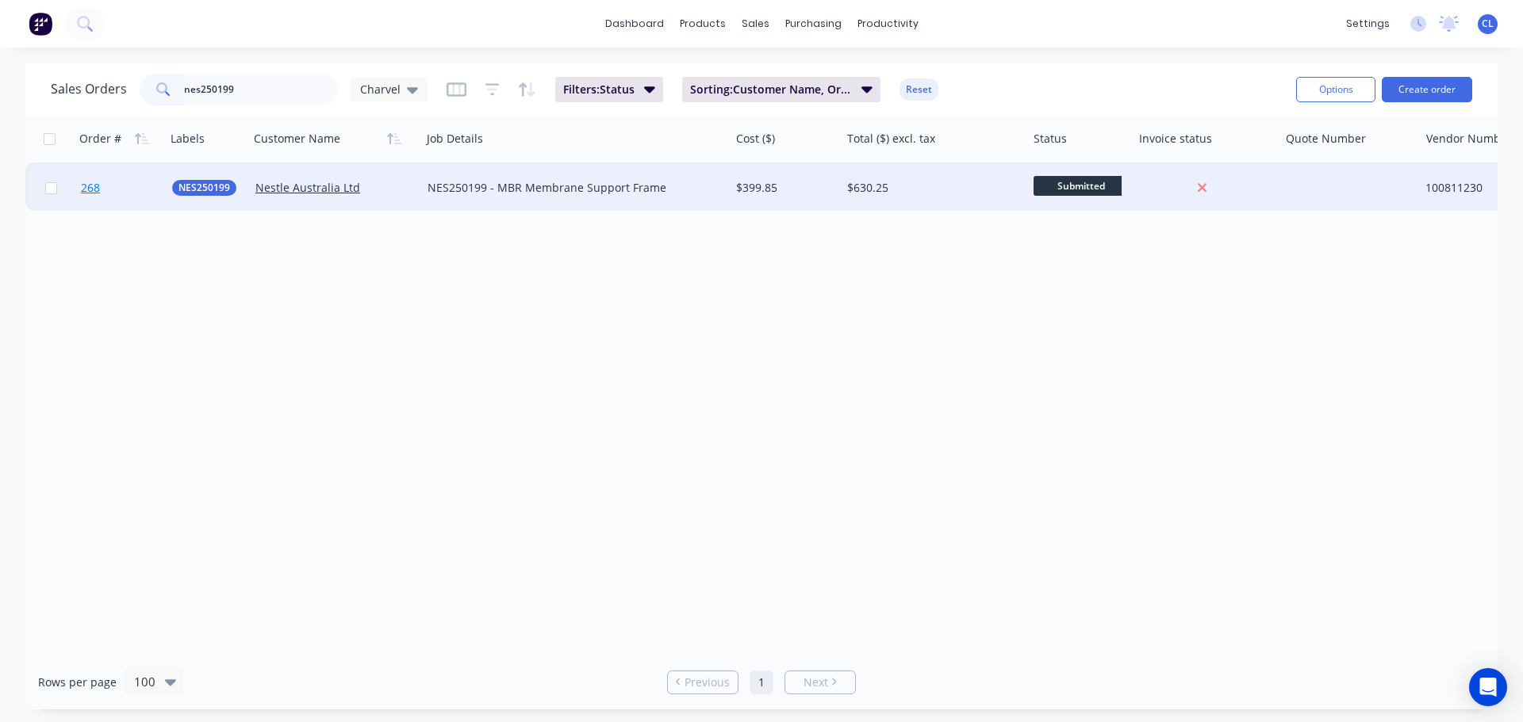
click at [96, 184] on span "268" at bounding box center [90, 188] width 19 height 16
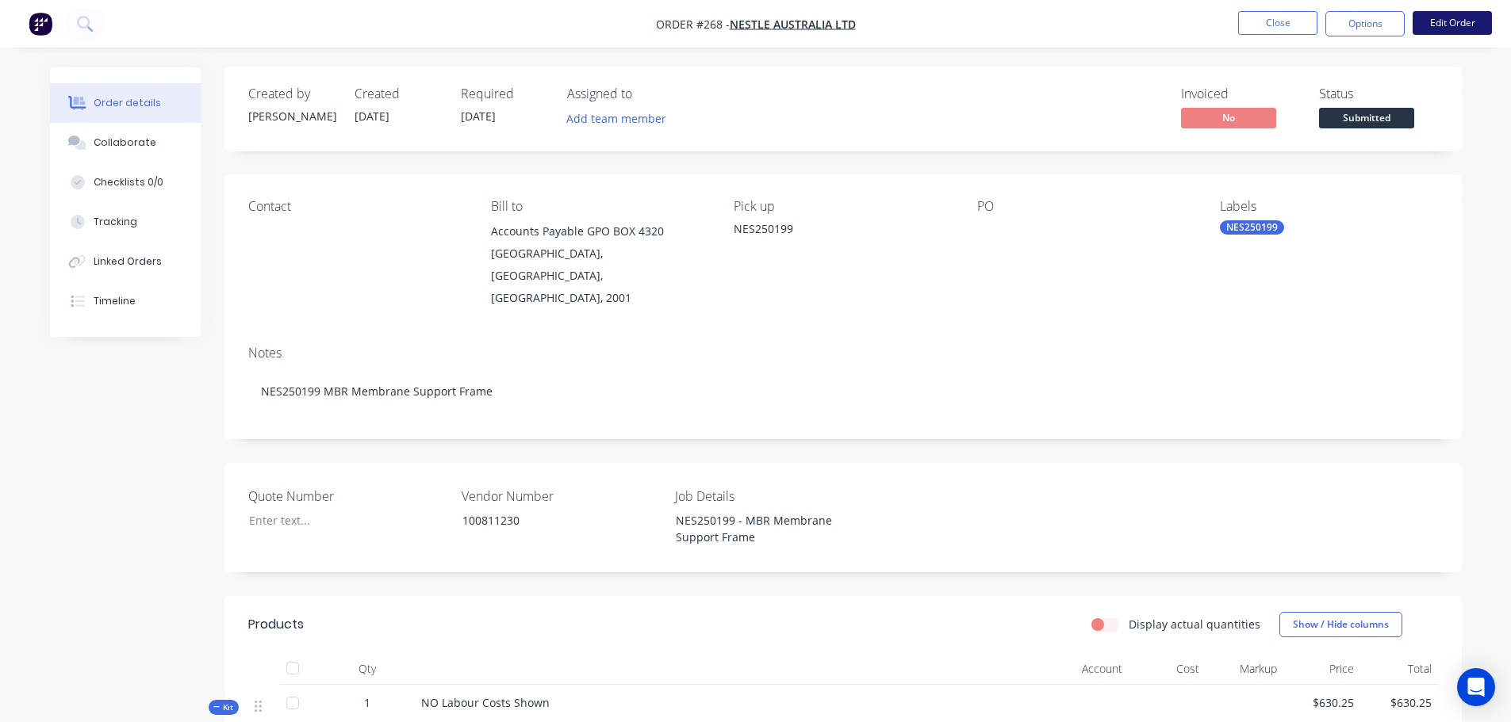
click at [1461, 17] on button "Edit Order" at bounding box center [1451, 23] width 79 height 24
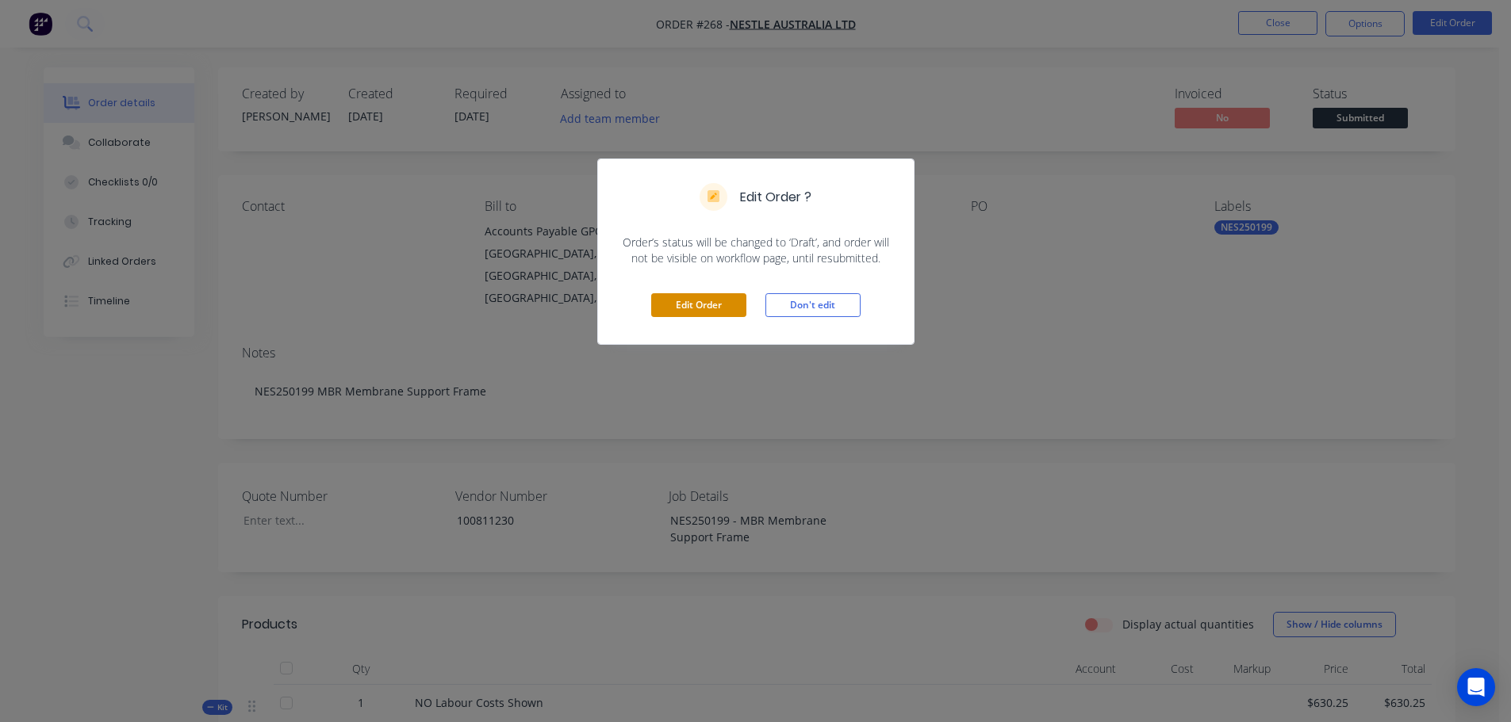
click at [687, 308] on button "Edit Order" at bounding box center [698, 305] width 95 height 24
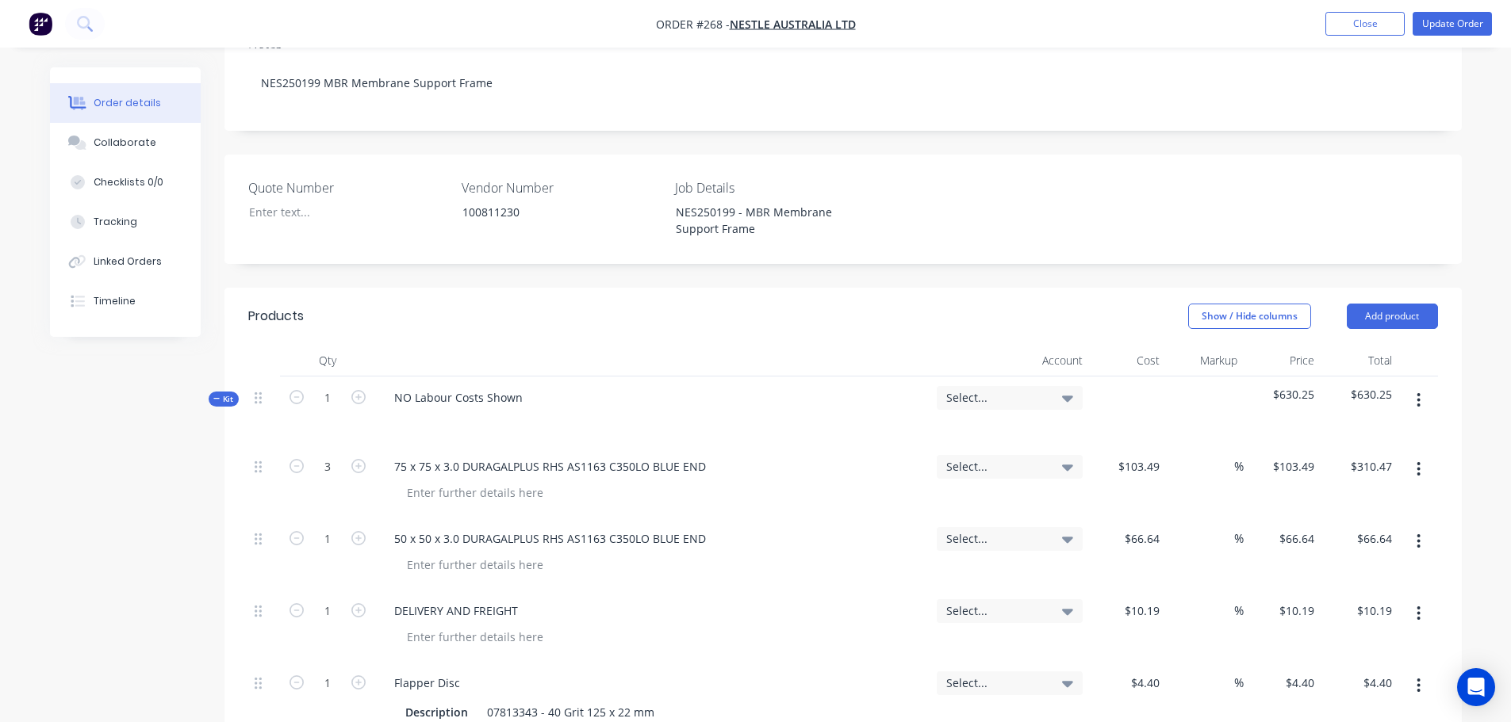
scroll to position [238, 0]
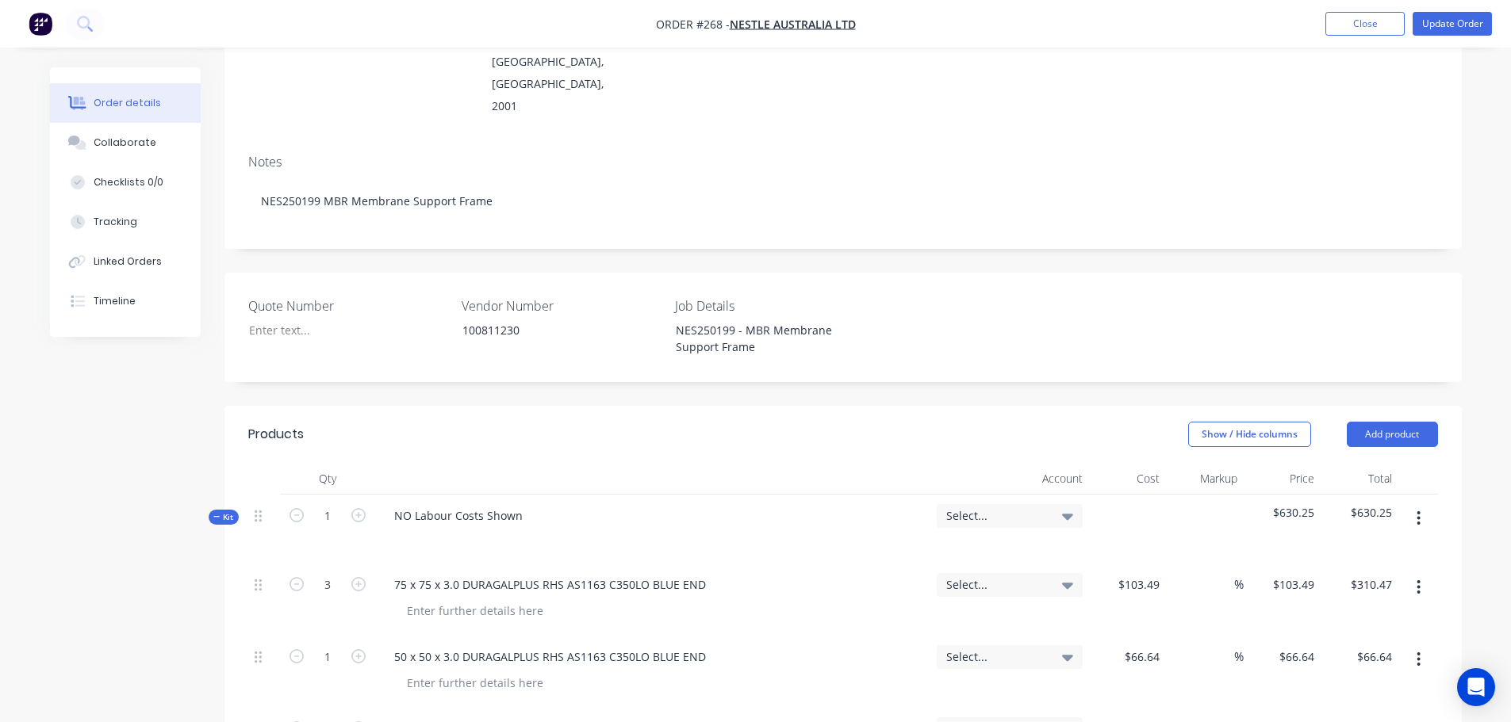
click at [1416, 510] on icon "button" at bounding box center [1418, 518] width 4 height 17
click at [1370, 580] on div "Add sub kit to kit" at bounding box center [1362, 591] width 122 height 23
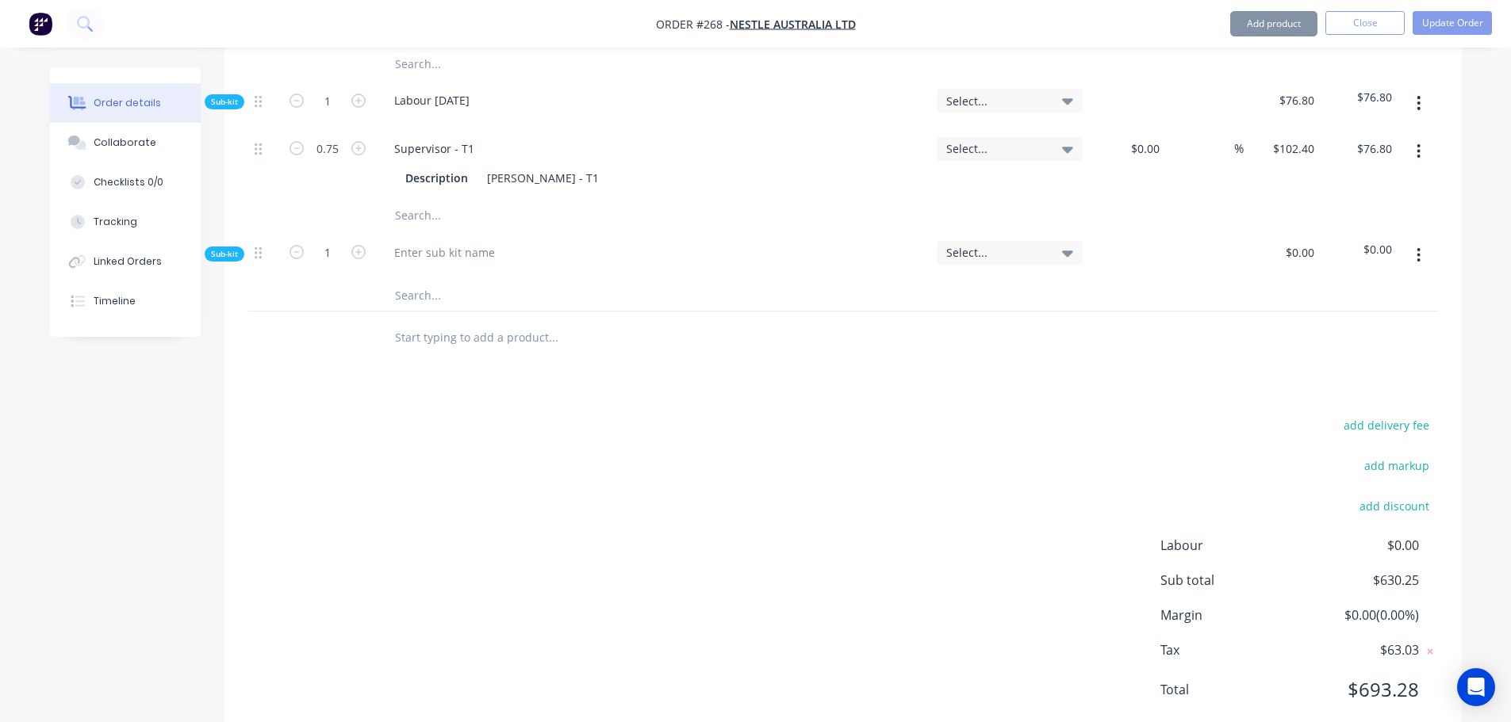
scroll to position [1418, 0]
click at [421, 231] on div at bounding box center [652, 255] width 555 height 48
click at [418, 240] on div at bounding box center [444, 251] width 126 height 23
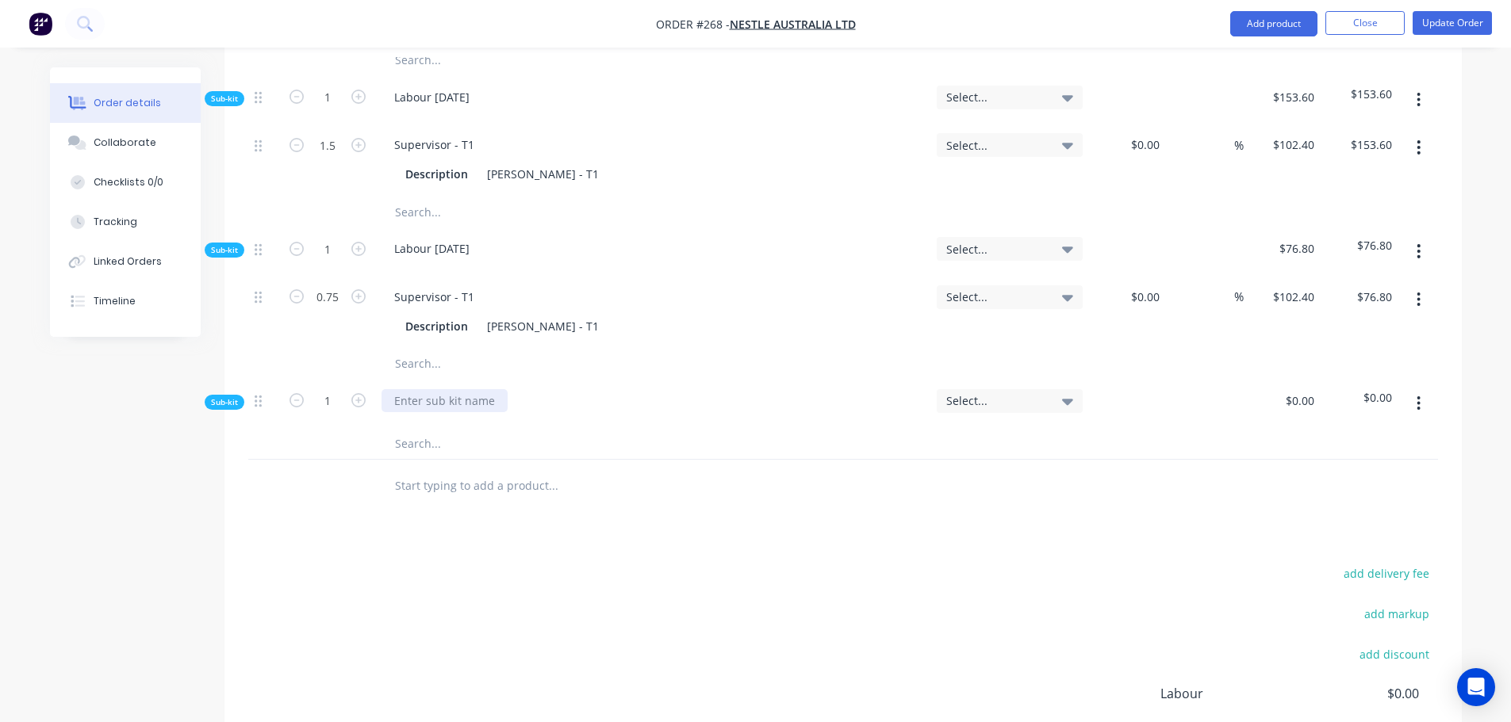
scroll to position [1259, 0]
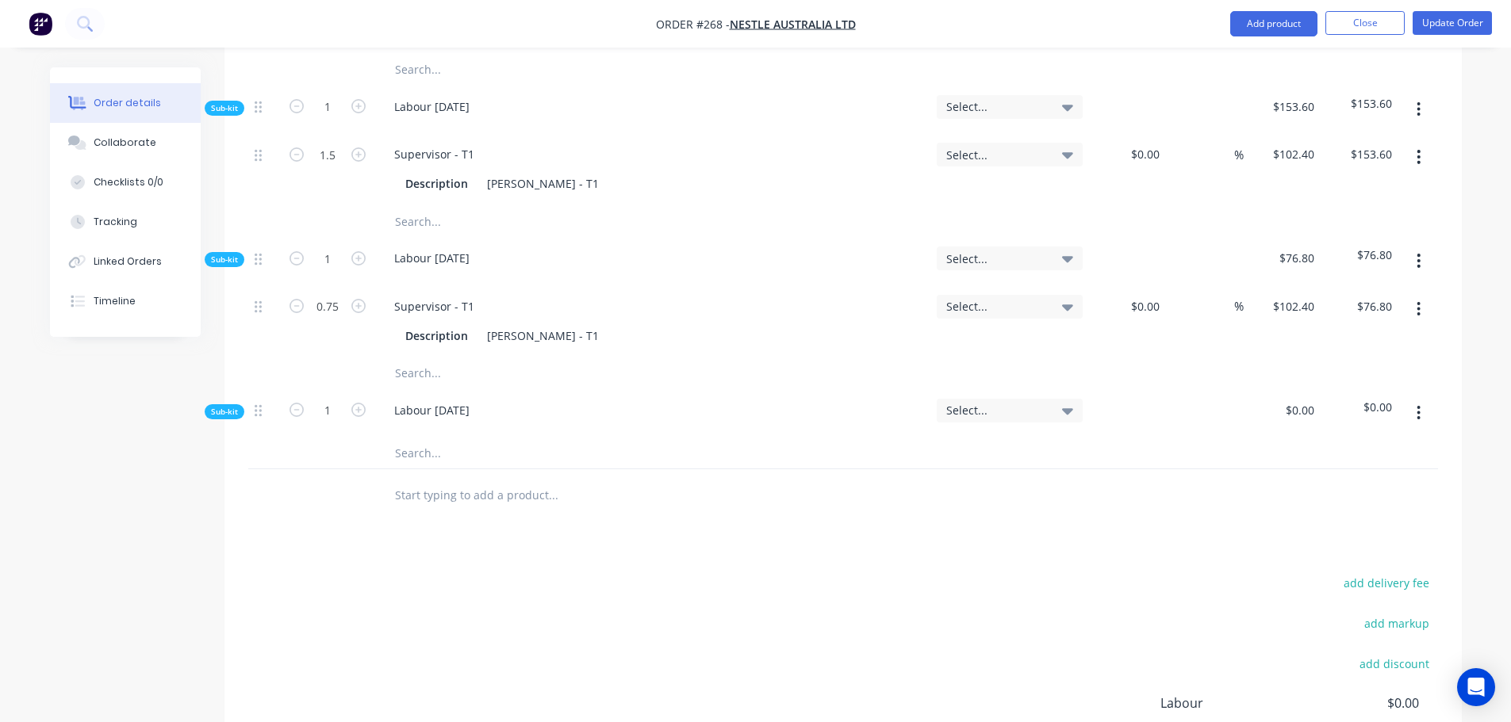
click at [433, 437] on input "text" at bounding box center [552, 453] width 317 height 32
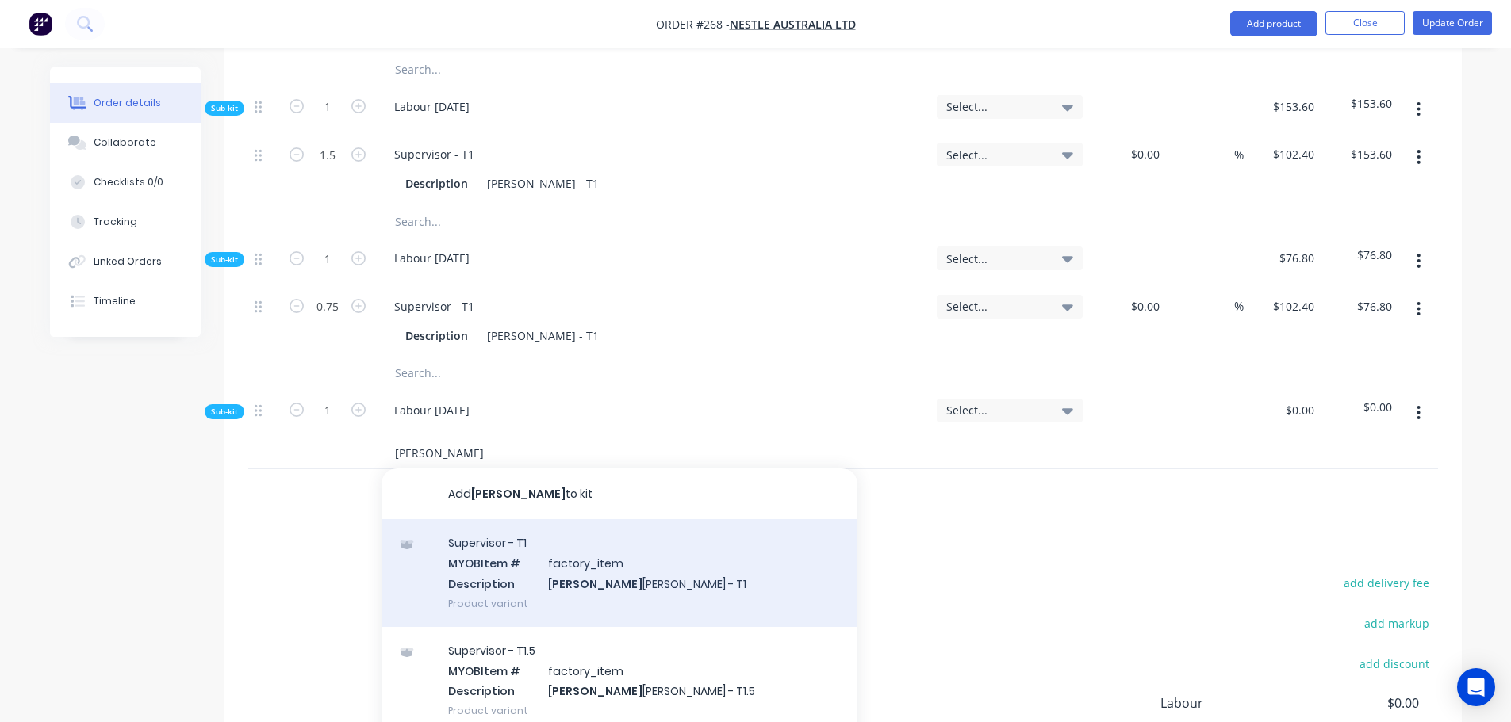
type input "darren"
click at [502, 519] on div "Supervisor - T1 MYOB Item # factory_item Description Darren Brady - T1 Product …" at bounding box center [619, 572] width 476 height 107
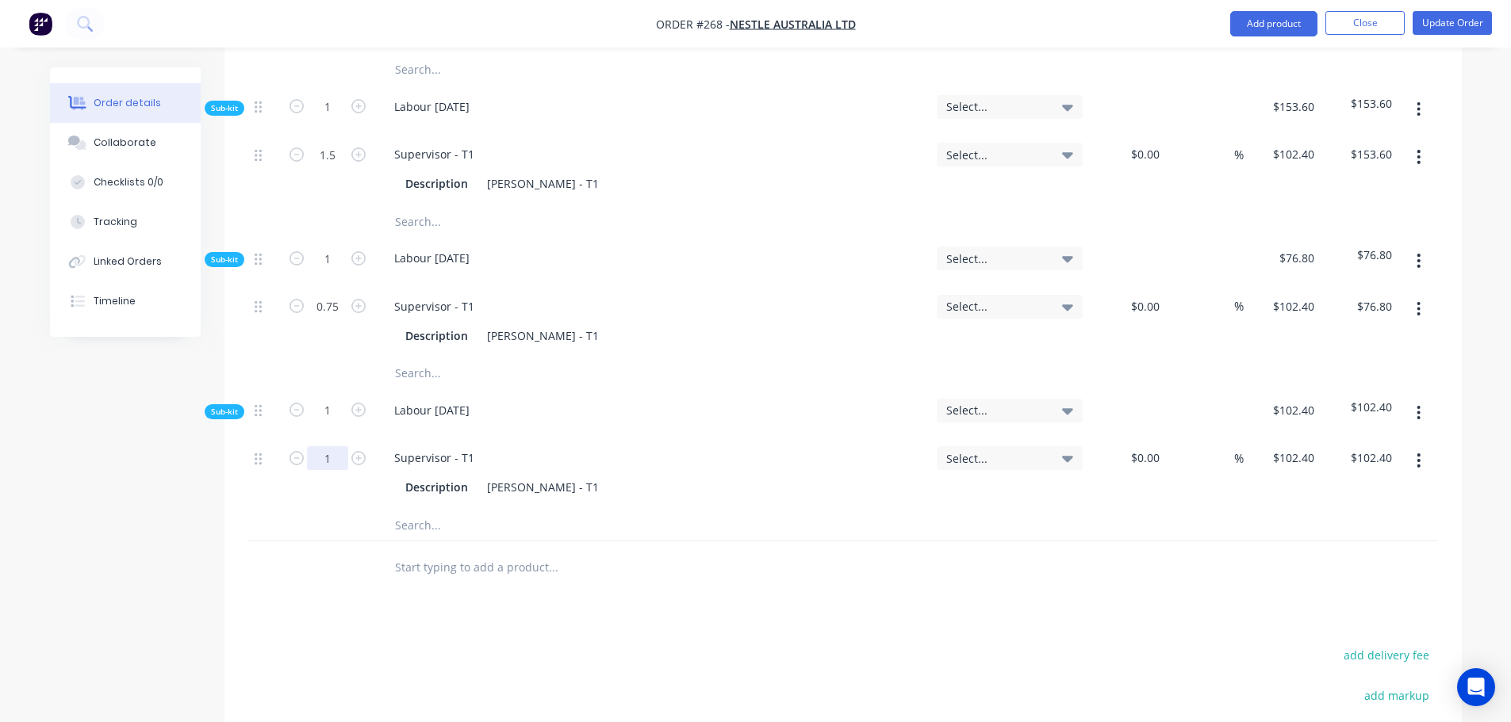
click at [333, 167] on input "1" at bounding box center [327, 155] width 41 height 24
type input "2.5"
type input "$256.00"
click at [1426, 25] on button "Update Order" at bounding box center [1451, 23] width 79 height 24
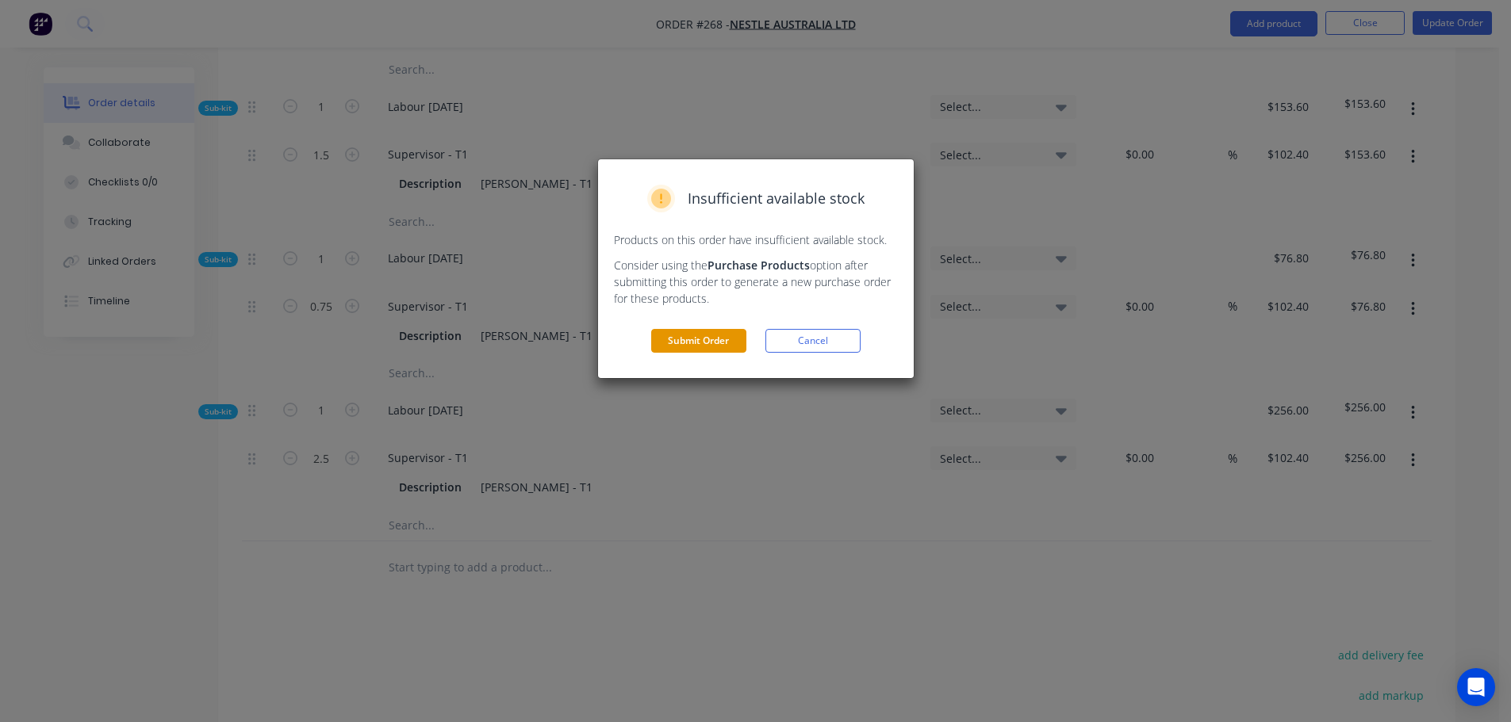
click at [741, 335] on button "Submit Order" at bounding box center [698, 341] width 95 height 24
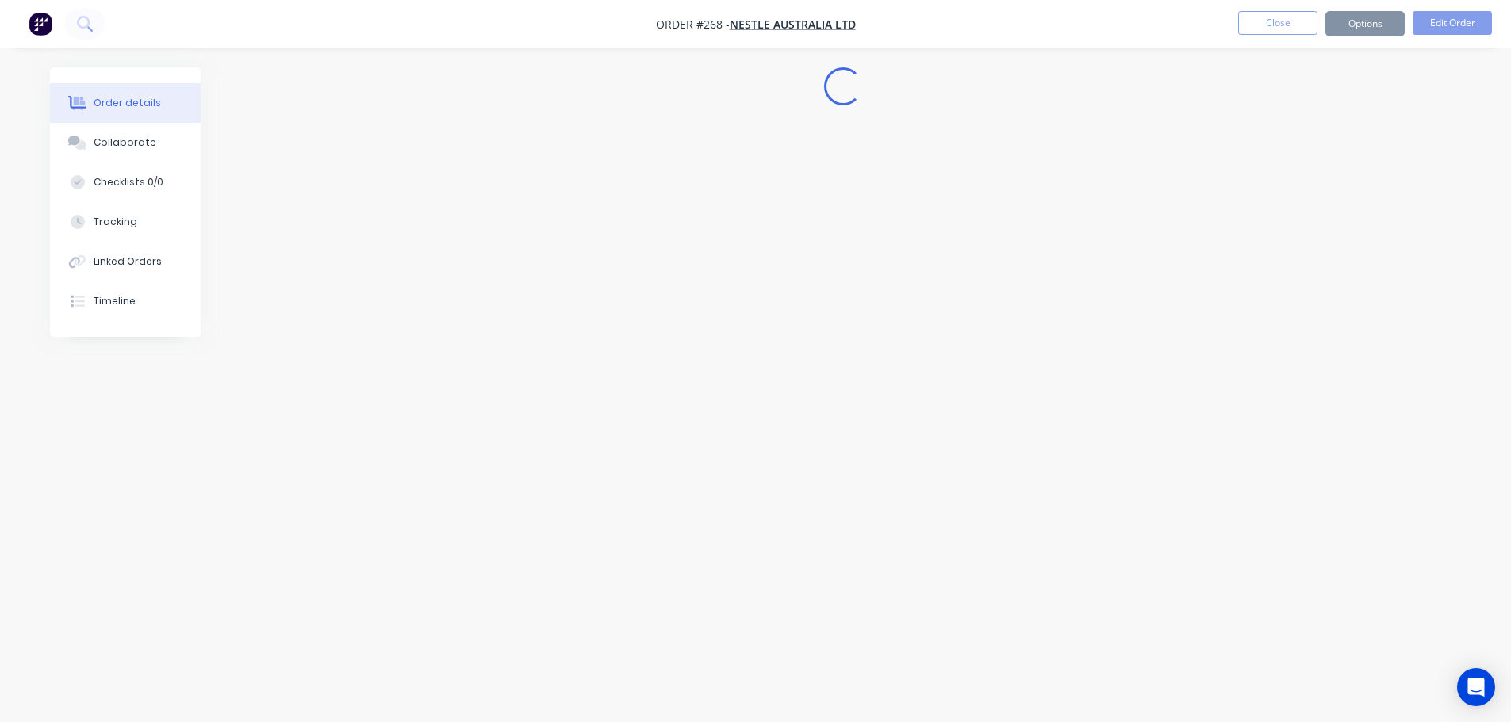
scroll to position [0, 0]
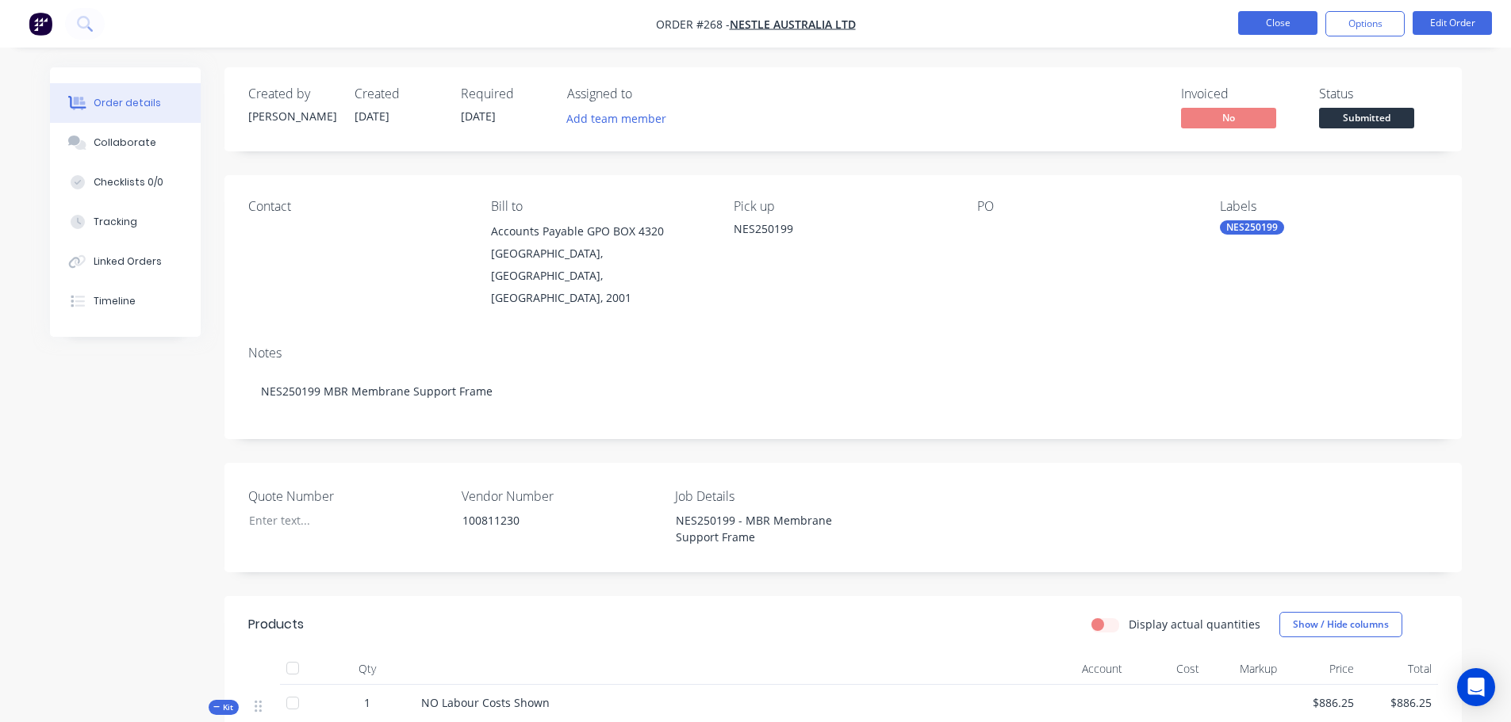
click at [1260, 30] on button "Close" at bounding box center [1277, 23] width 79 height 24
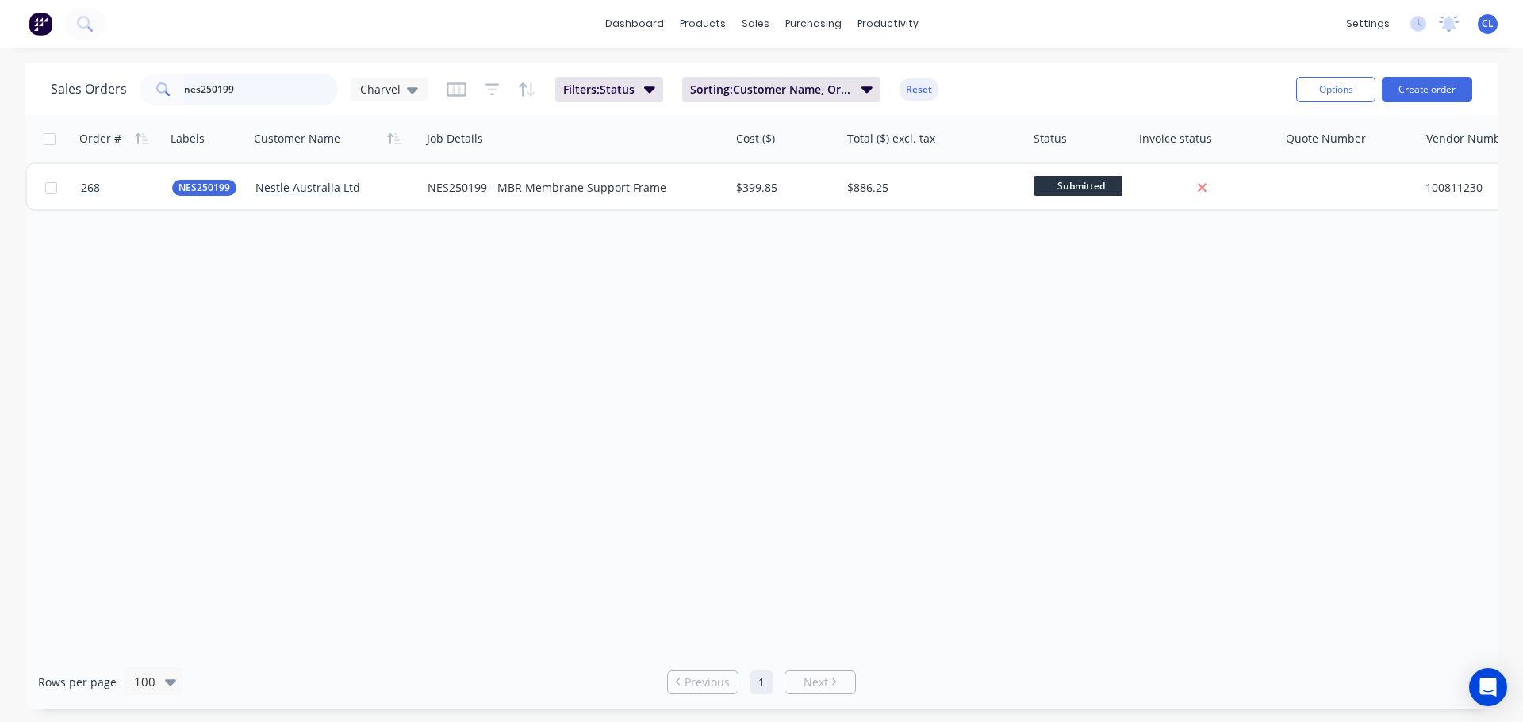
click at [313, 81] on input "nes250199" at bounding box center [261, 90] width 155 height 32
type input "nes250205"
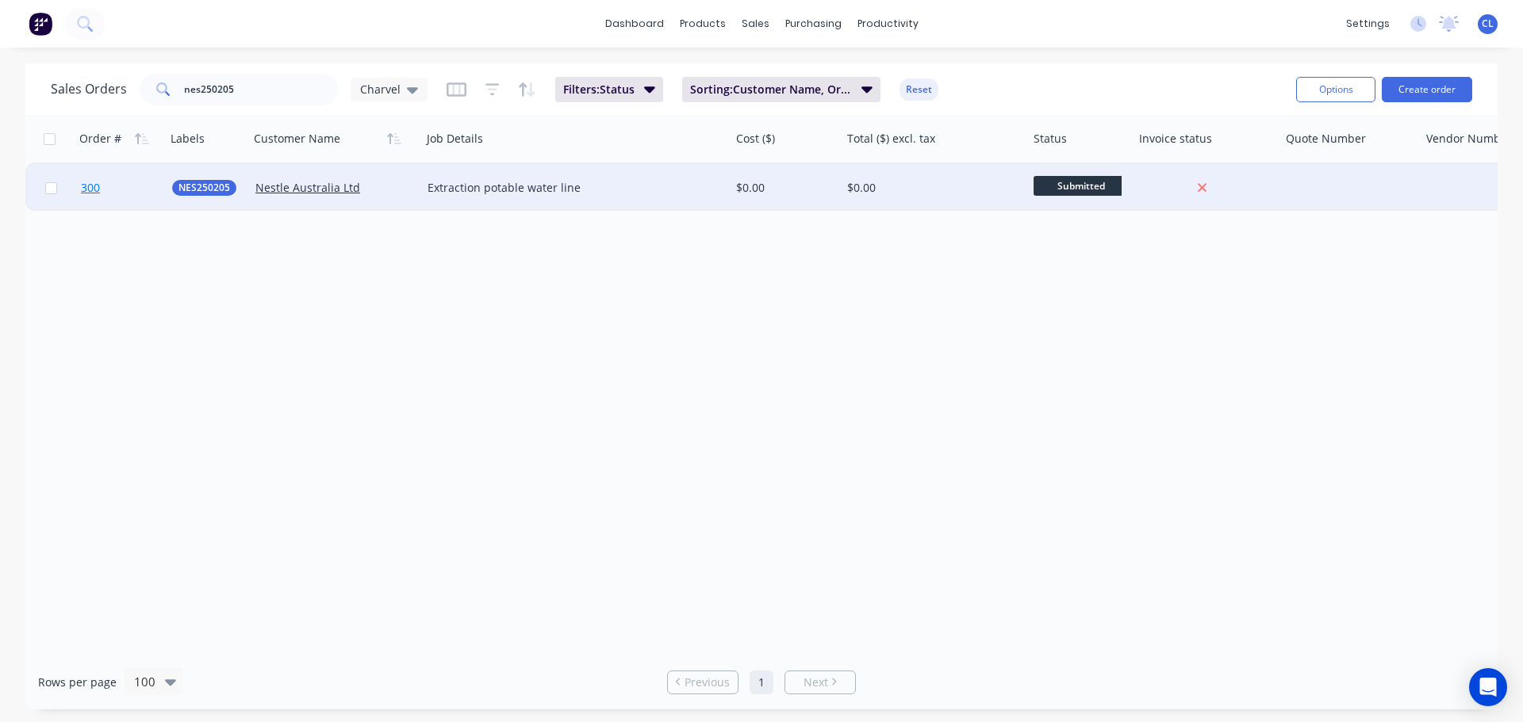
click at [98, 189] on span "300" at bounding box center [90, 188] width 19 height 16
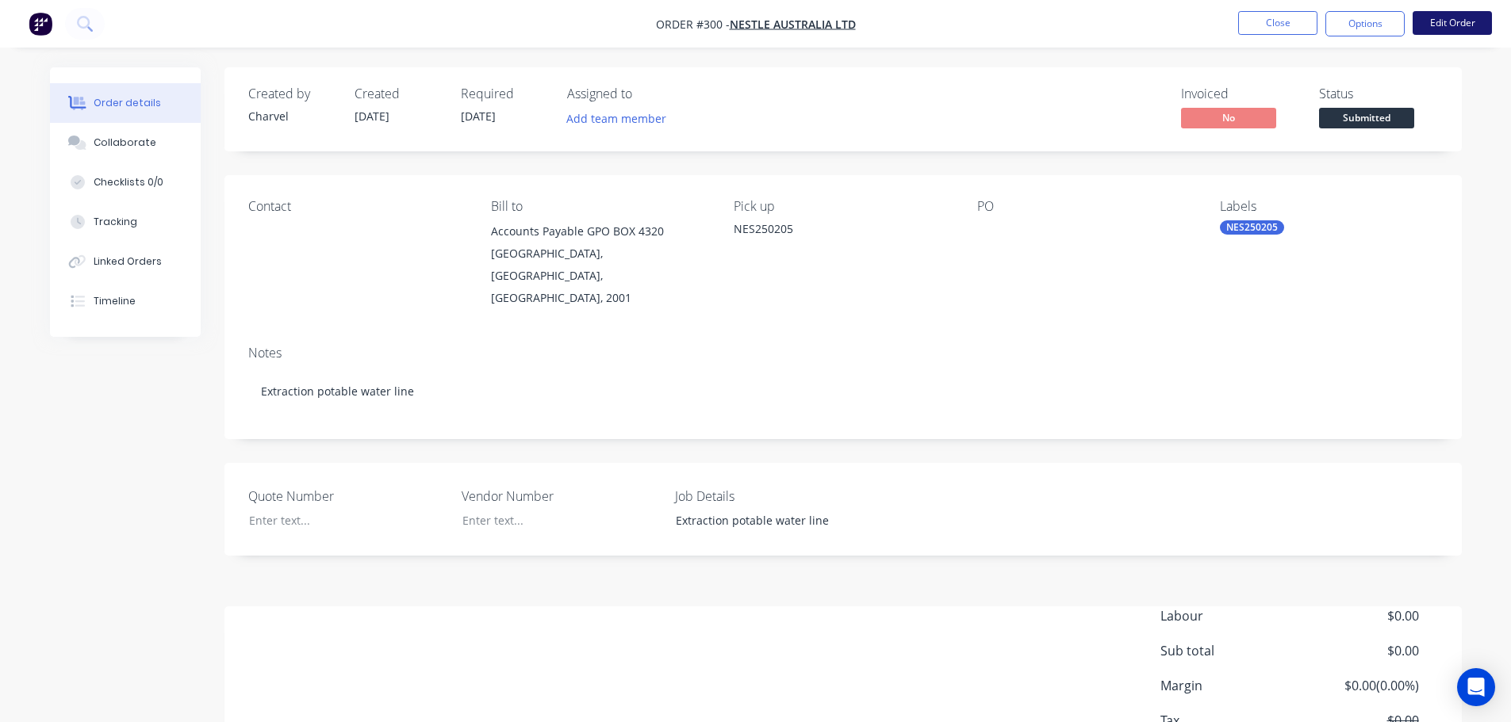
click at [1419, 30] on button "Edit Order" at bounding box center [1451, 23] width 79 height 24
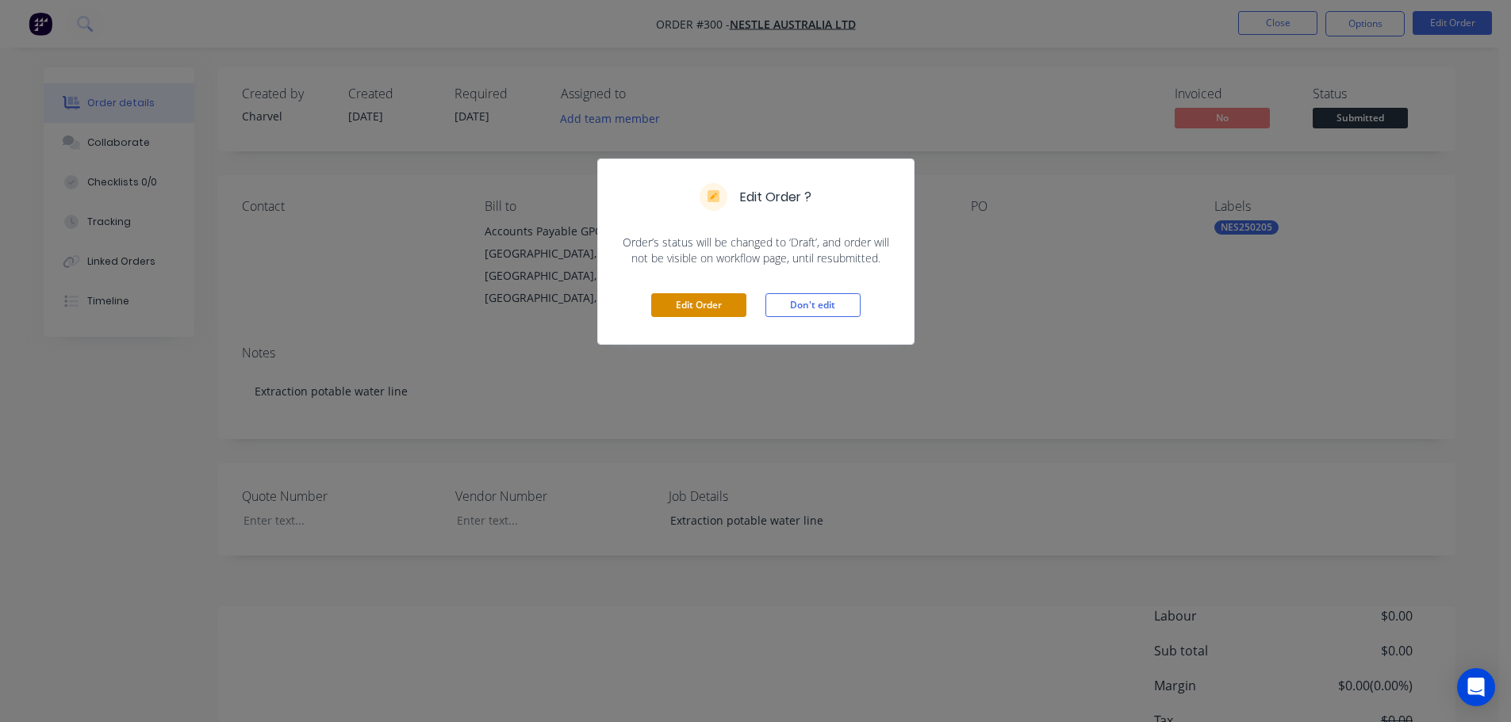
click at [707, 293] on button "Edit Order" at bounding box center [698, 305] width 95 height 24
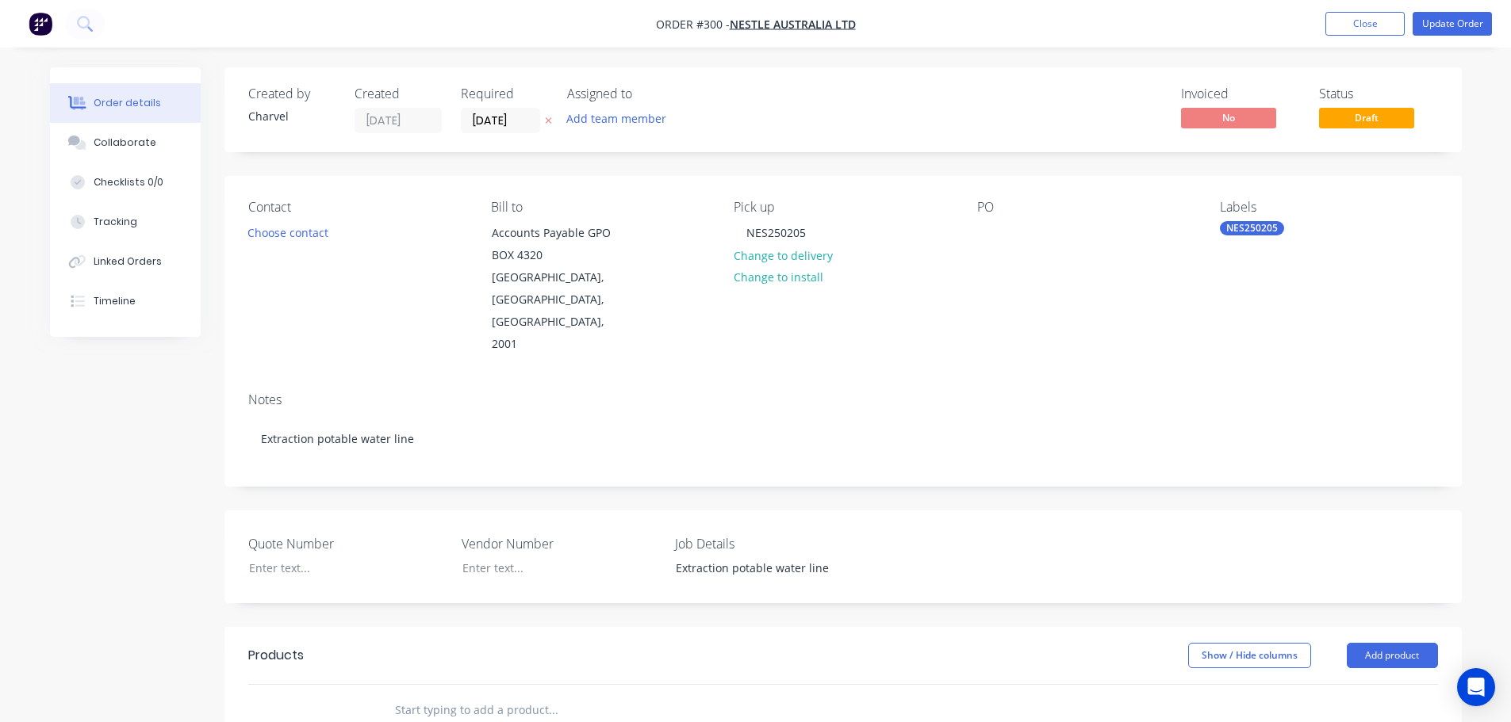
click at [1378, 627] on header "Products Show / Hide columns Add product" at bounding box center [842, 655] width 1237 height 57
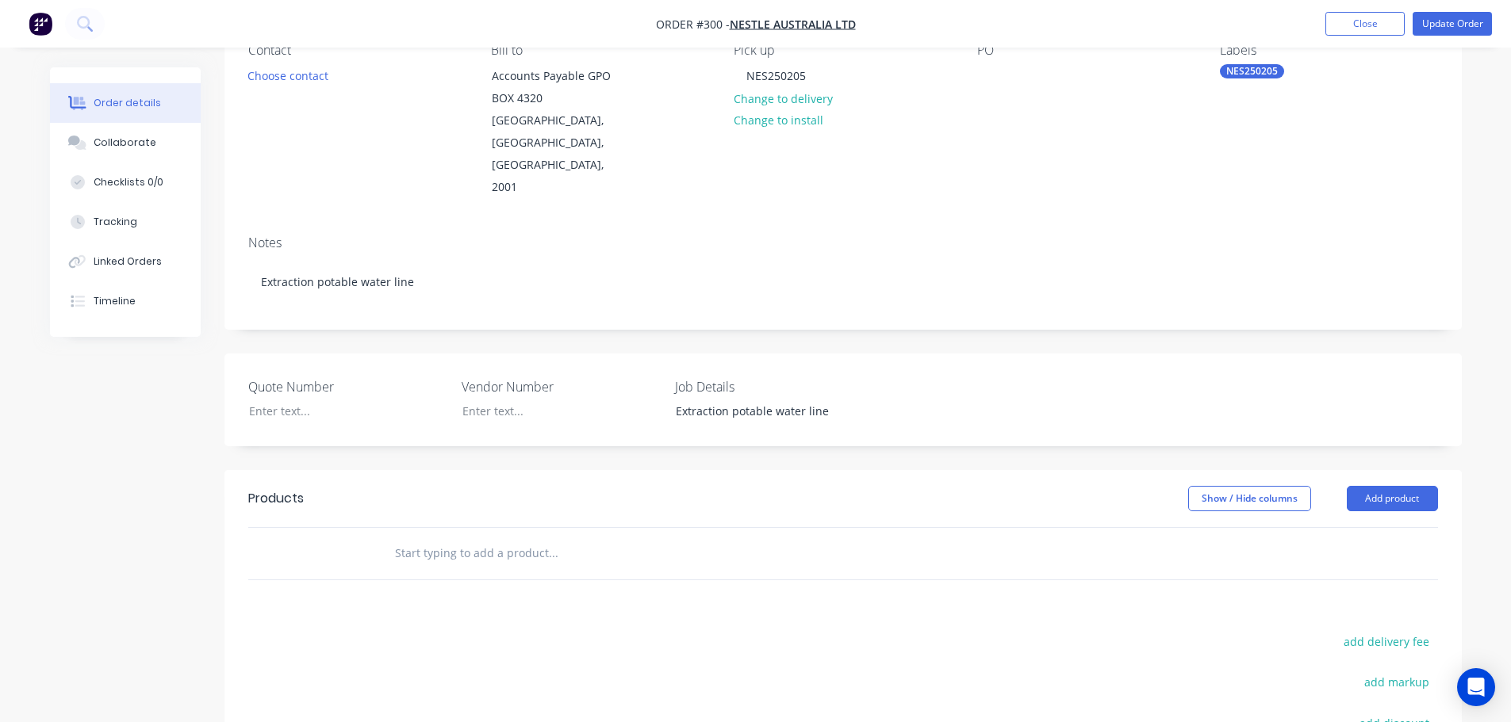
scroll to position [159, 0]
click at [1399, 485] on button "Add product" at bounding box center [1392, 497] width 91 height 25
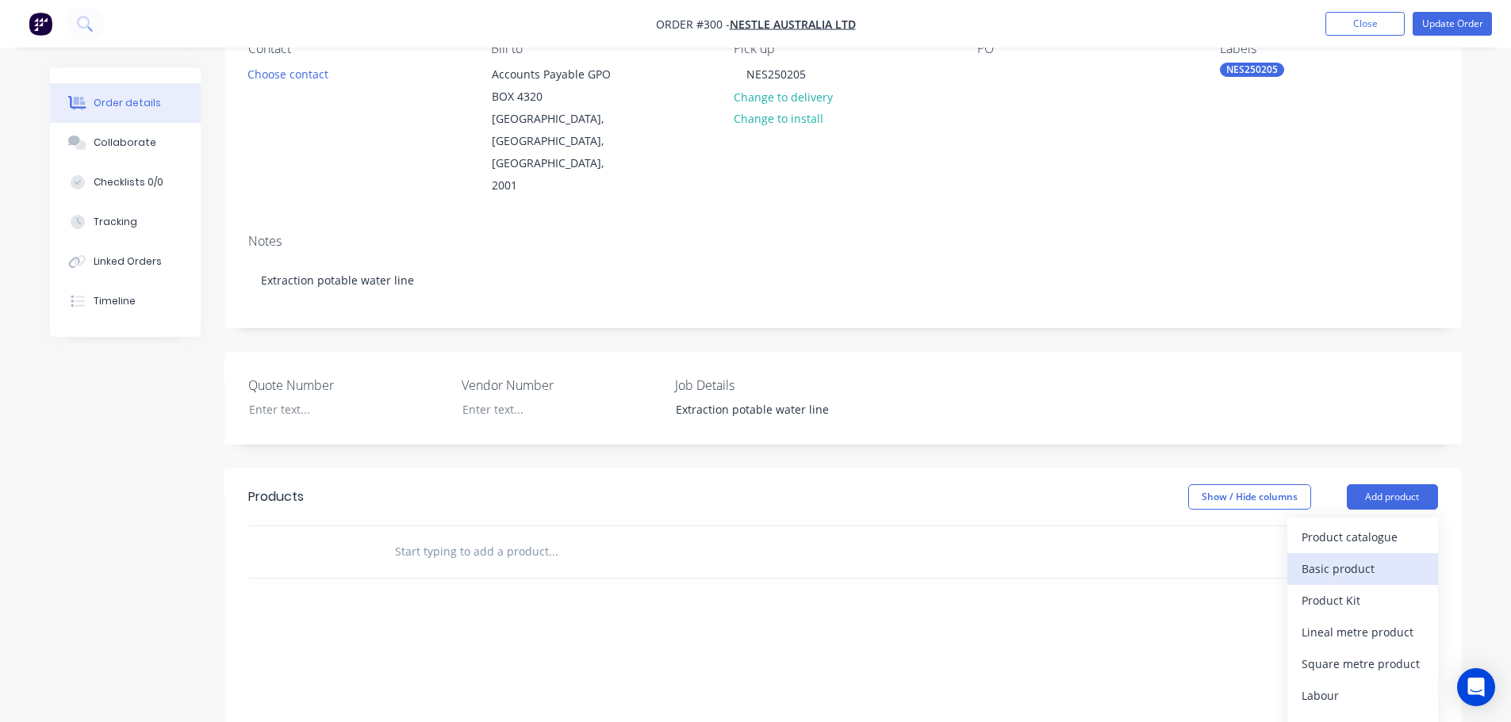
click at [1333, 557] on div "Basic product" at bounding box center [1362, 568] width 122 height 23
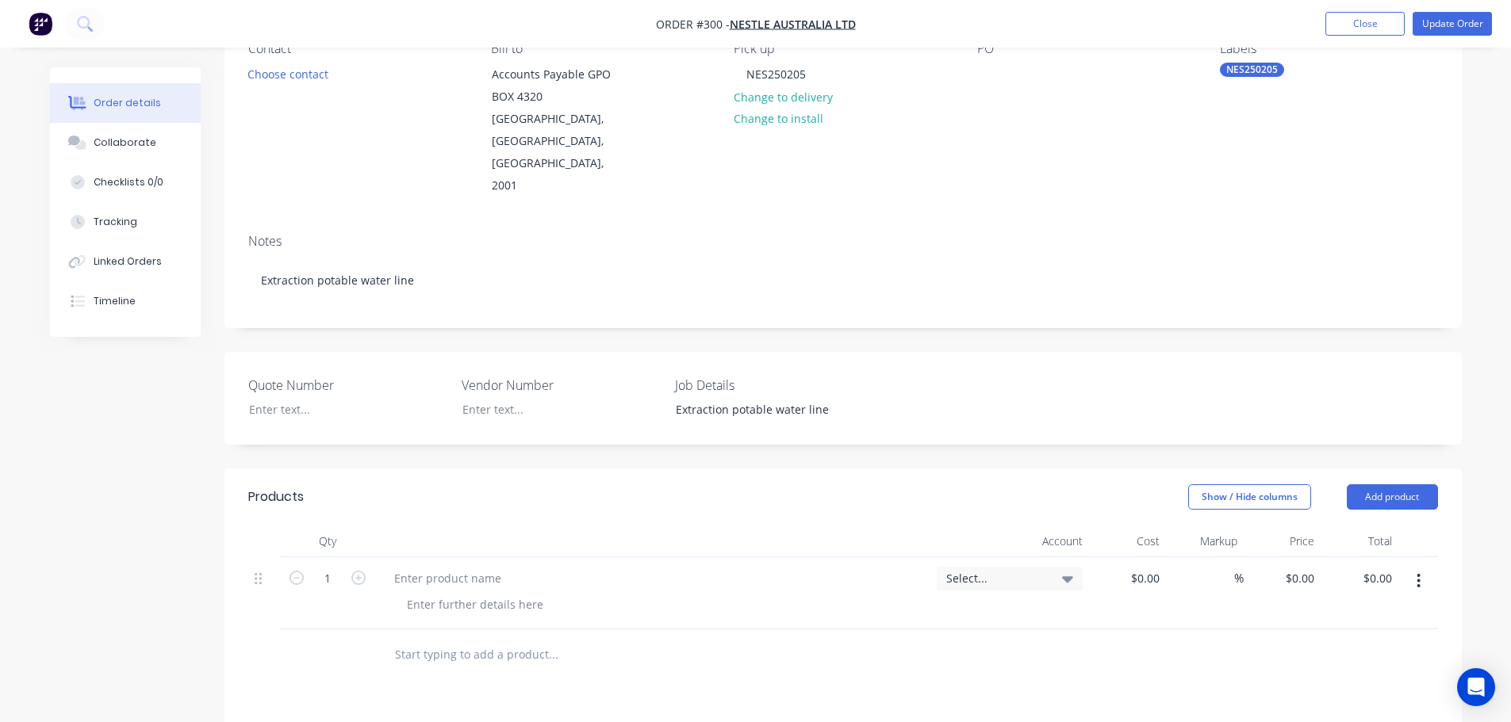
drag, startPoint x: 1413, startPoint y: 541, endPoint x: 1418, endPoint y: 550, distance: 10.6
click at [1415, 567] on button "button" at bounding box center [1418, 581] width 37 height 29
click at [1343, 702] on button "Delete" at bounding box center [1362, 718] width 151 height 32
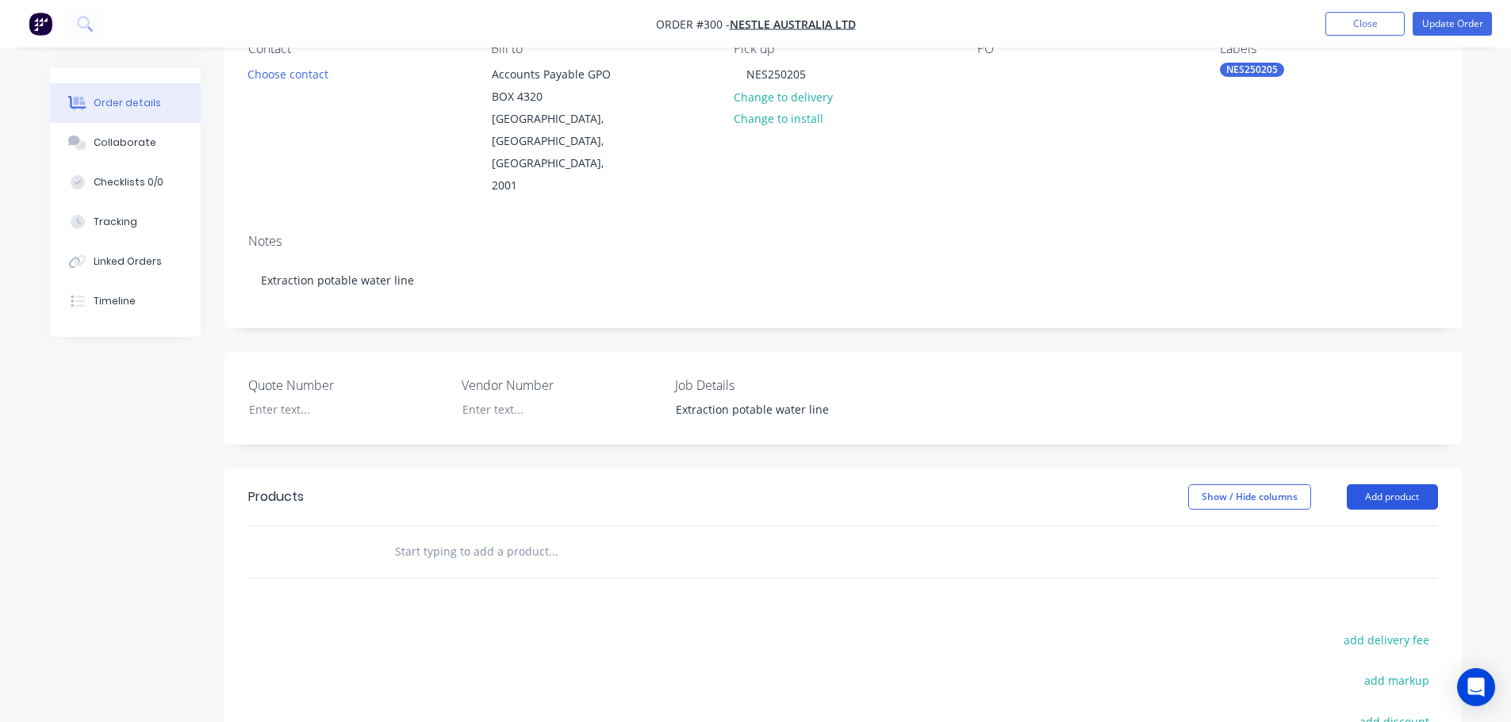
click at [1378, 485] on button "Add product" at bounding box center [1392, 497] width 91 height 25
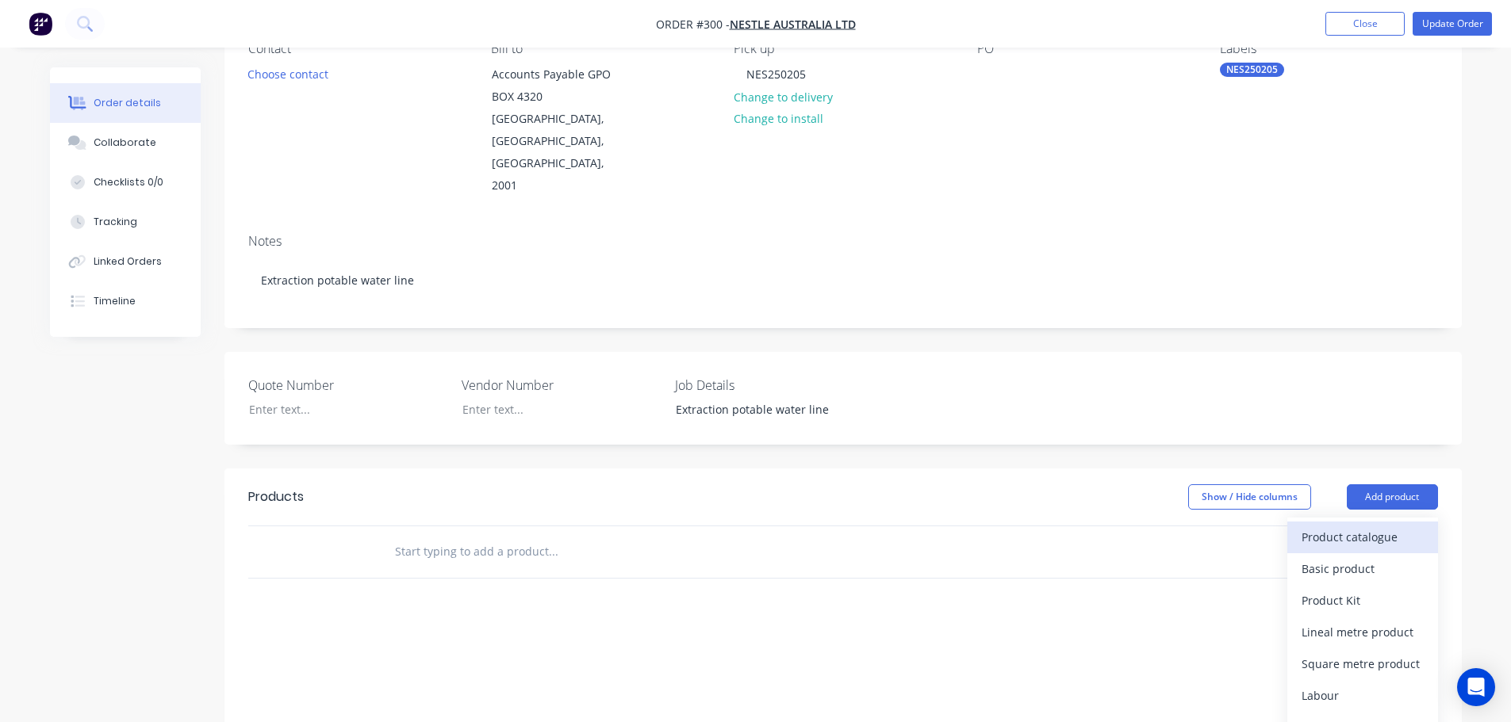
click at [1337, 526] on div "Product catalogue" at bounding box center [1362, 537] width 122 height 23
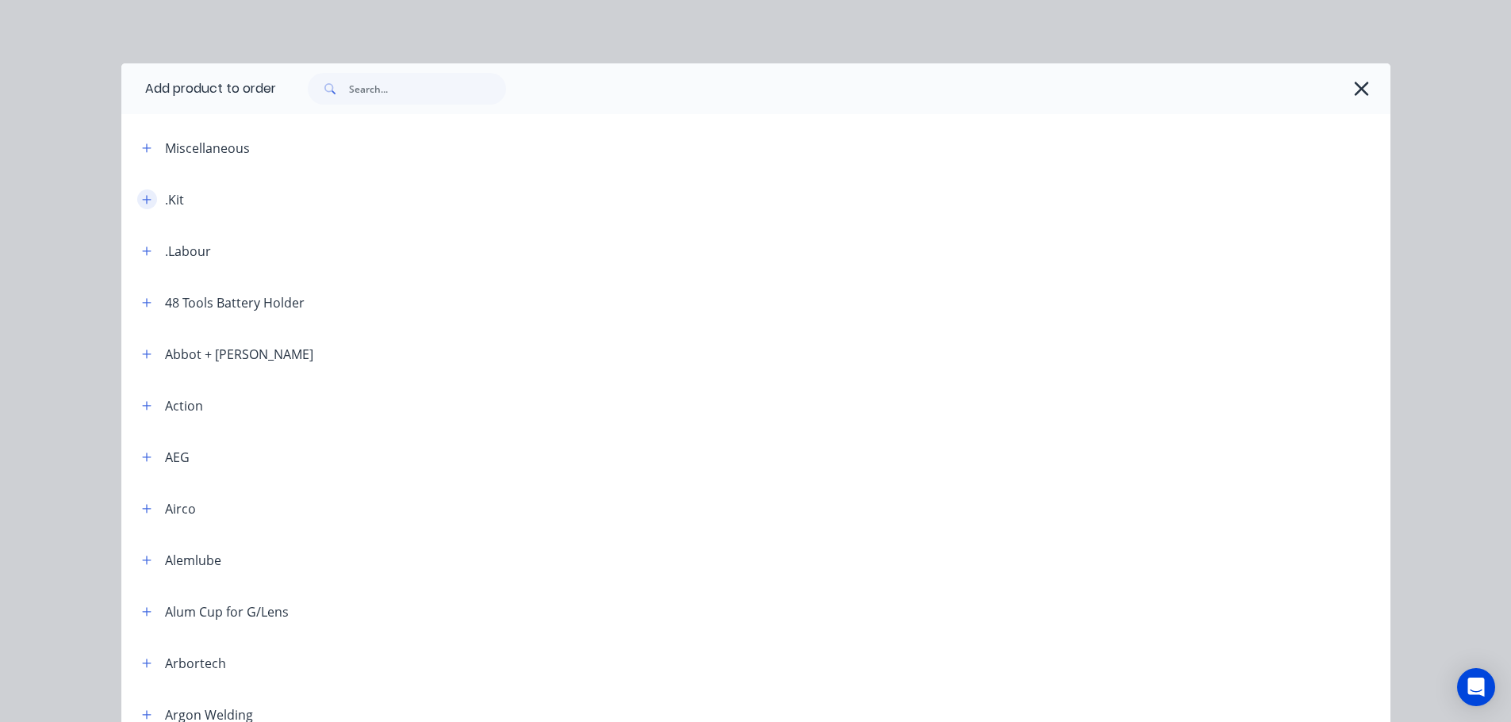
click at [142, 203] on icon "button" at bounding box center [147, 199] width 10 height 11
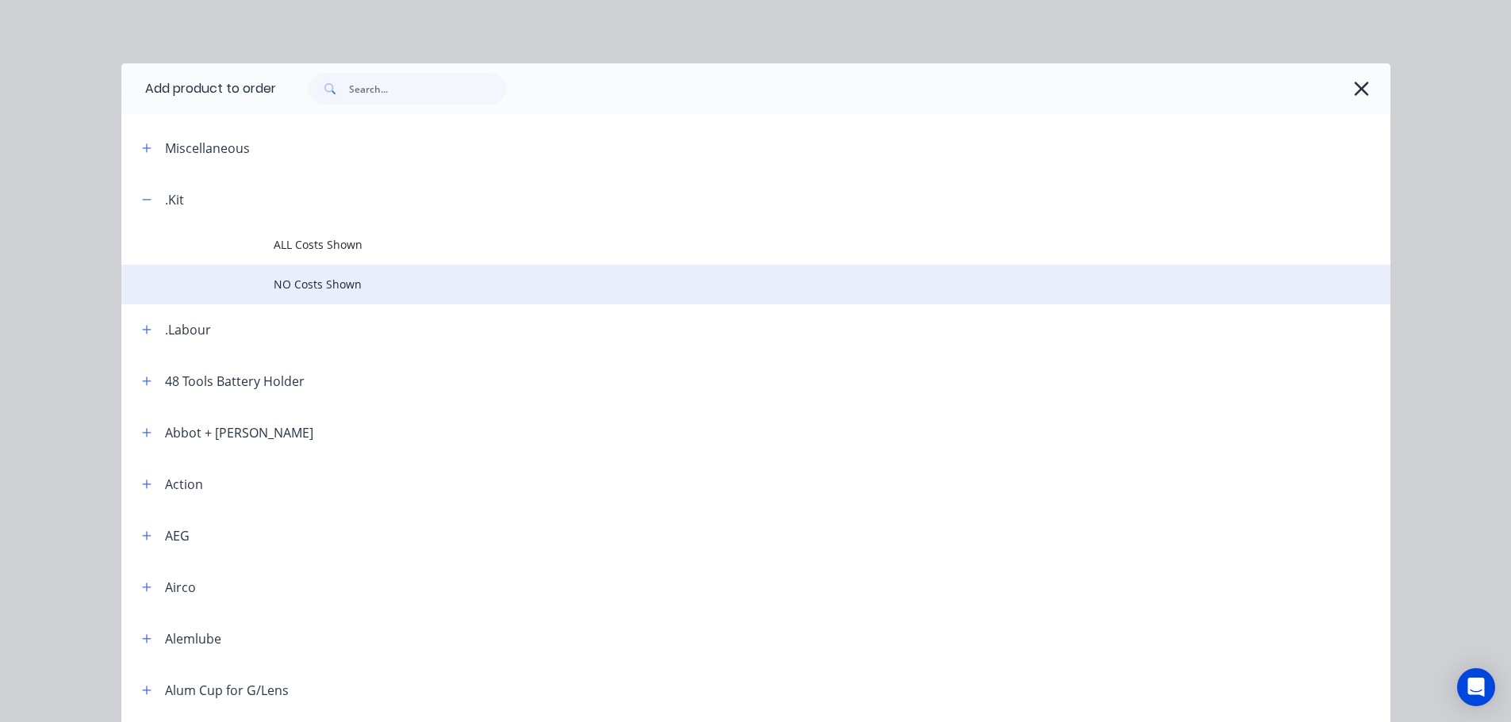
click at [274, 278] on span "NO Costs Shown" at bounding box center [720, 284] width 893 height 17
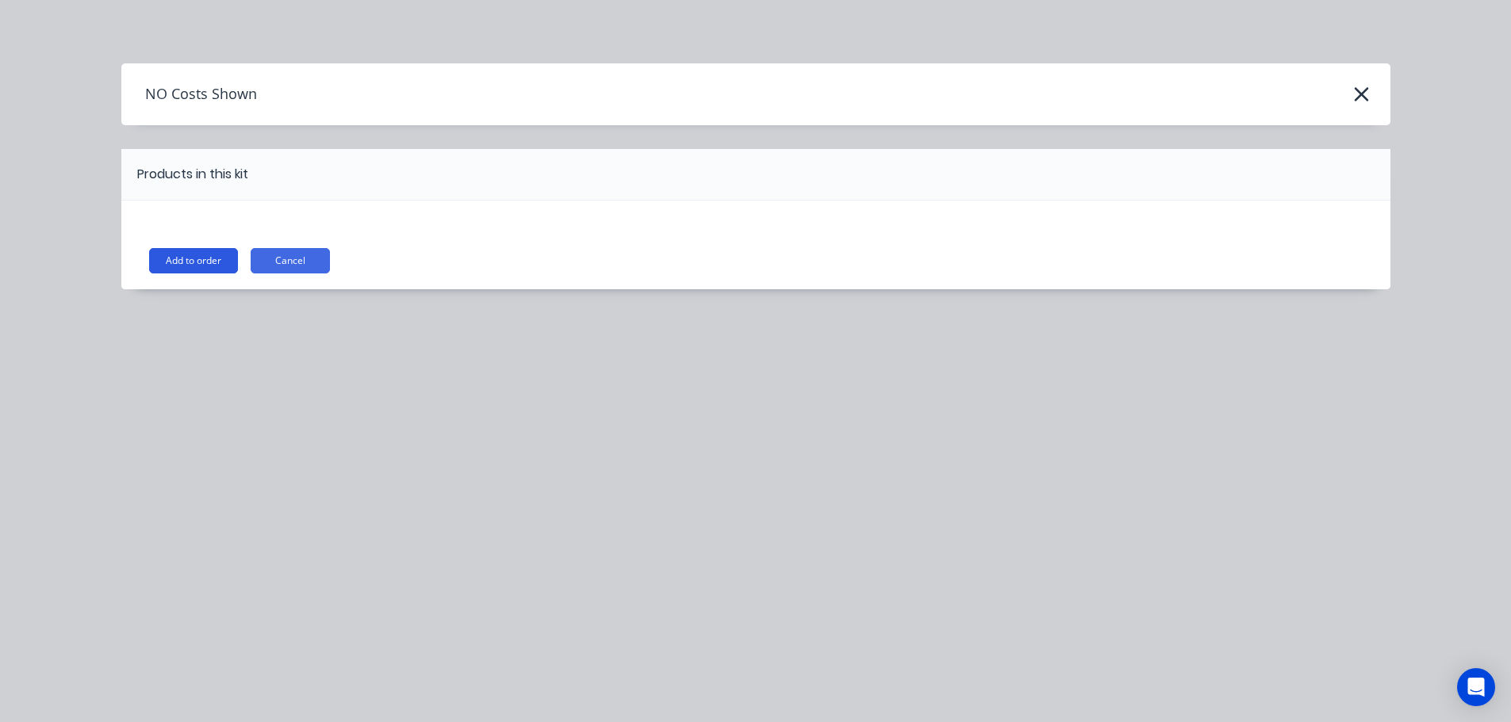
click at [226, 264] on button "Add to order" at bounding box center [193, 260] width 89 height 25
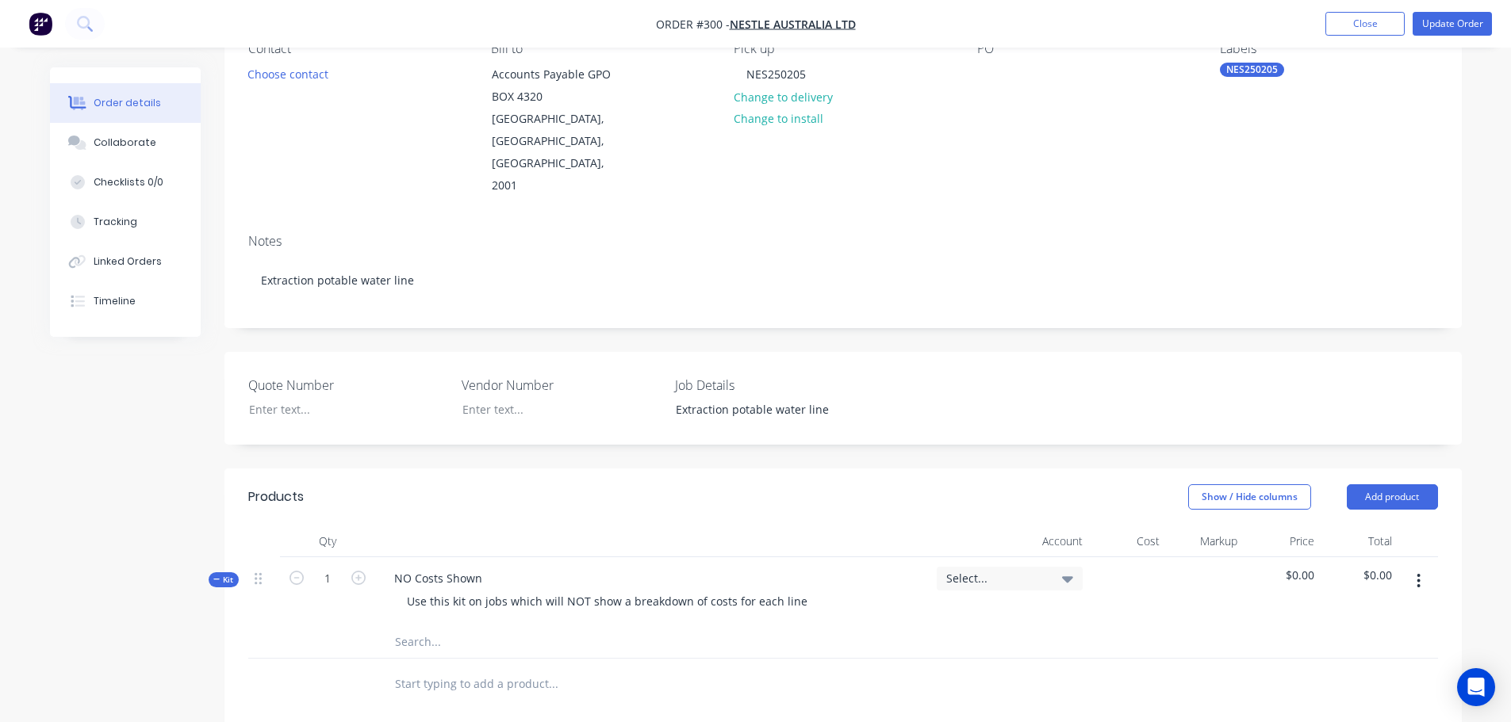
click at [1415, 567] on button "button" at bounding box center [1418, 581] width 37 height 29
click at [1377, 643] on div "Add sub kit to kit" at bounding box center [1362, 654] width 122 height 23
click at [428, 668] on div at bounding box center [444, 679] width 126 height 23
click at [448, 706] on input "text" at bounding box center [552, 722] width 317 height 32
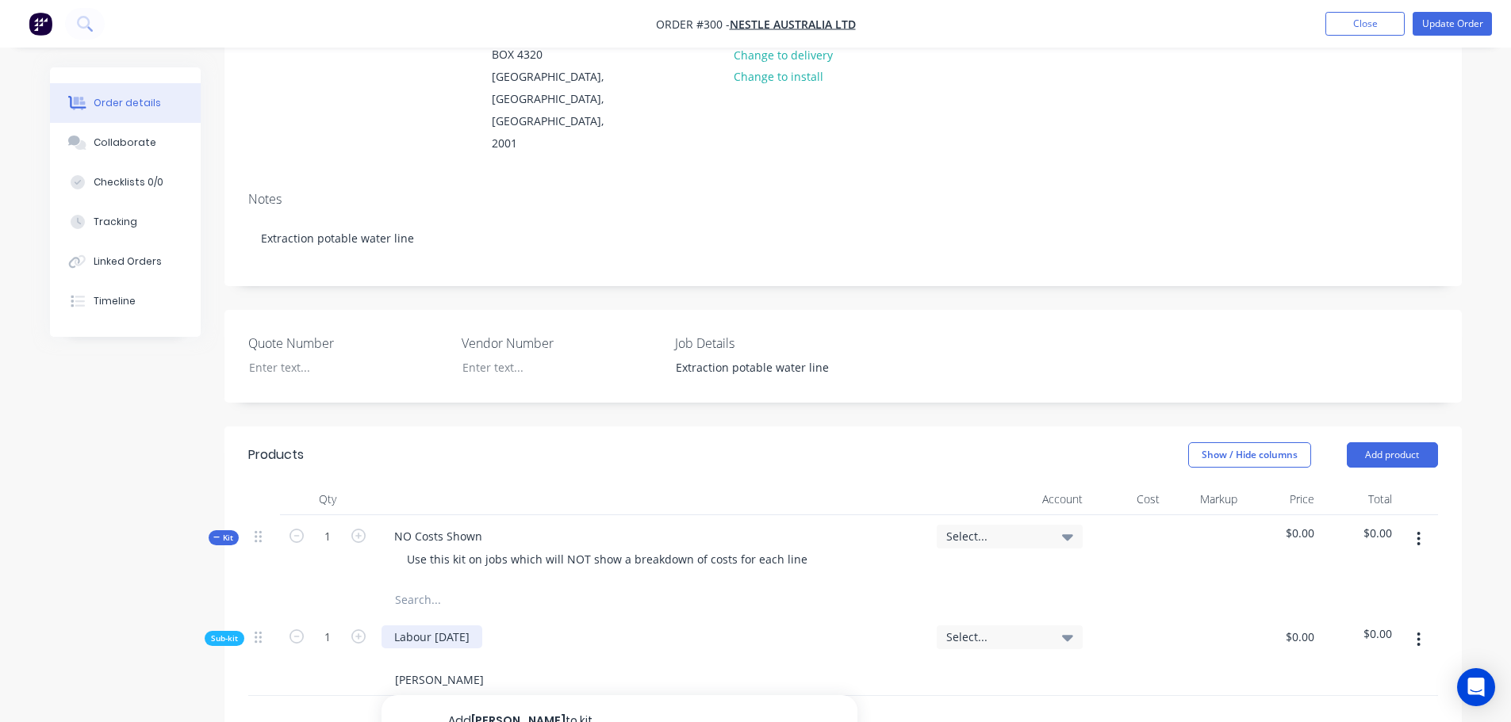
scroll to position [238, 0]
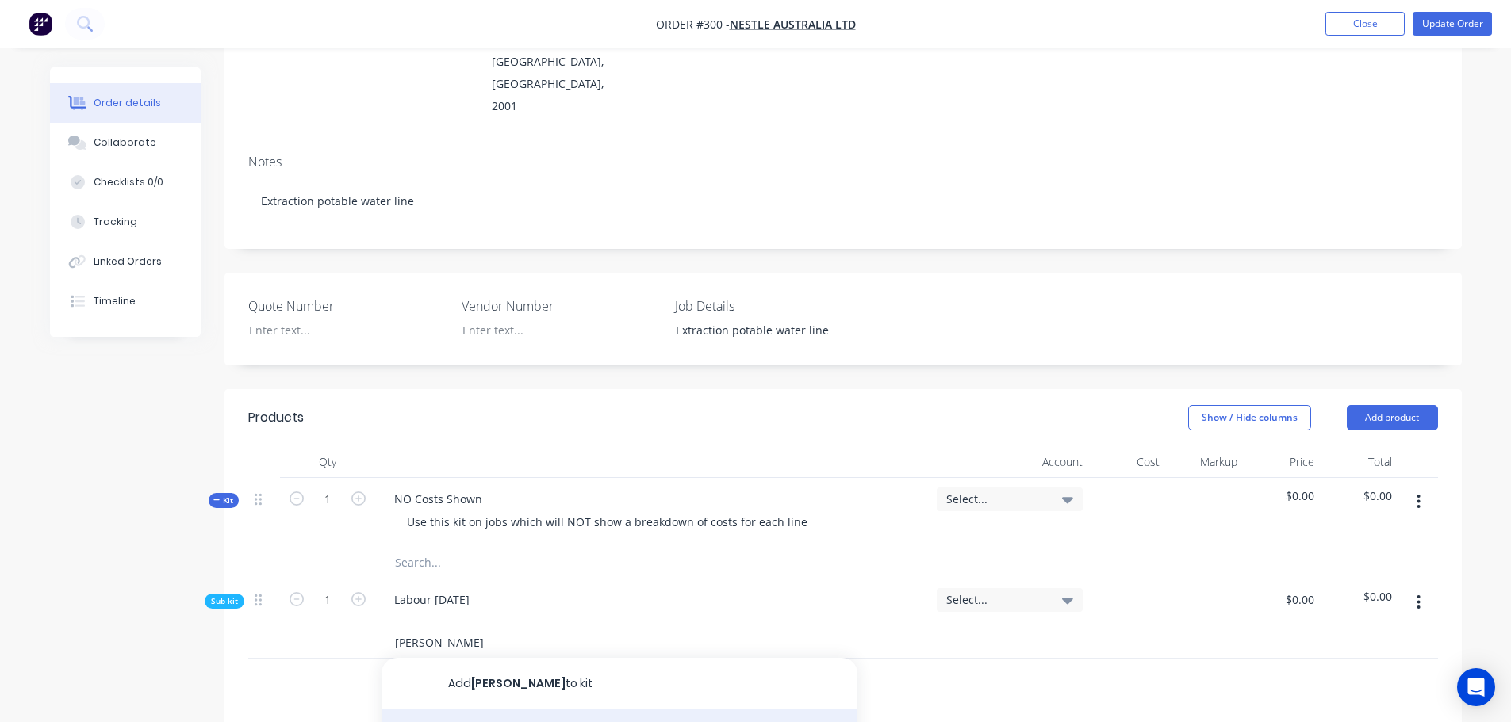
type input "darren"
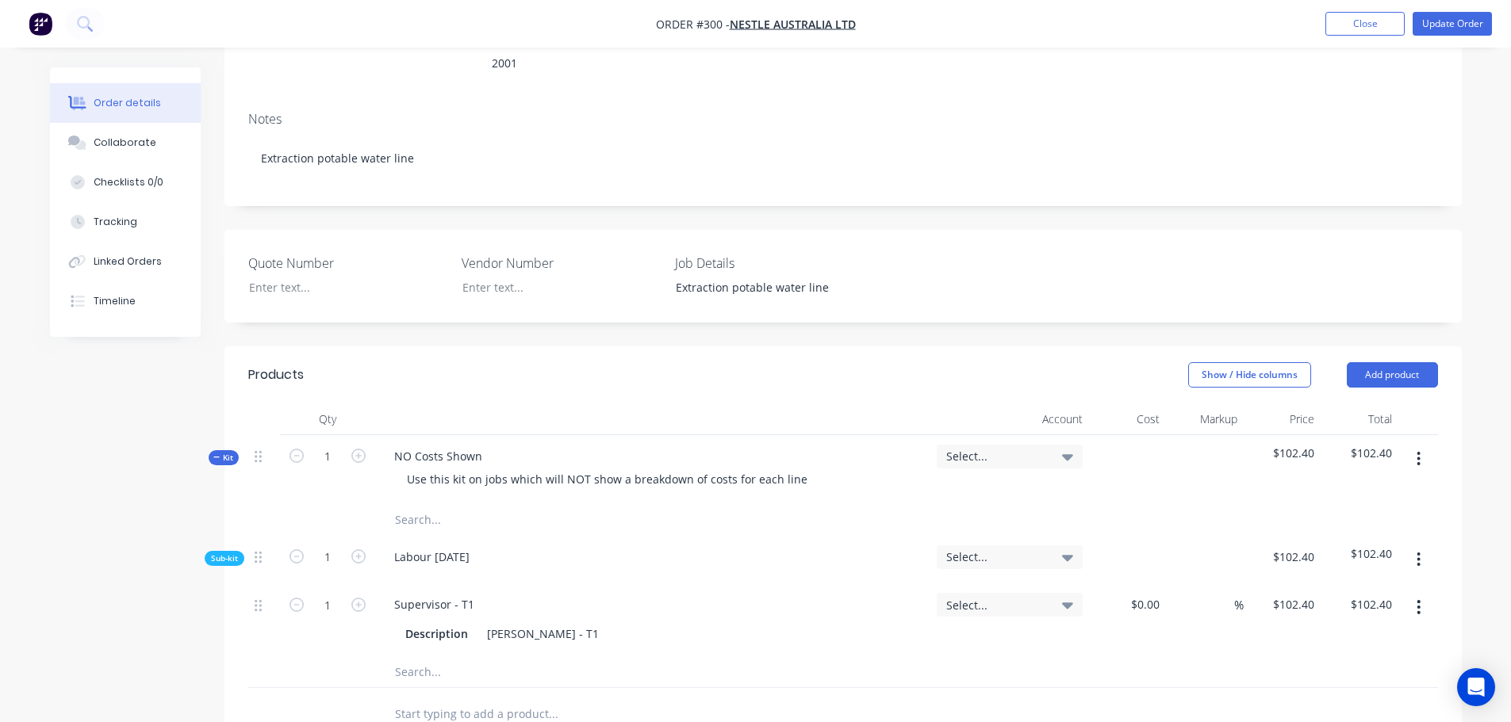
scroll to position [317, 0]
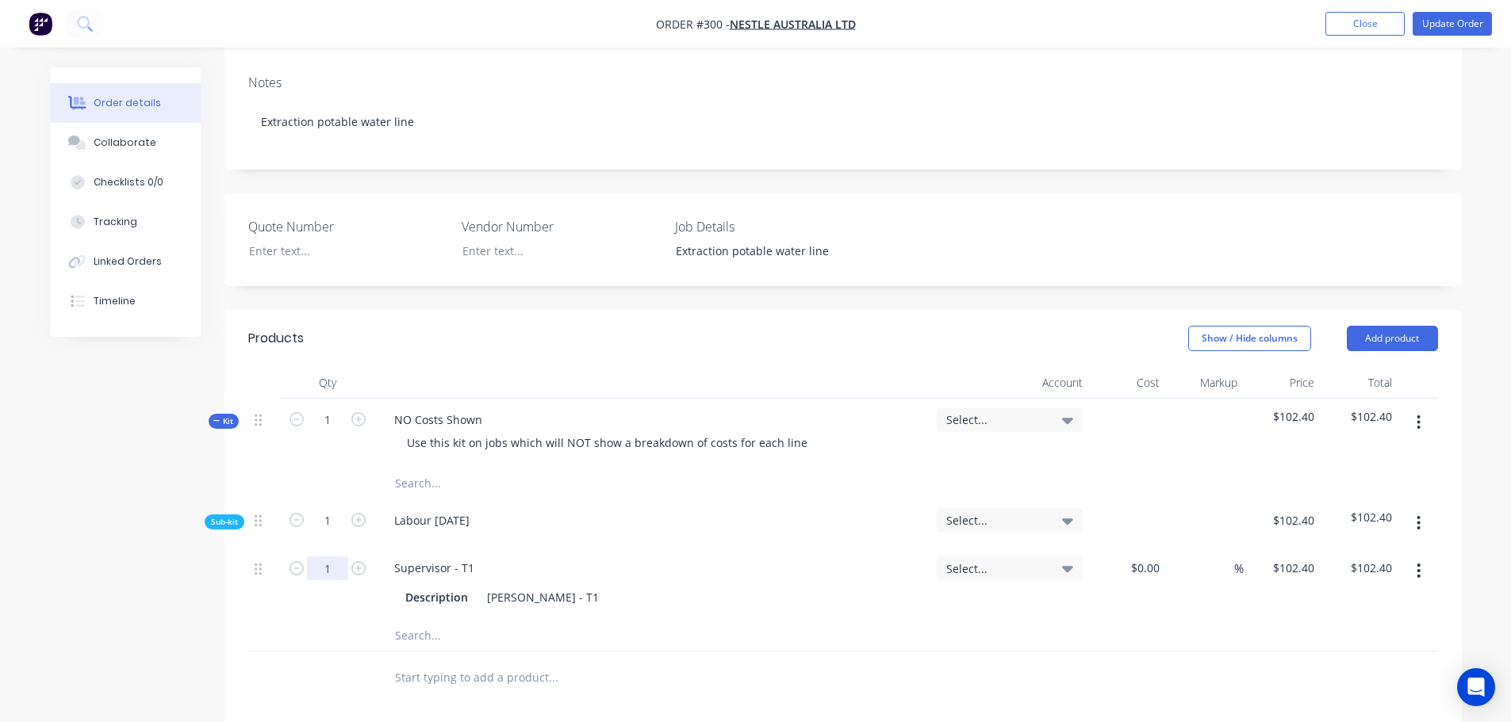
click at [341, 557] on input "1" at bounding box center [327, 569] width 41 height 24
type input "2.5"
type input "$256.00"
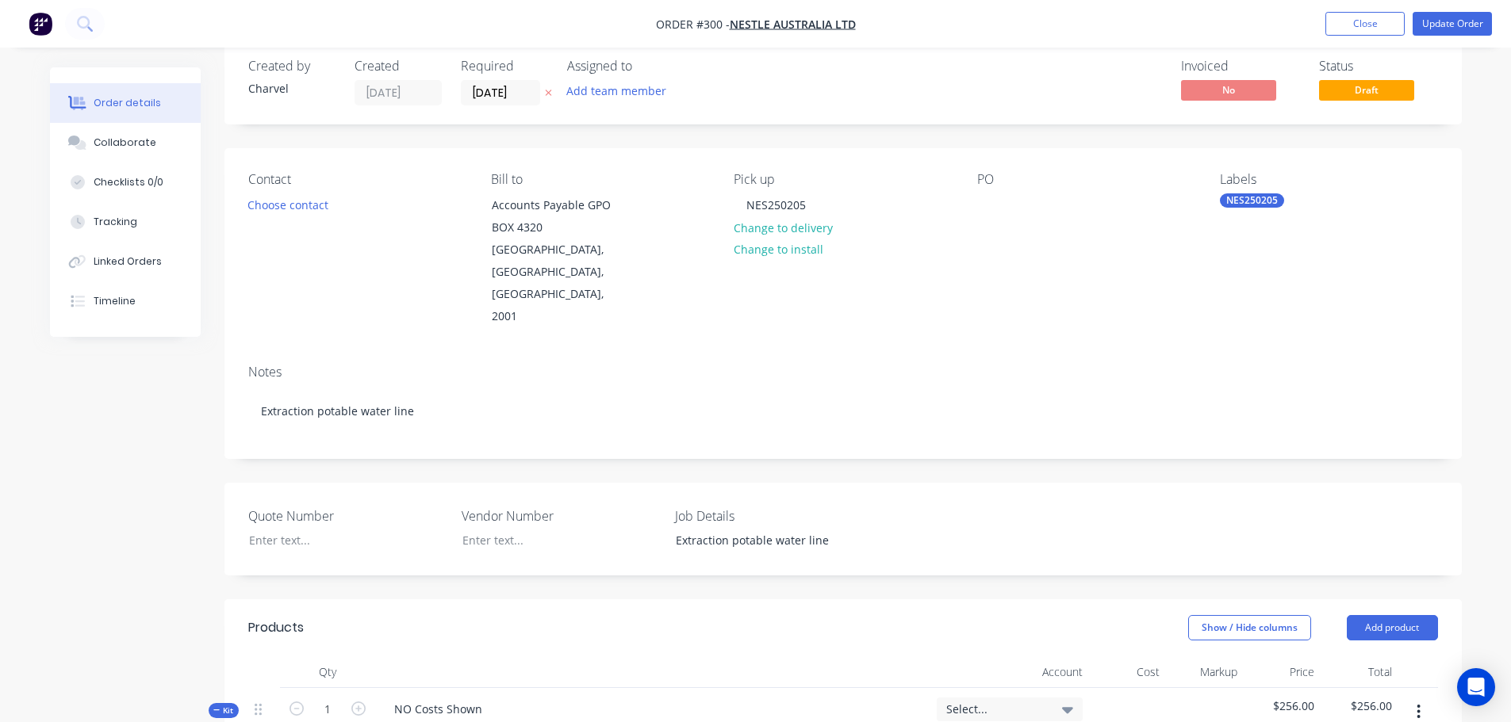
scroll to position [0, 0]
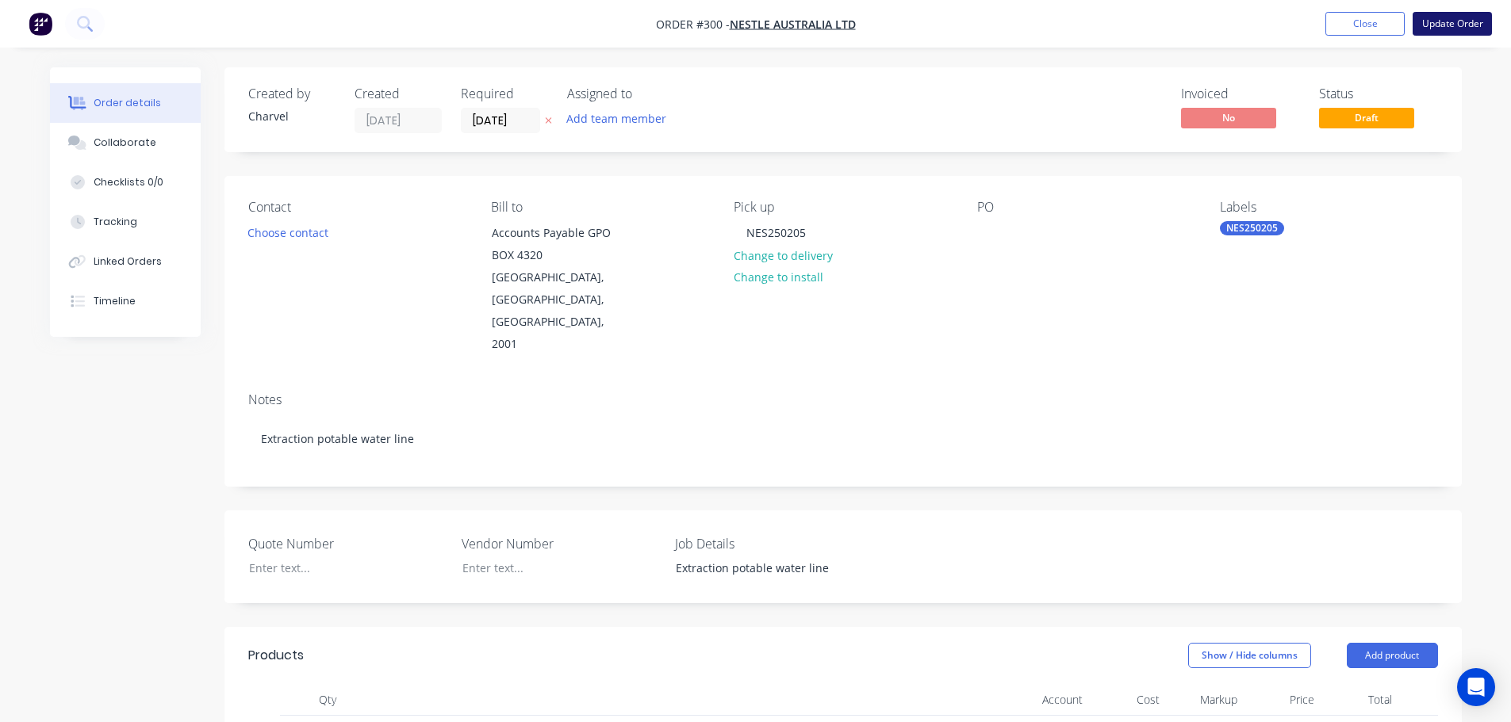
click at [1432, 22] on button "Update Order" at bounding box center [1451, 24] width 79 height 24
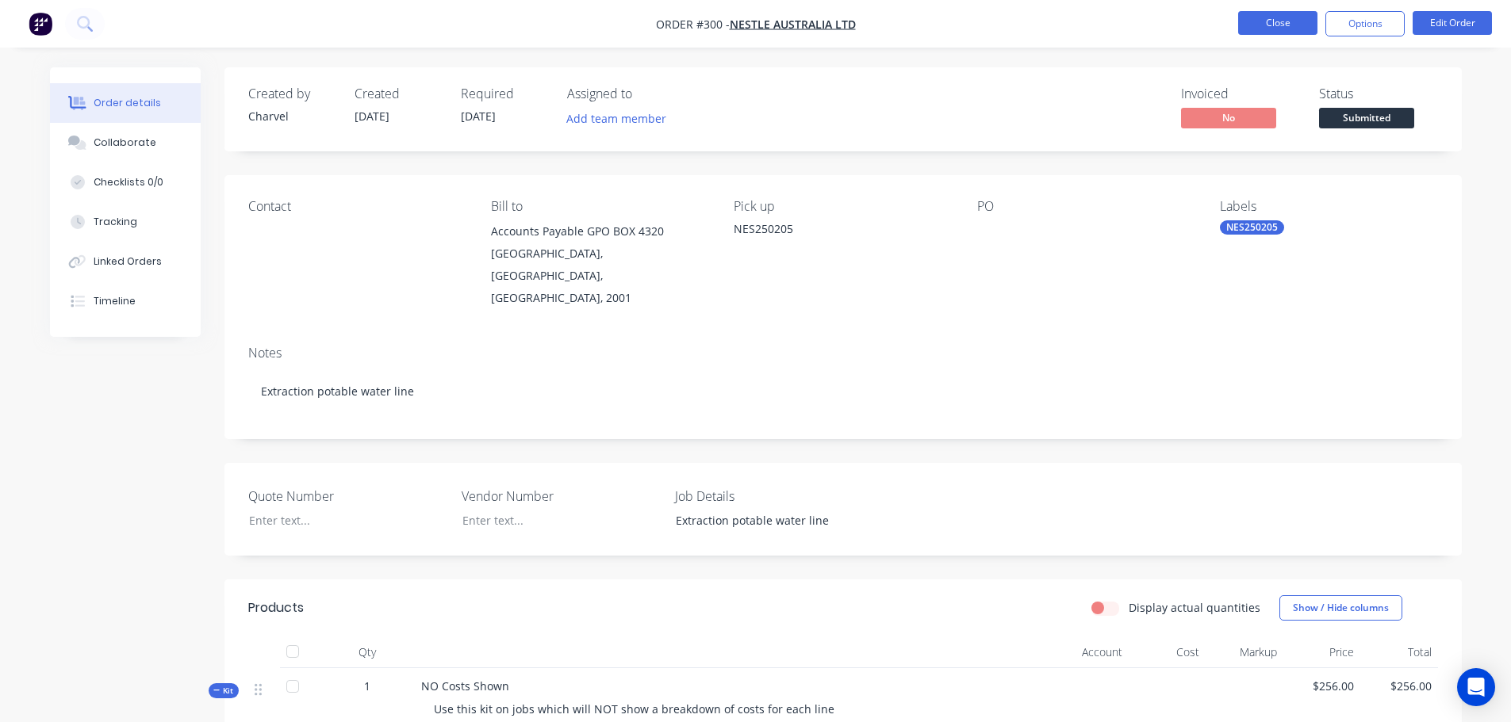
click at [1286, 23] on button "Close" at bounding box center [1277, 23] width 79 height 24
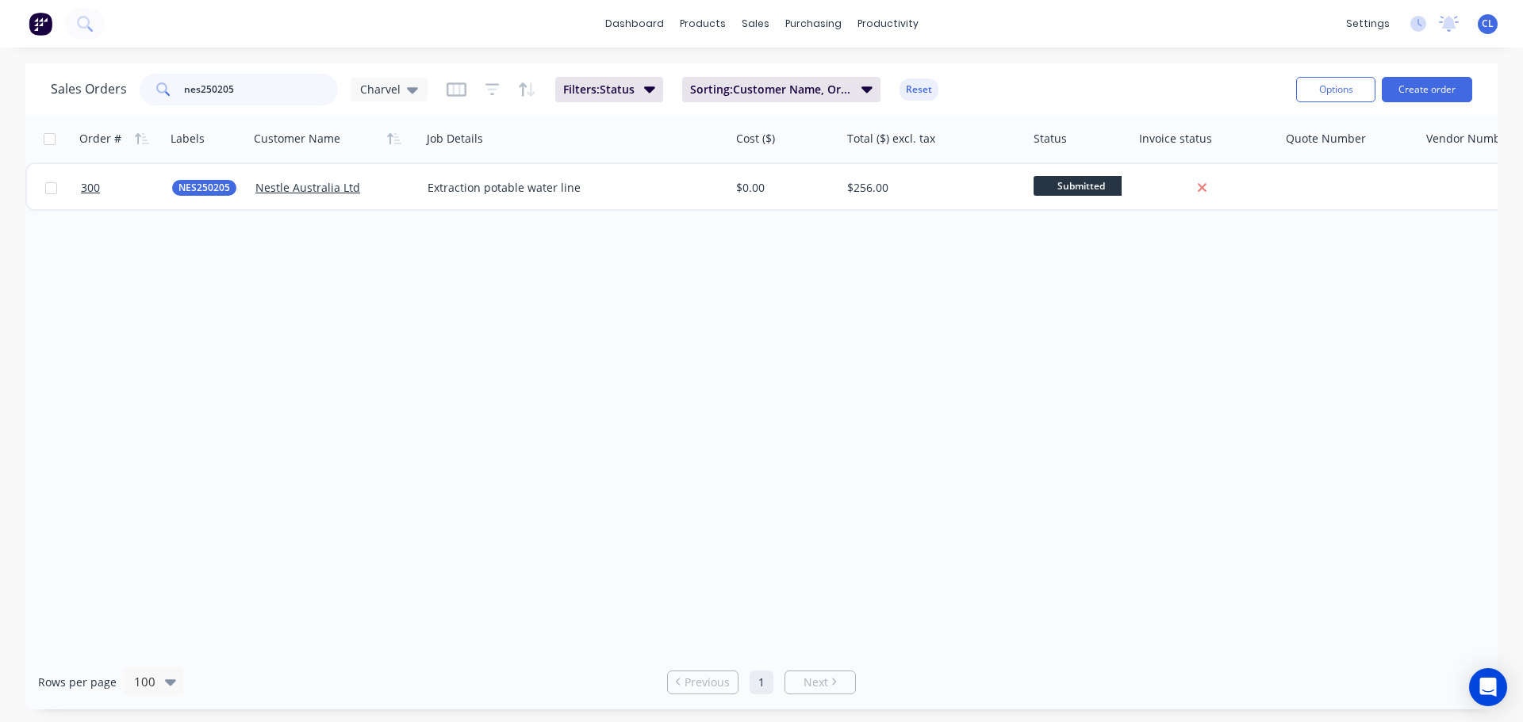
drag, startPoint x: 216, startPoint y: 90, endPoint x: 507, endPoint y: 21, distance: 298.3
click at [457, 30] on div "dashboard products sales purchasing productivity dashboard products Product Cat…" at bounding box center [761, 361] width 1523 height 722
type input "nes250132"
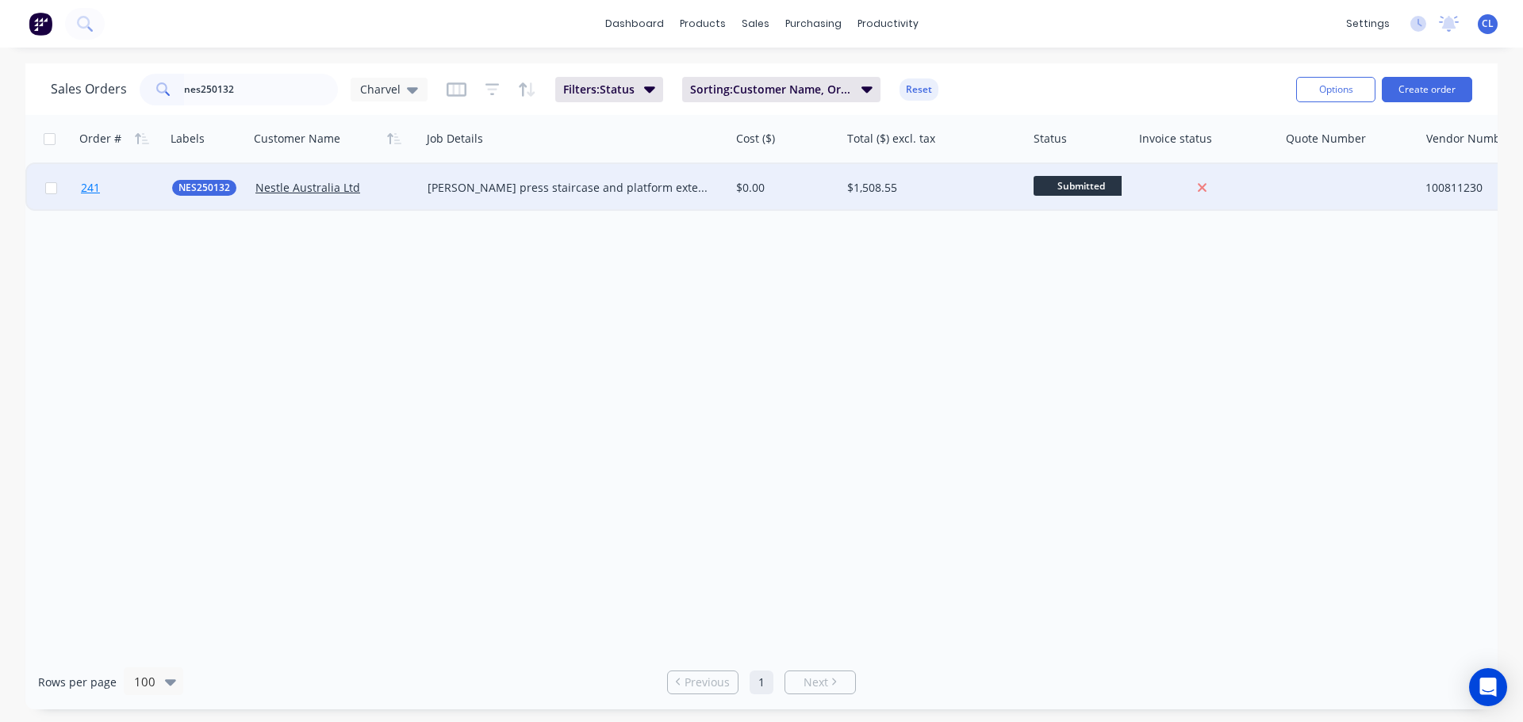
click at [82, 186] on span "241" at bounding box center [90, 188] width 19 height 16
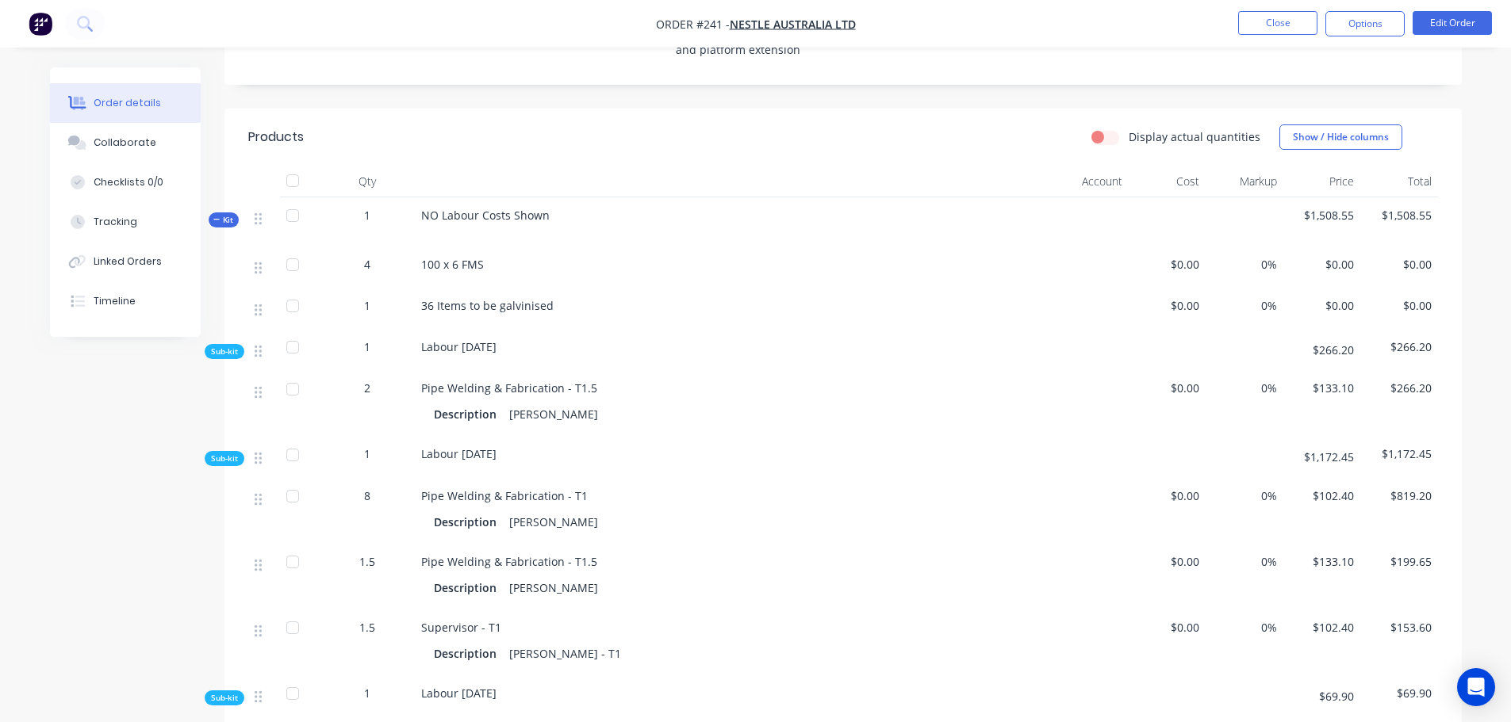
scroll to position [476, 0]
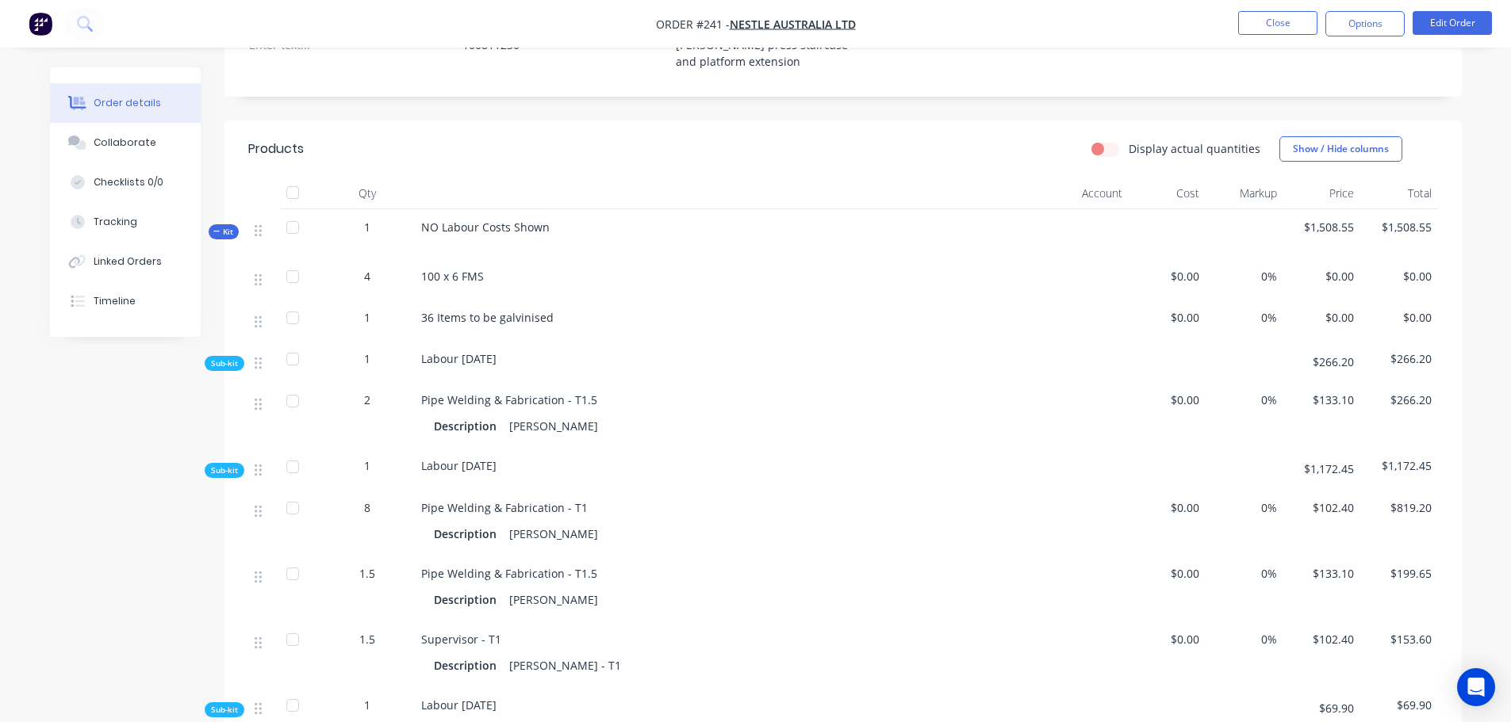
click at [1427, 36] on nav "Order #241 - Nestle Australia Ltd Close Options Edit Order" at bounding box center [755, 24] width 1511 height 48
click at [1432, 23] on button "Edit Order" at bounding box center [1451, 23] width 79 height 24
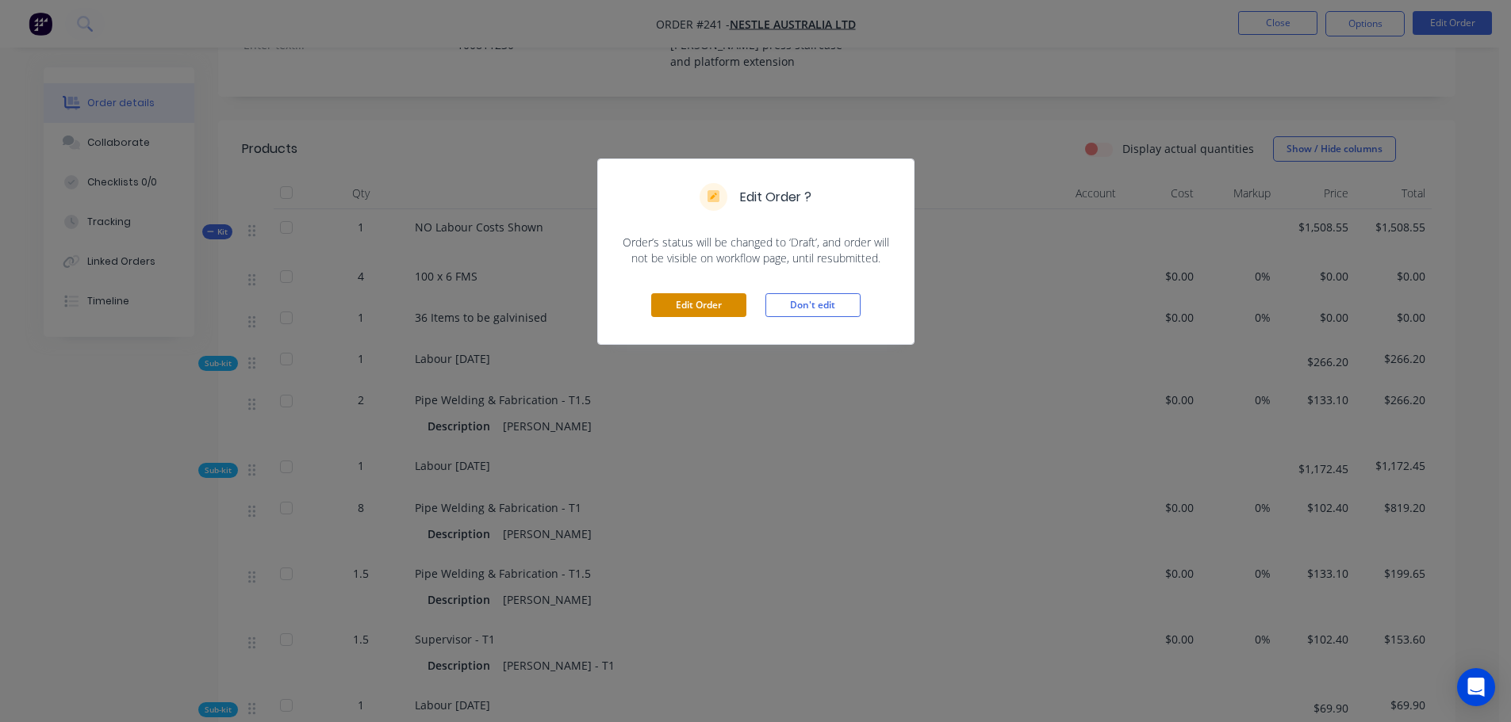
click at [691, 307] on button "Edit Order" at bounding box center [698, 305] width 95 height 24
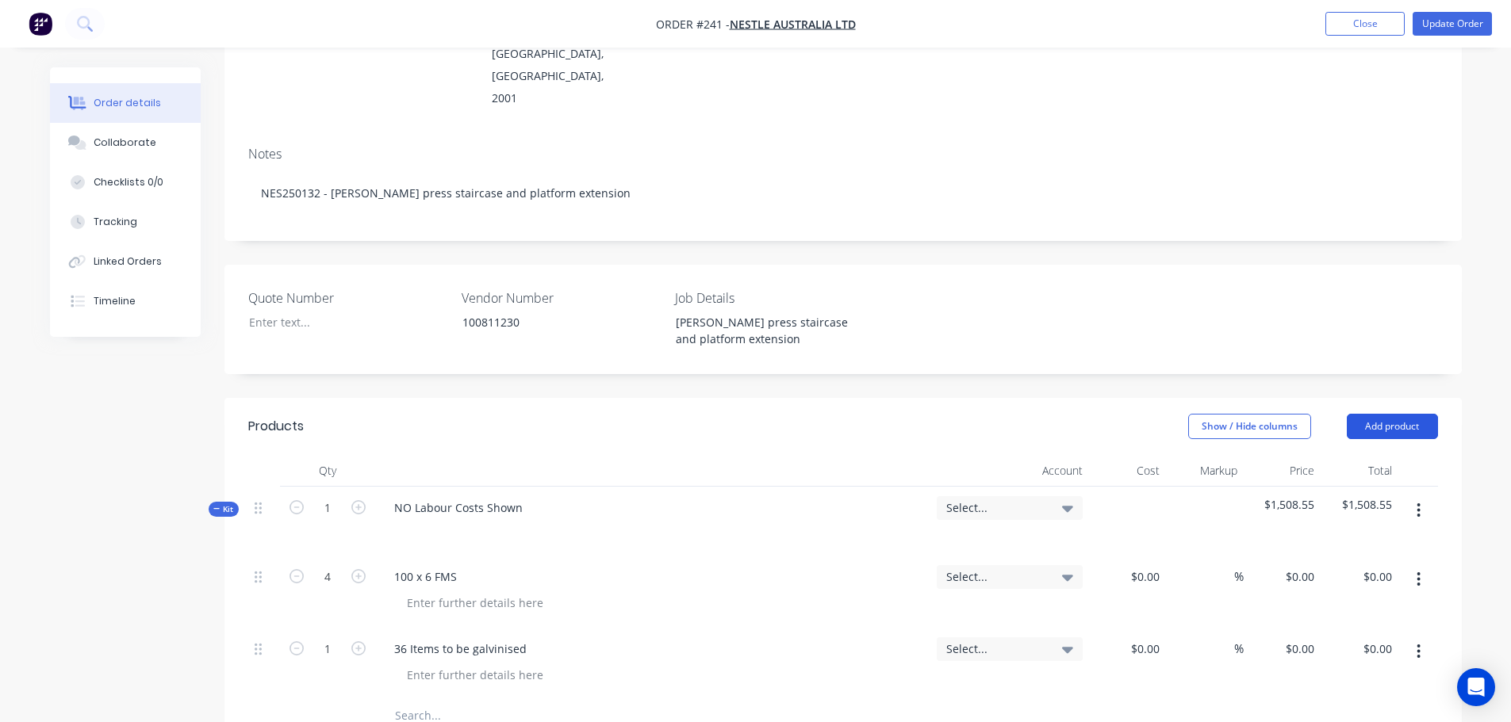
scroll to position [317, 0]
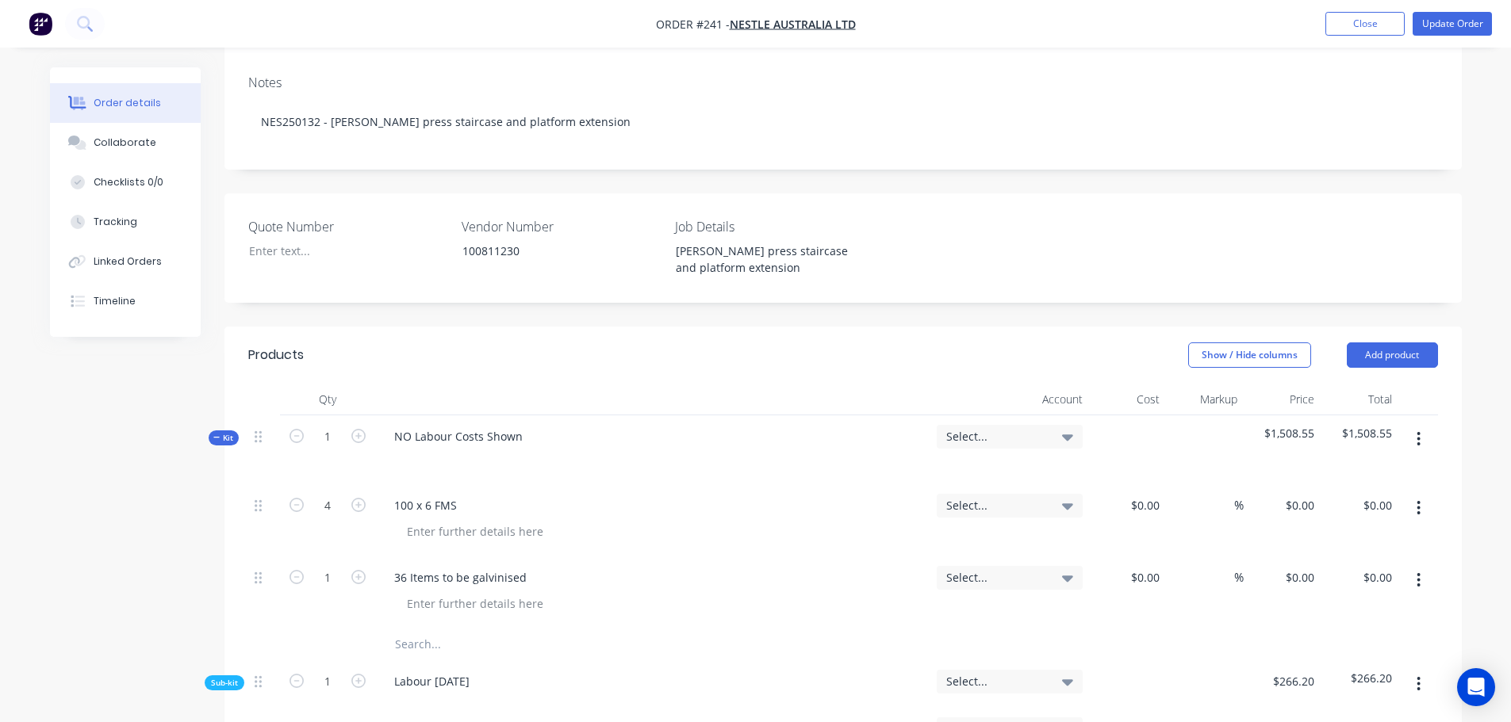
click at [1422, 425] on button "button" at bounding box center [1418, 439] width 37 height 29
click at [1380, 501] on div "Add sub kit to kit" at bounding box center [1362, 512] width 122 height 23
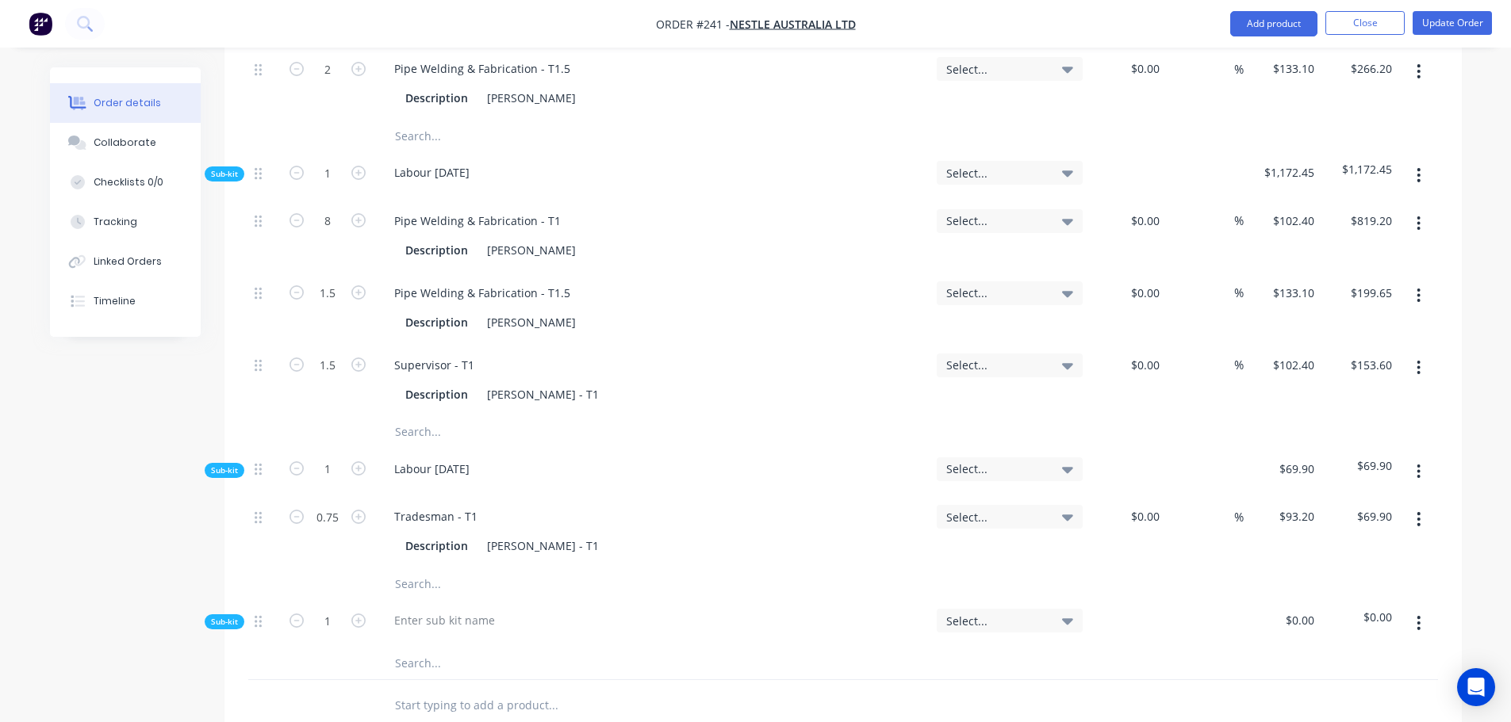
scroll to position [1189, 0]
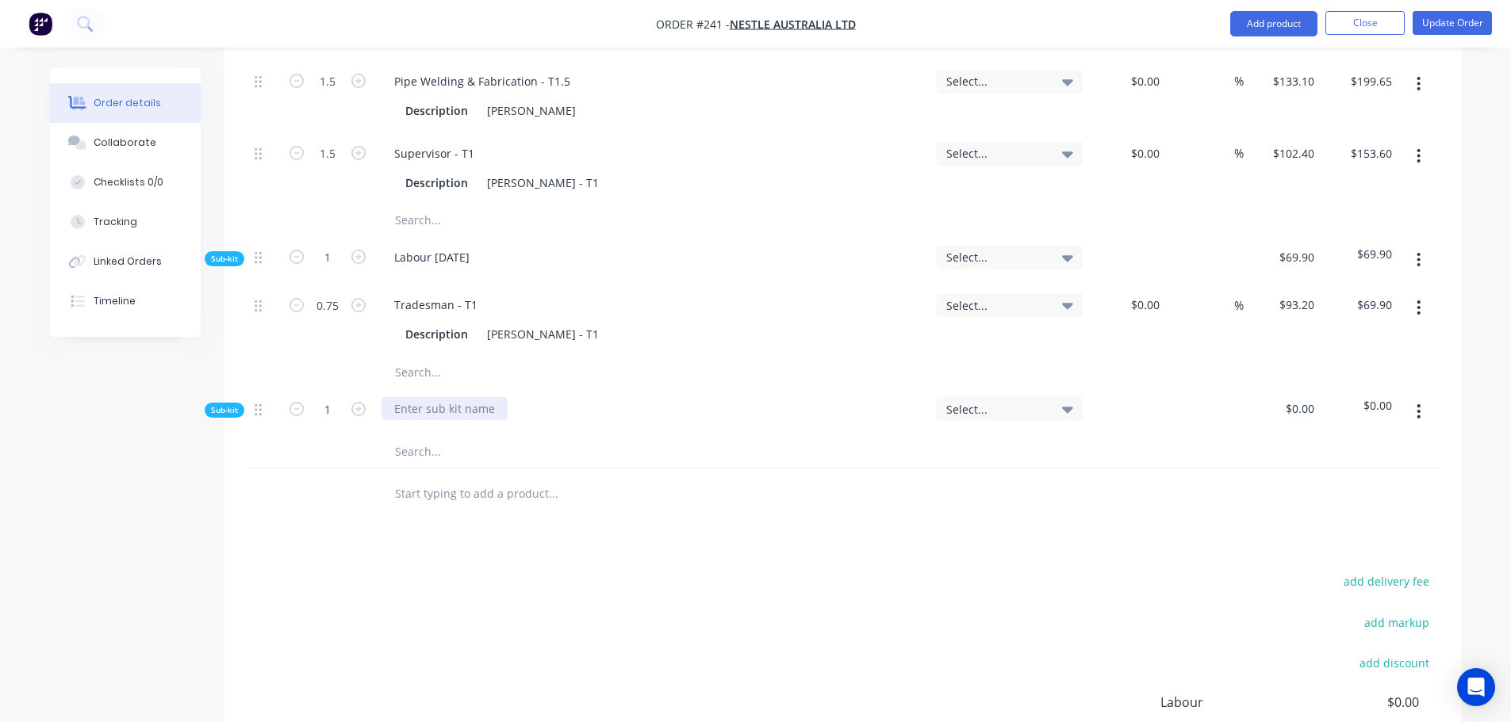
click at [436, 397] on div at bounding box center [444, 408] width 126 height 23
click at [404, 436] on input "text" at bounding box center [552, 452] width 317 height 32
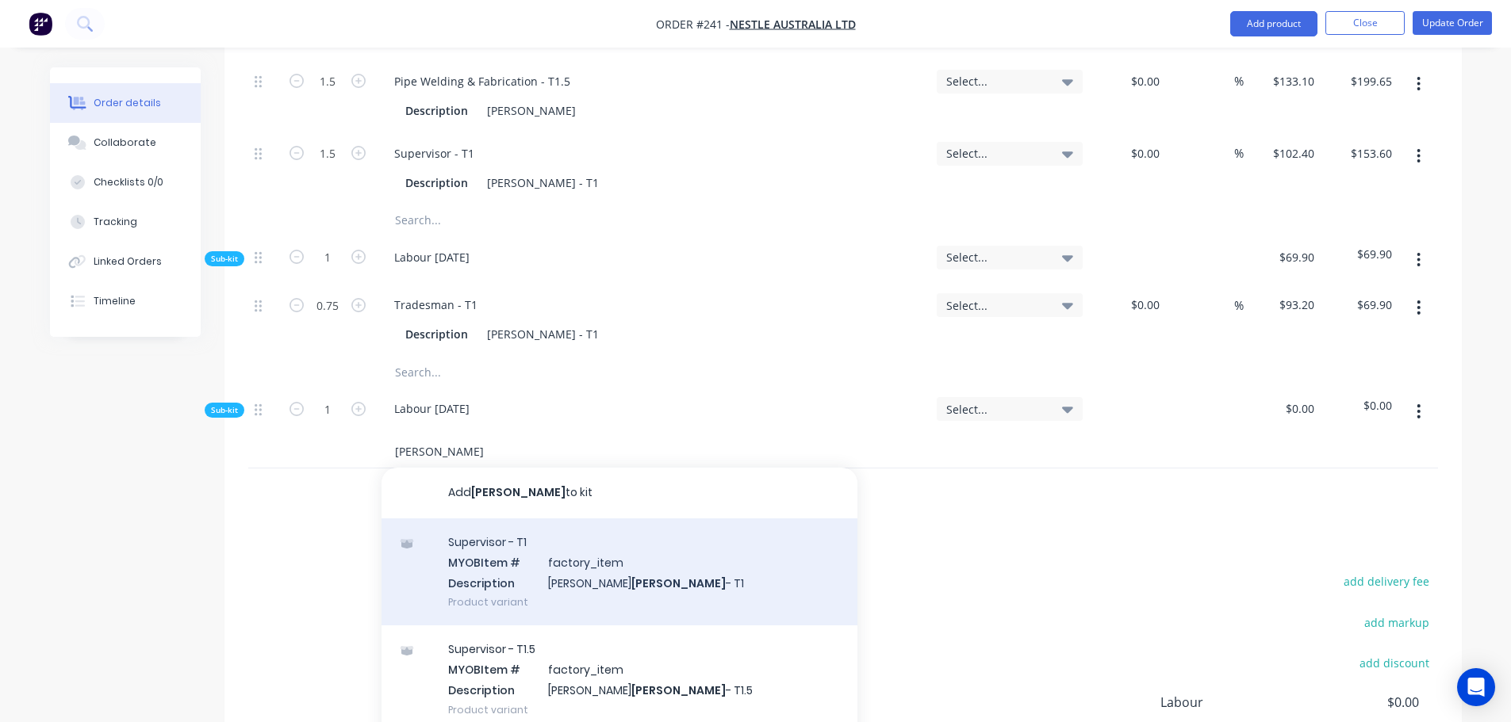
type input "brady"
click at [569, 523] on div "Supervisor - T1 MYOB Item # factory_item Description Darren Brady - T1 Product …" at bounding box center [619, 572] width 476 height 107
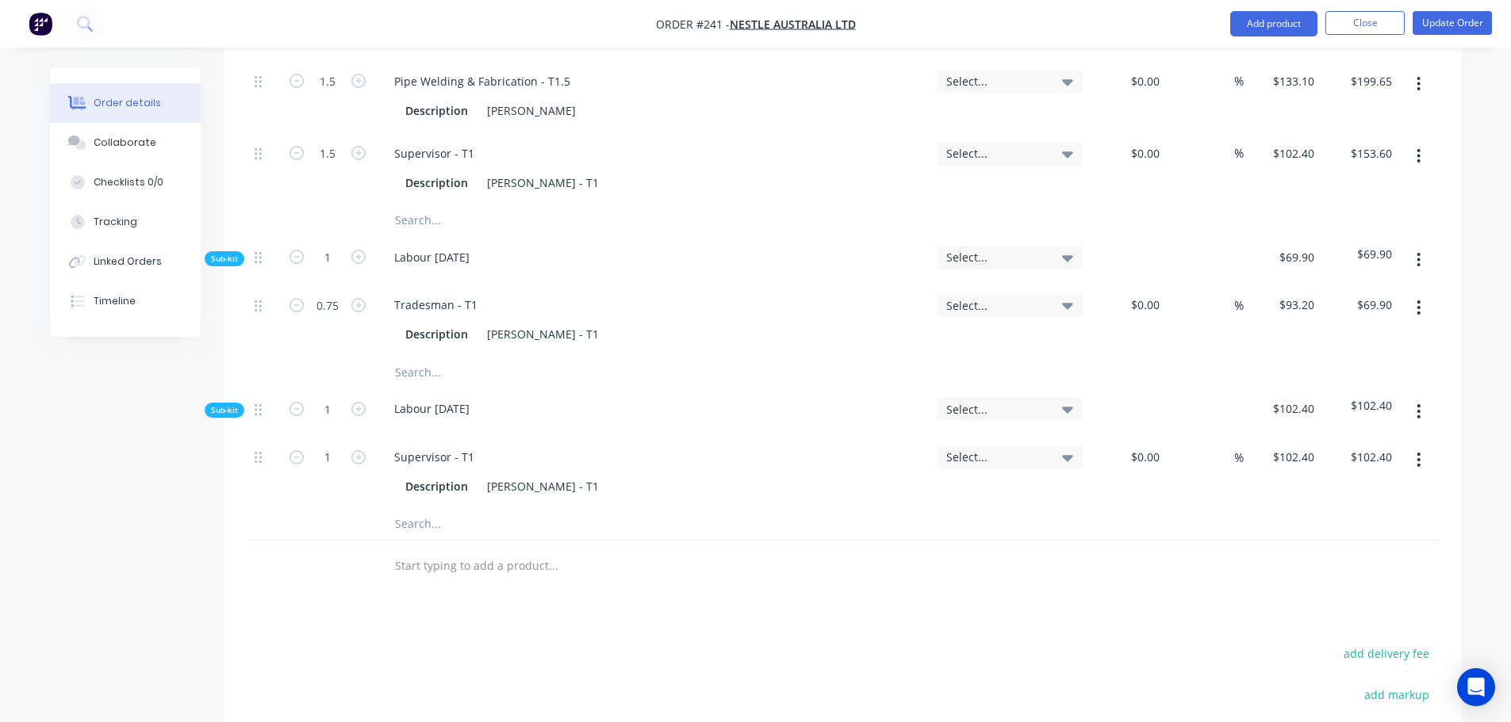
click at [367, 447] on button "button" at bounding box center [358, 455] width 21 height 17
type input "2"
type input "$204.80"
click at [367, 447] on button "button" at bounding box center [358, 455] width 21 height 17
type input "3"
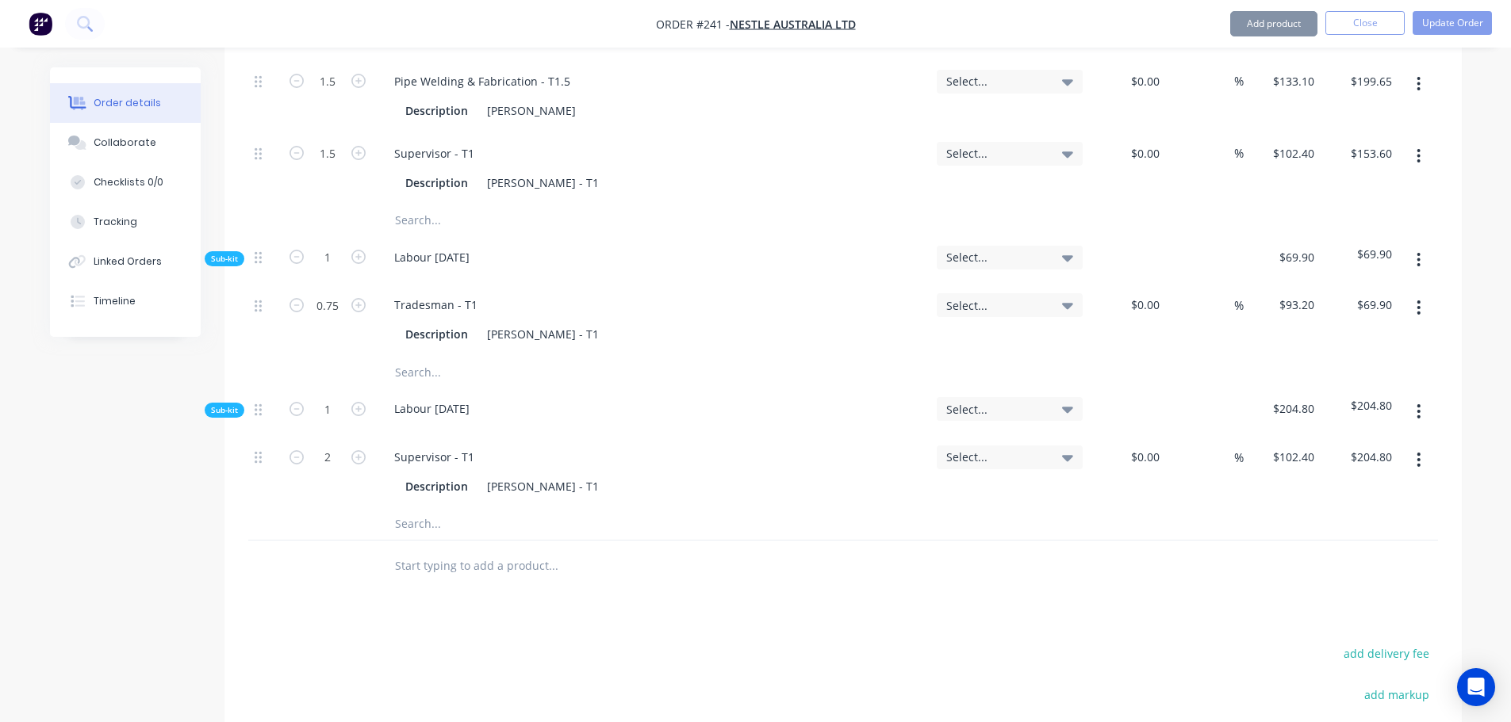
type input "$307.20"
click at [1461, 25] on button "Update Order" at bounding box center [1451, 23] width 79 height 24
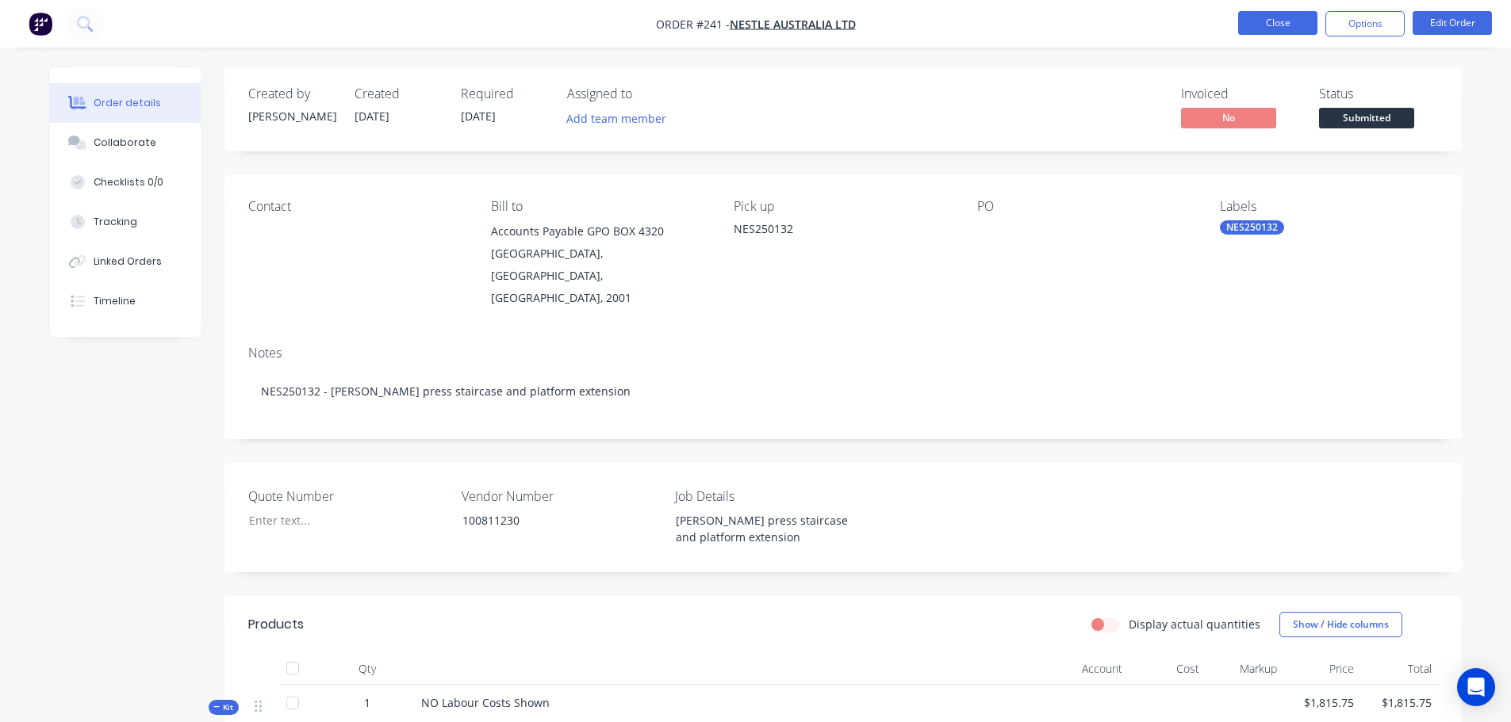
click at [1293, 29] on button "Close" at bounding box center [1277, 23] width 79 height 24
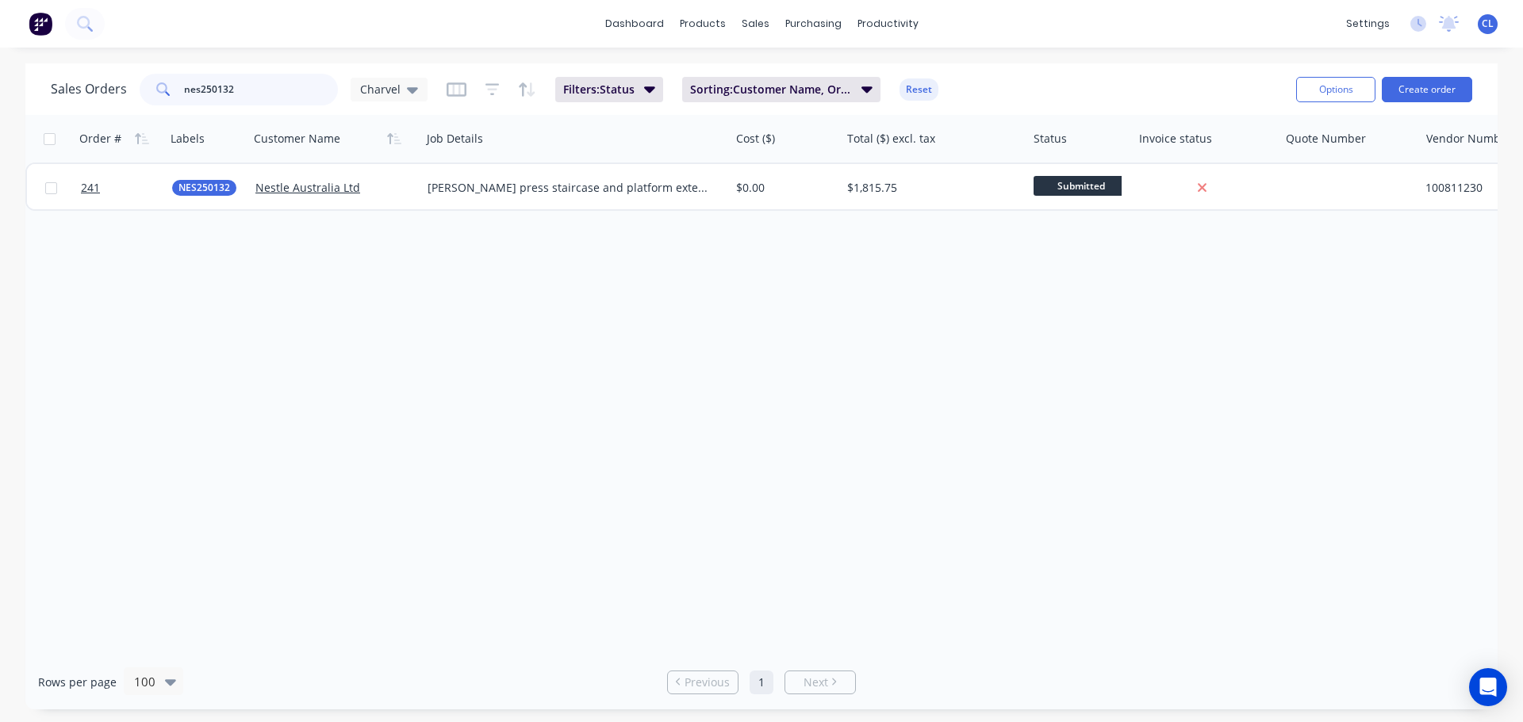
drag, startPoint x: 259, startPoint y: 97, endPoint x: 144, endPoint y: 97, distance: 115.0
click at [144, 97] on div "nes250132" at bounding box center [239, 90] width 198 height 32
type input "zws"
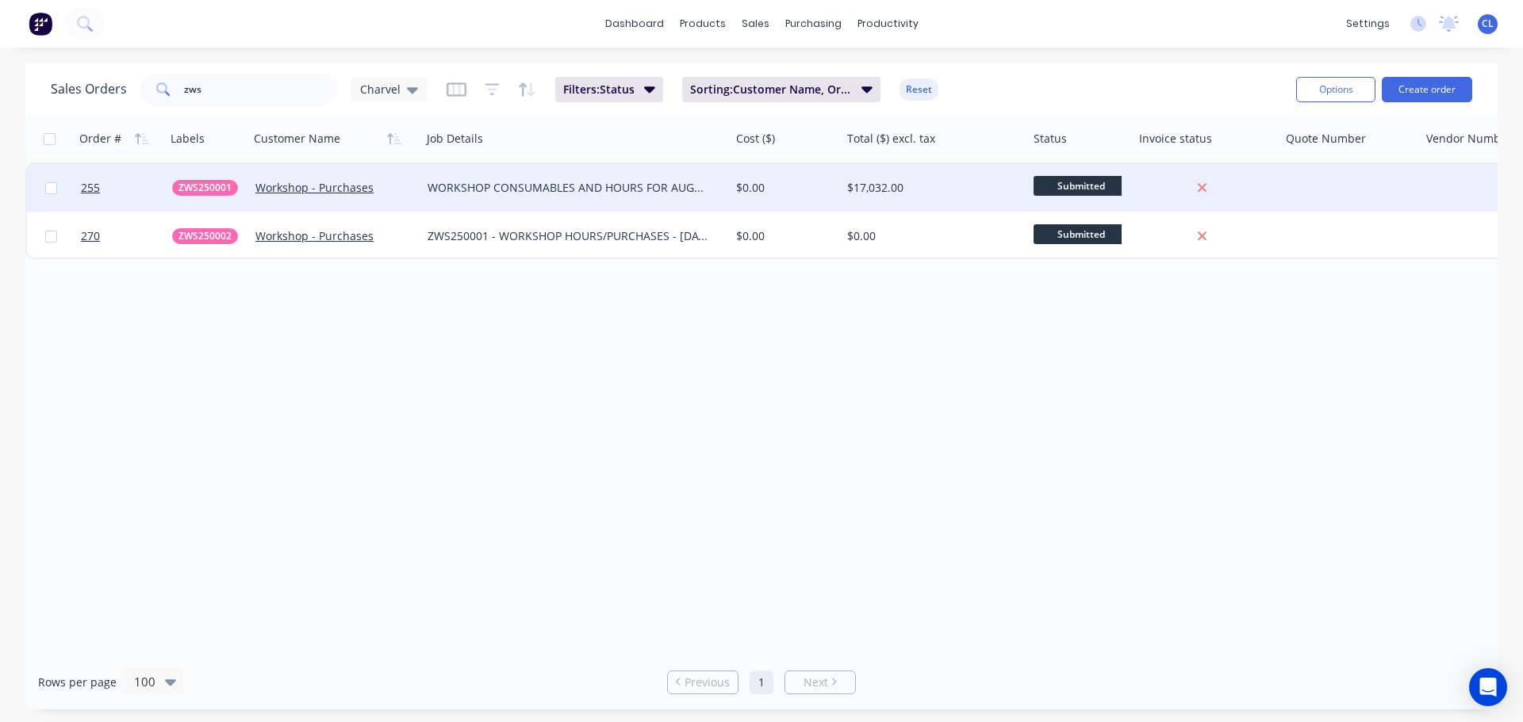
click at [79, 193] on div at bounding box center [120, 188] width 91 height 48
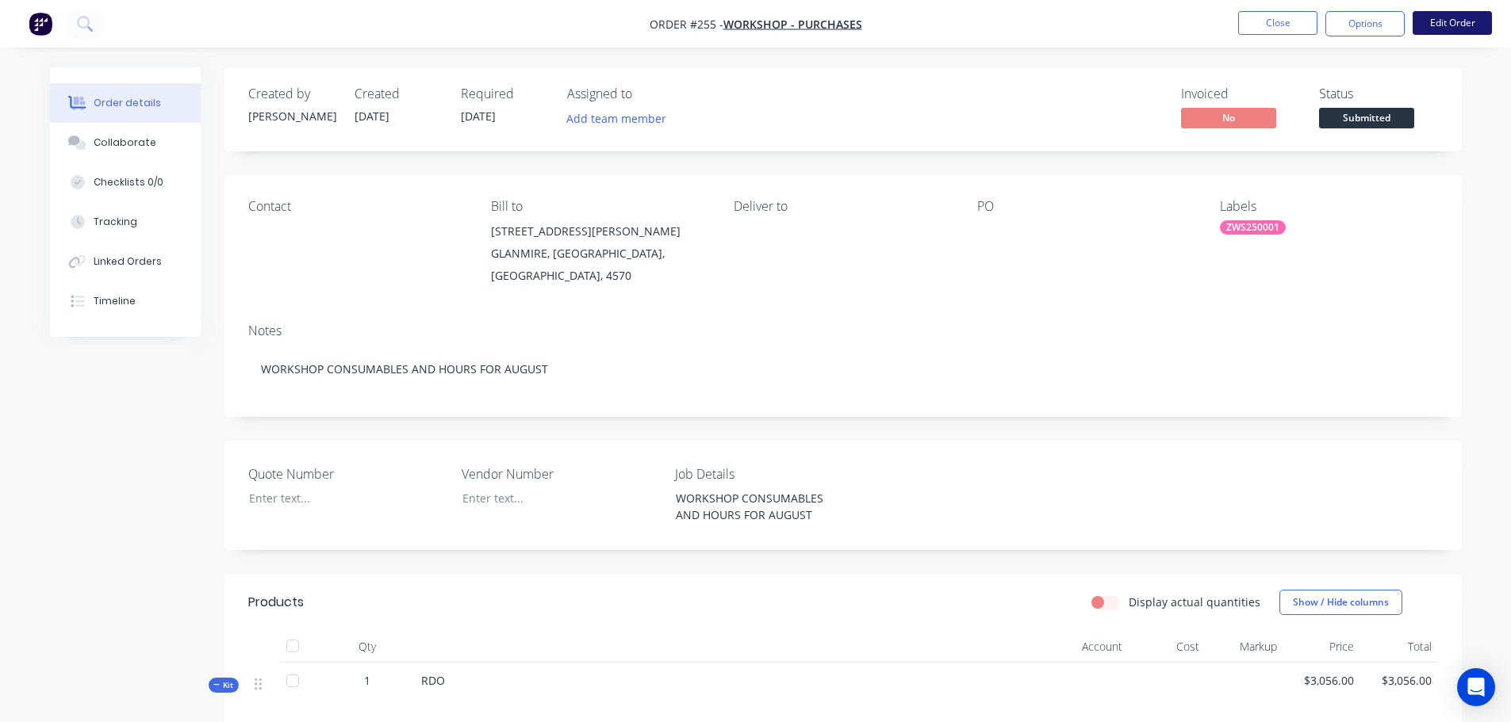
click at [1447, 18] on button "Edit Order" at bounding box center [1451, 23] width 79 height 24
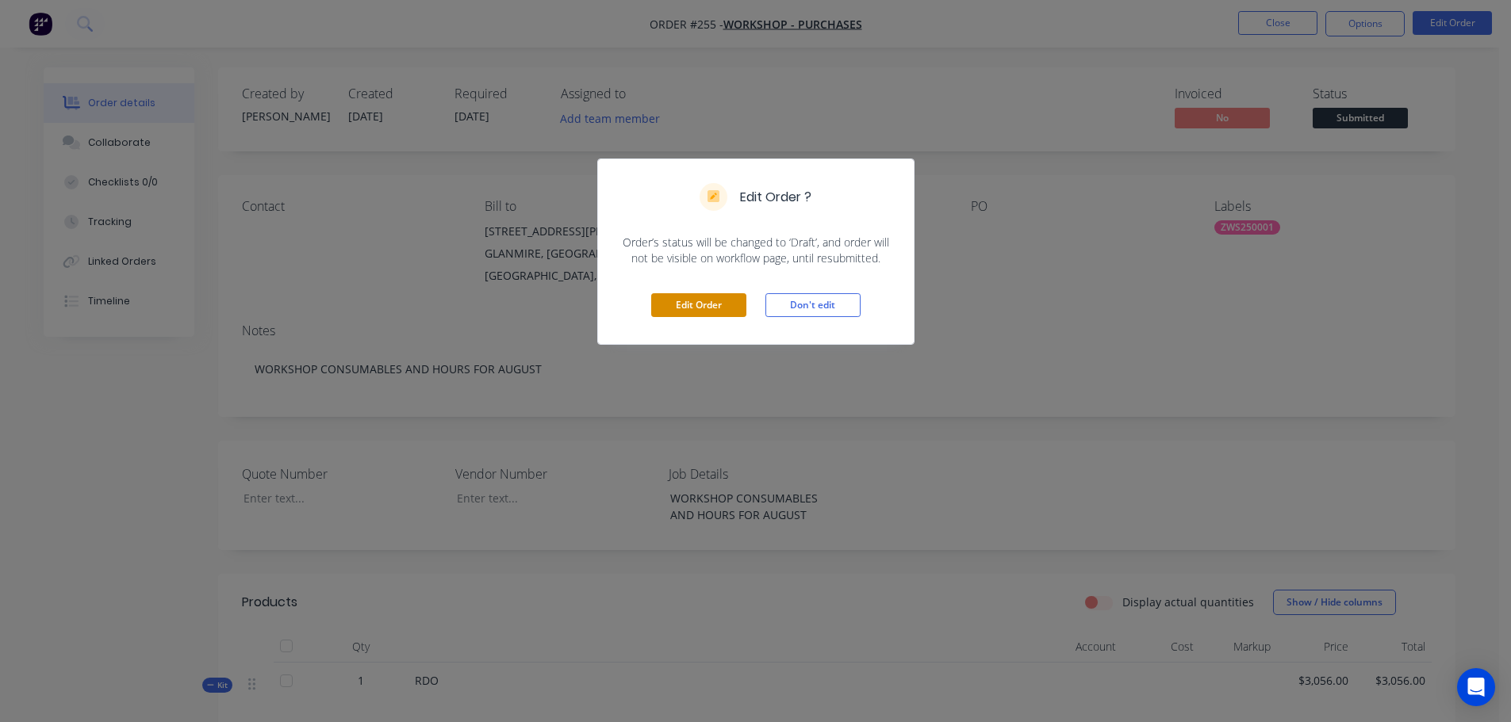
click at [719, 301] on button "Edit Order" at bounding box center [698, 305] width 95 height 24
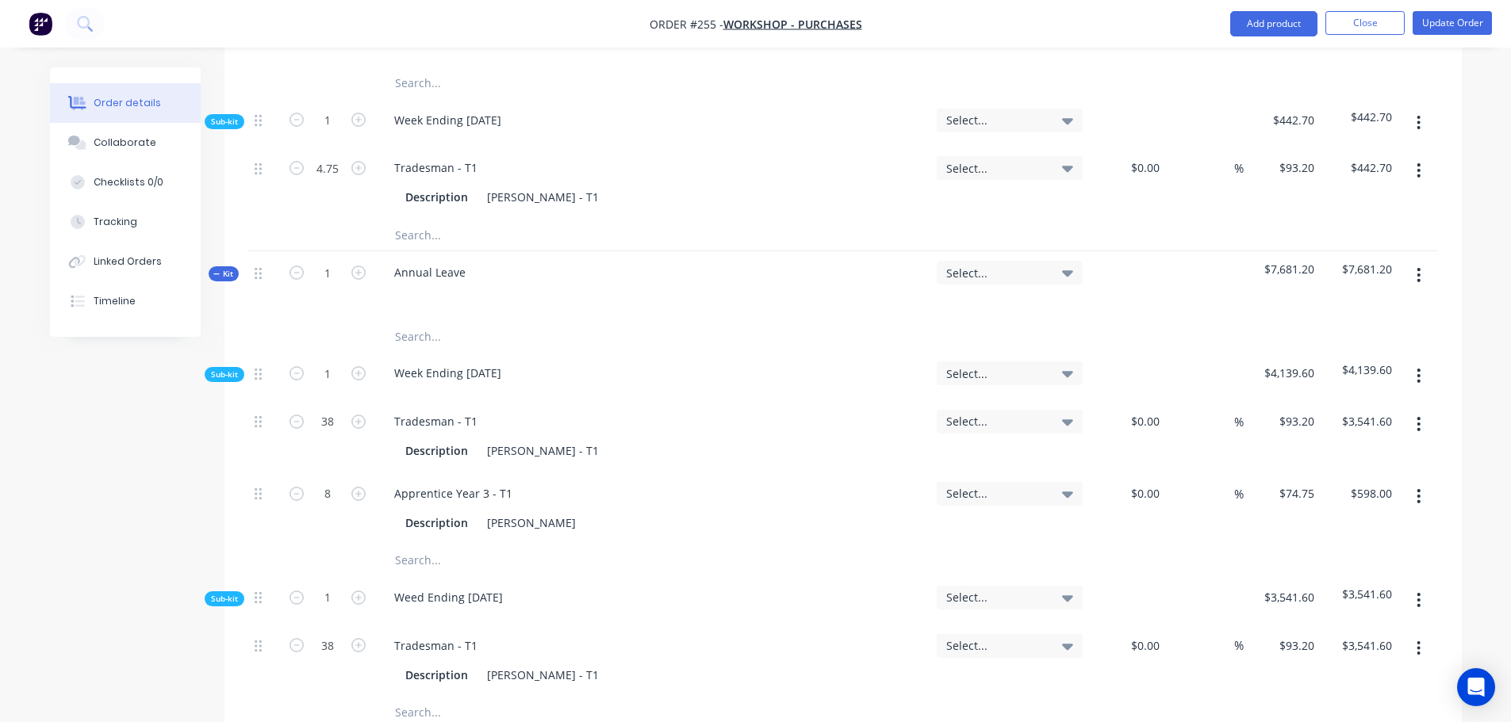
scroll to position [1586, 0]
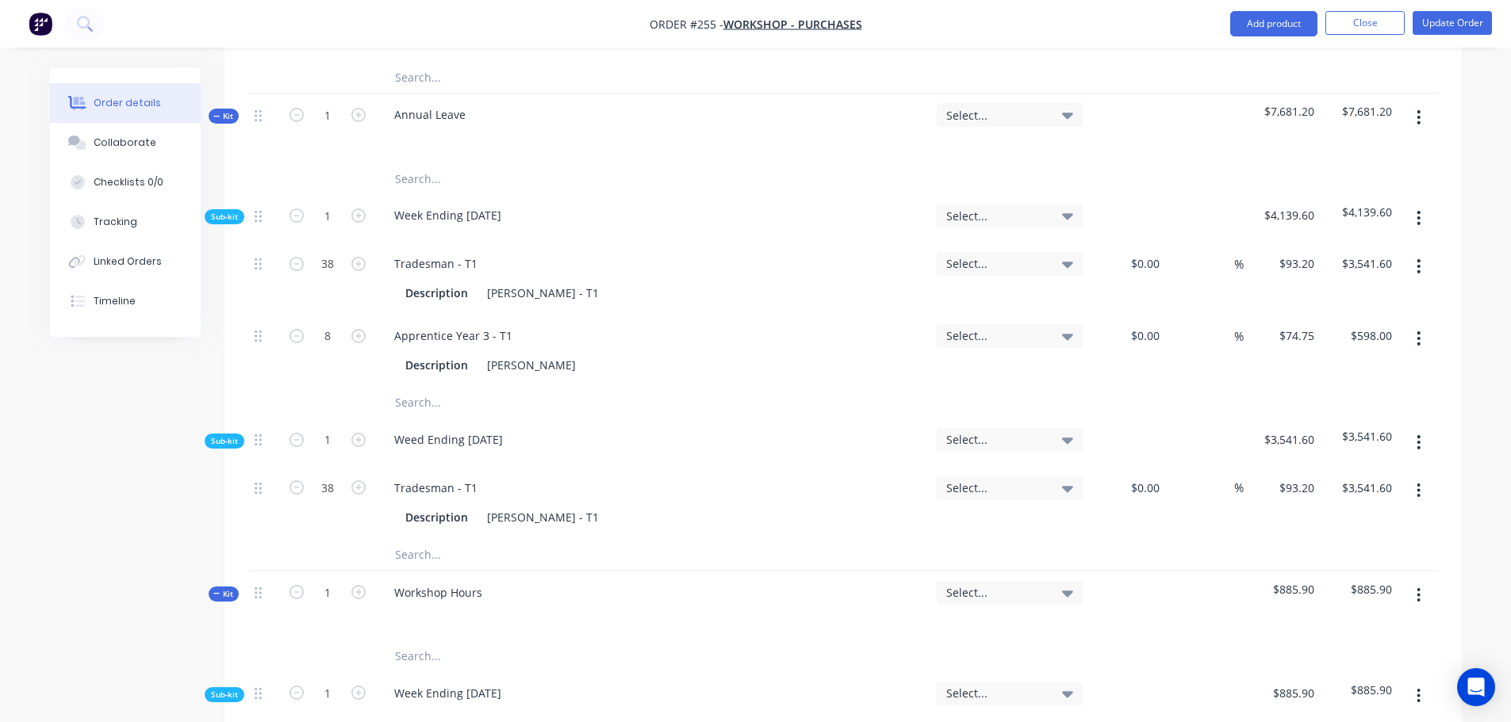
click at [413, 539] on input "text" at bounding box center [552, 555] width 317 height 32
type input "s"
click at [1381, 24] on button "Close" at bounding box center [1364, 23] width 79 height 24
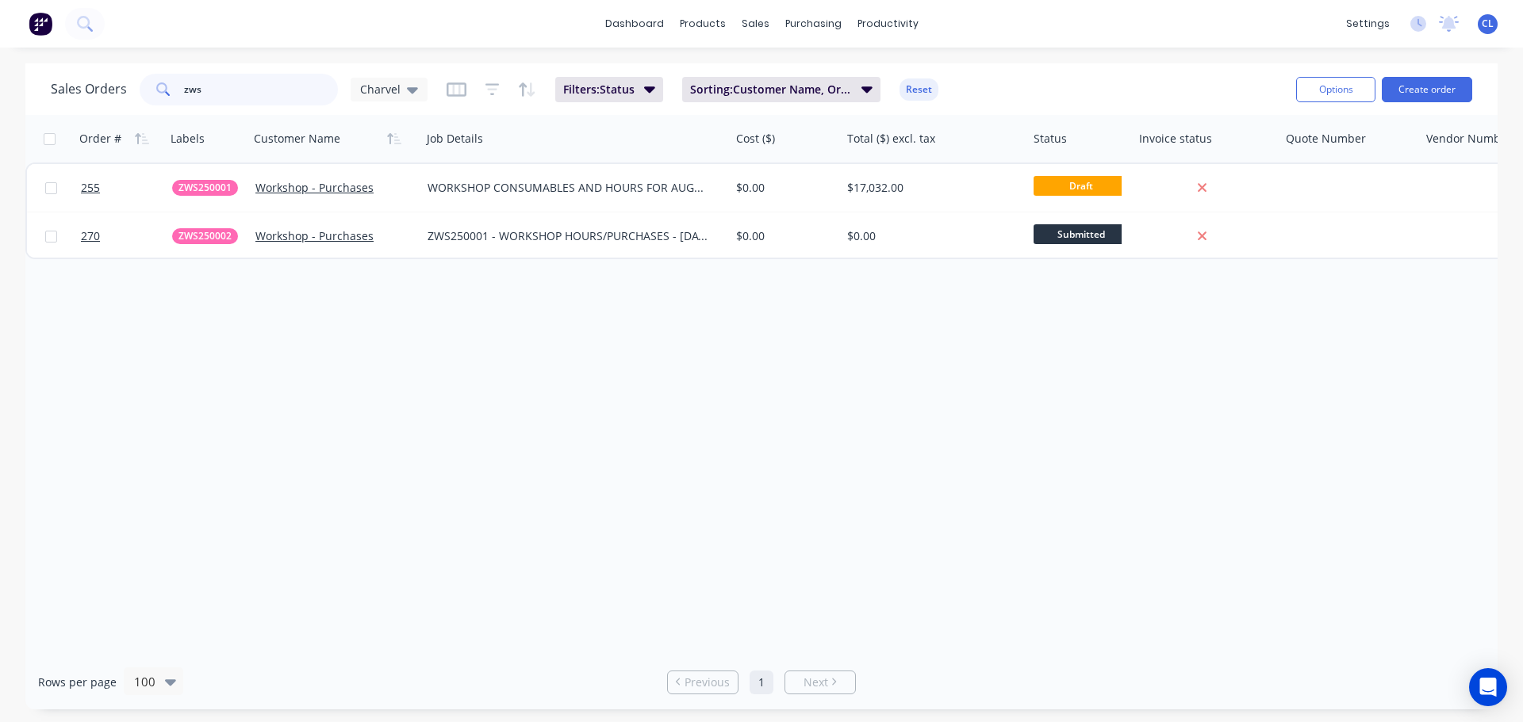
drag, startPoint x: 213, startPoint y: 89, endPoint x: 174, endPoint y: 89, distance: 38.1
click at [174, 89] on div "zws" at bounding box center [239, 90] width 198 height 32
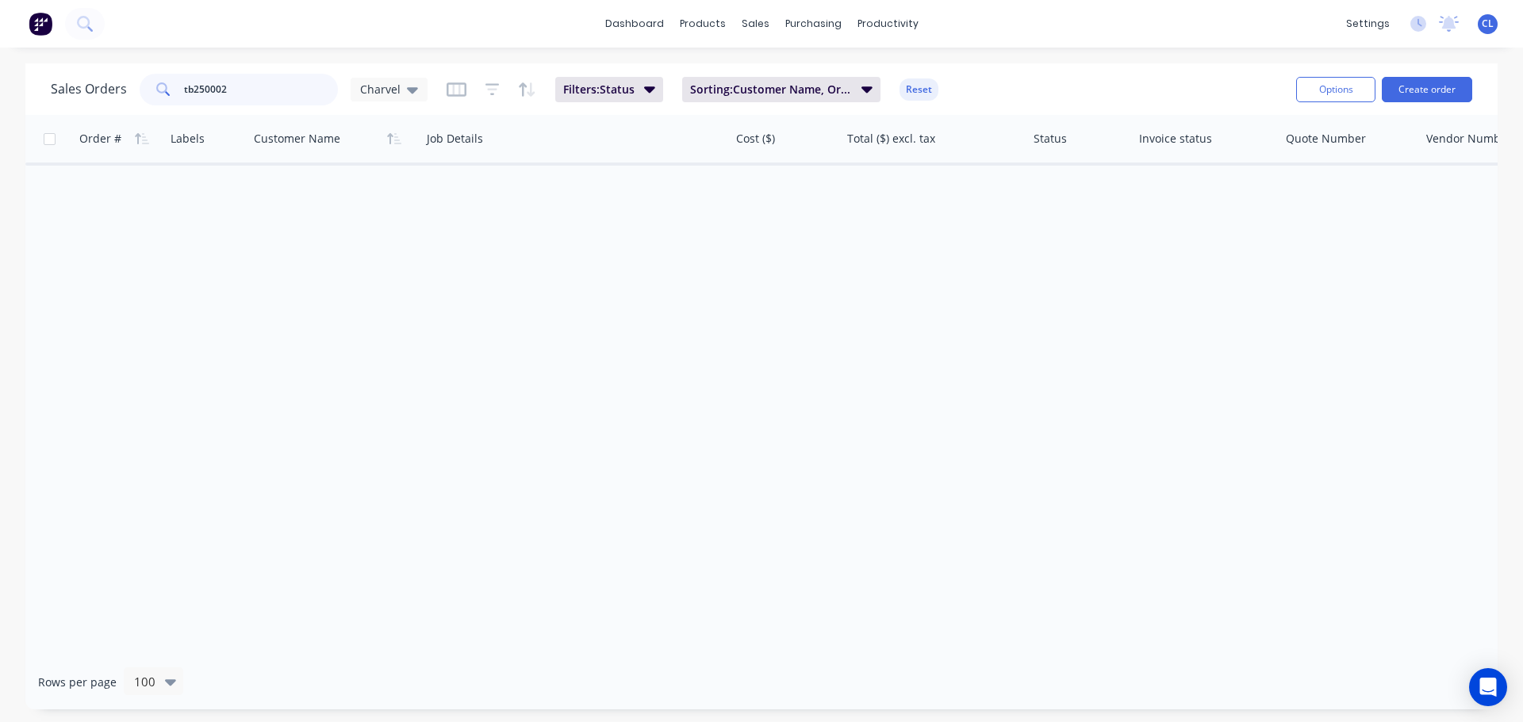
type input "tb250002"
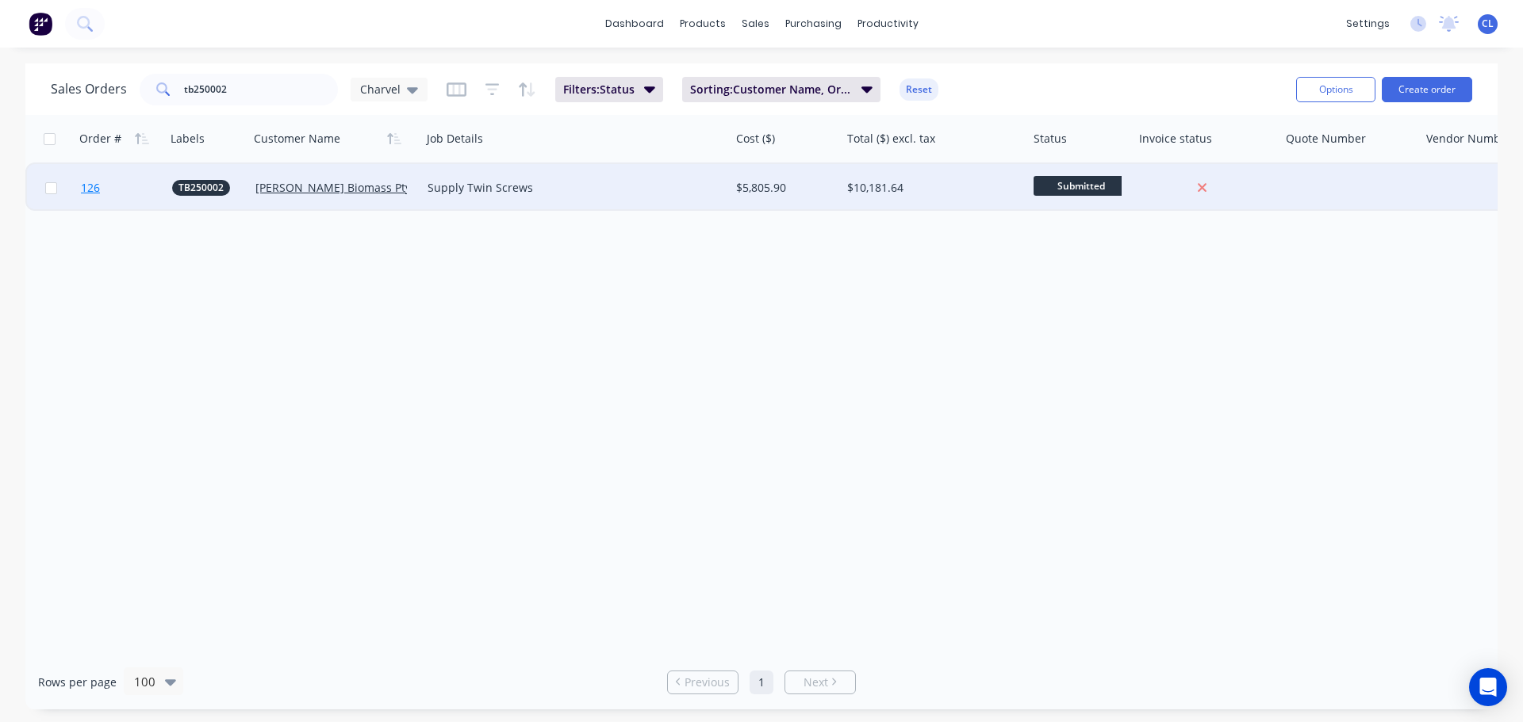
click at [96, 189] on span "126" at bounding box center [90, 188] width 19 height 16
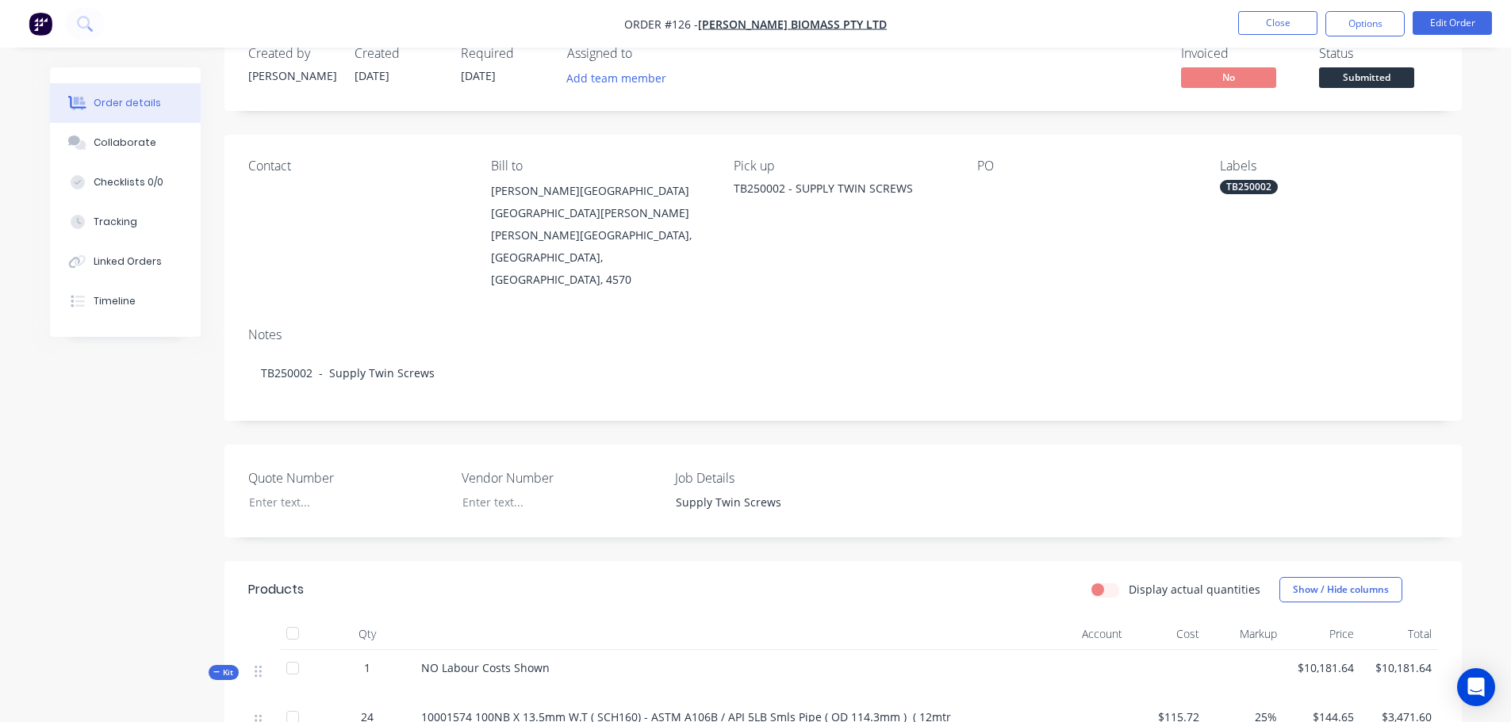
scroll to position [79, 0]
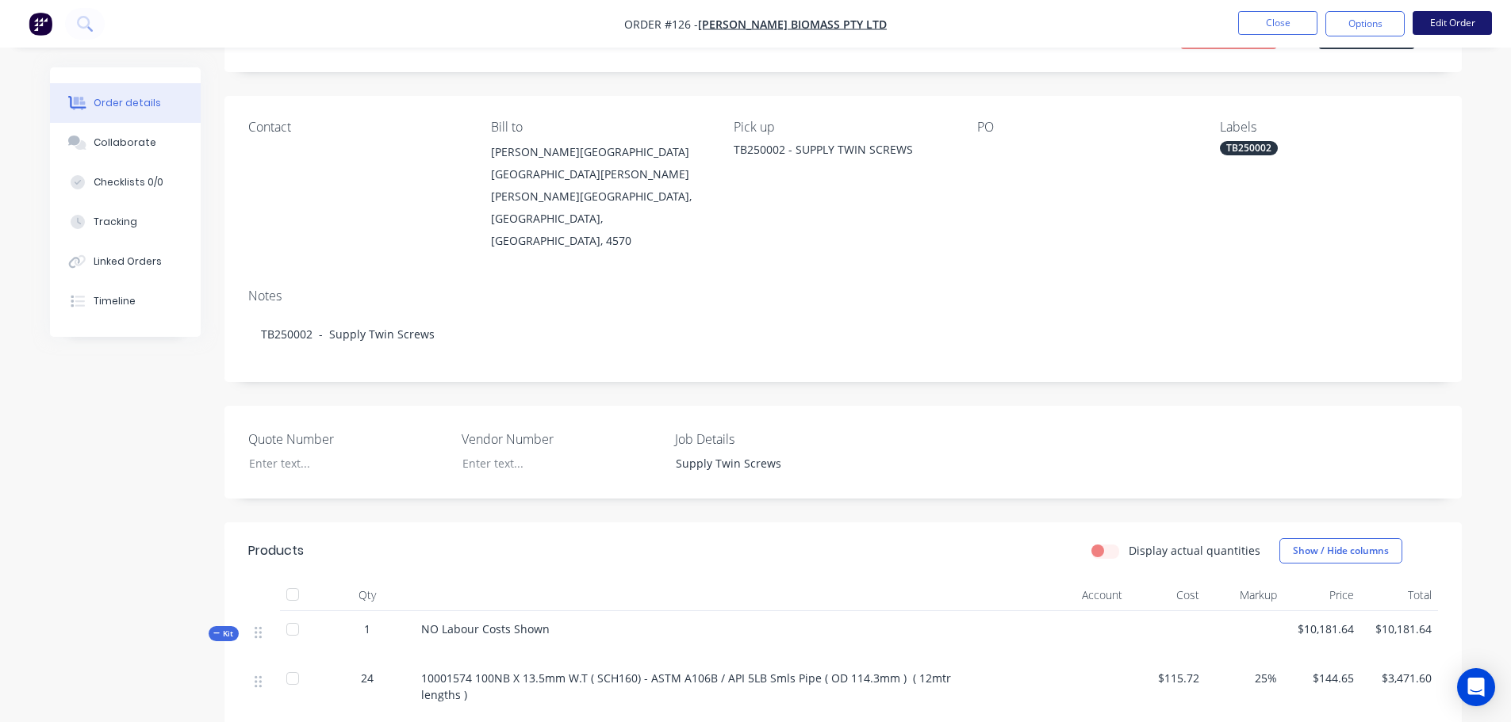
click at [1427, 26] on button "Edit Order" at bounding box center [1451, 23] width 79 height 24
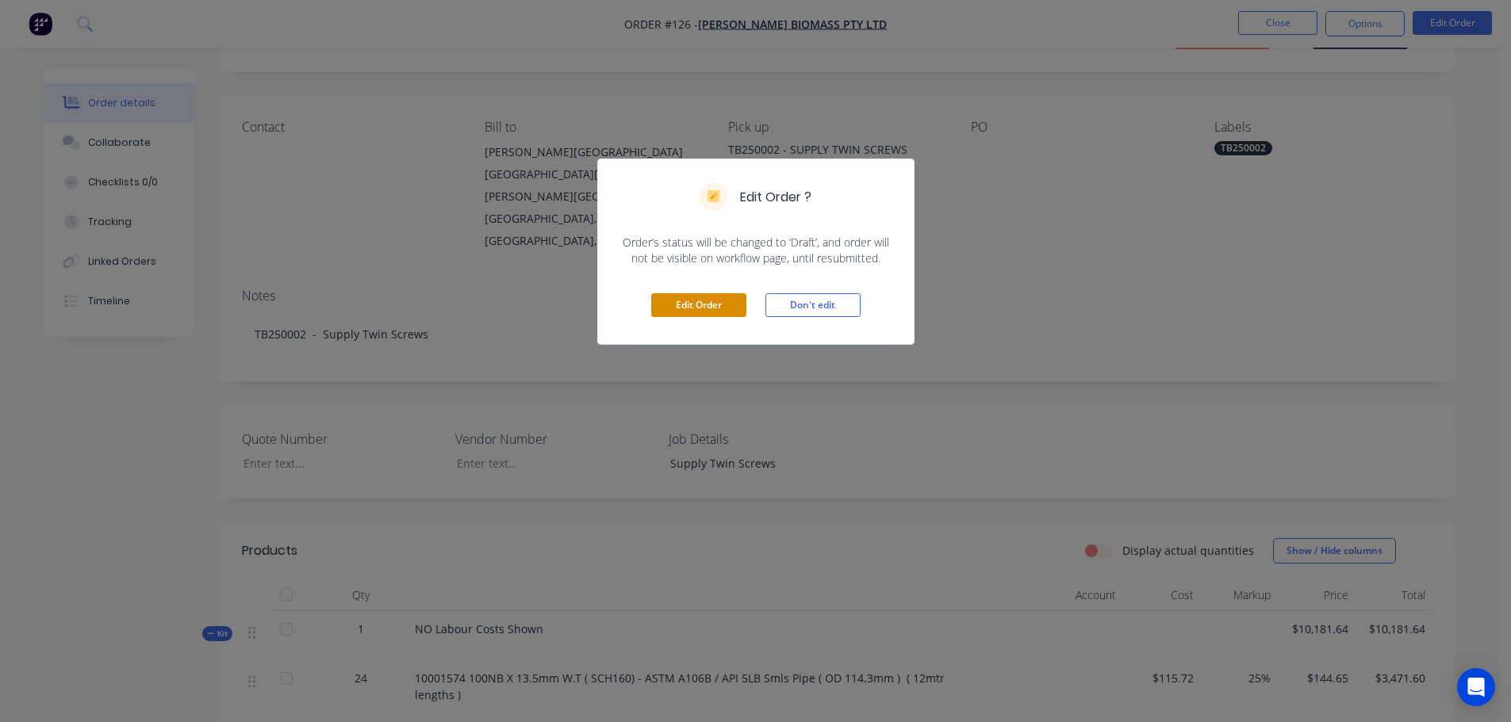
click at [653, 303] on div "Edit Order Don't edit" at bounding box center [756, 305] width 316 height 78
click at [695, 304] on button "Edit Order" at bounding box center [698, 305] width 95 height 24
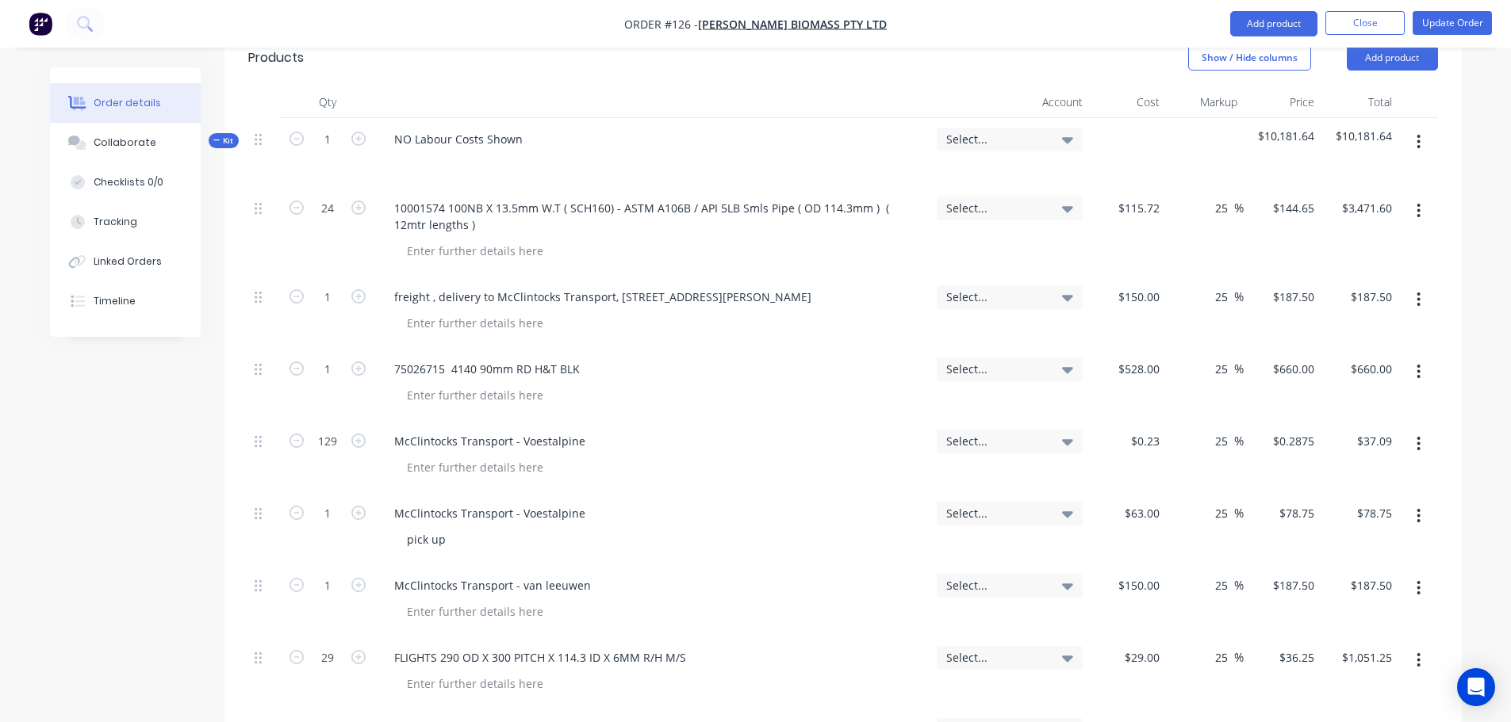
scroll to position [396, 0]
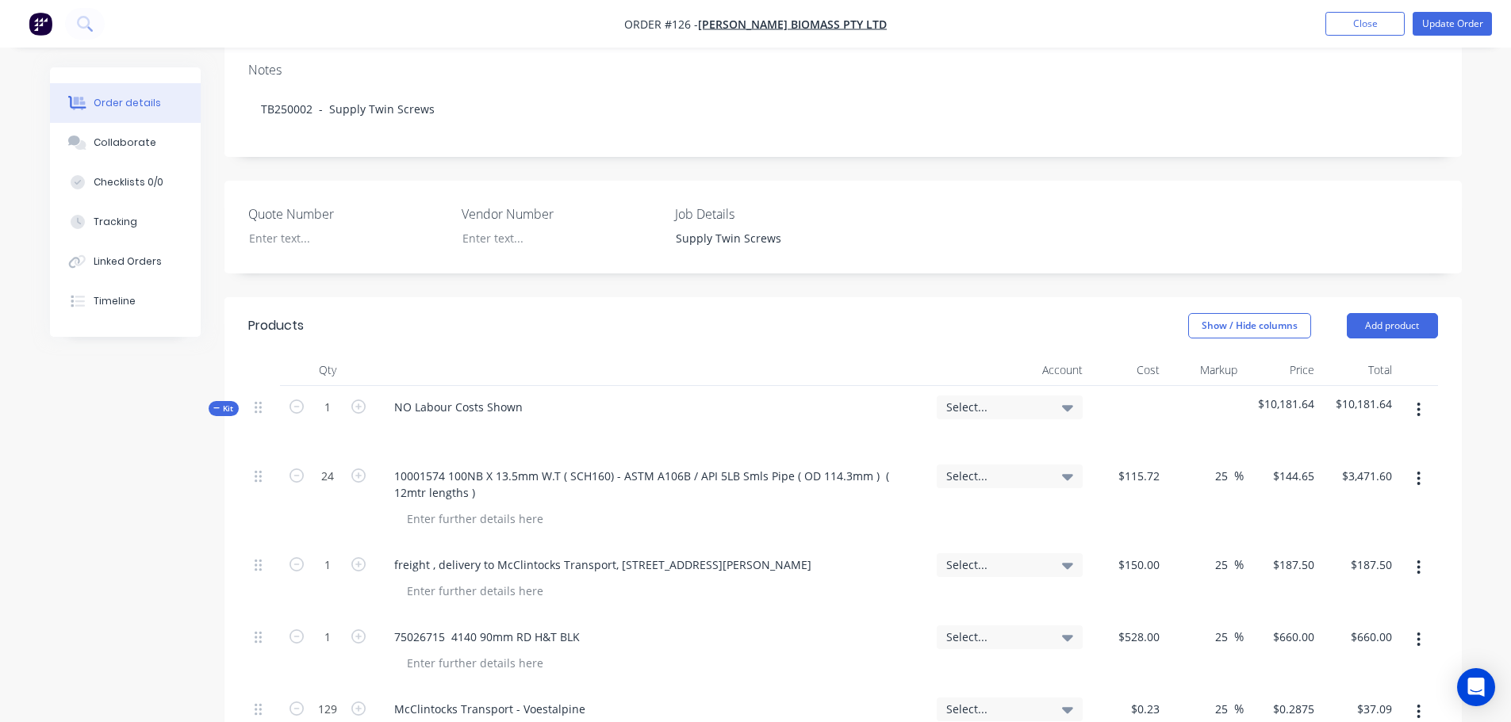
click at [1420, 401] on icon "button" at bounding box center [1418, 409] width 4 height 17
click at [1361, 472] on div "Add sub kit to kit" at bounding box center [1362, 483] width 122 height 23
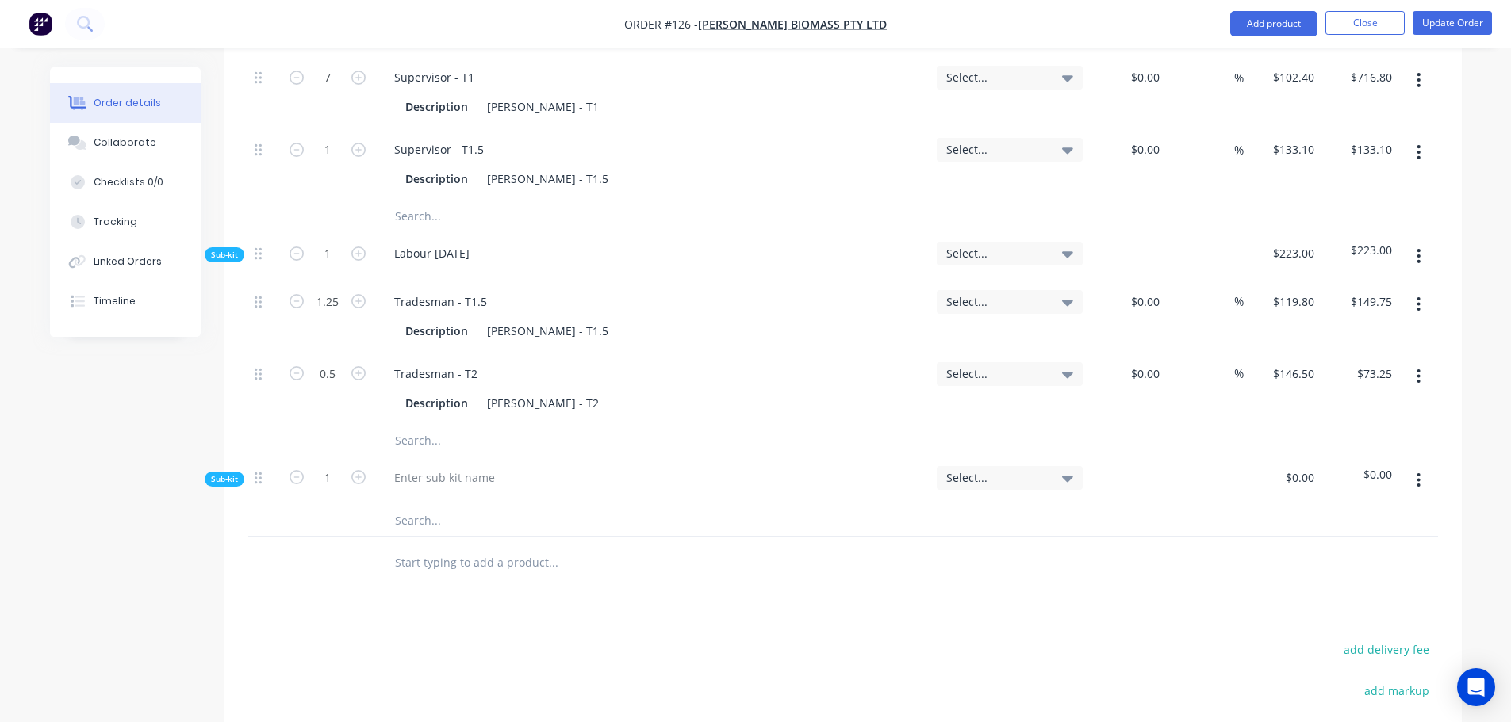
scroll to position [2458, 0]
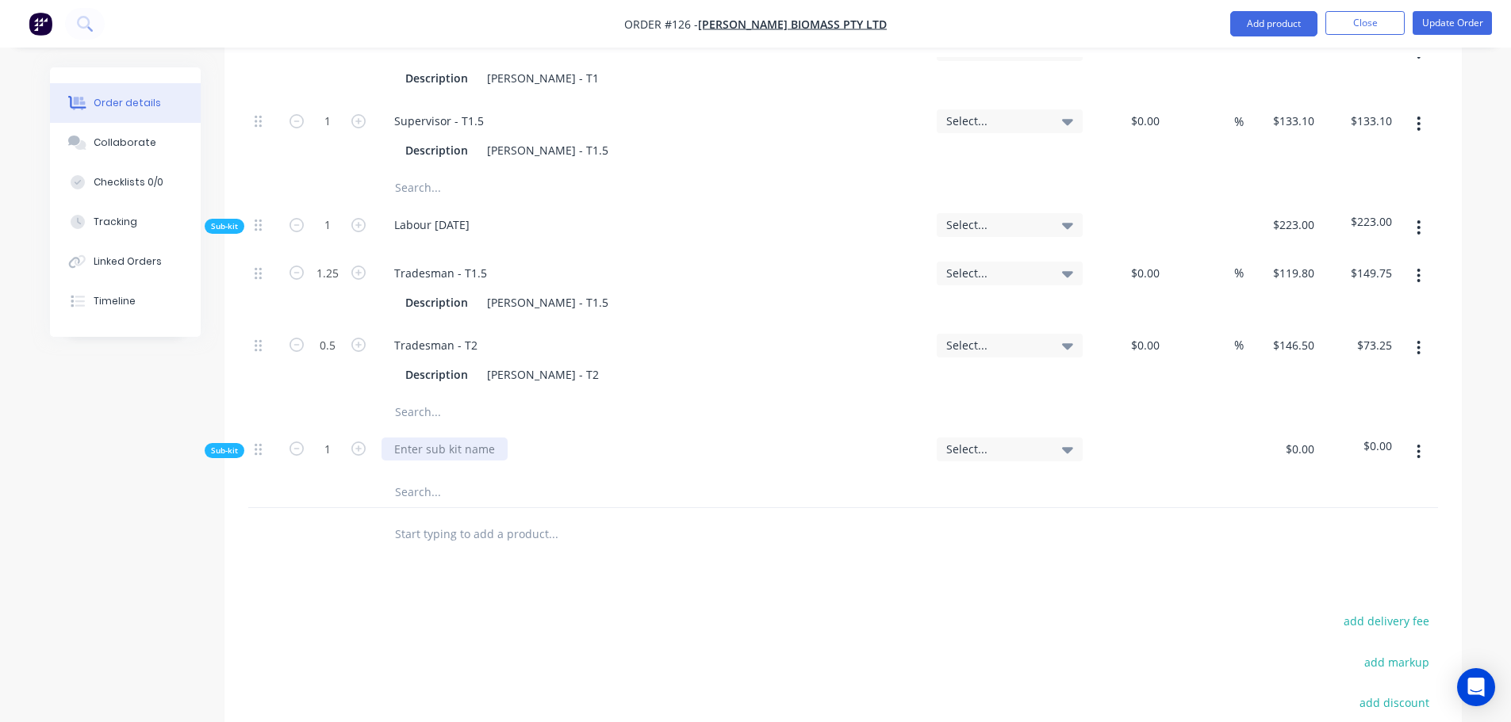
click at [437, 438] on div at bounding box center [444, 449] width 126 height 23
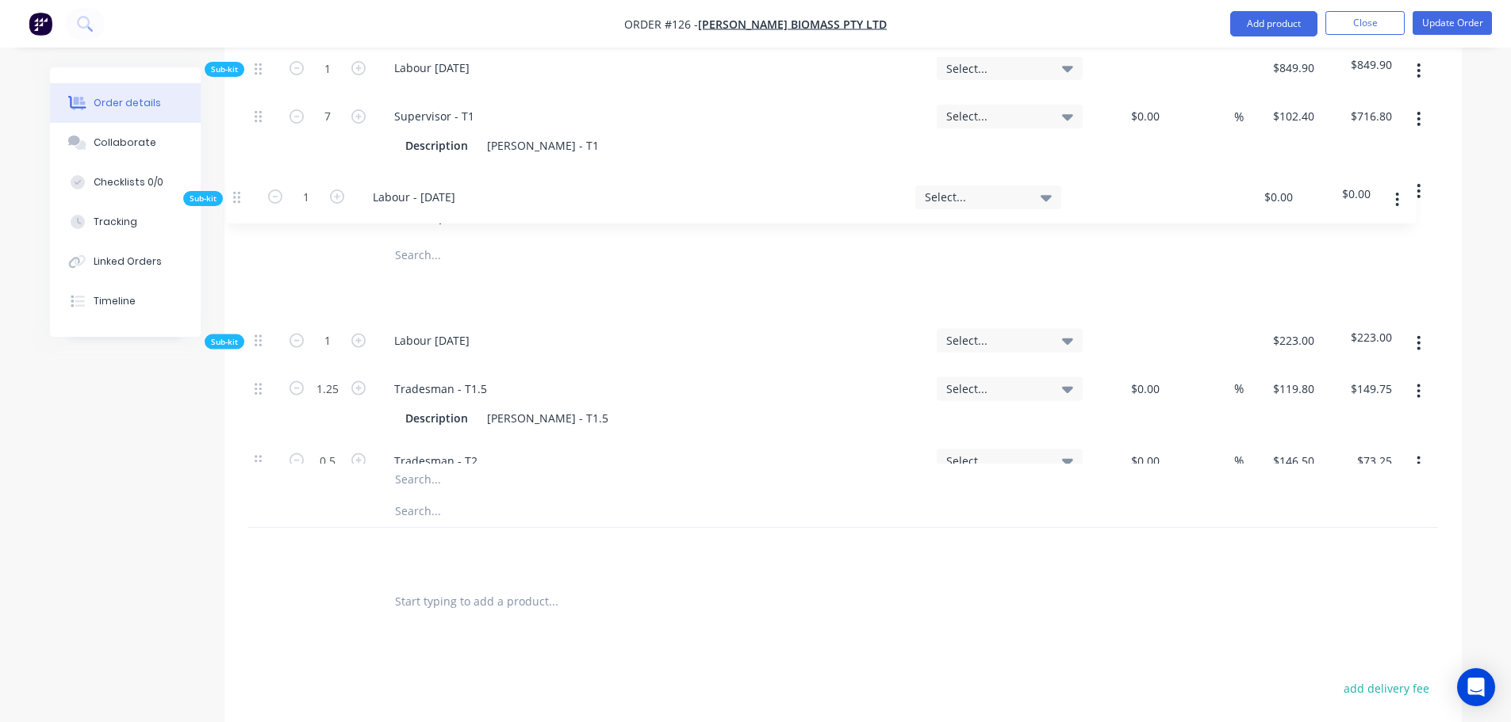
drag, startPoint x: 255, startPoint y: 342, endPoint x: 234, endPoint y: 192, distance: 151.4
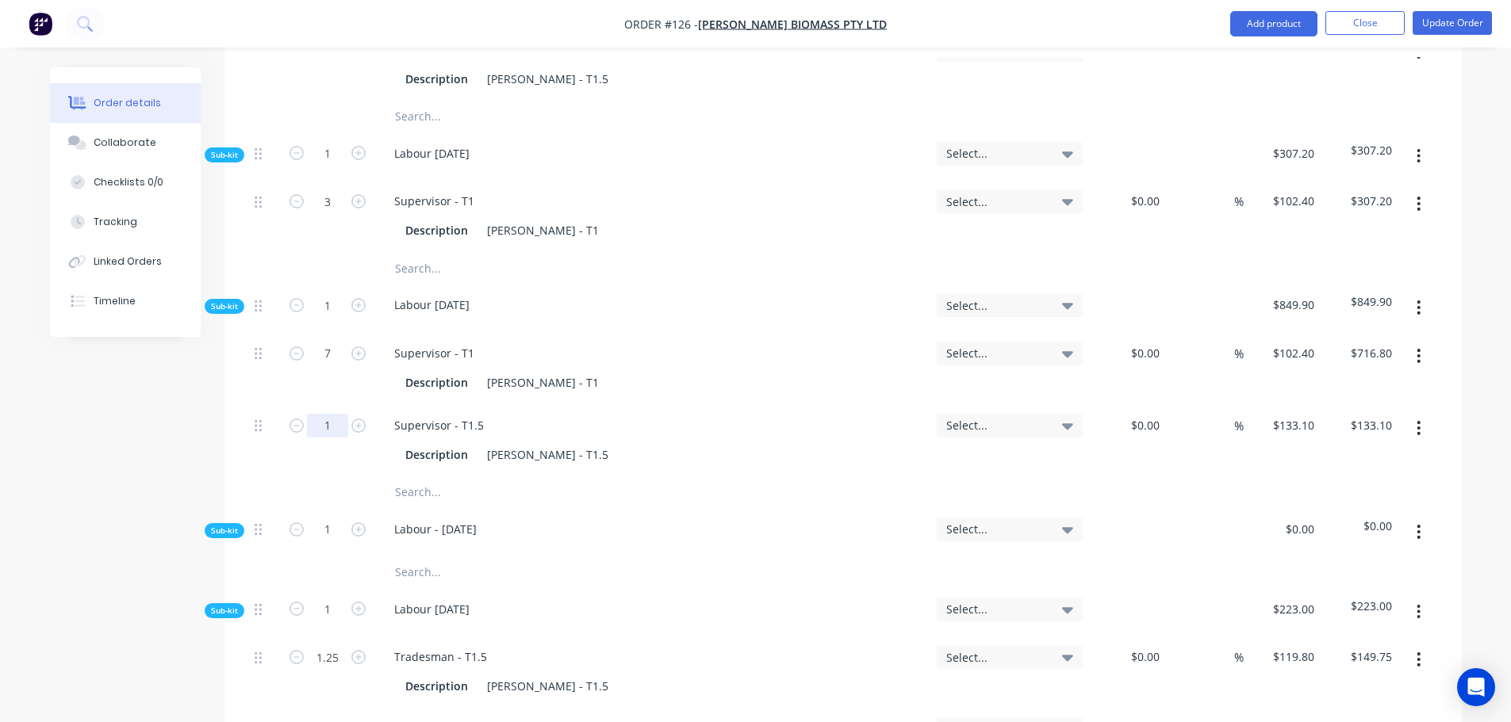
scroll to position [2153, 0]
click at [413, 557] on input "text" at bounding box center [552, 573] width 317 height 32
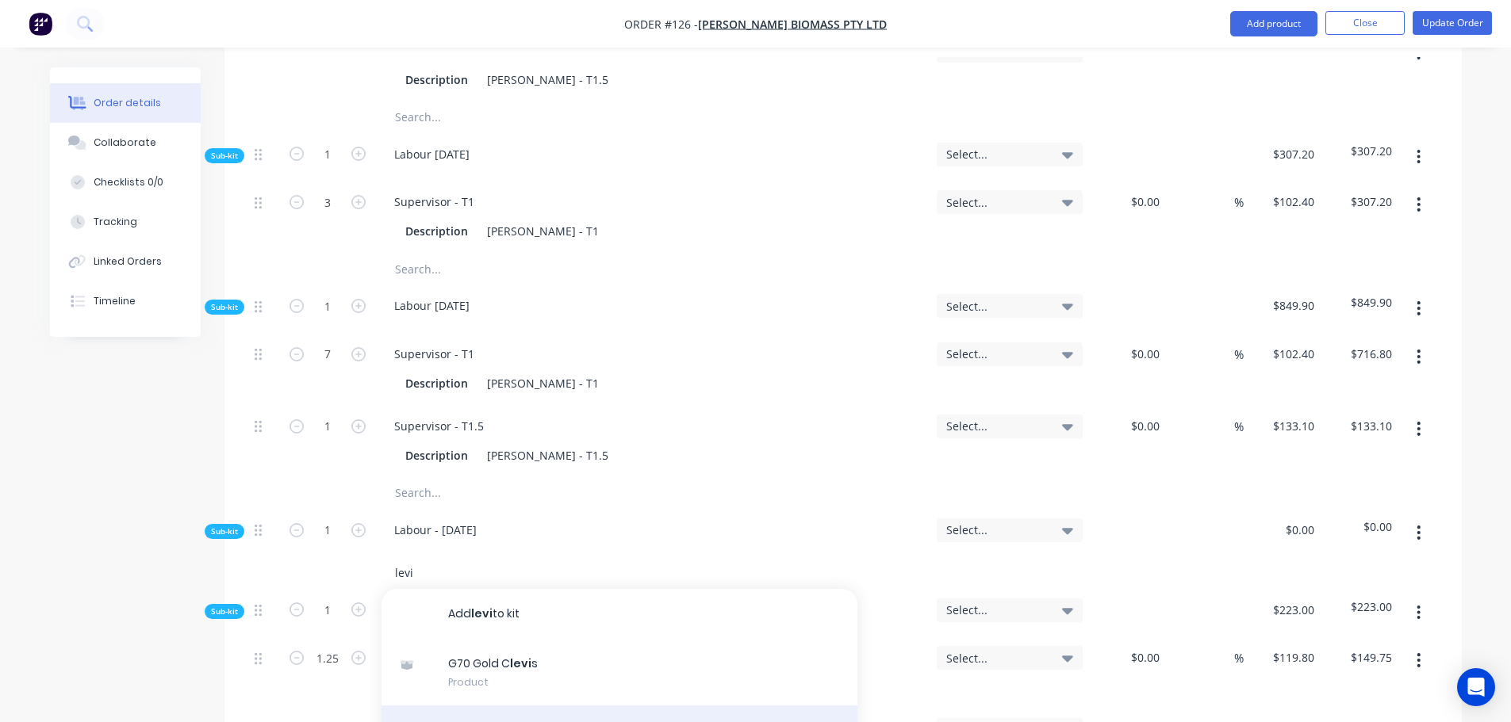
scroll to position [79, 0]
type input "levi"
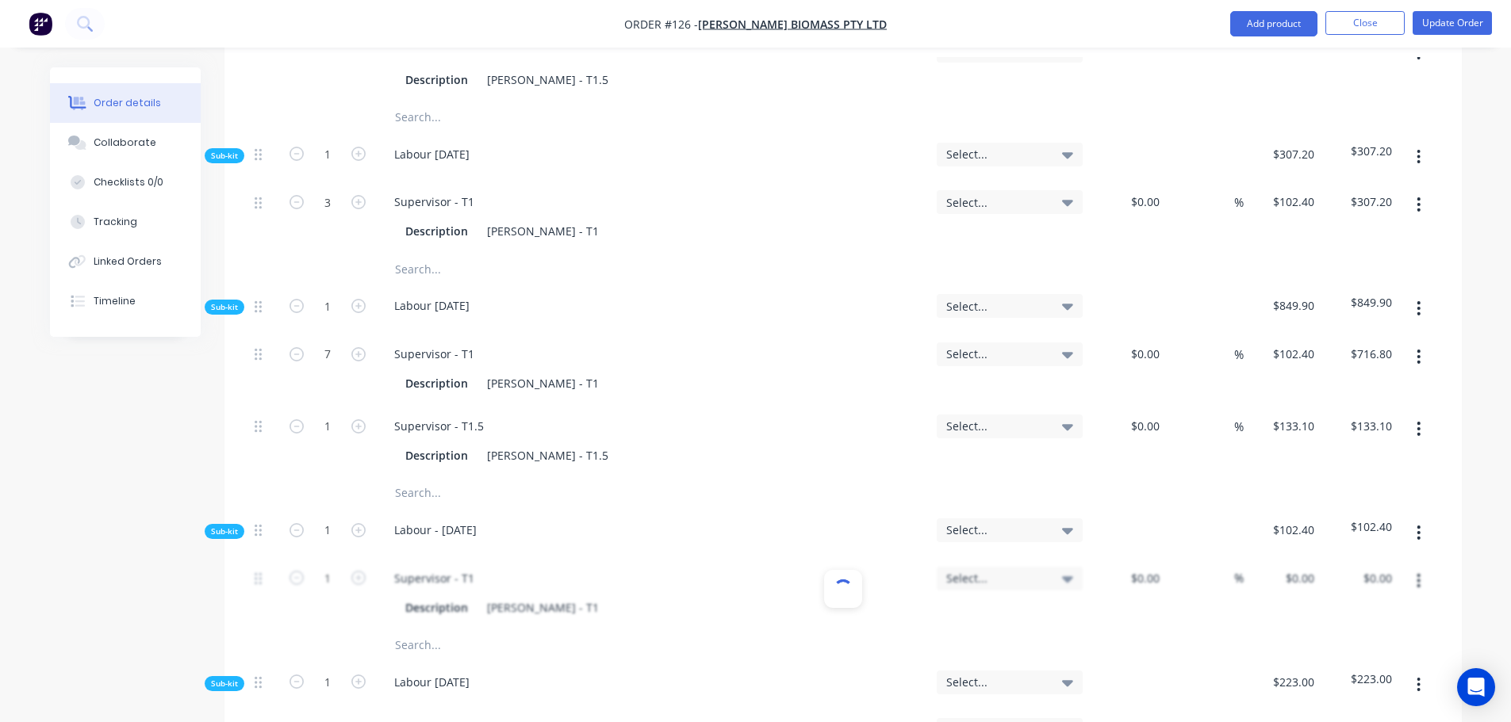
type input "$102.40"
type input "8"
type input "$819.20"
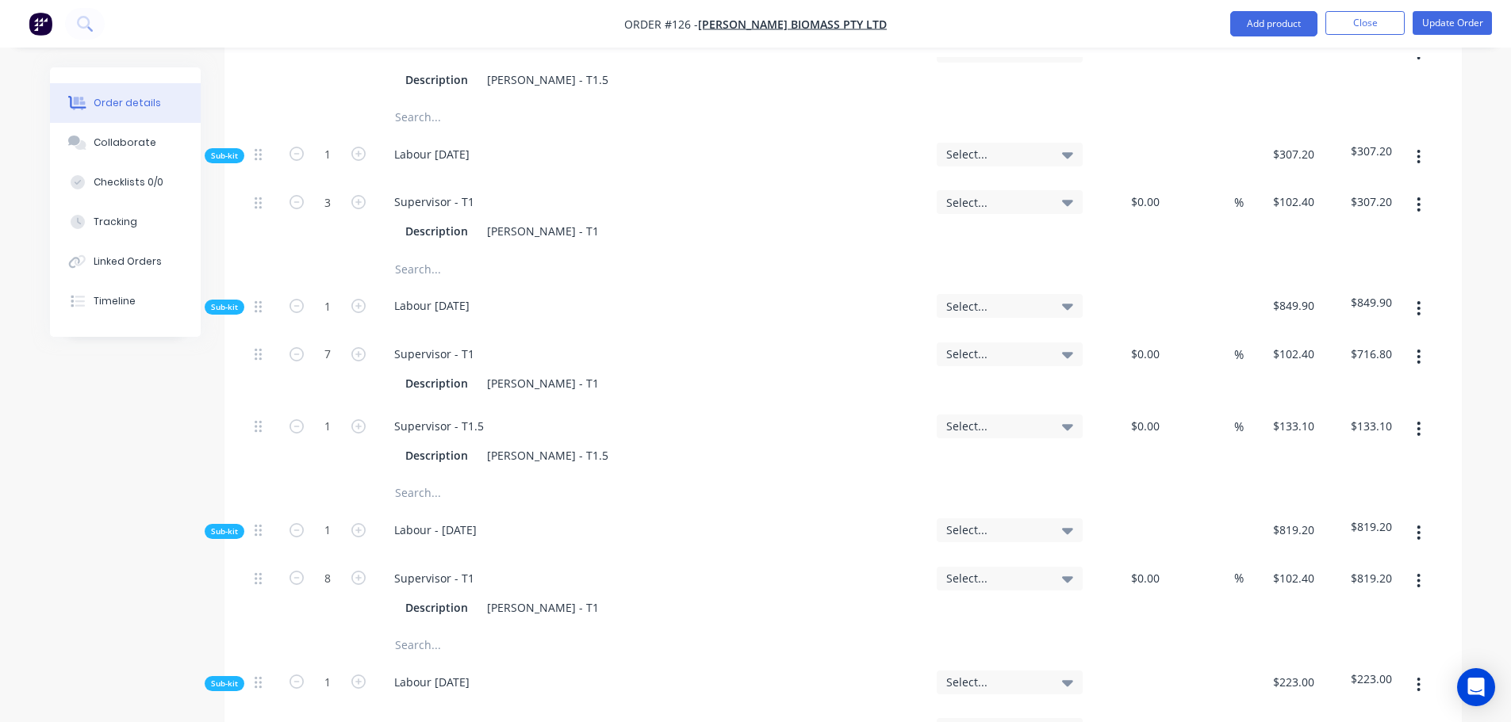
click at [413, 630] on input "text" at bounding box center [552, 646] width 317 height 32
type input "levi"
type input "$133.10"
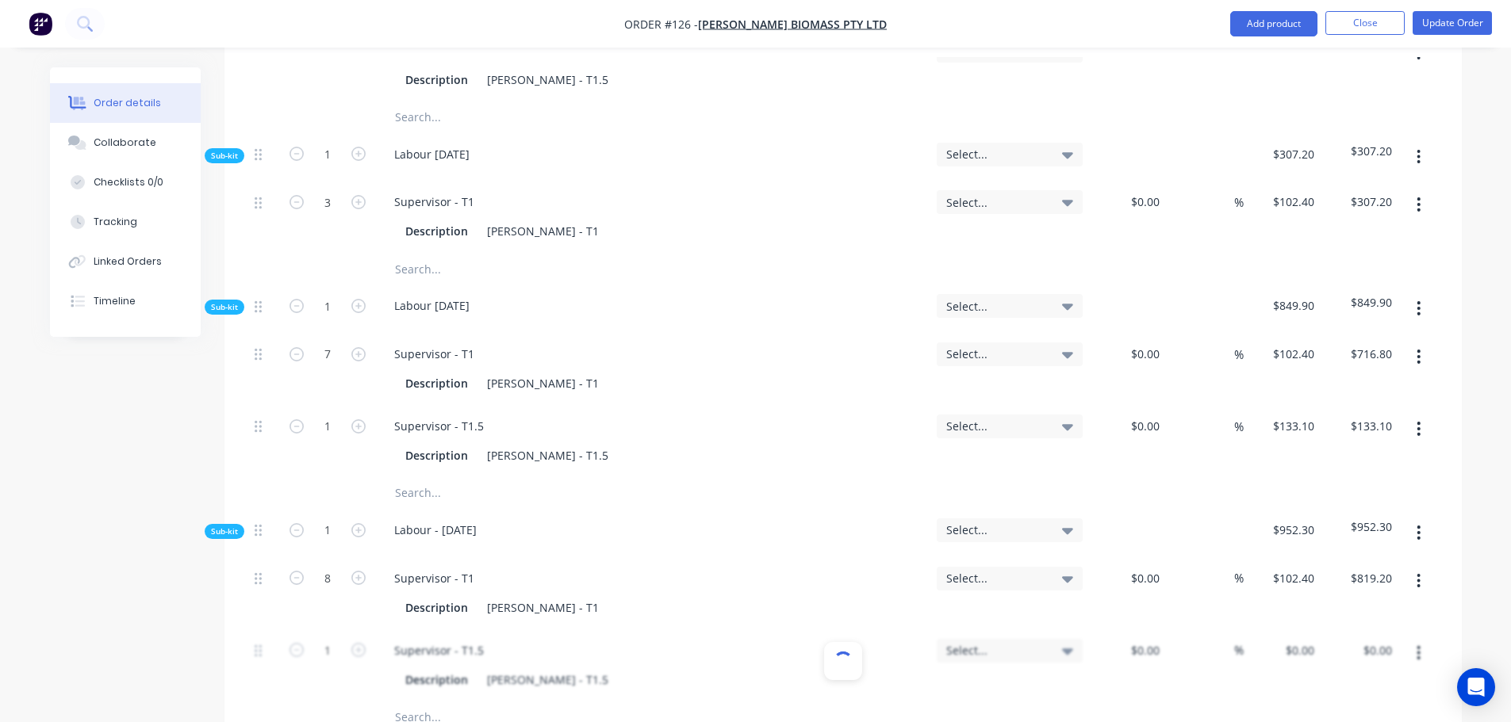
type input "$133.10"
type input "2.5"
type input "$332.75"
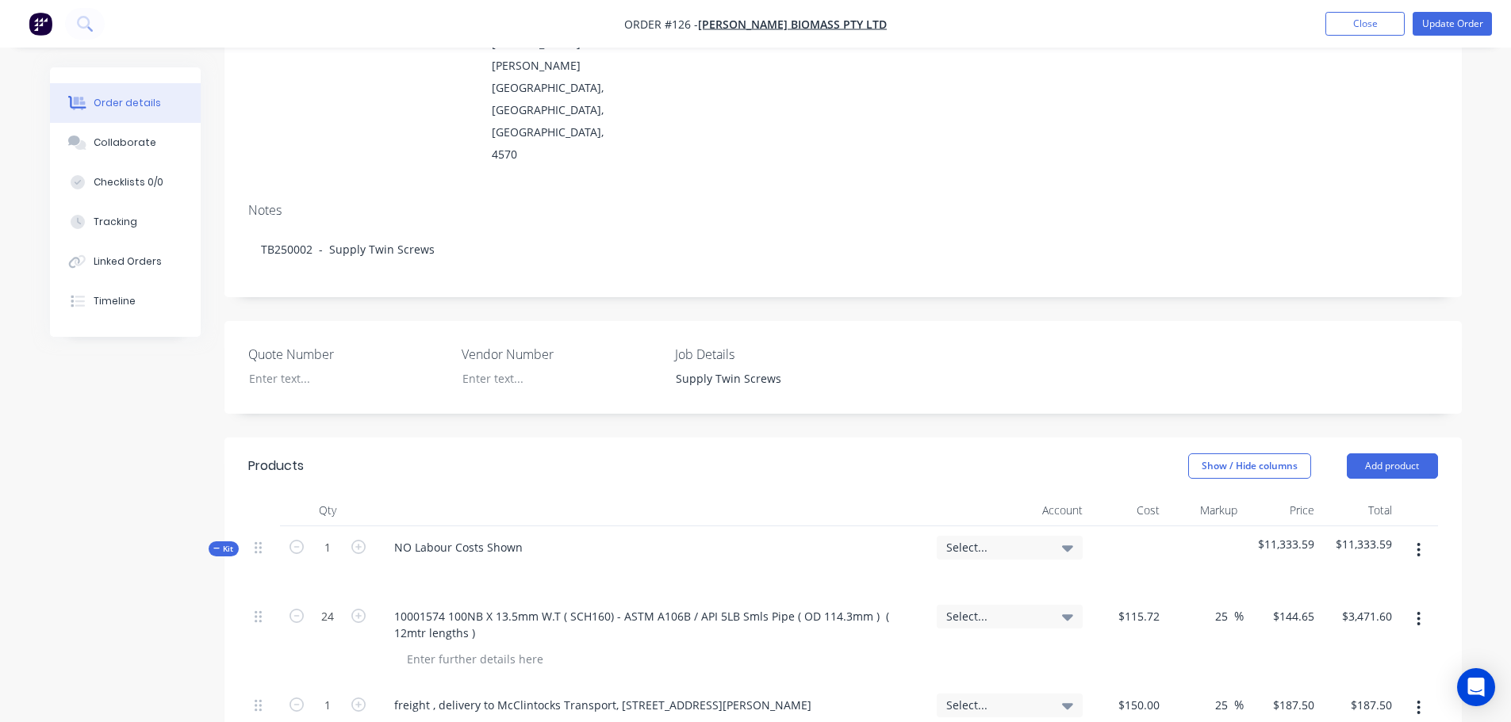
scroll to position [250, 0]
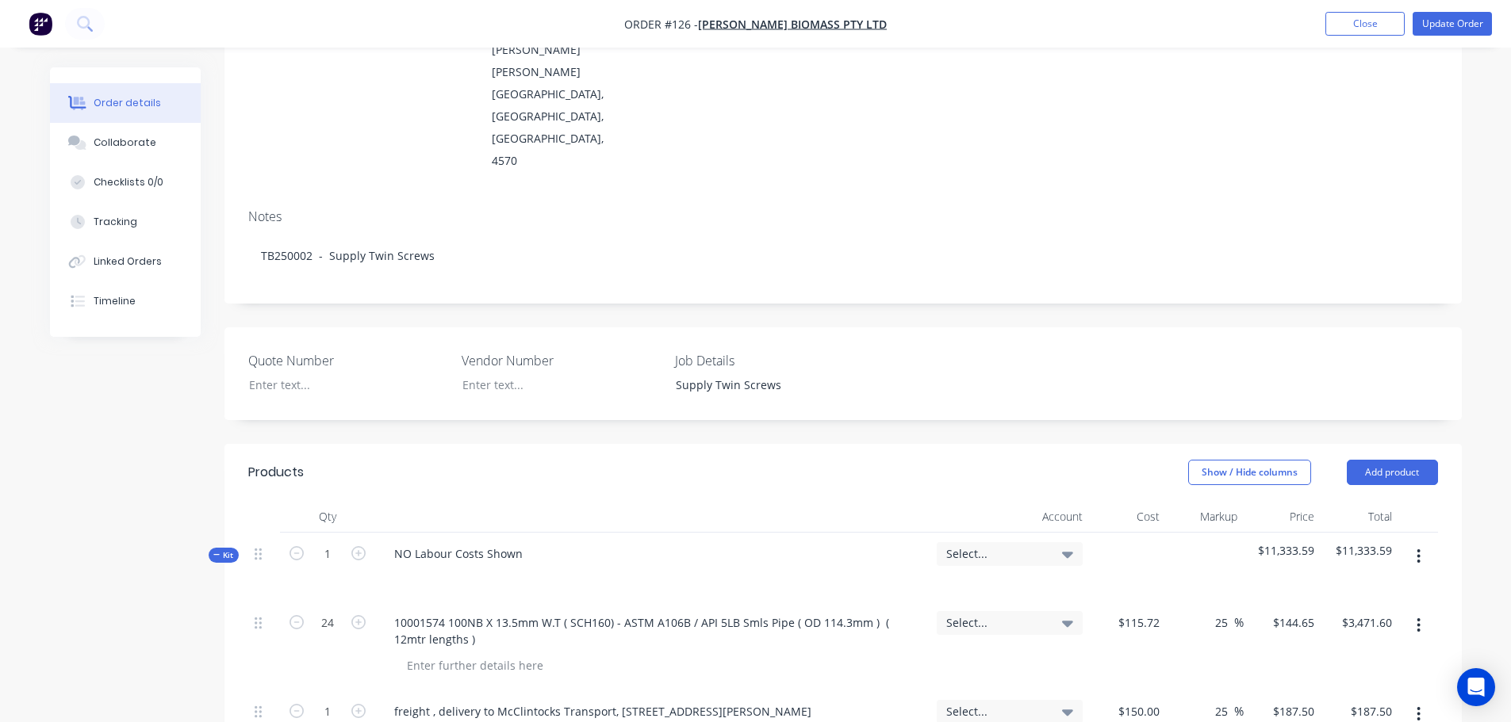
click at [1401, 542] on button "button" at bounding box center [1418, 556] width 37 height 29
click at [1348, 619] on div "Add sub kit to kit" at bounding box center [1362, 630] width 122 height 23
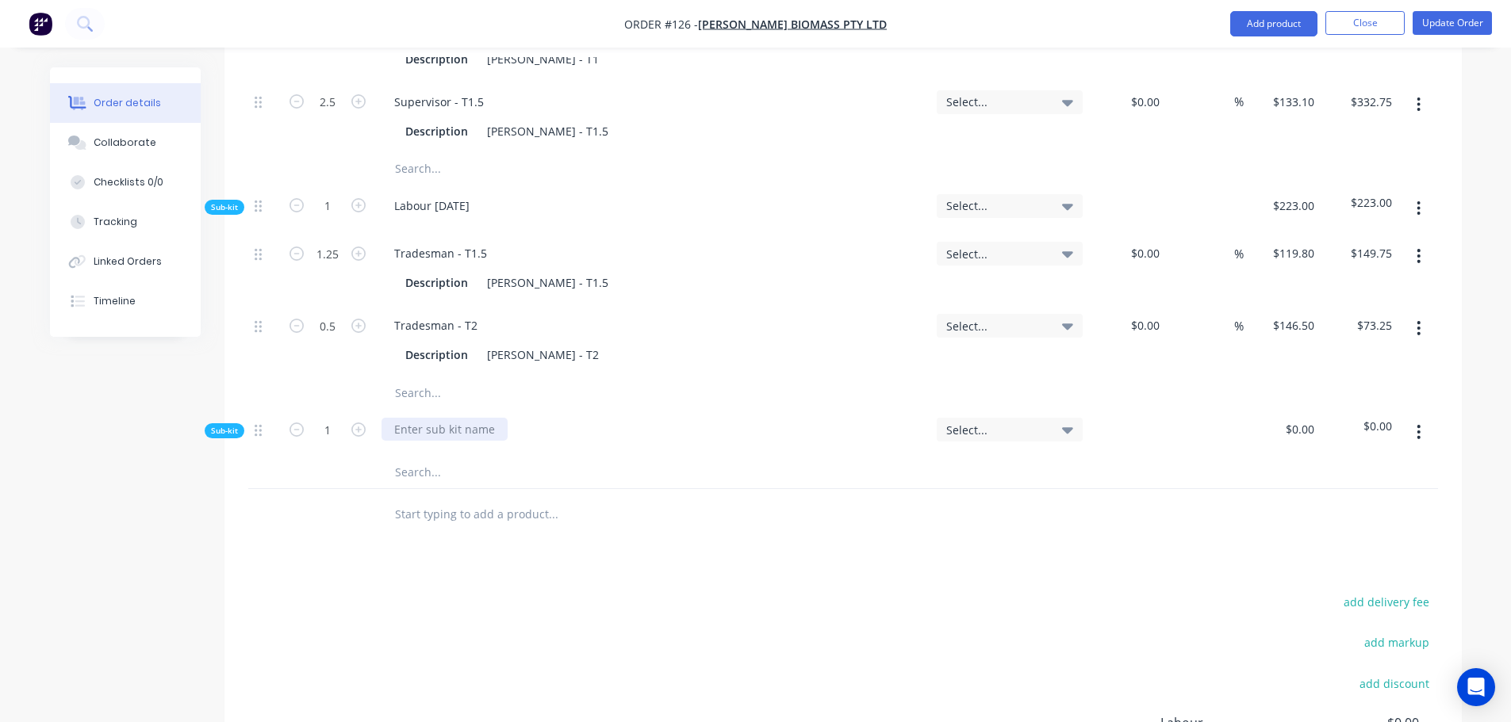
scroll to position [2629, 0]
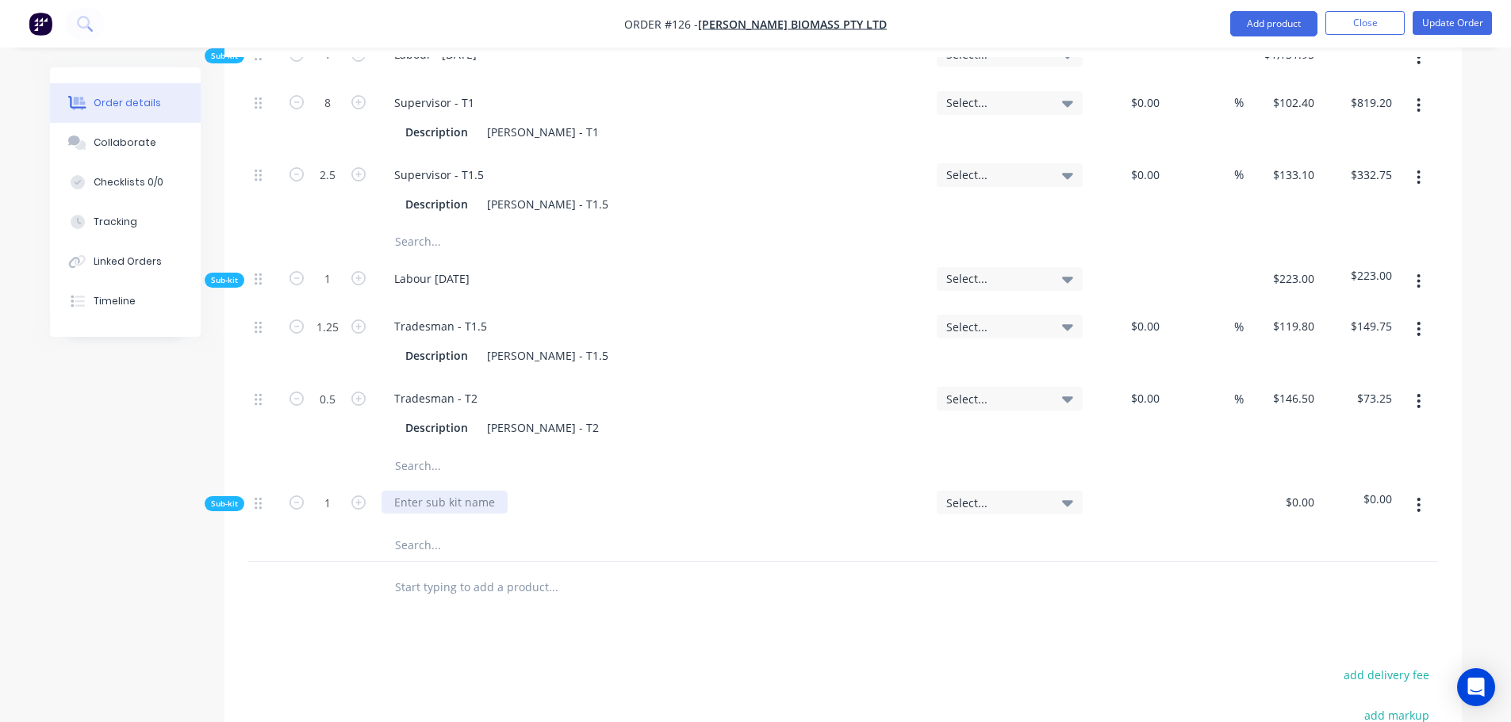
click at [427, 491] on div at bounding box center [444, 502] width 126 height 23
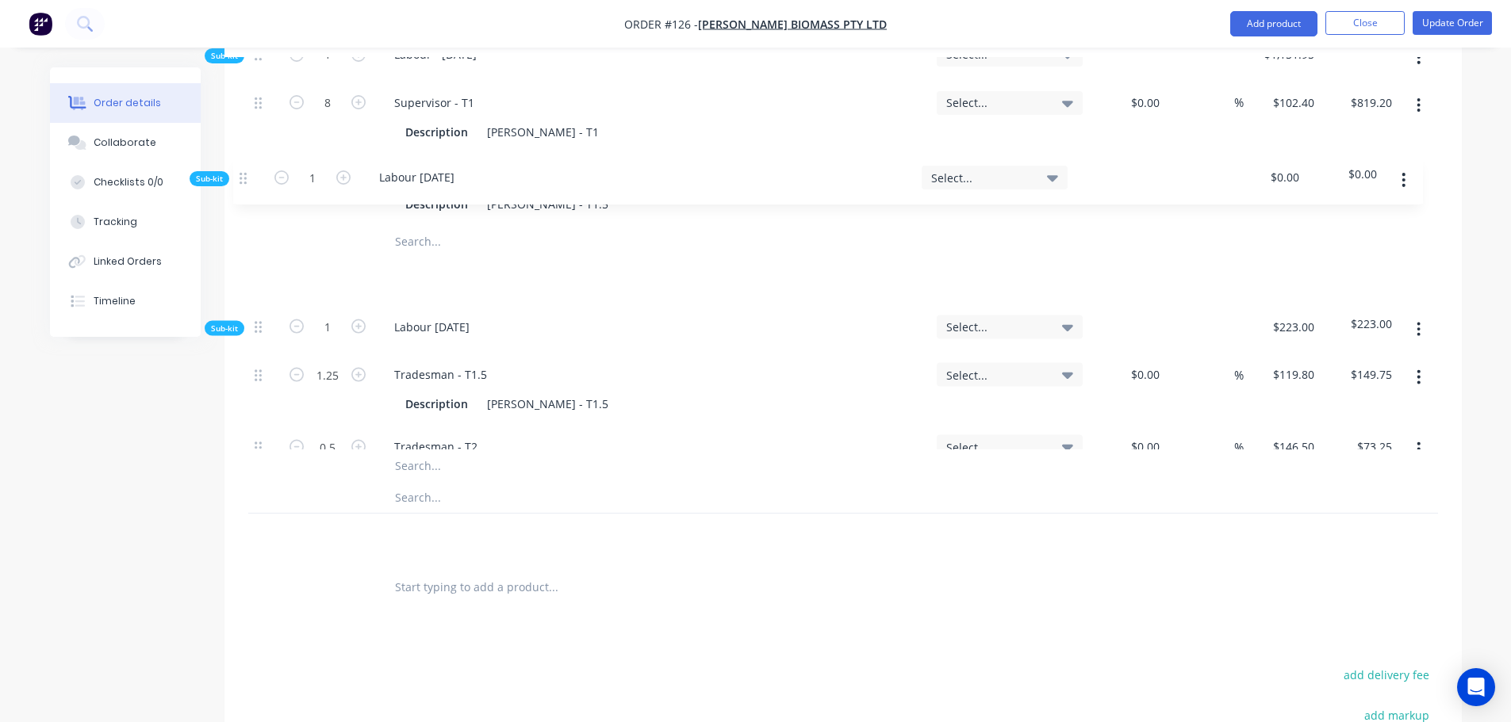
scroll to position [2626, 0]
drag, startPoint x: 254, startPoint y: 392, endPoint x: 239, endPoint y: 174, distance: 218.5
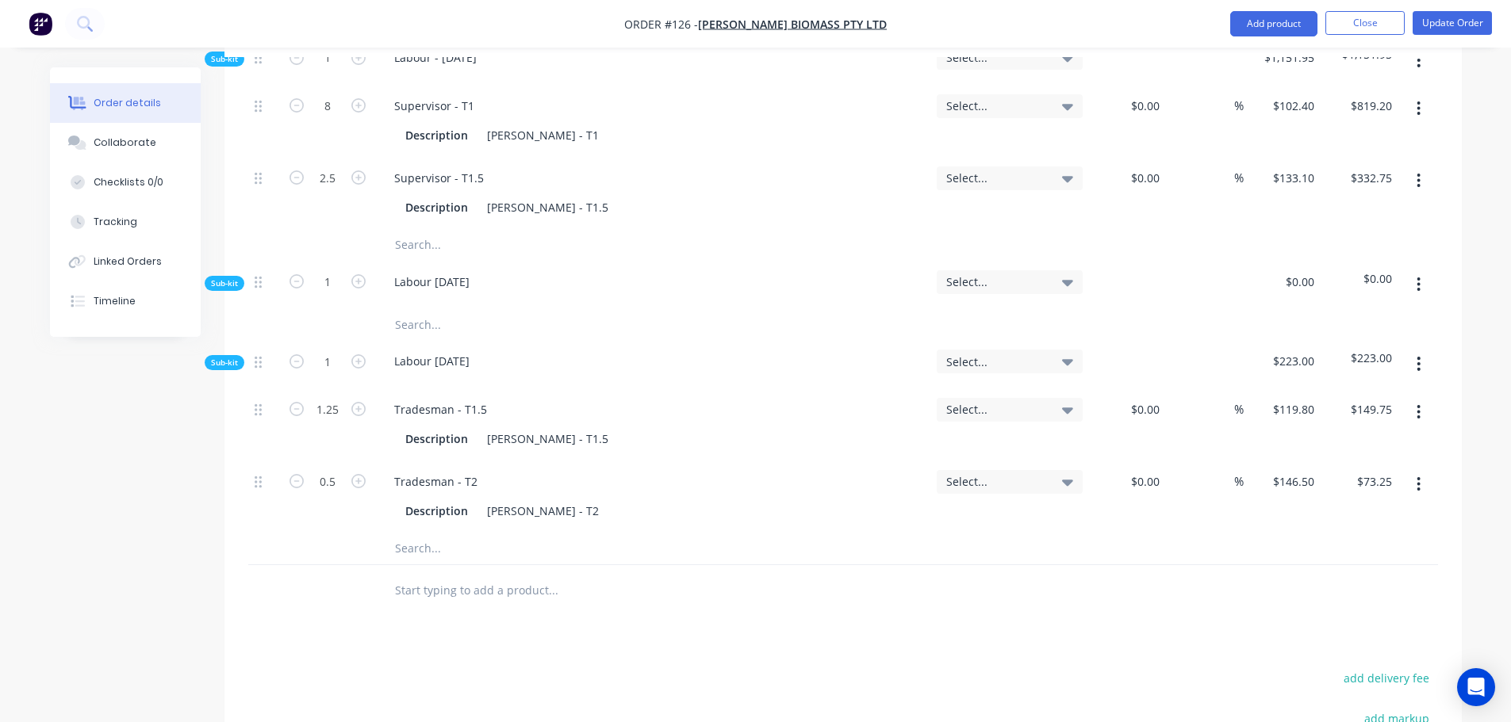
click at [427, 308] on input "text" at bounding box center [552, 324] width 317 height 32
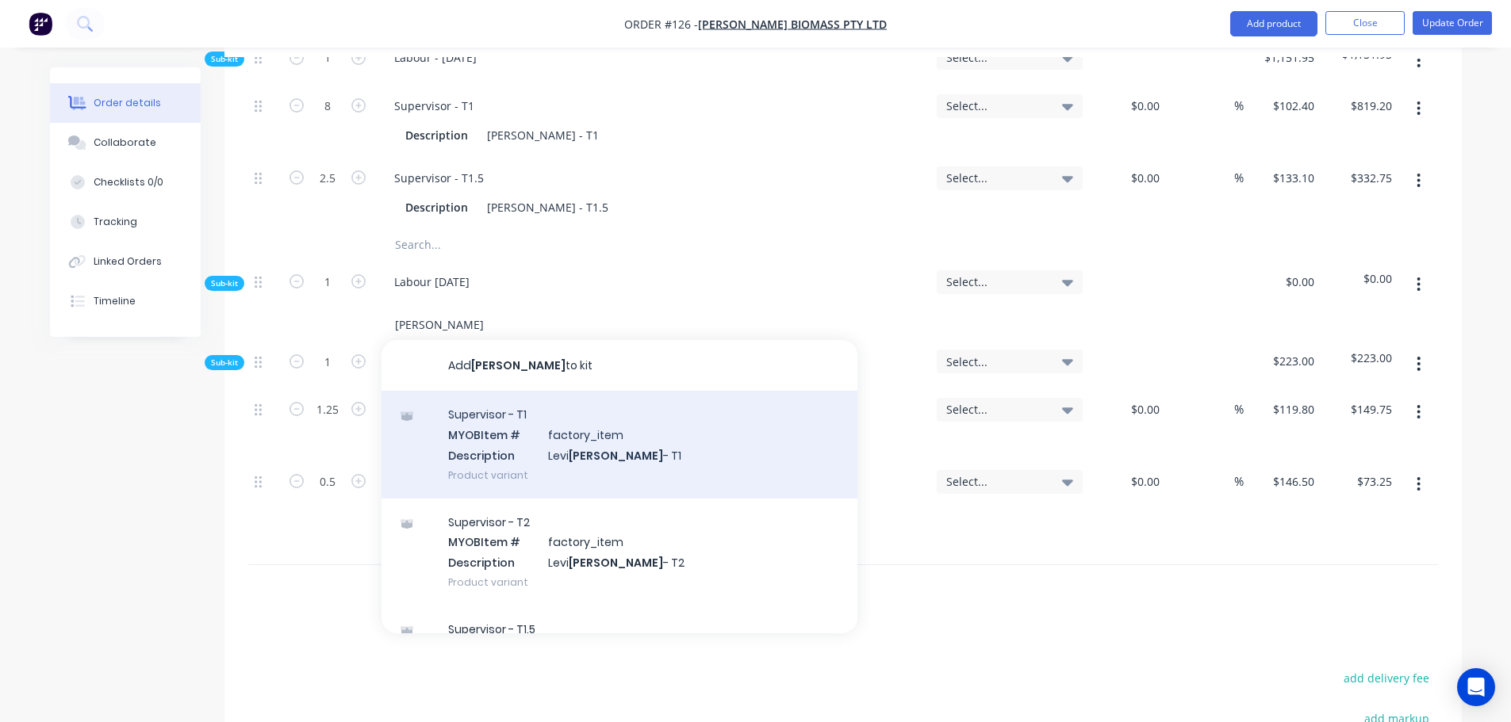
type input "cleary"
click at [559, 391] on div "Supervisor - T1 MYOB Item # factory_item Description Levi Cleary - T1 Product v…" at bounding box center [619, 444] width 476 height 107
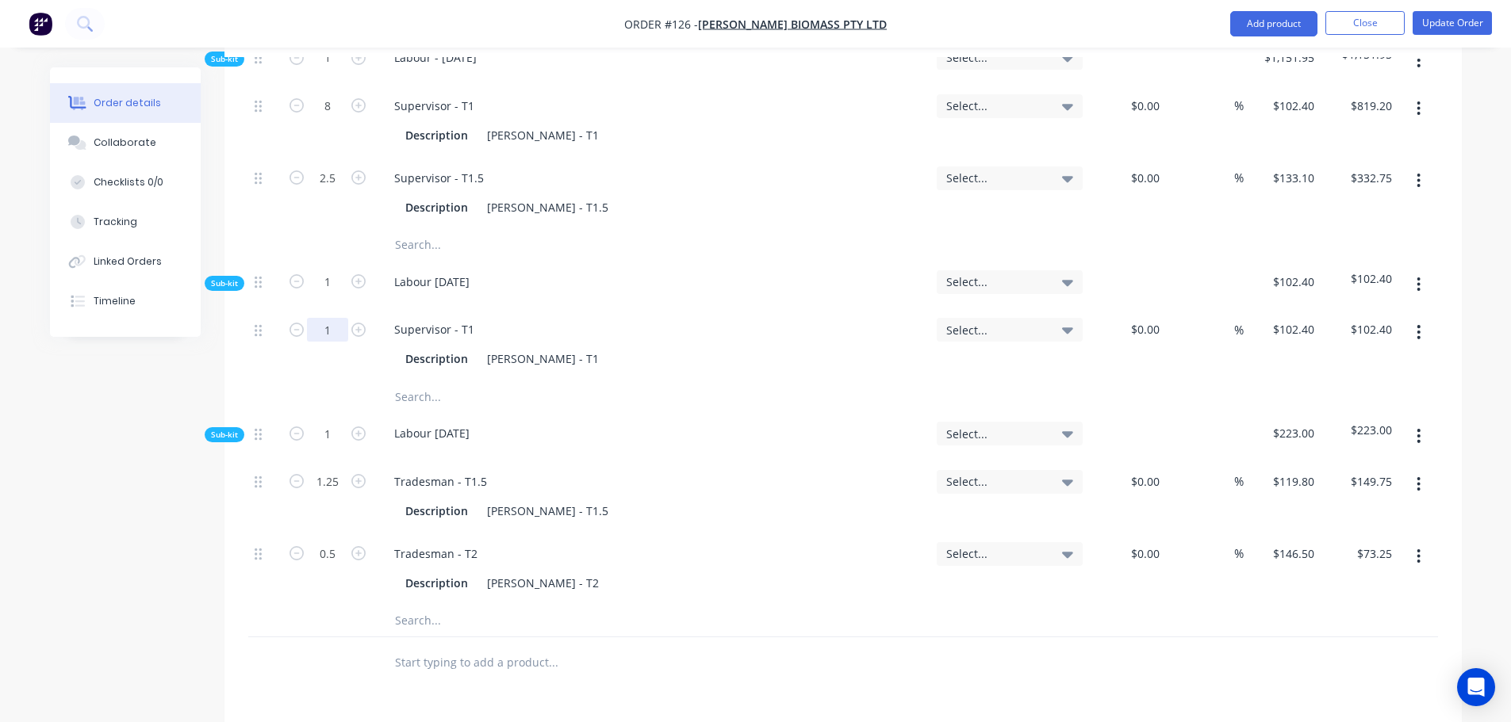
type input "8"
type input "$819.20"
click at [419, 381] on input "text" at bounding box center [552, 397] width 317 height 32
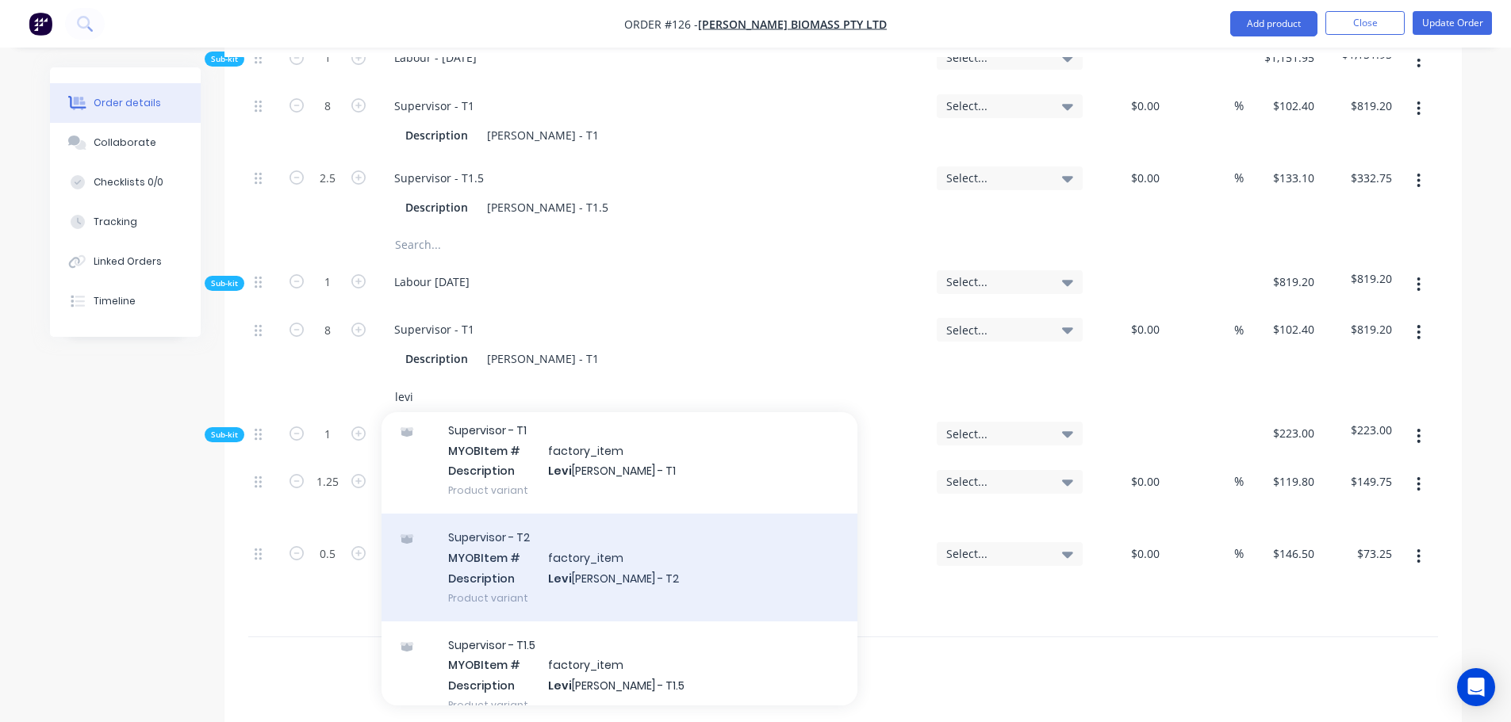
scroll to position [317, 0]
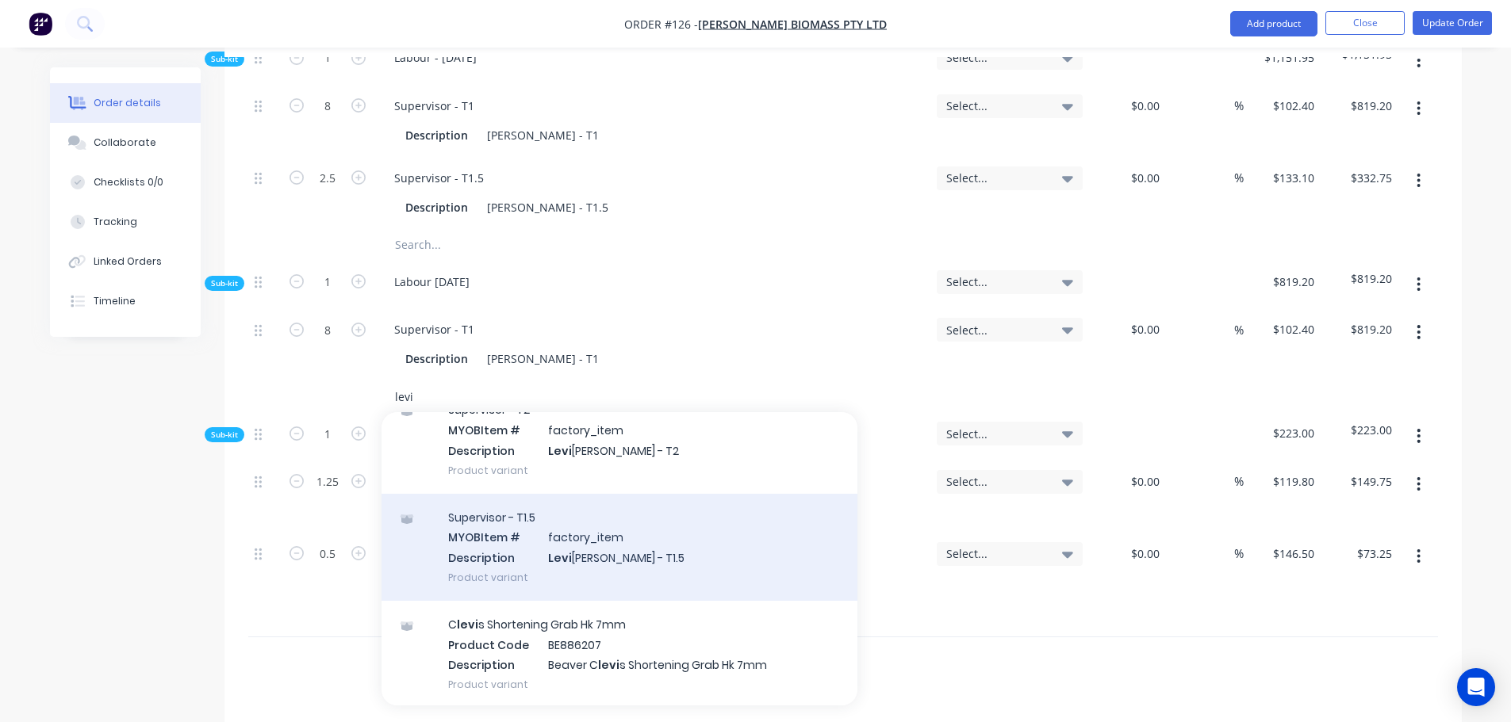
type input "levi"
click at [557, 494] on div "Supervisor - T1.5 MYOB Item # factory_item Description Levi Cleary - T1.5 Produ…" at bounding box center [619, 547] width 476 height 107
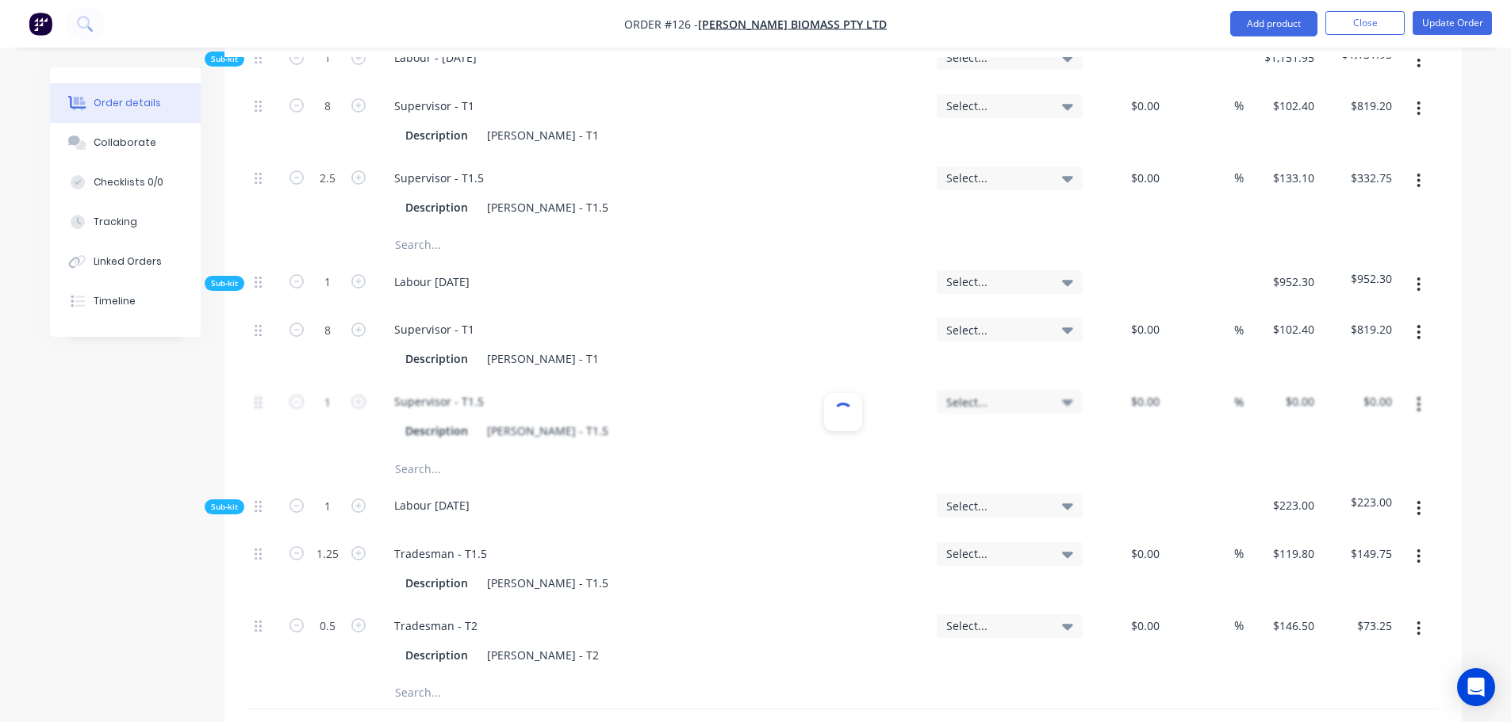
type input "$133.10"
type input "2.5"
type input "$332.75"
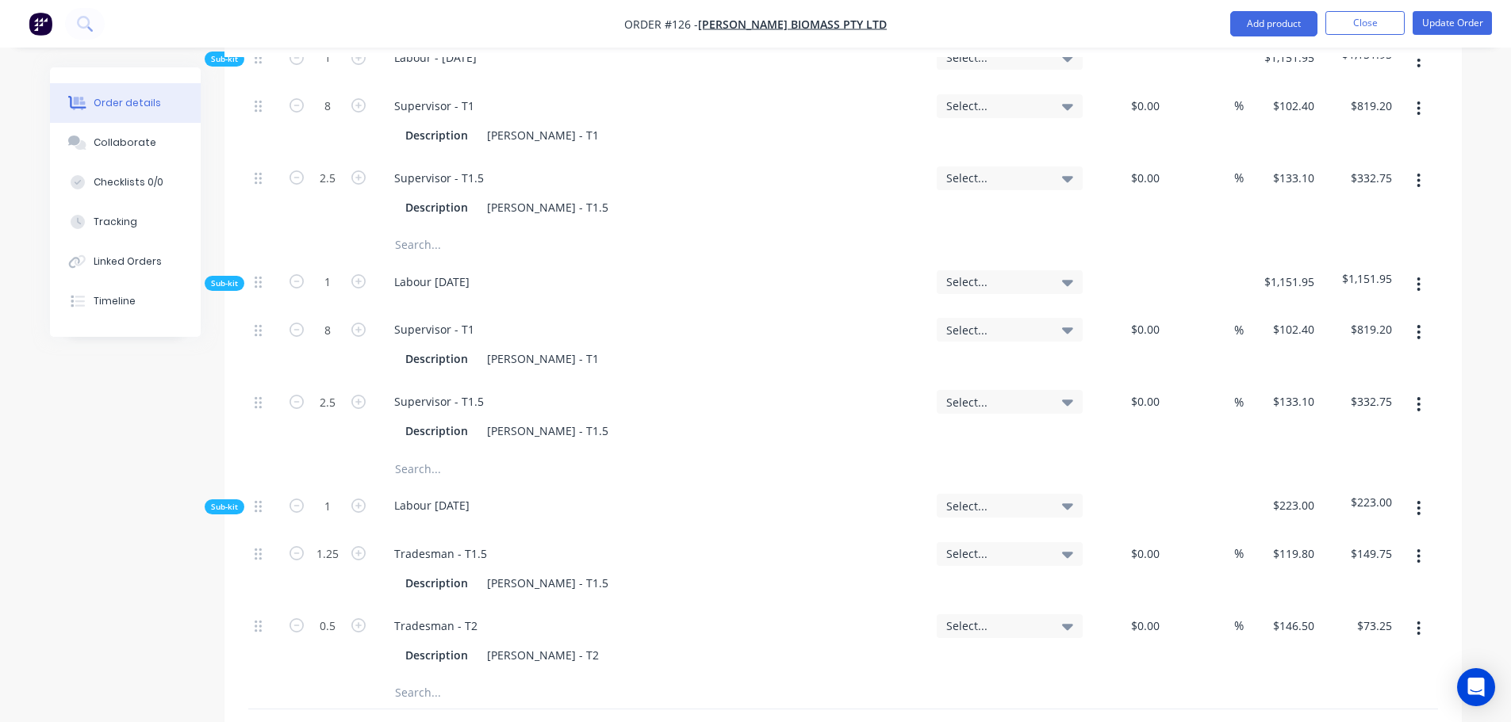
click at [398, 677] on input "text" at bounding box center [552, 693] width 317 height 32
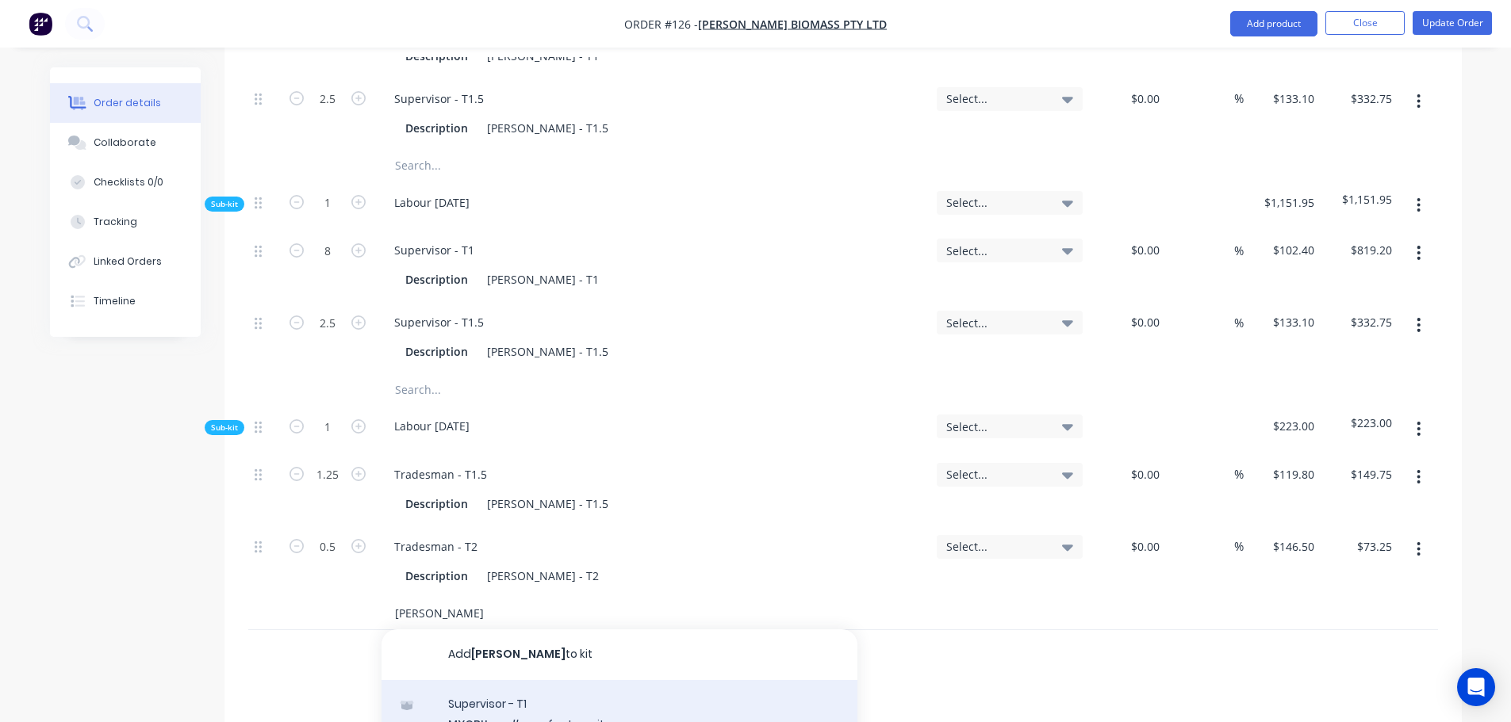
type input "cleary"
click at [547, 680] on div "Supervisor - T1 MYOB Item # factory_item Description Levi Cleary - T1 Product v…" at bounding box center [619, 733] width 476 height 107
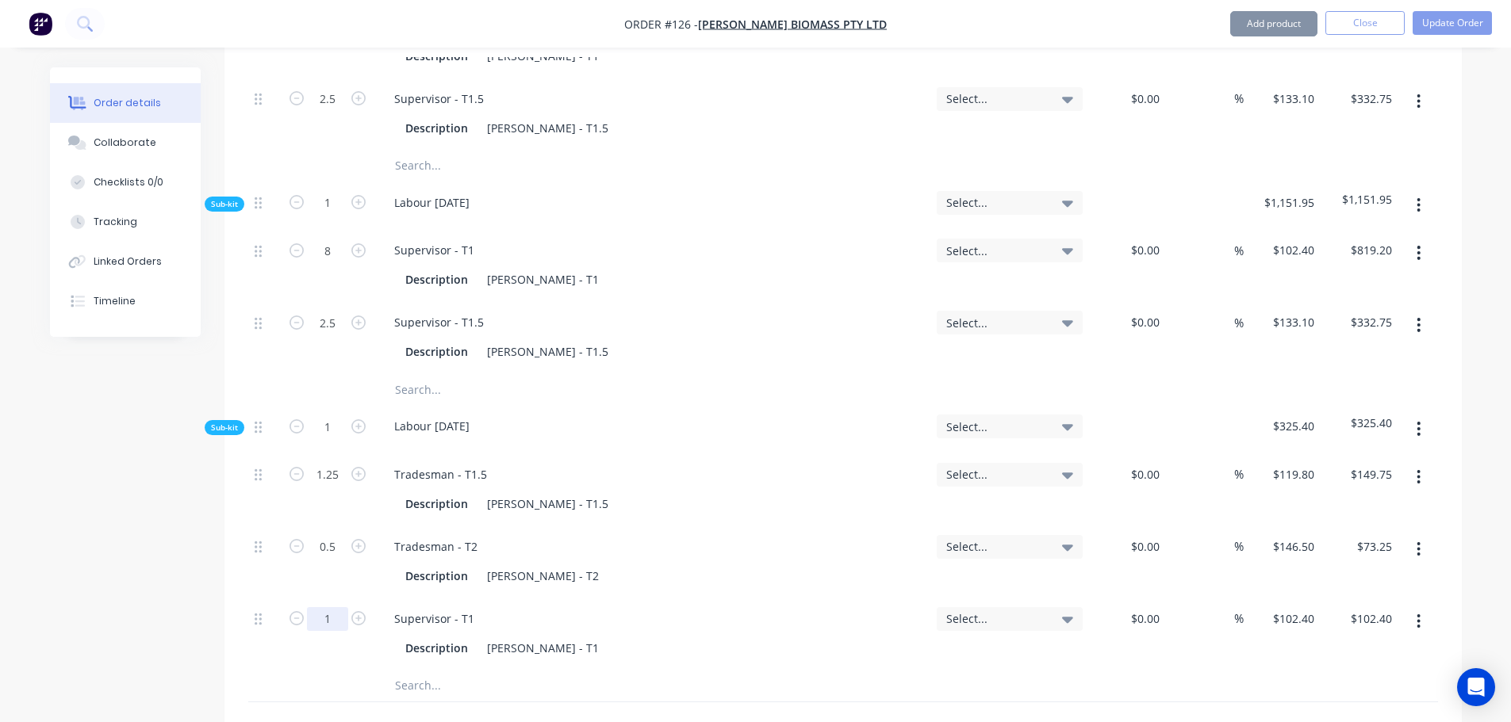
type input "2"
type input "$204.80"
click at [1438, 25] on button "Update Order" at bounding box center [1451, 23] width 79 height 24
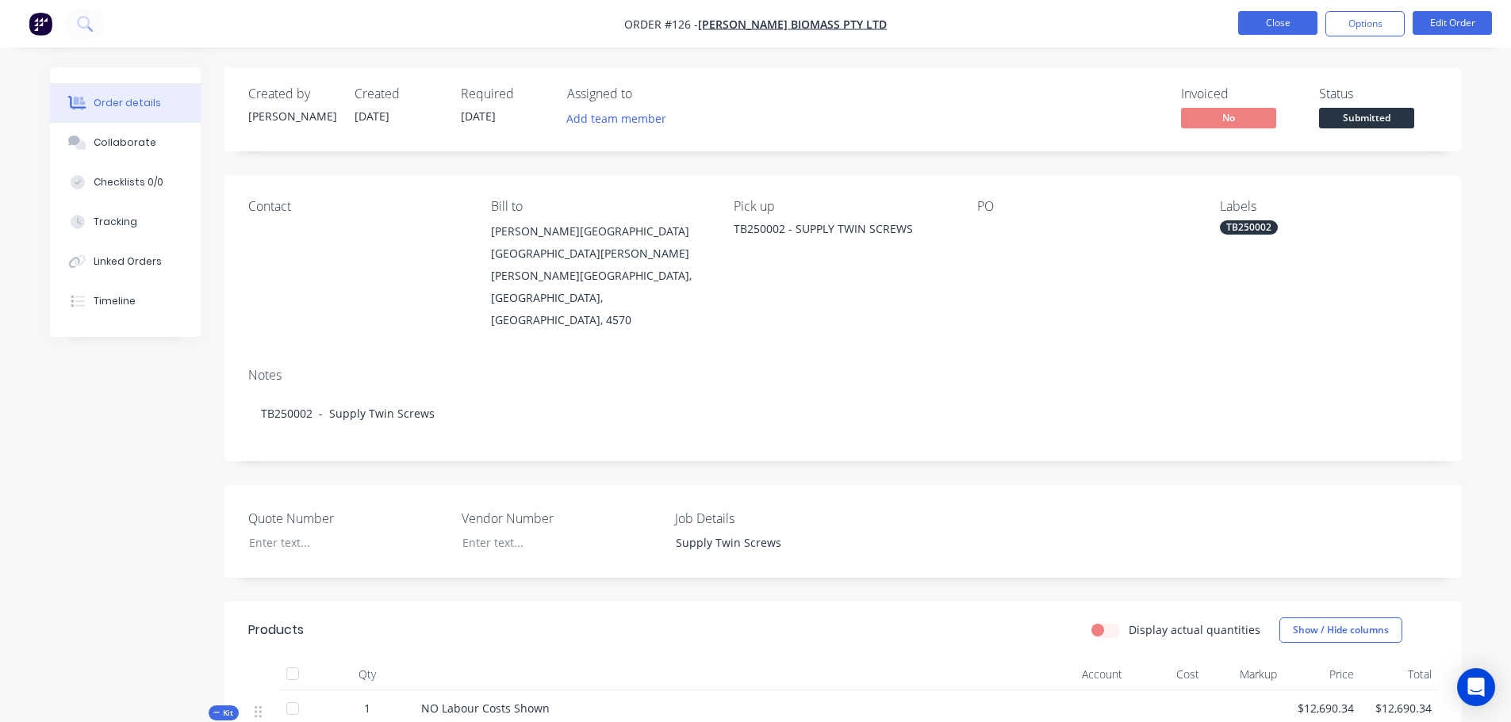
click at [1268, 27] on button "Close" at bounding box center [1277, 23] width 79 height 24
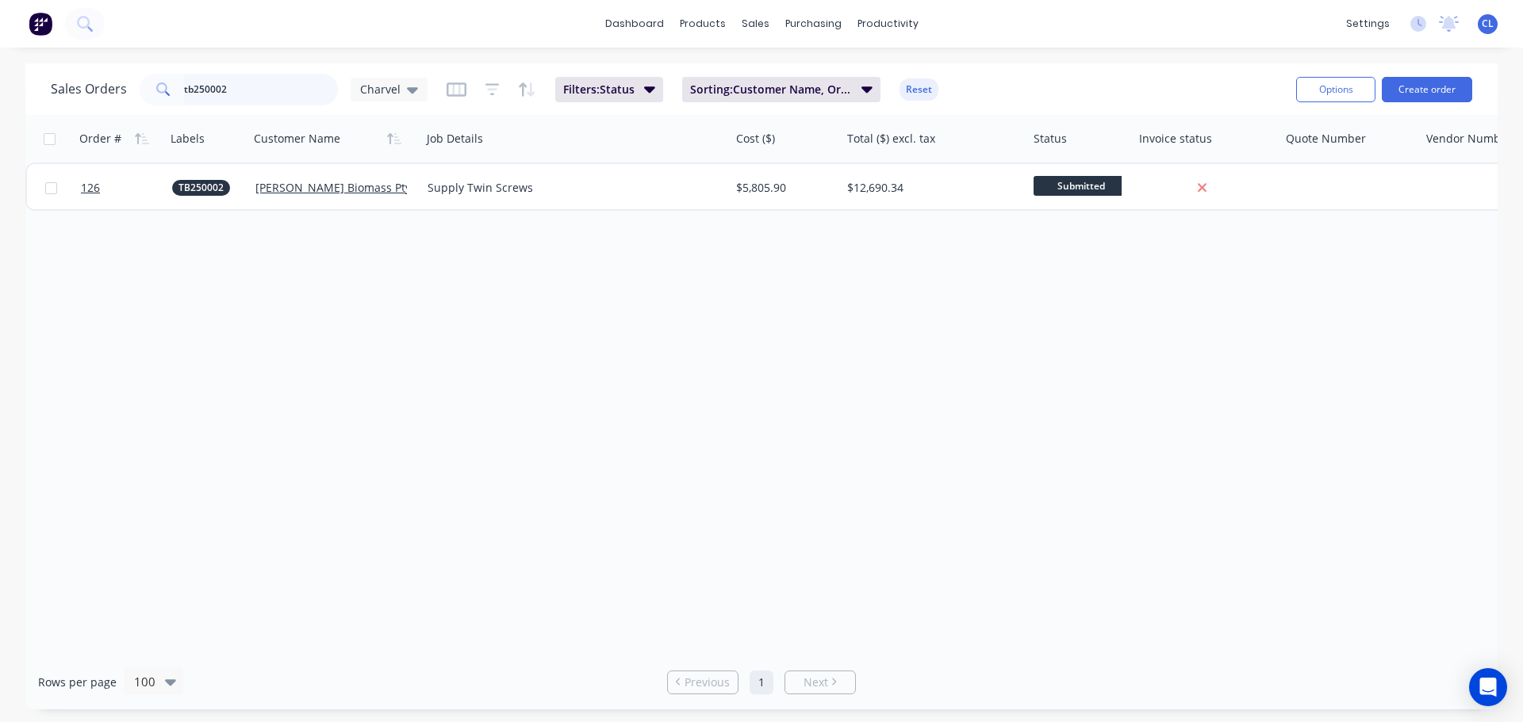
drag, startPoint x: 315, startPoint y: 97, endPoint x: -115, endPoint y: 87, distance: 429.9
click at [0, 87] on html "dashboard products sales purchasing productivity dashboard products Product Cat…" at bounding box center [761, 361] width 1523 height 722
type input "nes250146"
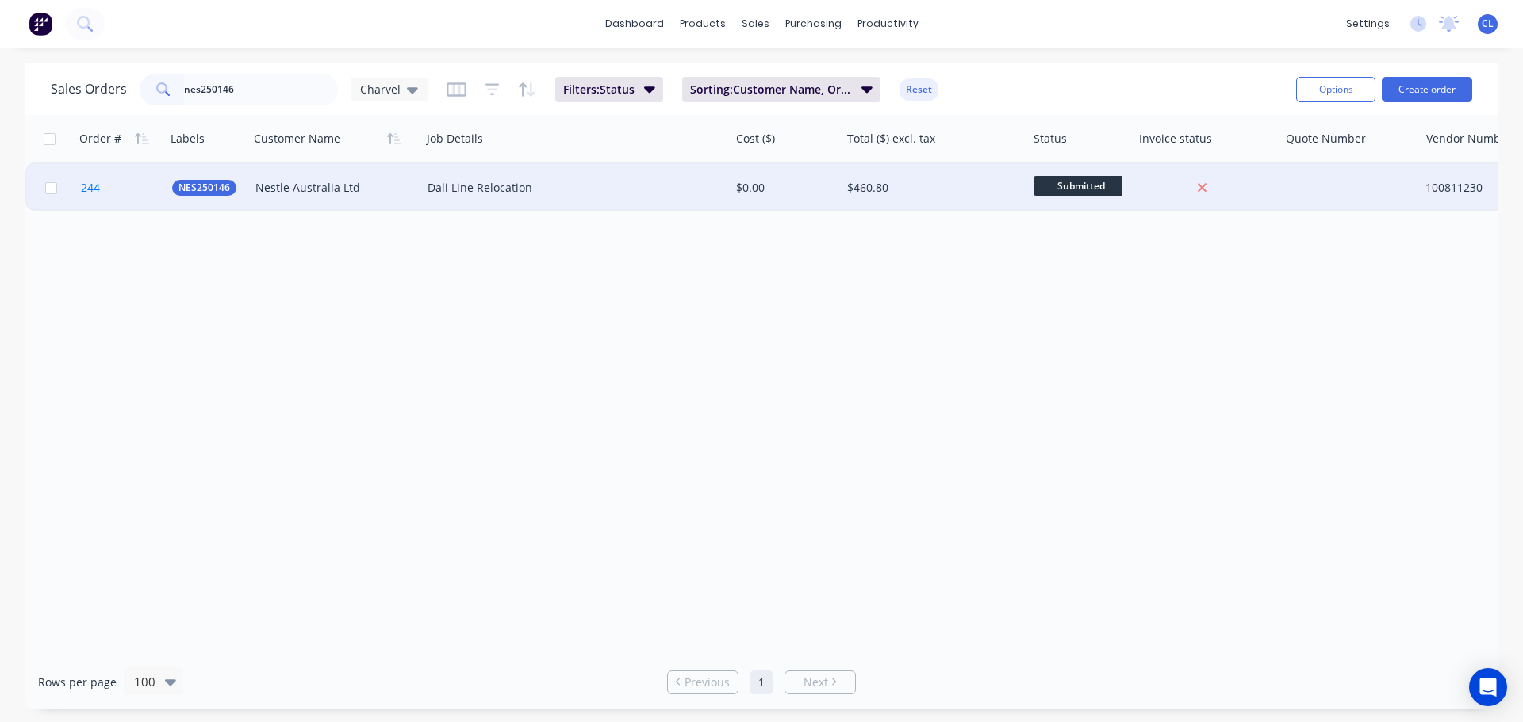
click at [105, 190] on link "244" at bounding box center [126, 188] width 91 height 48
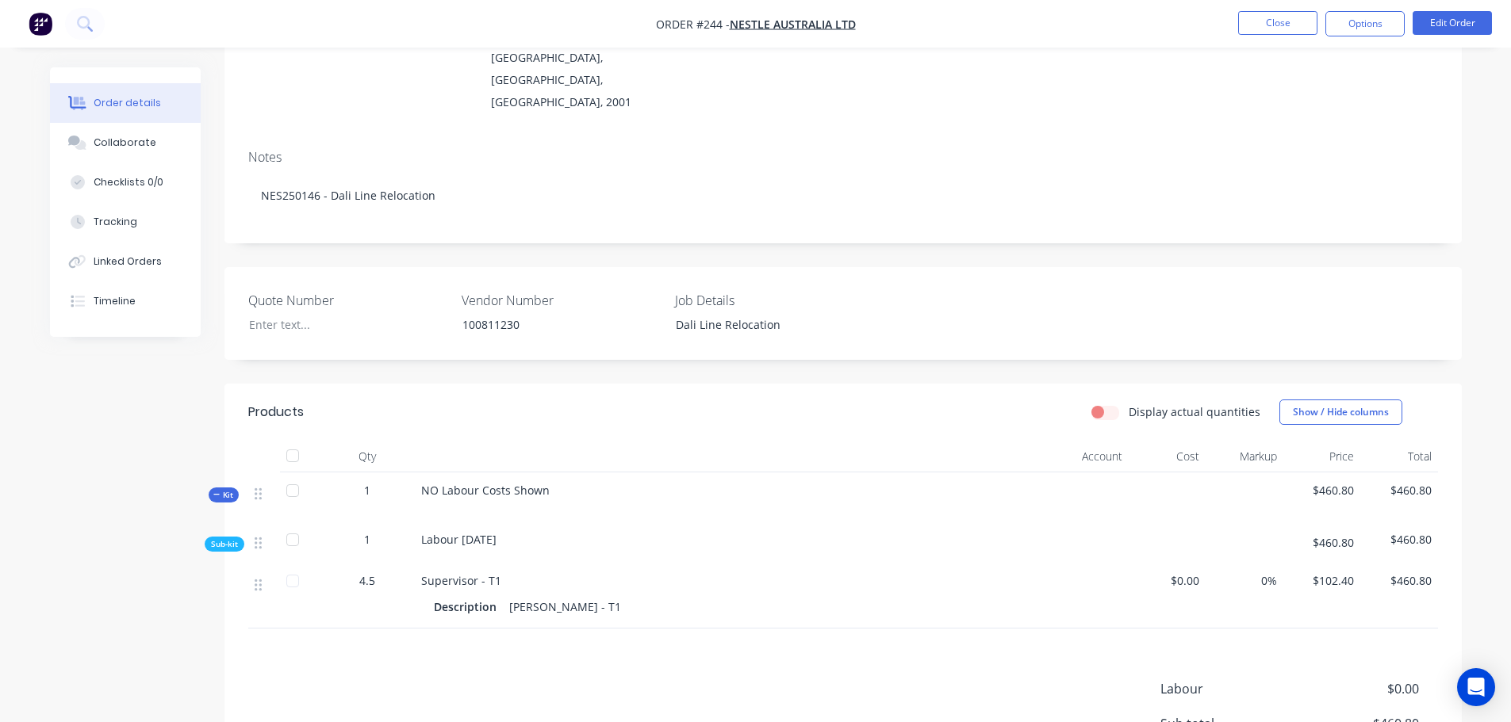
scroll to position [159, 0]
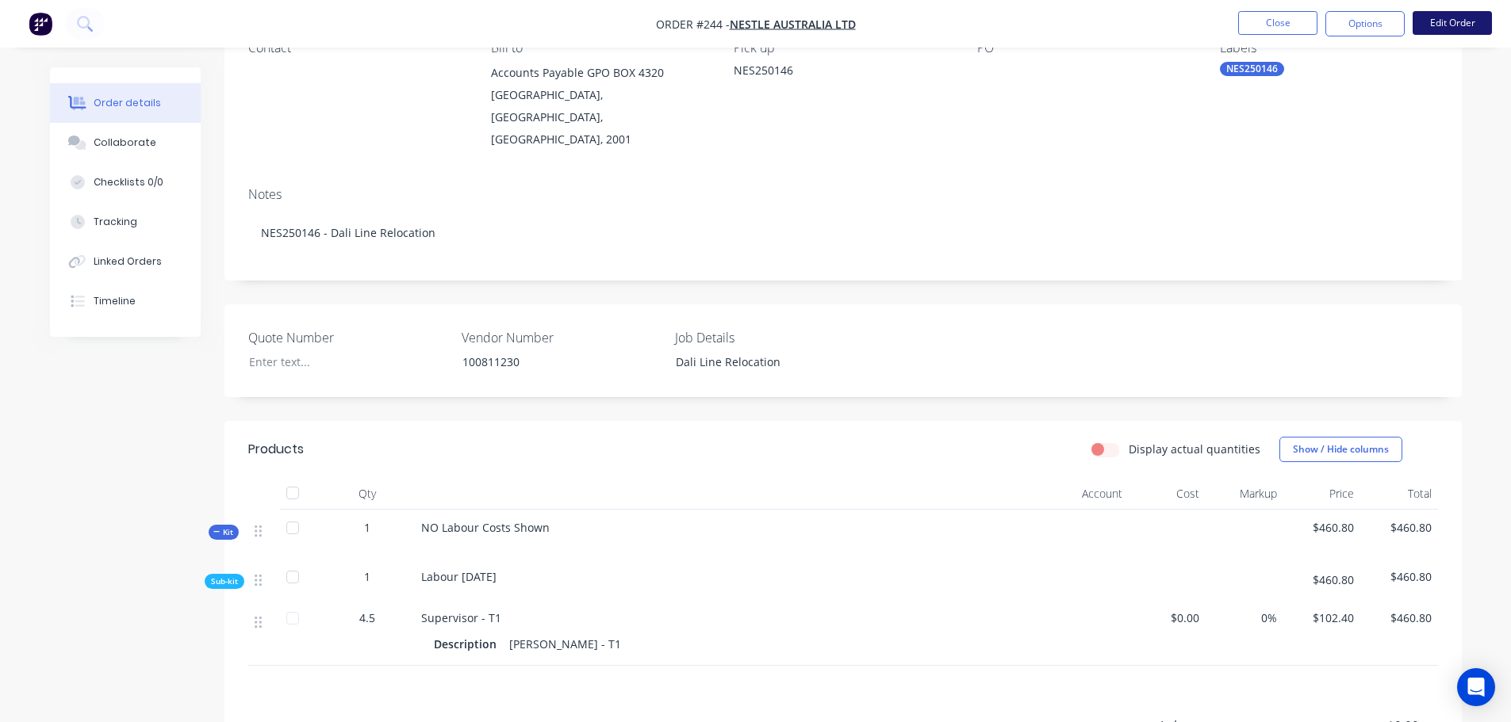
click at [1450, 21] on button "Edit Order" at bounding box center [1451, 23] width 79 height 24
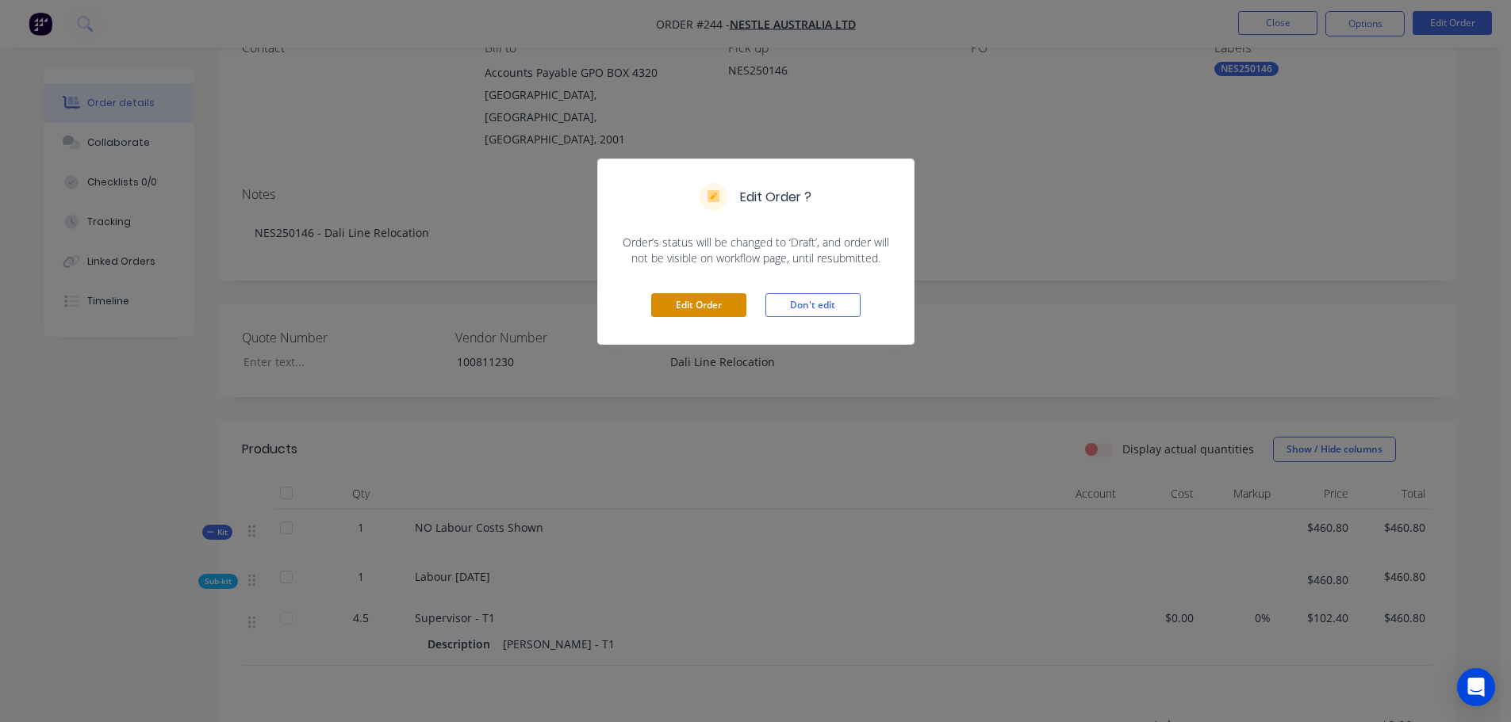
click at [694, 305] on button "Edit Order" at bounding box center [698, 305] width 95 height 24
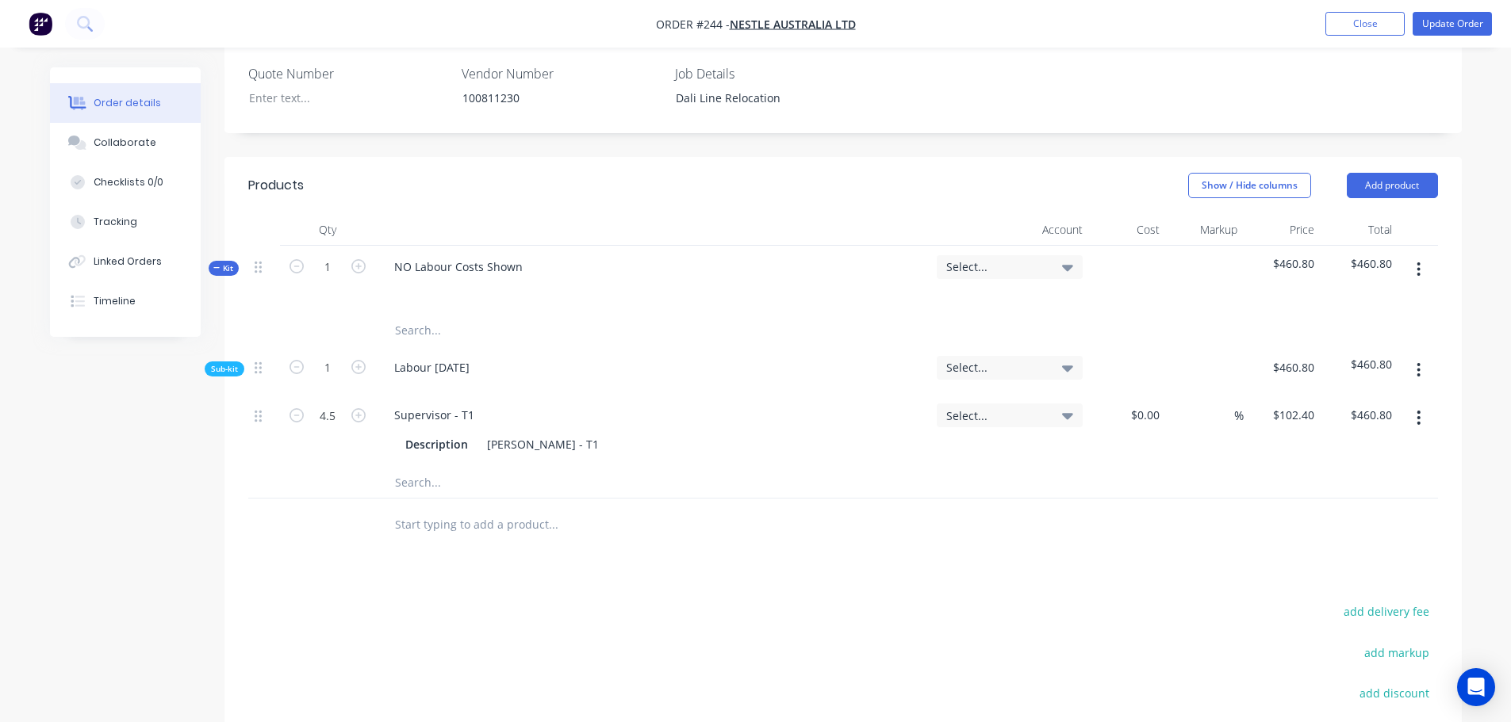
scroll to position [476, 0]
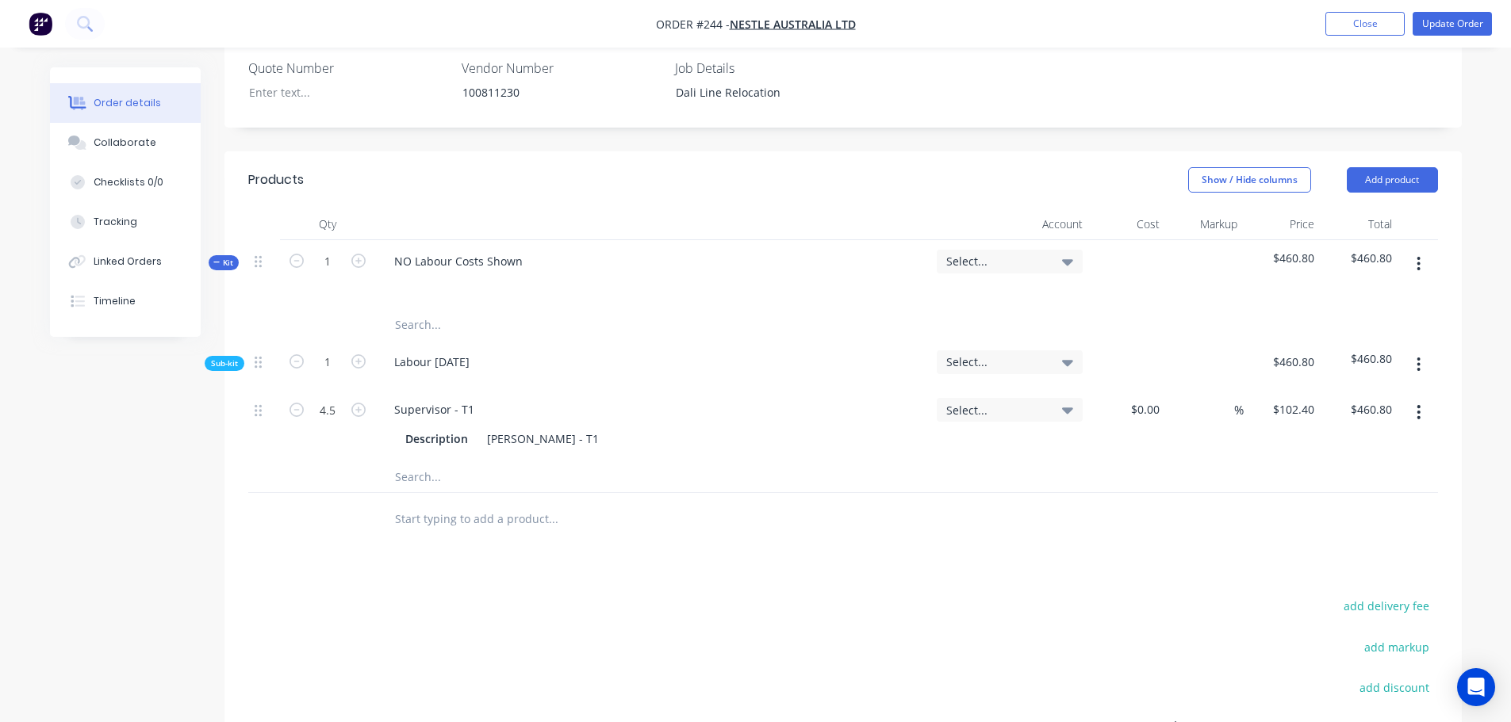
click at [434, 461] on input "text" at bounding box center [552, 477] width 317 height 32
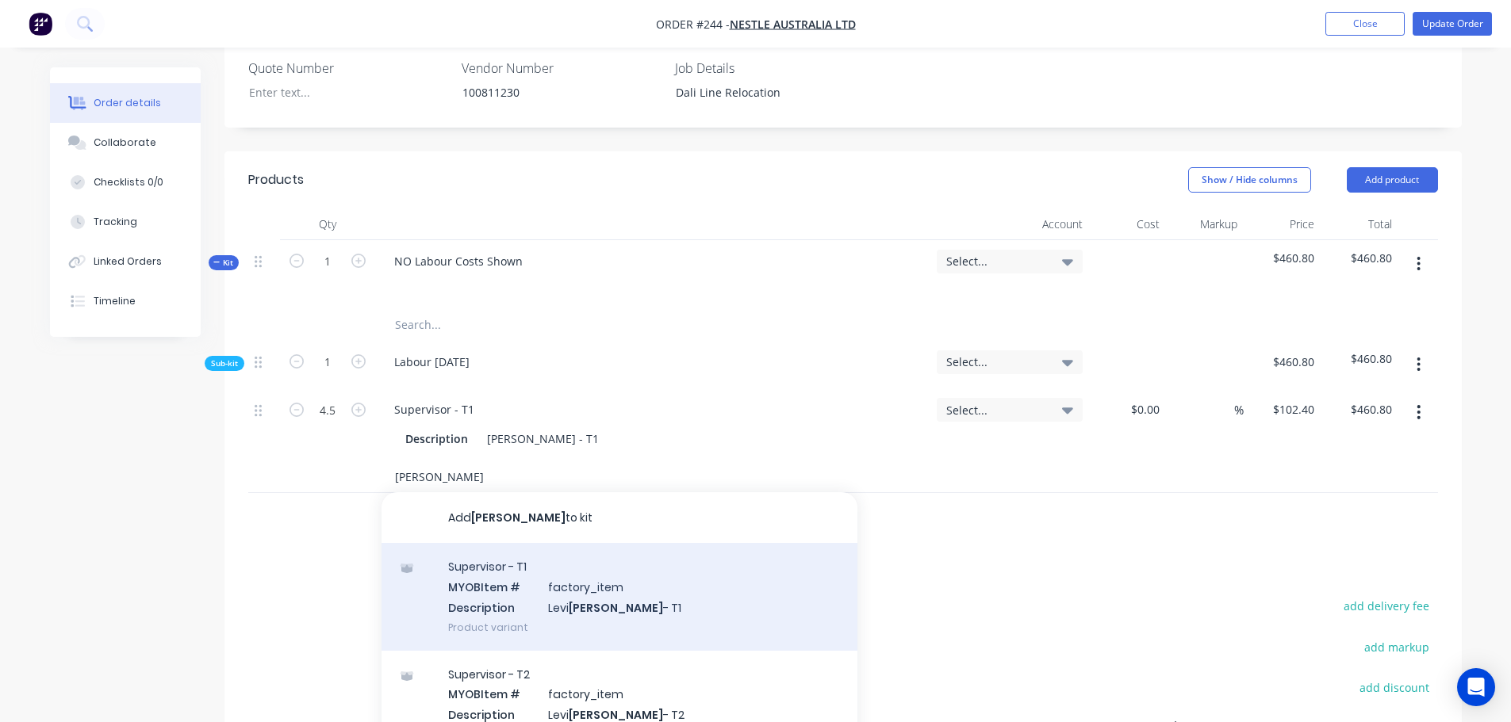
type input "cleary"
click at [513, 559] on div "Supervisor - T1 MYOB Item # factory_item Description Levi Cleary - T1 Product v…" at bounding box center [619, 596] width 476 height 107
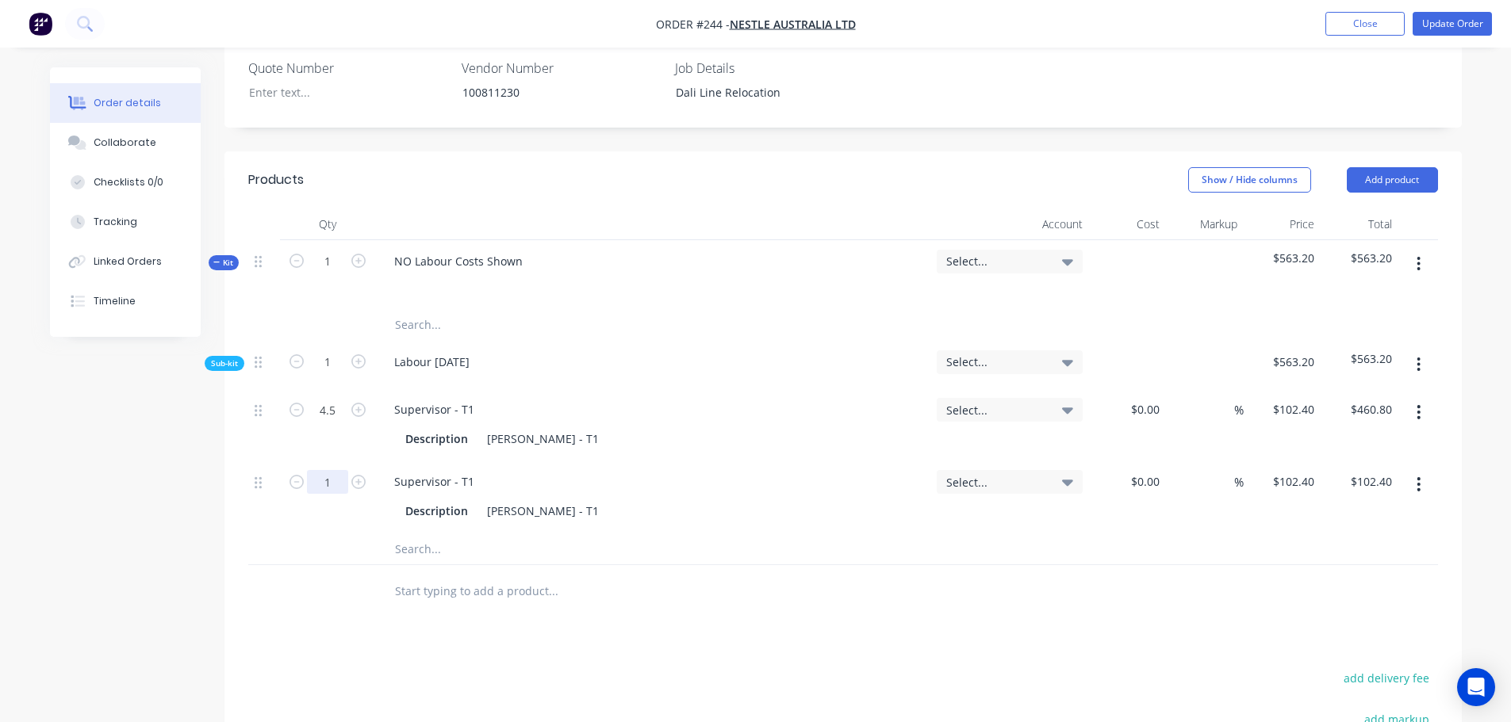
click at [319, 422] on input "1" at bounding box center [327, 410] width 41 height 24
type input "5"
type input "$512.00"
click at [239, 498] on div "Qty Account Cost Markup Price Total Kit 1 NO Labour Costs Shown Select... $972.…" at bounding box center [842, 413] width 1237 height 409
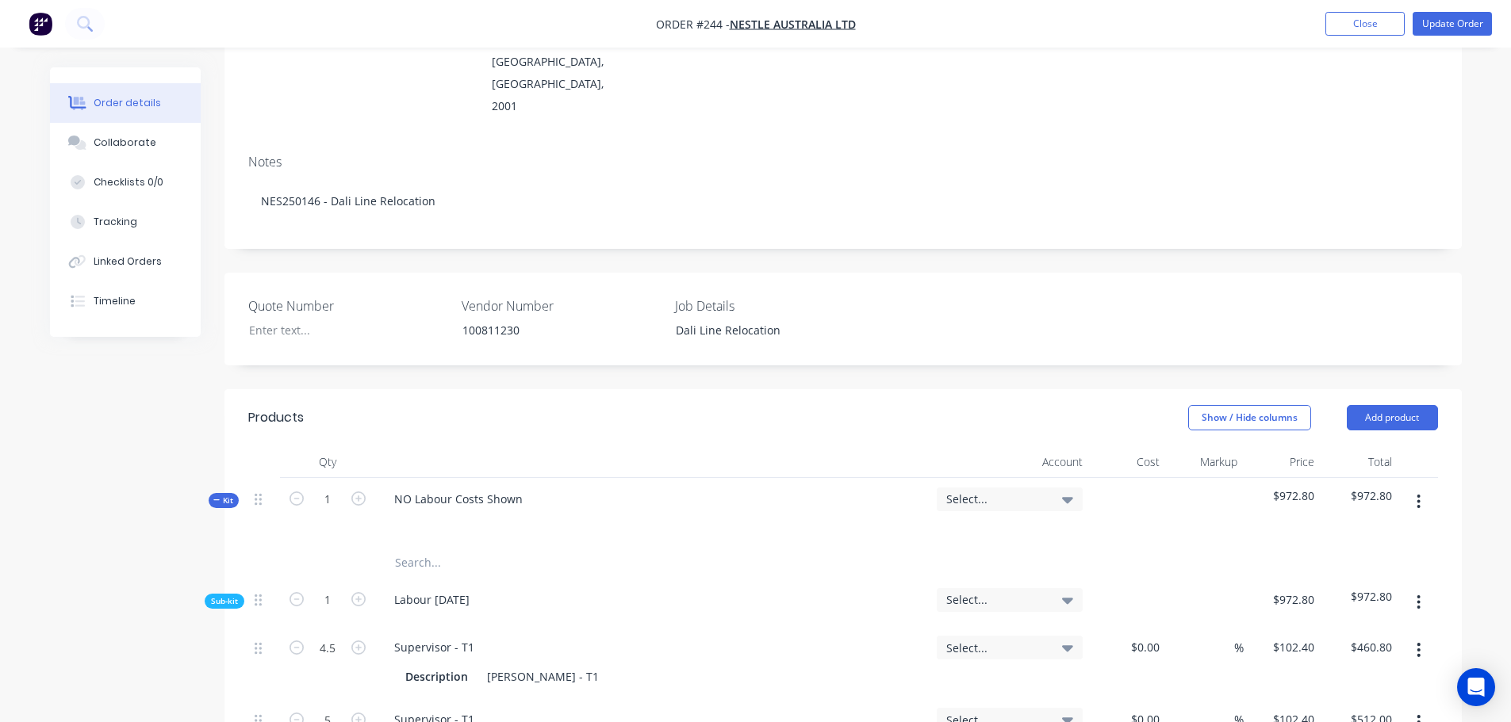
scroll to position [0, 0]
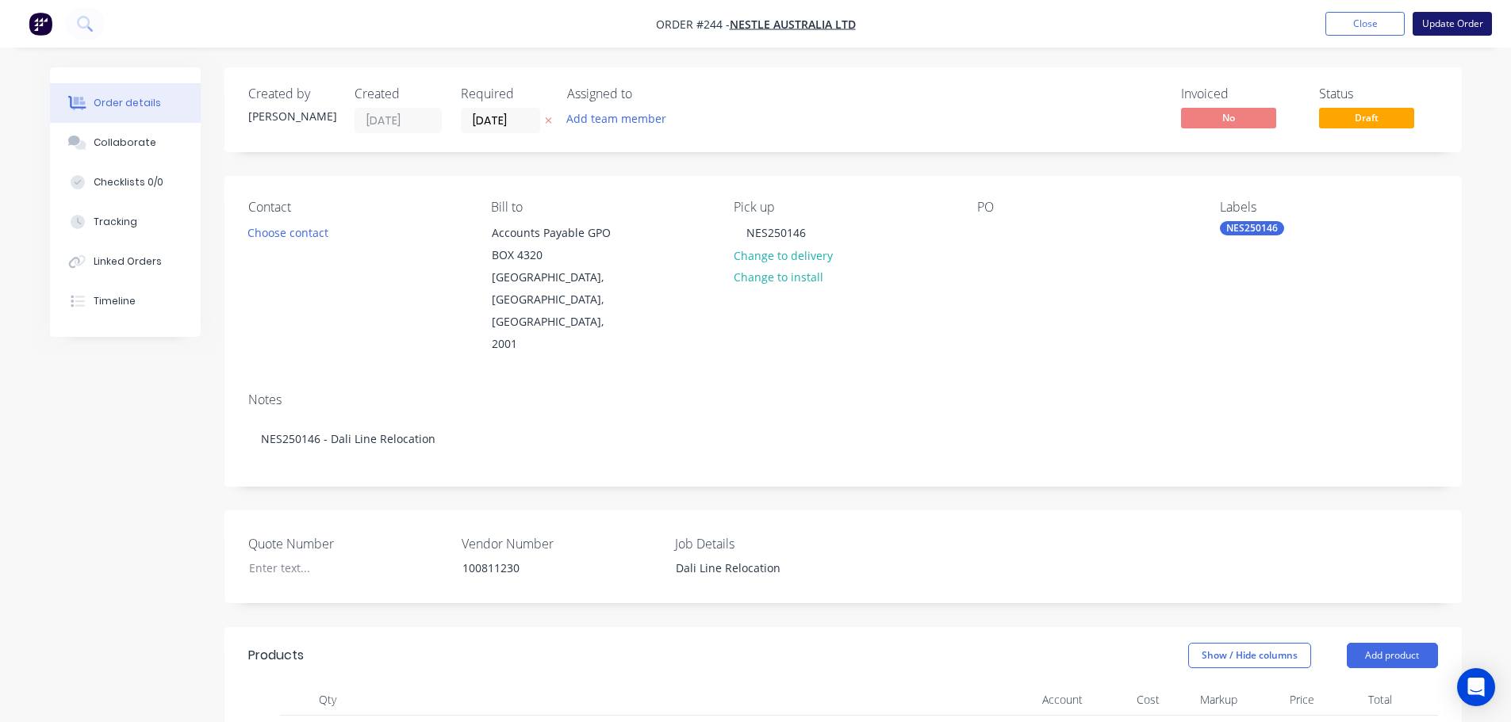
click at [1445, 20] on button "Update Order" at bounding box center [1451, 24] width 79 height 24
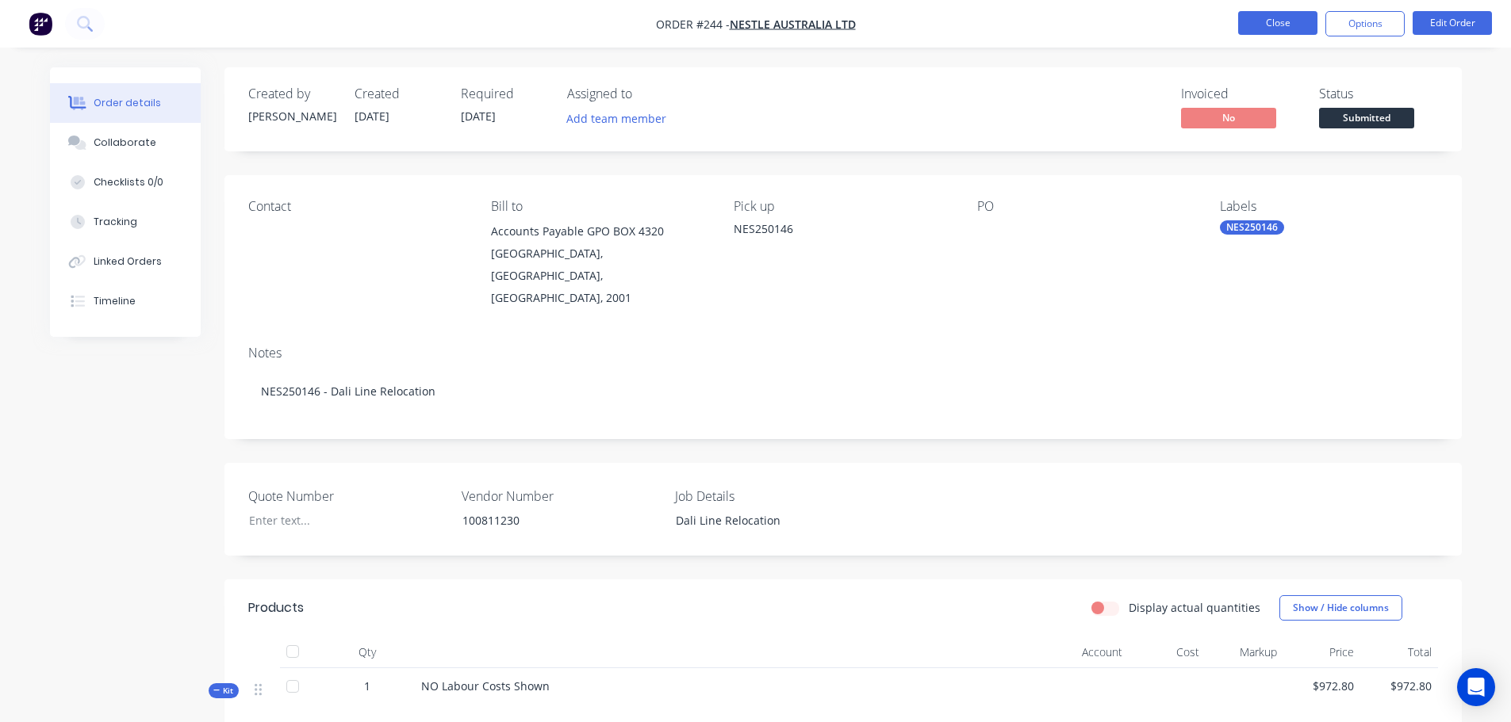
click at [1303, 26] on button "Close" at bounding box center [1277, 23] width 79 height 24
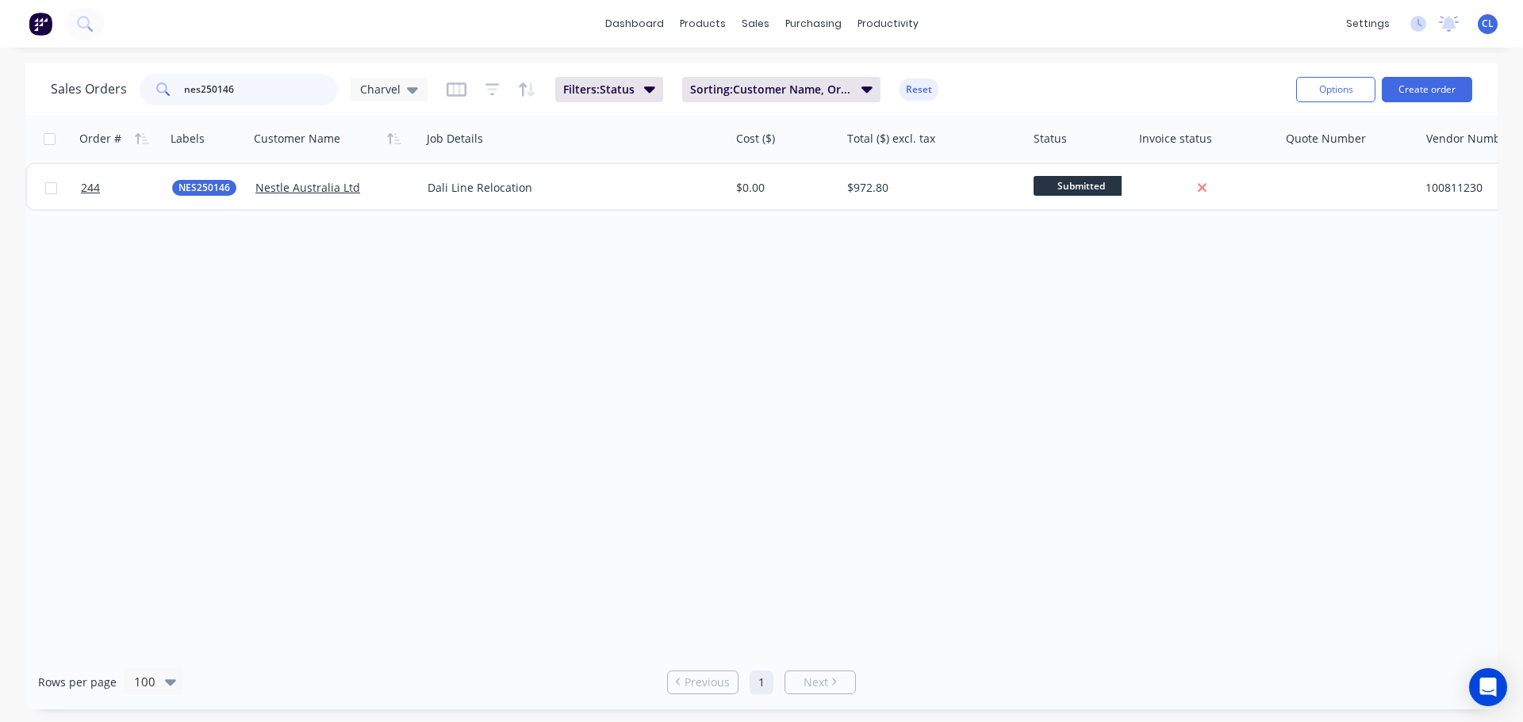
click at [277, 101] on input "nes250146" at bounding box center [261, 90] width 155 height 32
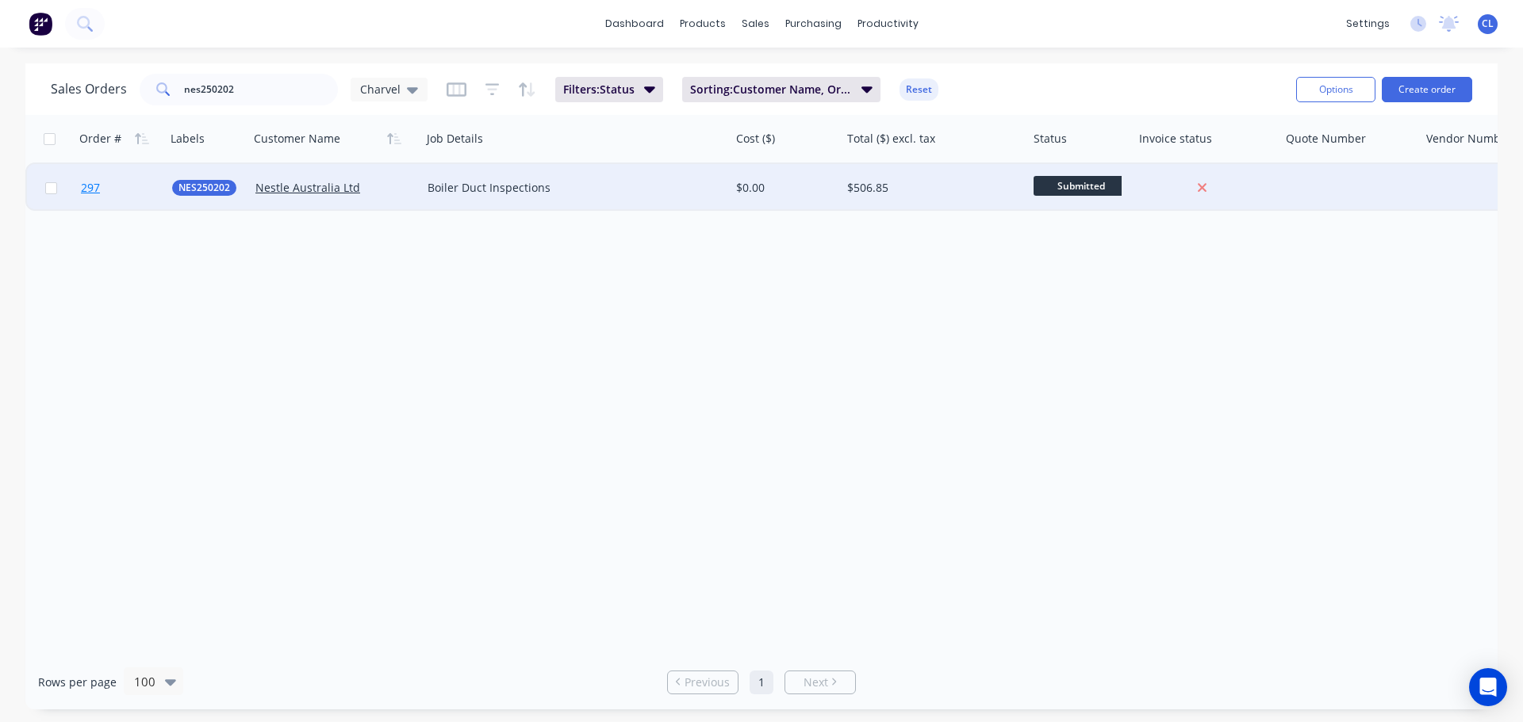
click at [103, 192] on link "297" at bounding box center [126, 188] width 91 height 48
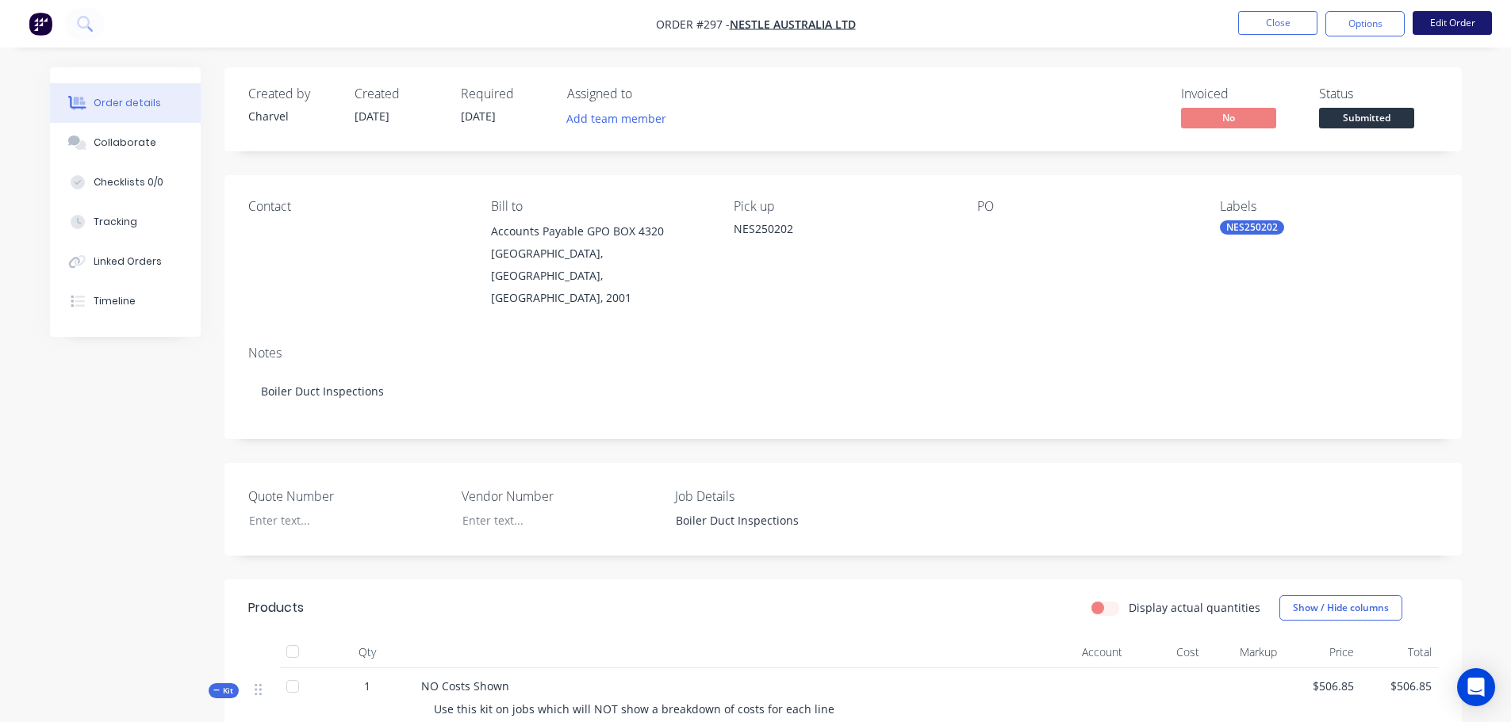
click at [1432, 25] on button "Edit Order" at bounding box center [1451, 23] width 79 height 24
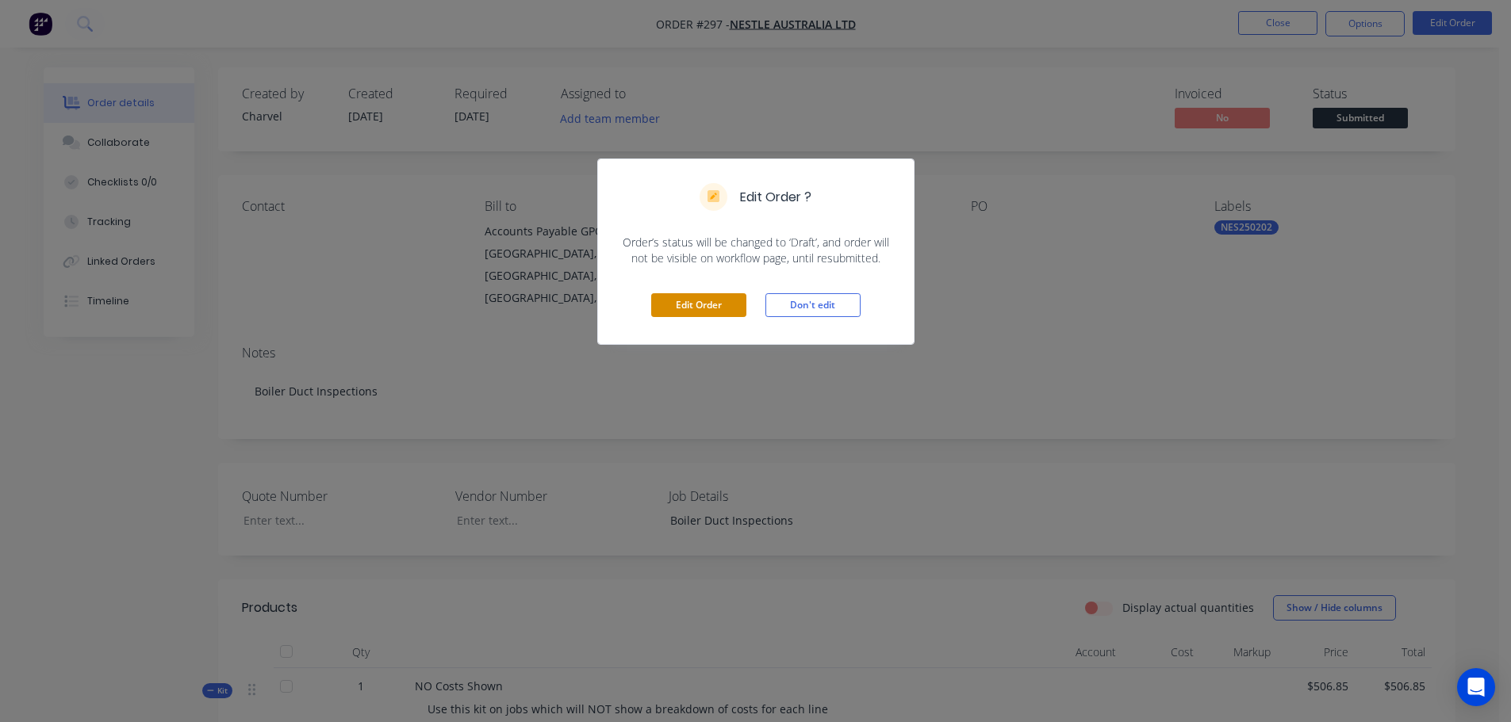
click at [728, 305] on button "Edit Order" at bounding box center [698, 305] width 95 height 24
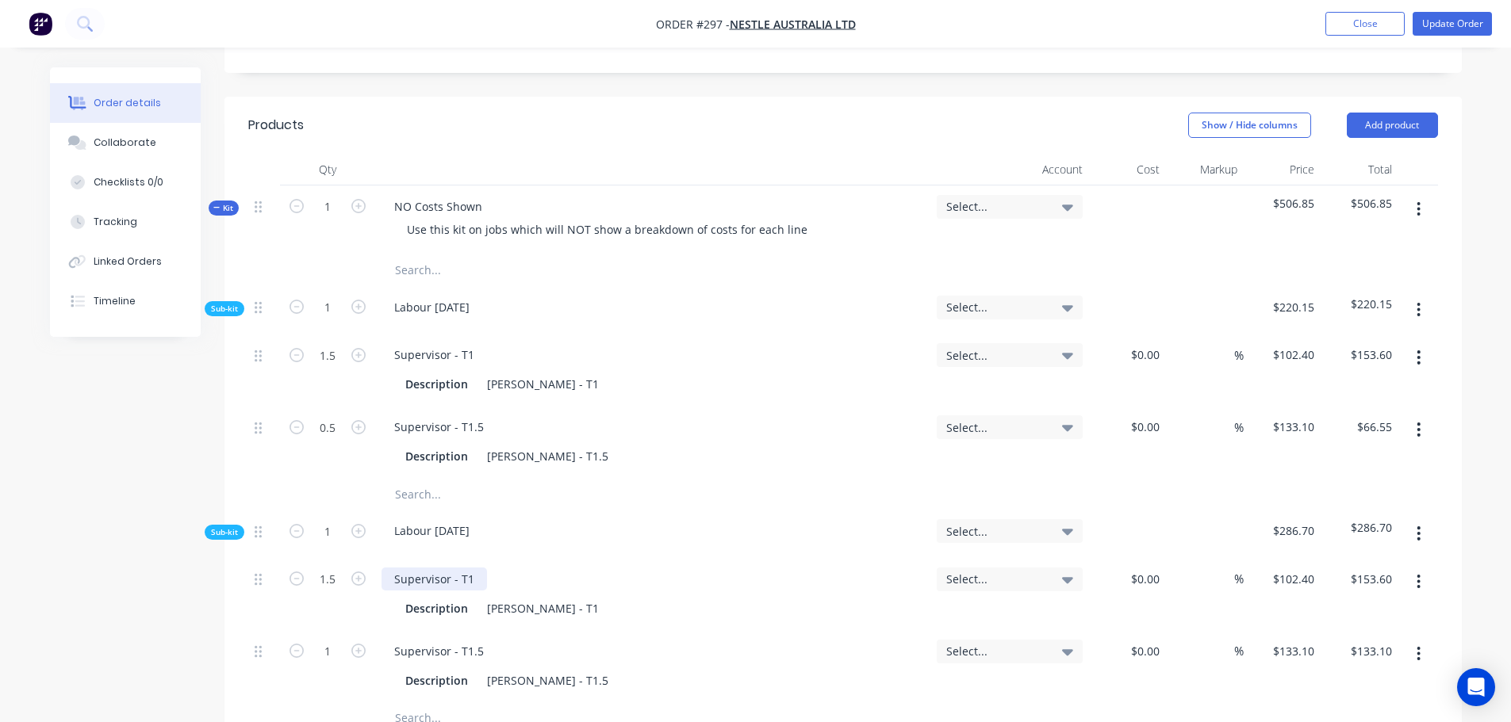
scroll to position [634, 0]
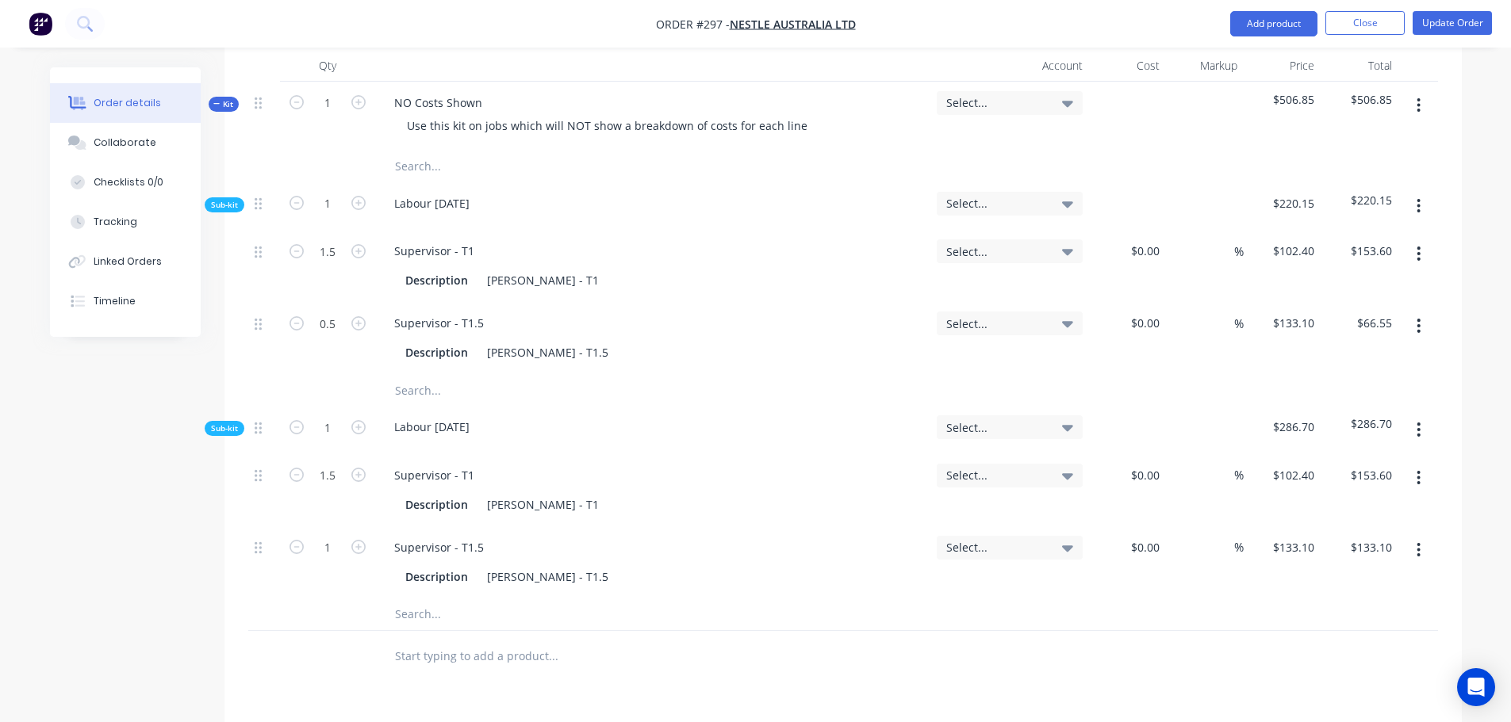
click at [439, 599] on input "text" at bounding box center [552, 615] width 317 height 32
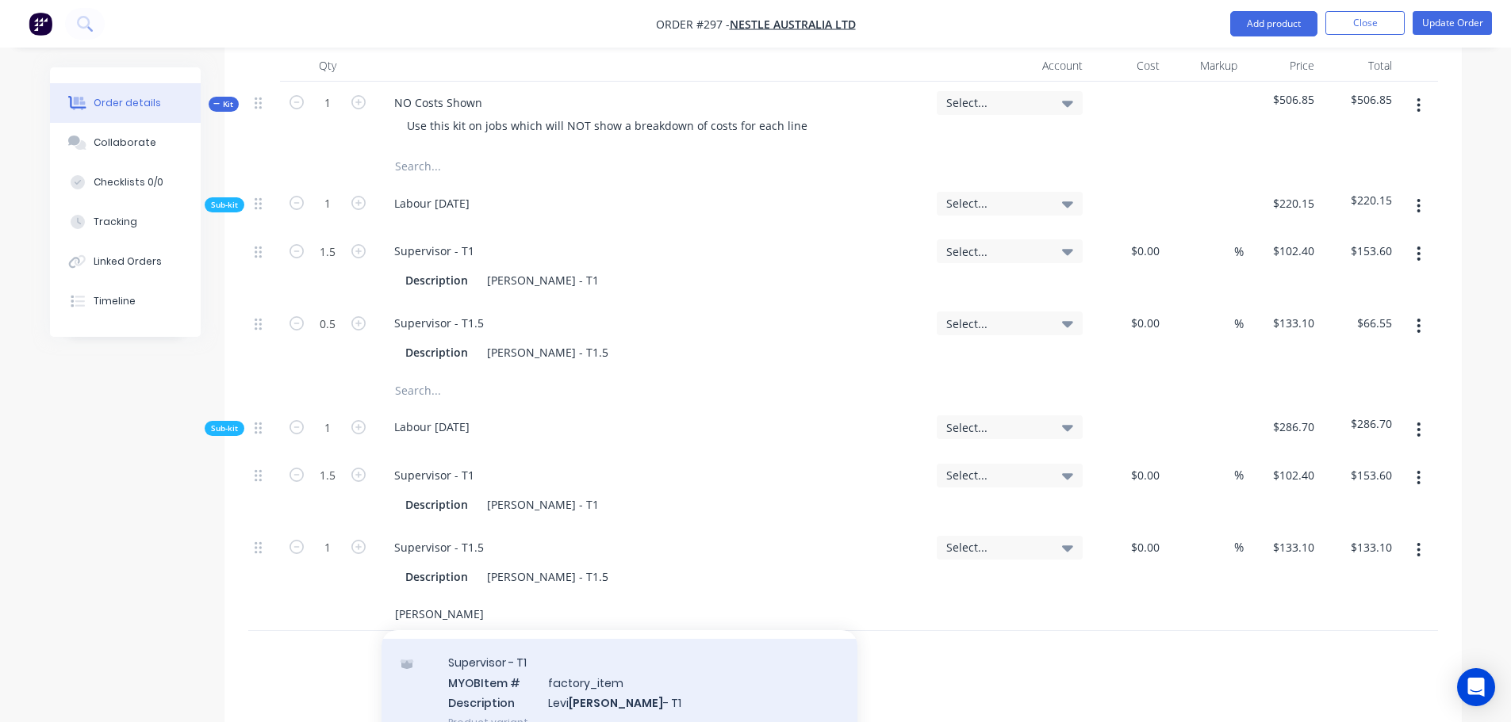
scroll to position [79, 0]
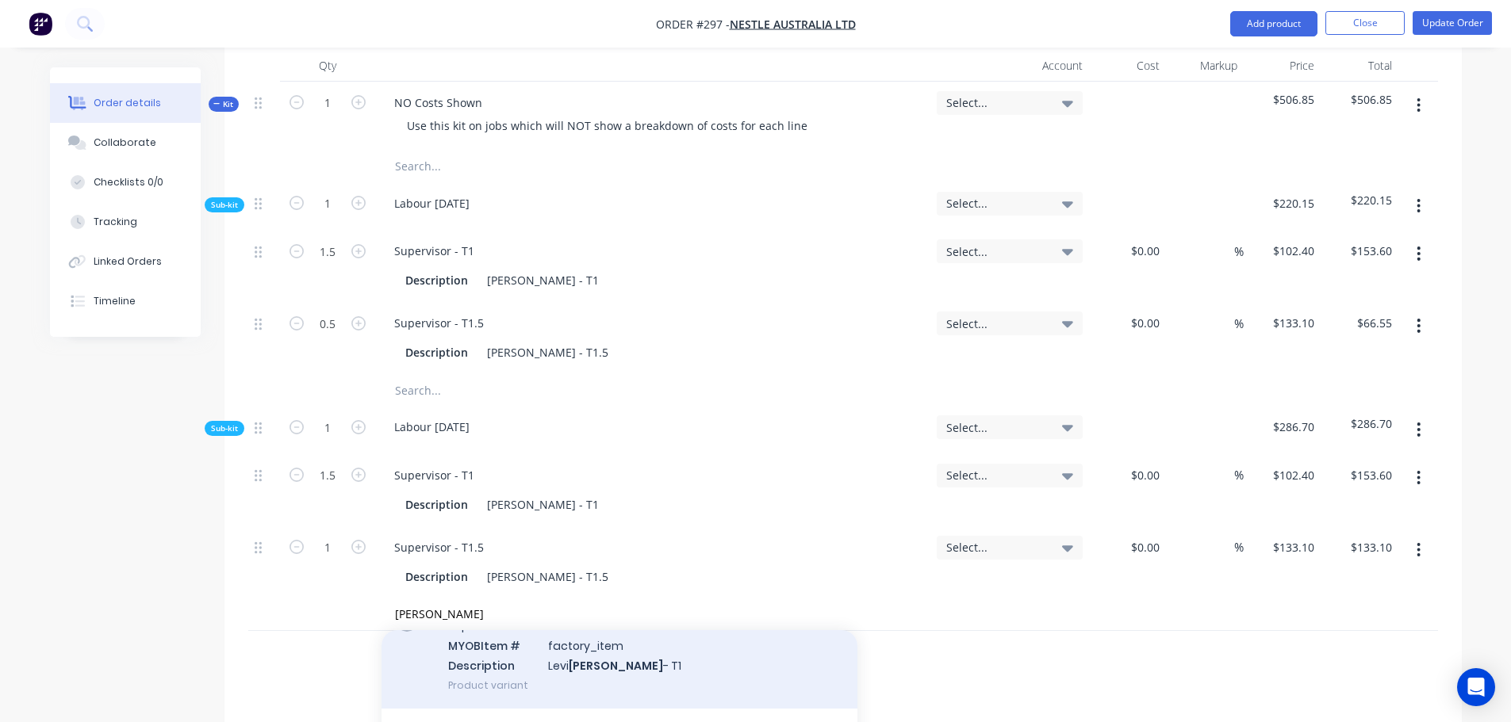
click at [574, 627] on div "Supervisor - T1 MYOB Item # factory_item Description Levi Cleary - T1 Product v…" at bounding box center [619, 655] width 476 height 107
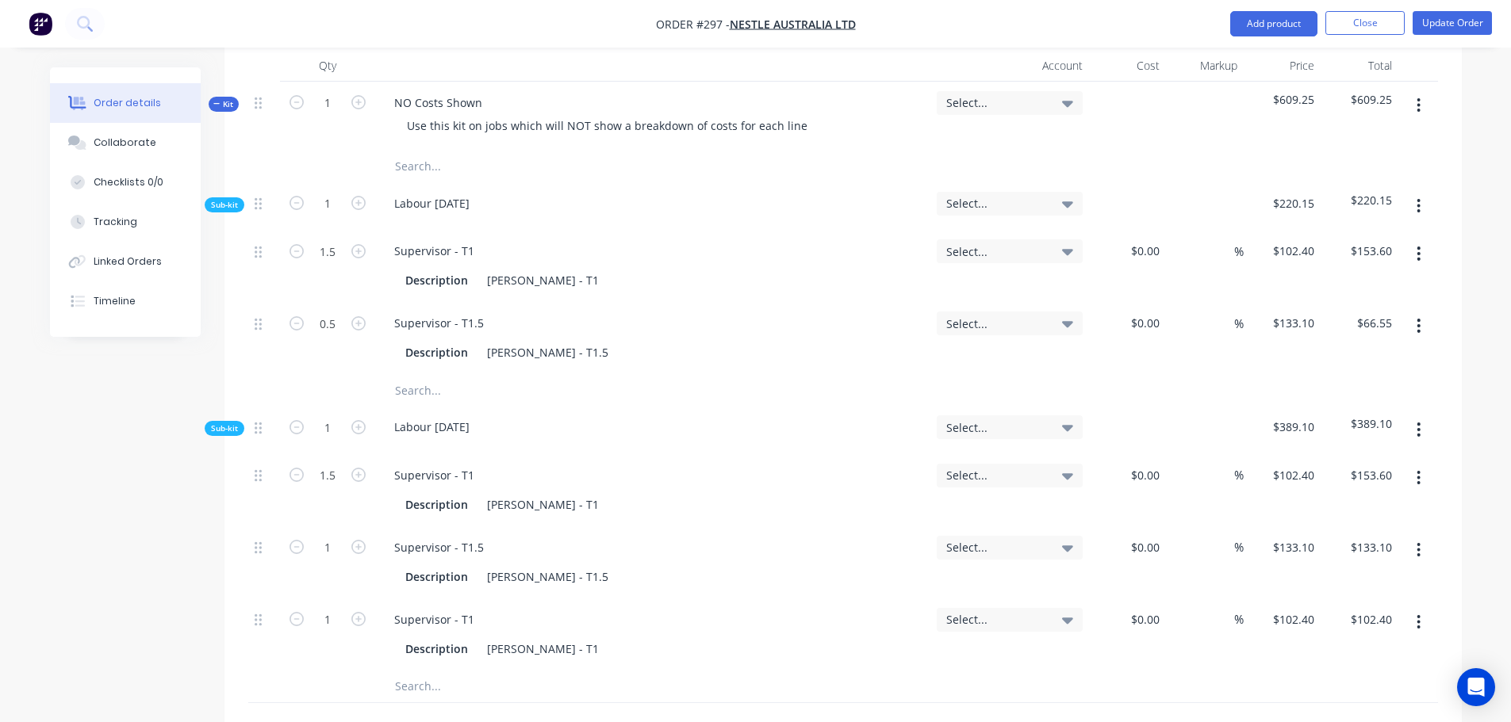
click at [431, 671] on input "text" at bounding box center [552, 687] width 317 height 32
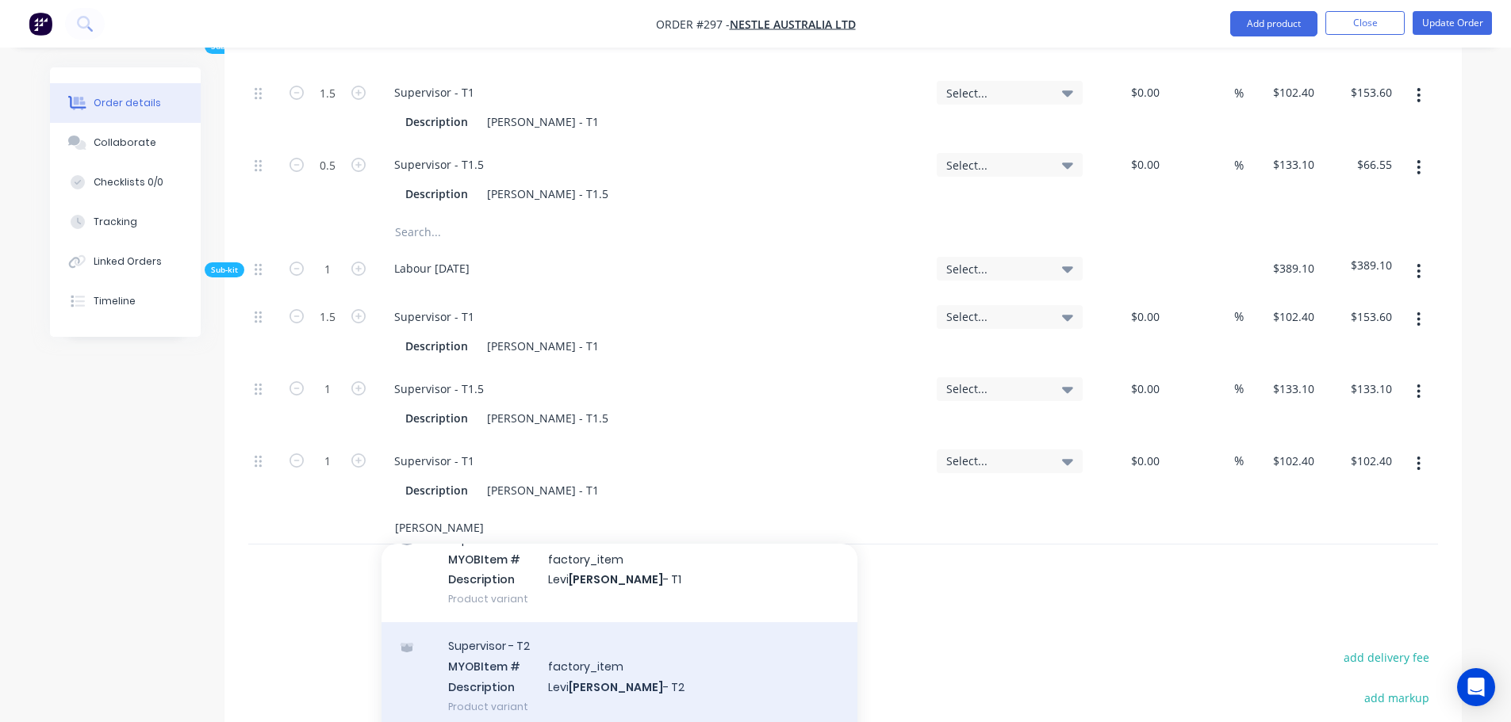
scroll to position [159, 0]
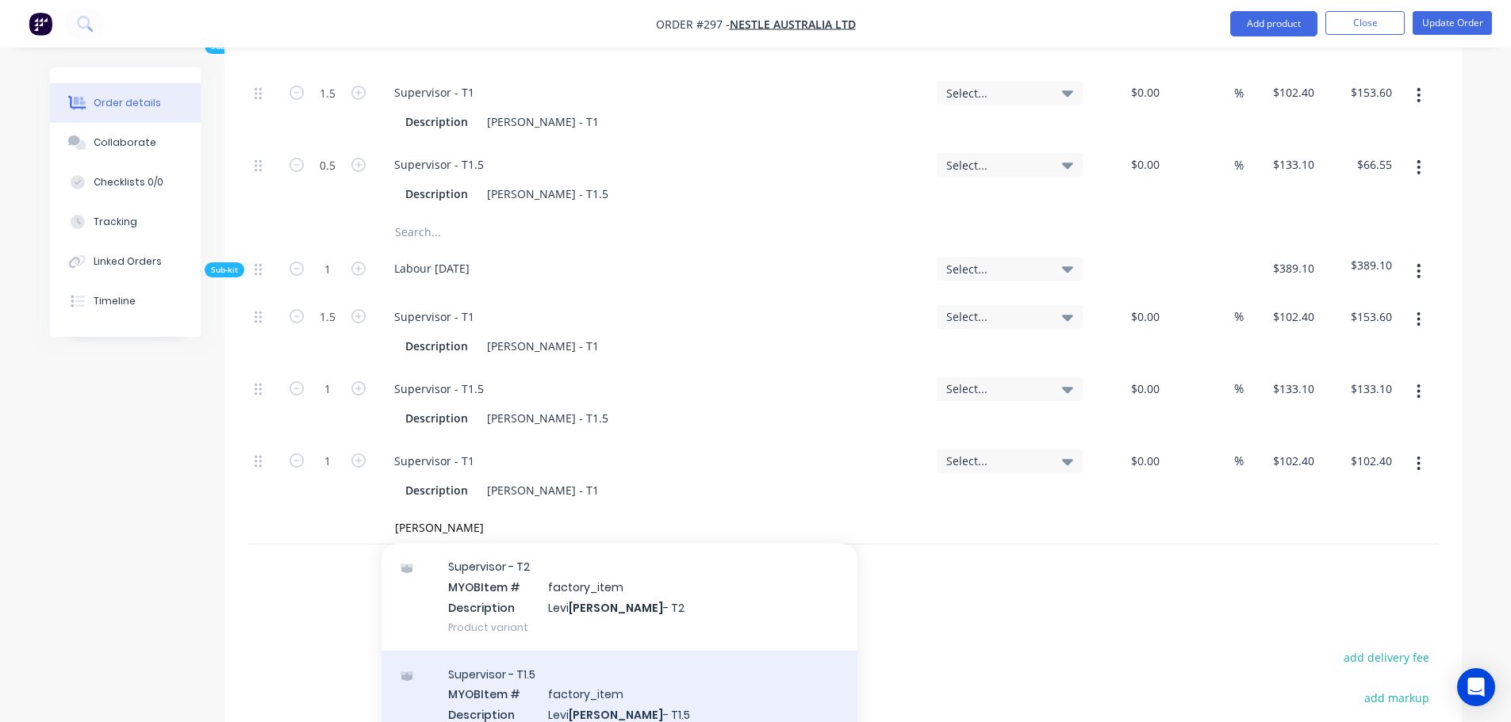
click at [529, 654] on div "Supervisor - T1.5 MYOB Item # factory_item Description Levi Cleary - T1.5 Produ…" at bounding box center [619, 704] width 476 height 107
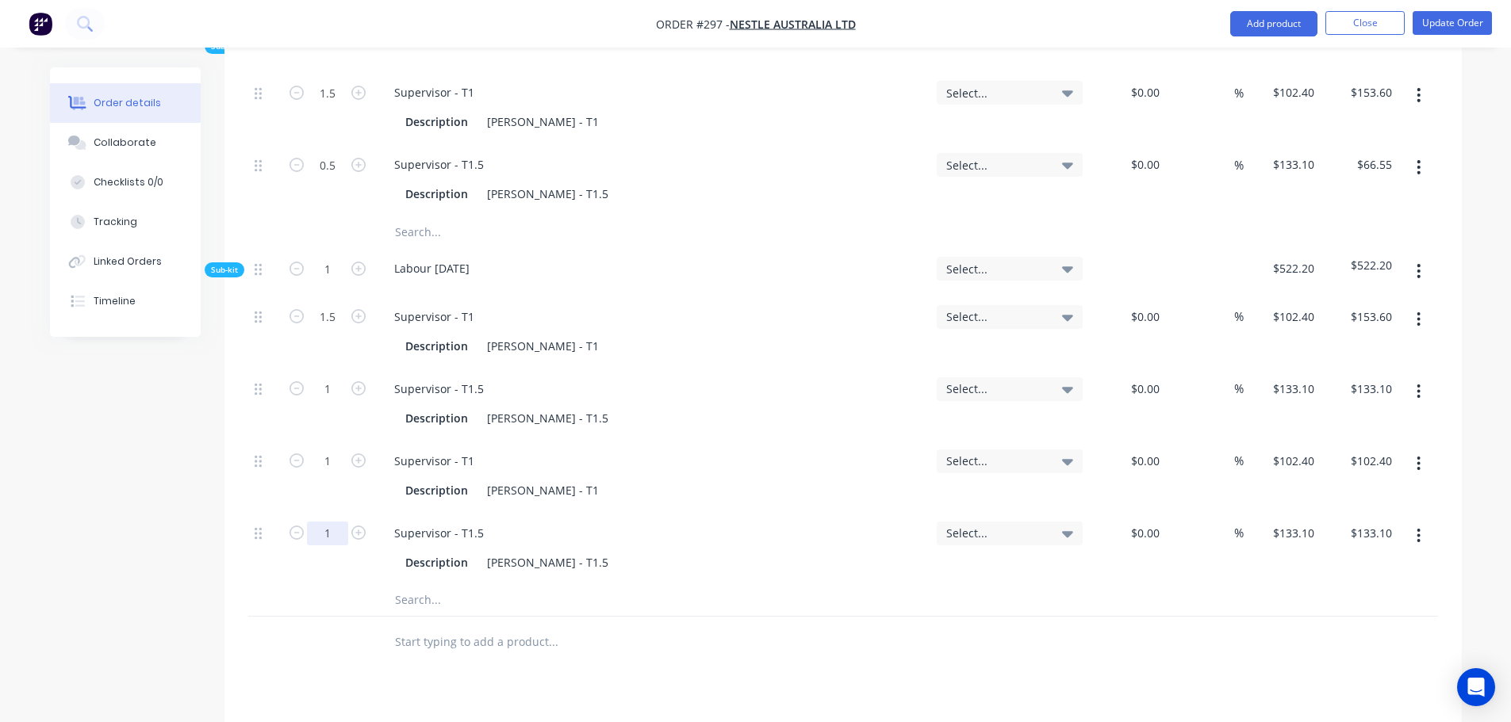
click at [337, 105] on input "1" at bounding box center [327, 93] width 41 height 24
click at [425, 584] on input "text" at bounding box center [552, 600] width 317 height 32
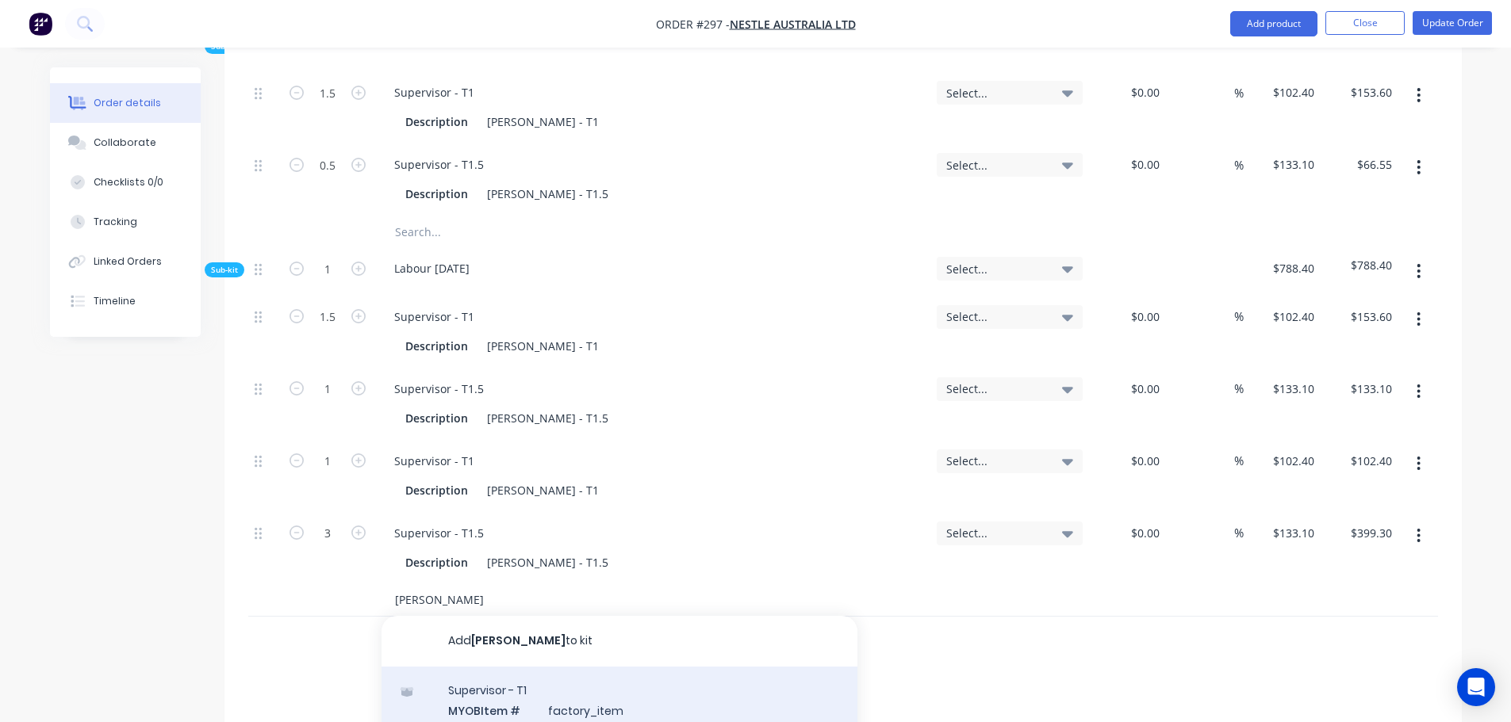
scroll to position [79, 0]
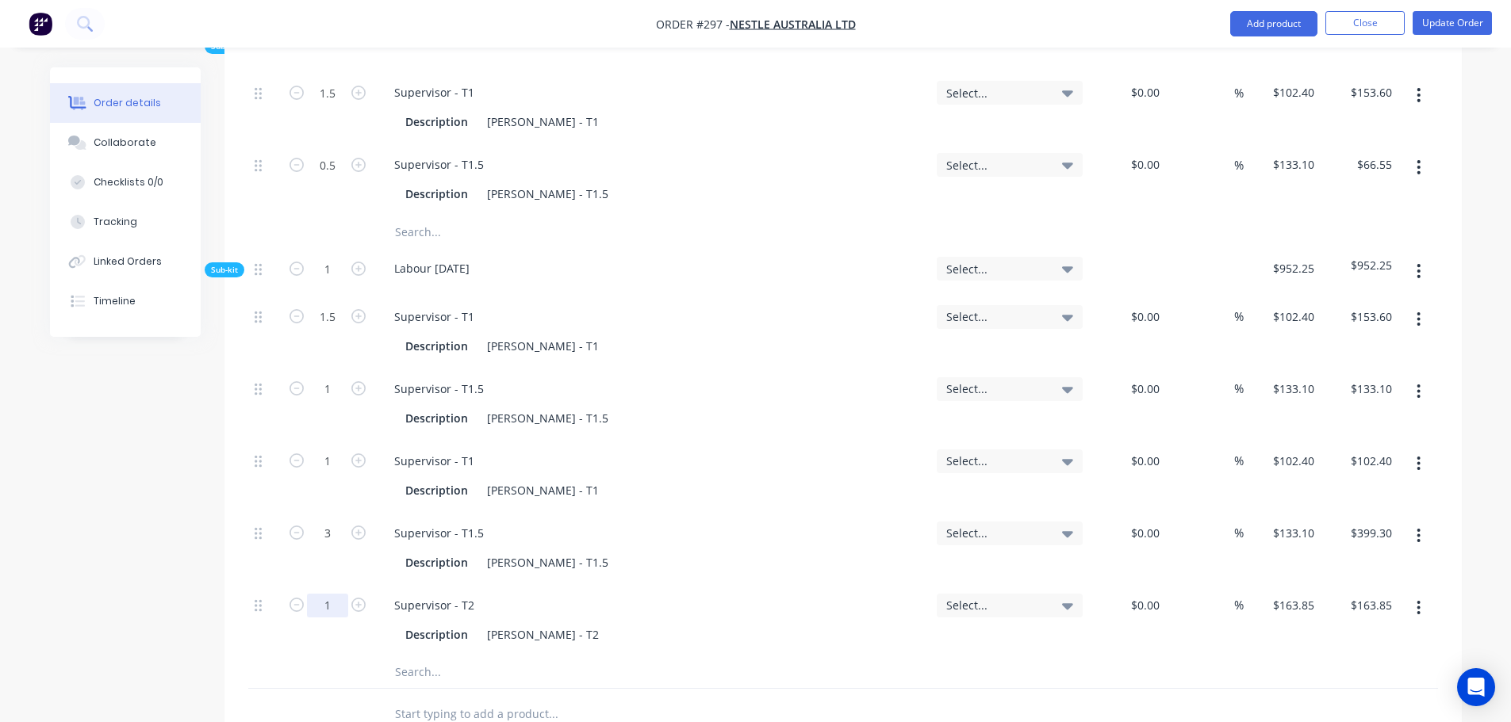
click at [338, 105] on input "1" at bounding box center [327, 93] width 41 height 24
click at [1440, 29] on button "Update Order" at bounding box center [1451, 23] width 79 height 24
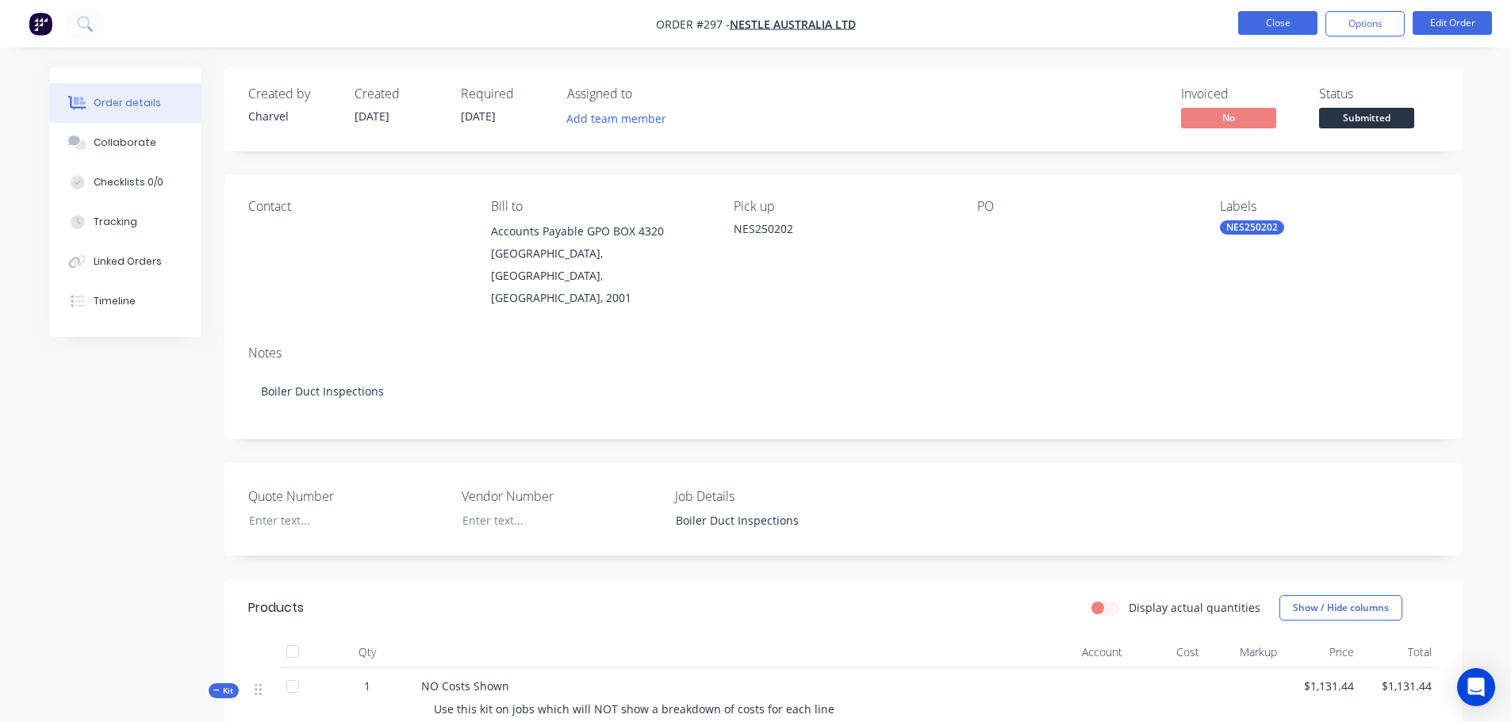
click at [1266, 31] on button "Close" at bounding box center [1277, 23] width 79 height 24
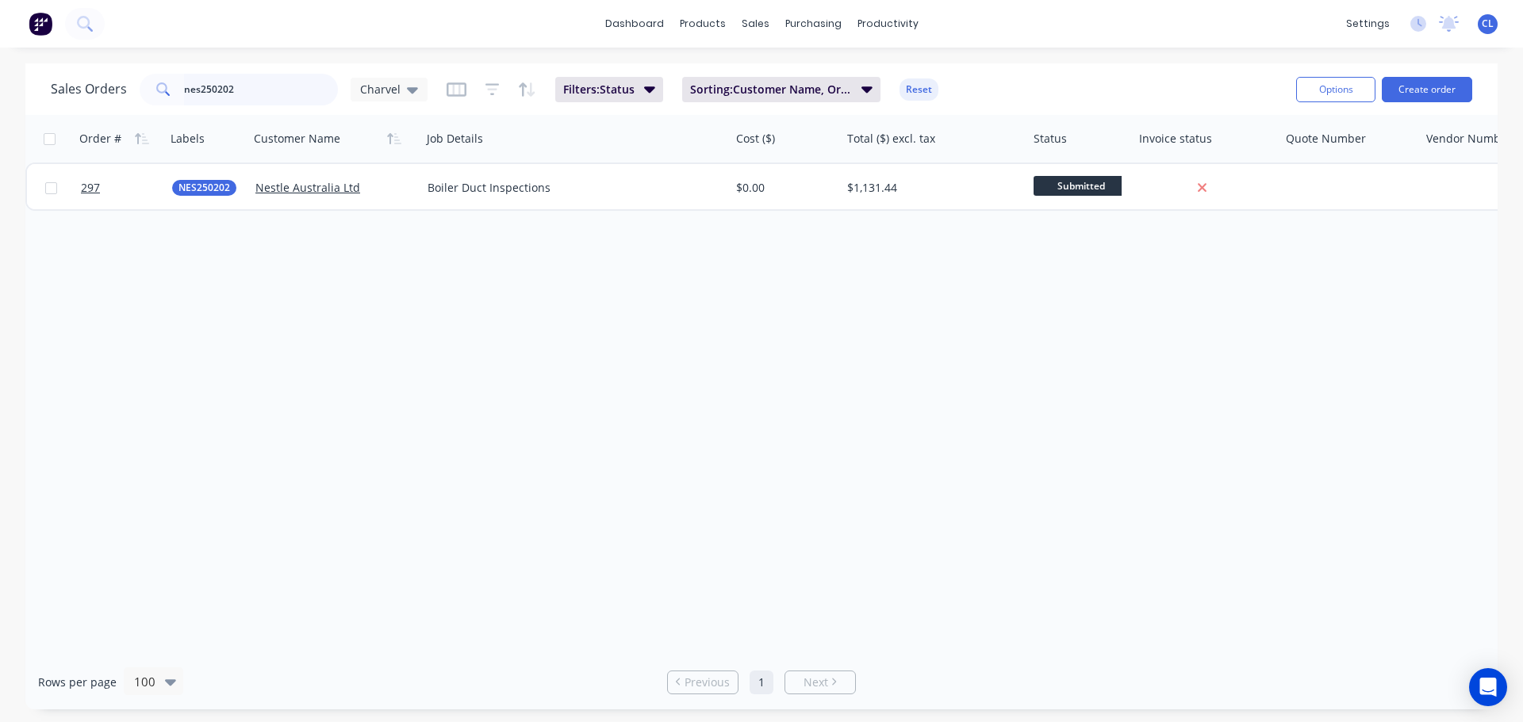
click at [286, 102] on input "nes250202" at bounding box center [261, 90] width 155 height 32
drag, startPoint x: 209, startPoint y: 93, endPoint x: -372, endPoint y: 75, distance: 580.7
click at [0, 75] on html "dashboard products sales purchasing productivity dashboard products Product Cat…" at bounding box center [761, 361] width 1523 height 722
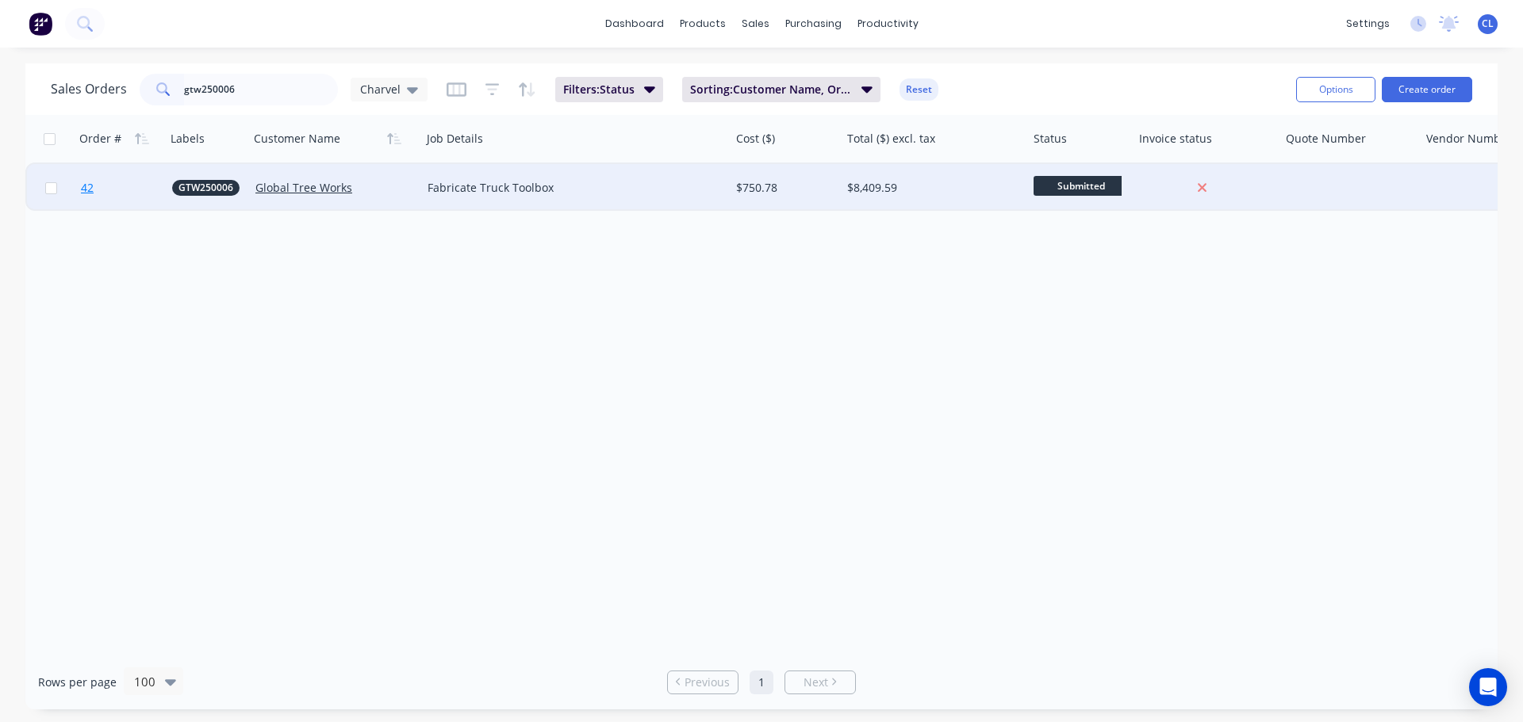
click at [91, 186] on span "42" at bounding box center [87, 188] width 13 height 16
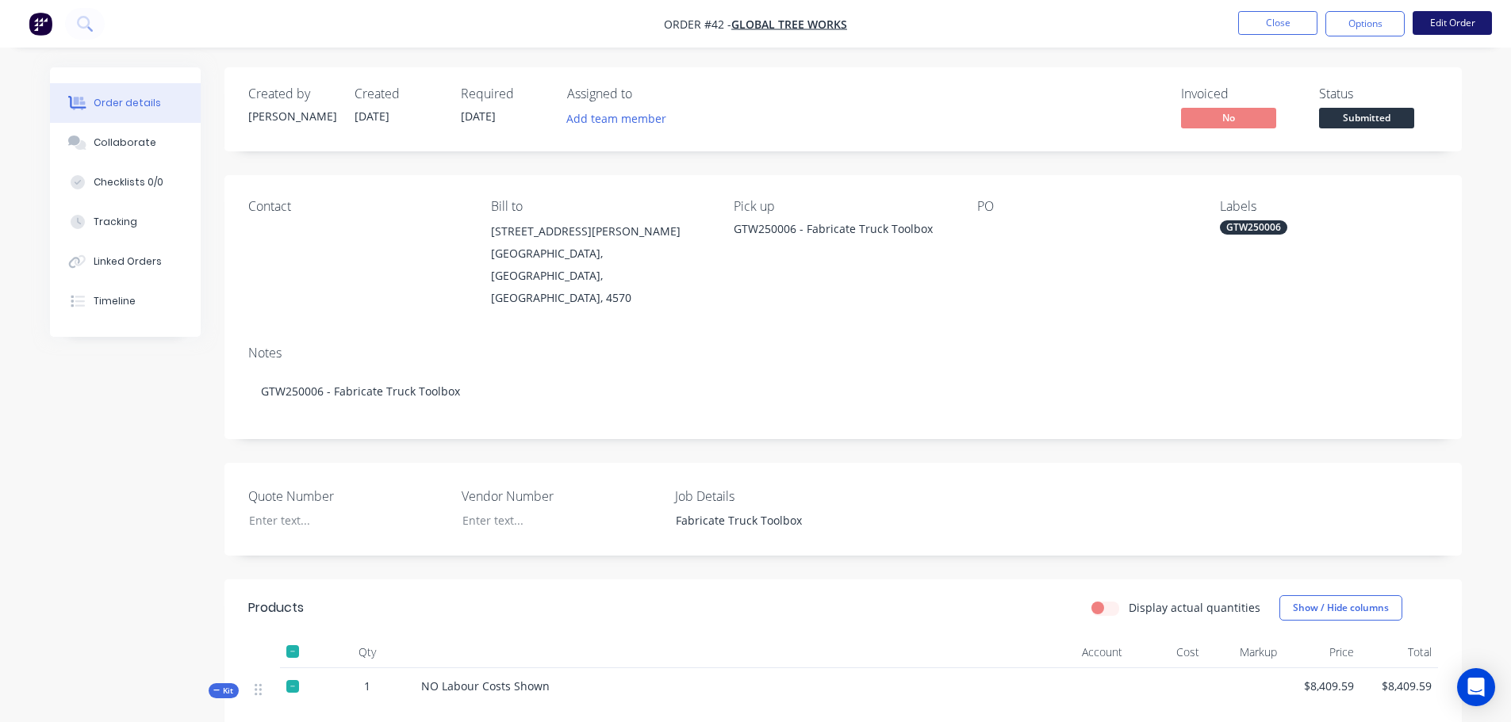
click at [1428, 29] on button "Edit Order" at bounding box center [1451, 23] width 79 height 24
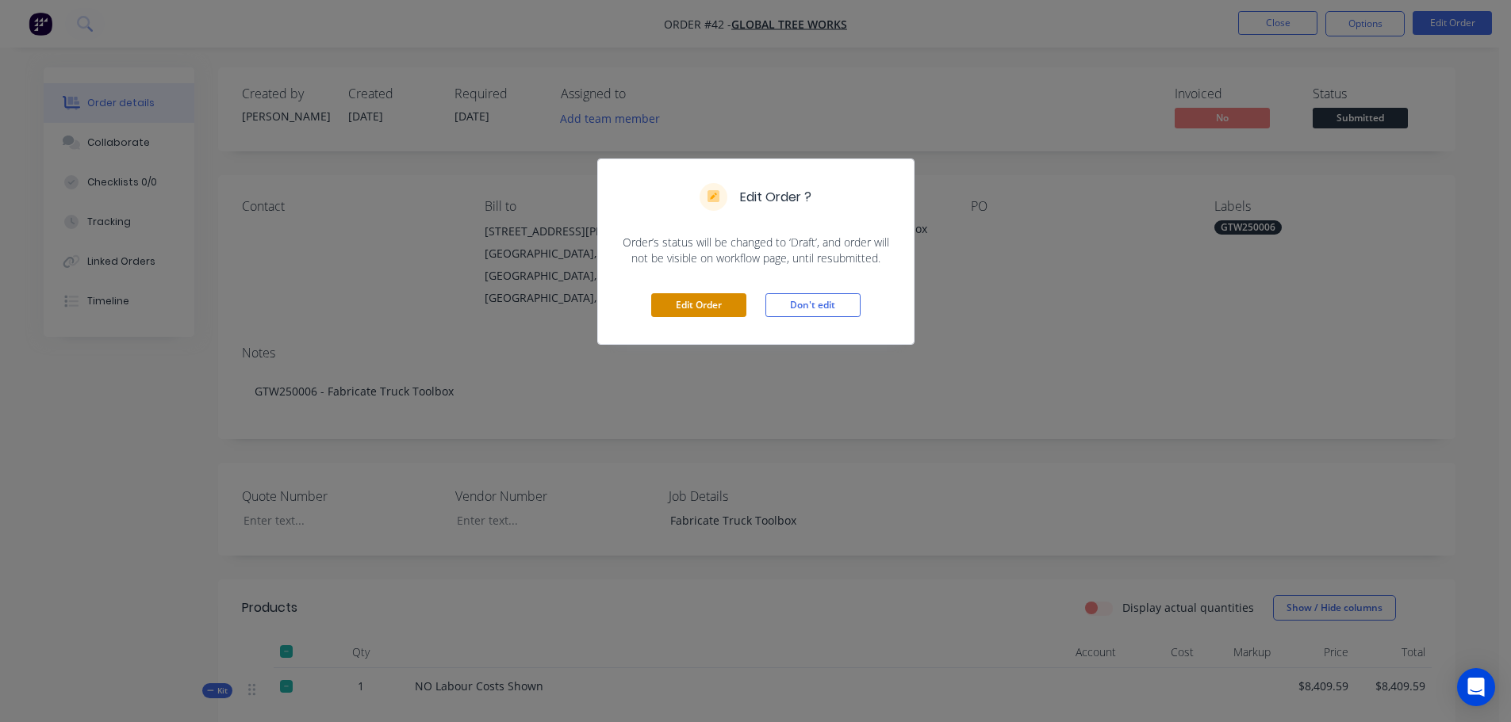
click at [723, 300] on button "Edit Order" at bounding box center [698, 305] width 95 height 24
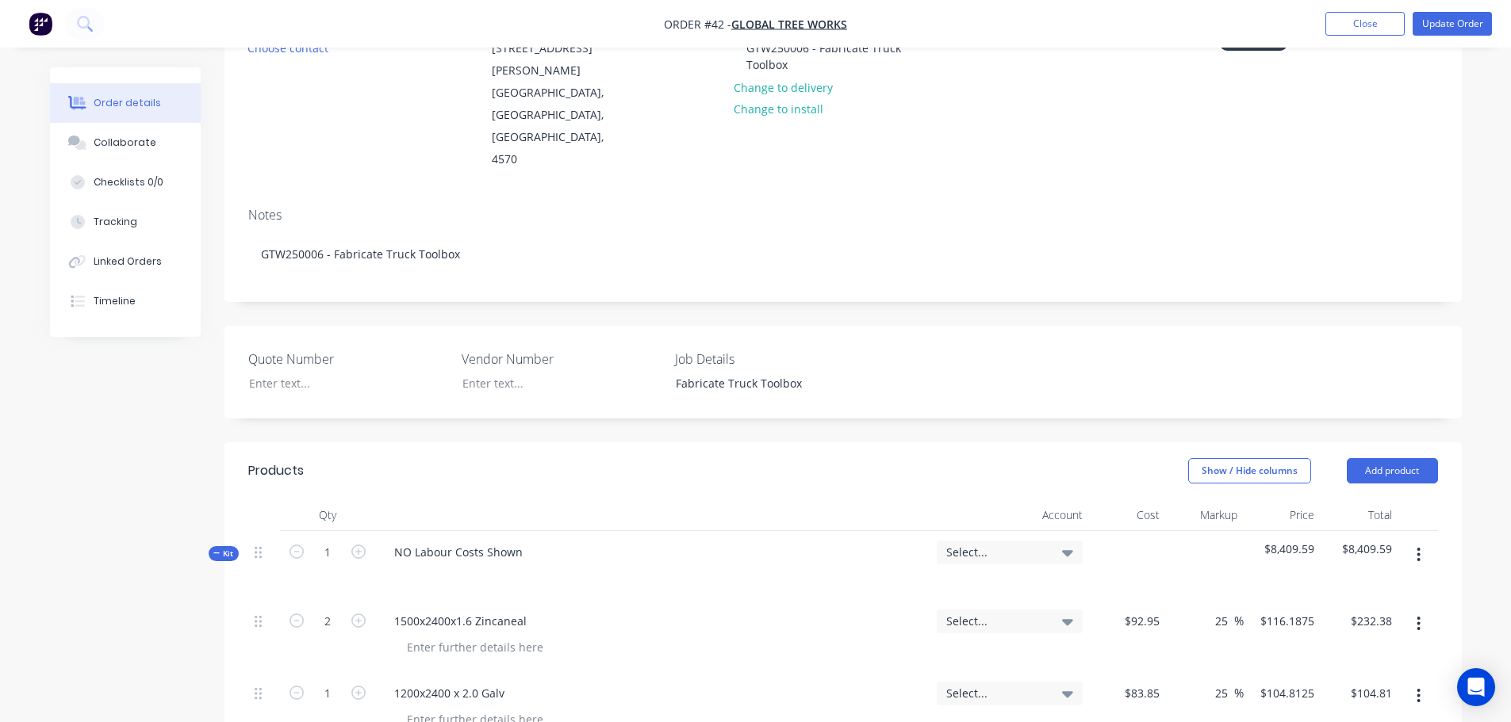
scroll to position [180, 0]
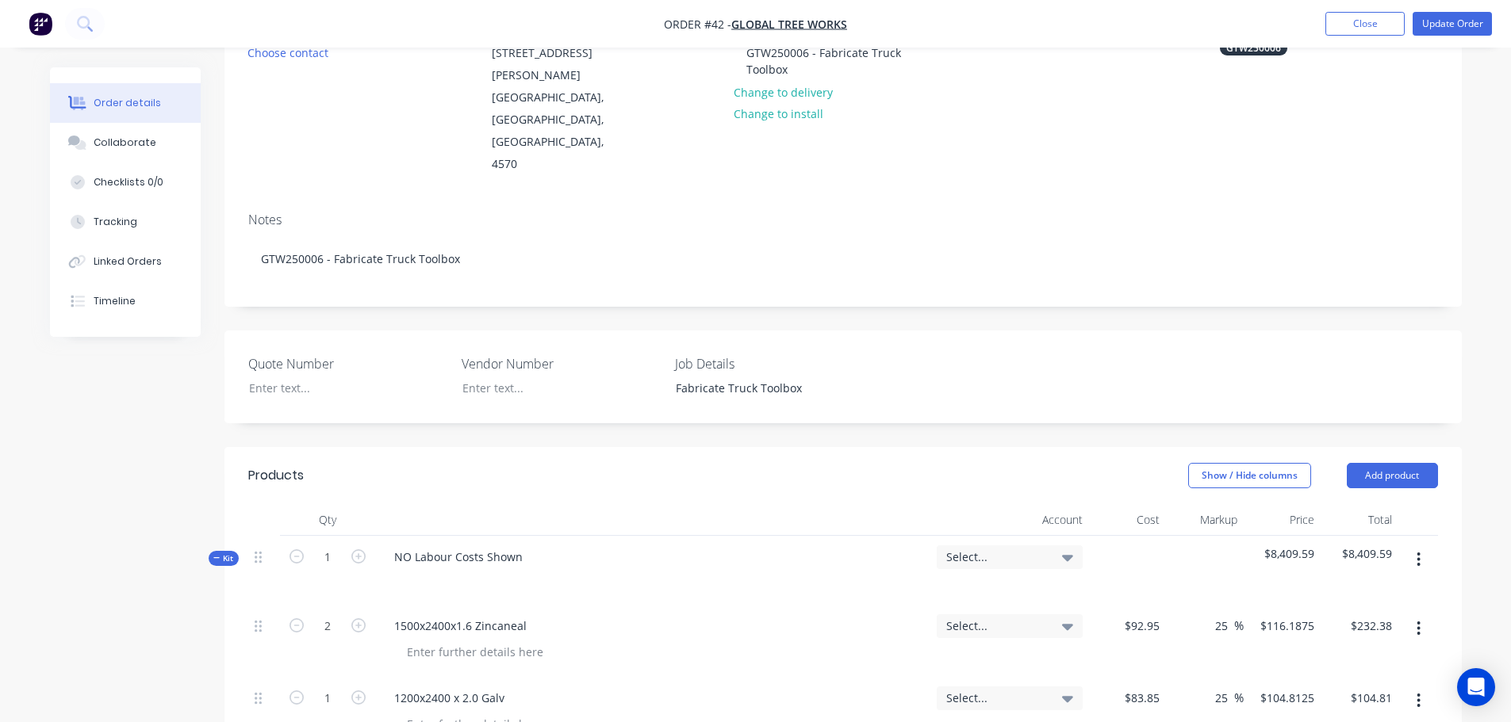
click at [1418, 553] on icon "button" at bounding box center [1418, 560] width 3 height 14
click at [1368, 617] on button "Add sub kit to kit" at bounding box center [1362, 633] width 151 height 32
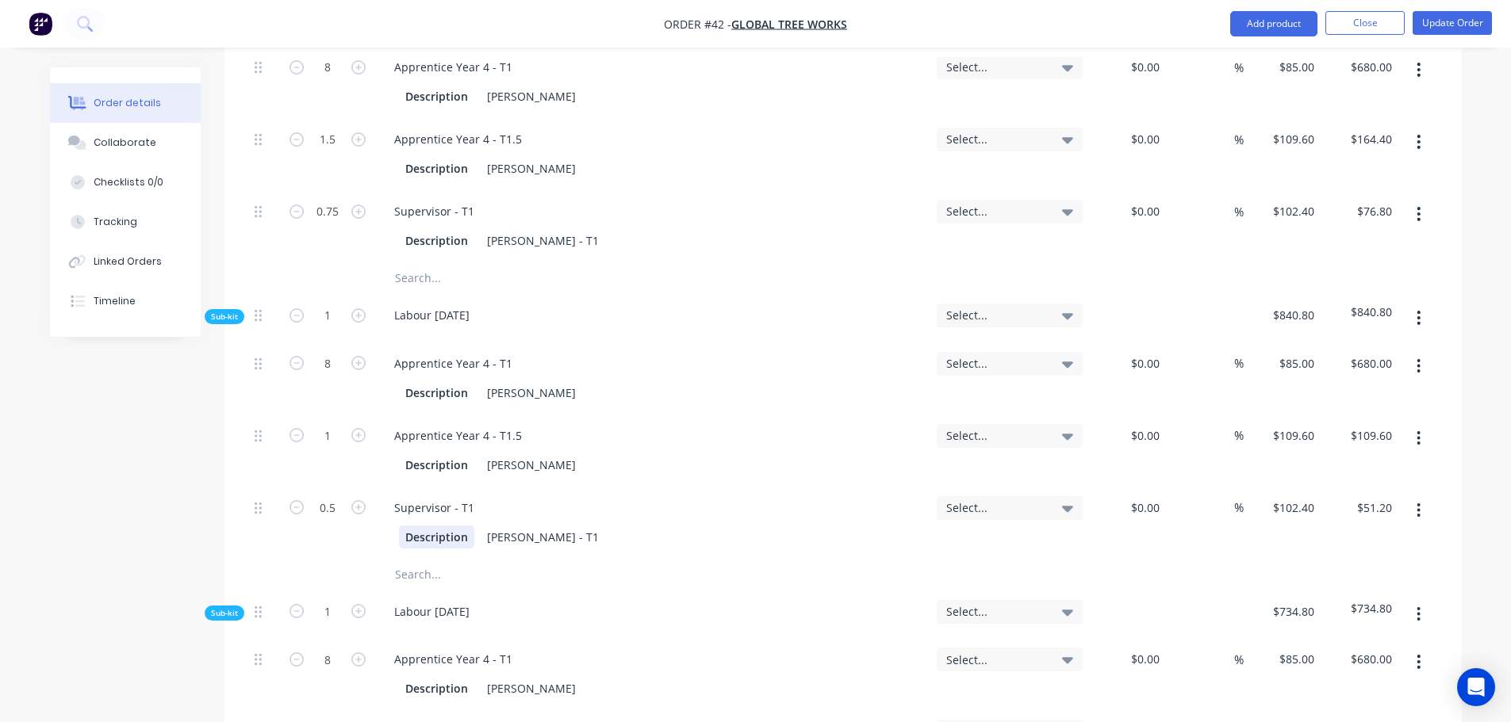
scroll to position [4066, 0]
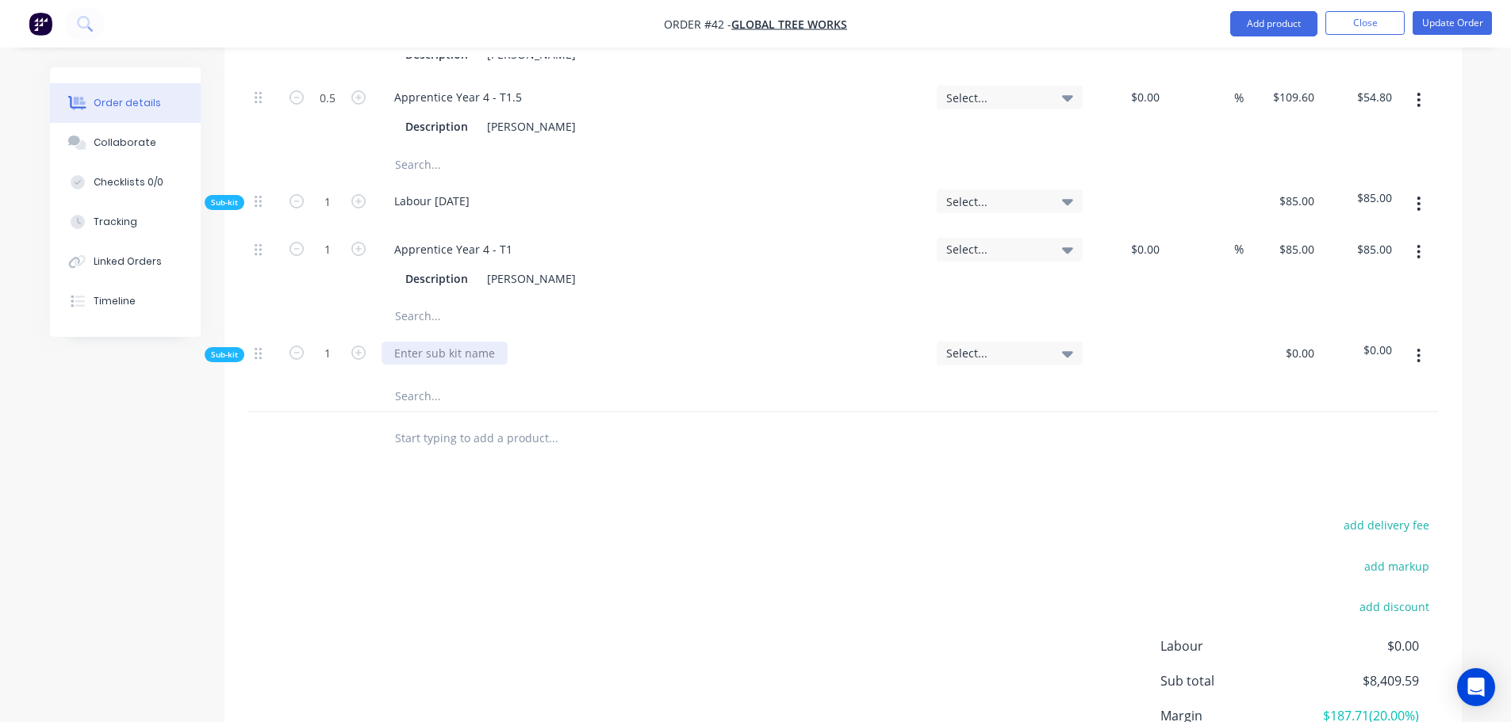
click at [439, 342] on div at bounding box center [444, 353] width 126 height 23
click at [420, 380] on input "text" at bounding box center [552, 396] width 317 height 32
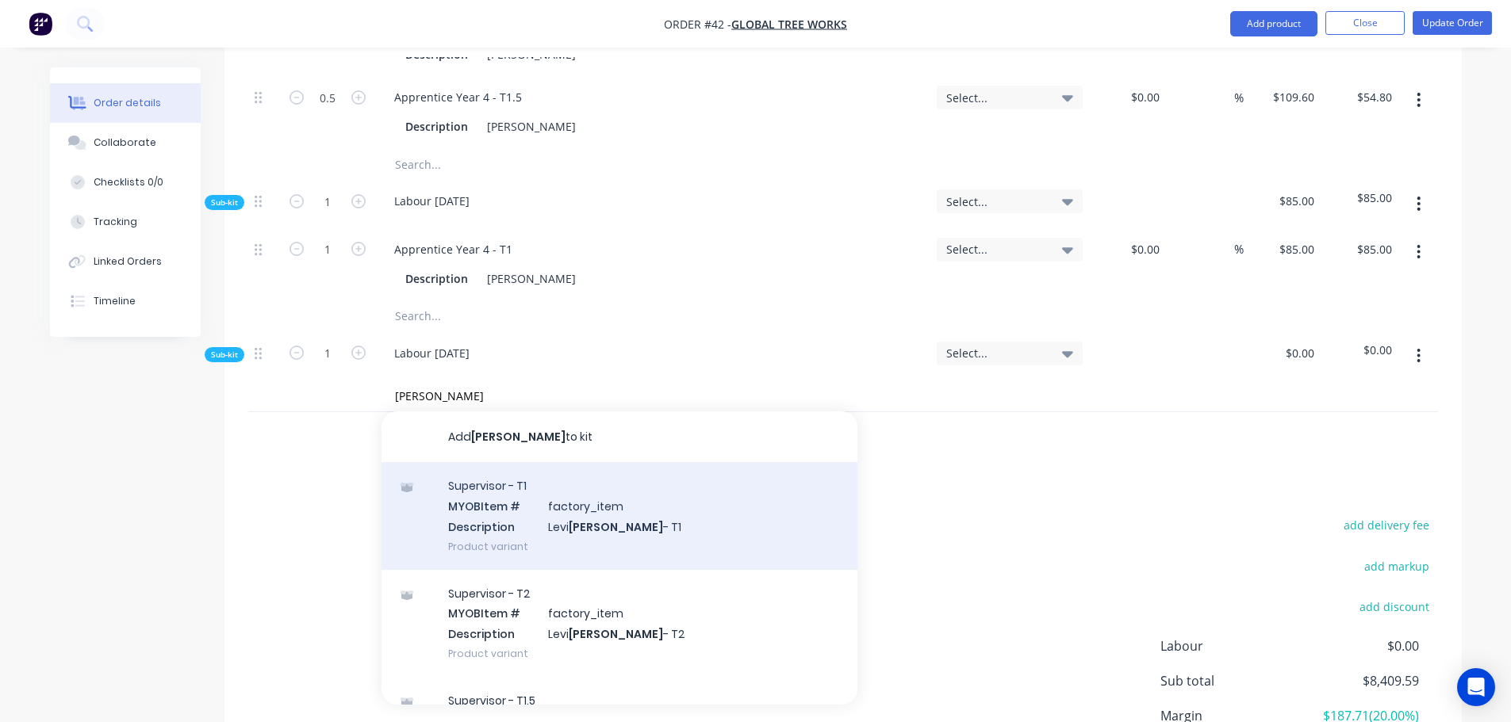
click at [550, 468] on div "Supervisor - T1 MYOB Item # factory_item Description Levi Cleary - T1 Product v…" at bounding box center [619, 515] width 476 height 107
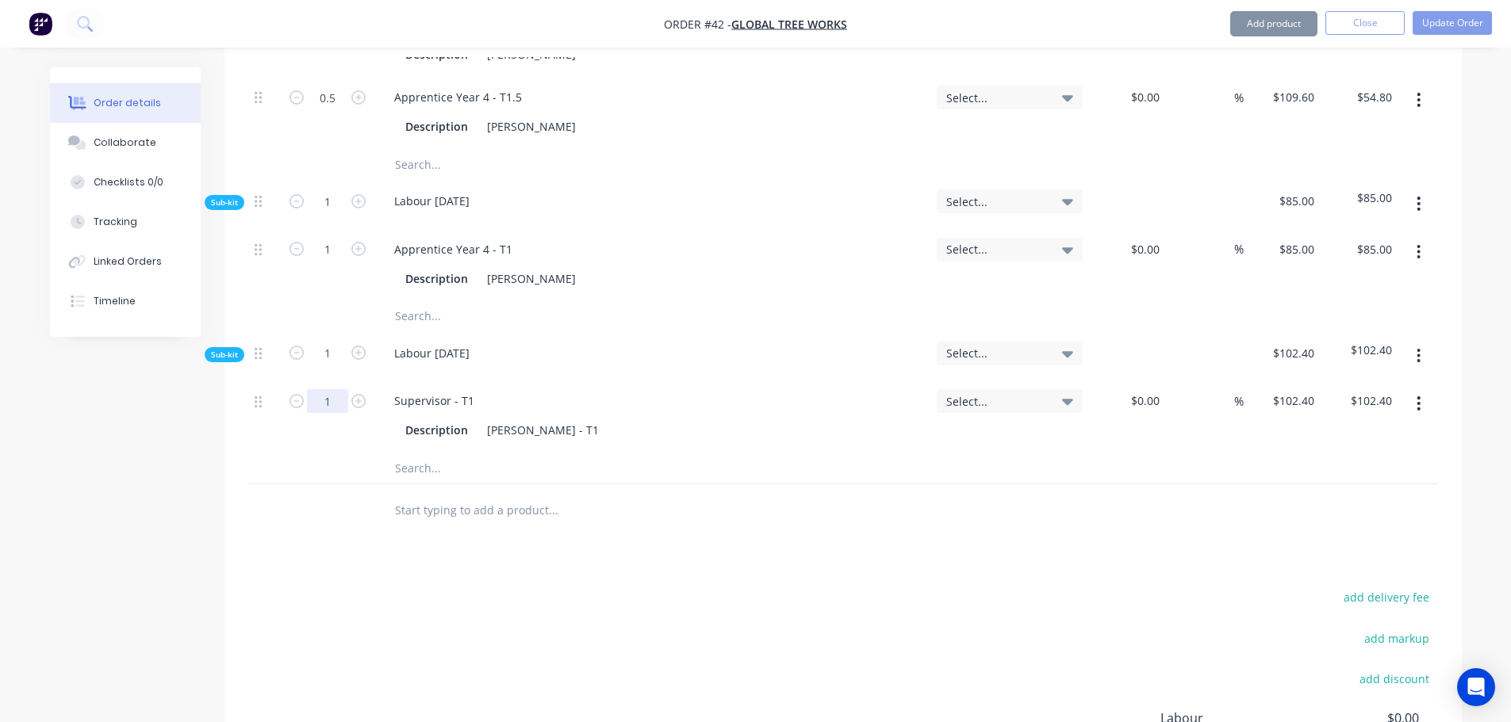
click at [430, 452] on input "text" at bounding box center [552, 468] width 317 height 32
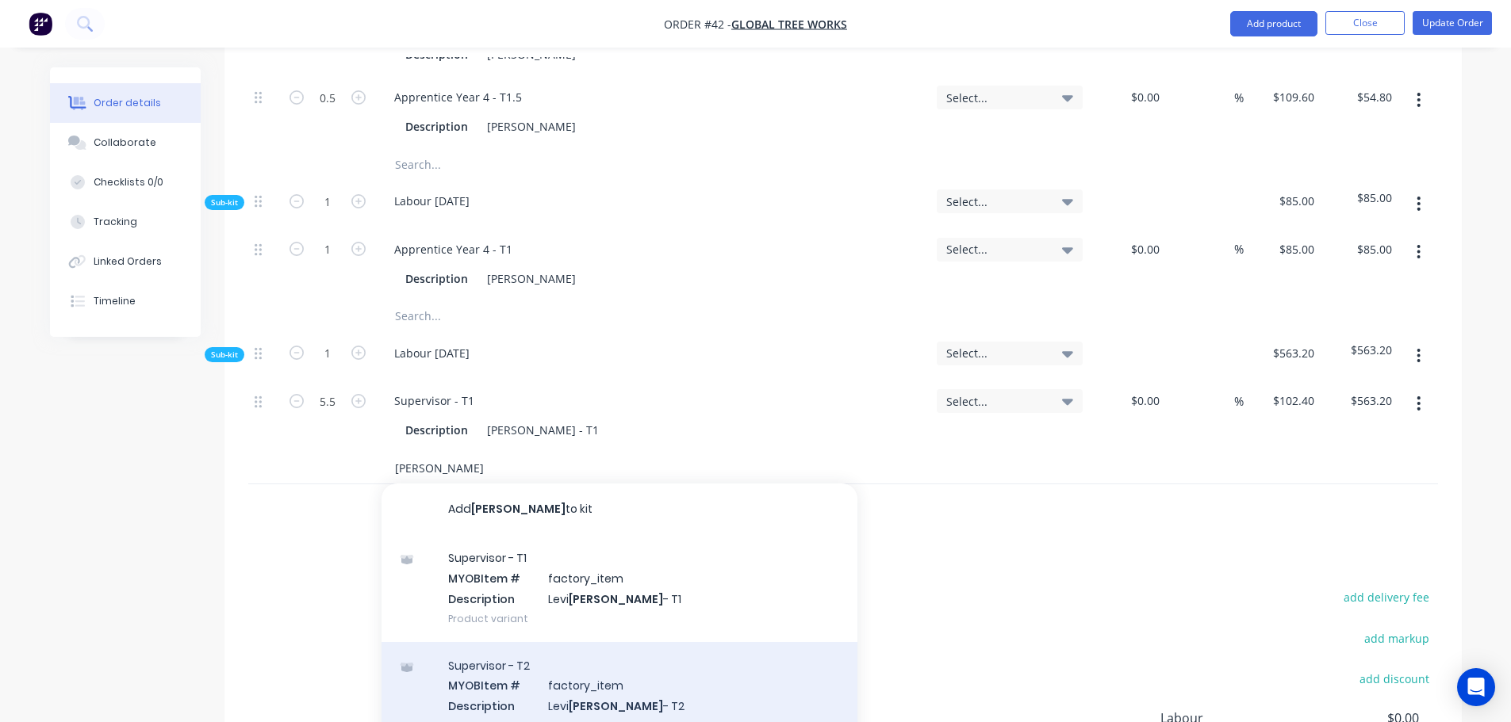
scroll to position [79, 0]
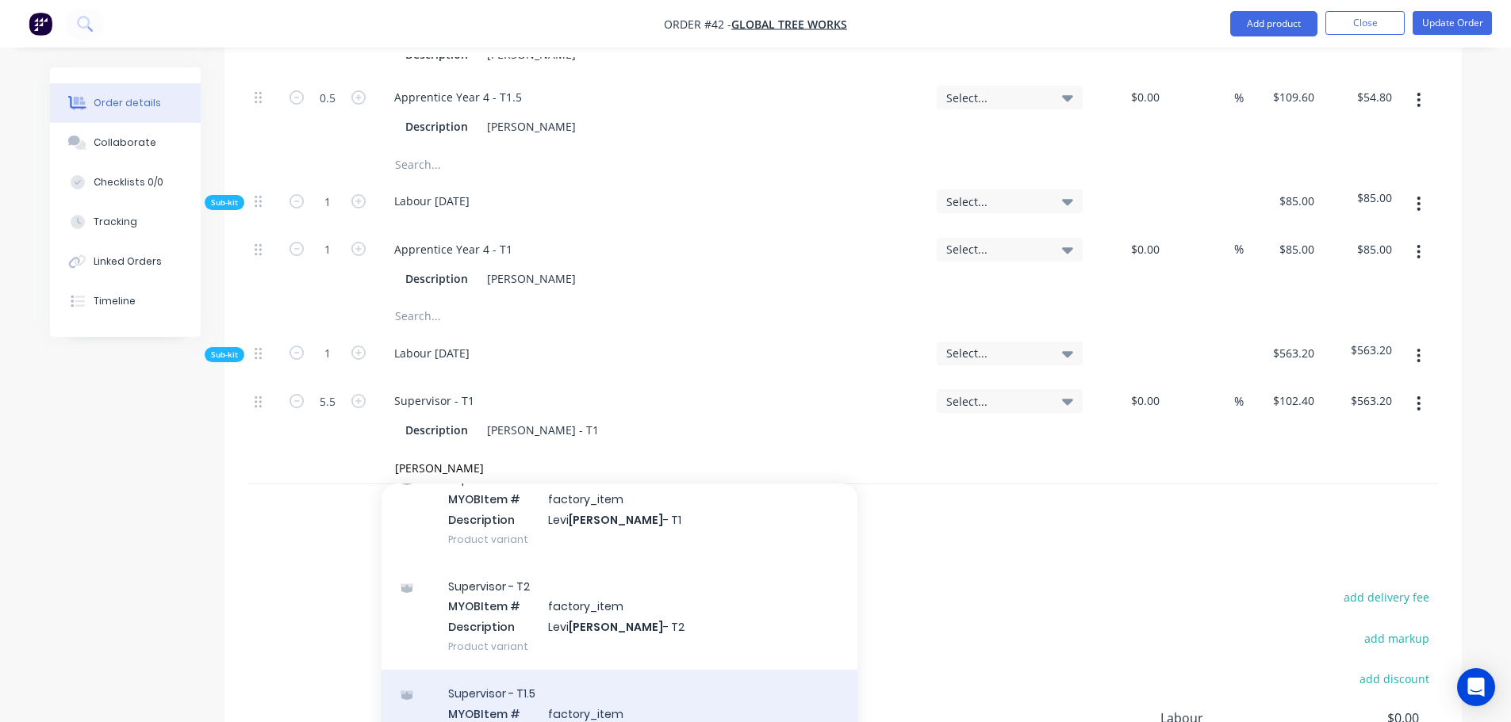
click at [533, 670] on div "Supervisor - T1.5 MYOB Item # factory_item Description Levi Cleary - T1.5 Produ…" at bounding box center [619, 723] width 476 height 107
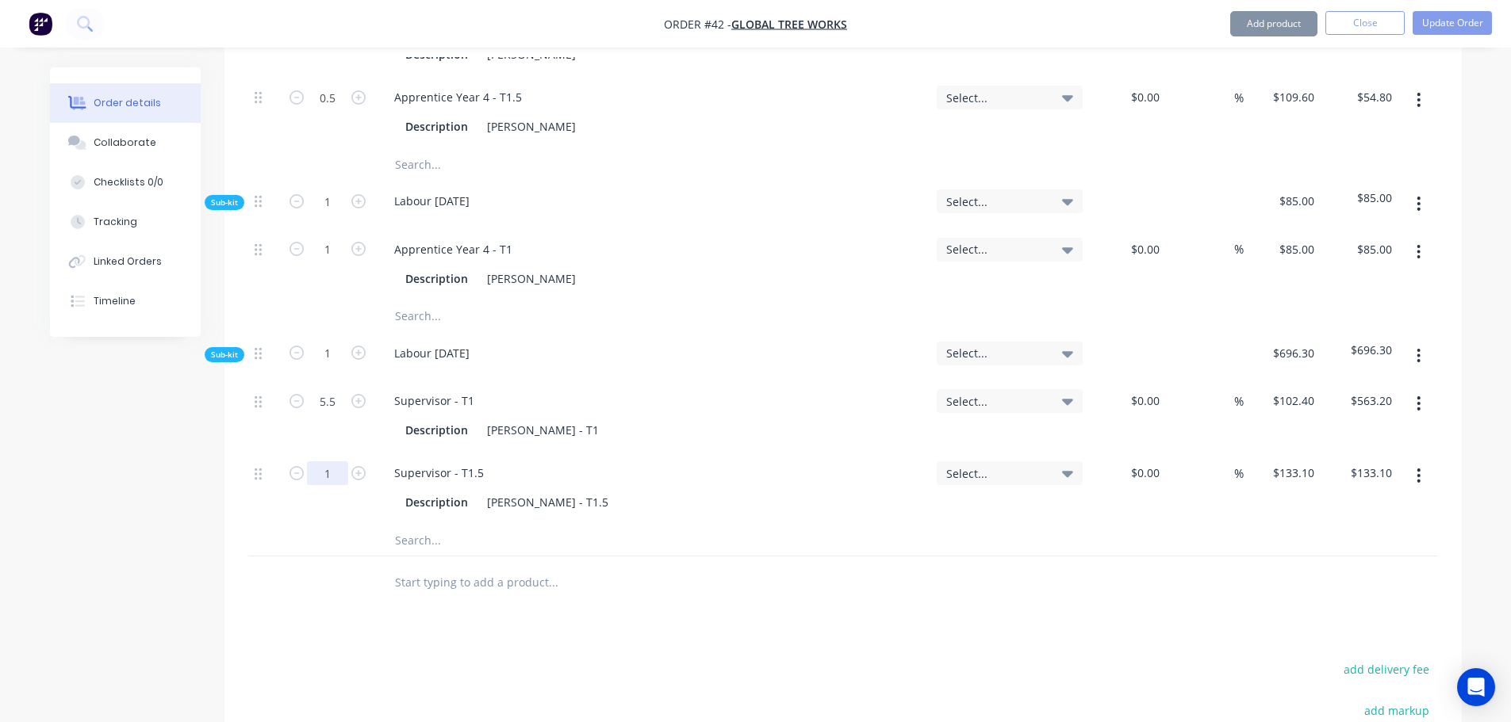
click at [1433, 29] on button "Update Order" at bounding box center [1451, 23] width 79 height 24
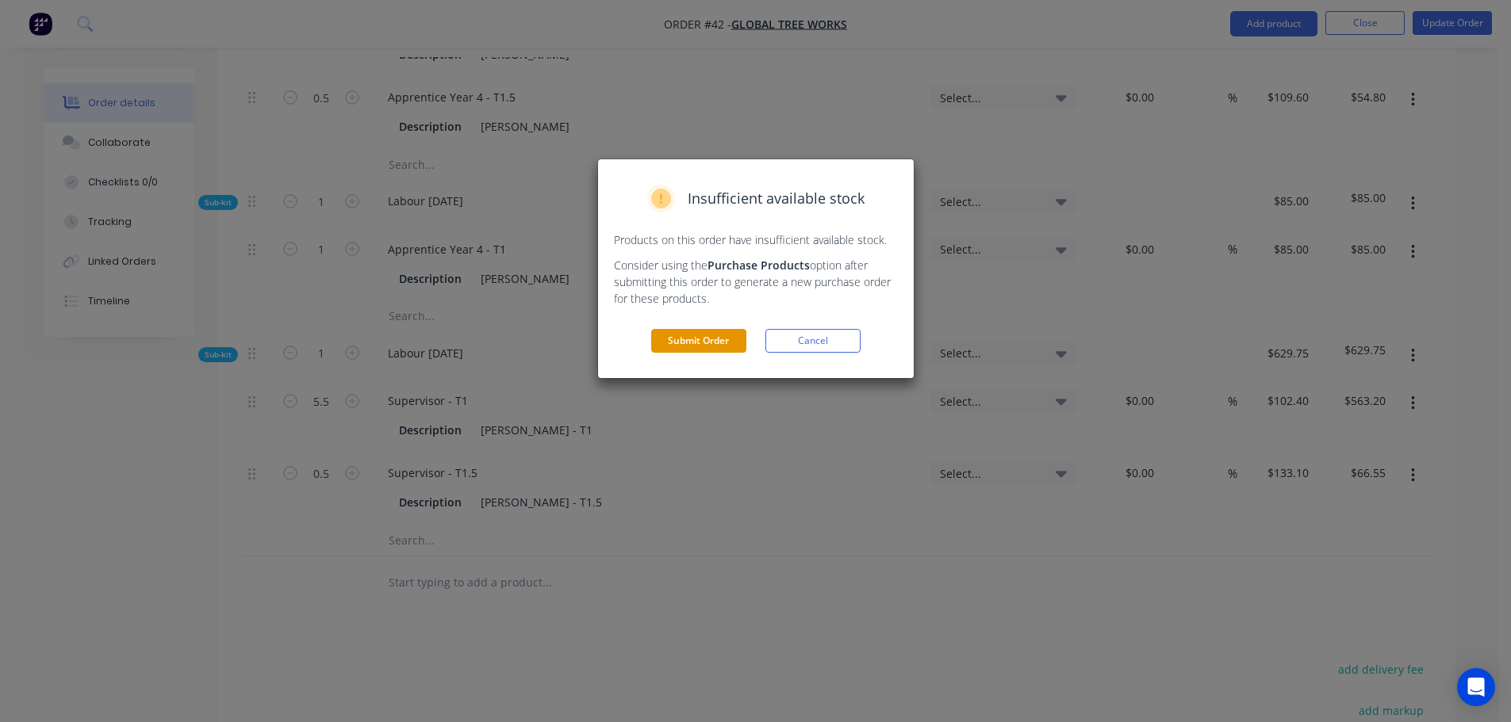
click at [689, 346] on button "Submit Order" at bounding box center [698, 341] width 95 height 24
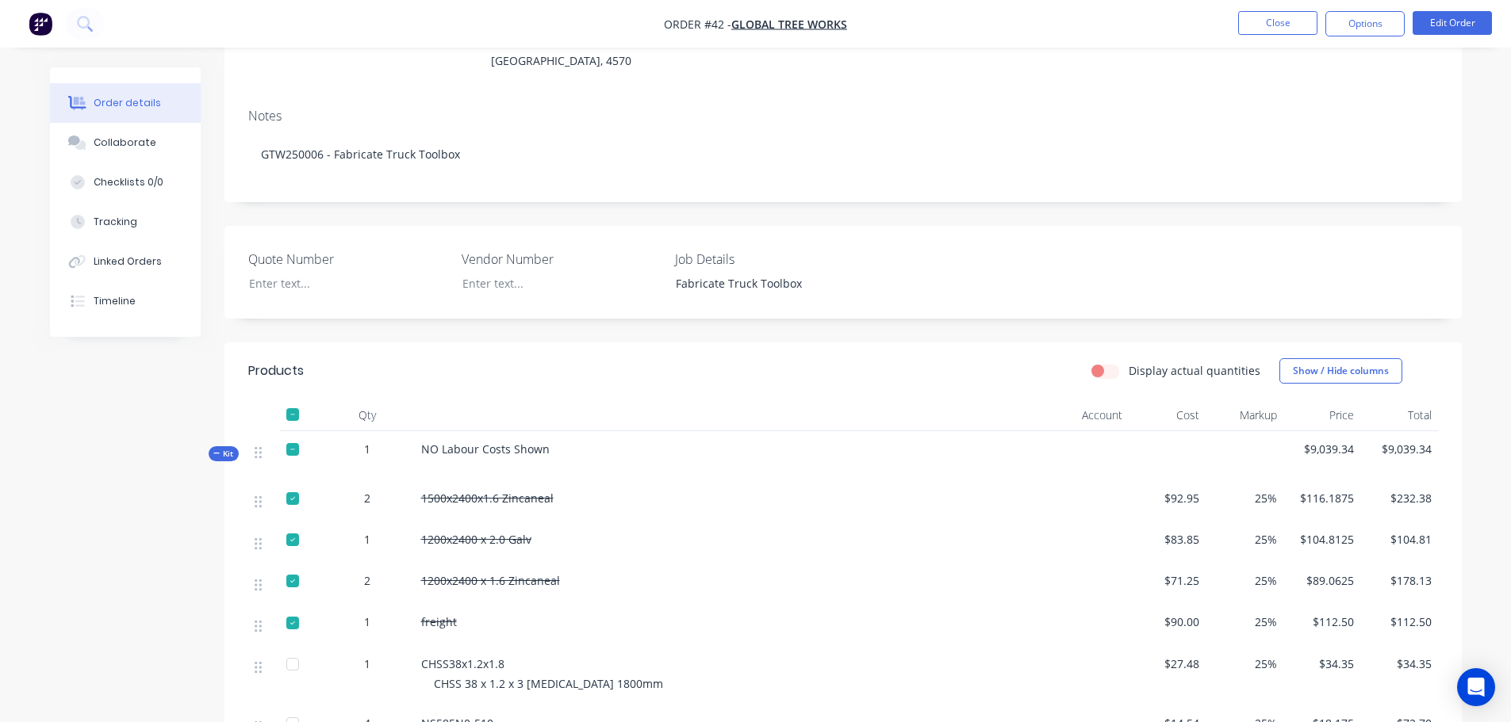
scroll to position [238, 0]
click at [289, 482] on div at bounding box center [293, 498] width 32 height 32
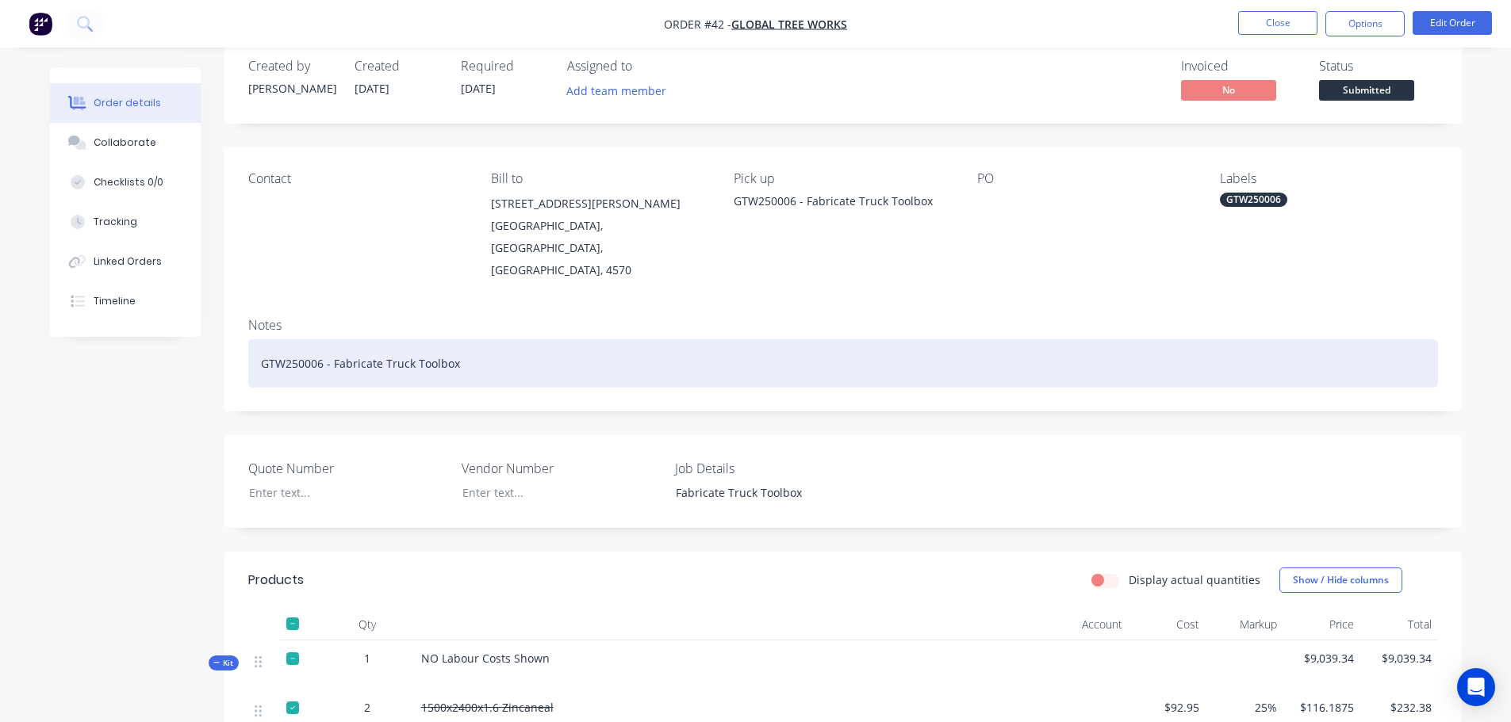
scroll to position [0, 0]
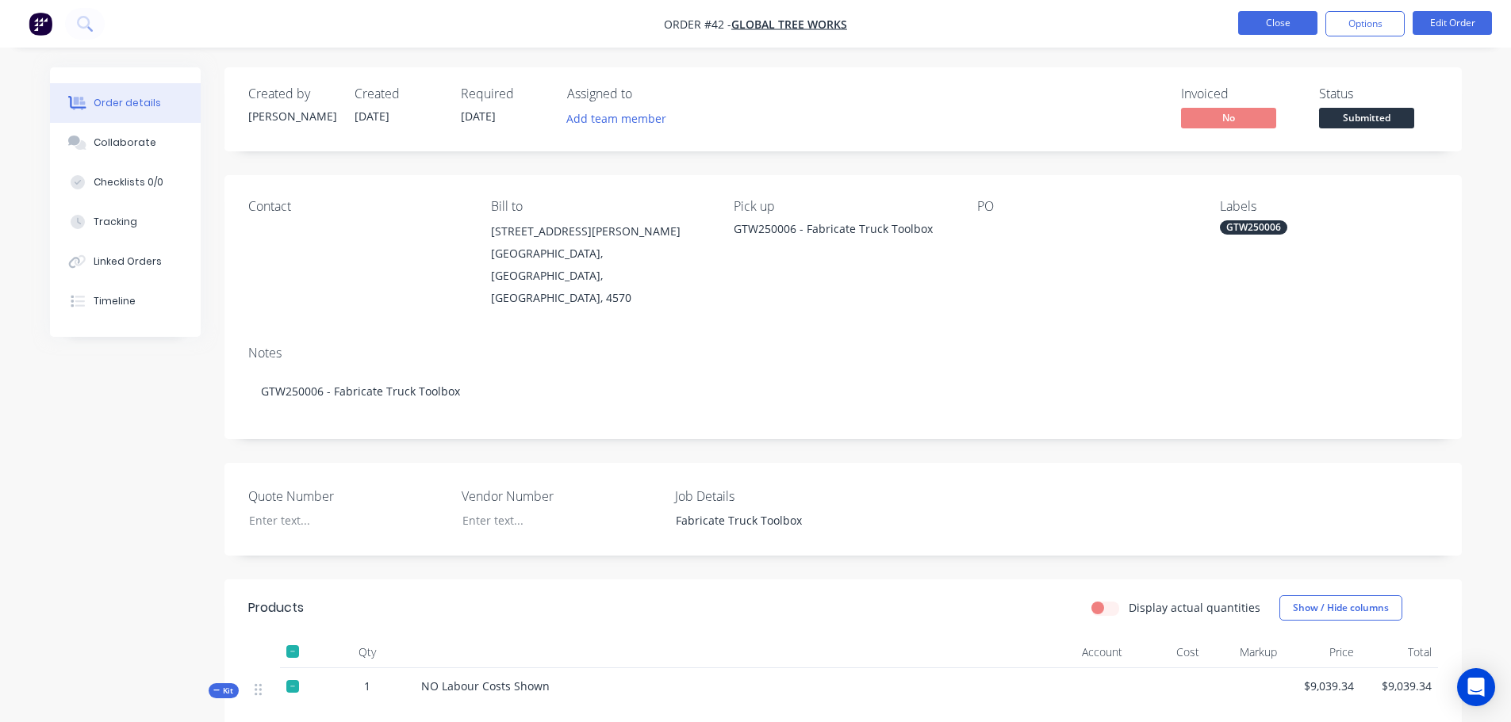
click at [1245, 25] on button "Close" at bounding box center [1277, 23] width 79 height 24
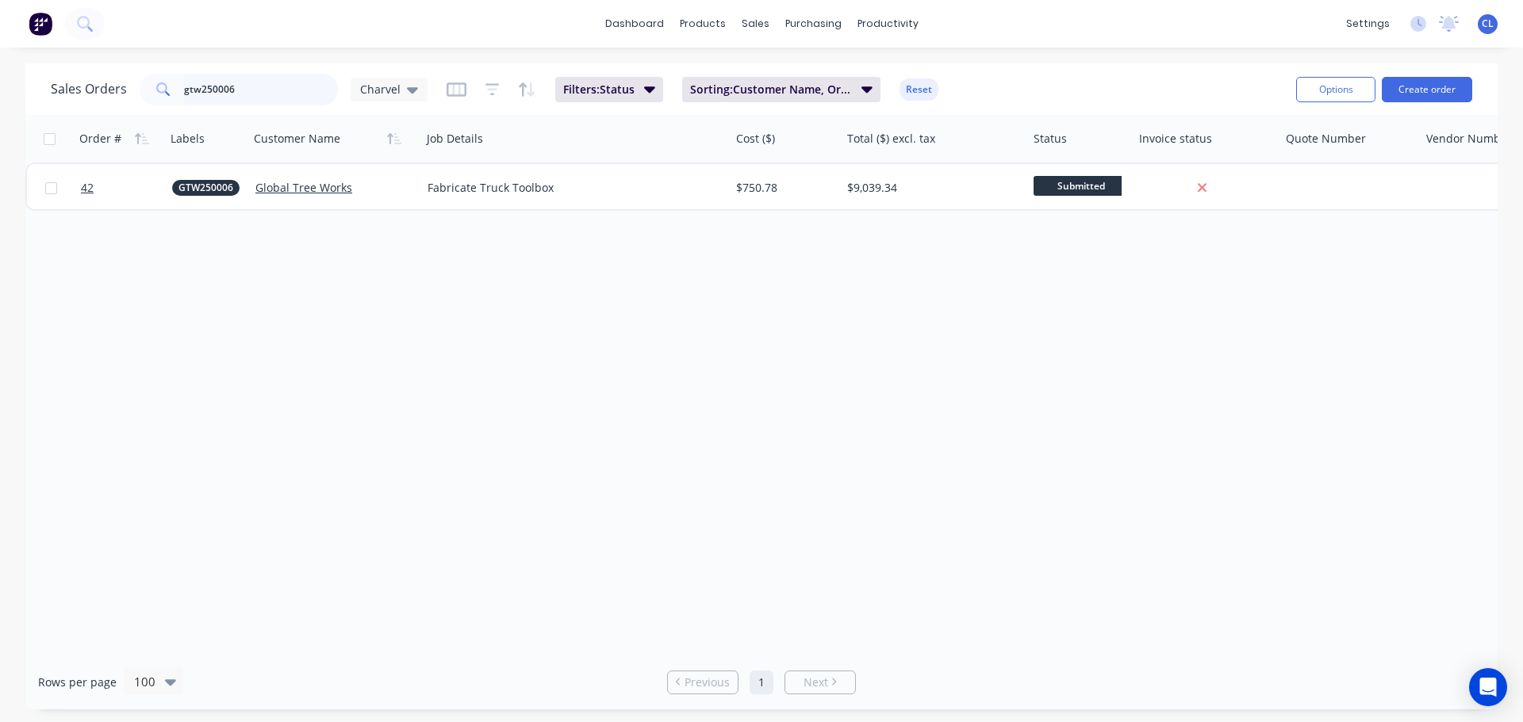
drag, startPoint x: 257, startPoint y: 94, endPoint x: -296, endPoint y: 77, distance: 553.0
click at [0, 77] on html "dashboard products sales purchasing productivity dashboard products Product Cat…" at bounding box center [761, 361] width 1523 height 722
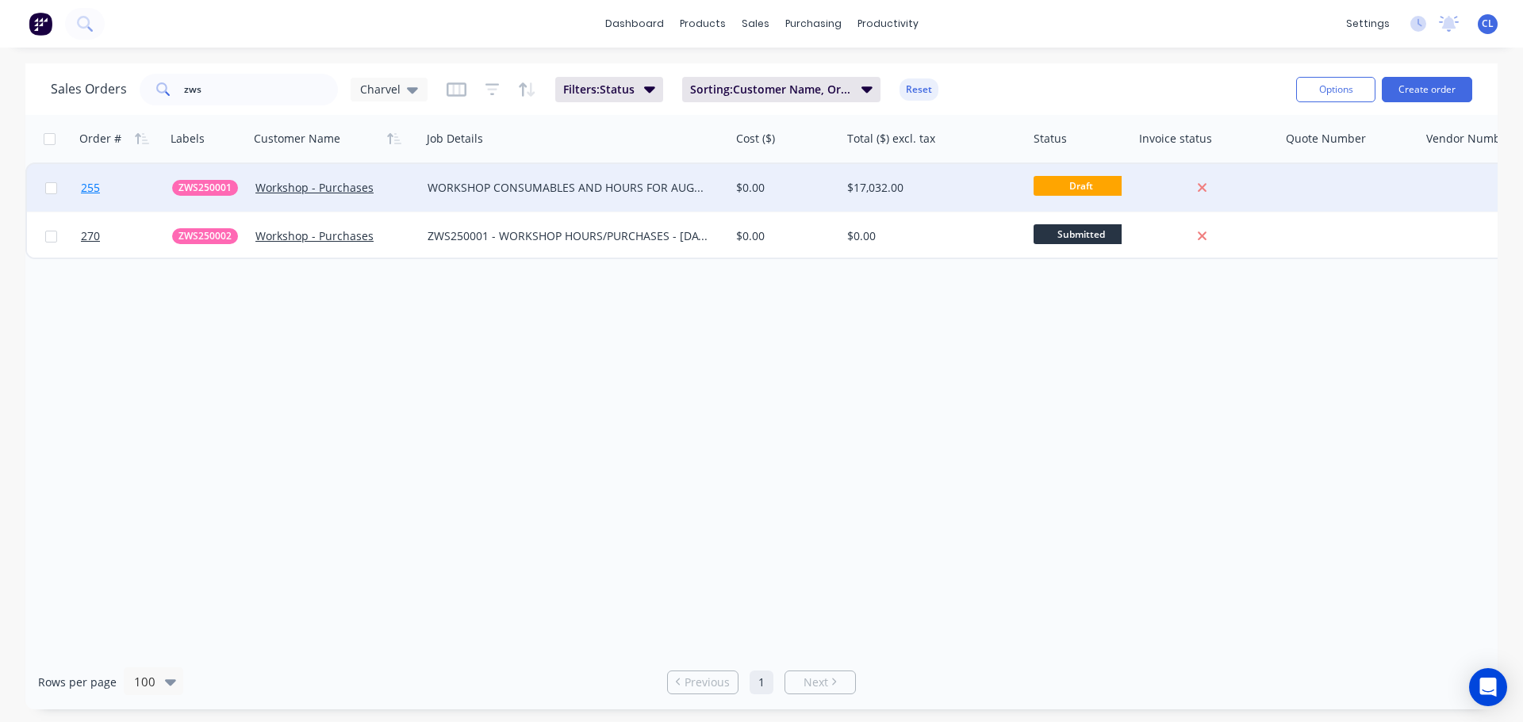
click at [104, 188] on link "255" at bounding box center [126, 188] width 91 height 48
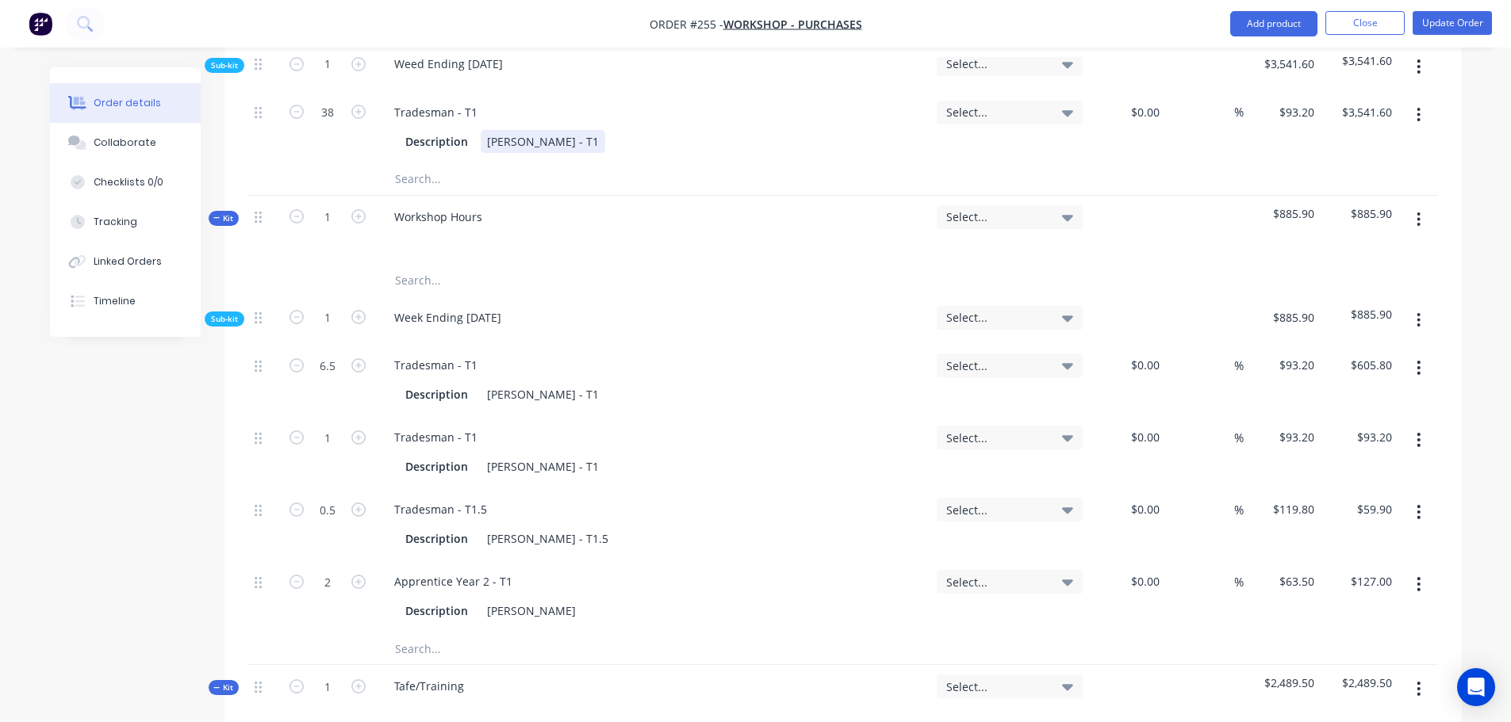
scroll to position [1982, 0]
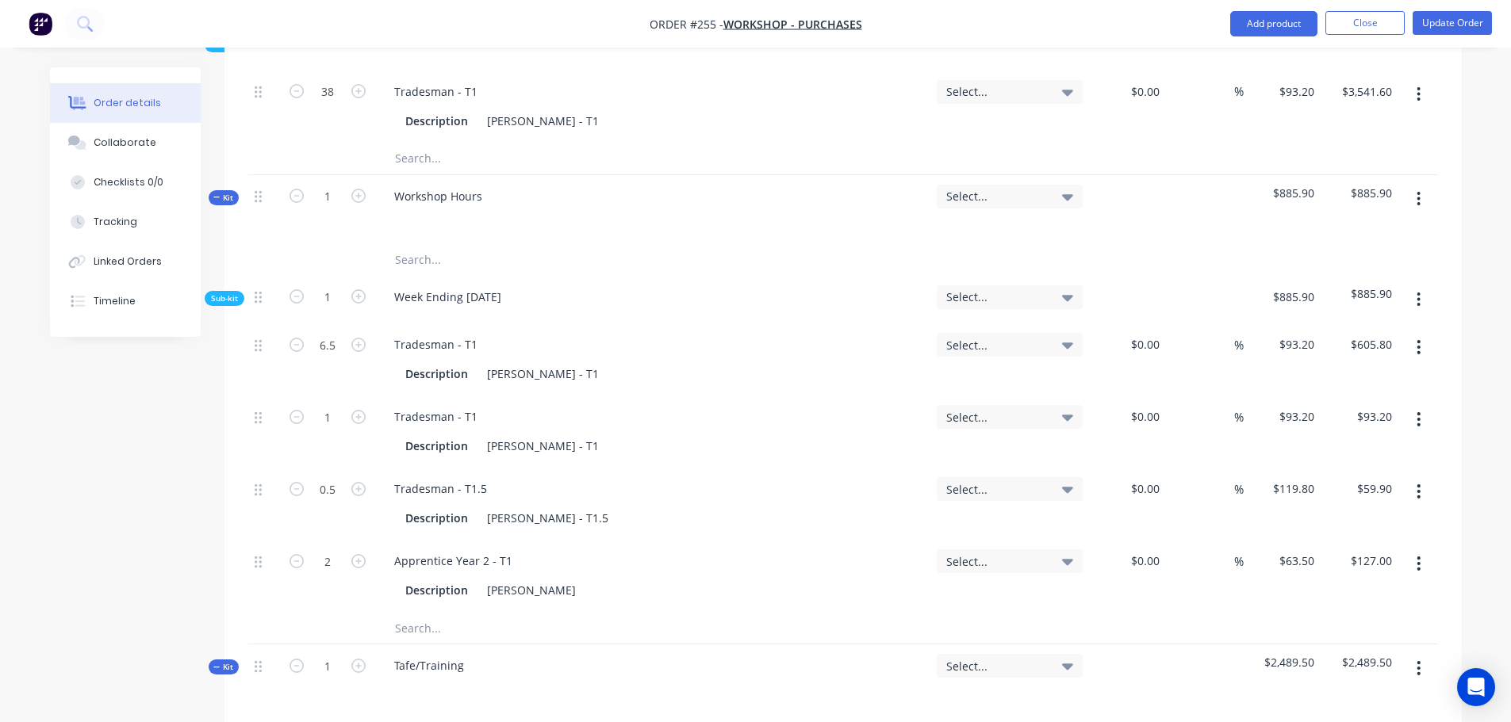
click at [1417, 192] on icon "button" at bounding box center [1418, 199] width 3 height 14
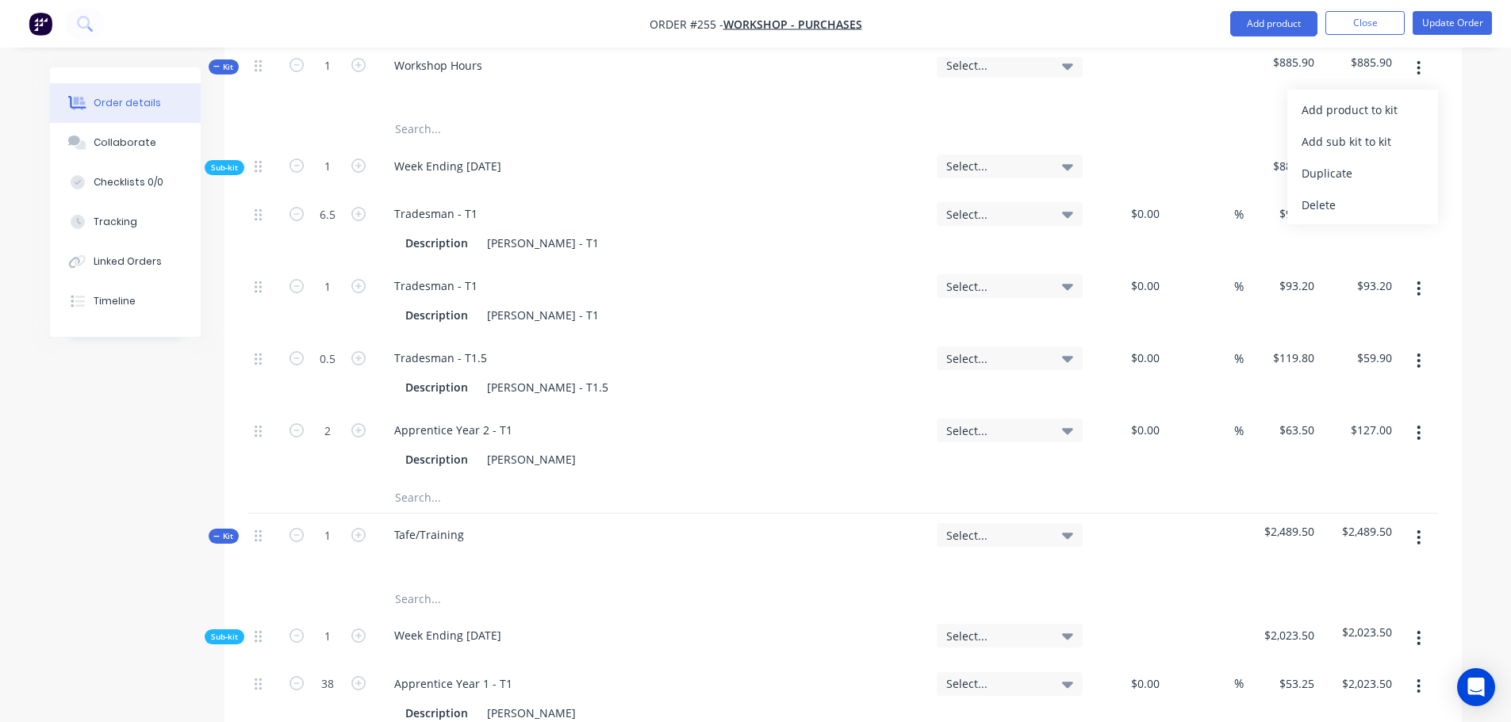
scroll to position [2141, 0]
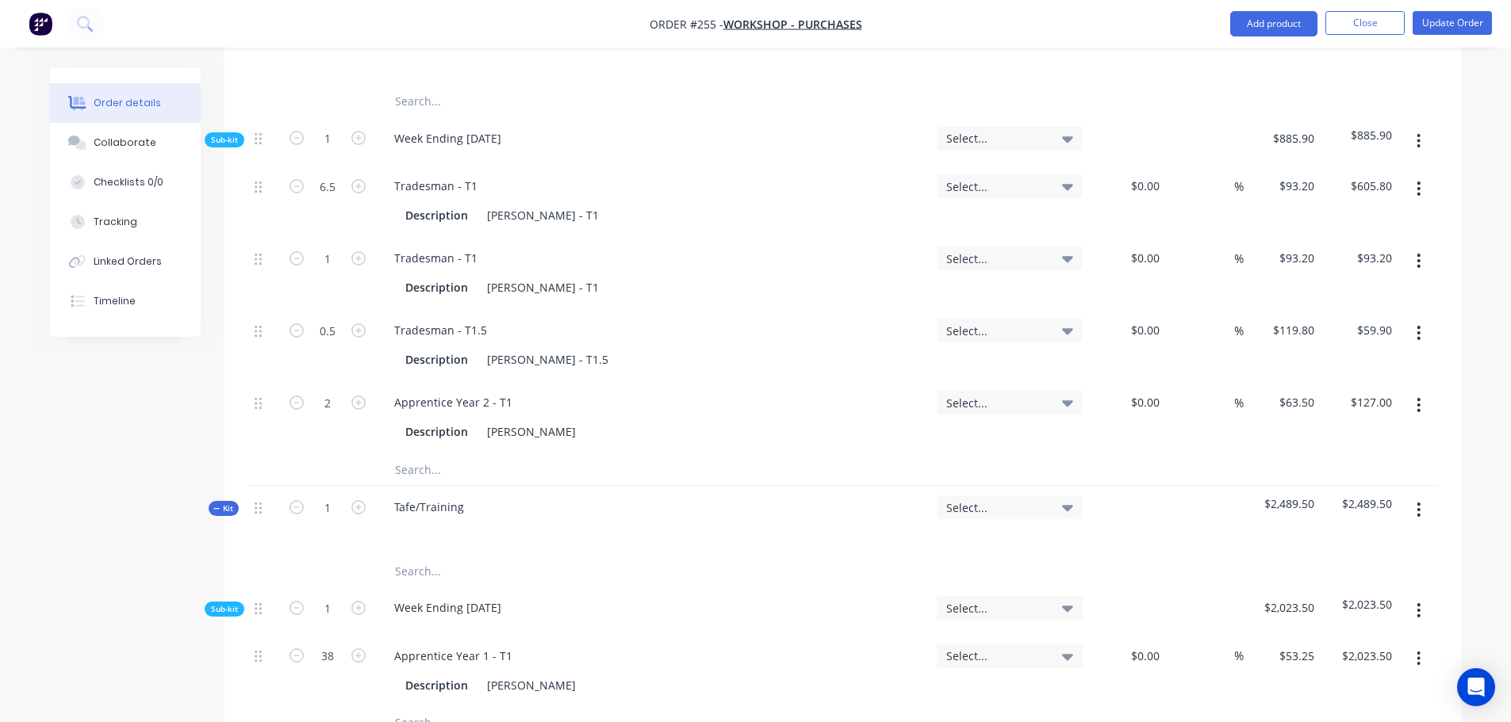
click at [1415, 496] on button "button" at bounding box center [1418, 510] width 37 height 29
click at [1347, 572] on div "Add sub kit to kit" at bounding box center [1362, 583] width 122 height 23
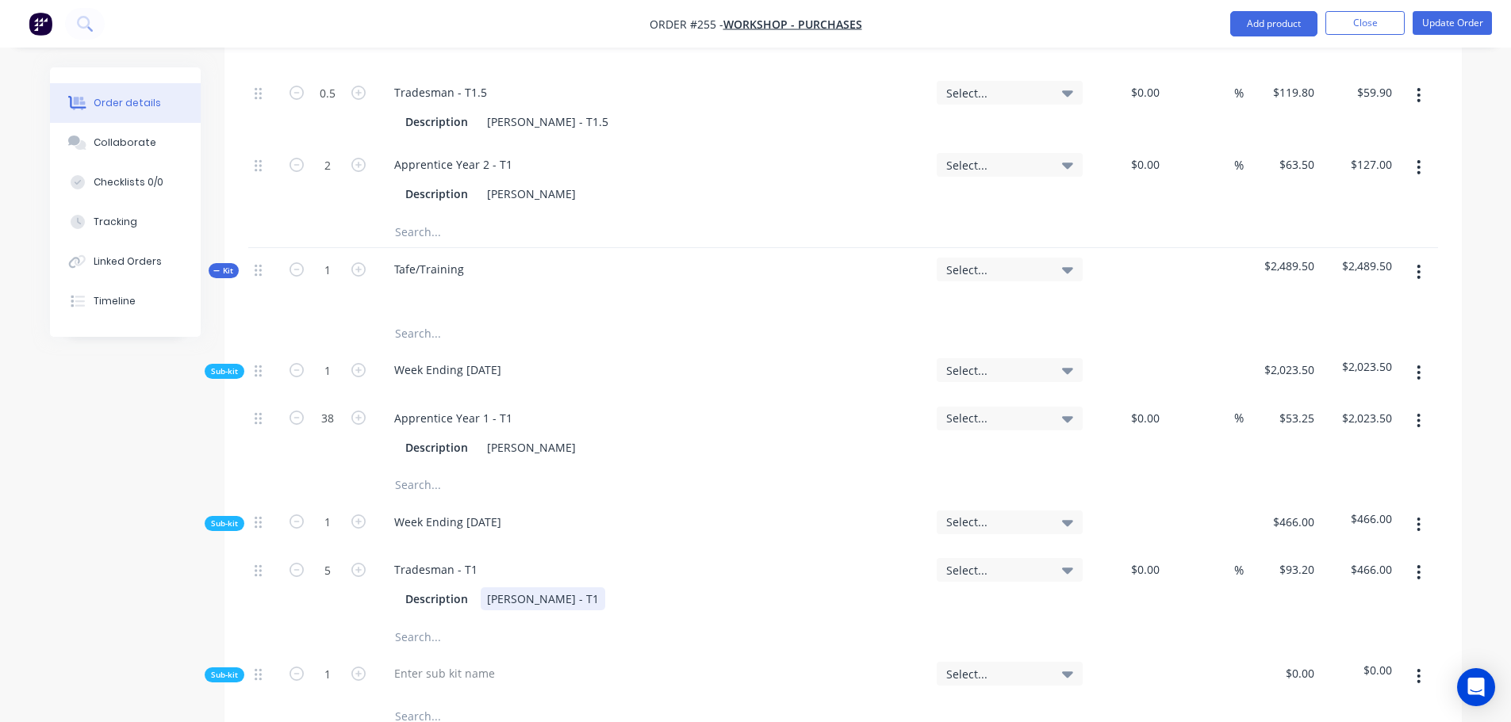
scroll to position [2458, 0]
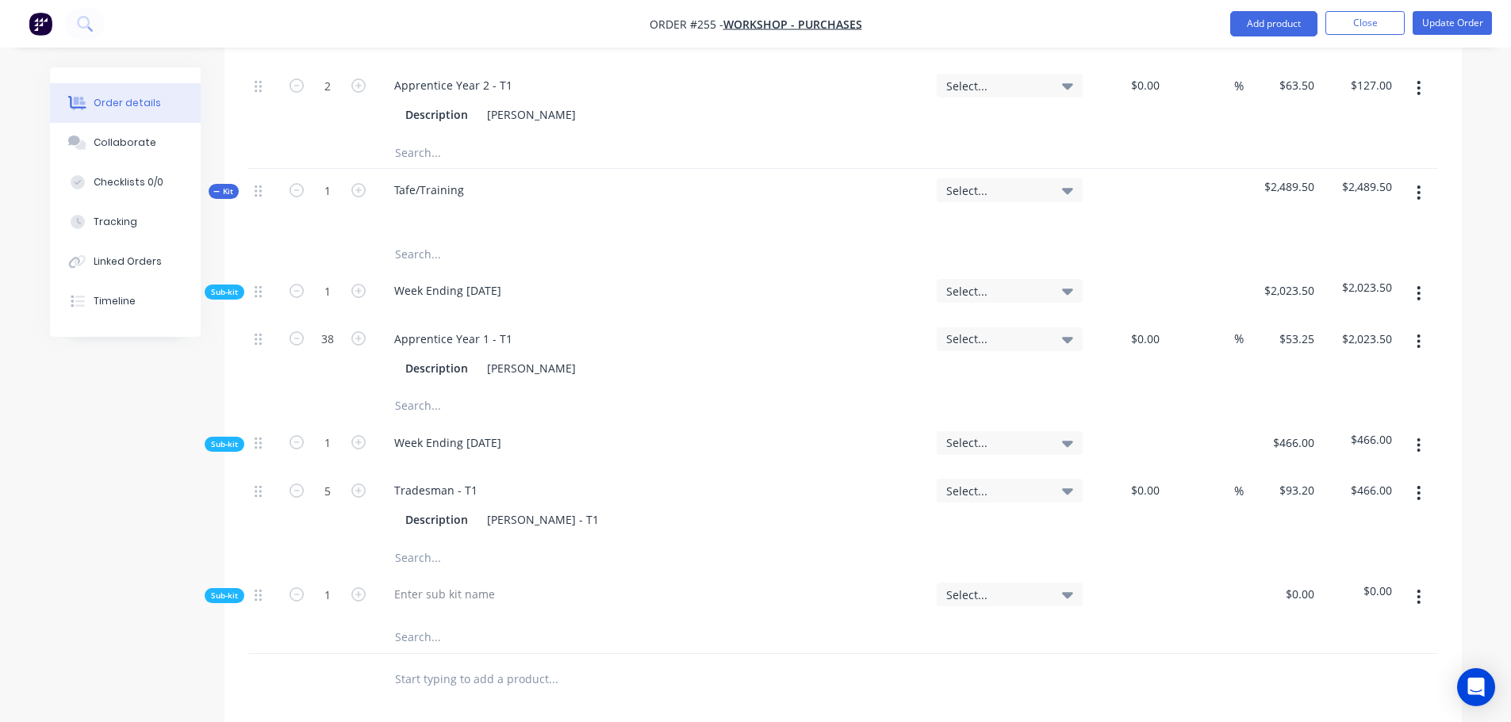
click at [1418, 588] on icon "button" at bounding box center [1418, 596] width 4 height 17
click at [1335, 659] on div "Delete" at bounding box center [1362, 670] width 122 height 23
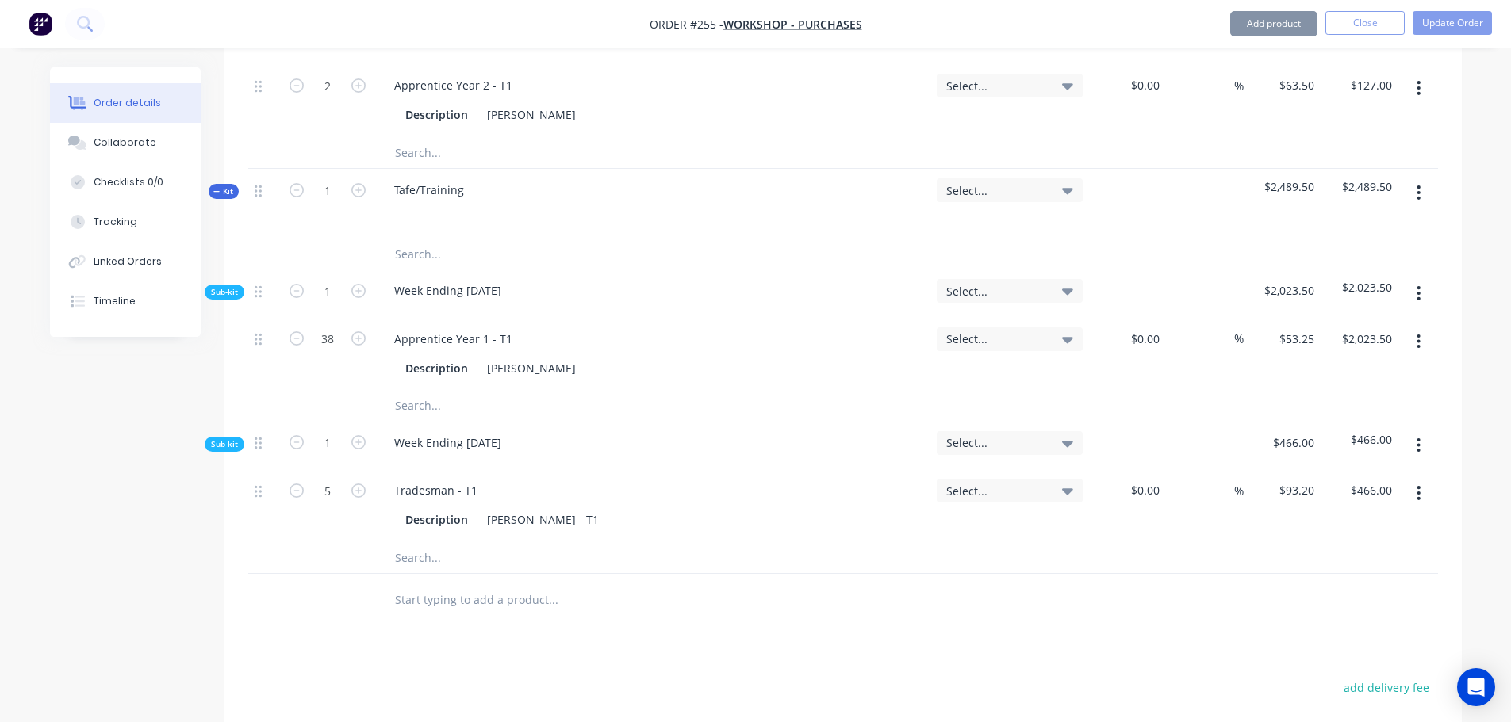
click at [429, 542] on input "text" at bounding box center [552, 558] width 317 height 32
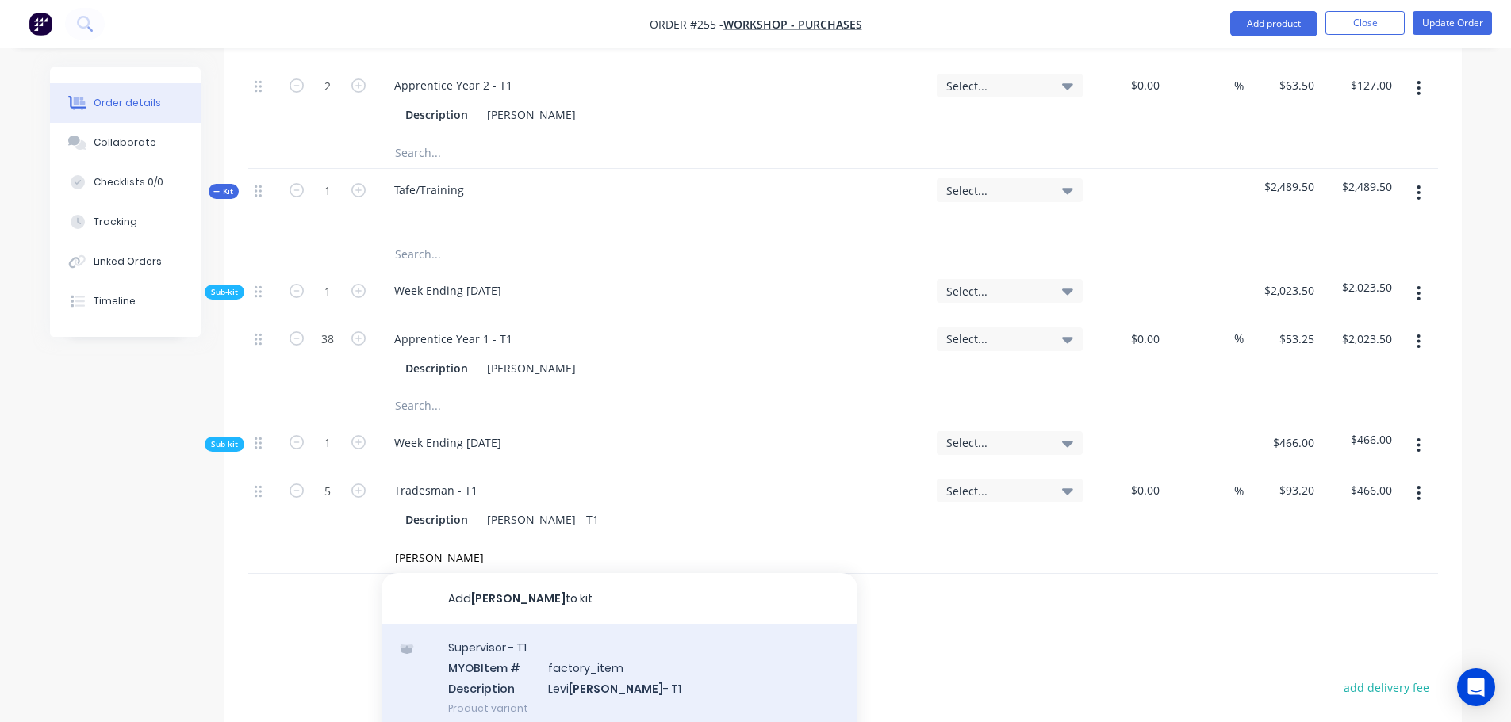
click at [531, 628] on div "Supervisor - T1 MYOB Item # factory_item Description Levi Cleary - T1 Product v…" at bounding box center [619, 677] width 476 height 107
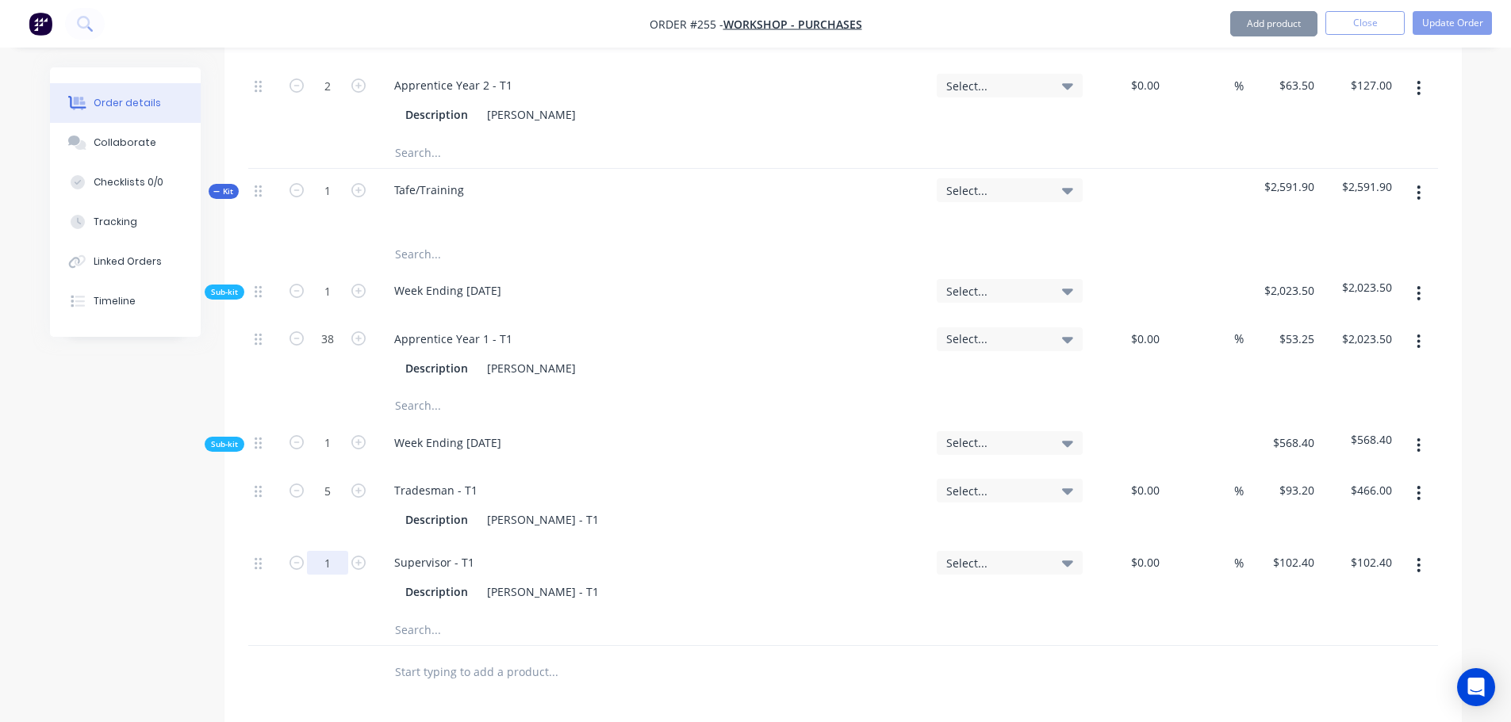
click at [564, 580] on div "Levi Cleary - T1" at bounding box center [543, 591] width 125 height 23
click at [1424, 33] on button "Update Order" at bounding box center [1451, 23] width 79 height 24
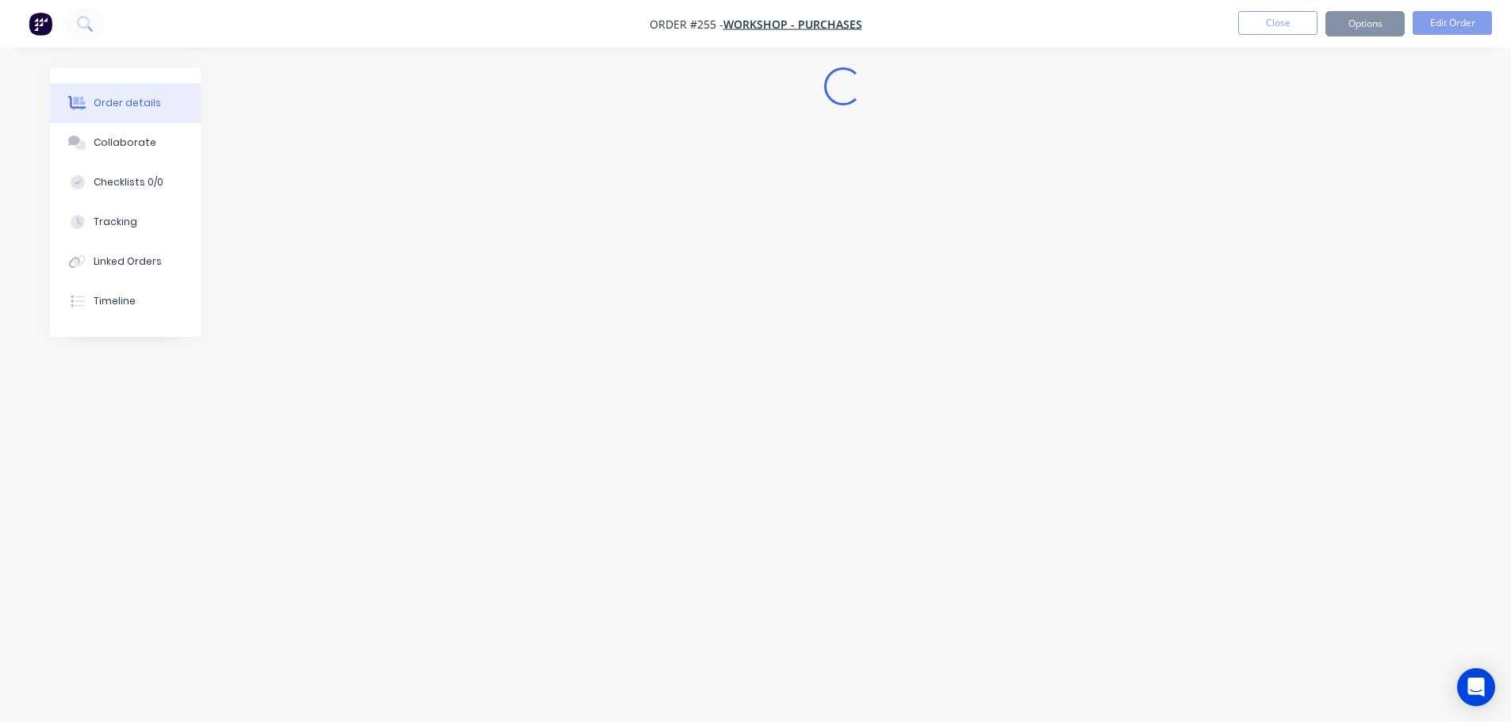
scroll to position [0, 0]
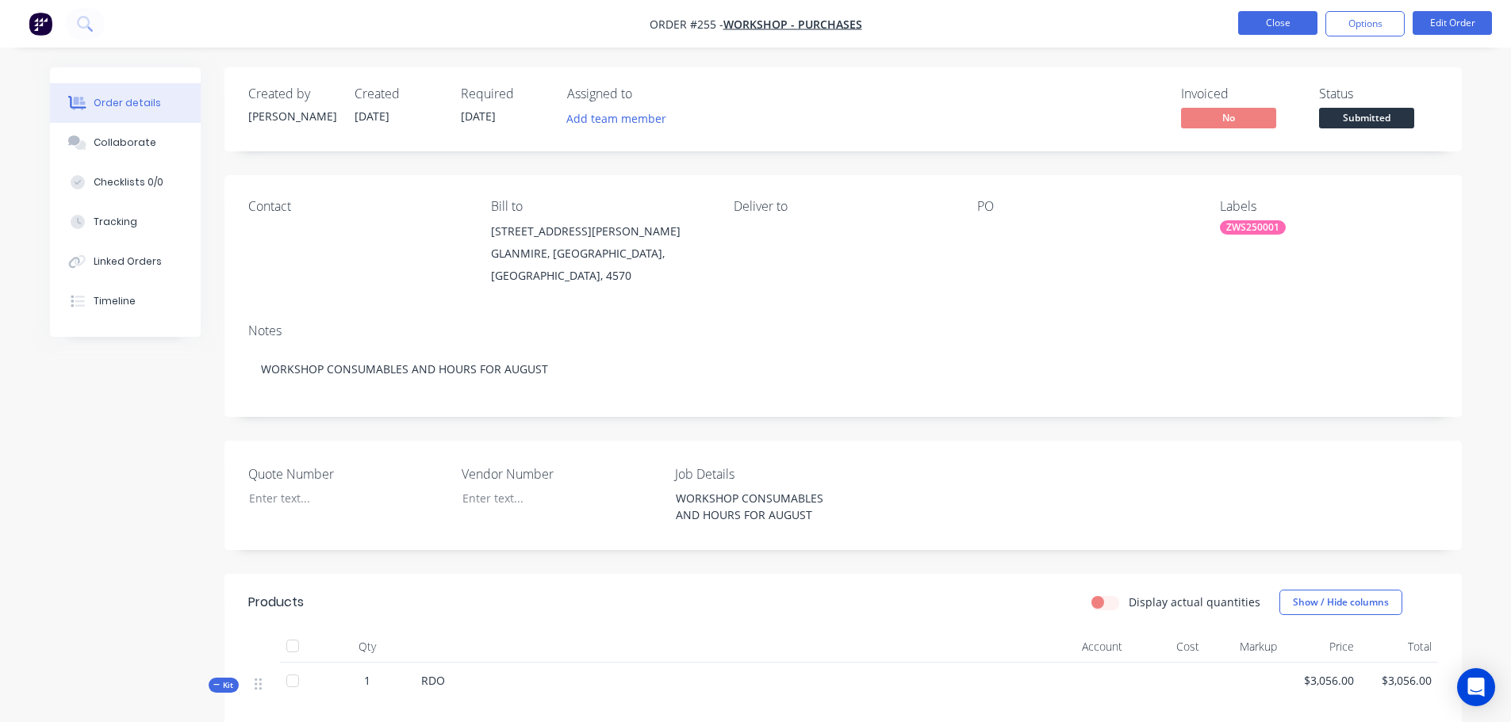
click at [1293, 24] on button "Close" at bounding box center [1277, 23] width 79 height 24
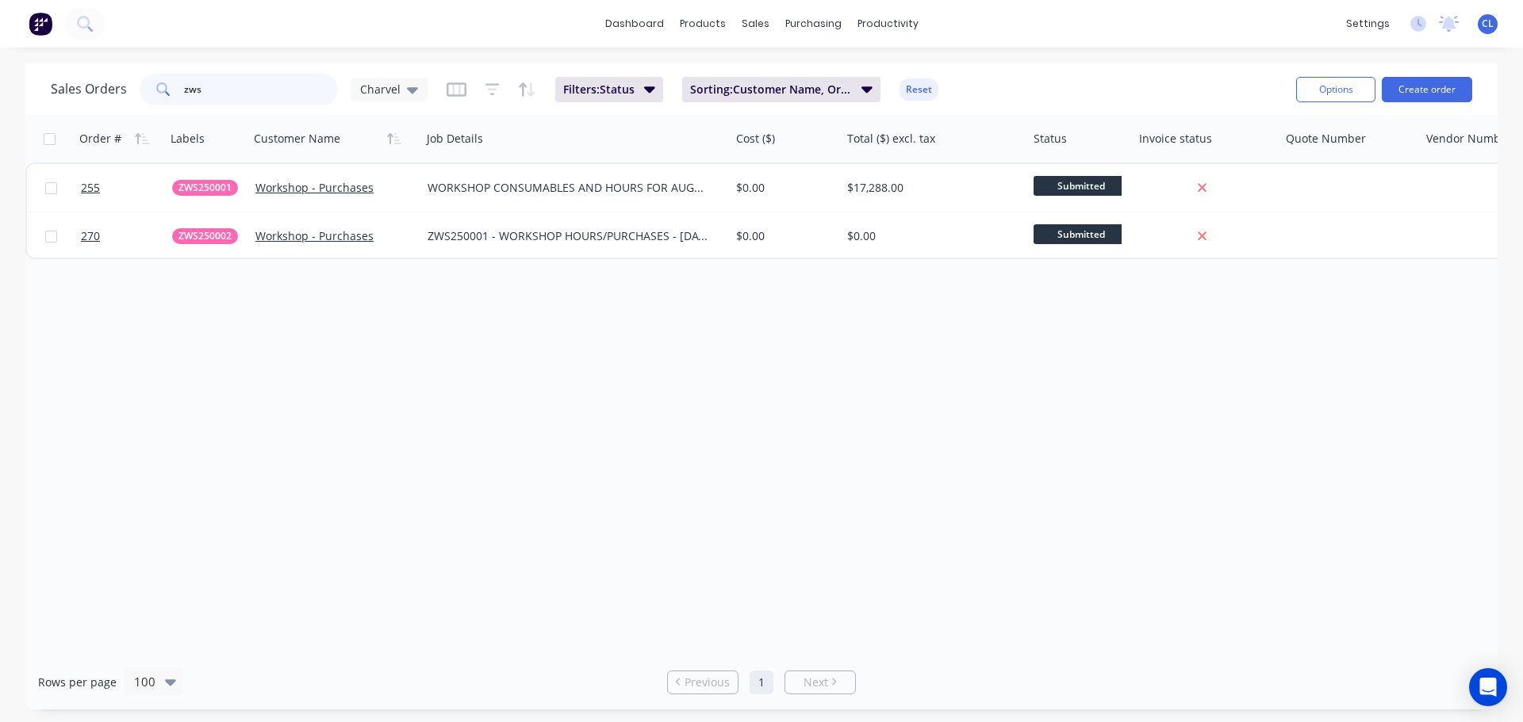
click at [241, 92] on input "zws" at bounding box center [261, 90] width 155 height 32
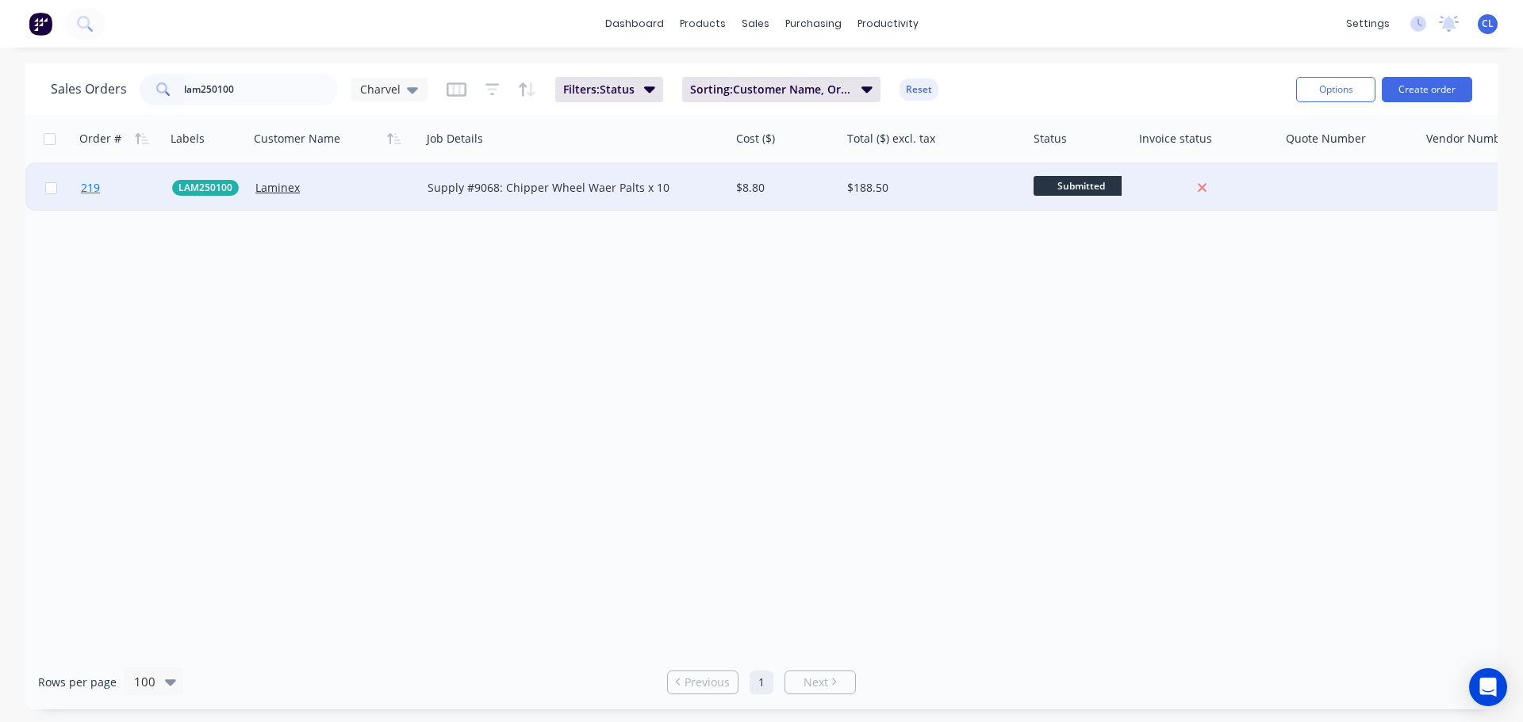
click at [96, 186] on span "219" at bounding box center [90, 188] width 19 height 16
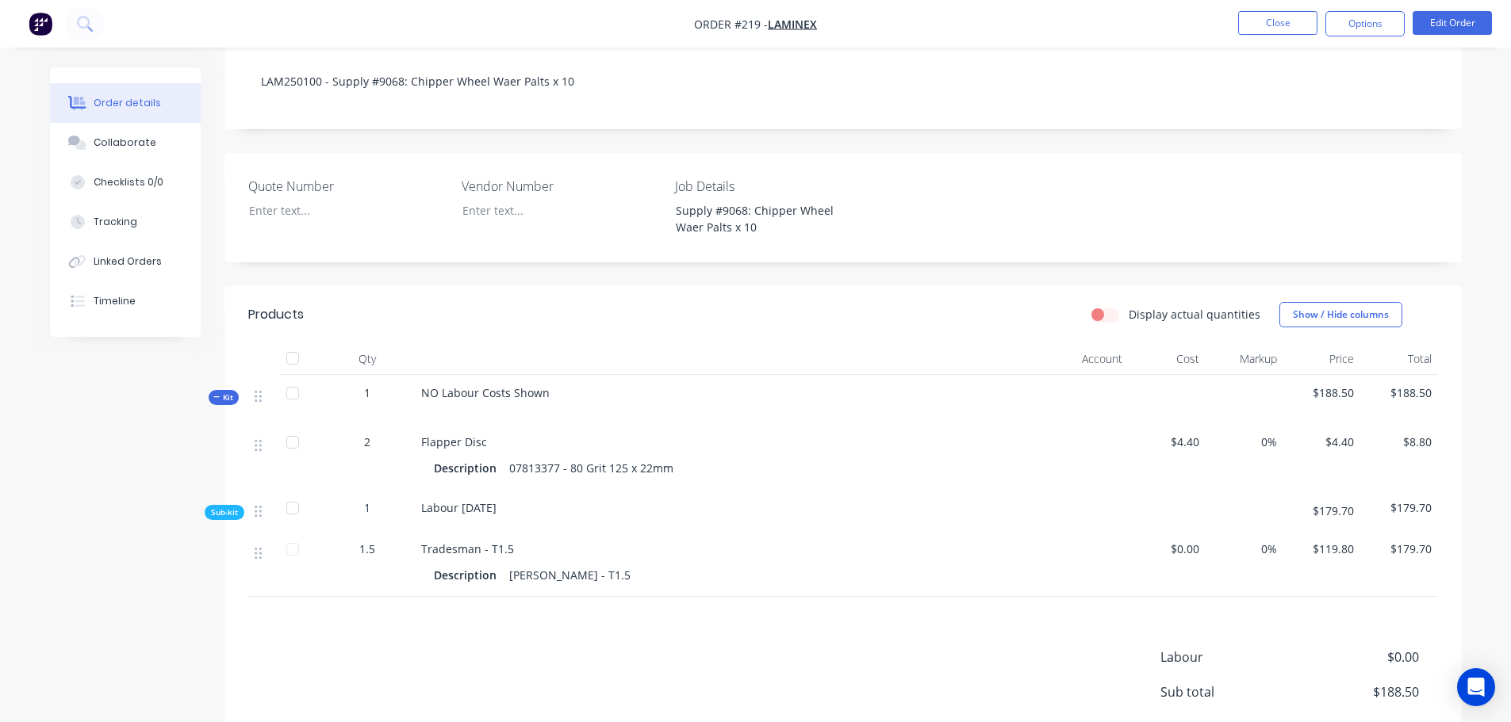
scroll to position [396, 0]
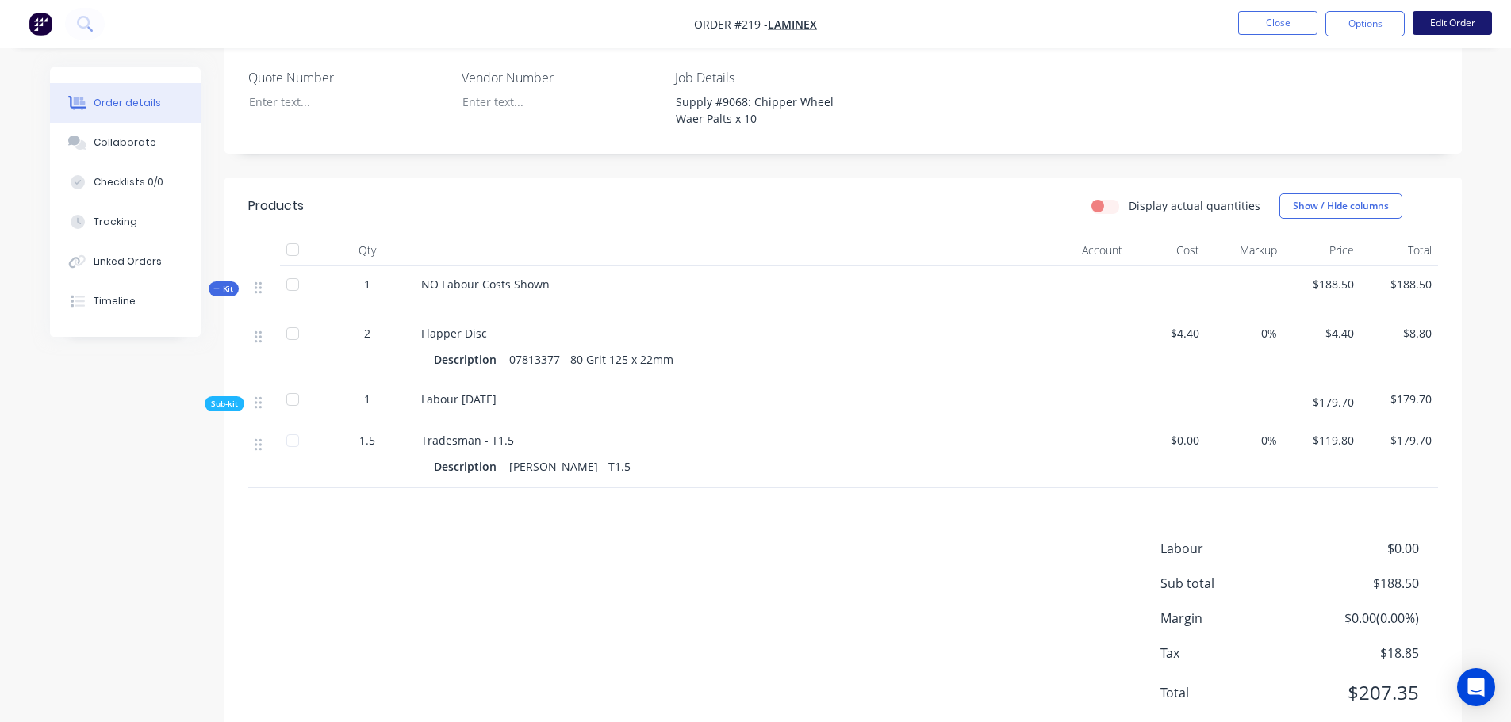
click at [1454, 33] on button "Edit Order" at bounding box center [1451, 23] width 79 height 24
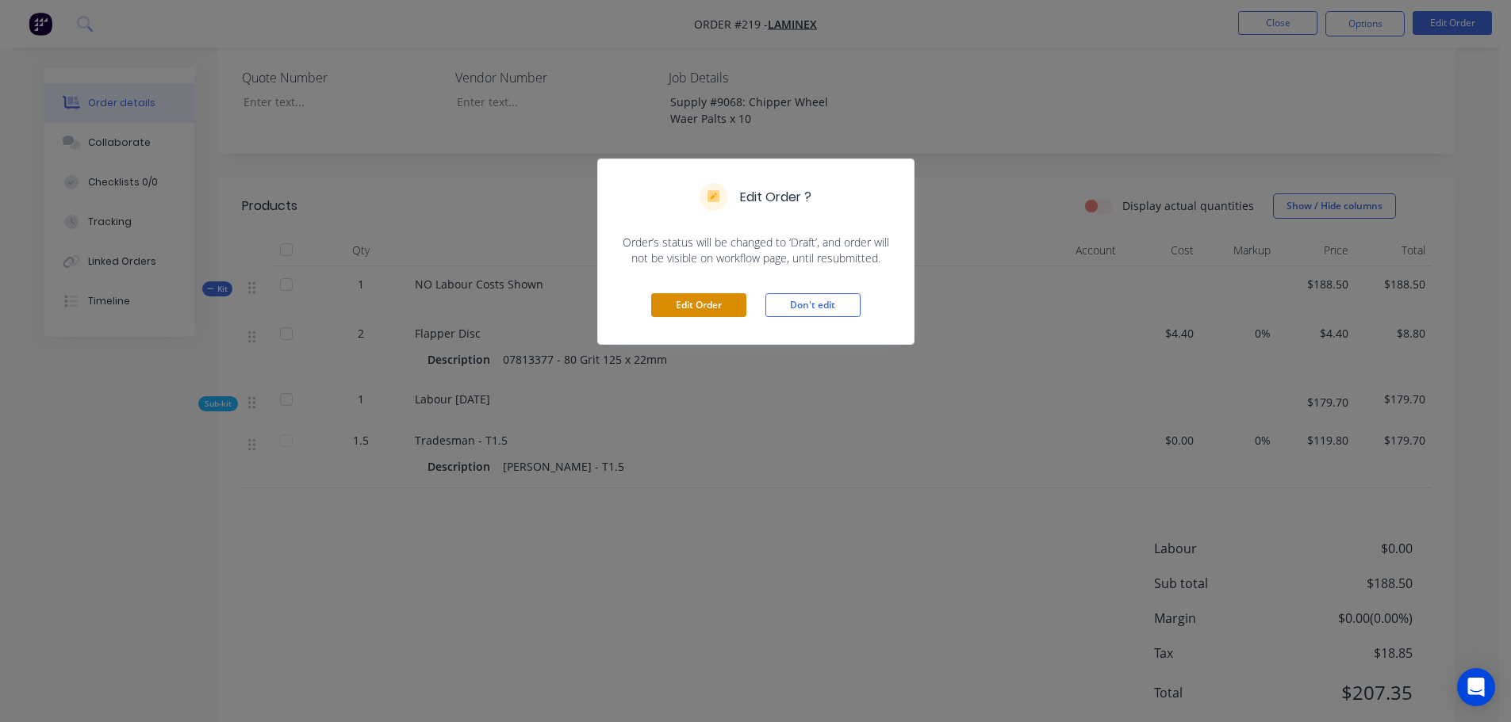
click at [739, 298] on button "Edit Order" at bounding box center [698, 305] width 95 height 24
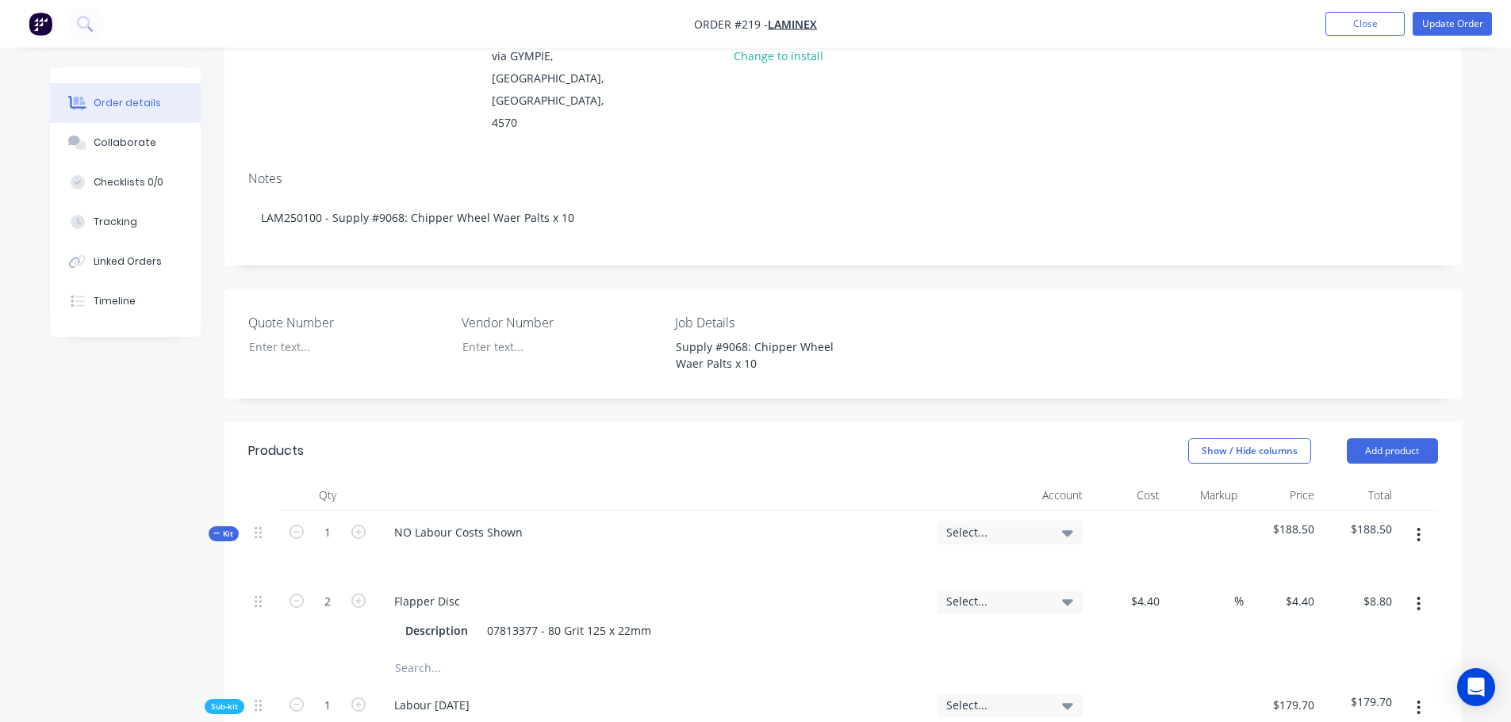
scroll to position [317, 0]
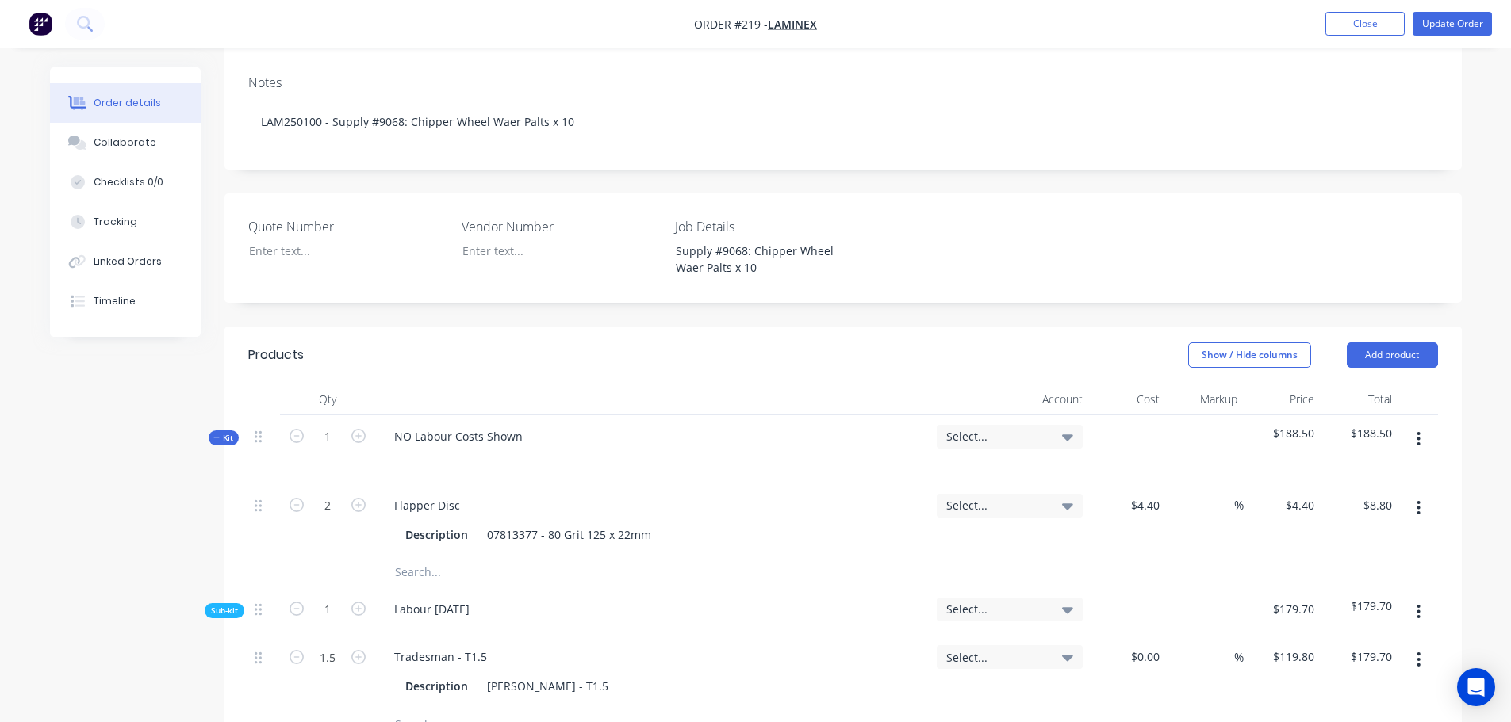
click at [1419, 431] on icon "button" at bounding box center [1418, 439] width 4 height 17
click at [1333, 501] on div "Add sub kit to kit" at bounding box center [1362, 512] width 122 height 23
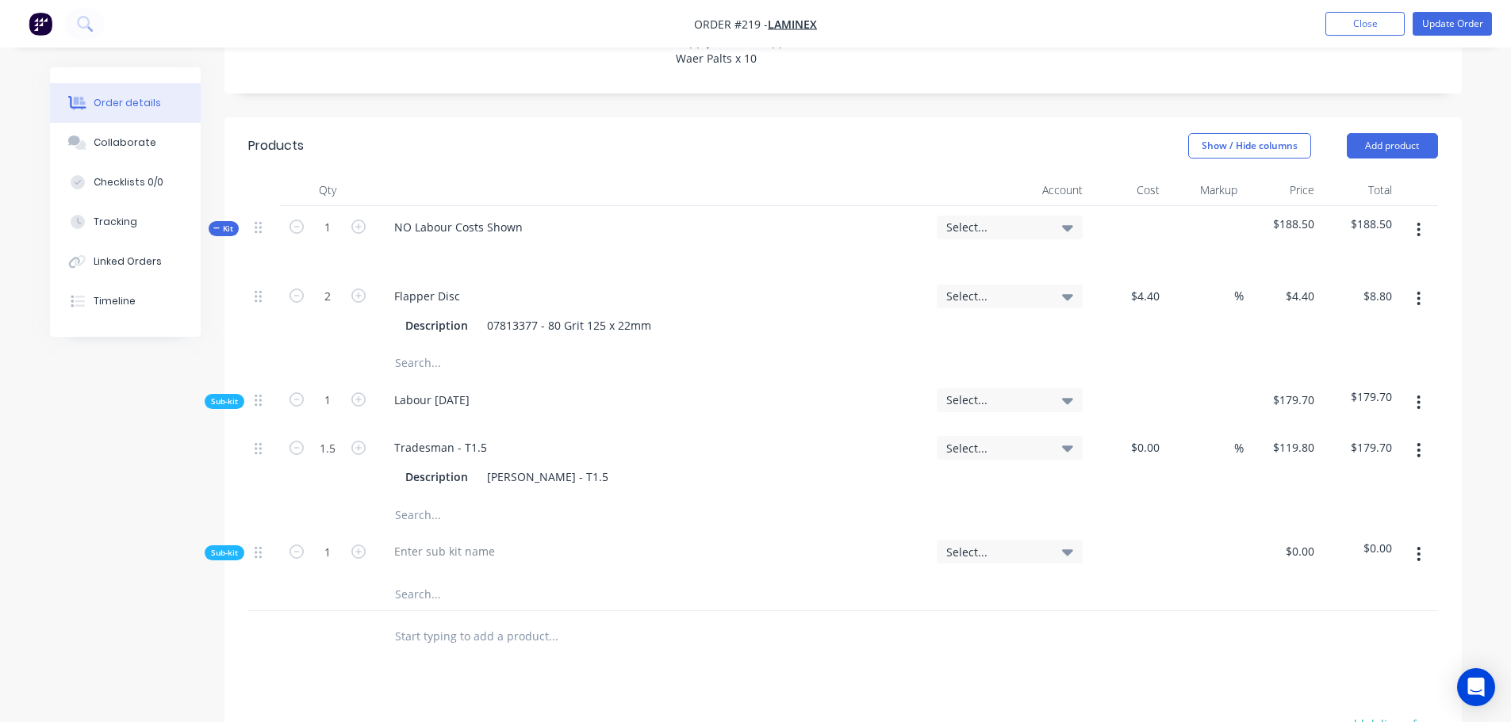
scroll to position [555, 0]
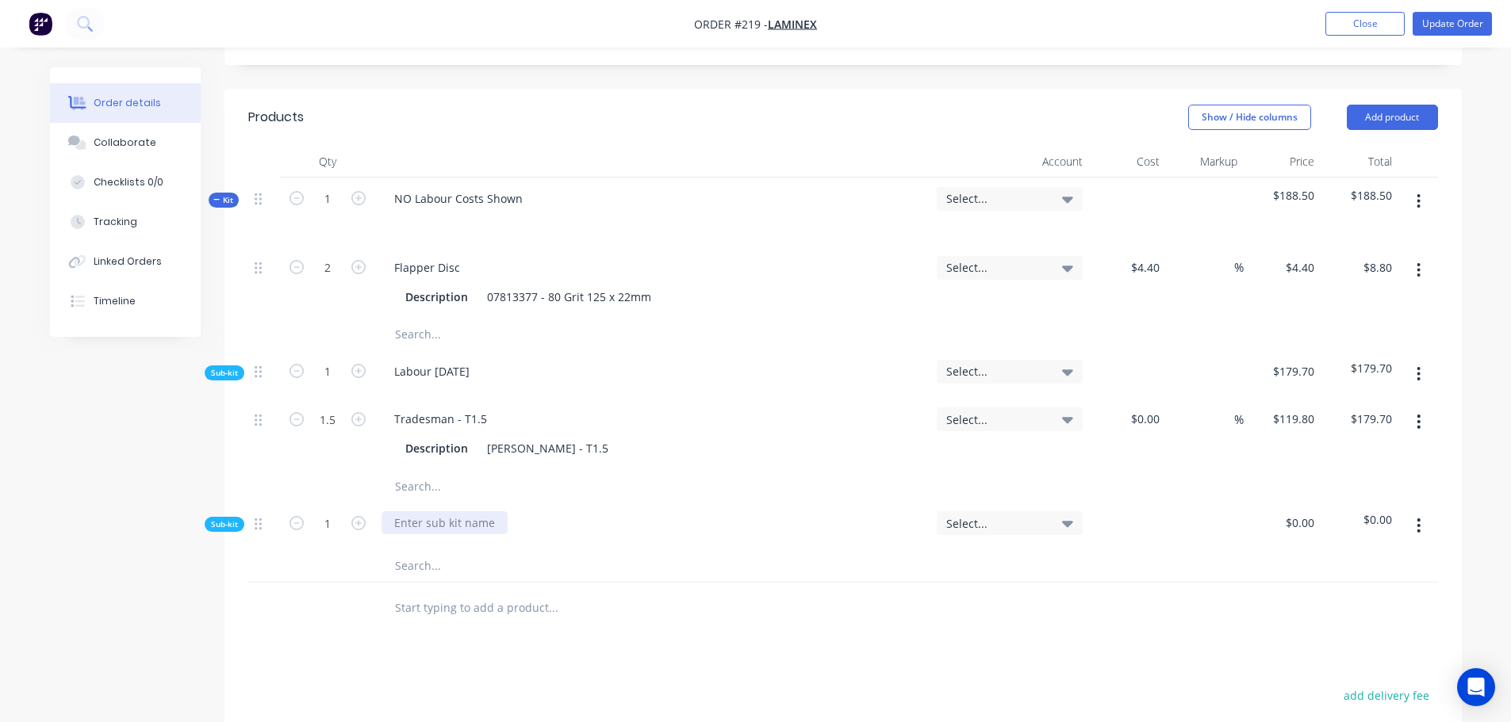
drag, startPoint x: 442, startPoint y: 478, endPoint x: 441, endPoint y: 468, distance: 10.4
click at [441, 511] on div at bounding box center [444, 522] width 126 height 23
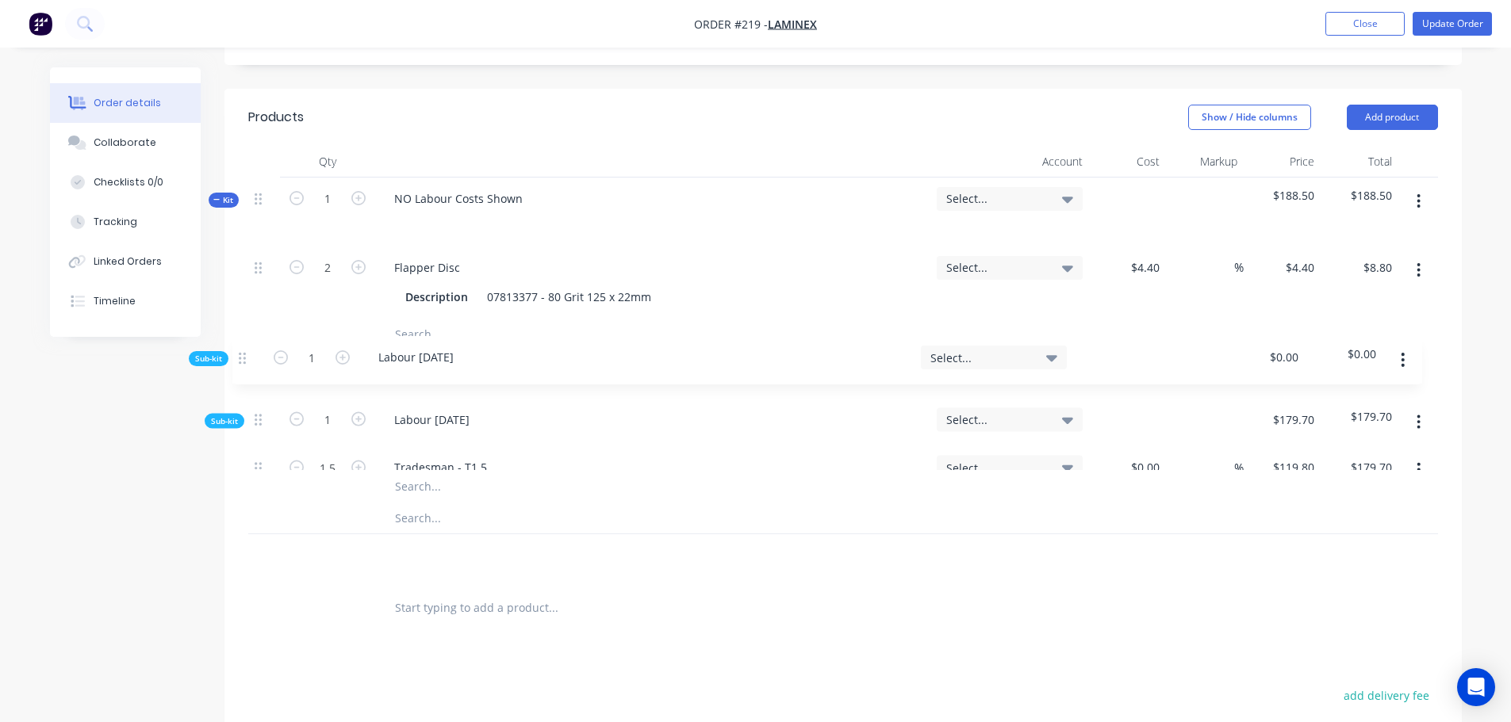
drag, startPoint x: 261, startPoint y: 476, endPoint x: 249, endPoint y: 327, distance: 149.6
click at [249, 351] on div "Sub-kit 1 Labour 20/08/25 Select... $179.70 $179.70 1.5 Tradesman - T1.5 Descri…" at bounding box center [842, 467] width 1189 height 232
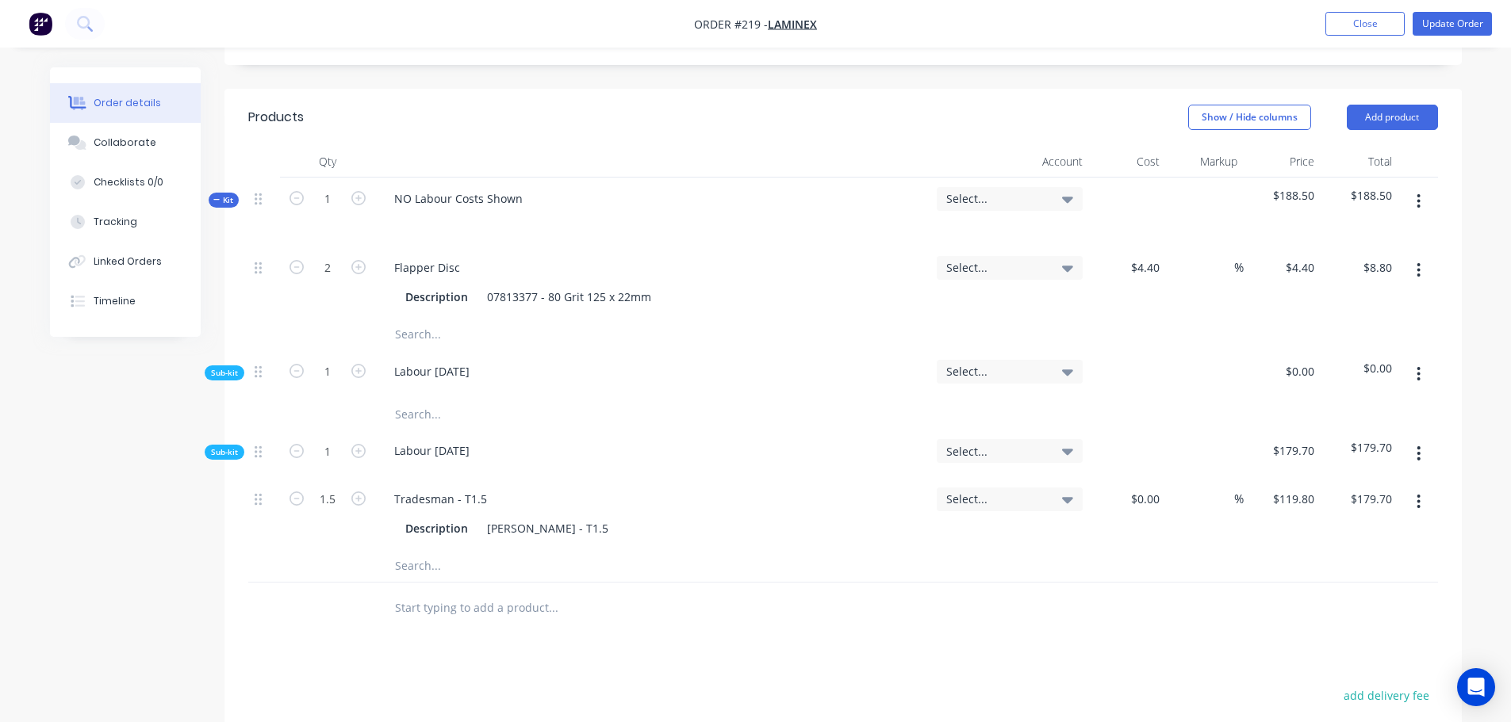
click at [424, 398] on input "text" at bounding box center [552, 414] width 317 height 32
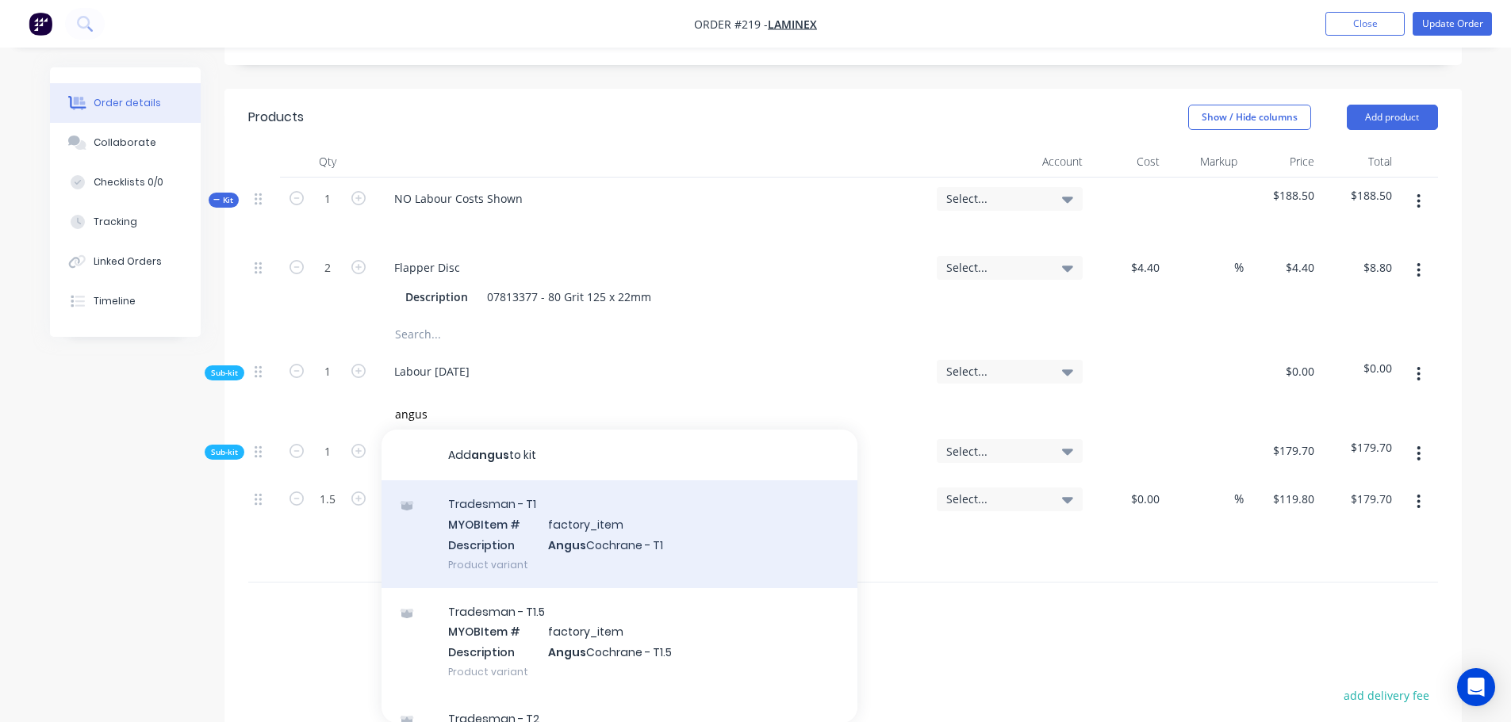
click at [545, 492] on div "Tradesman - T1 MYOB Item # factory_item Description Angus Cochrane - T1 Product…" at bounding box center [619, 534] width 476 height 107
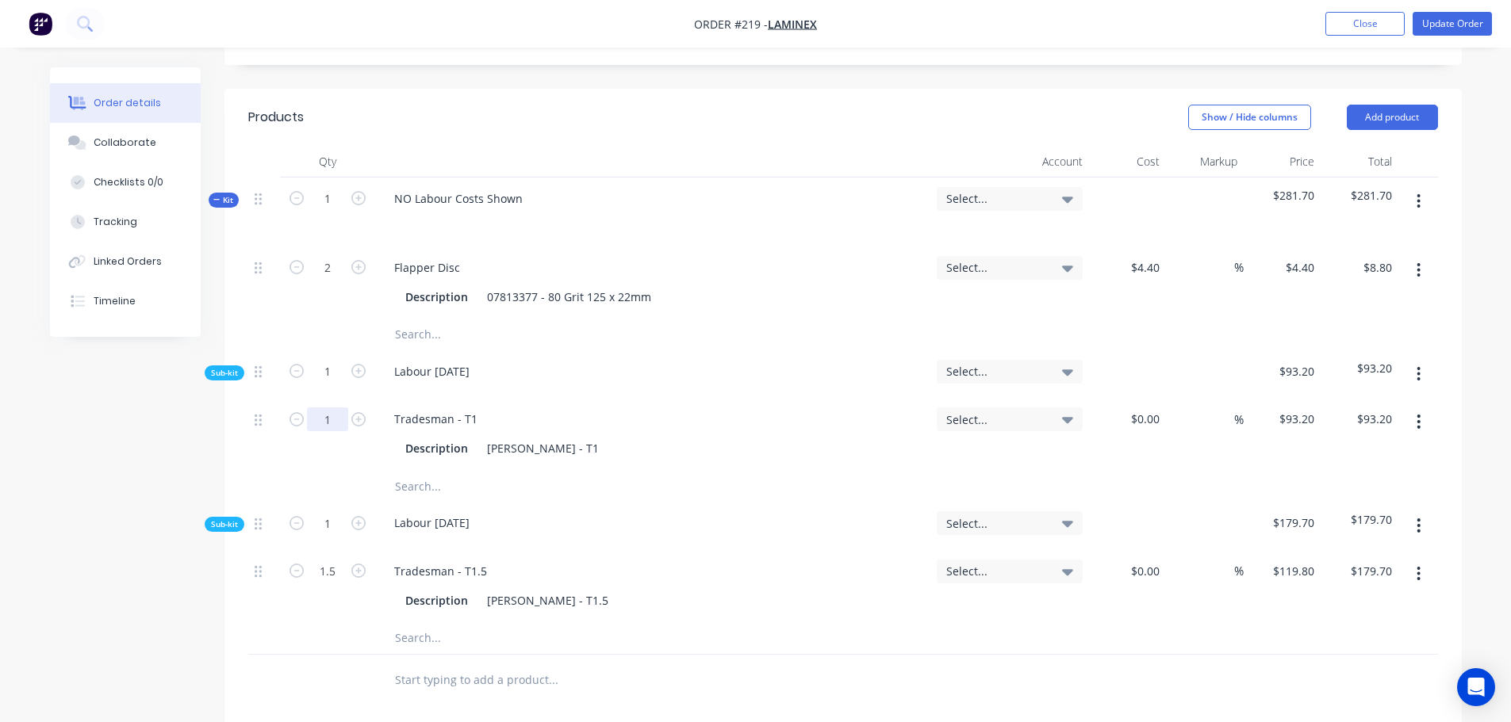
click at [336, 408] on input "1" at bounding box center [327, 420] width 41 height 24
click at [417, 470] on input "text" at bounding box center [552, 486] width 317 height 32
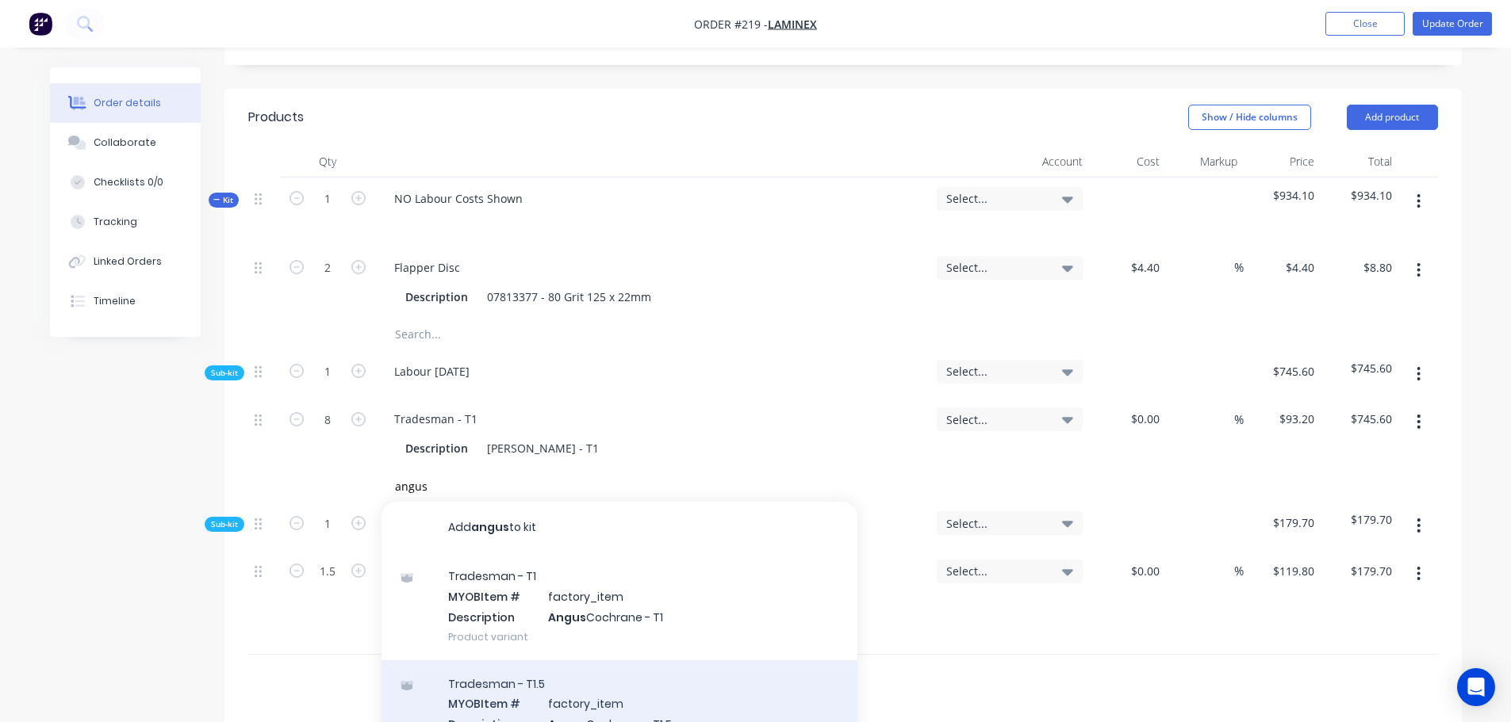
click at [566, 661] on div "Tradesman - T1.5 MYOB Item # factory_item Description Angus Cochrane - T1.5 Pro…" at bounding box center [619, 714] width 476 height 107
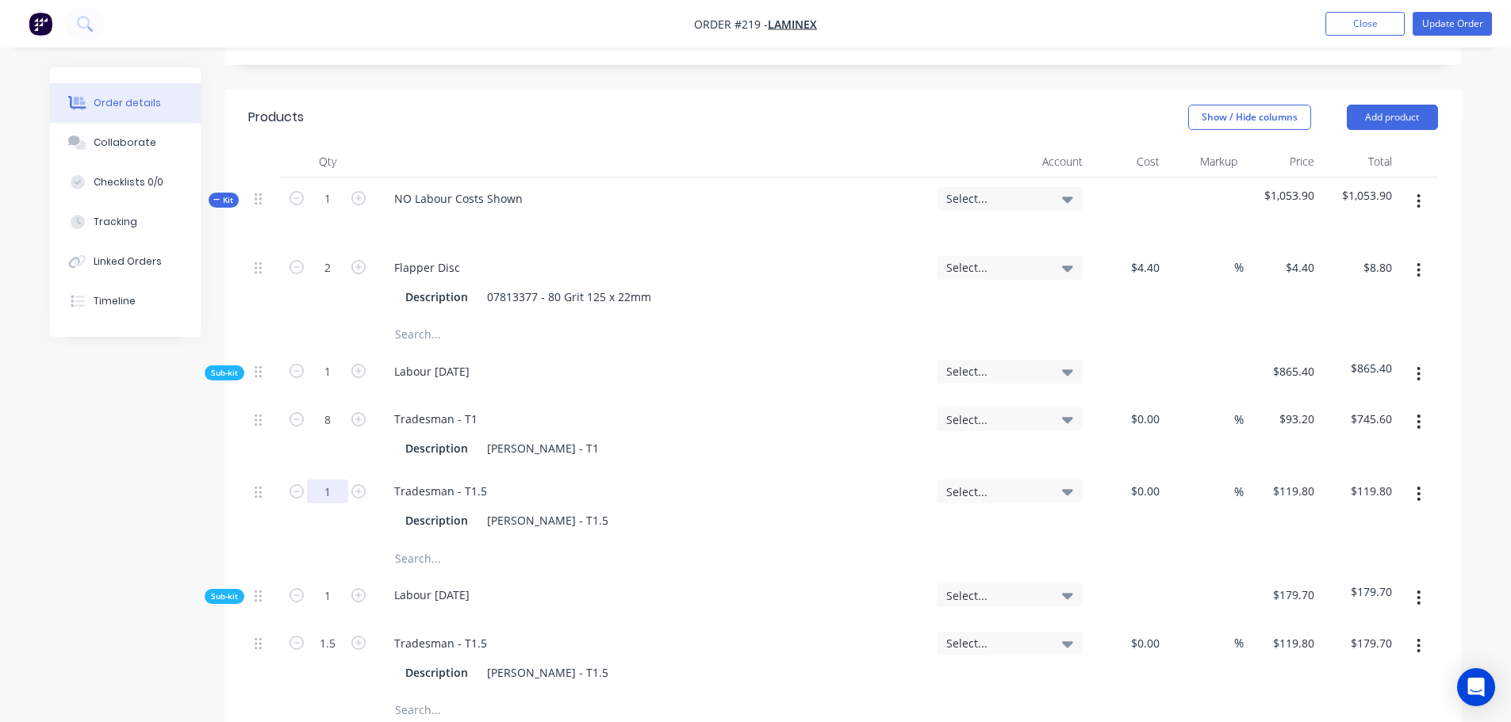
click at [342, 431] on input "1" at bounding box center [327, 420] width 41 height 24
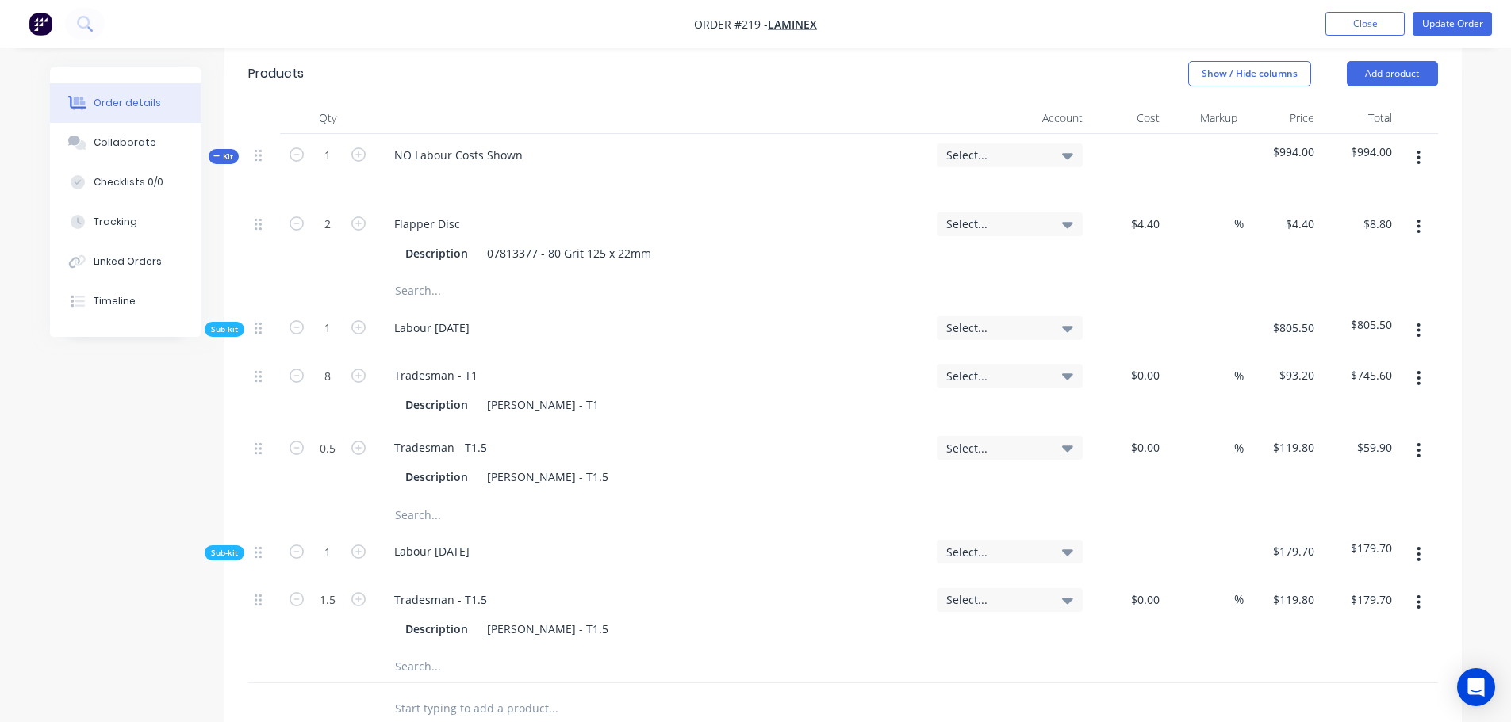
scroll to position [634, 0]
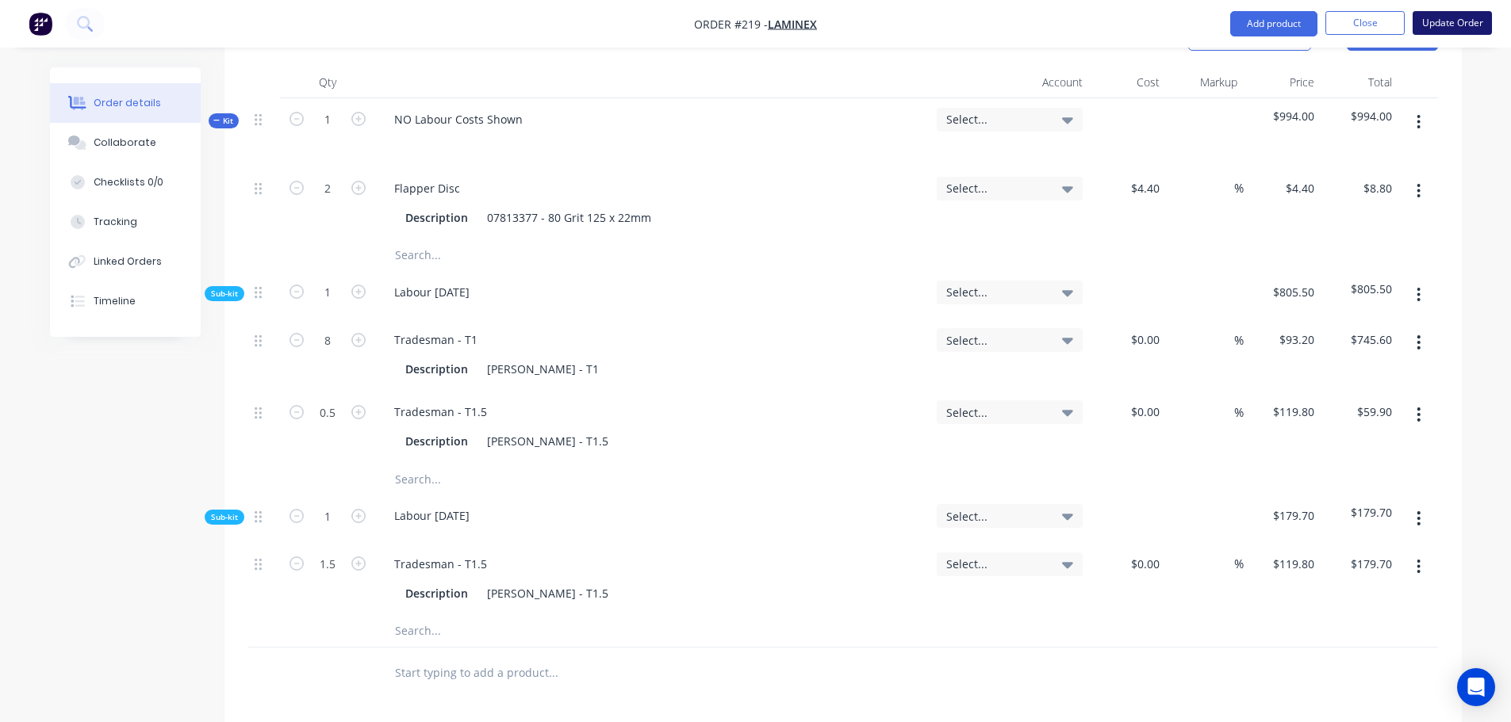
click at [1453, 17] on button "Update Order" at bounding box center [1451, 23] width 79 height 24
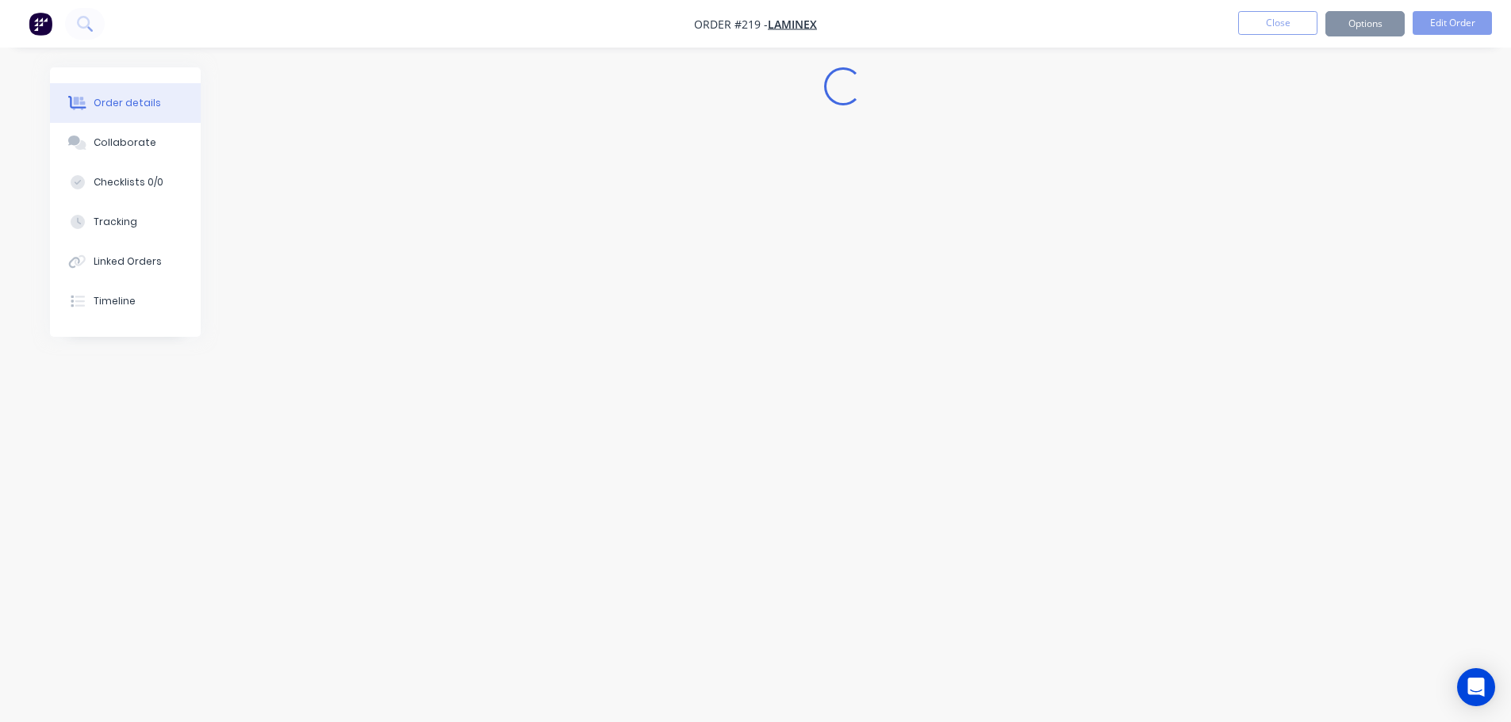
scroll to position [0, 0]
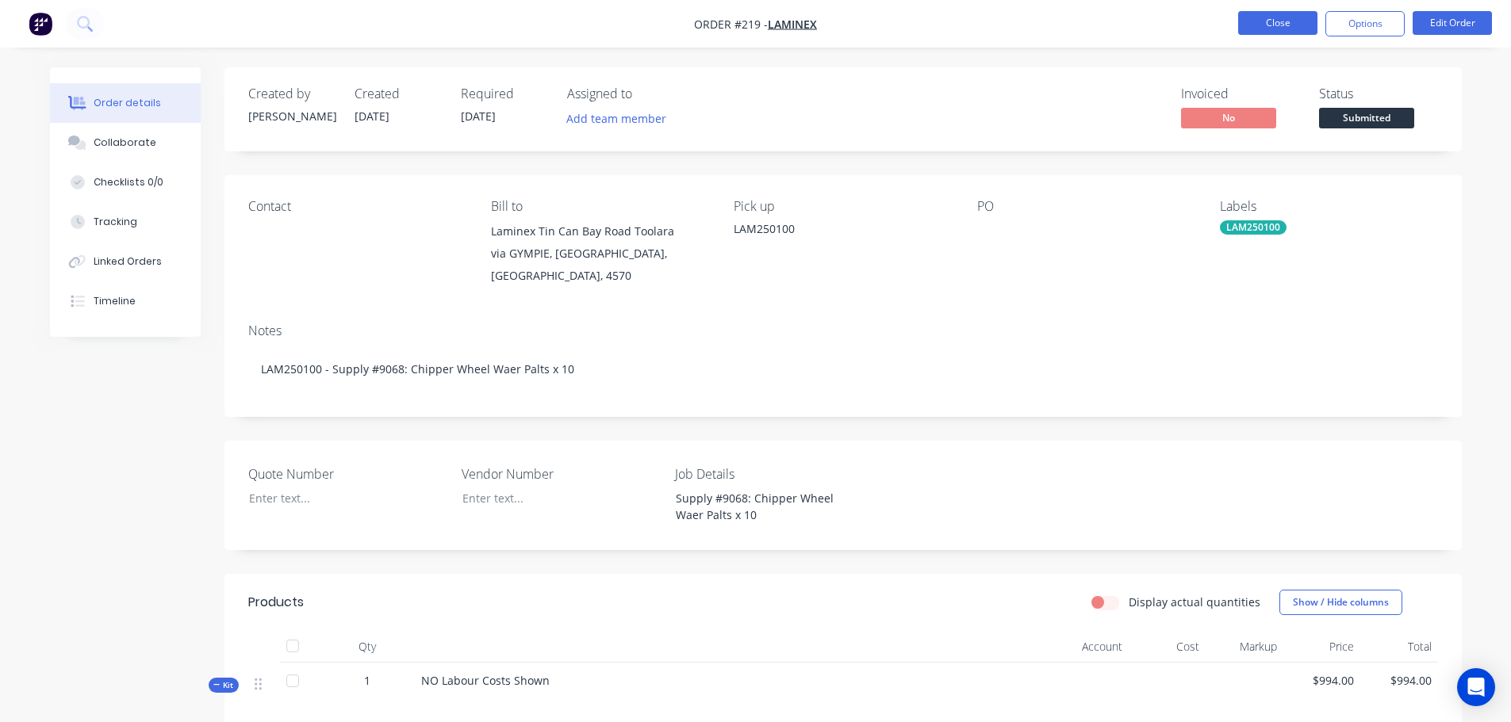
click at [1295, 27] on button "Close" at bounding box center [1277, 23] width 79 height 24
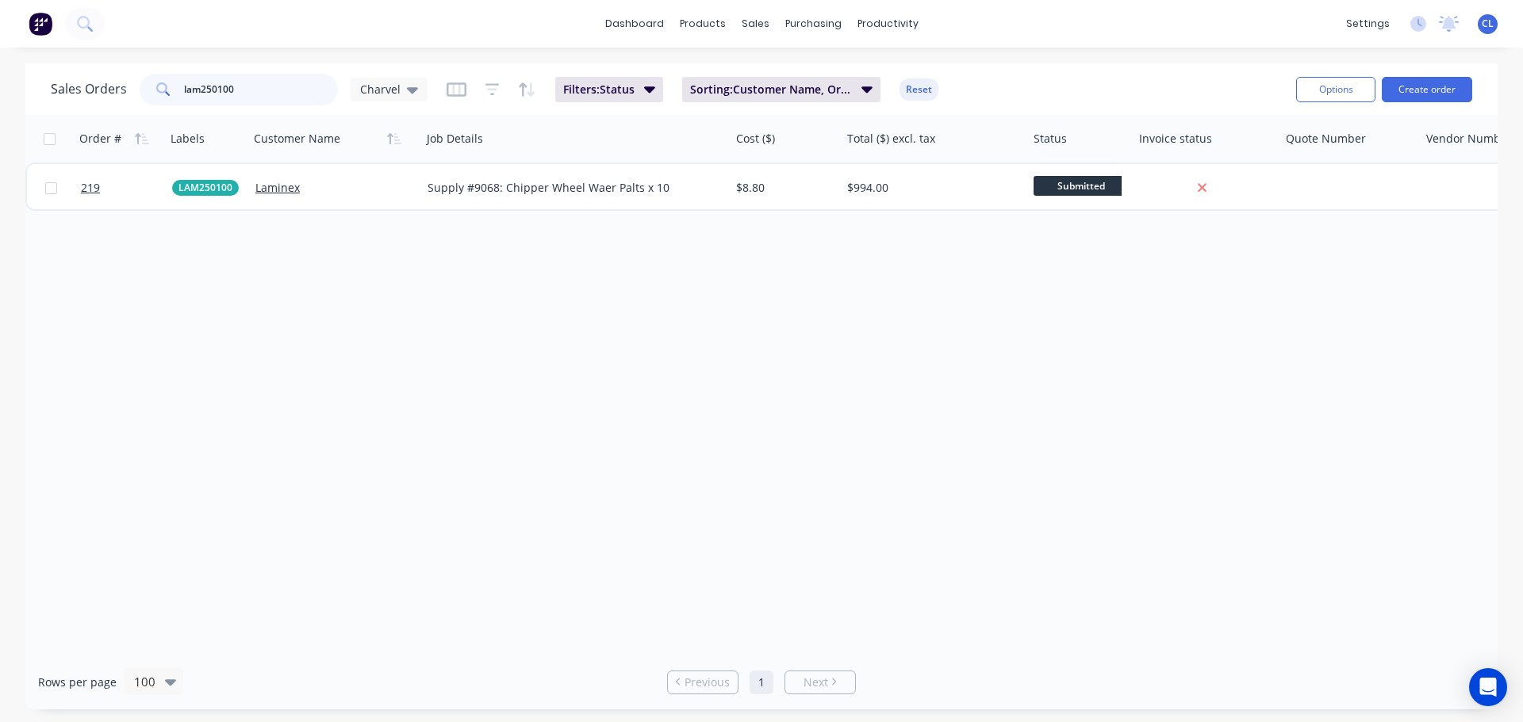
drag, startPoint x: 247, startPoint y: 98, endPoint x: 75, endPoint y: 91, distance: 172.2
click at [75, 91] on div "Sales Orders lam250100 Charvel" at bounding box center [239, 90] width 377 height 32
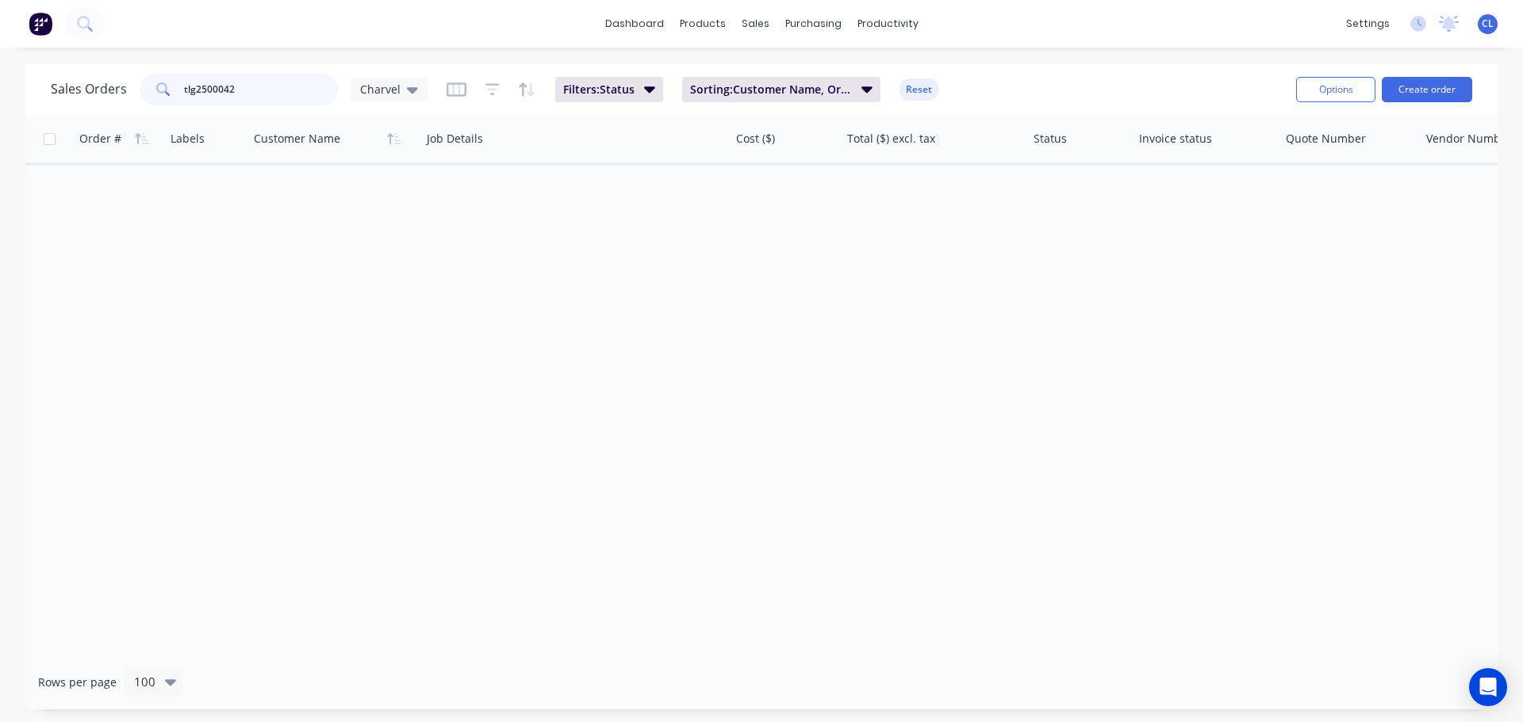
click at [223, 92] on input "tlg2500042" at bounding box center [261, 90] width 155 height 32
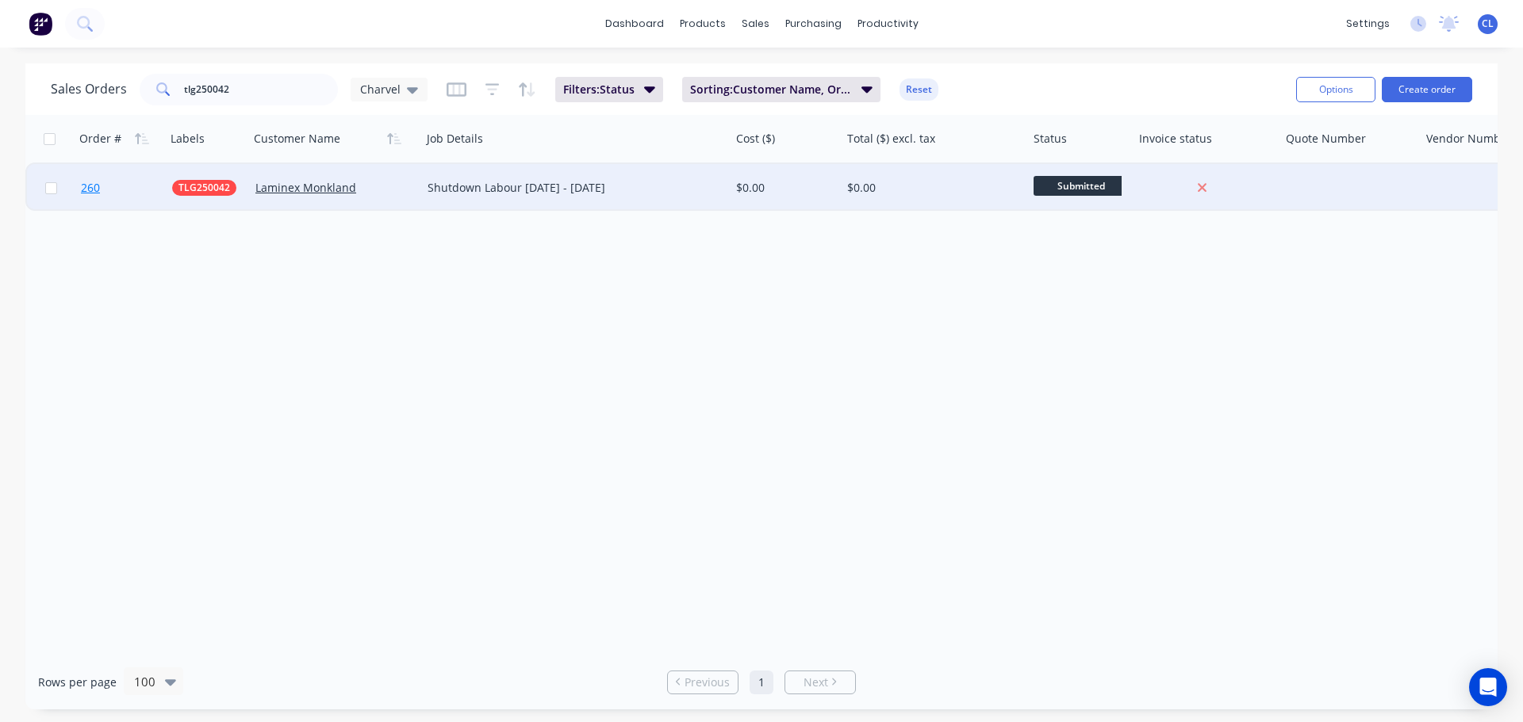
click at [86, 193] on span "260" at bounding box center [90, 188] width 19 height 16
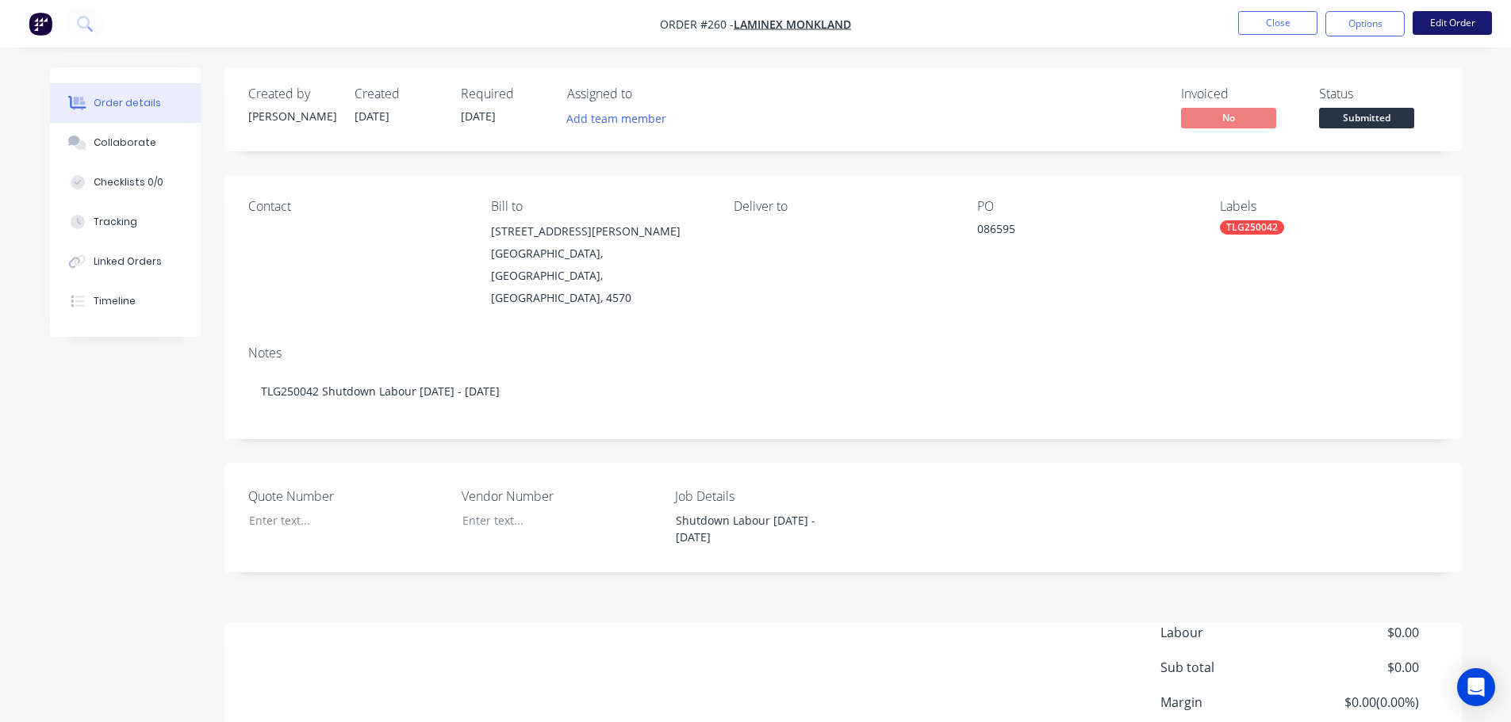
click at [1436, 34] on button "Edit Order" at bounding box center [1451, 23] width 79 height 24
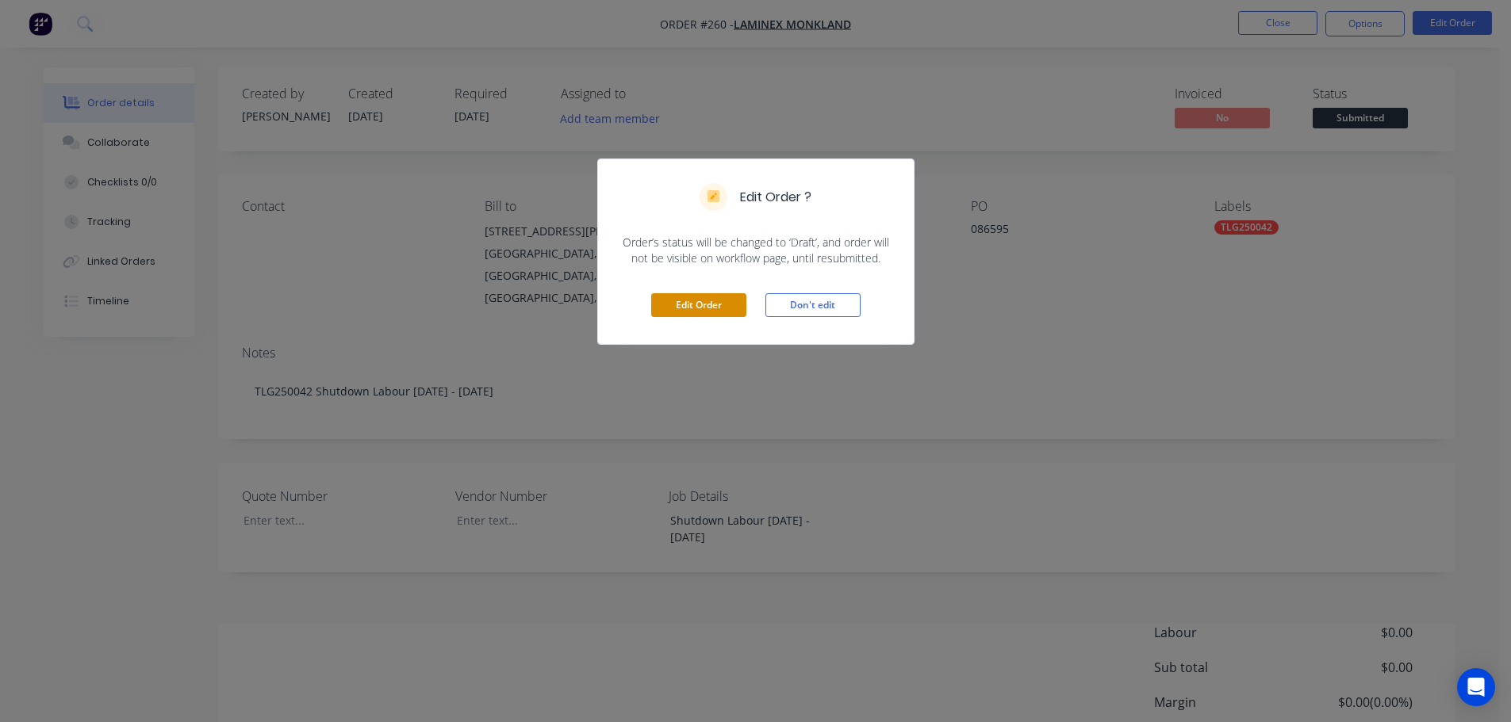
click at [712, 297] on button "Edit Order" at bounding box center [698, 305] width 95 height 24
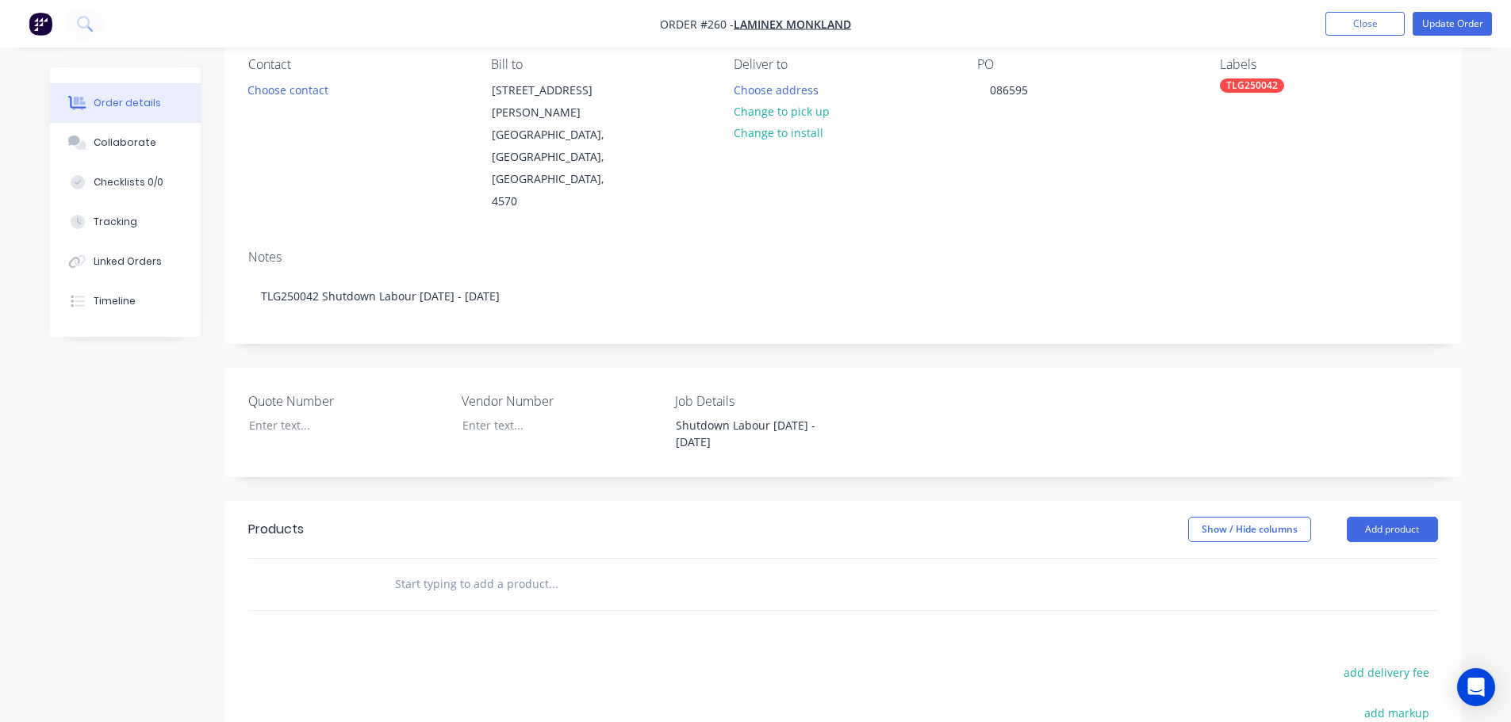
scroll to position [159, 0]
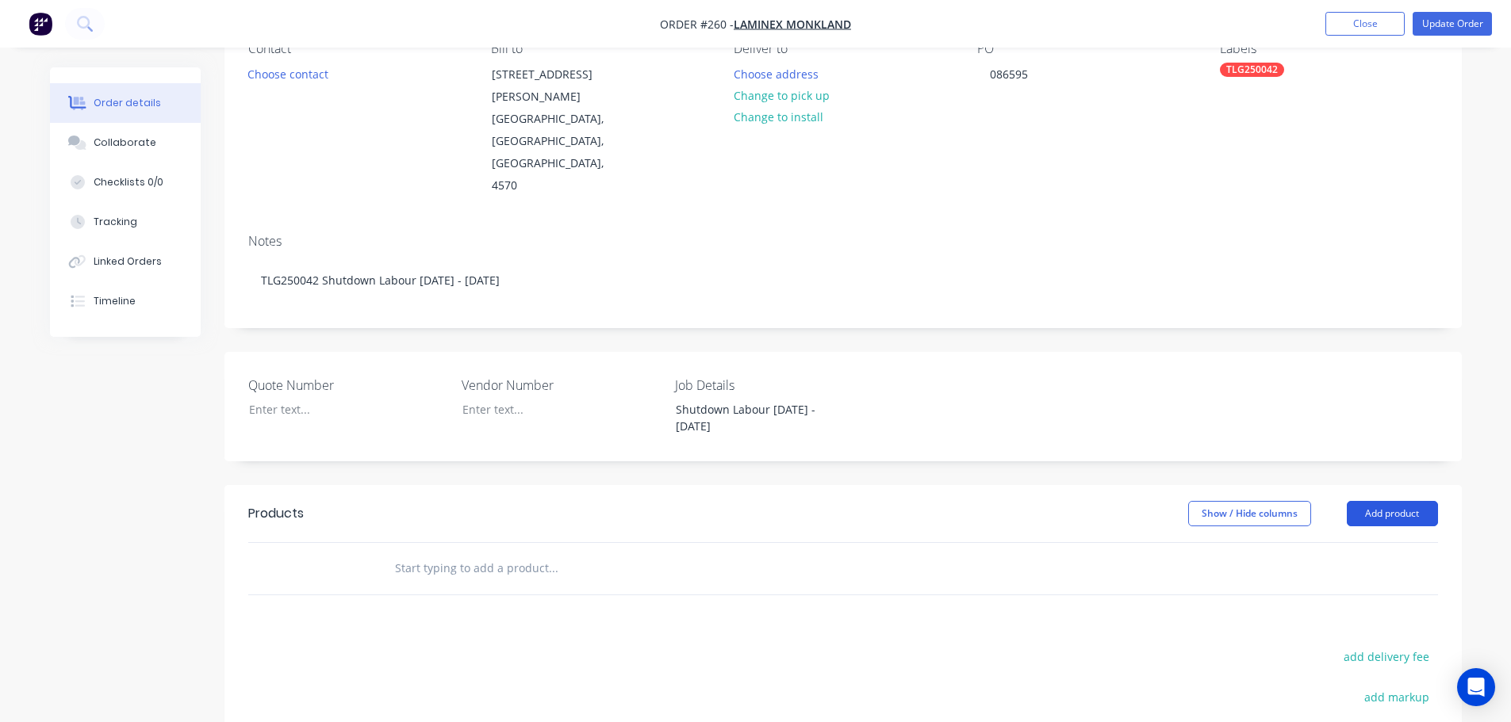
click at [1397, 501] on button "Add product" at bounding box center [1392, 513] width 91 height 25
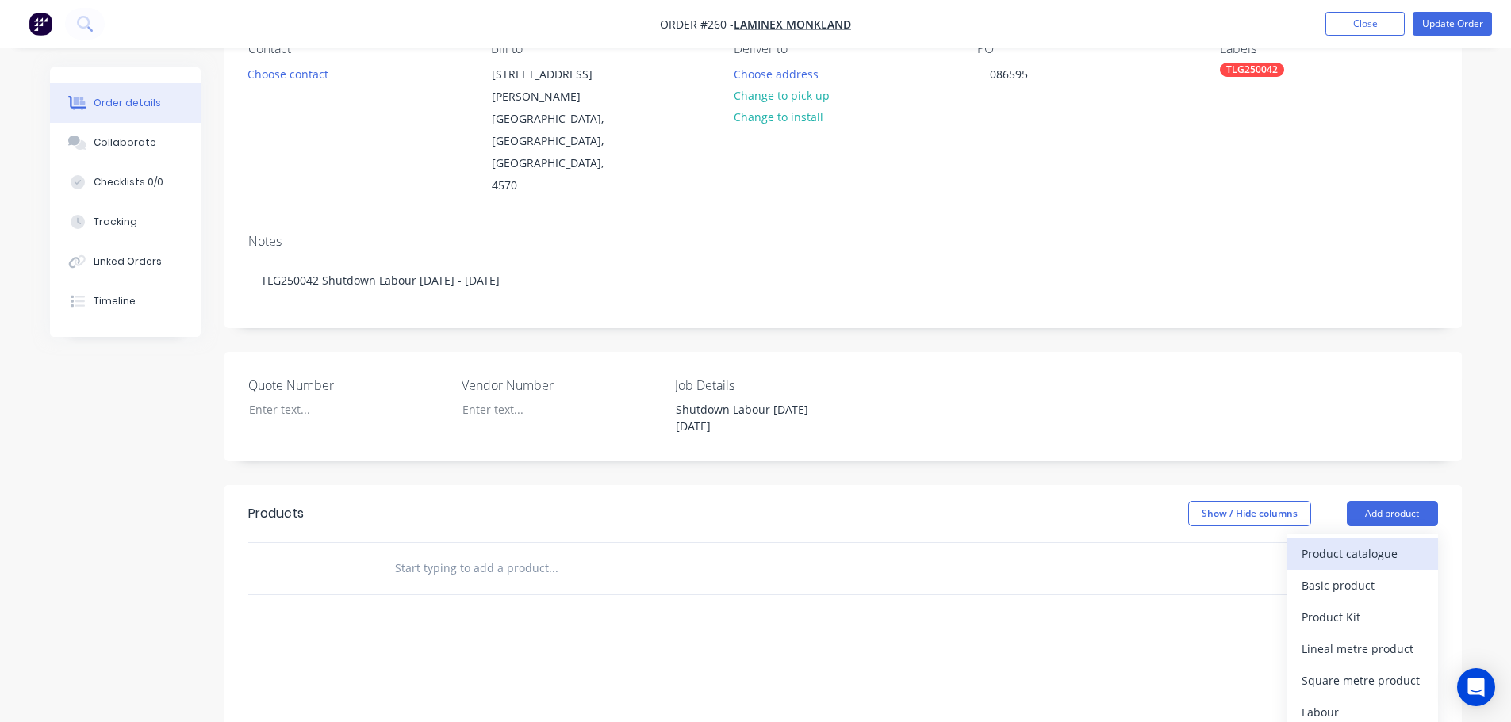
click at [1353, 538] on button "Product catalogue" at bounding box center [1362, 554] width 151 height 32
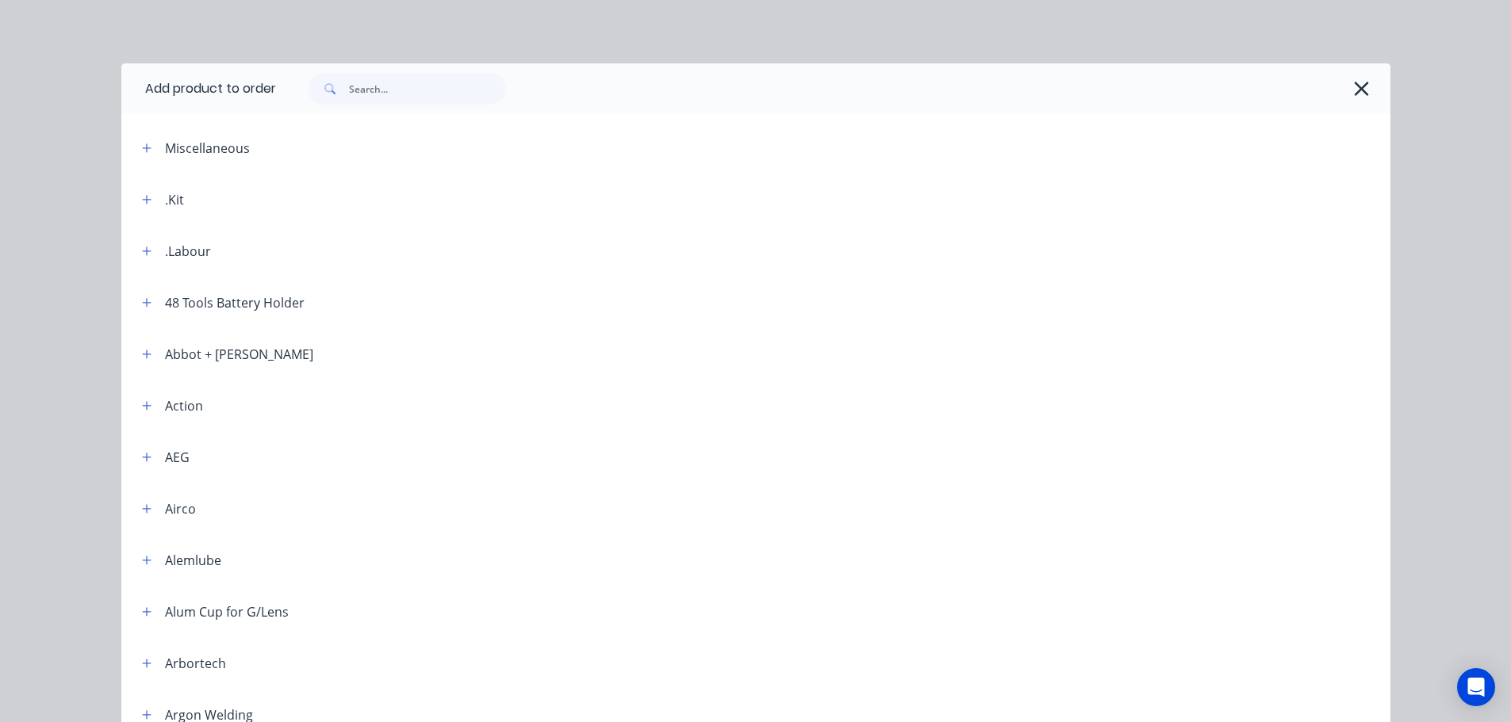
click at [130, 214] on header ".Kit" at bounding box center [755, 200] width 1269 height 52
click at [137, 206] on button "button" at bounding box center [147, 200] width 20 height 20
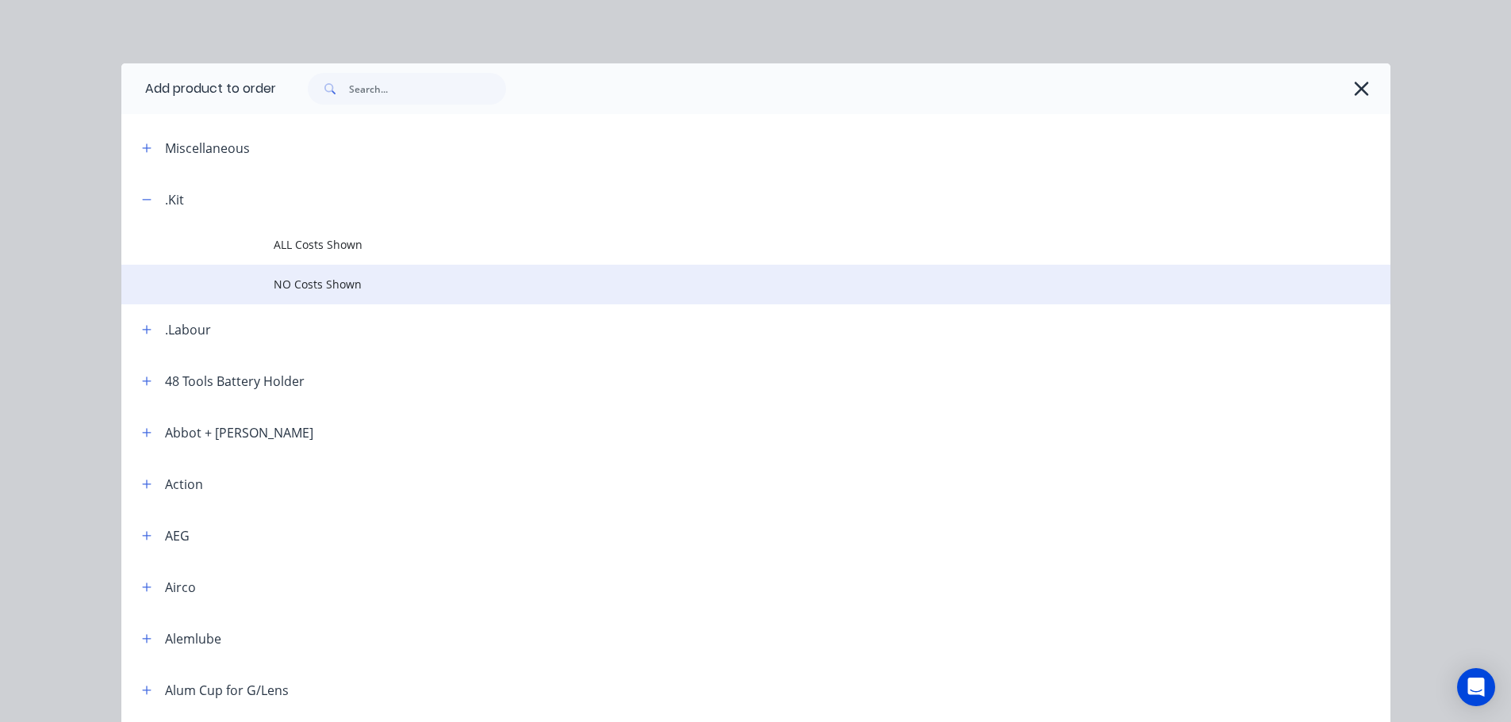
click at [331, 282] on span "NO Costs Shown" at bounding box center [720, 284] width 893 height 17
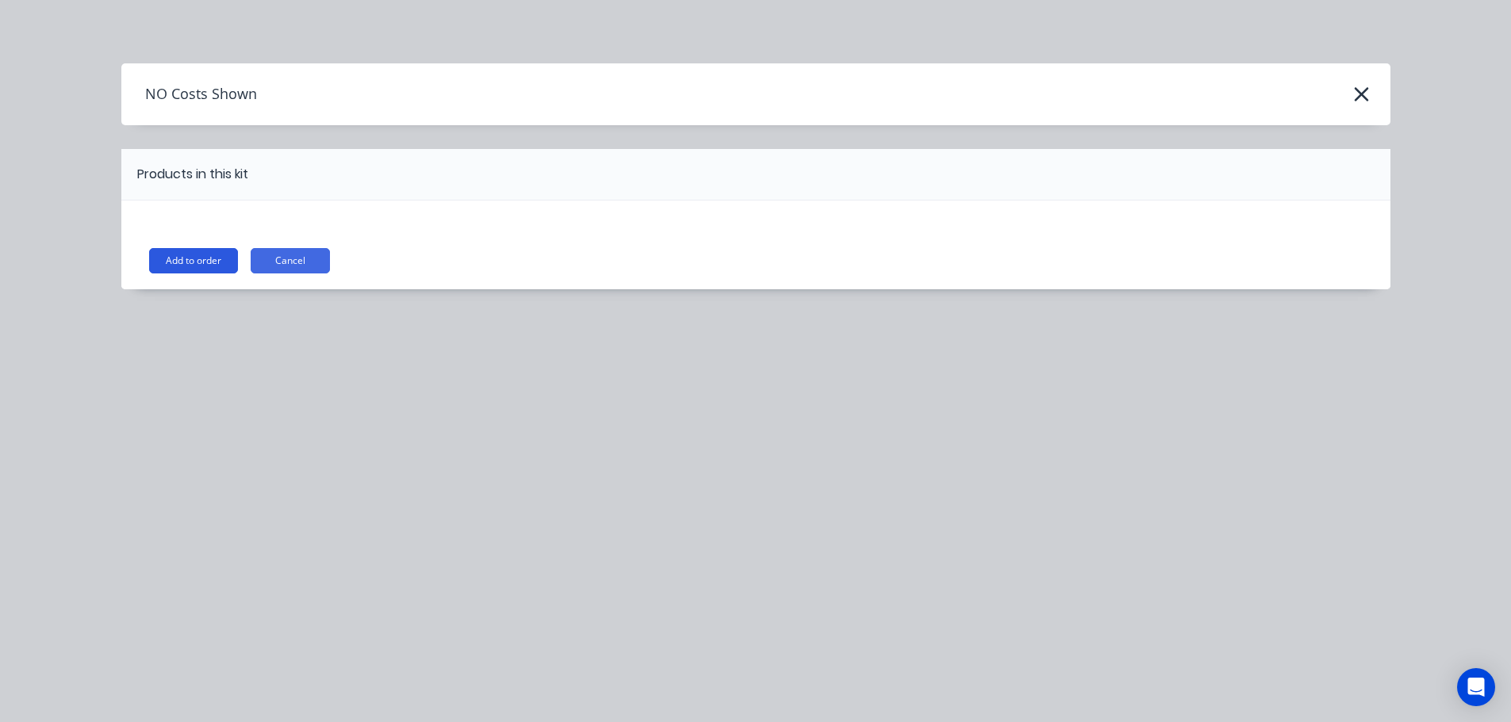
click at [209, 254] on button "Add to order" at bounding box center [193, 260] width 89 height 25
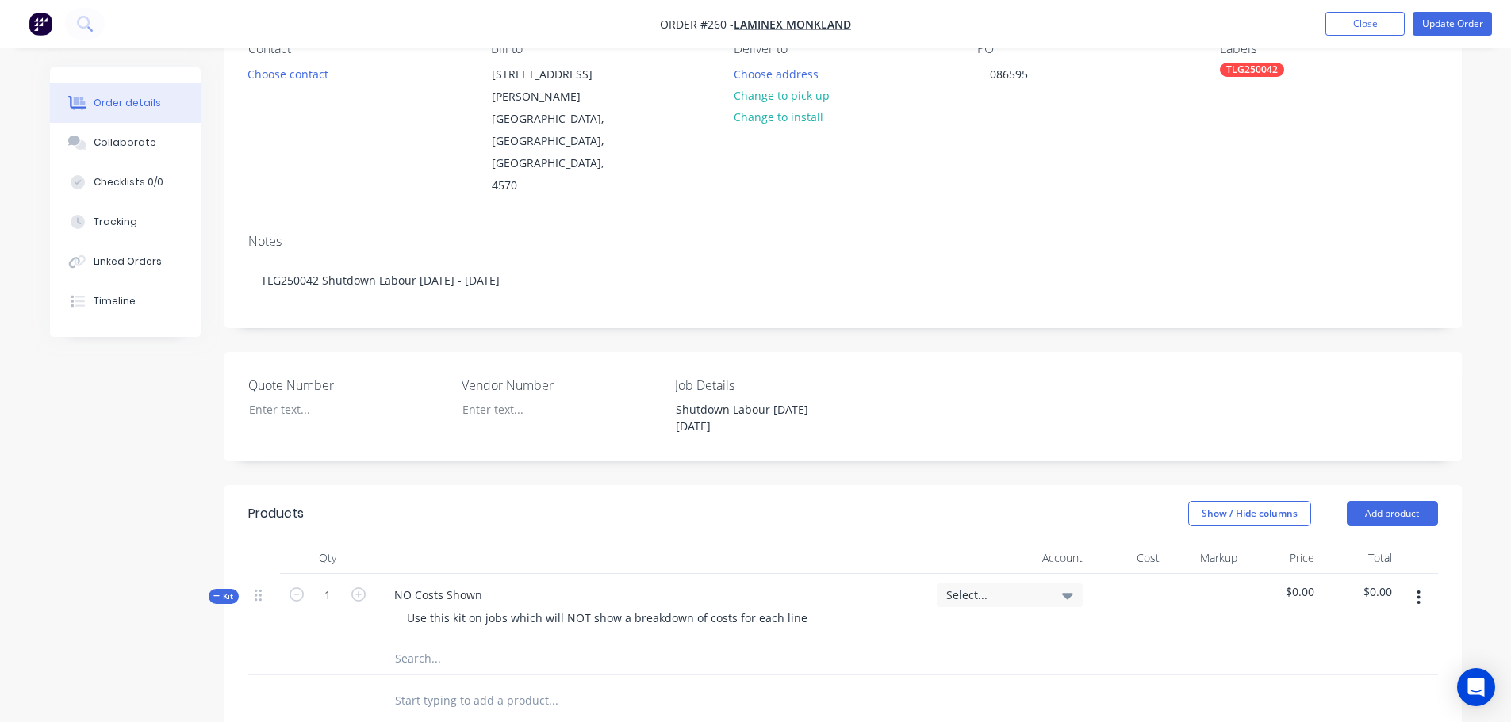
click at [1415, 584] on button "button" at bounding box center [1418, 598] width 37 height 29
click at [1359, 660] on div "Add sub kit to kit" at bounding box center [1362, 671] width 122 height 23
click at [416, 684] on div at bounding box center [444, 695] width 126 height 23
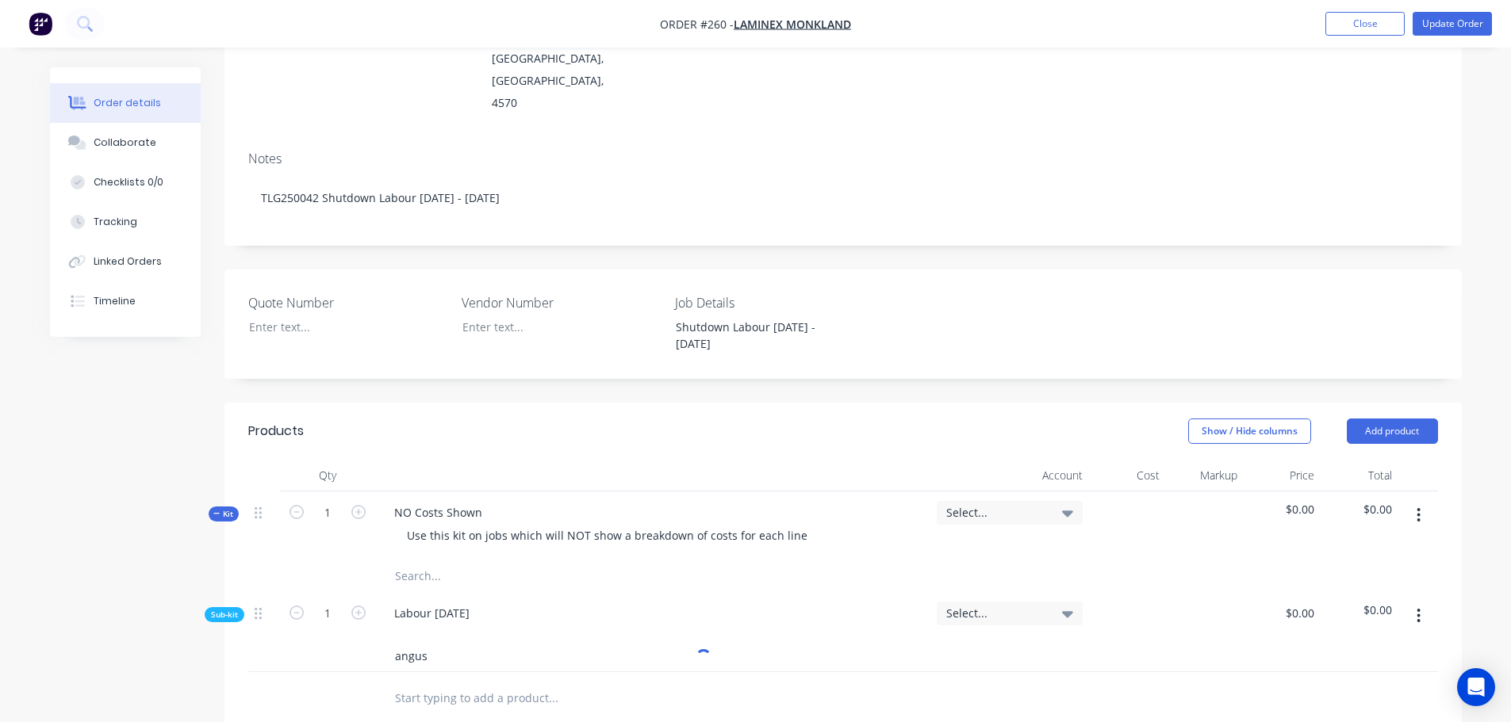
scroll to position [396, 0]
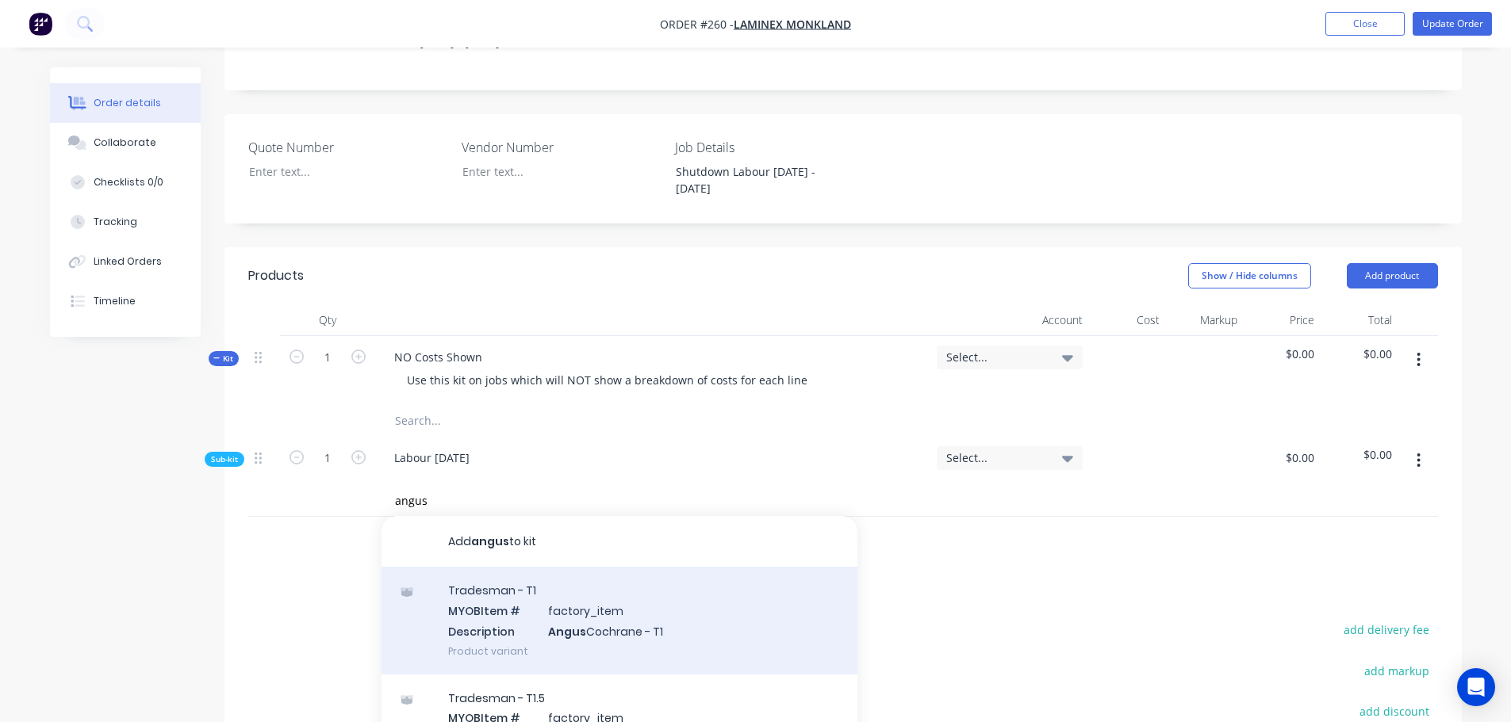
click at [505, 582] on div "Tradesman - T1 MYOB Item # factory_item Description Angus Cochrane - T1 Product…" at bounding box center [619, 620] width 476 height 107
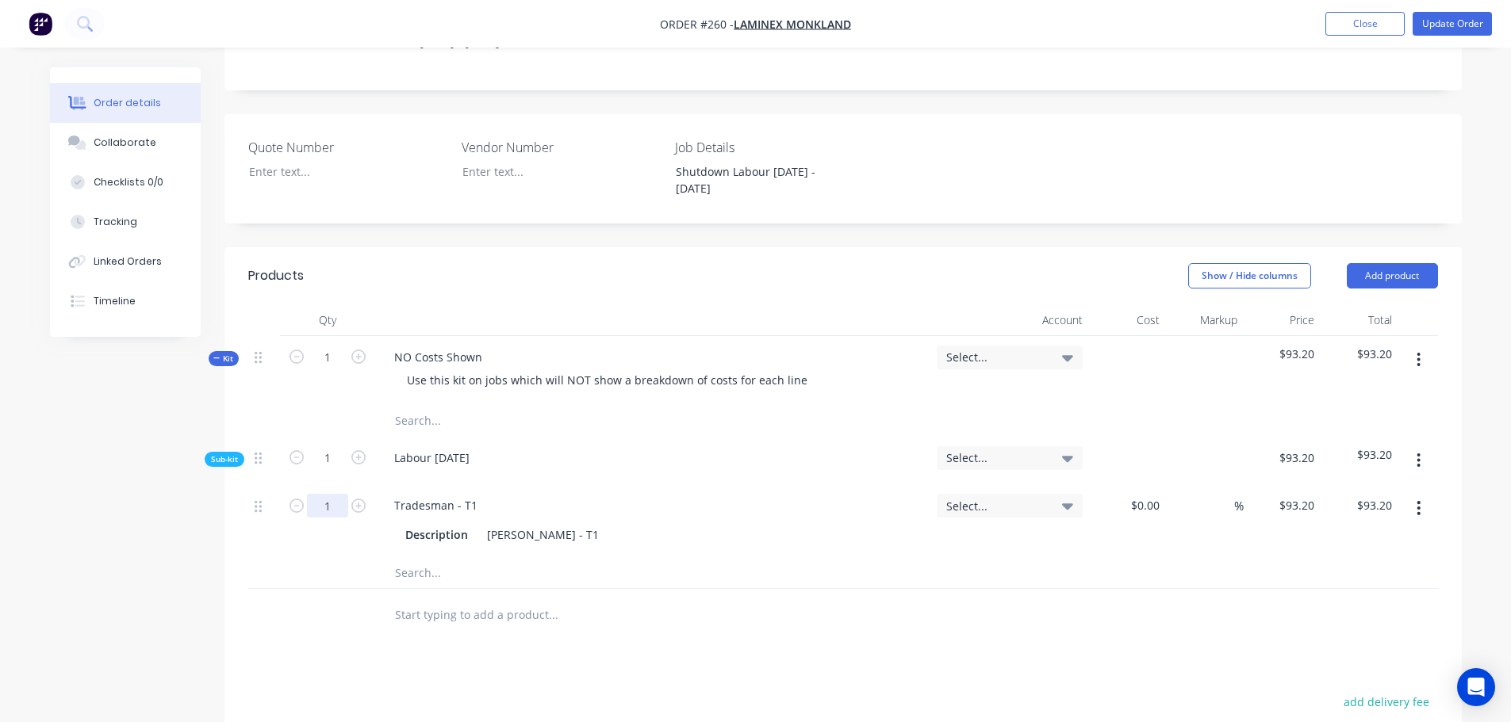
click at [333, 494] on input "1" at bounding box center [327, 506] width 41 height 24
click at [410, 557] on input "text" at bounding box center [552, 573] width 317 height 32
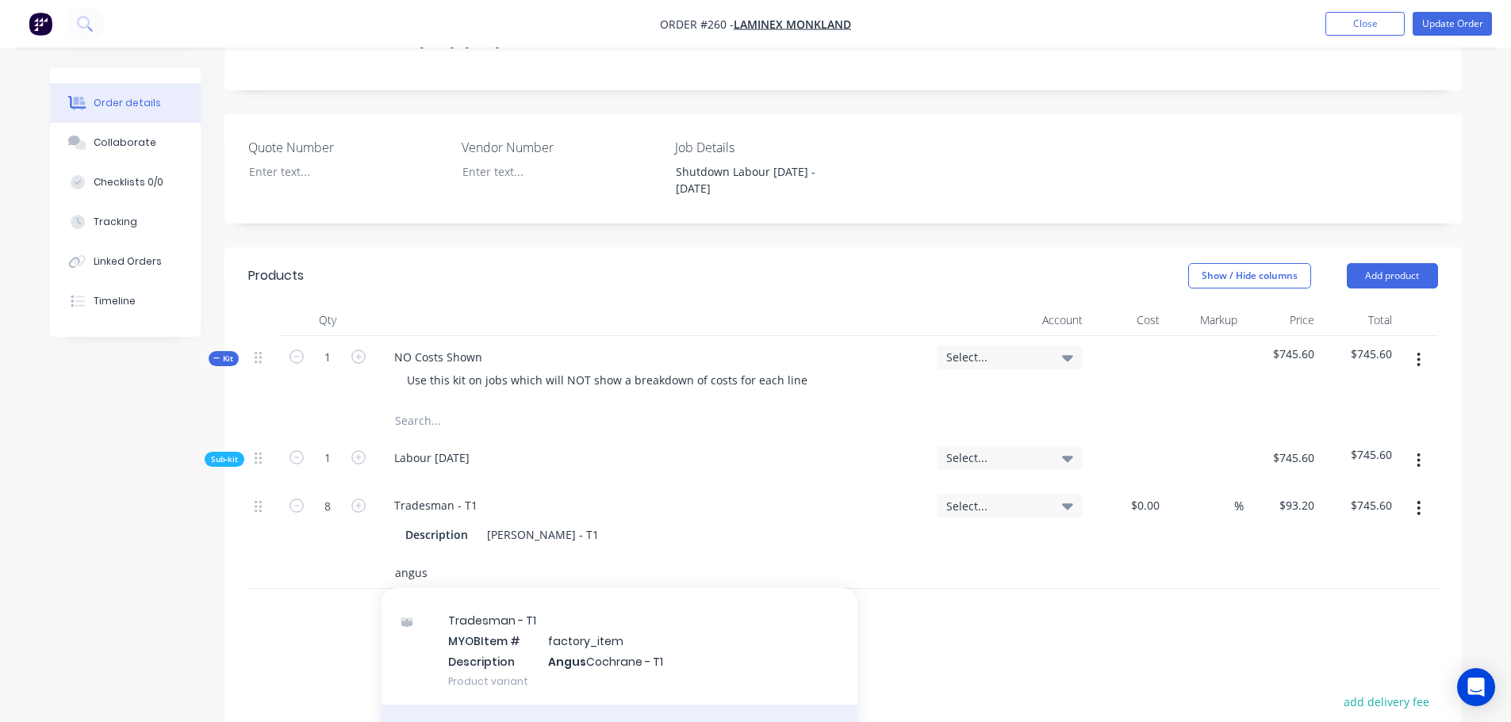
scroll to position [79, 0]
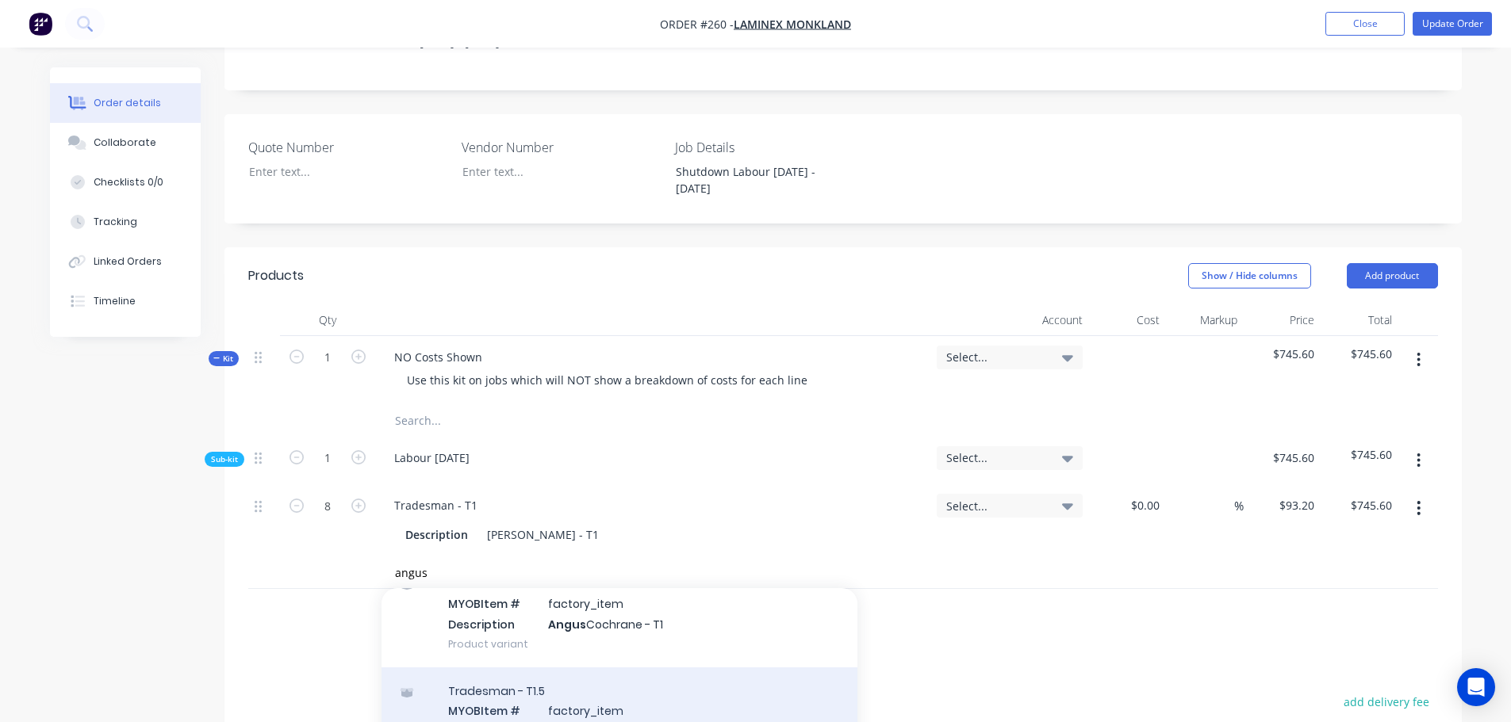
click at [617, 671] on div "Tradesman - T1.5 MYOB Item # factory_item Description Angus Cochrane - T1.5 Pro…" at bounding box center [619, 721] width 476 height 107
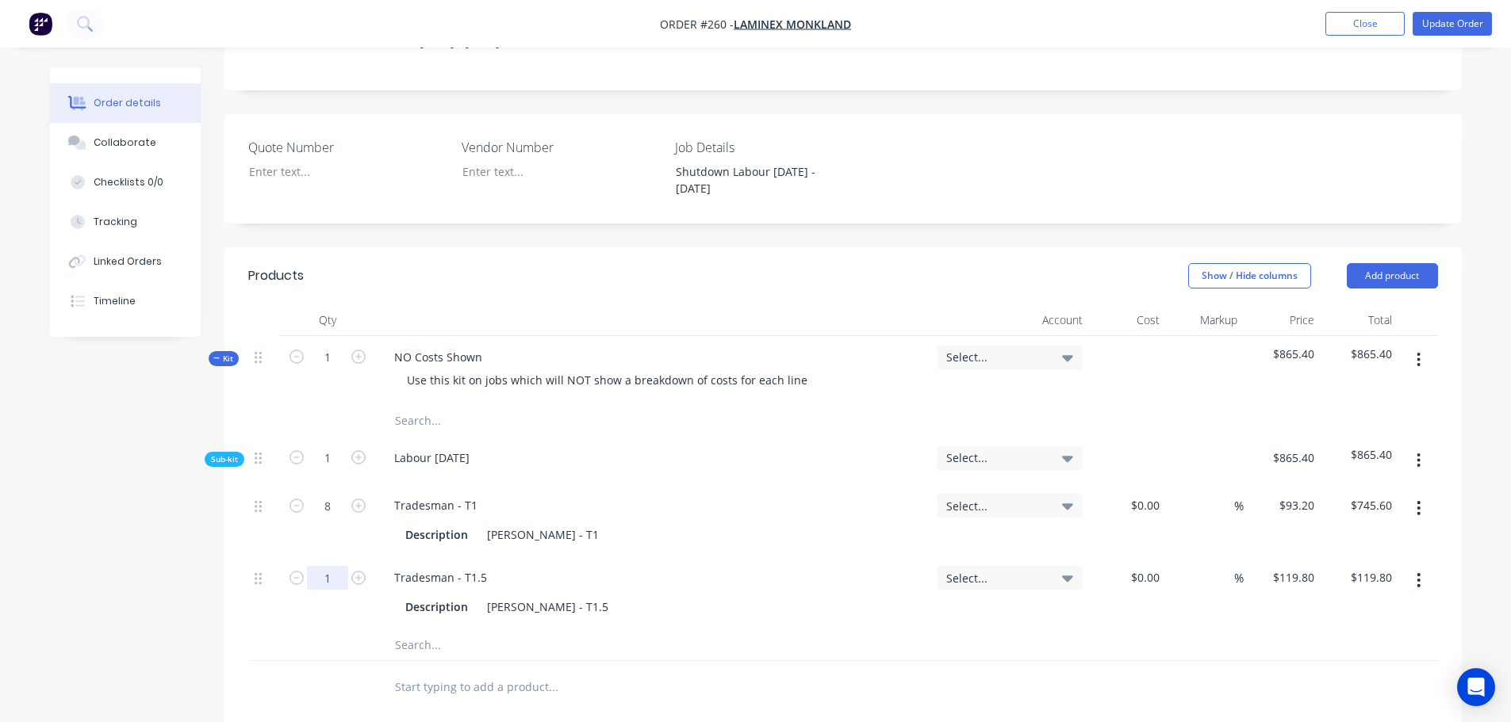
click at [337, 518] on input "1" at bounding box center [327, 506] width 41 height 24
click at [1423, 346] on button "button" at bounding box center [1418, 360] width 37 height 29
click at [1380, 422] on div "Add sub kit to kit" at bounding box center [1362, 433] width 122 height 23
click at [411, 670] on div at bounding box center [444, 681] width 126 height 23
click at [400, 709] on input "text" at bounding box center [552, 725] width 317 height 32
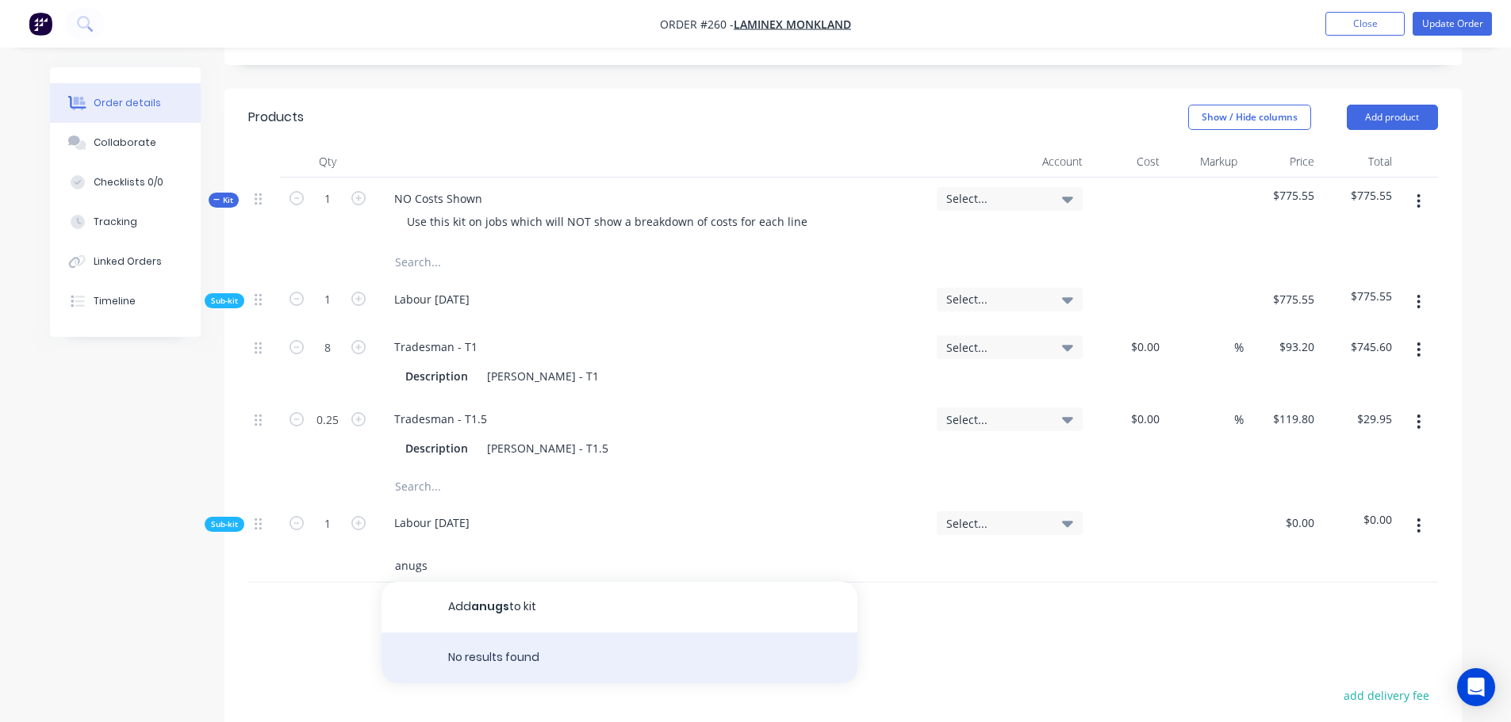
scroll to position [634, 0]
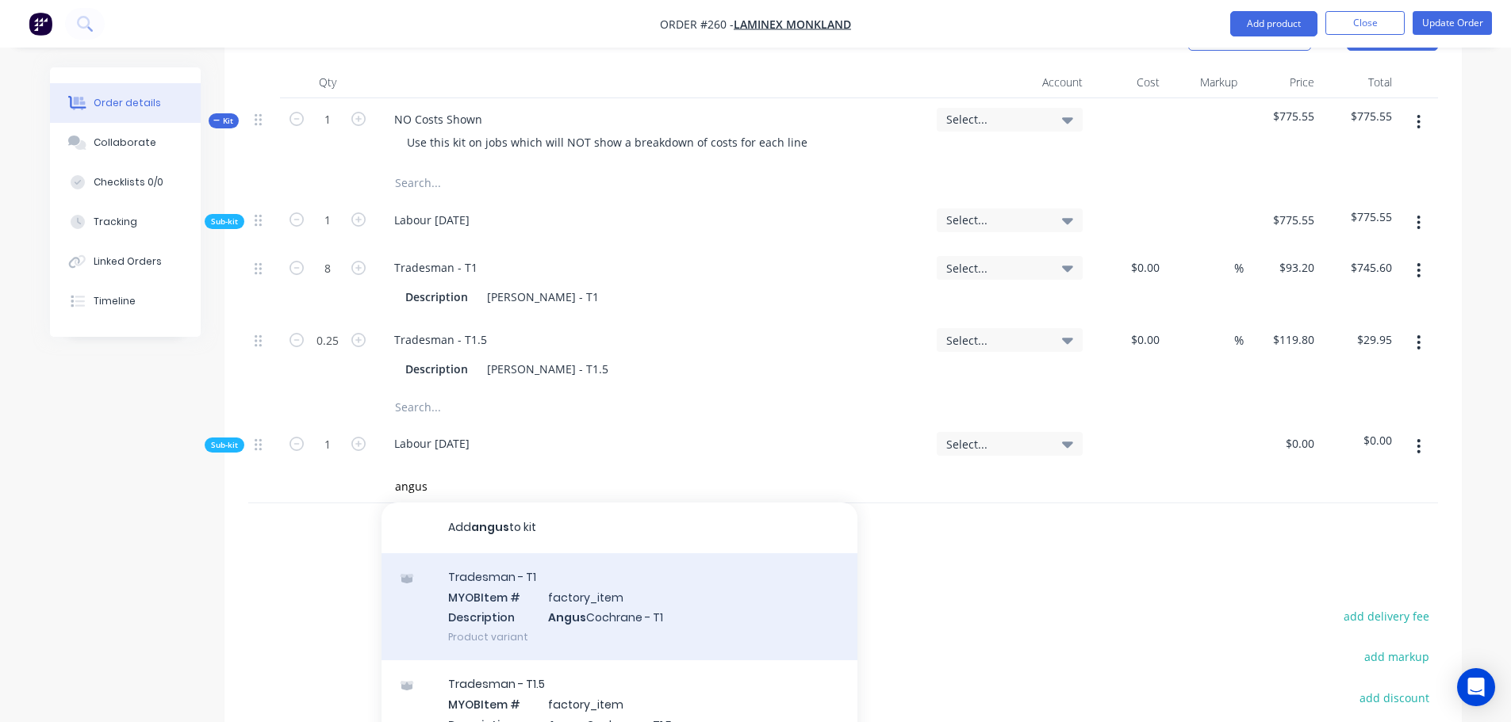
click at [527, 565] on div "Tradesman - T1 MYOB Item # factory_item Description Angus Cochrane - T1 Product…" at bounding box center [619, 607] width 476 height 107
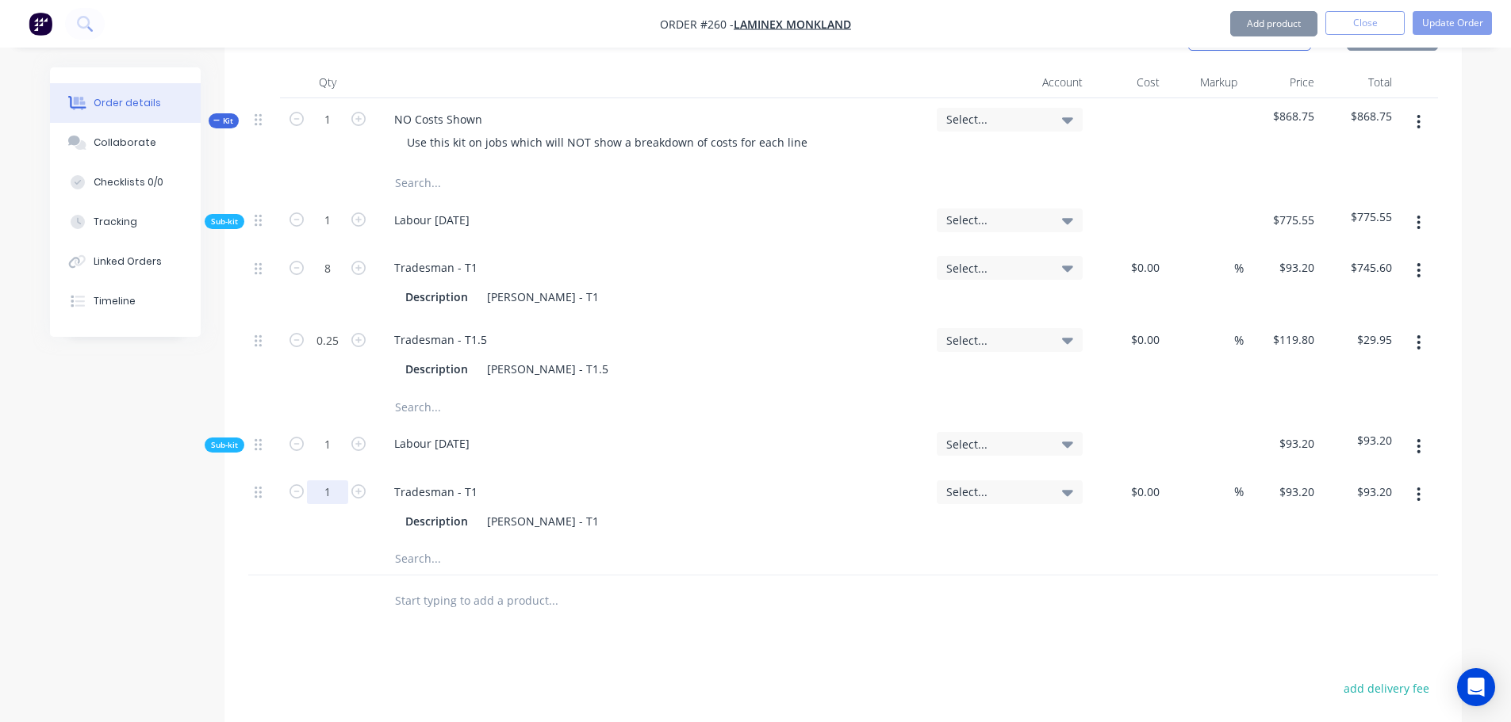
click at [322, 280] on input "1" at bounding box center [327, 268] width 41 height 24
click at [1412, 108] on button "button" at bounding box center [1418, 122] width 37 height 29
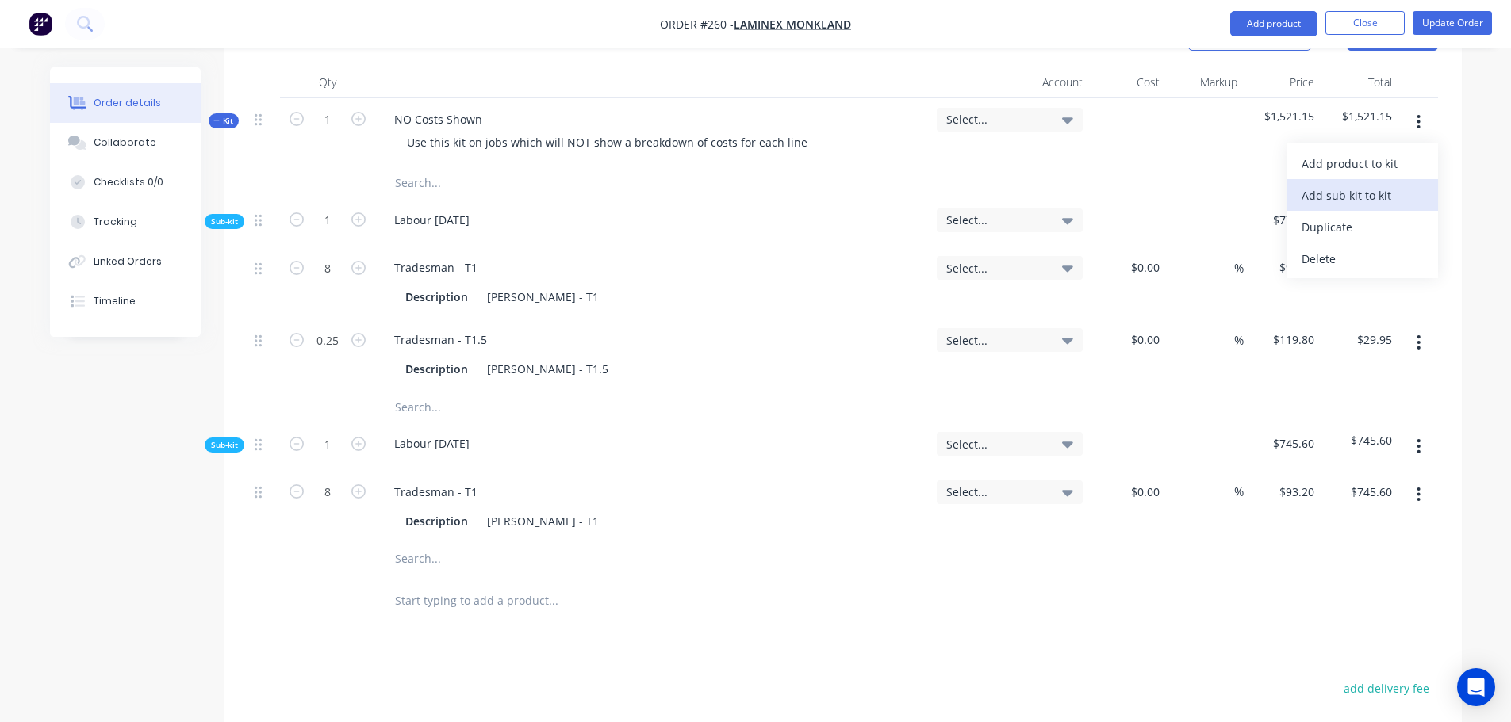
click at [1360, 184] on div "Add sub kit to kit" at bounding box center [1362, 195] width 122 height 23
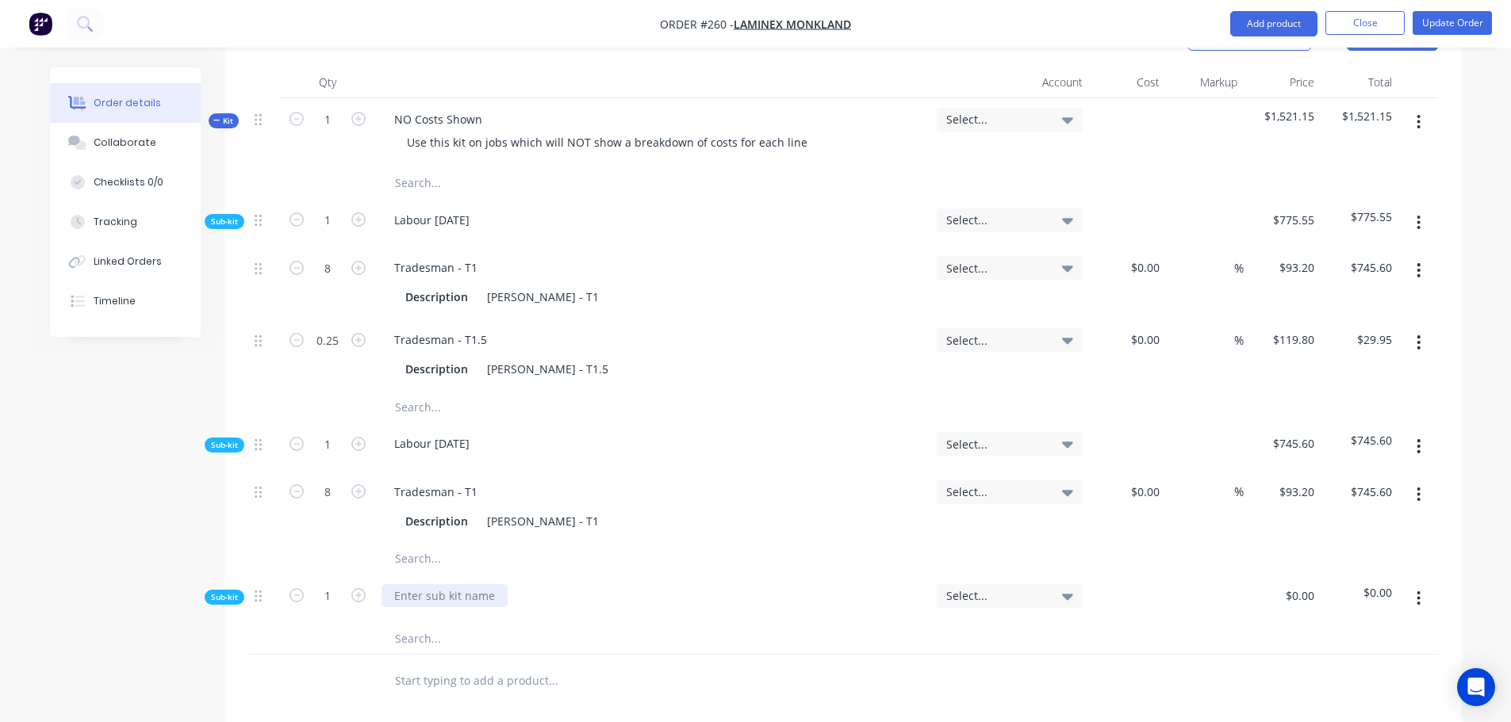
click at [492, 584] on div at bounding box center [444, 595] width 126 height 23
click at [427, 623] on input "text" at bounding box center [552, 639] width 317 height 32
drag, startPoint x: 383, startPoint y: 634, endPoint x: 330, endPoint y: 601, distance: 62.7
click at [330, 280] on input "1" at bounding box center [327, 268] width 41 height 24
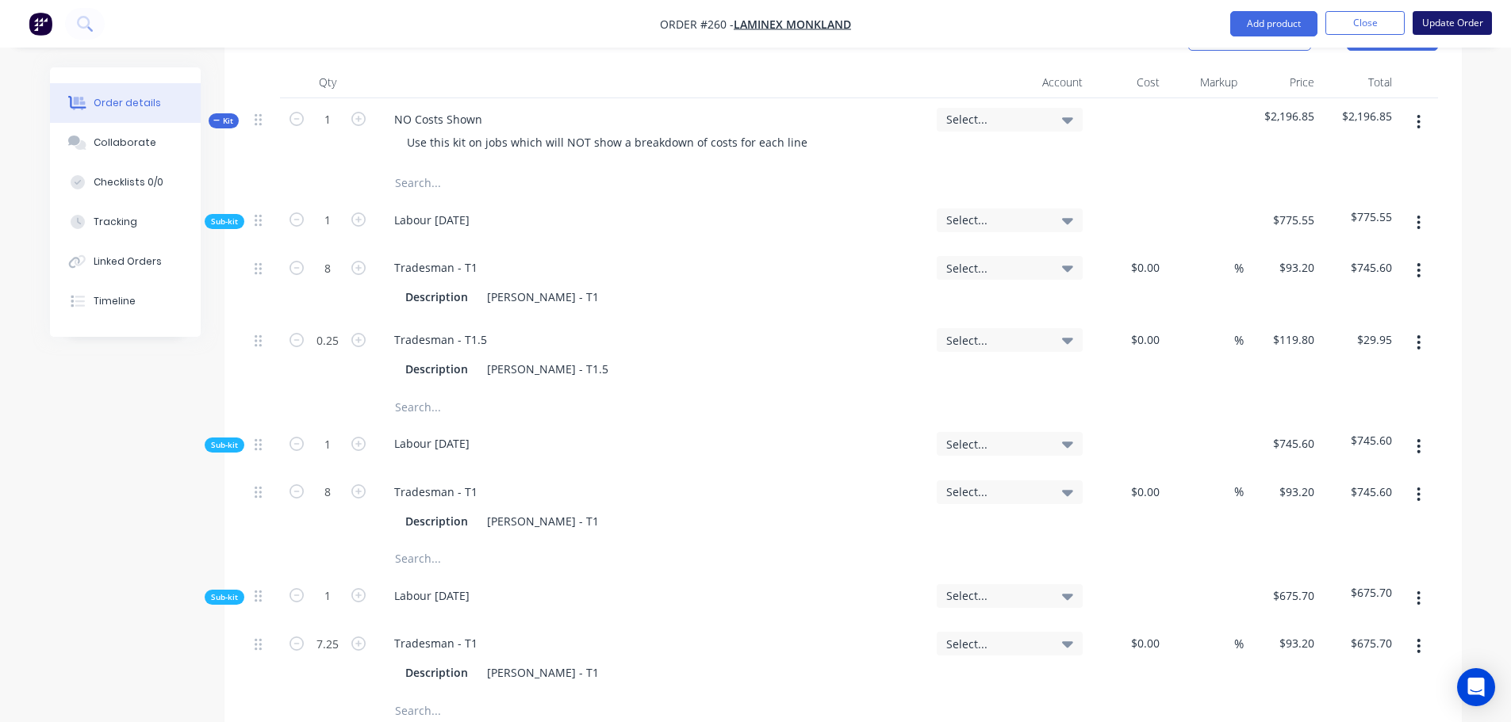
click at [1454, 30] on button "Update Order" at bounding box center [1451, 23] width 79 height 24
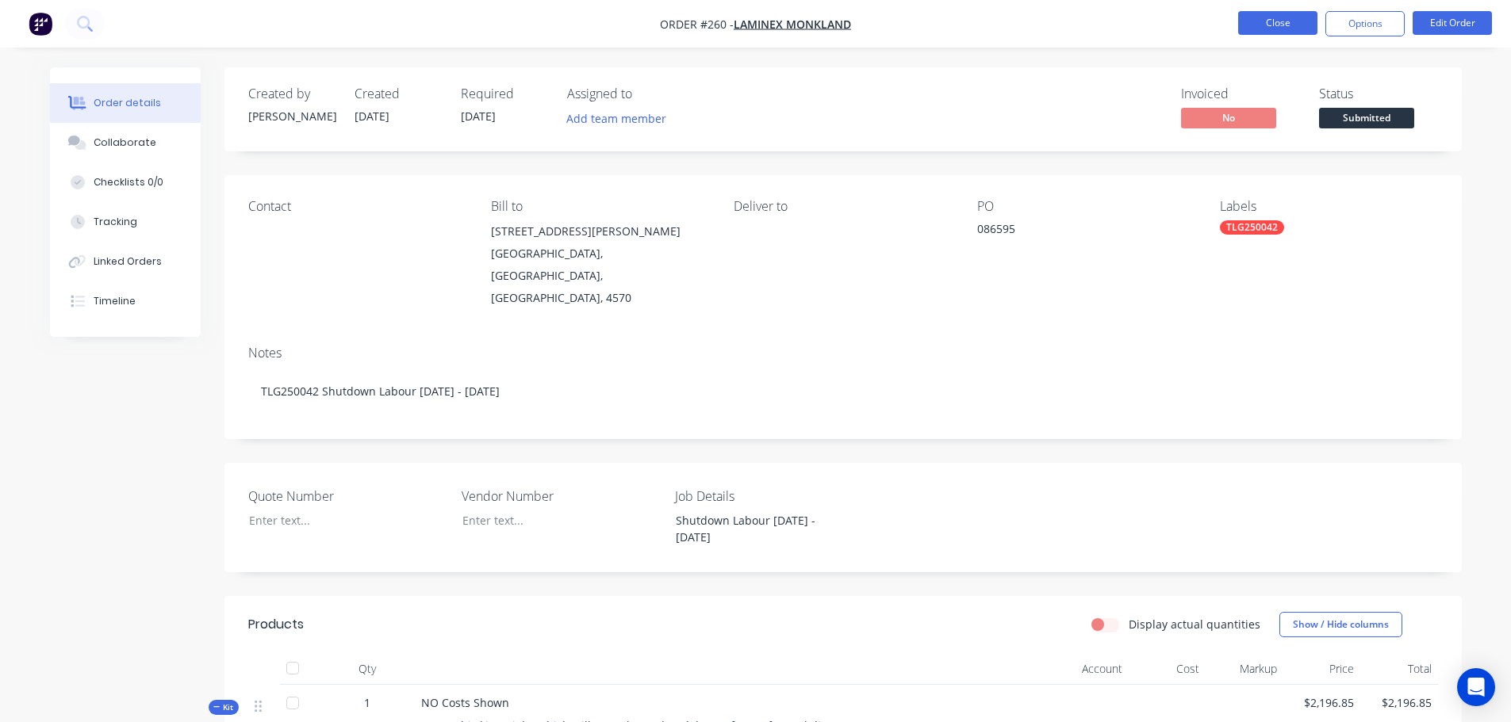
click at [1304, 21] on button "Close" at bounding box center [1277, 23] width 79 height 24
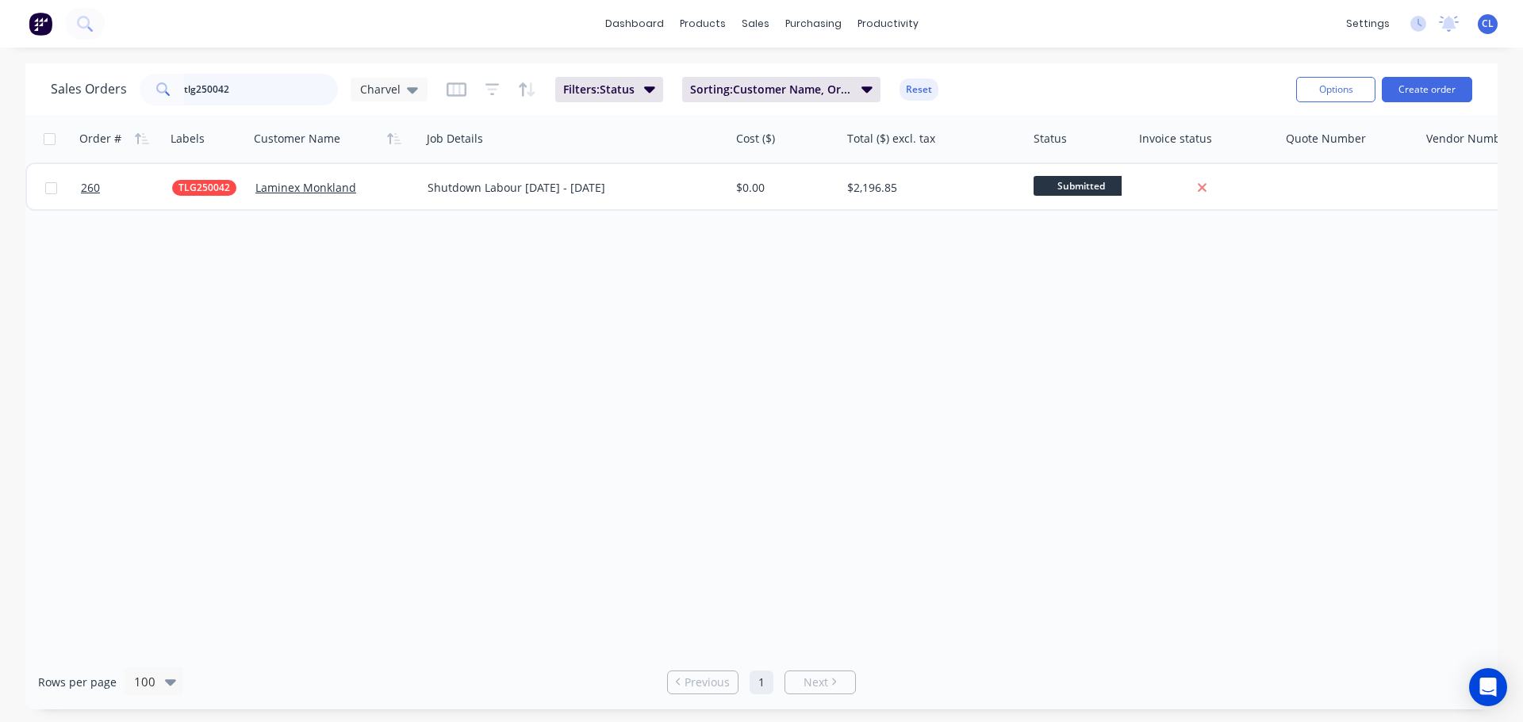
drag, startPoint x: 242, startPoint y: 89, endPoint x: -143, endPoint y: 96, distance: 384.7
click at [0, 96] on html "dashboard products sales purchasing productivity dashboard products Product Cat…" at bounding box center [761, 361] width 1523 height 722
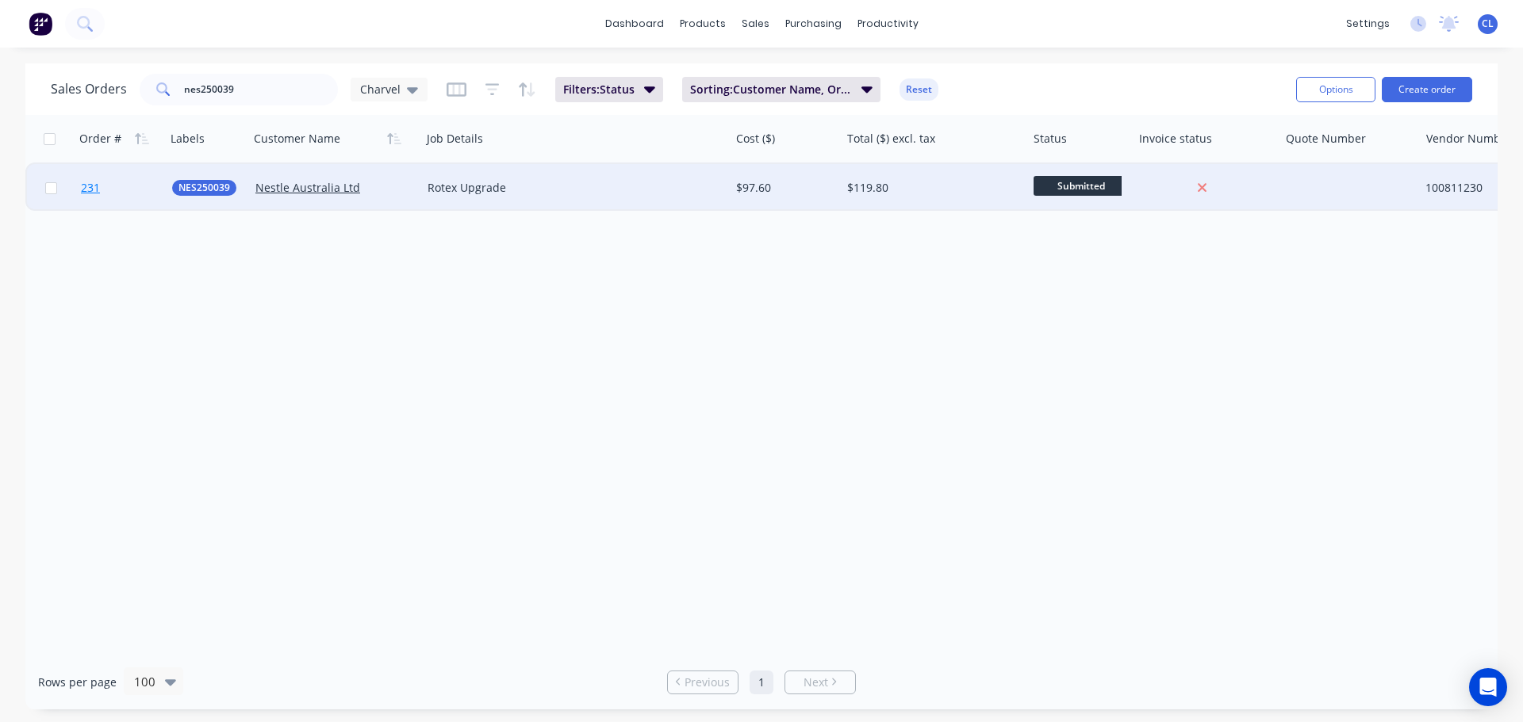
click at [107, 187] on link "231" at bounding box center [126, 188] width 91 height 48
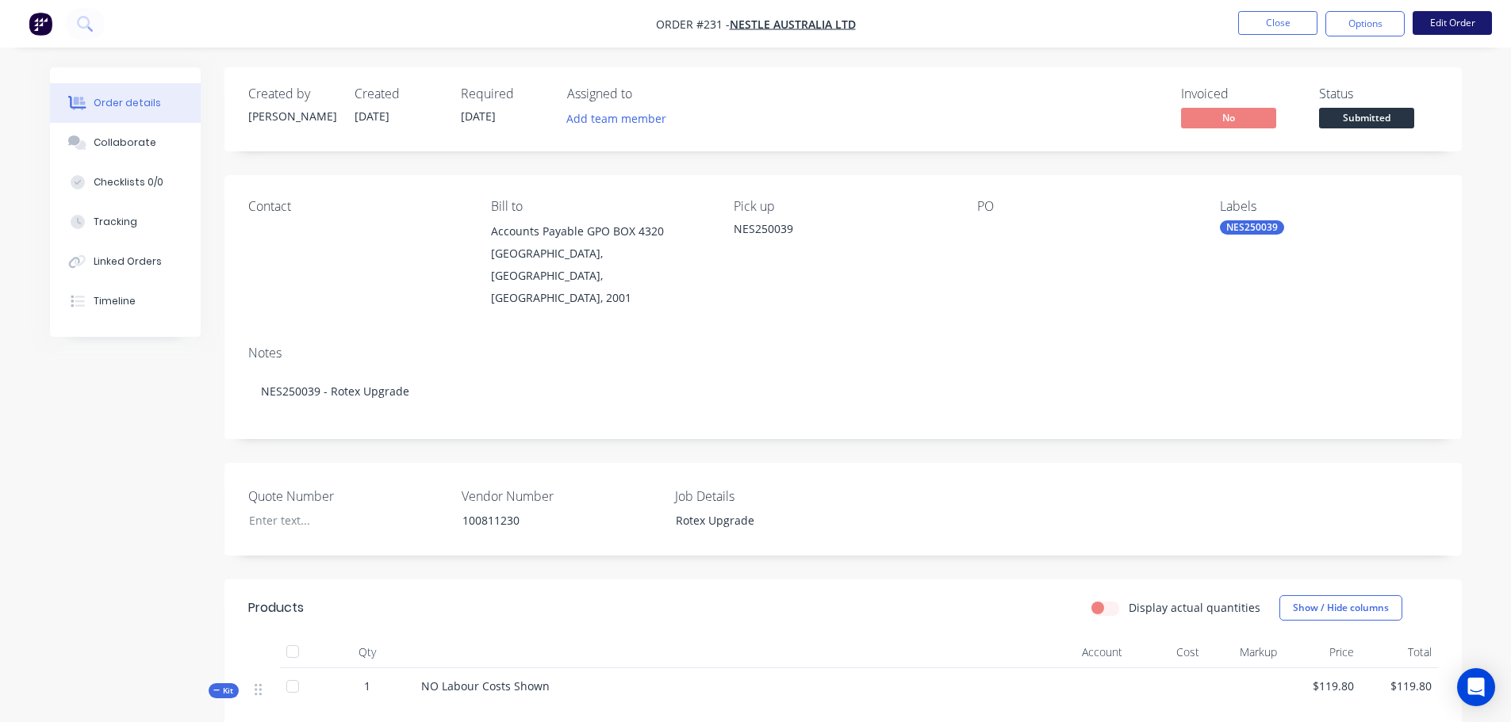
click at [1430, 27] on button "Edit Order" at bounding box center [1451, 23] width 79 height 24
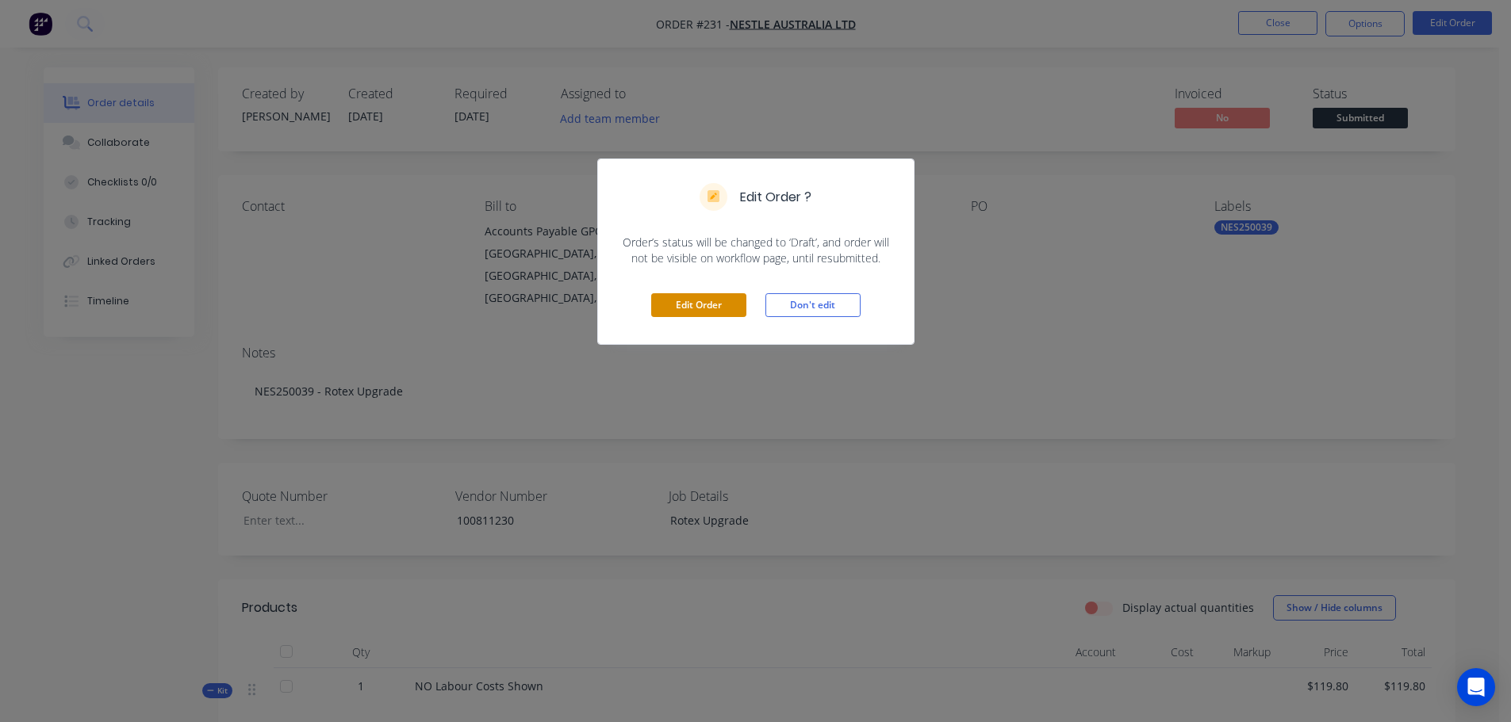
click at [696, 302] on button "Edit Order" at bounding box center [698, 305] width 95 height 24
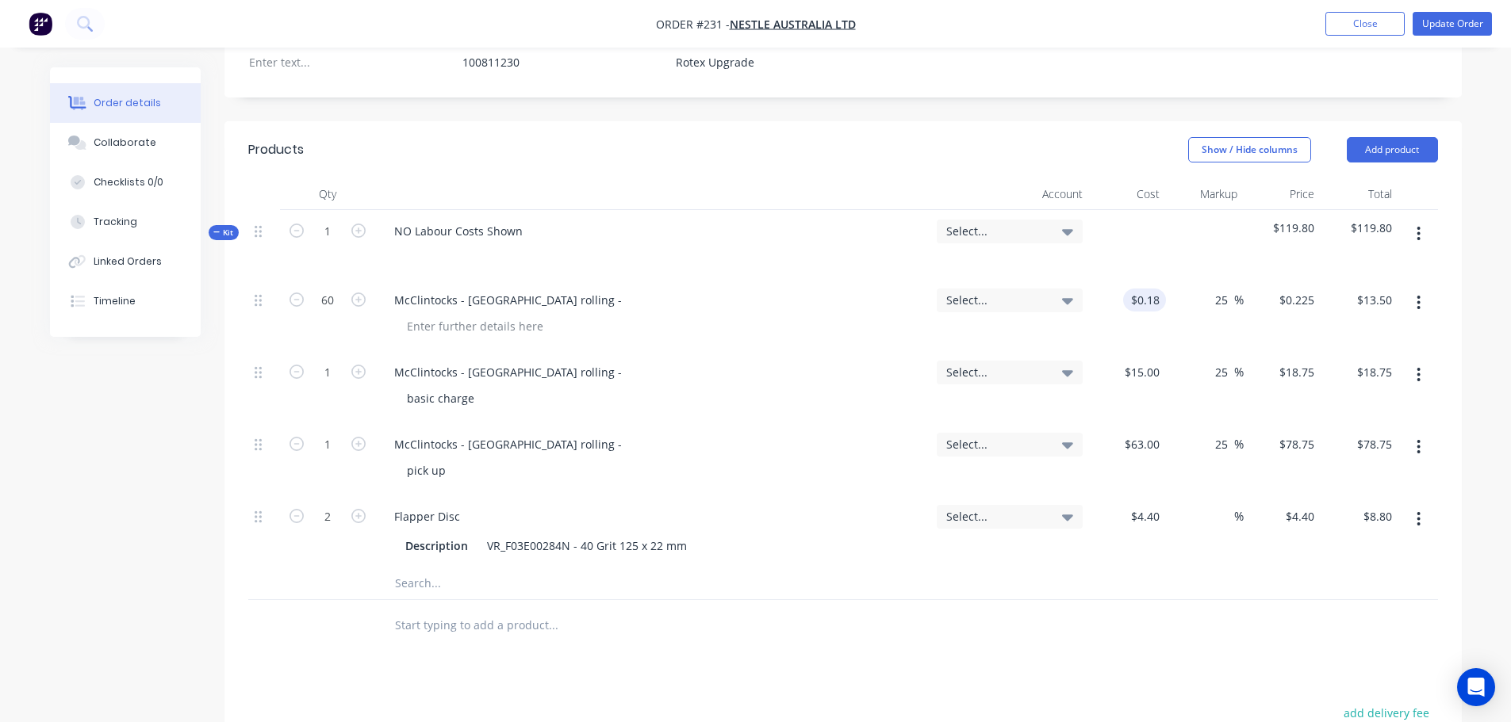
scroll to position [478, 0]
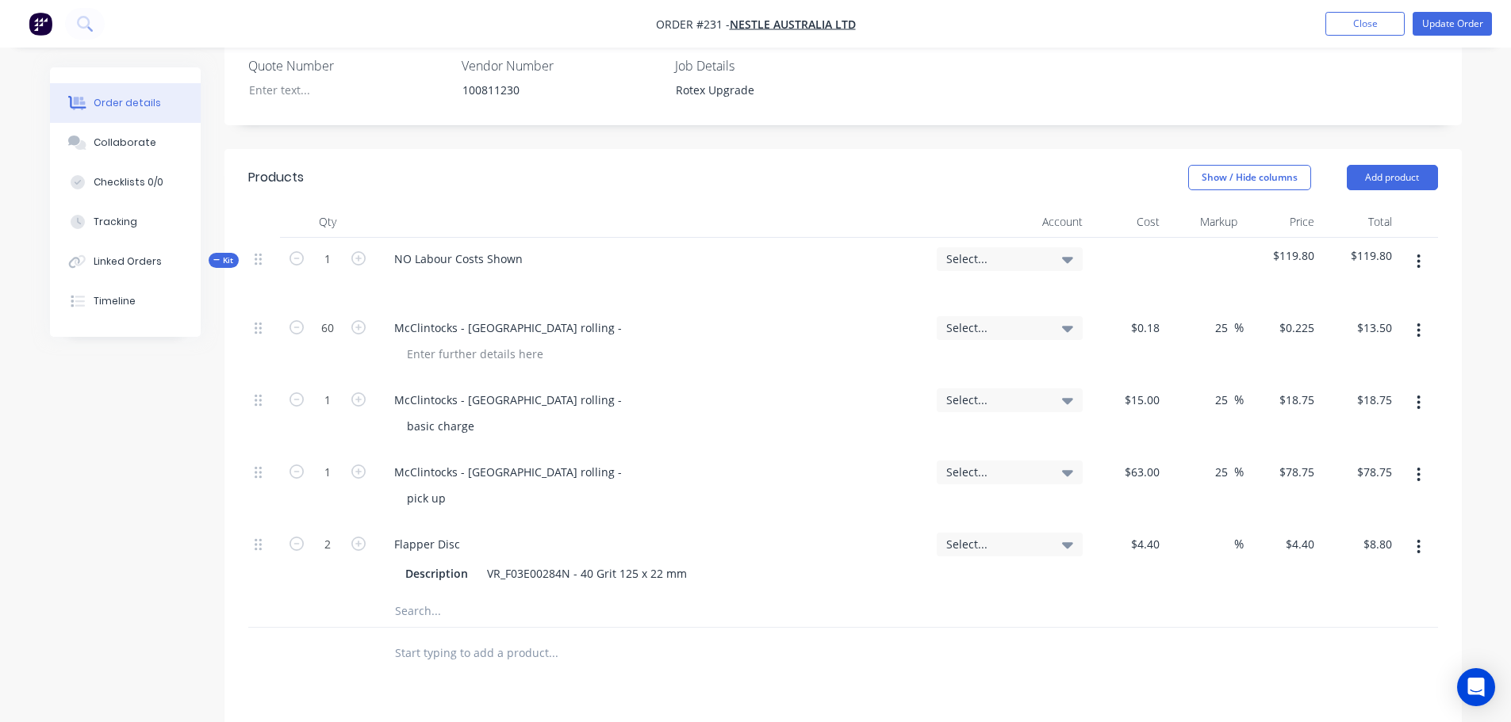
click at [1419, 255] on icon "button" at bounding box center [1418, 262] width 3 height 14
click at [1381, 324] on div "Add sub kit to kit" at bounding box center [1362, 335] width 122 height 23
click at [446, 637] on div at bounding box center [444, 648] width 126 height 23
click at [424, 675] on input "text" at bounding box center [552, 691] width 317 height 32
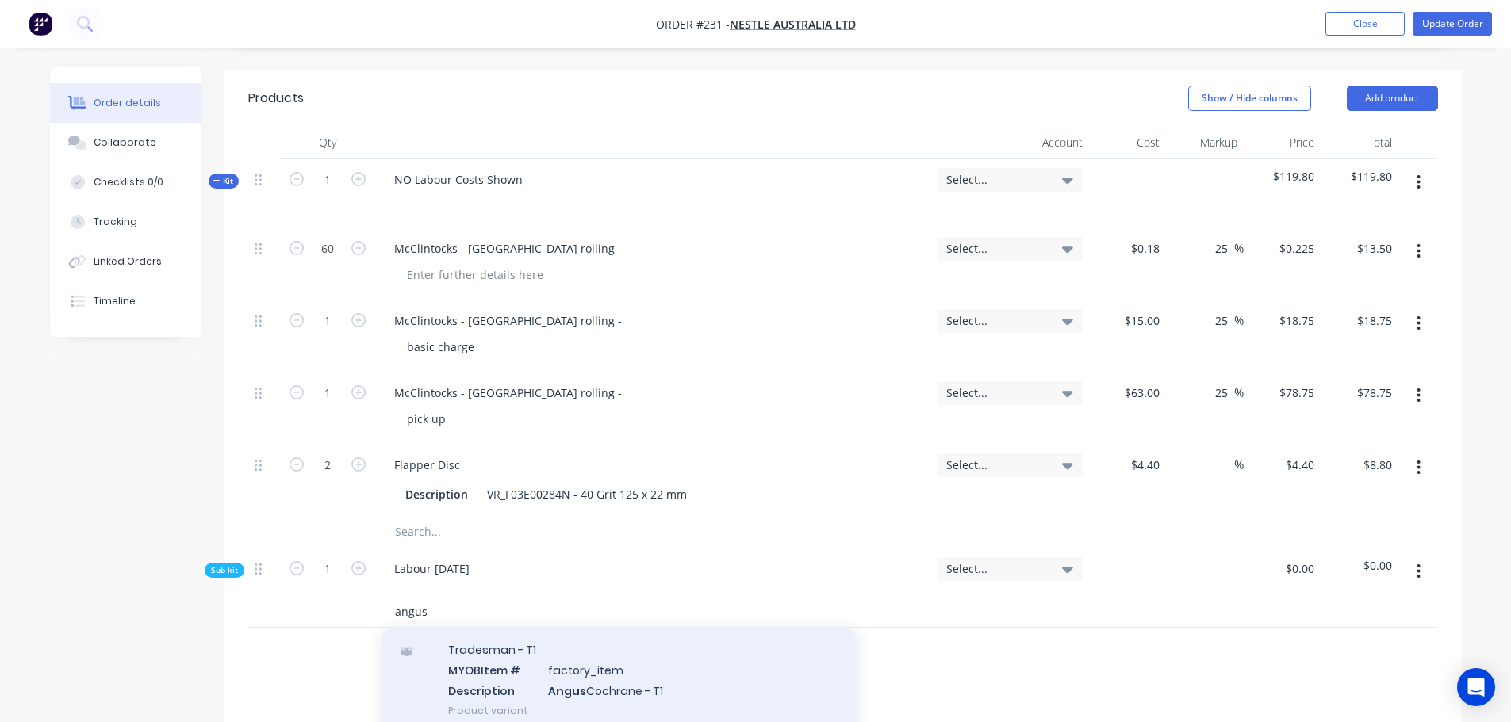
scroll to position [79, 0]
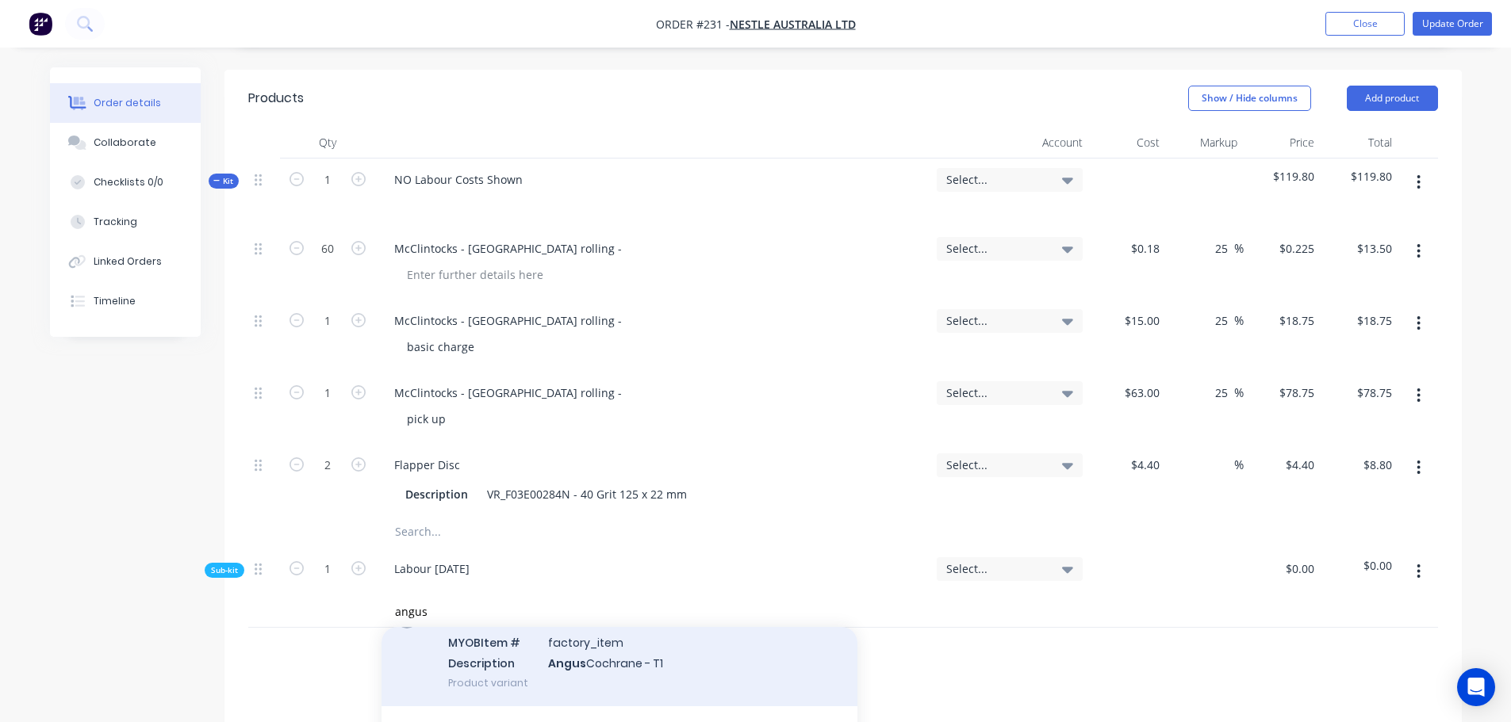
click at [542, 633] on div "Tradesman - T1 MYOB Item # factory_item Description Angus Cochrane - T1 Product…" at bounding box center [619, 652] width 476 height 107
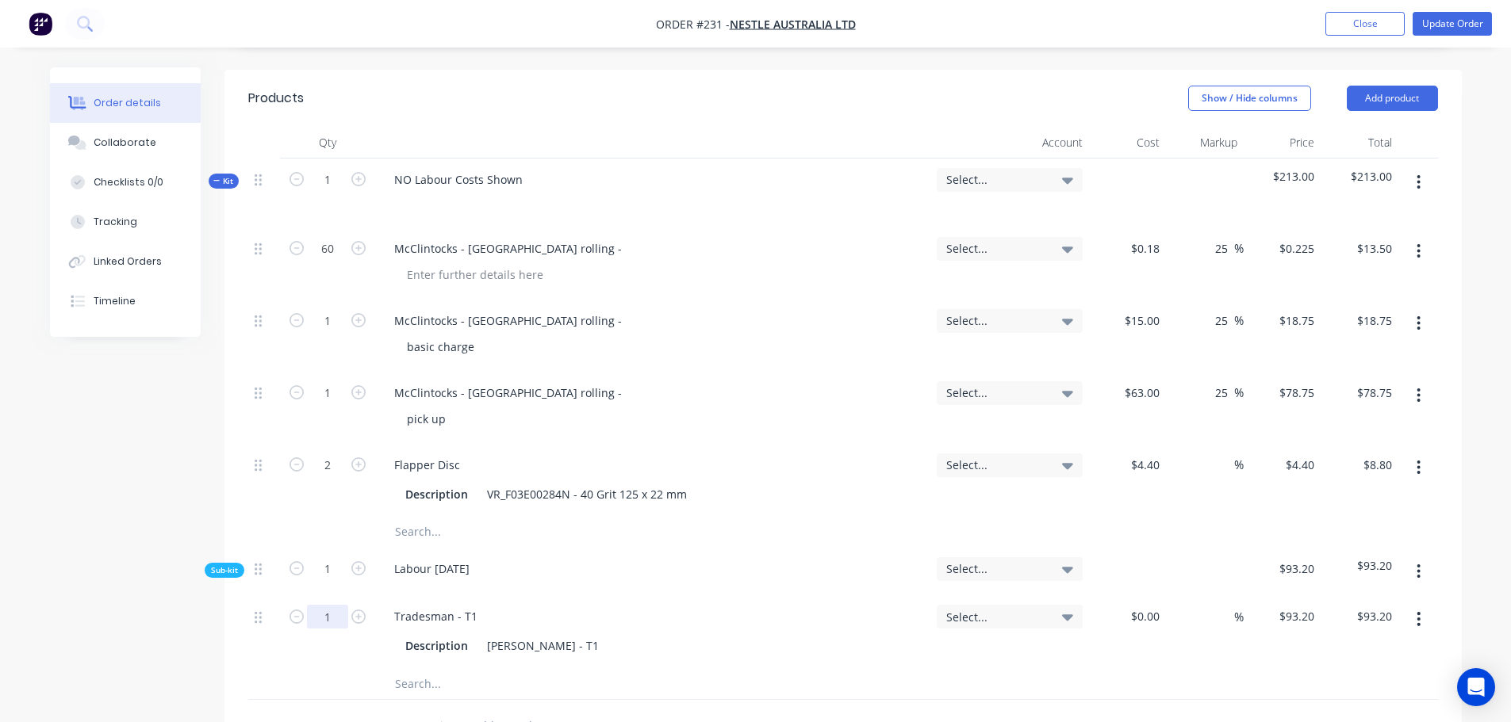
click at [328, 605] on input "1" at bounding box center [327, 617] width 41 height 24
click at [1475, 22] on button "Update Order" at bounding box center [1451, 24] width 79 height 24
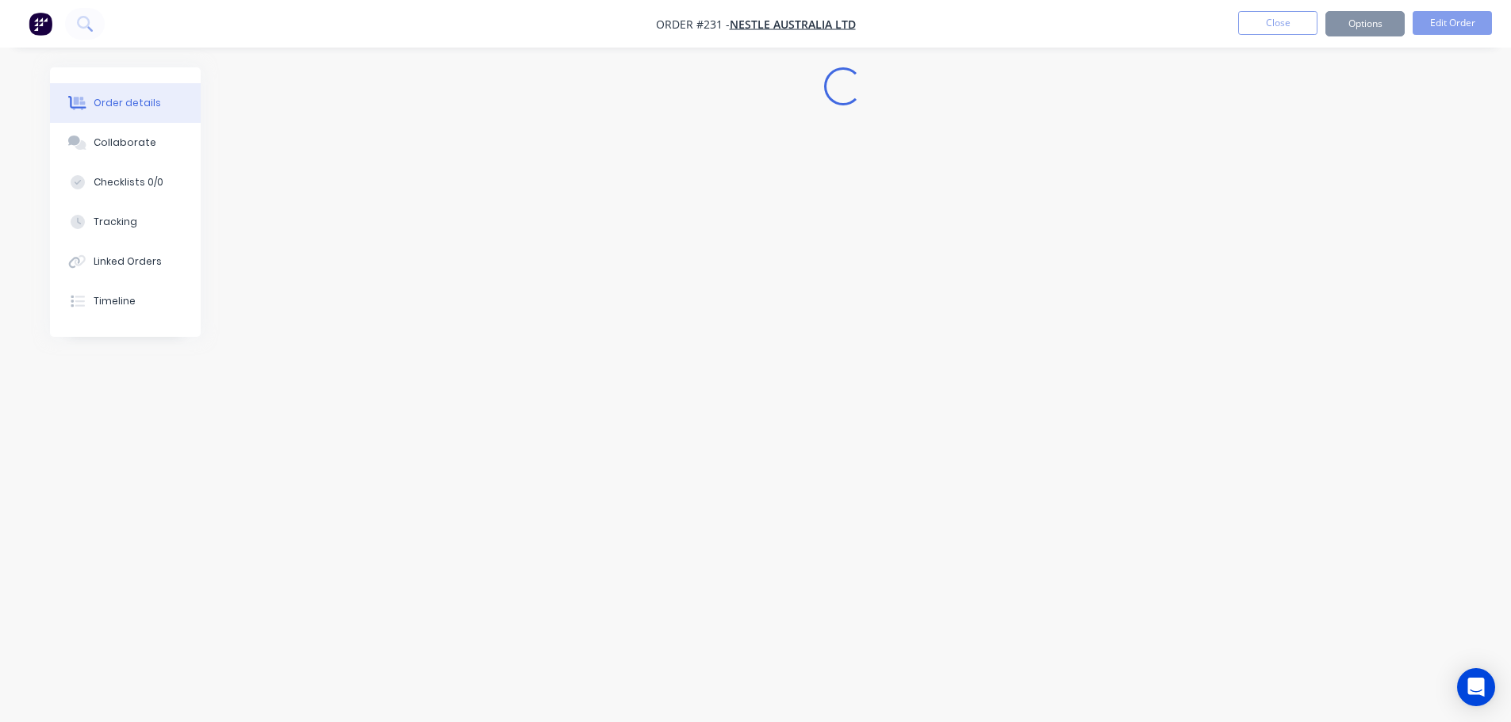
scroll to position [0, 0]
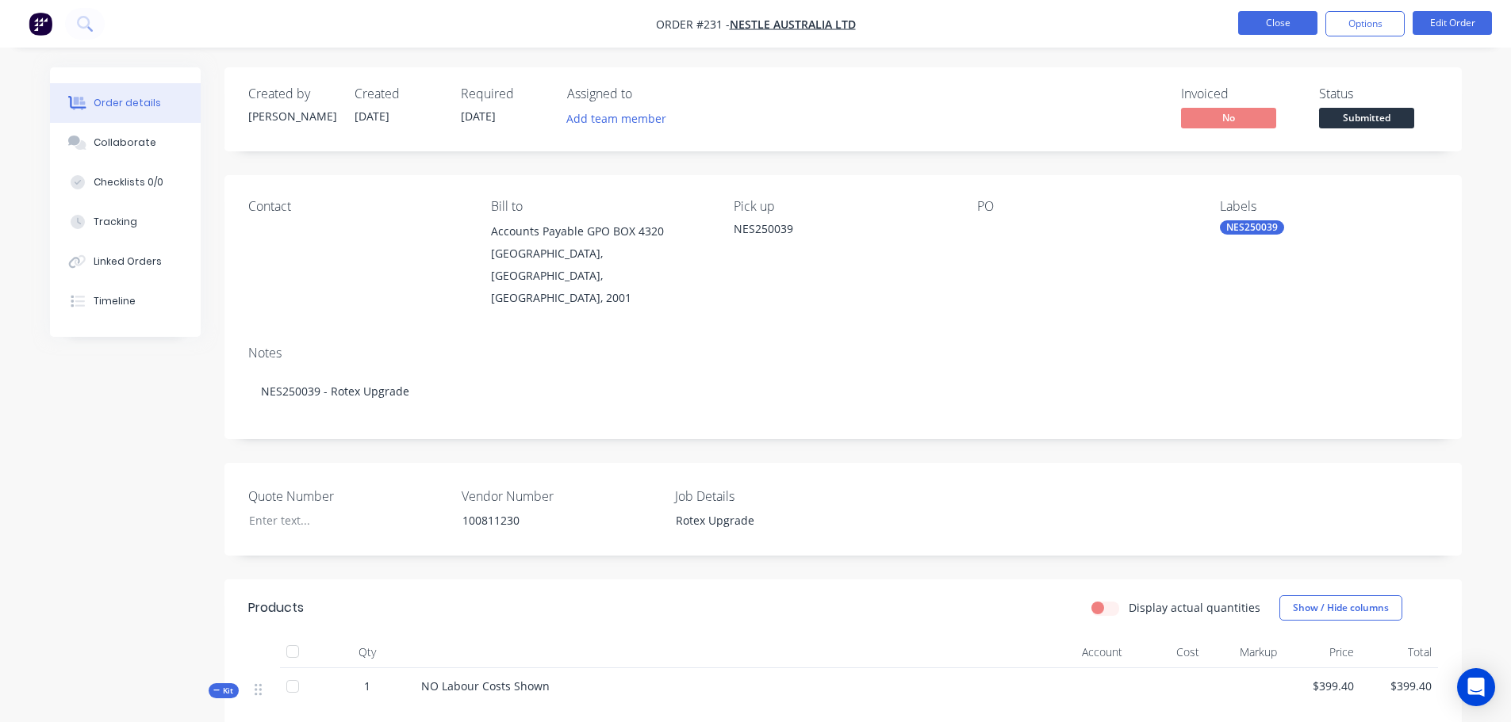
click at [1270, 18] on button "Close" at bounding box center [1277, 23] width 79 height 24
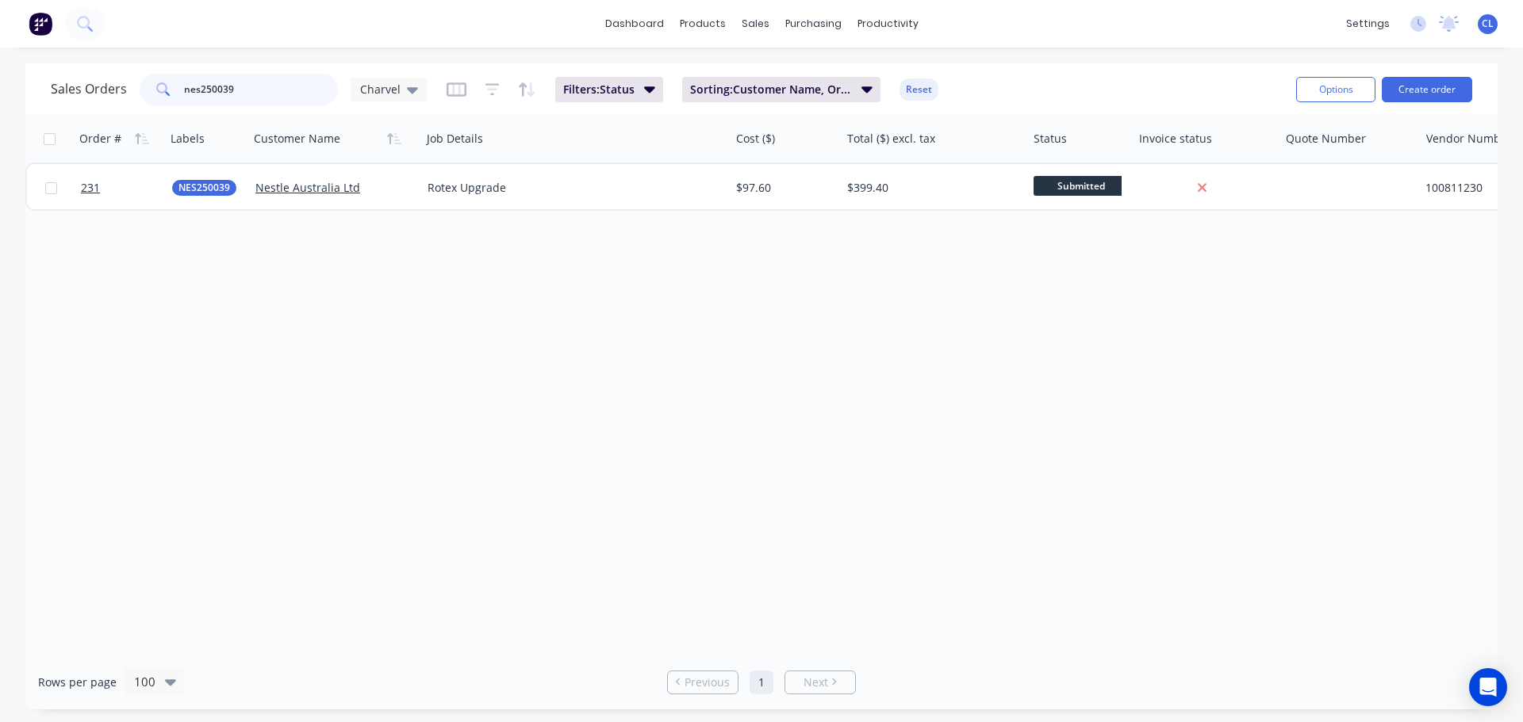
drag, startPoint x: 218, startPoint y: 90, endPoint x: 524, endPoint y: 44, distance: 309.4
click at [314, 87] on input "nes250039" at bounding box center [261, 90] width 155 height 32
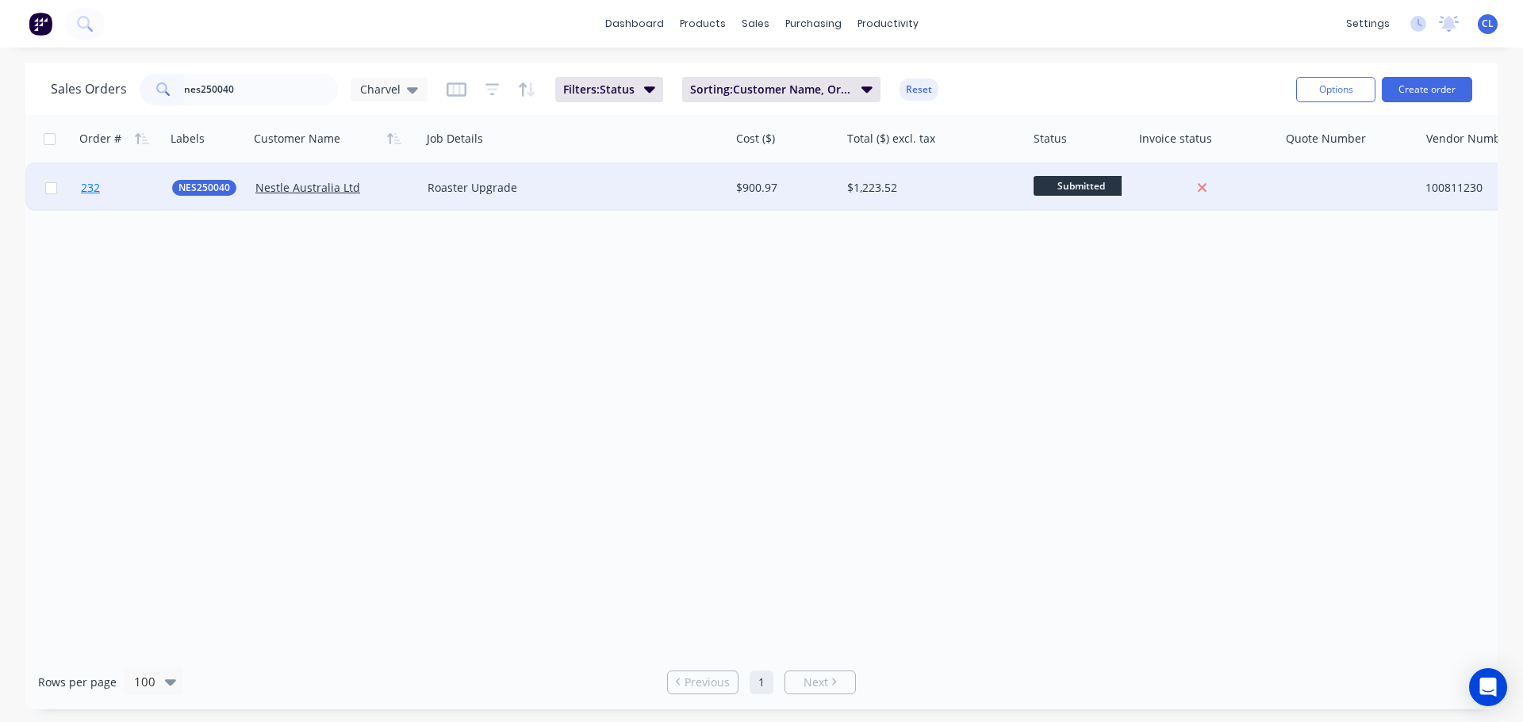
click at [111, 190] on link "232" at bounding box center [126, 188] width 91 height 48
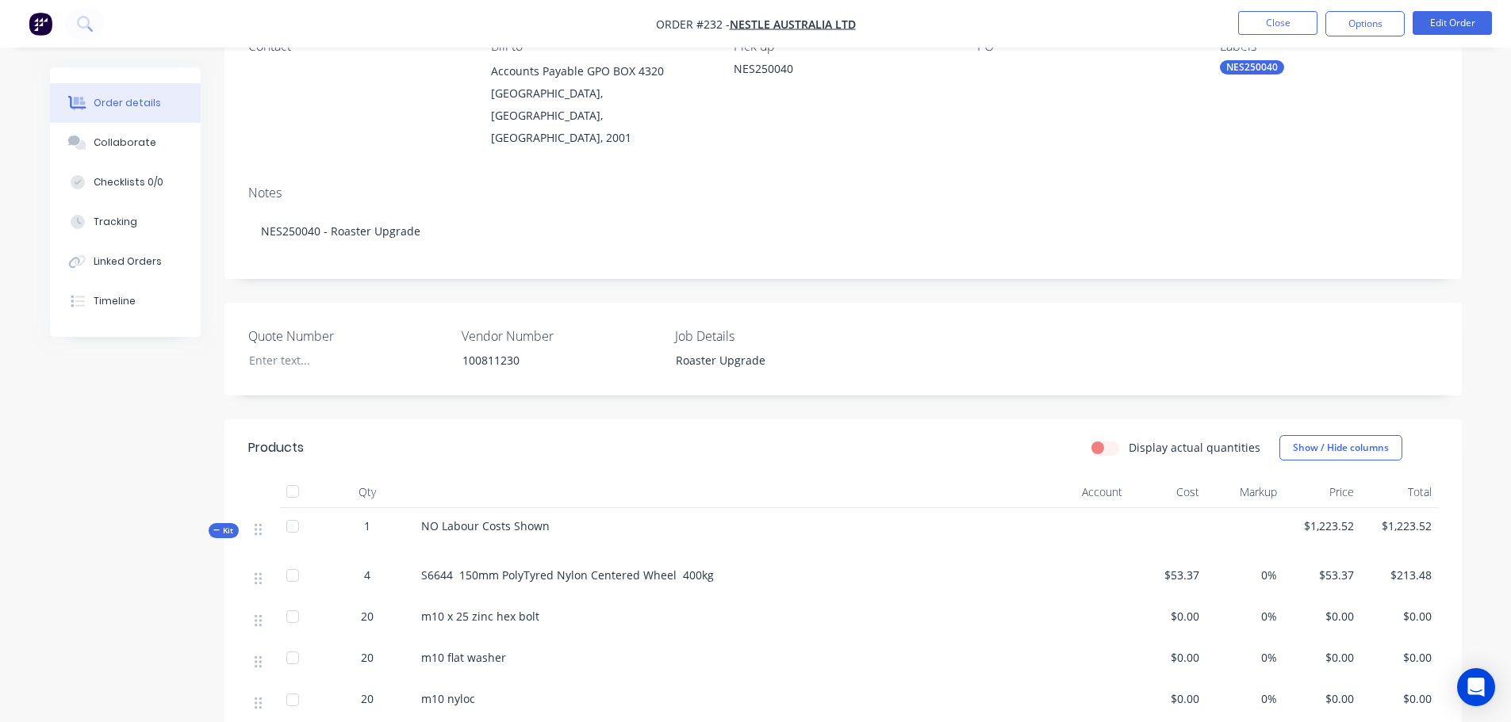
scroll to position [396, 0]
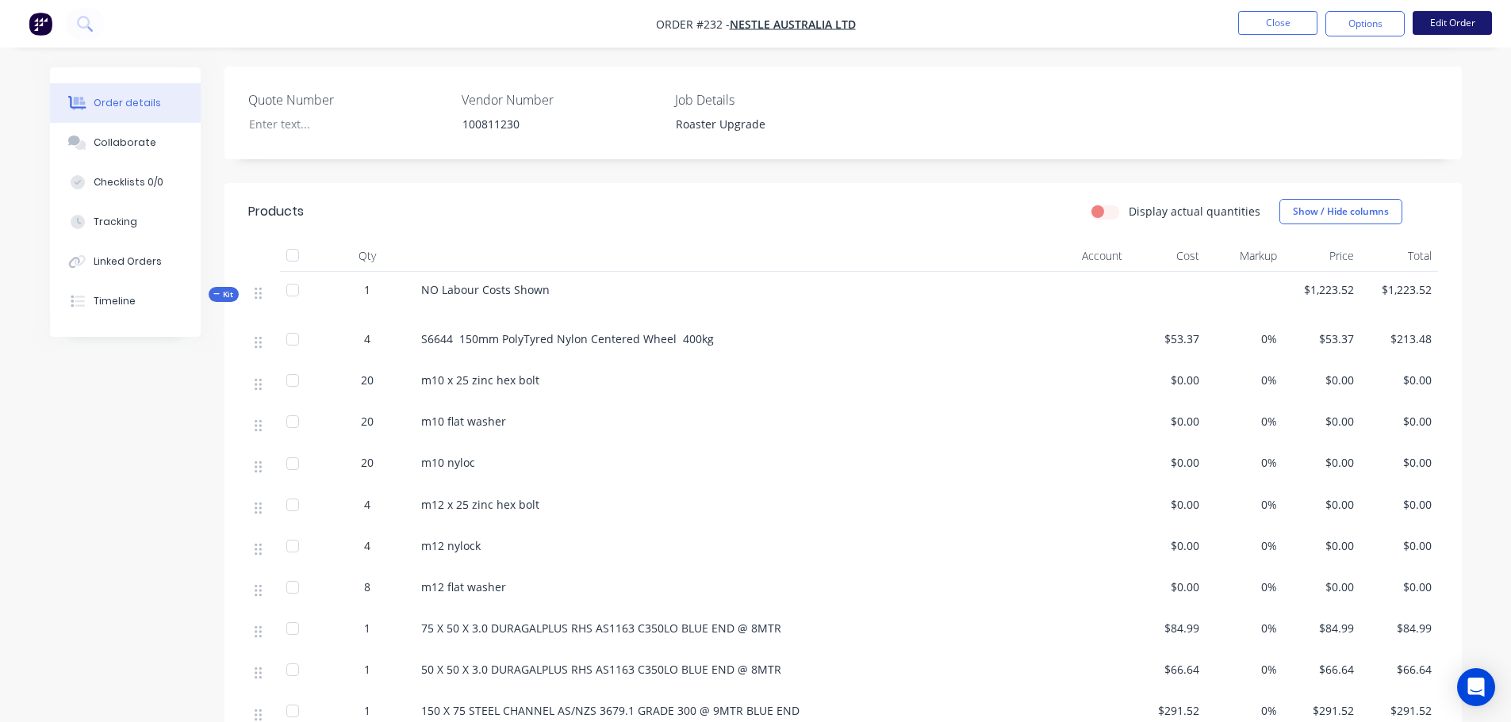
click at [1440, 20] on button "Edit Order" at bounding box center [1451, 23] width 79 height 24
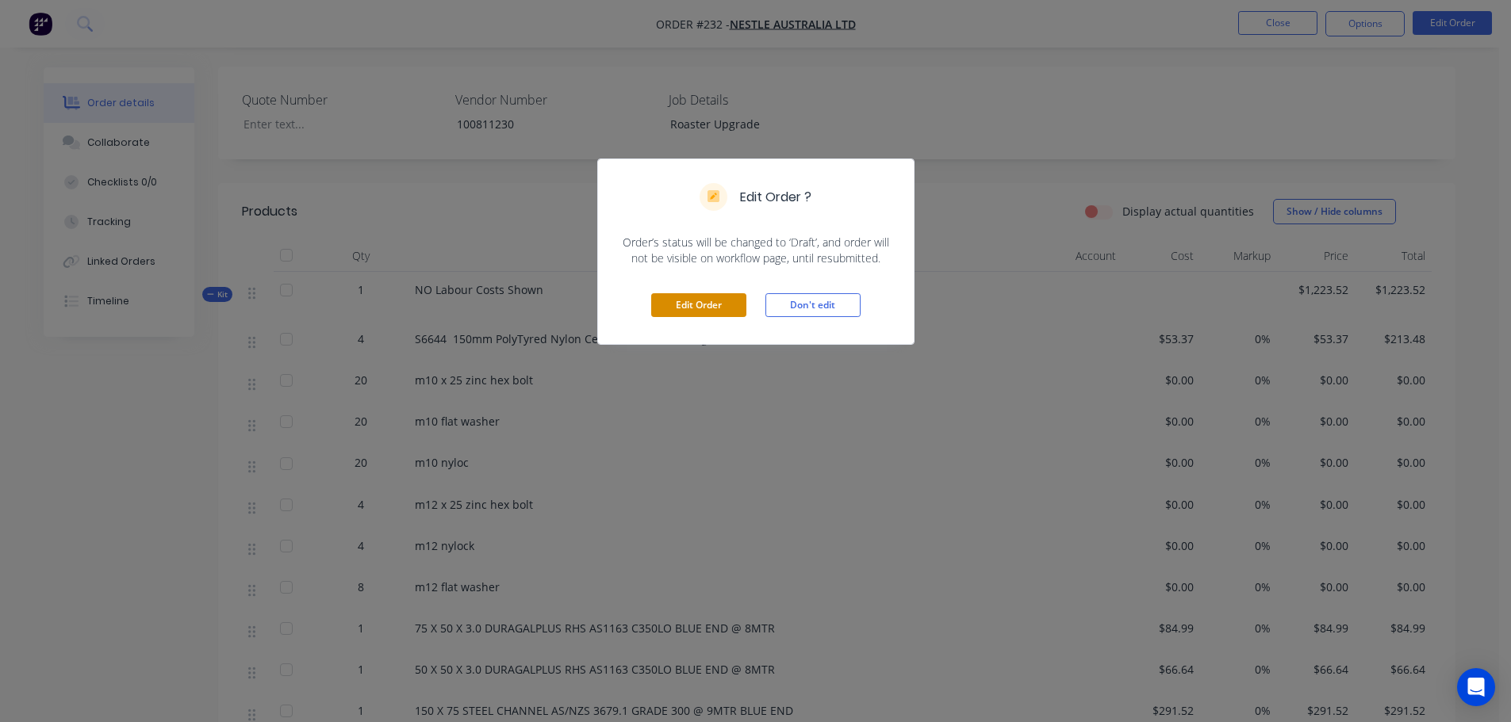
click at [714, 308] on button "Edit Order" at bounding box center [698, 305] width 95 height 24
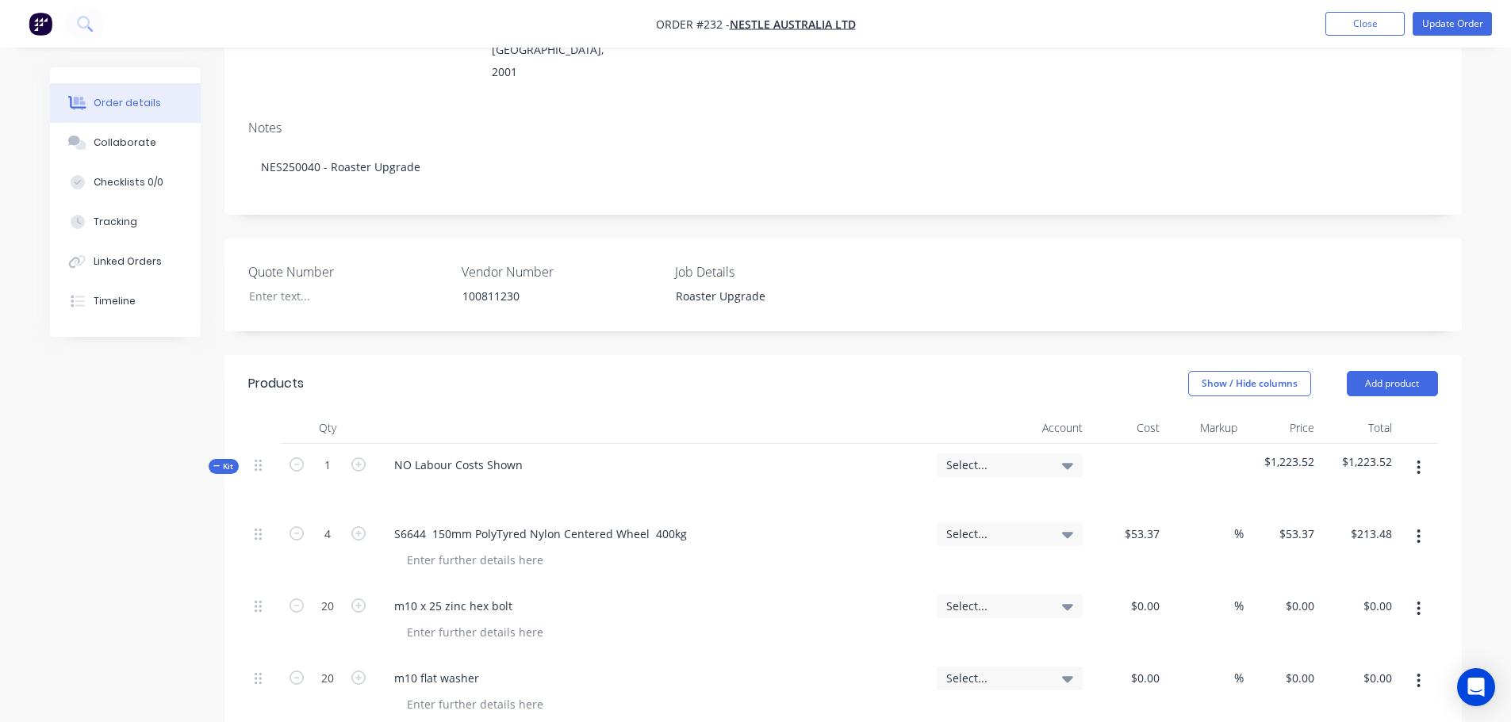
scroll to position [270, 0]
click at [1409, 455] on button "button" at bounding box center [1418, 469] width 37 height 29
click at [1357, 527] on button "Add sub kit to kit" at bounding box center [1362, 543] width 151 height 32
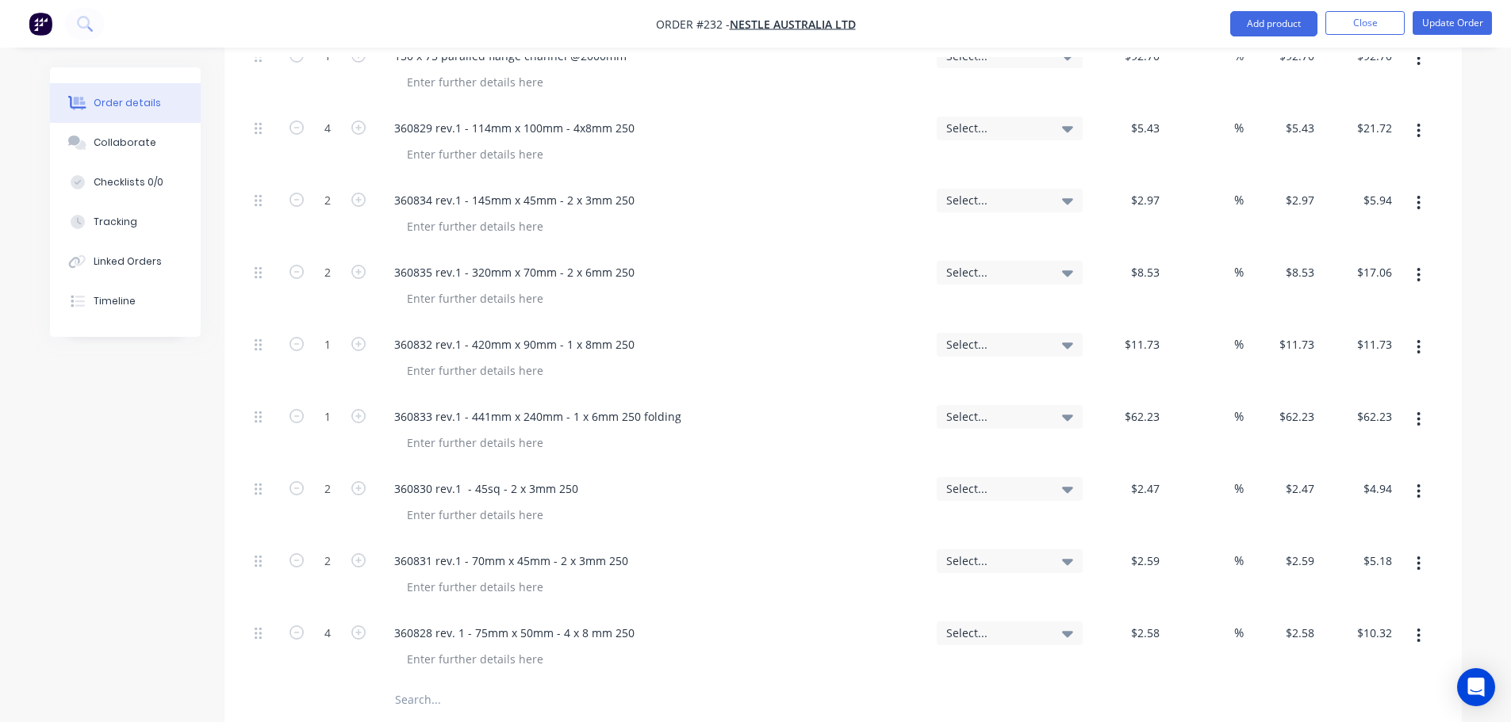
scroll to position [1936, 0]
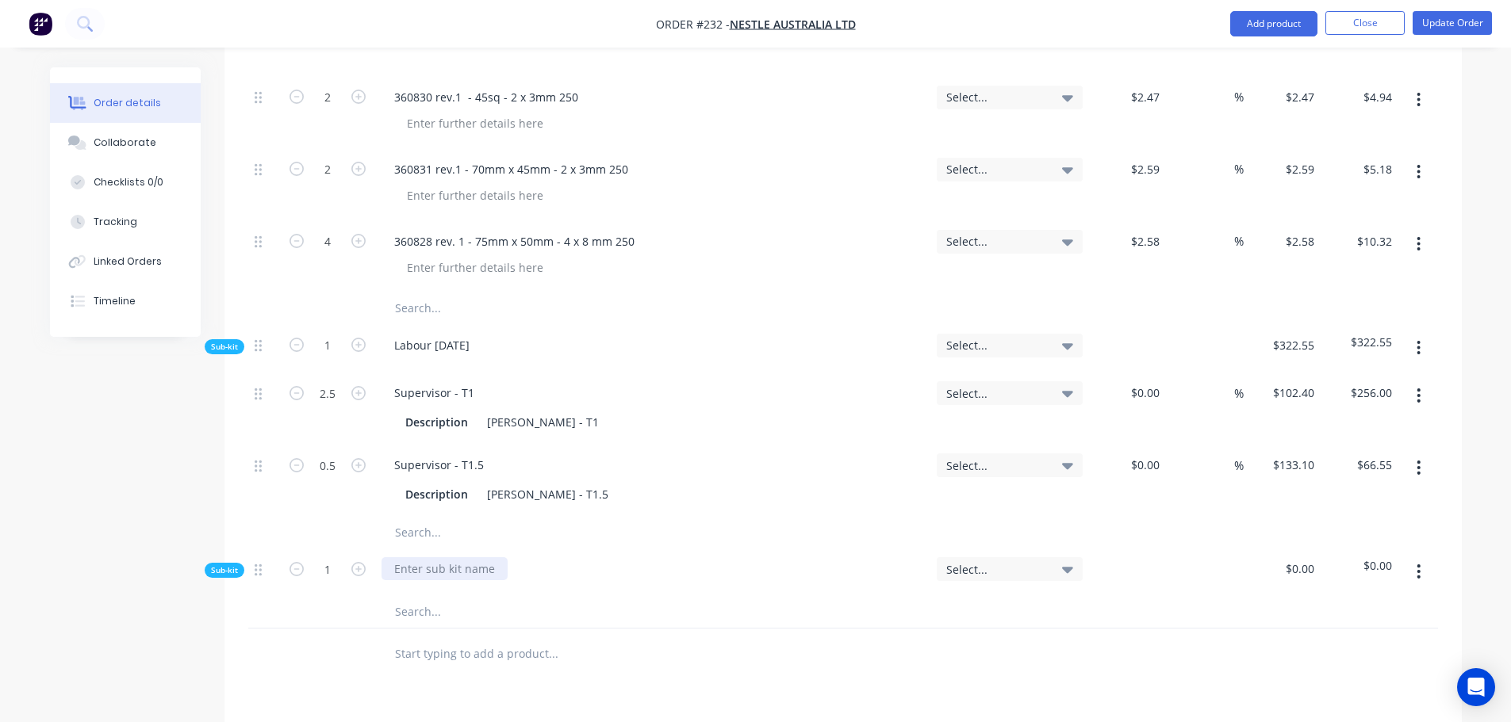
click at [409, 557] on div at bounding box center [444, 568] width 126 height 23
drag, startPoint x: 393, startPoint y: 584, endPoint x: 411, endPoint y: 577, distance: 19.9
click at [393, 629] on div at bounding box center [660, 655] width 571 height 52
click at [411, 596] on input "text" at bounding box center [552, 612] width 317 height 32
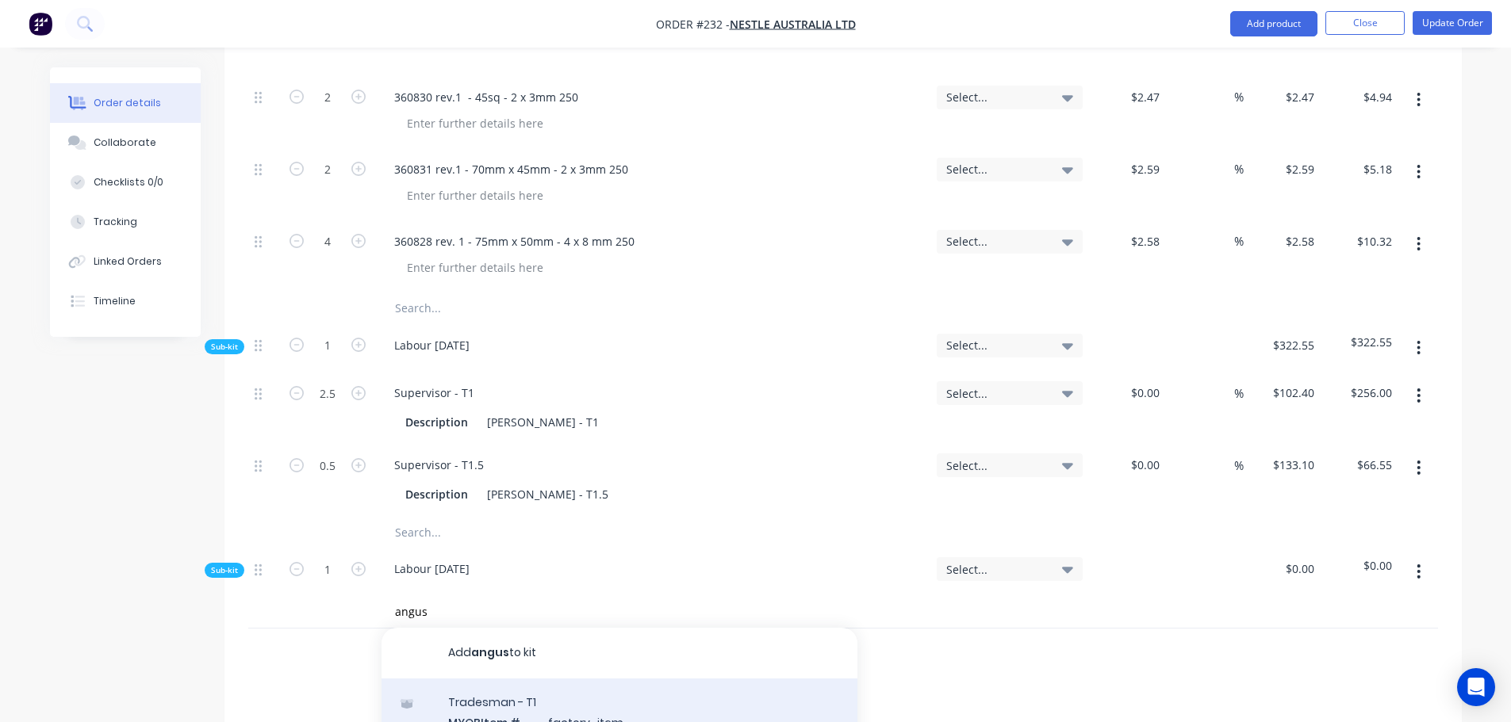
click at [530, 679] on div "Tradesman - T1 MYOB Item # factory_item Description Angus Cochrane - T1 Product…" at bounding box center [619, 732] width 476 height 107
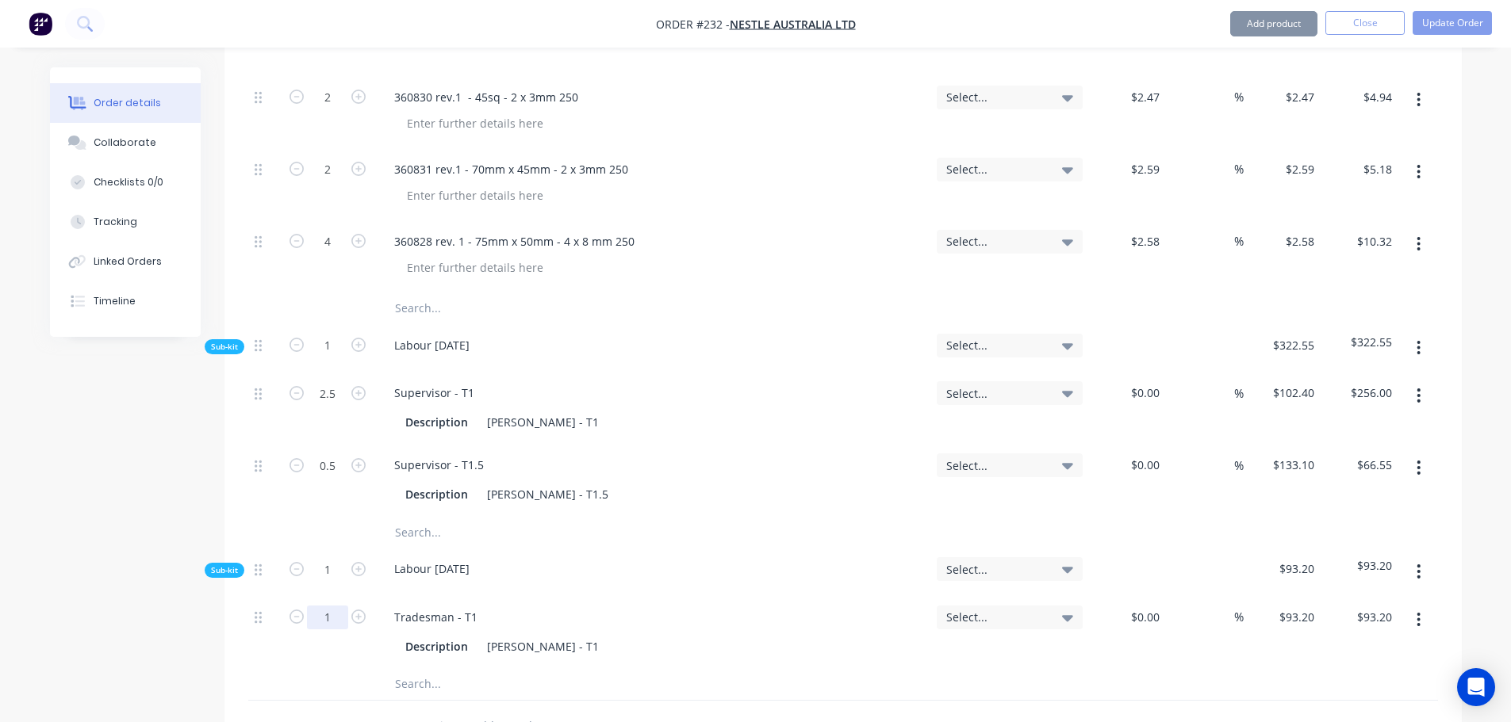
click at [328, 405] on input "1" at bounding box center [327, 393] width 41 height 24
click at [1445, 27] on button "Update Order" at bounding box center [1451, 23] width 79 height 24
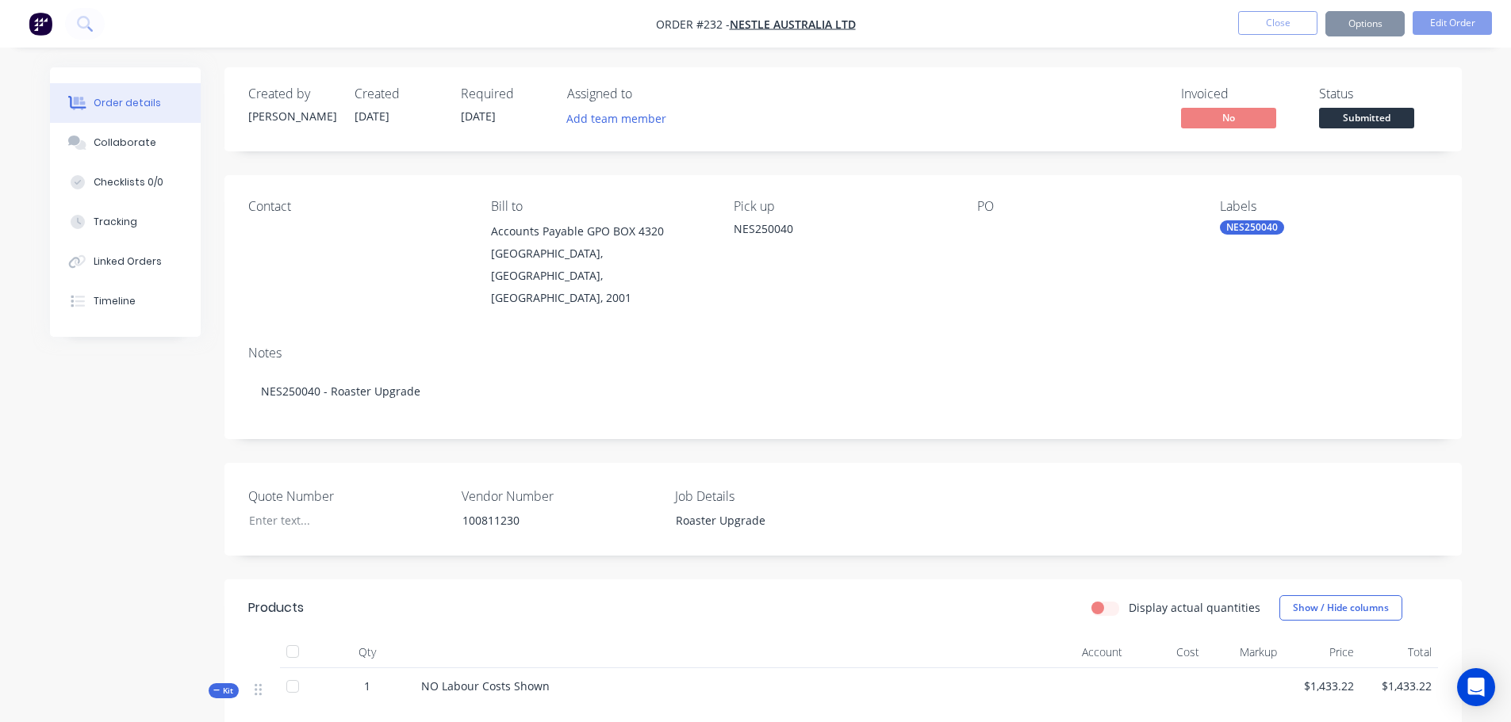
click at [1269, 24] on button "Close" at bounding box center [1277, 23] width 79 height 24
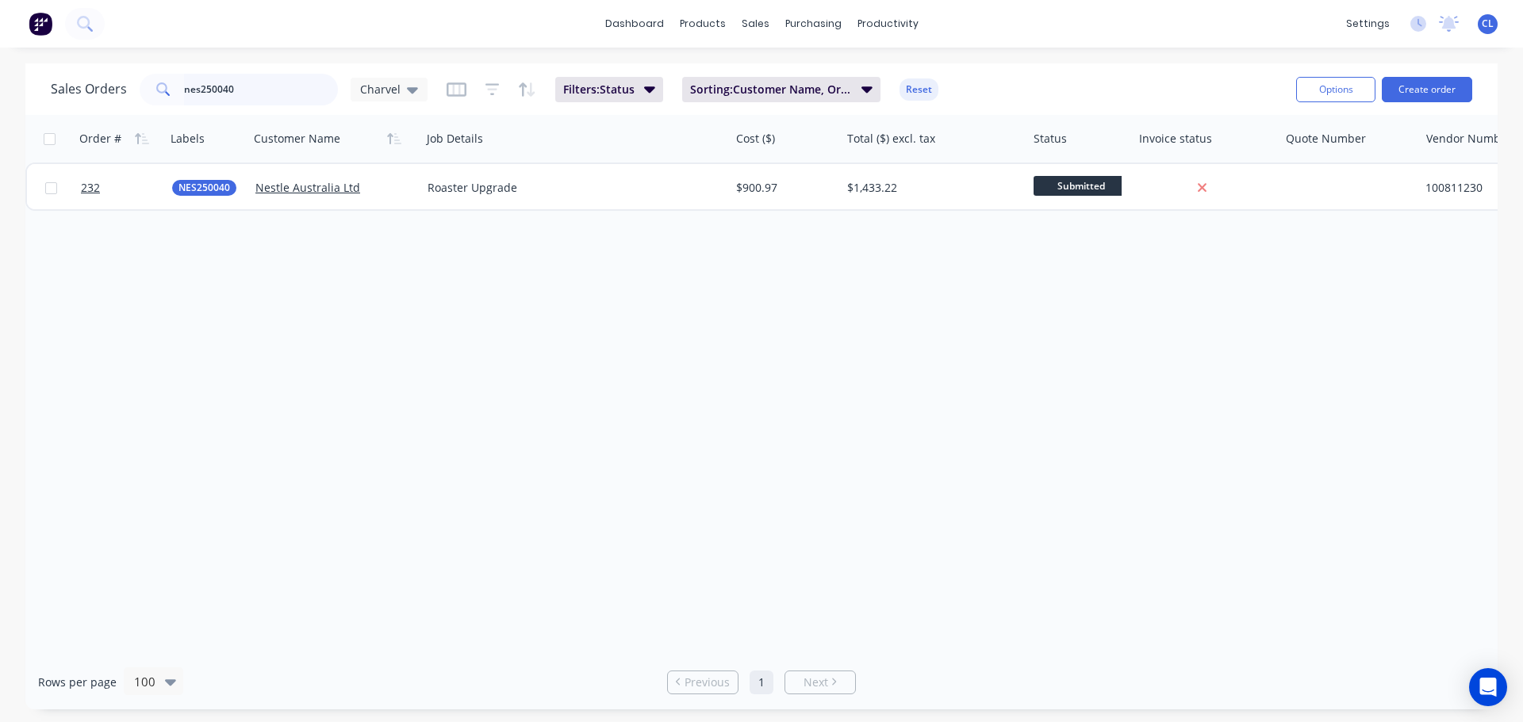
click at [256, 76] on input "nes250040" at bounding box center [261, 90] width 155 height 32
drag, startPoint x: 211, startPoint y: 85, endPoint x: -276, endPoint y: 91, distance: 486.9
click at [0, 91] on html "dashboard products sales purchasing productivity dashboard products Product Cat…" at bounding box center [761, 361] width 1523 height 722
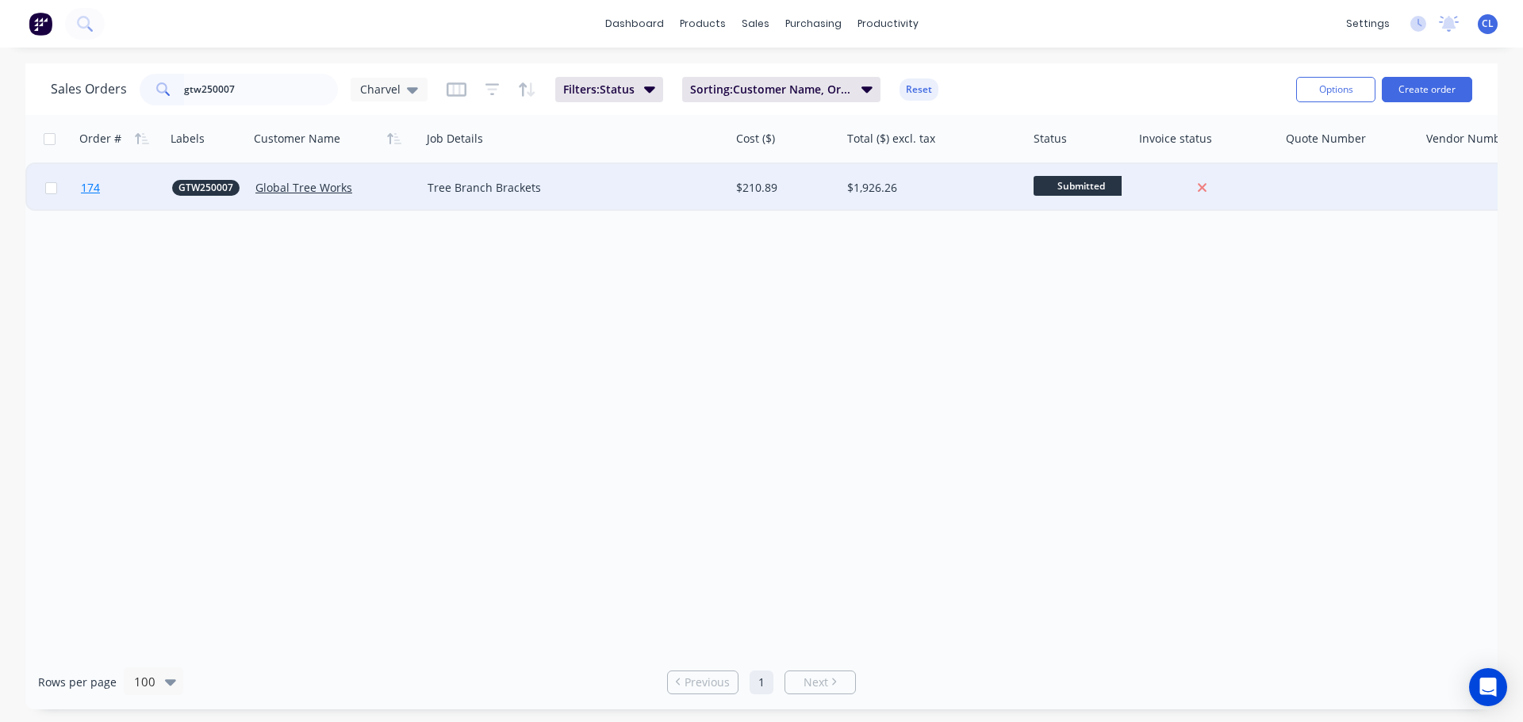
click at [110, 188] on link "174" at bounding box center [126, 188] width 91 height 48
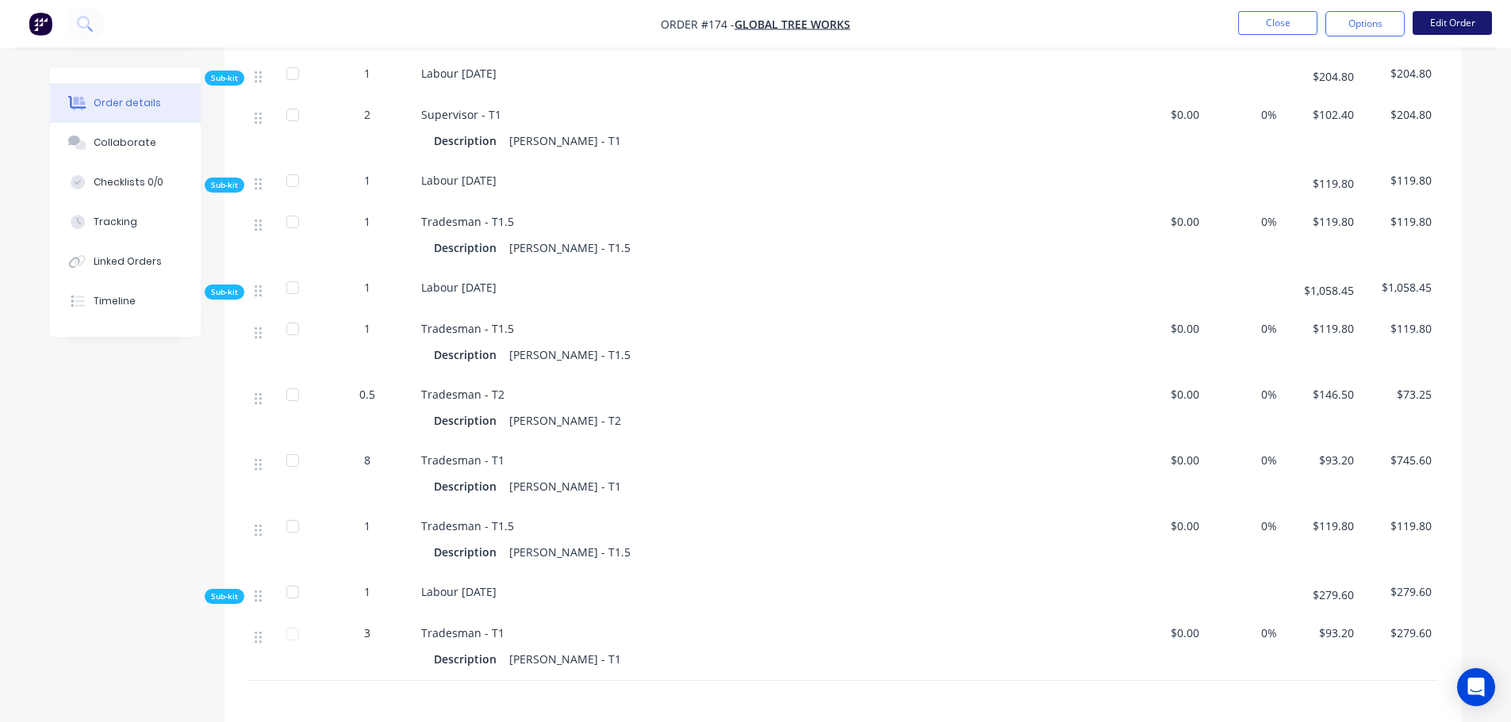
scroll to position [872, 0]
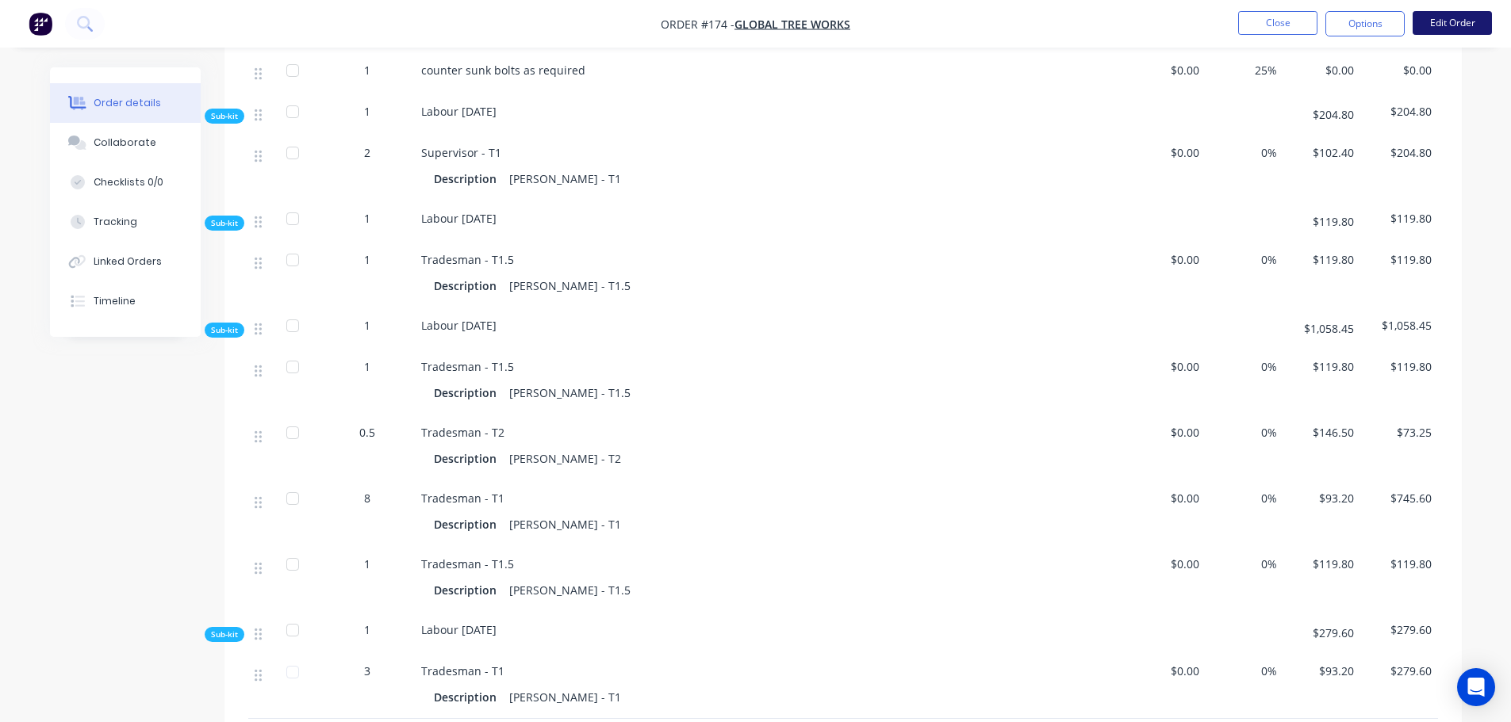
click at [1459, 32] on button "Edit Order" at bounding box center [1451, 23] width 79 height 24
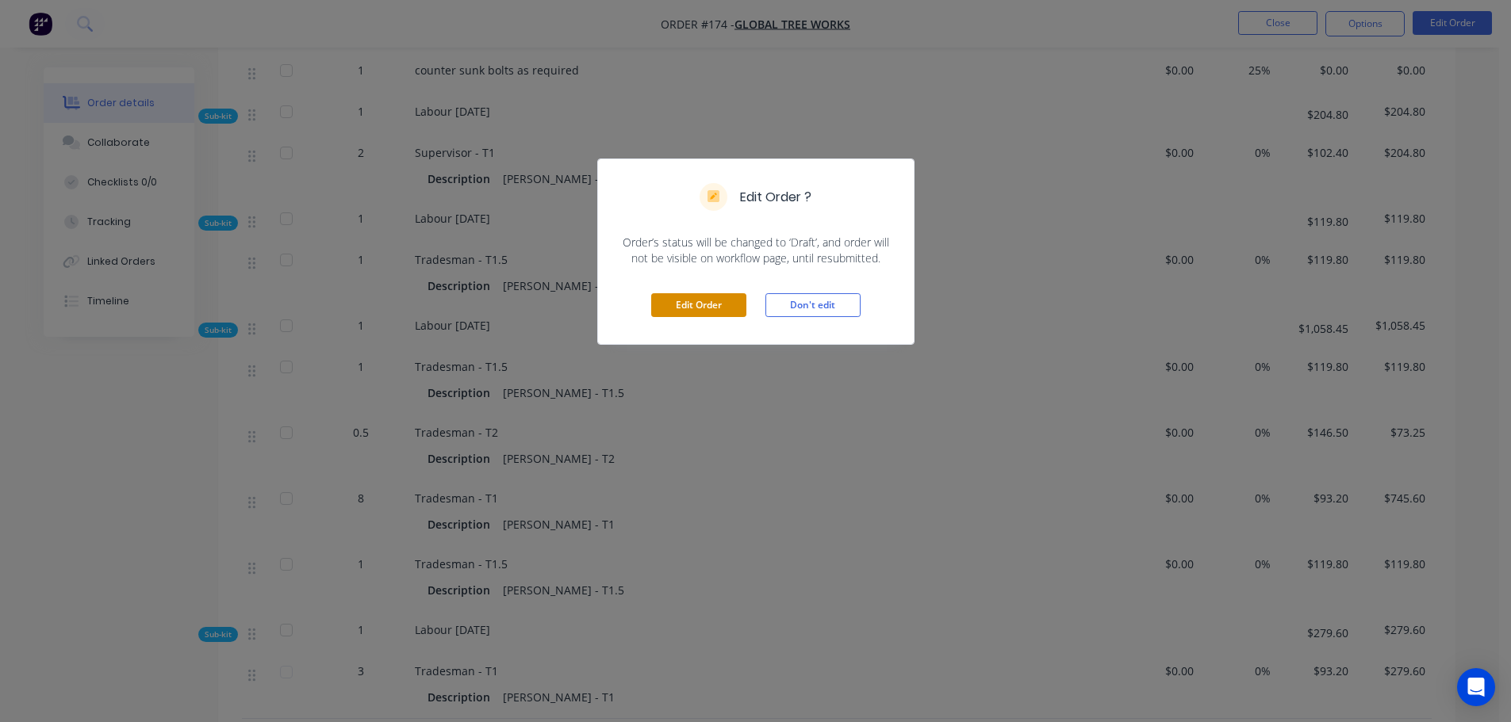
click at [676, 309] on button "Edit Order" at bounding box center [698, 305] width 95 height 24
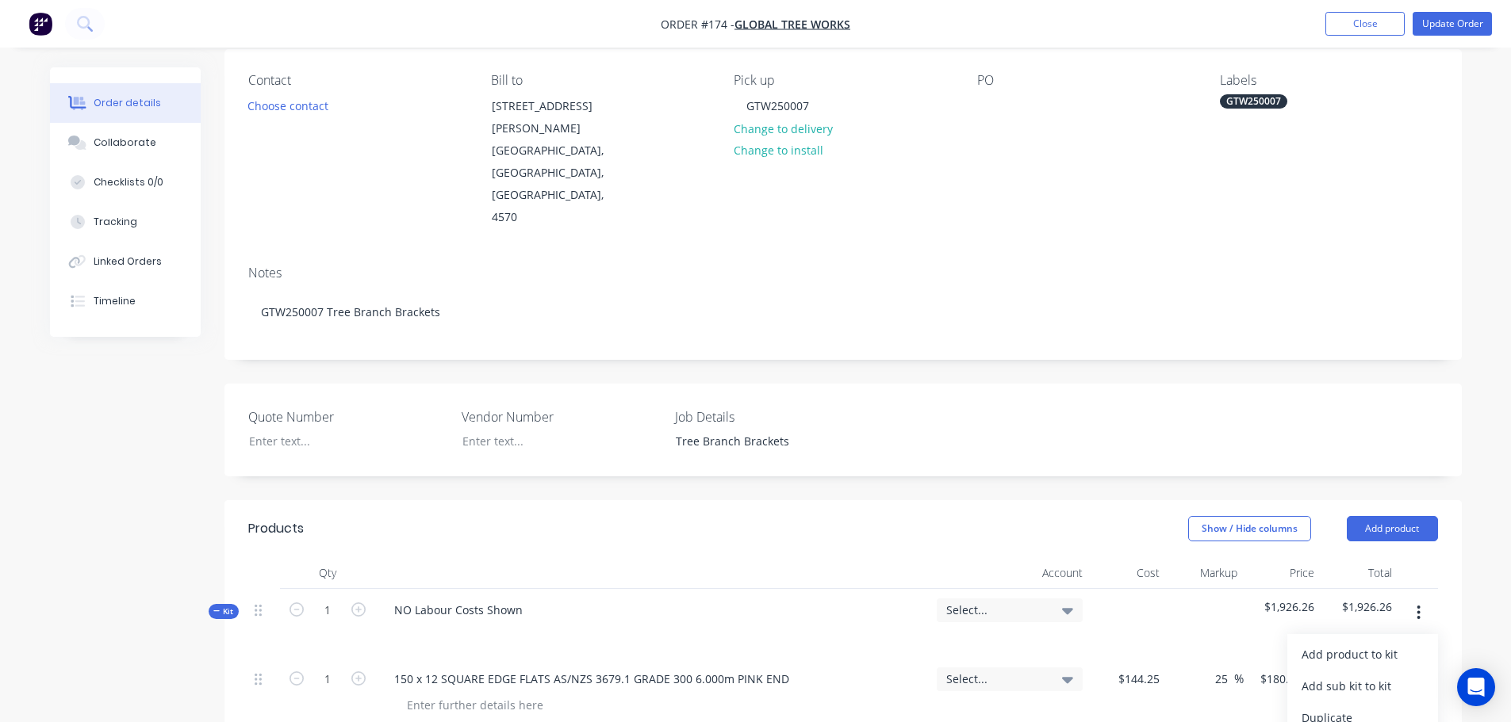
scroll to position [238, 0]
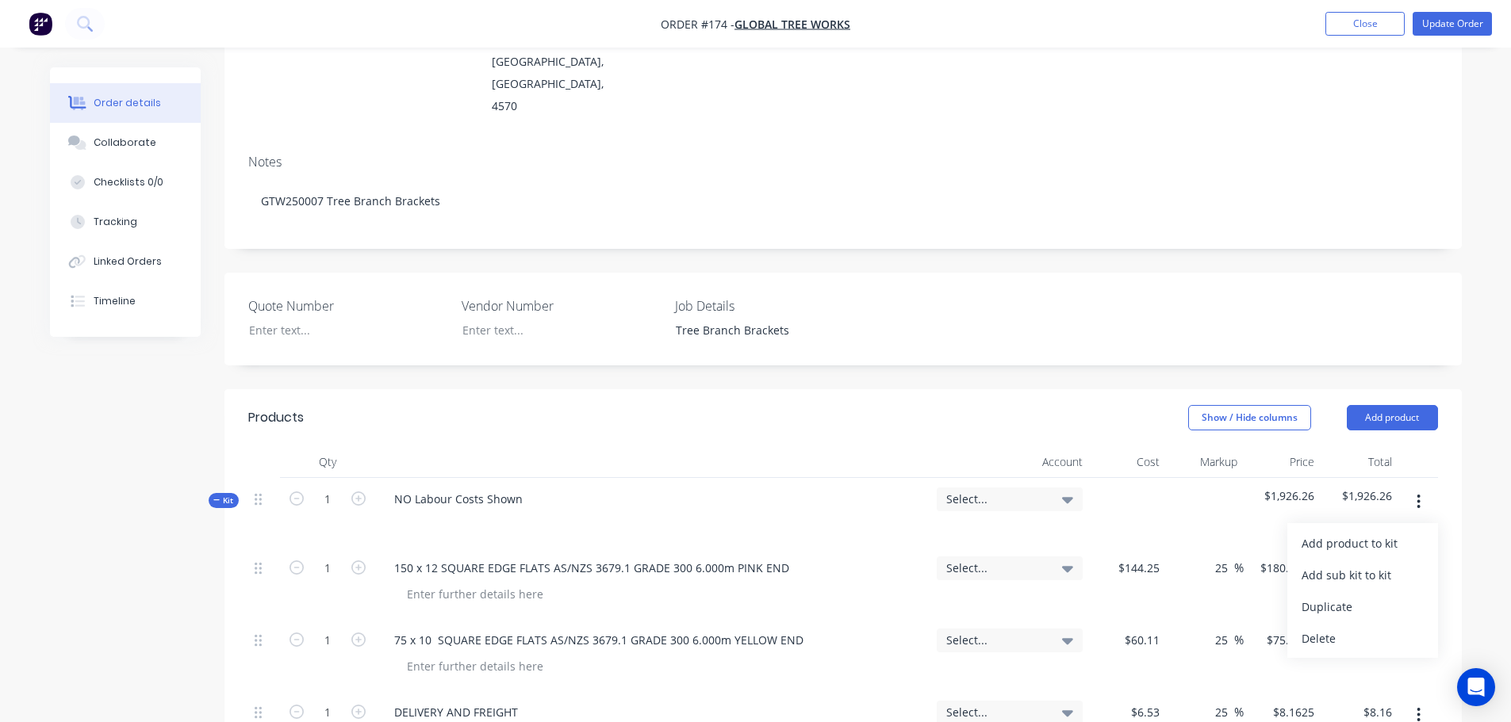
click at [1343, 564] on div "Add sub kit to kit" at bounding box center [1362, 575] width 122 height 23
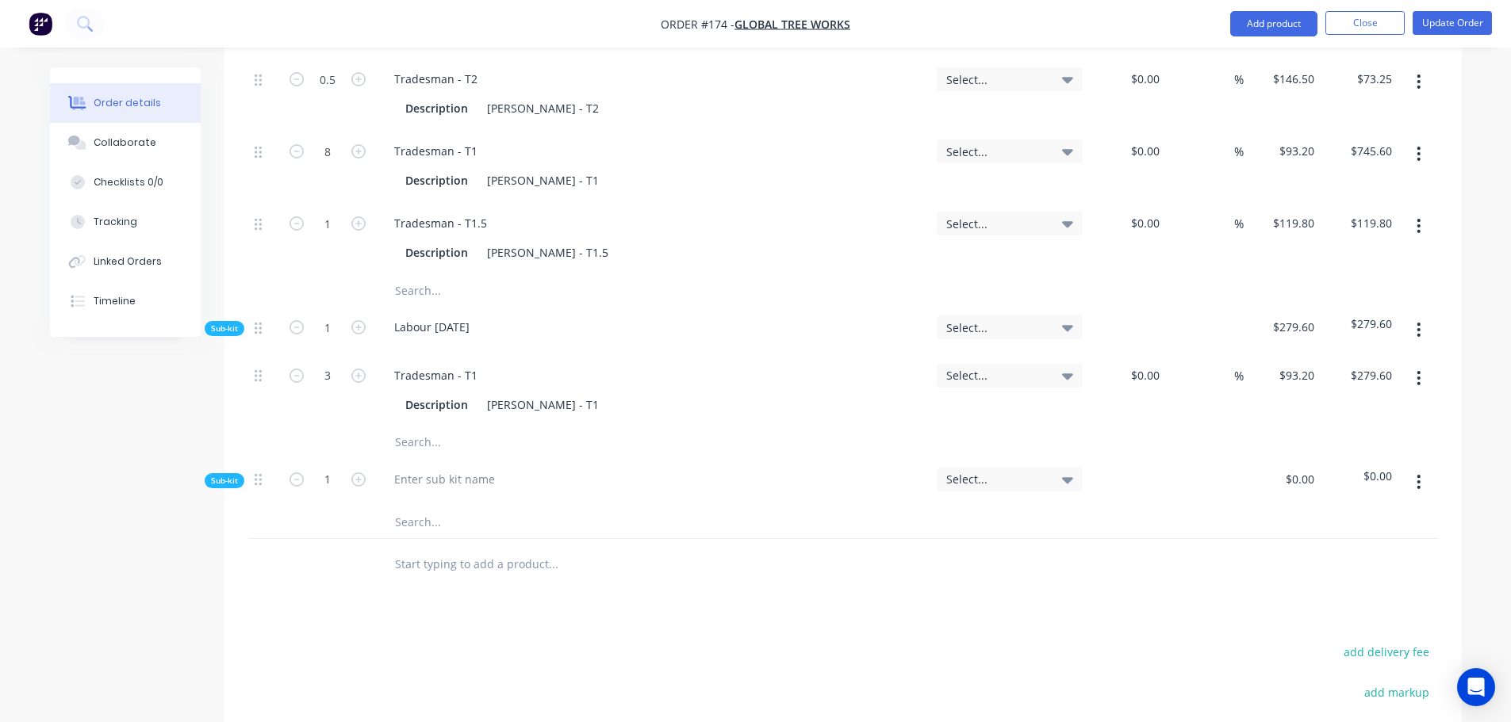
scroll to position [1745, 0]
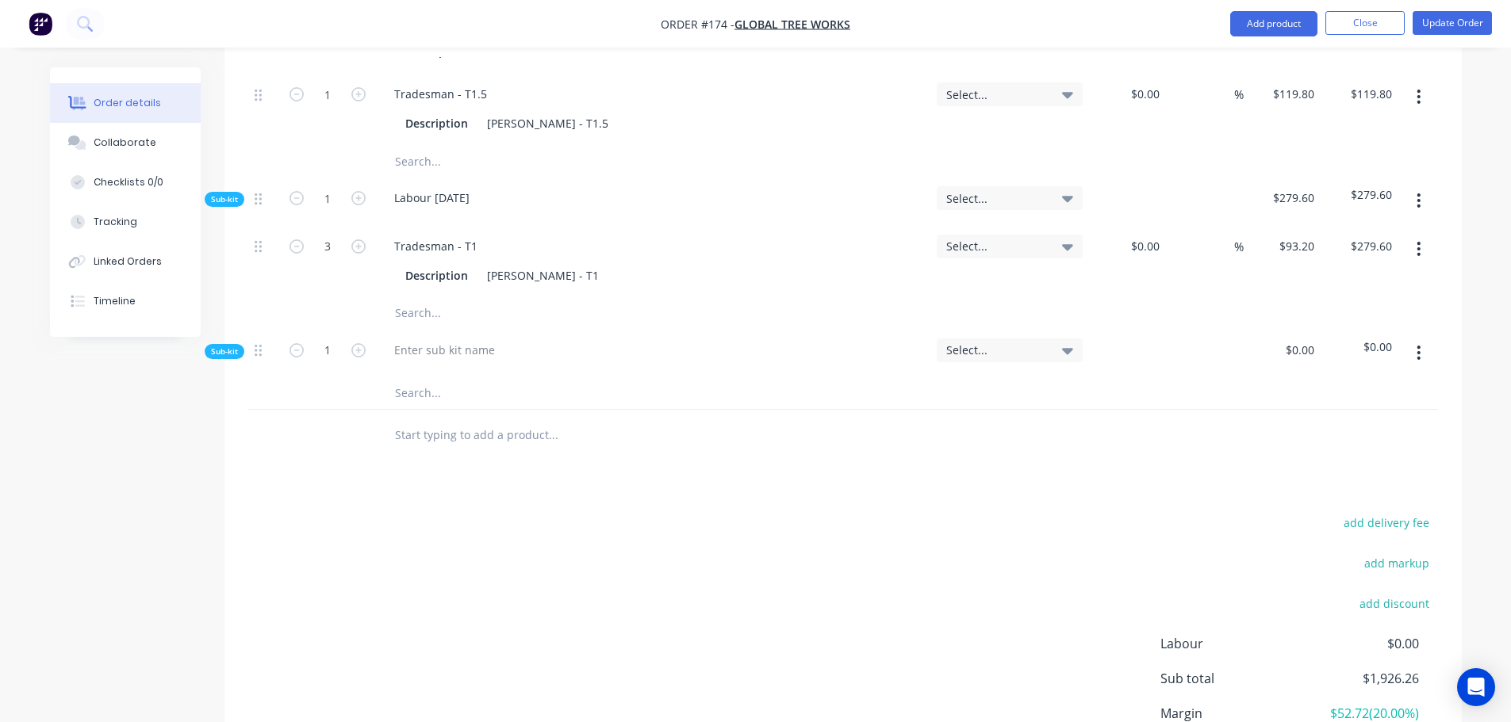
click at [436, 329] on div at bounding box center [652, 353] width 555 height 48
click at [435, 339] on div at bounding box center [444, 350] width 126 height 23
click at [410, 377] on input "text" at bounding box center [552, 393] width 317 height 32
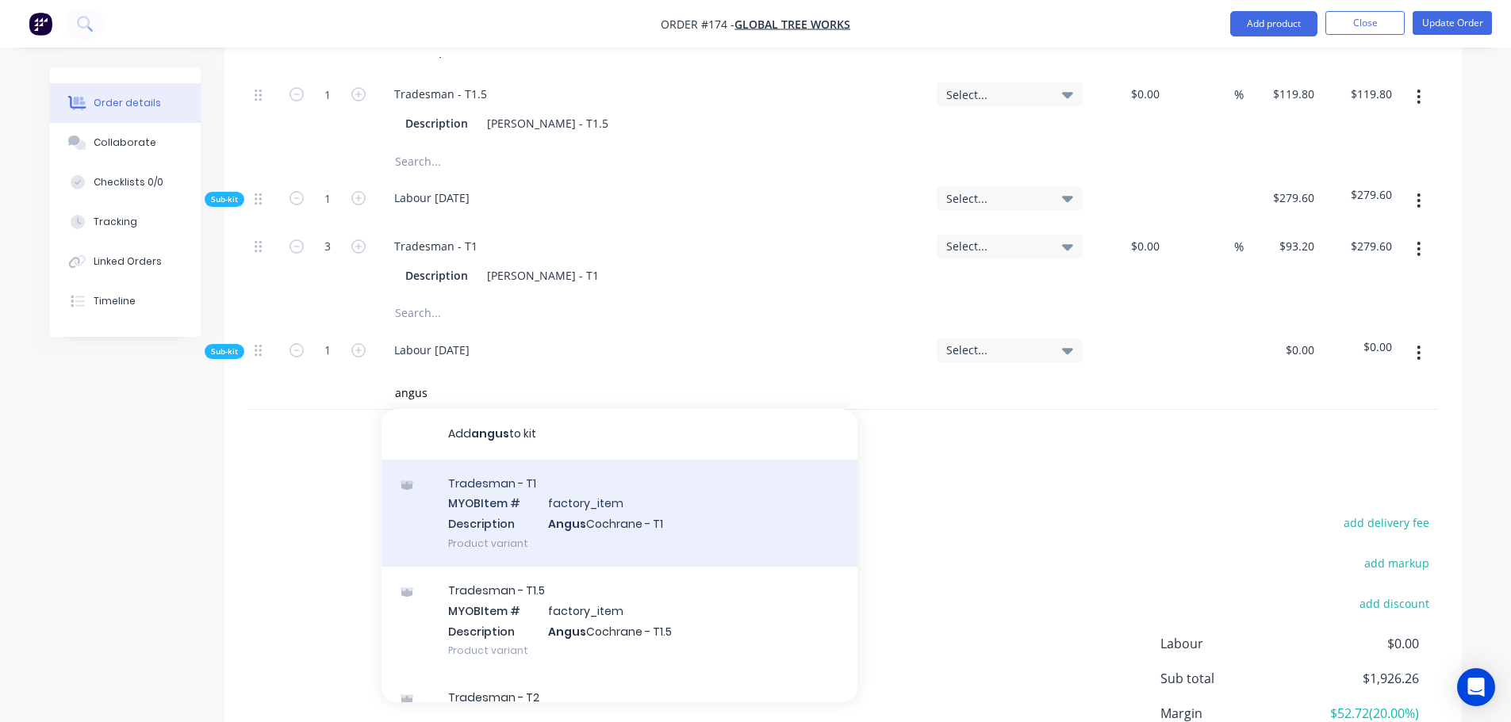
click at [517, 460] on div "Tradesman - T1 MYOB Item # factory_item Description Angus Cochrane - T1 Product…" at bounding box center [619, 513] width 476 height 107
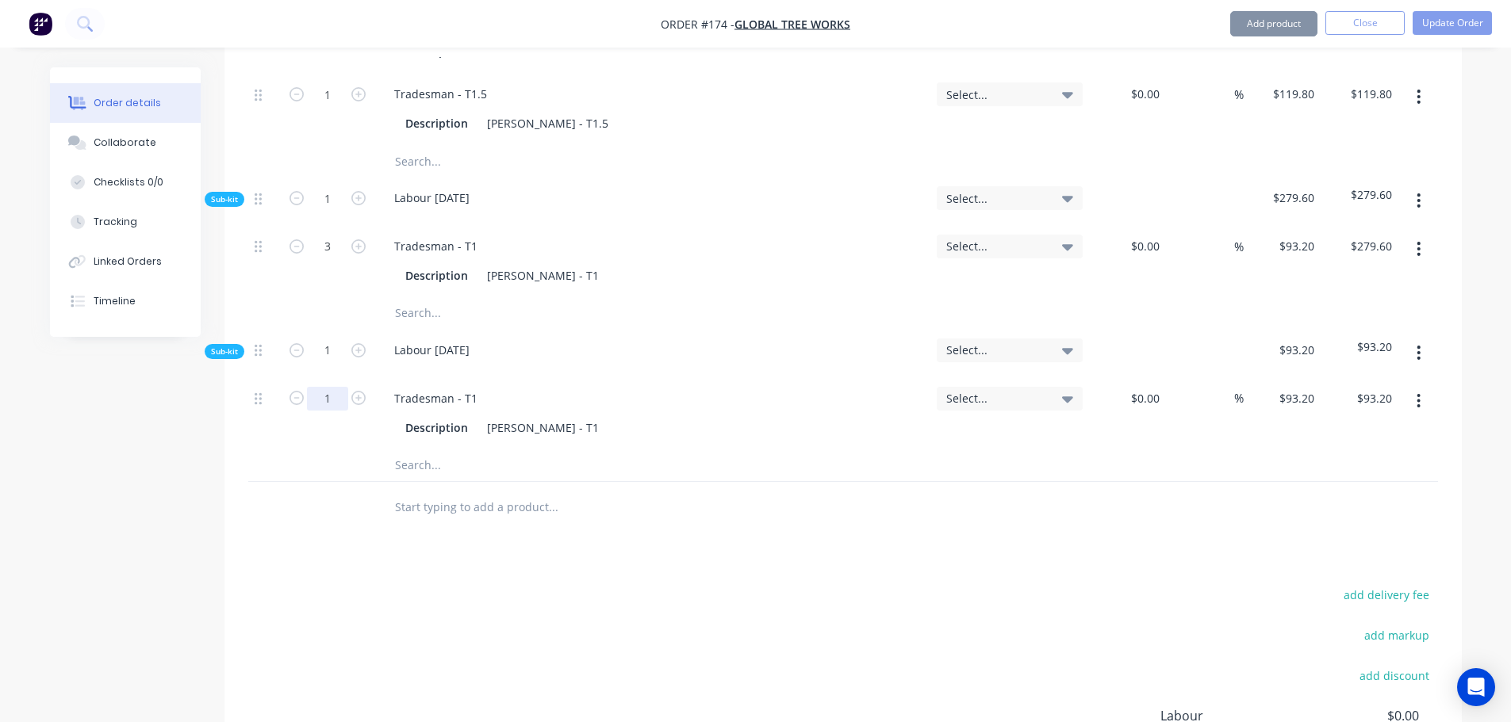
click at [1427, 25] on button "Update Order" at bounding box center [1451, 23] width 79 height 24
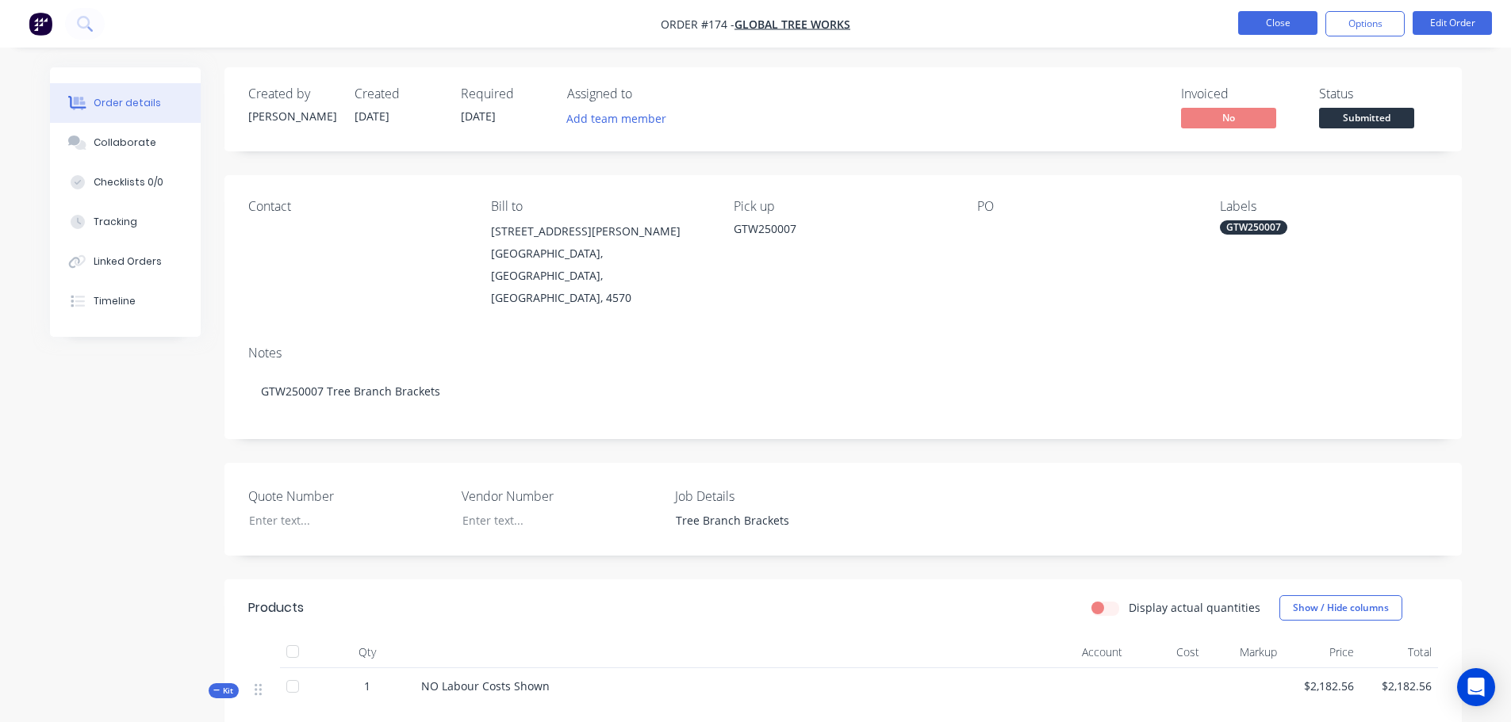
click at [1290, 30] on button "Close" at bounding box center [1277, 23] width 79 height 24
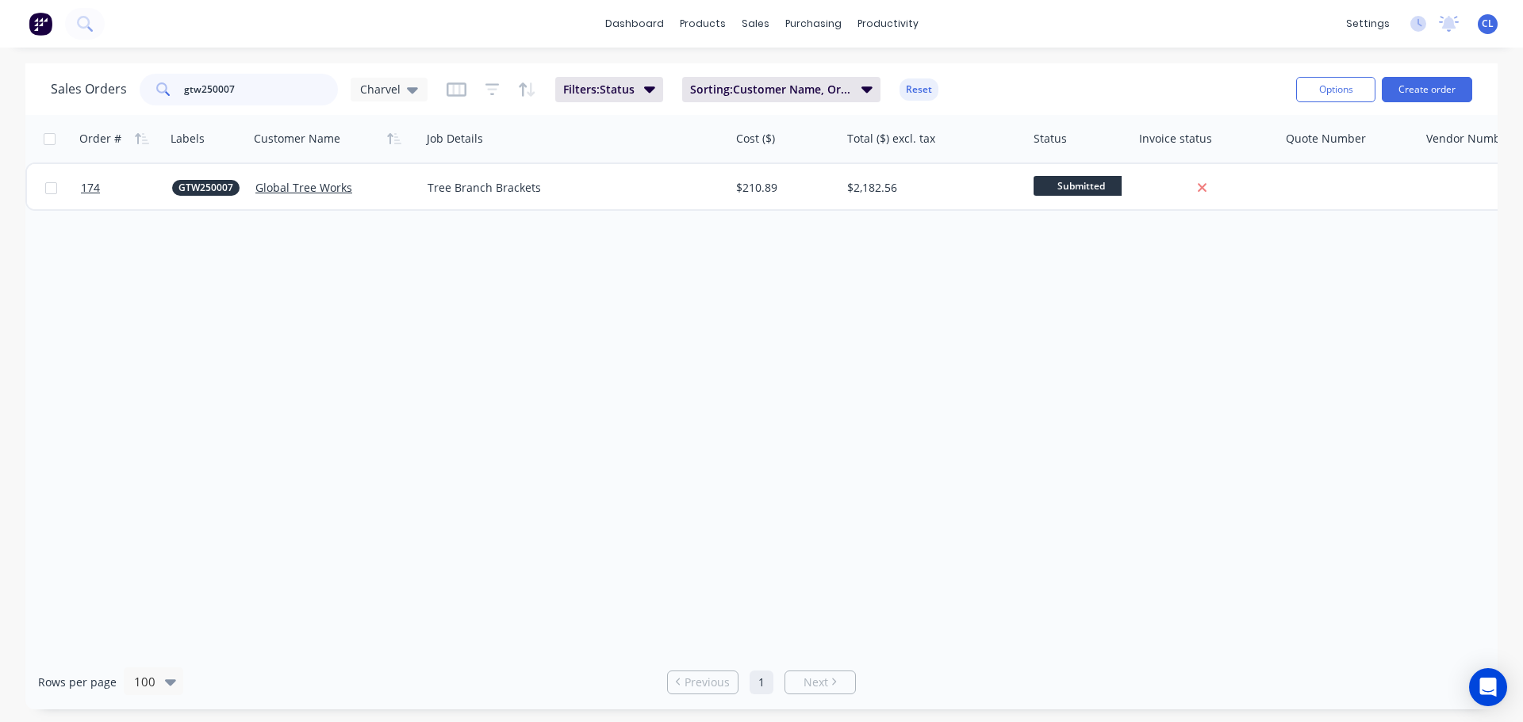
drag, startPoint x: 274, startPoint y: 79, endPoint x: 18, endPoint y: 78, distance: 256.1
click at [26, 78] on div "Sales Orders gtw250007 Charvel Filters: Status Sorting: Customer Name, Order # …" at bounding box center [761, 89] width 1472 height 52
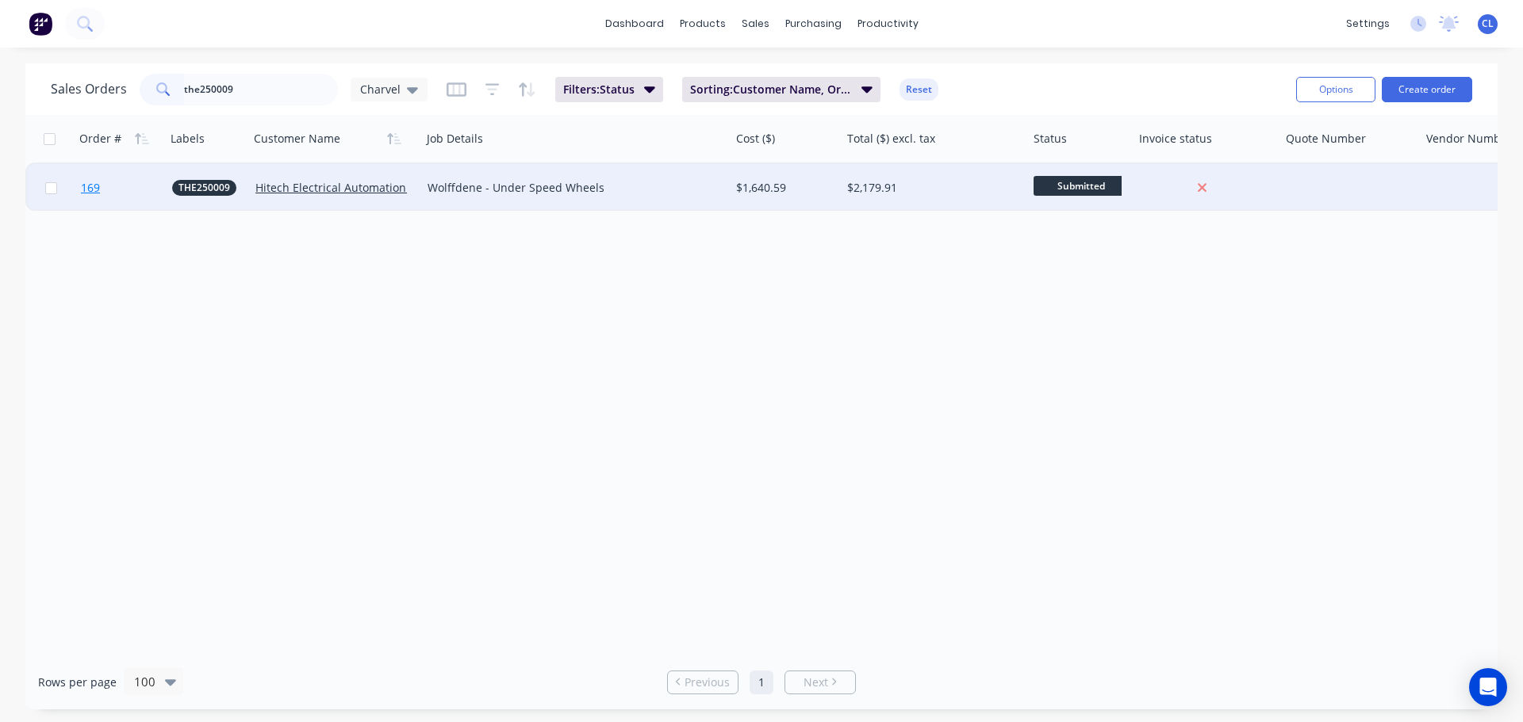
click at [98, 190] on span "169" at bounding box center [90, 188] width 19 height 16
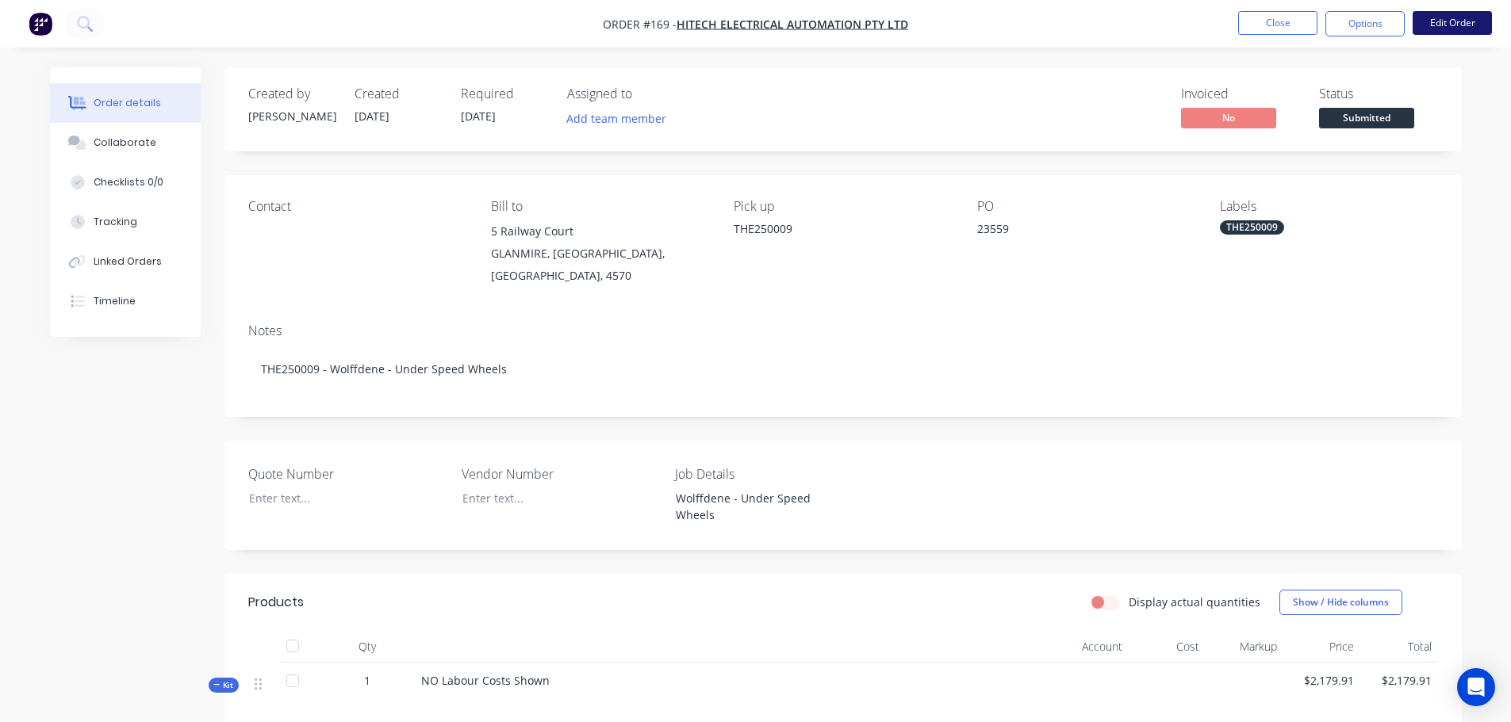
click at [1419, 32] on button "Edit Order" at bounding box center [1451, 23] width 79 height 24
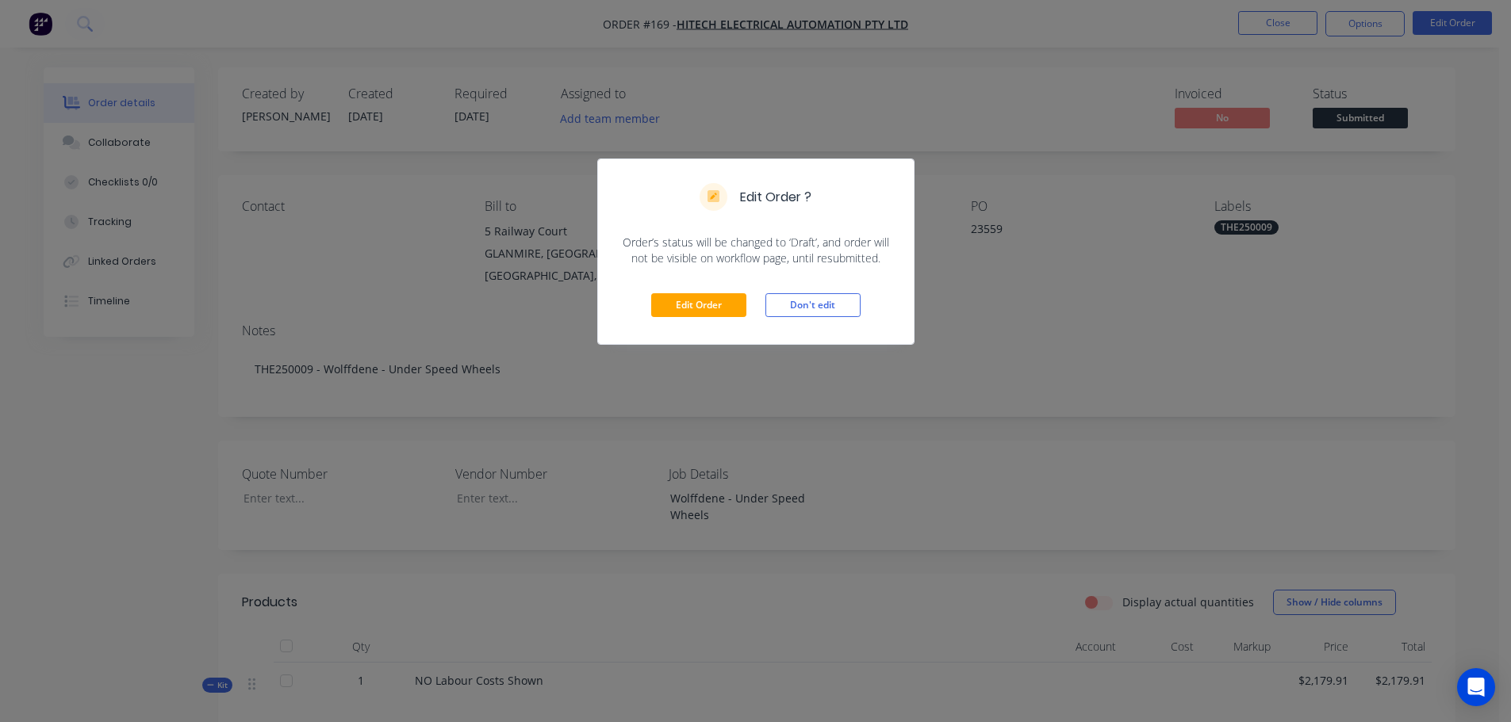
click at [747, 305] on div "Edit Order Don't edit" at bounding box center [756, 305] width 316 height 78
click at [737, 305] on button "Edit Order" at bounding box center [698, 305] width 95 height 24
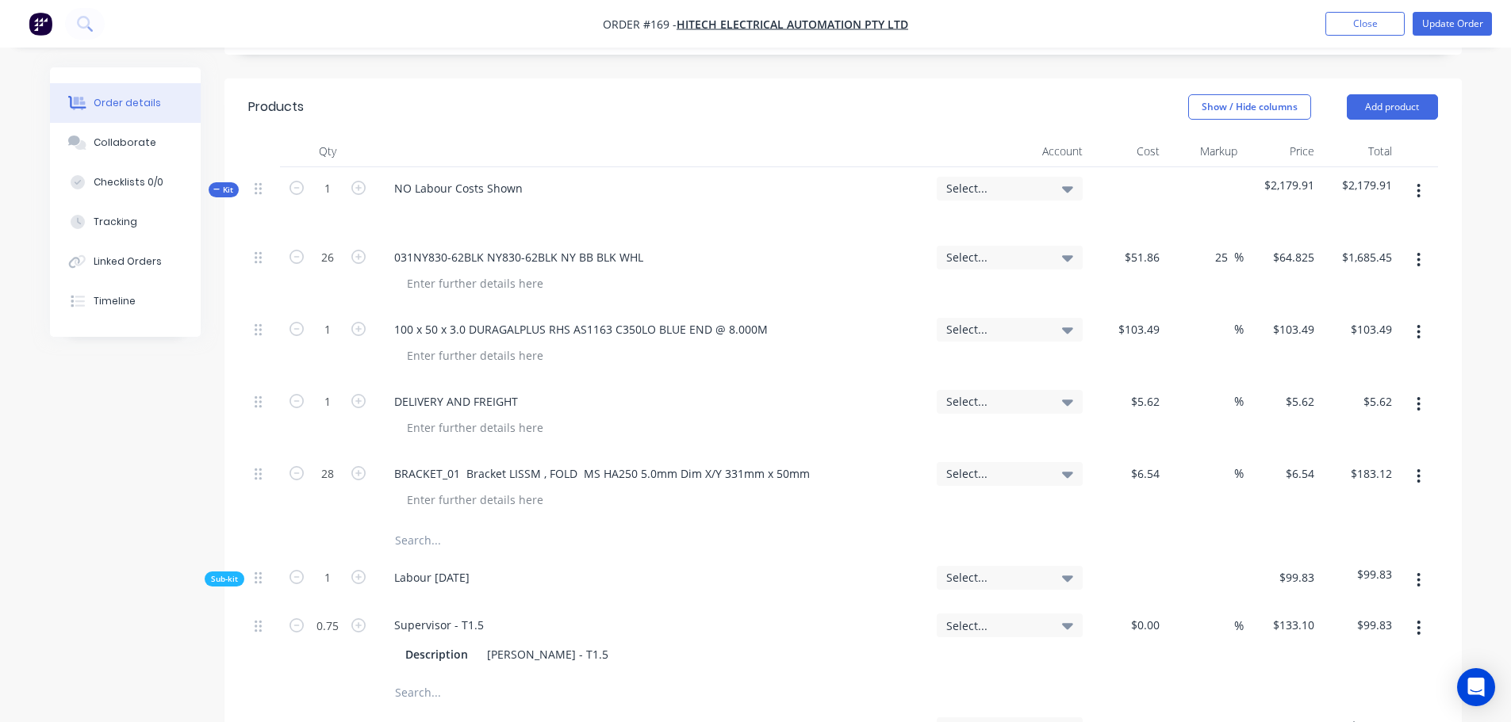
scroll to position [476, 0]
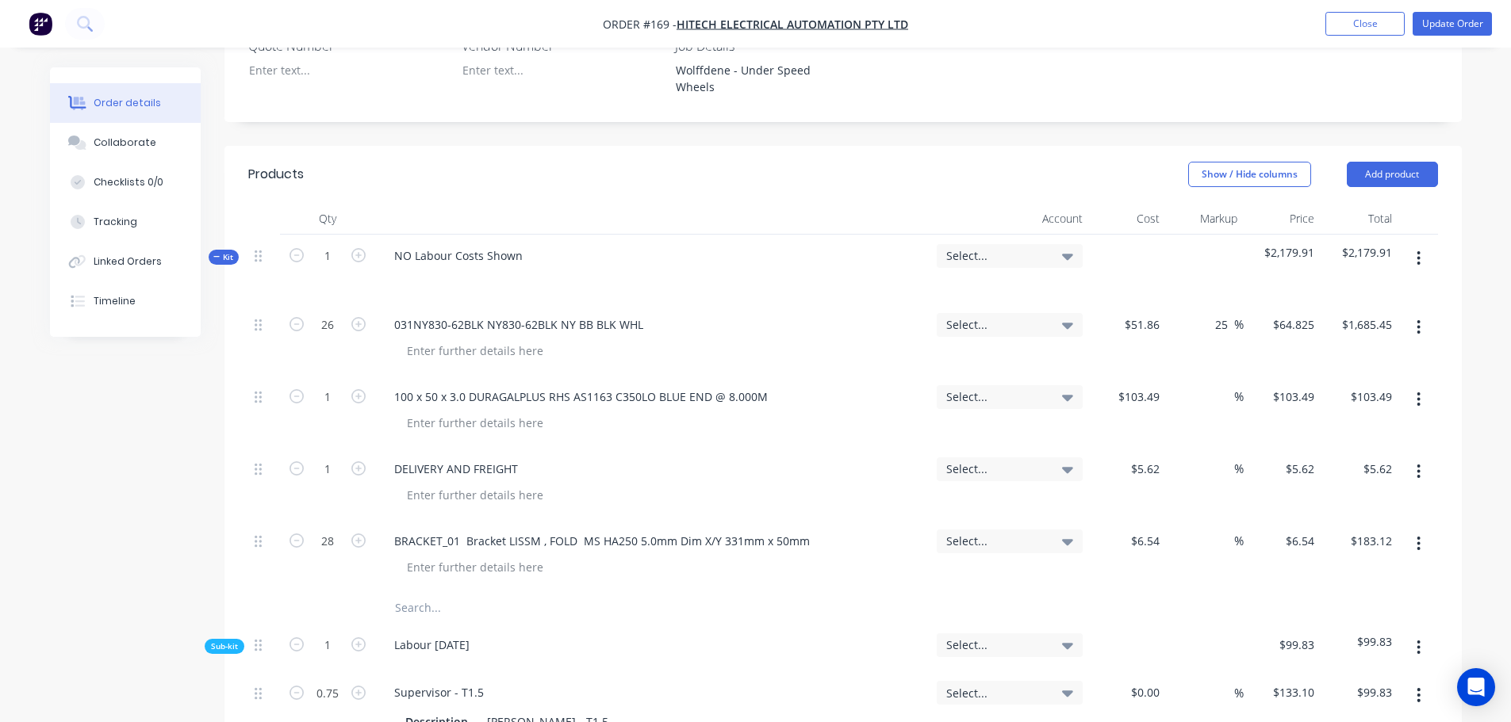
click at [1419, 250] on icon "button" at bounding box center [1418, 258] width 4 height 17
click at [1382, 320] on div "Add sub kit to kit" at bounding box center [1362, 331] width 122 height 23
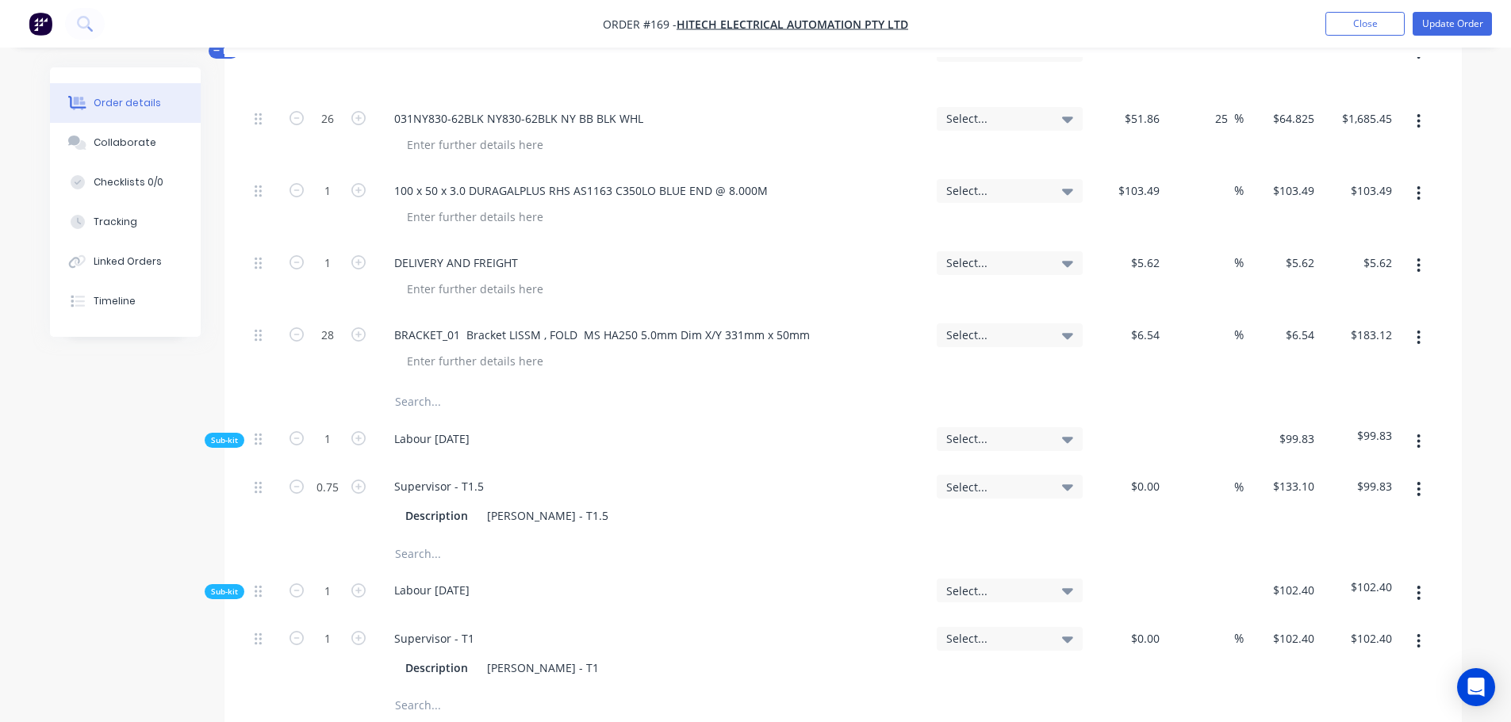
scroll to position [872, 0]
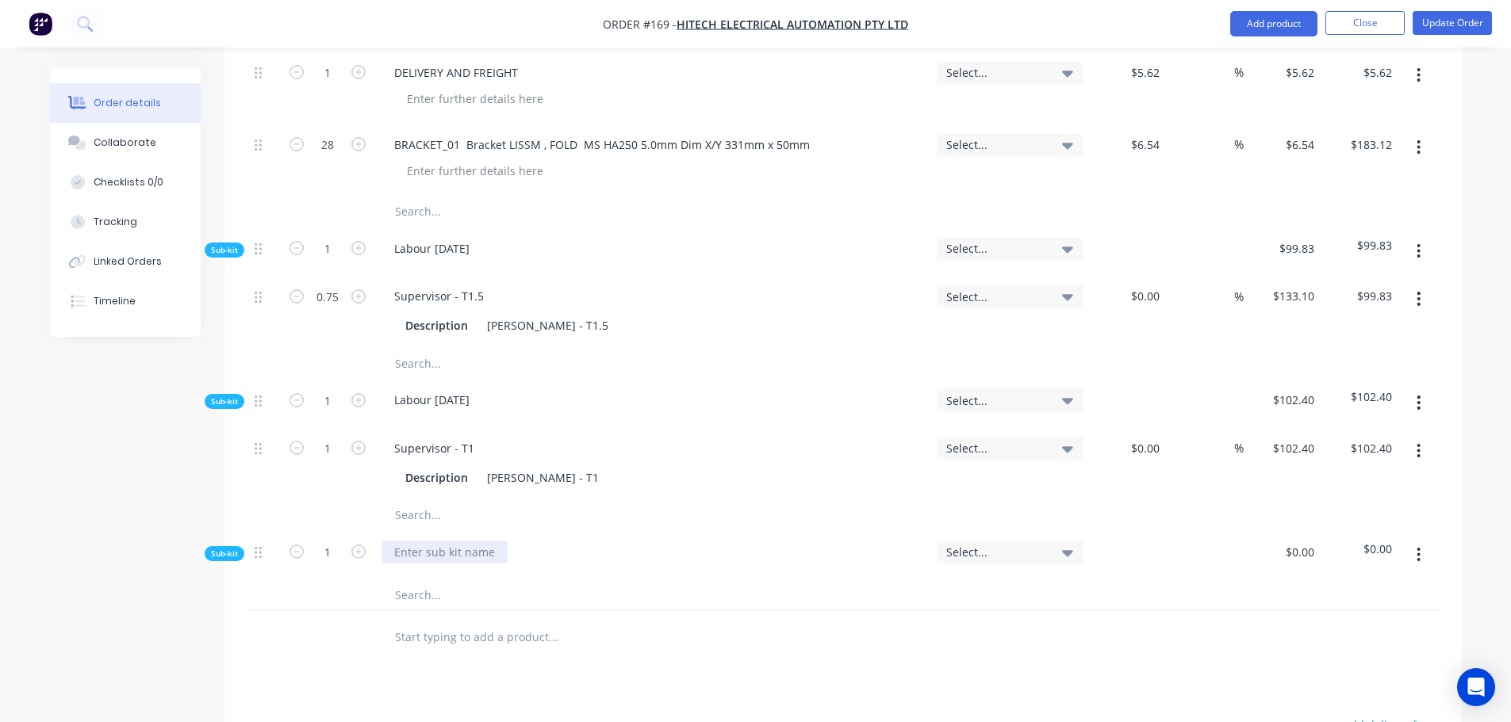
click at [457, 541] on div at bounding box center [444, 552] width 126 height 23
click at [449, 579] on input "text" at bounding box center [552, 595] width 317 height 32
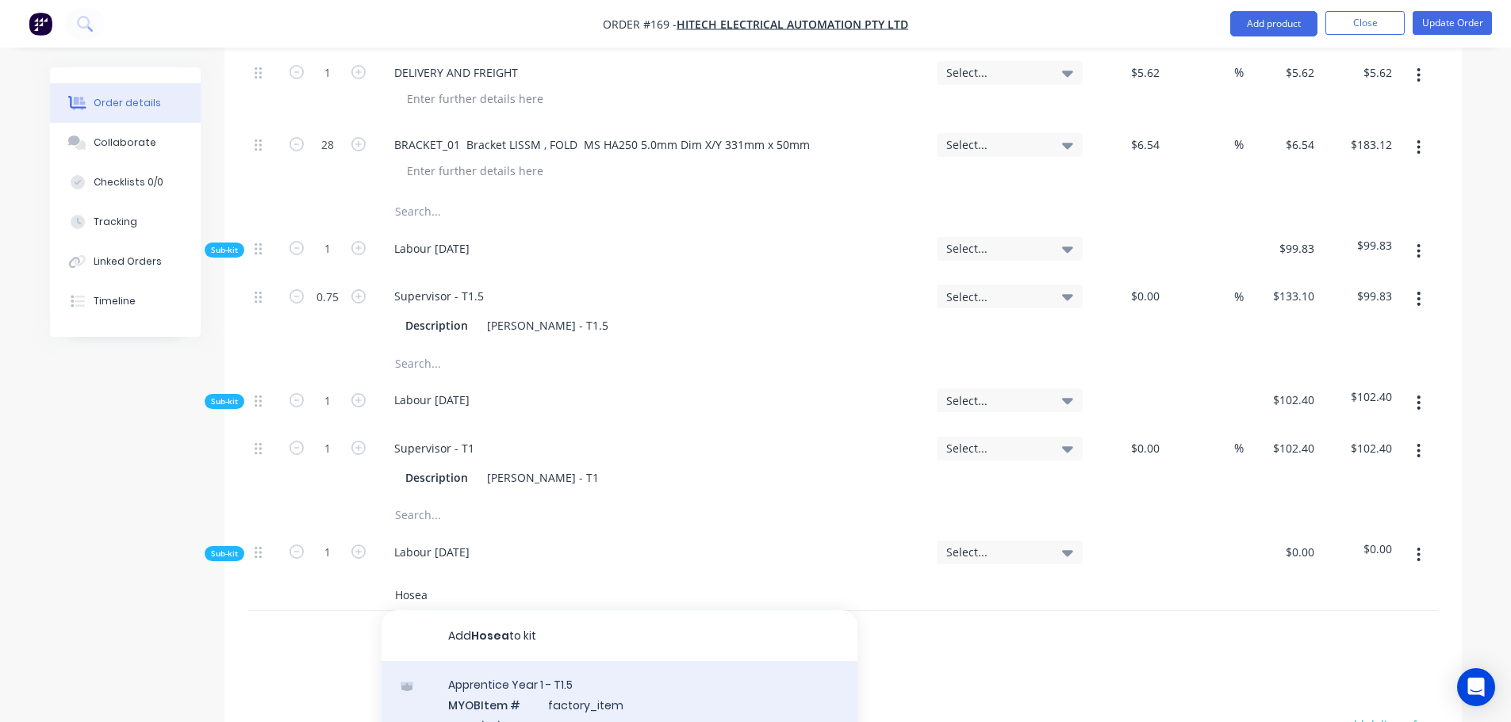
scroll to position [79, 0]
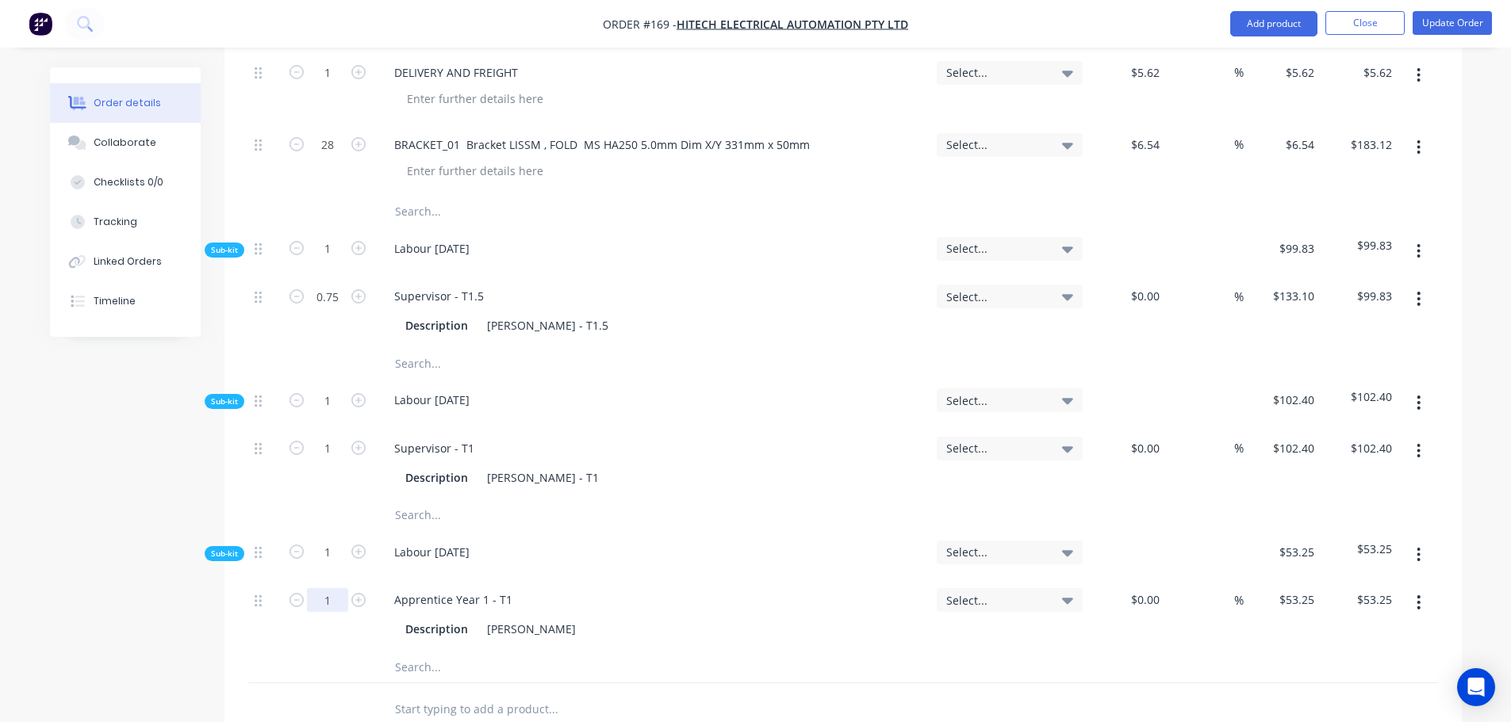
click at [328, 308] on input "1" at bounding box center [327, 297] width 41 height 24
click at [1421, 23] on button "Update Order" at bounding box center [1451, 23] width 79 height 24
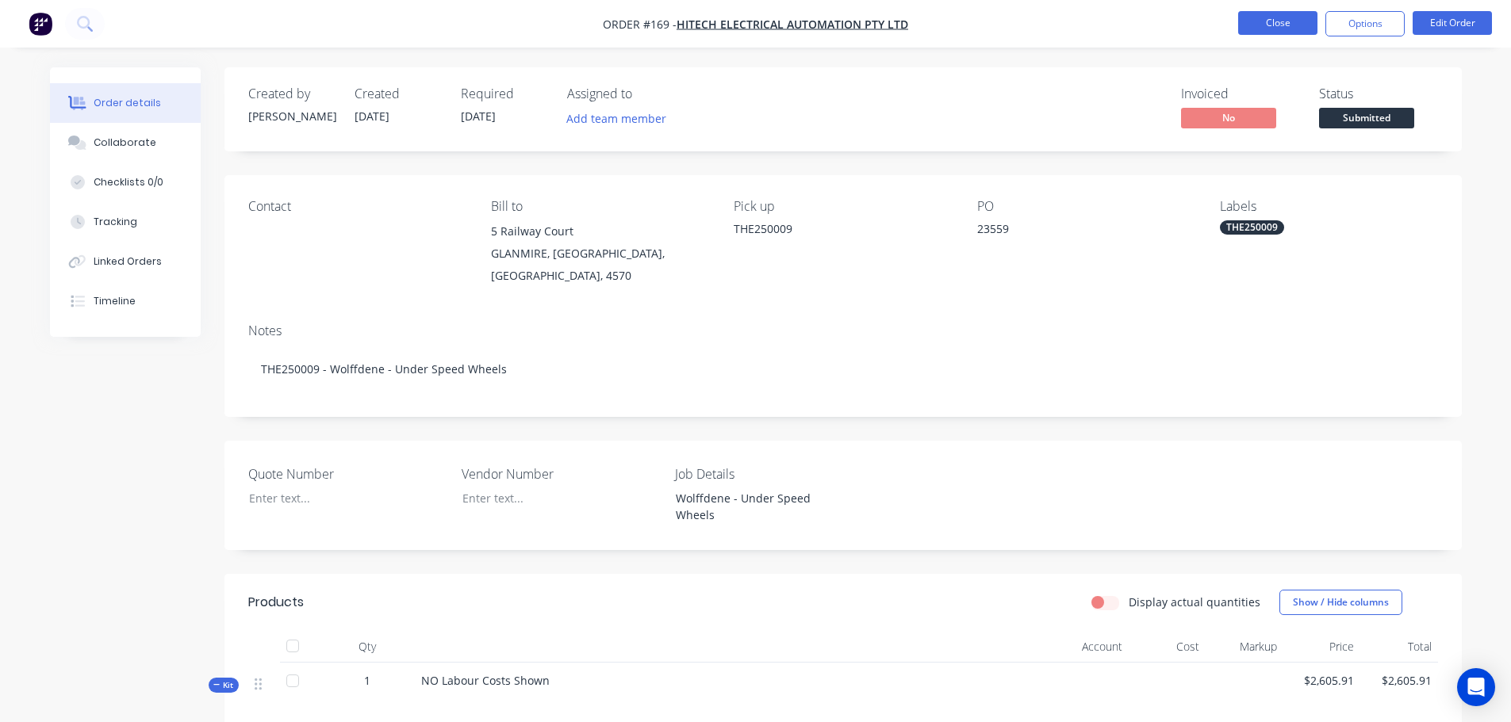
click at [1258, 19] on button "Close" at bounding box center [1277, 23] width 79 height 24
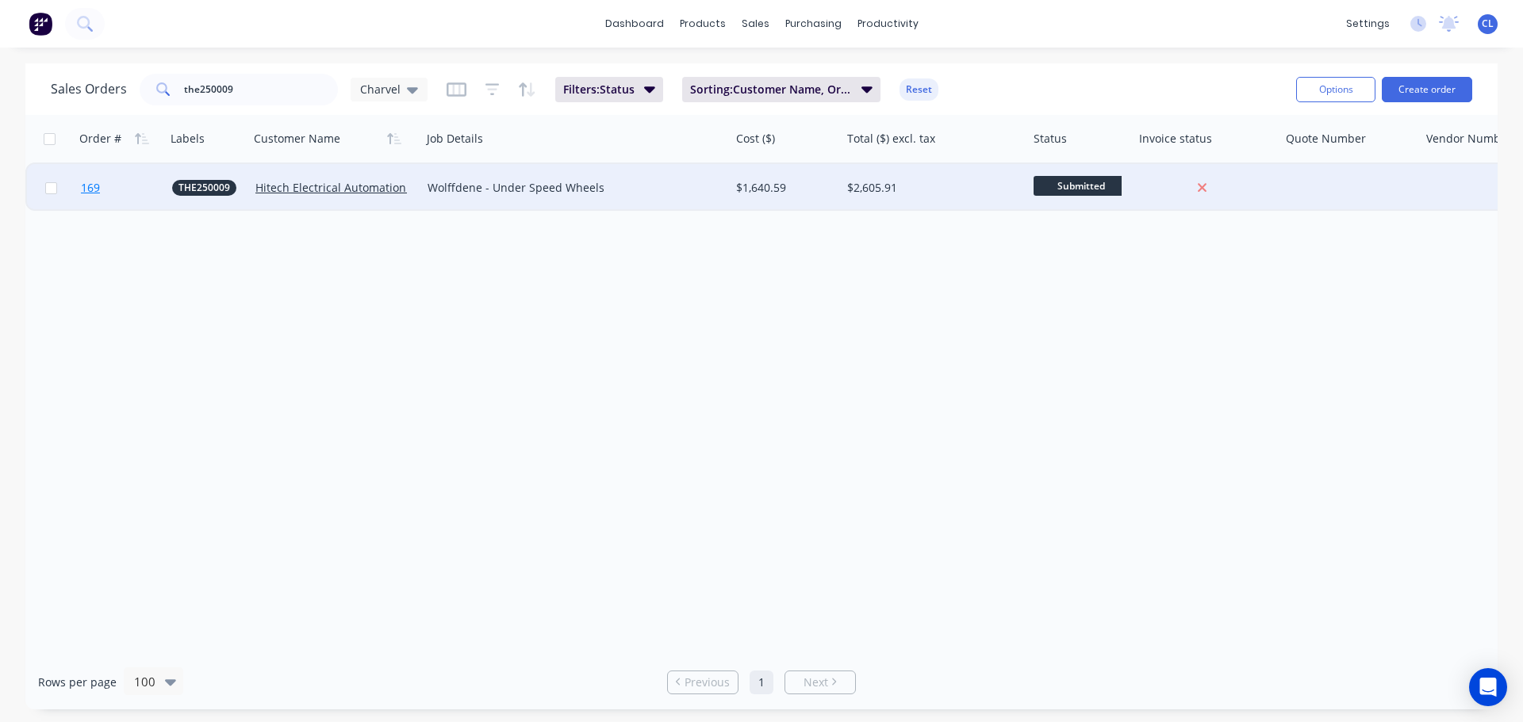
click at [94, 190] on span "169" at bounding box center [90, 188] width 19 height 16
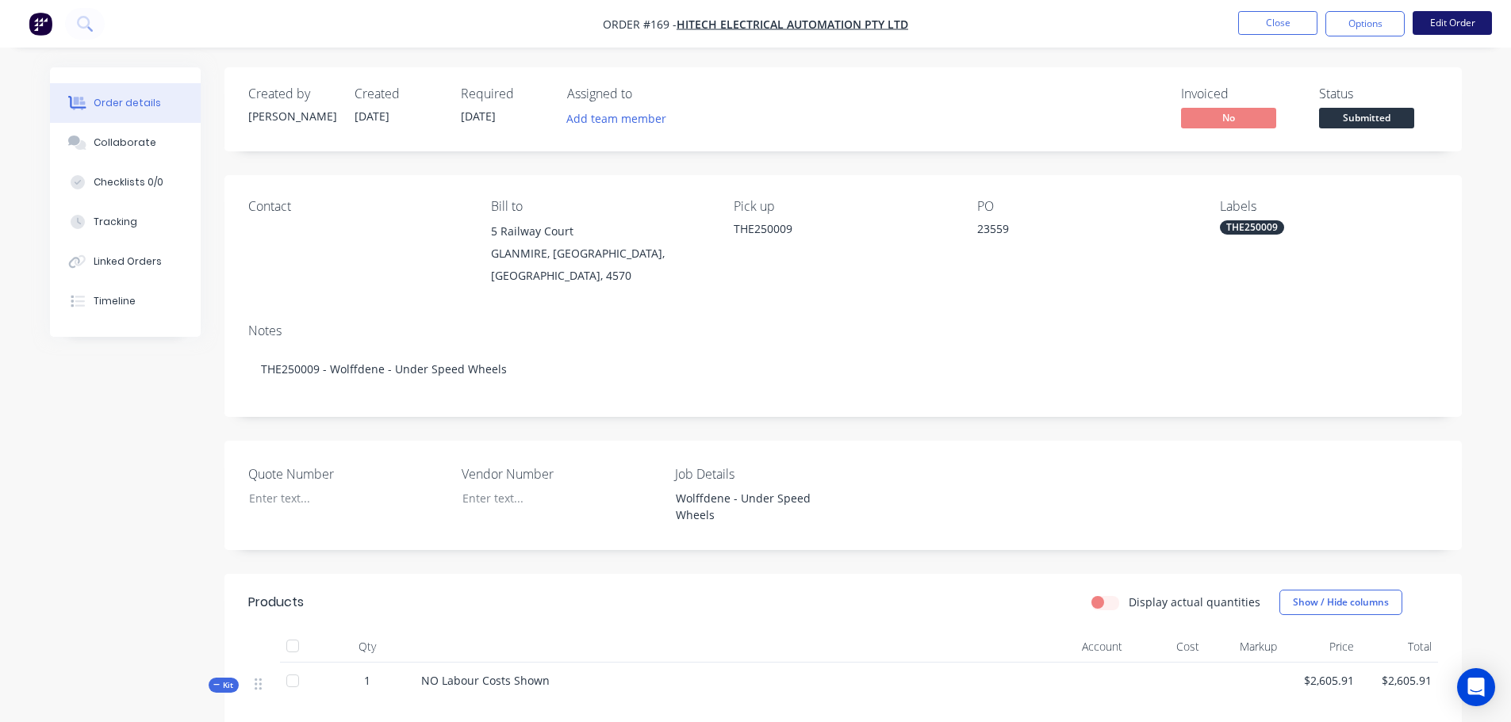
click at [1447, 23] on button "Edit Order" at bounding box center [1451, 23] width 79 height 24
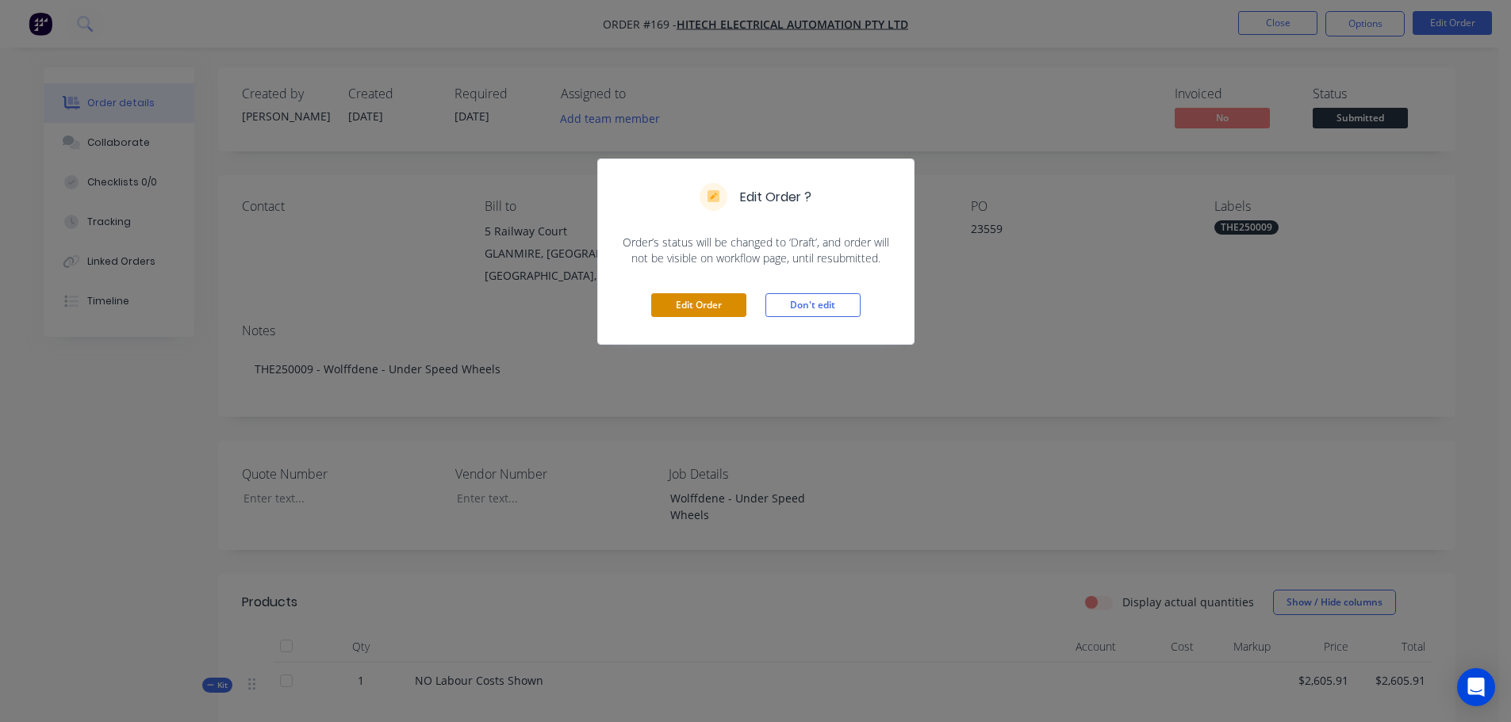
click at [714, 310] on button "Edit Order" at bounding box center [698, 305] width 95 height 24
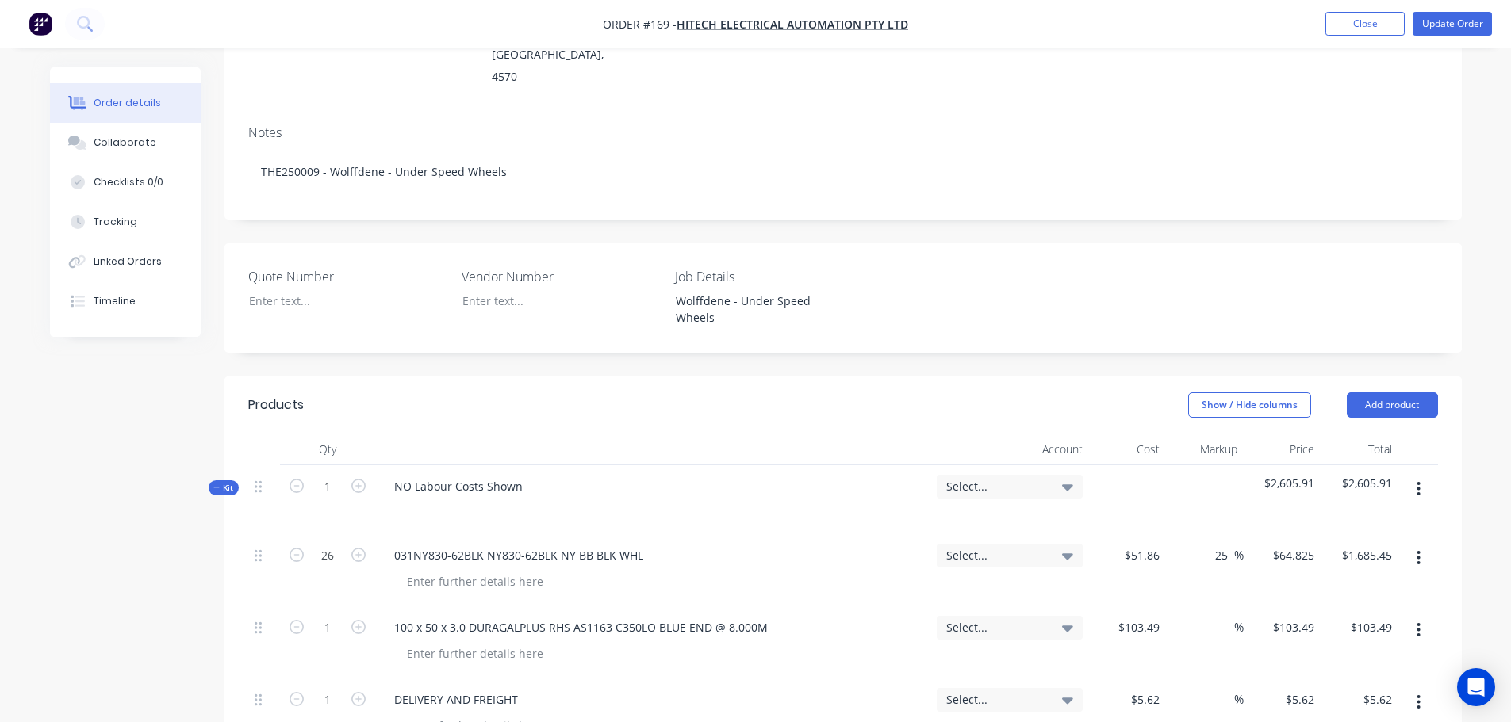
scroll to position [476, 0]
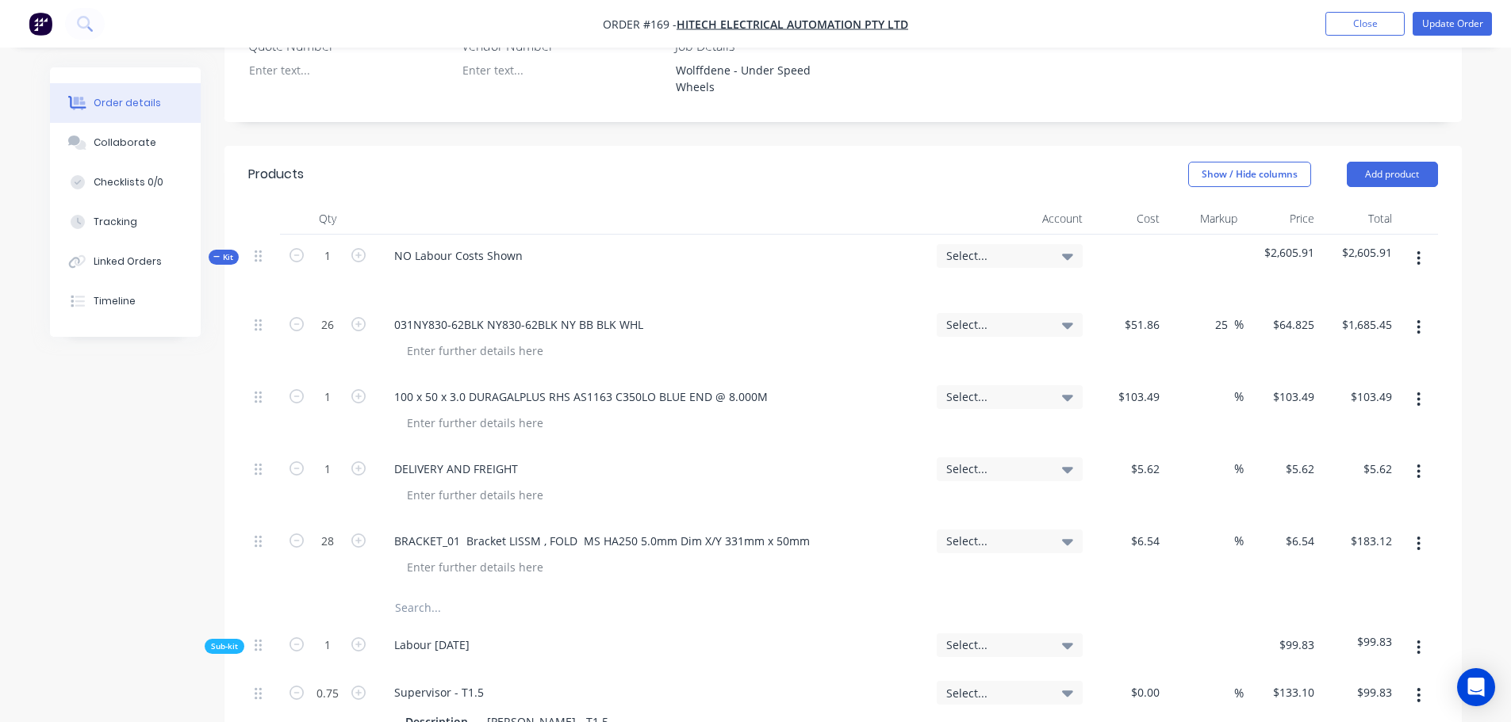
click at [1422, 244] on button "button" at bounding box center [1418, 258] width 37 height 29
click at [1360, 320] on div "Add sub kit to kit" at bounding box center [1362, 331] width 122 height 23
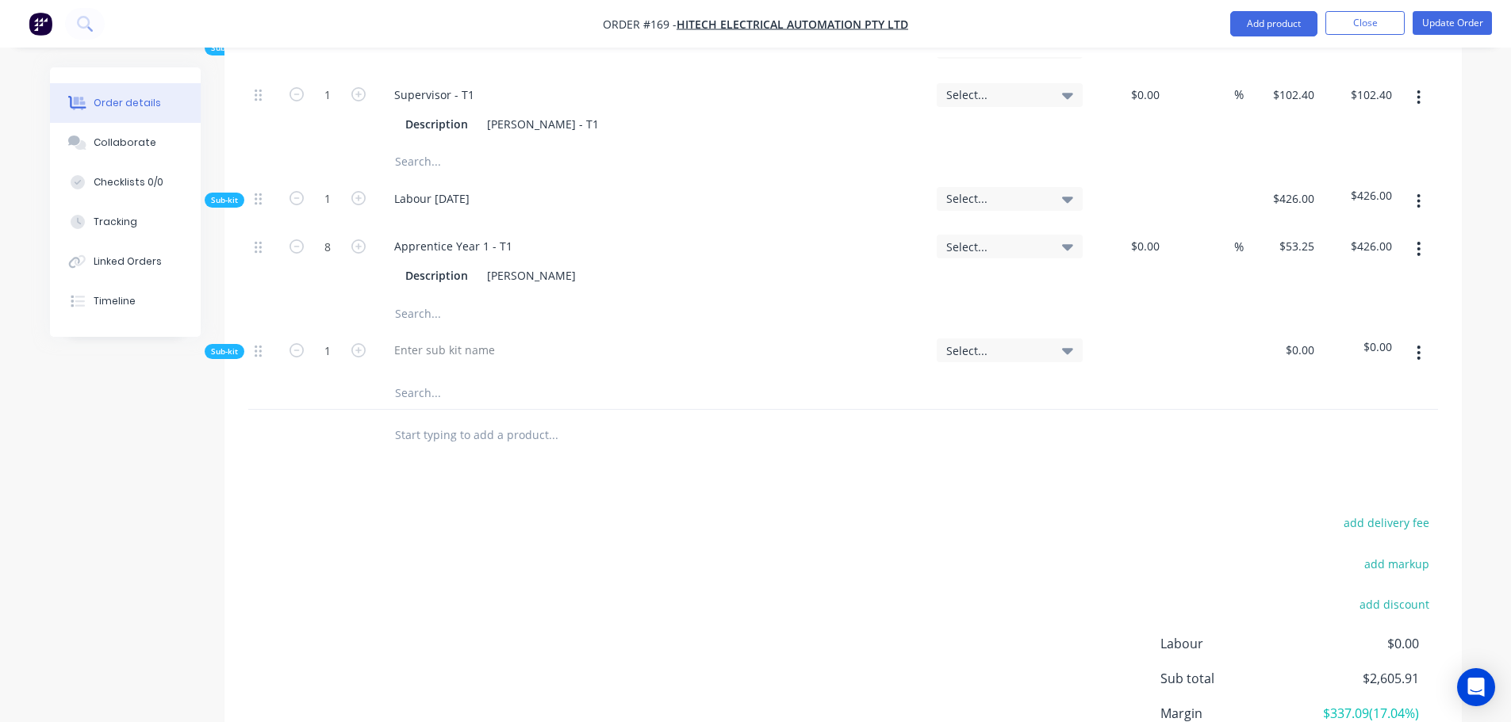
scroll to position [1308, 0]
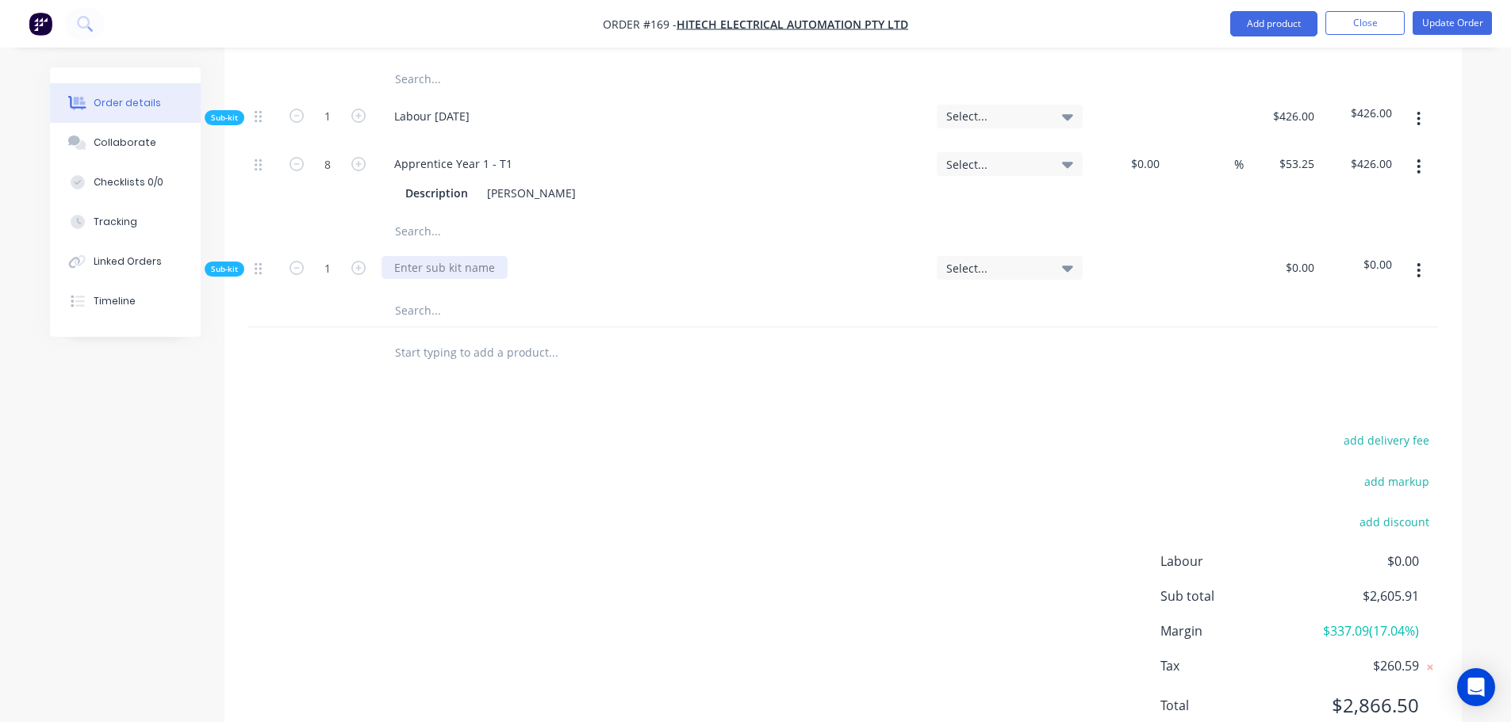
click at [454, 256] on div at bounding box center [444, 267] width 126 height 23
click at [453, 295] on input "text" at bounding box center [552, 311] width 317 height 32
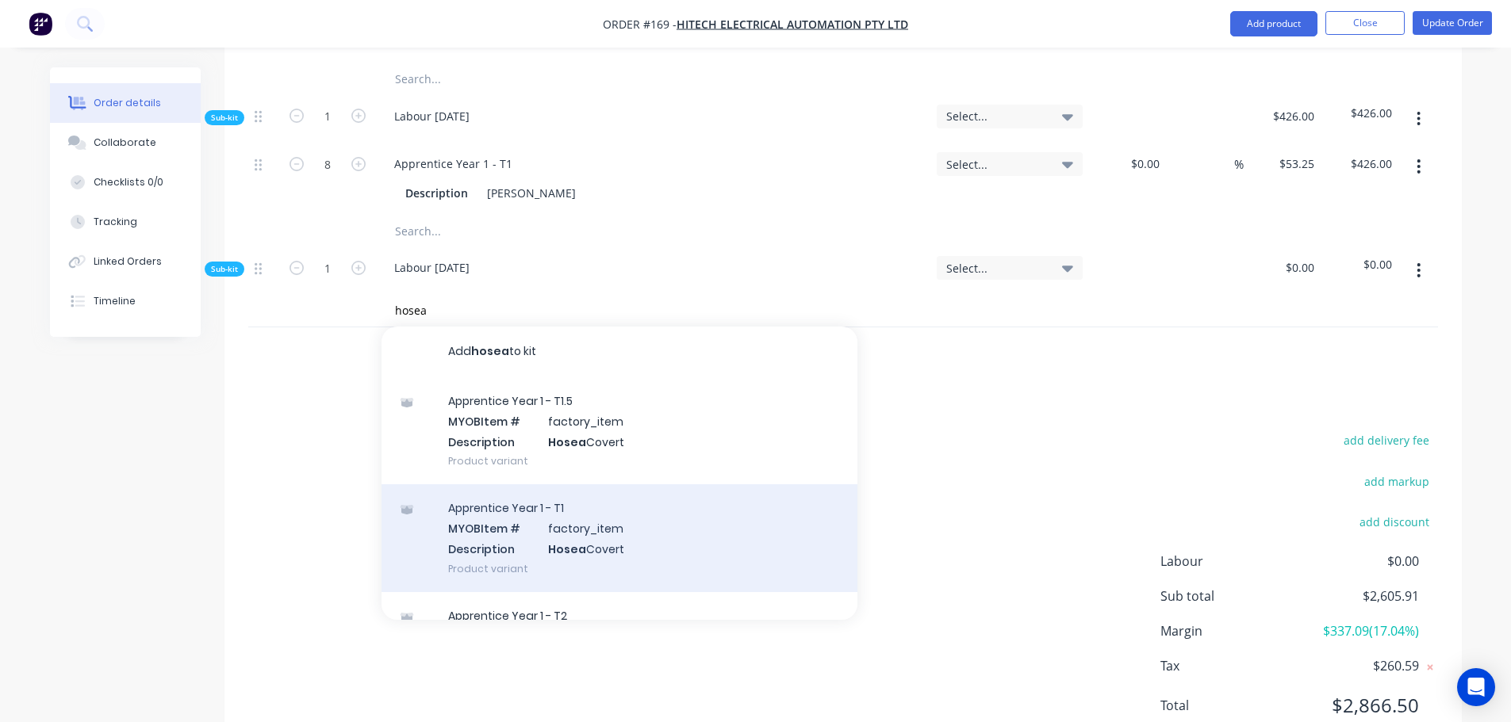
click at [567, 485] on div "Apprentice Year 1 - T1 MYOB Item # factory_item Description Hosea Covert Produc…" at bounding box center [619, 538] width 476 height 107
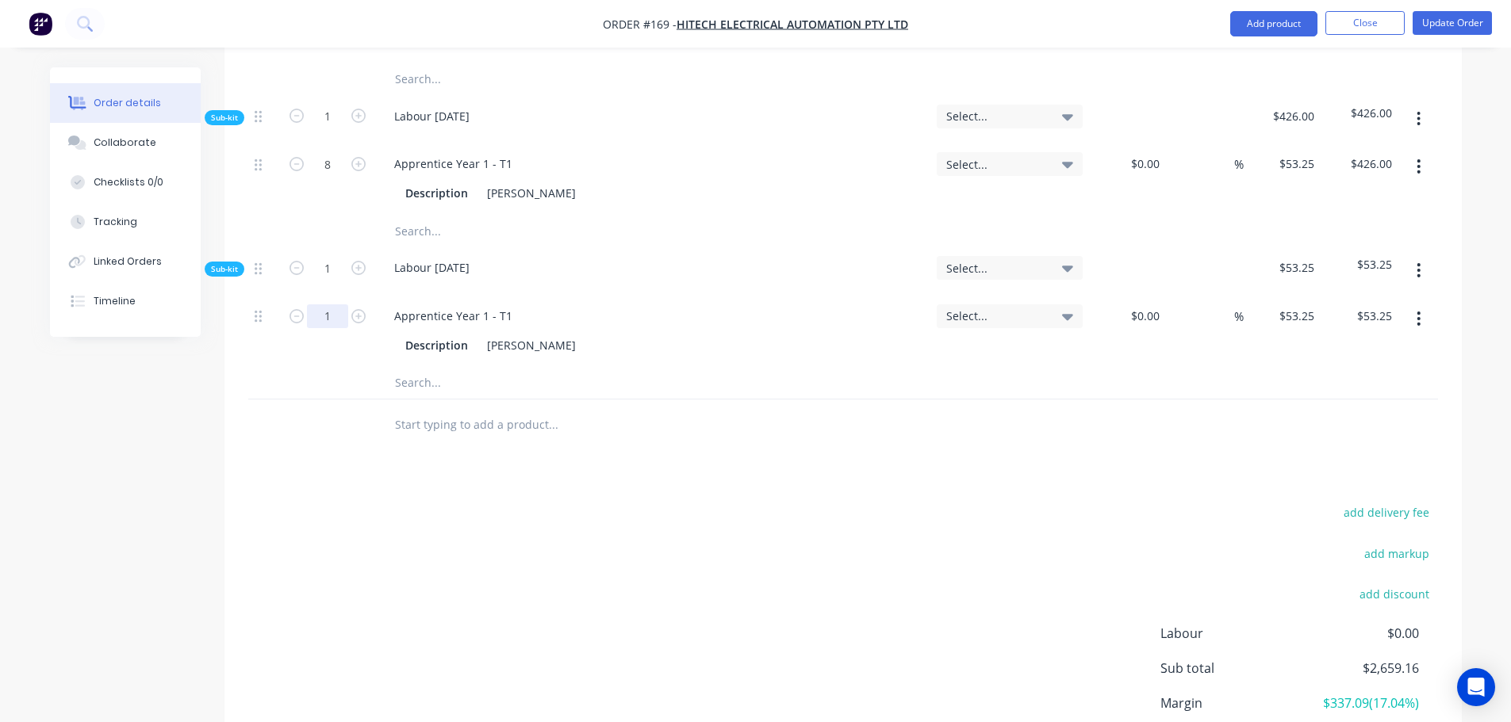
click at [1408, 25] on ul "Add product Close Update Order" at bounding box center [1361, 23] width 300 height 25
click at [1414, 25] on button "Update Order" at bounding box center [1451, 23] width 79 height 24
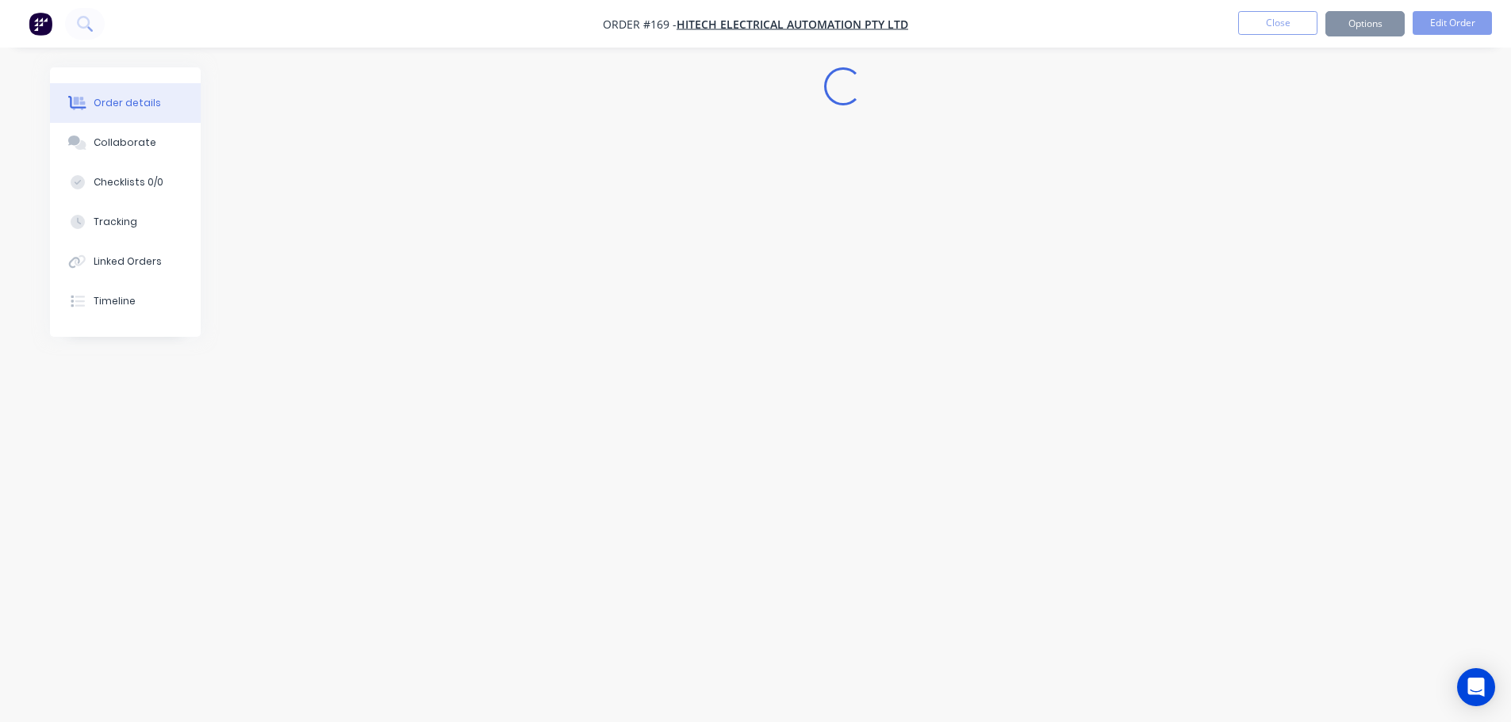
scroll to position [0, 0]
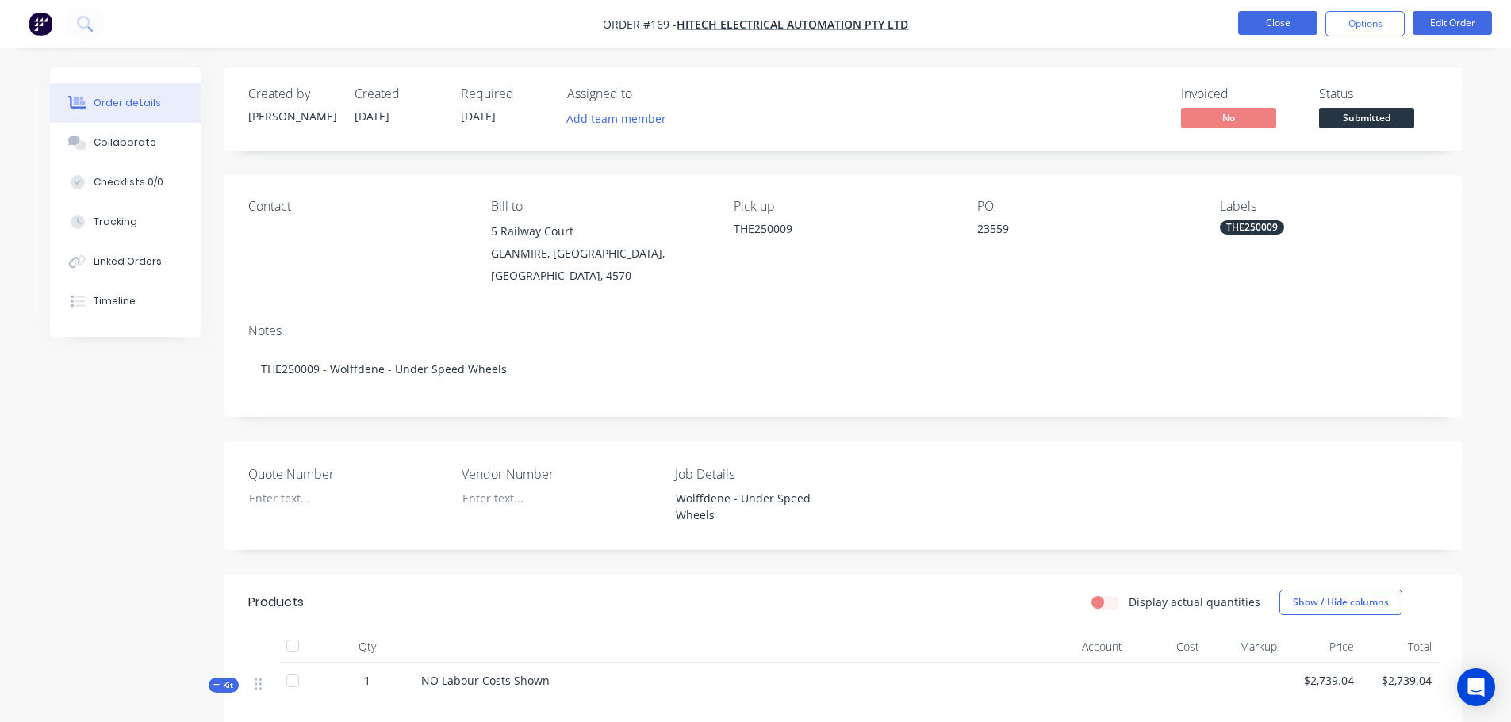
click at [1284, 26] on button "Close" at bounding box center [1277, 23] width 79 height 24
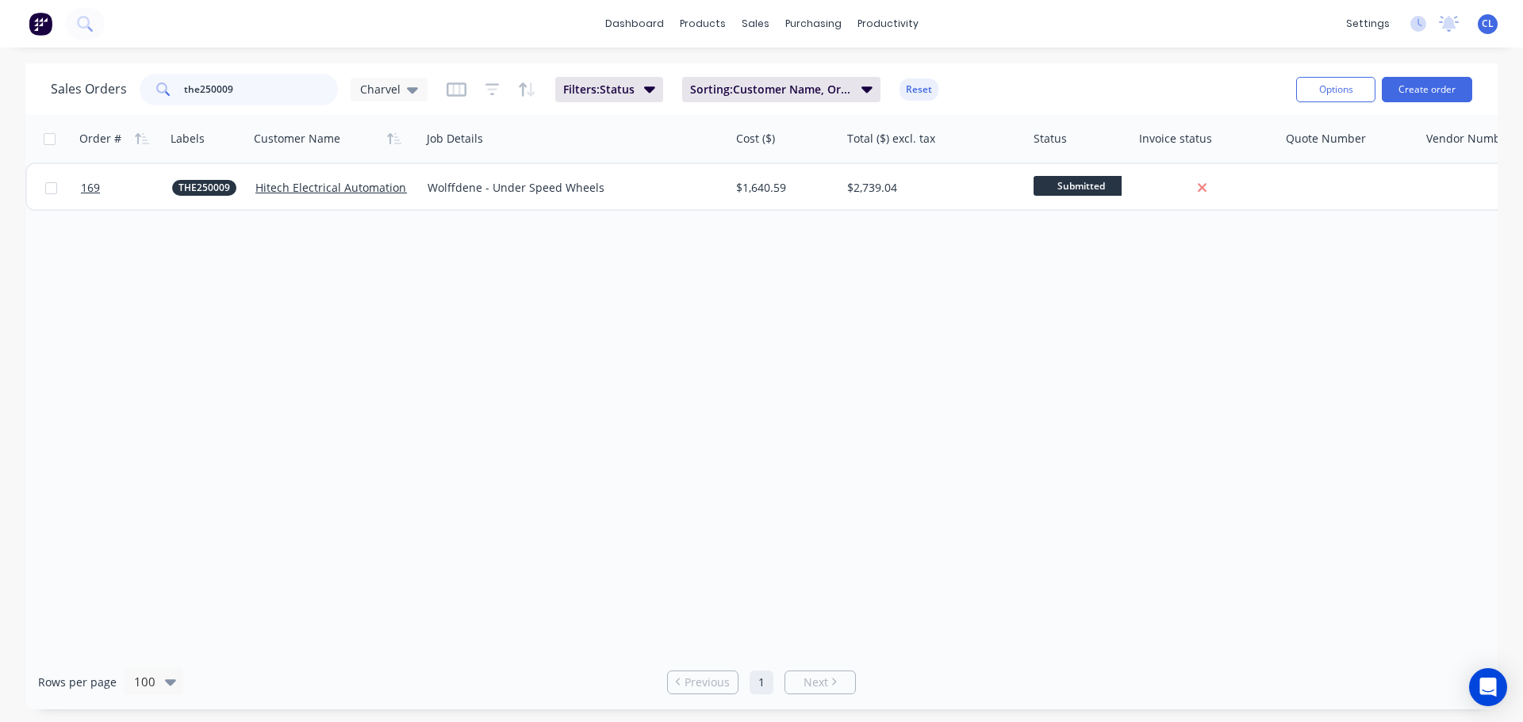
drag, startPoint x: 285, startPoint y: 84, endPoint x: -266, endPoint y: 71, distance: 551.3
click at [0, 71] on html "dashboard products sales purchasing productivity dashboard products Product Cat…" at bounding box center [761, 361] width 1523 height 722
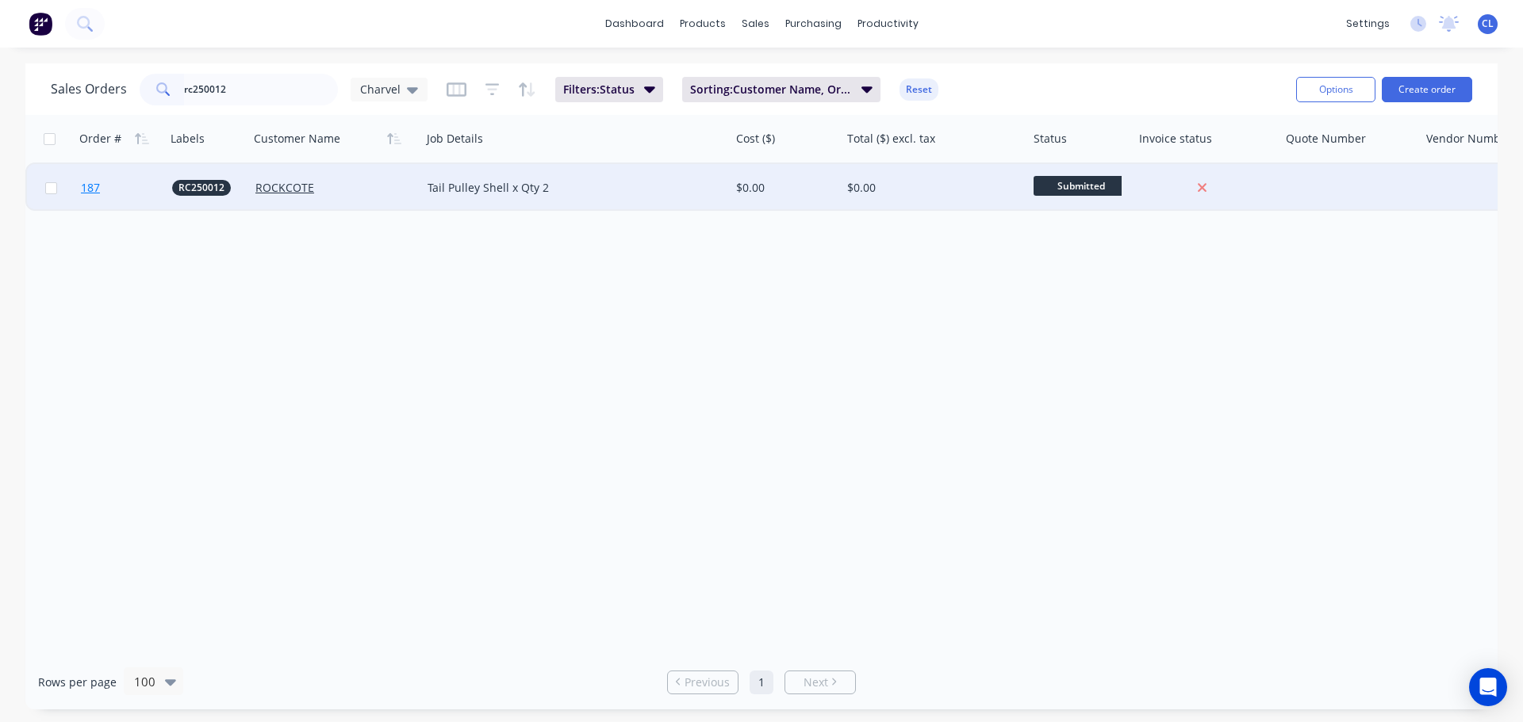
click at [82, 182] on span "187" at bounding box center [90, 188] width 19 height 16
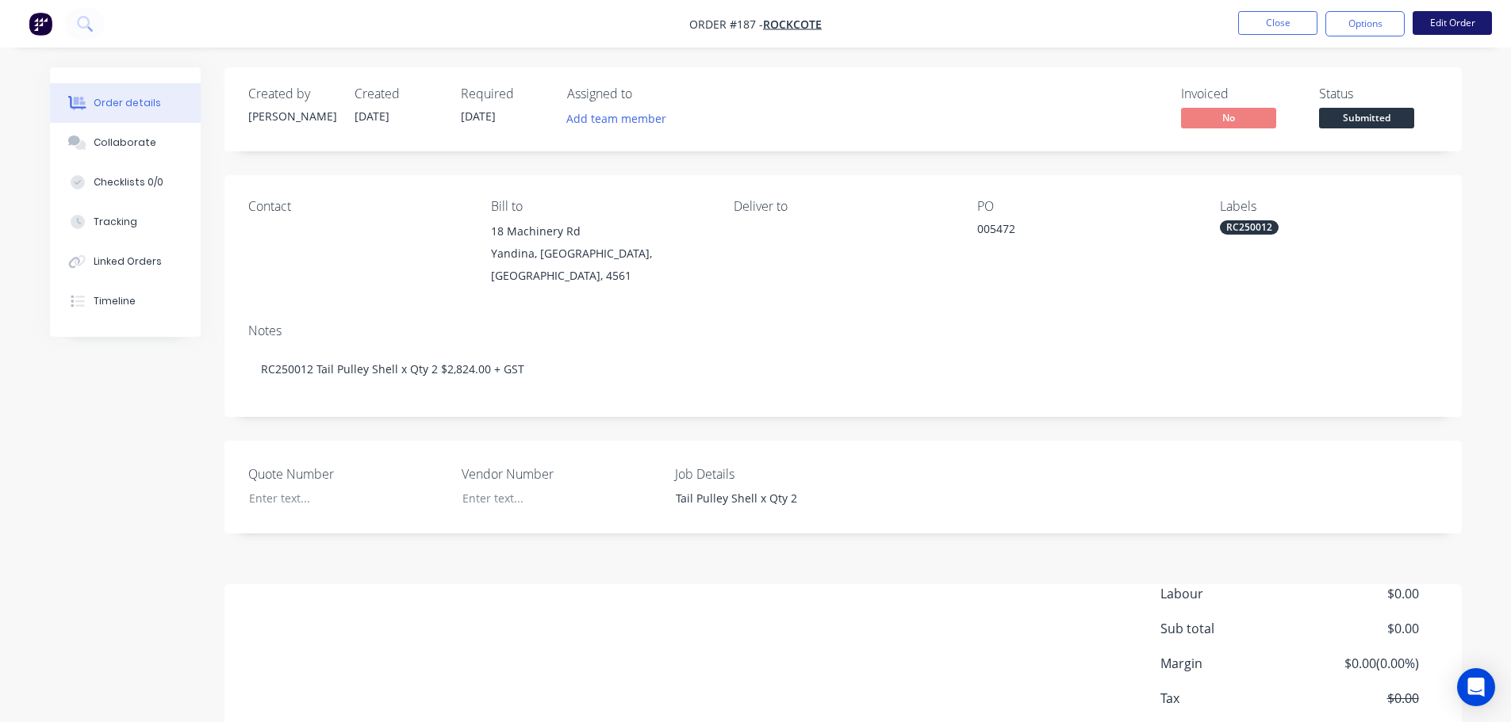
click at [1454, 28] on button "Edit Order" at bounding box center [1451, 23] width 79 height 24
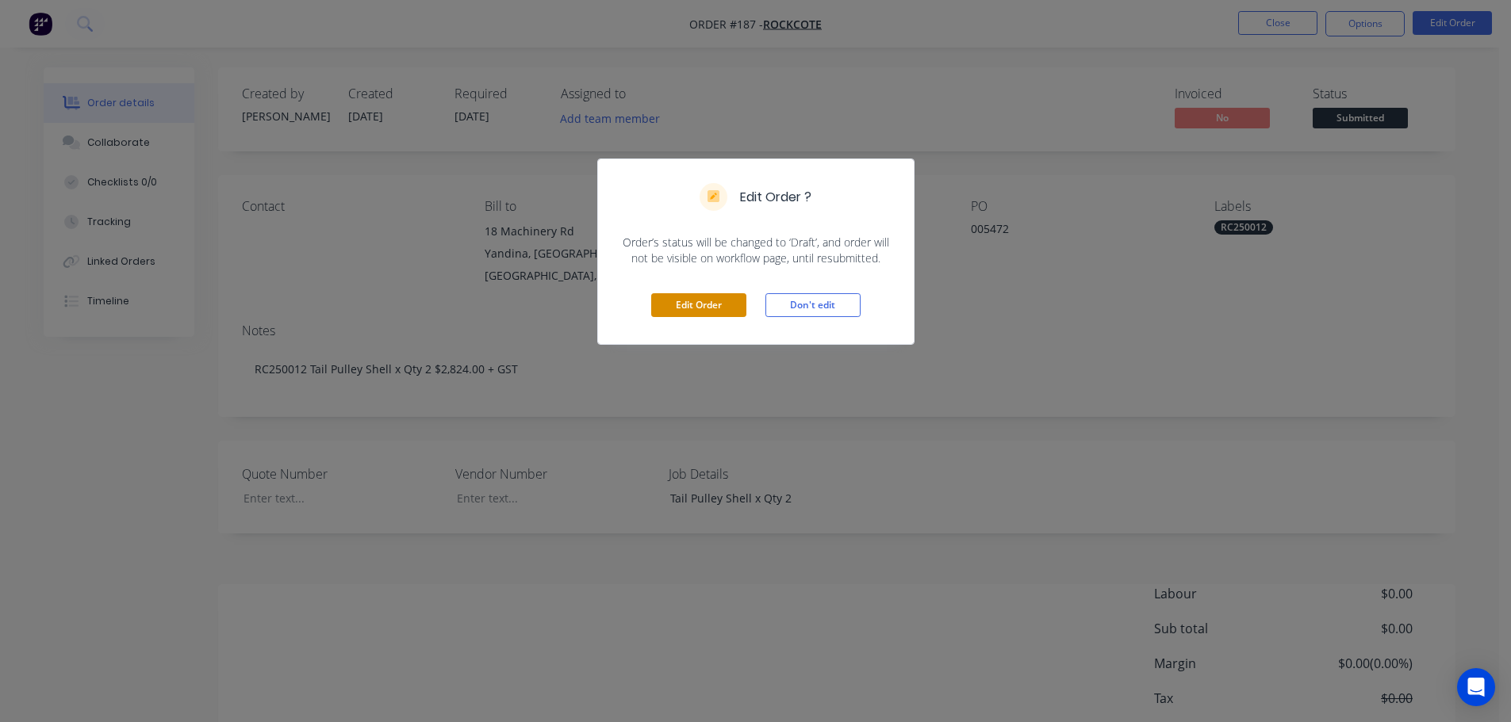
click at [702, 312] on button "Edit Order" at bounding box center [698, 305] width 95 height 24
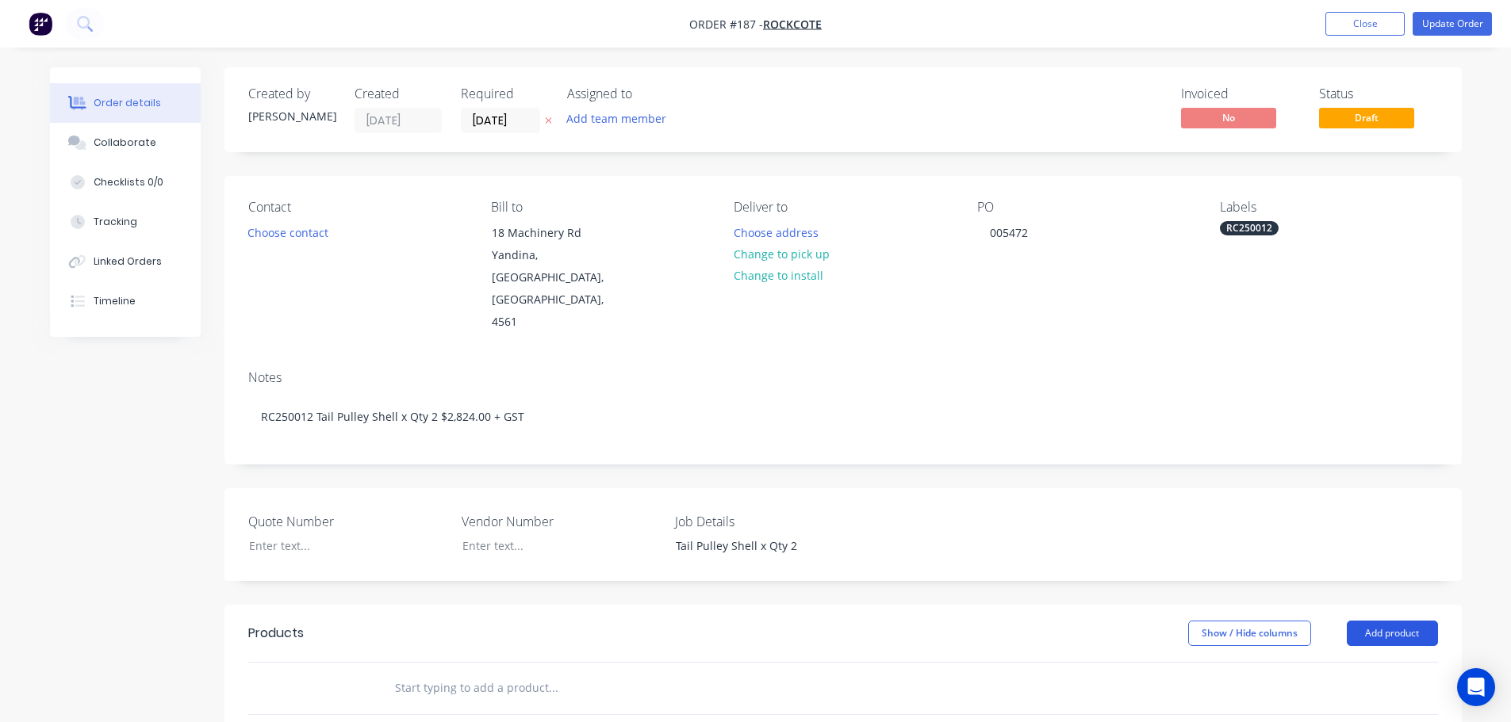
click at [1401, 621] on button "Add product" at bounding box center [1392, 633] width 91 height 25
click at [1326, 662] on div "Product catalogue" at bounding box center [1362, 673] width 122 height 23
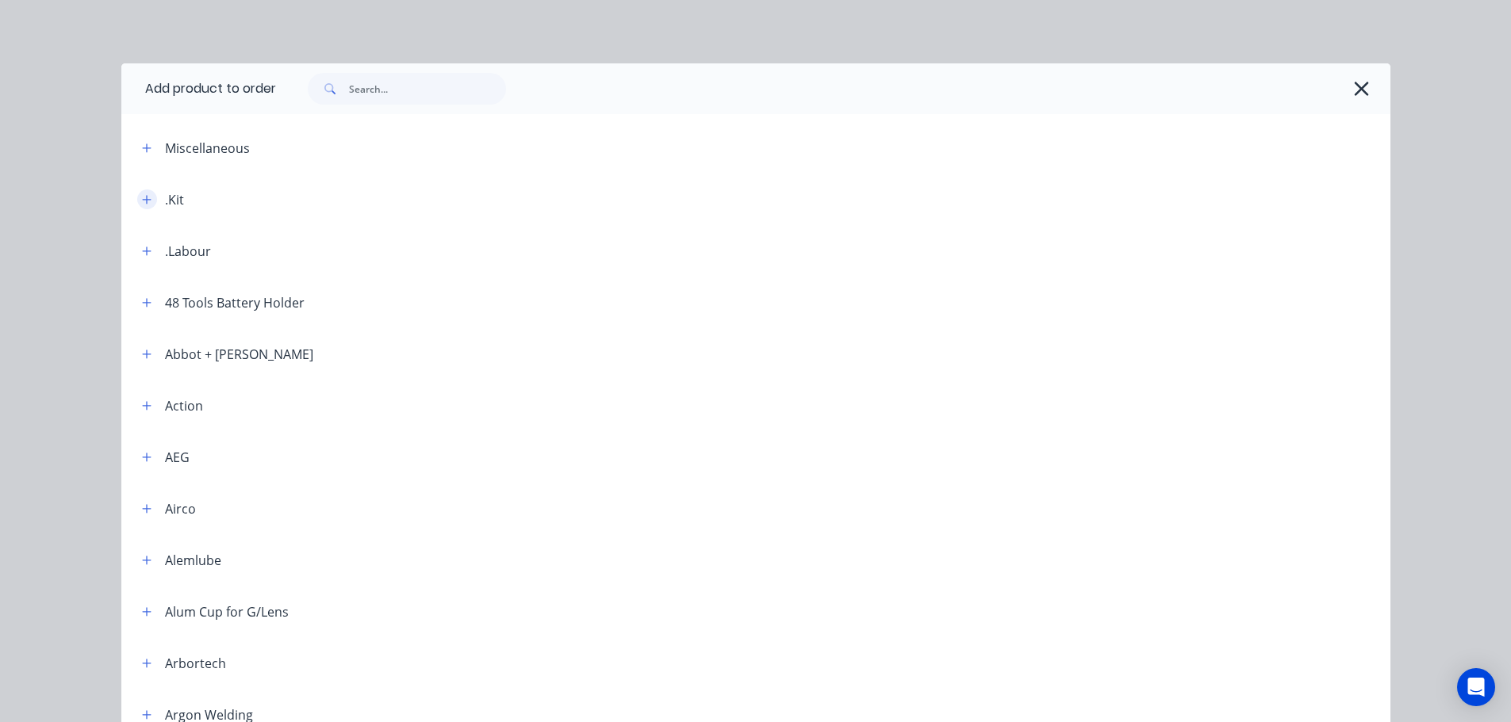
click at [148, 198] on button "button" at bounding box center [147, 200] width 20 height 20
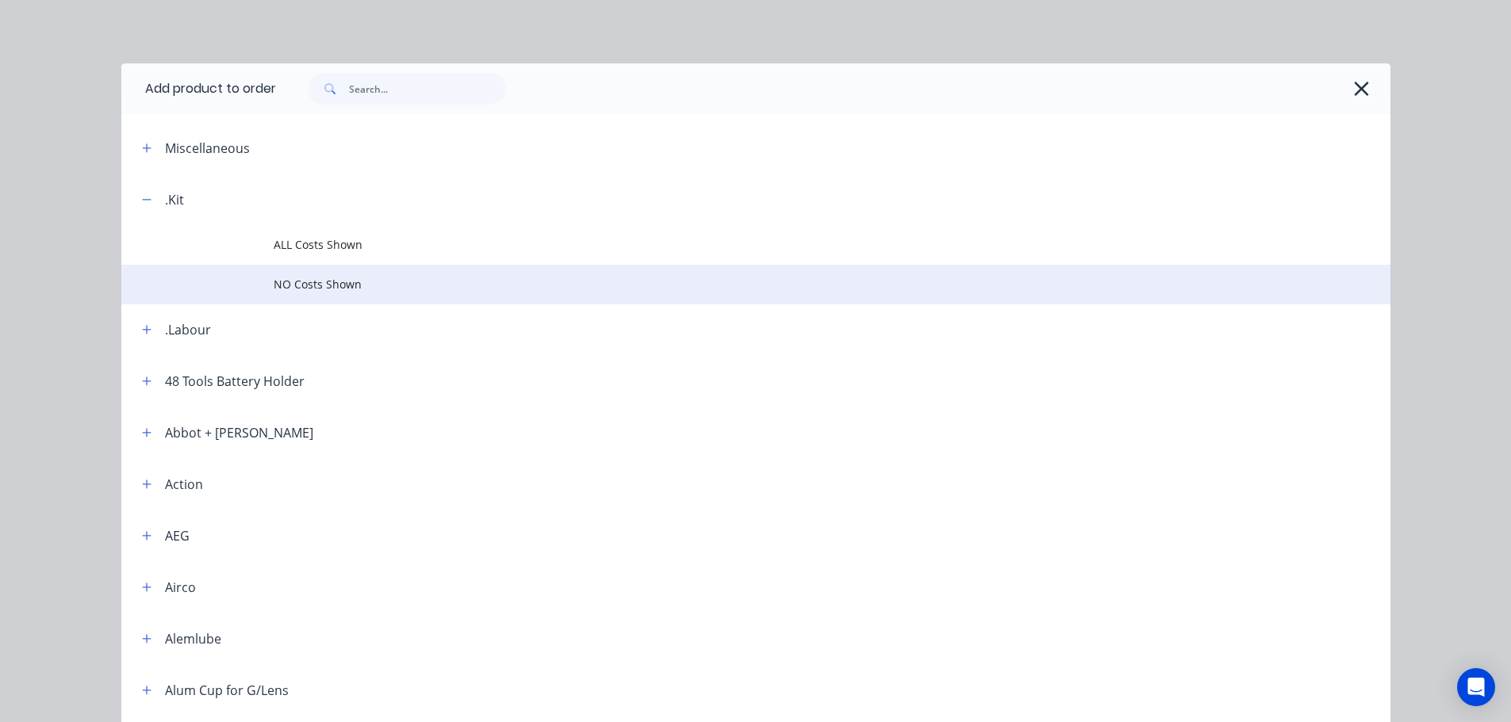
click at [313, 285] on span "NO Costs Shown" at bounding box center [720, 284] width 893 height 17
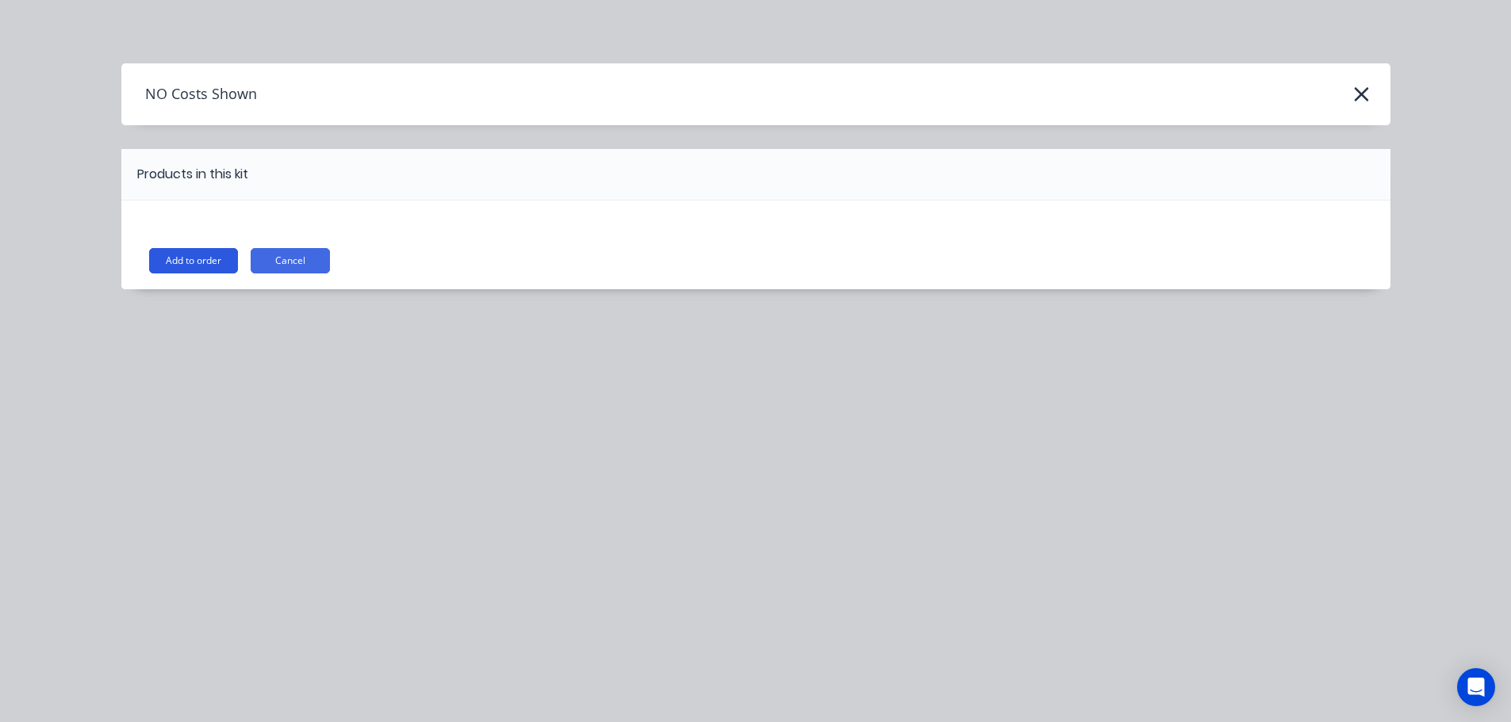
click at [211, 269] on button "Add to order" at bounding box center [193, 260] width 89 height 25
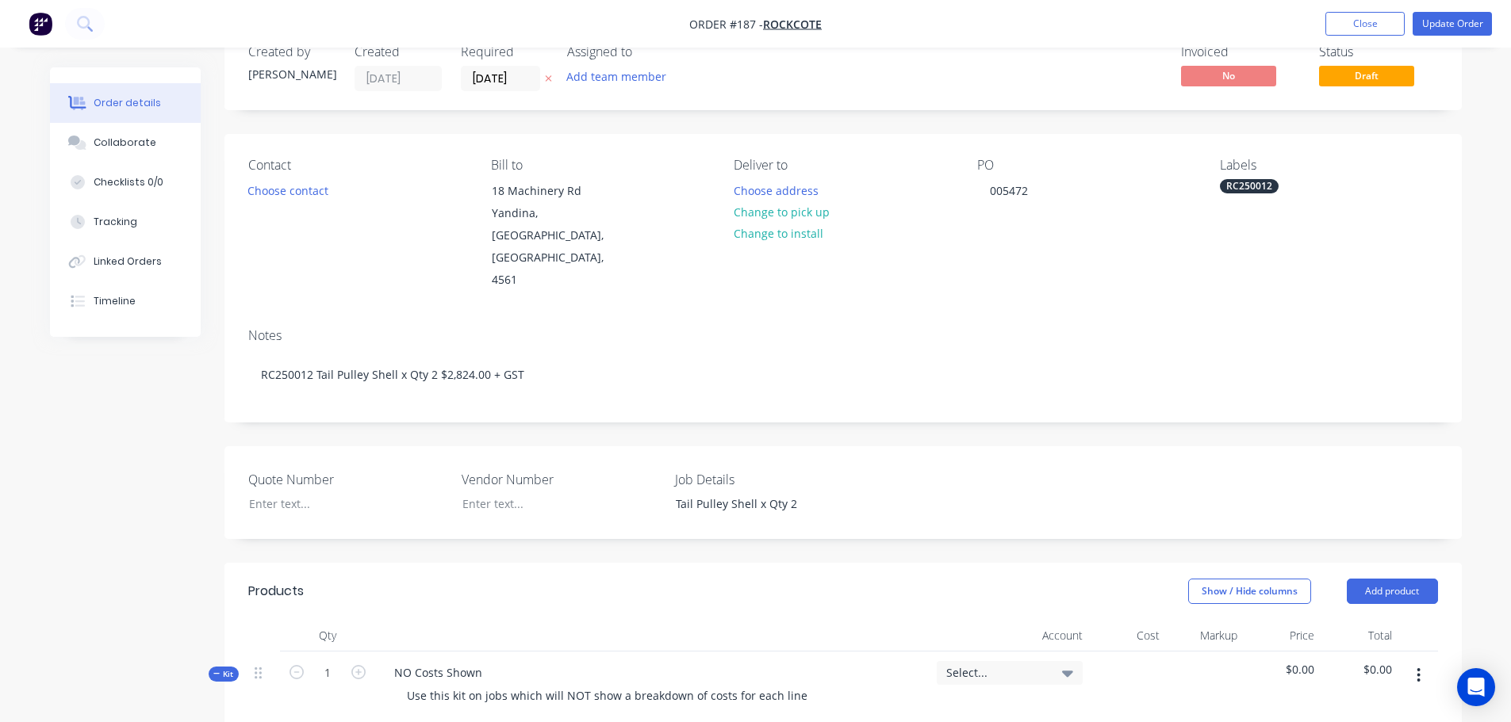
scroll to position [79, 0]
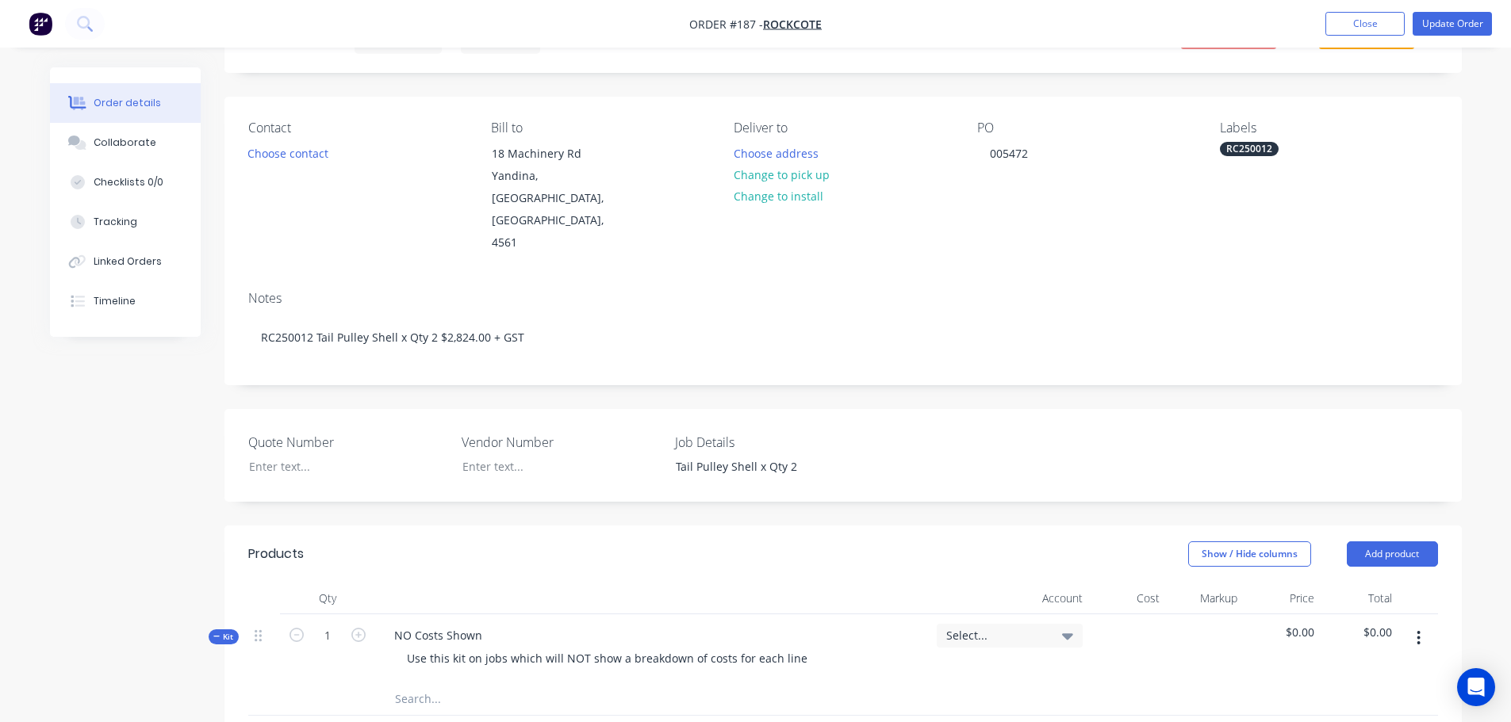
click at [1414, 624] on button "button" at bounding box center [1418, 638] width 37 height 29
click at [1362, 700] on div "Add sub kit to kit" at bounding box center [1362, 711] width 122 height 23
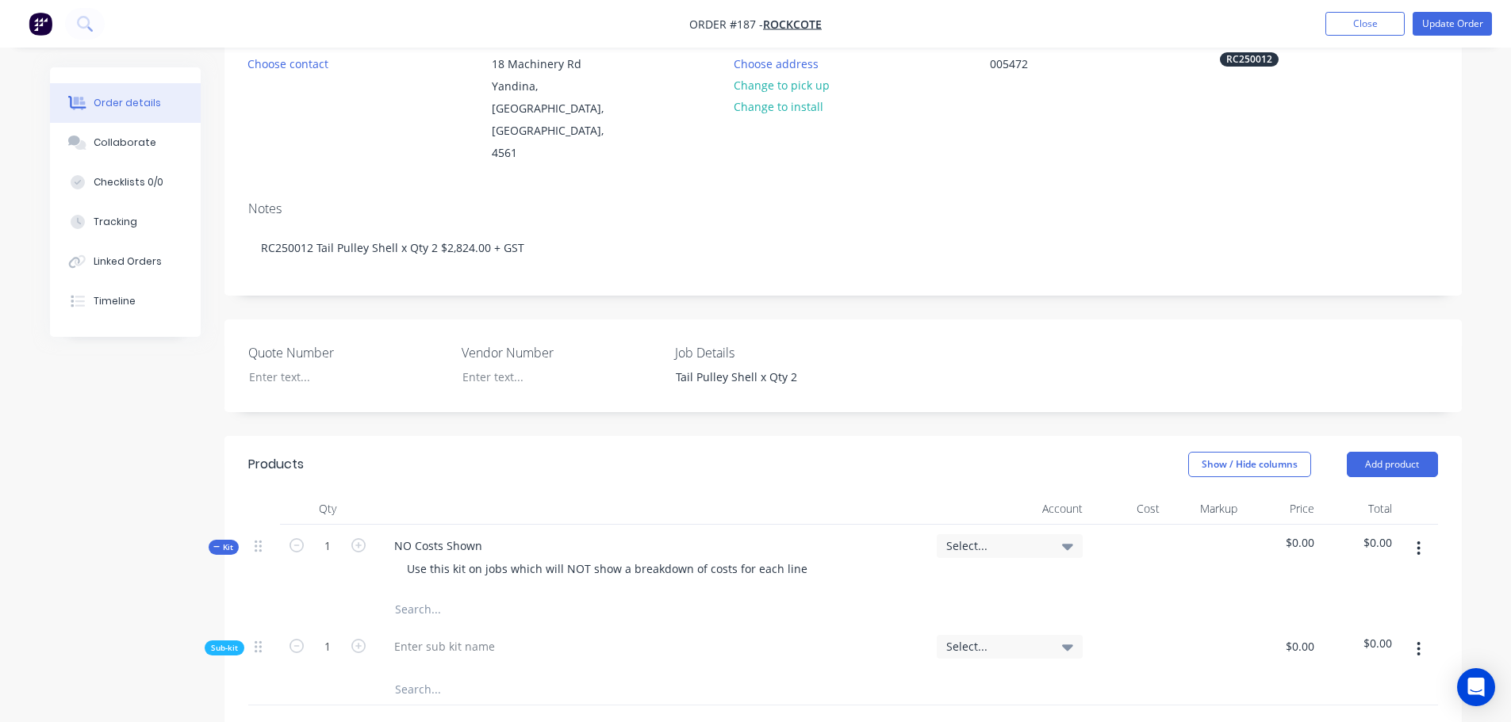
scroll to position [238, 0]
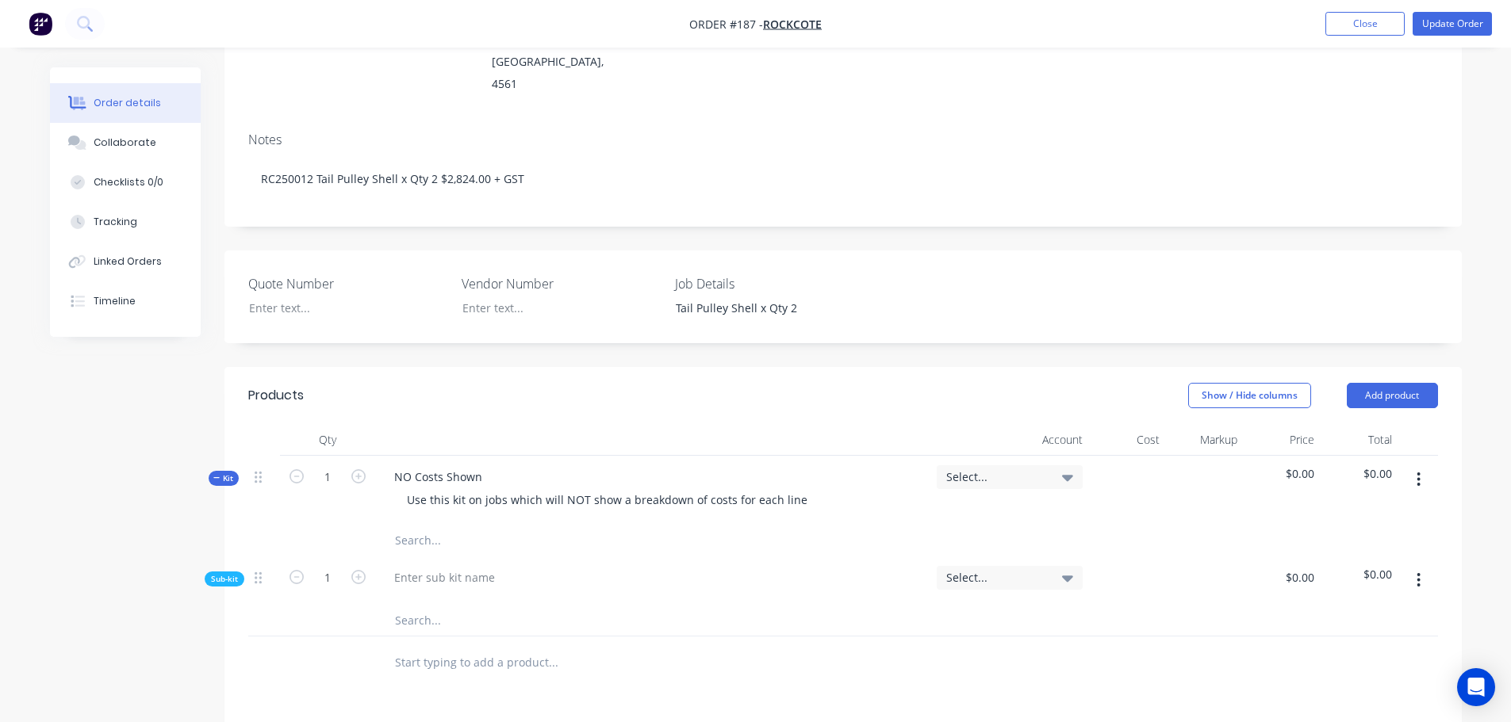
click at [517, 557] on div at bounding box center [652, 581] width 555 height 48
click at [478, 566] on div at bounding box center [444, 577] width 126 height 23
click at [471, 604] on input "text" at bounding box center [552, 620] width 317 height 32
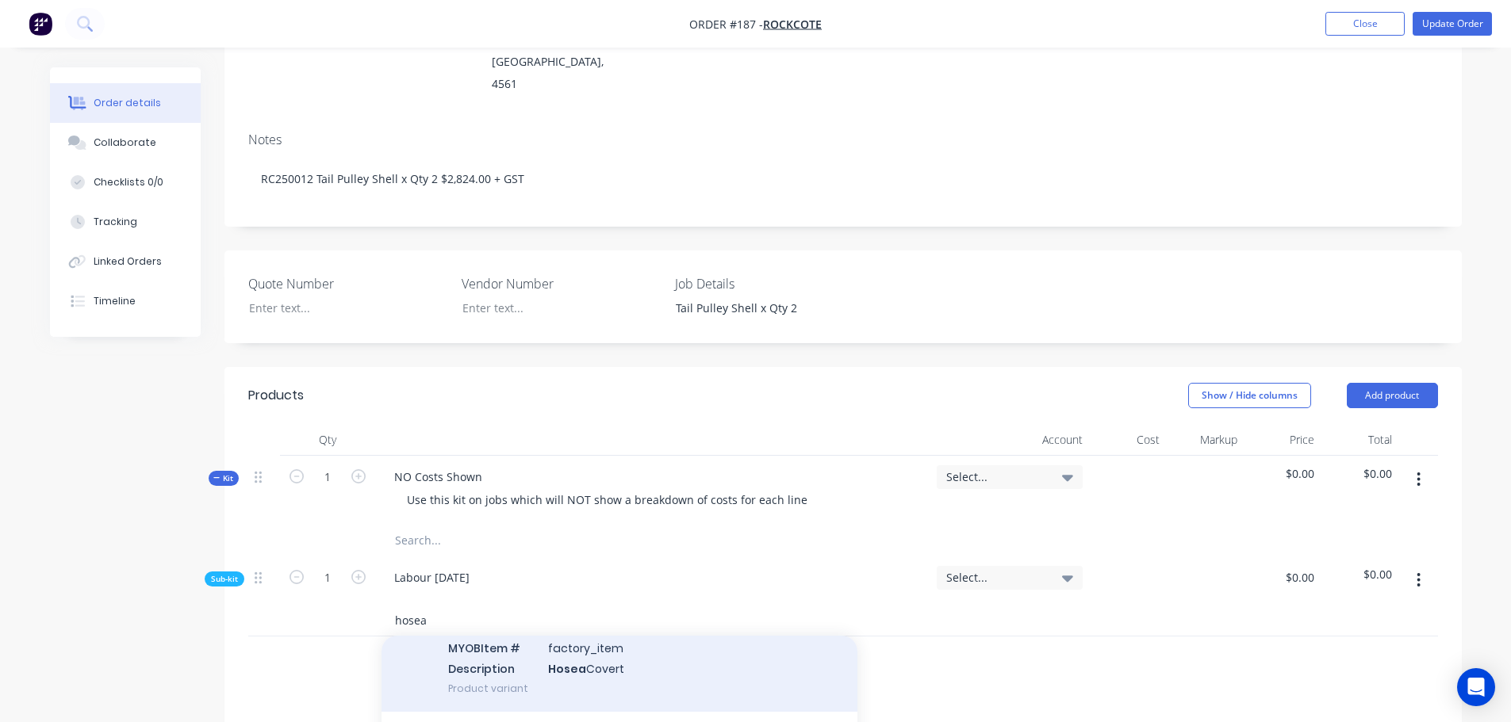
scroll to position [159, 0]
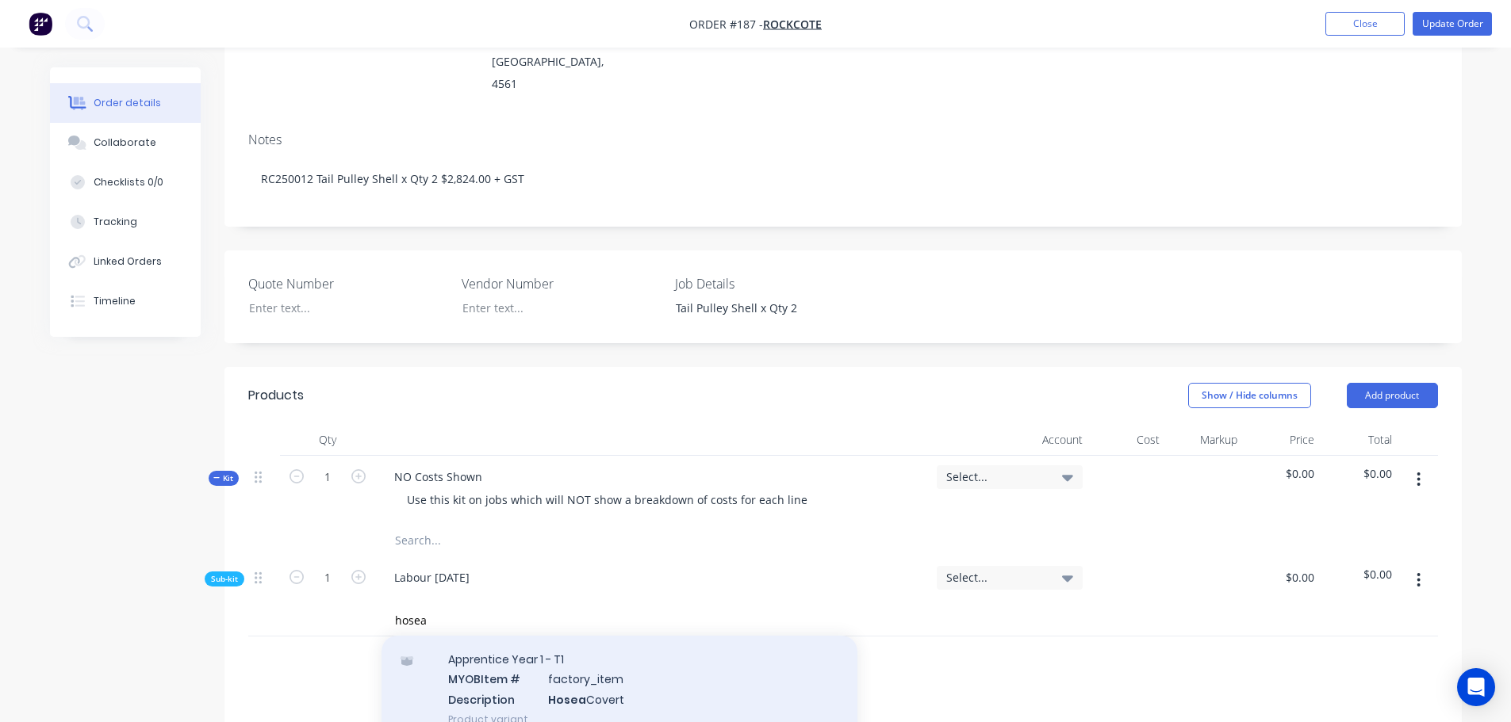
click at [527, 651] on div "Apprentice Year 1 - T1 MYOB Item # factory_item Description Hosea Covert Produc…" at bounding box center [619, 689] width 476 height 107
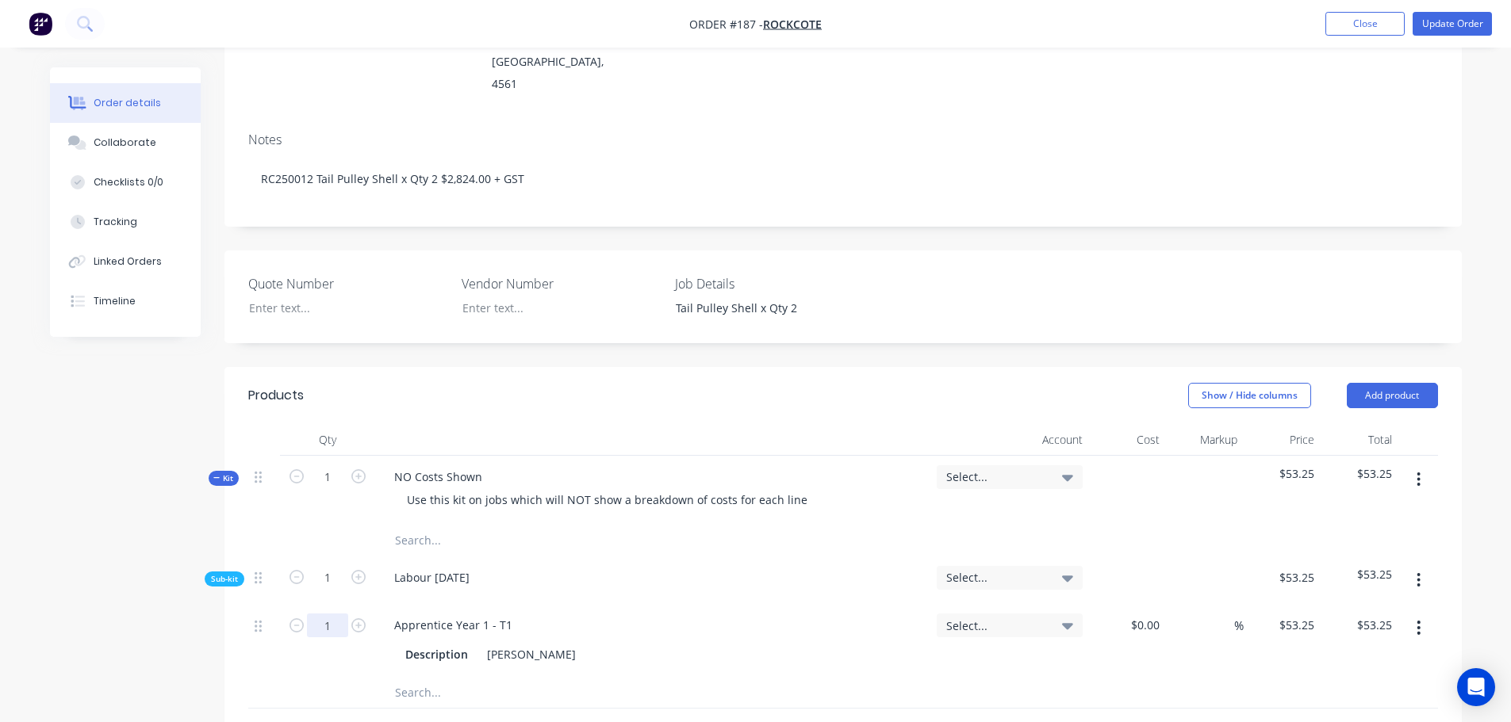
click at [331, 614] on input "1" at bounding box center [327, 626] width 41 height 24
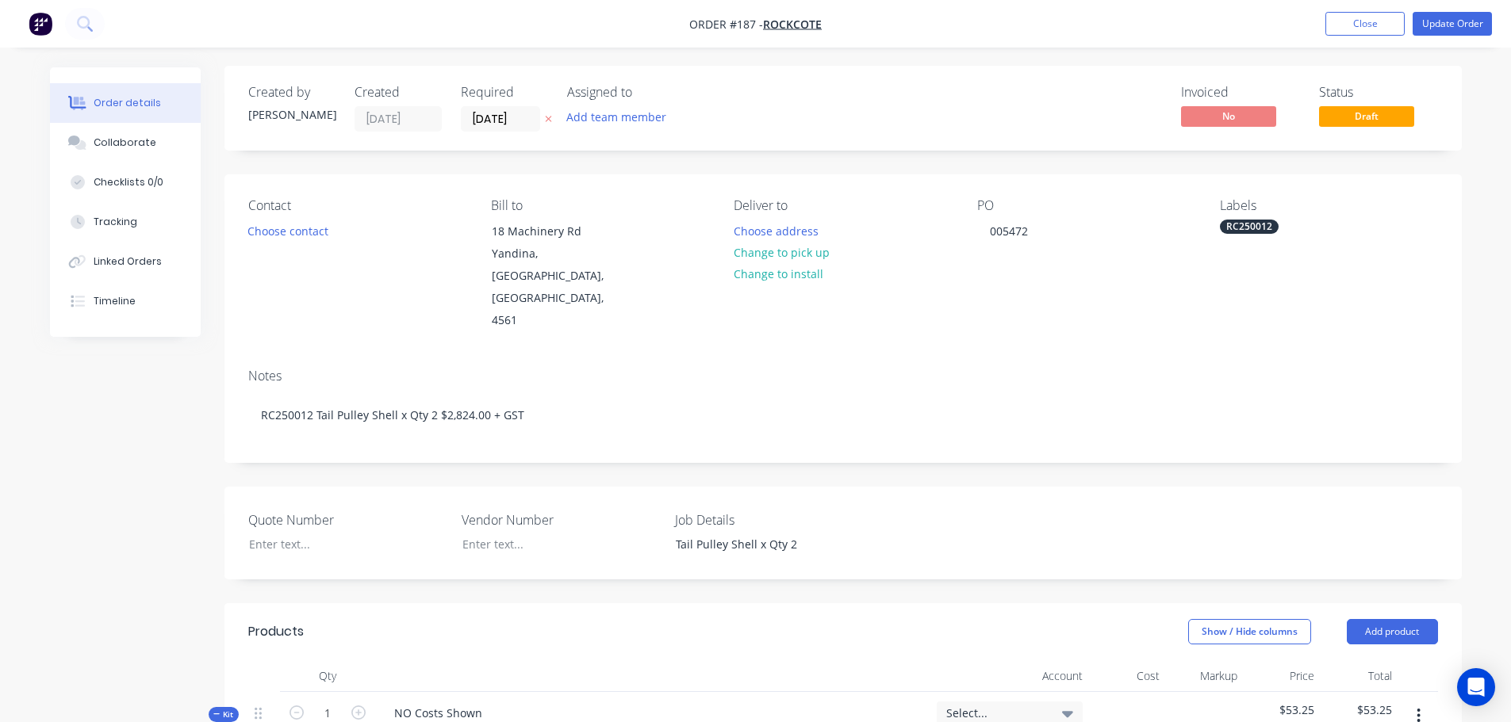
scroll to position [0, 0]
click at [1434, 25] on button "Update Order" at bounding box center [1451, 24] width 79 height 24
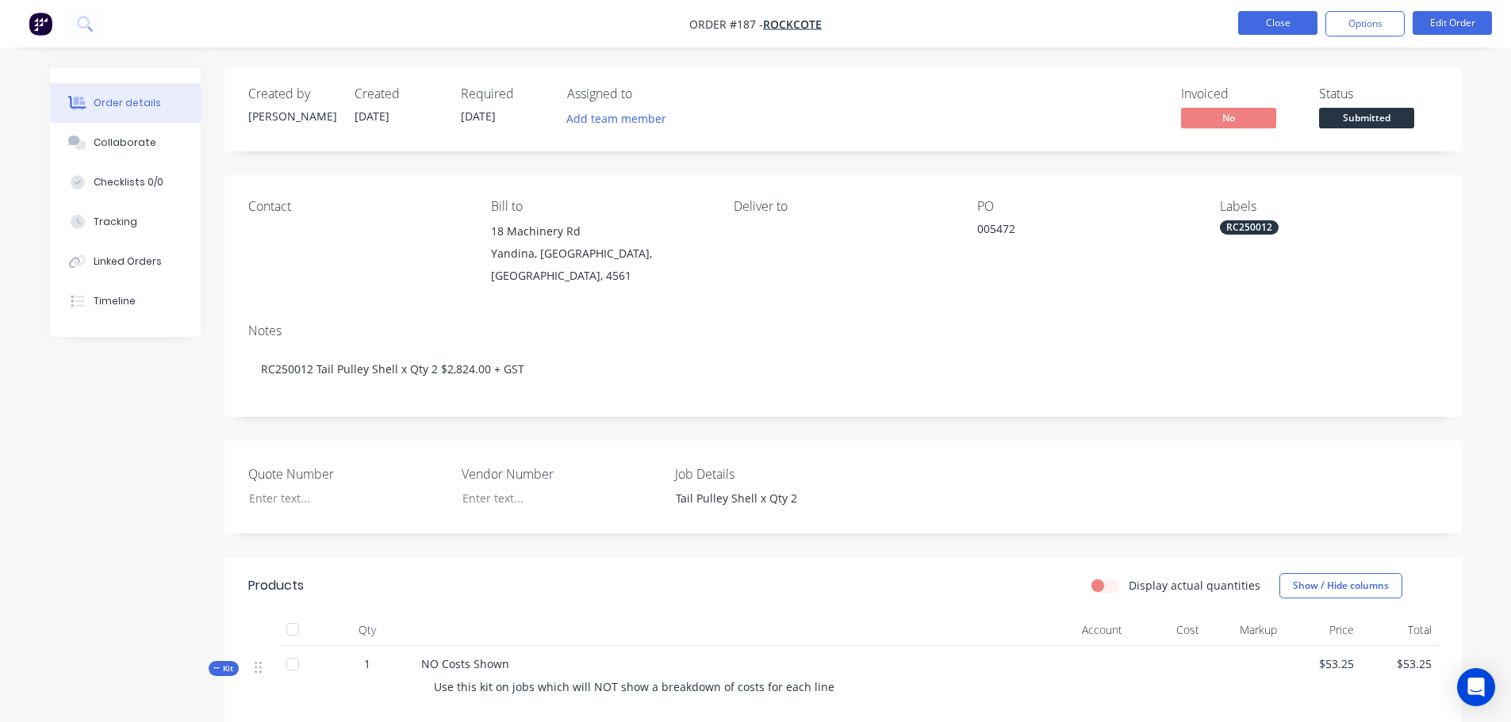
click at [1273, 17] on button "Close" at bounding box center [1277, 23] width 79 height 24
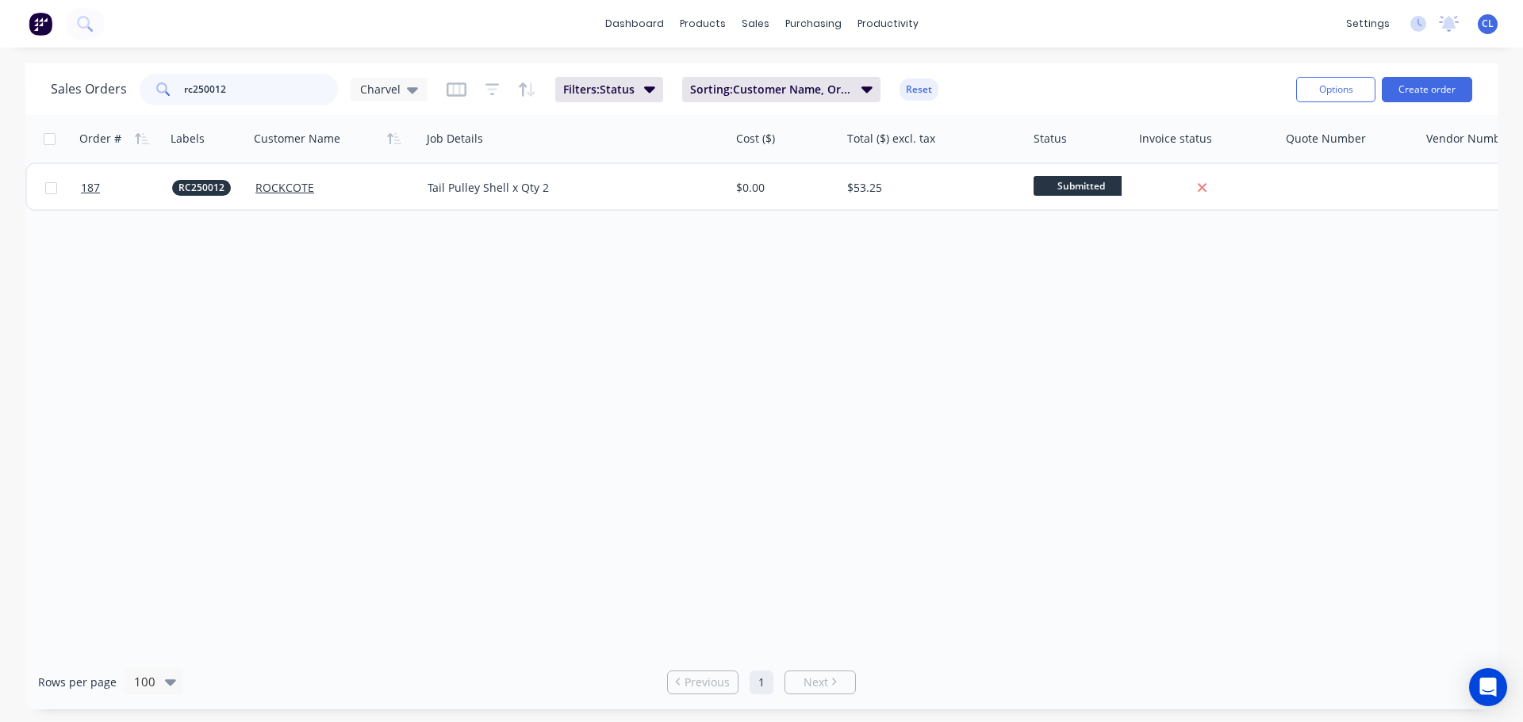
drag, startPoint x: 217, startPoint y: 98, endPoint x: 398, endPoint y: 34, distance: 191.9
click at [262, 90] on input "rc250012" at bounding box center [261, 90] width 155 height 32
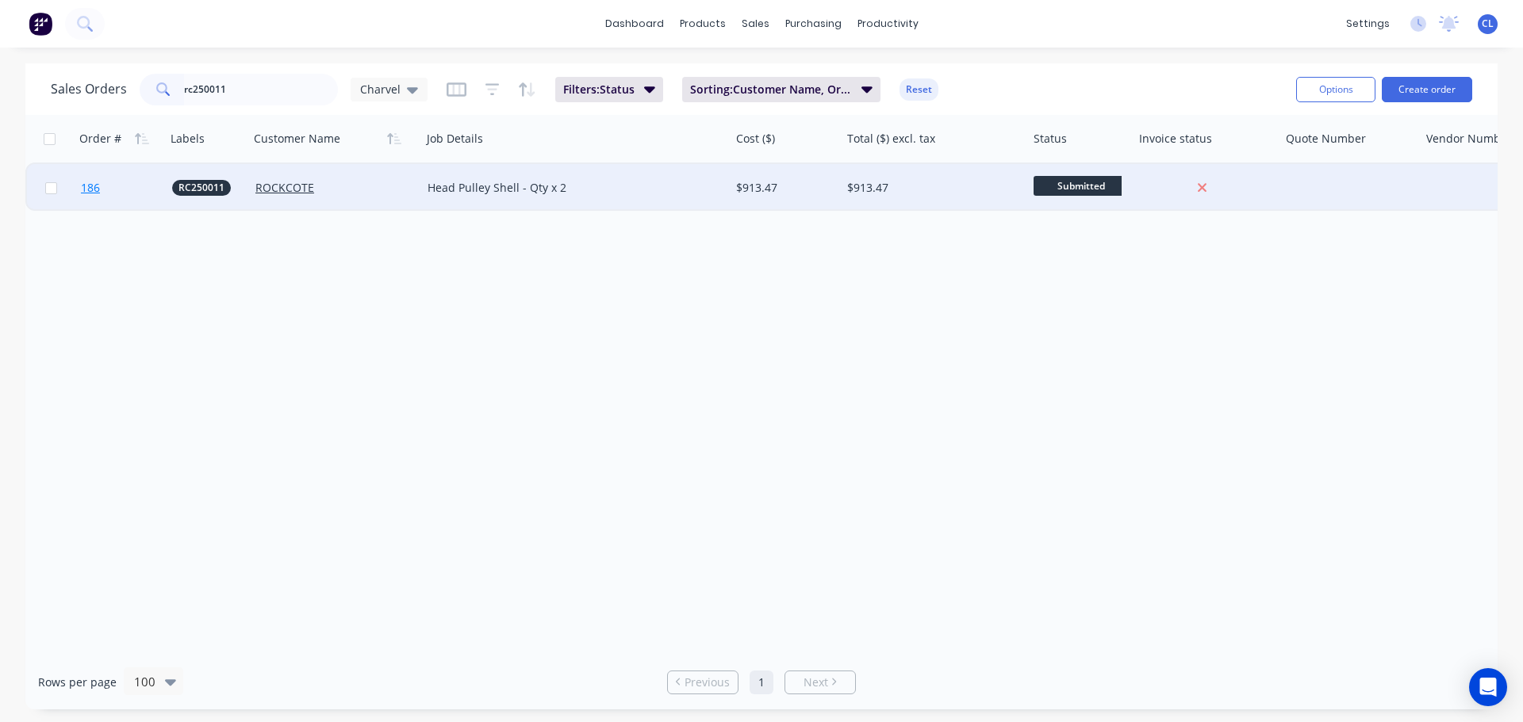
click at [102, 189] on link "186" at bounding box center [126, 188] width 91 height 48
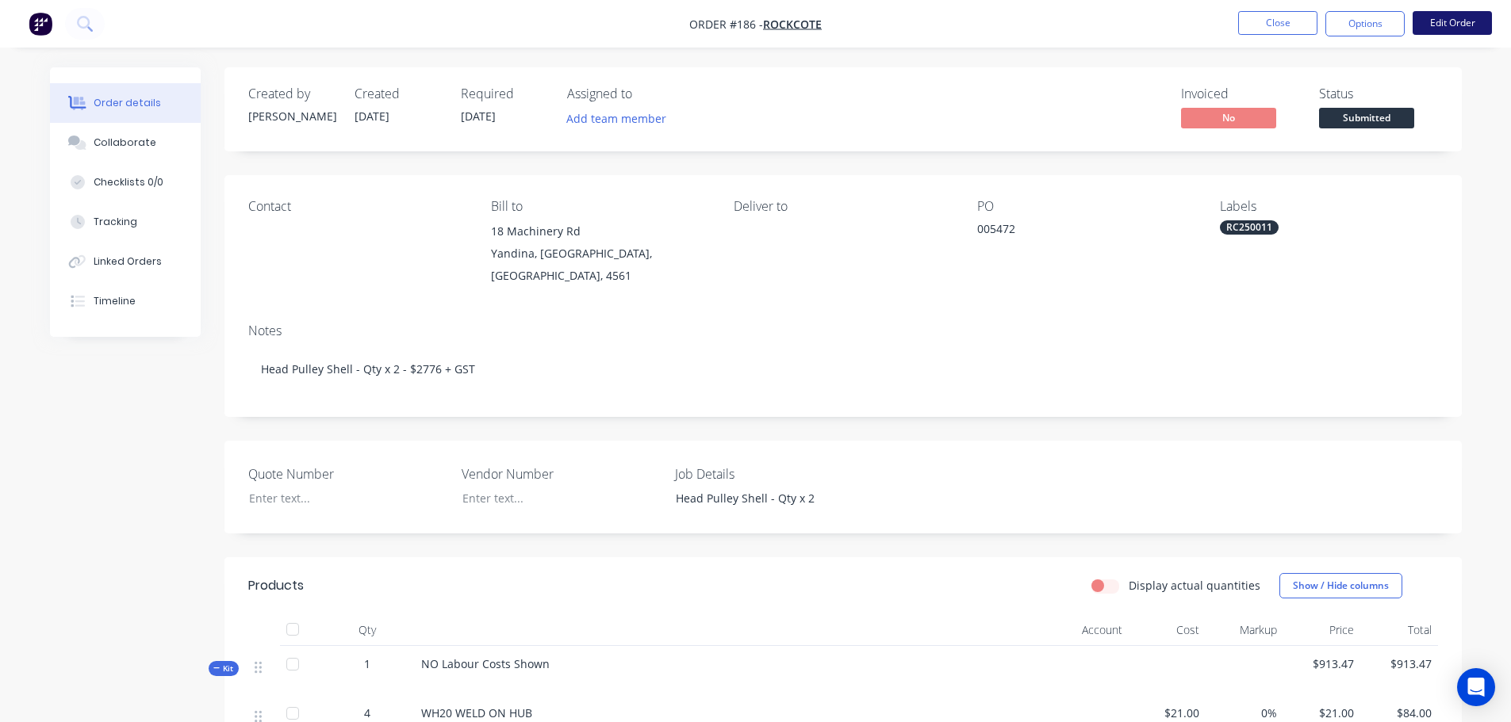
click at [1460, 16] on button "Edit Order" at bounding box center [1451, 23] width 79 height 24
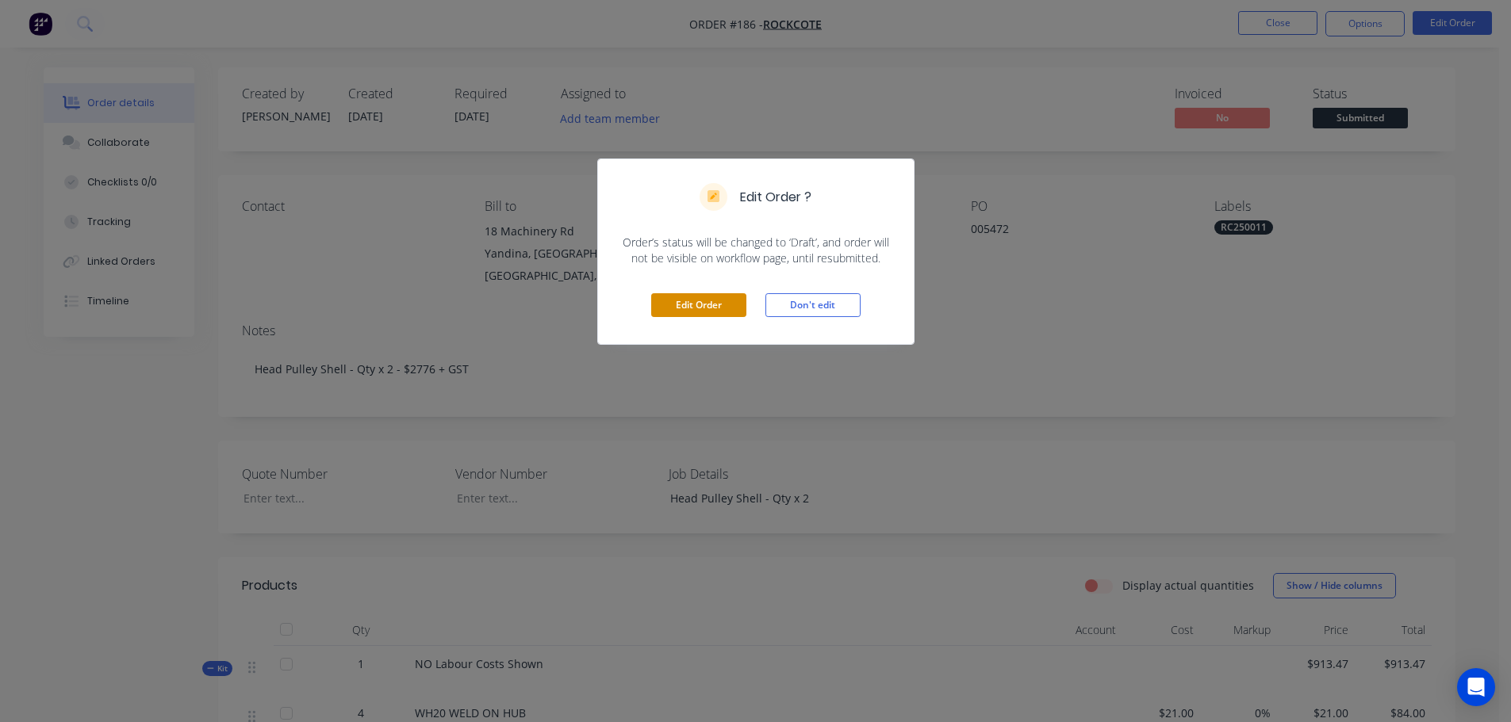
click at [685, 296] on button "Edit Order" at bounding box center [698, 305] width 95 height 24
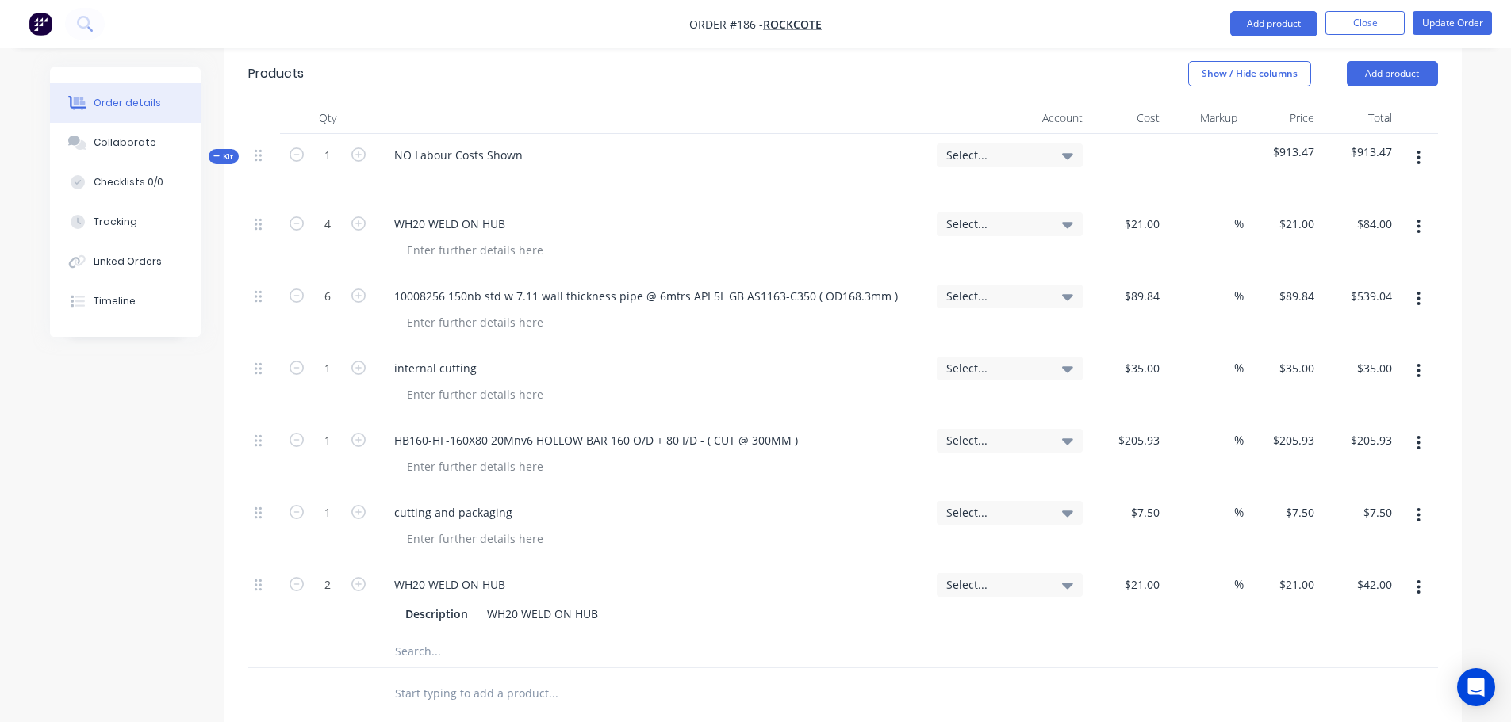
scroll to position [555, 0]
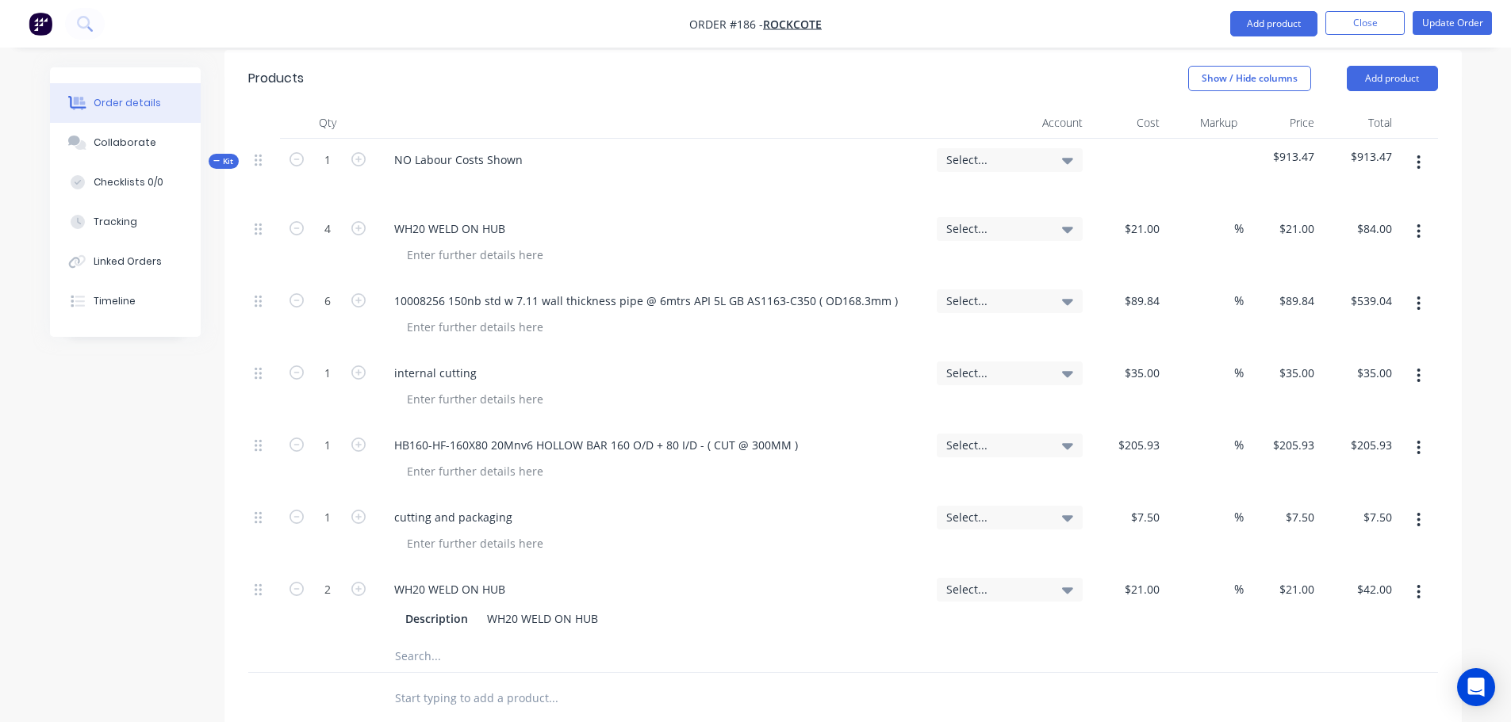
click at [1425, 148] on button "button" at bounding box center [1418, 162] width 37 height 29
click at [1377, 224] on div "Add sub kit to kit" at bounding box center [1362, 235] width 122 height 23
click at [400, 682] on div at bounding box center [444, 693] width 126 height 23
click at [425, 720] on input "text" at bounding box center [552, 736] width 317 height 32
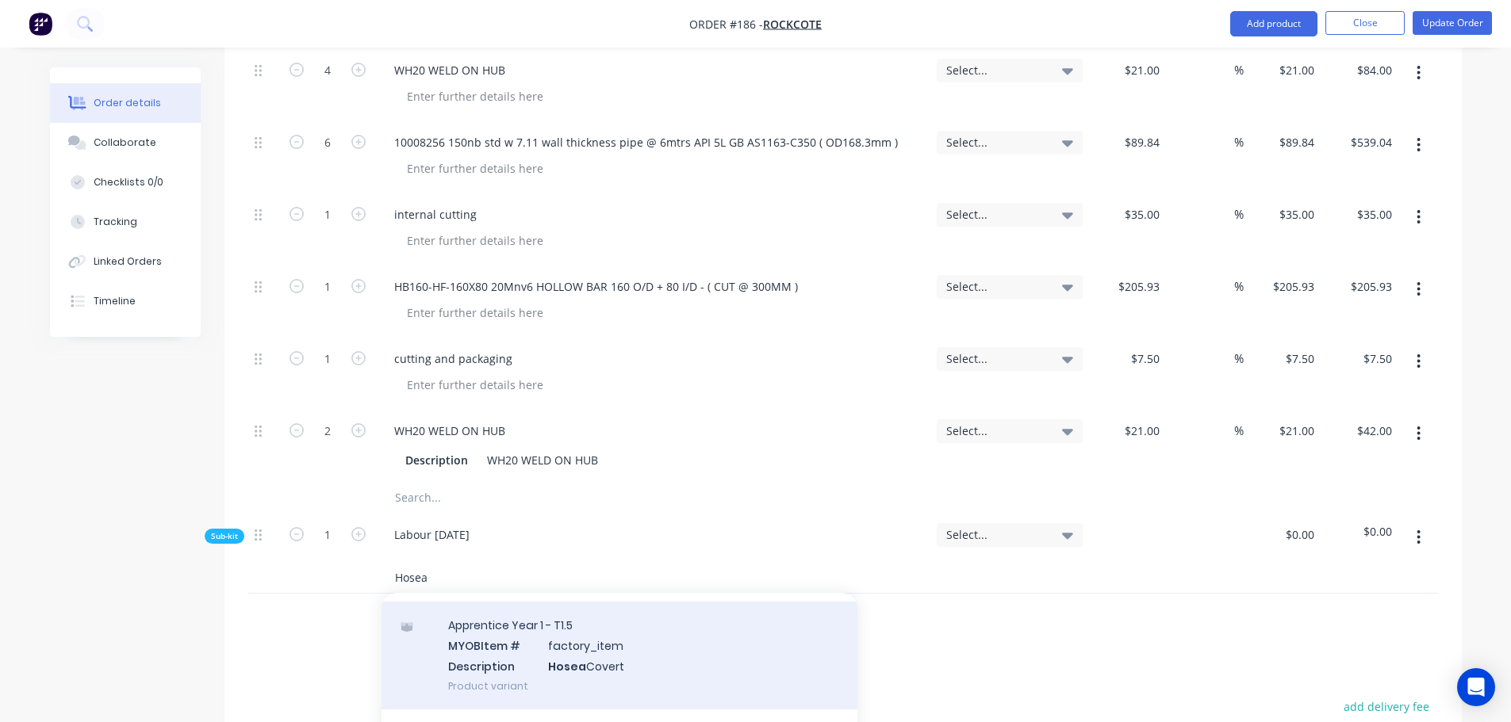
scroll to position [79, 0]
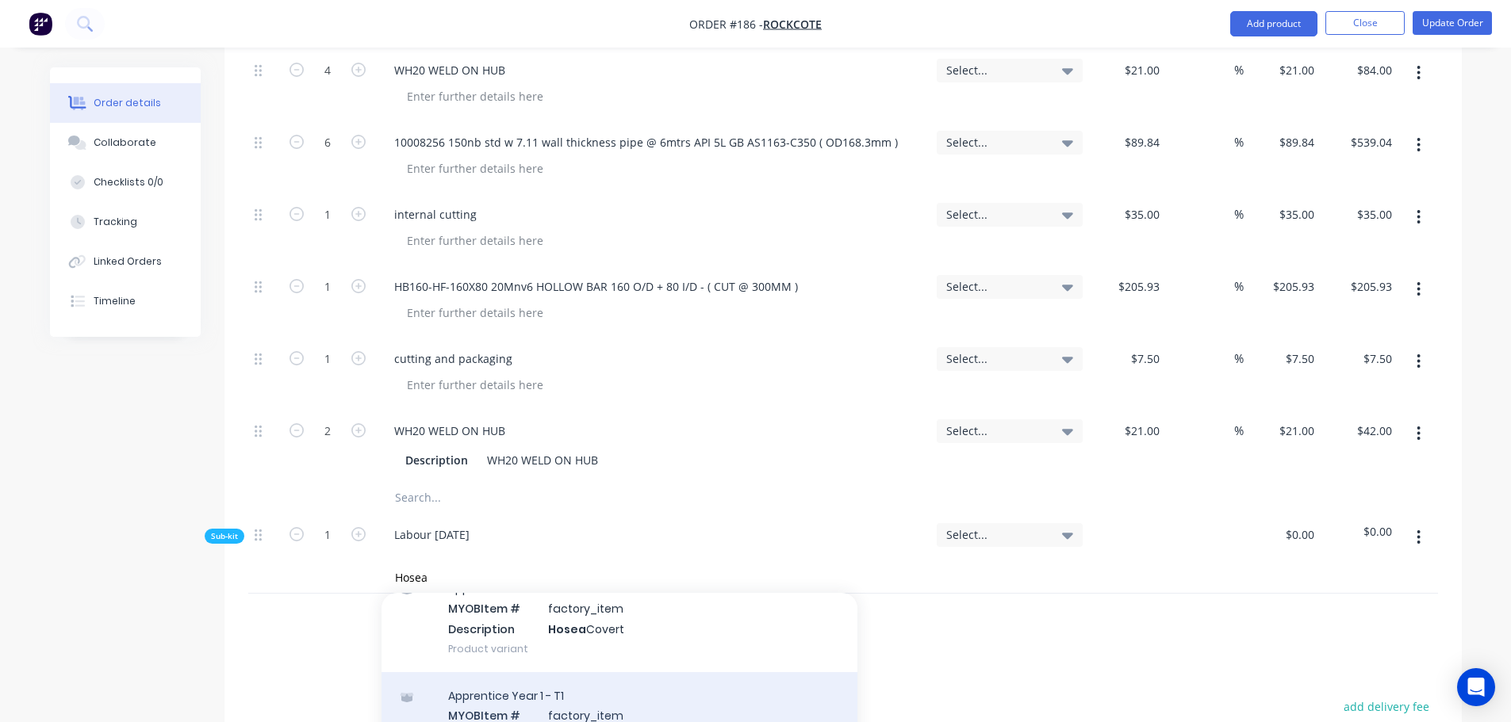
click at [501, 672] on div "Apprentice Year 1 - T1 MYOB Item # factory_item Description Hosea Covert Produc…" at bounding box center [619, 725] width 476 height 107
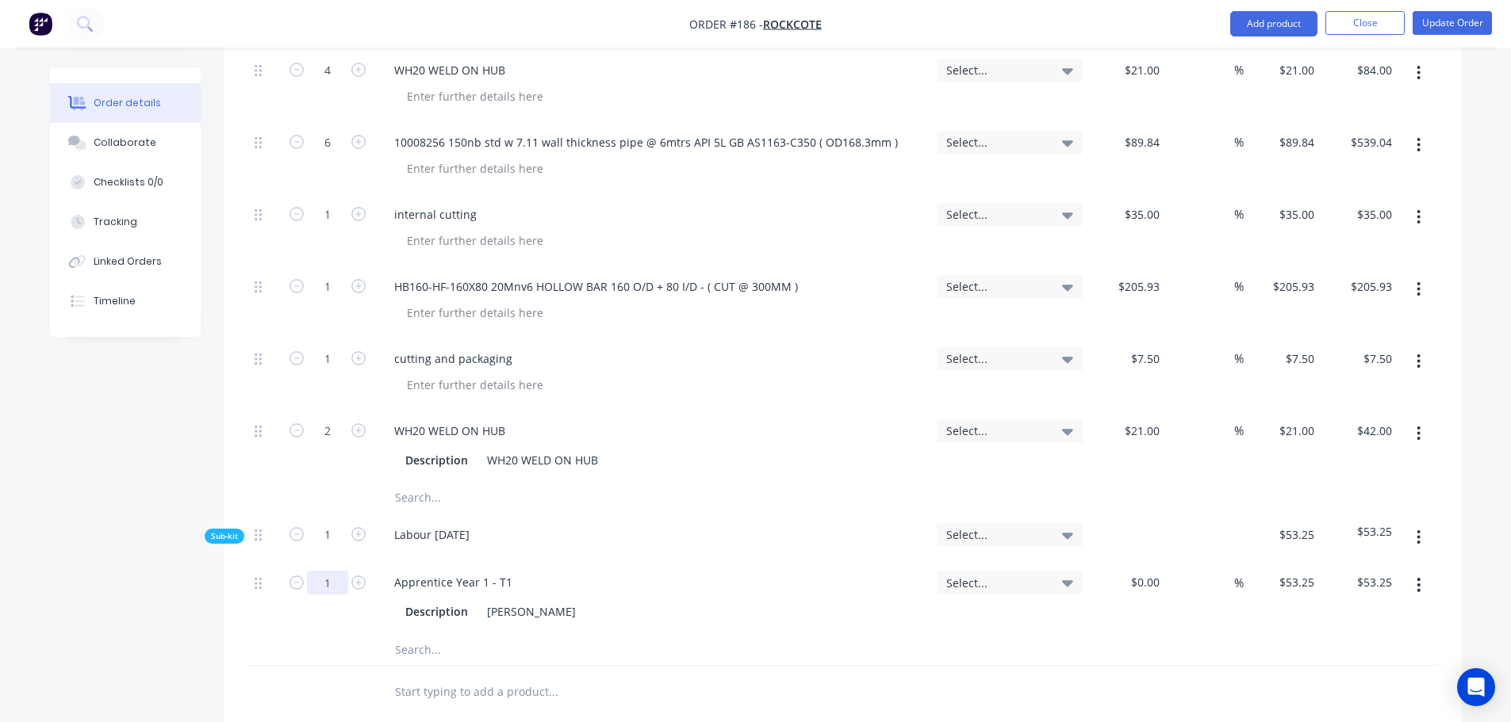
click at [335, 571] on input "1" at bounding box center [327, 583] width 41 height 24
click at [1432, 25] on button "Update Order" at bounding box center [1451, 23] width 79 height 24
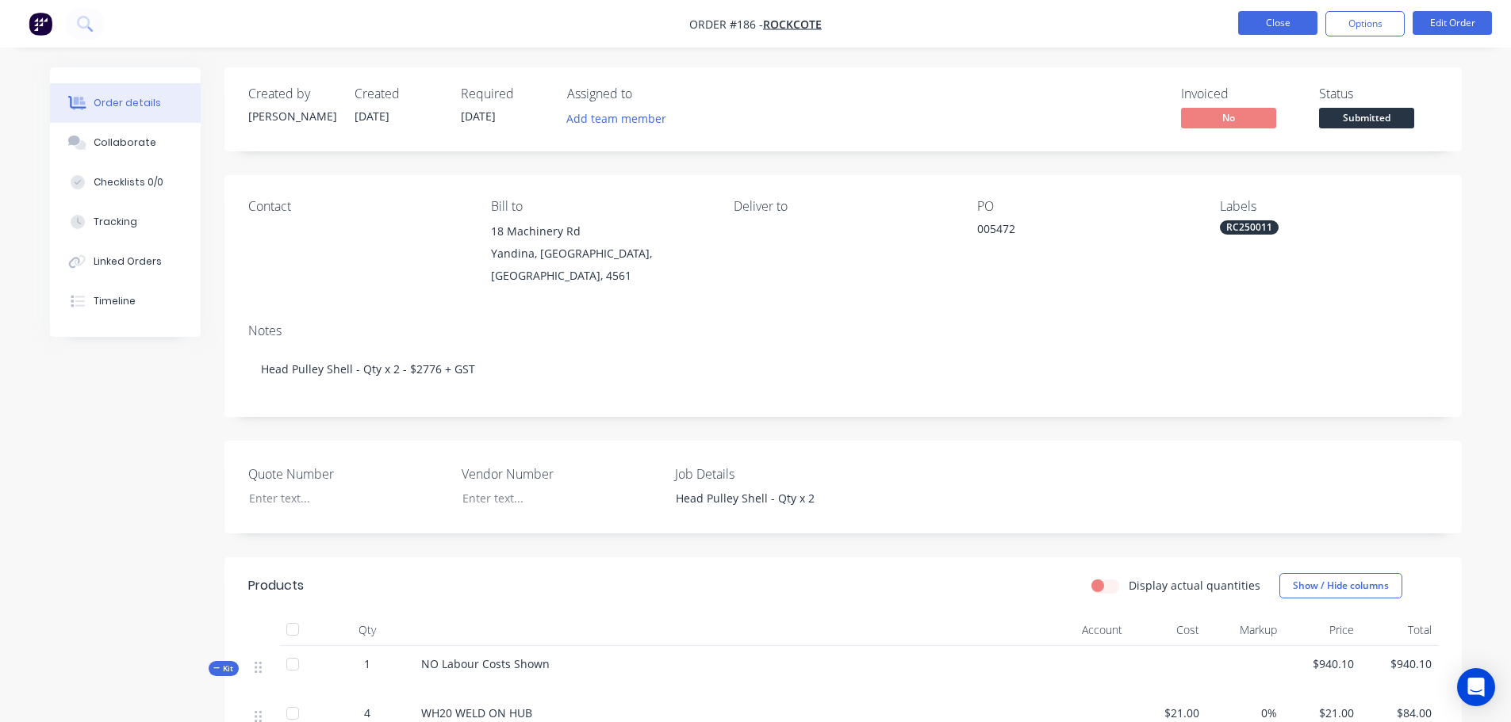
click at [1281, 22] on button "Close" at bounding box center [1277, 23] width 79 height 24
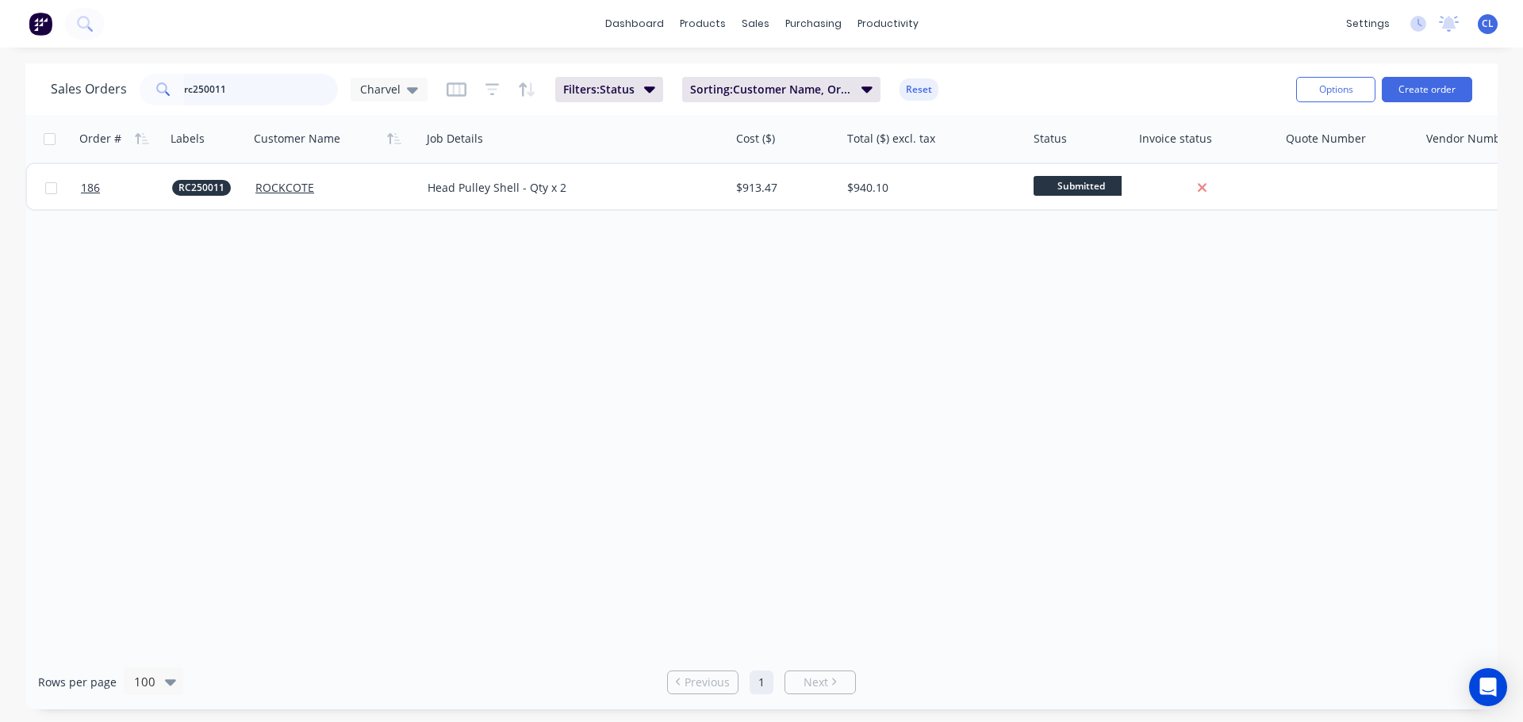
drag, startPoint x: 250, startPoint y: 85, endPoint x: -11, endPoint y: 87, distance: 260.9
click at [0, 87] on html "dashboard products sales purchasing productivity dashboard products Product Cat…" at bounding box center [761, 361] width 1523 height 722
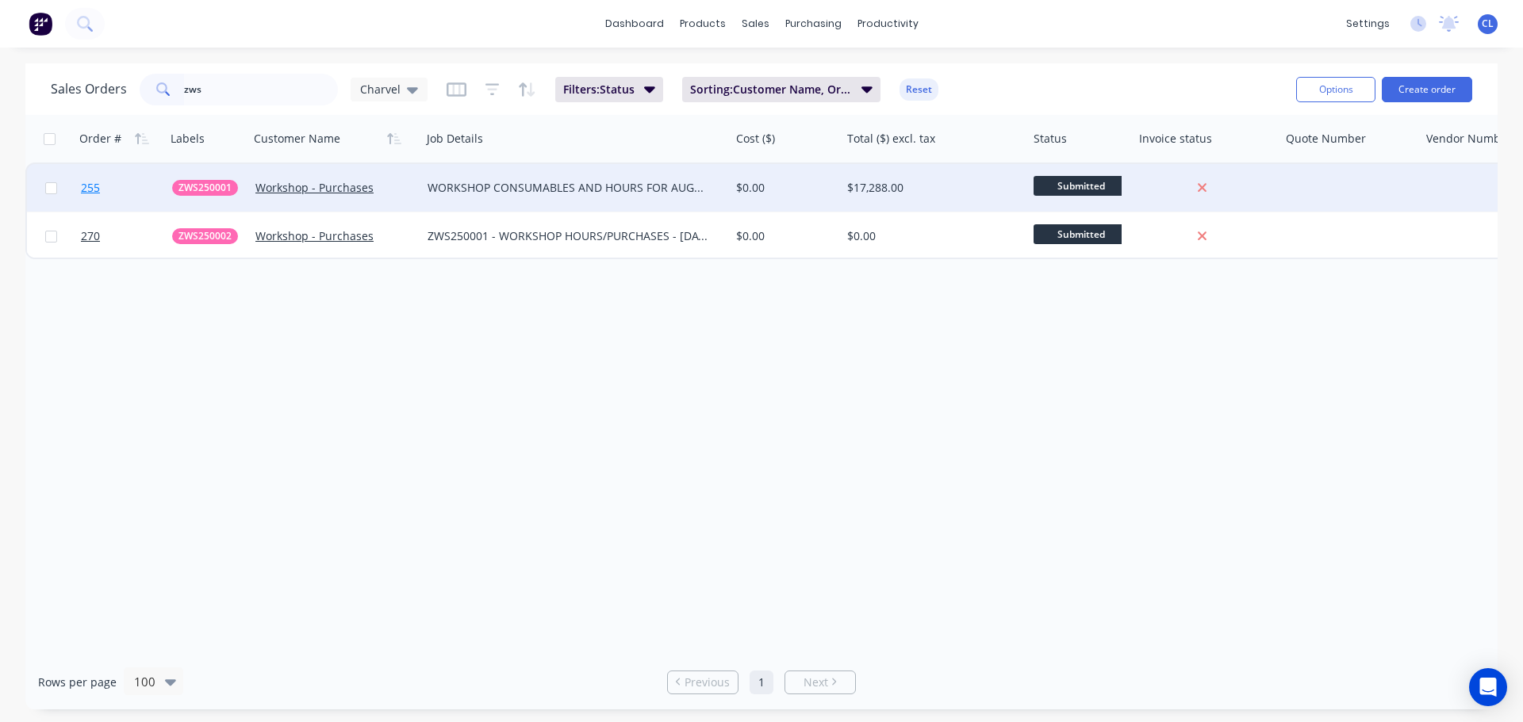
click at [89, 185] on span "255" at bounding box center [90, 188] width 19 height 16
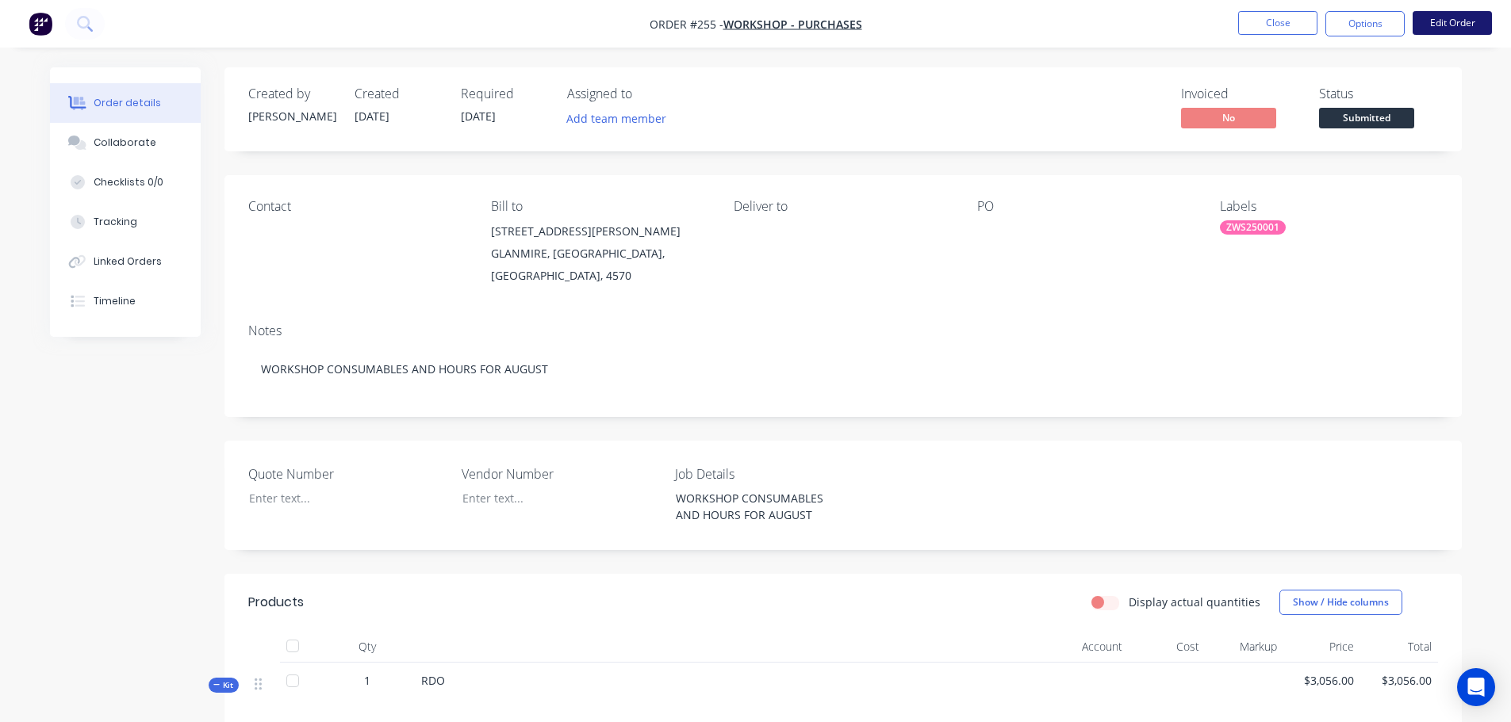
click at [1455, 28] on button "Edit Order" at bounding box center [1451, 23] width 79 height 24
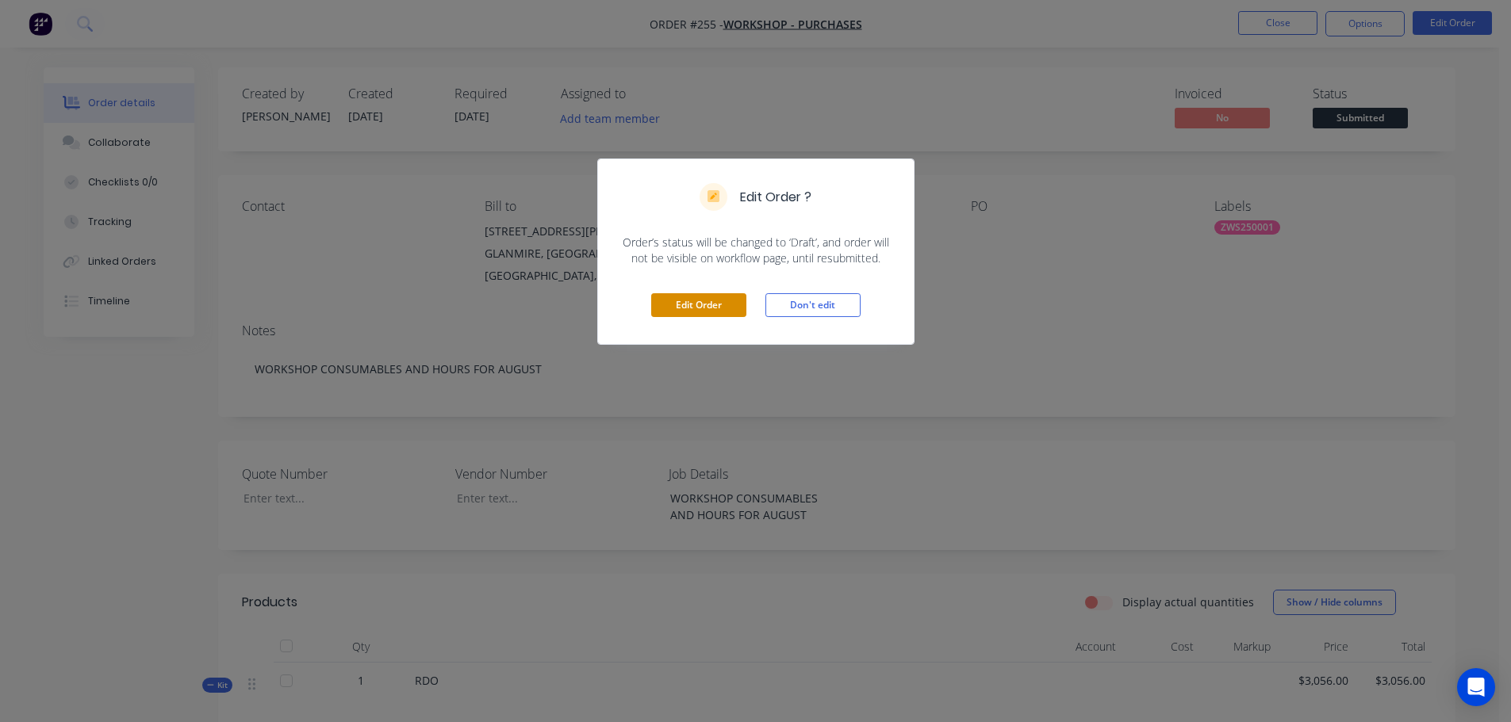
click at [700, 308] on button "Edit Order" at bounding box center [698, 305] width 95 height 24
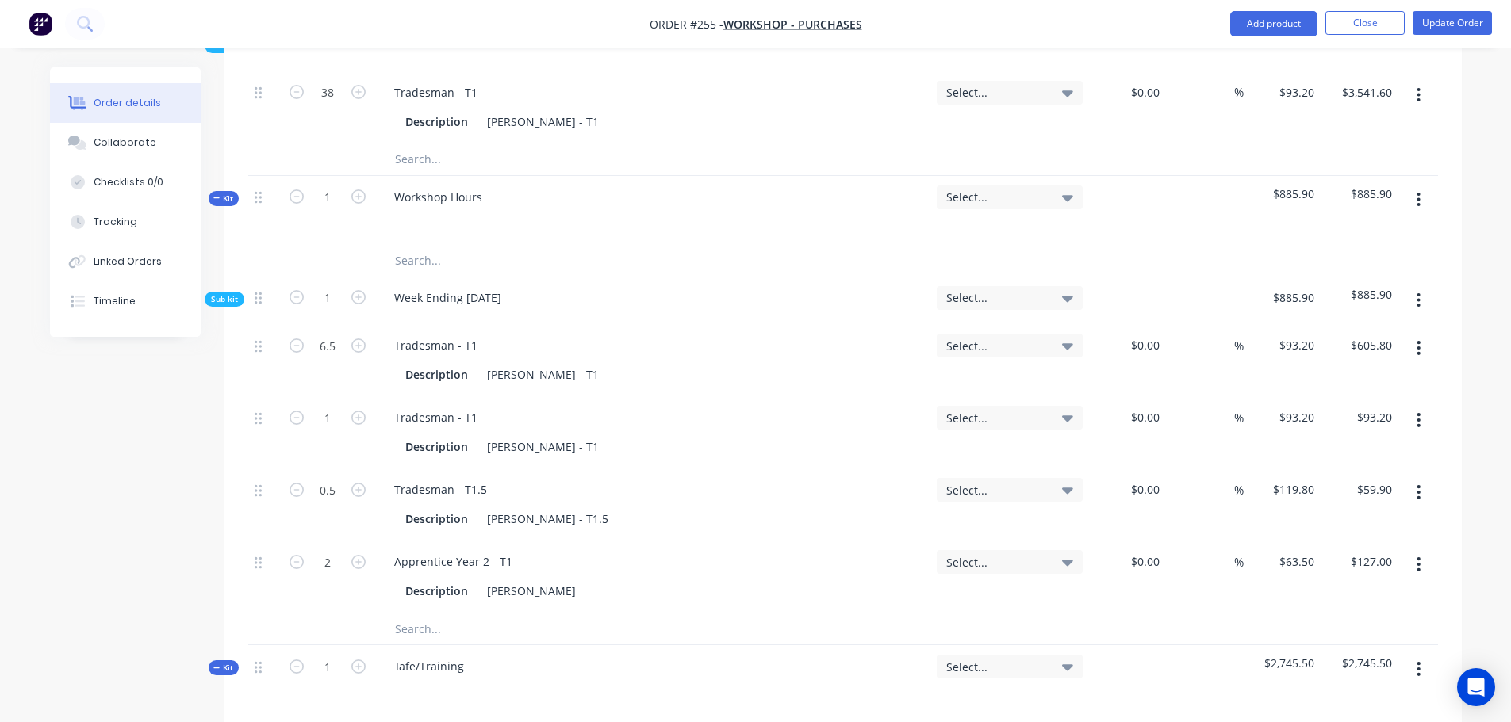
scroll to position [1982, 0]
click at [1411, 185] on button "button" at bounding box center [1418, 199] width 37 height 29
click at [1364, 261] on div "Add sub kit to kit" at bounding box center [1362, 272] width 122 height 23
click at [429, 653] on div at bounding box center [444, 664] width 126 height 23
click at [429, 692] on input "text" at bounding box center [552, 708] width 317 height 32
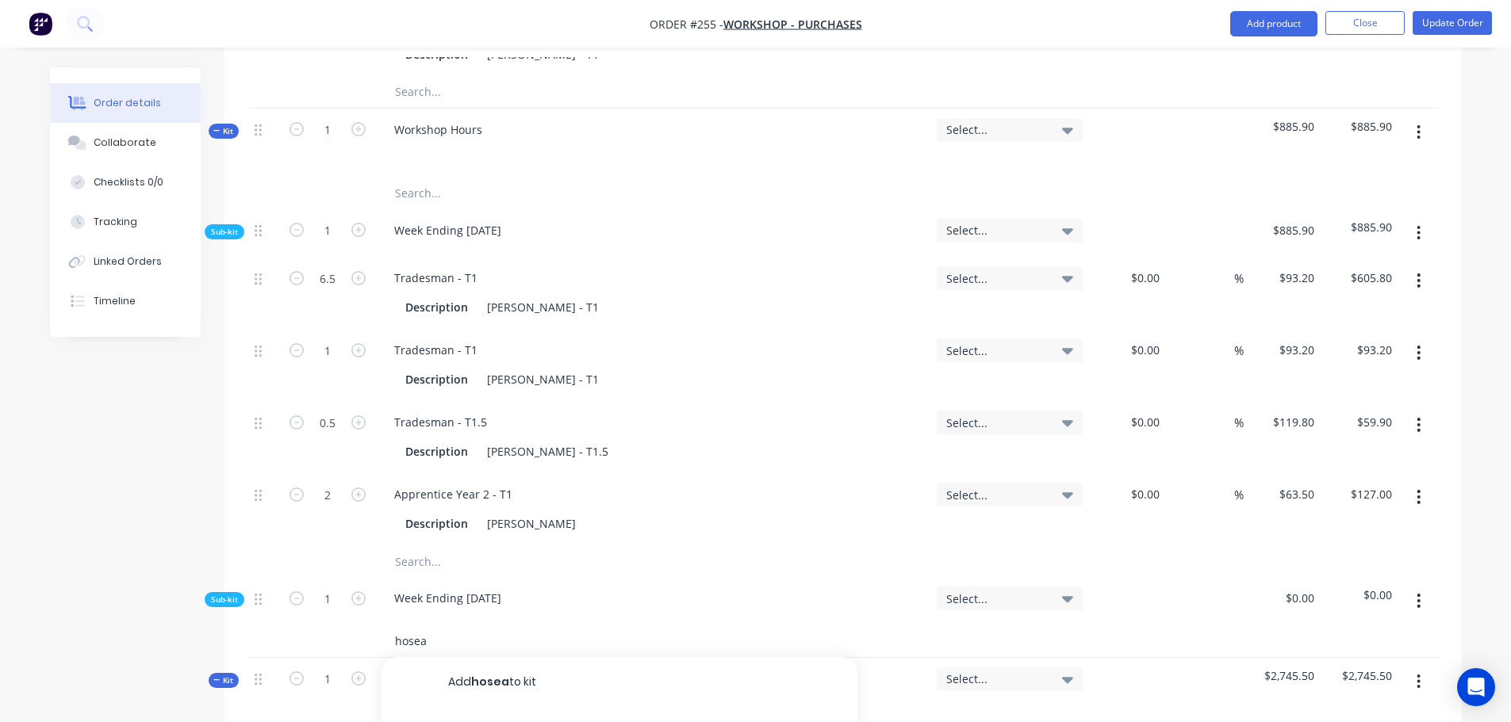
scroll to position [2141, 0]
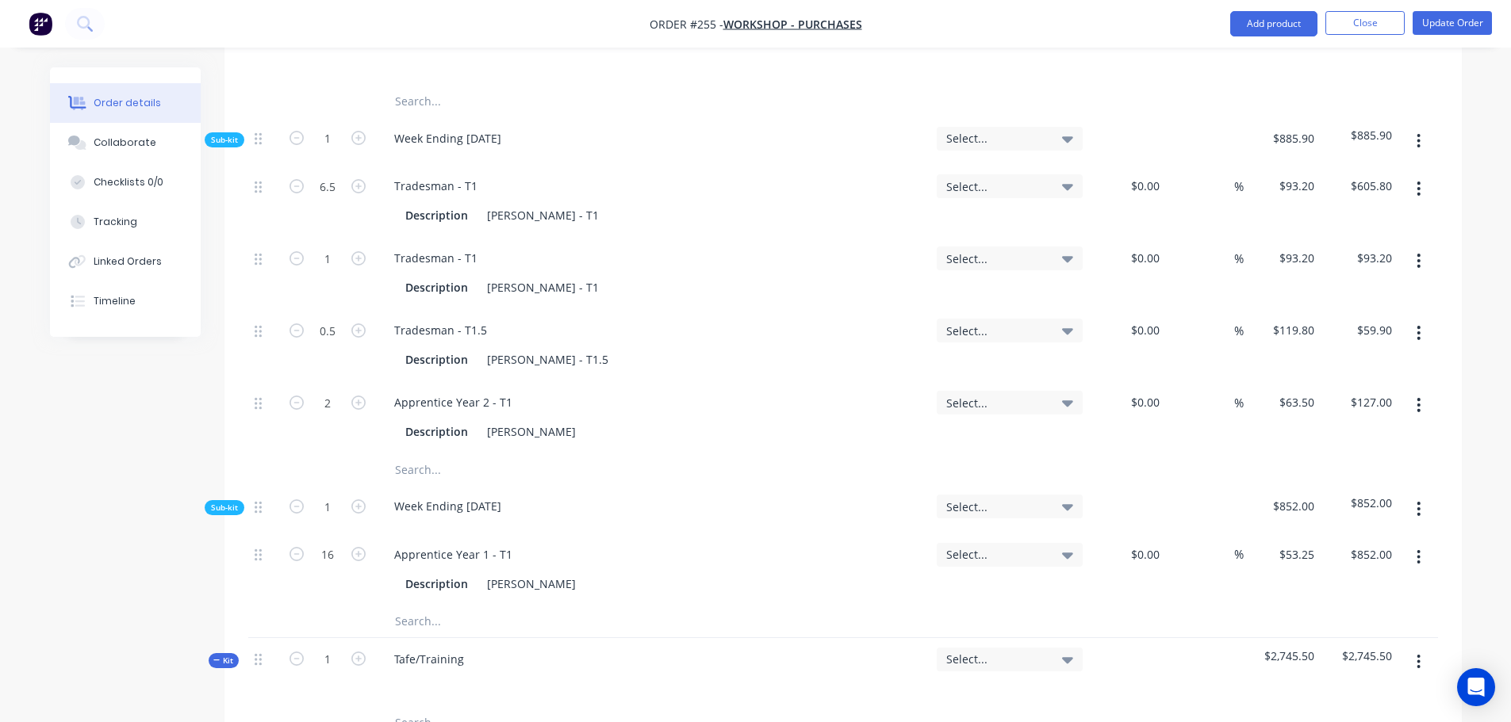
click at [1437, 21] on button "Update Order" at bounding box center [1451, 23] width 79 height 24
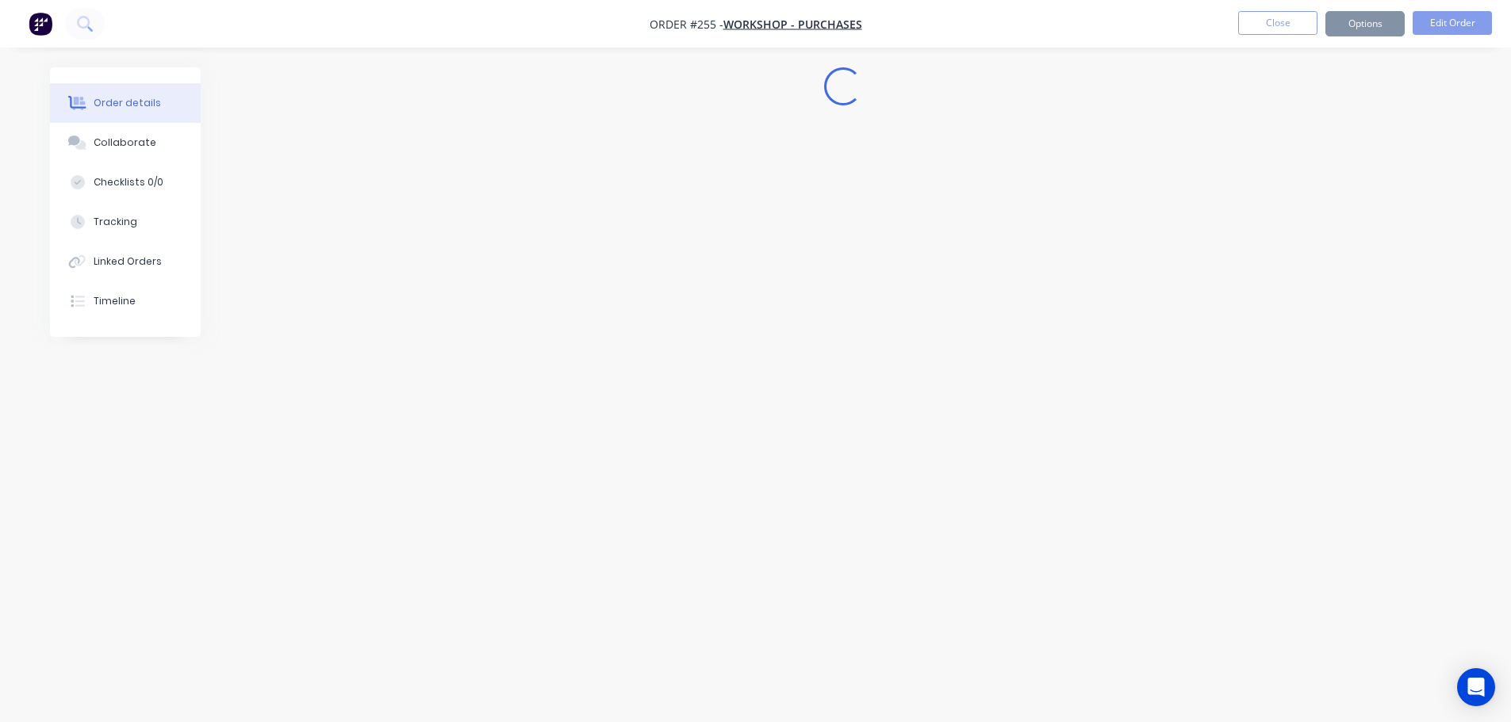
scroll to position [0, 0]
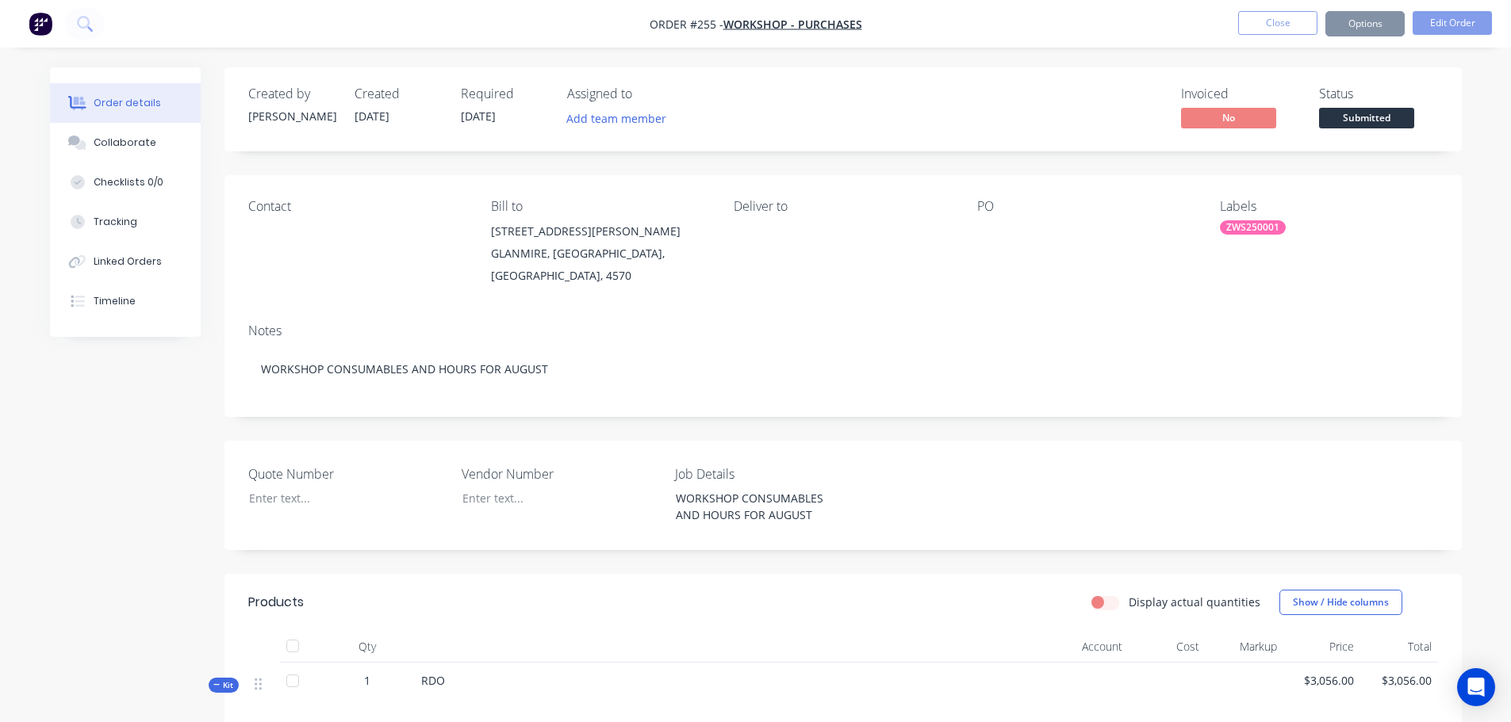
click at [1281, 20] on button "Close" at bounding box center [1277, 23] width 79 height 24
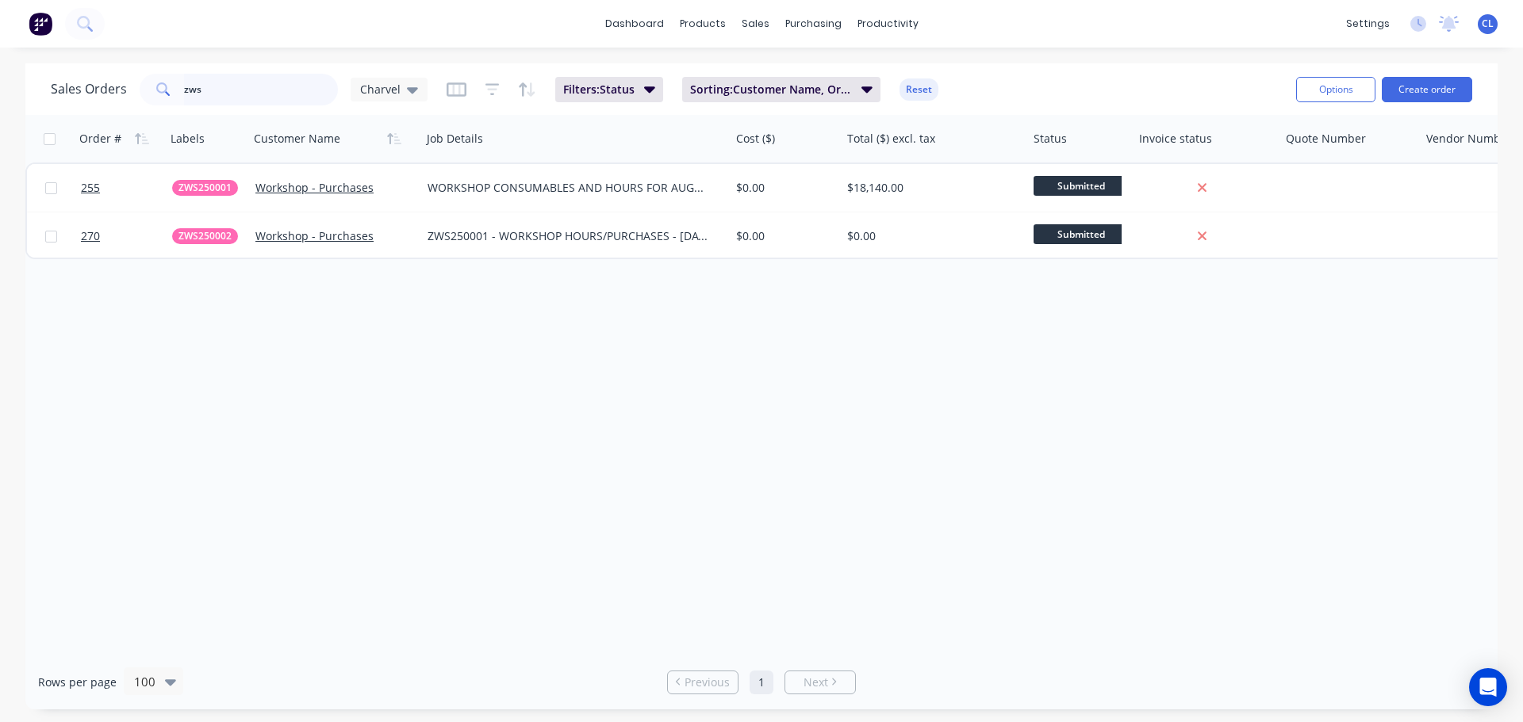
click at [285, 90] on input "zws" at bounding box center [261, 90] width 155 height 32
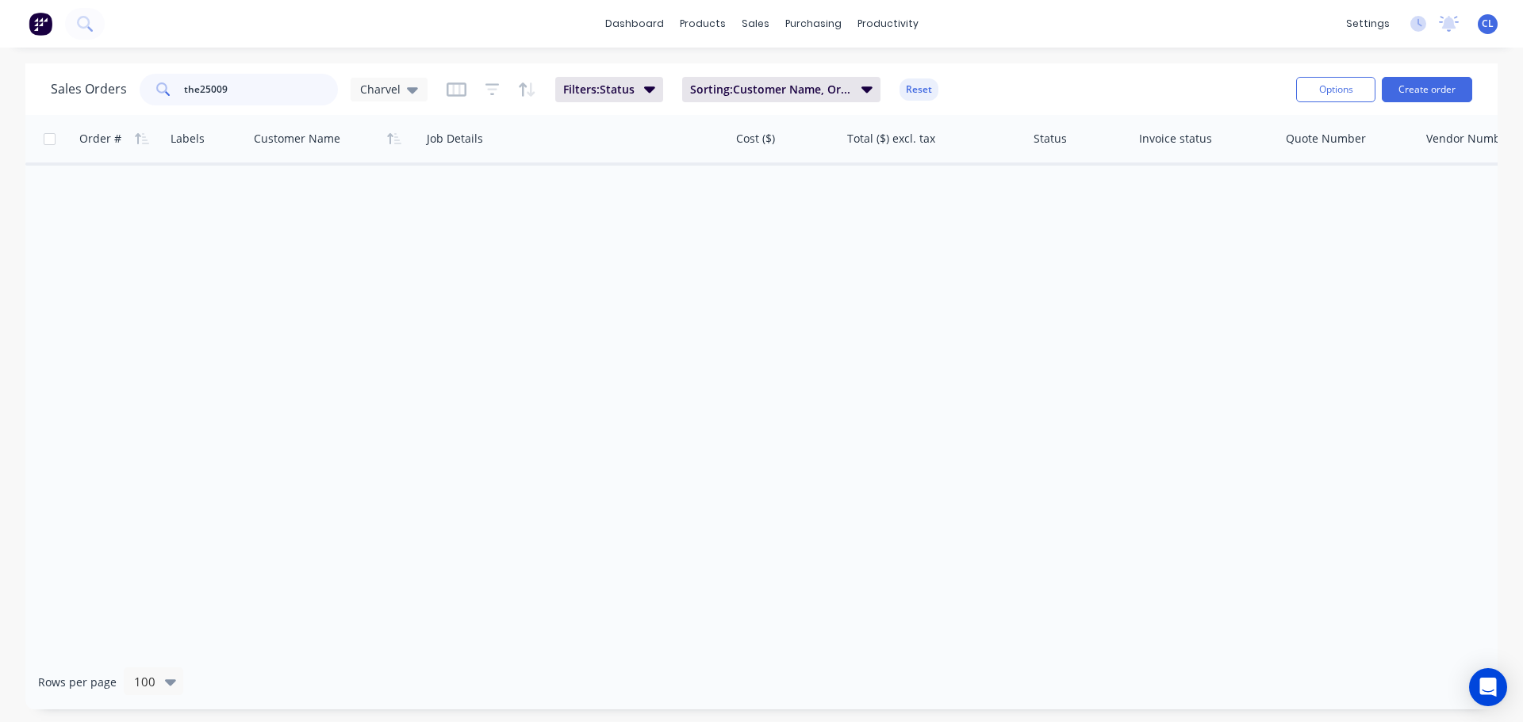
click at [201, 92] on input "the25009" at bounding box center [261, 90] width 155 height 32
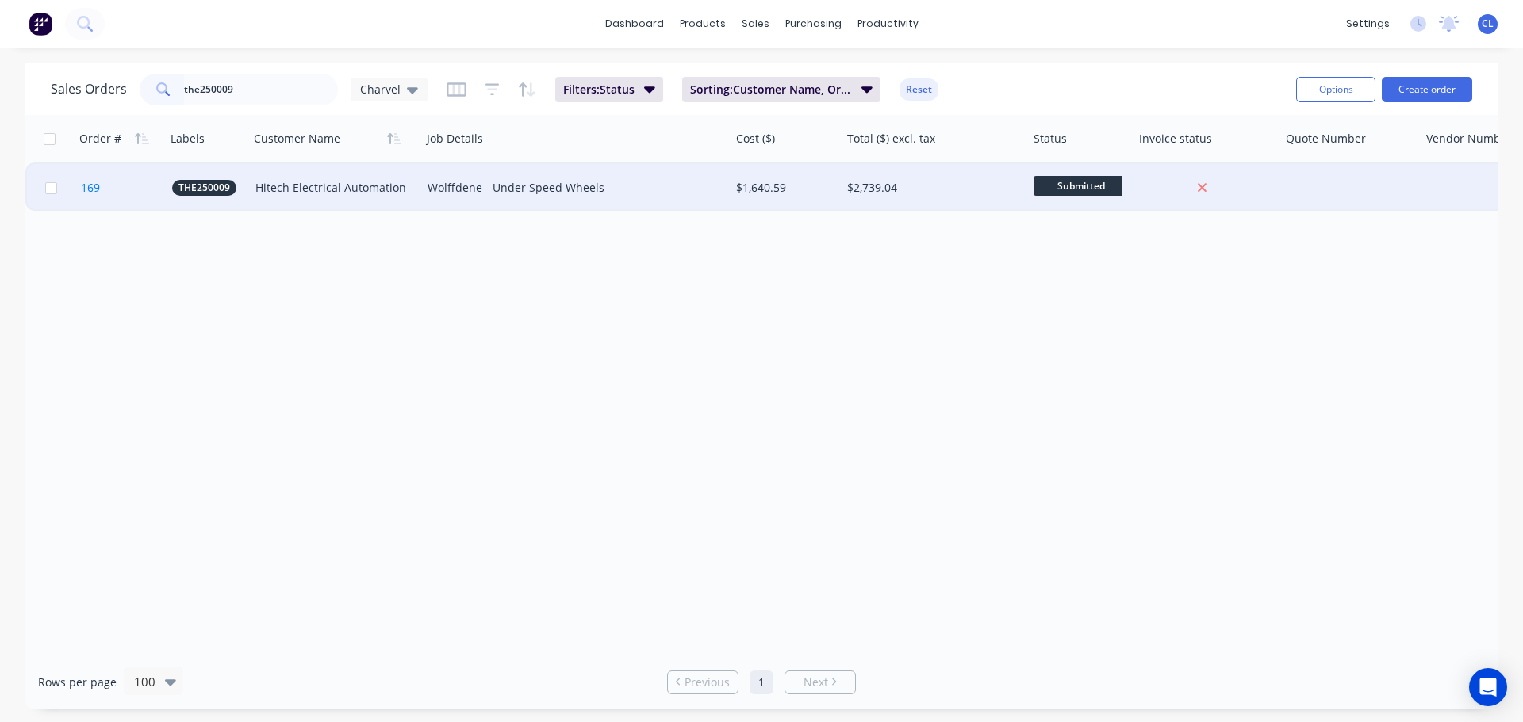
click at [85, 196] on link "169" at bounding box center [126, 188] width 91 height 48
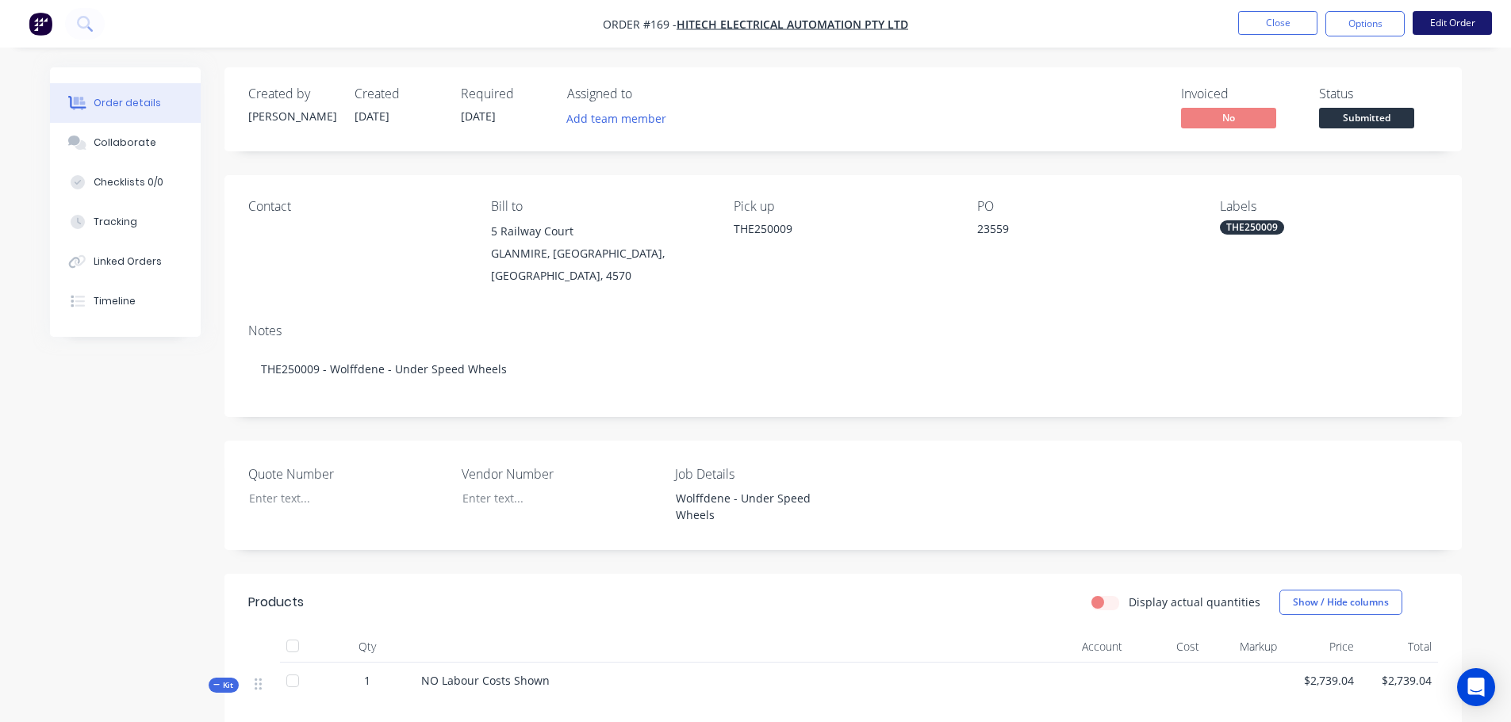
click at [1469, 25] on button "Edit Order" at bounding box center [1451, 23] width 79 height 24
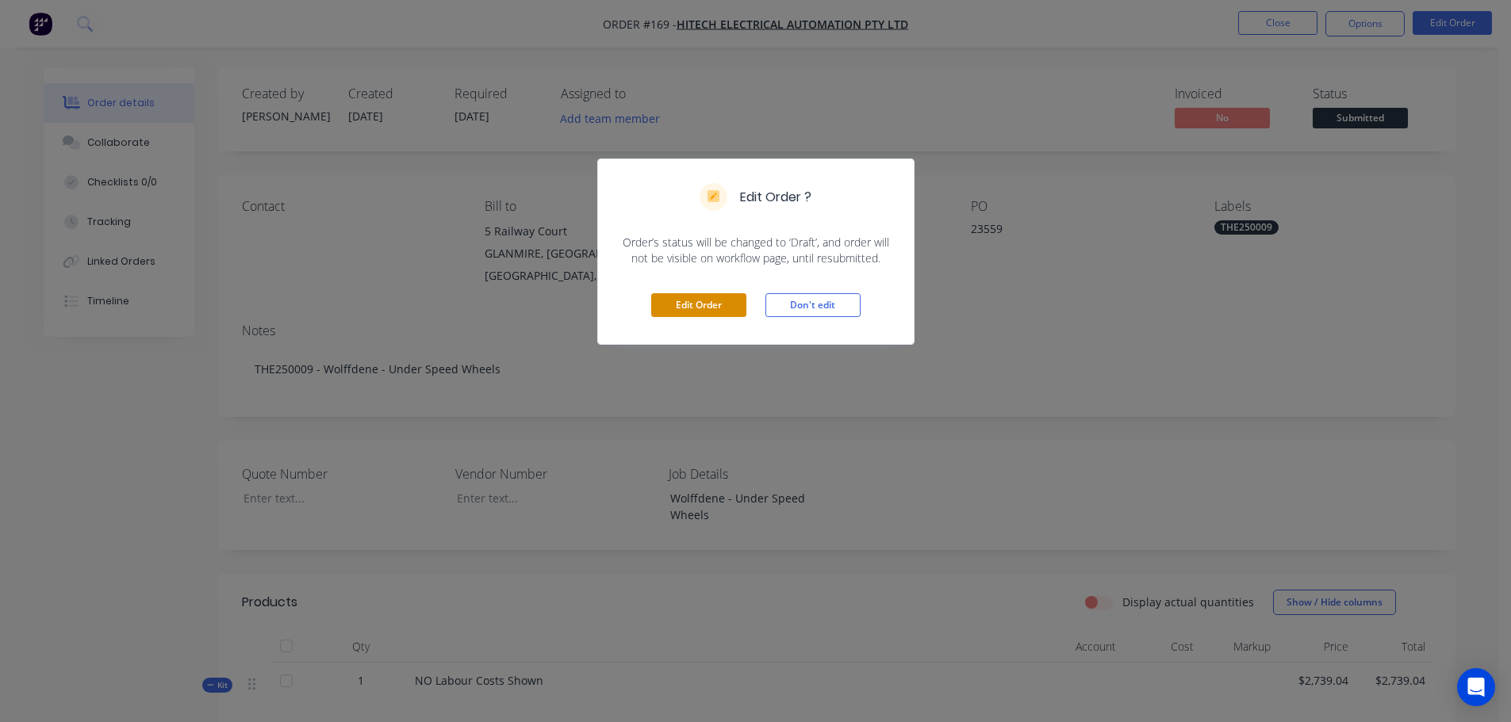
click at [725, 299] on button "Edit Order" at bounding box center [698, 305] width 95 height 24
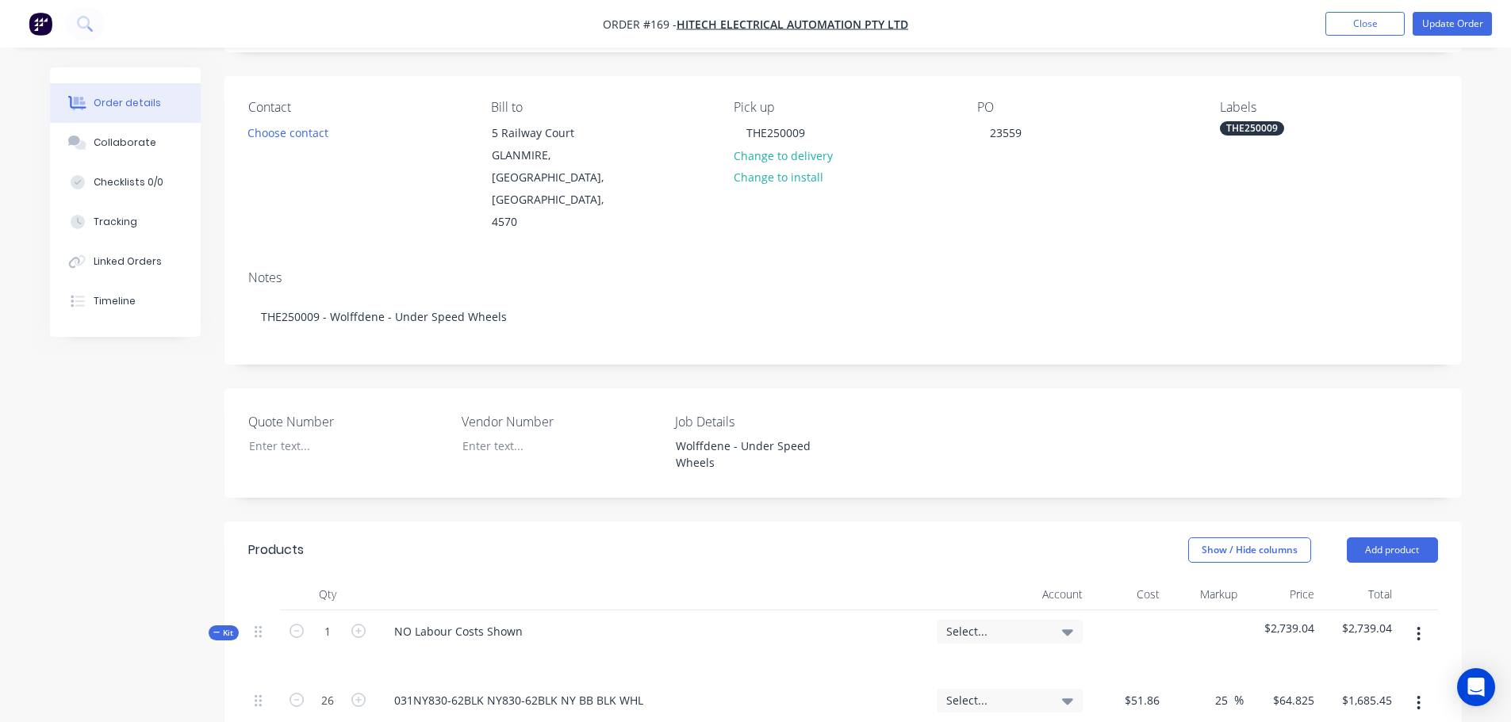
scroll to position [159, 0]
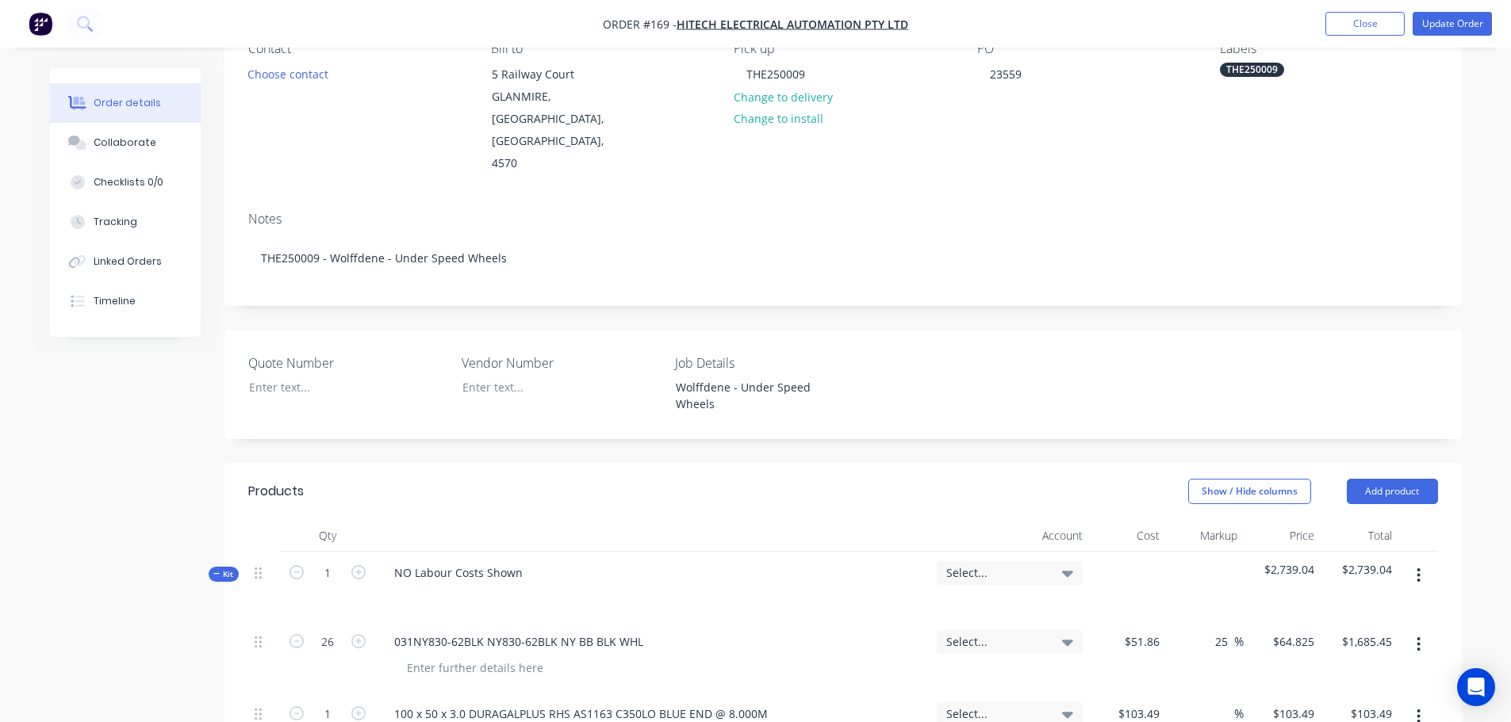
click at [1423, 561] on button "button" at bounding box center [1418, 575] width 37 height 29
click at [1337, 633] on button "Add sub kit to kit" at bounding box center [1362, 649] width 151 height 32
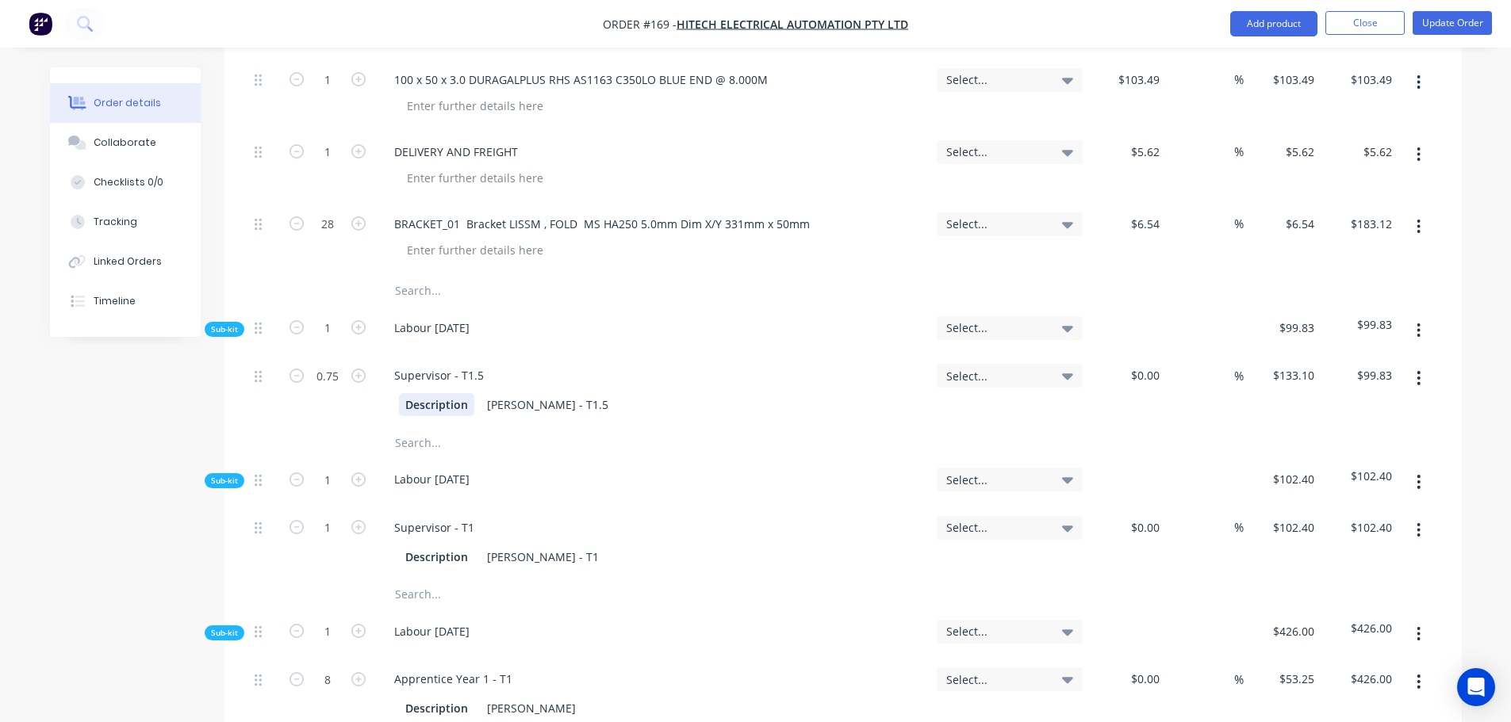
scroll to position [1110, 0]
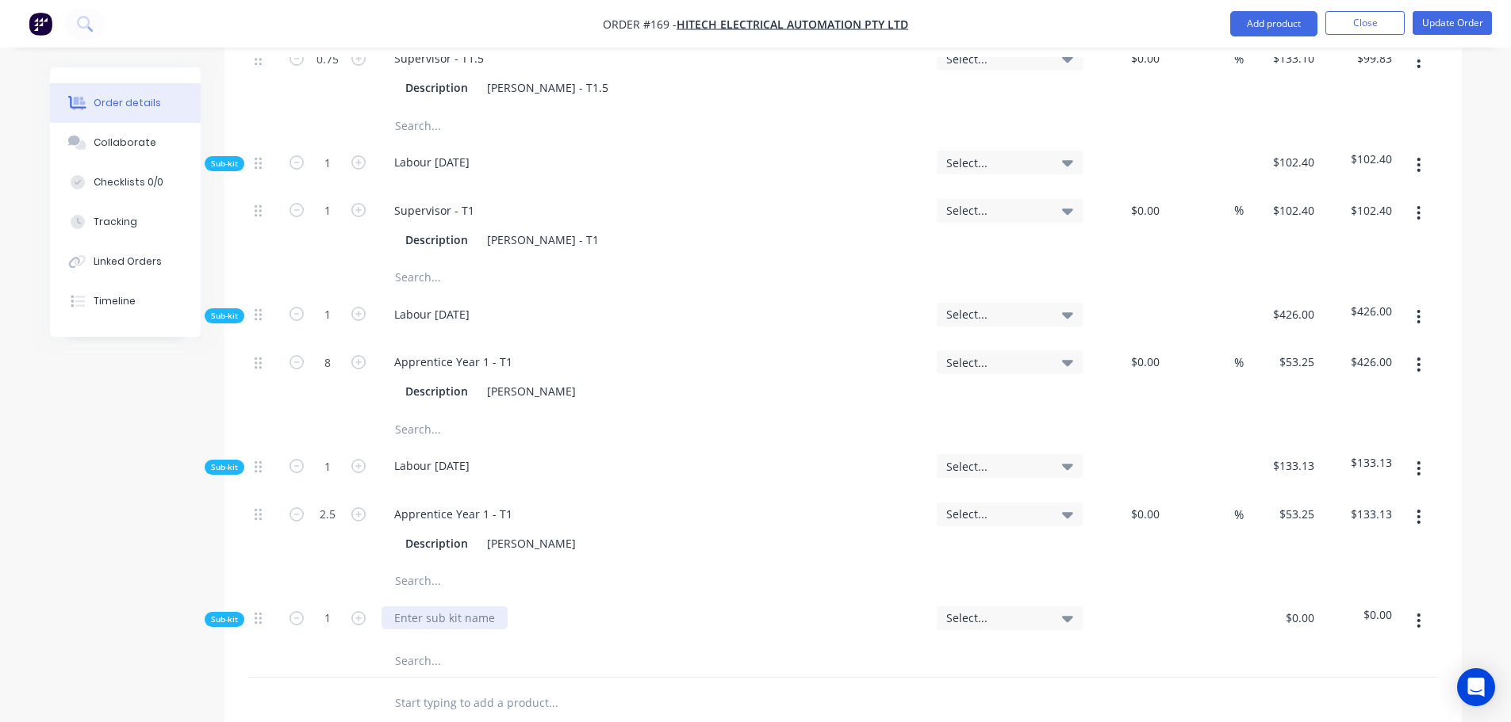
click at [454, 607] on div at bounding box center [444, 618] width 126 height 23
click at [410, 645] on input "text" at bounding box center [552, 661] width 317 height 32
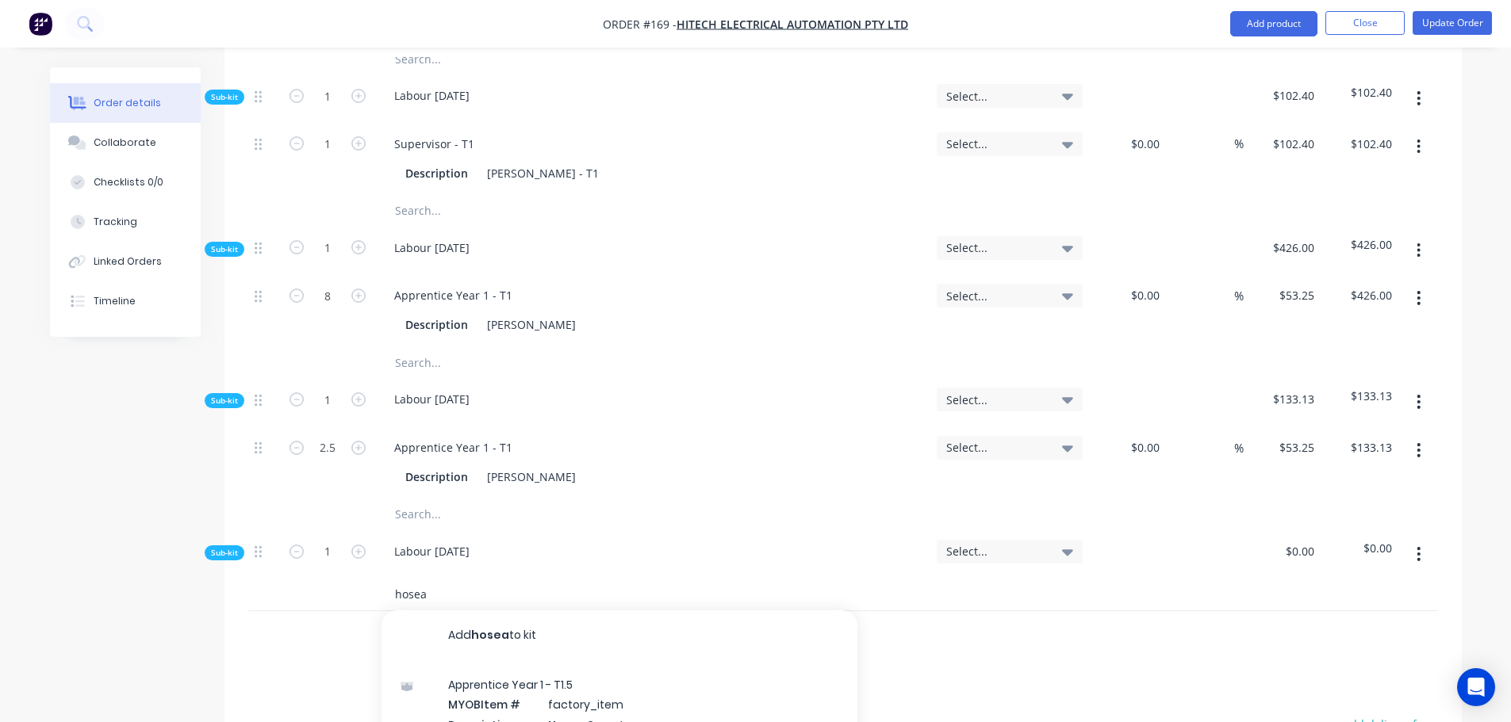
scroll to position [1269, 0]
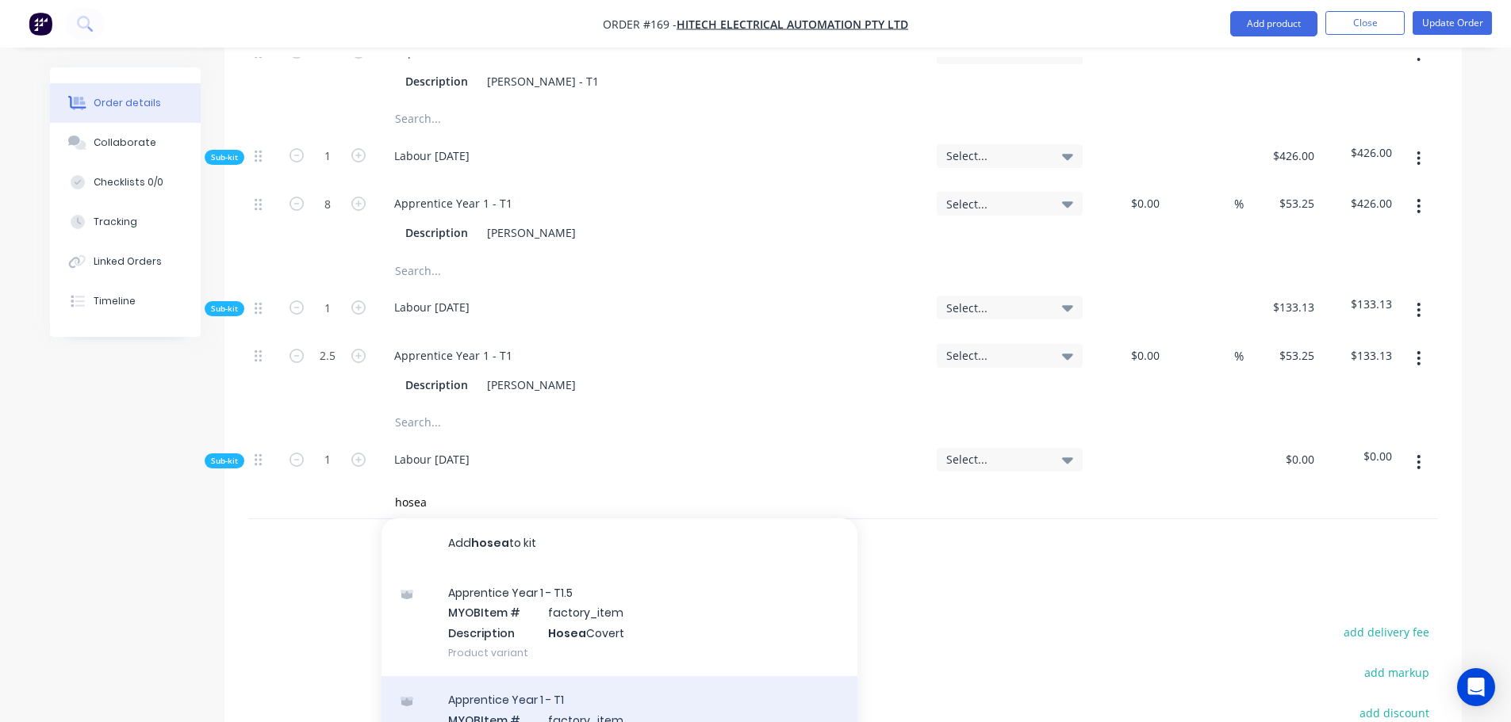
click at [523, 676] on div "Apprentice Year 1 - T1 MYOB Item # factory_item Description Hosea Covert Produc…" at bounding box center [619, 729] width 476 height 107
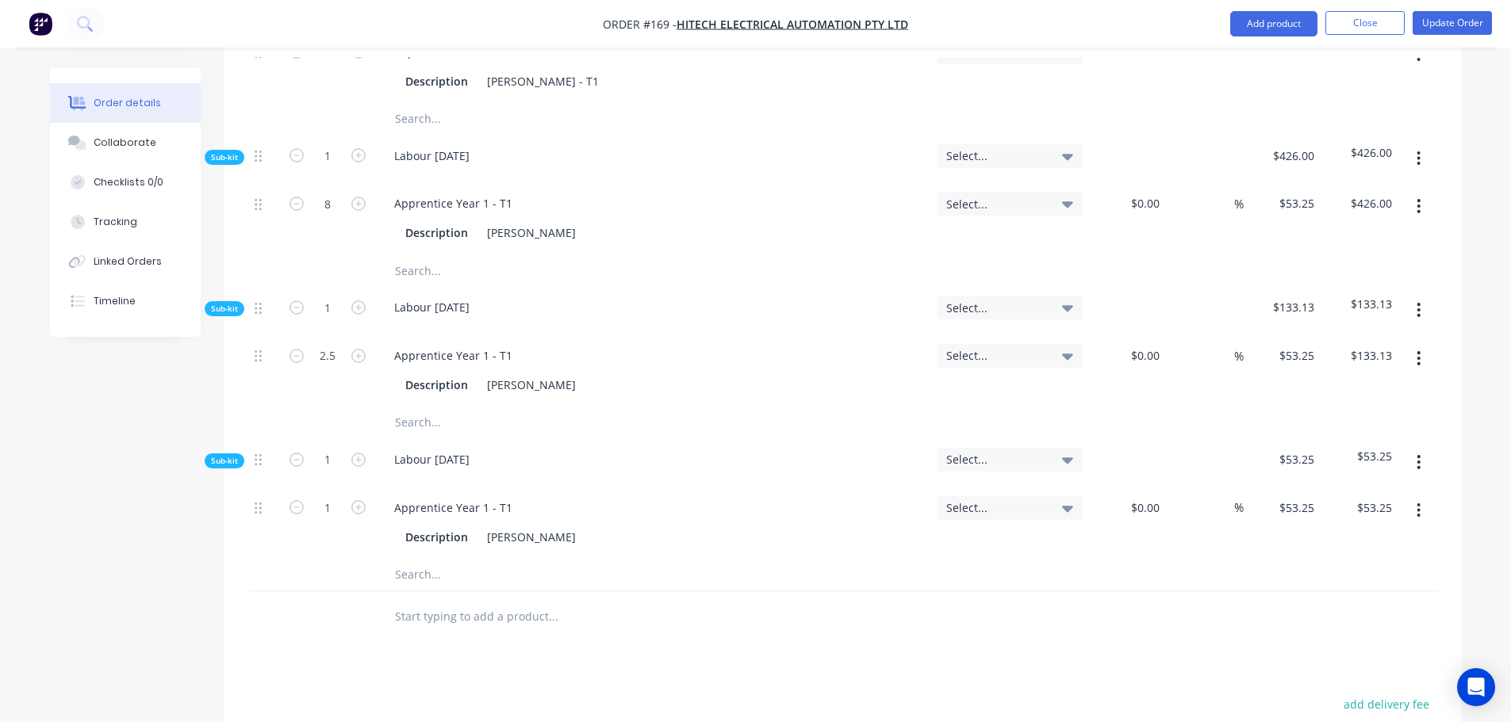
click at [358, 495] on form "1" at bounding box center [327, 507] width 82 height 24
click at [358, 500] on icon "button" at bounding box center [358, 507] width 14 height 14
click at [1454, 15] on button "Update Order" at bounding box center [1451, 23] width 79 height 24
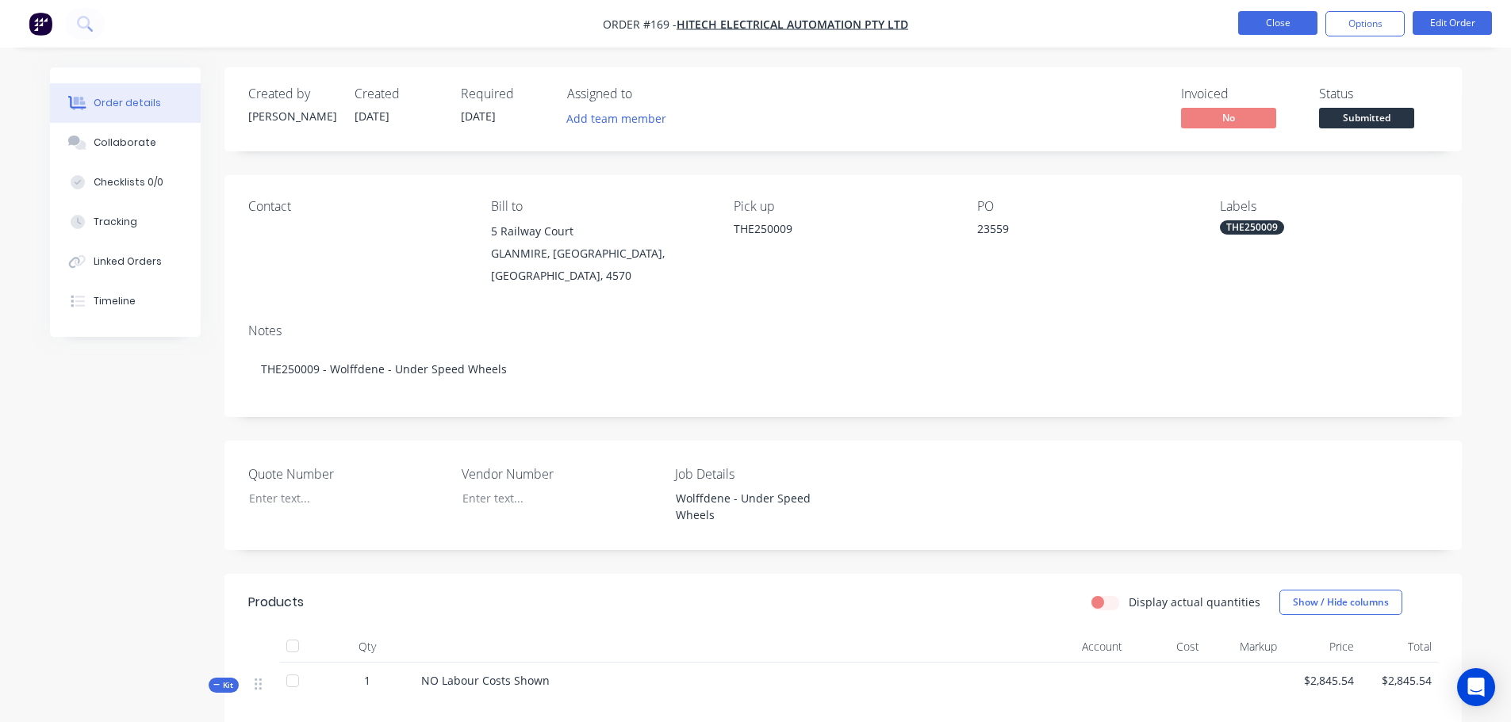
click at [1293, 24] on button "Close" at bounding box center [1277, 23] width 79 height 24
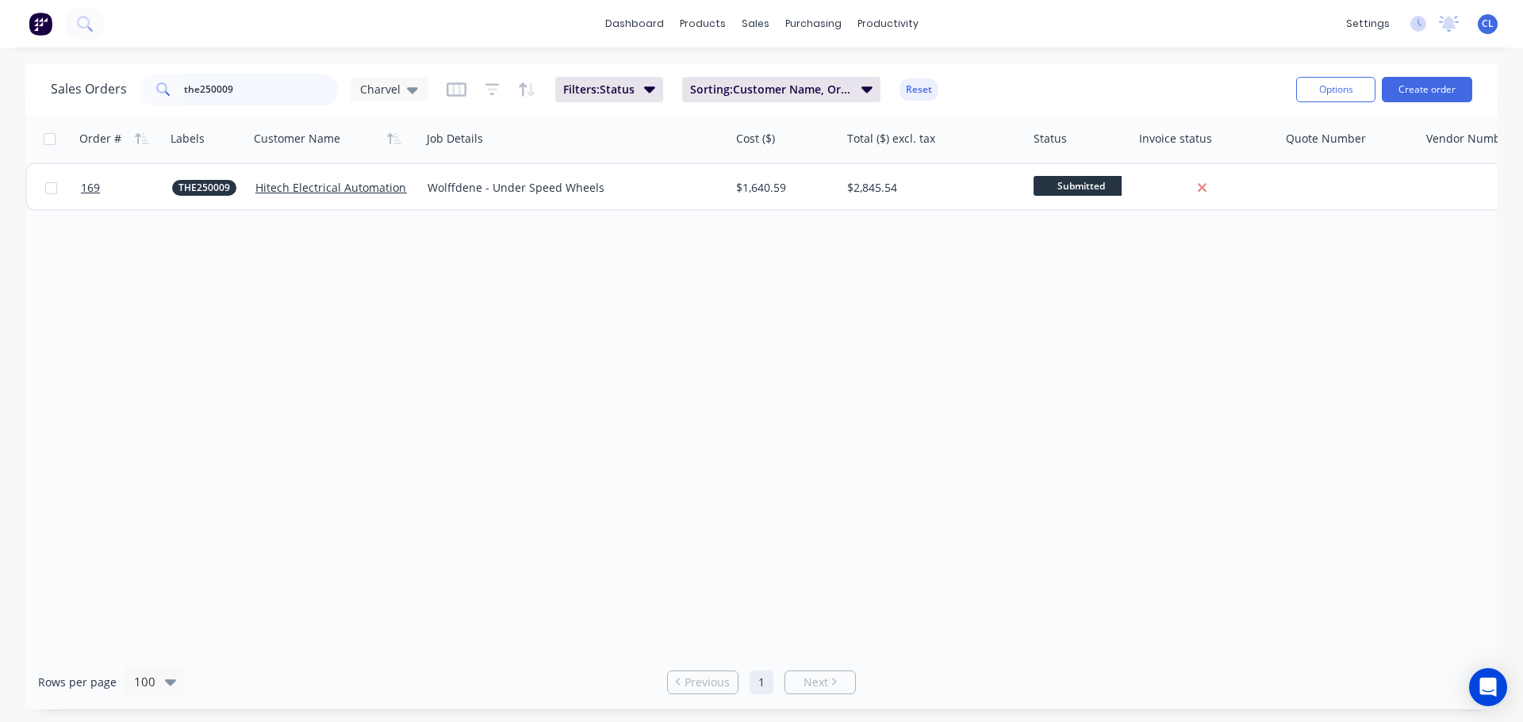
drag, startPoint x: 307, startPoint y: 90, endPoint x: -136, endPoint y: 90, distance: 442.5
click at [0, 90] on html "dashboard products sales purchasing productivity dashboard products Product Cat…" at bounding box center [761, 361] width 1523 height 722
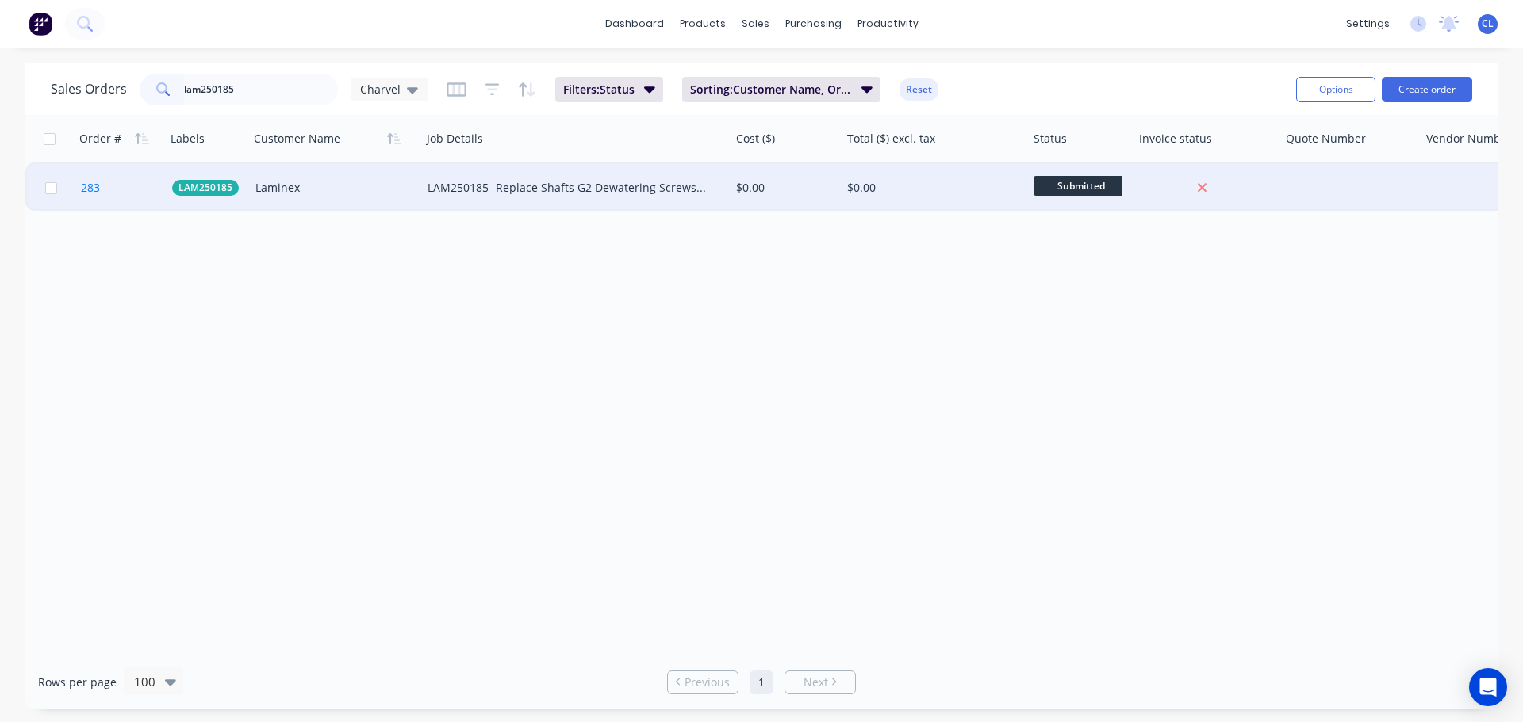
click at [98, 182] on span "283" at bounding box center [90, 188] width 19 height 16
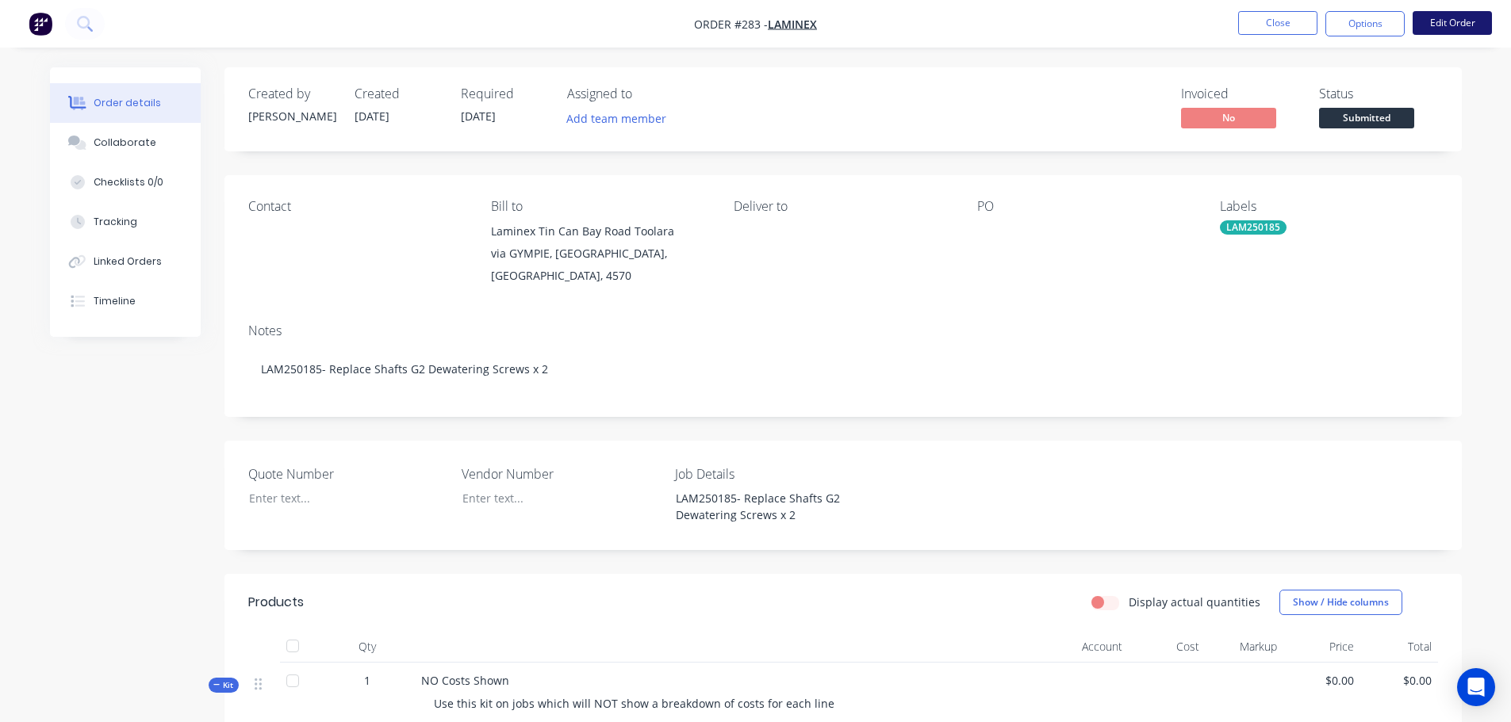
click at [1434, 28] on button "Edit Order" at bounding box center [1451, 23] width 79 height 24
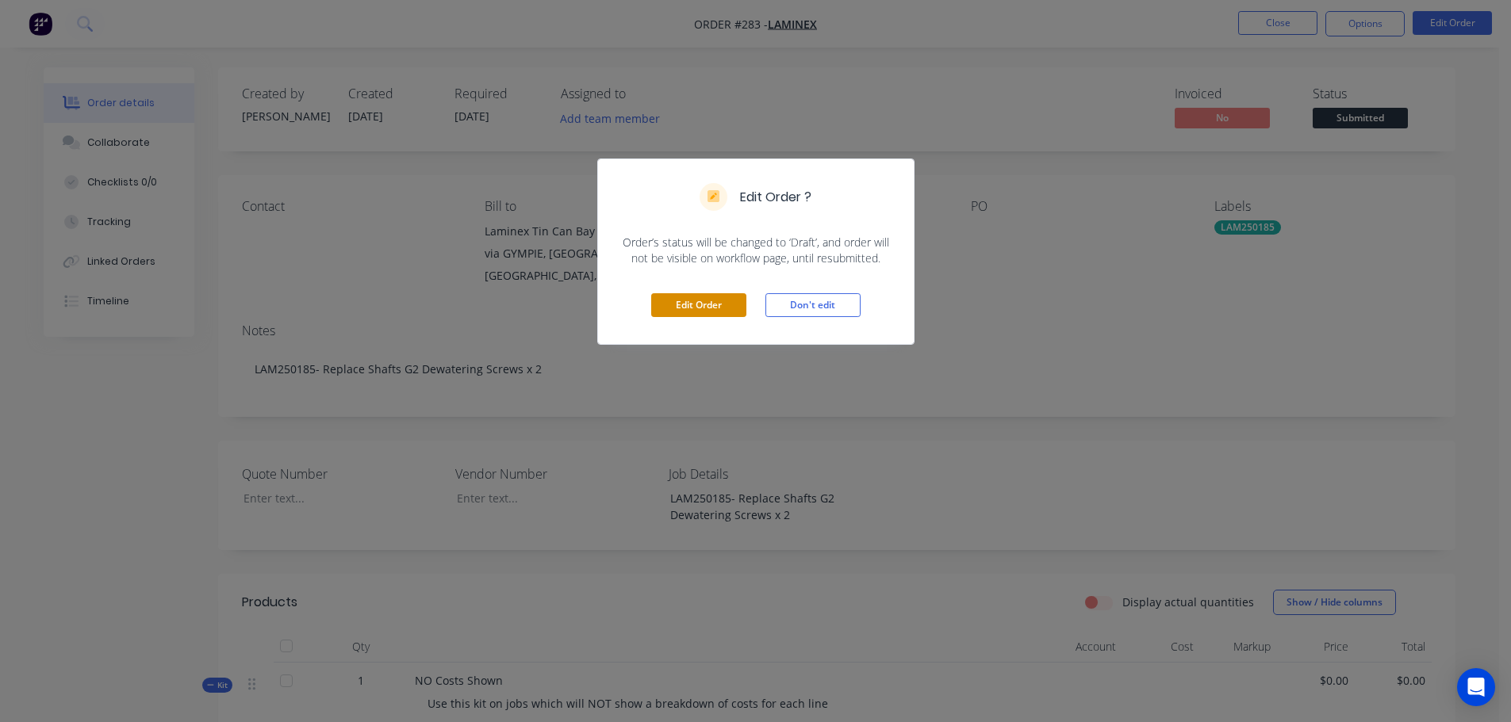
click at [689, 302] on button "Edit Order" at bounding box center [698, 305] width 95 height 24
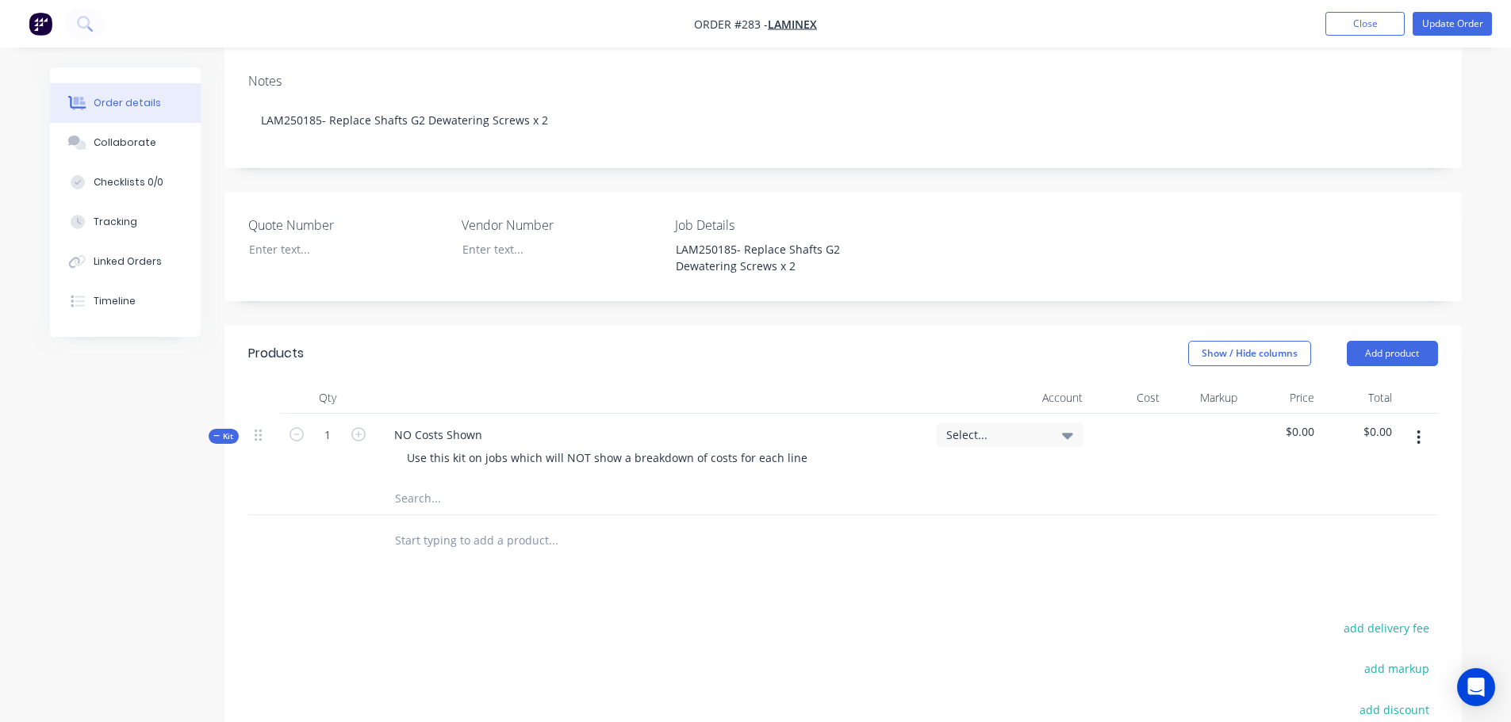
scroll to position [396, 0]
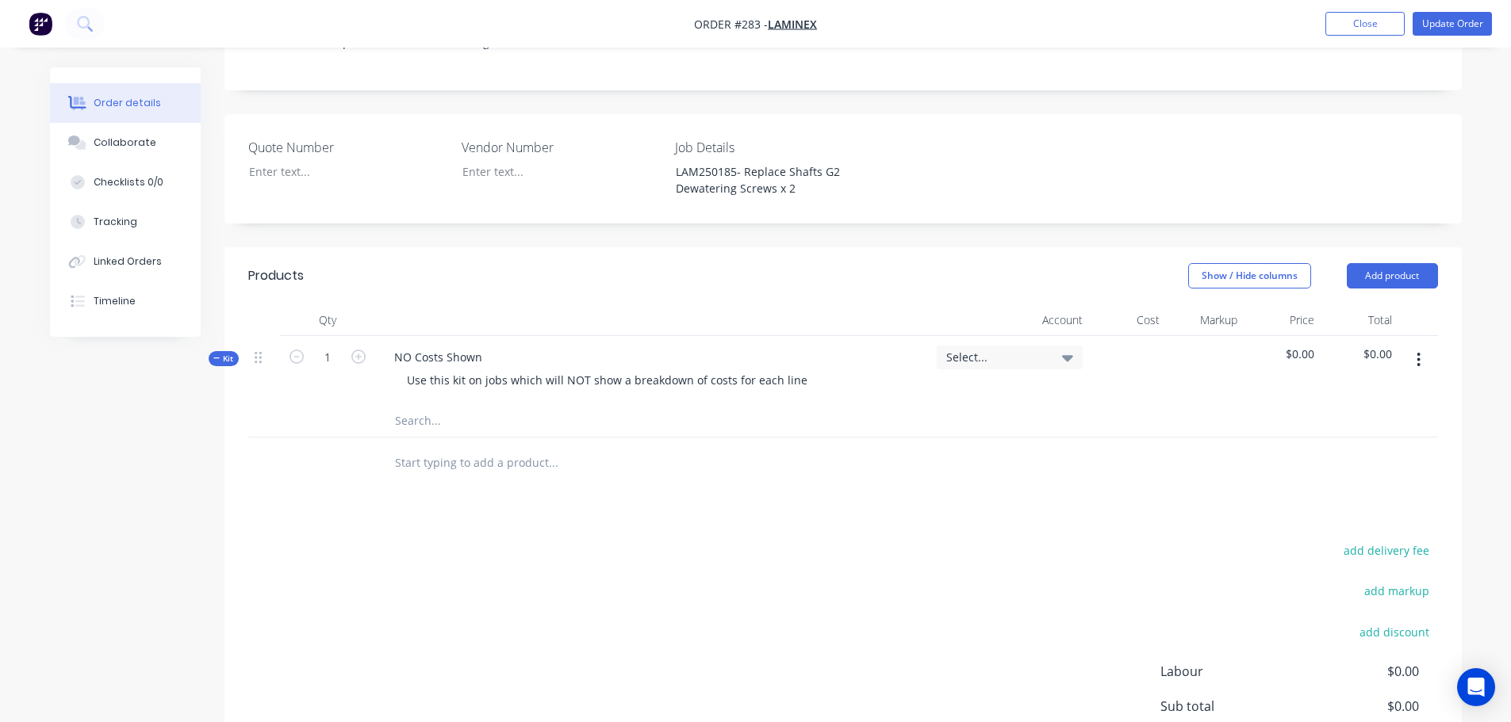
click at [1420, 351] on icon "button" at bounding box center [1418, 359] width 4 height 17
click at [1373, 422] on div "Add sub kit to kit" at bounding box center [1362, 433] width 122 height 23
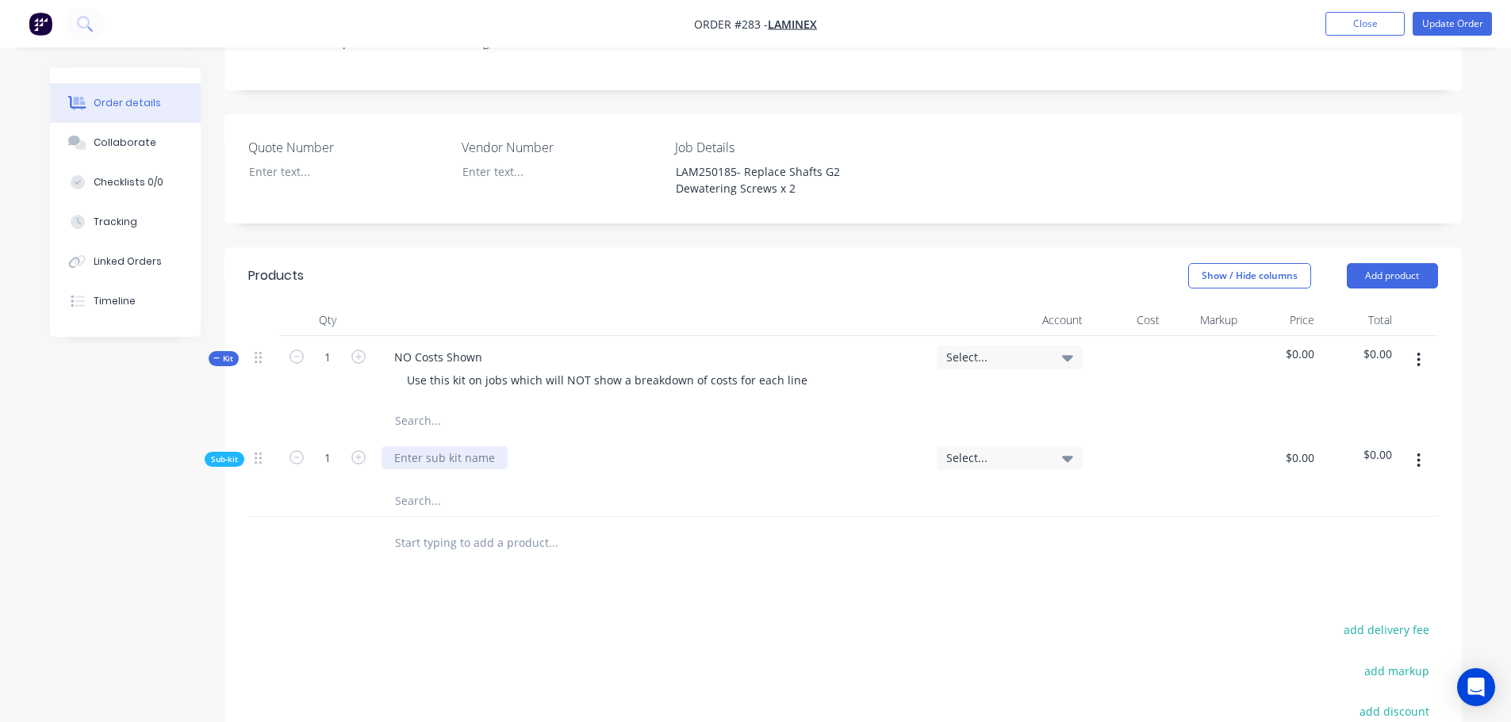
click at [468, 446] on div at bounding box center [444, 457] width 126 height 23
click at [423, 485] on input "text" at bounding box center [552, 501] width 317 height 32
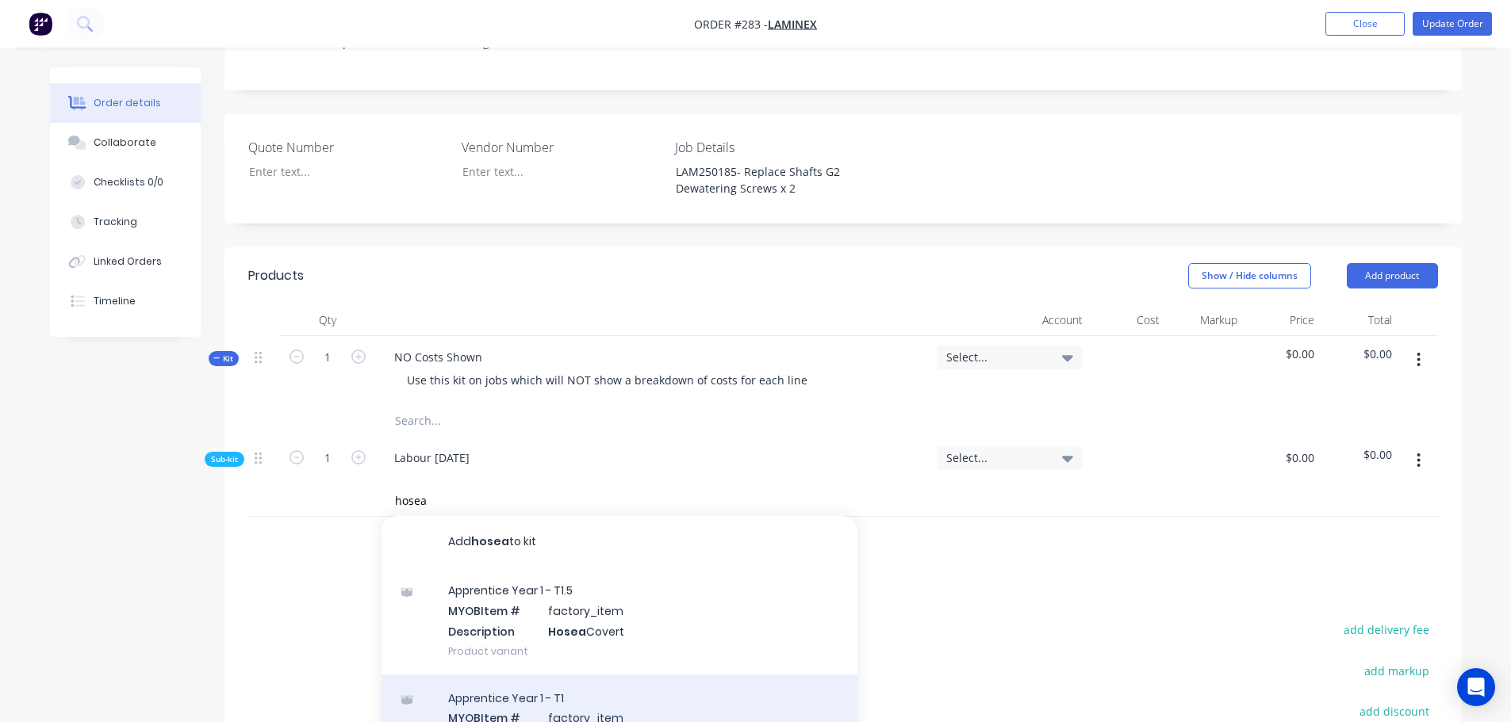
click at [519, 675] on div "Apprentice Year 1 - T1 MYOB Item # factory_item Description Hosea Covert Produc…" at bounding box center [619, 728] width 476 height 107
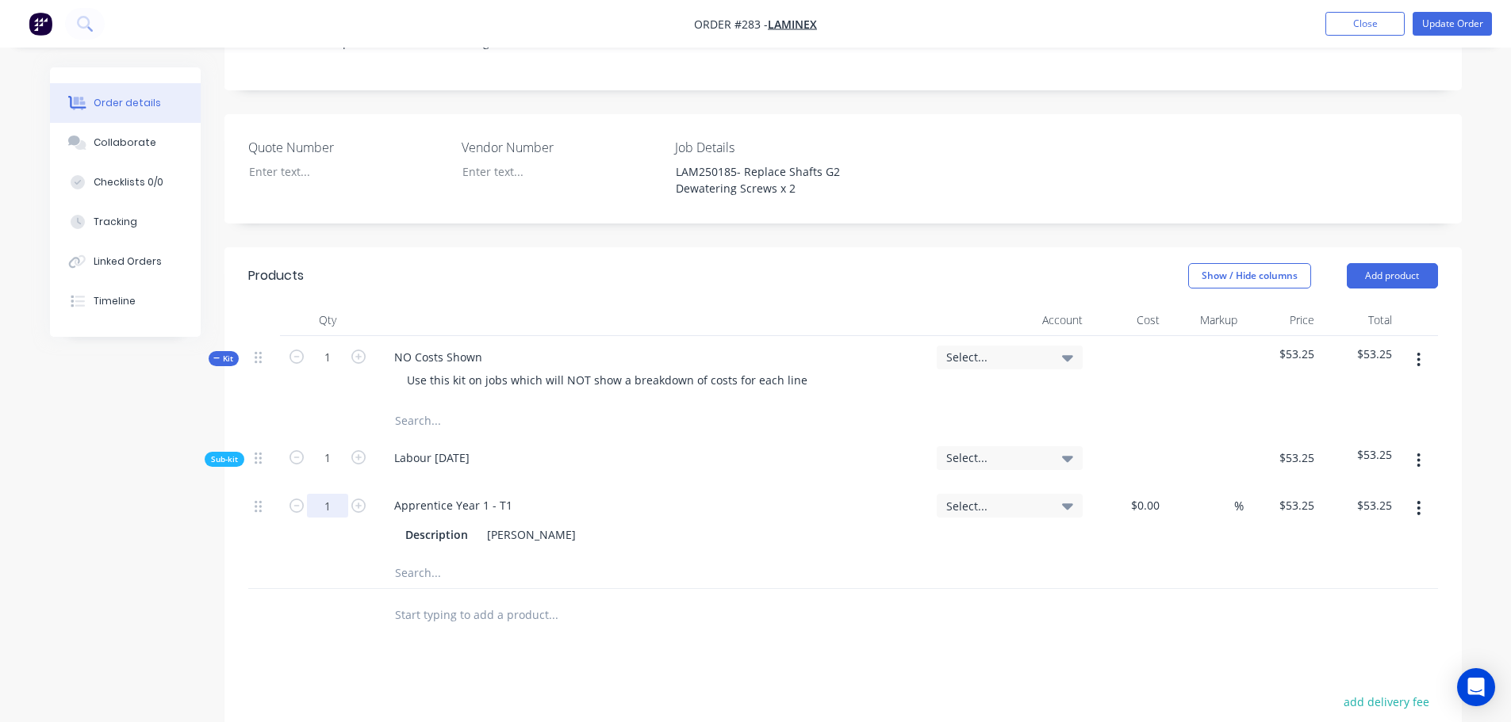
click at [340, 494] on input "1" at bounding box center [327, 506] width 41 height 24
click at [1443, 38] on nav "Order #283 - Laminex Add product Close Update Order" at bounding box center [755, 24] width 1511 height 48
click at [1442, 28] on button "Update Order" at bounding box center [1451, 24] width 79 height 24
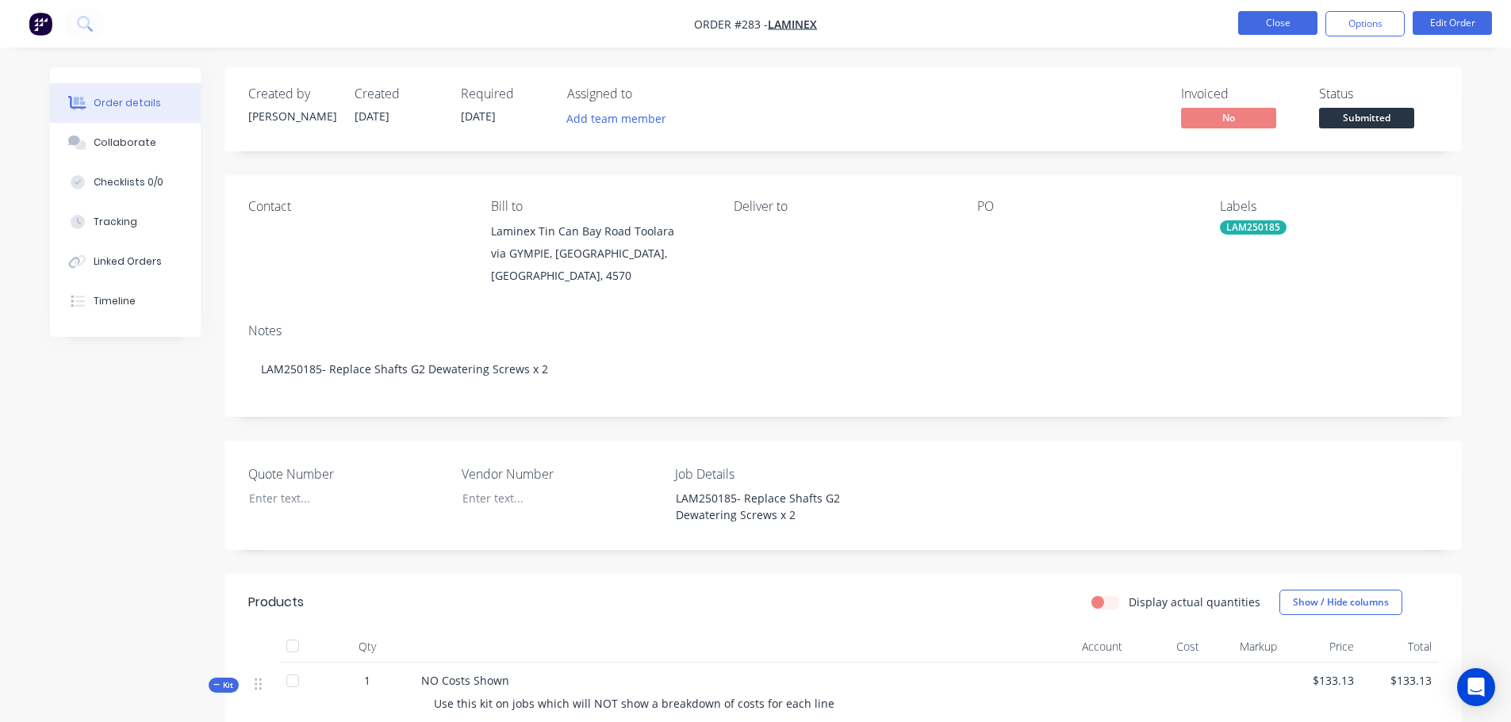
click at [1298, 17] on button "Close" at bounding box center [1277, 23] width 79 height 24
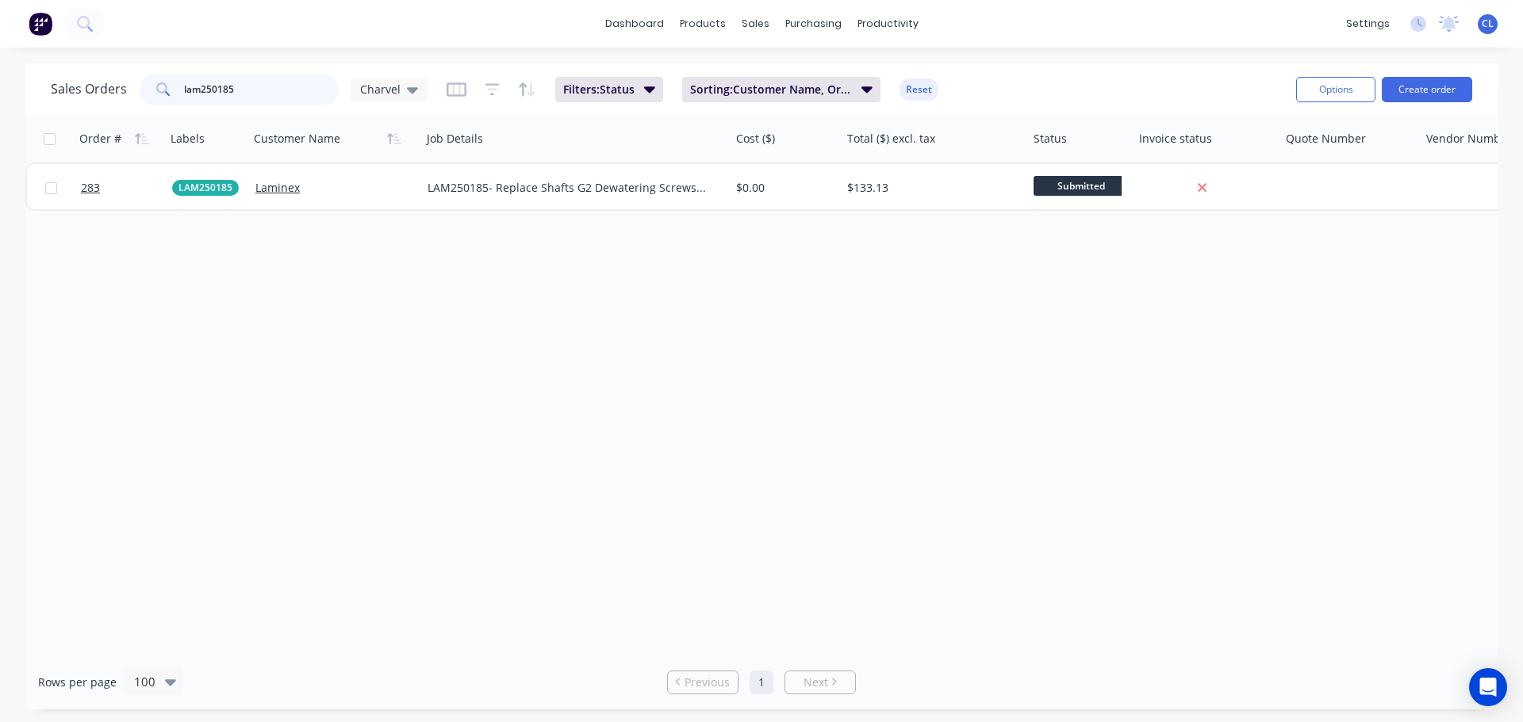
drag, startPoint x: 42, startPoint y: 92, endPoint x: 11, endPoint y: 90, distance: 31.0
click at [18, 91] on div "Sales Orders lam250185 Charvel Filters: Status Sorting: Customer Name, Order # …" at bounding box center [761, 386] width 1523 height 646
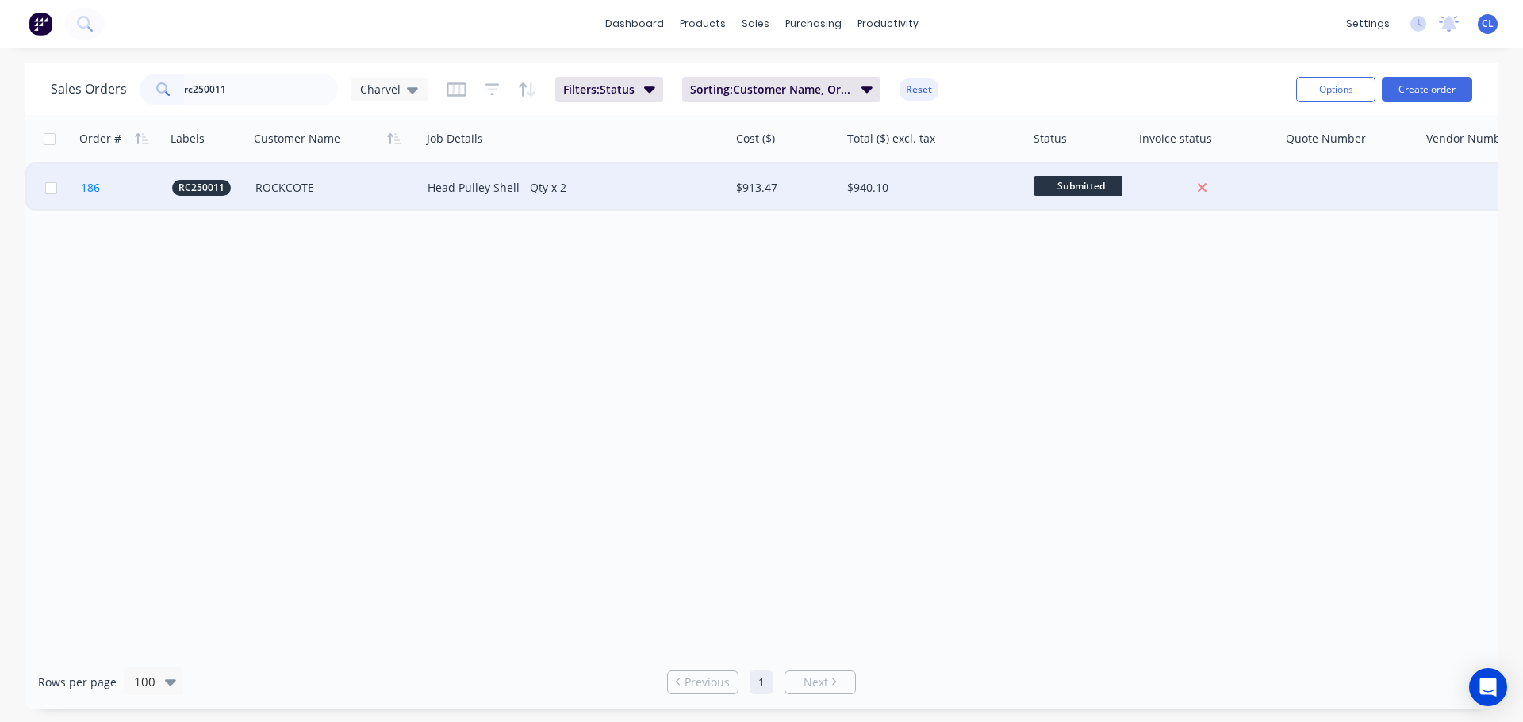
click at [87, 196] on link "186" at bounding box center [126, 188] width 91 height 48
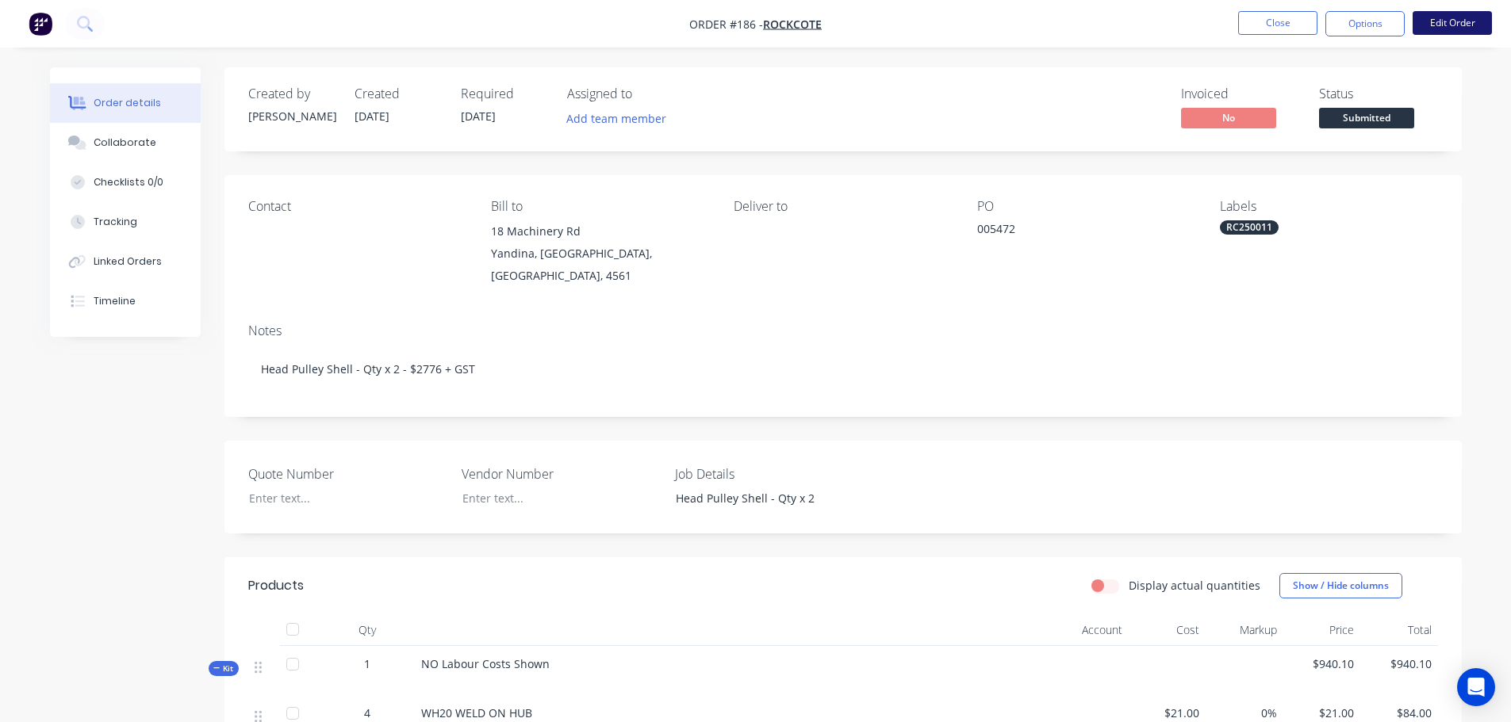
click at [1448, 17] on button "Edit Order" at bounding box center [1451, 23] width 79 height 24
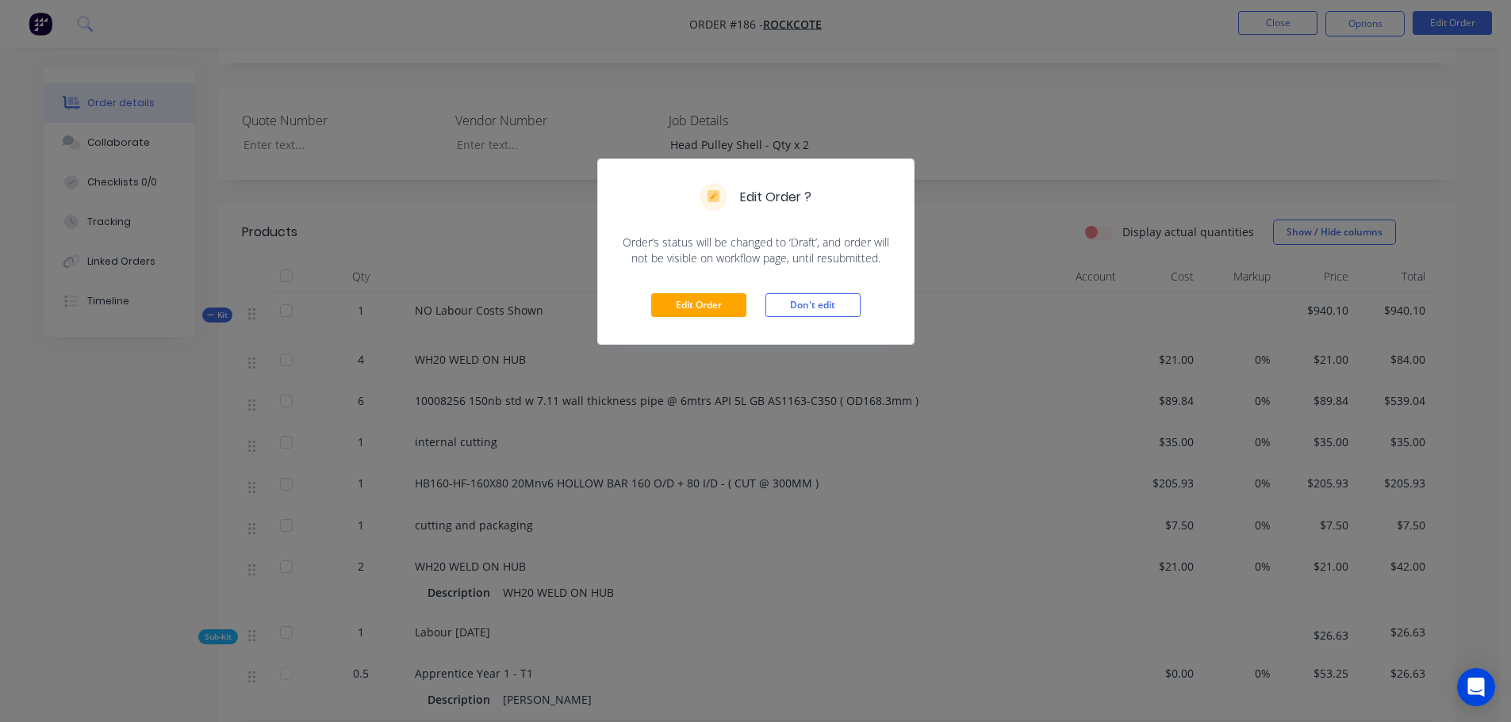
scroll to position [476, 0]
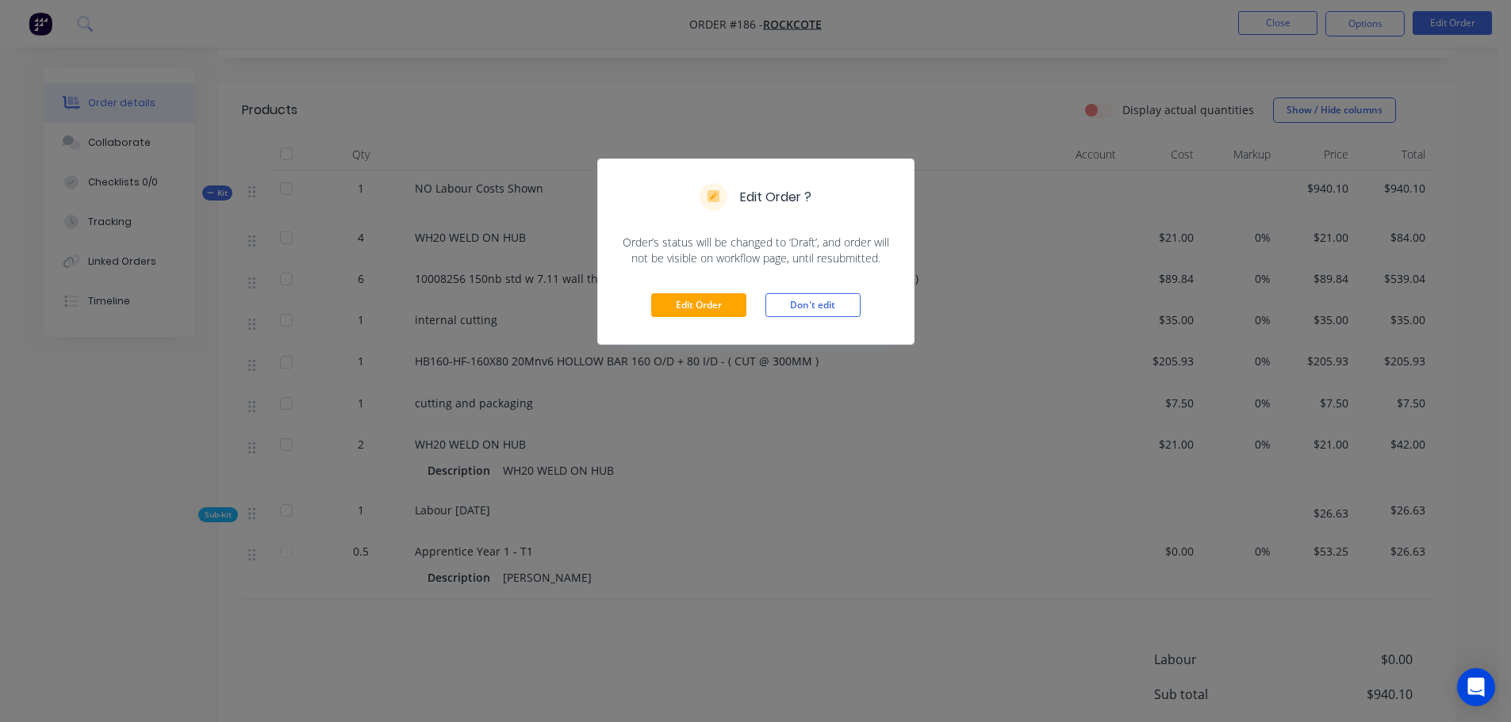
click at [711, 293] on div "Edit Order Don't edit" at bounding box center [756, 305] width 316 height 78
click at [710, 312] on button "Edit Order" at bounding box center [698, 305] width 95 height 24
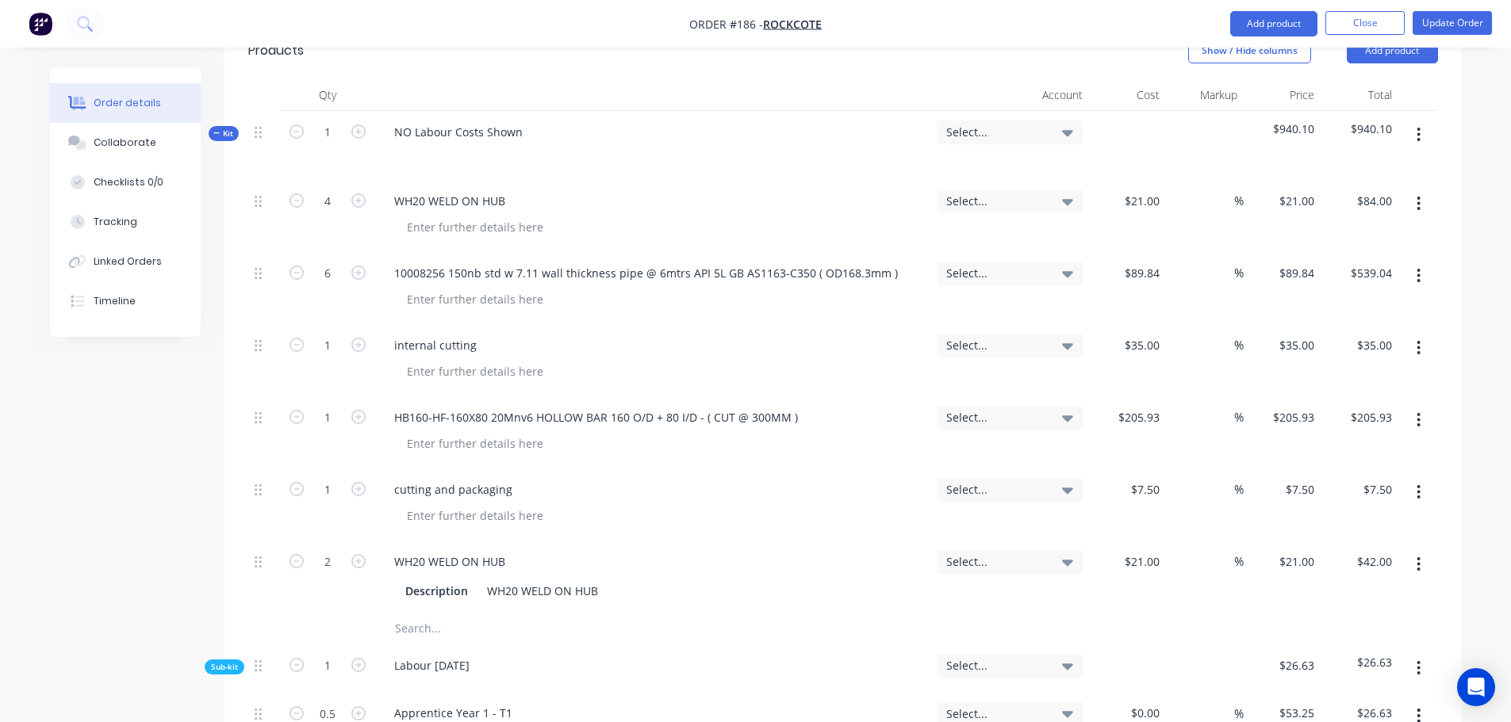
scroll to position [555, 0]
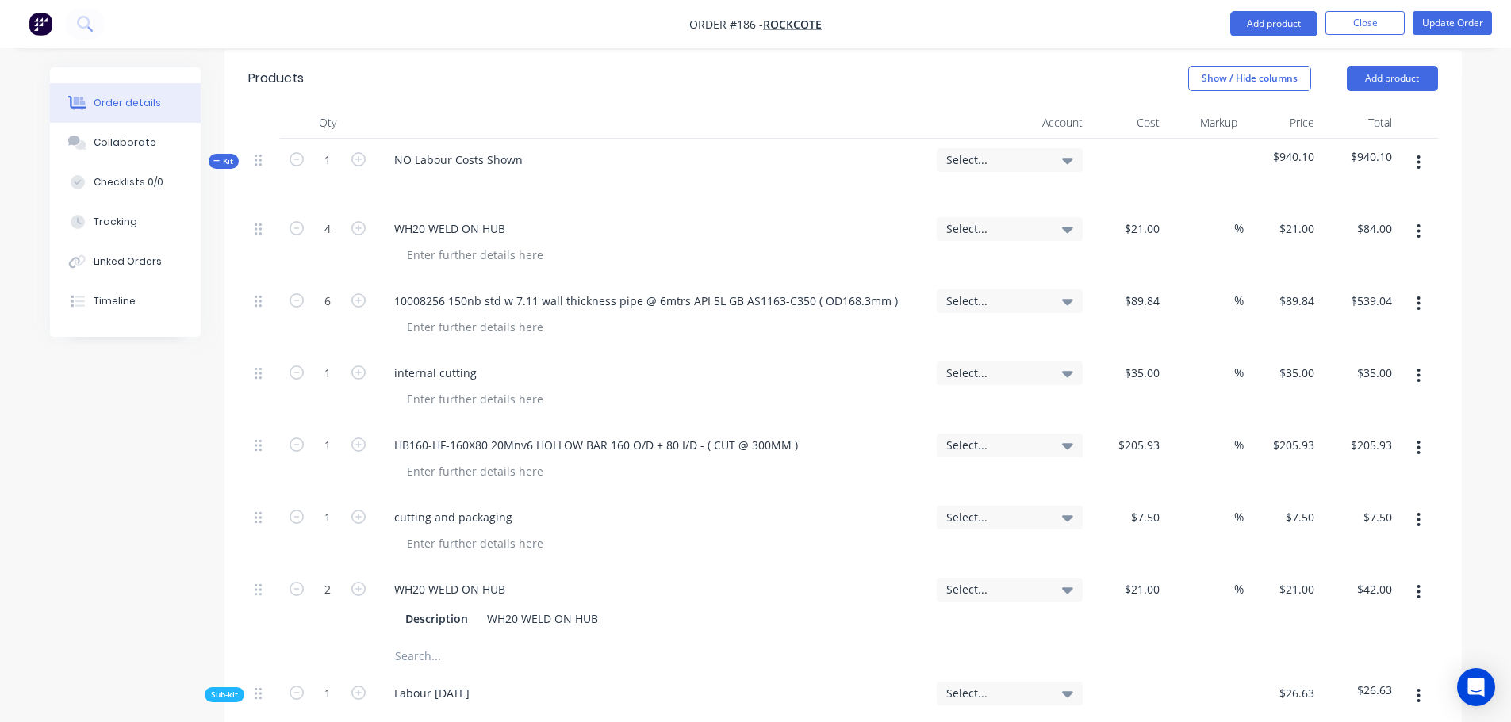
click at [1422, 148] on button "button" at bounding box center [1418, 162] width 37 height 29
click at [1404, 224] on div "Add sub kit to kit" at bounding box center [1362, 235] width 122 height 23
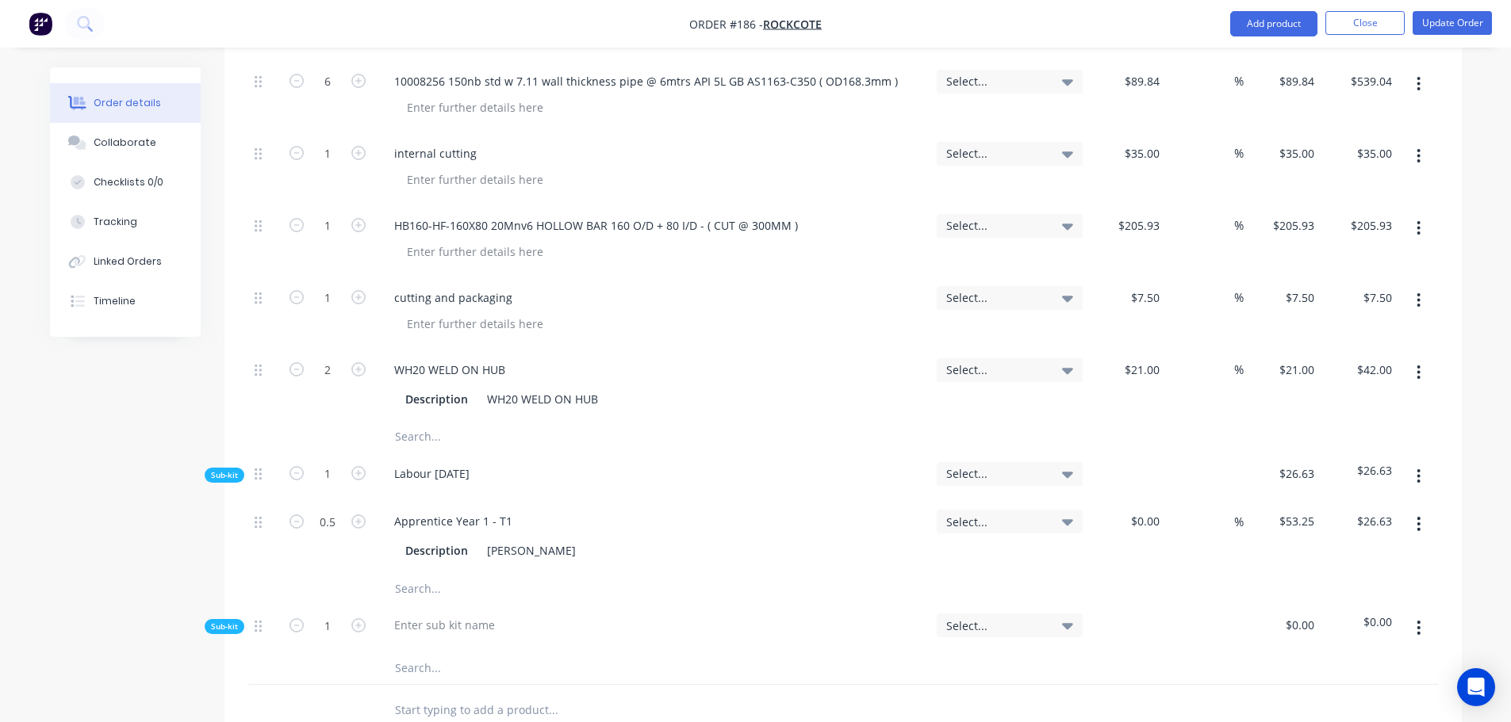
scroll to position [793, 0]
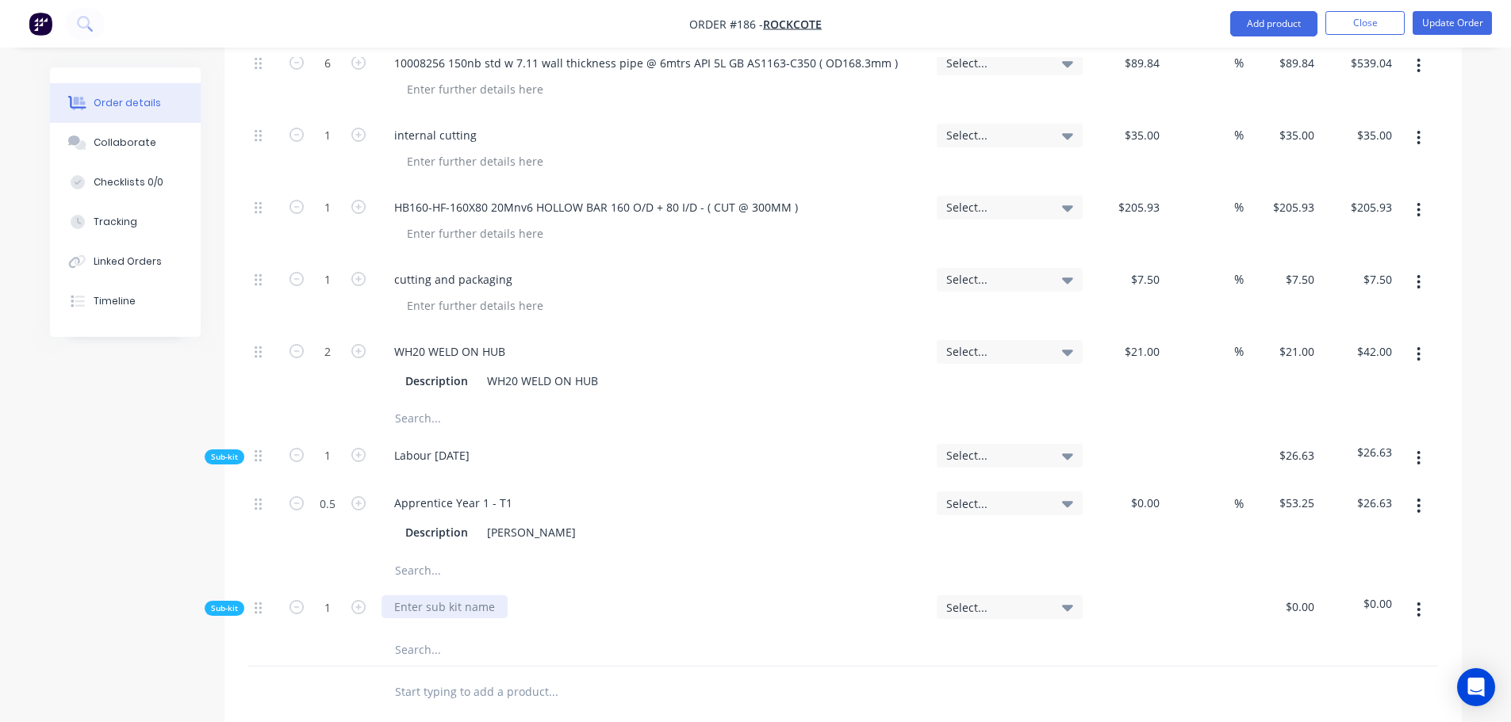
click at [423, 596] on div at bounding box center [444, 607] width 126 height 23
click at [424, 634] on input "text" at bounding box center [552, 650] width 317 height 32
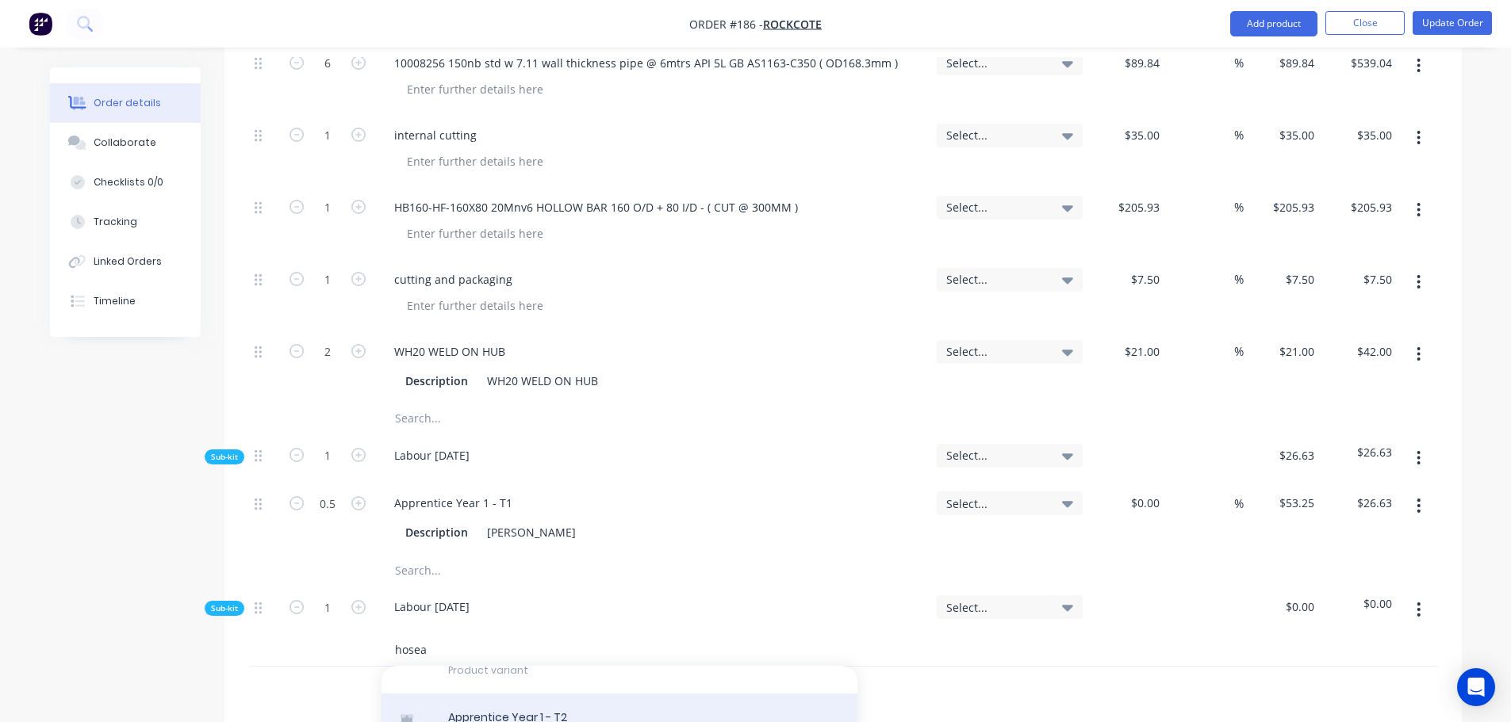
scroll to position [159, 0]
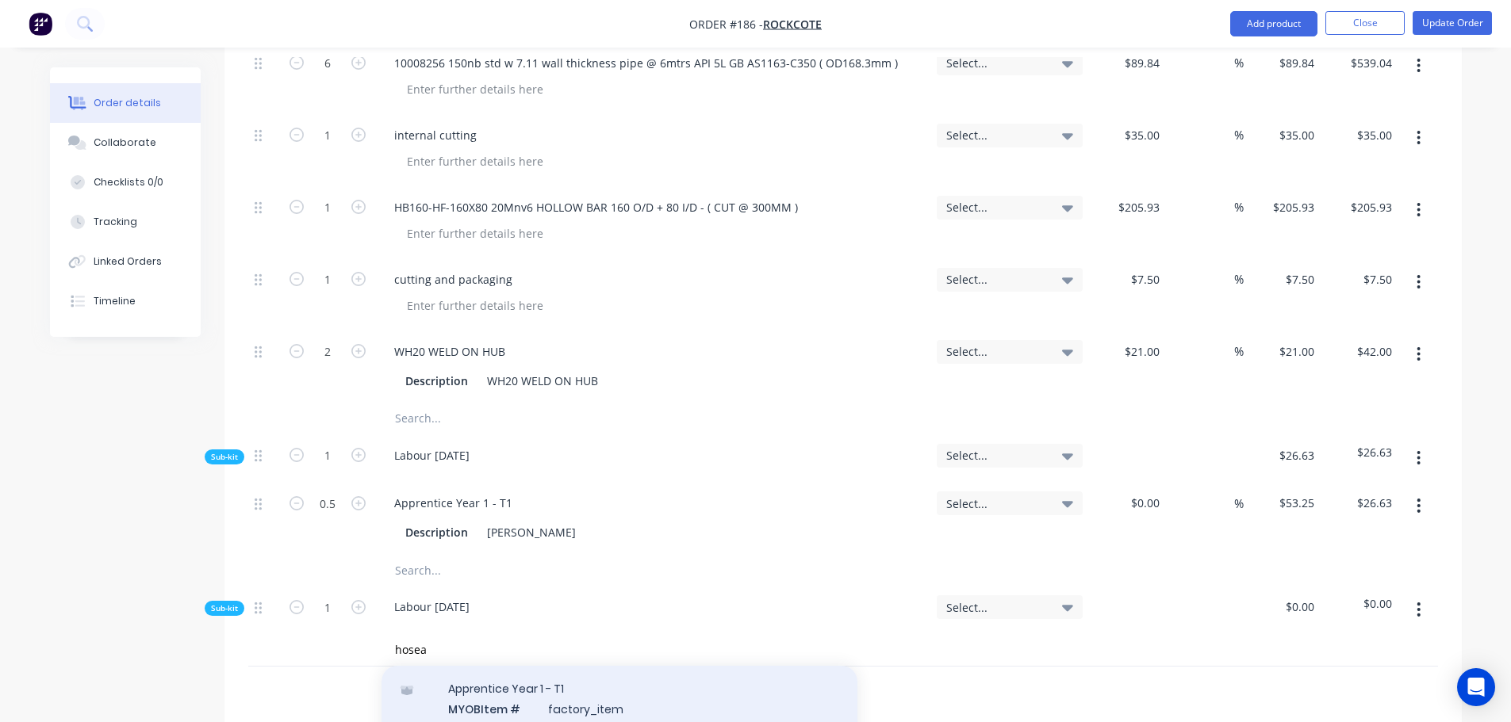
click at [560, 676] on div "Apprentice Year 1 - T1 MYOB Item # factory_item Description Hosea Covert Produc…" at bounding box center [619, 718] width 476 height 107
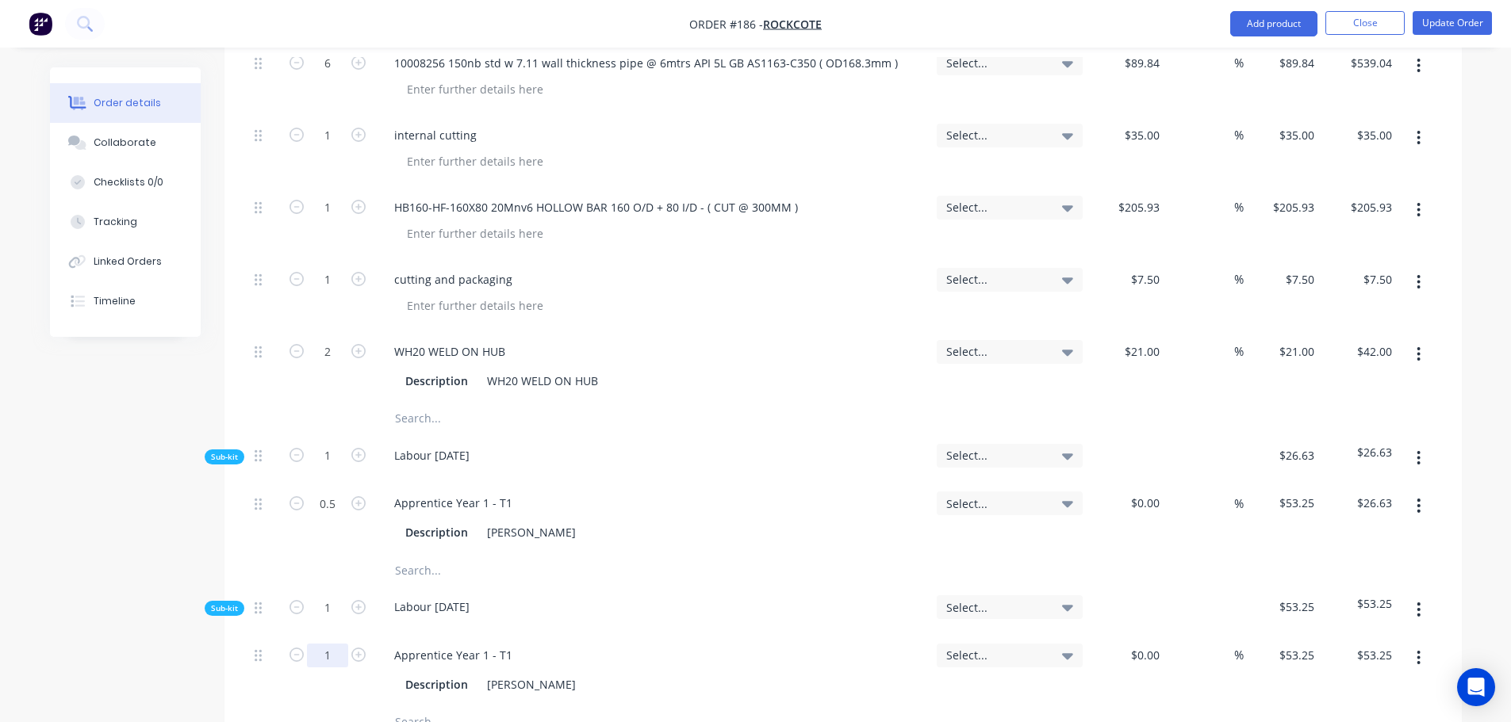
click at [334, 515] on input "1" at bounding box center [327, 504] width 41 height 24
click at [1462, 24] on button "Update Order" at bounding box center [1451, 23] width 79 height 24
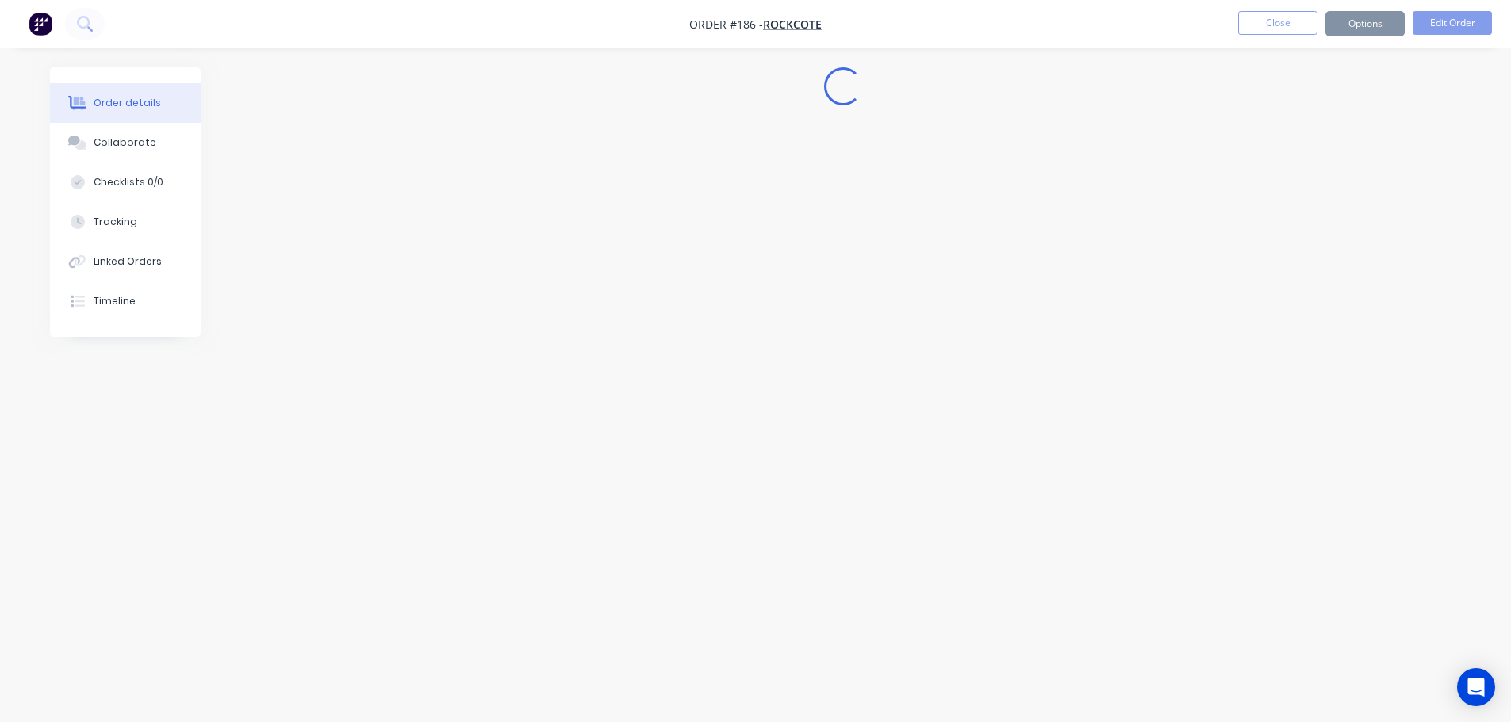
scroll to position [0, 0]
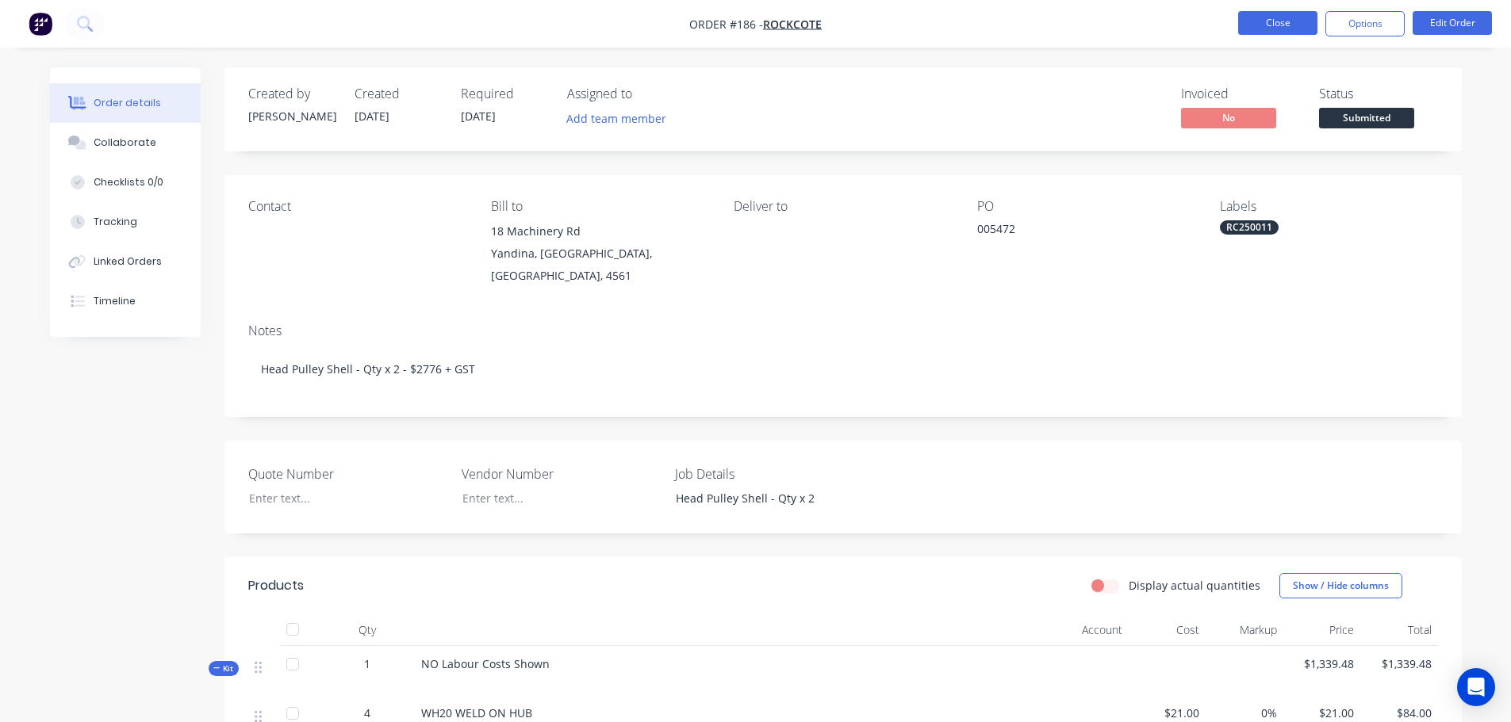
click at [1289, 23] on button "Close" at bounding box center [1277, 23] width 79 height 24
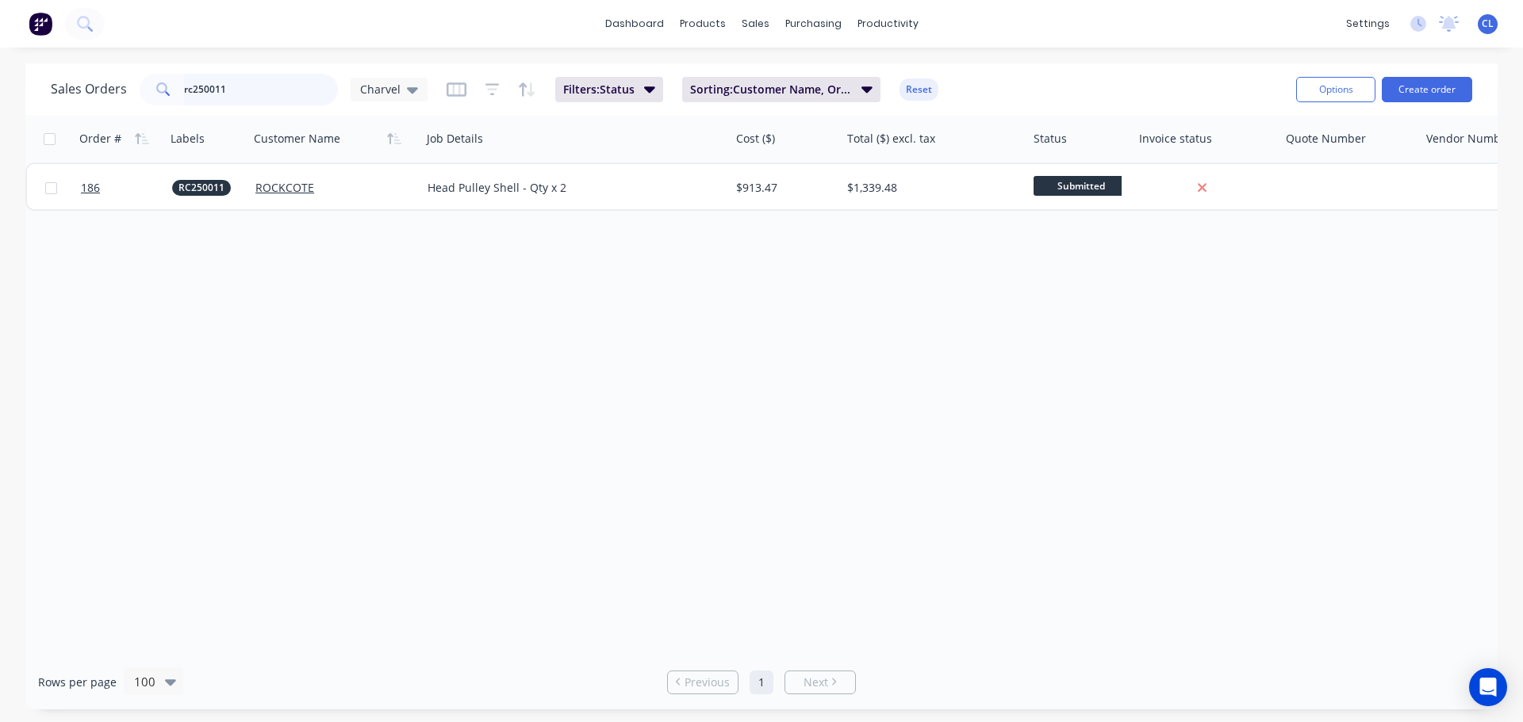
click at [255, 101] on input "rc250011" at bounding box center [261, 90] width 155 height 32
click at [0, 33] on html "dashboard products sales purchasing productivity dashboard products Product Cat…" at bounding box center [761, 361] width 1523 height 722
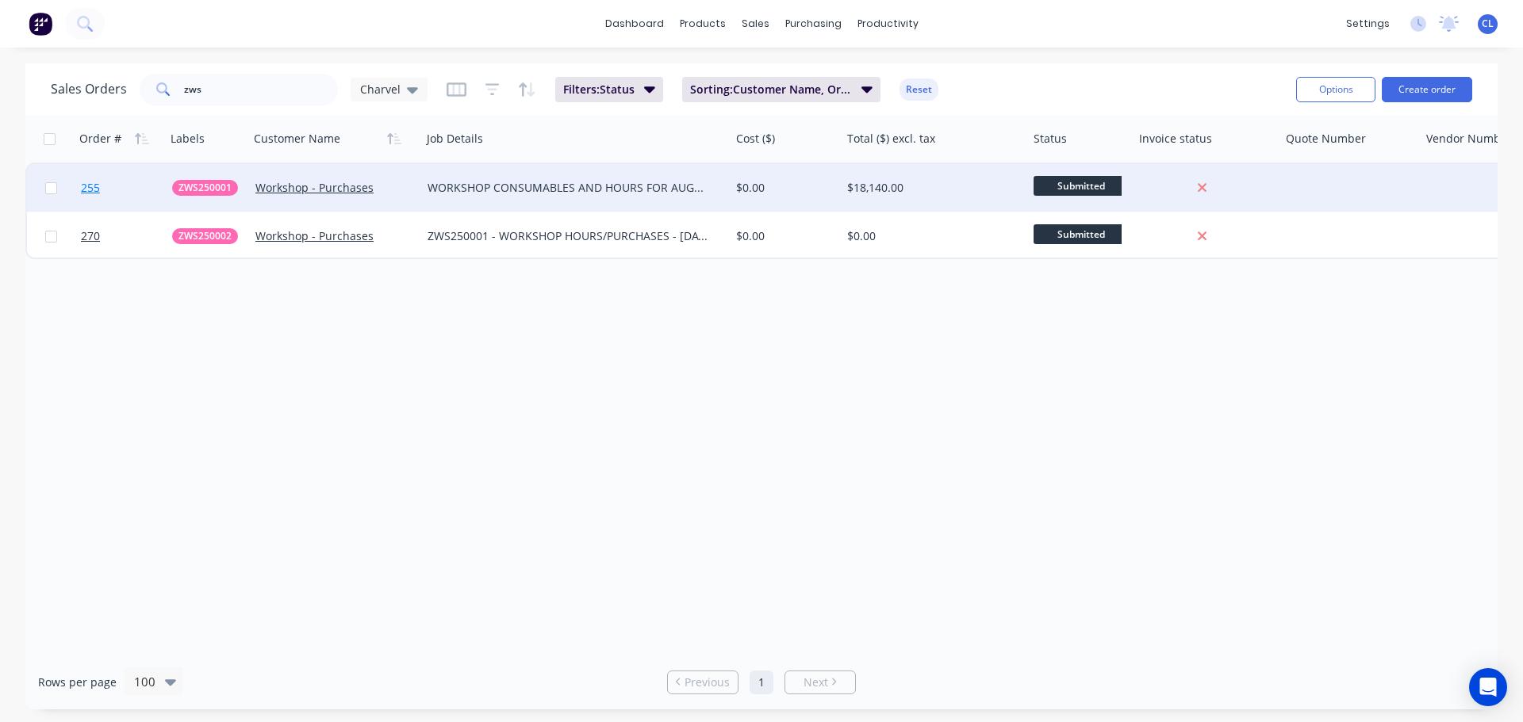
click at [102, 191] on link "255" at bounding box center [126, 188] width 91 height 48
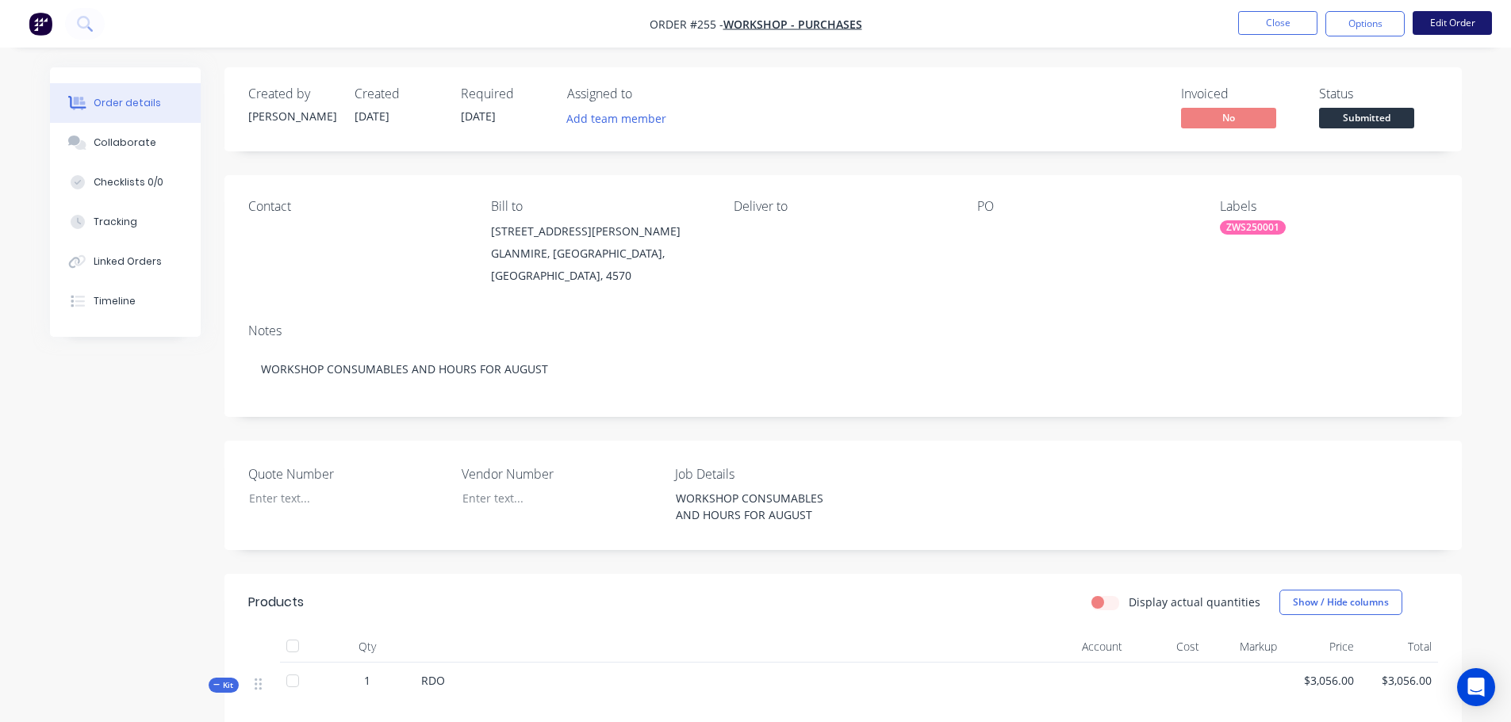
click at [1436, 30] on button "Edit Order" at bounding box center [1451, 23] width 79 height 24
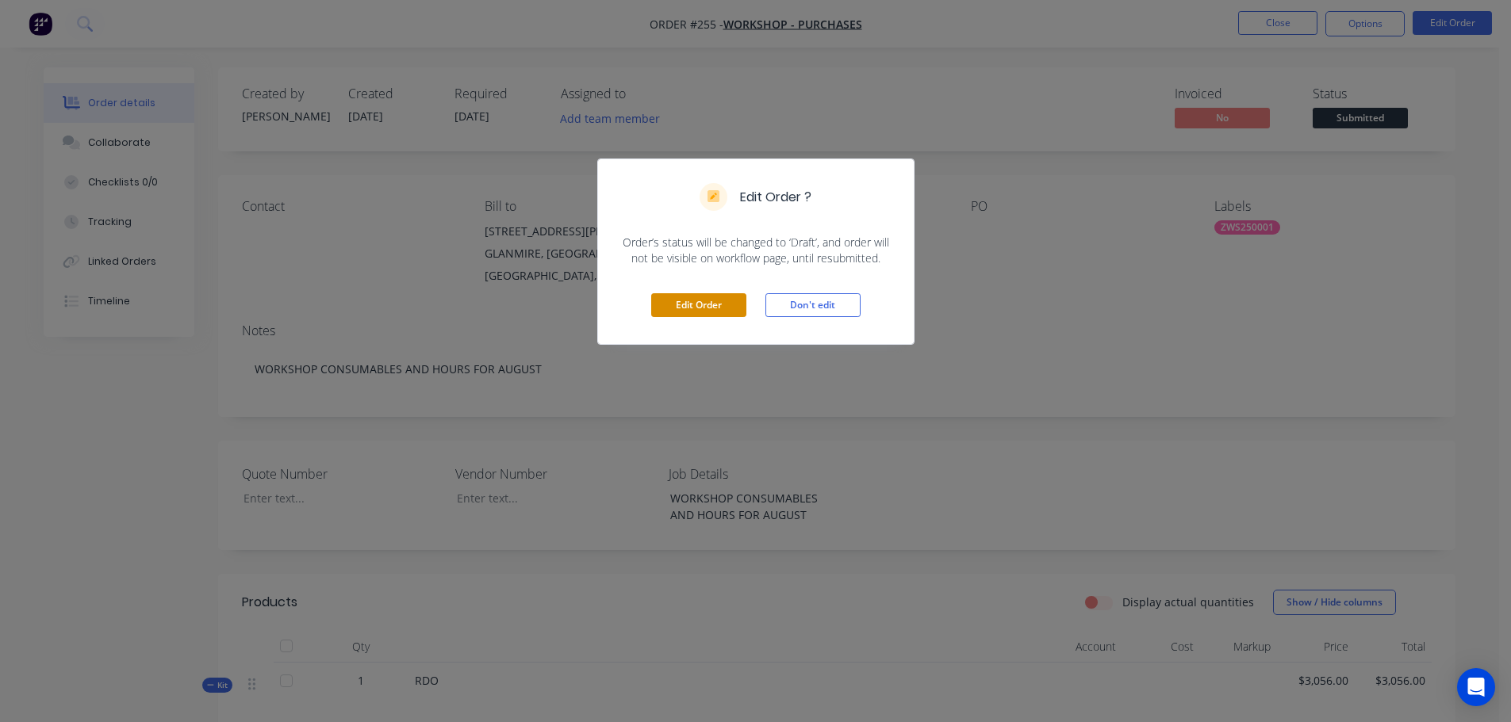
click at [697, 305] on button "Edit Order" at bounding box center [698, 305] width 95 height 24
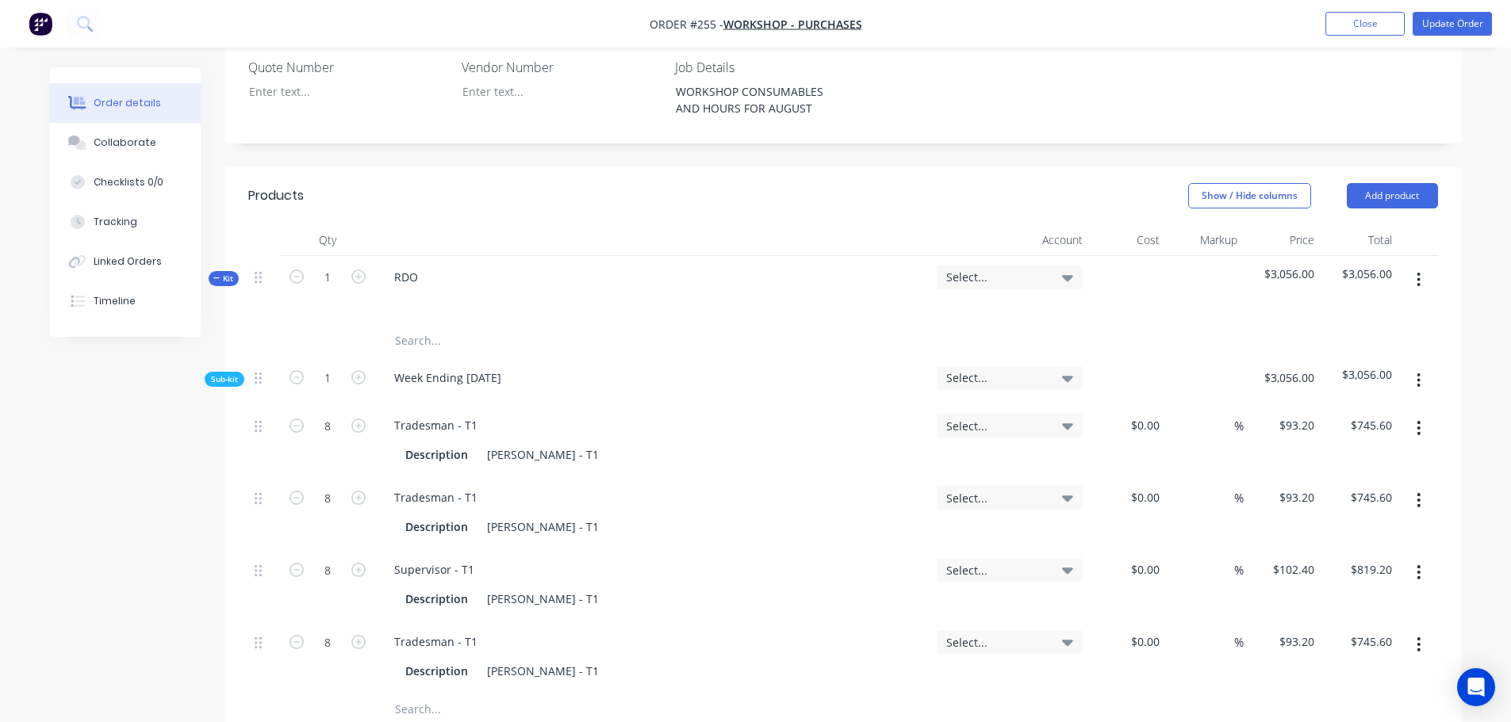
scroll to position [476, 0]
drag, startPoint x: 1419, startPoint y: 210, endPoint x: 1421, endPoint y: 219, distance: 8.9
click at [1421, 266] on button "button" at bounding box center [1418, 280] width 37 height 29
click at [1376, 343] on div "Add sub kit to kit" at bounding box center [1362, 354] width 122 height 23
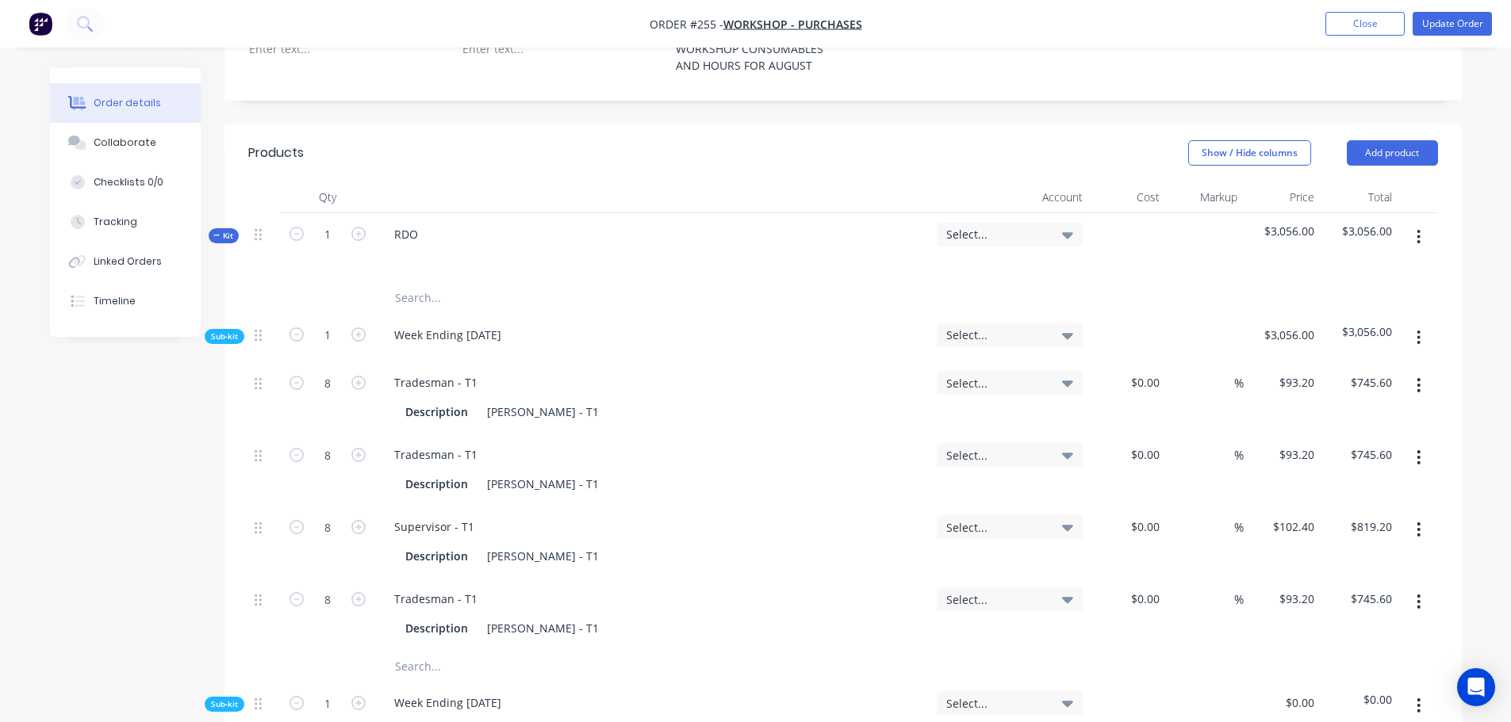
scroll to position [555, 0]
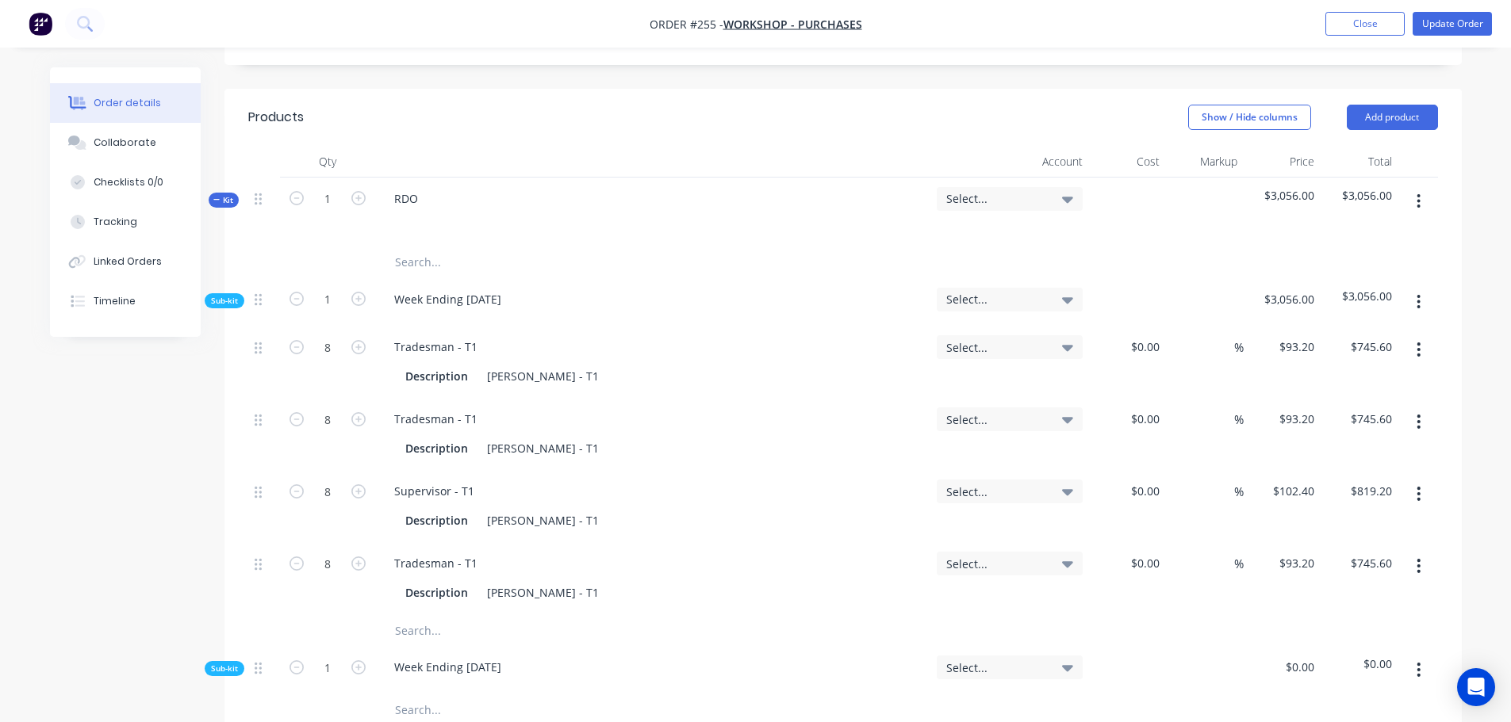
click at [421, 695] on input "text" at bounding box center [552, 711] width 317 height 32
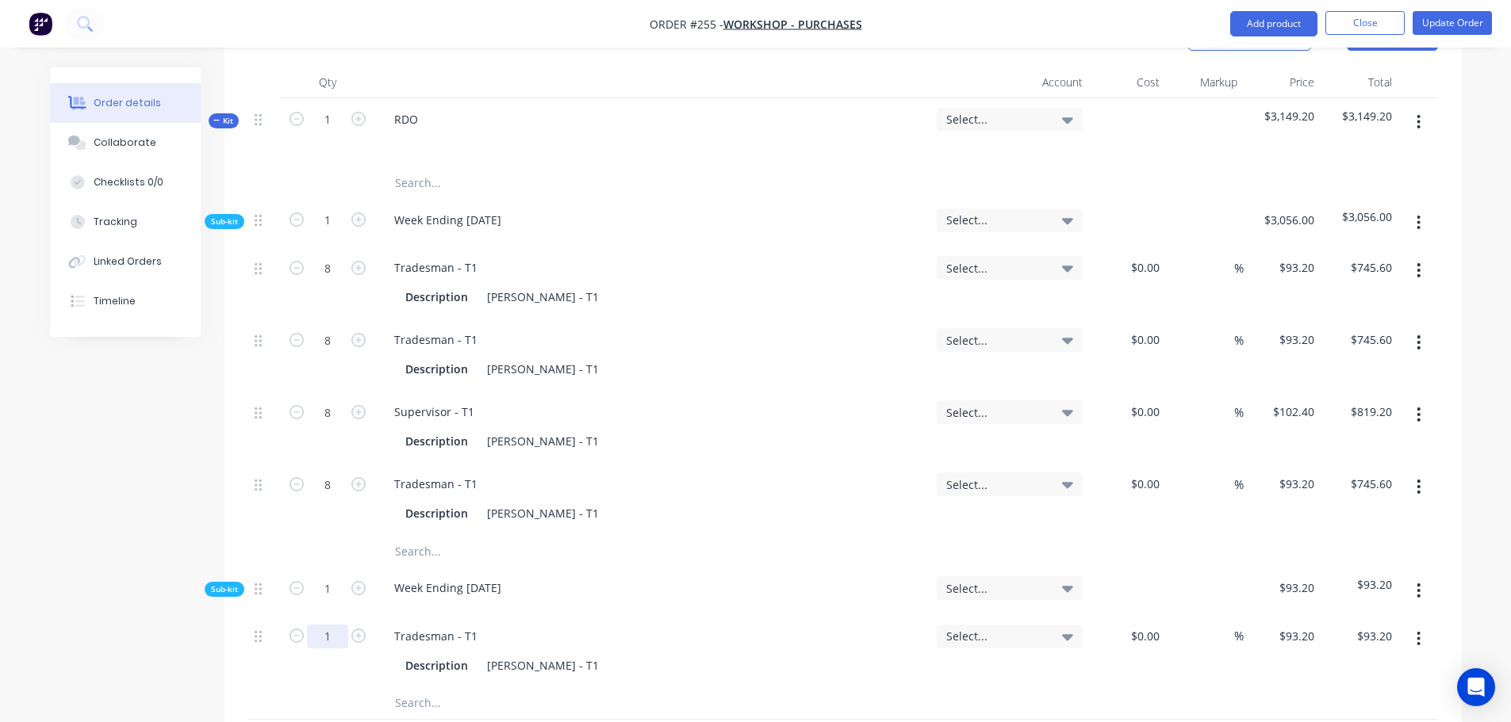
click at [336, 280] on input "1" at bounding box center [327, 268] width 41 height 24
click at [1446, 33] on button "Update Order" at bounding box center [1451, 23] width 79 height 24
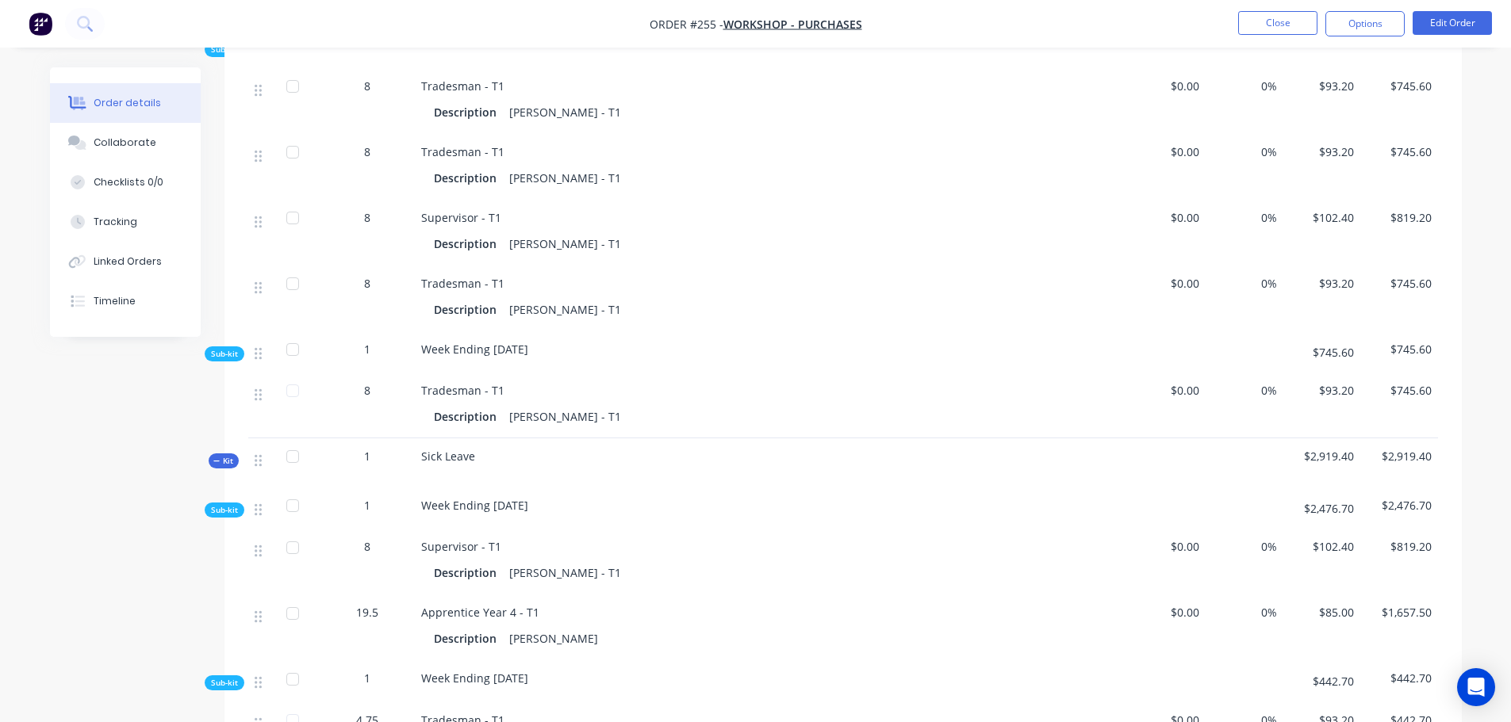
scroll to position [714, 0]
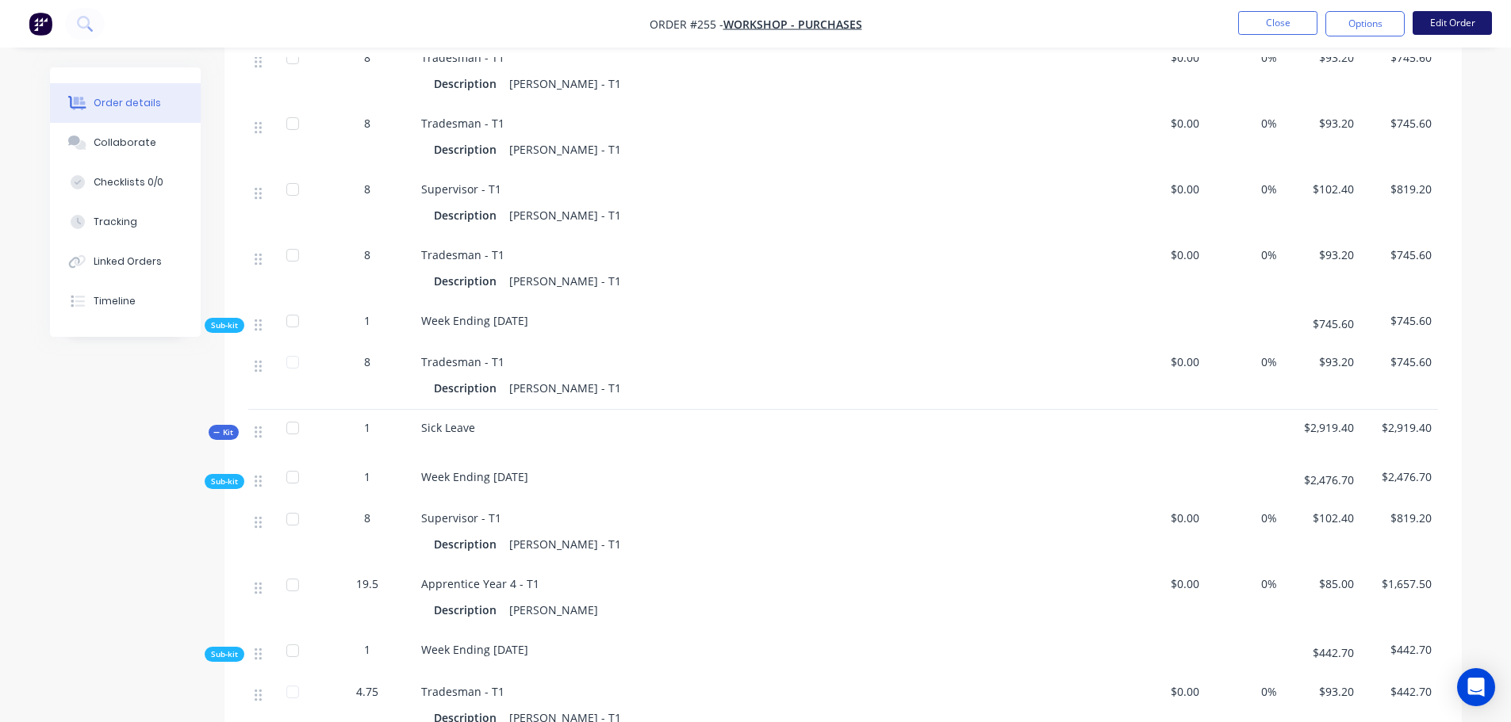
click at [1454, 22] on button "Edit Order" at bounding box center [1451, 23] width 79 height 24
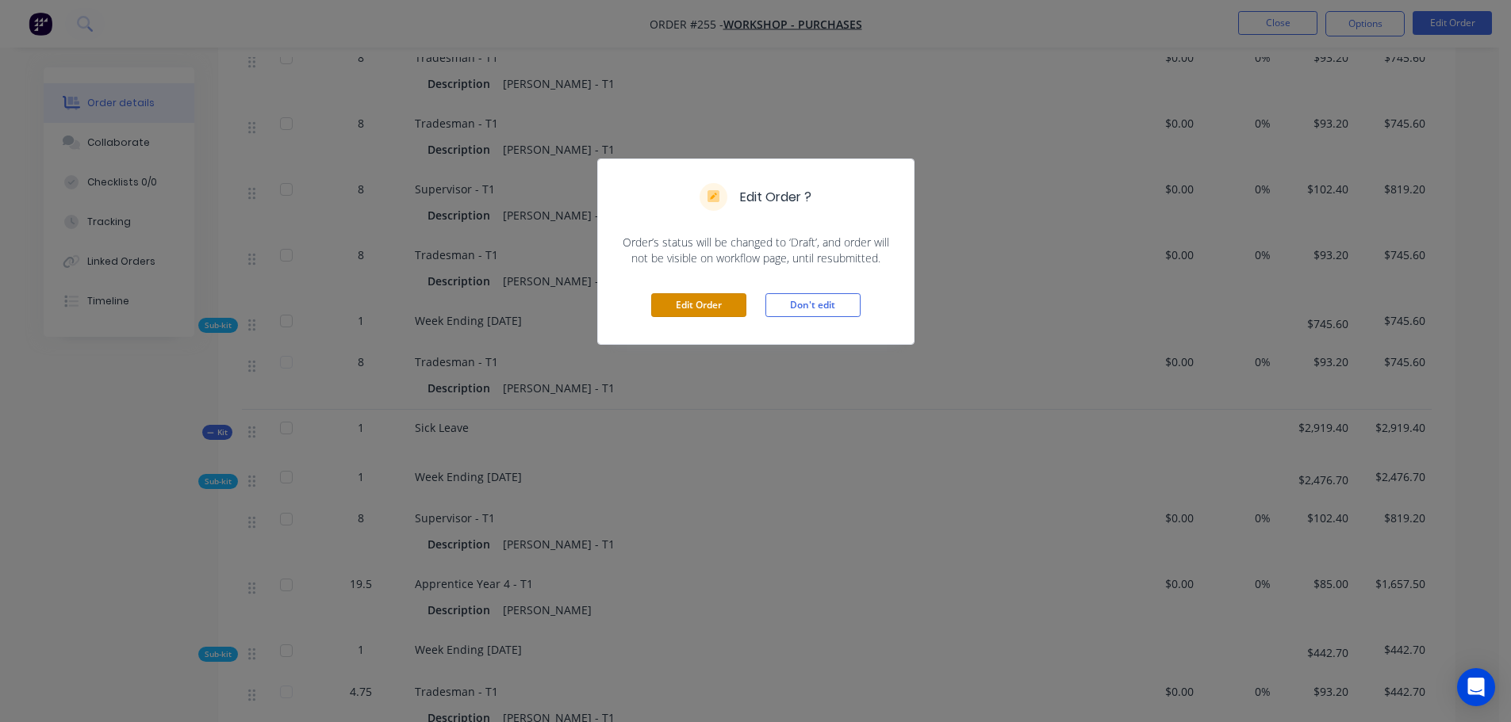
click at [742, 298] on button "Edit Order" at bounding box center [698, 305] width 95 height 24
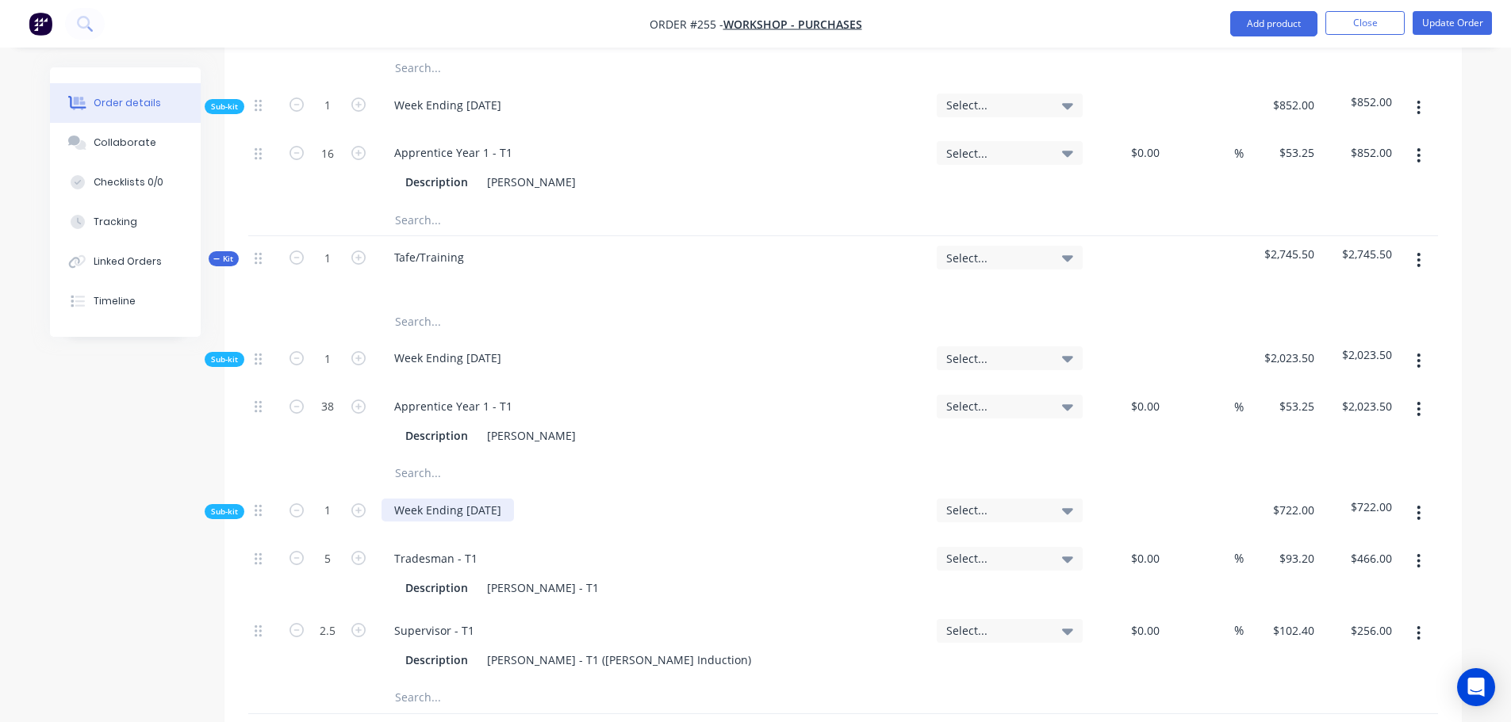
scroll to position [2696, 0]
click at [444, 680] on input "text" at bounding box center [552, 696] width 317 height 32
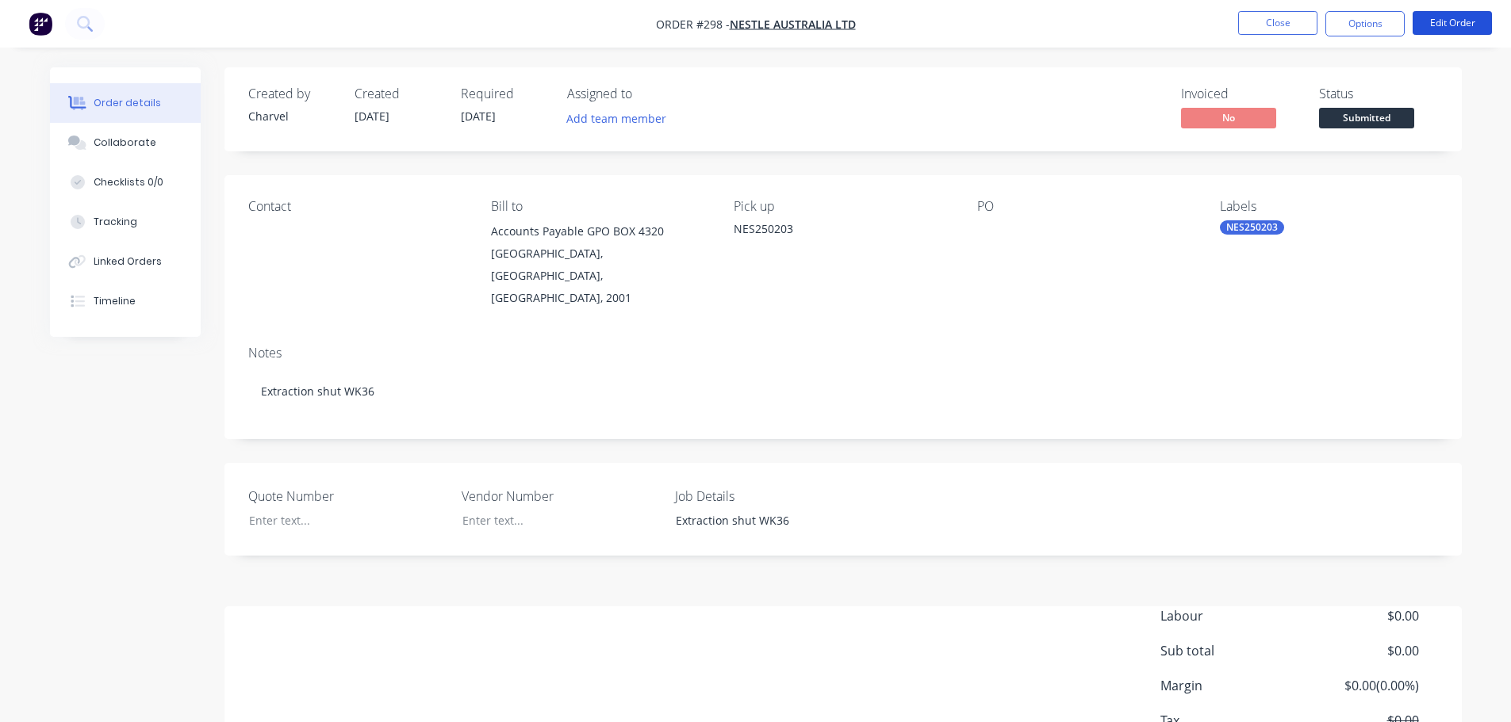
click at [1435, 34] on button "Edit Order" at bounding box center [1451, 23] width 79 height 24
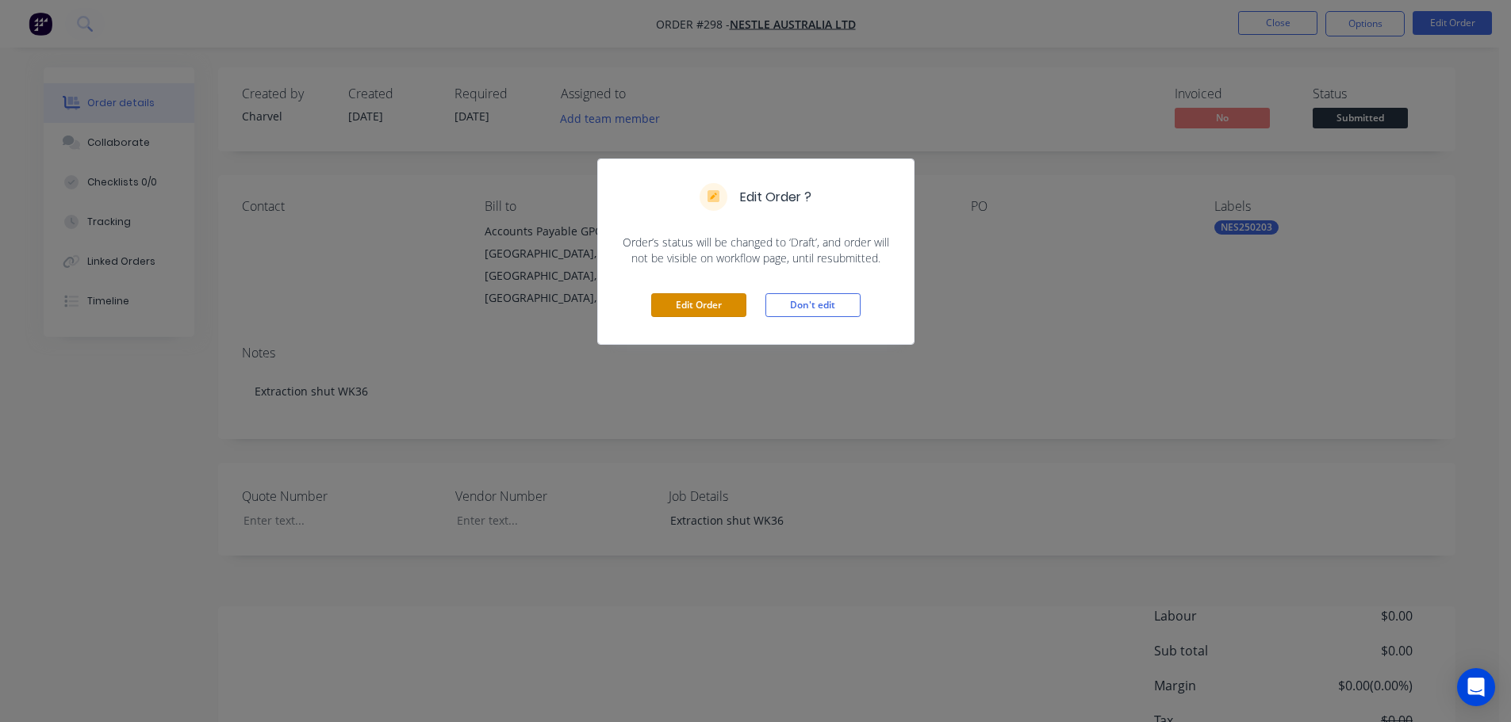
click at [674, 312] on button "Edit Order" at bounding box center [698, 305] width 95 height 24
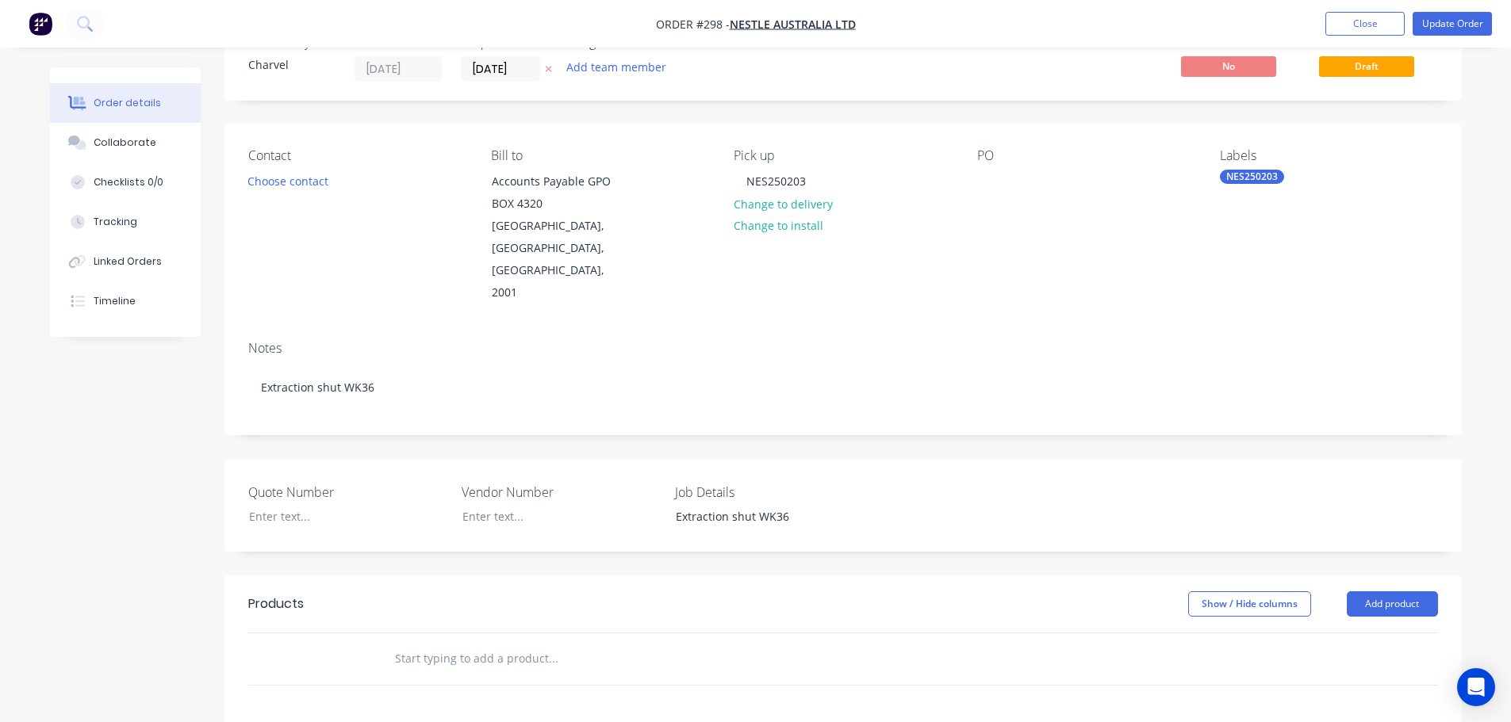
scroll to position [79, 0]
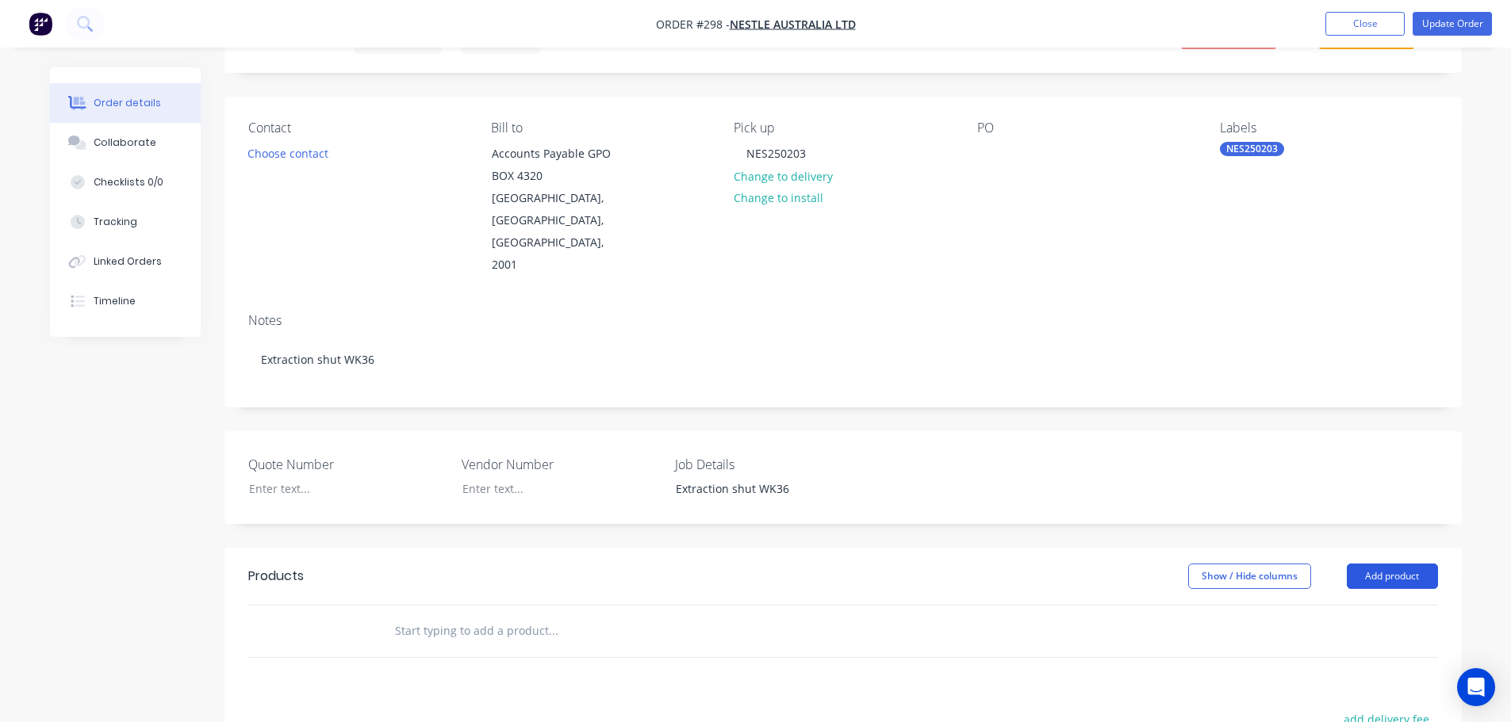
click at [1390, 564] on button "Add product" at bounding box center [1392, 576] width 91 height 25
click at [1377, 605] on div "Product catalogue" at bounding box center [1362, 616] width 122 height 23
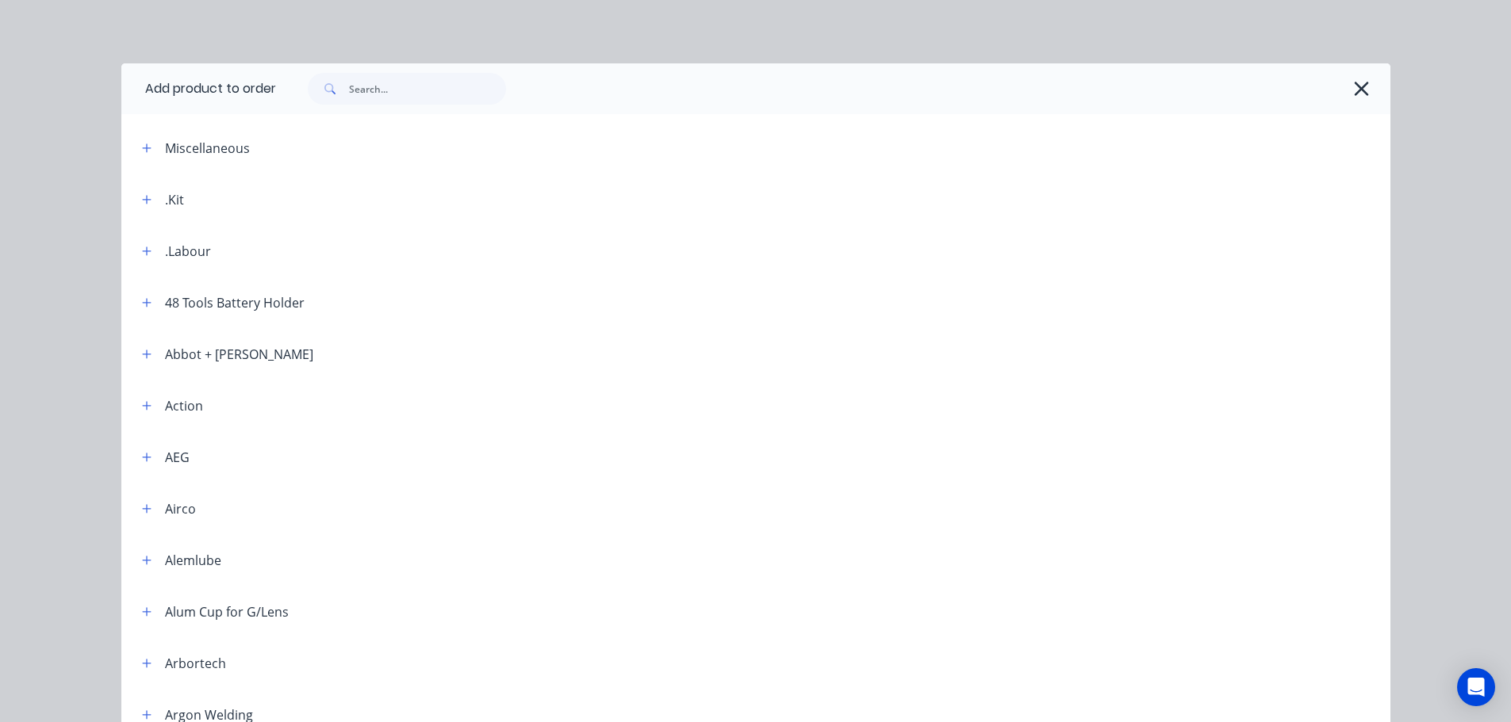
click at [129, 200] on div ".Kit" at bounding box center [156, 200] width 55 height 20
click at [137, 205] on button "button" at bounding box center [147, 200] width 20 height 20
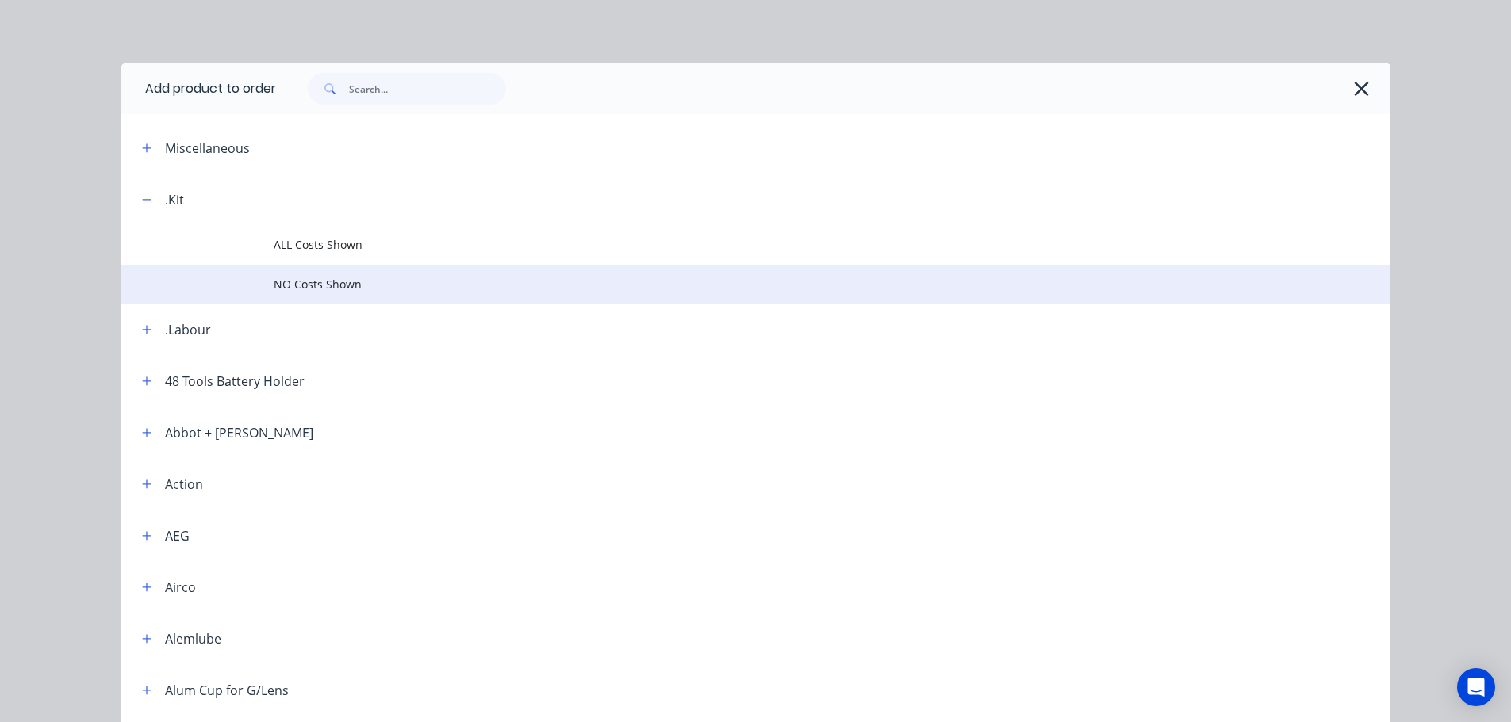
click at [314, 281] on span "NO Costs Shown" at bounding box center [720, 284] width 893 height 17
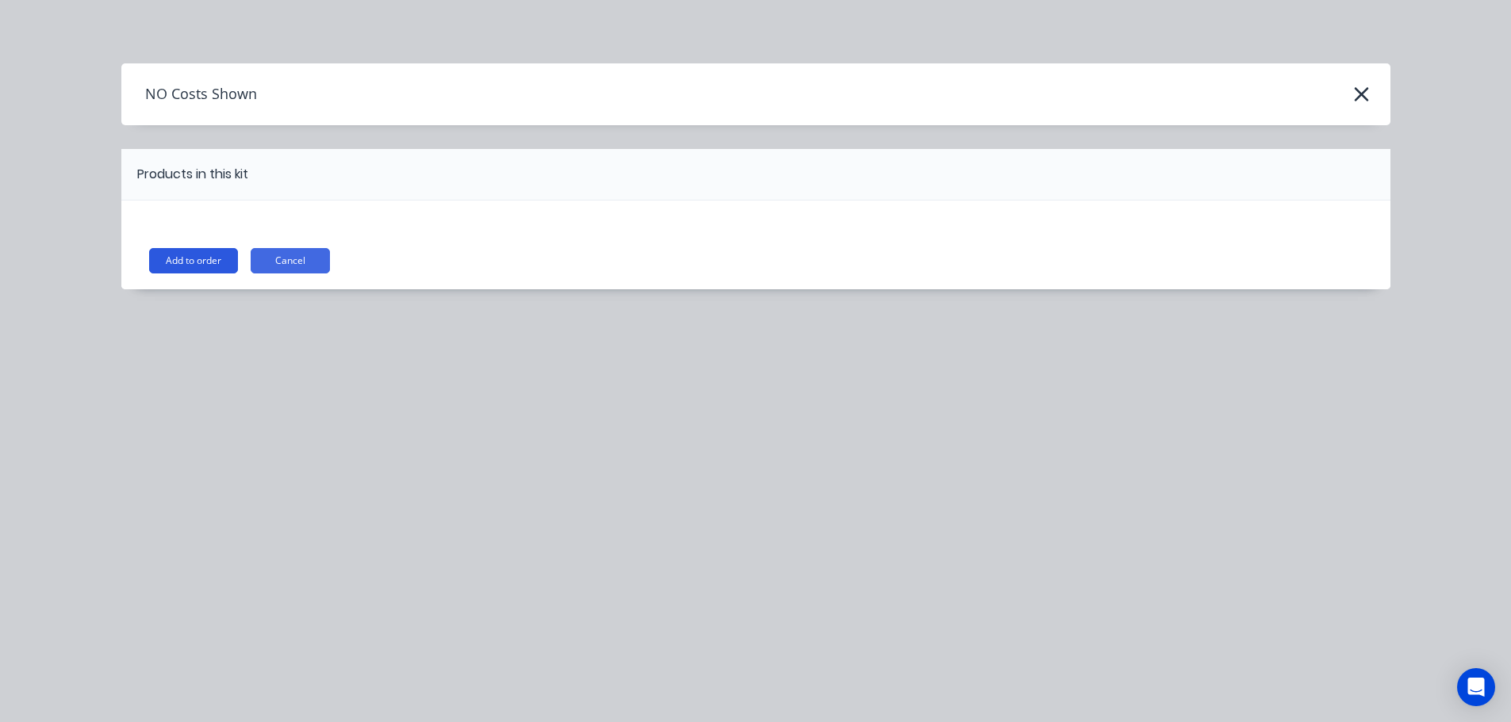
click at [178, 259] on button "Add to order" at bounding box center [193, 260] width 89 height 25
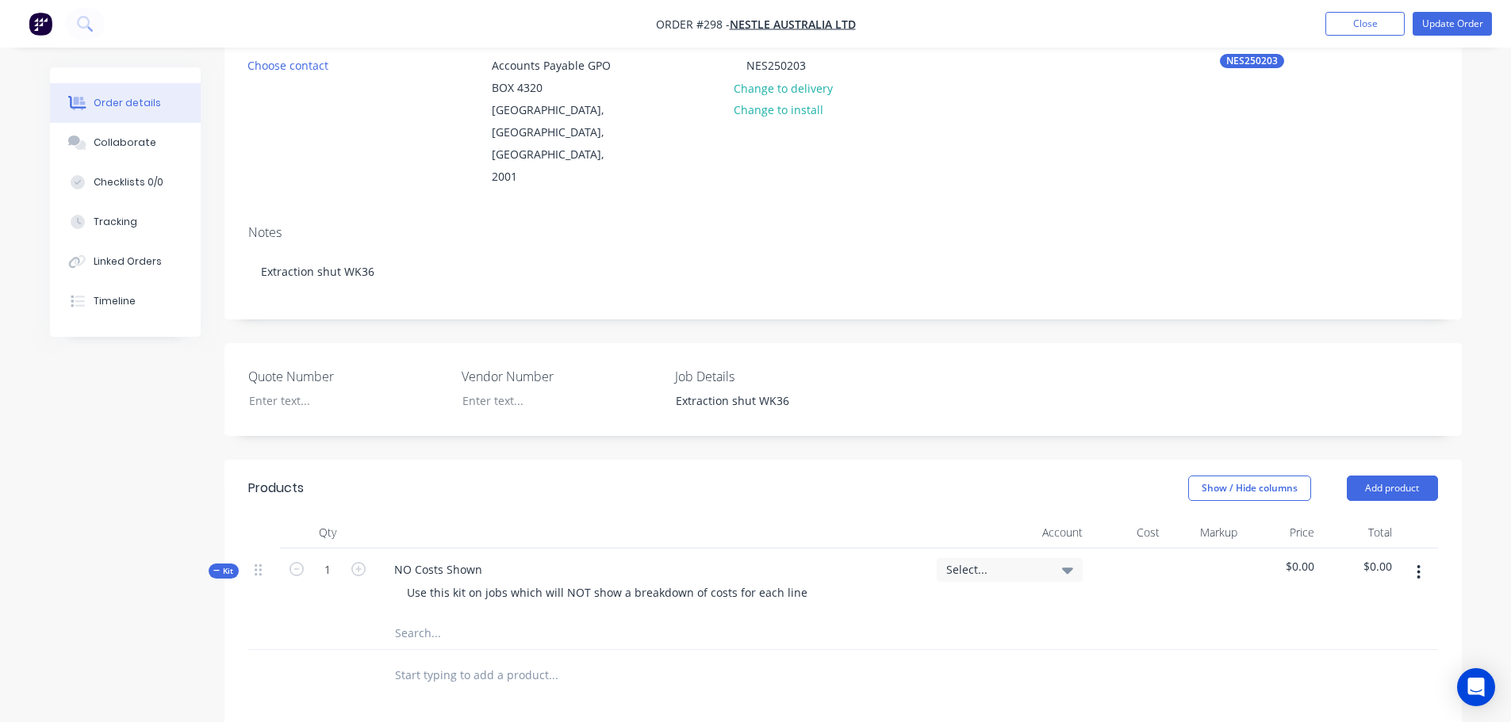
scroll to position [238, 0]
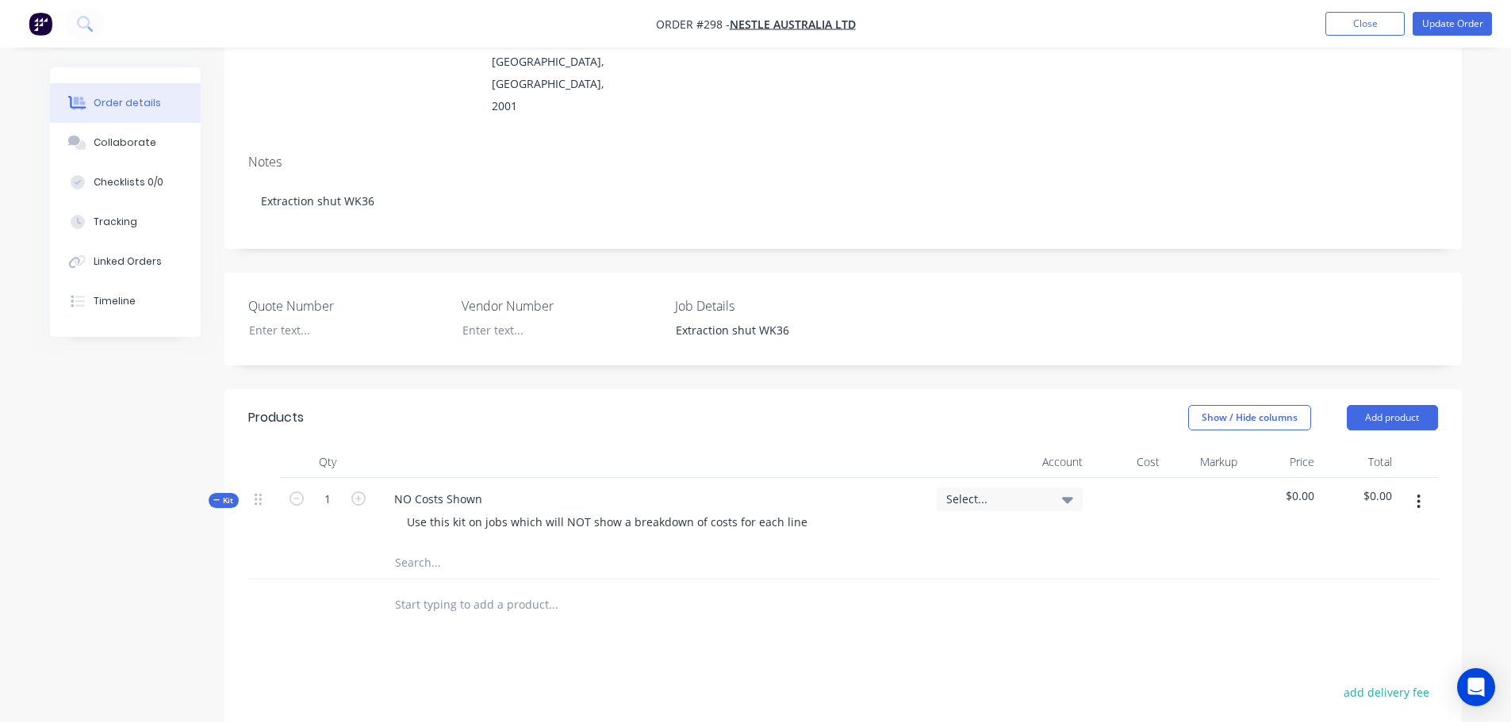
click at [1410, 488] on button "button" at bounding box center [1418, 502] width 37 height 29
click at [1373, 564] on div "Add sub kit to kit" at bounding box center [1362, 575] width 122 height 23
click at [496, 588] on div at bounding box center [444, 599] width 126 height 23
click at [441, 626] on input "text" at bounding box center [552, 642] width 317 height 32
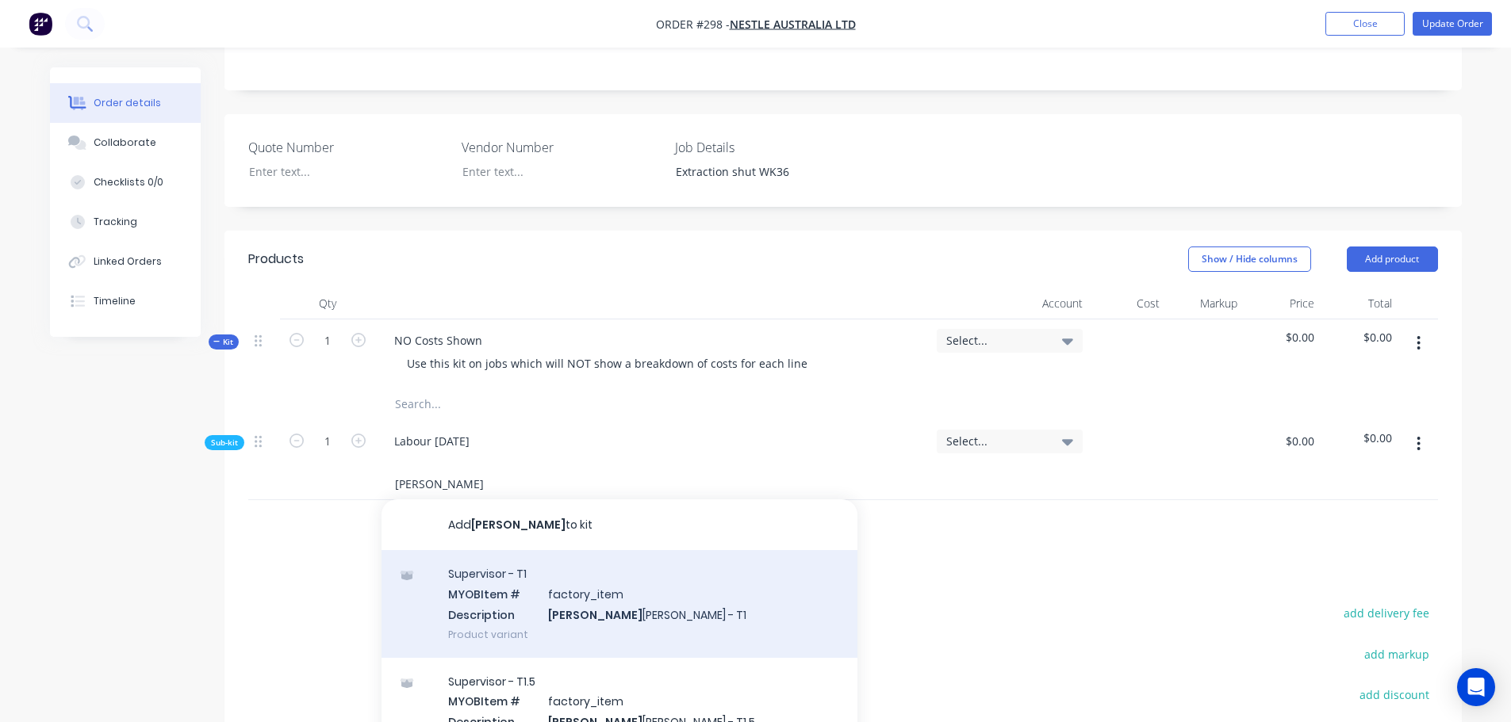
scroll to position [79, 0]
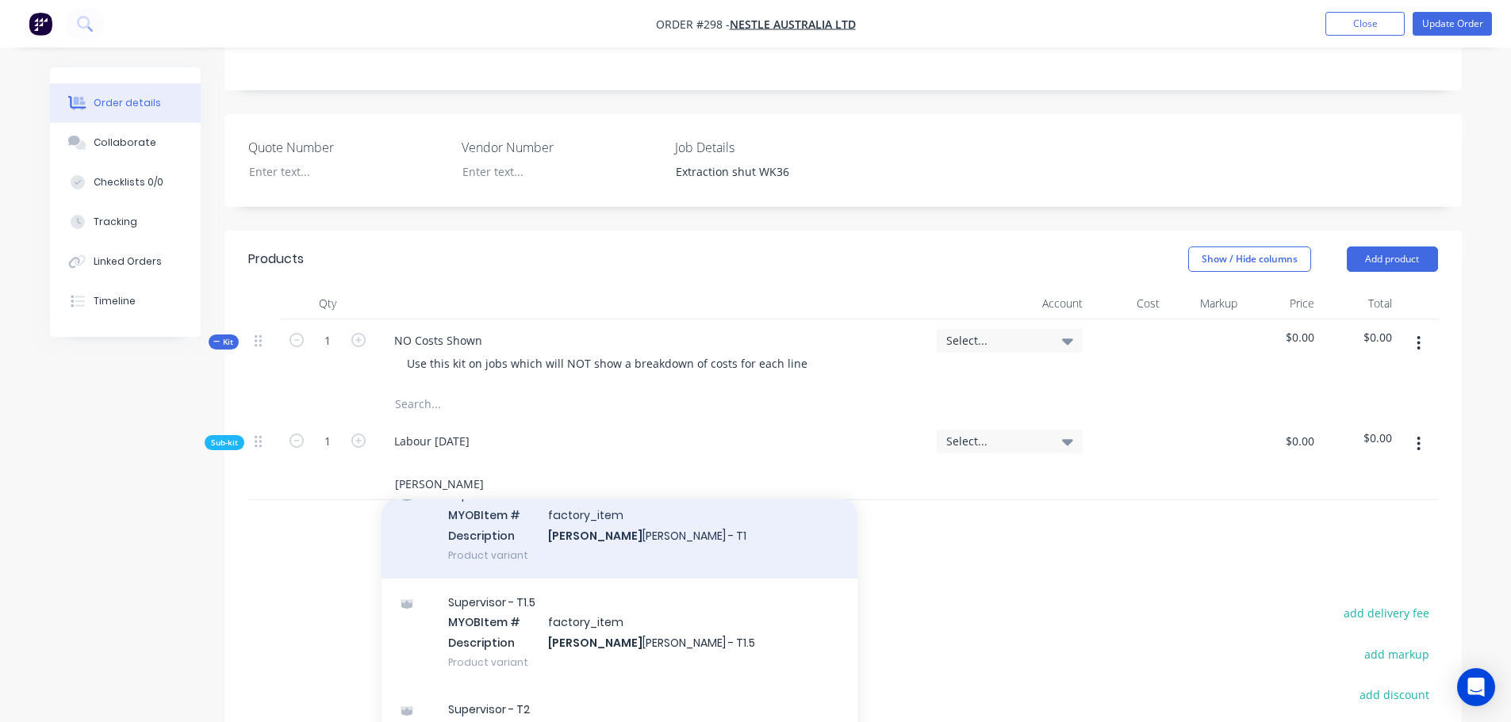
type input "[PERSON_NAME]"
click at [494, 502] on div "Supervisor - T1 MYOB Item # factory_item Description [PERSON_NAME] - T1 Product…" at bounding box center [619, 524] width 476 height 107
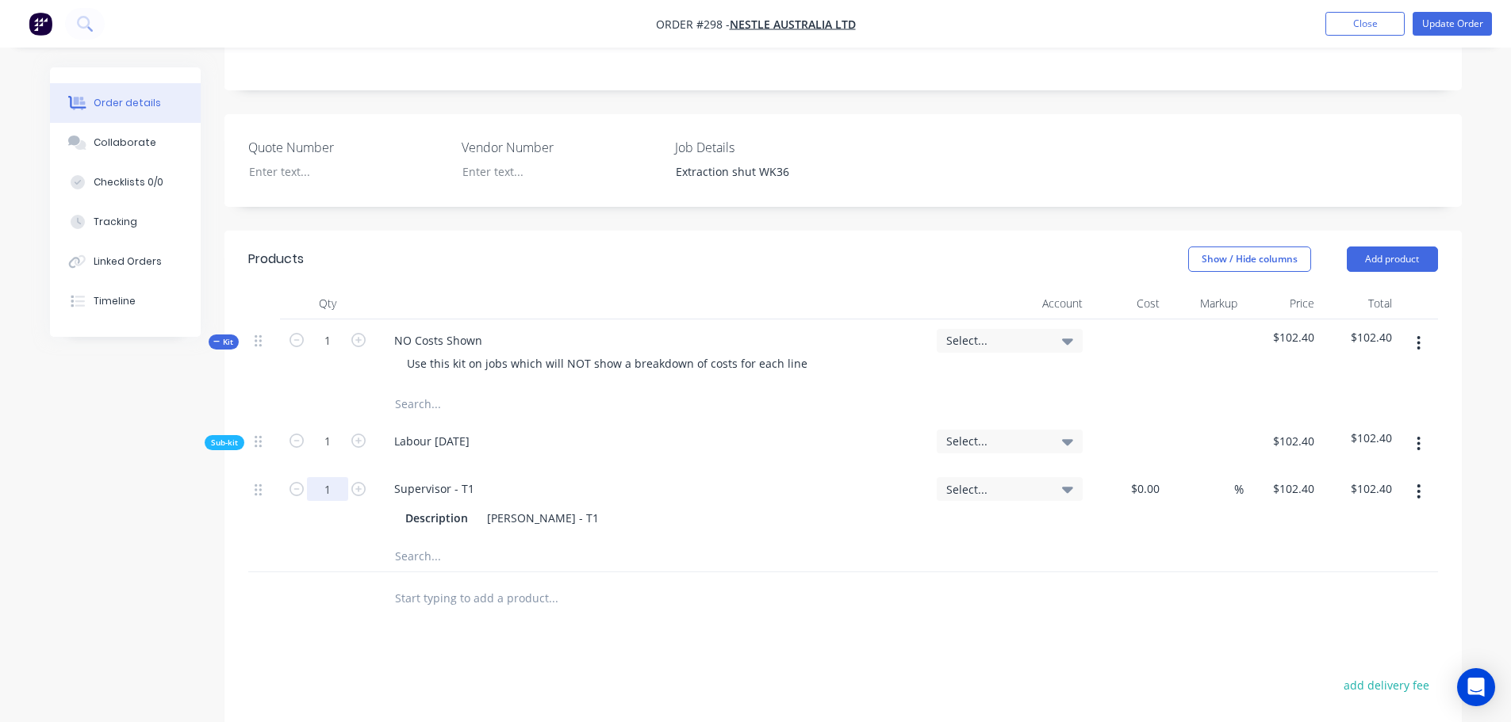
click at [327, 477] on input "1" at bounding box center [327, 489] width 41 height 24
type input "6.5"
type input "$665.60"
click at [417, 540] on input "text" at bounding box center [552, 556] width 317 height 32
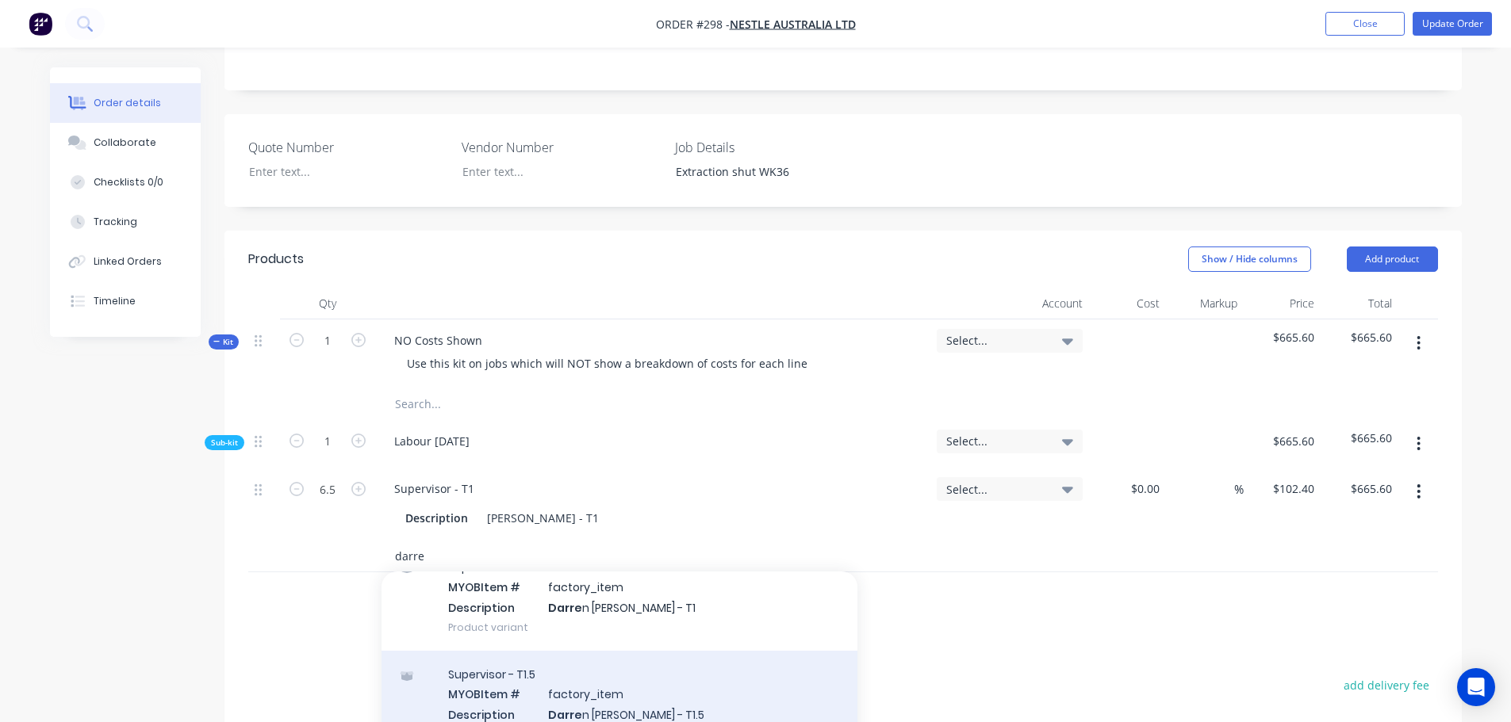
type input "darre"
click at [528, 651] on div "Supervisor - T1.5 MYOB Item # factory_item Description [PERSON_NAME] - T1.5 Pro…" at bounding box center [619, 704] width 476 height 107
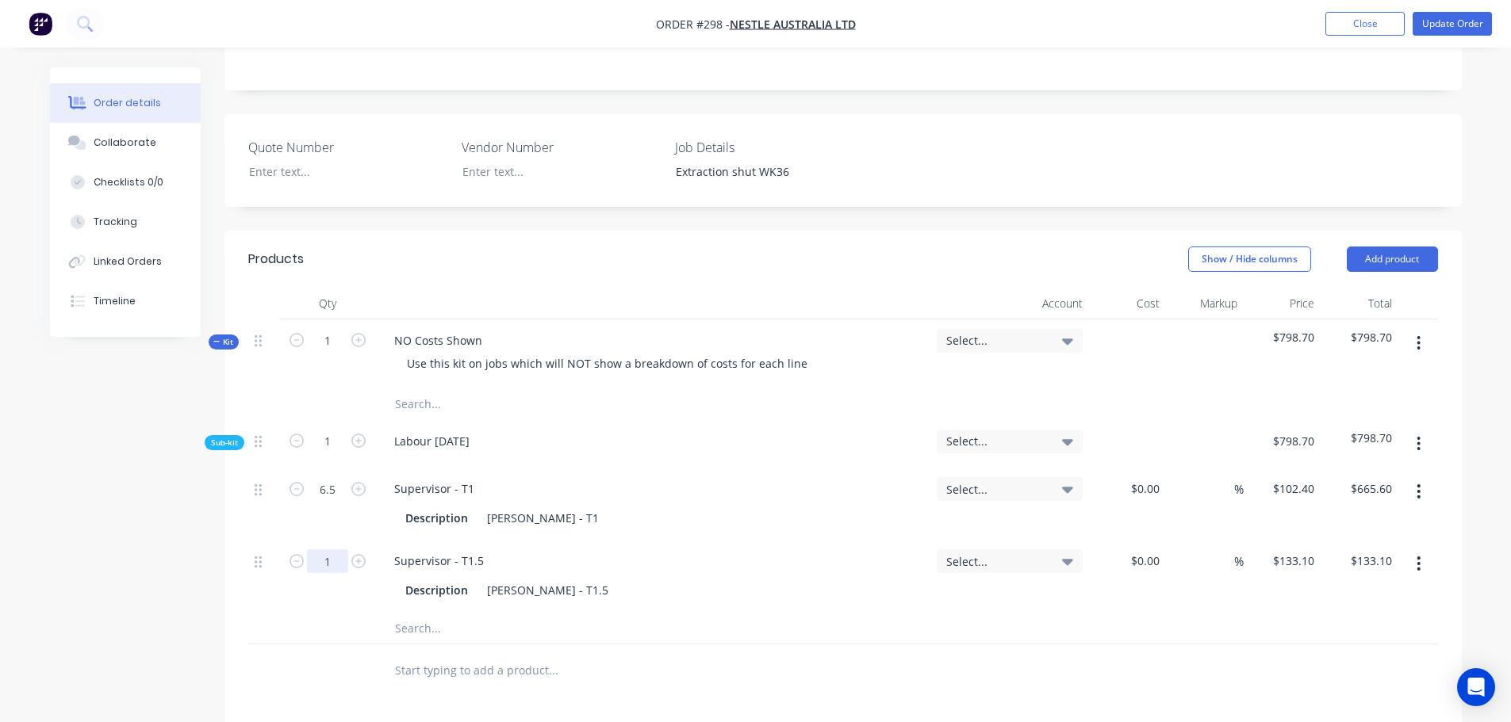
click at [338, 501] on input "1" at bounding box center [327, 489] width 41 height 24
type input "0.5"
type input "$66.55"
click at [1421, 550] on button "button" at bounding box center [1418, 564] width 37 height 29
click at [1340, 657] on div "Delete" at bounding box center [1362, 668] width 122 height 23
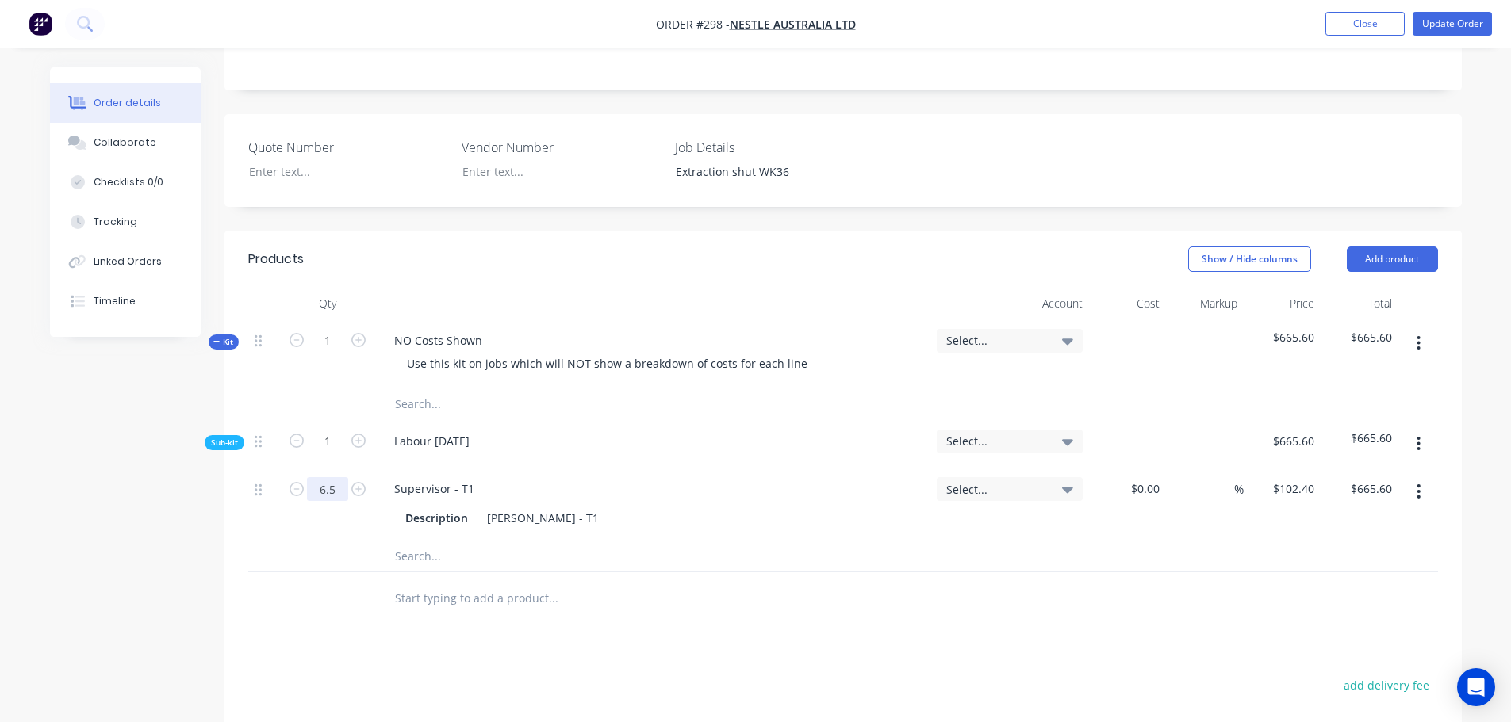
click at [342, 477] on input "6.5" at bounding box center [327, 489] width 41 height 24
type input "2.5"
type input "$256.00"
click at [1436, 21] on button "Update Order" at bounding box center [1451, 24] width 79 height 24
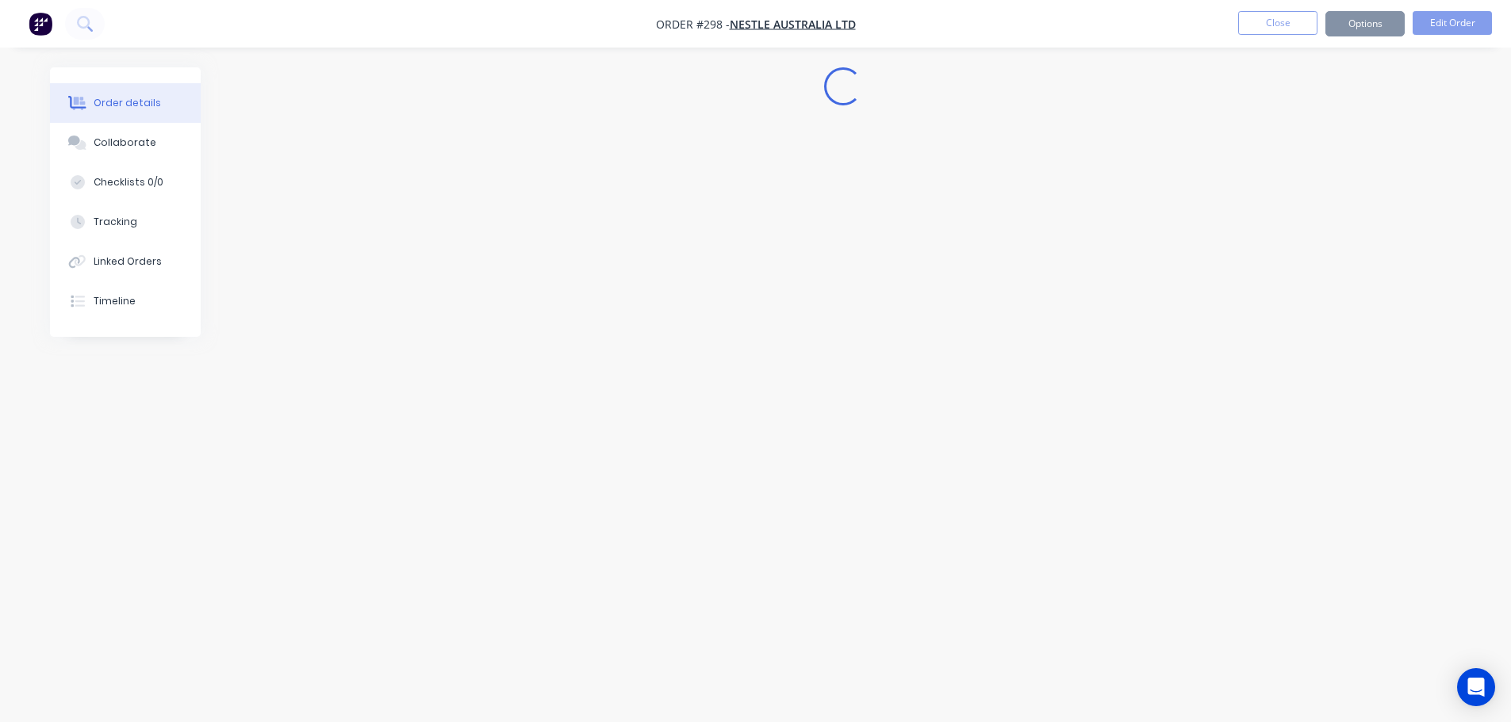
scroll to position [0, 0]
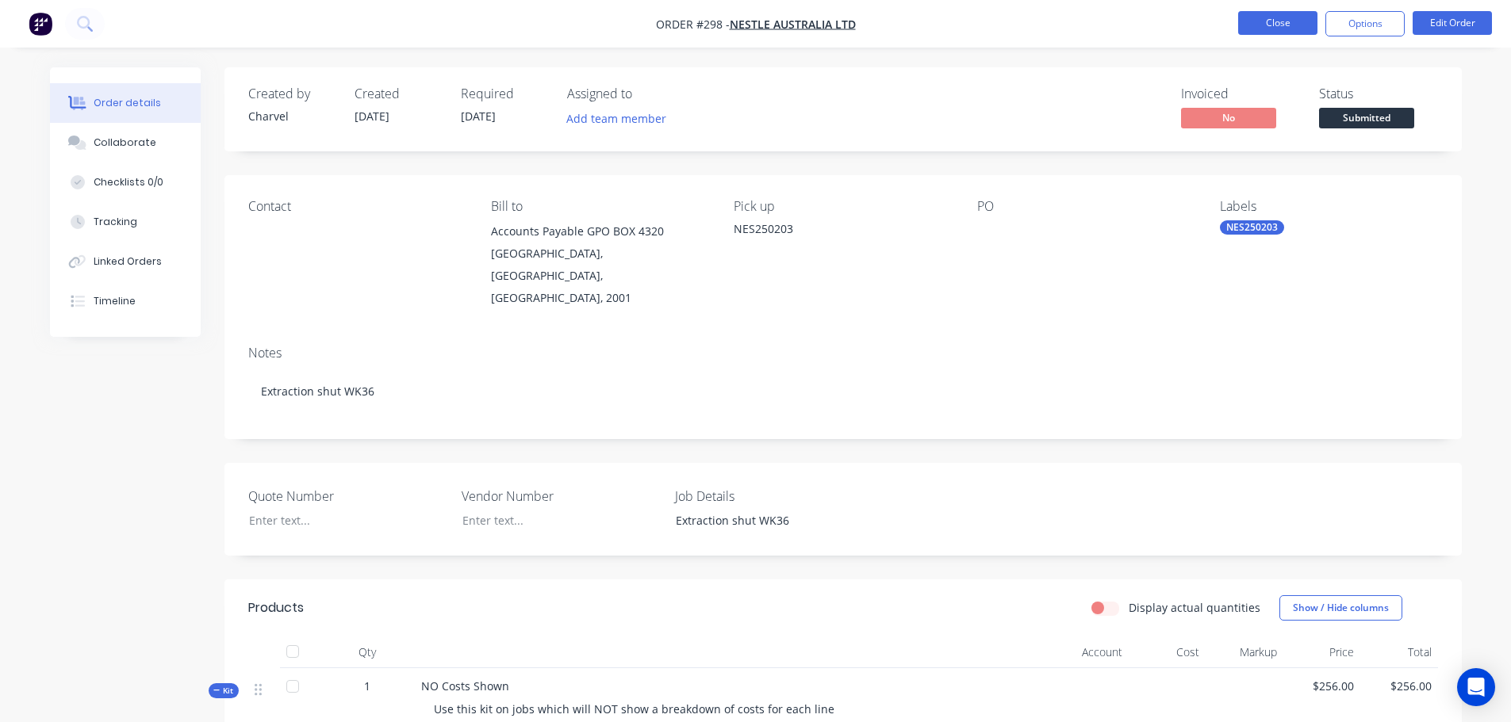
click at [1301, 32] on button "Close" at bounding box center [1277, 23] width 79 height 24
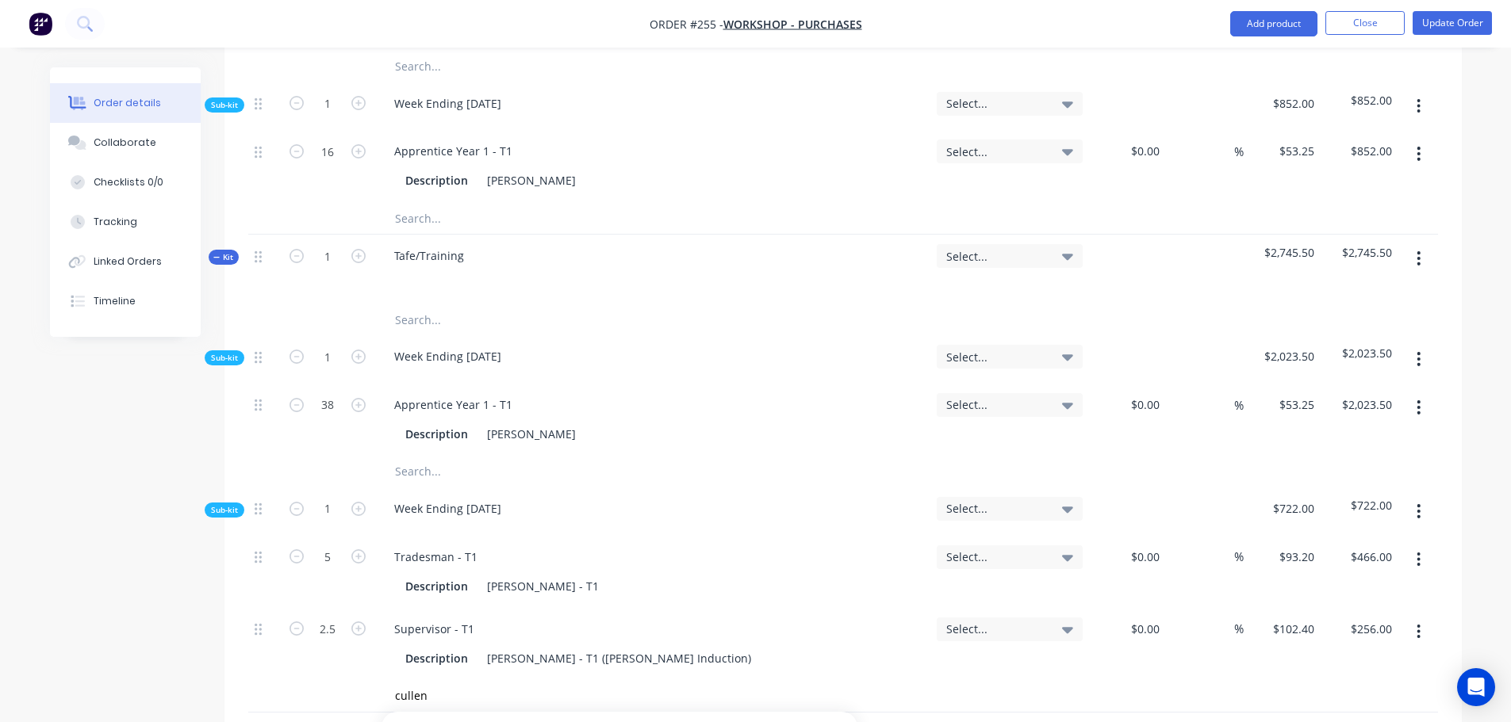
scroll to position [2775, 0]
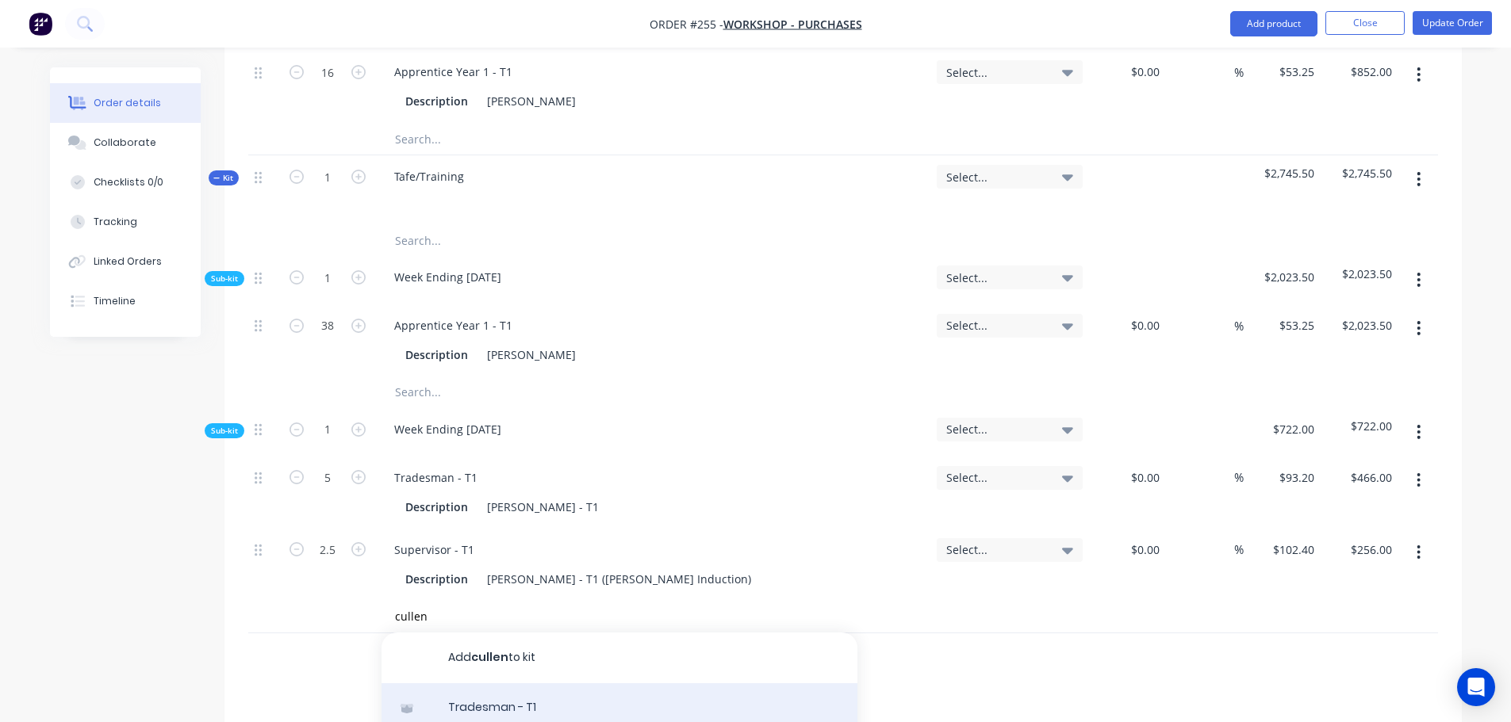
type input "cullen"
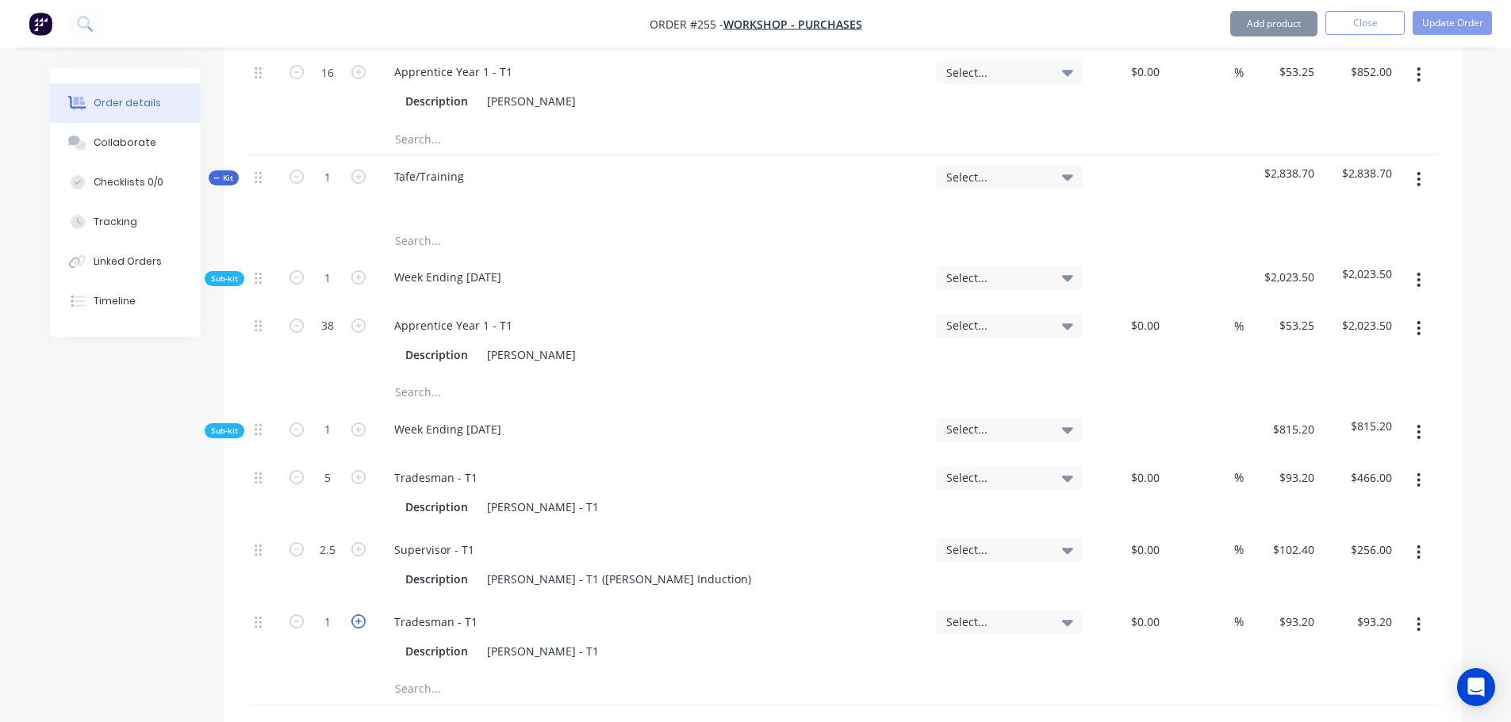
click at [352, 615] on icon "button" at bounding box center [358, 622] width 14 height 14
type input "2"
type input "$186.40"
click at [352, 615] on icon "button" at bounding box center [358, 622] width 14 height 14
type input "3"
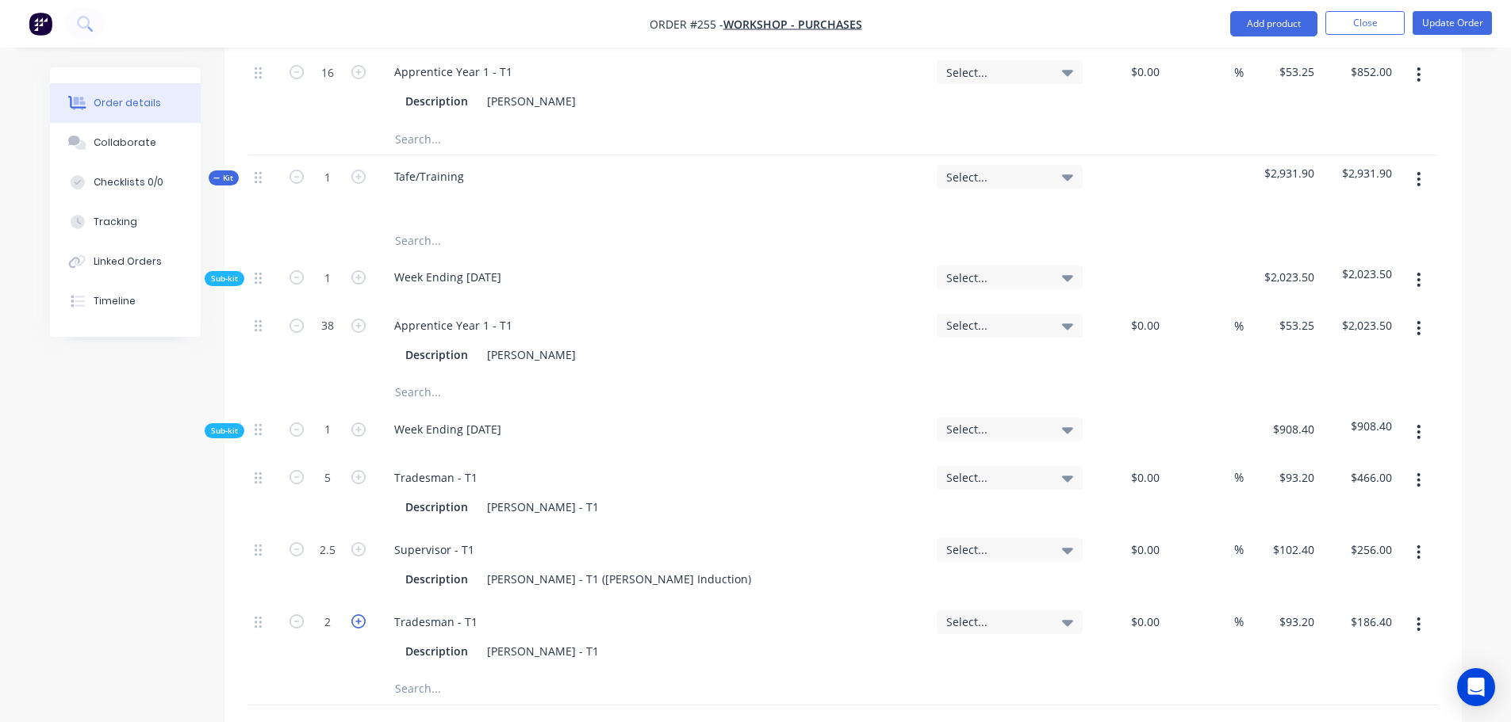
type input "$279.60"
click at [352, 615] on icon "button" at bounding box center [358, 622] width 14 height 14
type input "4"
type input "$372.80"
click at [352, 615] on icon "button" at bounding box center [358, 622] width 14 height 14
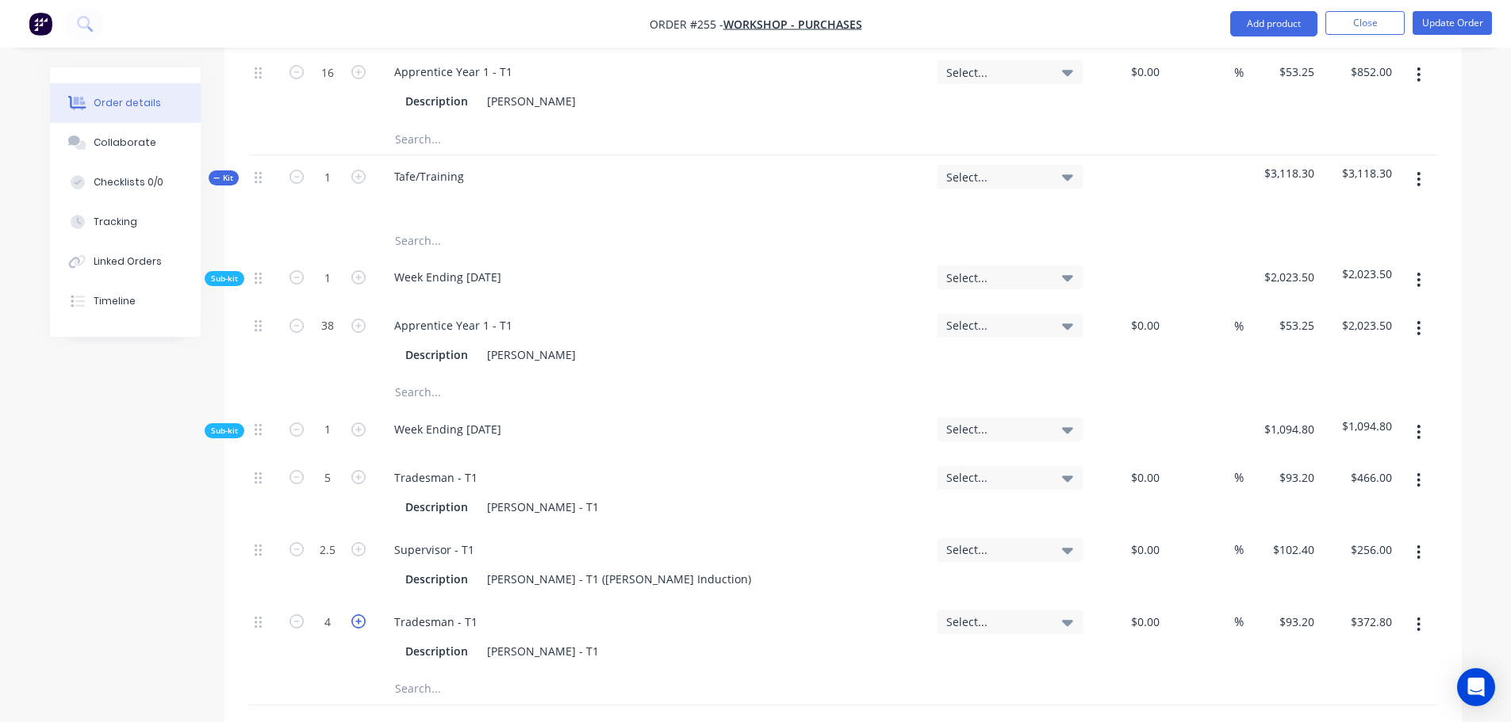
type input "5"
type input "$466.00"
click at [1455, 27] on button "Update Order" at bounding box center [1451, 23] width 79 height 24
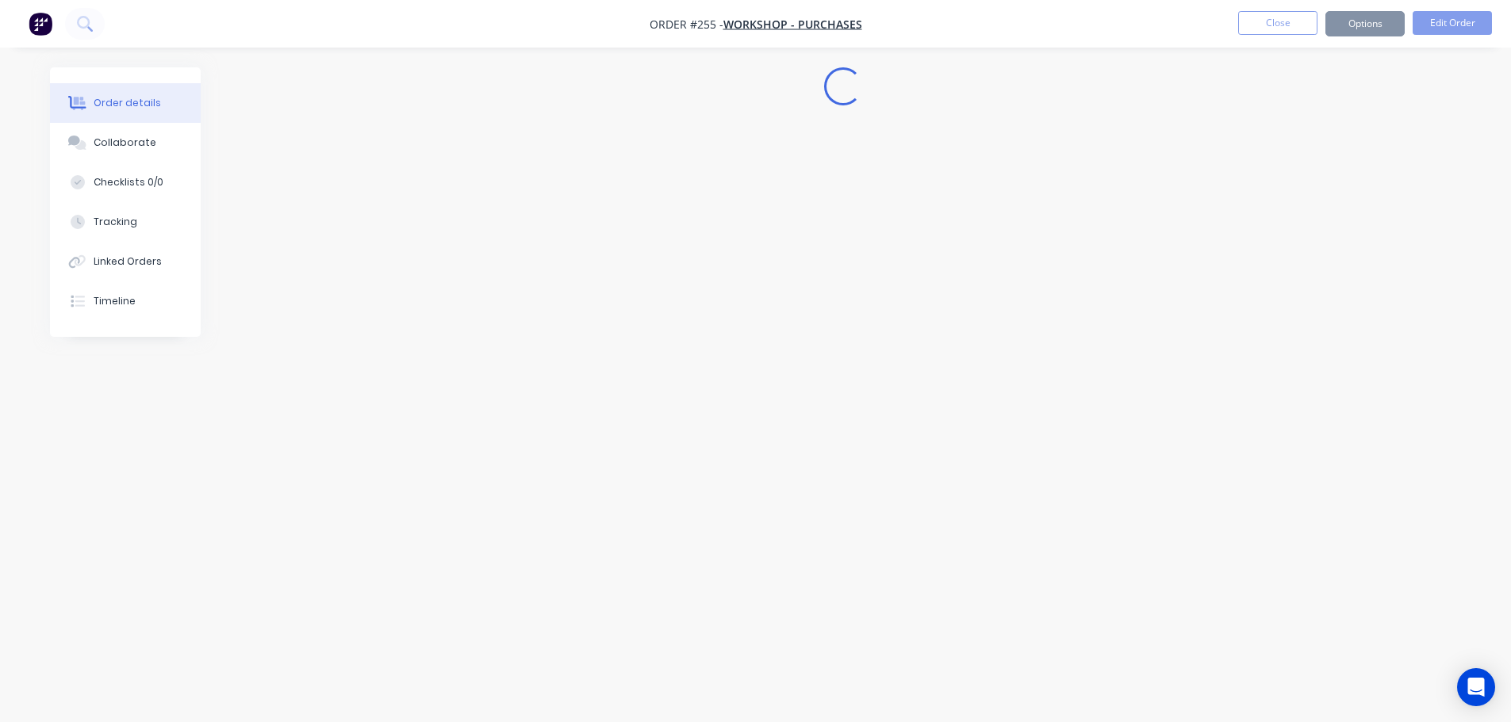
scroll to position [0, 0]
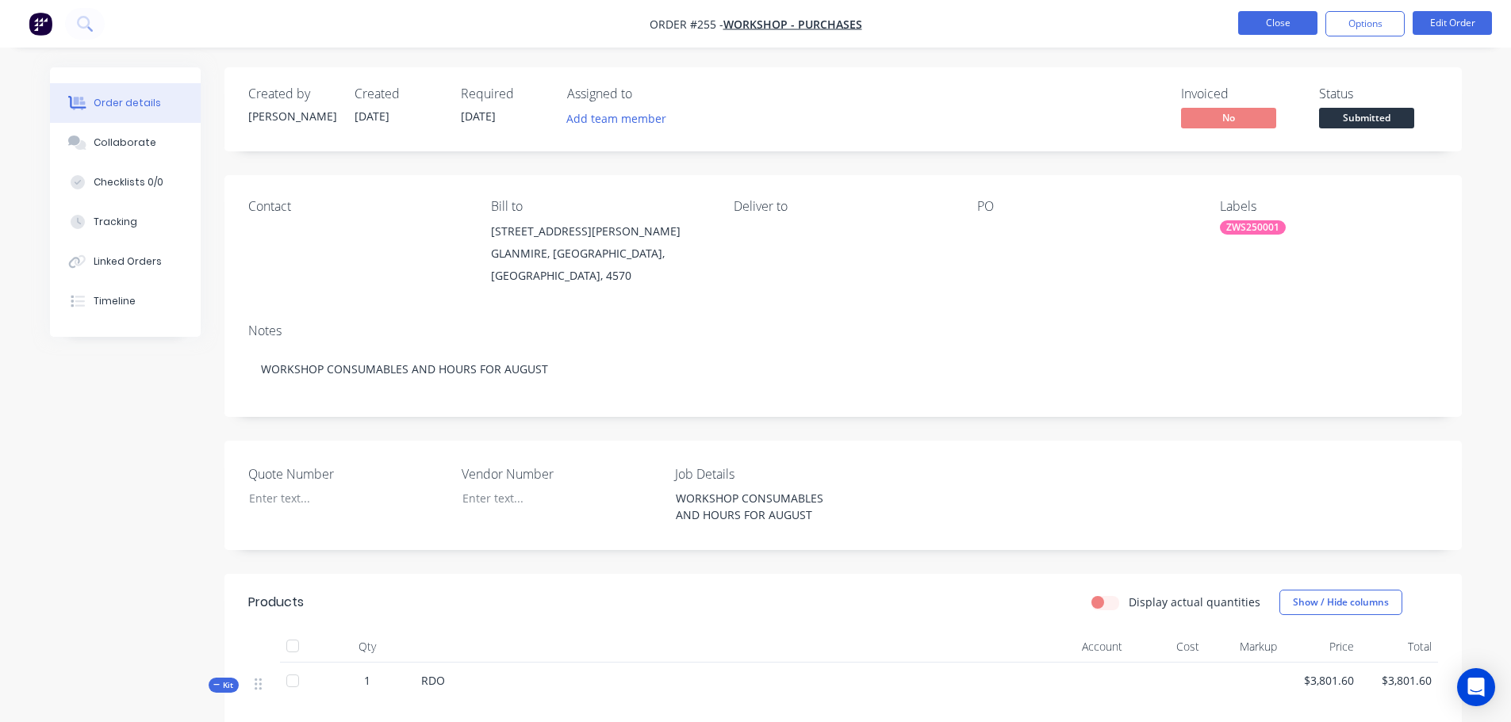
click at [1288, 16] on button "Close" at bounding box center [1277, 23] width 79 height 24
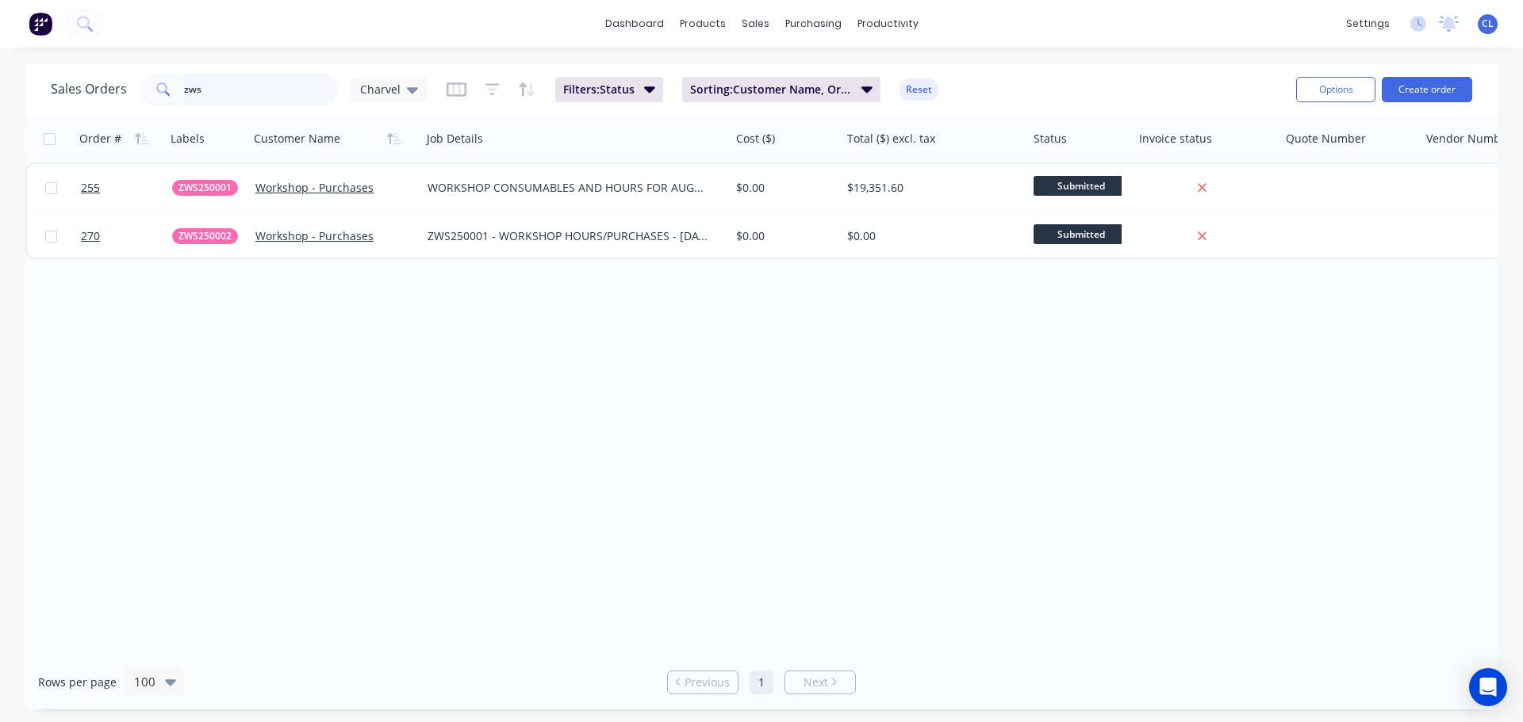
click at [202, 81] on input "zws" at bounding box center [261, 90] width 155 height 32
drag, startPoint x: 225, startPoint y: 92, endPoint x: -93, endPoint y: 92, distance: 318.0
click at [0, 92] on html "dashboard products sales purchasing productivity dashboard products Product Cat…" at bounding box center [761, 361] width 1523 height 722
type input "cbc250002"
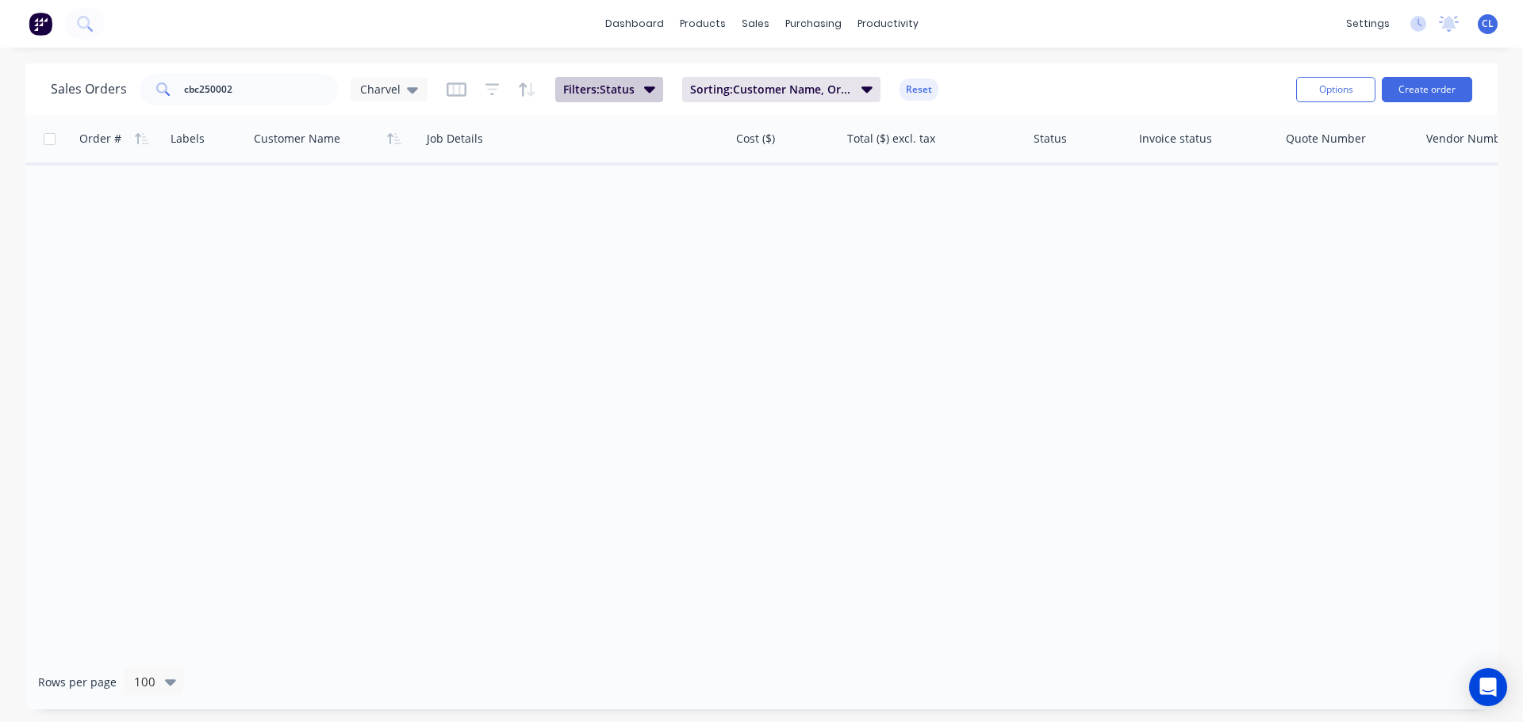
click at [651, 84] on icon "button" at bounding box center [649, 88] width 11 height 17
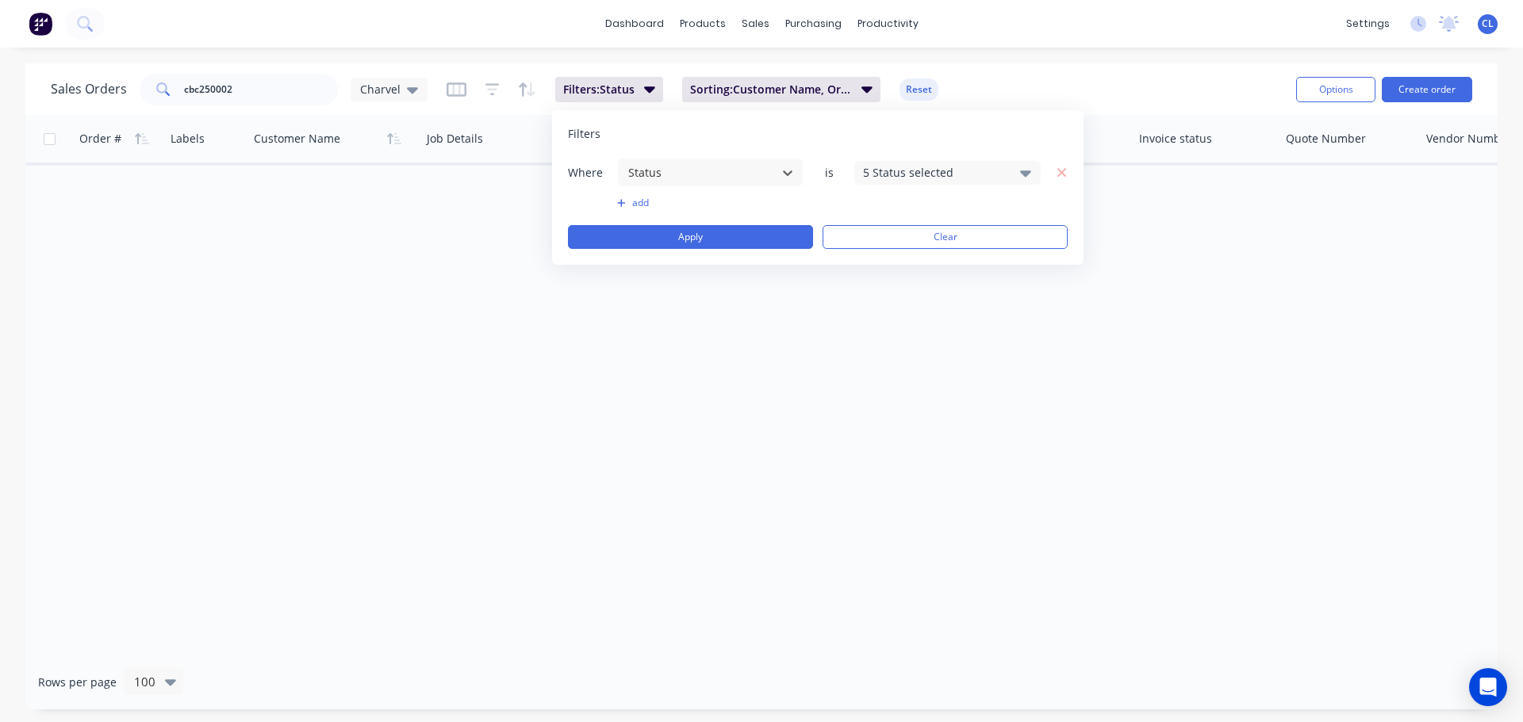
click at [860, 178] on div "5 Status selected" at bounding box center [947, 173] width 186 height 24
click at [892, 245] on div at bounding box center [880, 260] width 32 height 32
click at [757, 231] on button "Apply" at bounding box center [690, 237] width 245 height 24
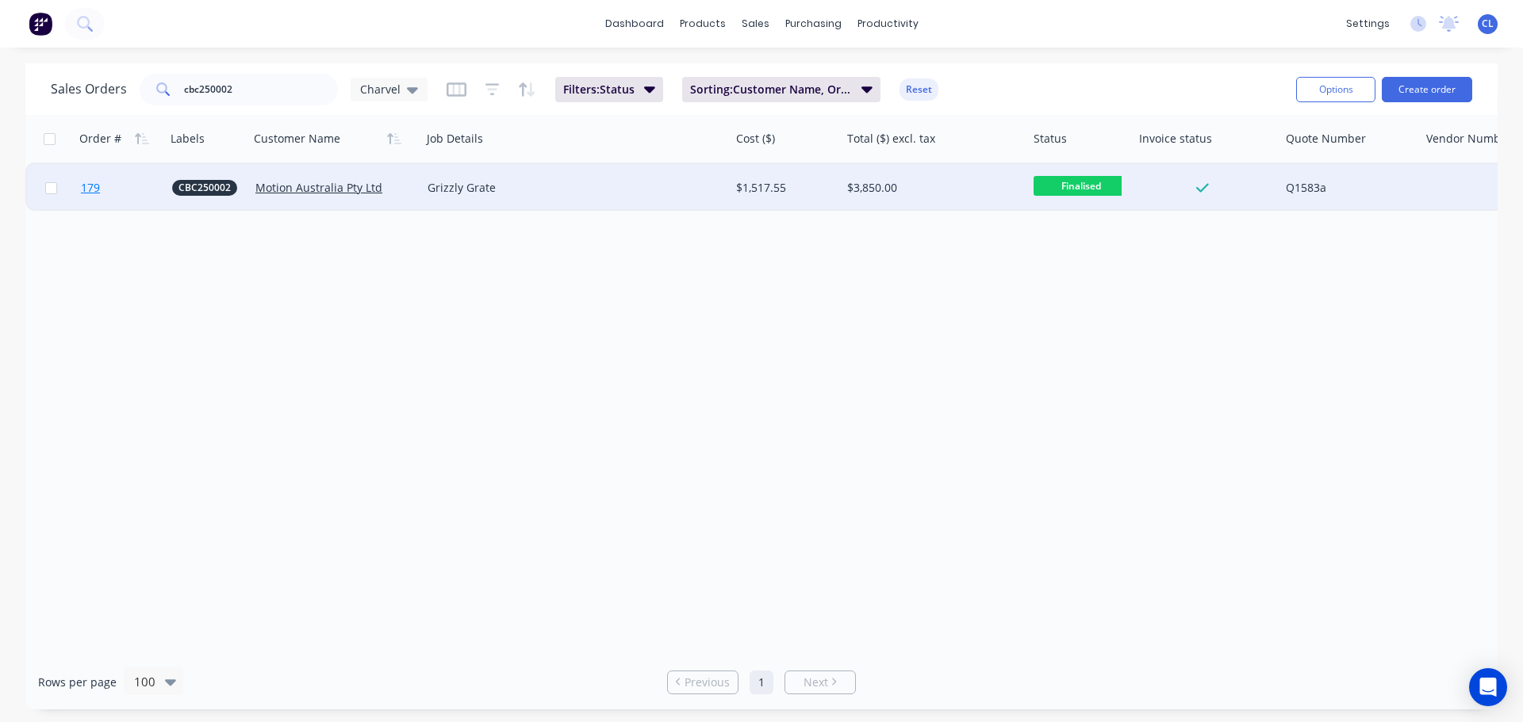
click at [107, 187] on link "179" at bounding box center [126, 188] width 91 height 48
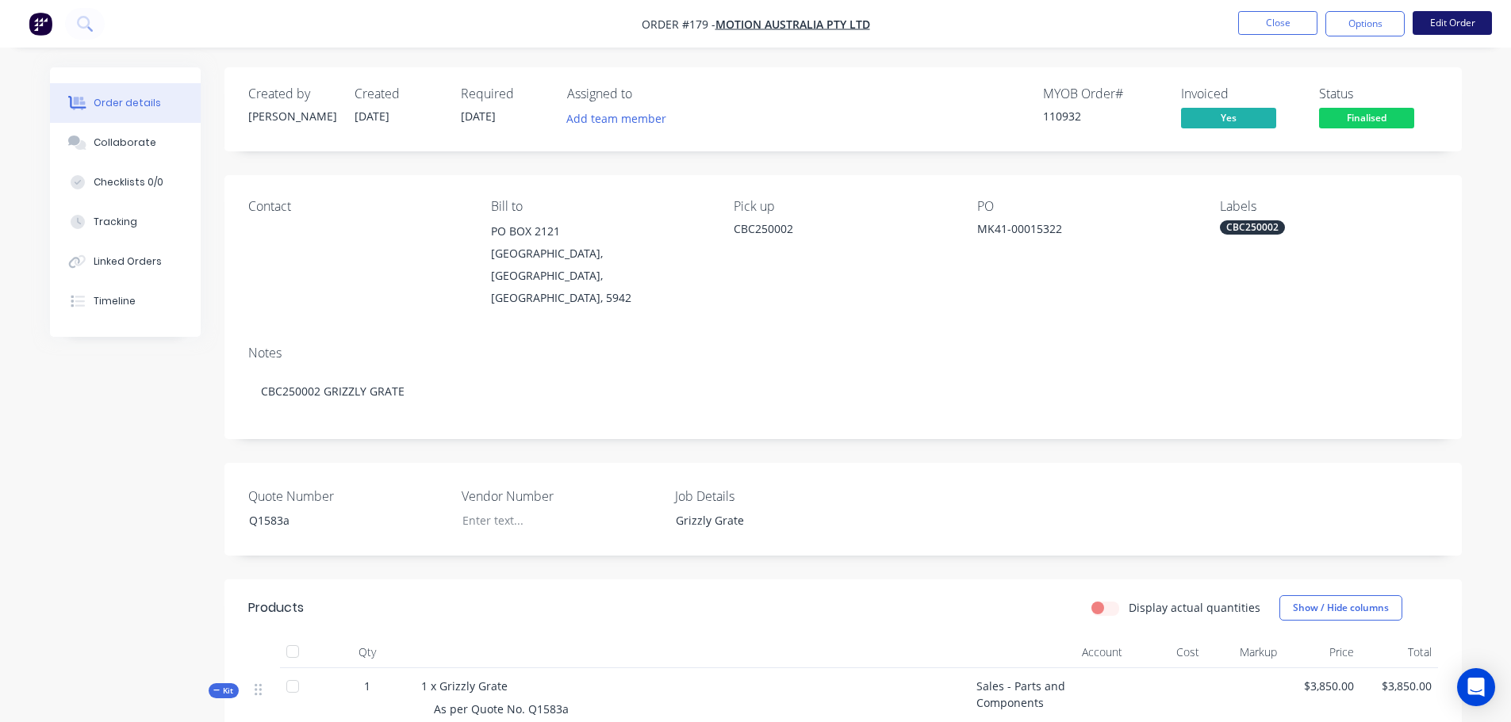
click at [1448, 34] on button "Edit Order" at bounding box center [1451, 23] width 79 height 24
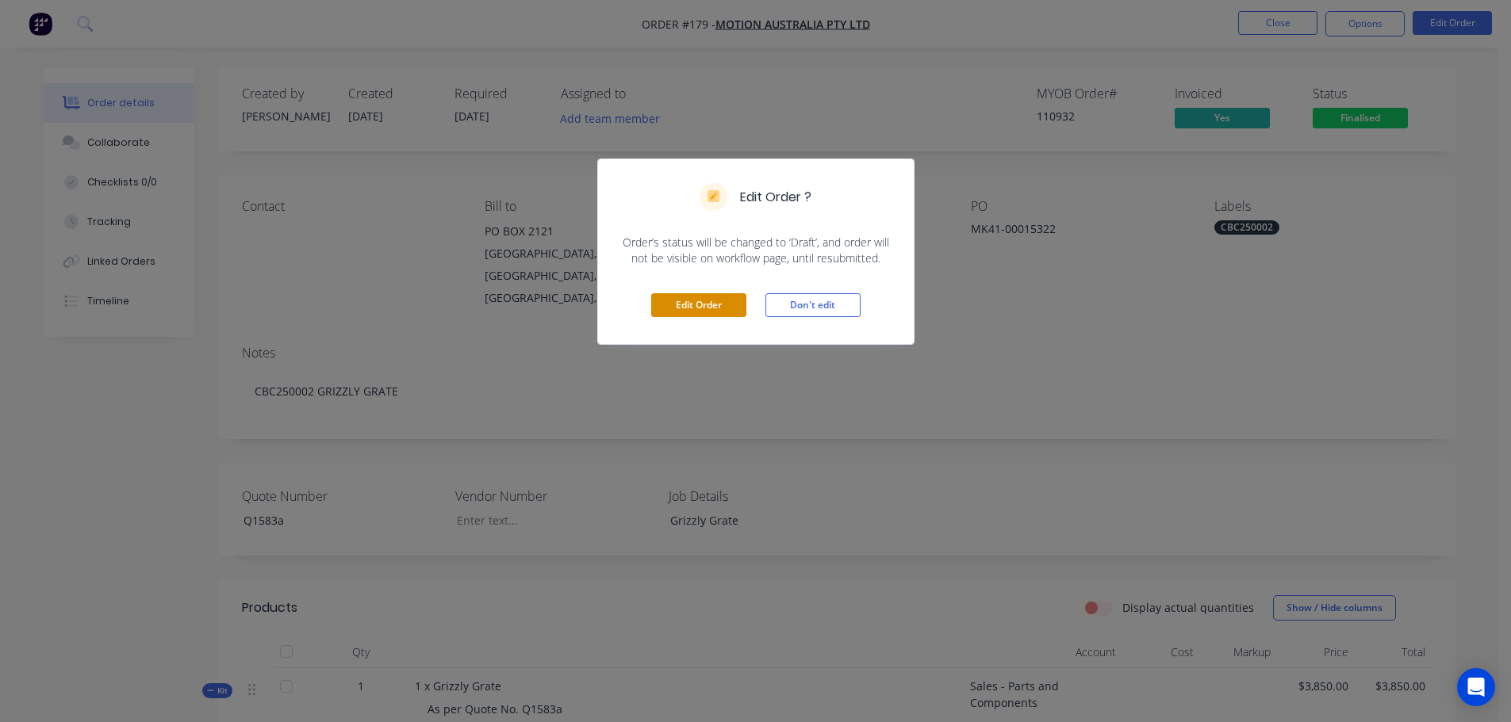
click at [714, 303] on button "Edit Order" at bounding box center [698, 305] width 95 height 24
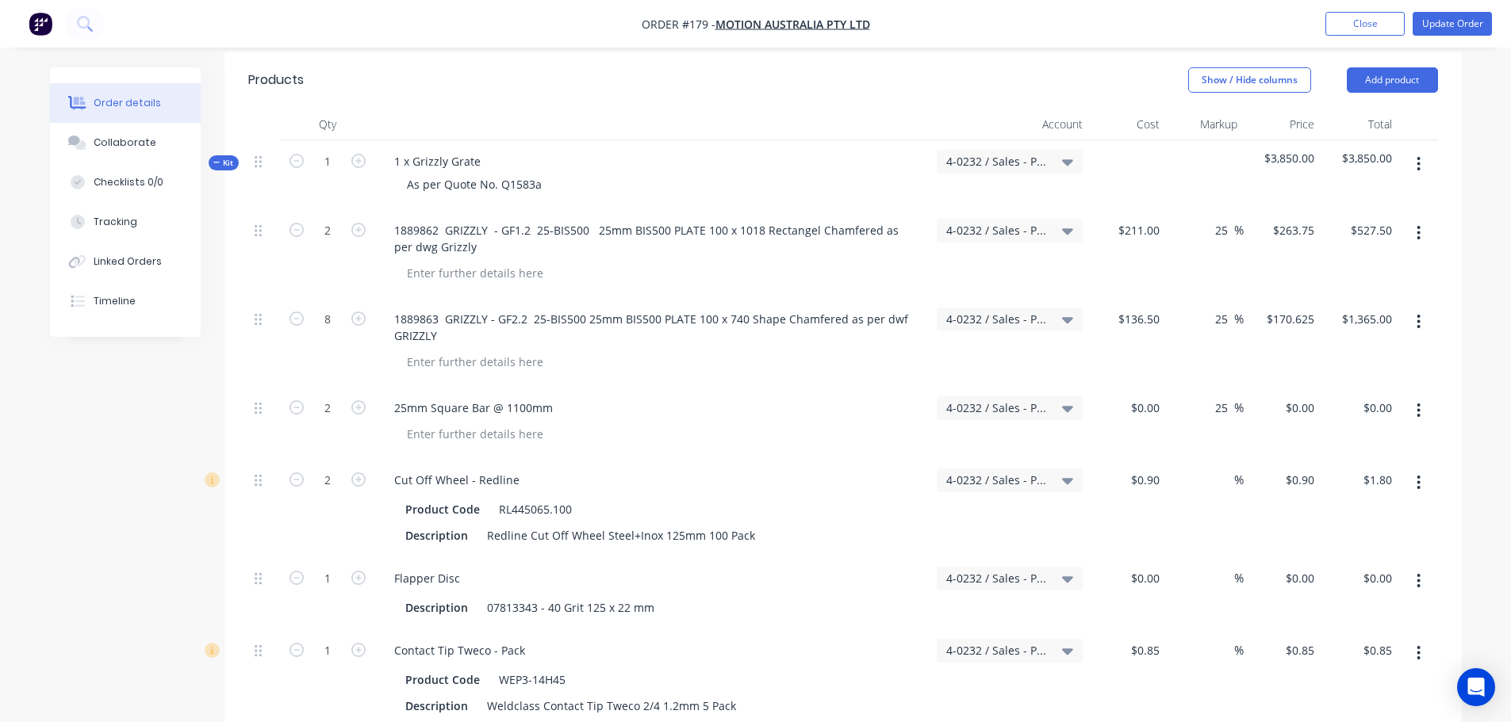
scroll to position [476, 0]
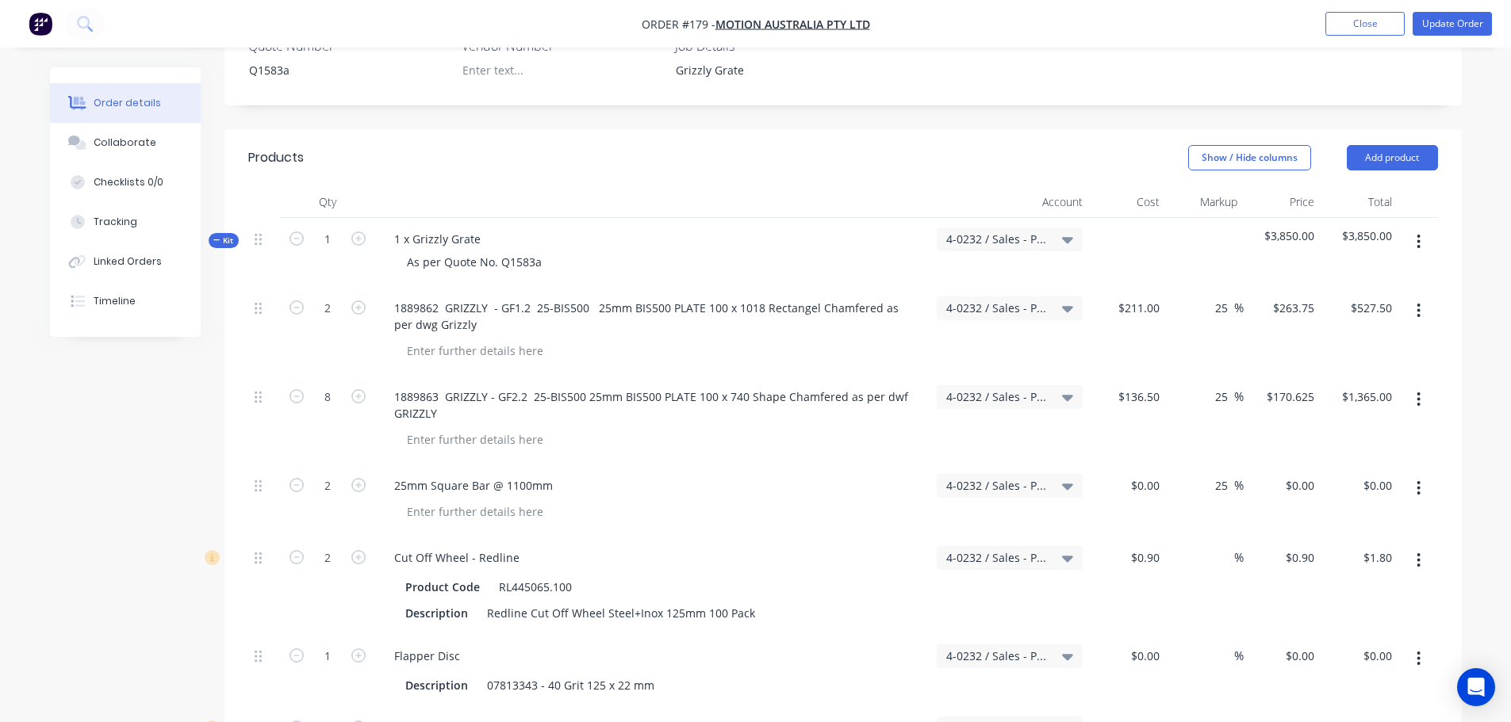
click at [1420, 233] on icon "button" at bounding box center [1418, 241] width 4 height 17
click at [1360, 304] on div "Add sub kit to kit" at bounding box center [1362, 315] width 122 height 23
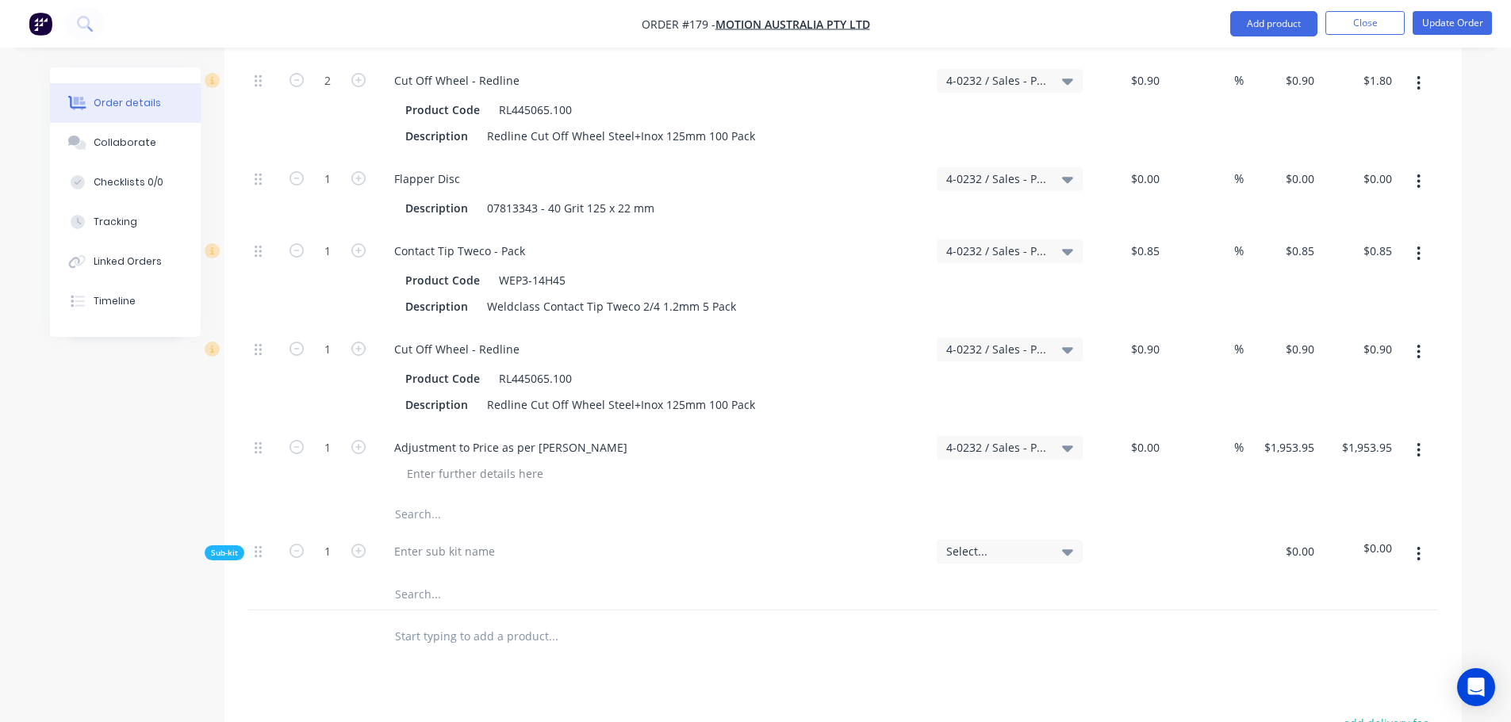
scroll to position [1031, 0]
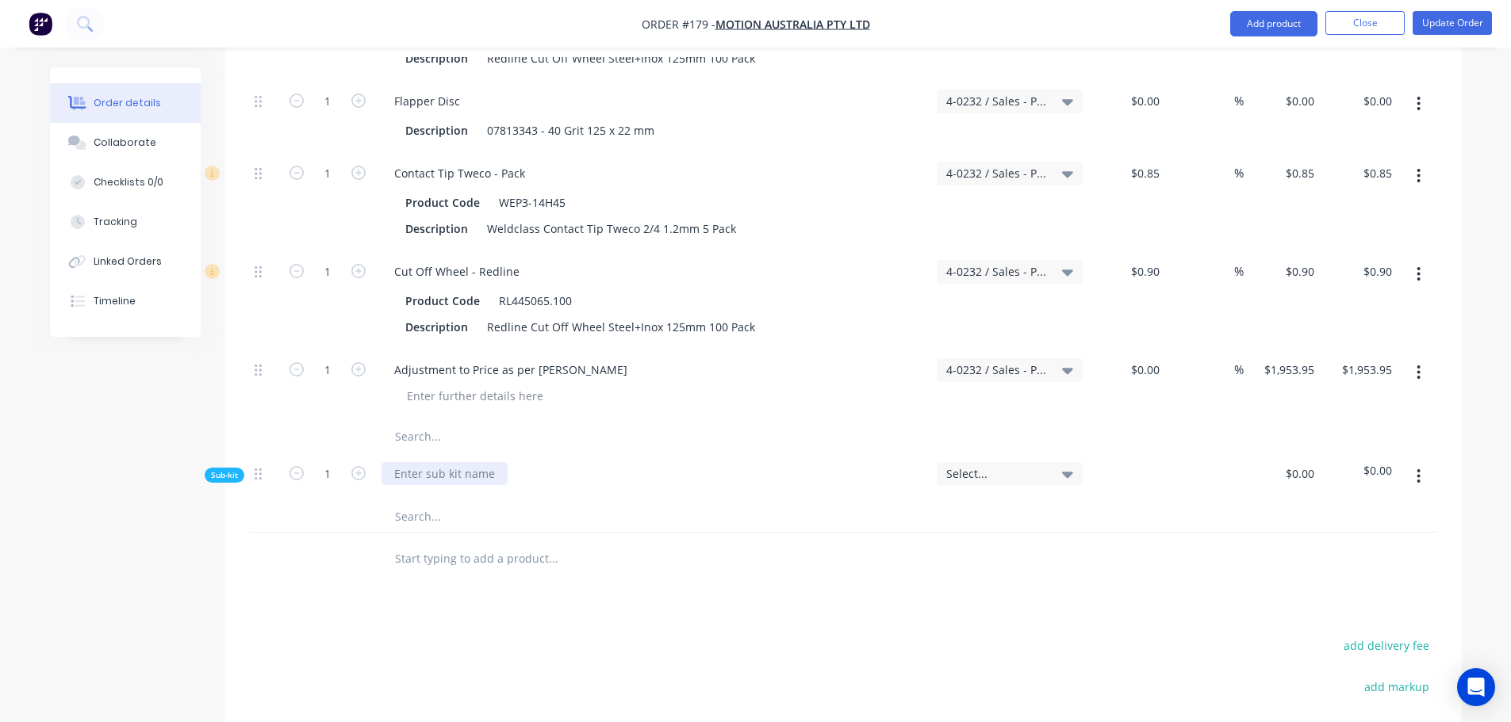
click at [417, 462] on div at bounding box center [444, 473] width 126 height 23
click at [420, 500] on input "text" at bounding box center [552, 516] width 317 height 32
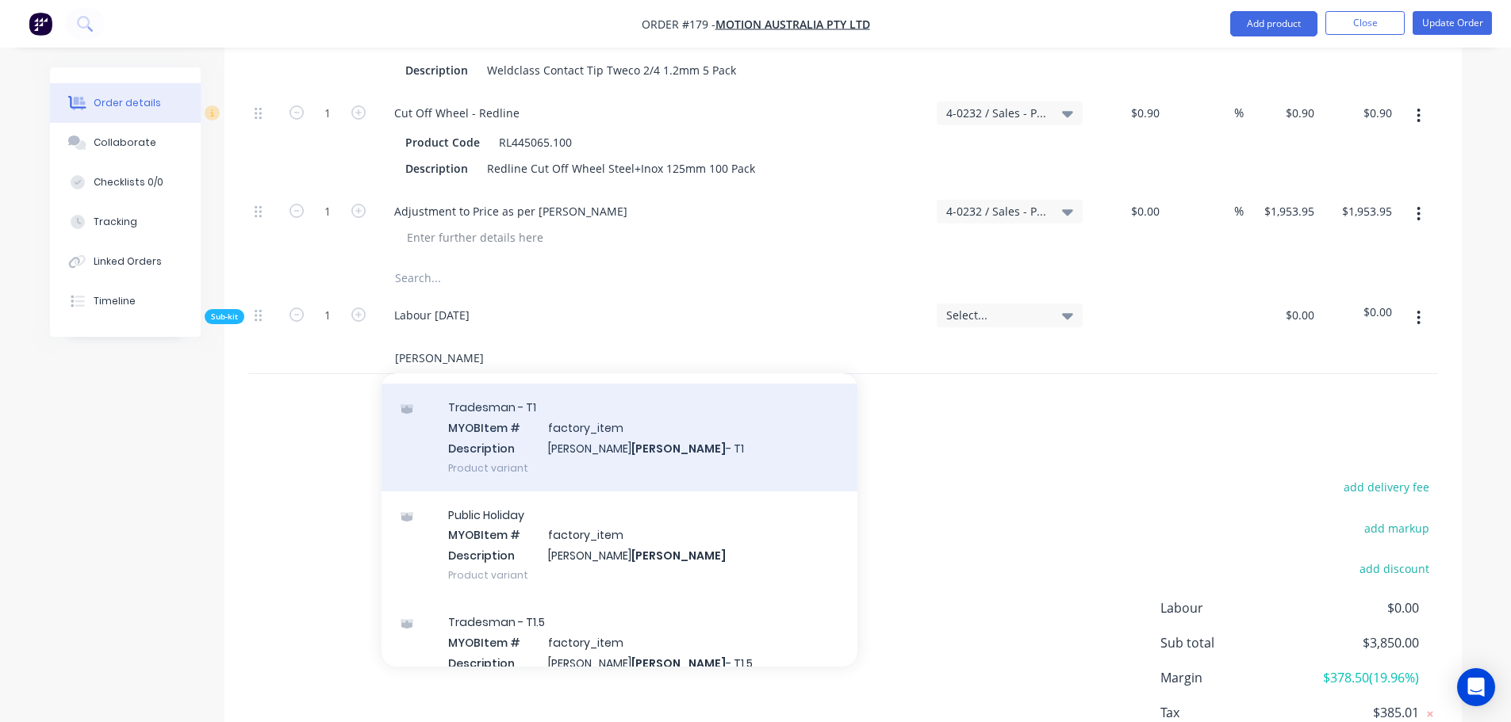
scroll to position [79, 0]
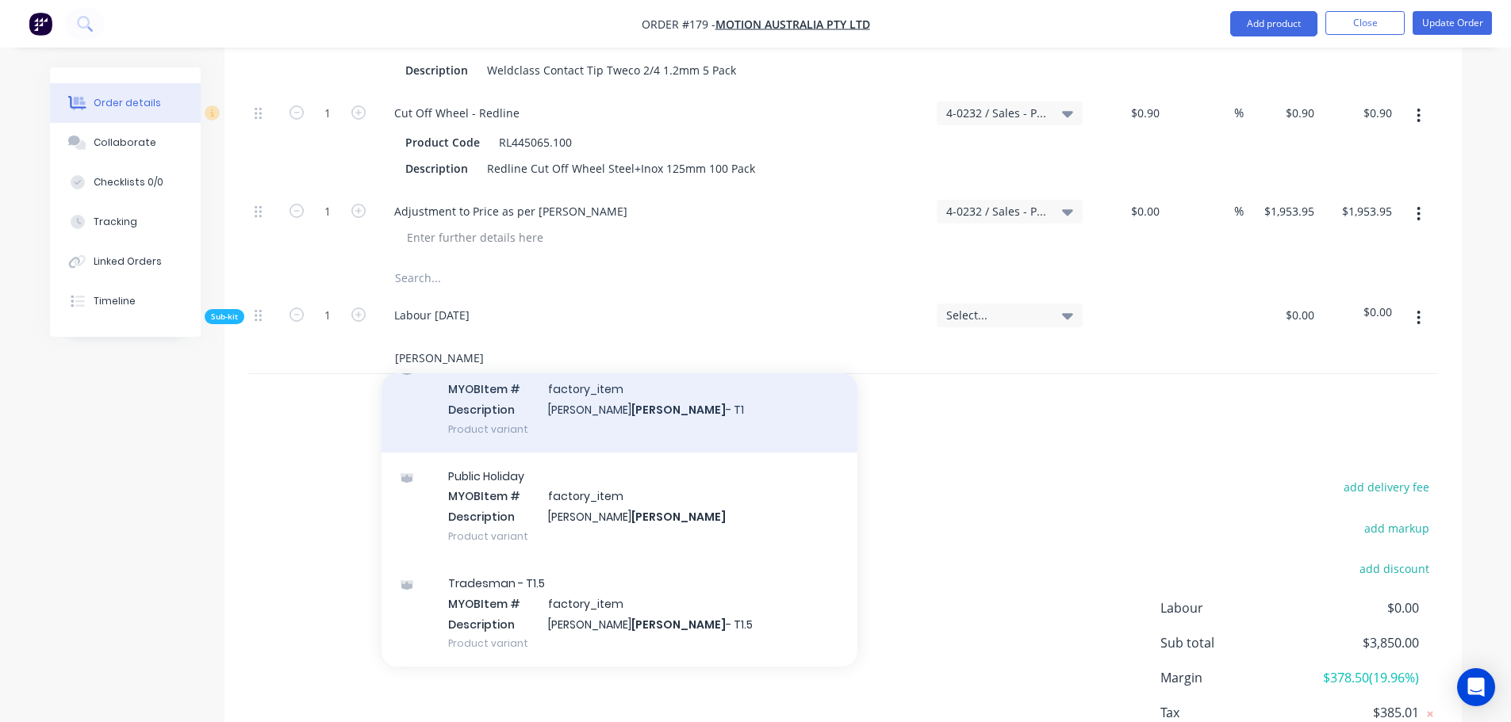
type input "[PERSON_NAME]"
click at [557, 379] on div "Tradesman - T1 MYOB Item # factory_item Description [PERSON_NAME] - T1 Product …" at bounding box center [619, 398] width 476 height 107
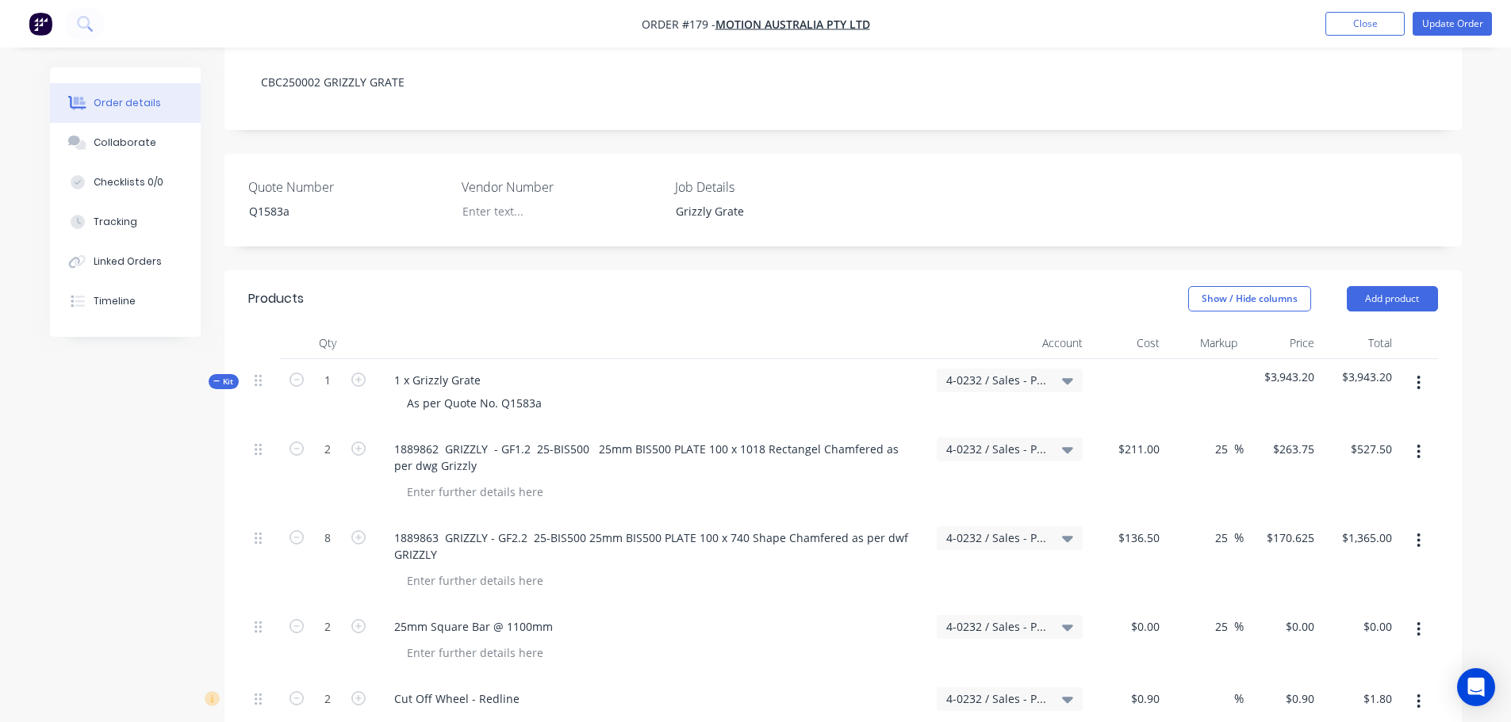
scroll to position [317, 0]
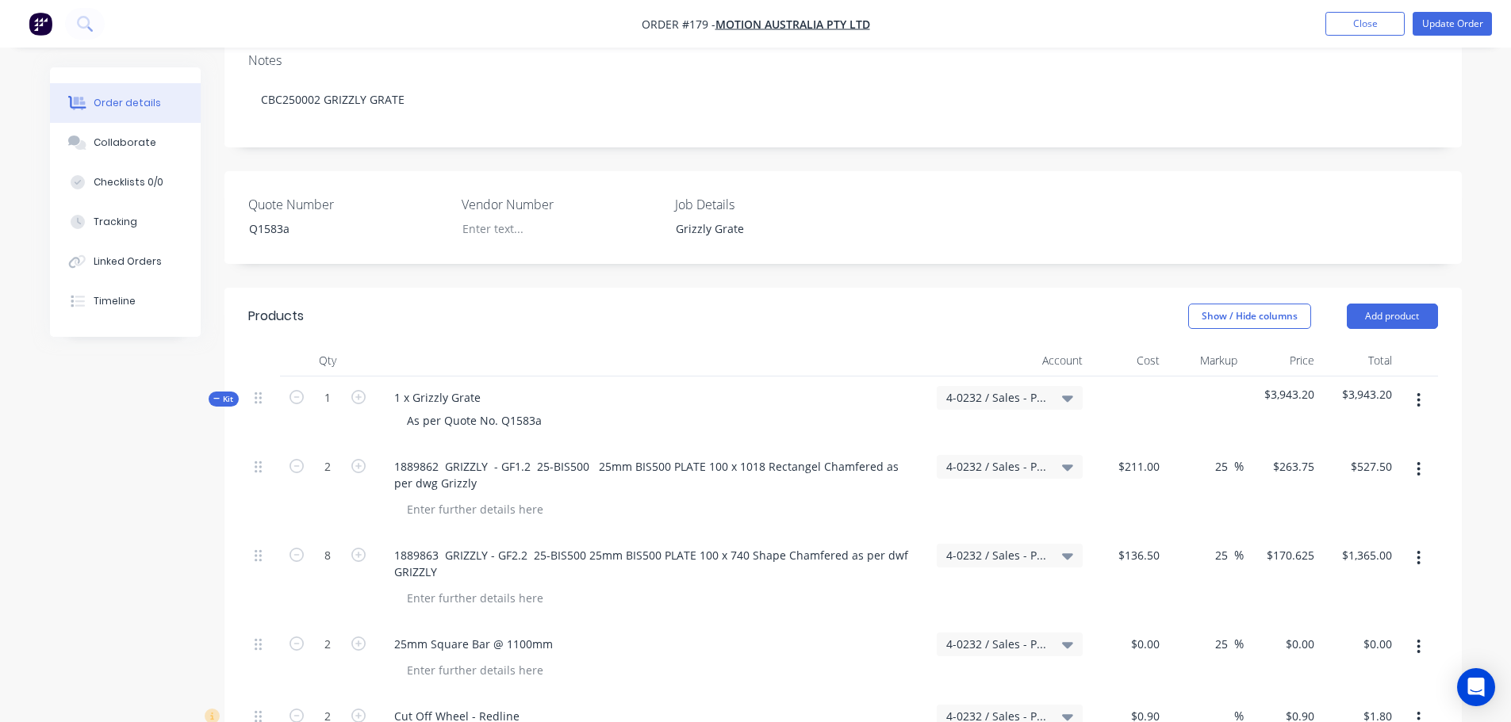
click at [1424, 386] on button "button" at bounding box center [1418, 400] width 37 height 29
click at [1362, 462] on div "Add sub kit to kit" at bounding box center [1362, 473] width 122 height 23
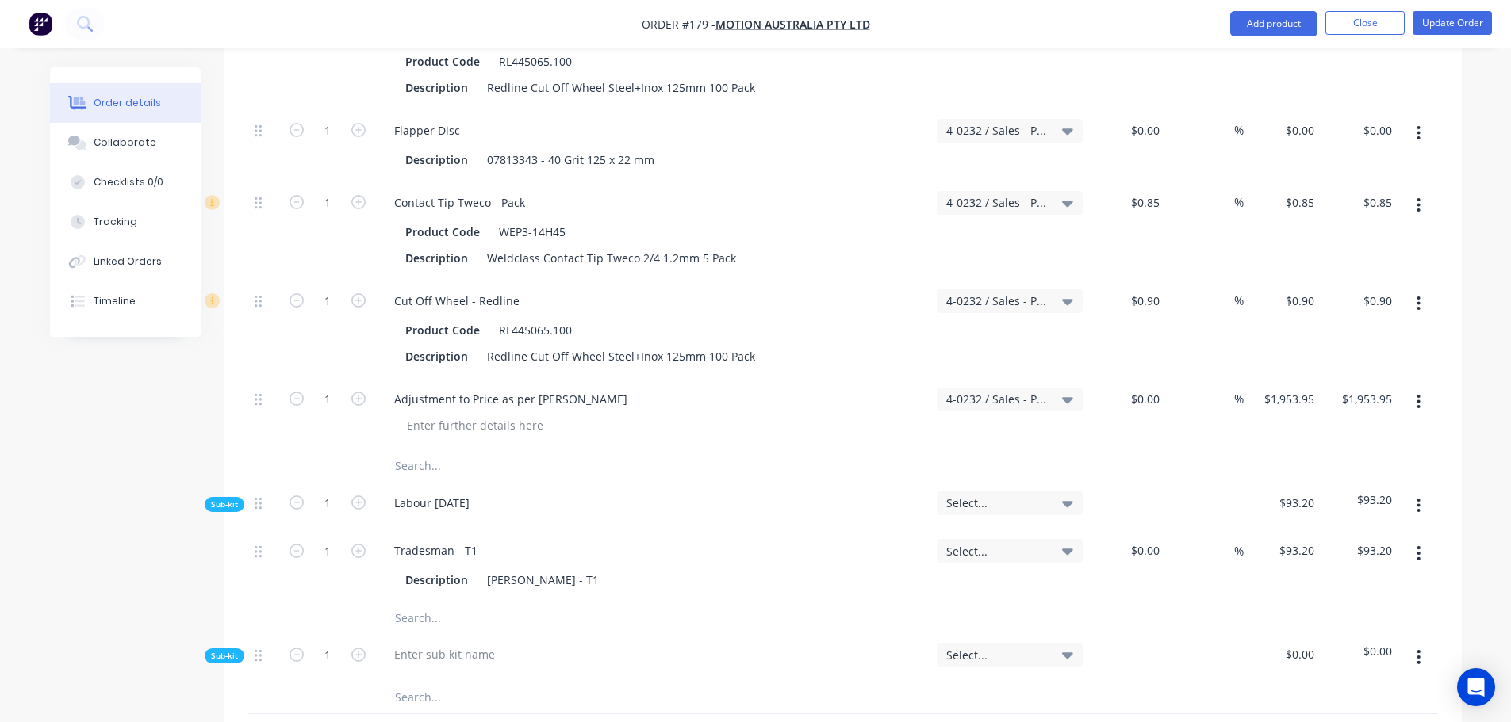
scroll to position [1110, 0]
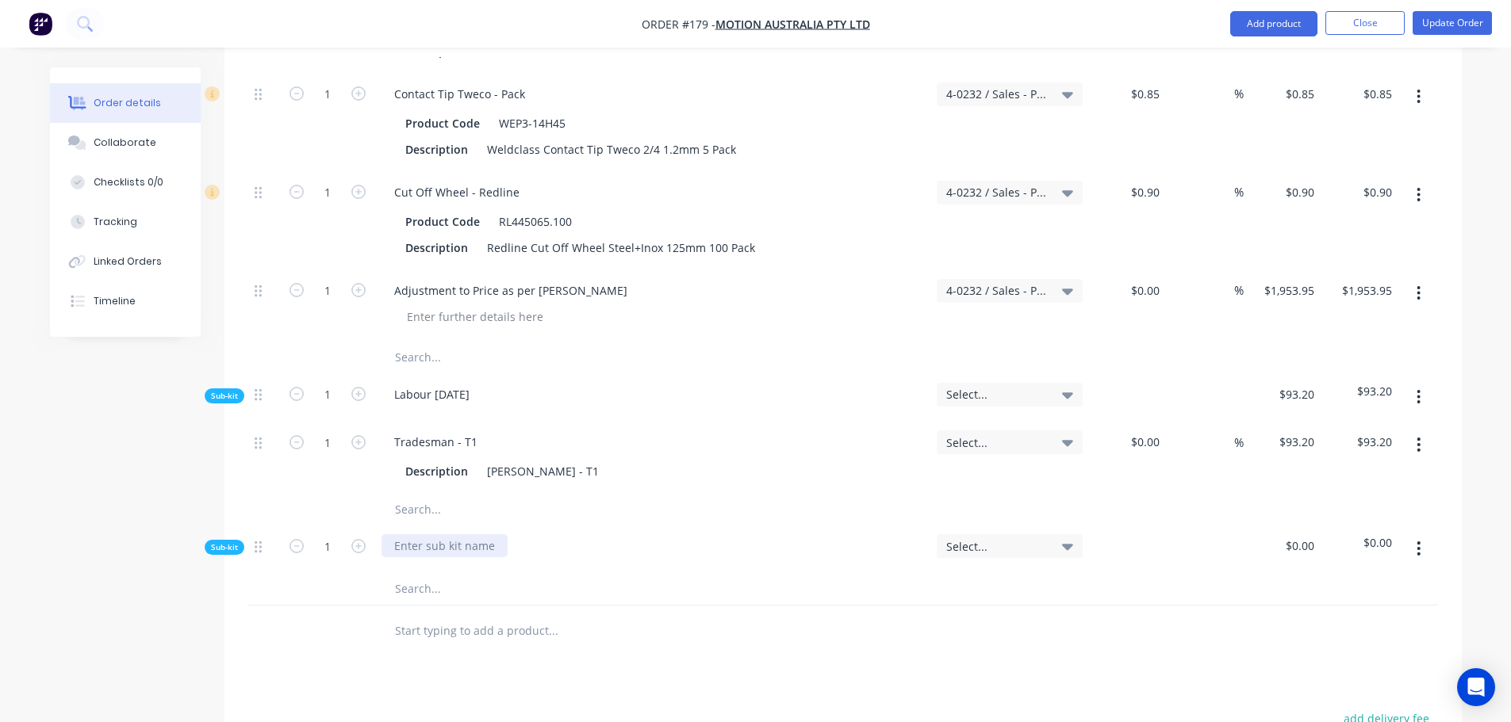
click at [429, 534] on div at bounding box center [444, 545] width 126 height 23
click at [395, 573] on input "text" at bounding box center [552, 589] width 317 height 32
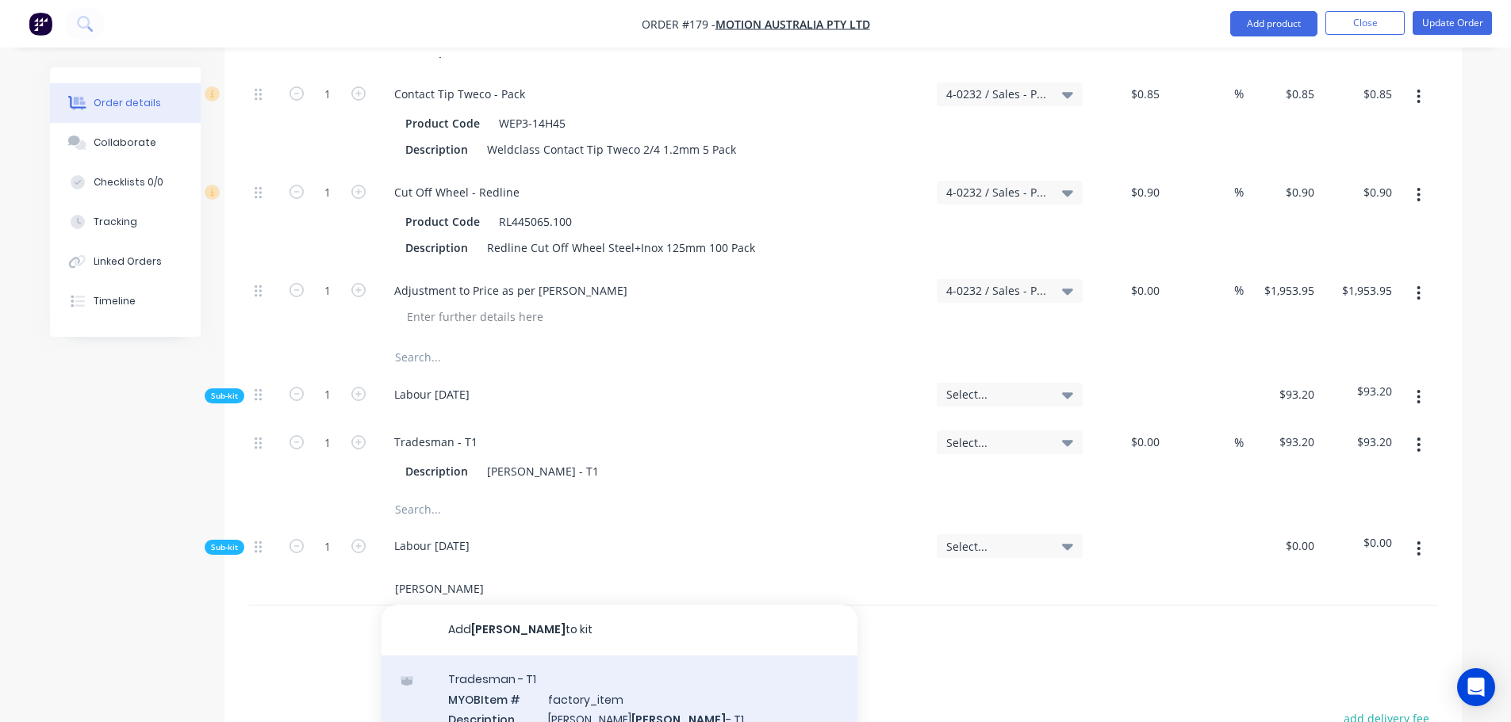
type input "[PERSON_NAME]"
click at [523, 656] on div "Tradesman - T1 MYOB Item # factory_item Description [PERSON_NAME] - T1 Product …" at bounding box center [619, 709] width 476 height 107
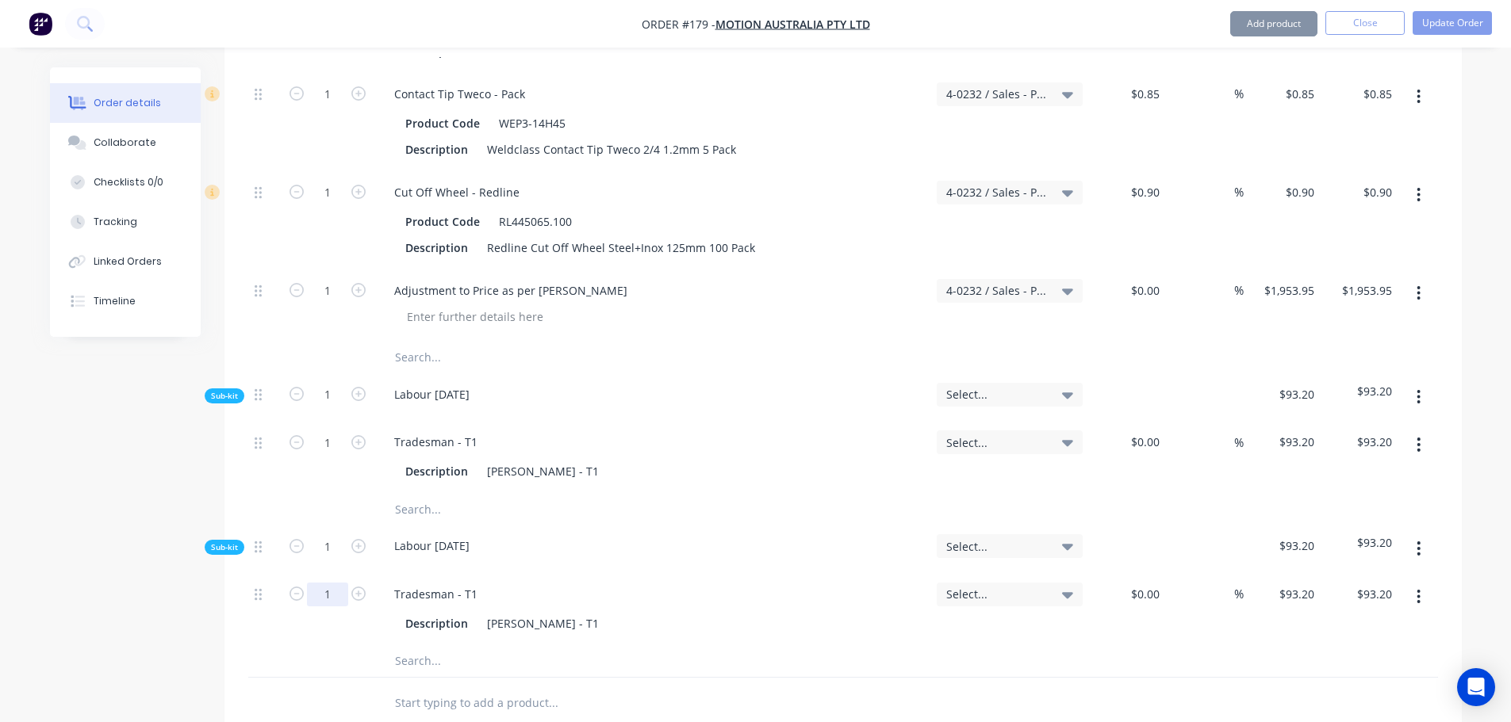
click at [339, 454] on input "1" at bounding box center [327, 443] width 41 height 24
type input "1.75"
type input "$163.10"
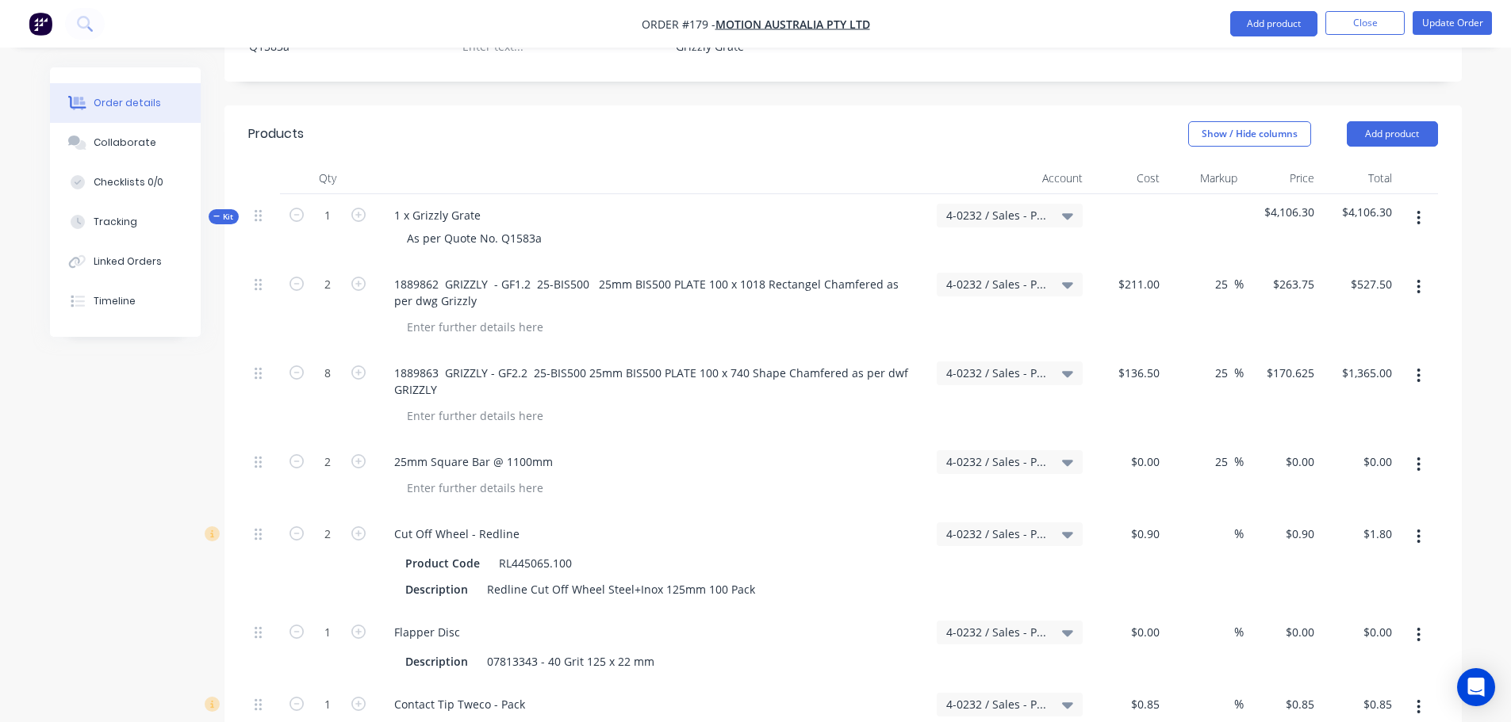
scroll to position [476, 0]
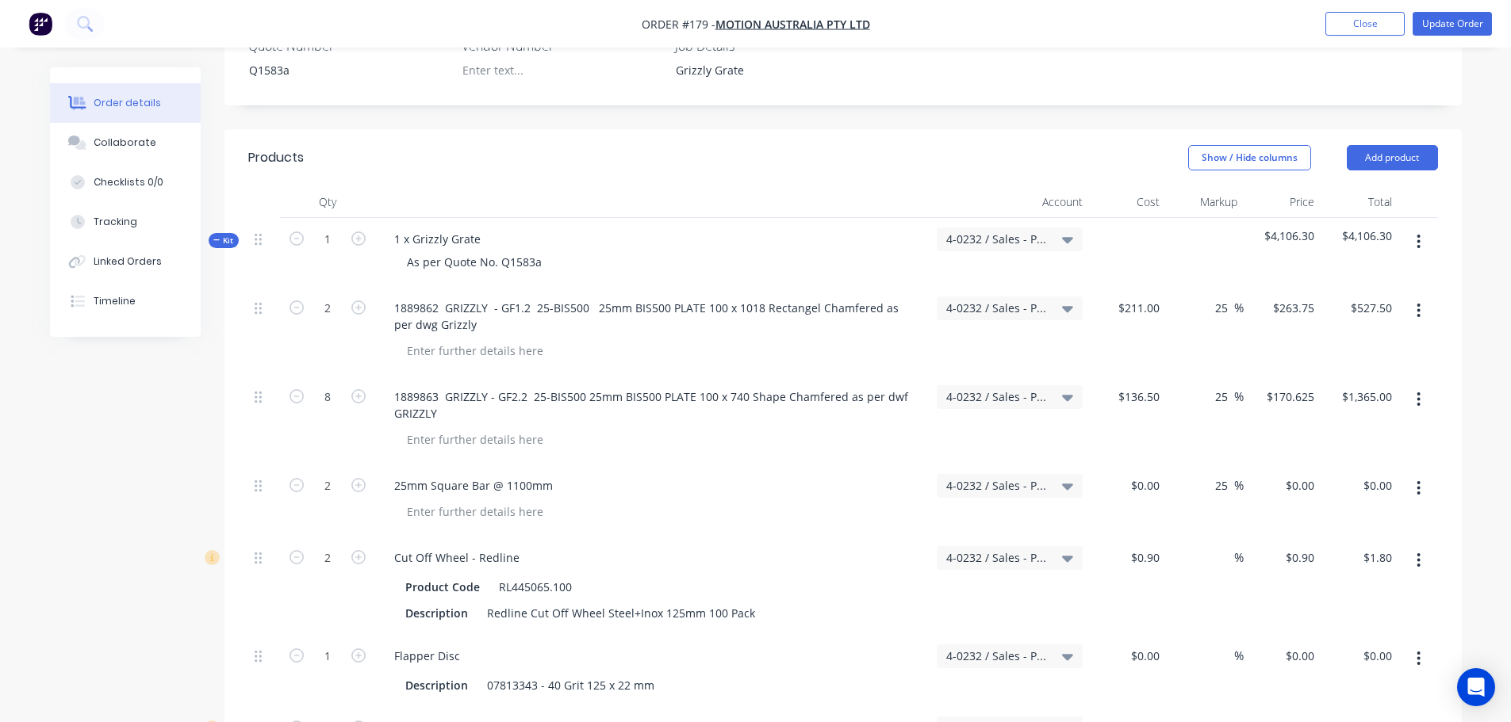
click at [1421, 228] on button "button" at bounding box center [1418, 242] width 37 height 29
click at [1373, 304] on div "Add sub kit to kit" at bounding box center [1362, 315] width 122 height 23
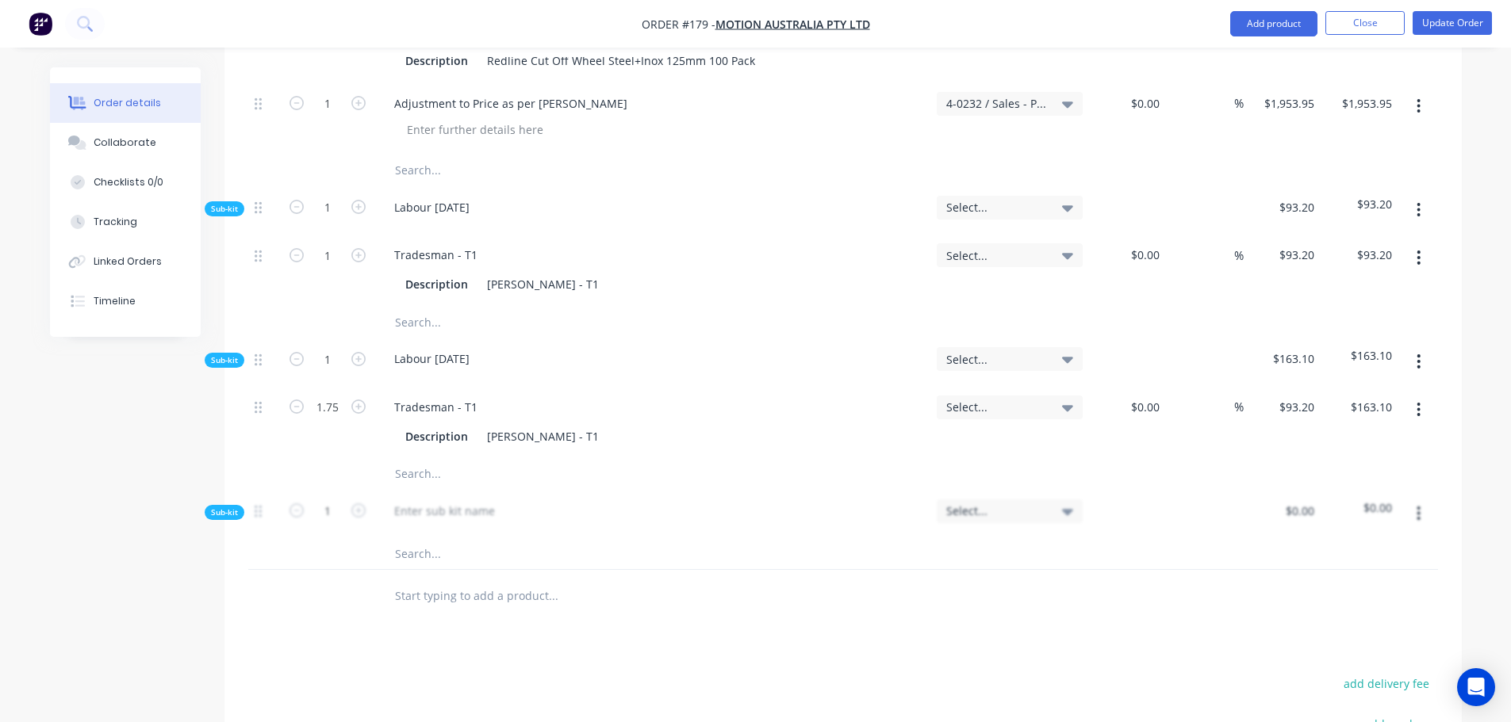
scroll to position [1427, 0]
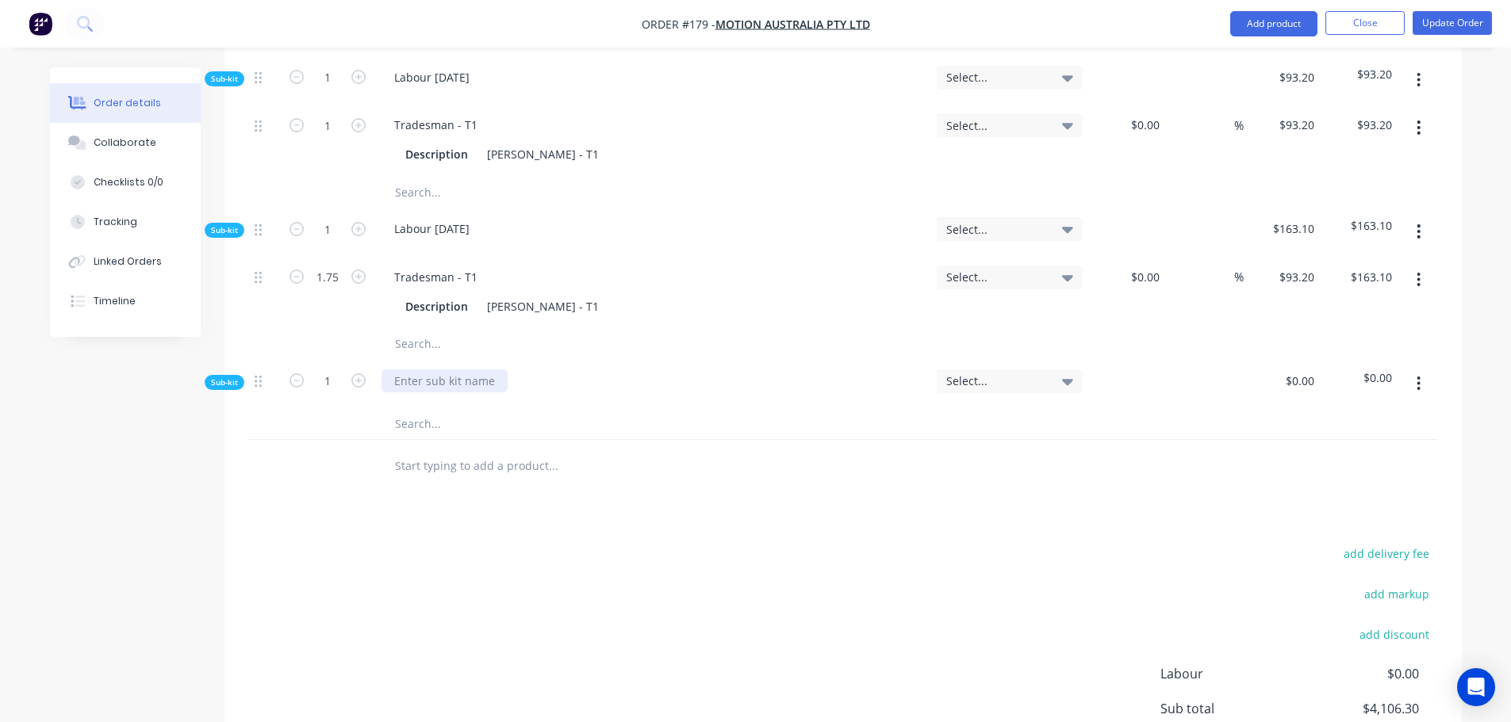
click at [444, 370] on div at bounding box center [444, 381] width 126 height 23
click at [423, 362] on div "Labour [DATE]" at bounding box center [652, 384] width 555 height 48
drag, startPoint x: 436, startPoint y: 364, endPoint x: 442, endPoint y: 377, distance: 14.9
click at [442, 408] on input "text" at bounding box center [552, 424] width 317 height 32
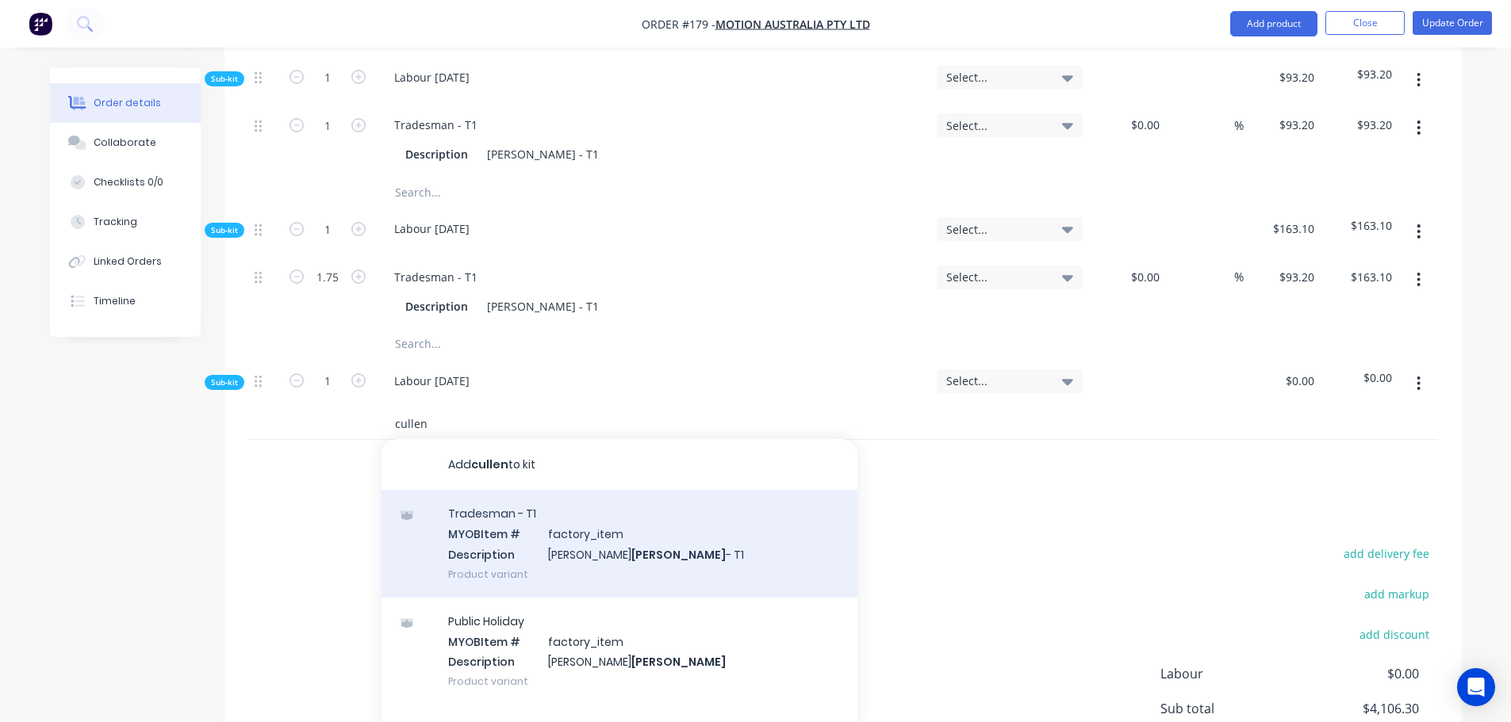
type input "cullen"
click at [502, 490] on div "Tradesman - T1 MYOB Item # factory_item Description [PERSON_NAME] - T1 Product …" at bounding box center [619, 543] width 476 height 107
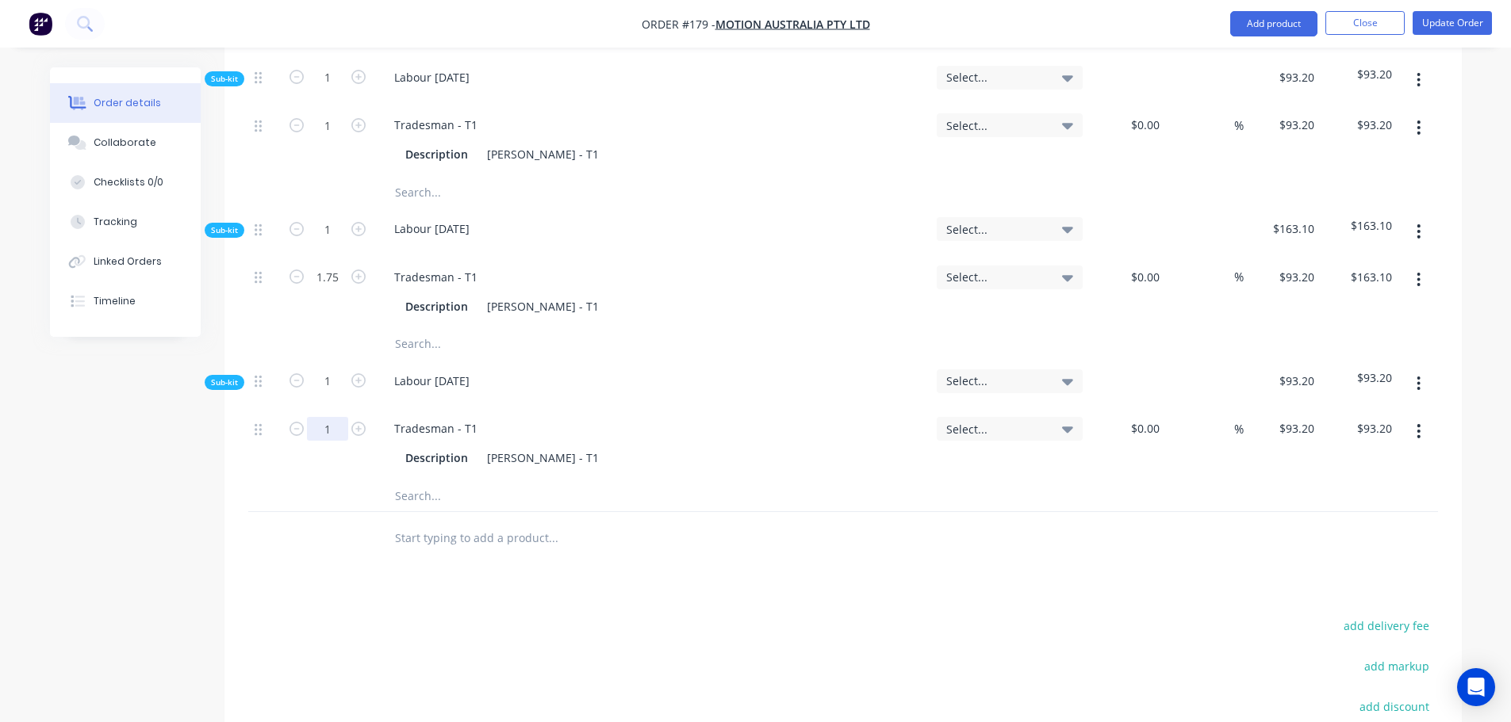
click at [335, 137] on input "1" at bounding box center [327, 125] width 41 height 24
type input "1.75"
type input "$163.10"
click at [377, 418] on div "Tradesman - T1 Description [PERSON_NAME] - T1" at bounding box center [652, 444] width 555 height 72
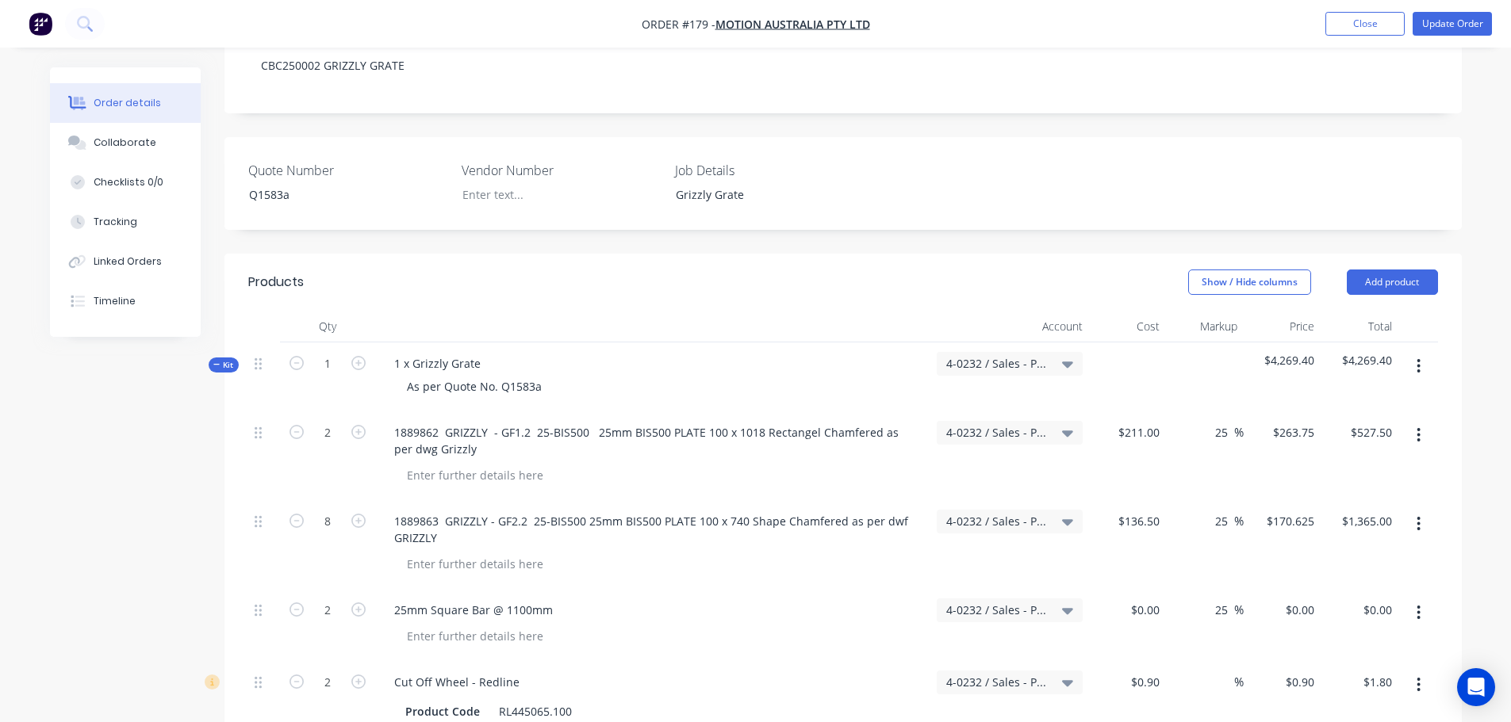
scroll to position [317, 0]
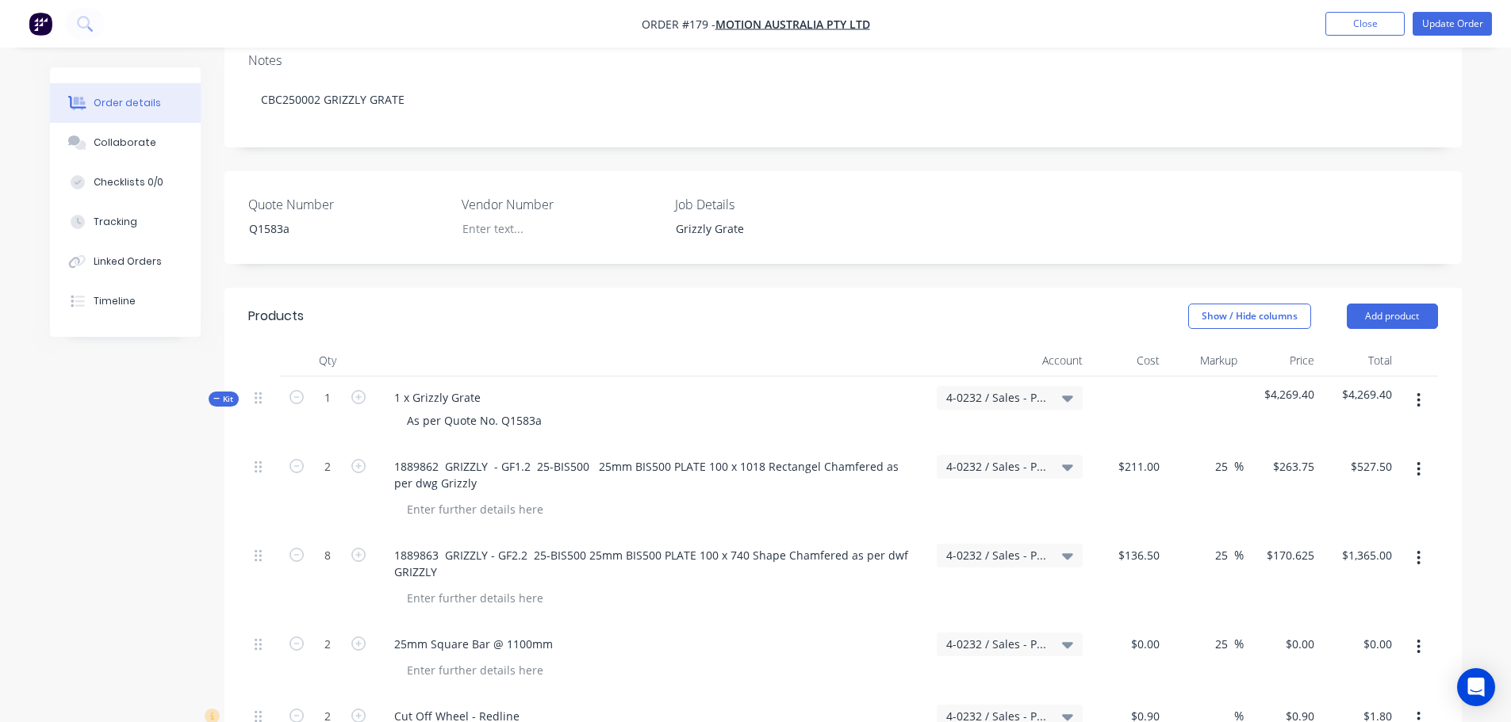
click at [1422, 386] on button "button" at bounding box center [1418, 400] width 37 height 29
click at [1367, 458] on button "Add sub kit to kit" at bounding box center [1362, 474] width 151 height 32
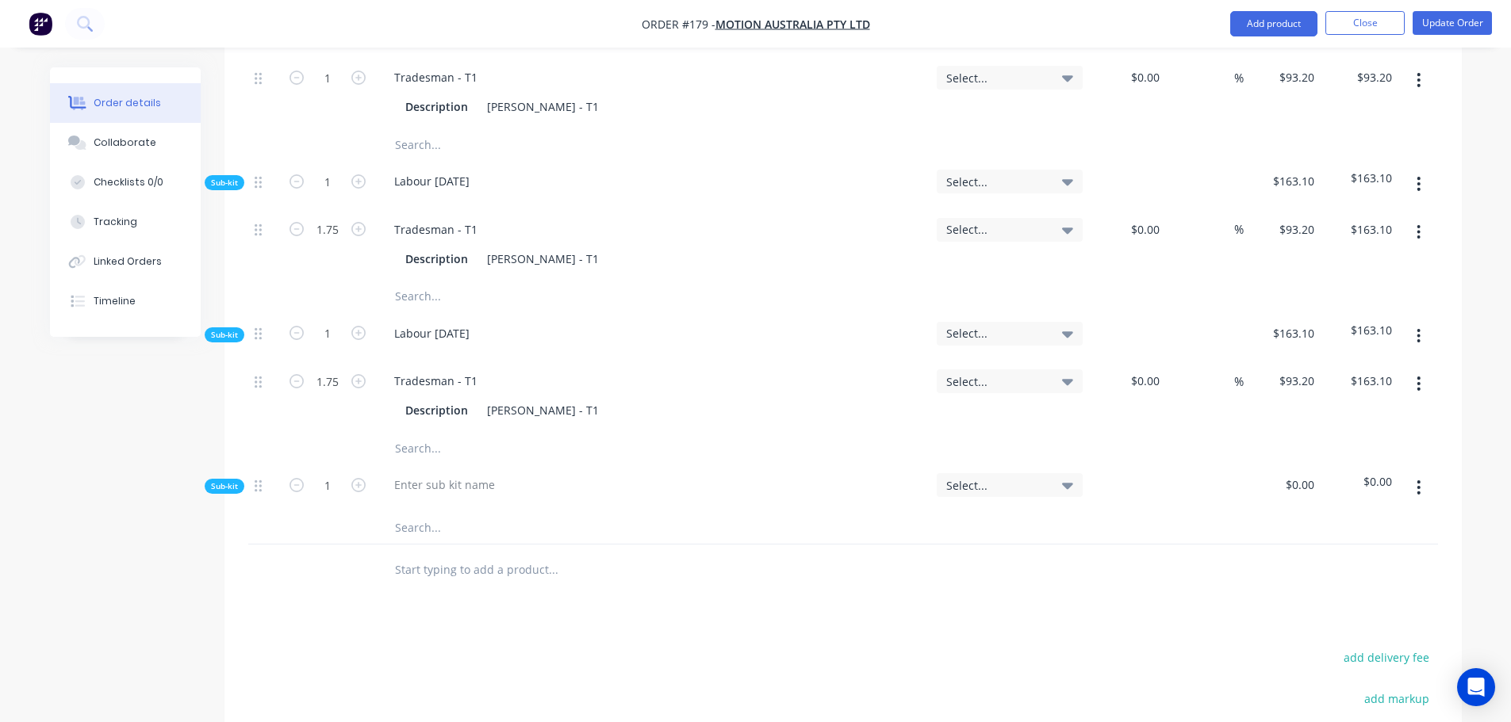
scroll to position [1586, 0]
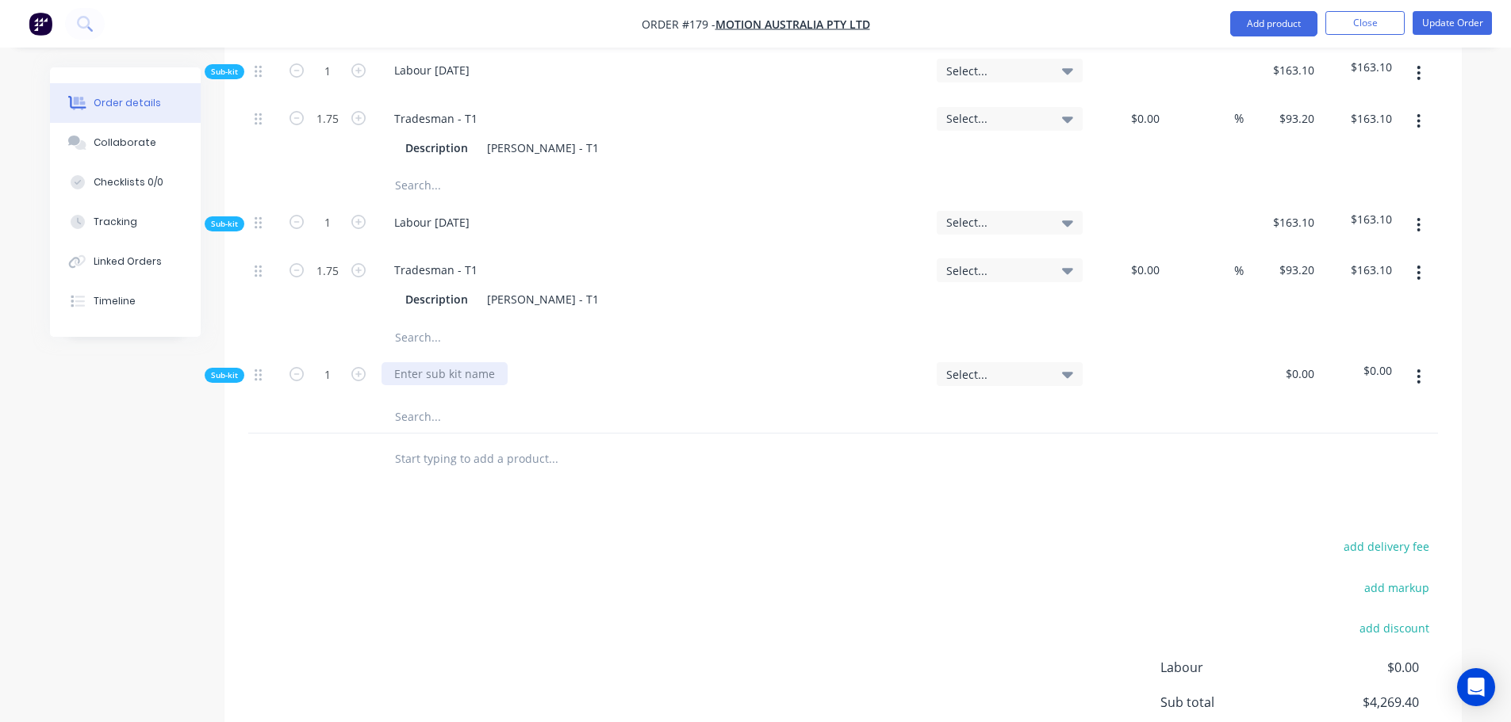
click at [427, 362] on div at bounding box center [444, 373] width 126 height 23
click at [454, 401] on input "text" at bounding box center [552, 417] width 317 height 32
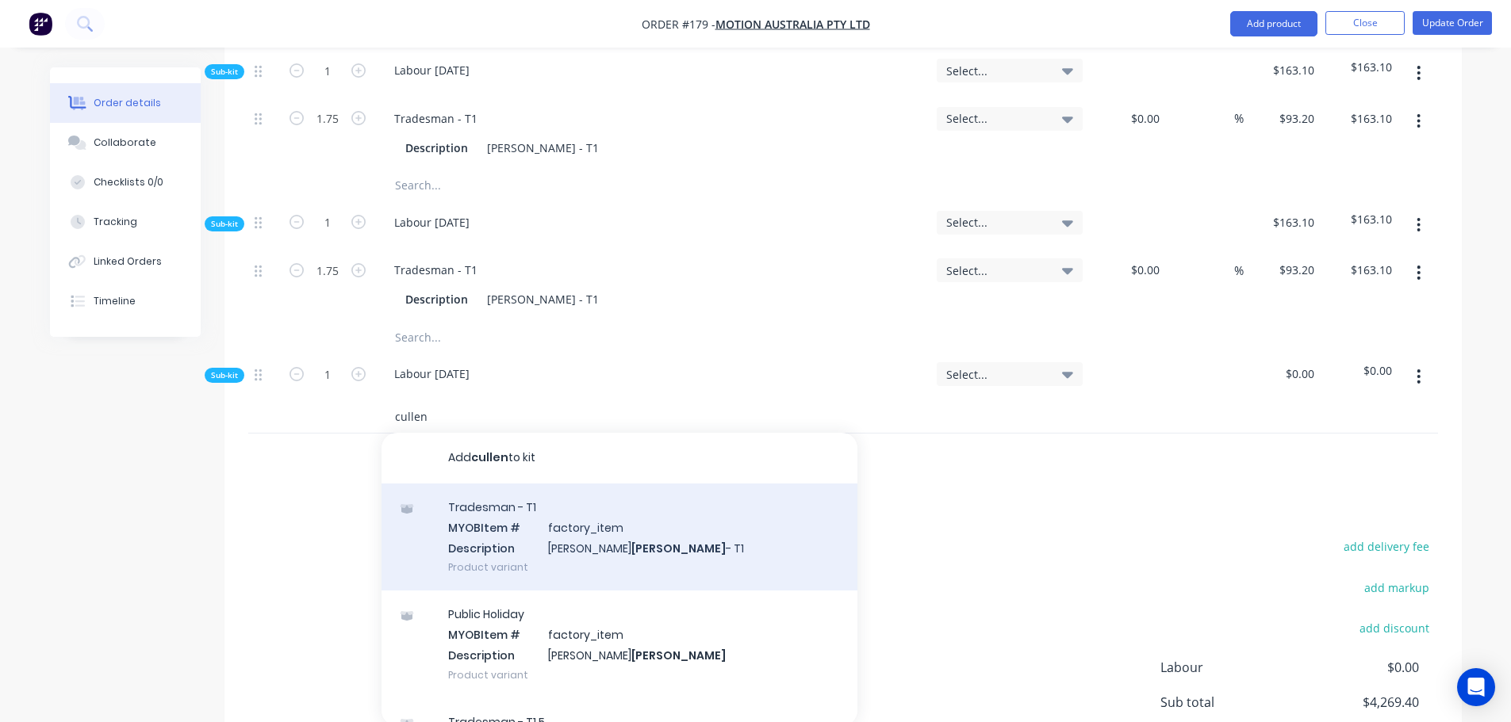
type input "cullen"
click at [488, 496] on div "Tradesman - T1 MYOB Item # factory_item Description [PERSON_NAME] - T1 Product …" at bounding box center [619, 537] width 476 height 107
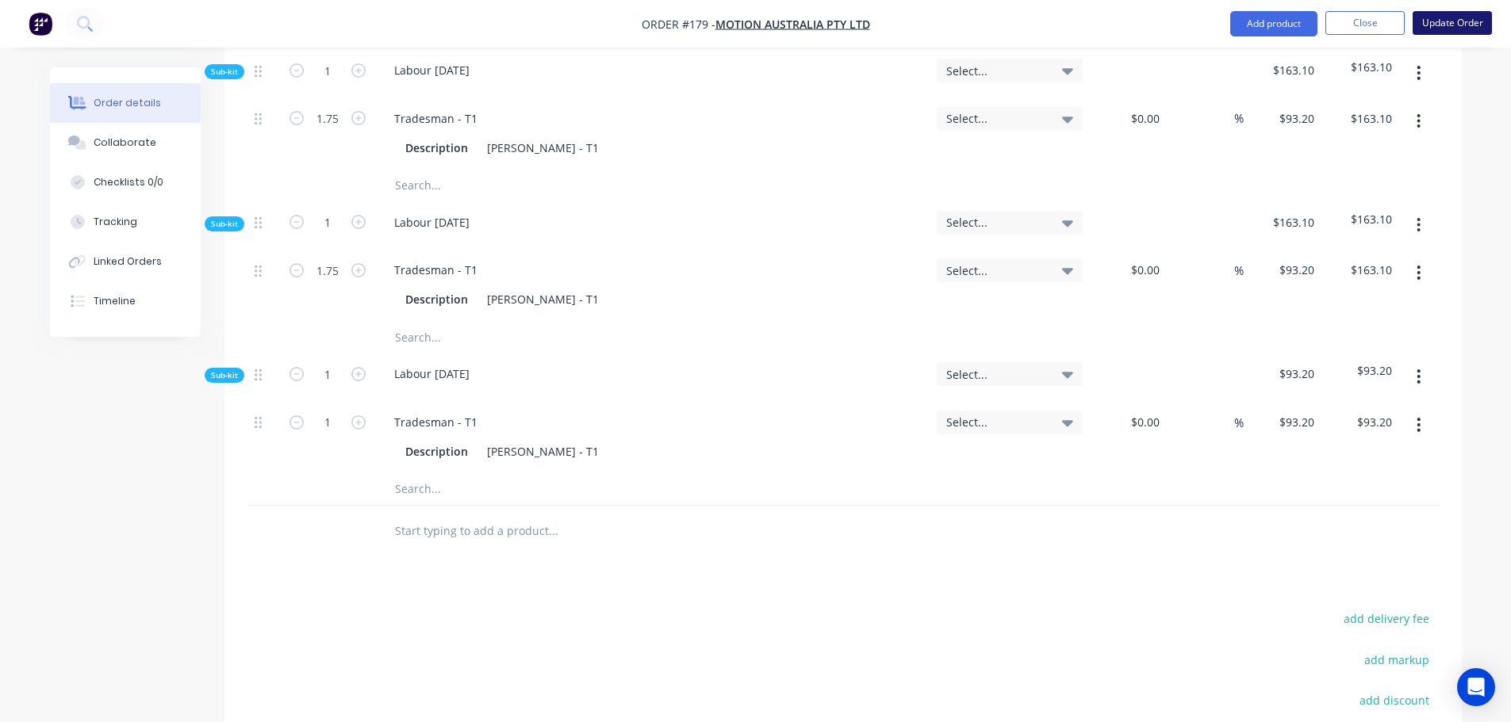
click at [1477, 22] on button "Update Order" at bounding box center [1451, 23] width 79 height 24
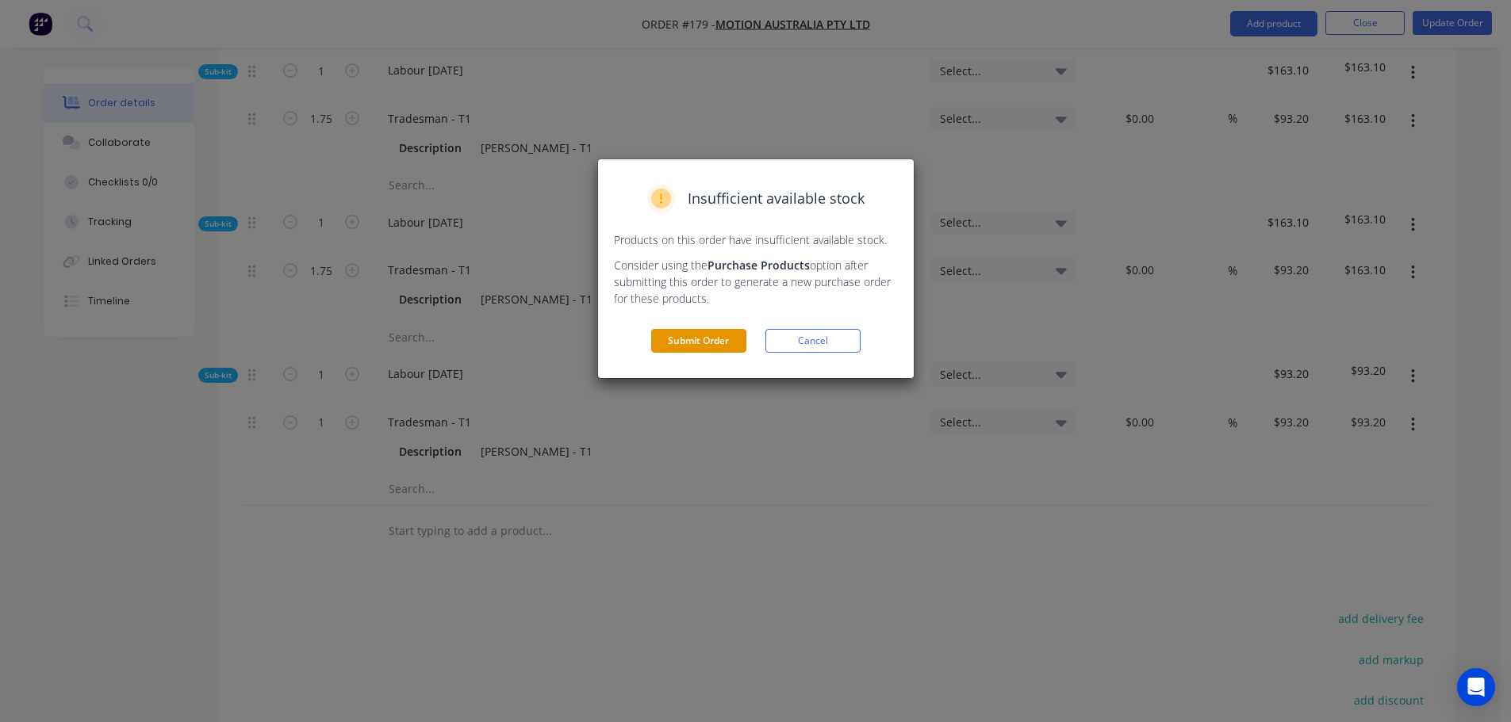
click at [704, 341] on button "Submit Order" at bounding box center [698, 341] width 95 height 24
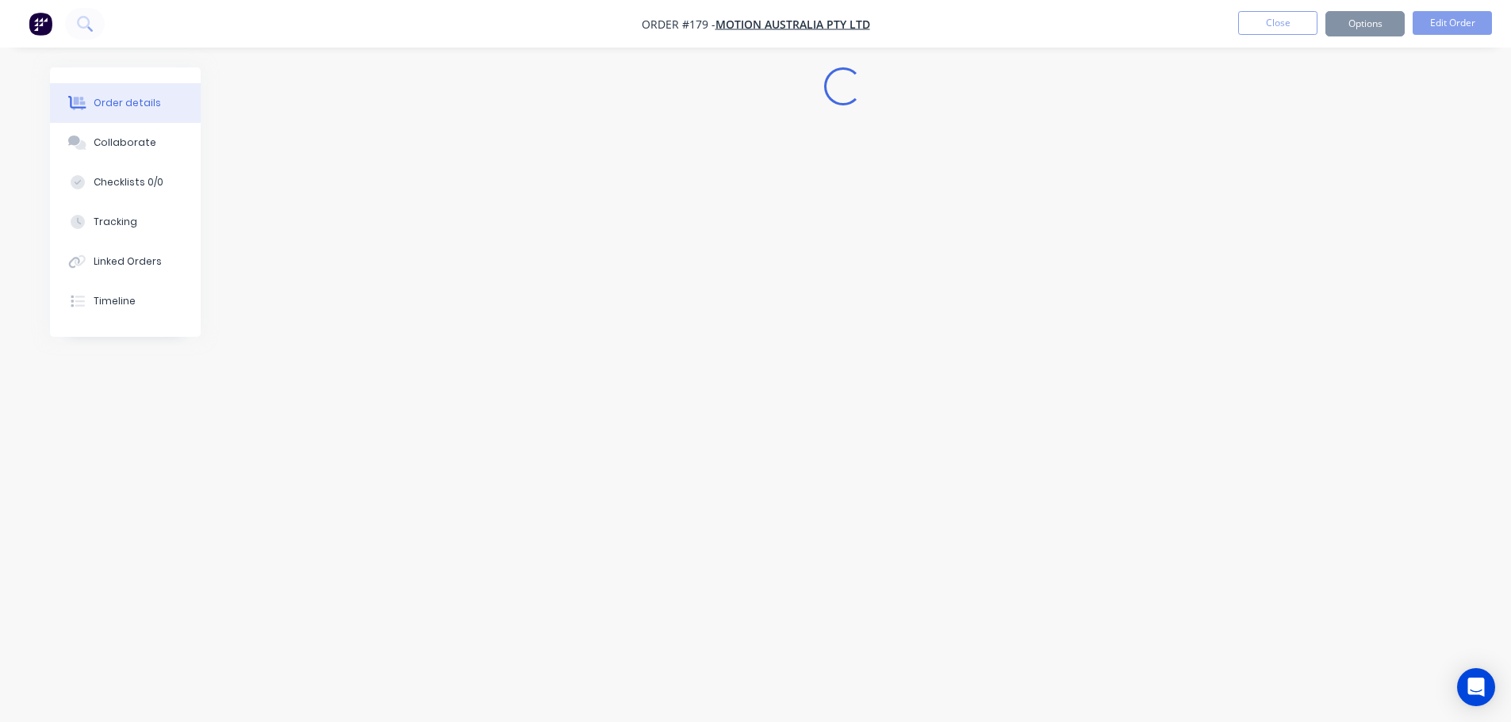
scroll to position [0, 0]
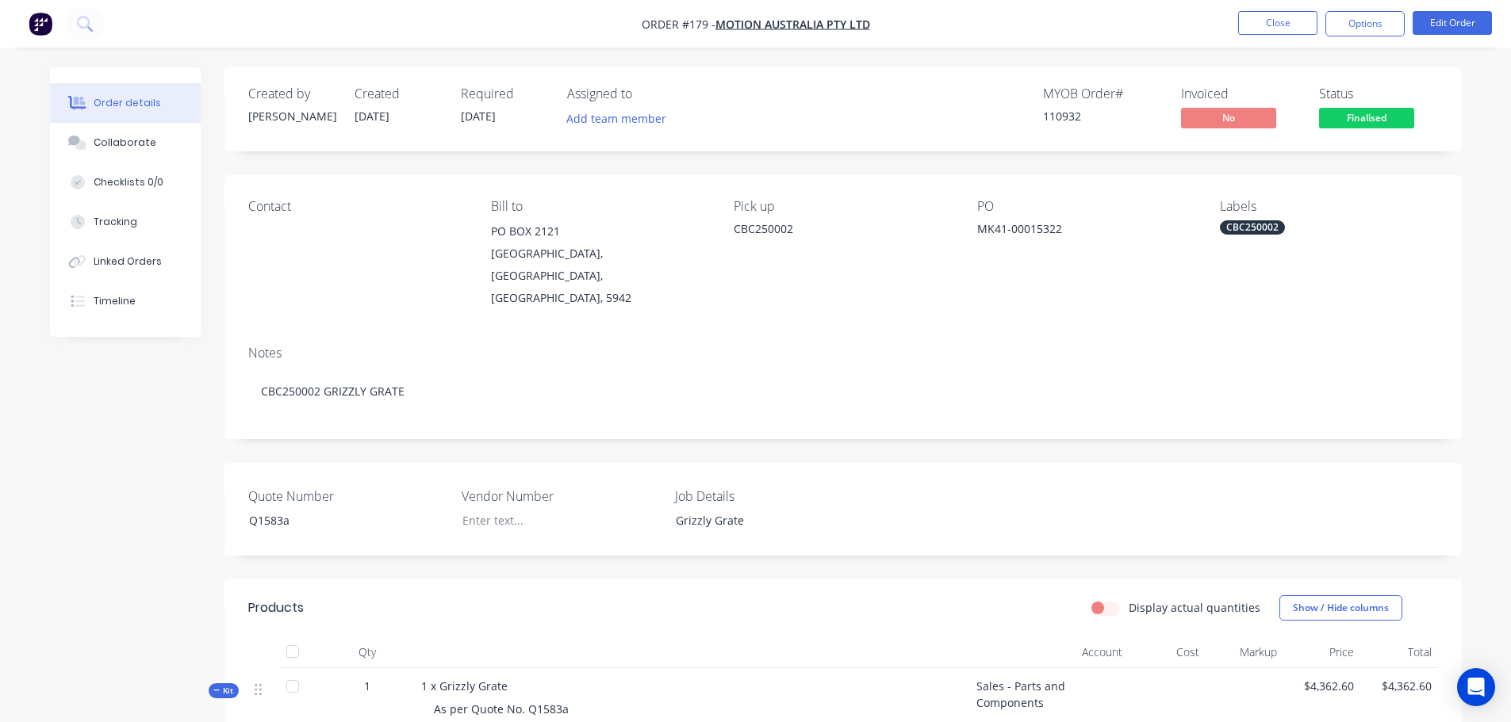
drag, startPoint x: 1285, startPoint y: 27, endPoint x: 1232, endPoint y: 126, distance: 112.5
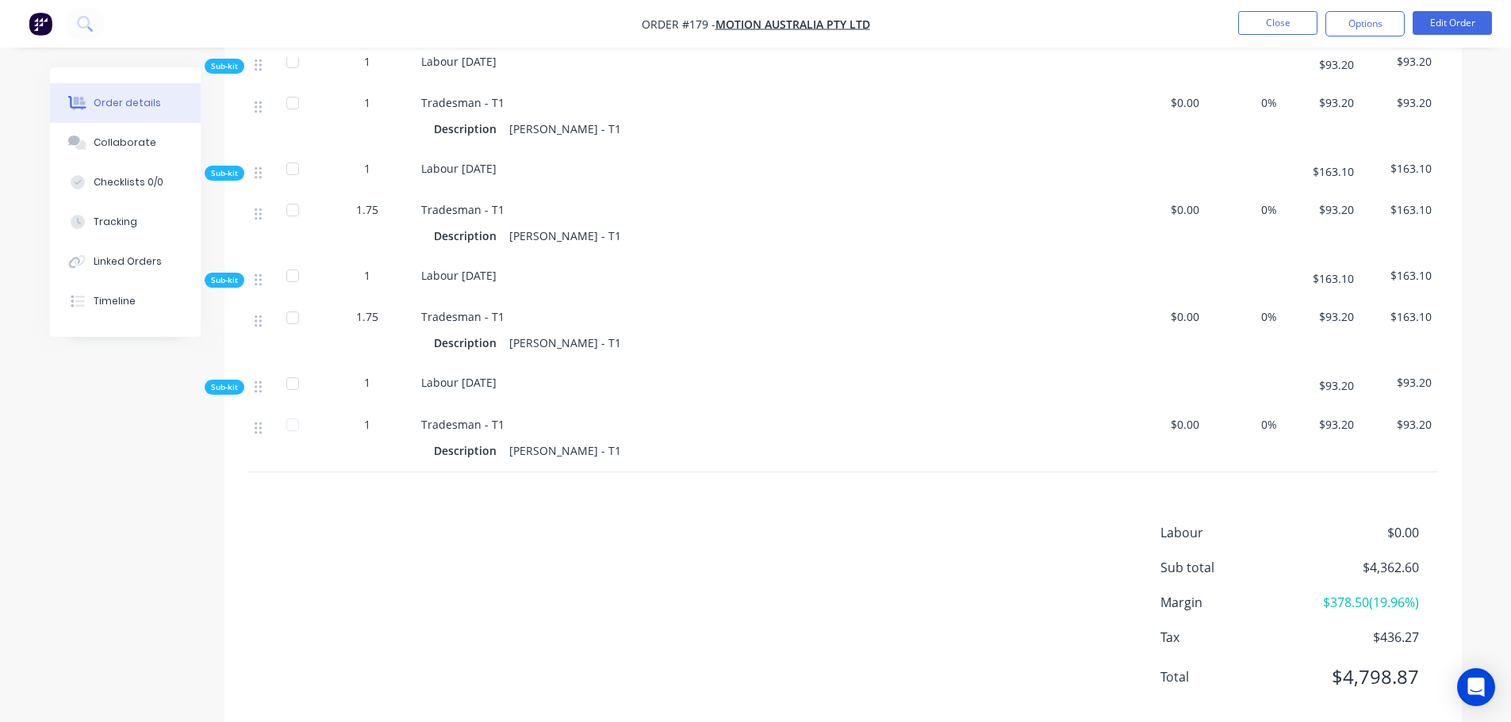
scroll to position [1262, 0]
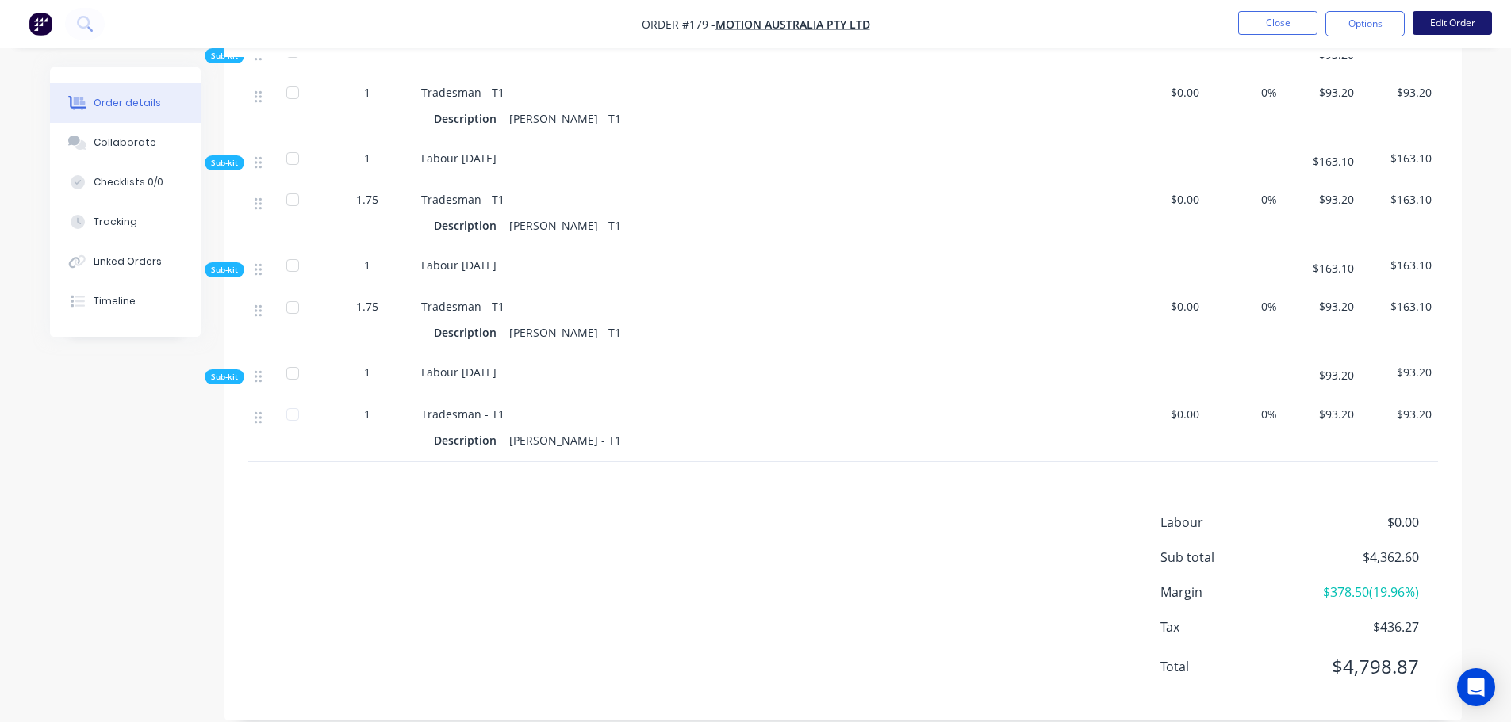
click at [1468, 27] on button "Edit Order" at bounding box center [1451, 23] width 79 height 24
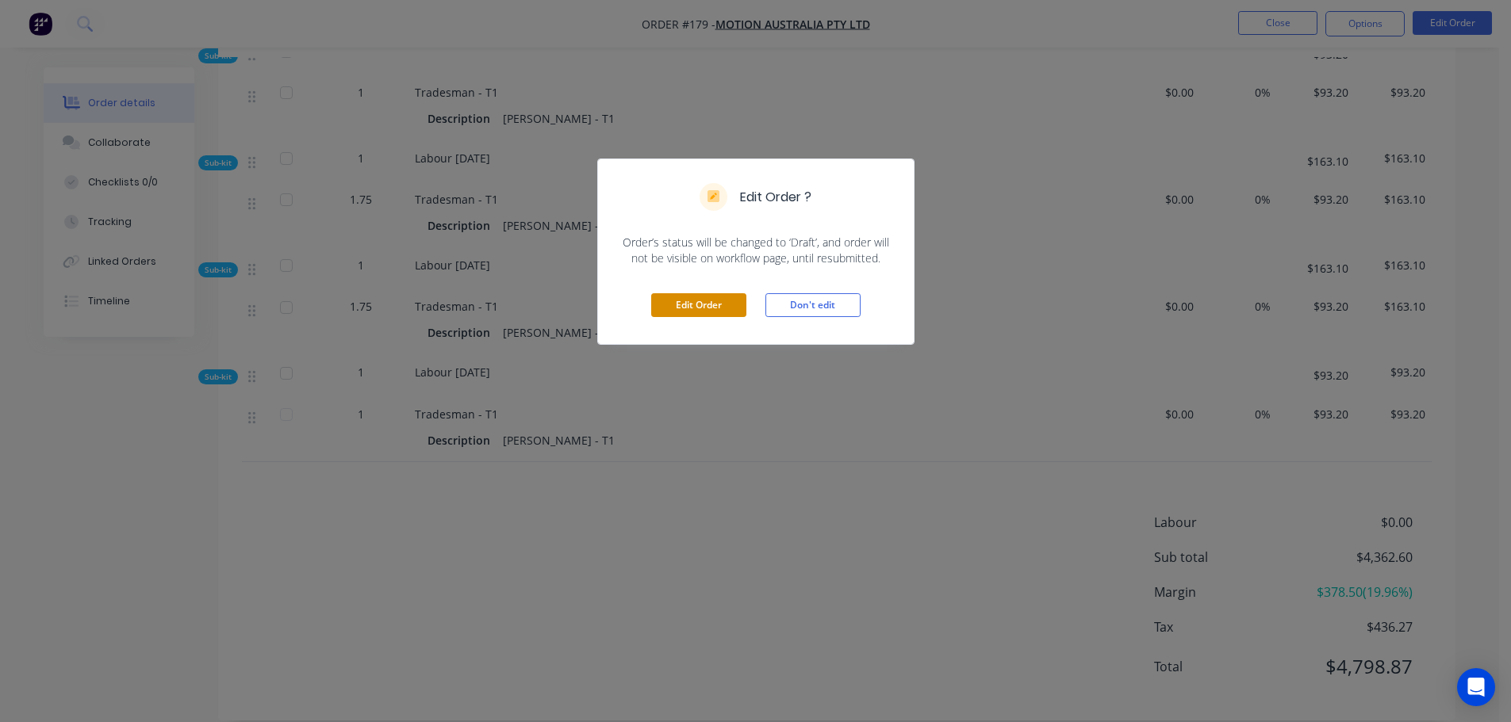
click at [720, 298] on button "Edit Order" at bounding box center [698, 305] width 95 height 24
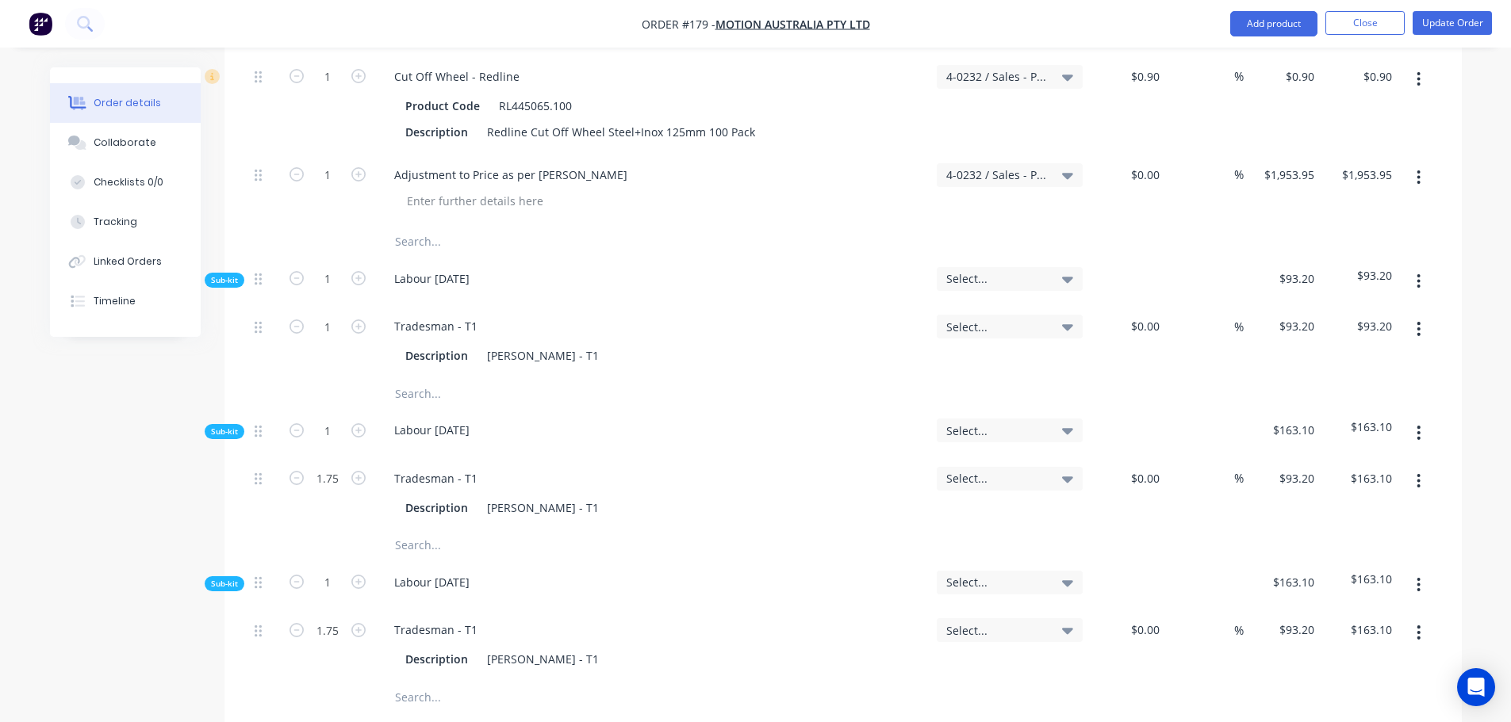
scroll to position [1189, 0]
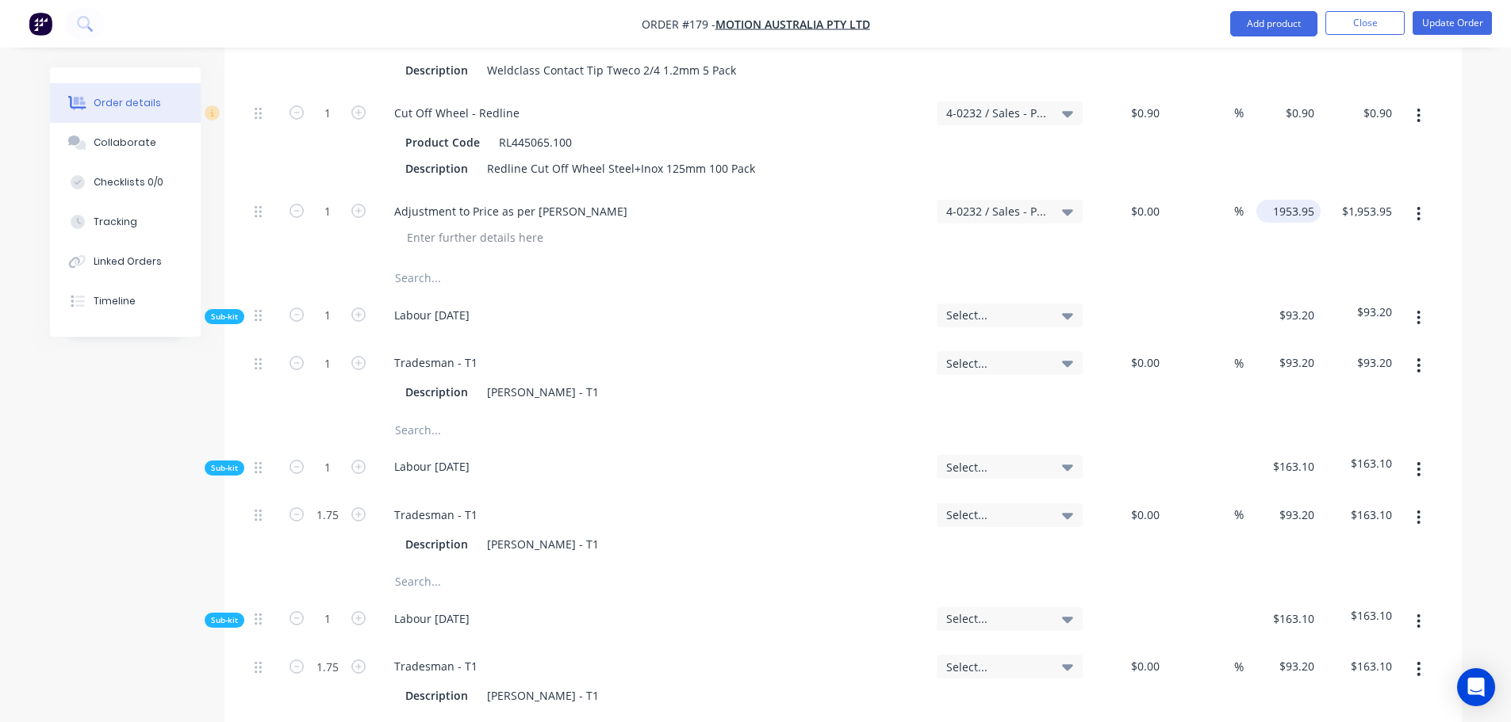
click at [1281, 200] on input "1953.95" at bounding box center [1291, 211] width 58 height 23
click at [1281, 200] on input "1953.95" at bounding box center [1295, 211] width 49 height 23
type input "$1,441.35"
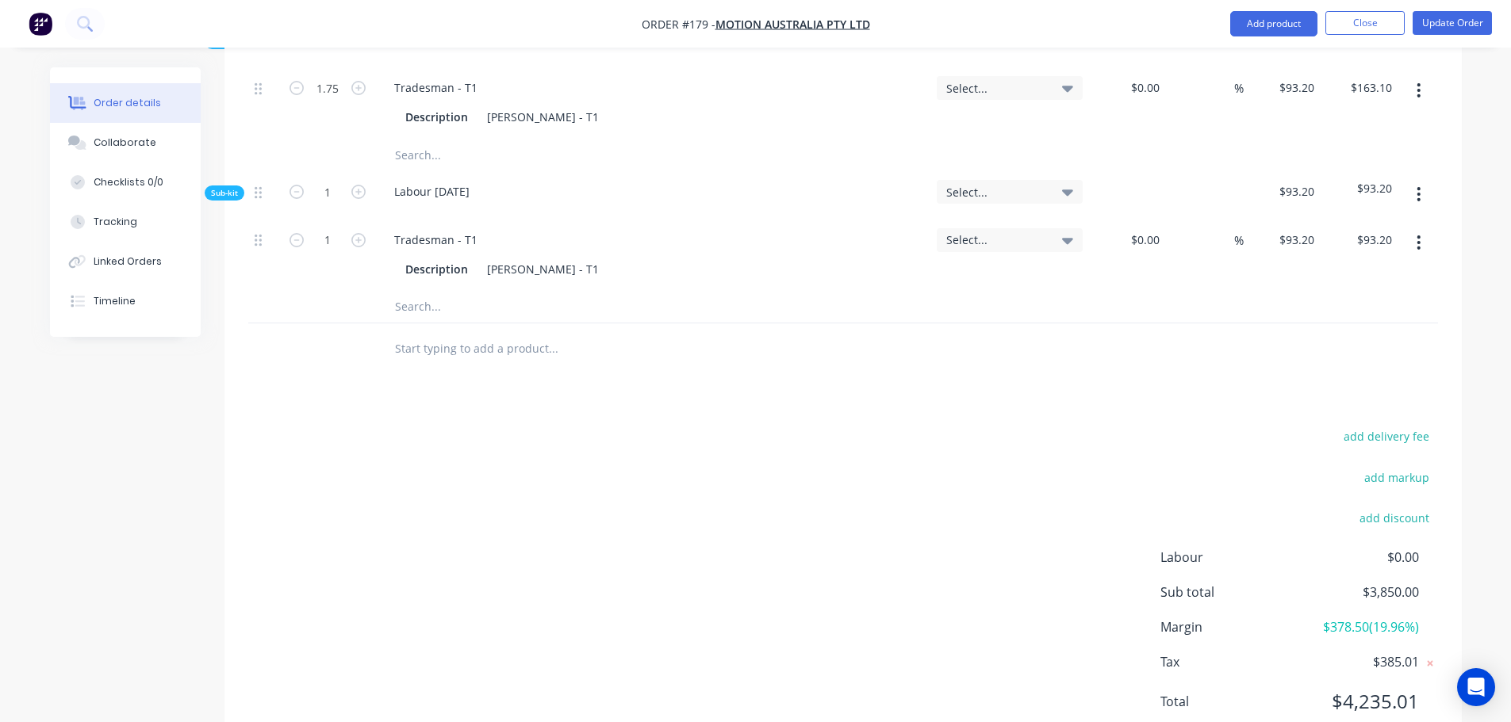
scroll to position [1781, 0]
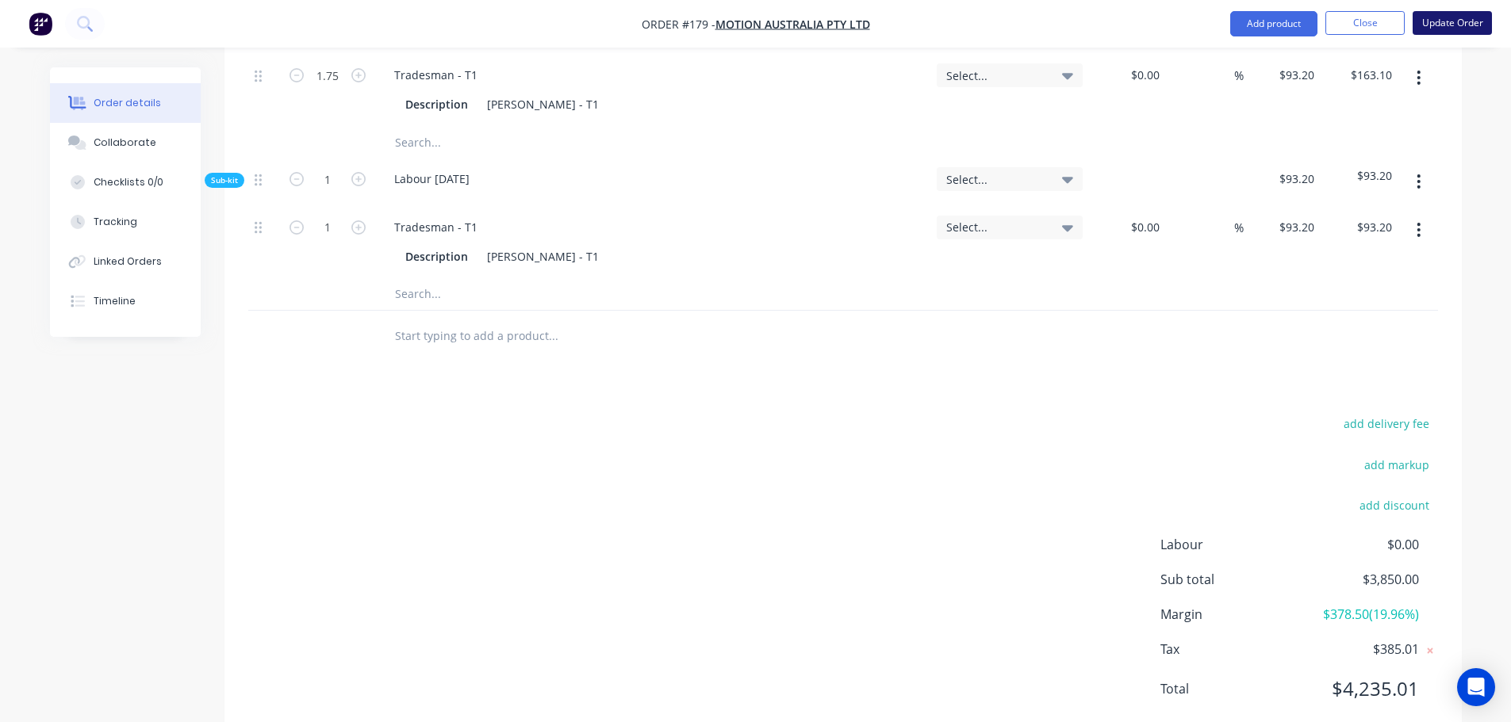
type input "$1,441.35"
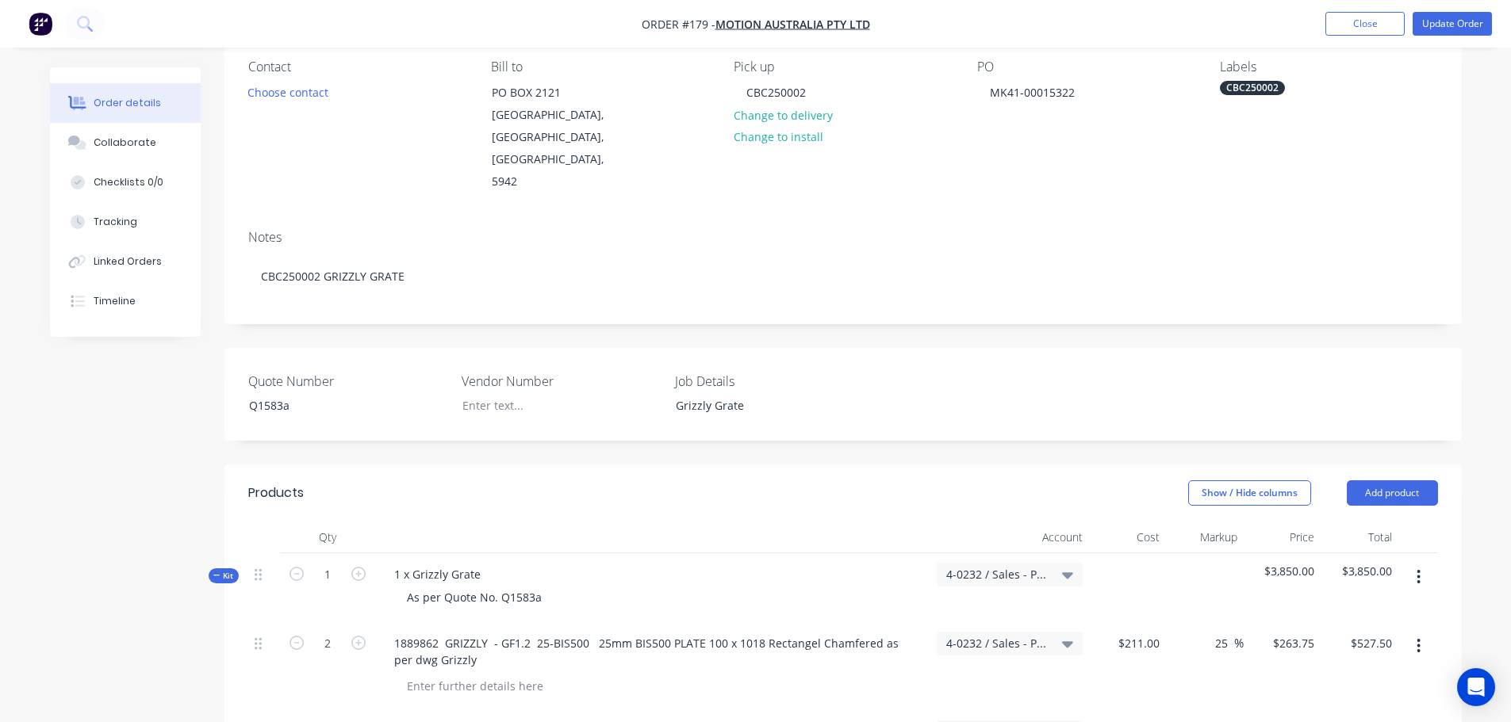
scroll to position [0, 0]
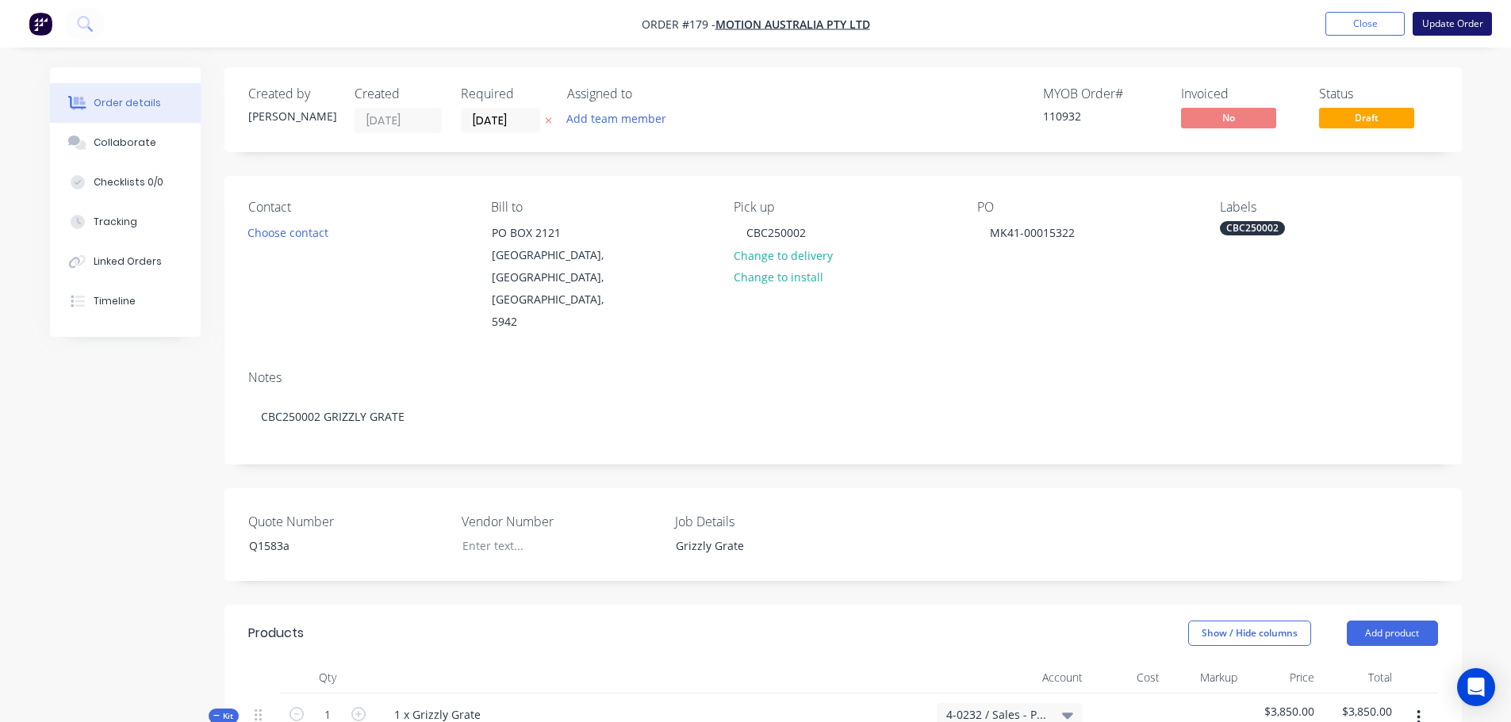
click at [1444, 25] on button "Update Order" at bounding box center [1451, 24] width 79 height 24
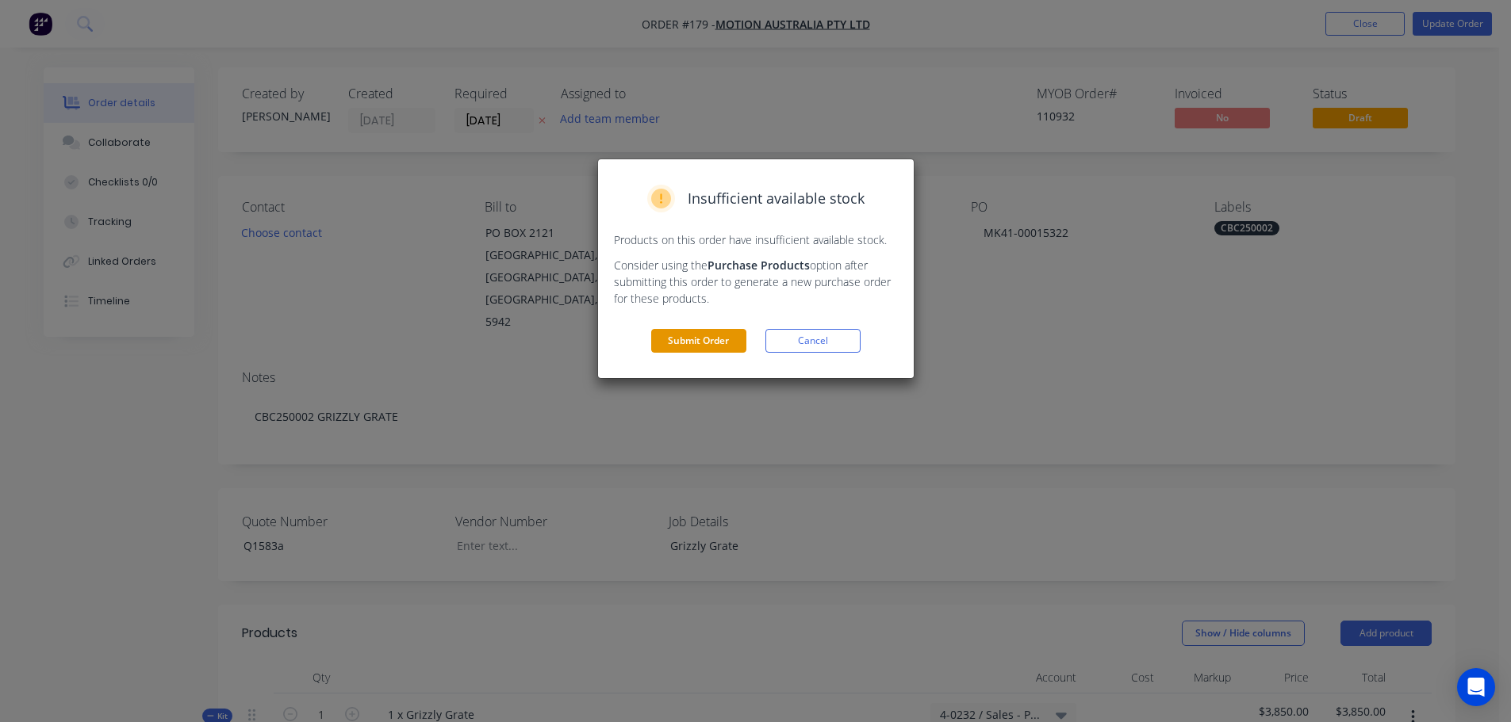
click at [689, 346] on button "Submit Order" at bounding box center [698, 341] width 95 height 24
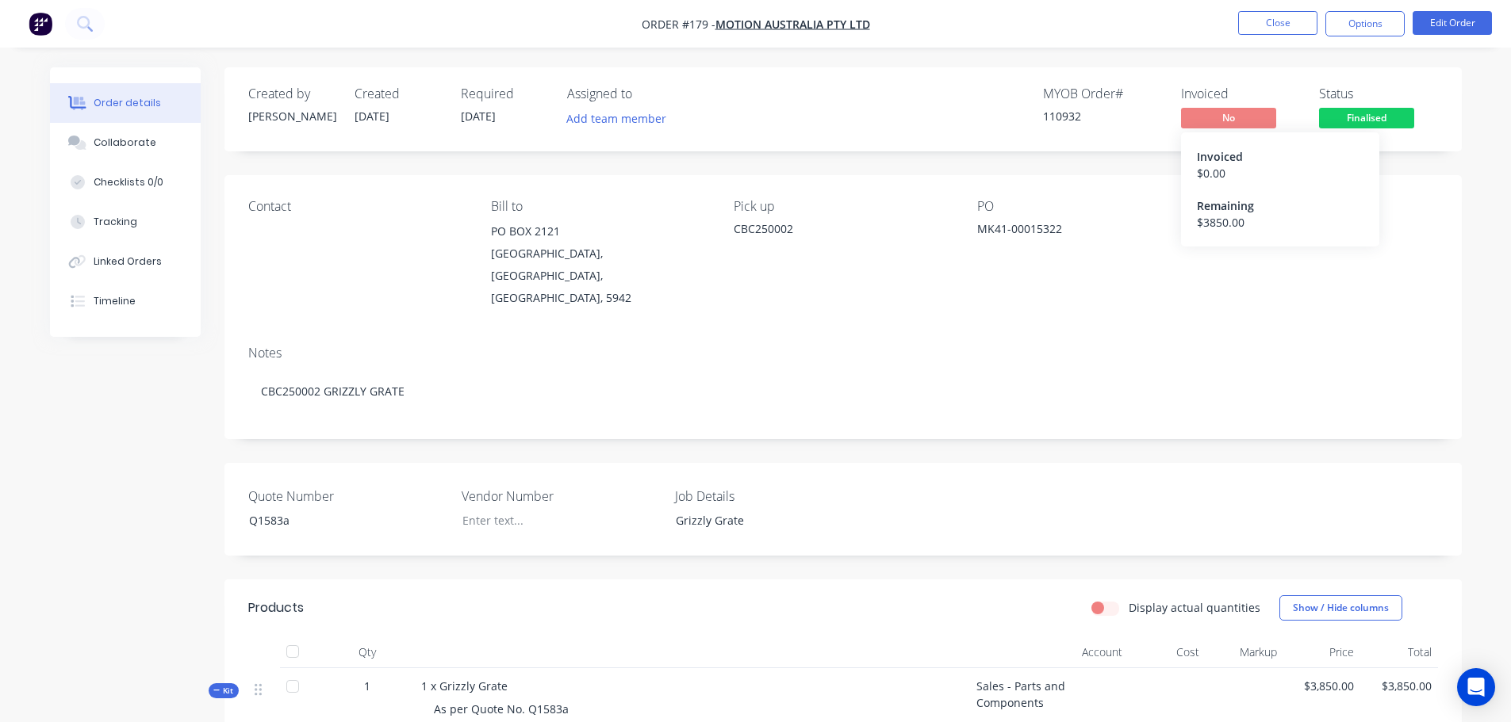
click at [1228, 122] on span "No" at bounding box center [1228, 118] width 95 height 20
click at [1358, 36] on nav "Order #179 - Motion Australia Pty Ltd Close Options Edit Order" at bounding box center [755, 24] width 1511 height 48
click at [1358, 25] on button "Options" at bounding box center [1364, 23] width 79 height 25
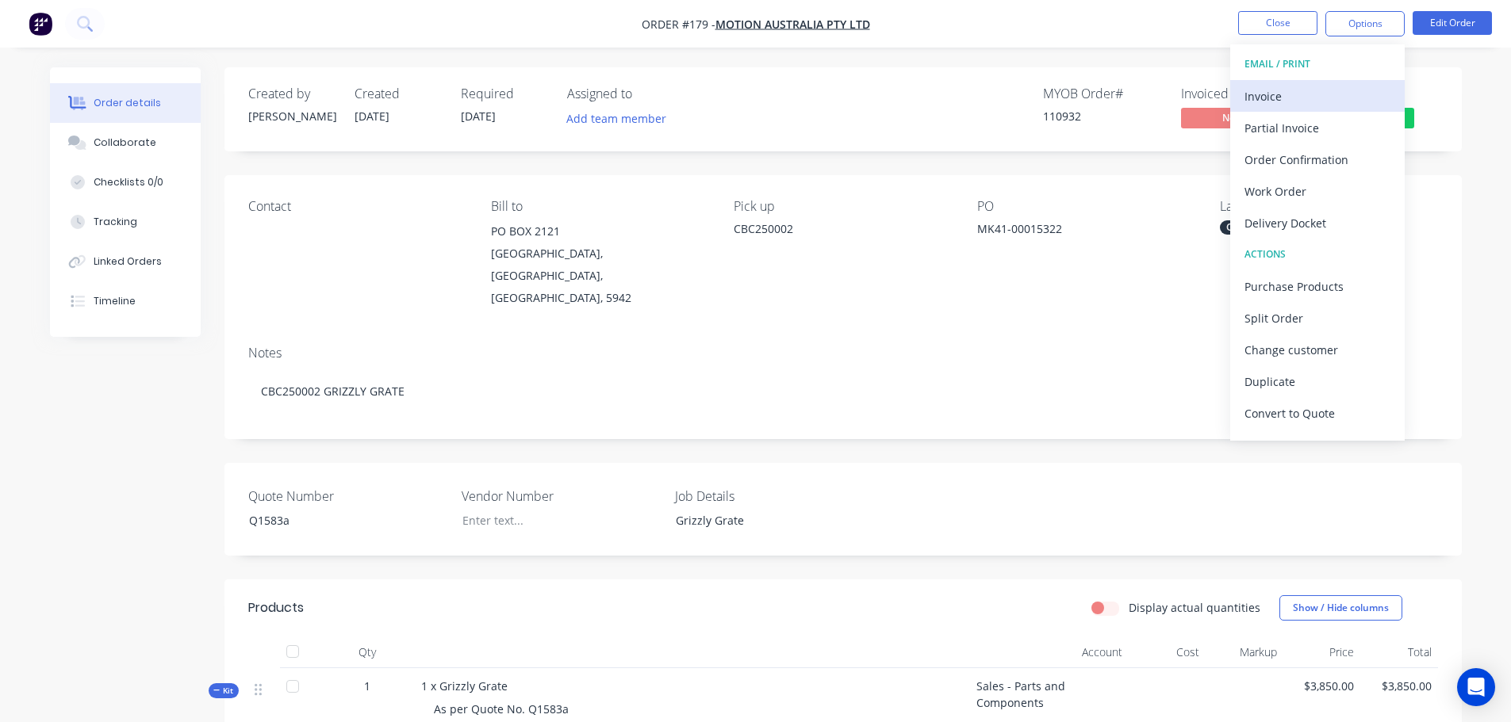
click at [1293, 91] on div "Invoice" at bounding box center [1317, 96] width 146 height 23
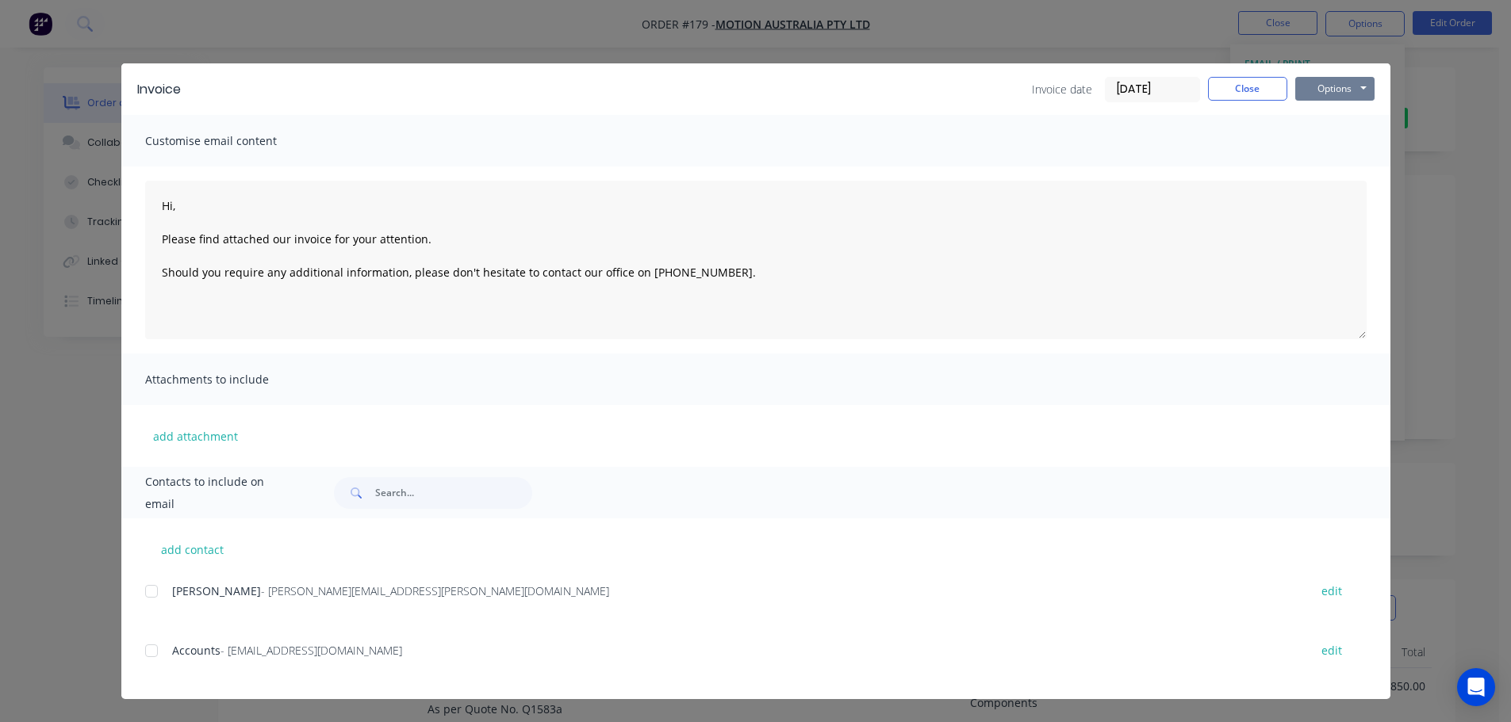
click at [1318, 89] on button "Options" at bounding box center [1334, 89] width 79 height 24
click at [1350, 136] on button "Print" at bounding box center [1346, 143] width 102 height 26
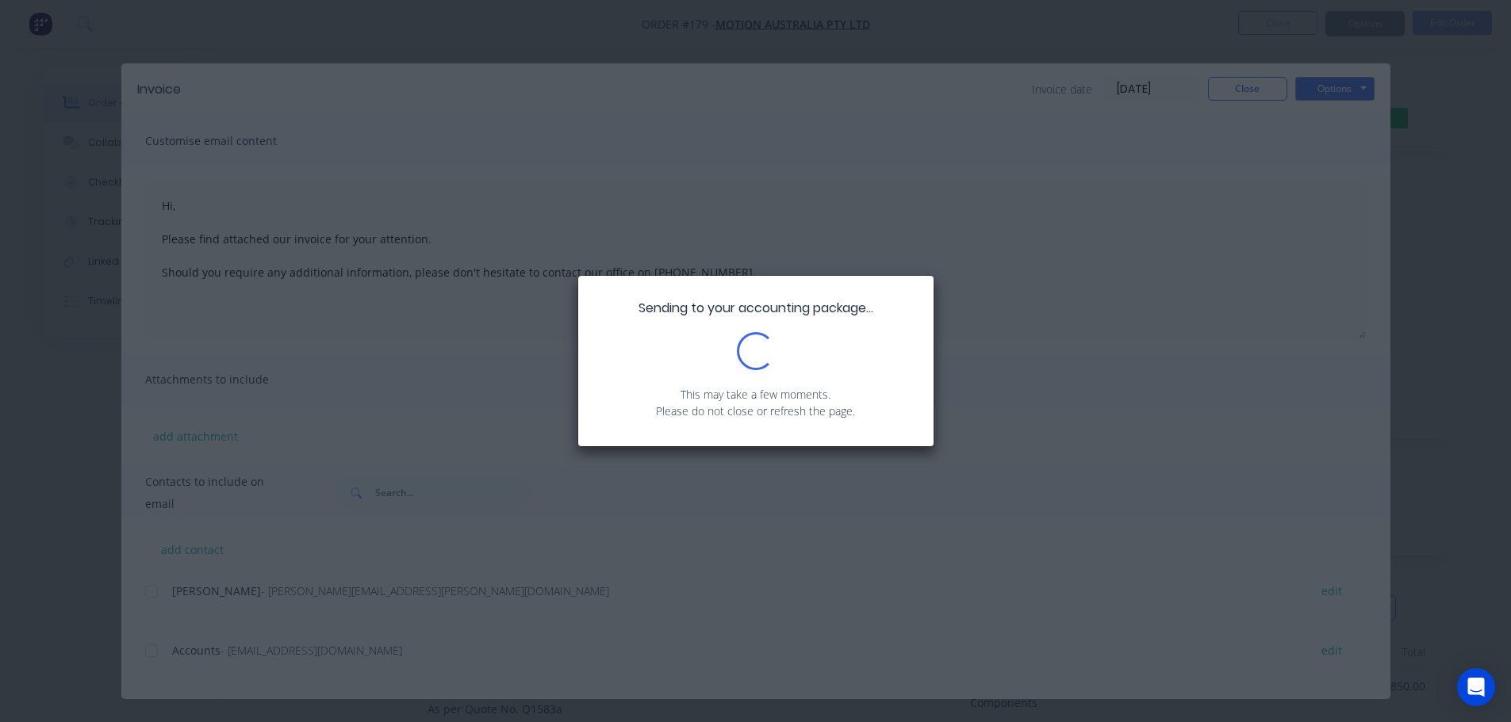
type textarea "Hi, Please find attached our invoice for your attention. Should you require any…"
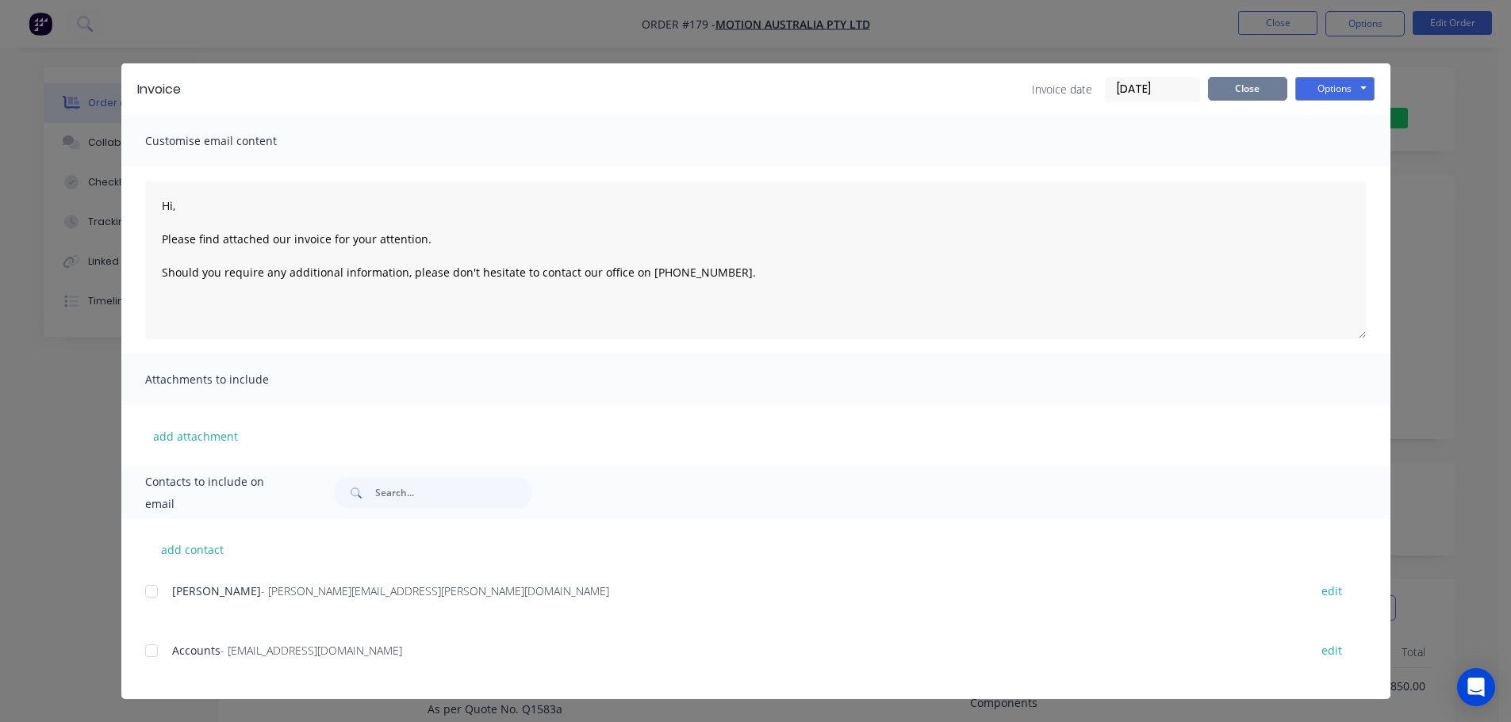
click at [1253, 92] on button "Close" at bounding box center [1247, 89] width 79 height 24
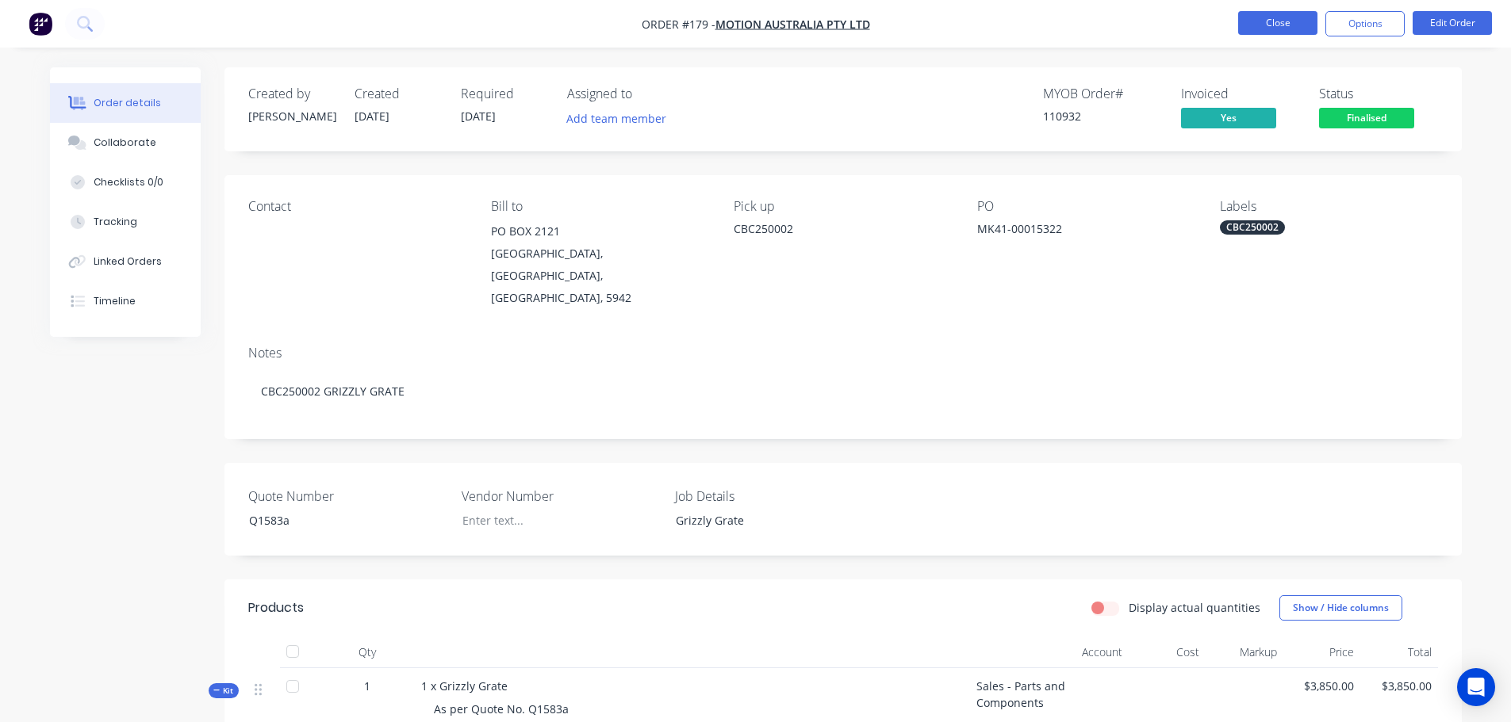
click at [1258, 21] on button "Close" at bounding box center [1277, 23] width 79 height 24
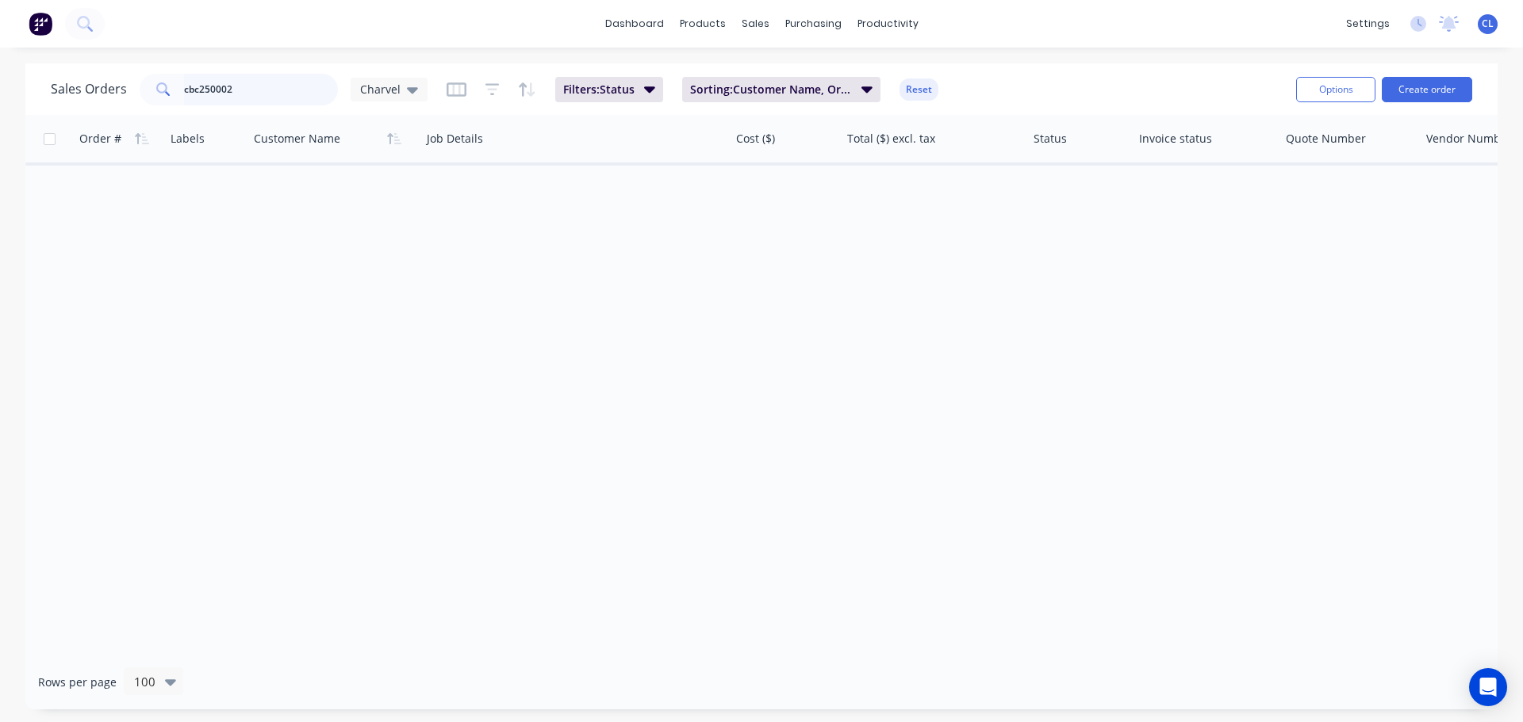
drag, startPoint x: 259, startPoint y: 88, endPoint x: -264, endPoint y: 85, distance: 522.6
click at [0, 85] on html "dashboard products sales purchasing productivity dashboard products Product Cat…" at bounding box center [761, 361] width 1523 height 722
type input "tlg250042"
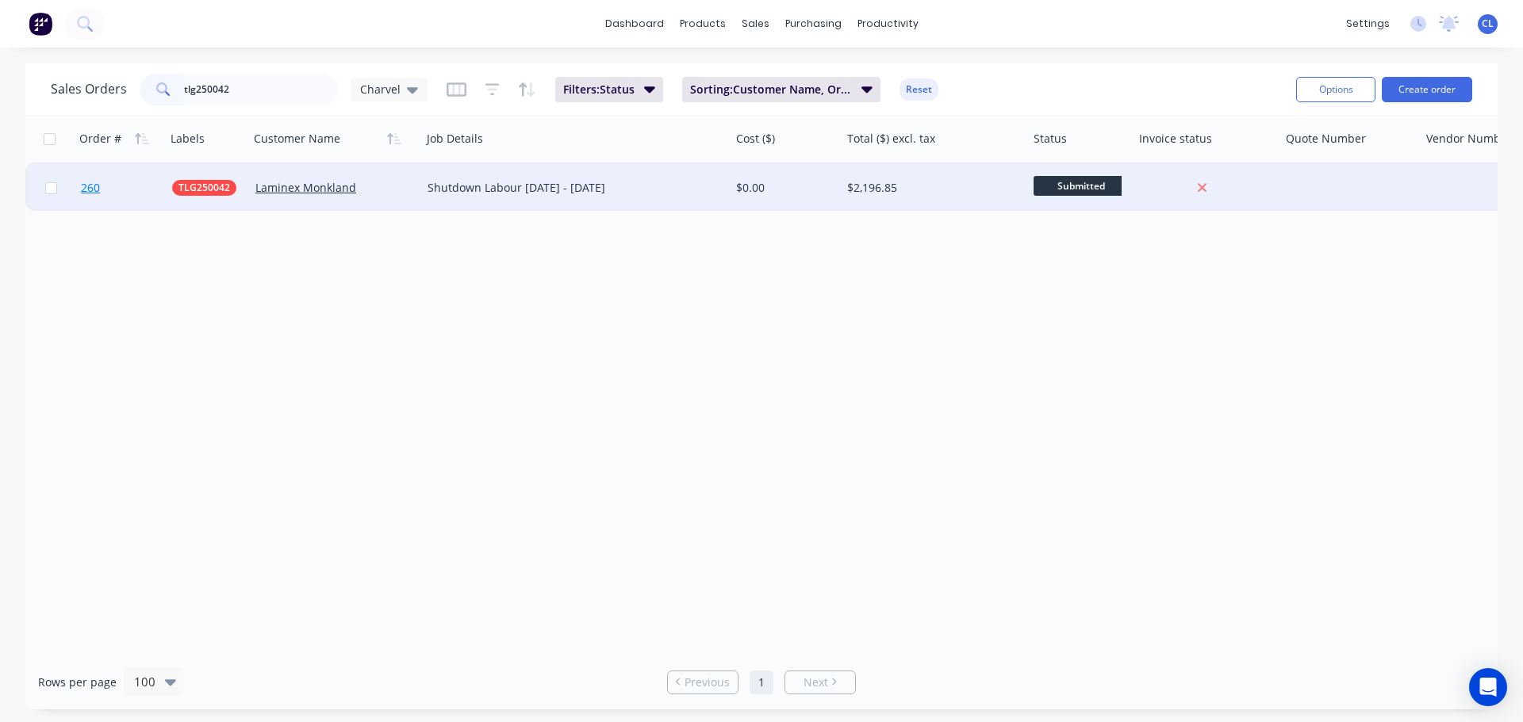
click at [98, 187] on span "260" at bounding box center [90, 188] width 19 height 16
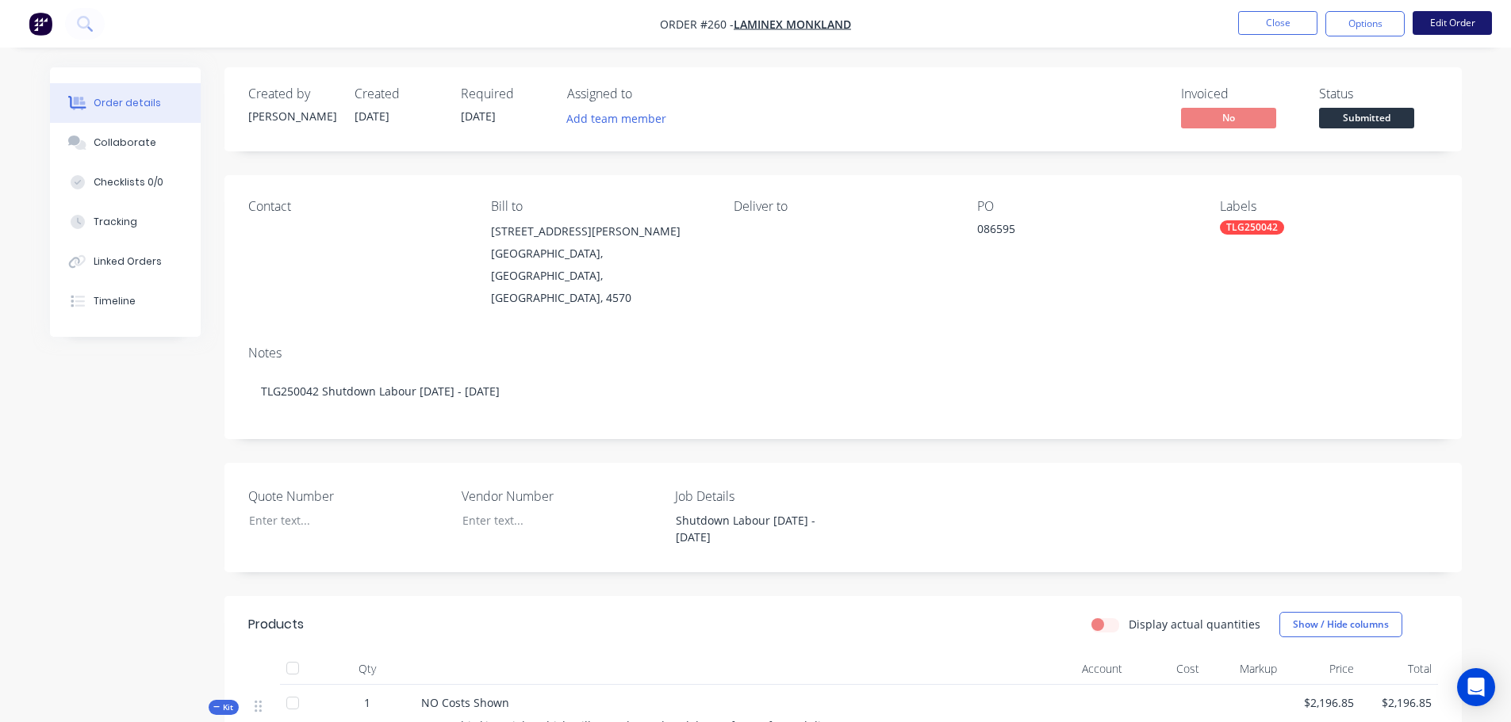
click at [1431, 31] on button "Edit Order" at bounding box center [1451, 23] width 79 height 24
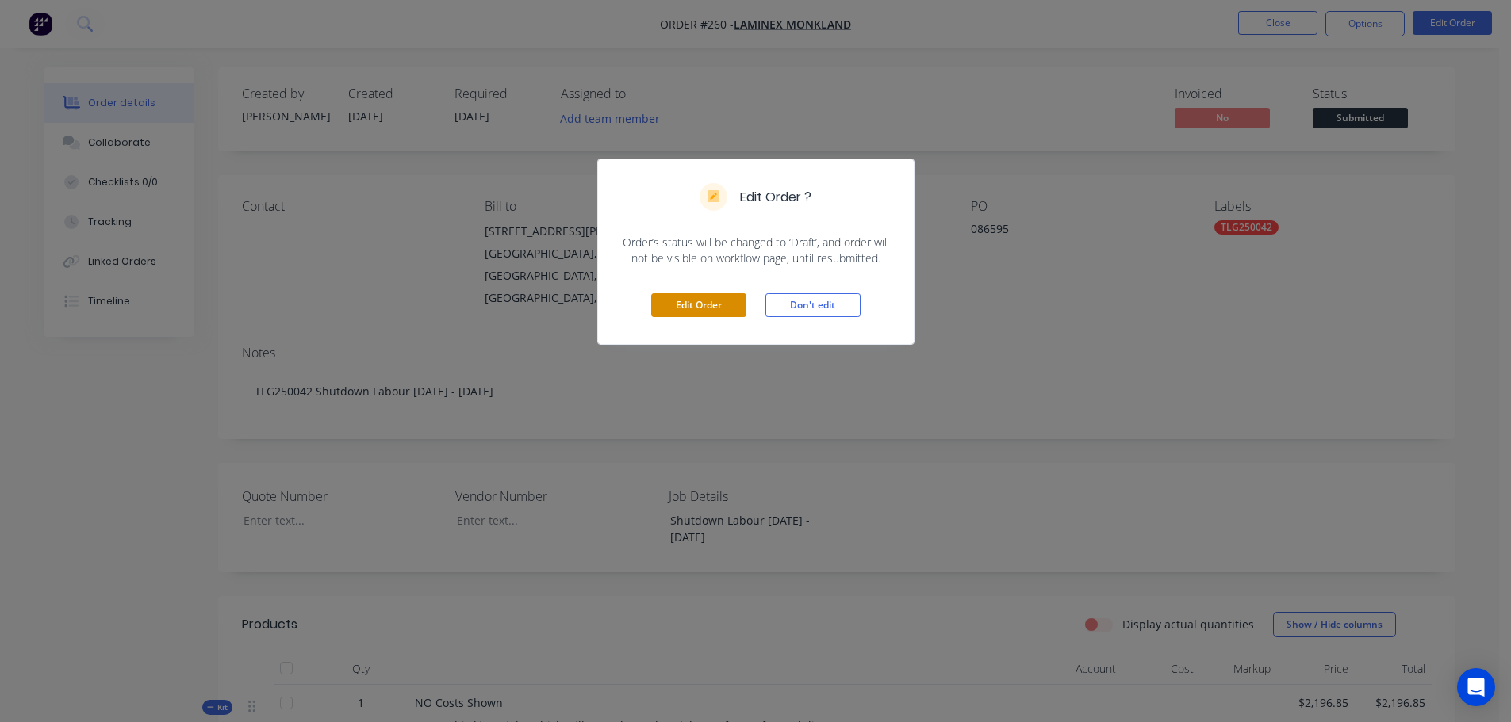
click at [676, 304] on button "Edit Order" at bounding box center [698, 305] width 95 height 24
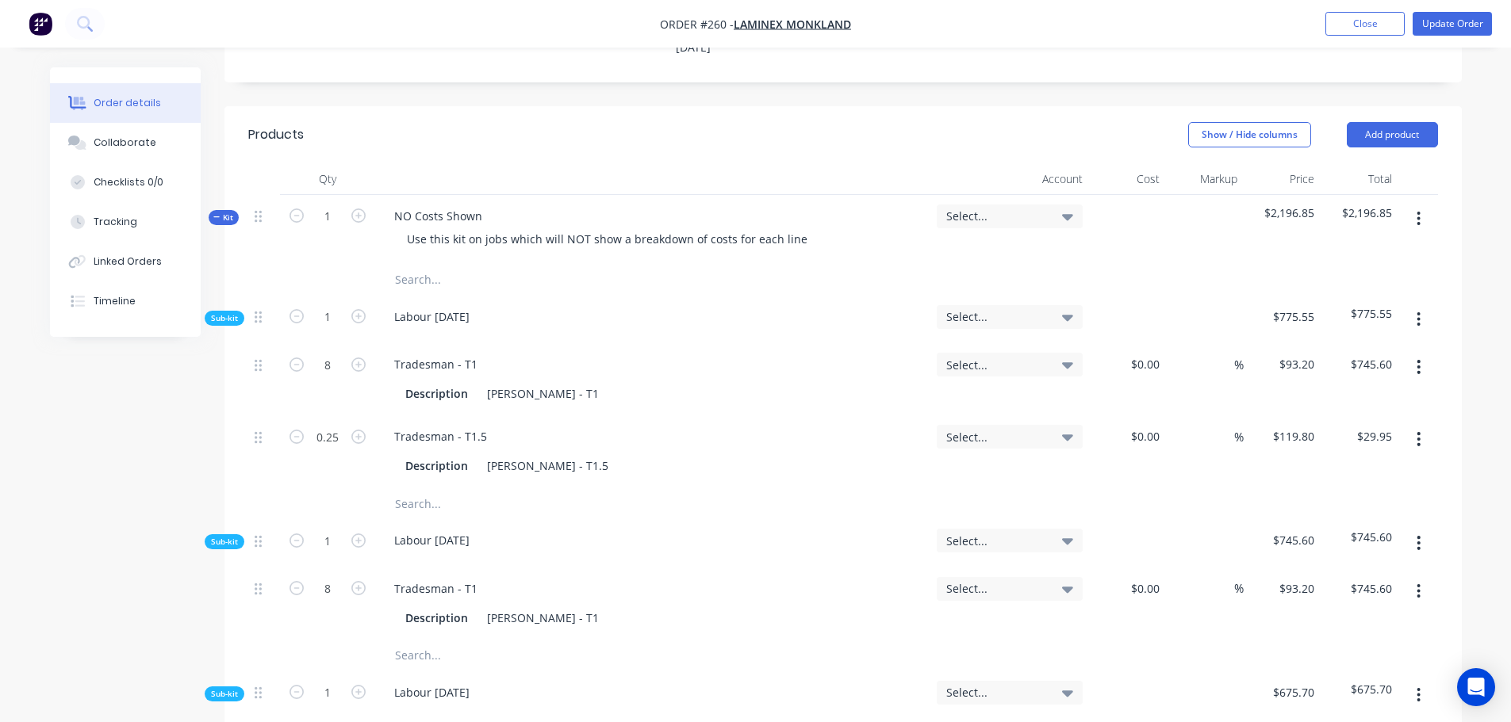
scroll to position [555, 0]
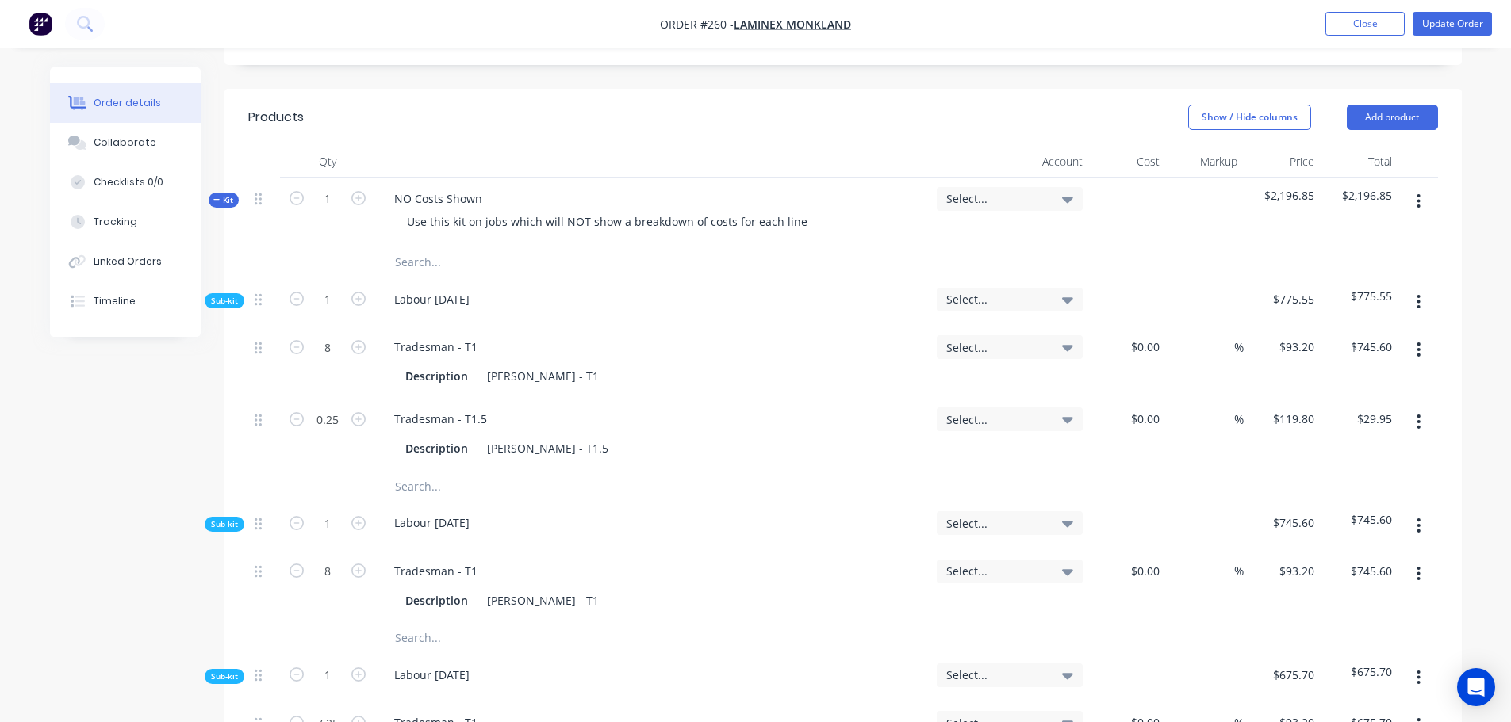
click at [434, 470] on input "text" at bounding box center [552, 486] width 317 height 32
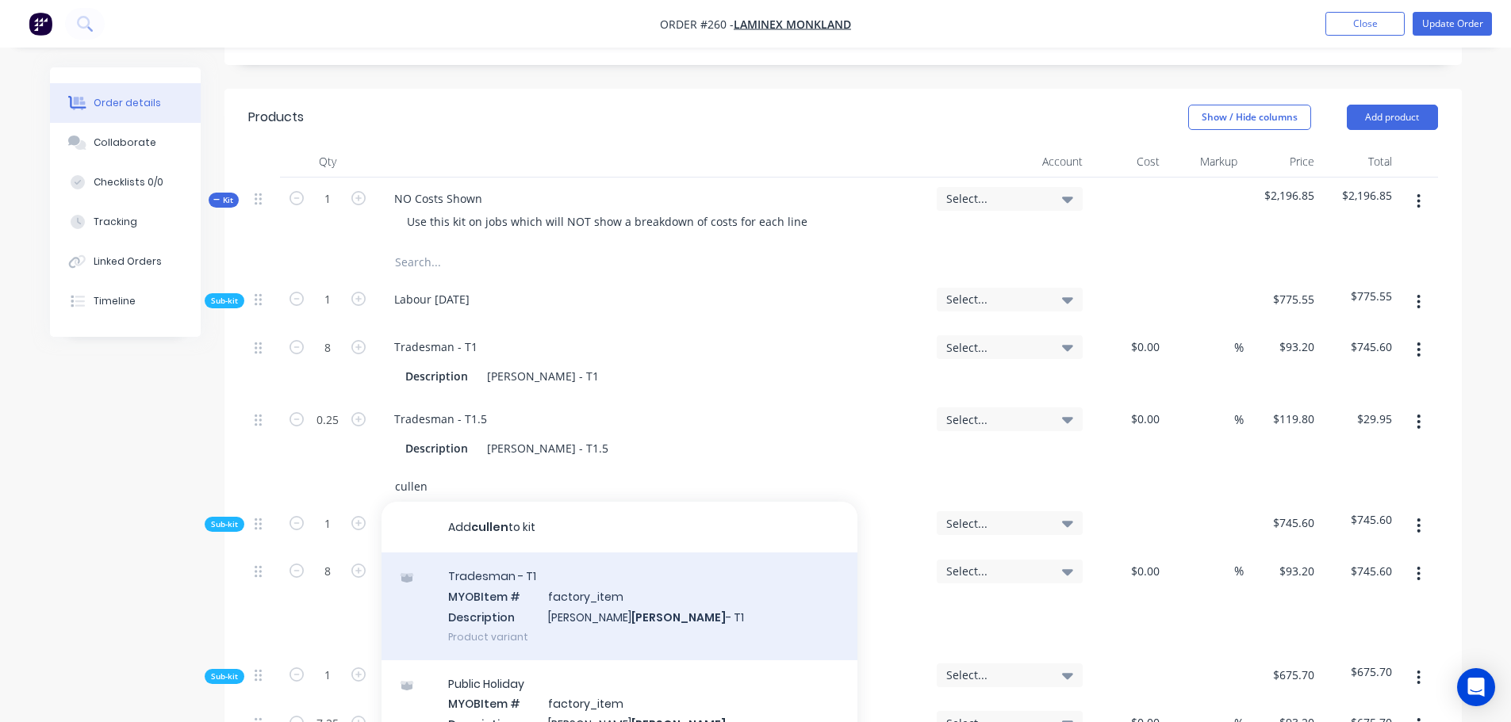
type input "cullen"
click at [519, 557] on div "Tradesman - T1 MYOB Item # factory_item Description [PERSON_NAME] - T1 Product …" at bounding box center [619, 606] width 476 height 107
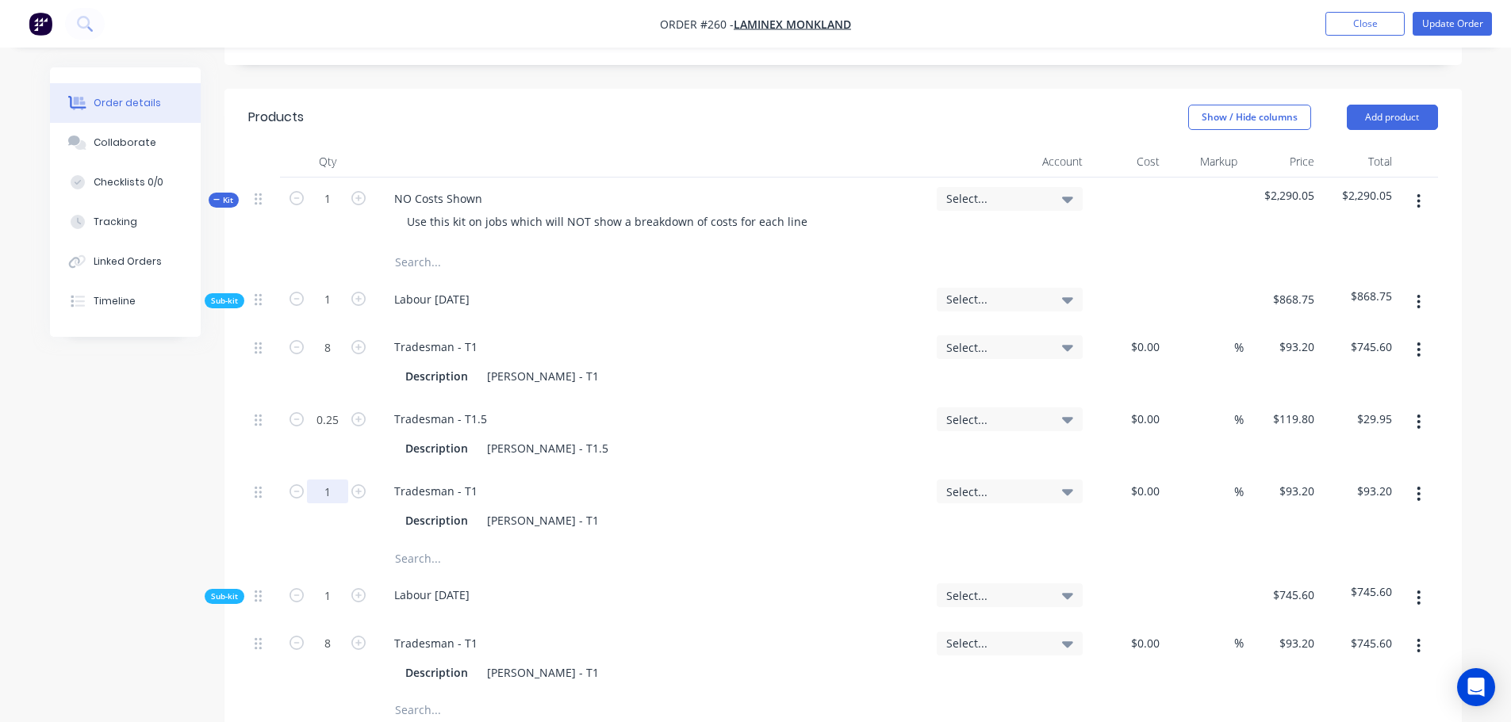
click at [325, 359] on input "1" at bounding box center [327, 347] width 41 height 24
type input "7"
type input "$652.40"
click at [425, 542] on input "text" at bounding box center [552, 558] width 317 height 32
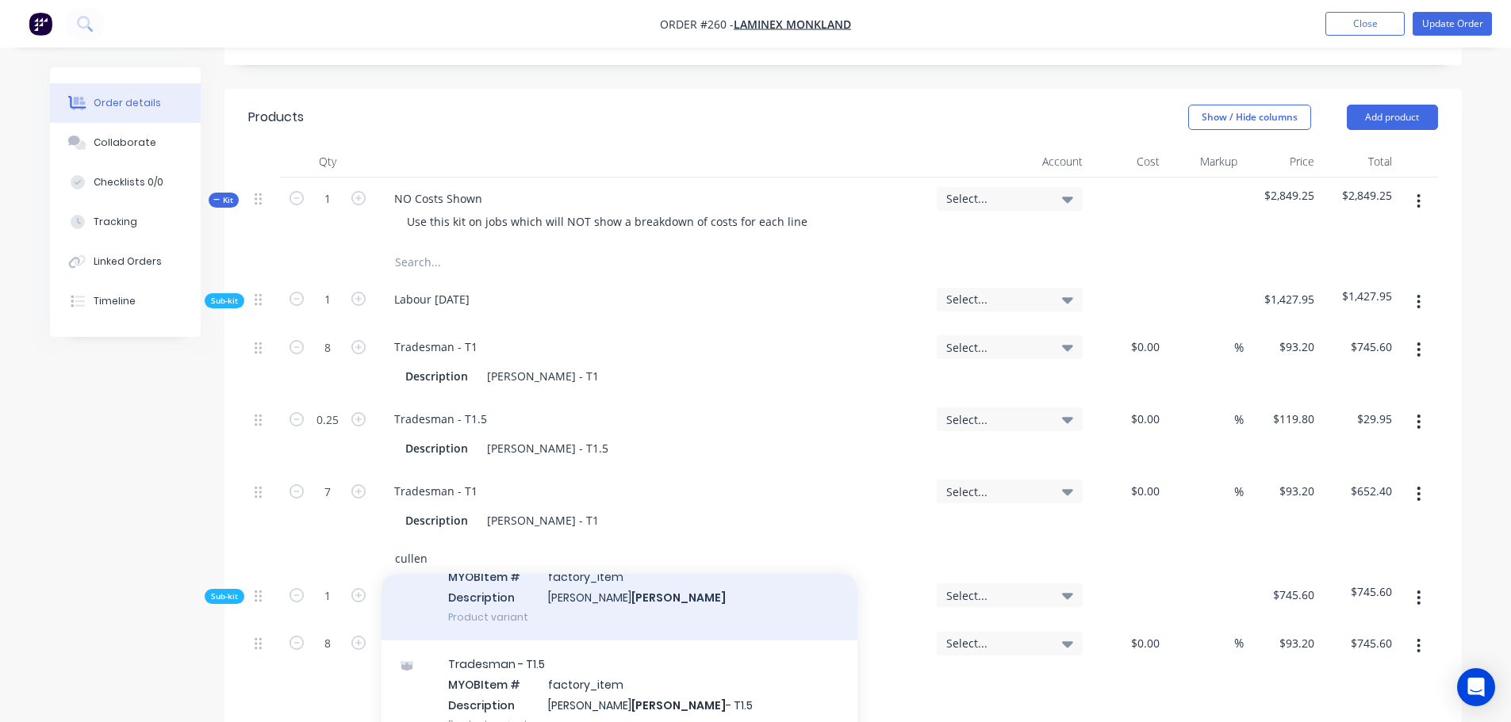
scroll to position [238, 0]
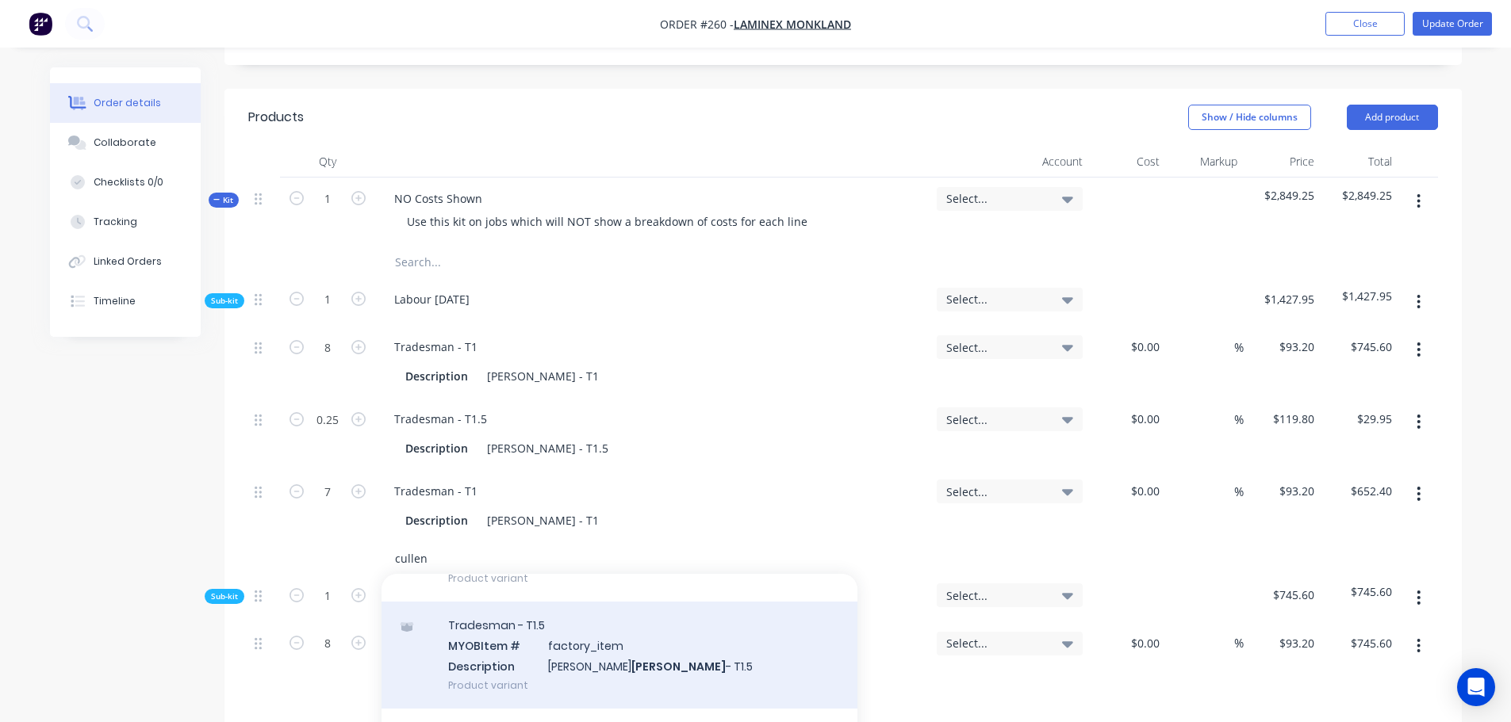
type input "cullen"
click at [497, 619] on div "Tradesman - T1.5 MYOB Item # factory_item Description [PERSON_NAME] - T1.5 Prod…" at bounding box center [619, 655] width 476 height 107
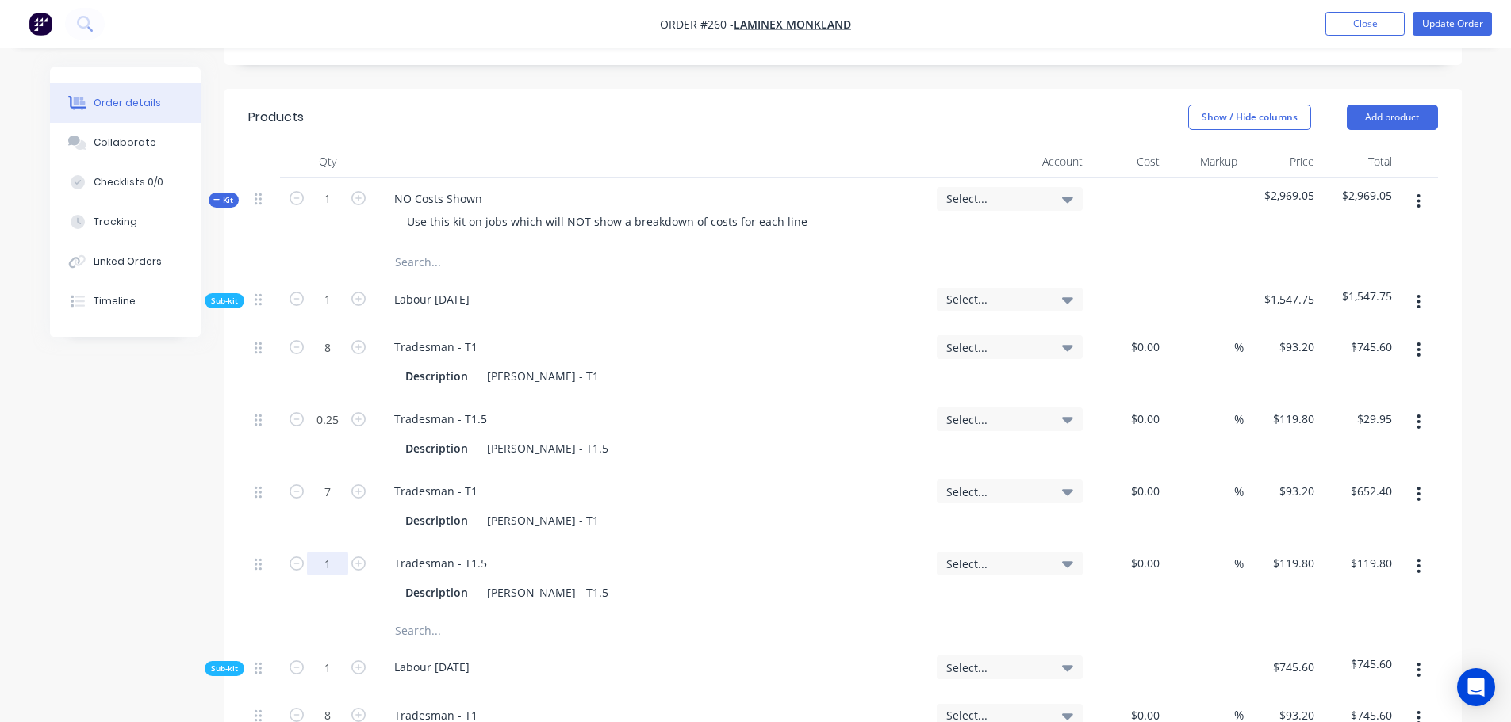
click at [328, 359] on input "1" at bounding box center [327, 347] width 41 height 24
type input "1.25"
type input "$149.75"
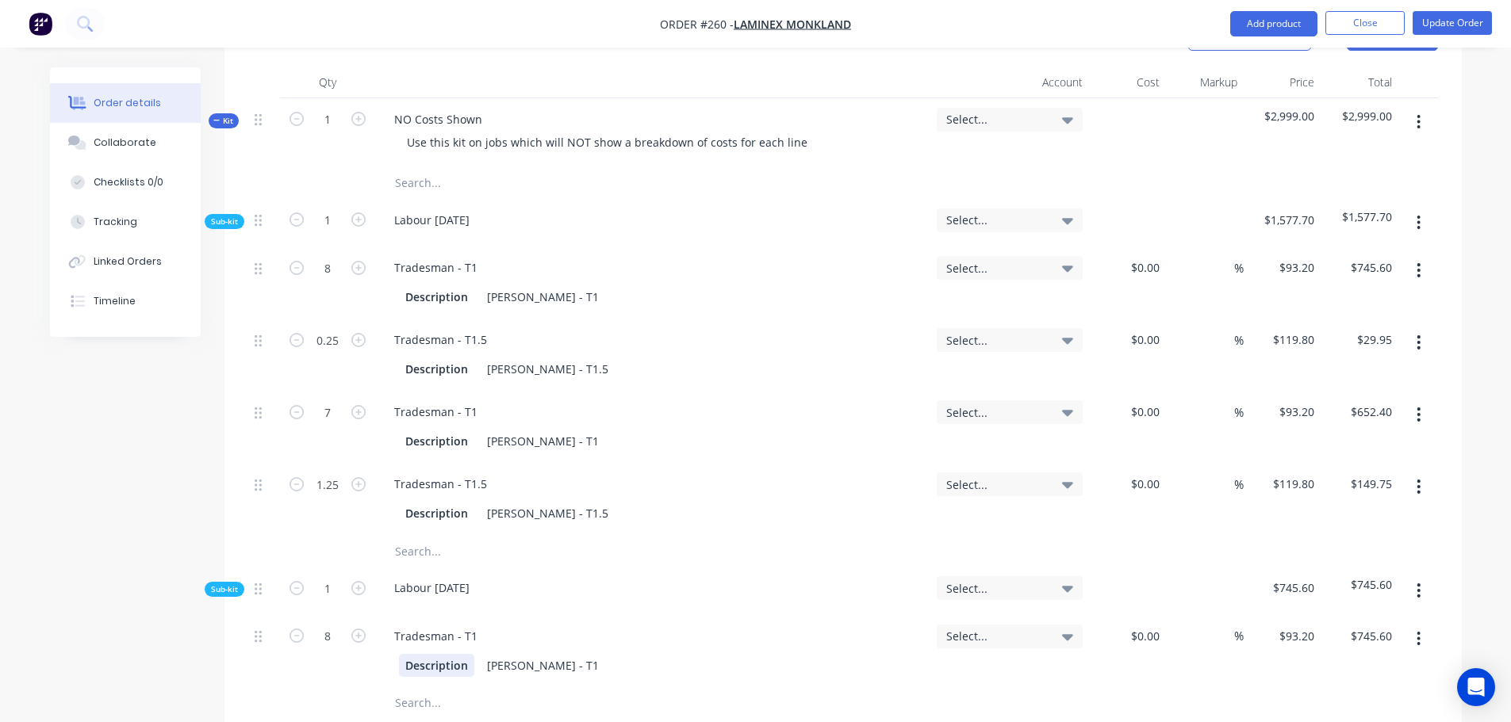
scroll to position [714, 0]
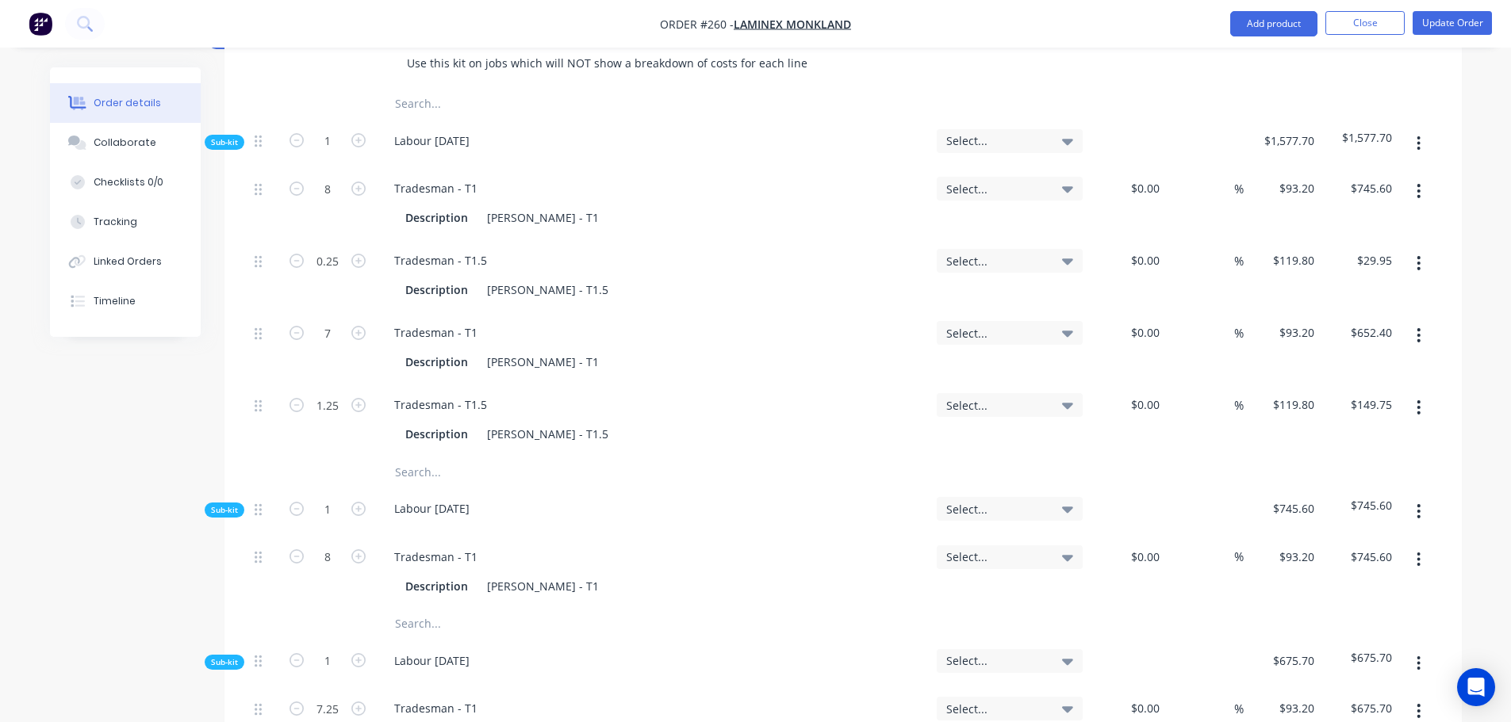
click at [436, 608] on input "text" at bounding box center [552, 624] width 317 height 32
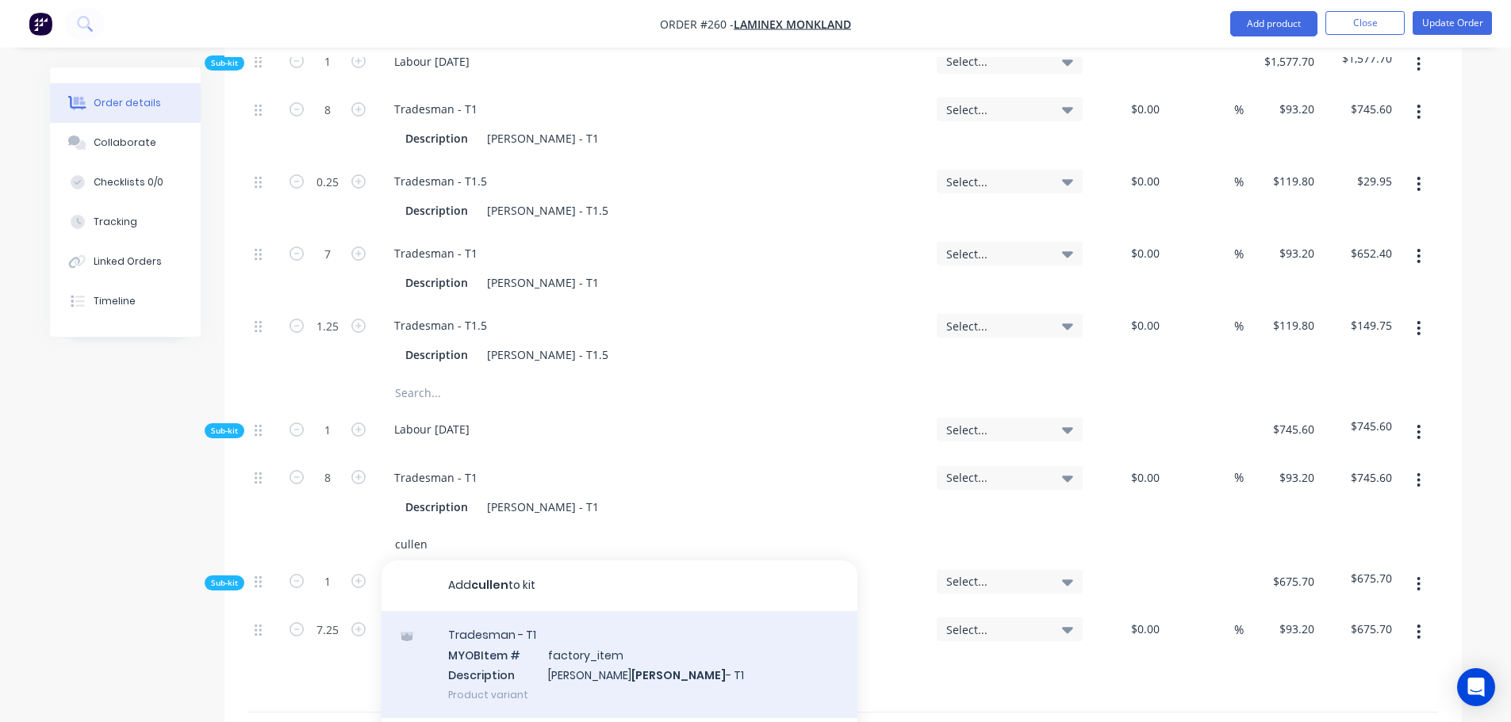
scroll to position [872, 0]
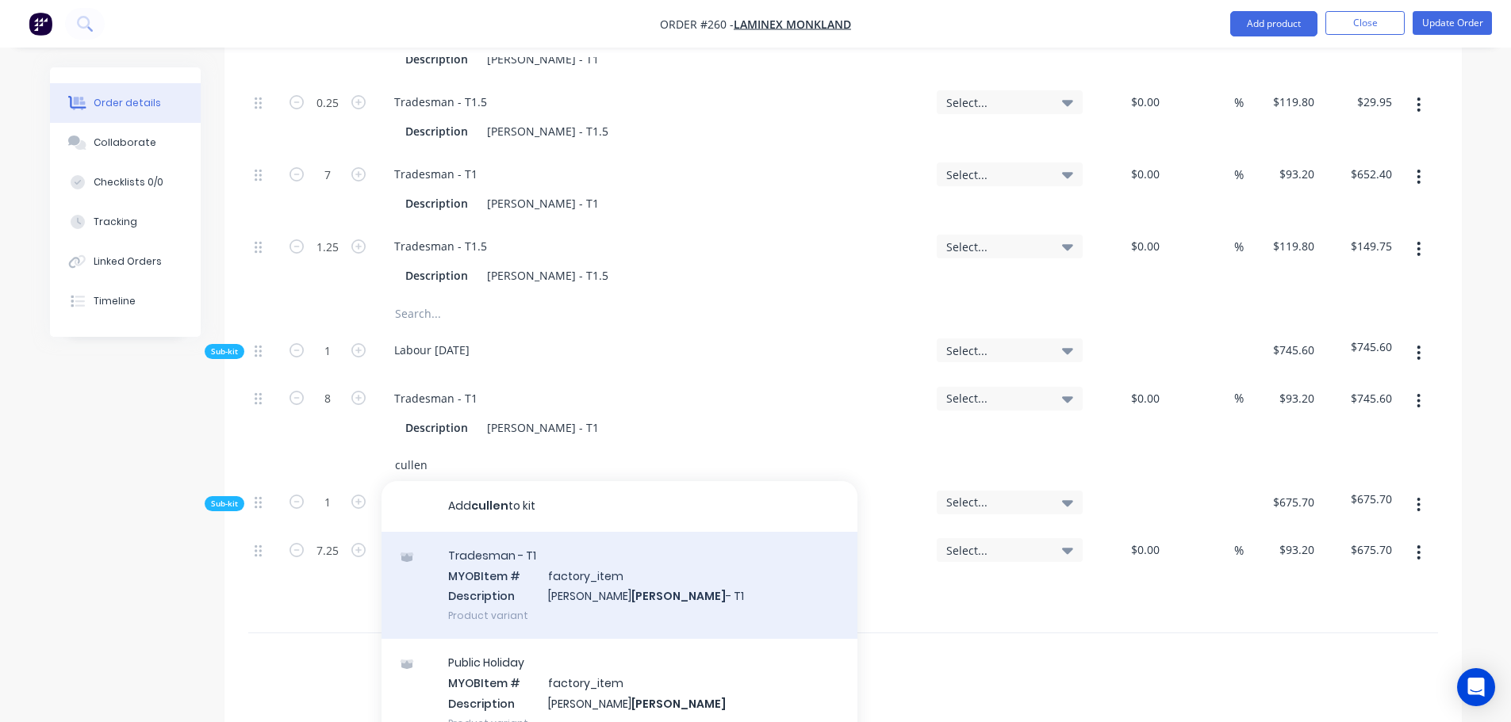
type input "cullen"
click at [512, 559] on div "Tradesman - T1 MYOB Item # factory_item Description [PERSON_NAME] - T1 Product …" at bounding box center [619, 585] width 476 height 107
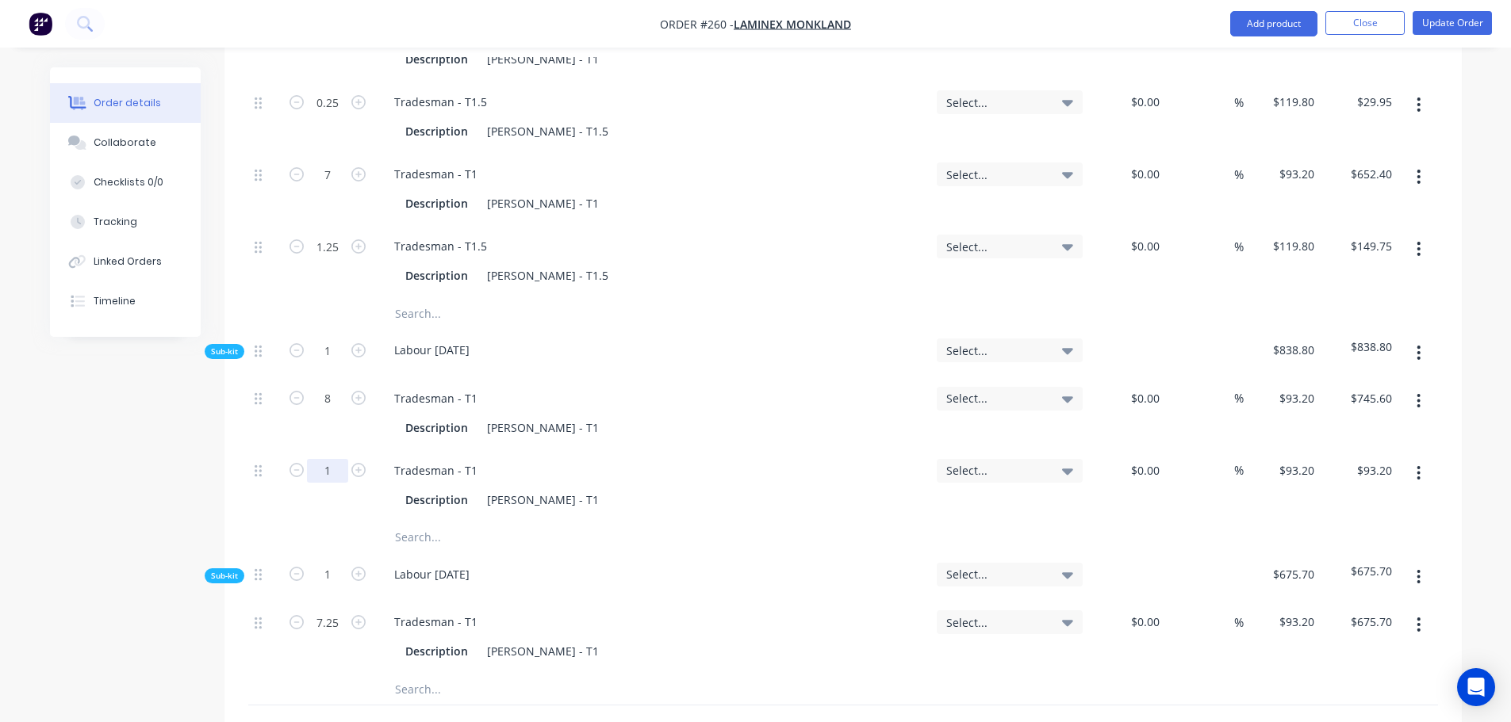
click at [331, 42] on input "1" at bounding box center [327, 30] width 41 height 24
type input "6.25"
type input "$582.50"
click at [421, 522] on input "text" at bounding box center [552, 538] width 317 height 32
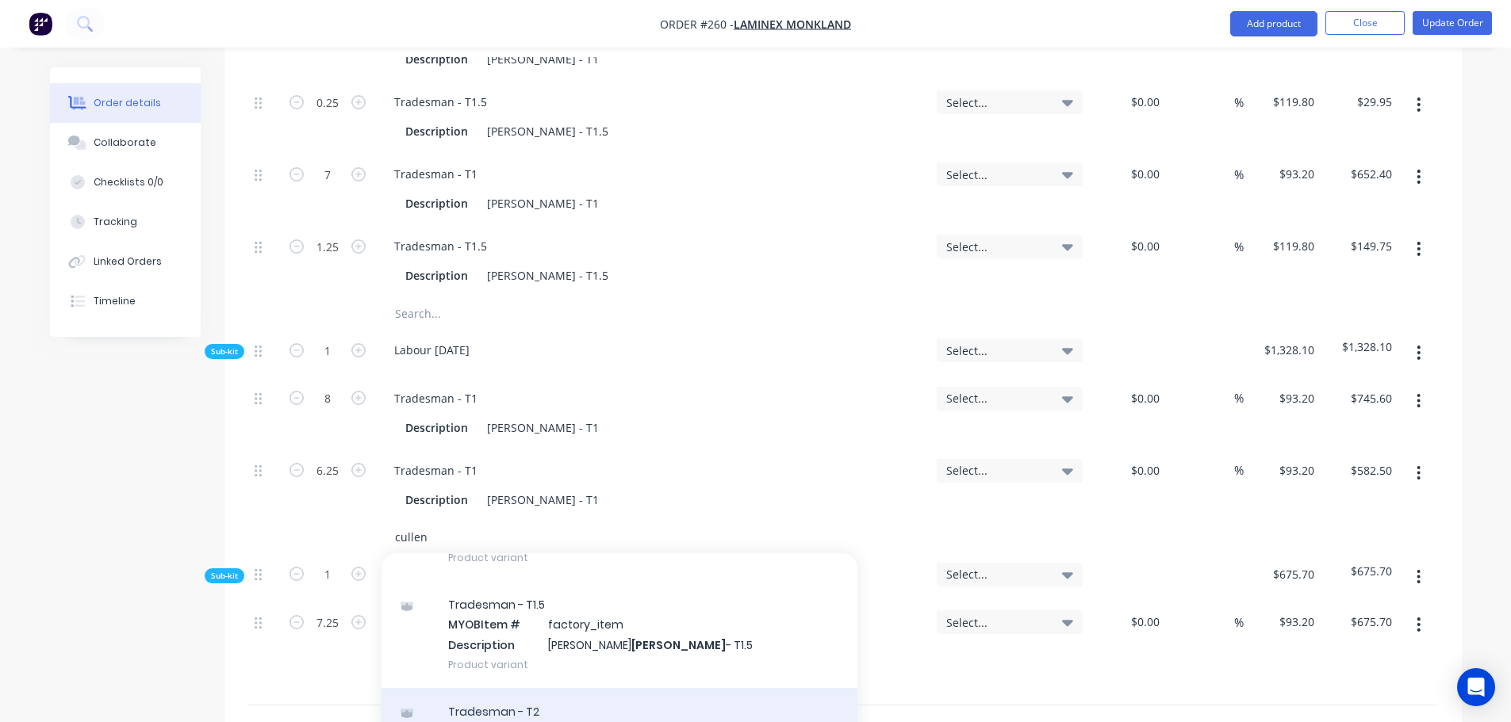
scroll to position [317, 0]
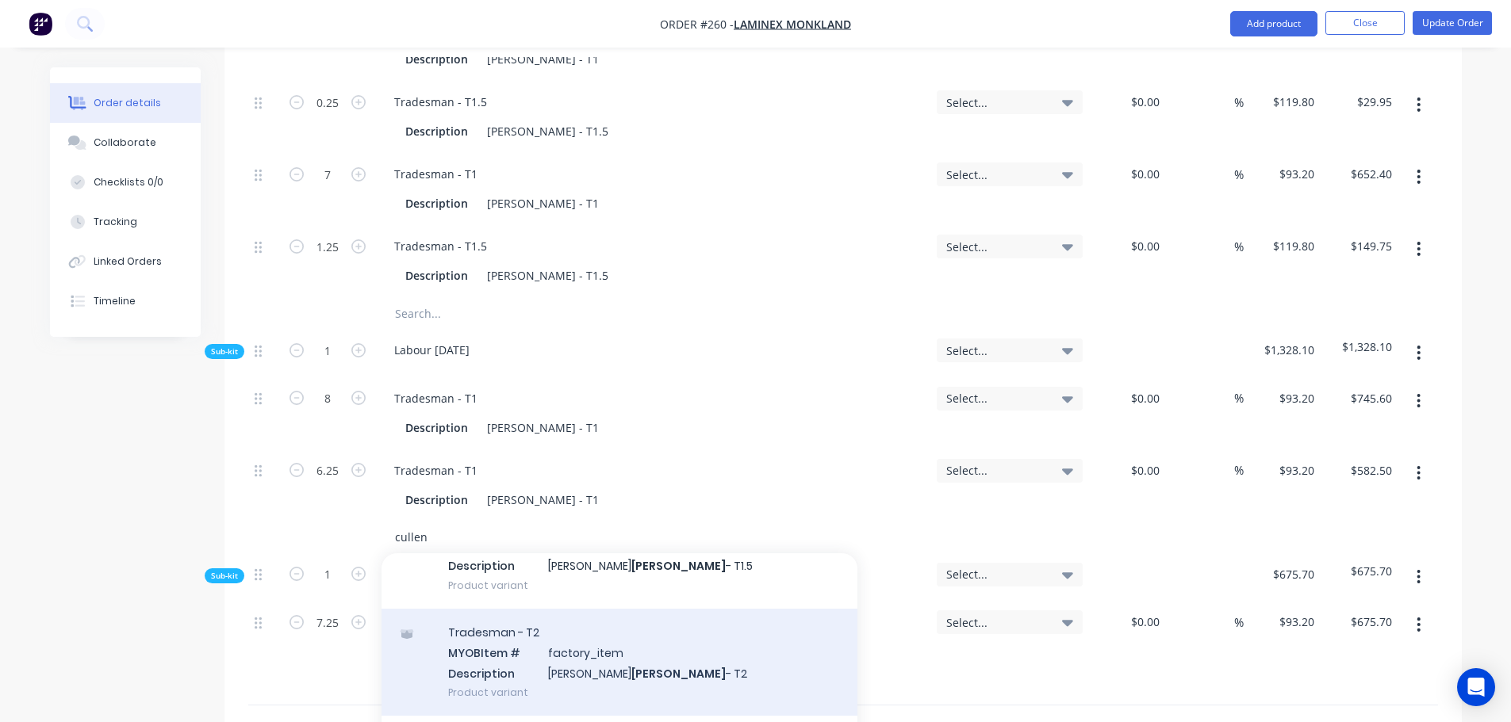
type input "cullen"
click at [527, 636] on div "Tradesman - T2 MYOB Item # factory_item Description [PERSON_NAME] - T2 Product …" at bounding box center [619, 662] width 476 height 107
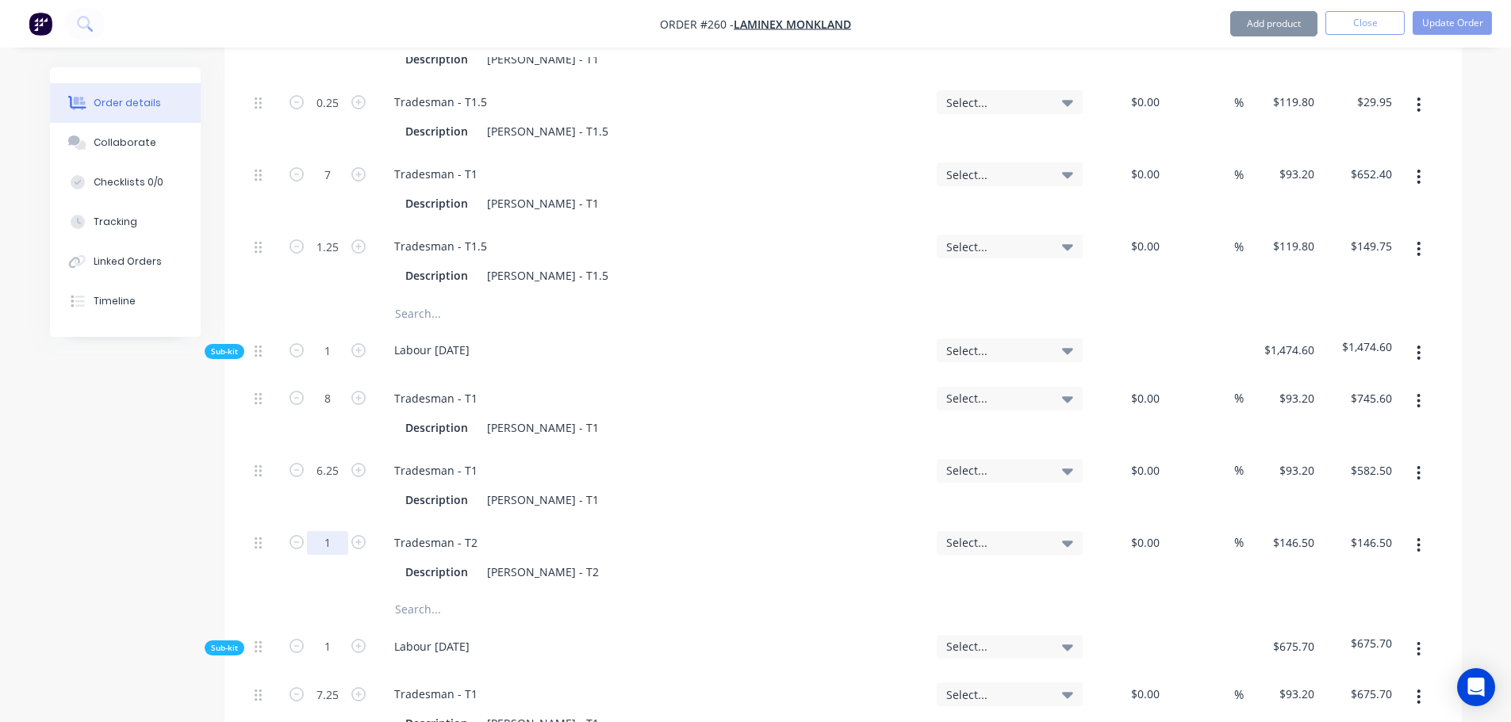
click at [335, 42] on input "1" at bounding box center [327, 30] width 41 height 24
type input "2"
type input "$293.00"
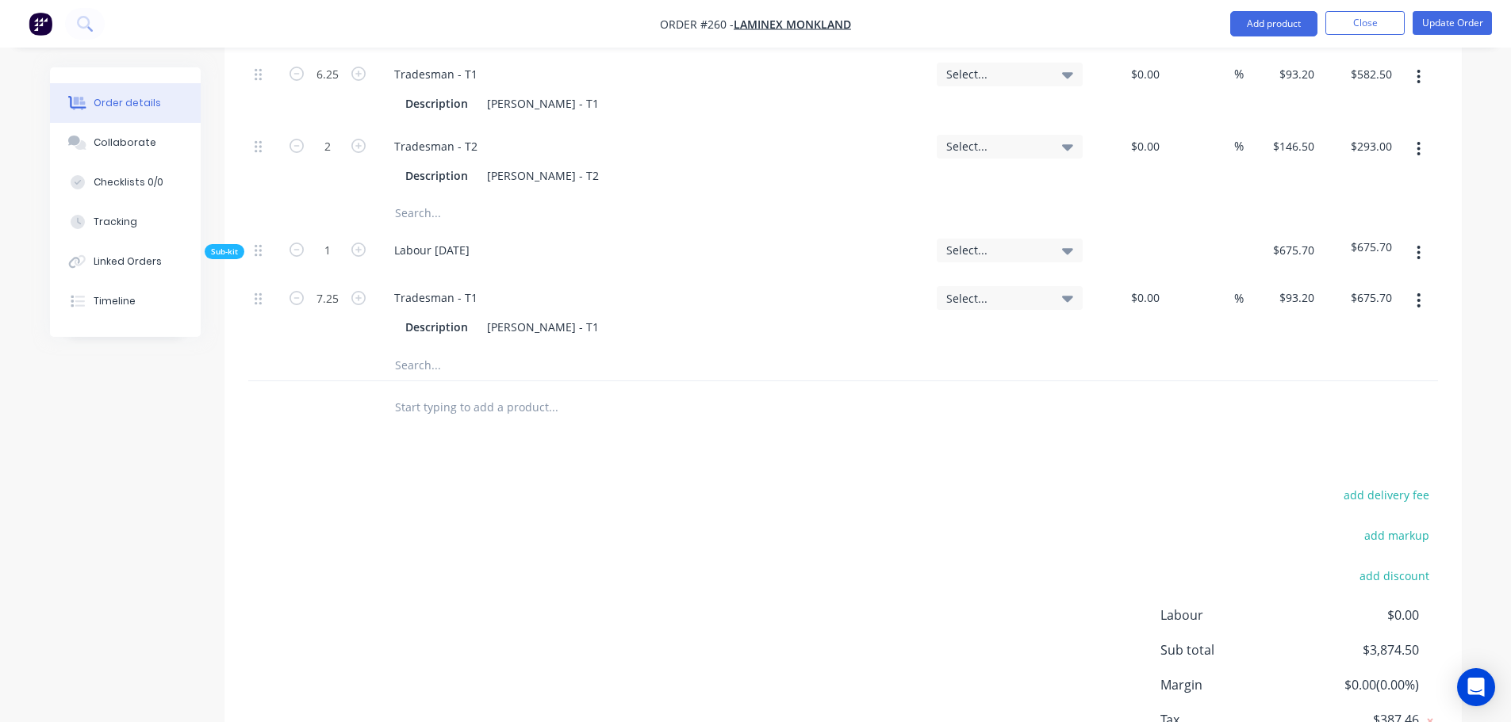
scroll to position [1031, 0]
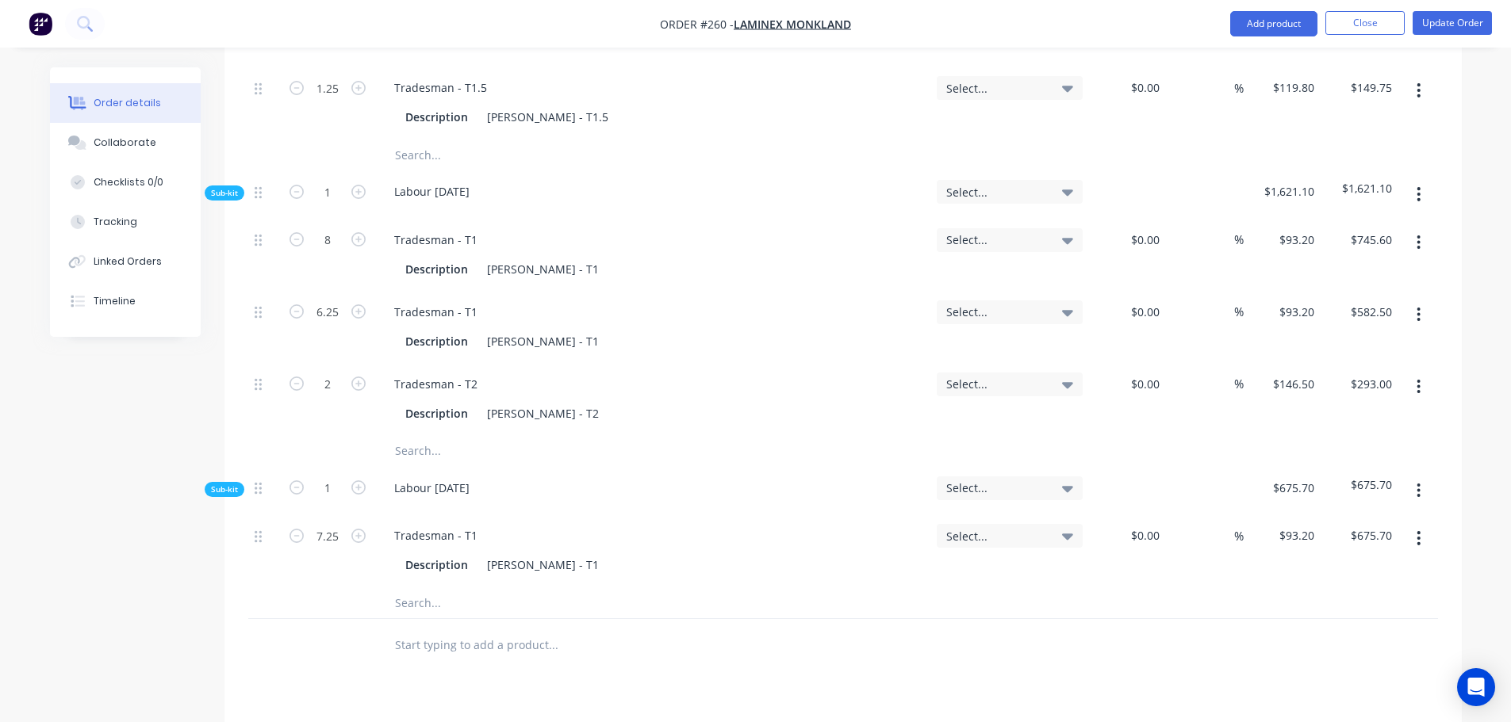
click at [428, 587] on input "text" at bounding box center [552, 603] width 317 height 32
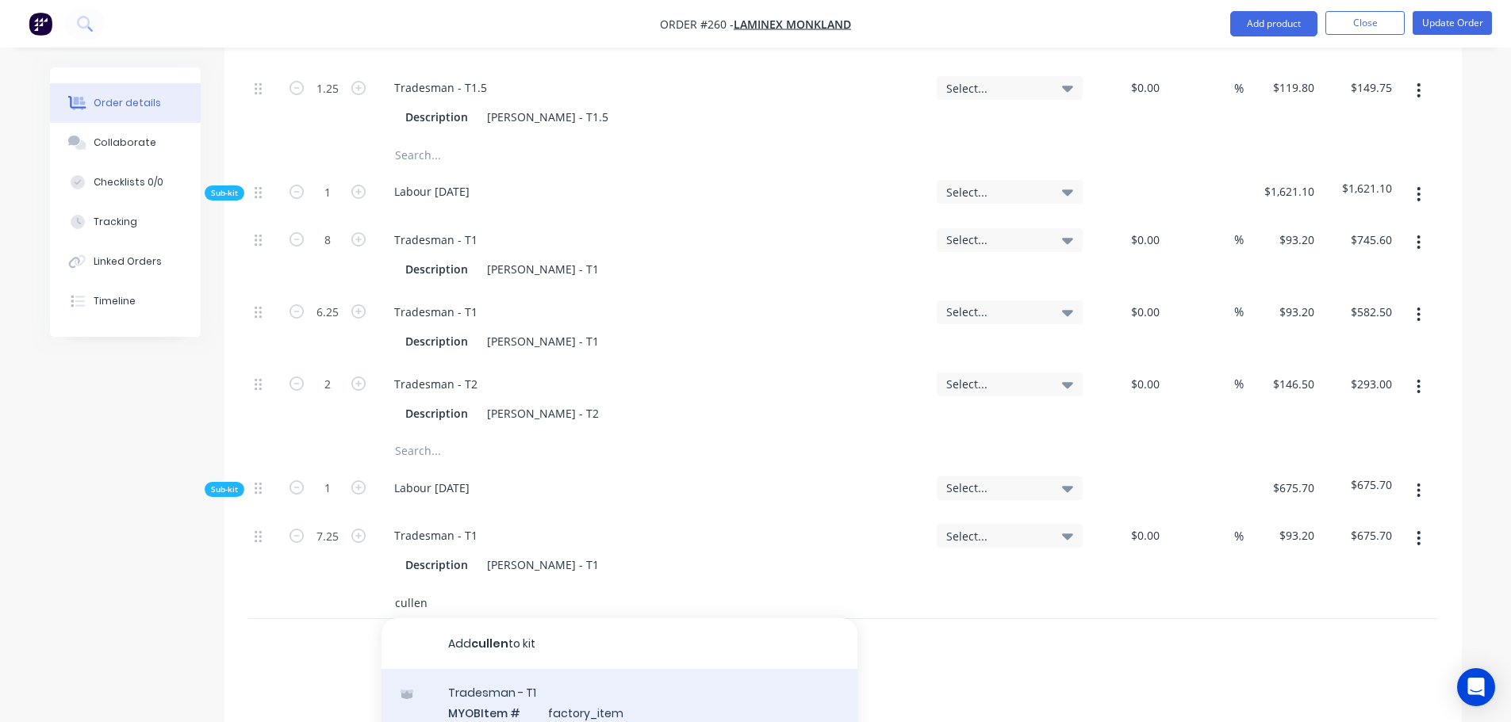
type input "cullen"
click at [534, 669] on div "Tradesman - T1 MYOB Item # factory_item Description [PERSON_NAME] - T1 Product …" at bounding box center [619, 722] width 476 height 107
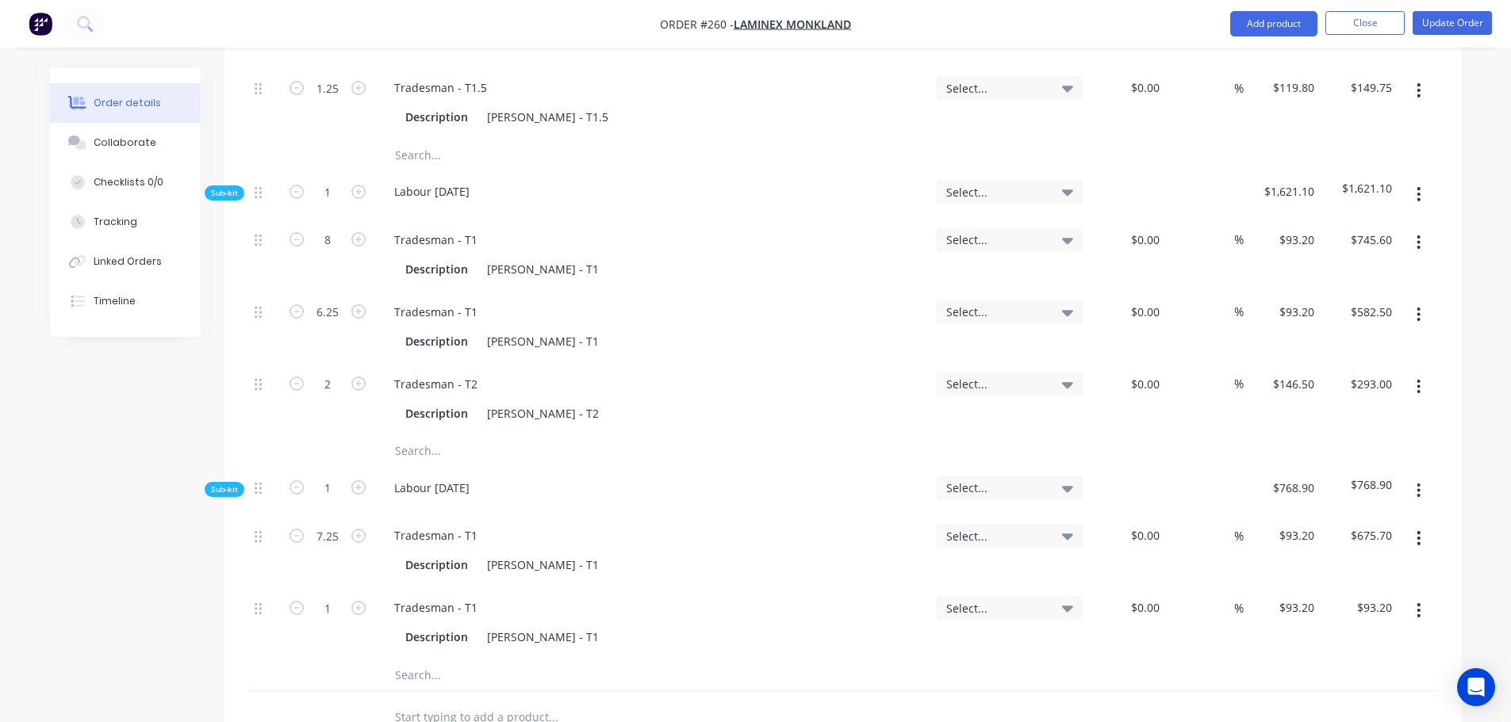
click at [1423, 373] on button "button" at bounding box center [1418, 387] width 37 height 29
click at [1334, 481] on div "Delete" at bounding box center [1362, 492] width 122 height 23
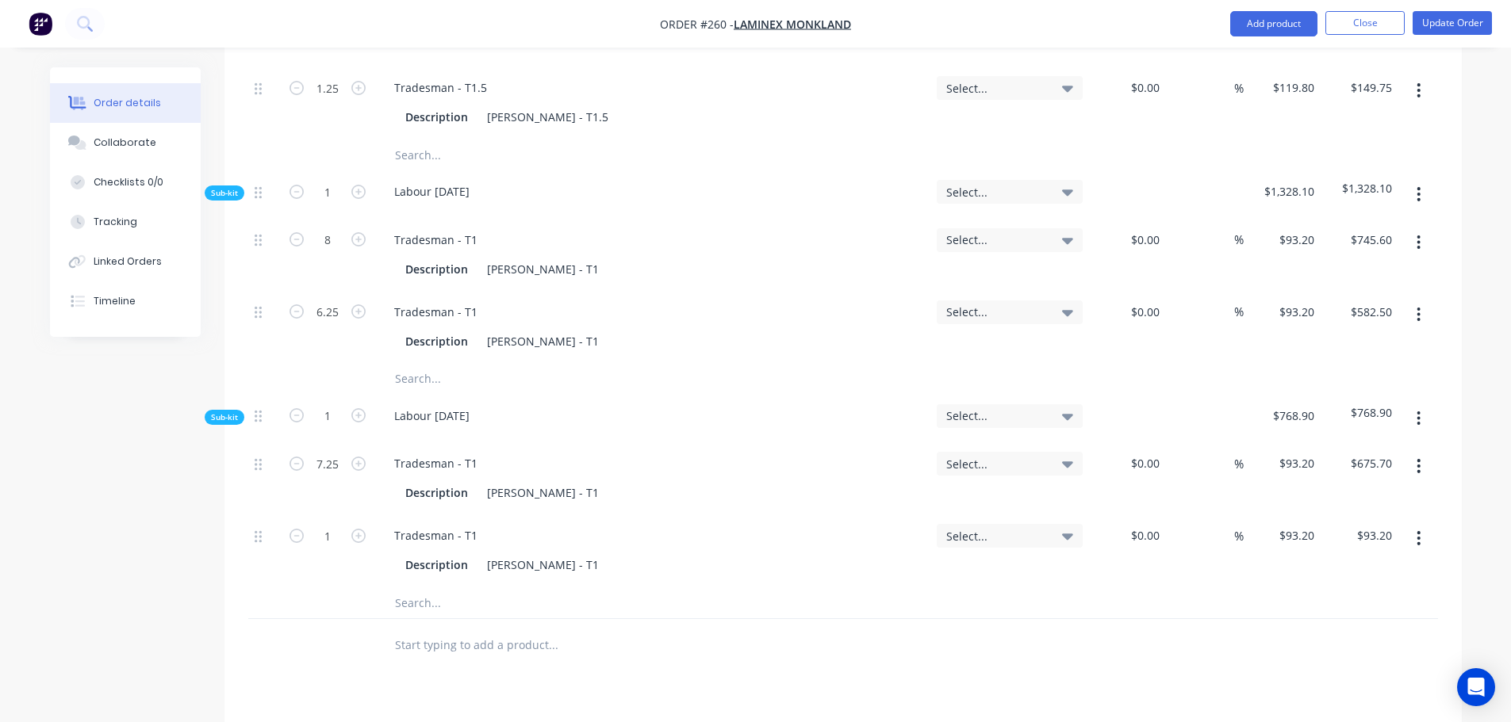
click at [442, 363] on input "text" at bounding box center [552, 379] width 317 height 32
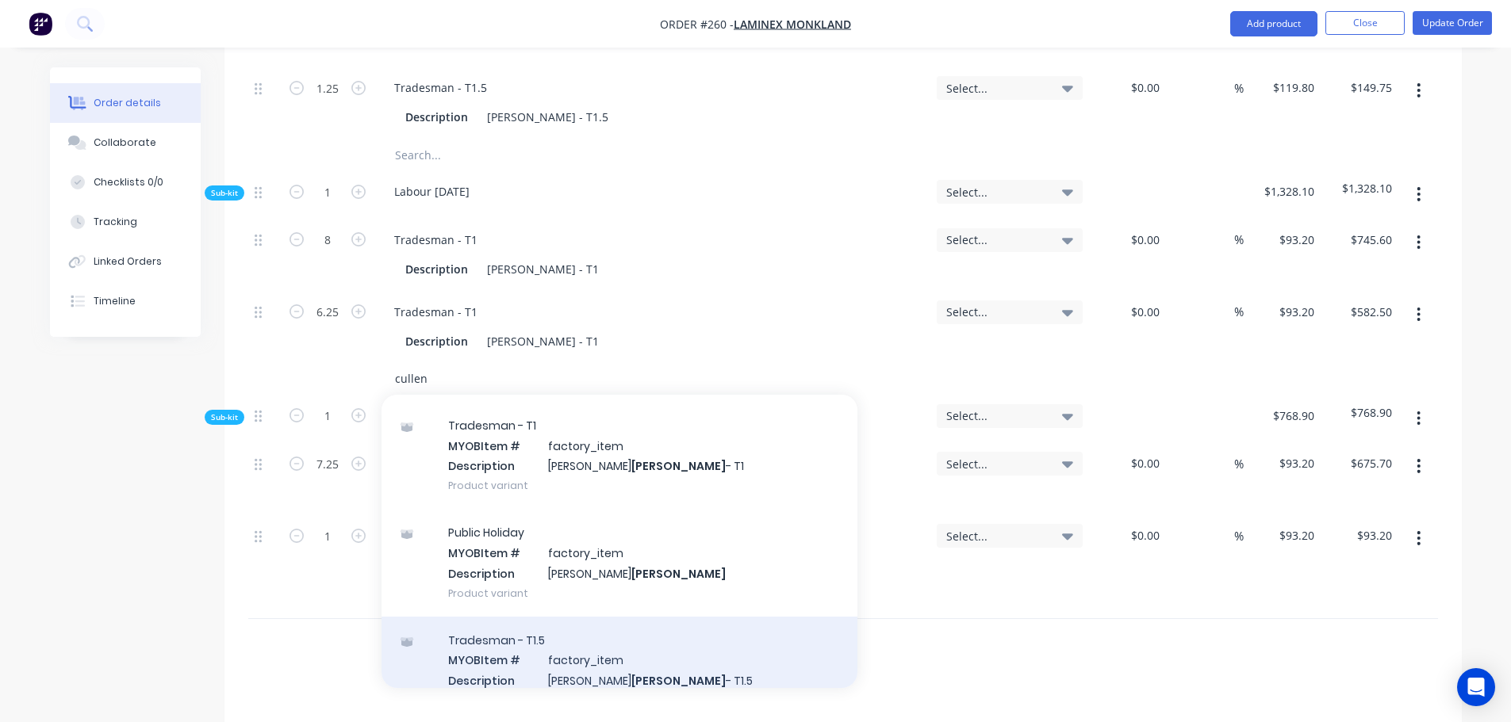
scroll to position [79, 0]
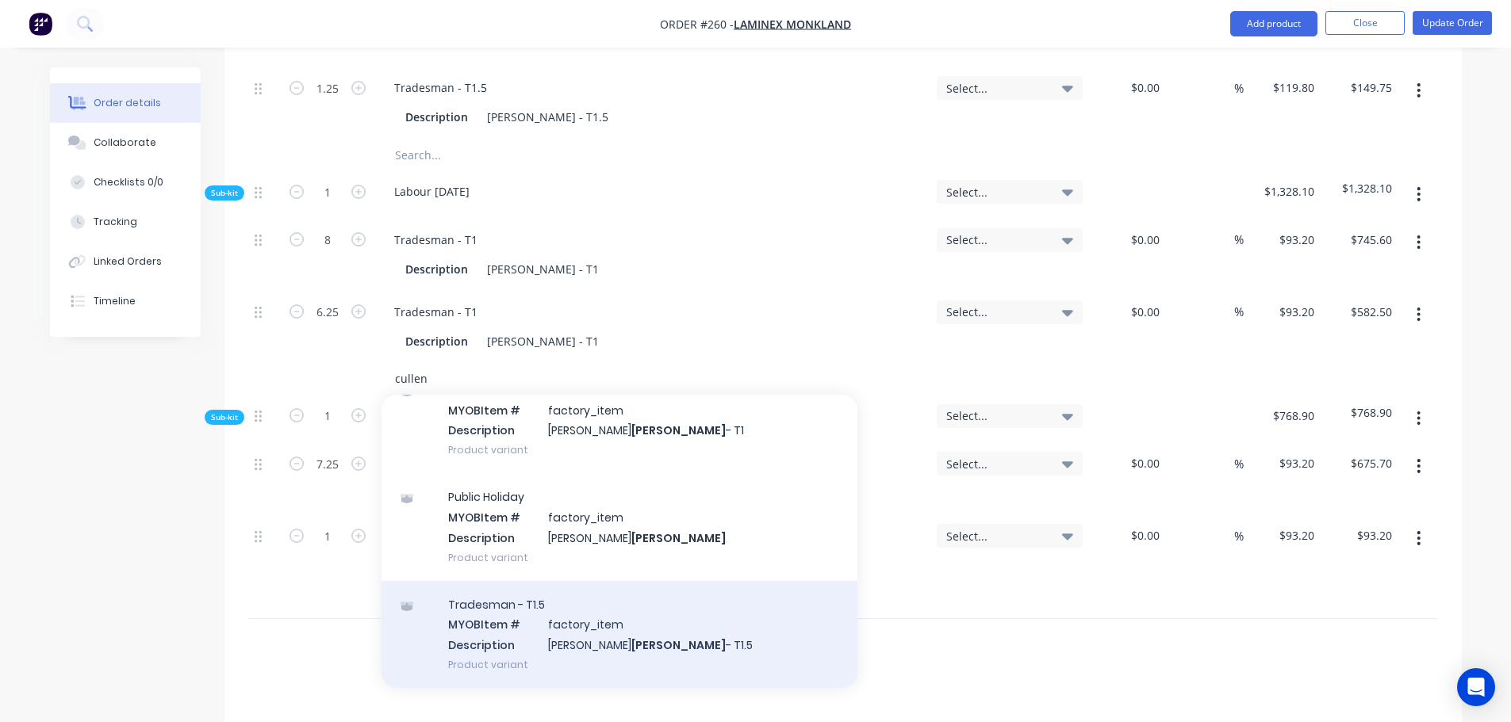
type input "cullen"
click at [515, 588] on div "Tradesman - T1.5 MYOB Item # factory_item Description [PERSON_NAME] - T1.5 Prod…" at bounding box center [619, 634] width 476 height 107
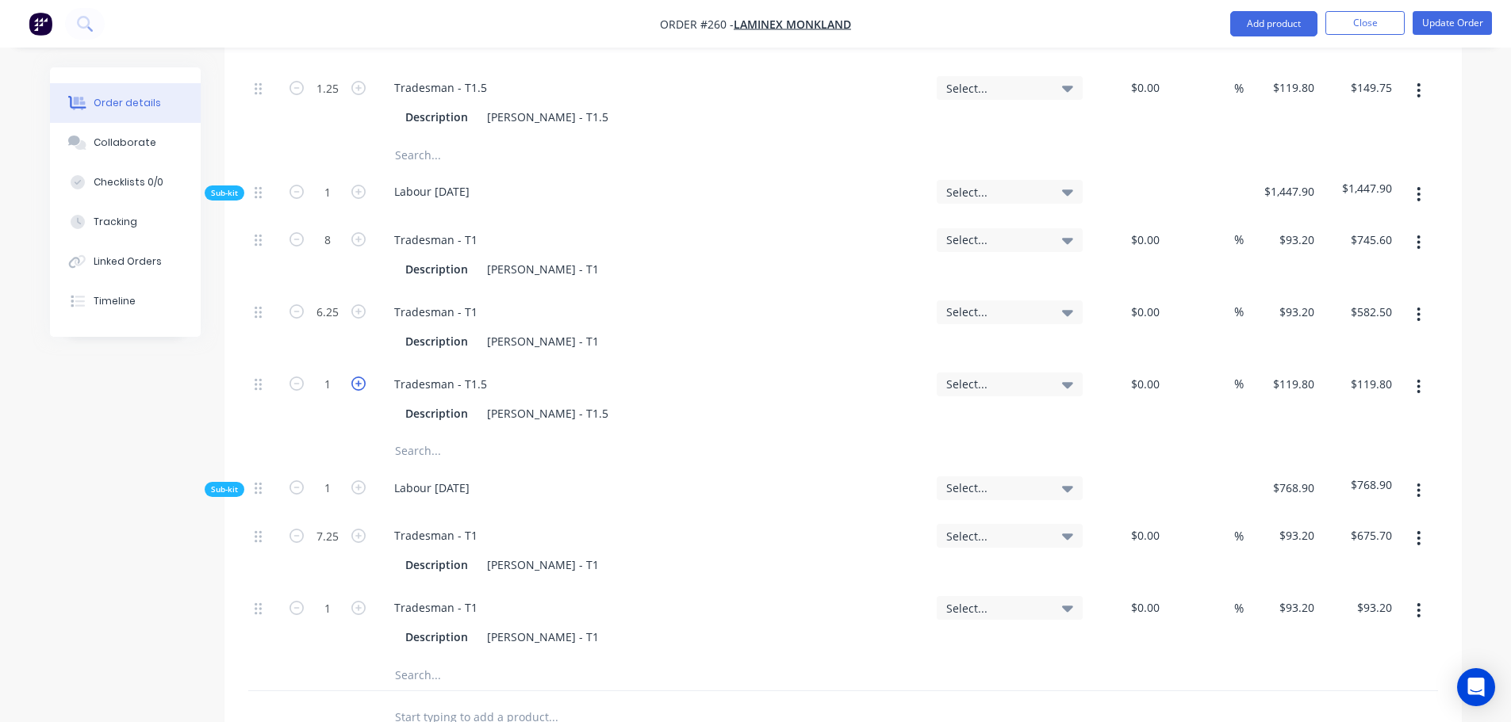
click at [361, 377] on icon "button" at bounding box center [358, 384] width 14 height 14
type input "2"
type input "$239.60"
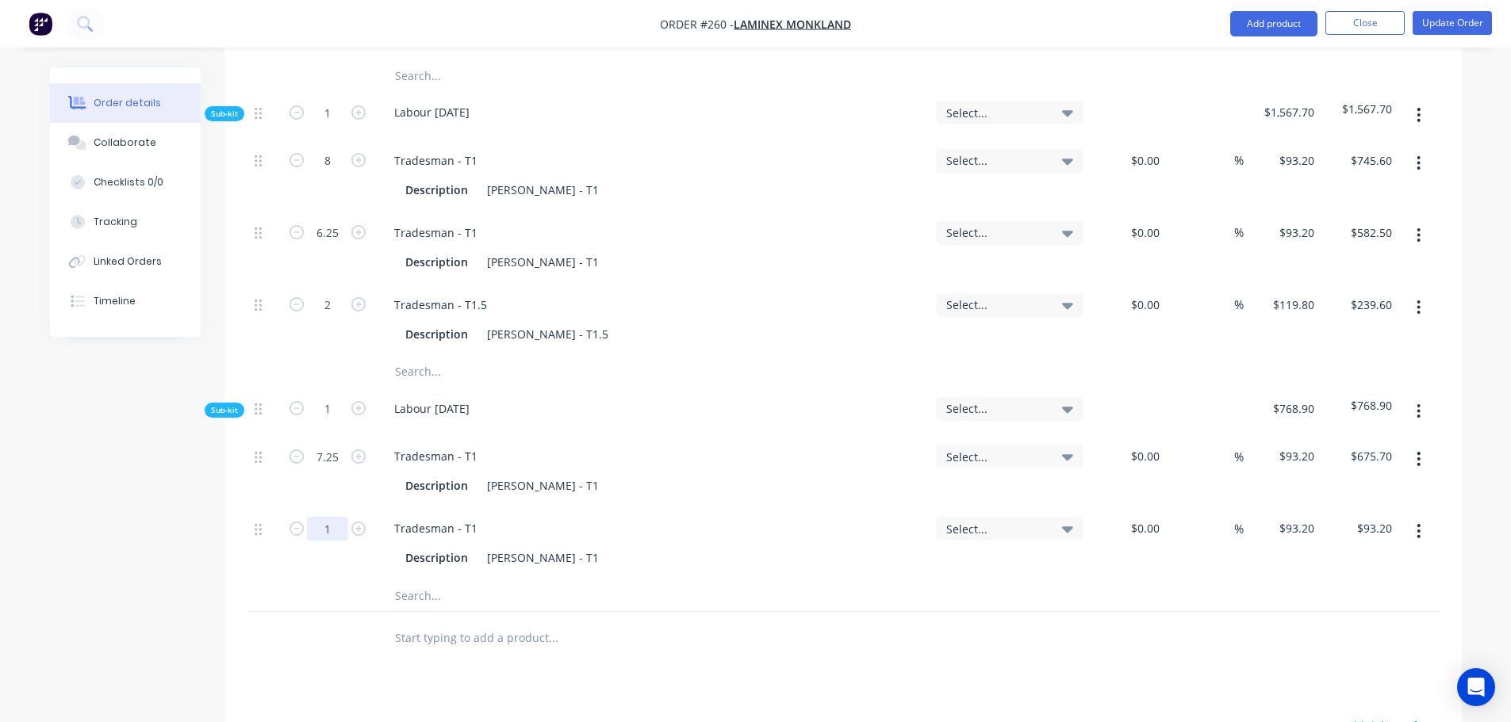
type input "6.25"
type input "$582.50"
click at [419, 580] on input "text" at bounding box center [552, 596] width 317 height 32
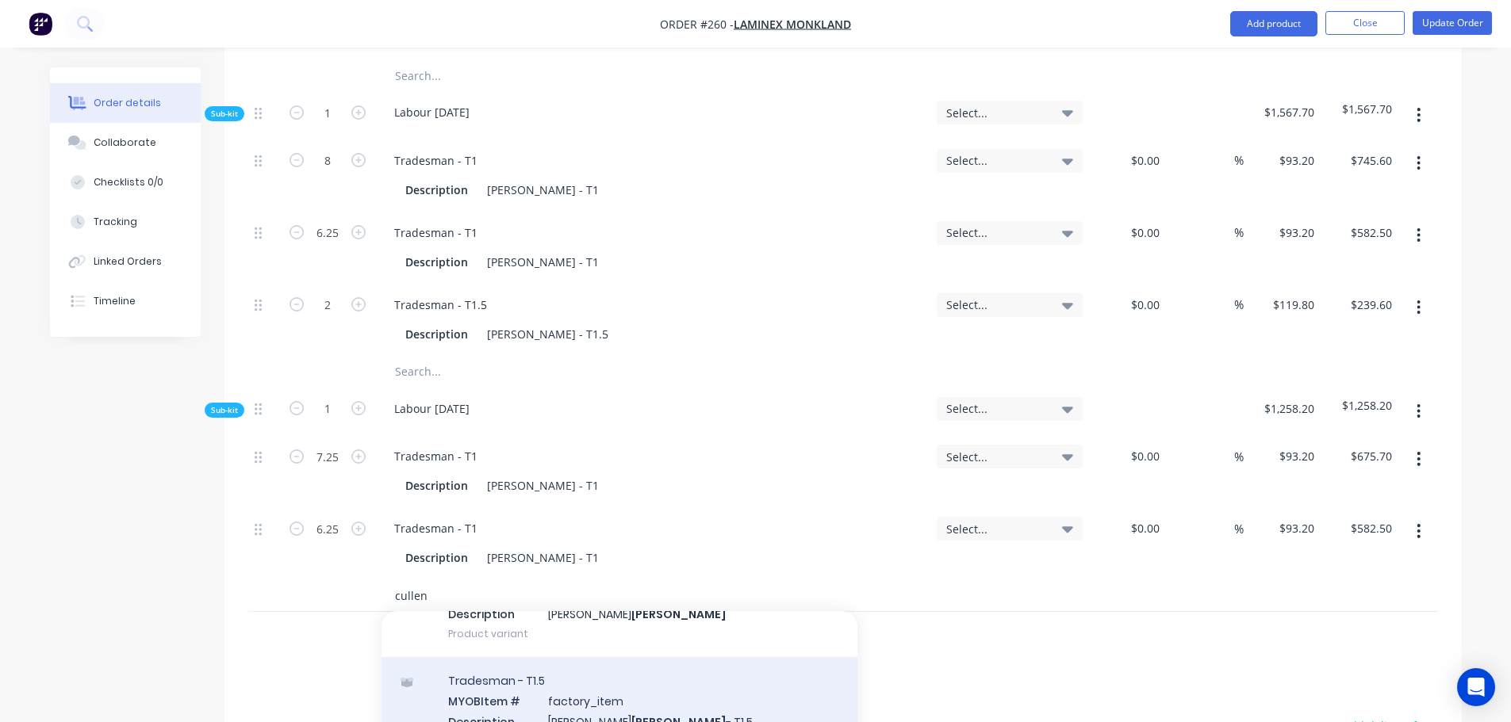
scroll to position [317, 0]
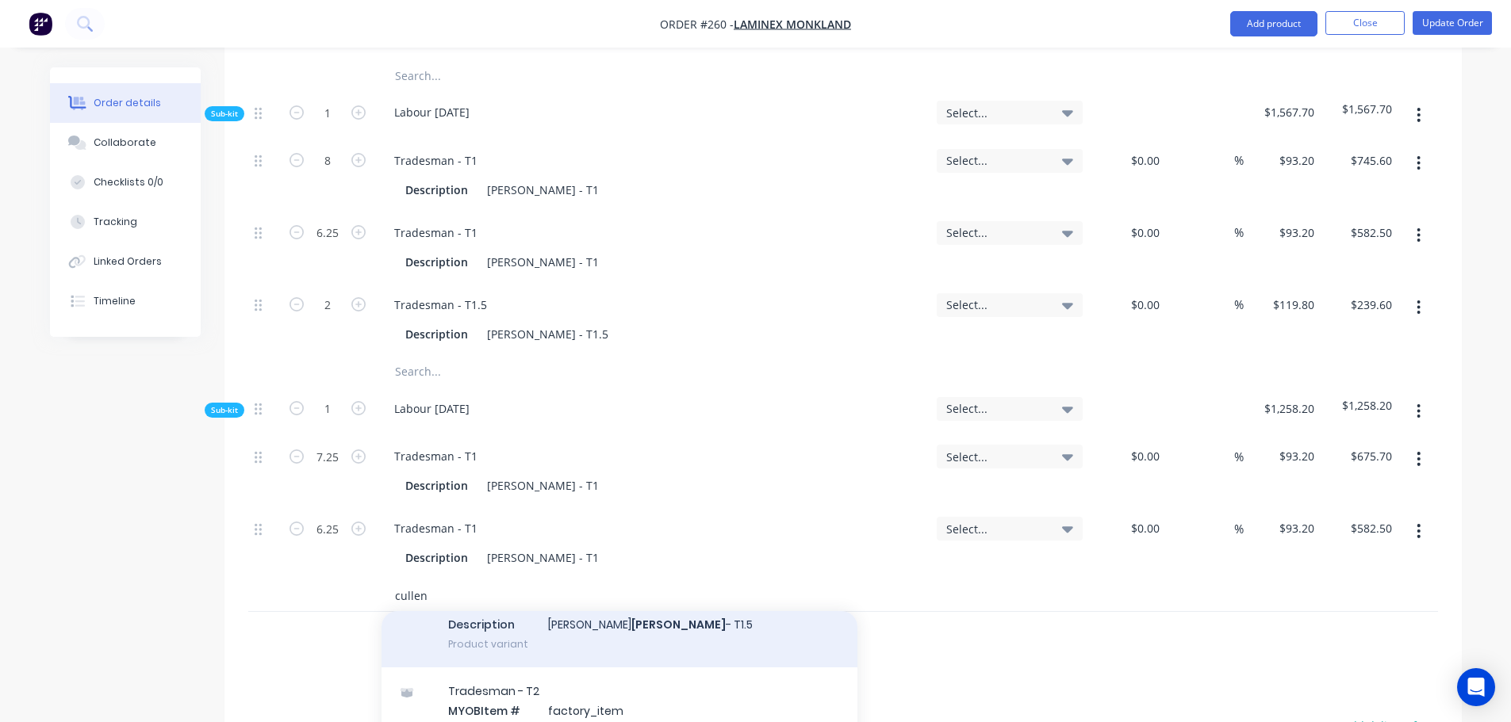
type input "cullen"
click at [564, 604] on div "Tradesman - T1.5 MYOB Item # factory_item Description [PERSON_NAME] - T1.5 Prod…" at bounding box center [619, 613] width 476 height 107
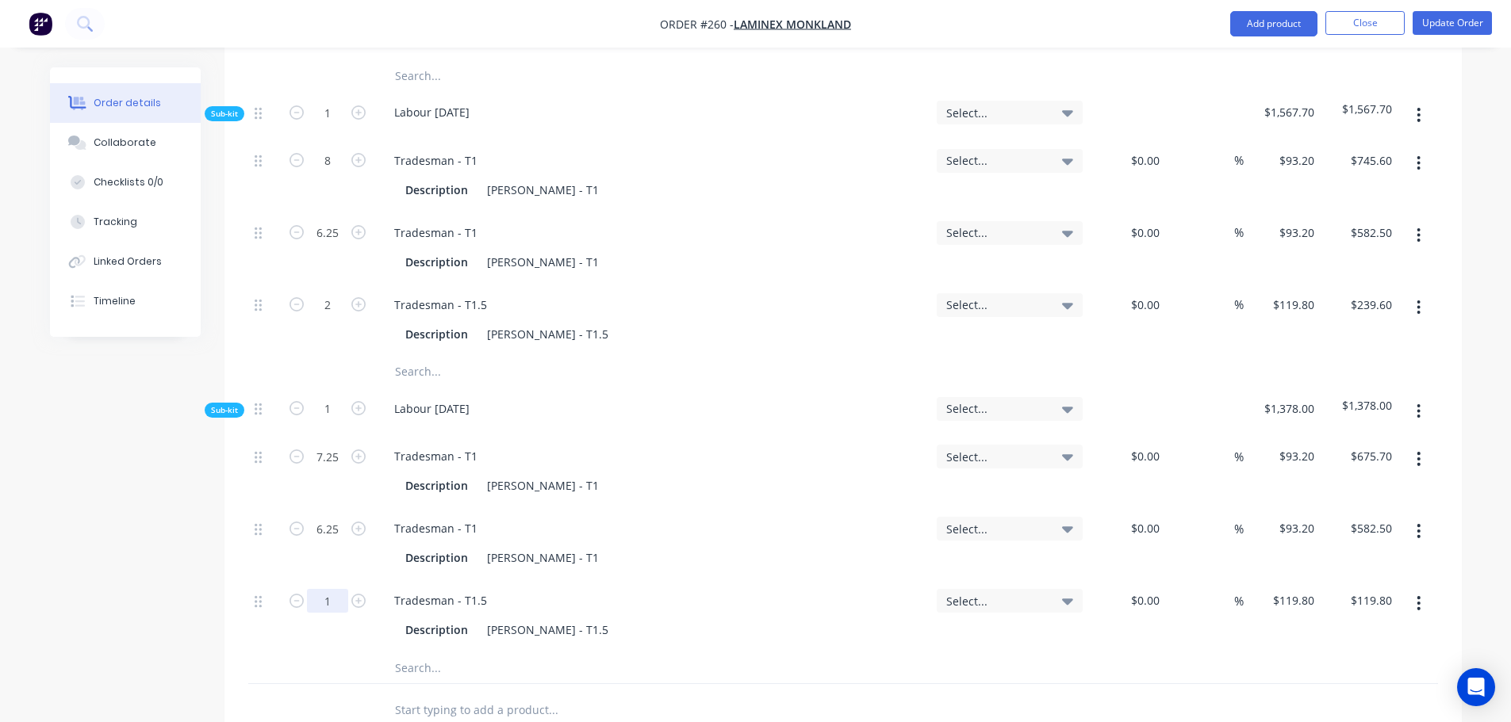
type input "2"
type input "$239.60"
click at [302, 652] on div at bounding box center [327, 668] width 95 height 32
click at [1464, 13] on button "Update Order" at bounding box center [1451, 23] width 79 height 24
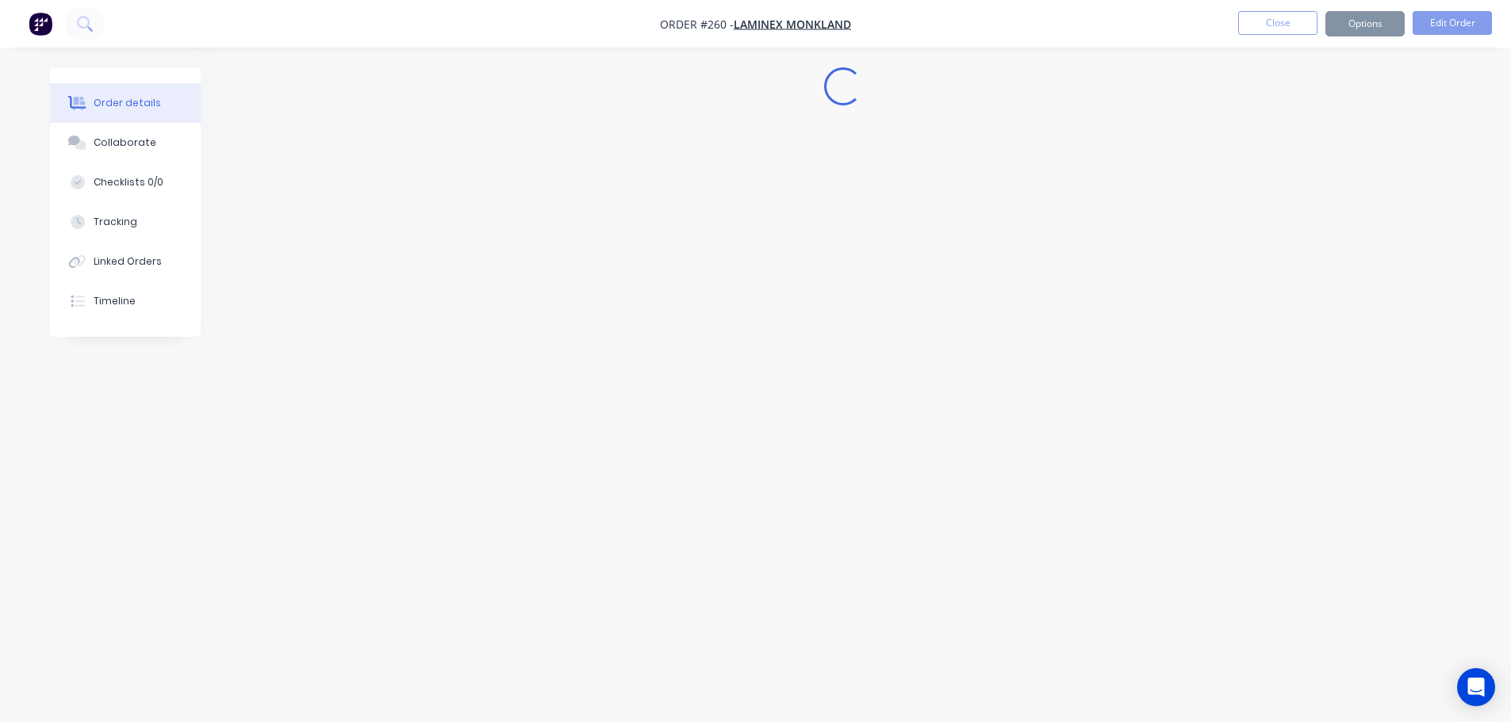
scroll to position [0, 0]
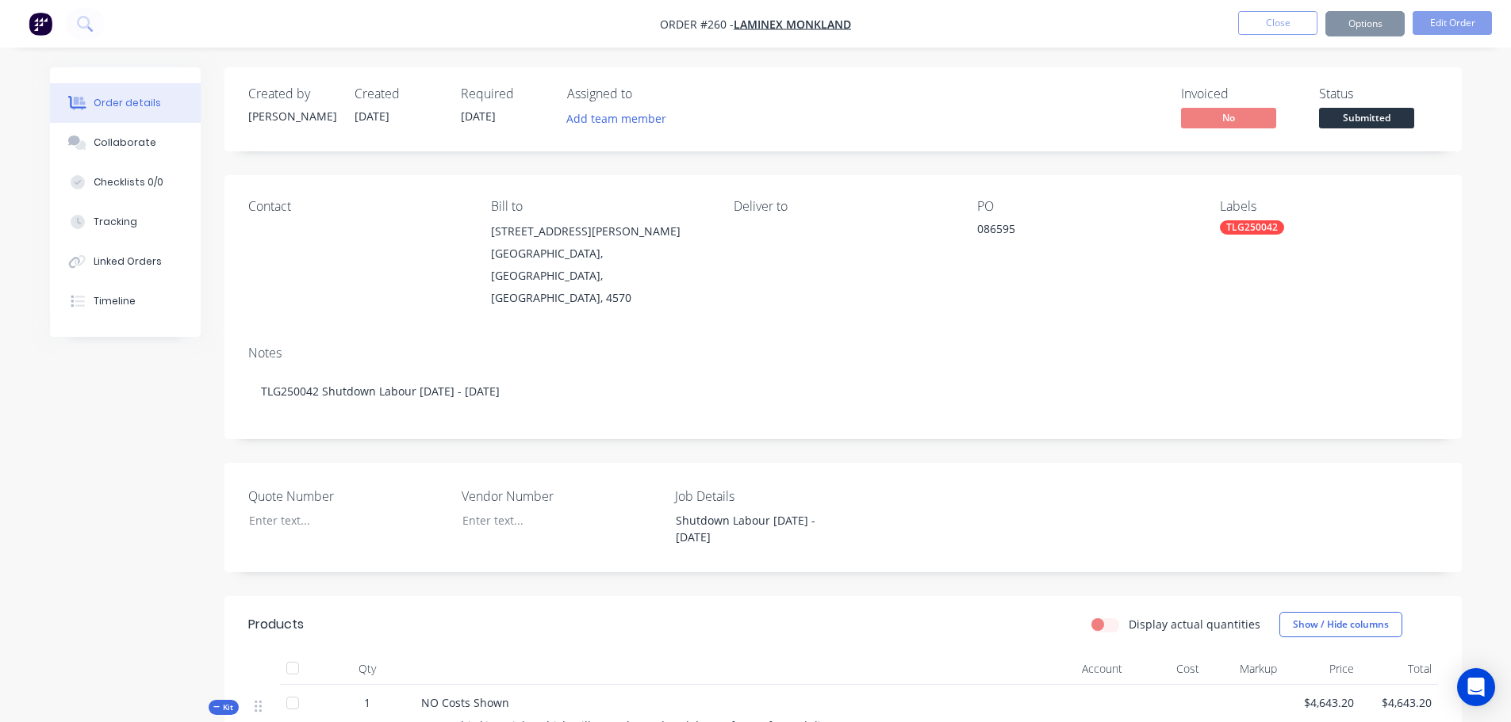
click at [1282, 24] on button "Close" at bounding box center [1277, 23] width 79 height 24
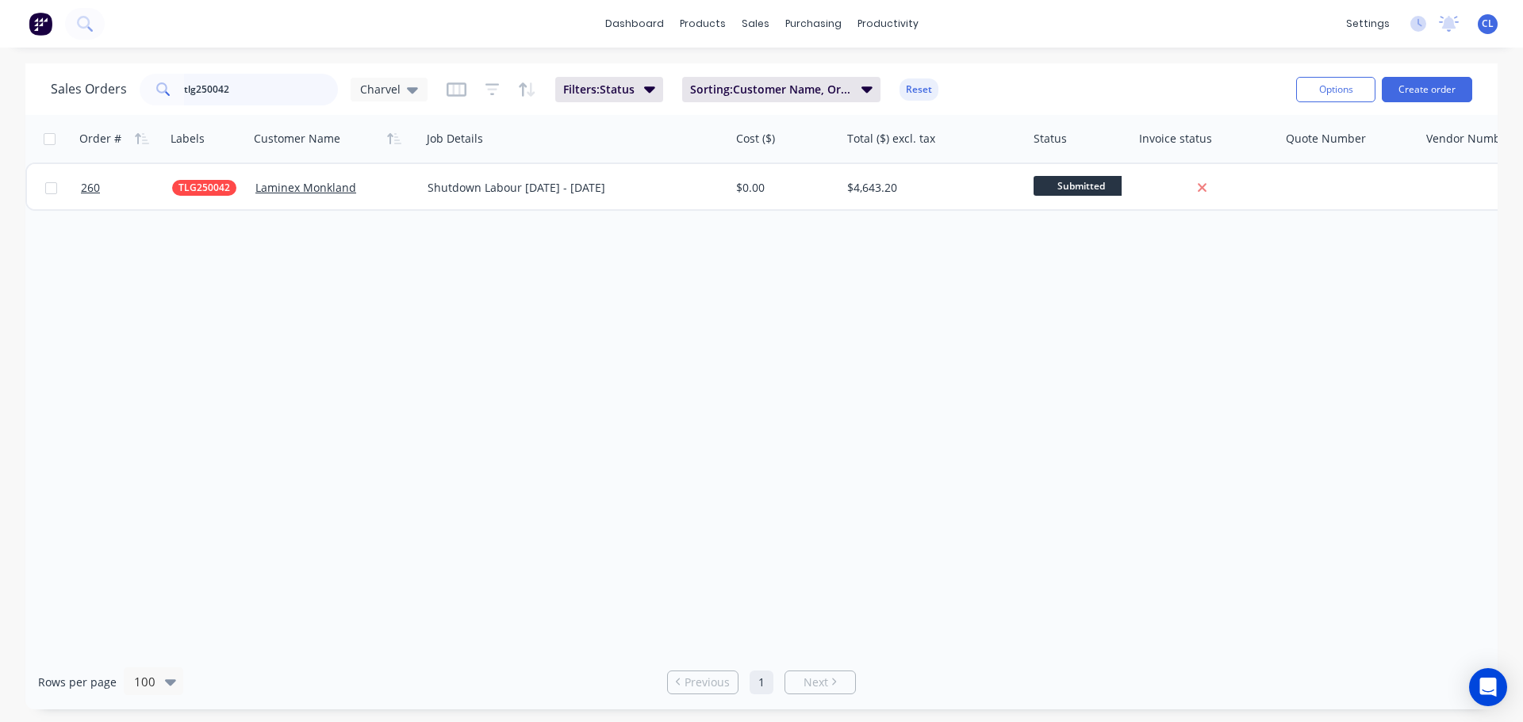
click at [266, 83] on input "tlg250042" at bounding box center [261, 90] width 155 height 32
type input "BCC250006"
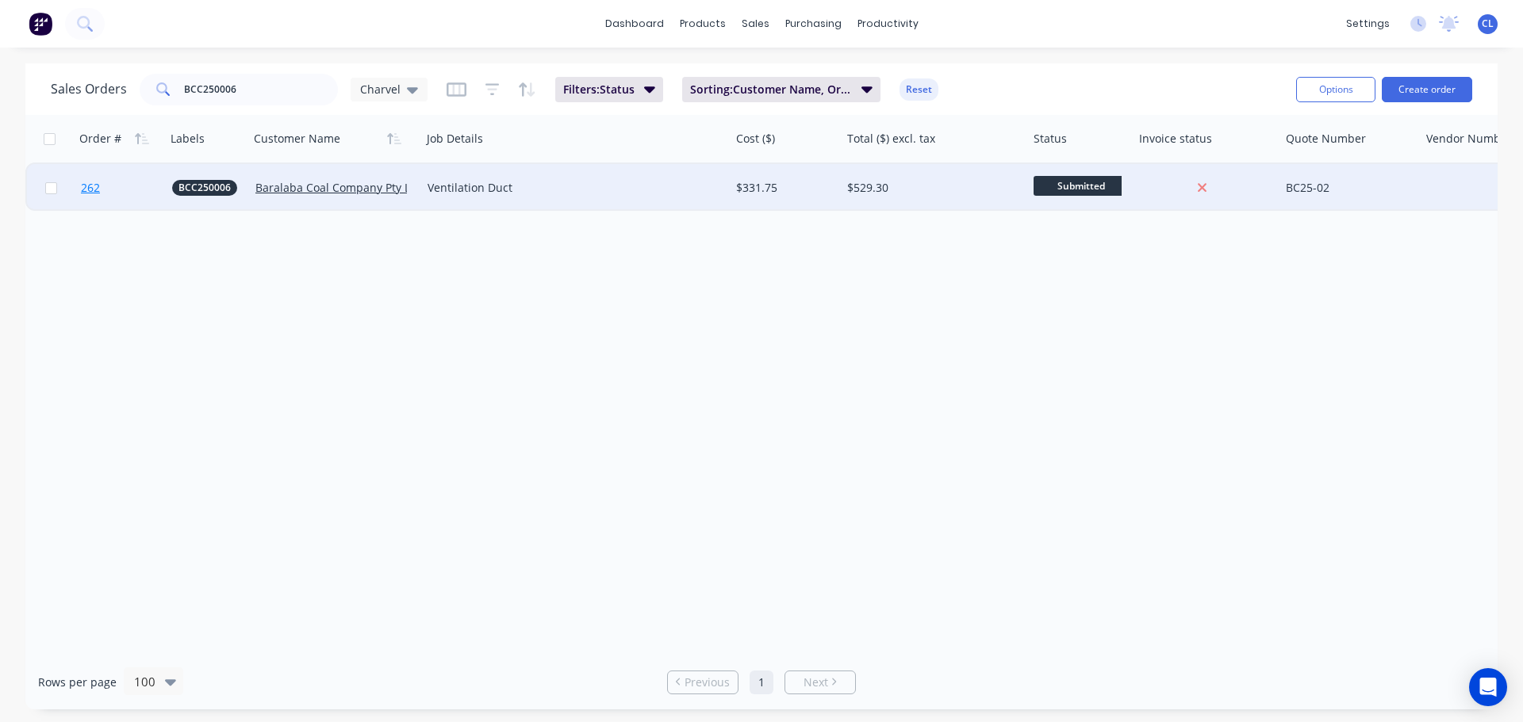
click at [98, 185] on span "262" at bounding box center [90, 188] width 19 height 16
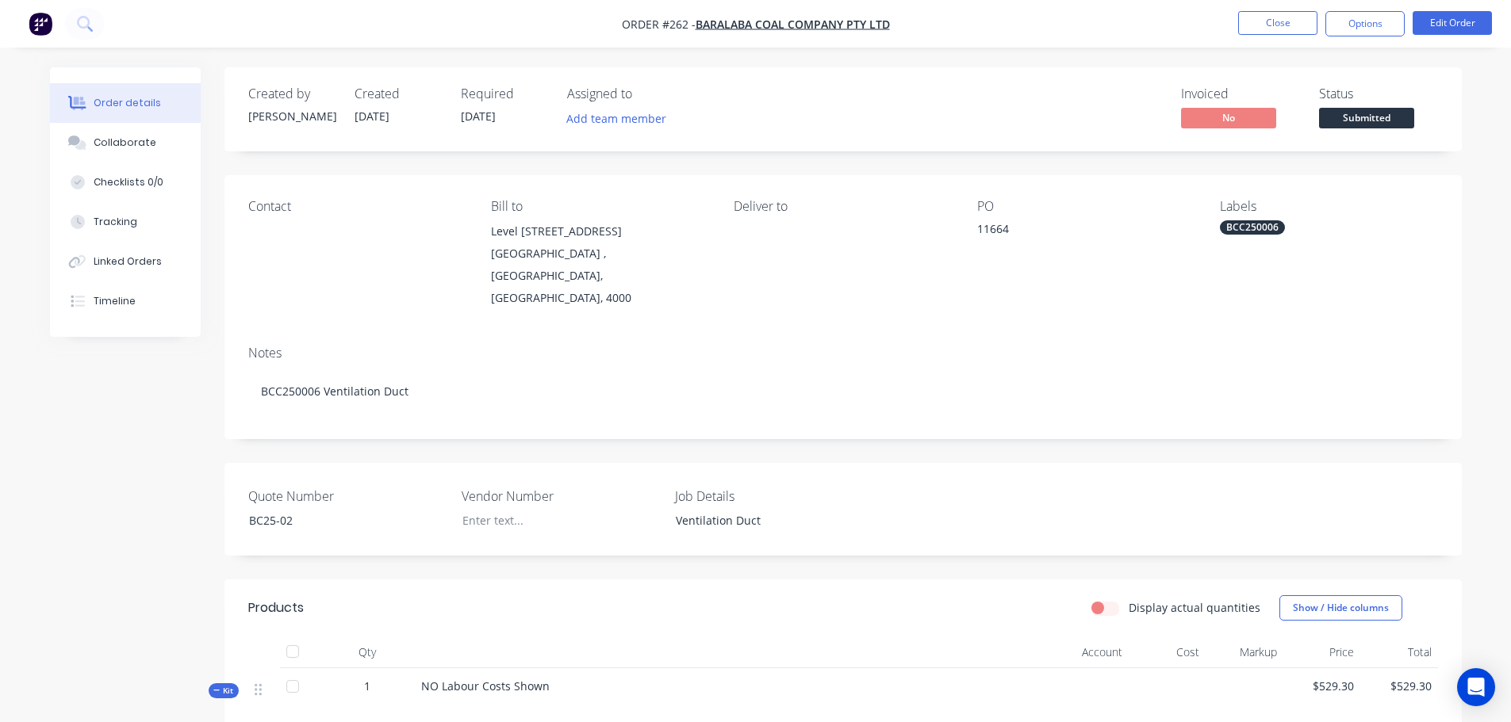
click at [1457, 9] on nav "Order #262 - Baralaba Coal Company Pty Ltd Close Options Edit Order" at bounding box center [755, 24] width 1511 height 48
click at [1458, 23] on button "Edit Order" at bounding box center [1451, 23] width 79 height 24
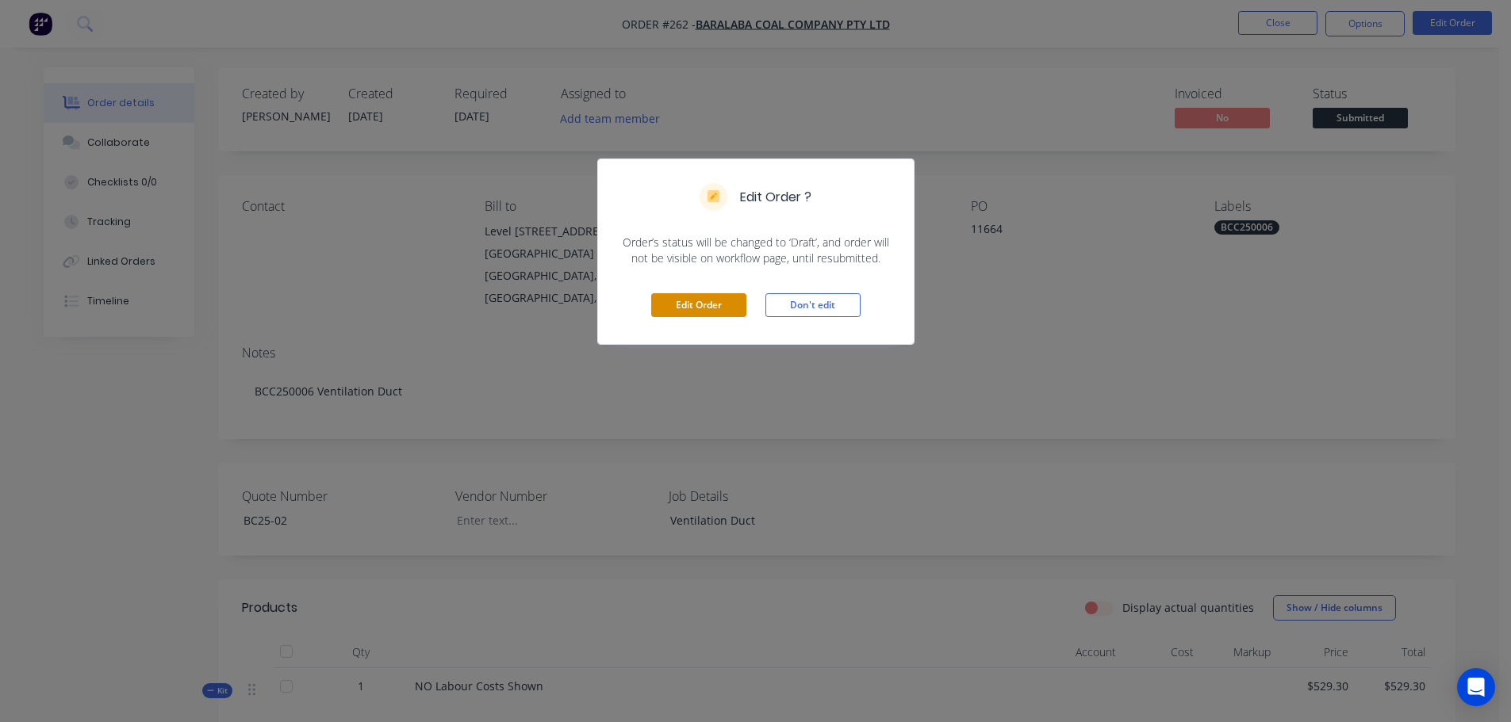
click at [710, 305] on button "Edit Order" at bounding box center [698, 305] width 95 height 24
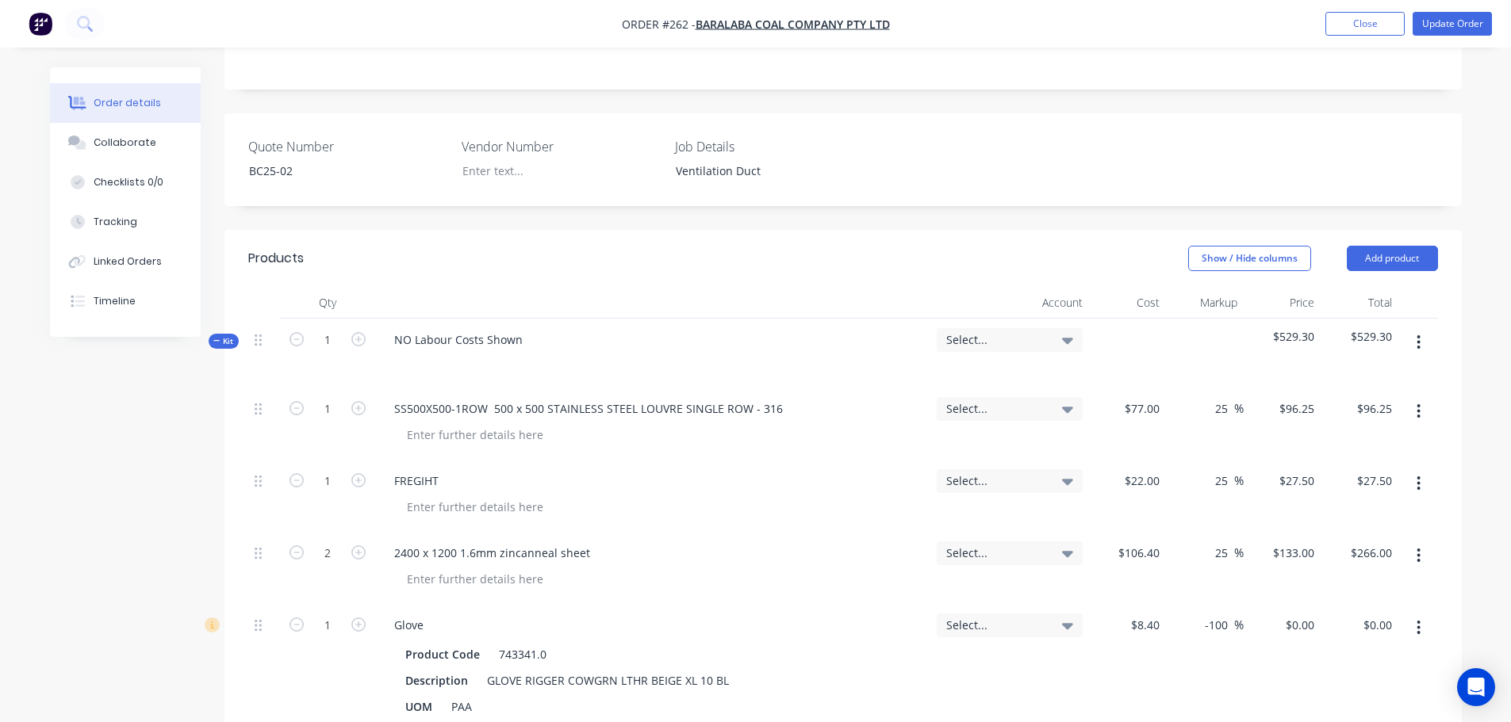
scroll to position [238, 0]
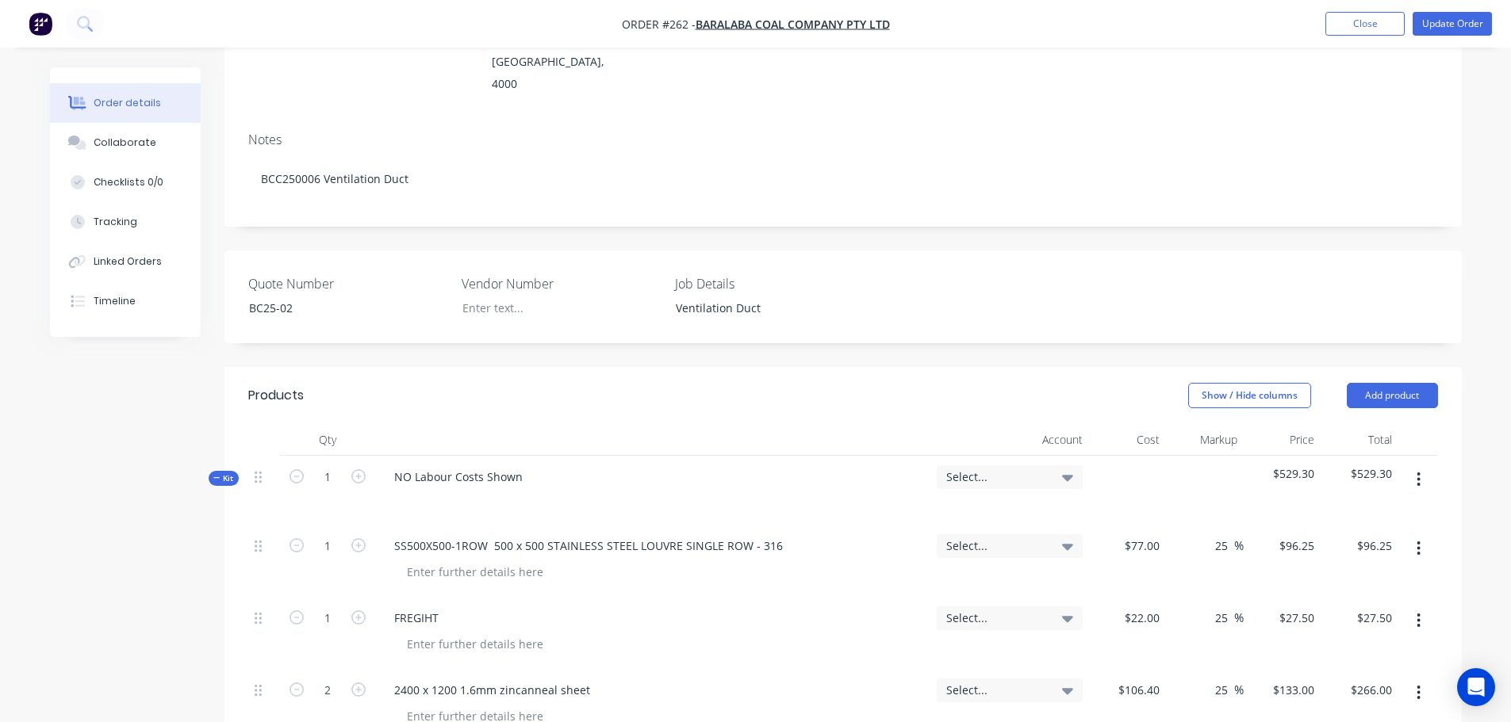
click at [1409, 465] on button "button" at bounding box center [1418, 479] width 37 height 29
click at [1381, 542] on div "Add sub kit to kit" at bounding box center [1362, 553] width 122 height 23
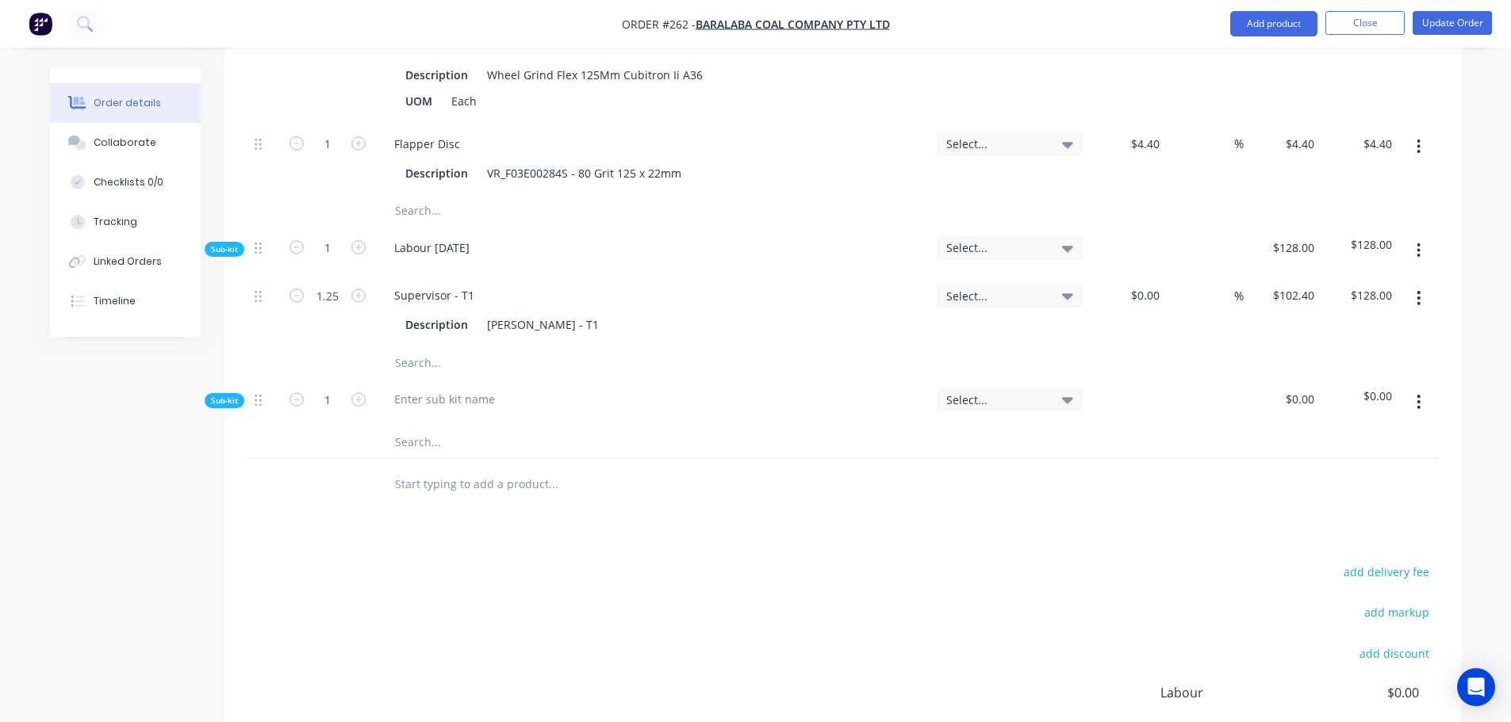
scroll to position [1269, 0]
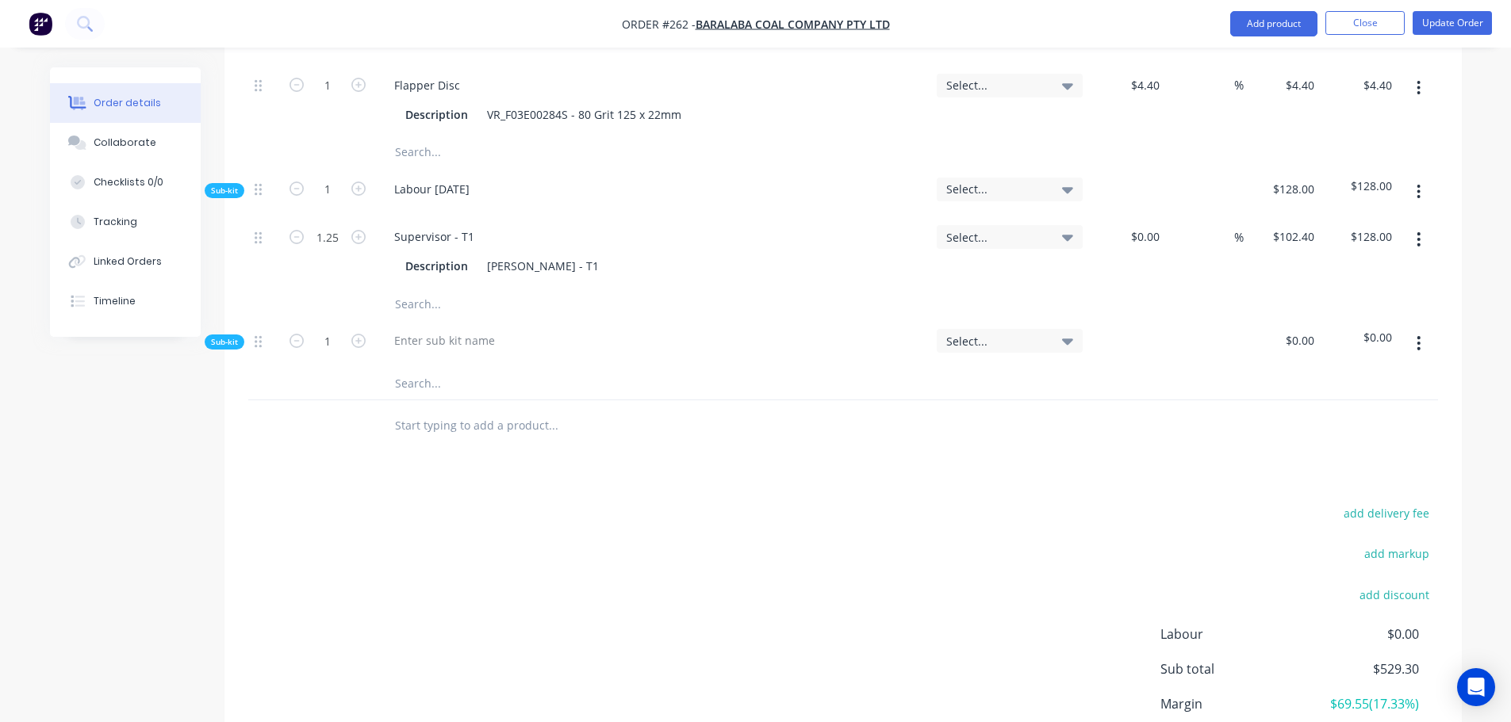
drag, startPoint x: 435, startPoint y: 320, endPoint x: 435, endPoint y: 302, distance: 17.5
click at [435, 320] on div at bounding box center [652, 344] width 555 height 48
click at [435, 329] on div at bounding box center [444, 340] width 126 height 23
click at [451, 368] on input "text" at bounding box center [552, 384] width 317 height 32
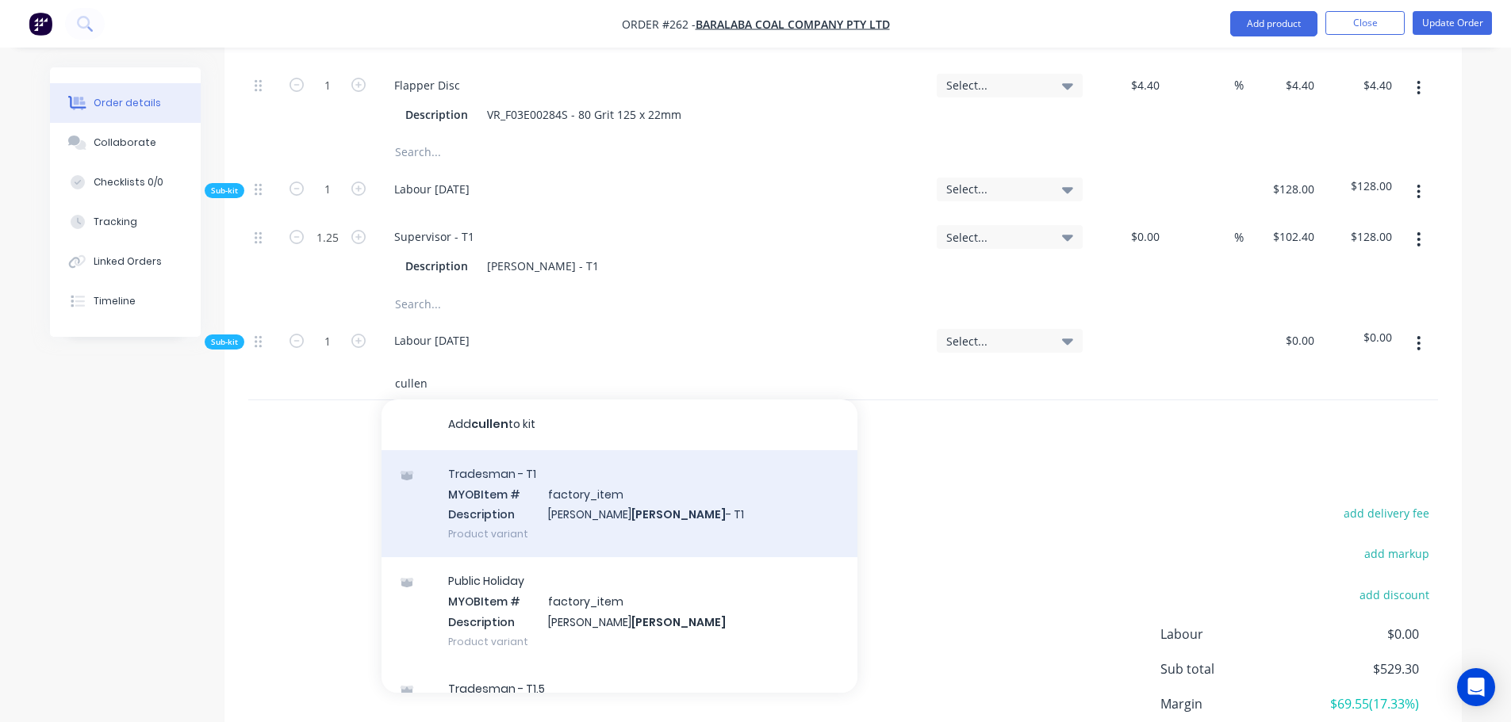
type input "cullen"
click at [546, 465] on div "Tradesman - T1 MYOB Item # factory_item Description [PERSON_NAME] - T1 Product …" at bounding box center [619, 503] width 476 height 107
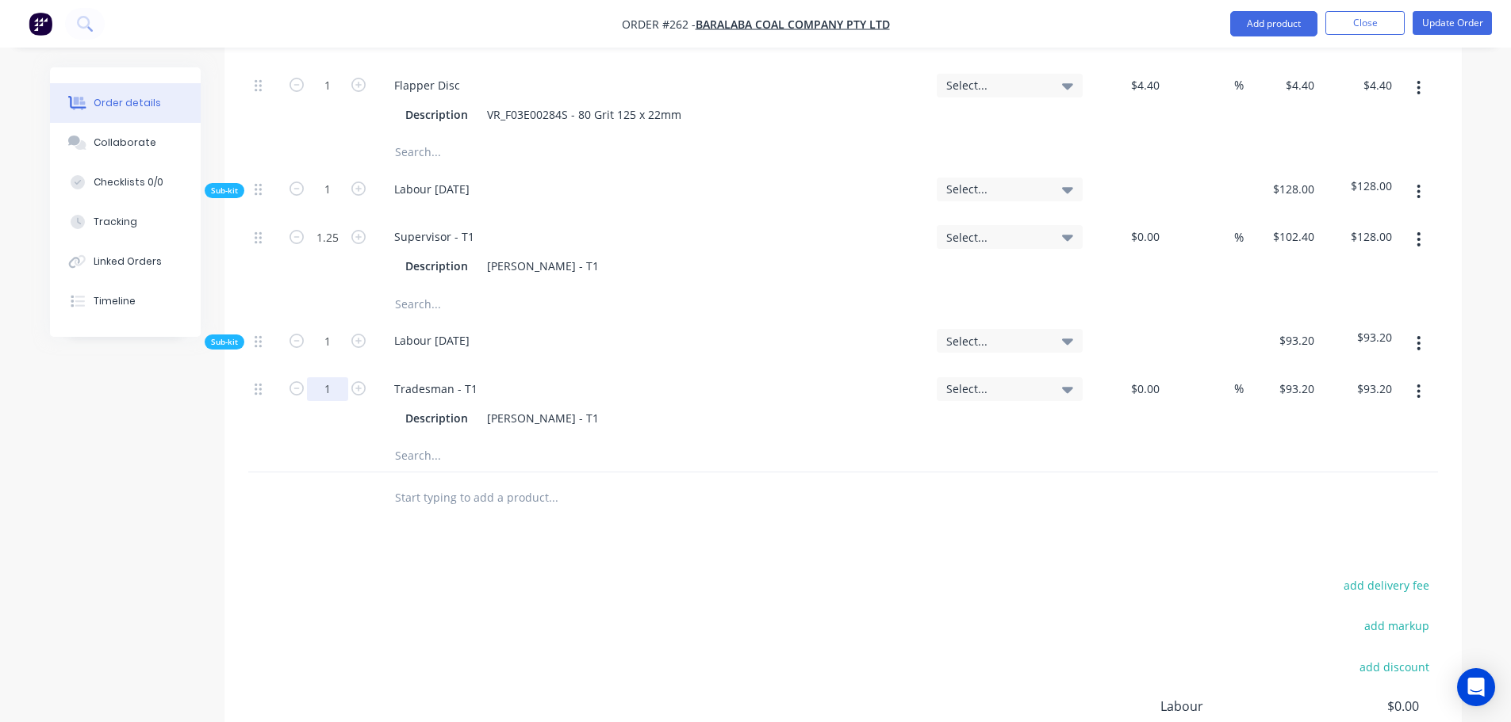
click at [335, 249] on input "1" at bounding box center [327, 237] width 41 height 24
type input "1.5"
type input "$139.80"
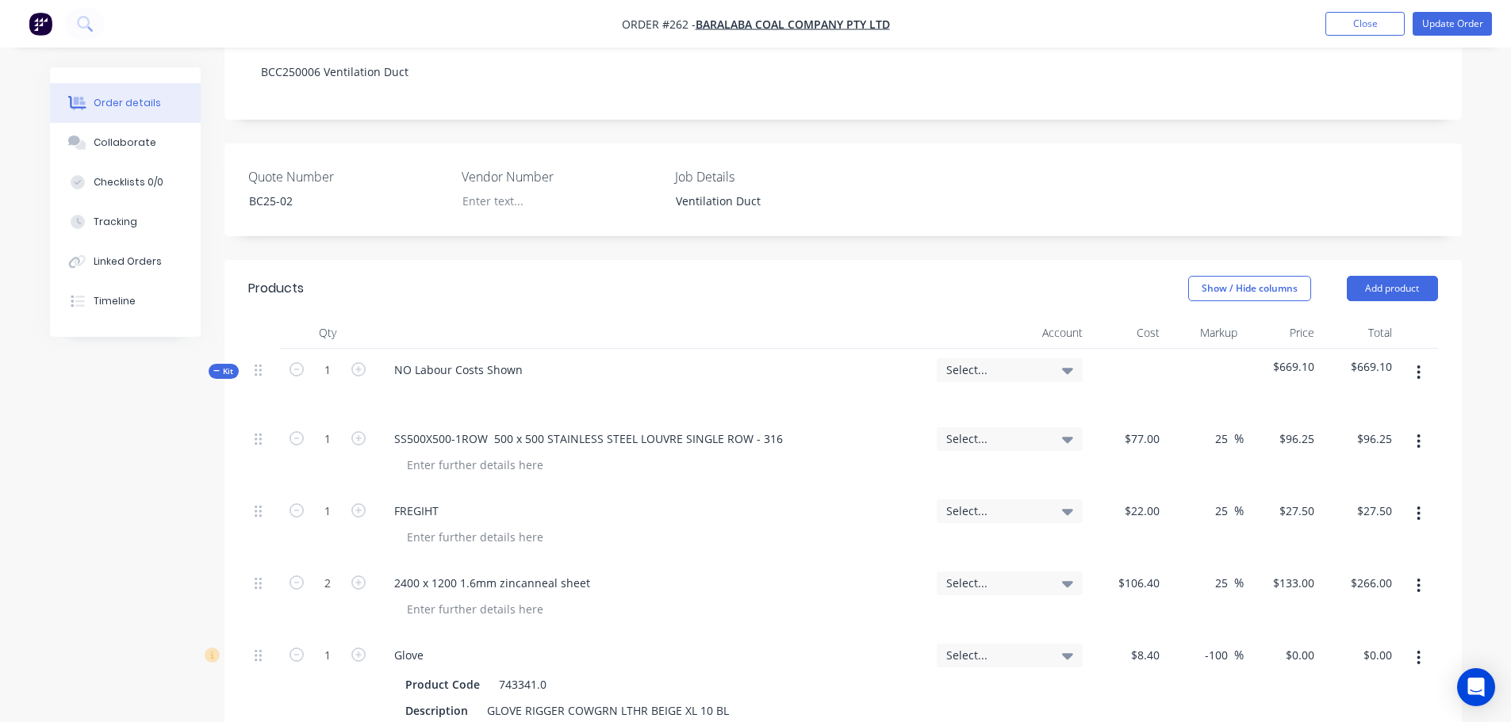
scroll to position [317, 0]
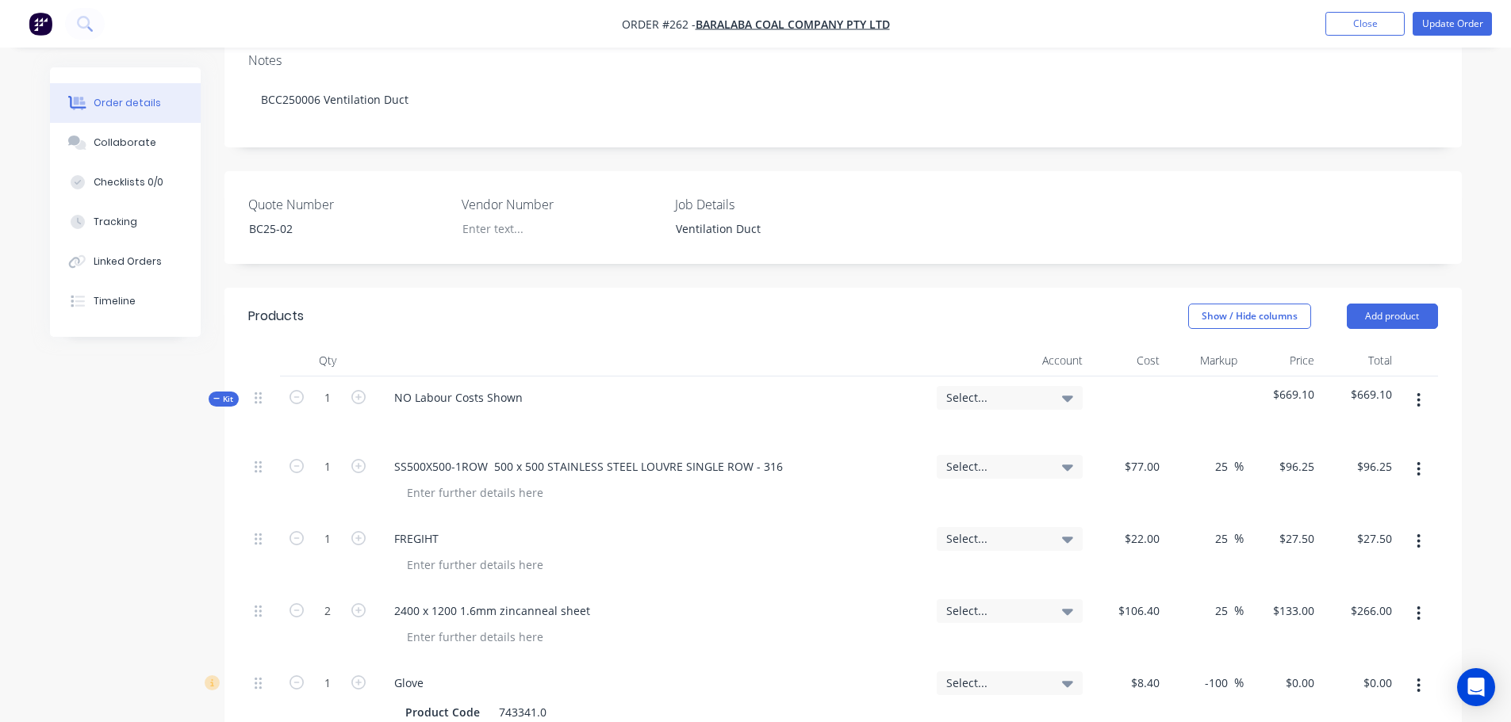
click at [1421, 386] on button "button" at bounding box center [1418, 400] width 37 height 29
click at [1372, 462] on div "Add sub kit to kit" at bounding box center [1362, 473] width 122 height 23
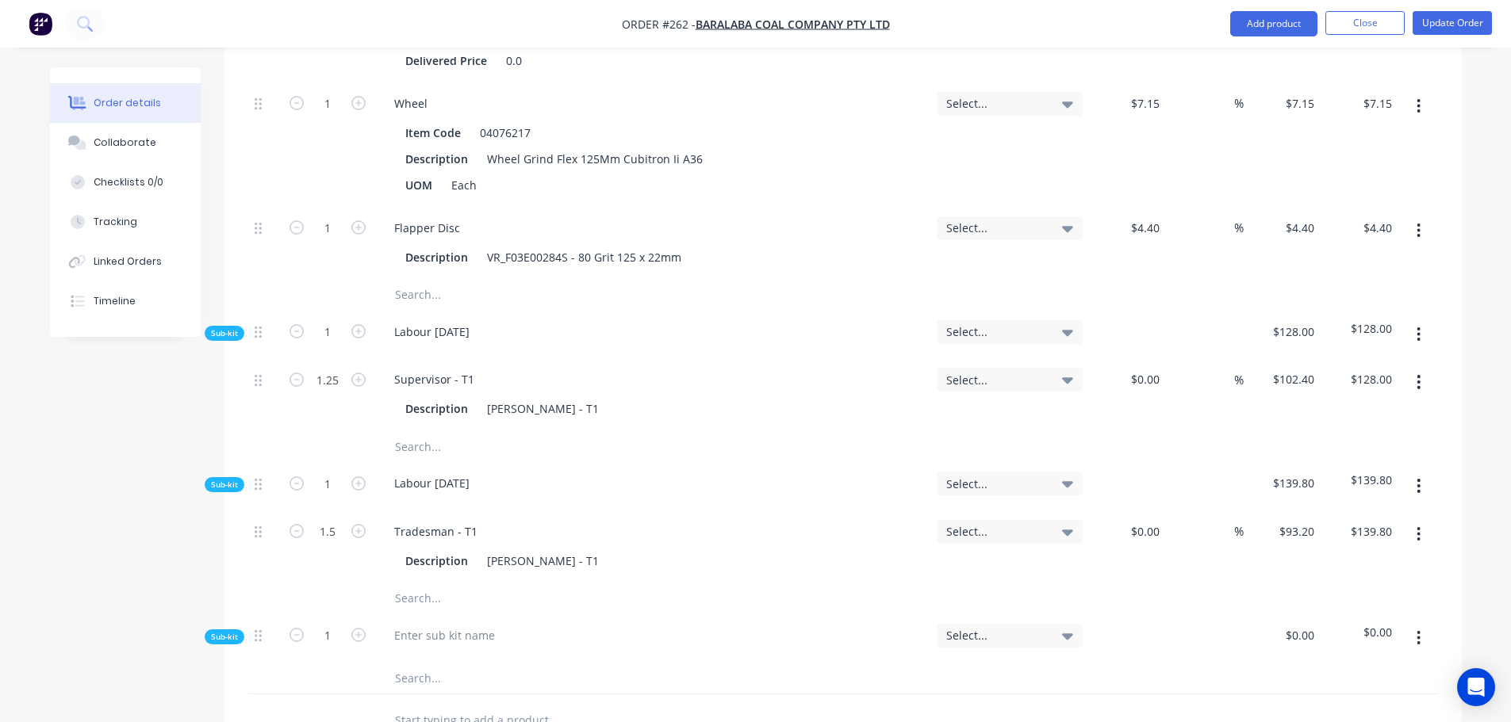
scroll to position [1427, 0]
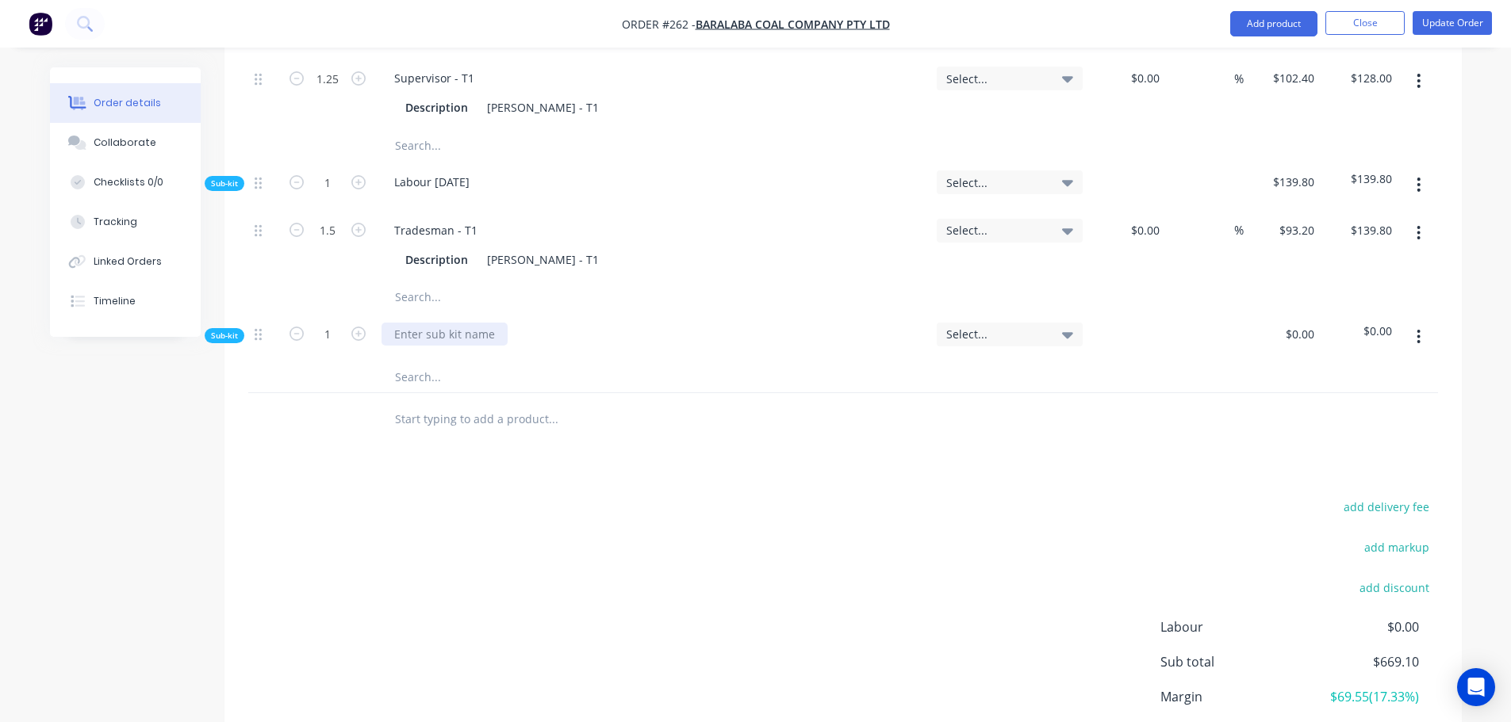
click at [431, 323] on div at bounding box center [444, 334] width 126 height 23
click at [436, 361] on input "text" at bounding box center [552, 377] width 317 height 32
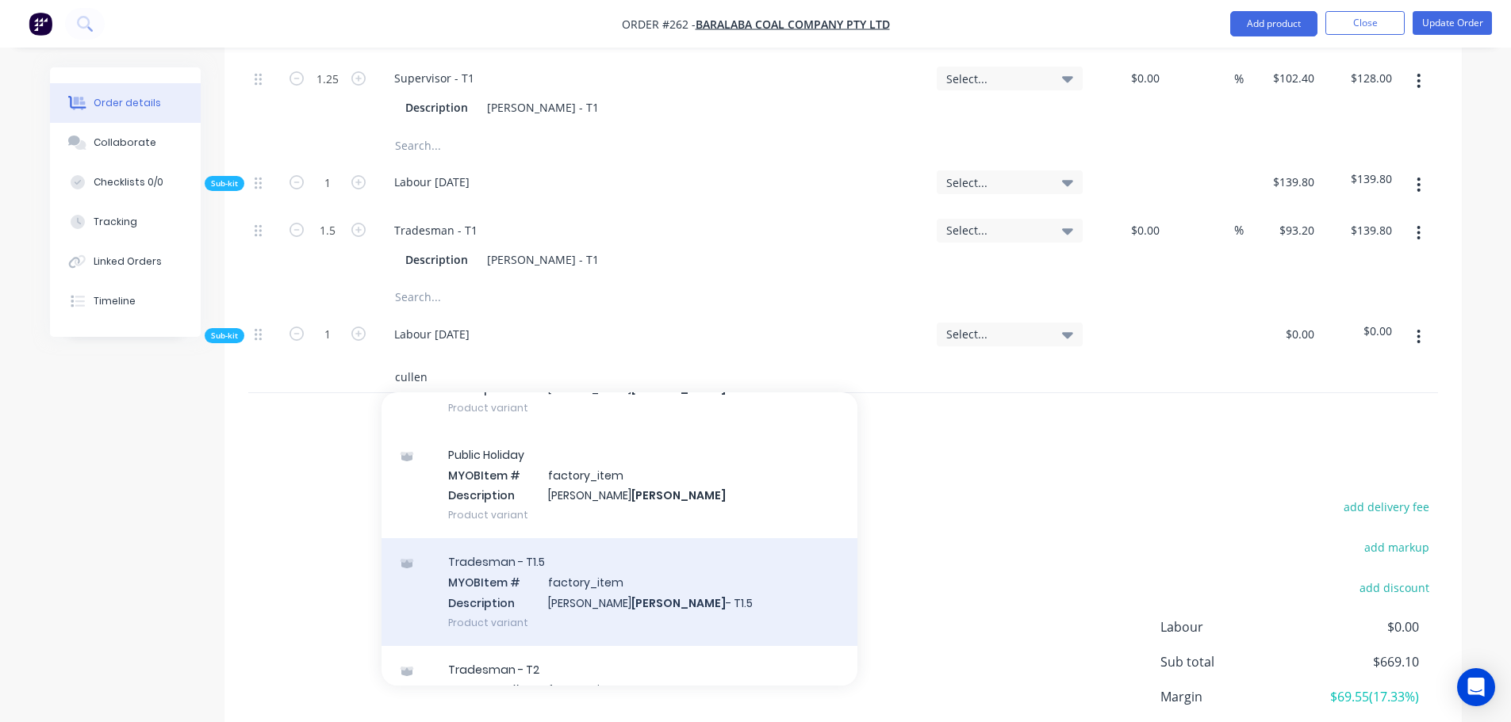
scroll to position [159, 0]
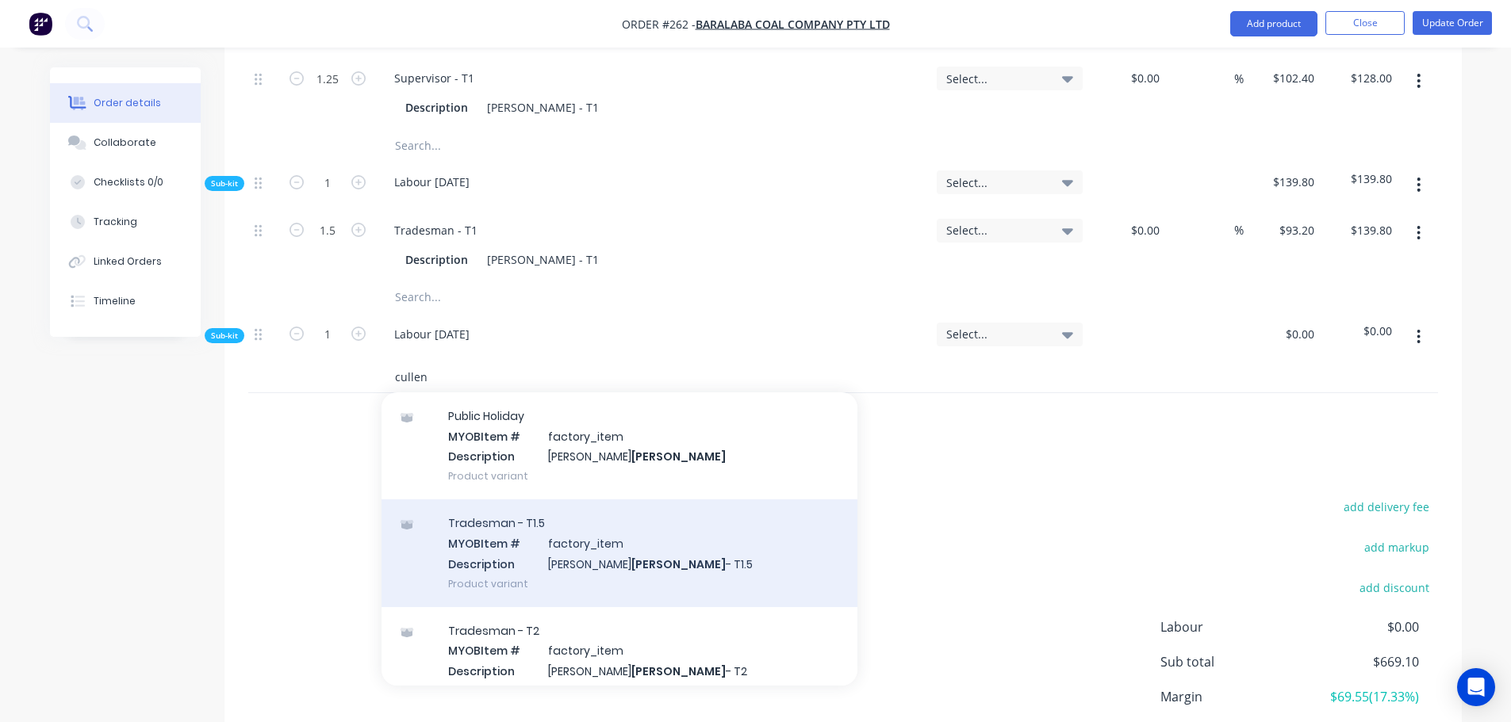
type input "cullen"
click at [593, 517] on div "Tradesman - T1.5 MYOB Item # factory_item Description [PERSON_NAME] - T1.5 Prod…" at bounding box center [619, 553] width 476 height 107
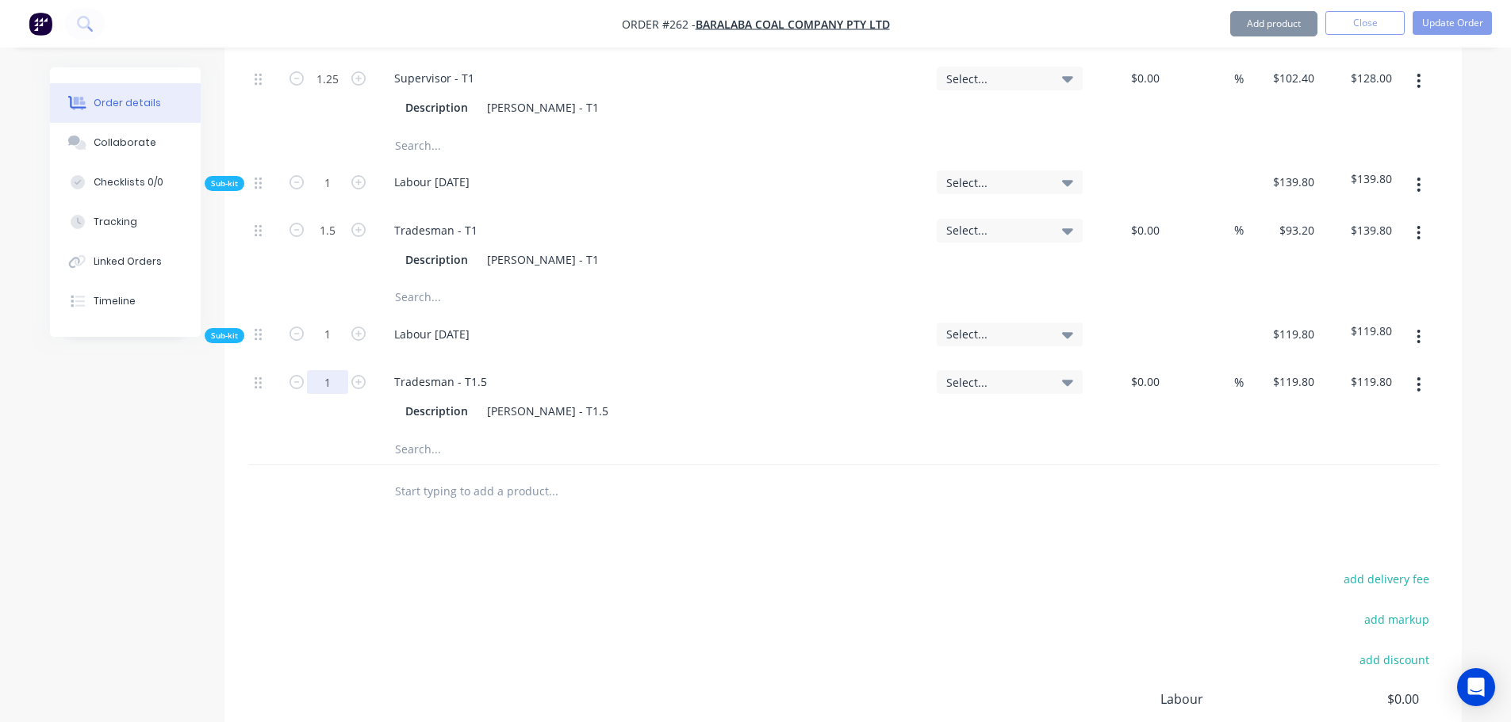
click at [335, 90] on input "1" at bounding box center [327, 79] width 41 height 24
type input "3"
type input "$359.40"
click at [417, 433] on input "text" at bounding box center [552, 449] width 317 height 32
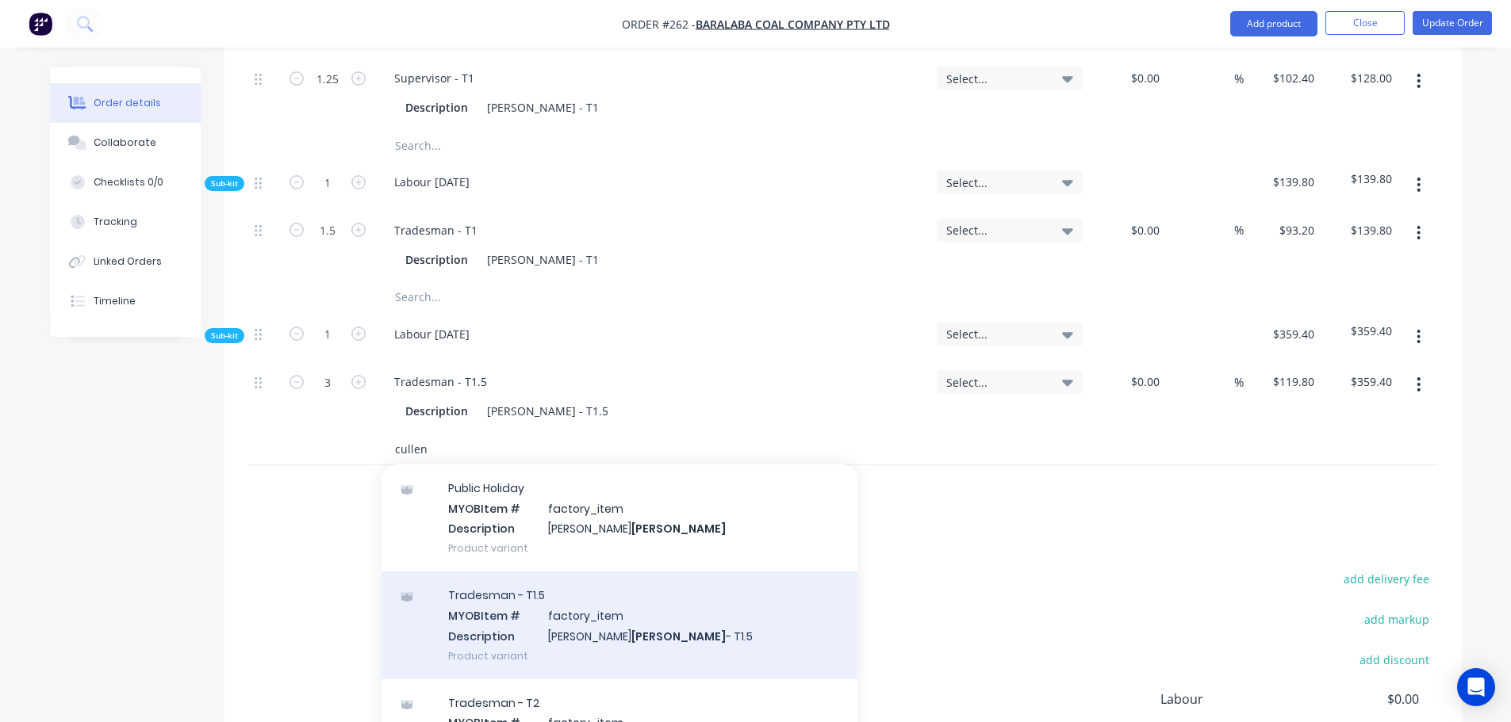
scroll to position [238, 0]
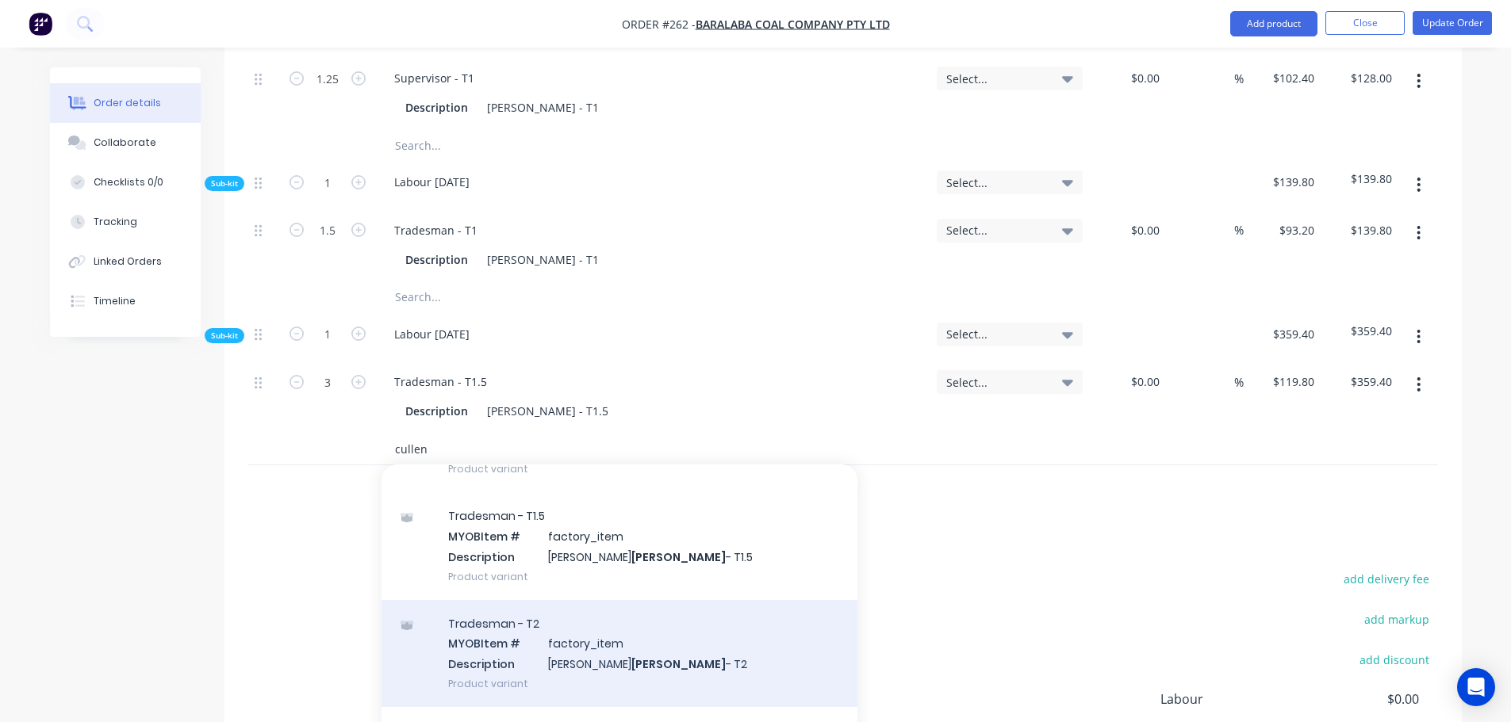
type input "cullen"
click at [540, 616] on div "Tradesman - T2 MYOB Item # factory_item Description [PERSON_NAME] - T2 Product …" at bounding box center [619, 653] width 476 height 107
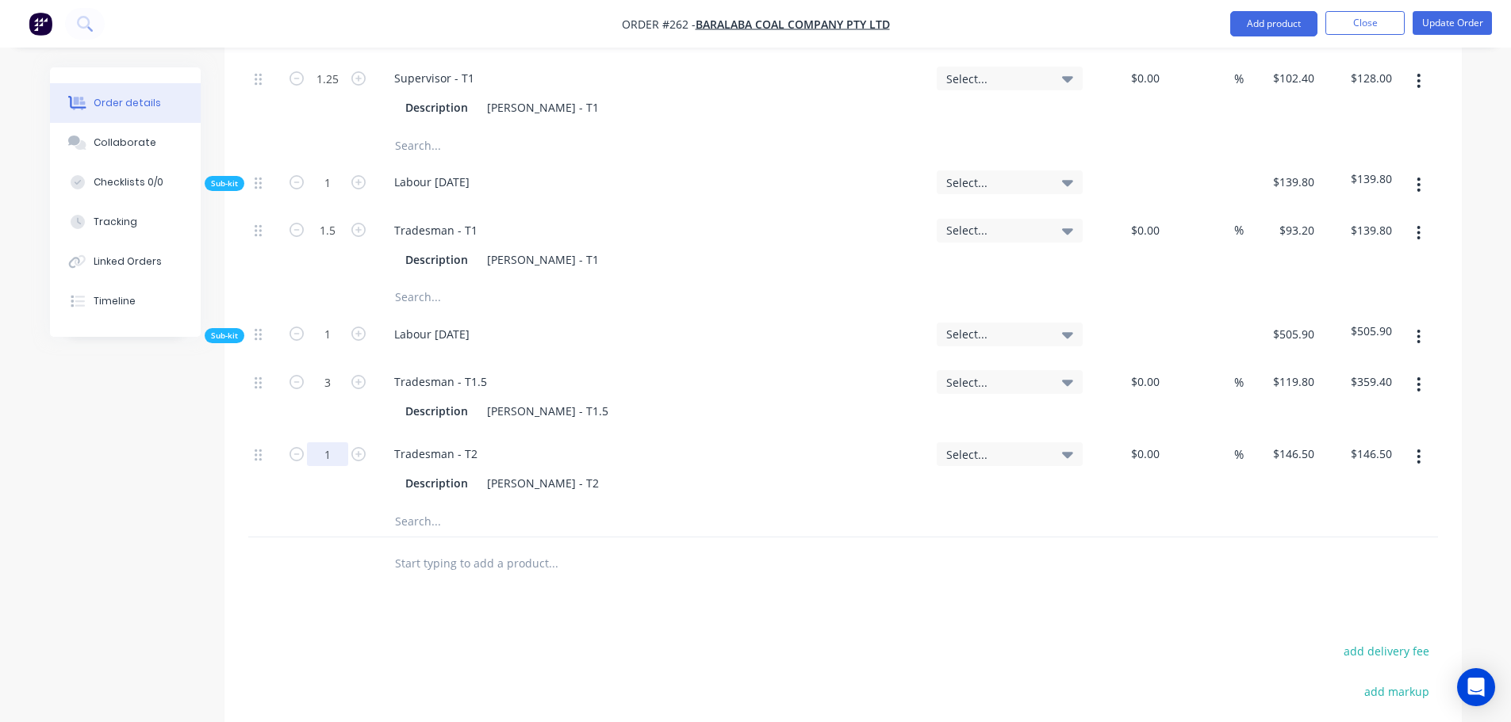
click at [338, 90] on input "1" at bounding box center [327, 79] width 41 height 24
type input "9.5"
type input "$1,391.75"
click at [439, 505] on input "text" at bounding box center [552, 521] width 317 height 32
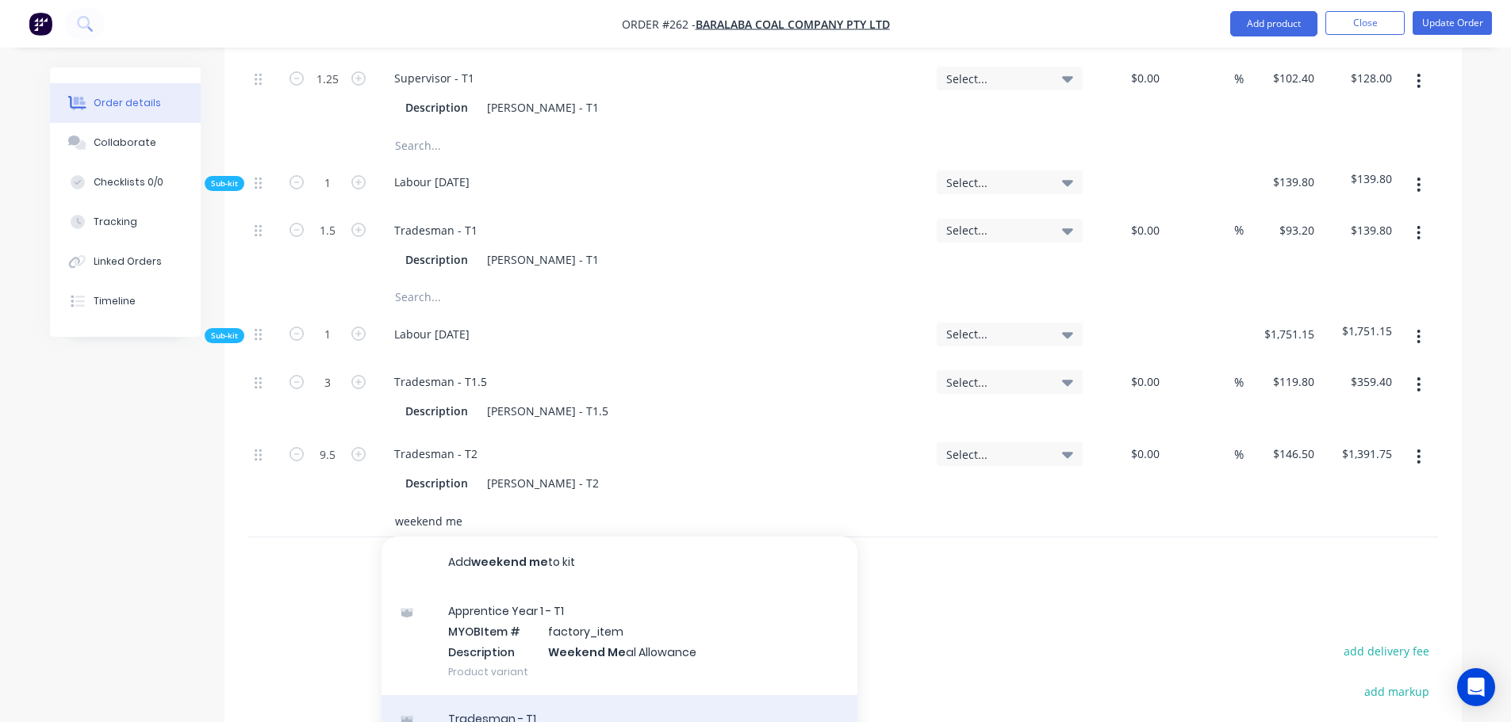
scroll to position [79, 0]
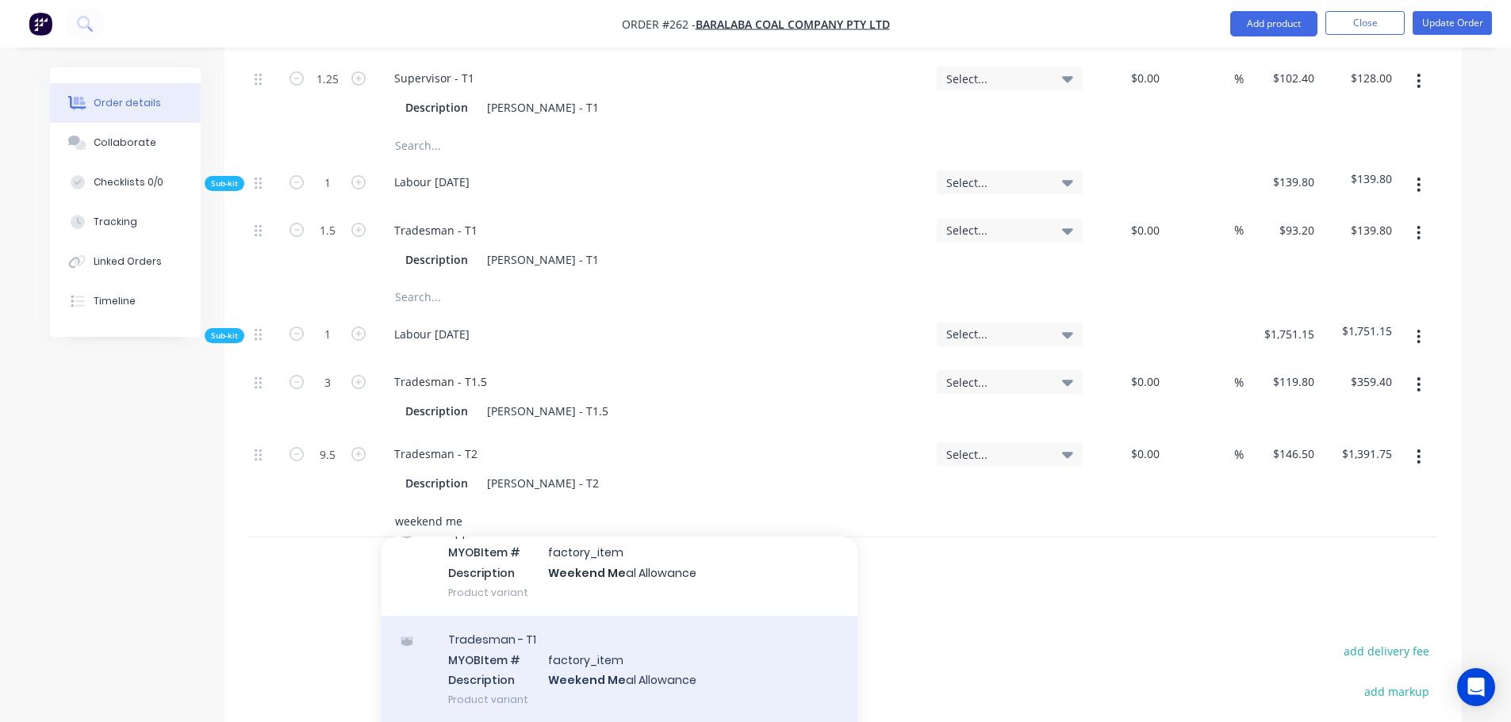
type input "weekend me"
click at [542, 619] on div "Tradesman - T1 MYOB Item # factory_item Description Weekend Me al Allowance Pro…" at bounding box center [619, 669] width 476 height 107
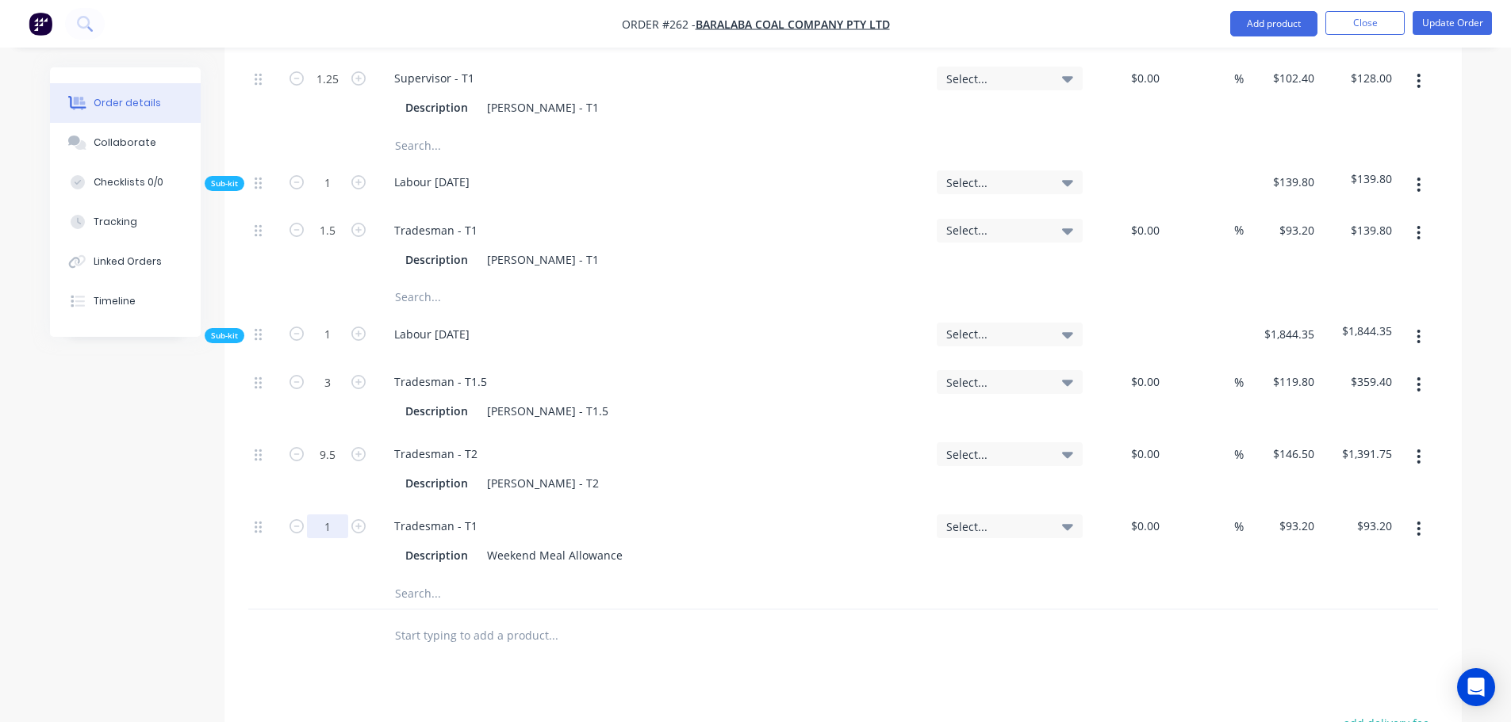
click at [328, 90] on input "1" at bounding box center [327, 79] width 41 height 24
type input "0.5"
type input "$46.60"
click at [612, 544] on div "Weekend Meal Allowance" at bounding box center [555, 555] width 148 height 23
click at [616, 544] on div "Weekend Meal Allowance" at bounding box center [555, 555] width 148 height 23
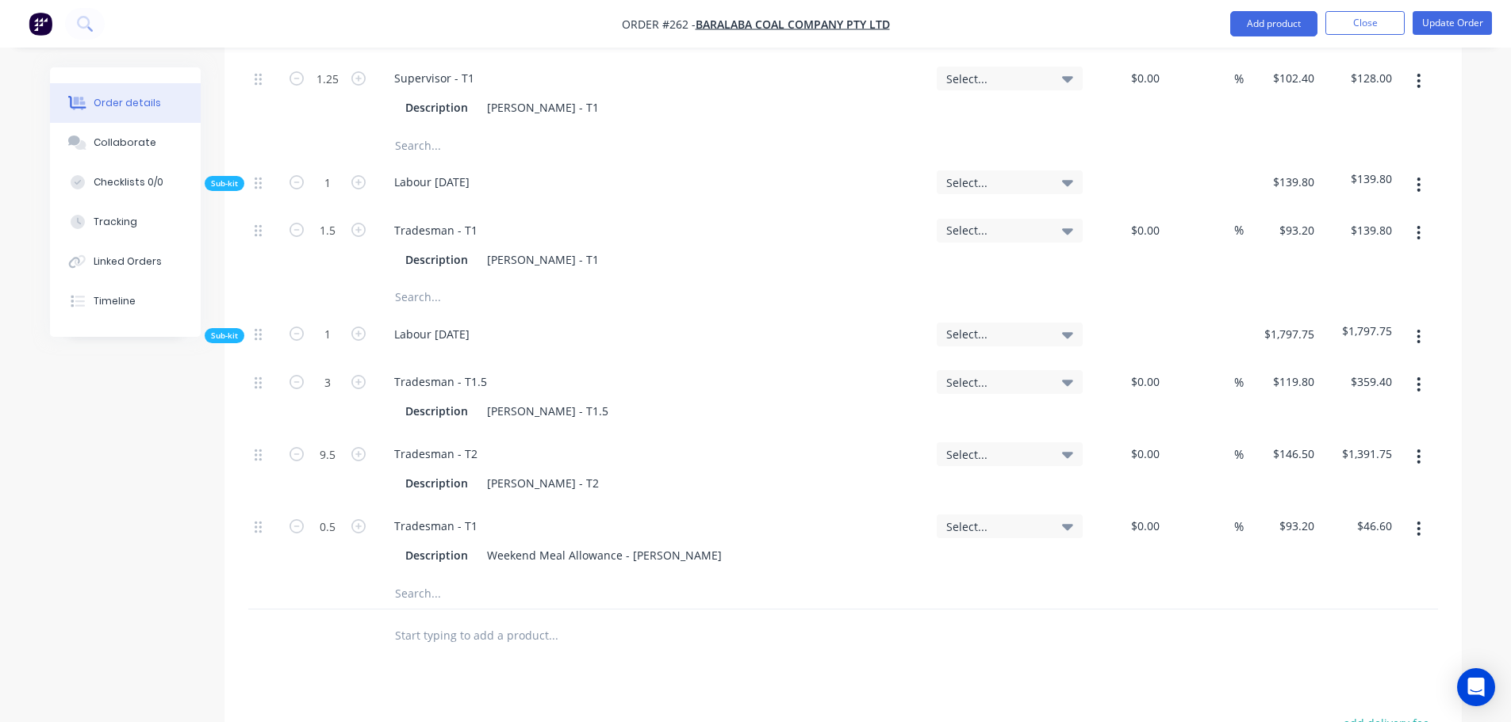
click at [1416, 448] on icon "button" at bounding box center [1418, 456] width 4 height 17
click at [1326, 550] on div "Delete" at bounding box center [1362, 561] width 122 height 23
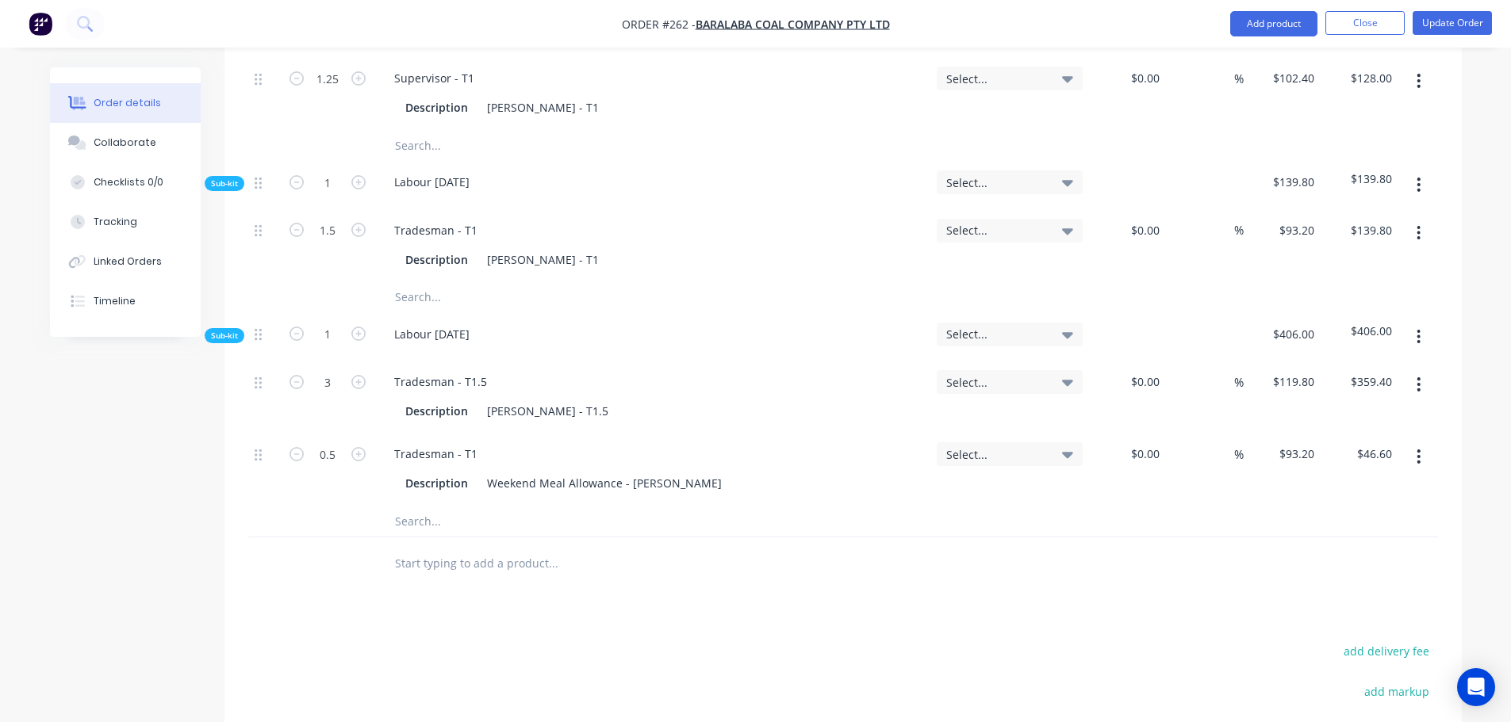
click at [1412, 442] on button "button" at bounding box center [1418, 456] width 37 height 29
click at [1369, 550] on div "Delete" at bounding box center [1362, 561] width 122 height 23
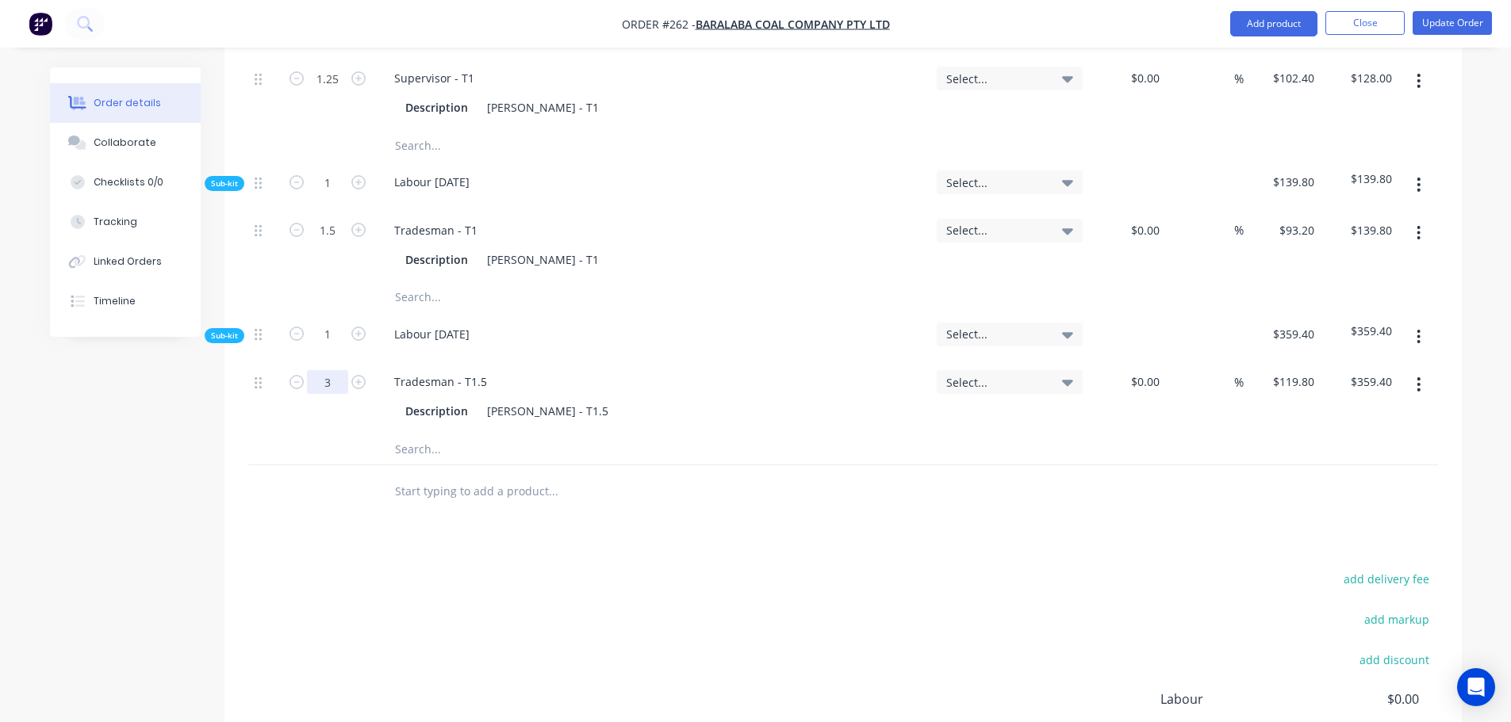
click at [346, 90] on input "3" at bounding box center [327, 79] width 41 height 24
type input "0.75"
type input "$89.85"
click at [675, 467] on div at bounding box center [660, 491] width 571 height 52
click at [1441, 23] on button "Update Order" at bounding box center [1451, 23] width 79 height 24
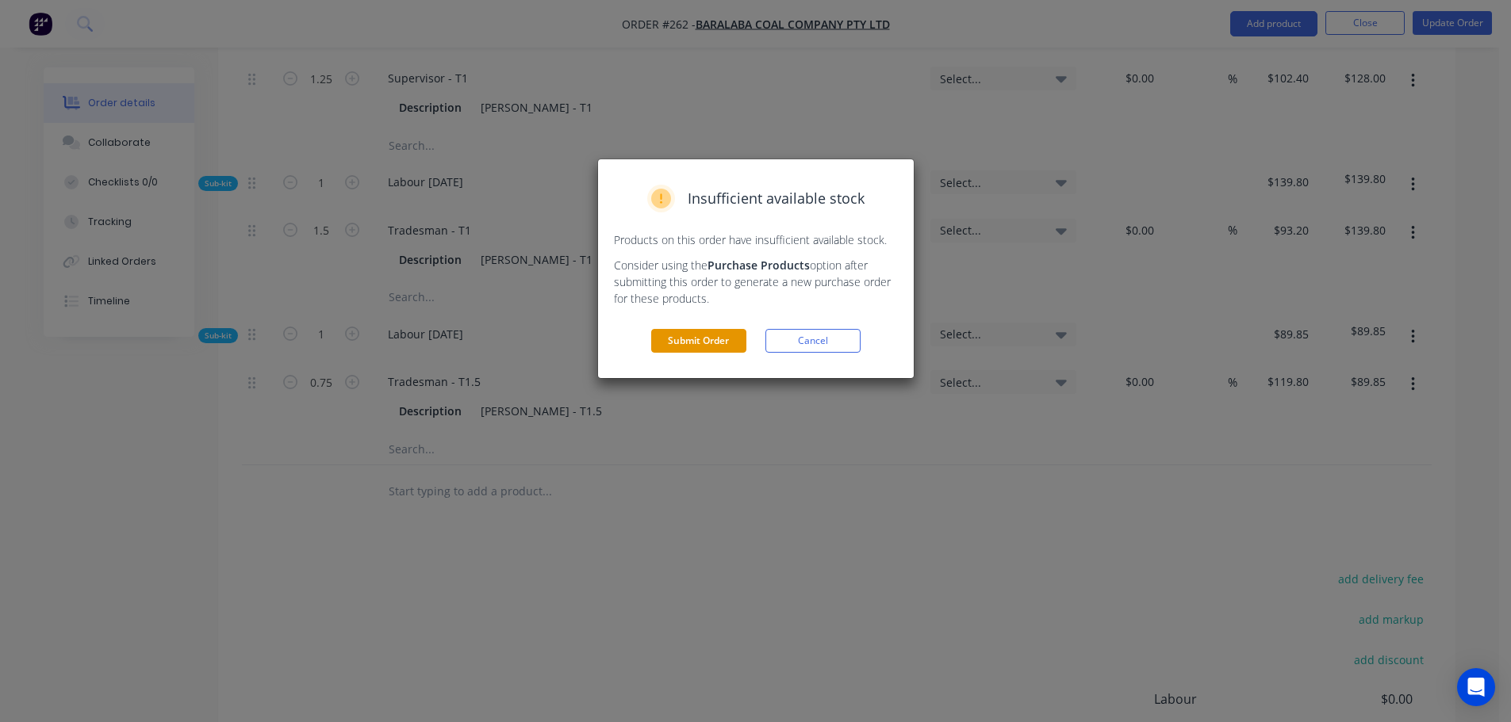
click at [715, 344] on button "Submit Order" at bounding box center [698, 341] width 95 height 24
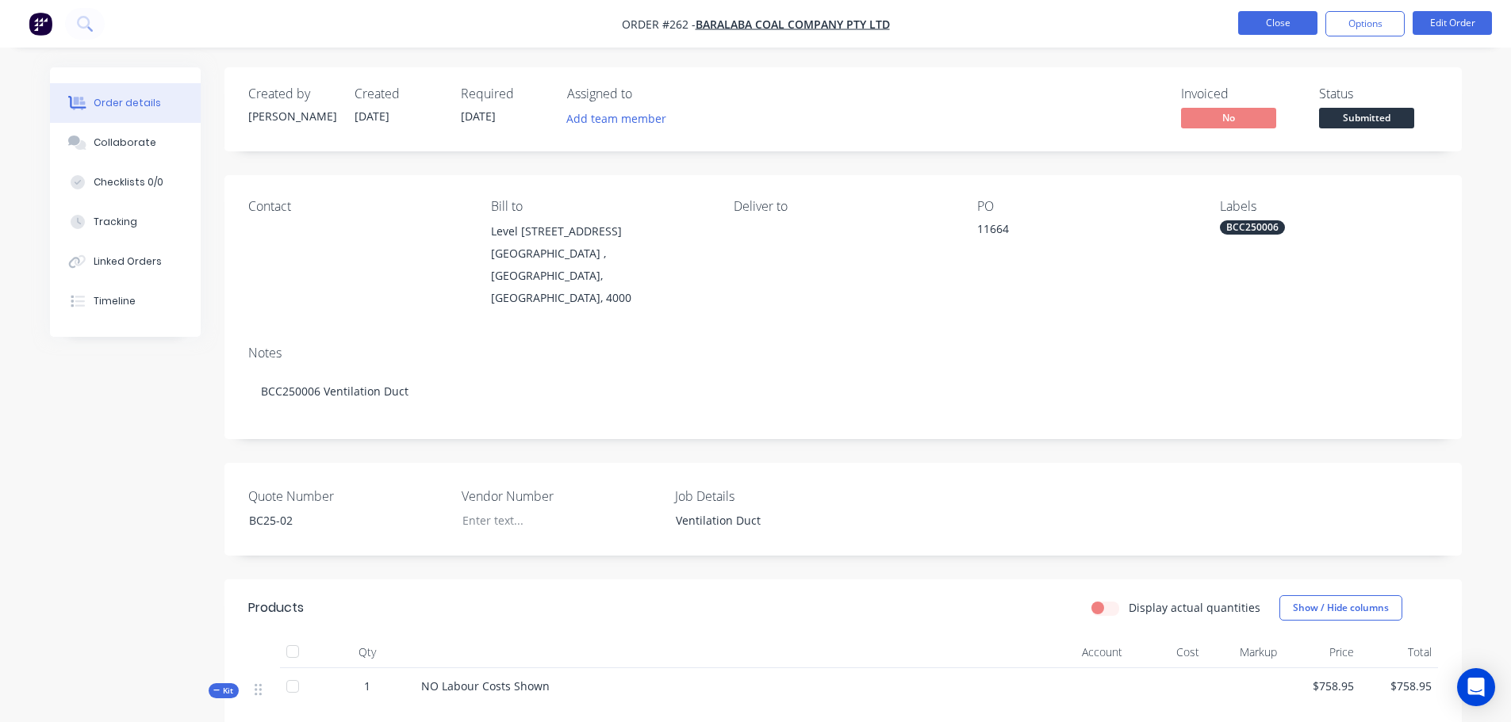
click at [1285, 26] on button "Close" at bounding box center [1277, 23] width 79 height 24
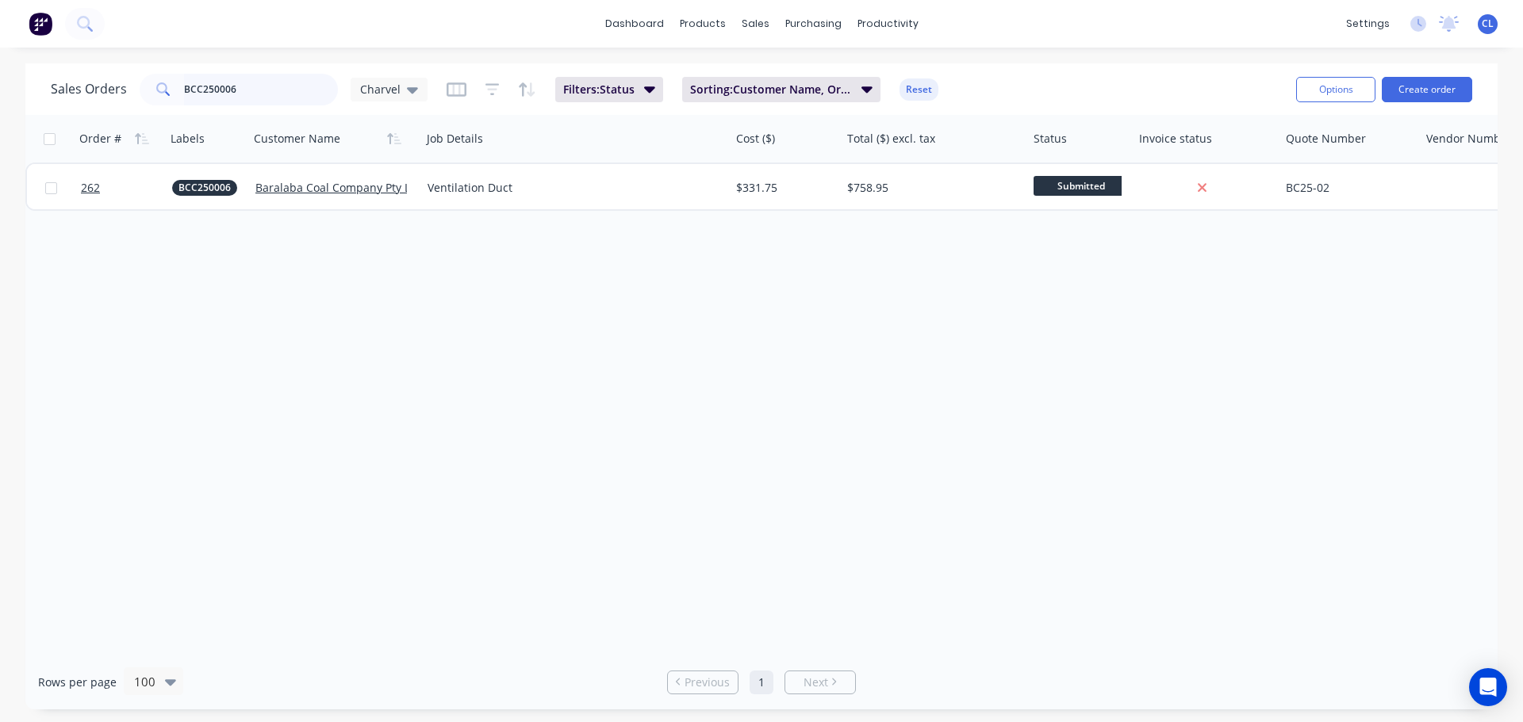
click at [282, 79] on input "BCC250006" at bounding box center [261, 90] width 155 height 32
drag, startPoint x: 180, startPoint y: 82, endPoint x: -106, endPoint y: 41, distance: 289.1
click at [0, 41] on html "dashboard products sales purchasing productivity dashboard products Product Cat…" at bounding box center [761, 361] width 1523 height 722
type input "B"
type input "HS250011"
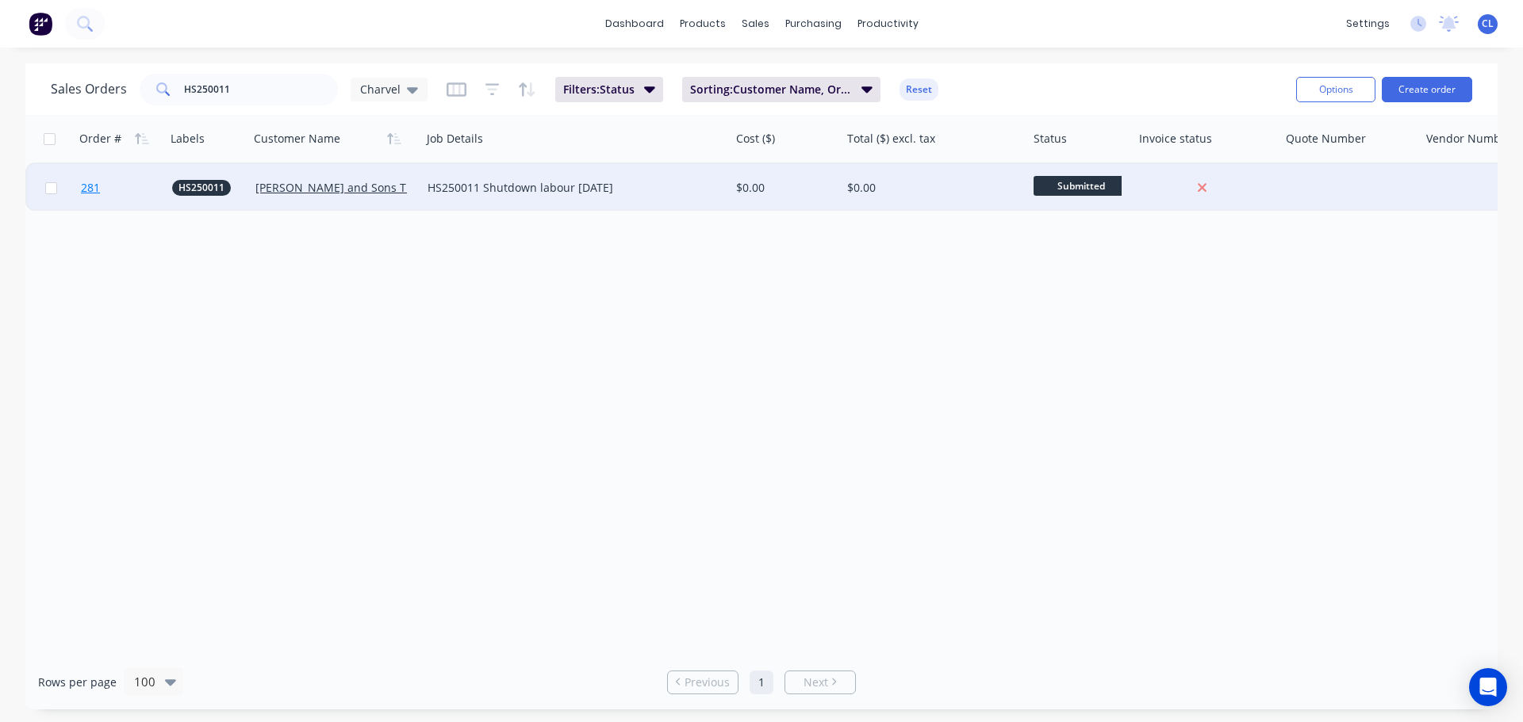
click at [94, 185] on span "281" at bounding box center [90, 188] width 19 height 16
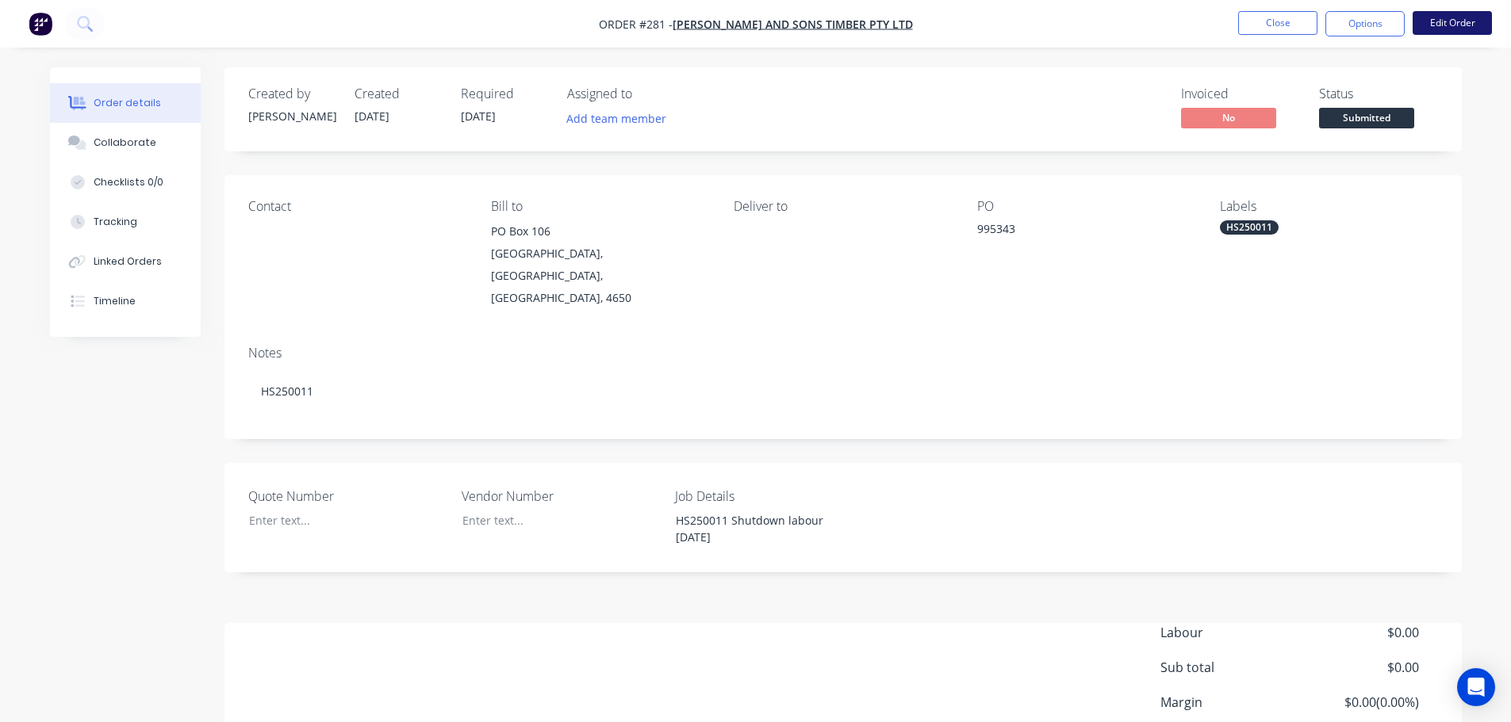
click at [1443, 32] on button "Edit Order" at bounding box center [1451, 23] width 79 height 24
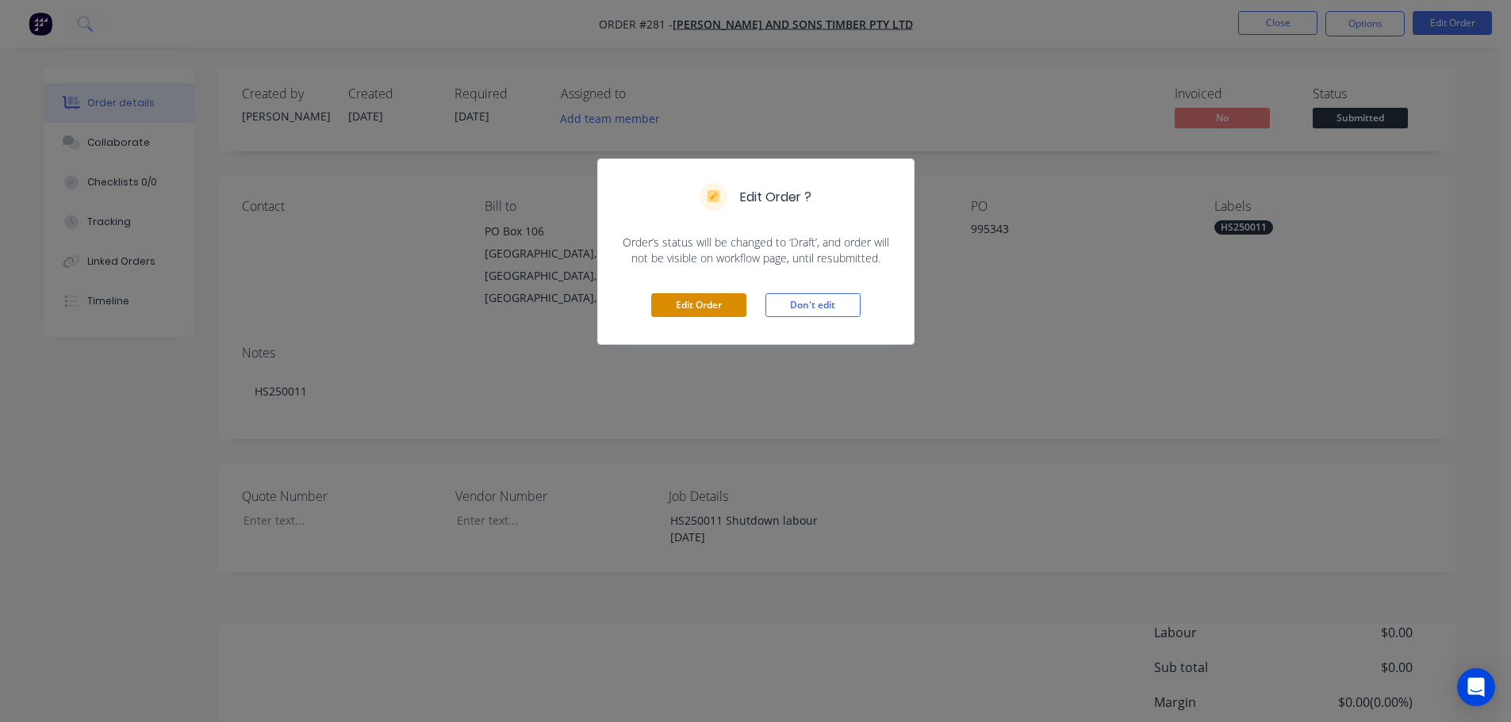
click at [719, 314] on button "Edit Order" at bounding box center [698, 305] width 95 height 24
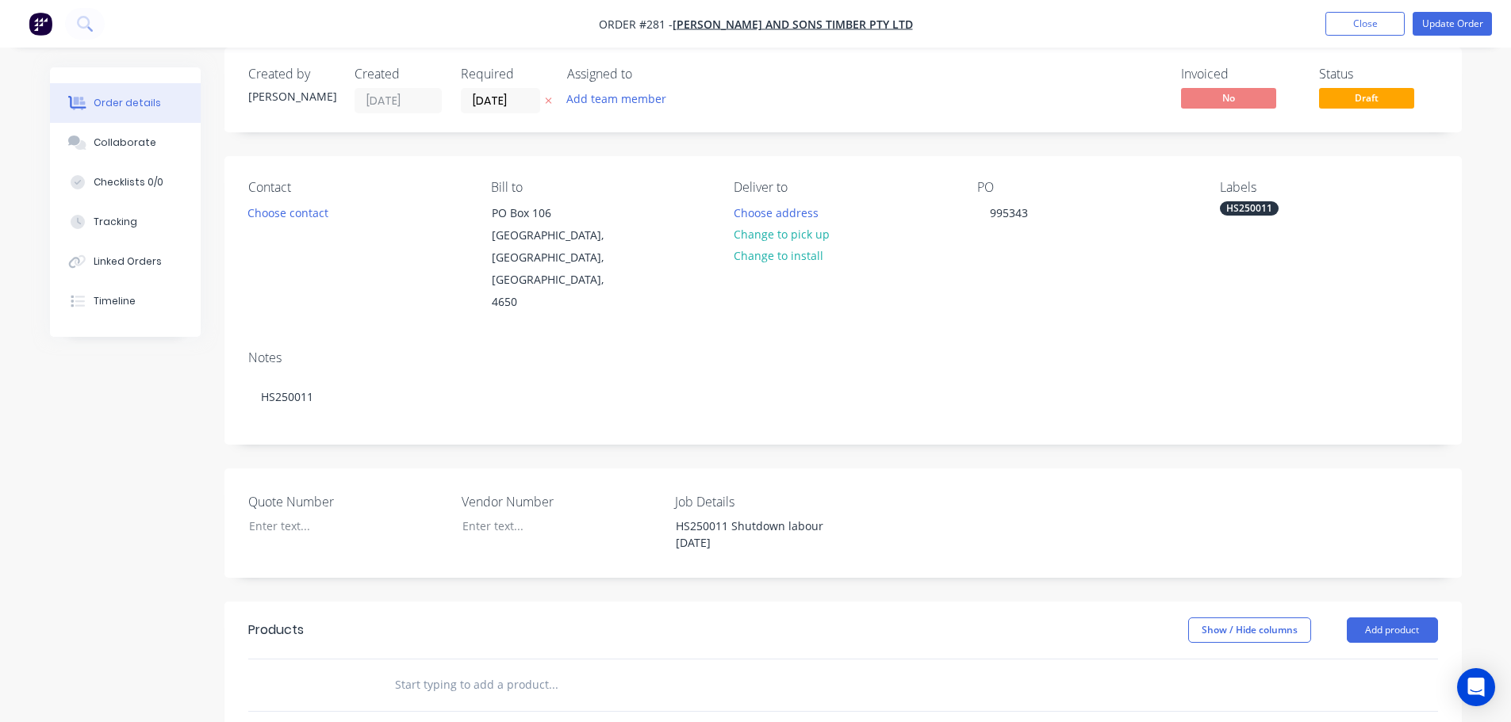
scroll to position [159, 0]
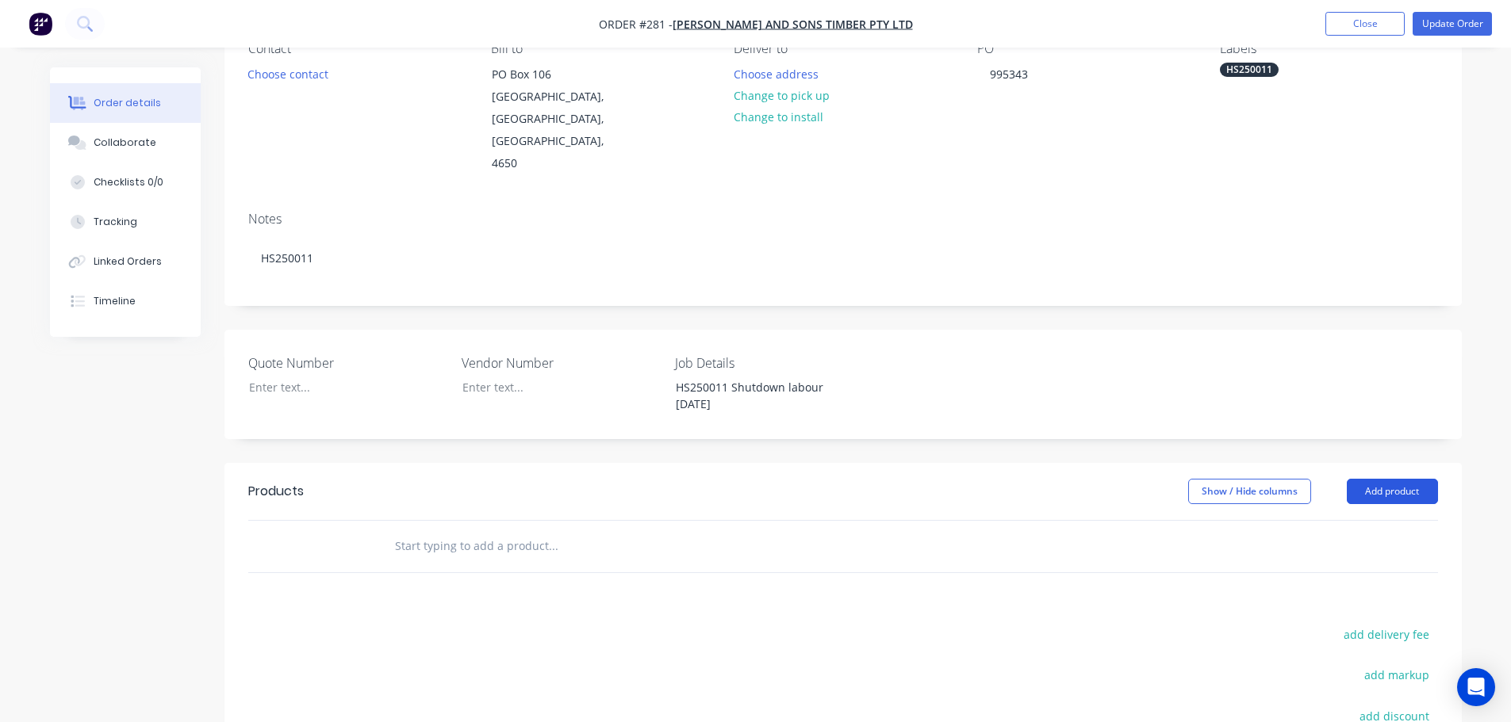
click at [1407, 479] on button "Add product" at bounding box center [1392, 491] width 91 height 25
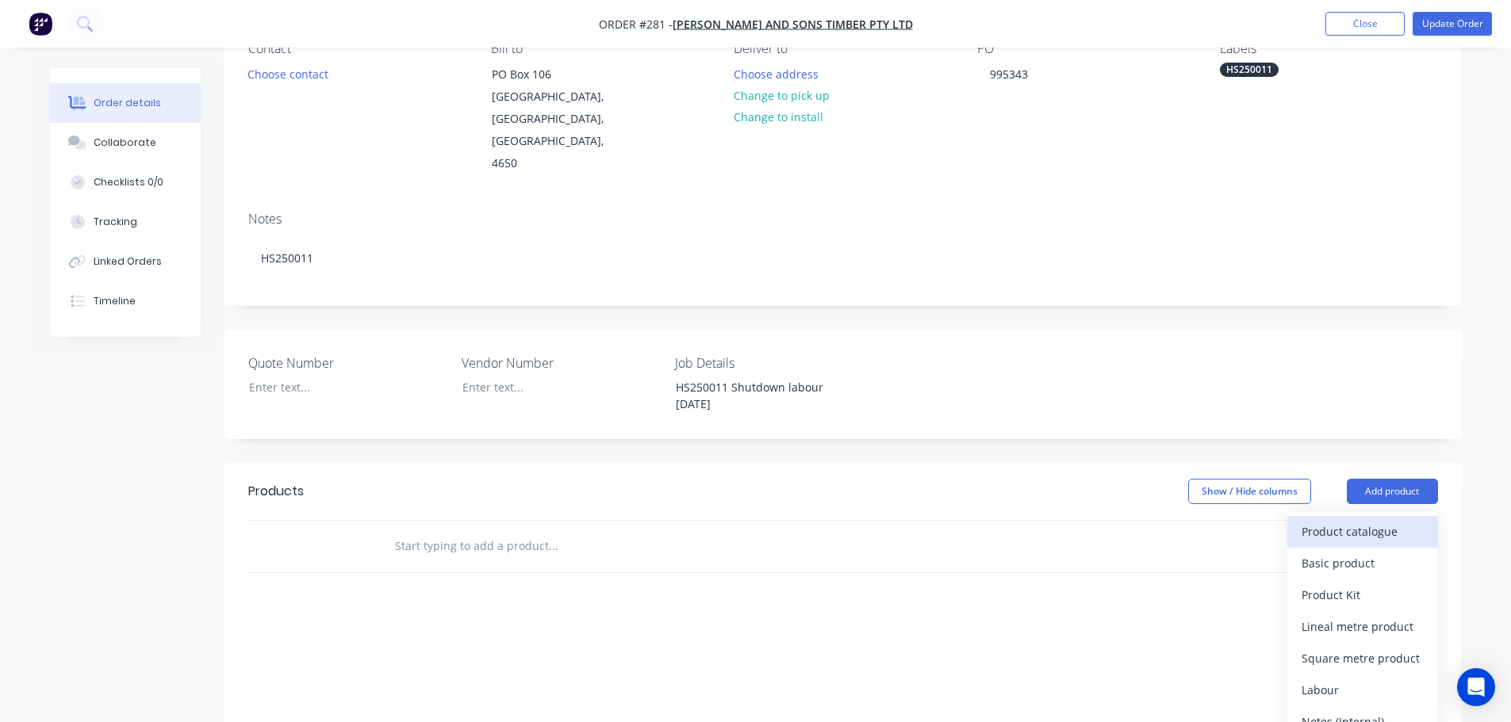
click at [1370, 520] on div "Product catalogue" at bounding box center [1362, 531] width 122 height 23
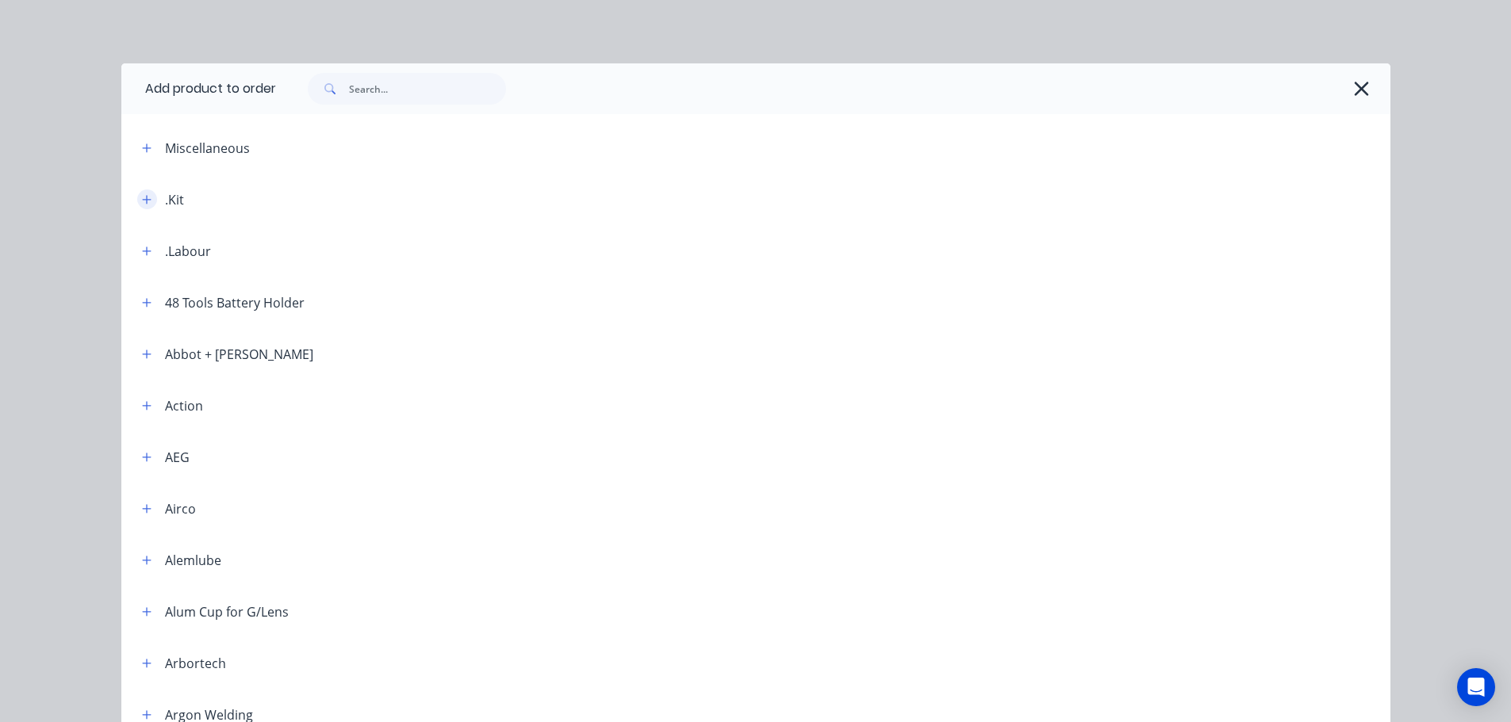
click at [142, 201] on icon "button" at bounding box center [147, 199] width 10 height 11
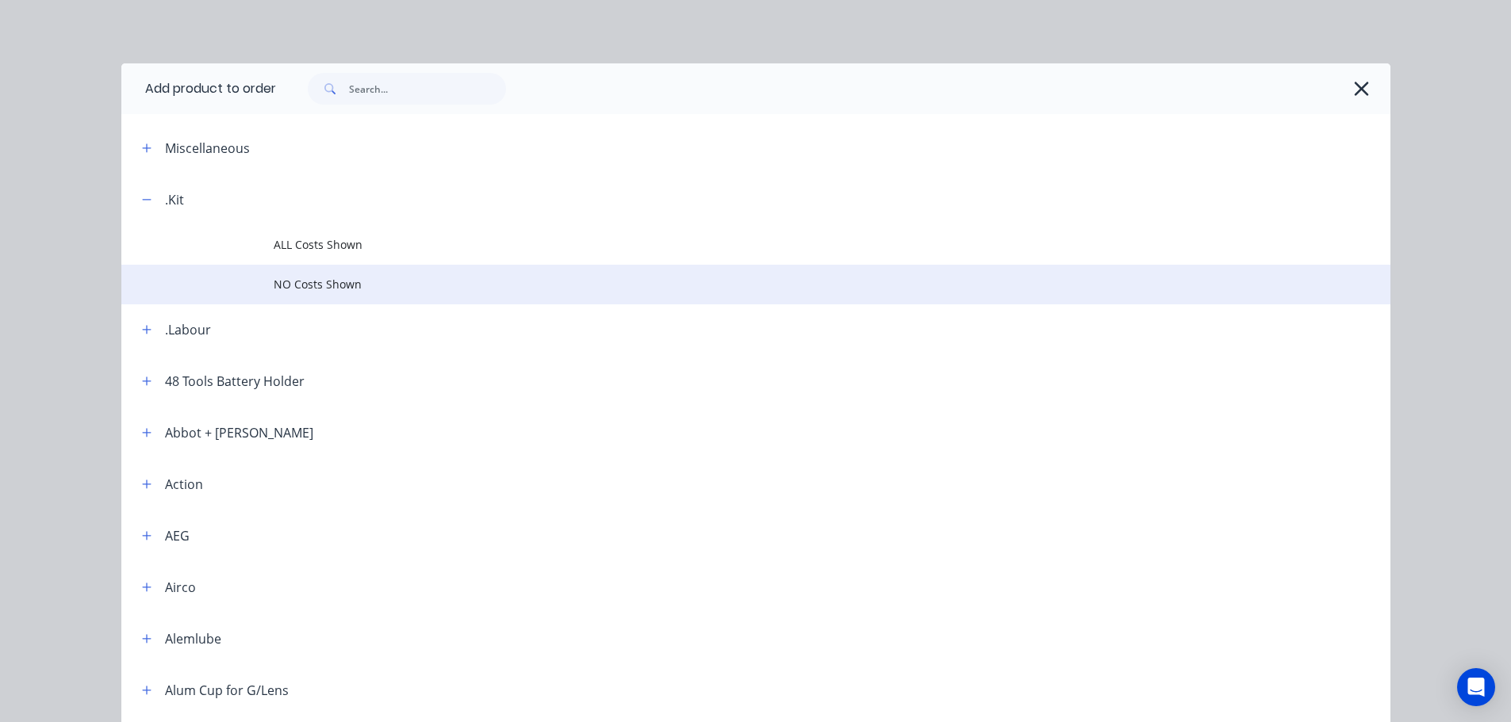
click at [380, 286] on span "NO Costs Shown" at bounding box center [720, 284] width 893 height 17
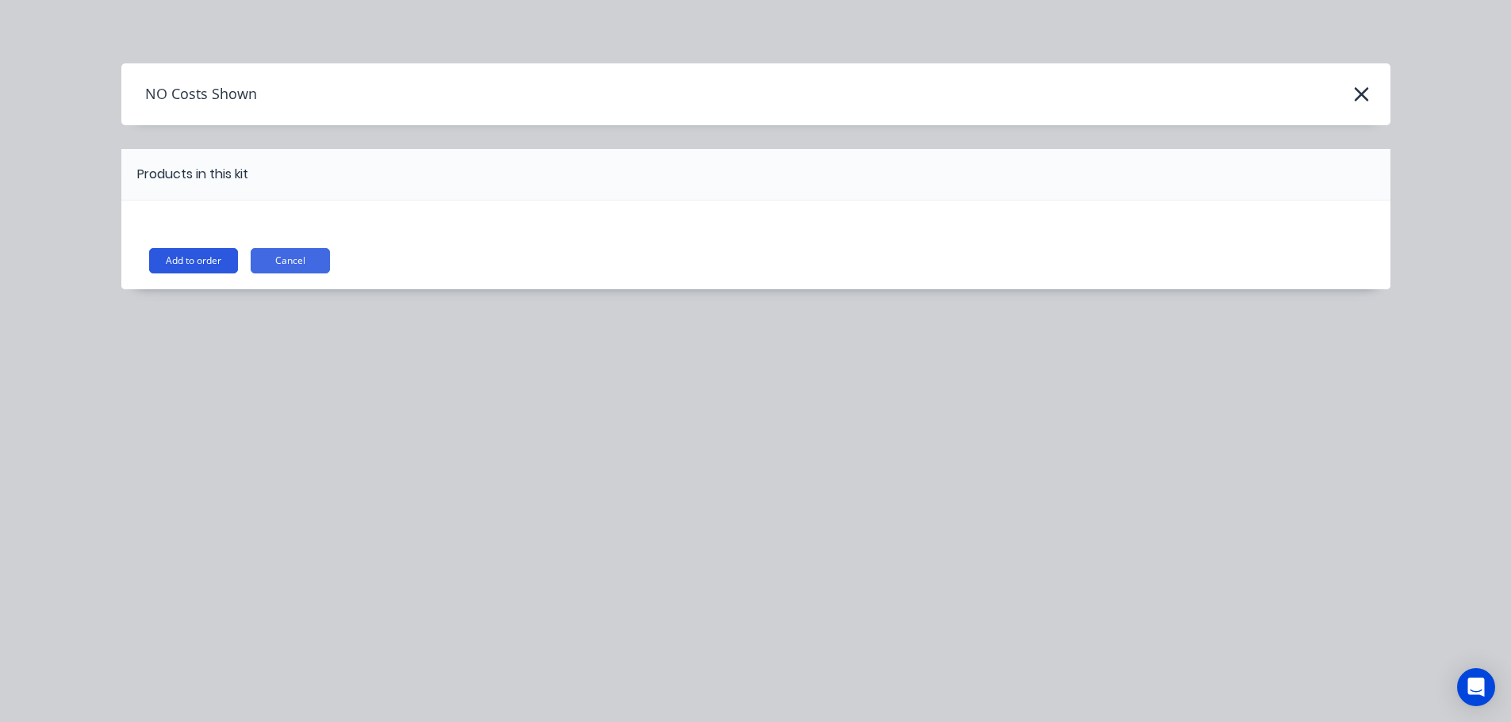
click at [205, 257] on button "Add to order" at bounding box center [193, 260] width 89 height 25
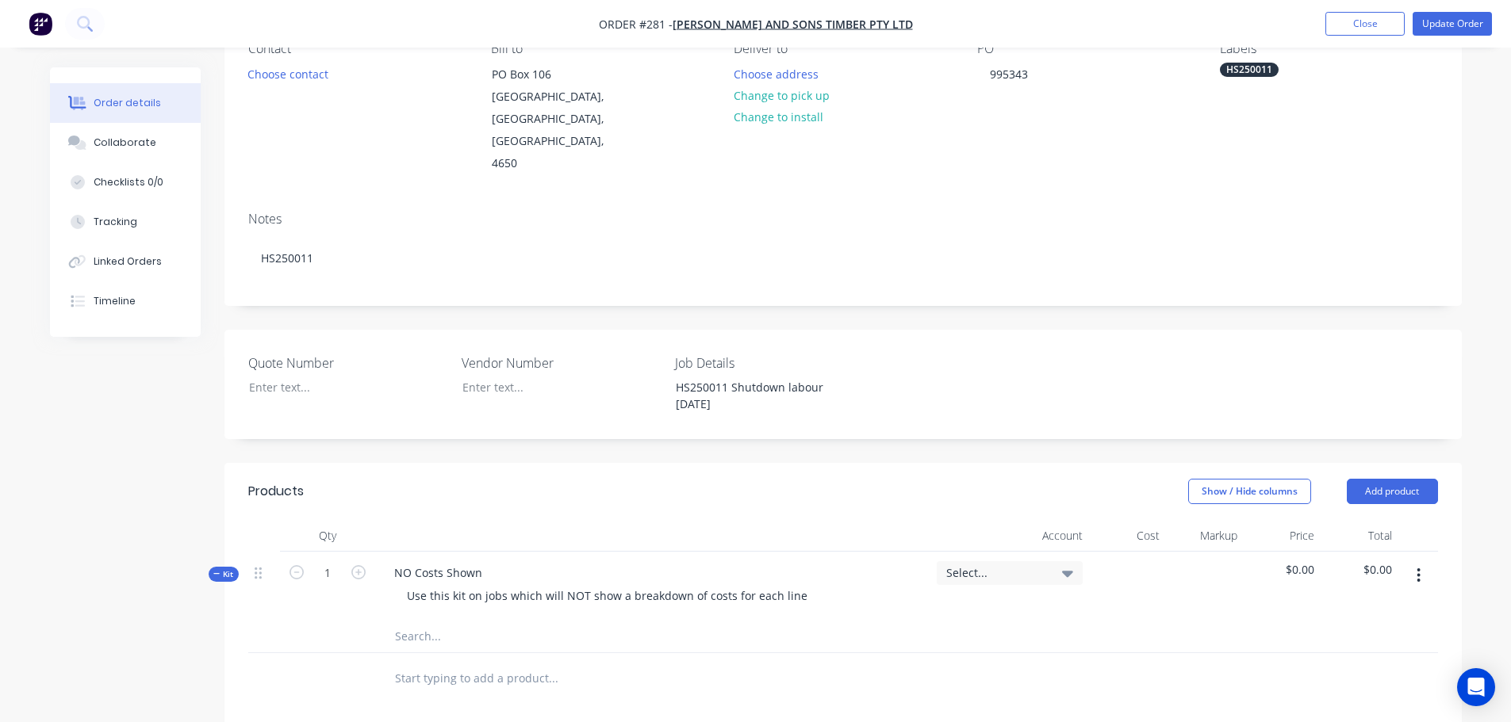
click at [1413, 561] on button "button" at bounding box center [1418, 575] width 37 height 29
click at [1356, 638] on div "Add sub kit to kit" at bounding box center [1362, 649] width 122 height 23
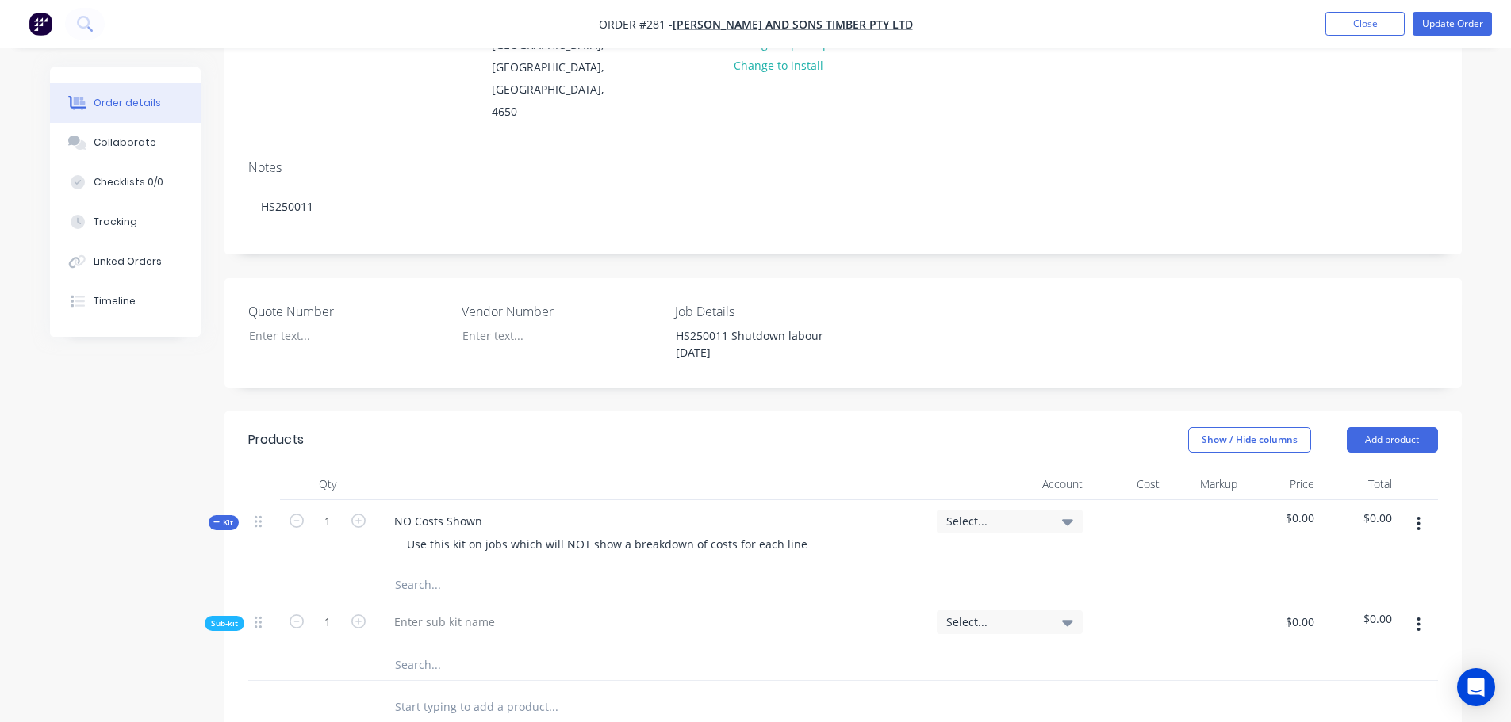
scroll to position [238, 0]
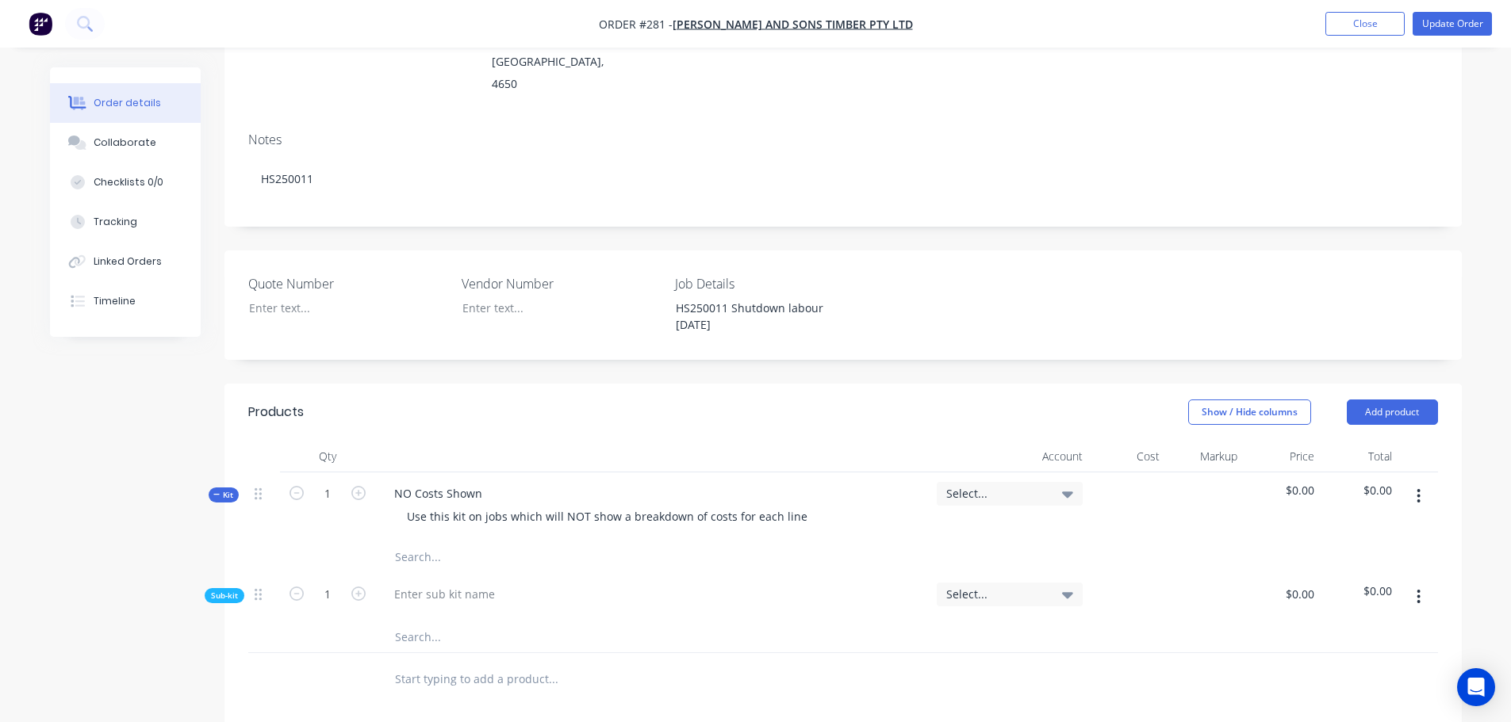
click at [443, 584] on div at bounding box center [652, 597] width 555 height 48
click at [443, 583] on div at bounding box center [444, 594] width 126 height 23
click at [399, 625] on input "text" at bounding box center [552, 637] width 317 height 32
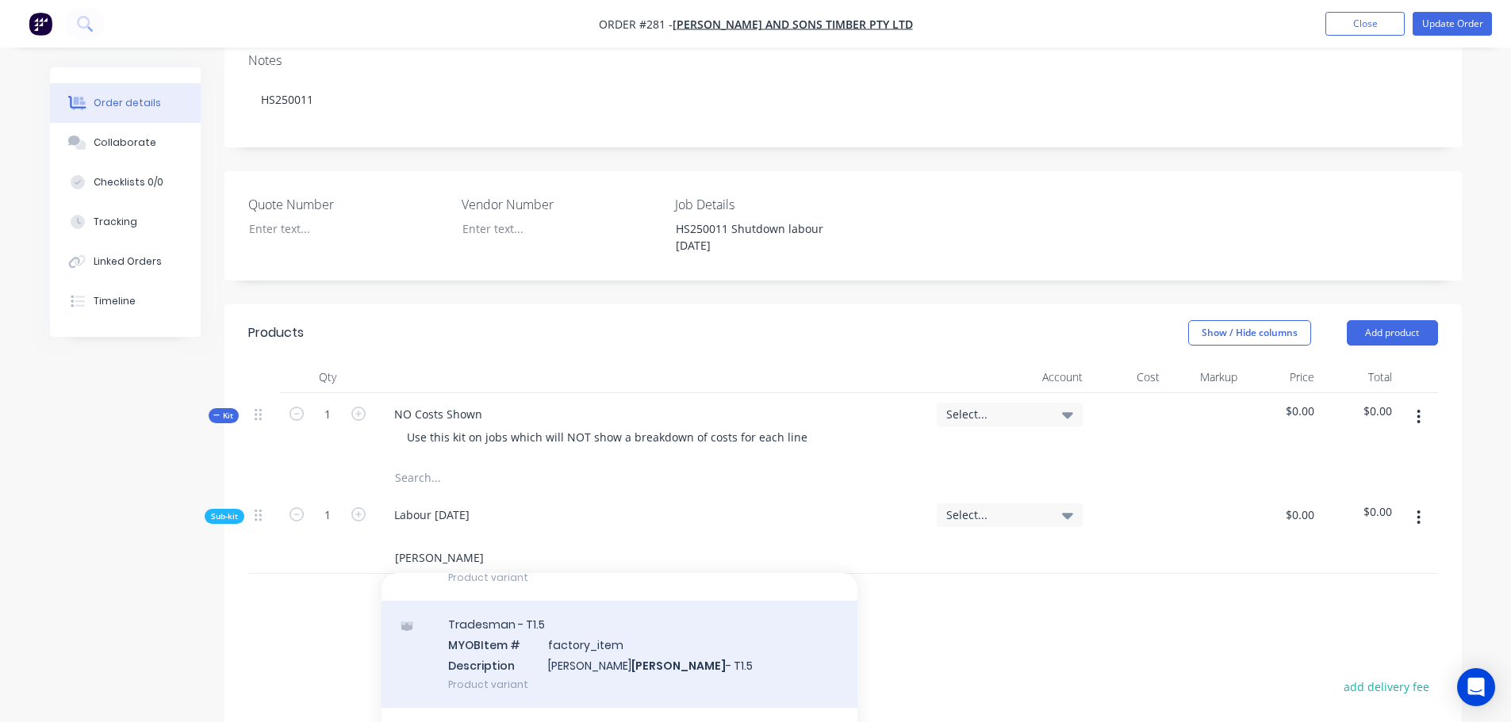
type input "[PERSON_NAME]"
click at [531, 635] on div "Tradesman - T1.5 MYOB Item # factory_item Description [PERSON_NAME] - T1.5 Prod…" at bounding box center [619, 654] width 476 height 107
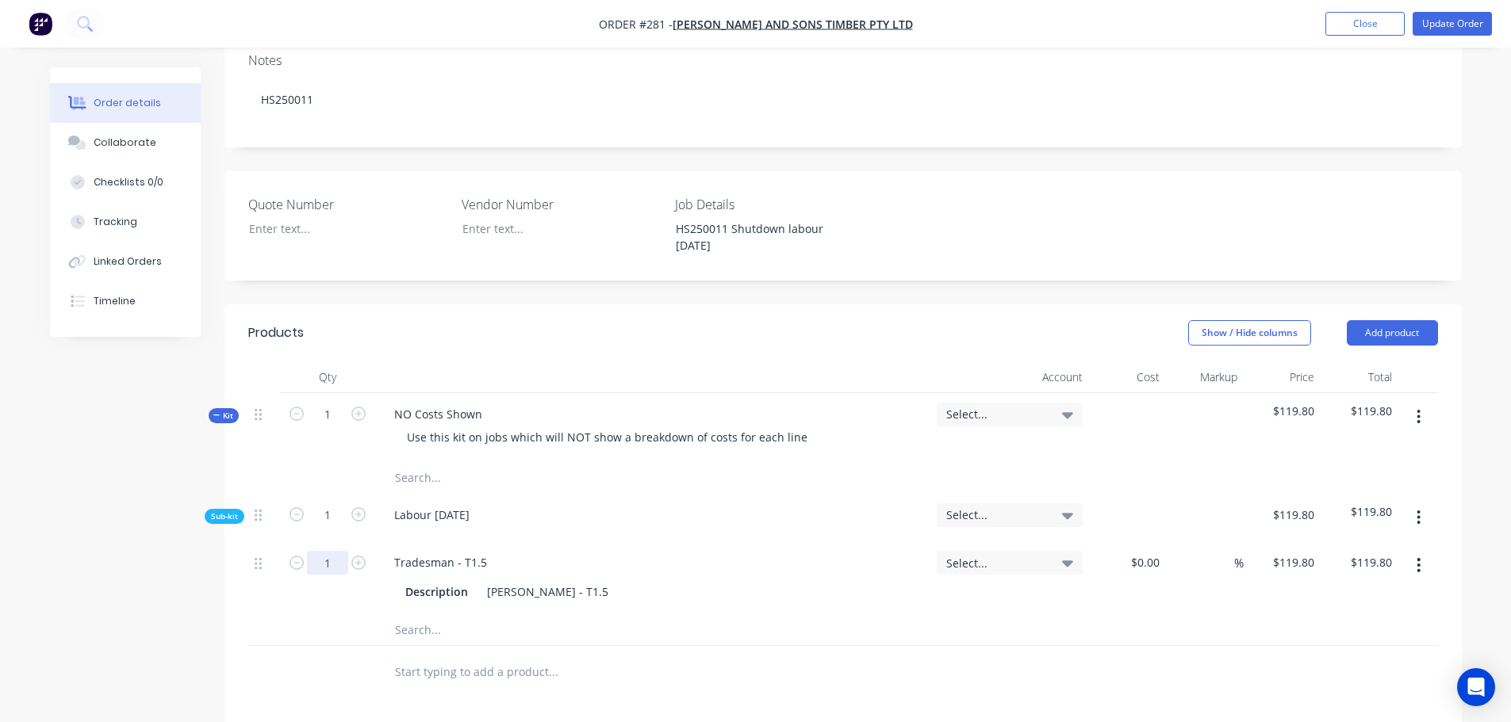
click at [335, 551] on input "1" at bounding box center [327, 563] width 41 height 24
type input "2.25"
type input "$269.55"
click at [453, 614] on input "text" at bounding box center [552, 630] width 317 height 32
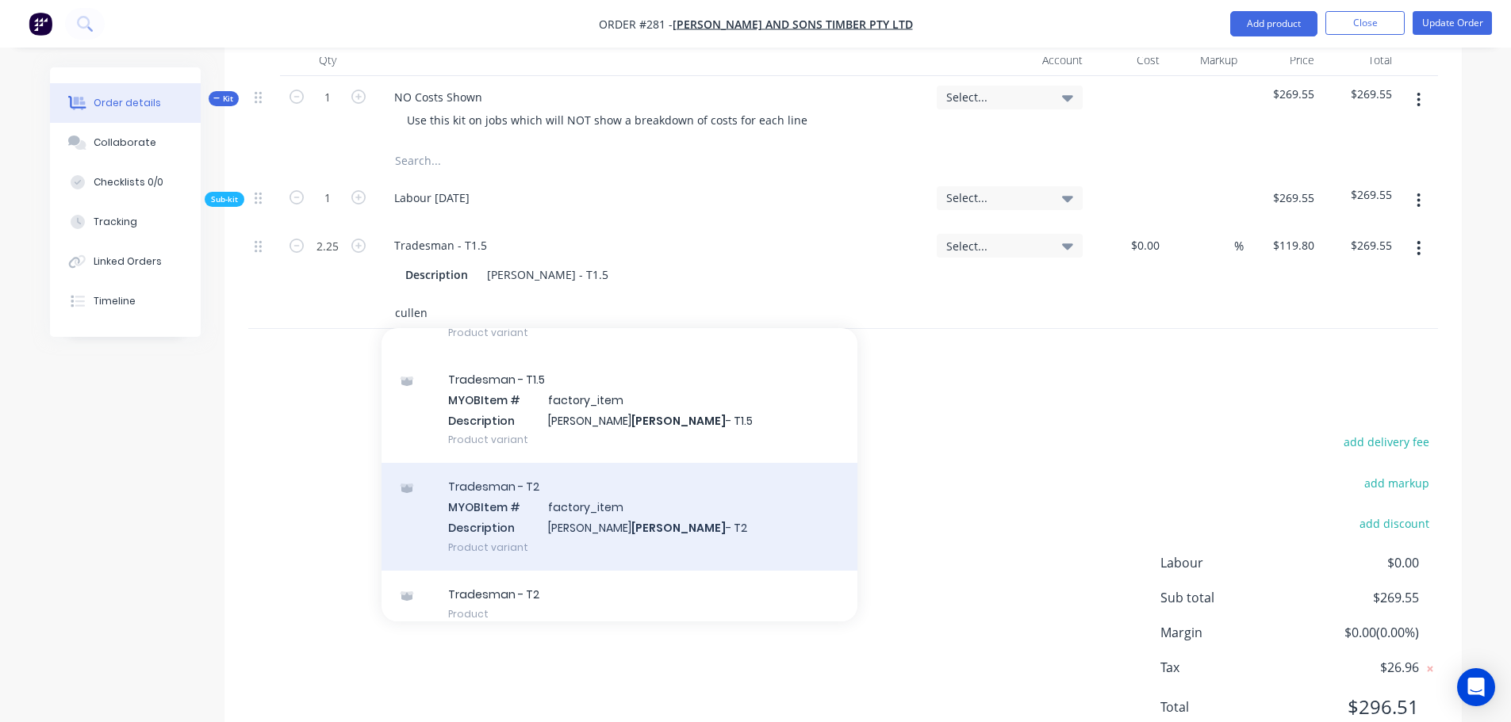
type input "cullen"
click at [546, 488] on div "Tradesman - T2 MYOB Item # factory_item Description [PERSON_NAME] - T2 Product …" at bounding box center [619, 516] width 476 height 107
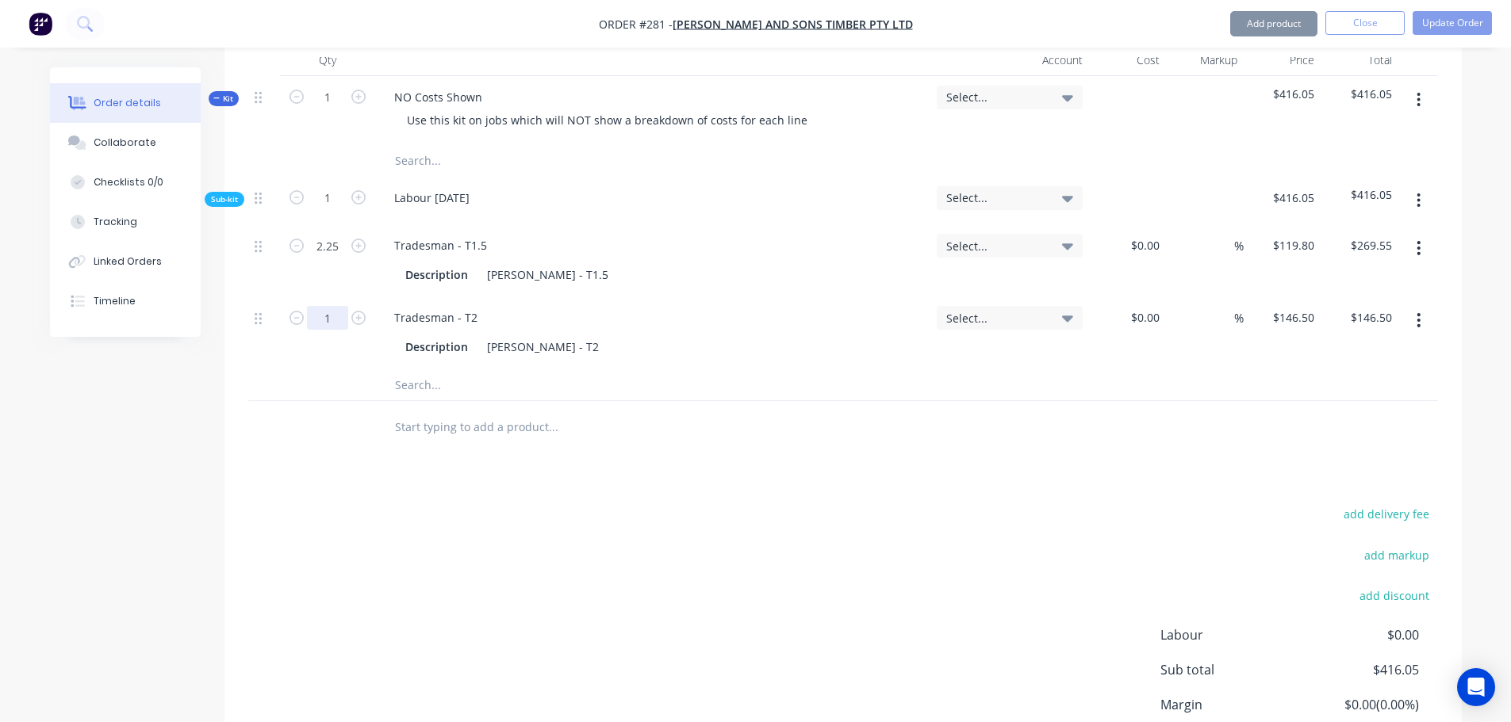
click at [335, 258] on input "1" at bounding box center [327, 246] width 41 height 24
type input "9.5"
type input "$1,391.75"
click at [427, 369] on input "text" at bounding box center [552, 385] width 317 height 32
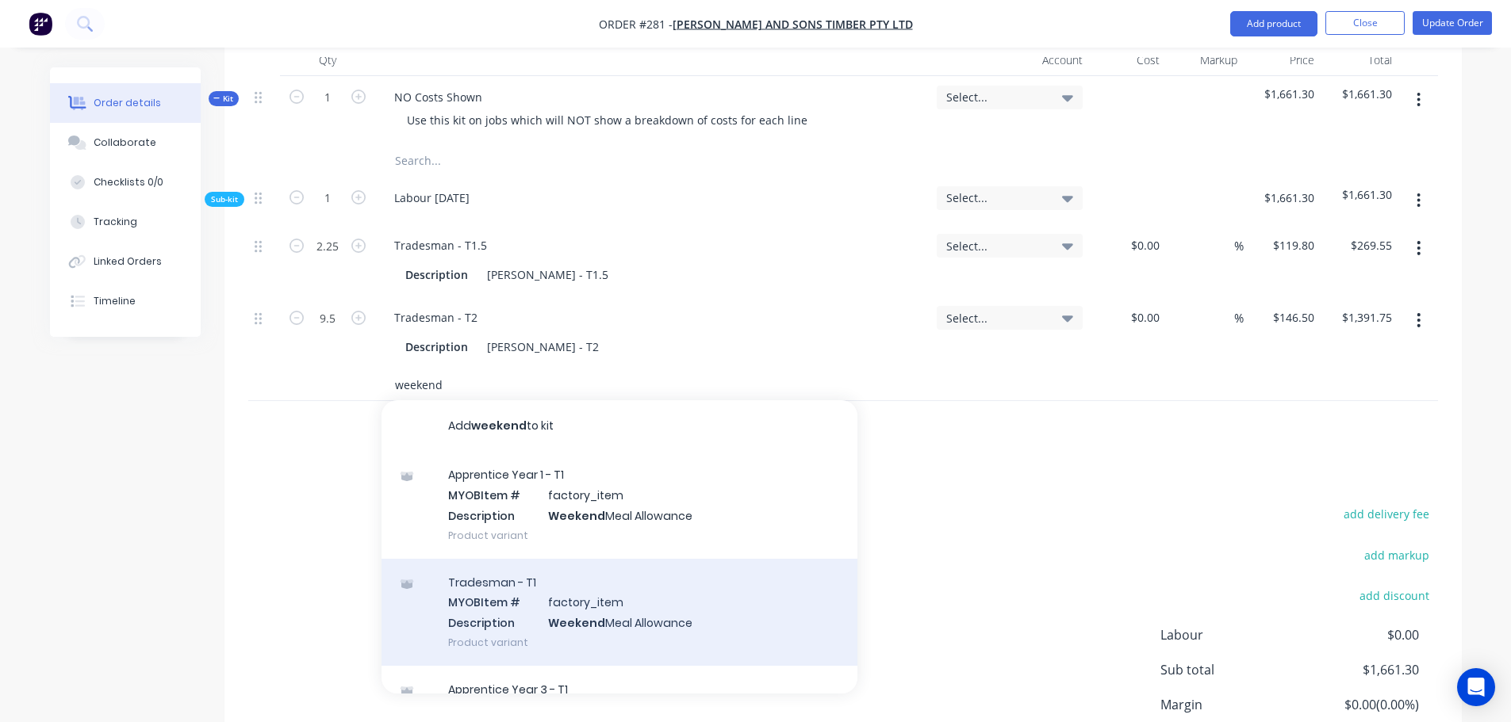
type input "weekend"
click at [503, 598] on div "Tradesman - T1 MYOB Item # factory_item Description Weekend Meal Allowance Prod…" at bounding box center [619, 612] width 476 height 107
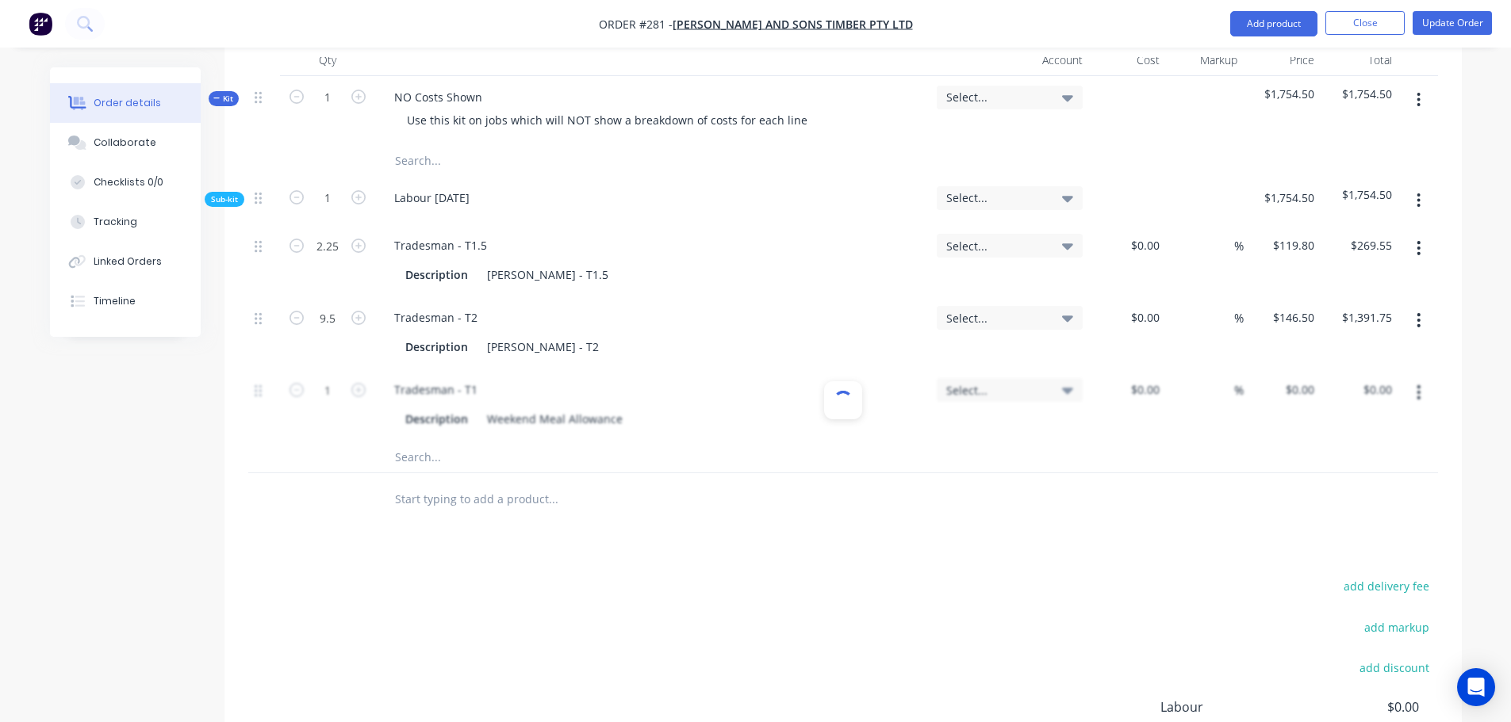
type input "$93.20"
click at [340, 258] on input "1" at bounding box center [327, 246] width 41 height 24
type input "0.5"
type input "$46.60"
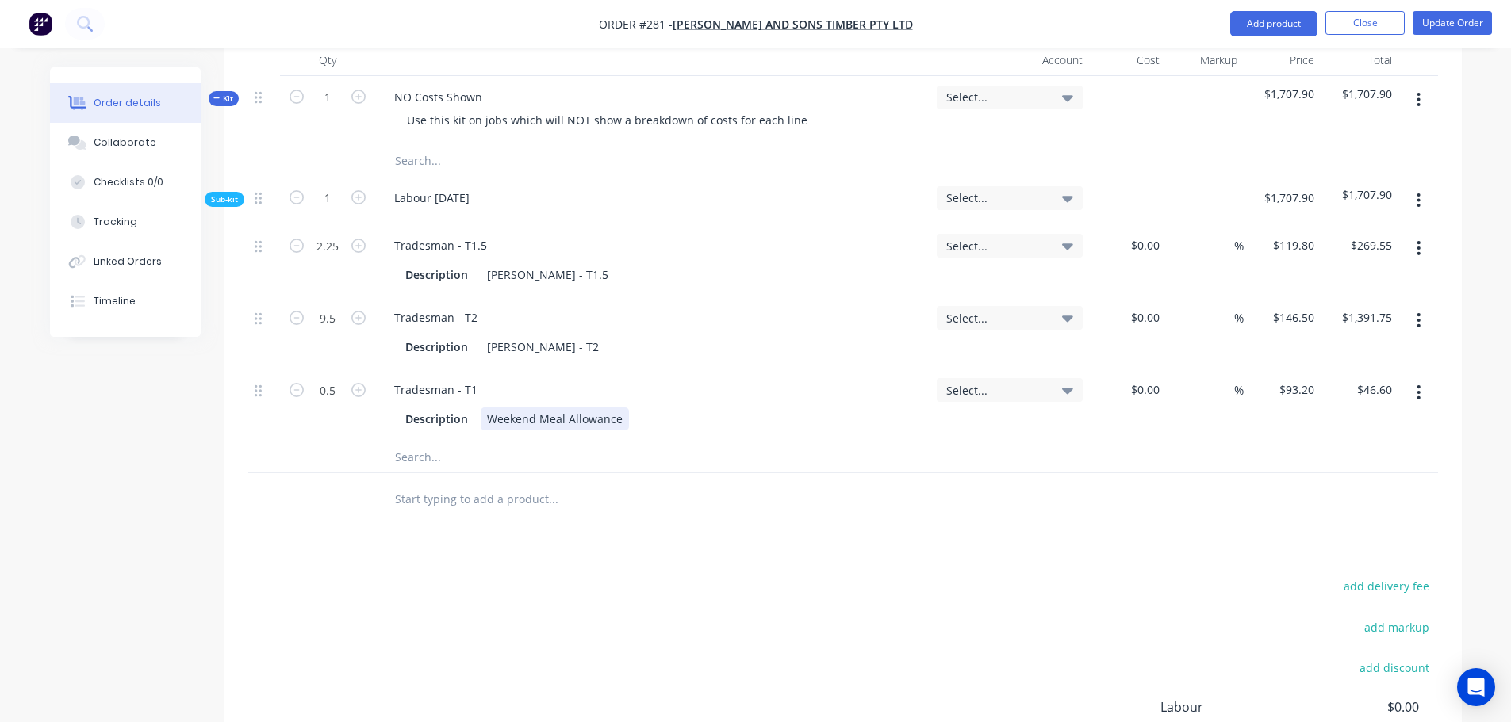
click at [639, 408] on div "Description Weekend Meal Allowance" at bounding box center [649, 419] width 501 height 23
type input "$0.00"
click at [1452, 24] on button "Update Order" at bounding box center [1451, 23] width 79 height 24
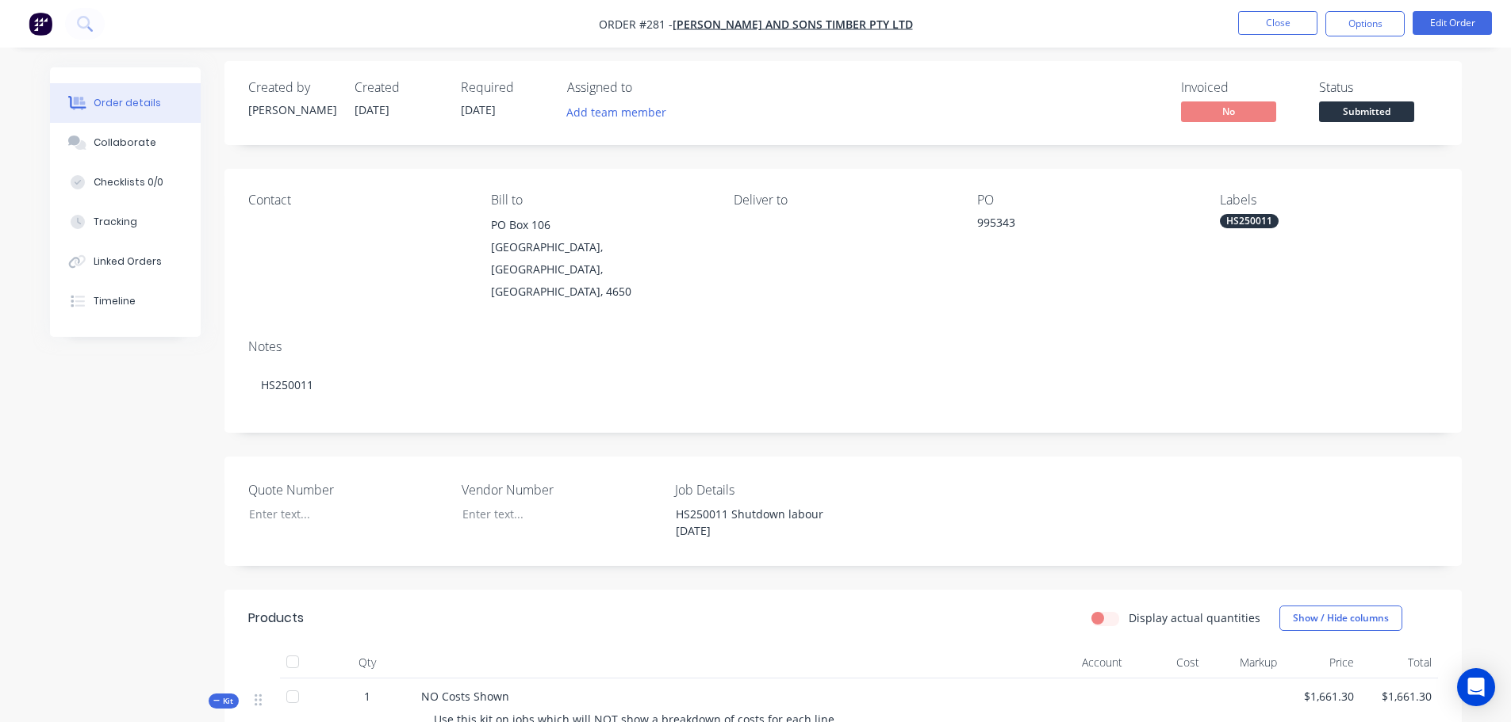
scroll to position [0, 0]
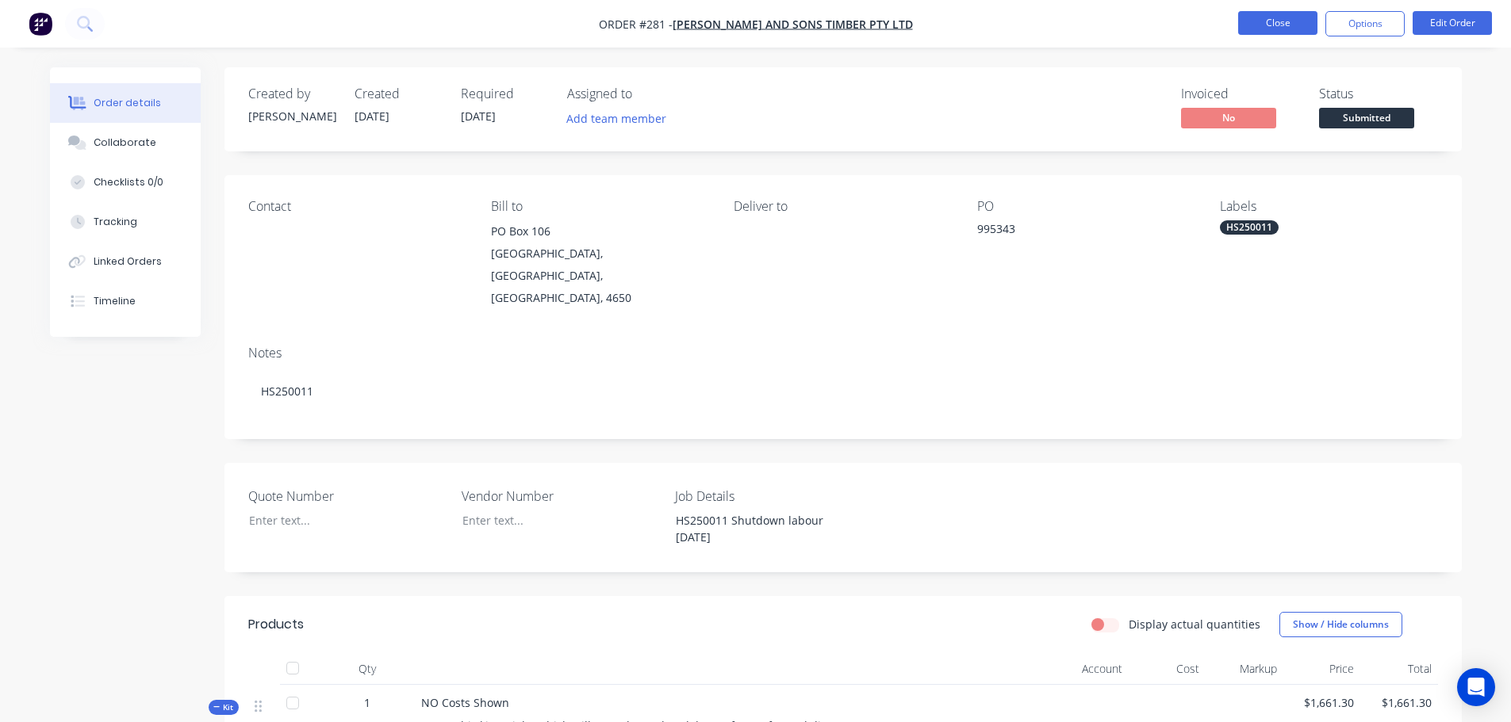
click at [1281, 19] on button "Close" at bounding box center [1277, 23] width 79 height 24
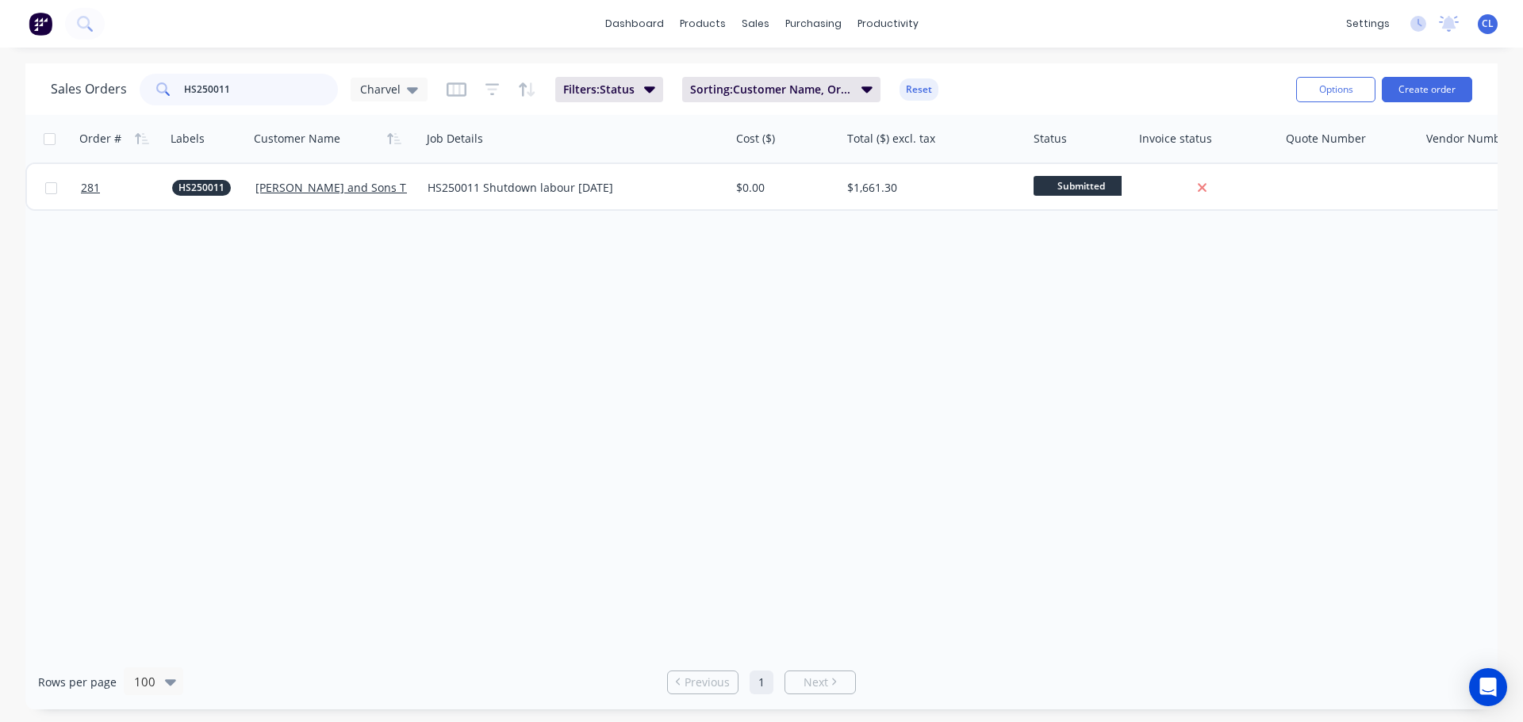
click at [224, 85] on input "HS250011" at bounding box center [261, 90] width 155 height 32
type input "LAM250183"
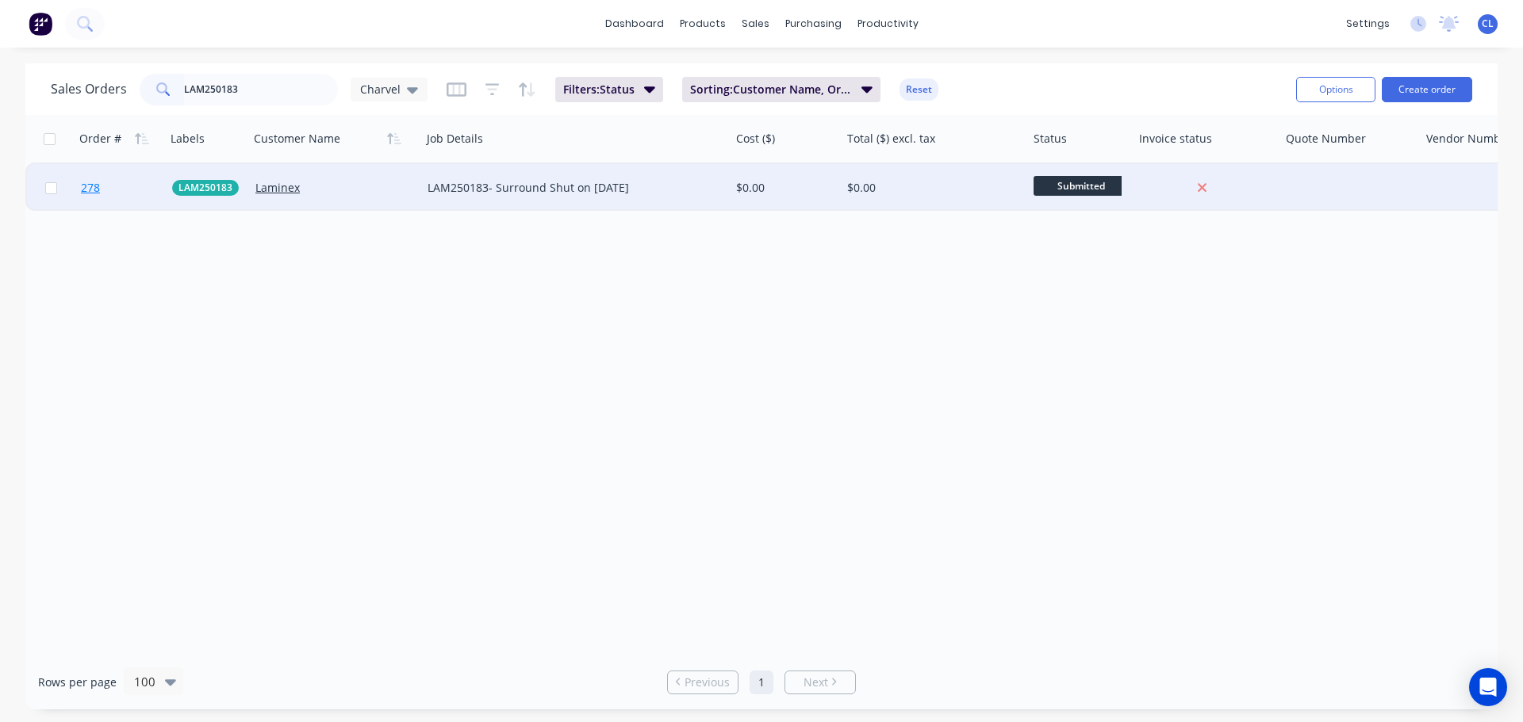
click at [94, 186] on span "278" at bounding box center [90, 188] width 19 height 16
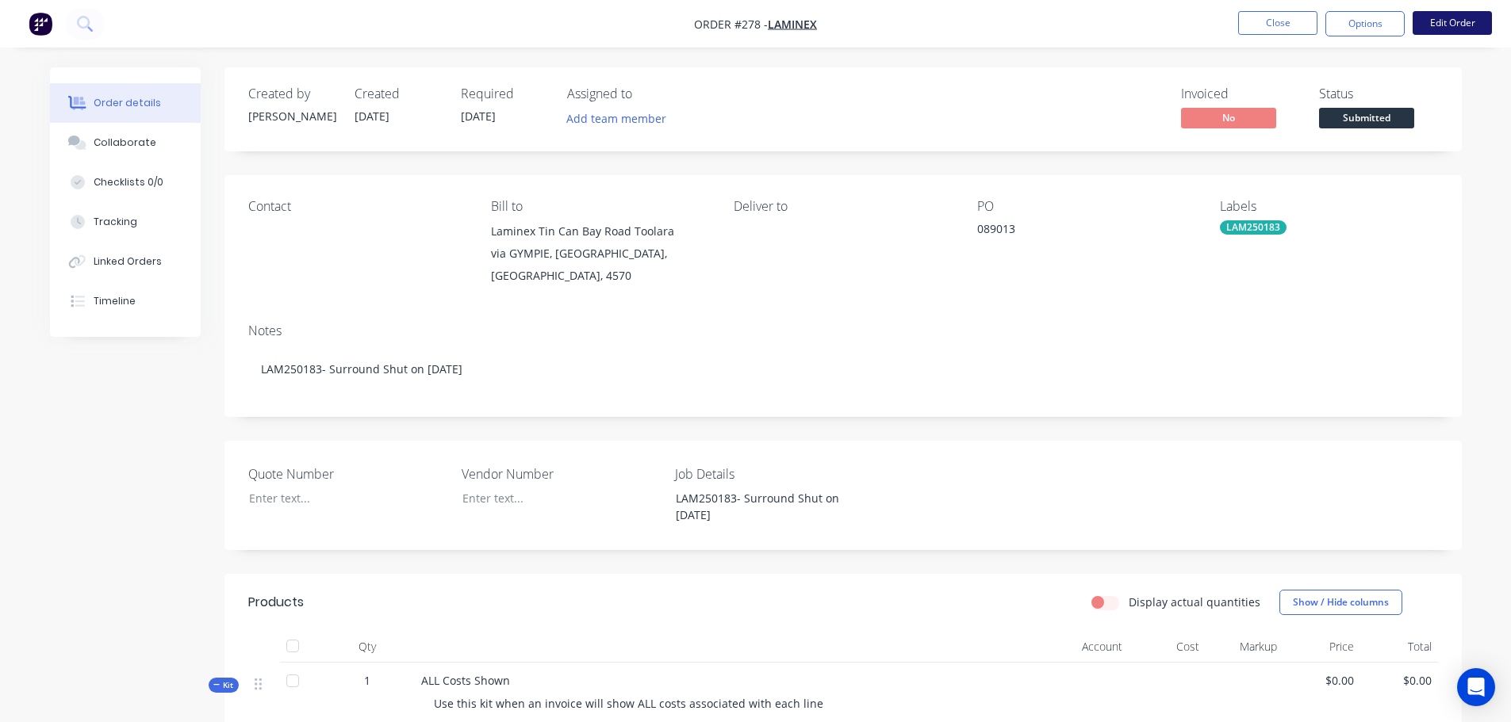
click at [1438, 21] on button "Edit Order" at bounding box center [1451, 23] width 79 height 24
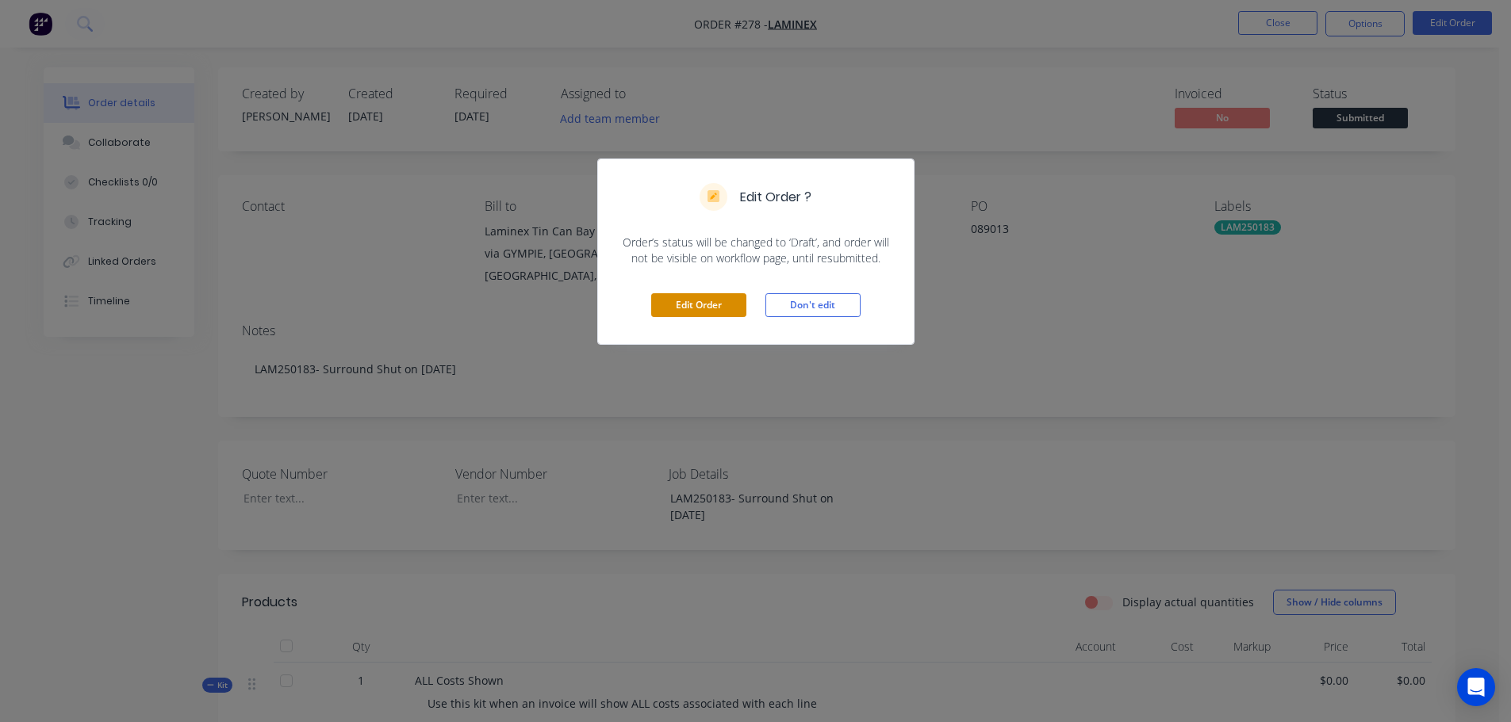
click at [723, 317] on button "Edit Order" at bounding box center [698, 305] width 95 height 24
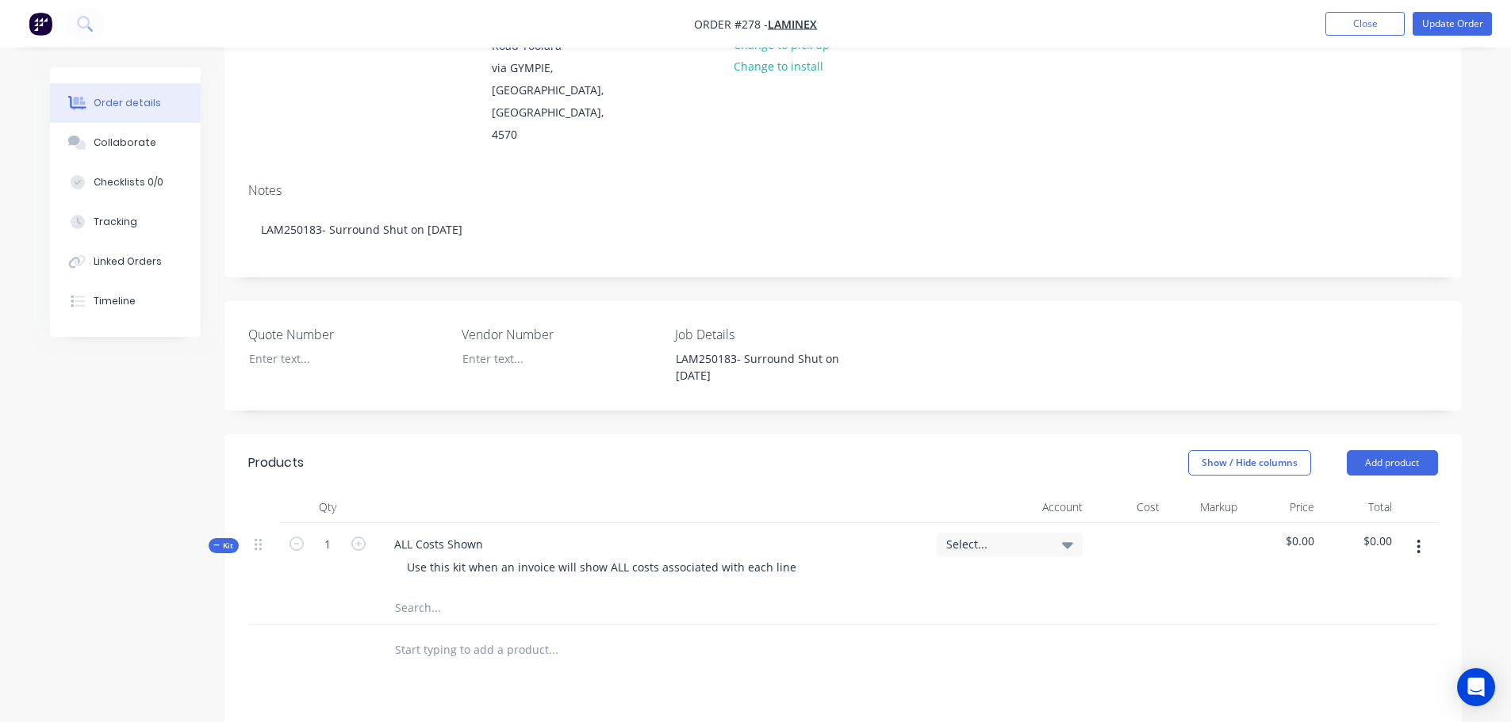
scroll to position [238, 0]
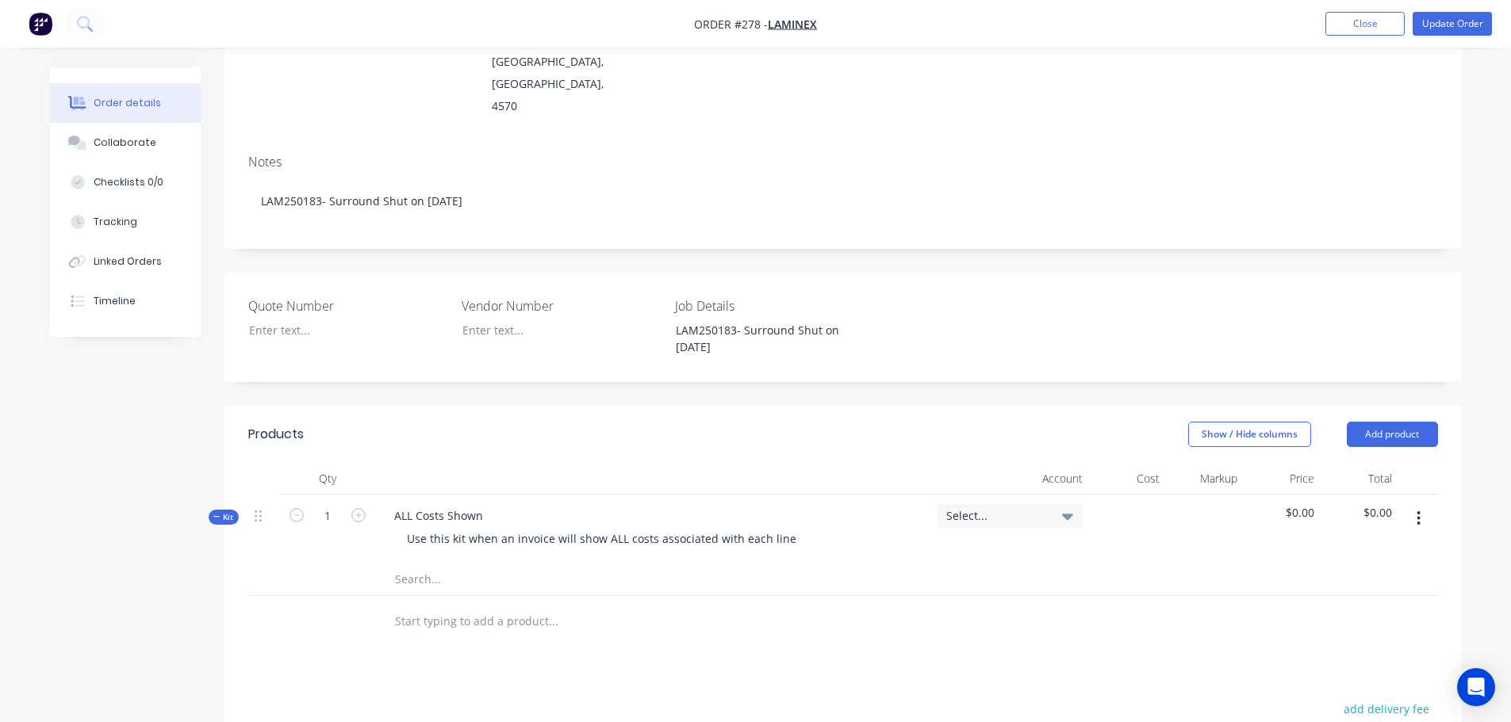
click at [1412, 504] on button "button" at bounding box center [1418, 518] width 37 height 29
click at [1369, 580] on div "Add sub kit to kit" at bounding box center [1362, 591] width 122 height 23
click at [441, 605] on div at bounding box center [444, 616] width 126 height 23
click at [430, 643] on input "text" at bounding box center [552, 659] width 317 height 32
type input "[PERSON_NAME]"
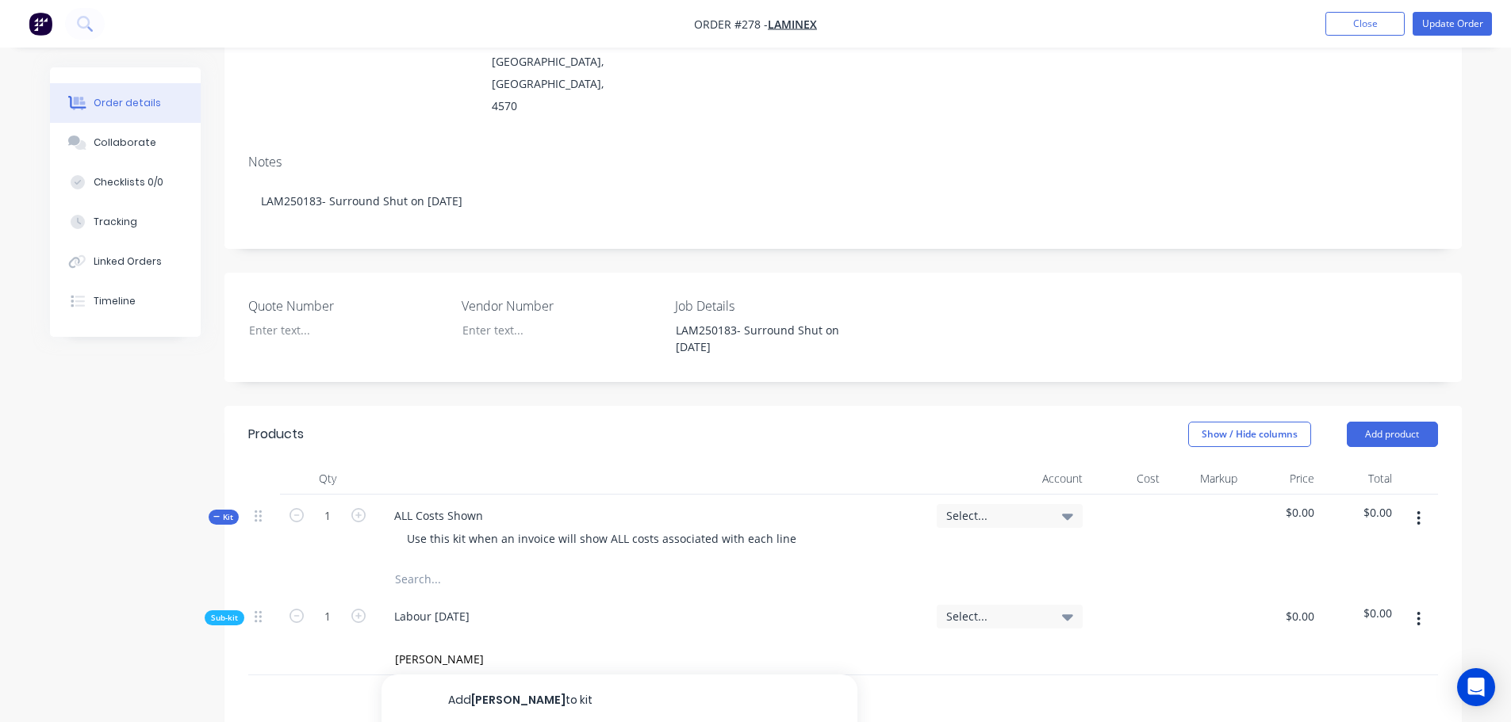
click at [134, 483] on div "Created by [PERSON_NAME] Created [DATE] Required [DATE] Assigned to Add team me…" at bounding box center [756, 481] width 1412 height 1302
click at [440, 643] on input "[PERSON_NAME]" at bounding box center [552, 659] width 317 height 32
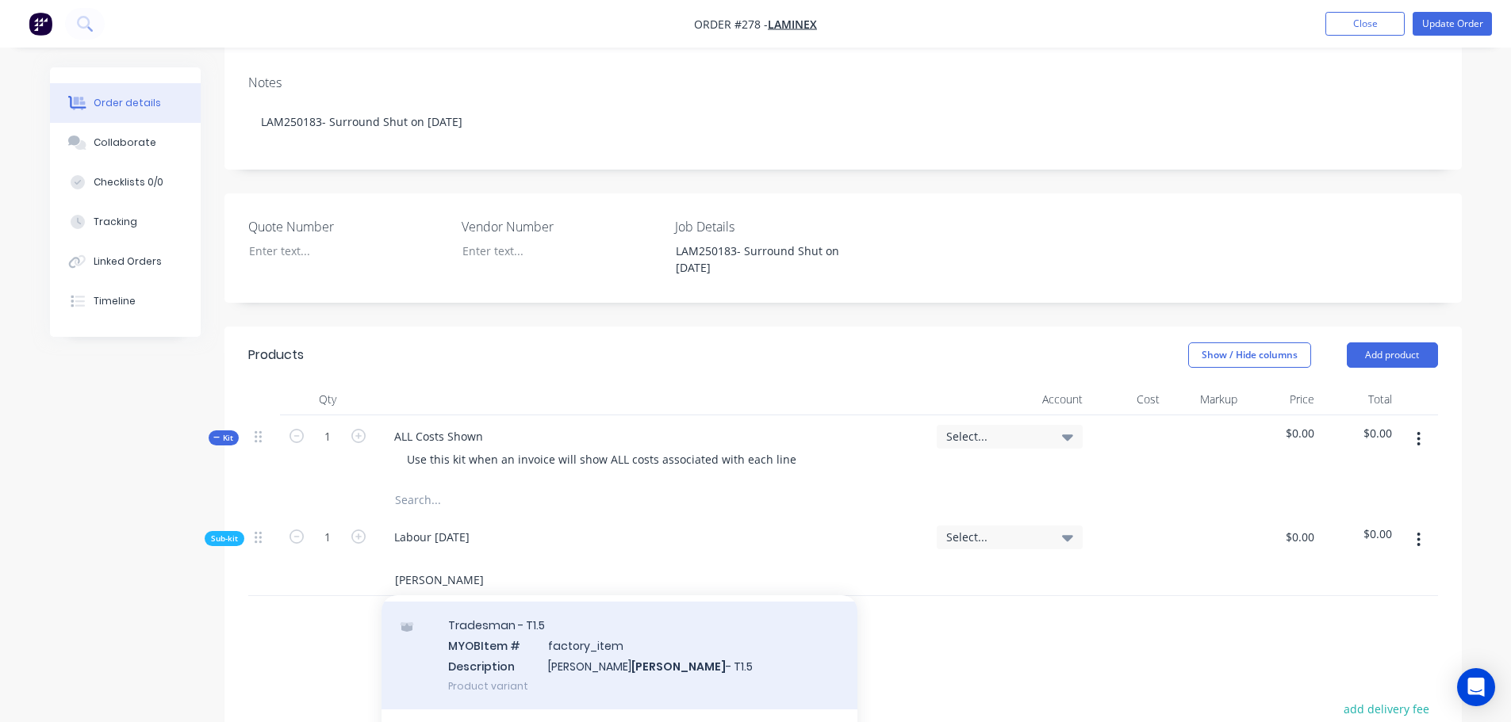
scroll to position [79, 0]
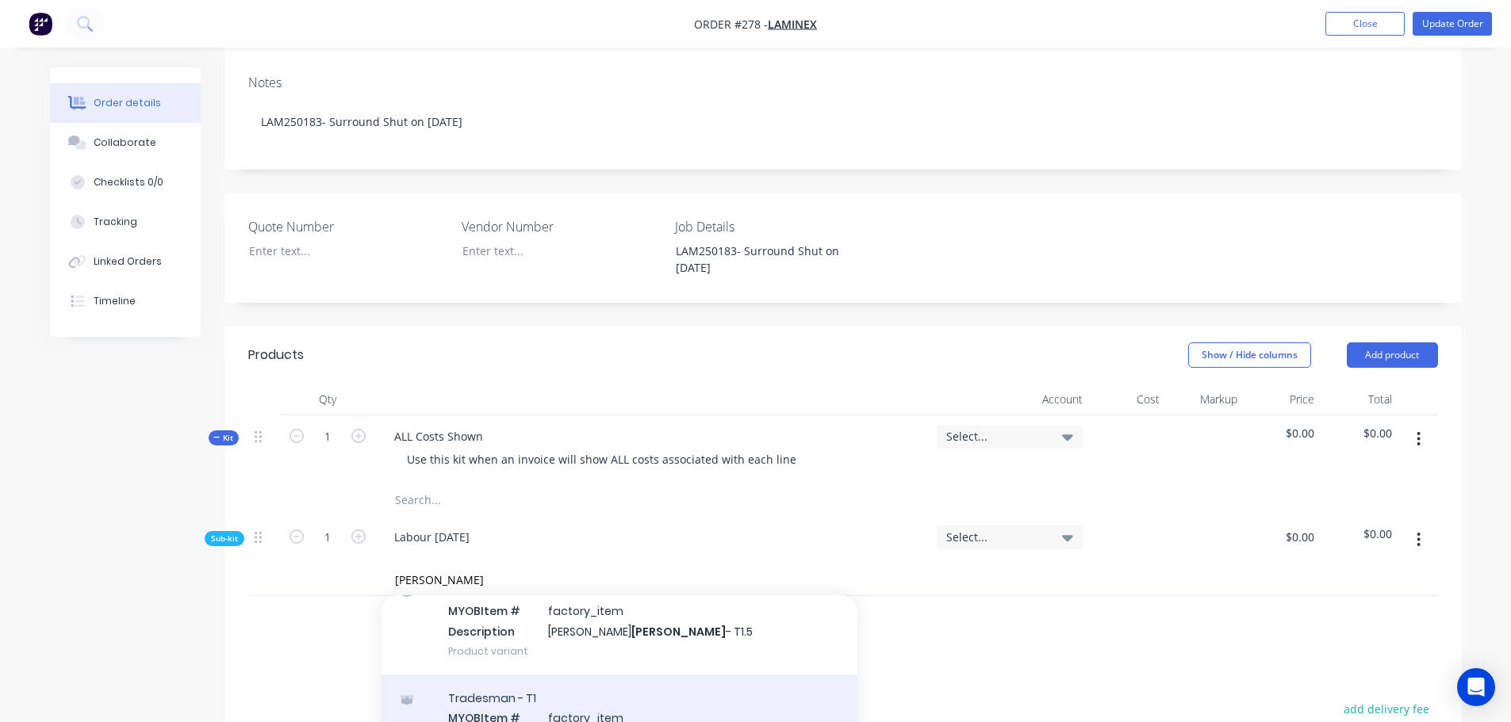
click at [500, 678] on div "Tradesman - T1 MYOB Item # factory_item Description [PERSON_NAME] - T1 Product …" at bounding box center [619, 728] width 476 height 107
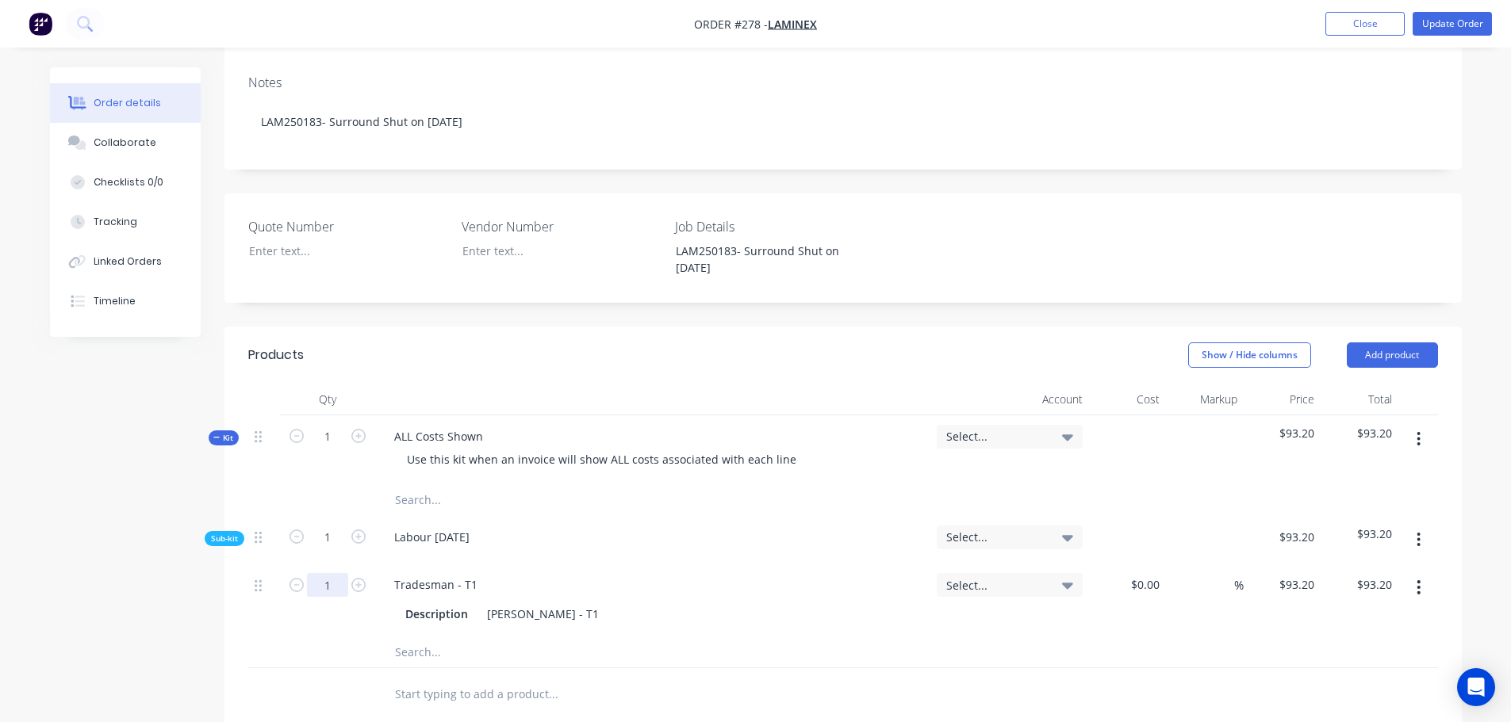
click at [332, 573] on input "1" at bounding box center [327, 585] width 41 height 24
type input "8"
type input "$745.60"
click at [193, 602] on div "Created by [PERSON_NAME] Created [DATE] Required [DATE] Assigned to Add team me…" at bounding box center [756, 437] width 1412 height 1374
click at [439, 636] on input "text" at bounding box center [552, 652] width 317 height 32
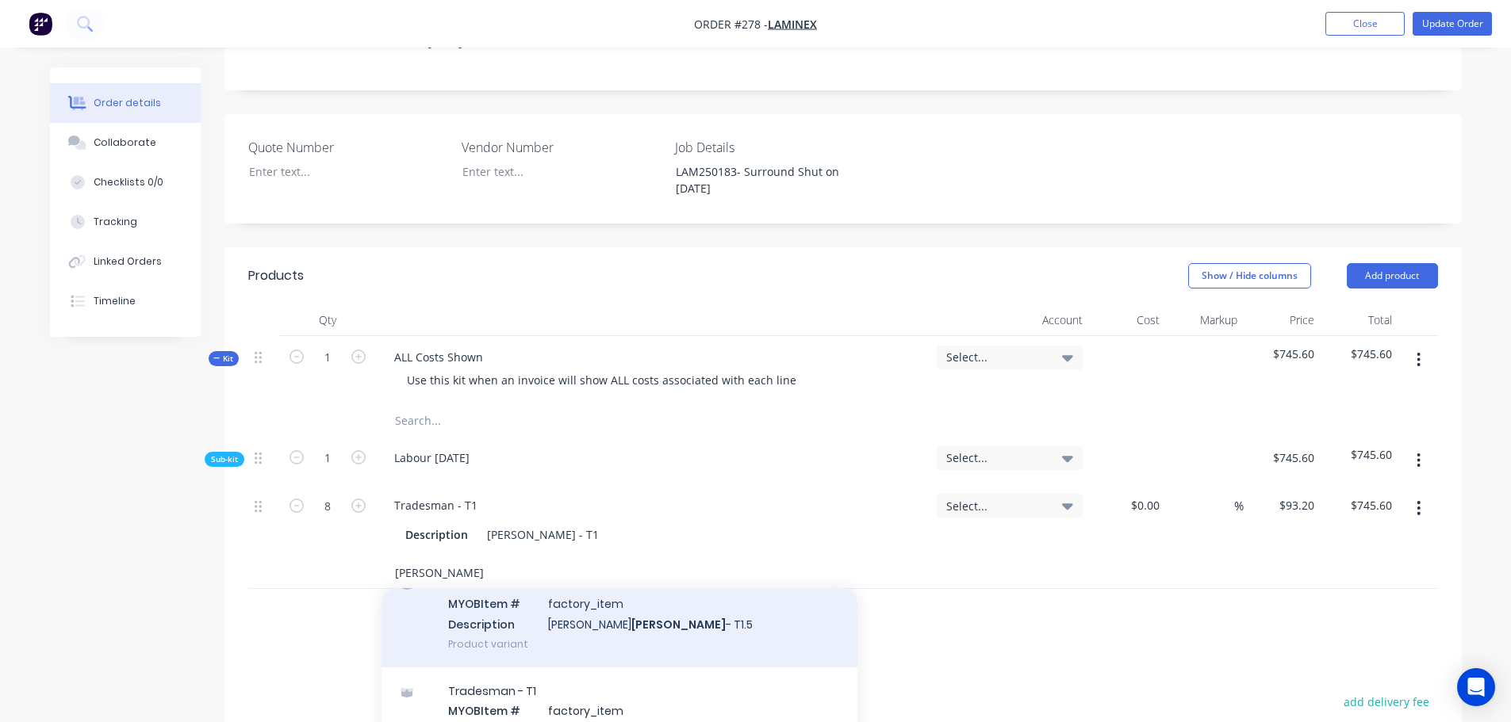
type input "[PERSON_NAME]"
click at [493, 592] on div "Tradesman - T1.5 MYOB Item # factory_item Description [PERSON_NAME] - T1.5 Prod…" at bounding box center [619, 613] width 476 height 107
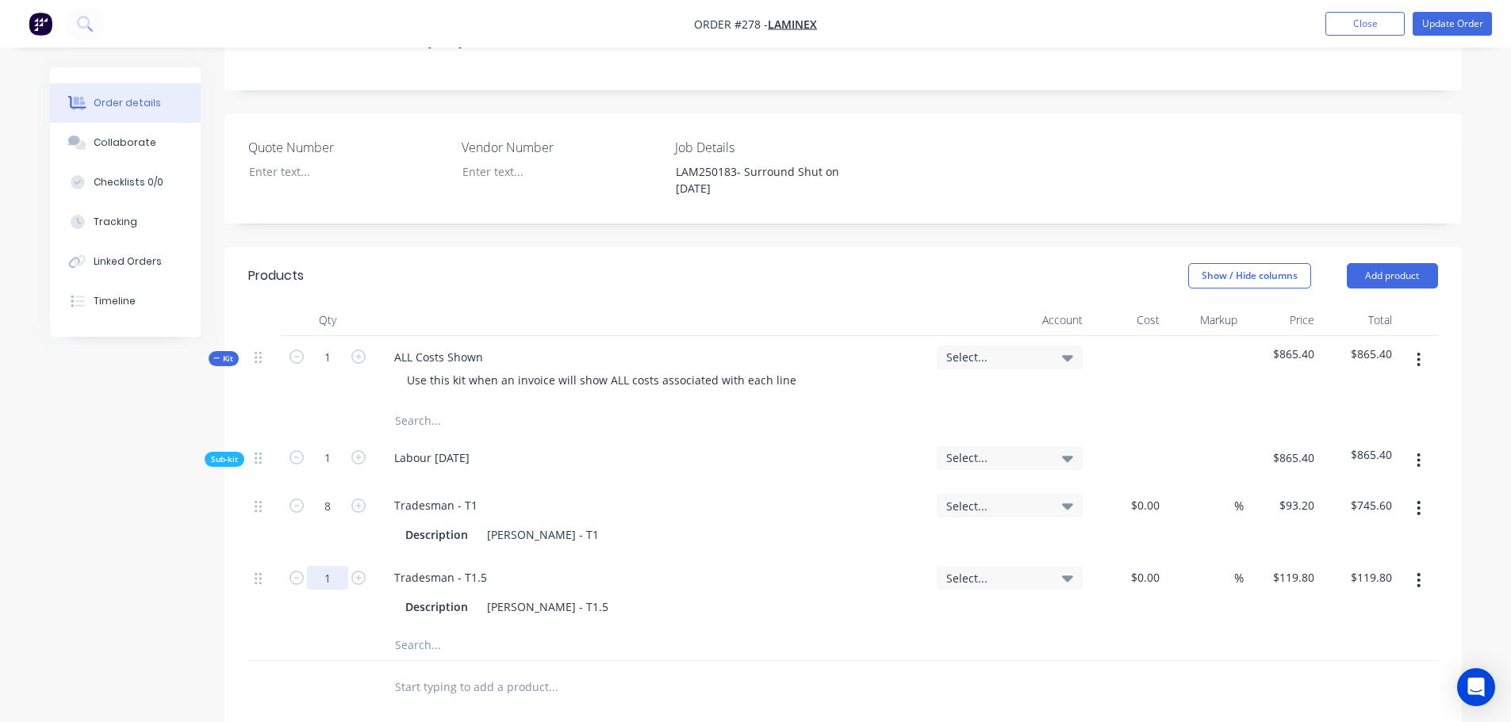
click at [343, 518] on input "1" at bounding box center [327, 506] width 41 height 24
type input "1.25"
type input "$149.75"
click at [852, 661] on div at bounding box center [660, 687] width 571 height 52
click at [1445, 18] on button "Update Order" at bounding box center [1451, 24] width 79 height 24
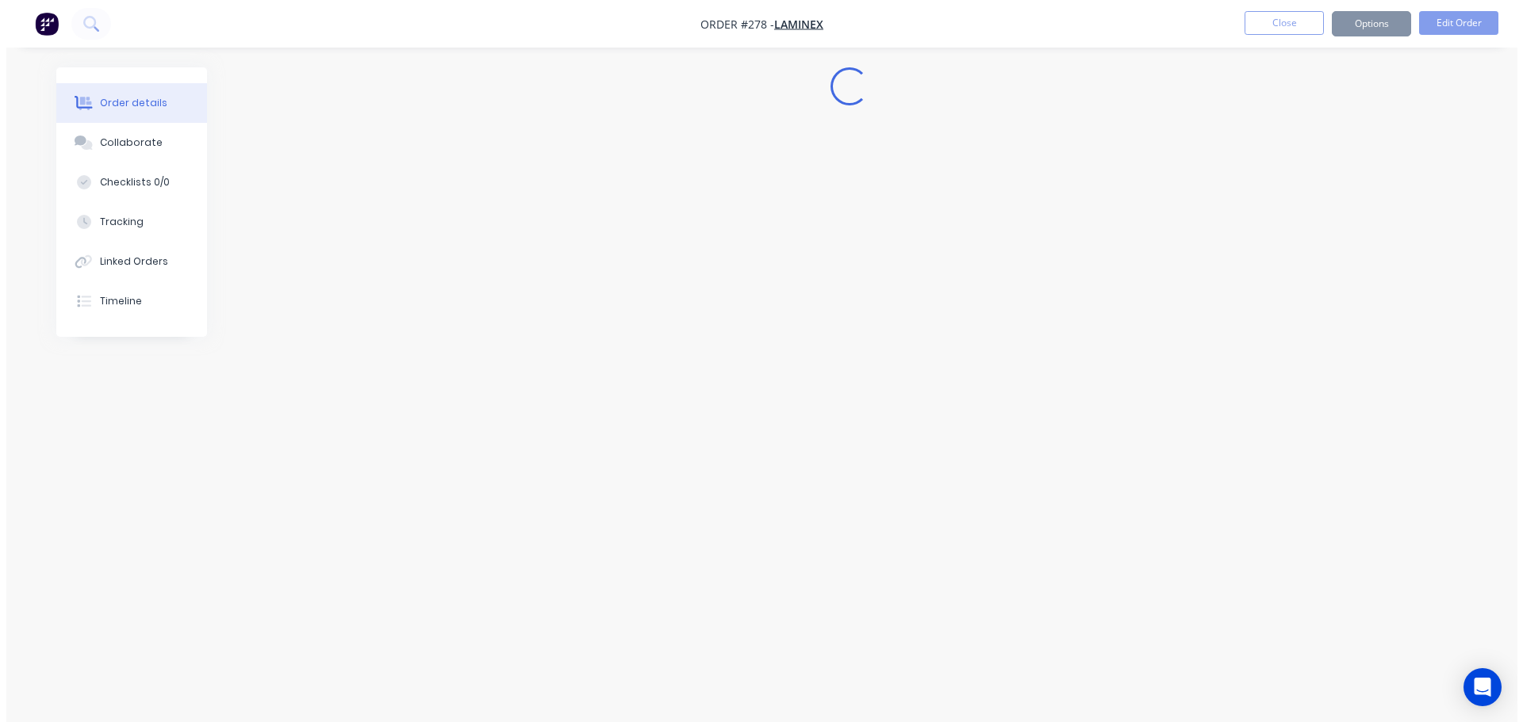
scroll to position [0, 0]
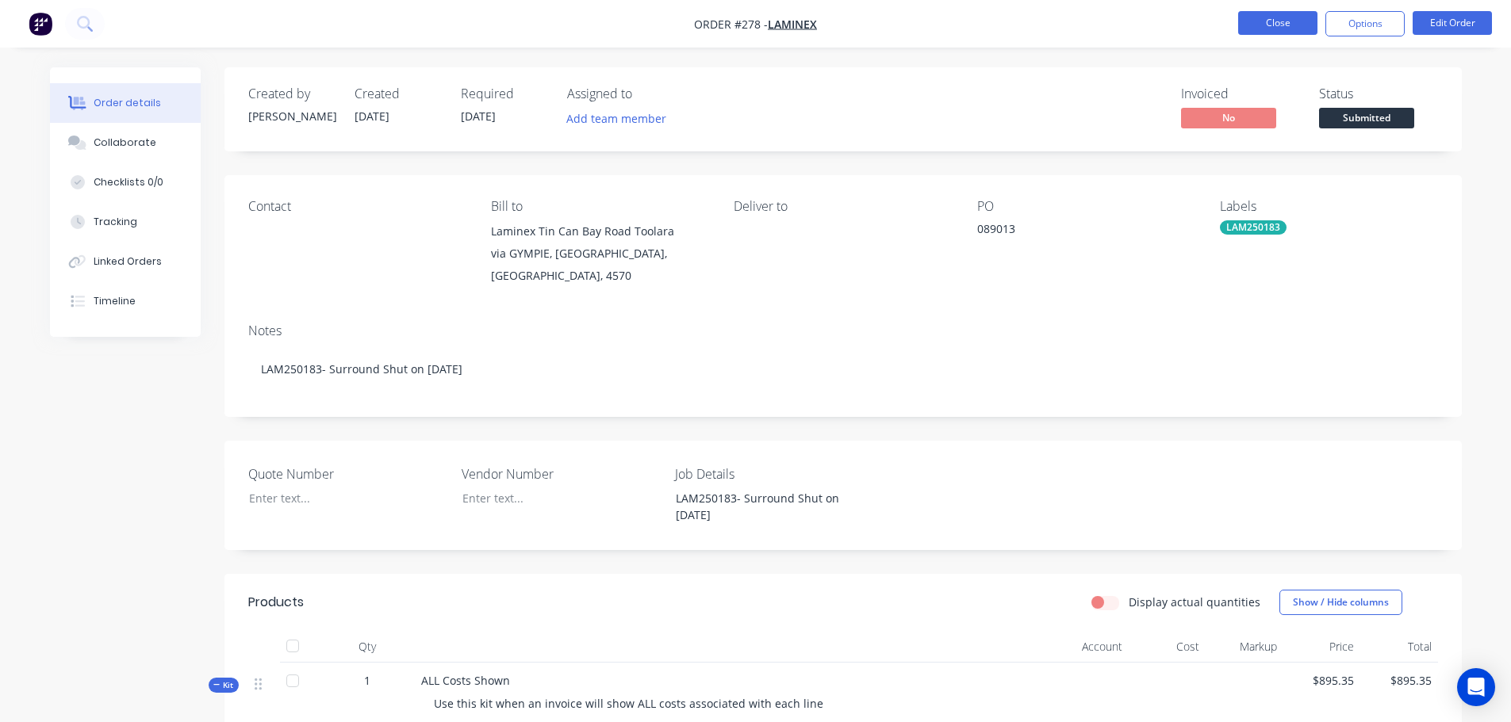
click at [1271, 21] on button "Close" at bounding box center [1277, 23] width 79 height 24
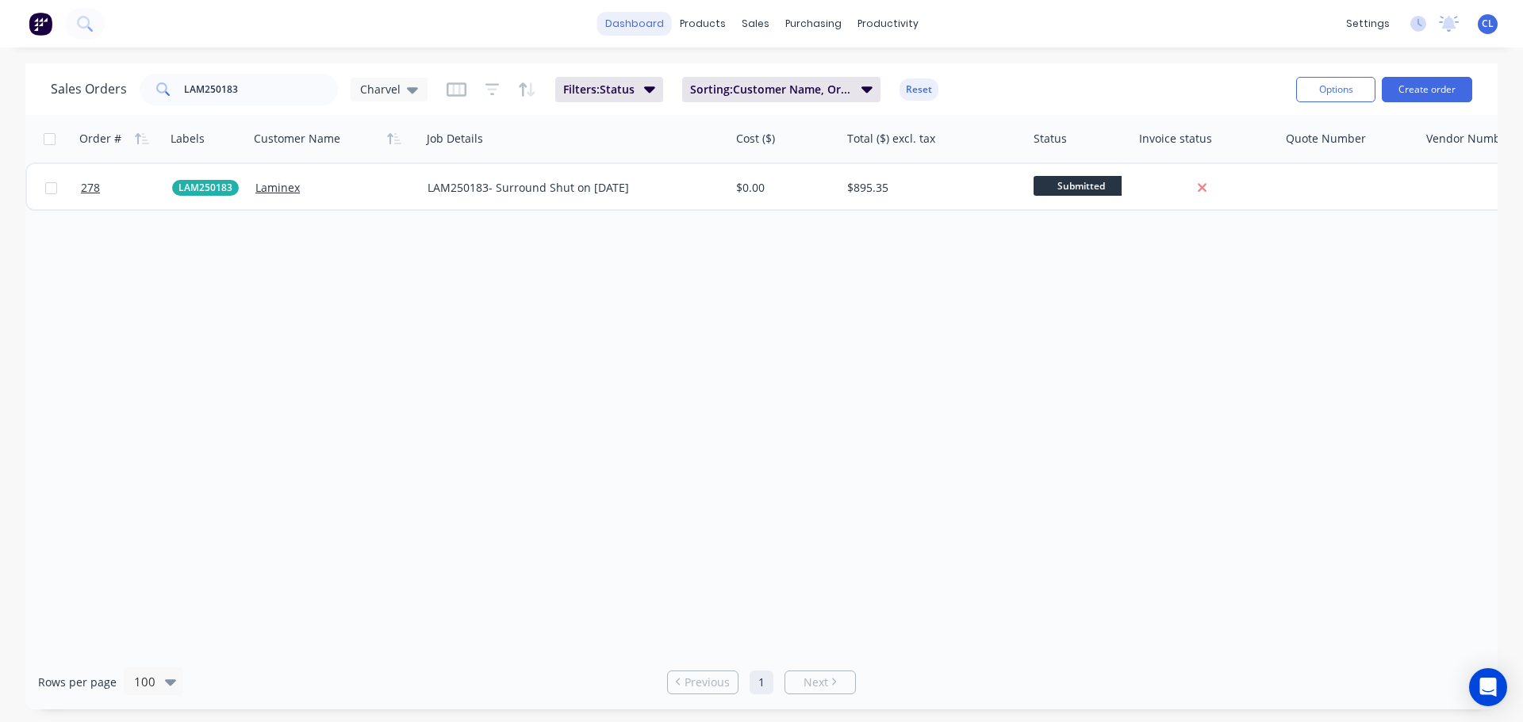
click at [652, 17] on link "dashboard" at bounding box center [634, 24] width 75 height 24
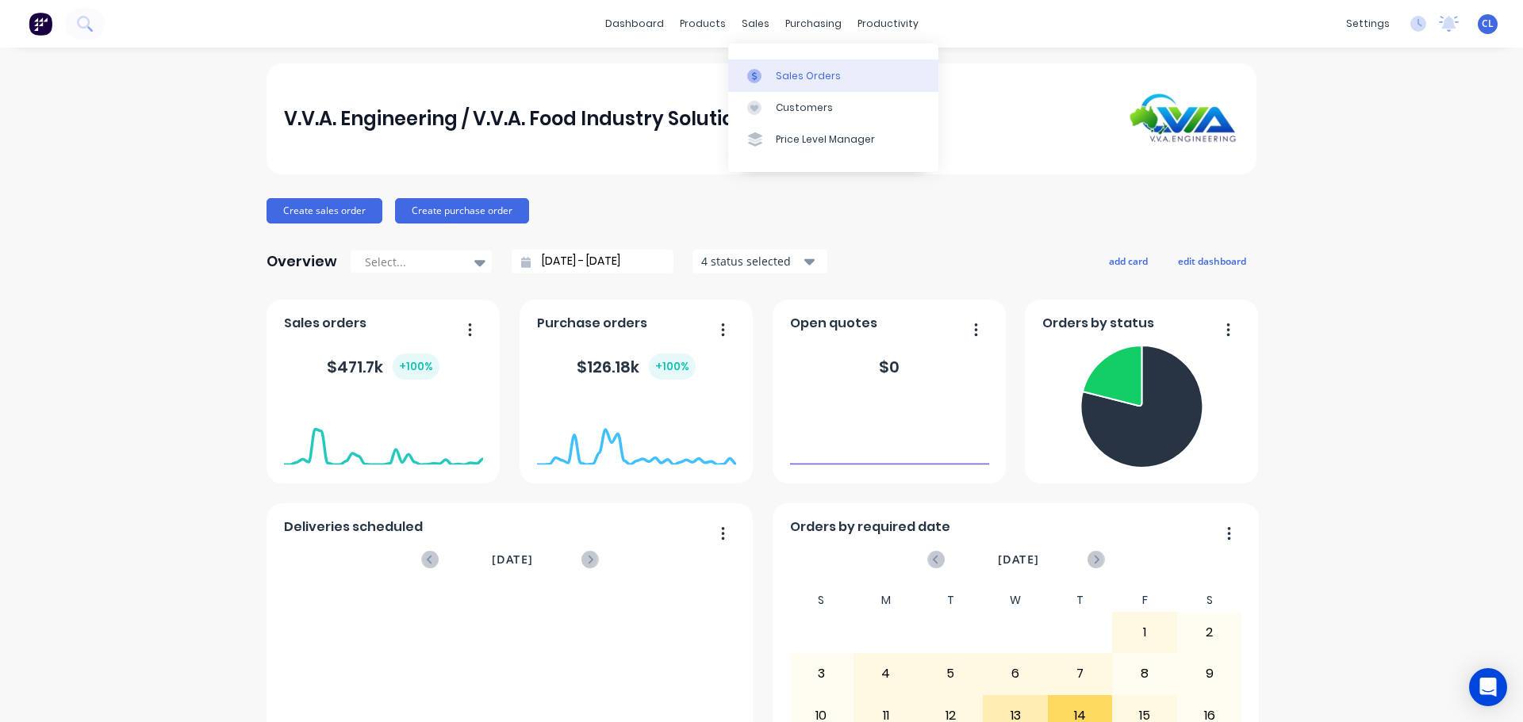
click at [749, 72] on icon at bounding box center [754, 76] width 14 height 14
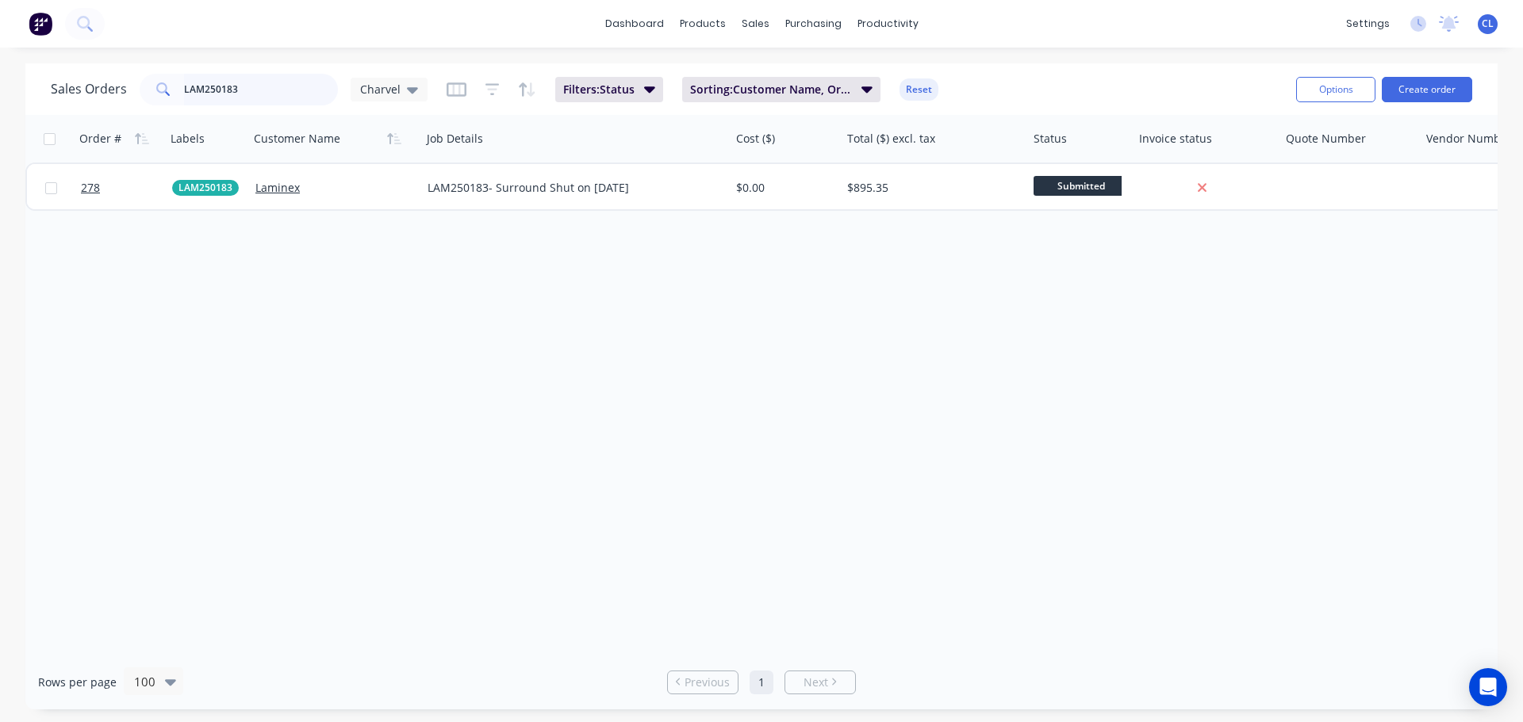
drag, startPoint x: 272, startPoint y: 86, endPoint x: -320, endPoint y: 52, distance: 593.3
click at [0, 52] on html "dashboard products sales purchasing productivity dashboard products Product Cat…" at bounding box center [761, 361] width 1523 height 722
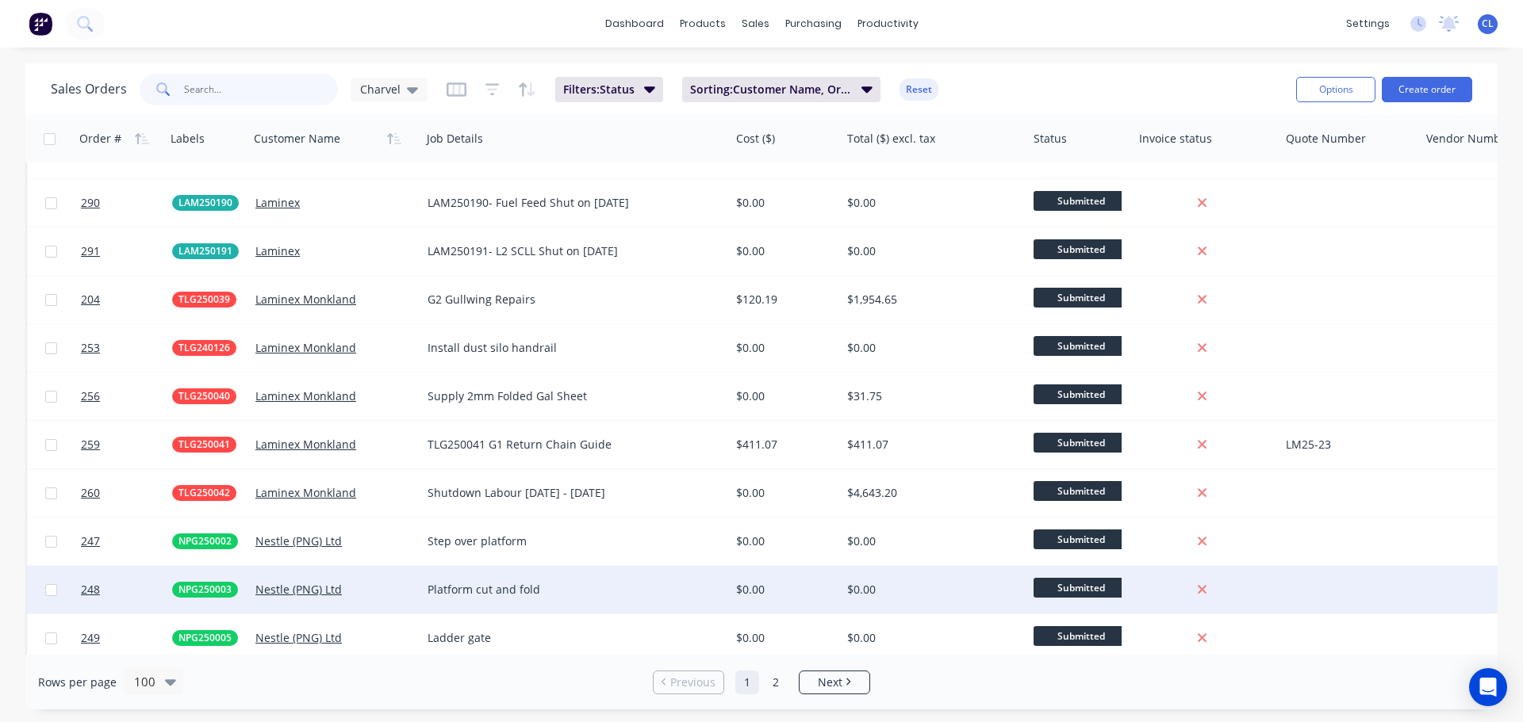
scroll to position [4353, 0]
